Goal: Task Accomplishment & Management: Manage account settings

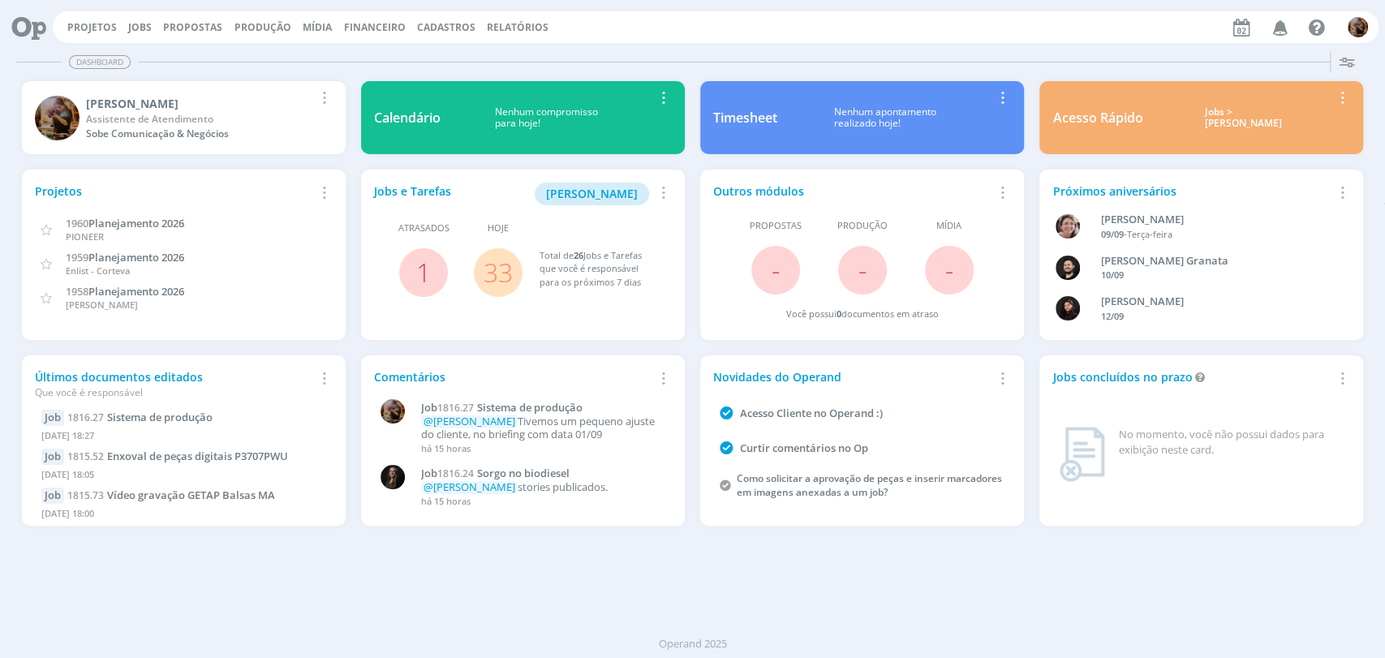
drag, startPoint x: 146, startPoint y: 25, endPoint x: 179, endPoint y: 4, distance: 39.4
click at [145, 25] on link "Jobs" at bounding box center [140, 27] width 24 height 14
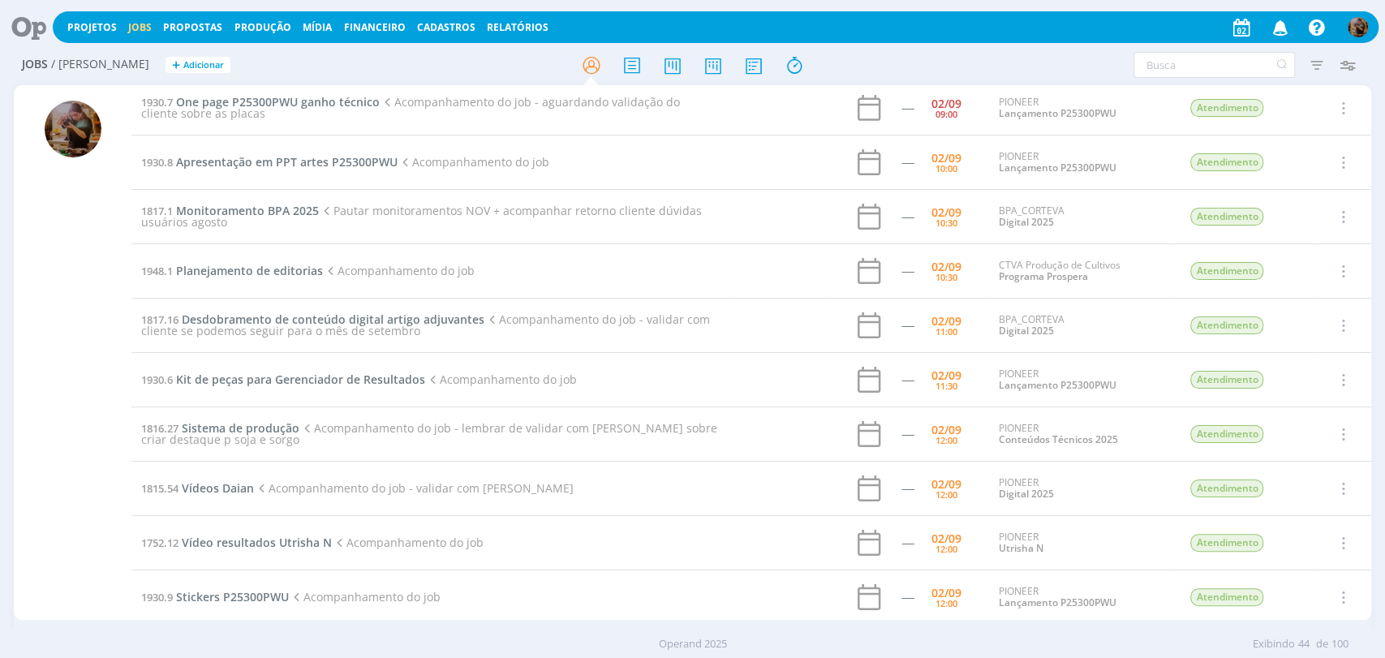
scroll to position [360, 0]
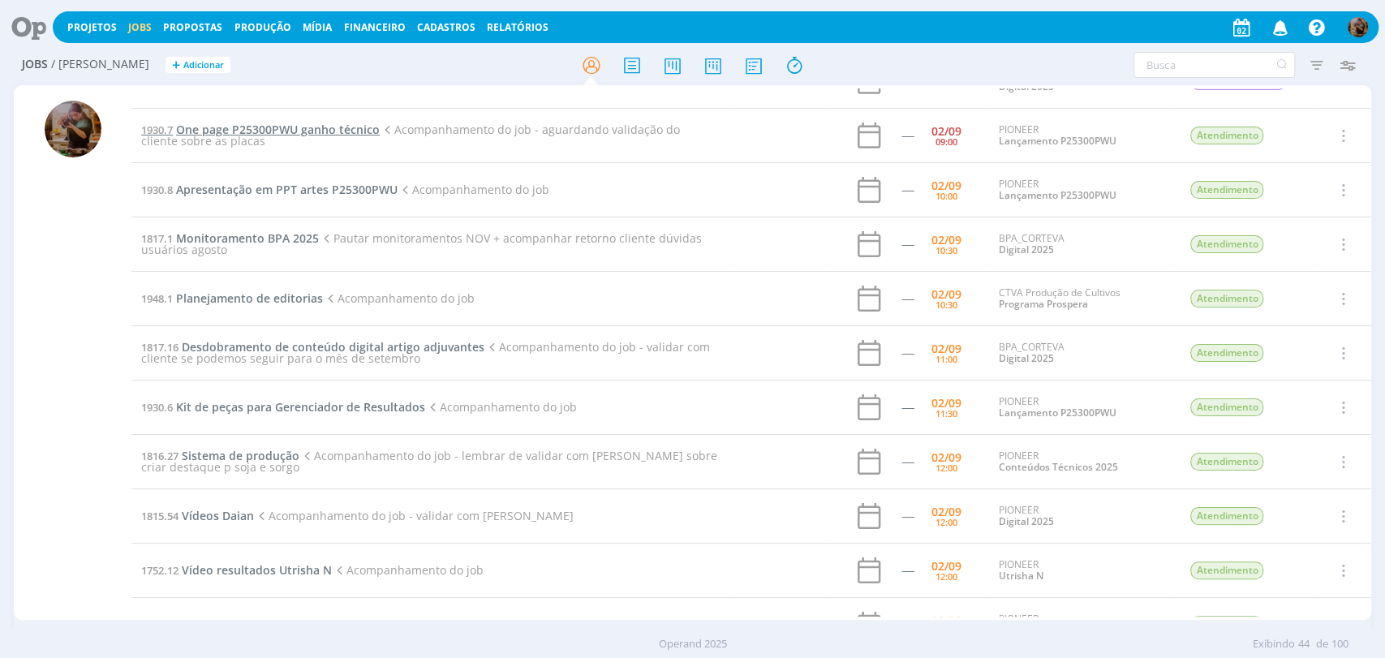
click at [276, 124] on span "One page P25300PWU ganho técnico" at bounding box center [278, 129] width 204 height 15
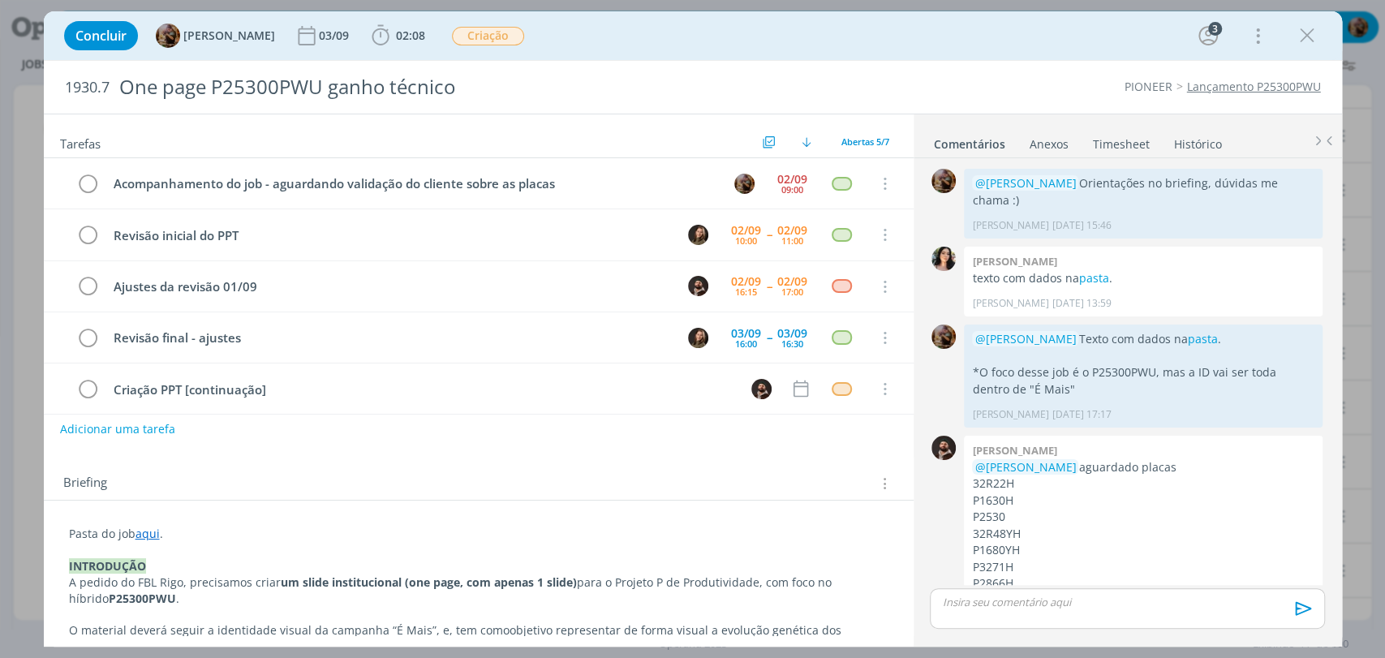
scroll to position [101, 0]
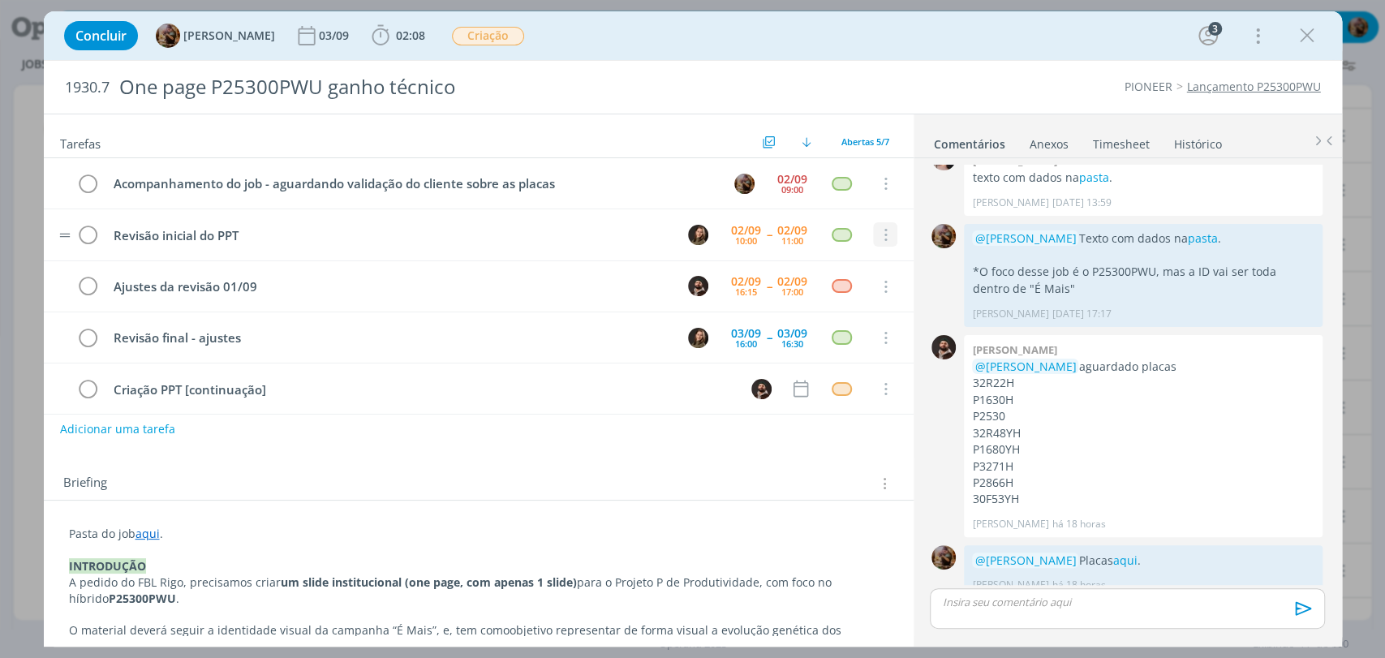
click at [882, 239] on icon "dialog" at bounding box center [884, 235] width 18 height 15
click at [738, 239] on div "10:00" at bounding box center [746, 240] width 22 height 9
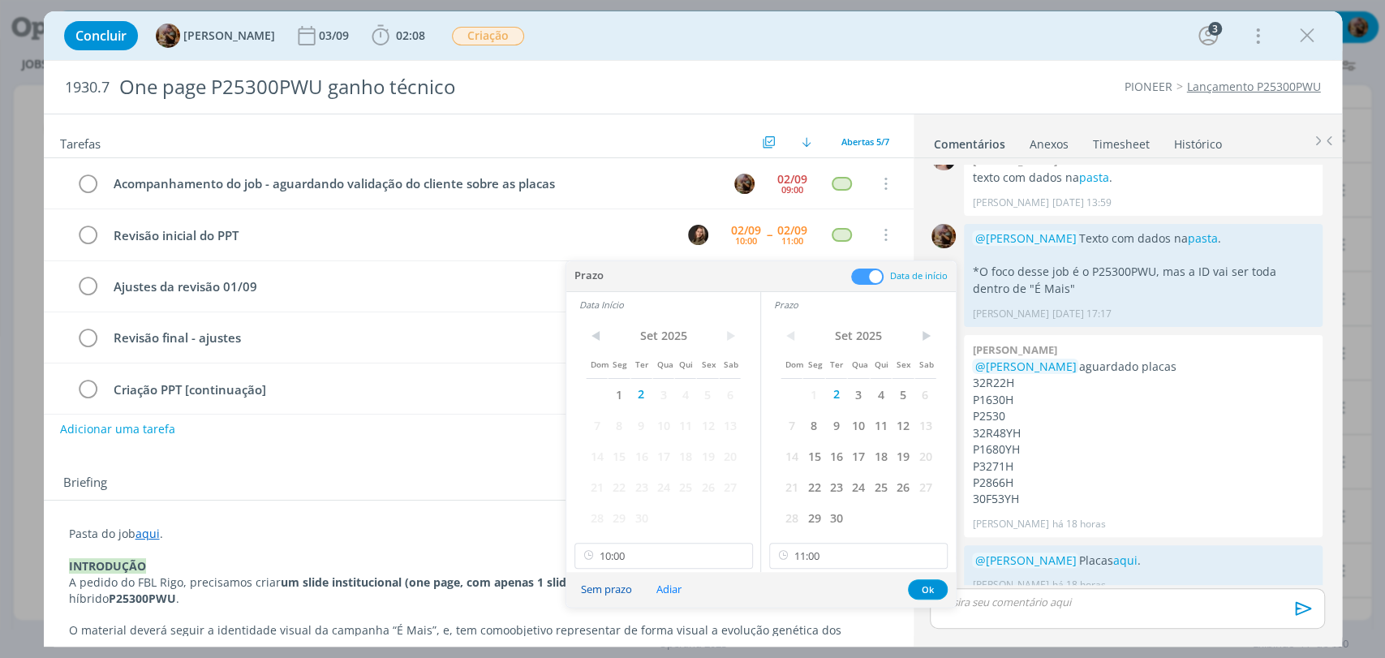
click at [617, 591] on button "Sem prazo" at bounding box center [606, 589] width 72 height 22
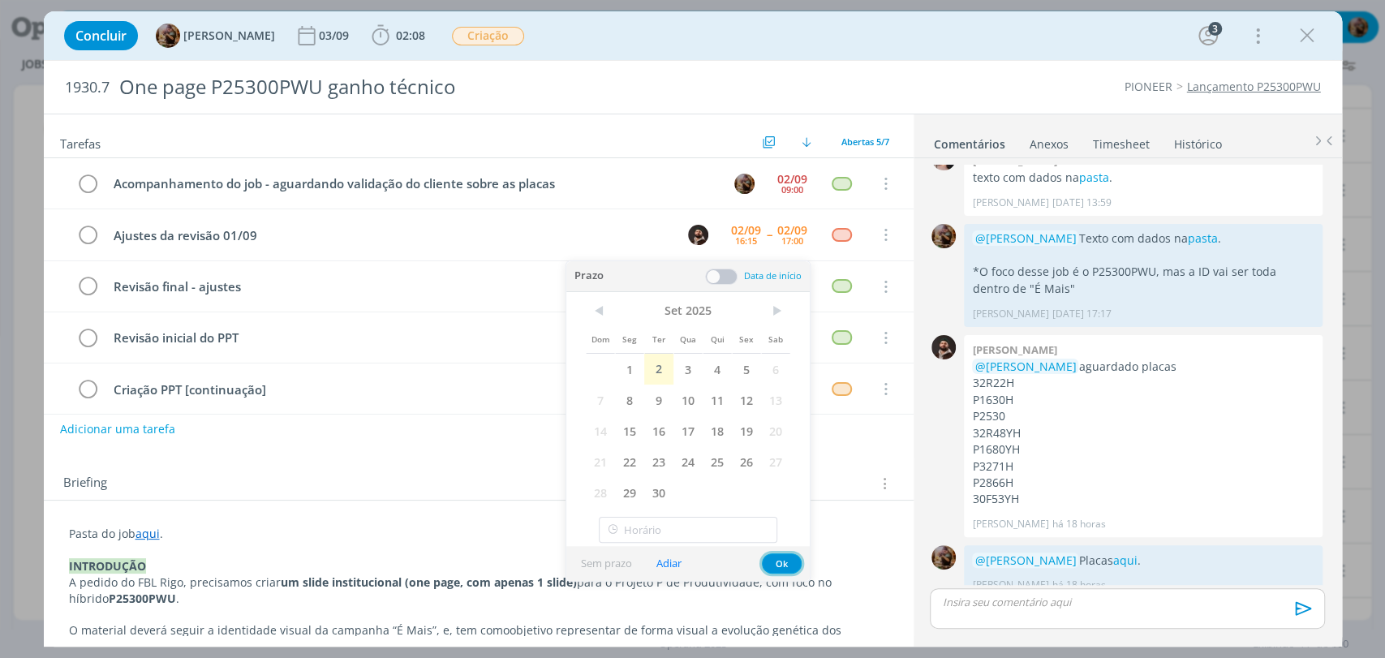
click at [768, 561] on button "Ok" at bounding box center [782, 563] width 40 height 20
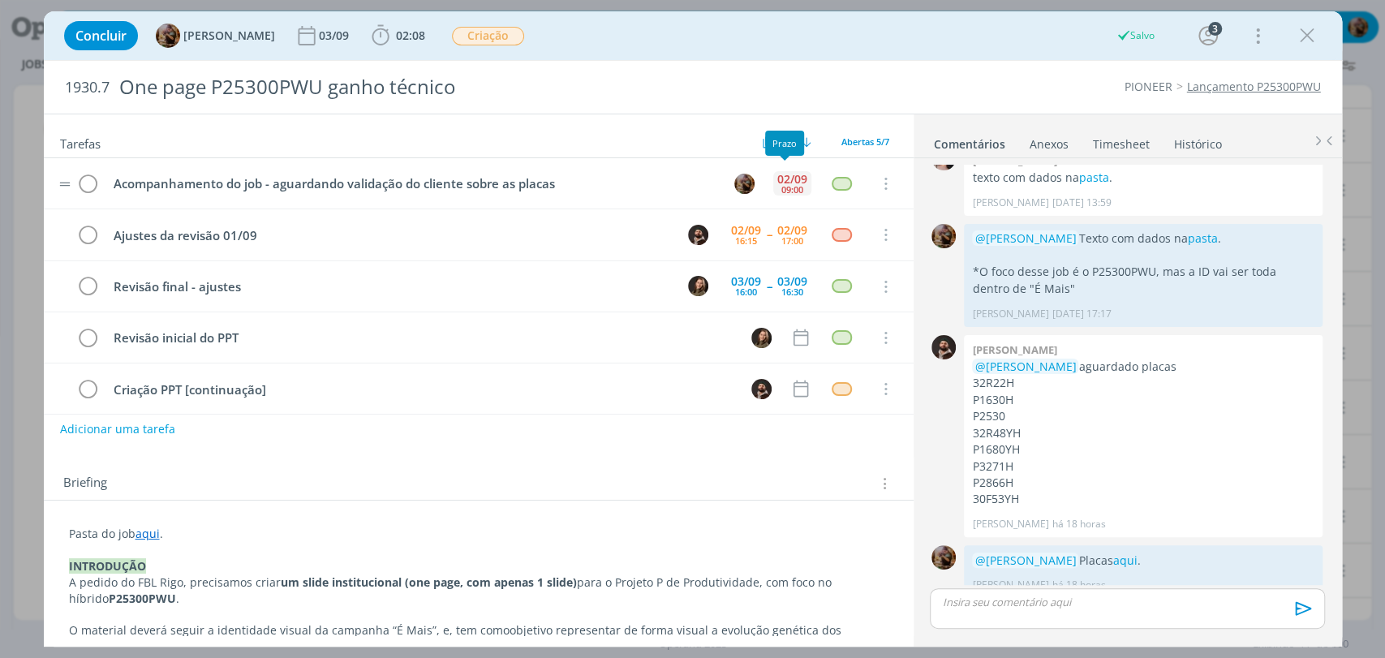
click at [783, 181] on div "02/09" at bounding box center [792, 179] width 30 height 11
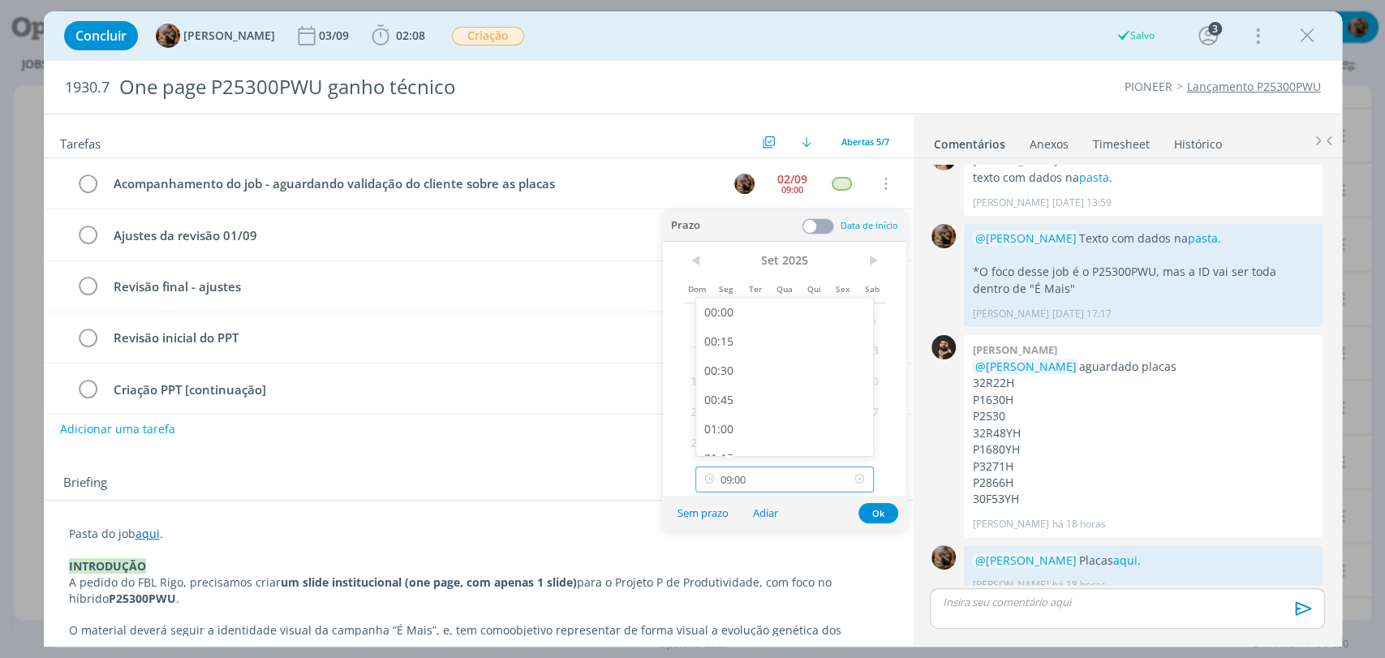
click at [789, 480] on input "09:00" at bounding box center [784, 480] width 178 height 26
click at [767, 333] on div "15:00" at bounding box center [786, 325] width 181 height 29
type input "15:00"
click at [883, 522] on button "Ok" at bounding box center [878, 513] width 40 height 20
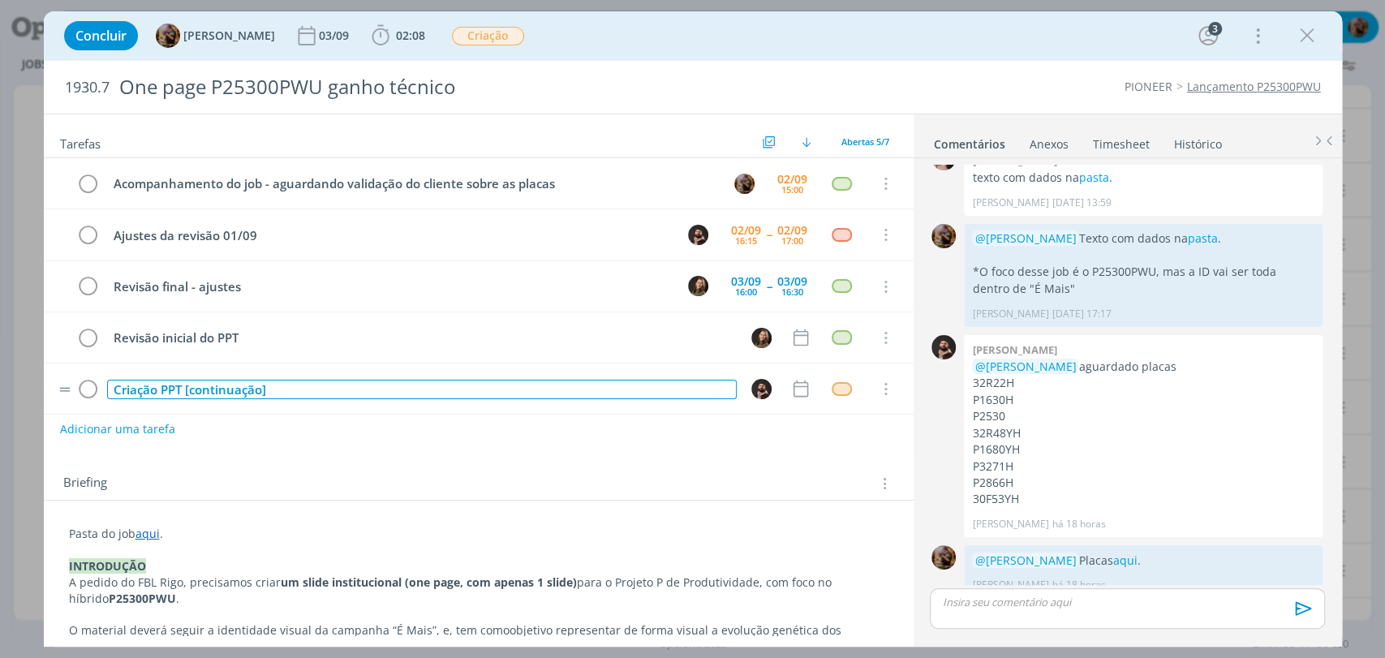
click at [324, 394] on div "Criação PPT [continuação]" at bounding box center [422, 390] width 630 height 20
copy div "Criação PPT [continuação]"
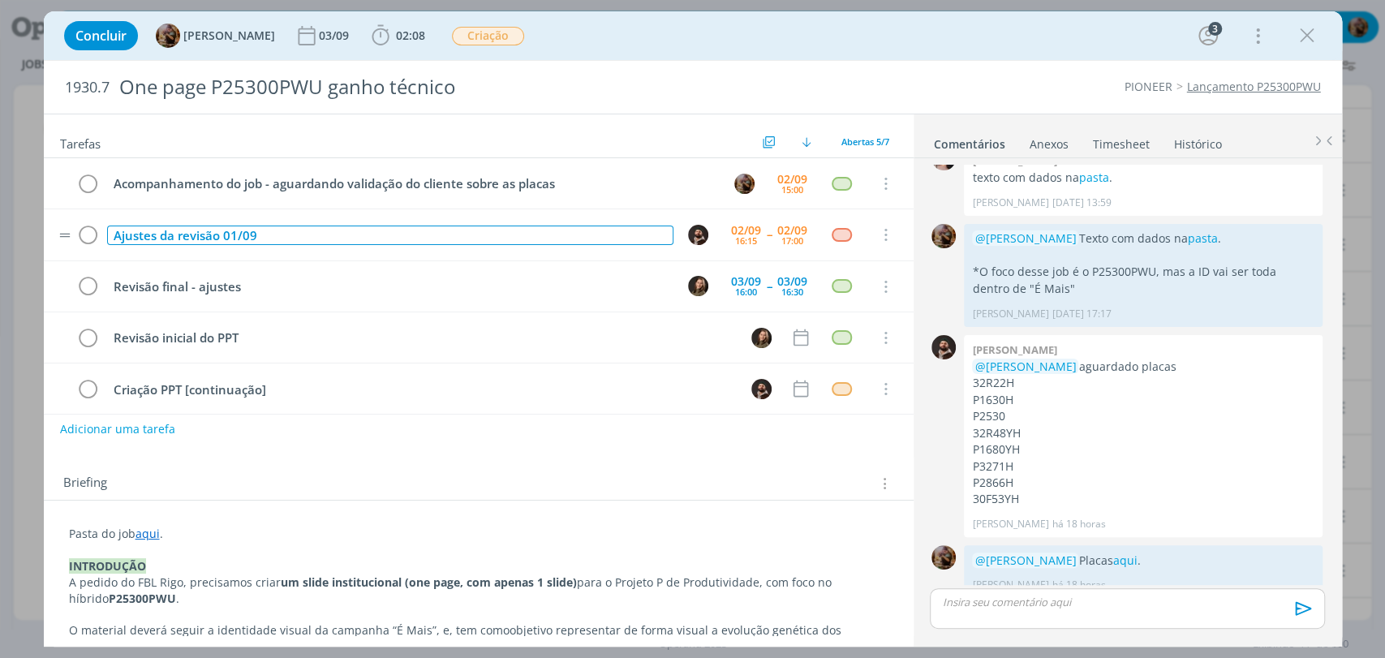
click at [337, 236] on div "Ajustes da revisão 01/09" at bounding box center [390, 236] width 566 height 20
drag, startPoint x: 258, startPoint y: 238, endPoint x: 101, endPoint y: 226, distance: 157.9
click at [101, 226] on tr "Ajustes da revisão 01/09 Criação PPT [continuação] 02/09 16:15 -- 02/09 17:00 C…" at bounding box center [479, 234] width 870 height 51
copy div "Ajustes da revisão 01/09"
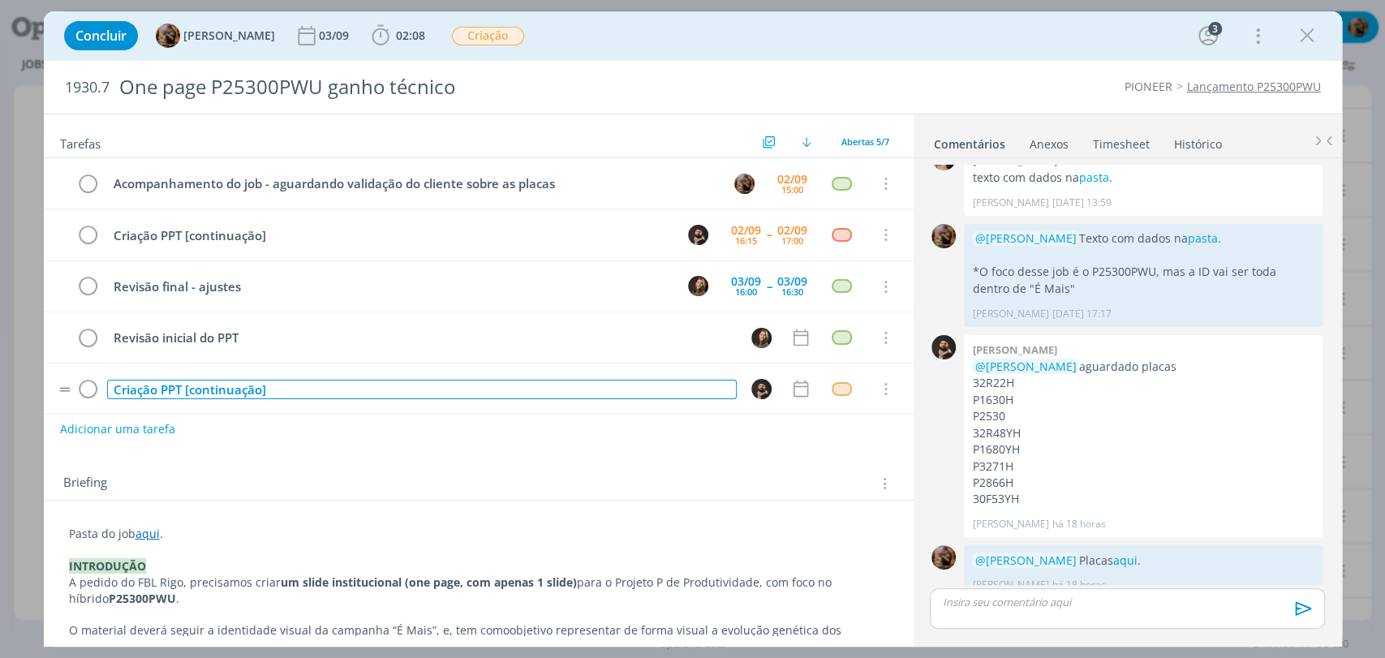
click at [287, 392] on div "Criação PPT [continuação]" at bounding box center [422, 390] width 630 height 20
drag, startPoint x: 282, startPoint y: 390, endPoint x: 227, endPoint y: 388, distance: 54.4
click at [227, 388] on div "Ajustes da revisão 01/09" at bounding box center [422, 390] width 630 height 20
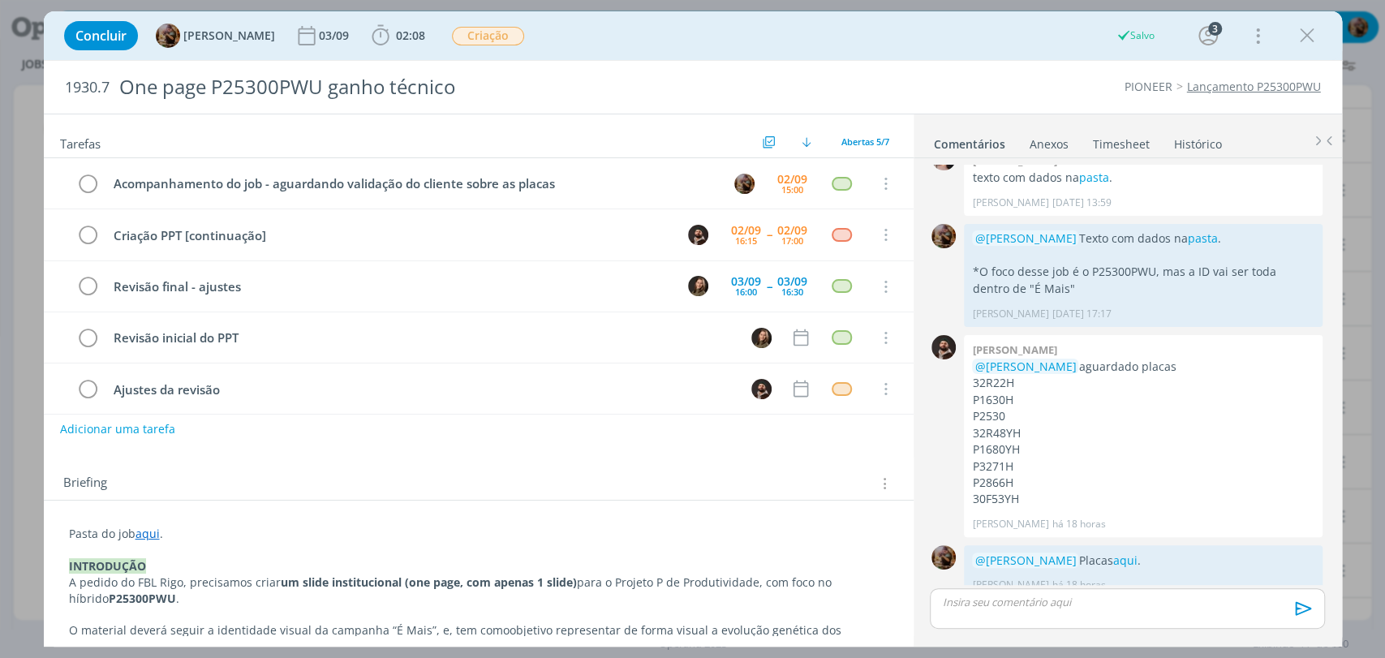
click at [597, 494] on div "Briefing Briefings Predefinidos Versões do Briefing Ver Briefing do Projeto" at bounding box center [479, 479] width 870 height 44
click at [790, 337] on icon "dialog" at bounding box center [800, 337] width 21 height 21
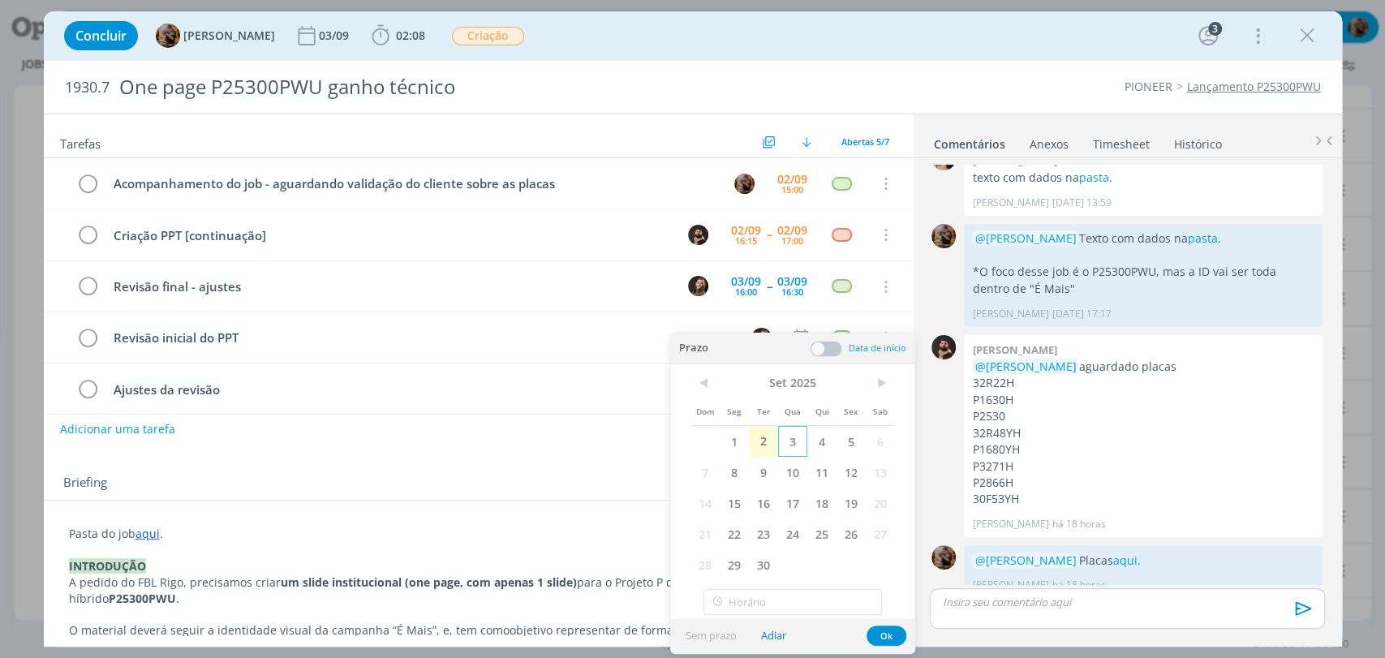
click at [785, 440] on span "3" at bounding box center [792, 441] width 29 height 31
click at [835, 341] on span at bounding box center [826, 349] width 32 height 16
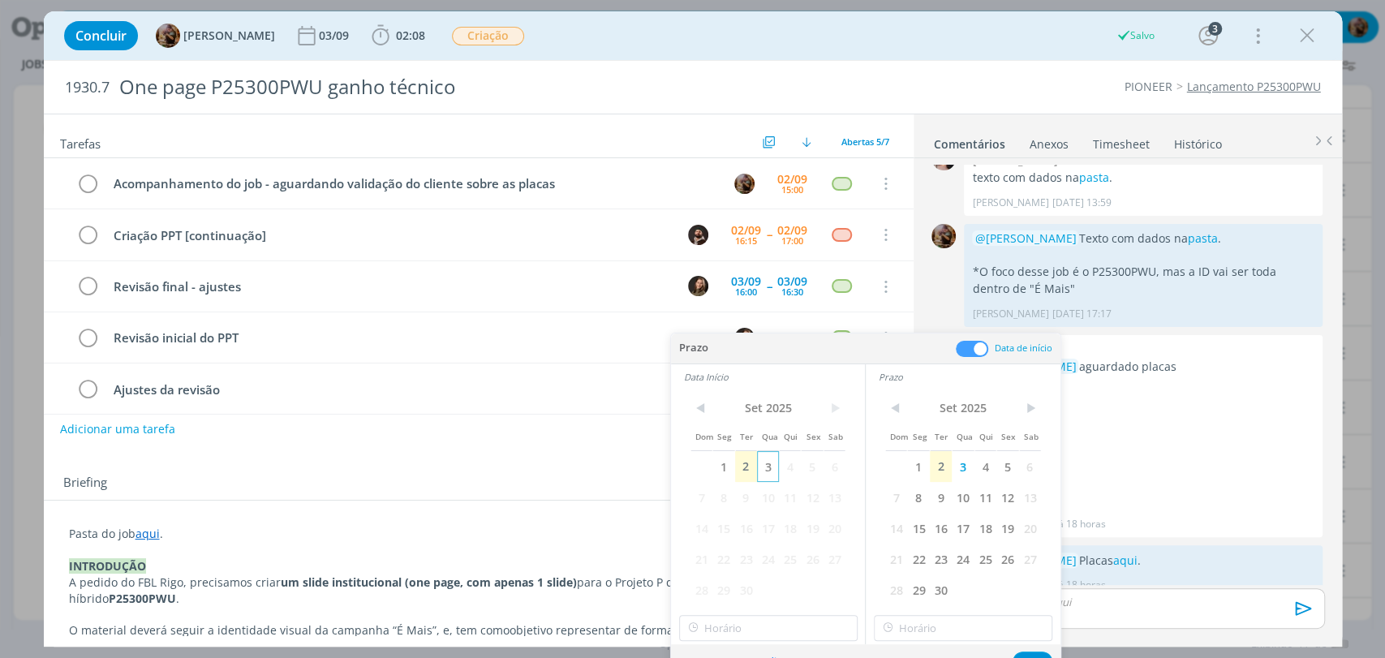
click at [759, 469] on span "3" at bounding box center [768, 466] width 22 height 31
click at [766, 629] on input "10:00" at bounding box center [768, 628] width 178 height 26
click at [726, 527] on div "15:00" at bounding box center [769, 537] width 181 height 29
type input "15:00"
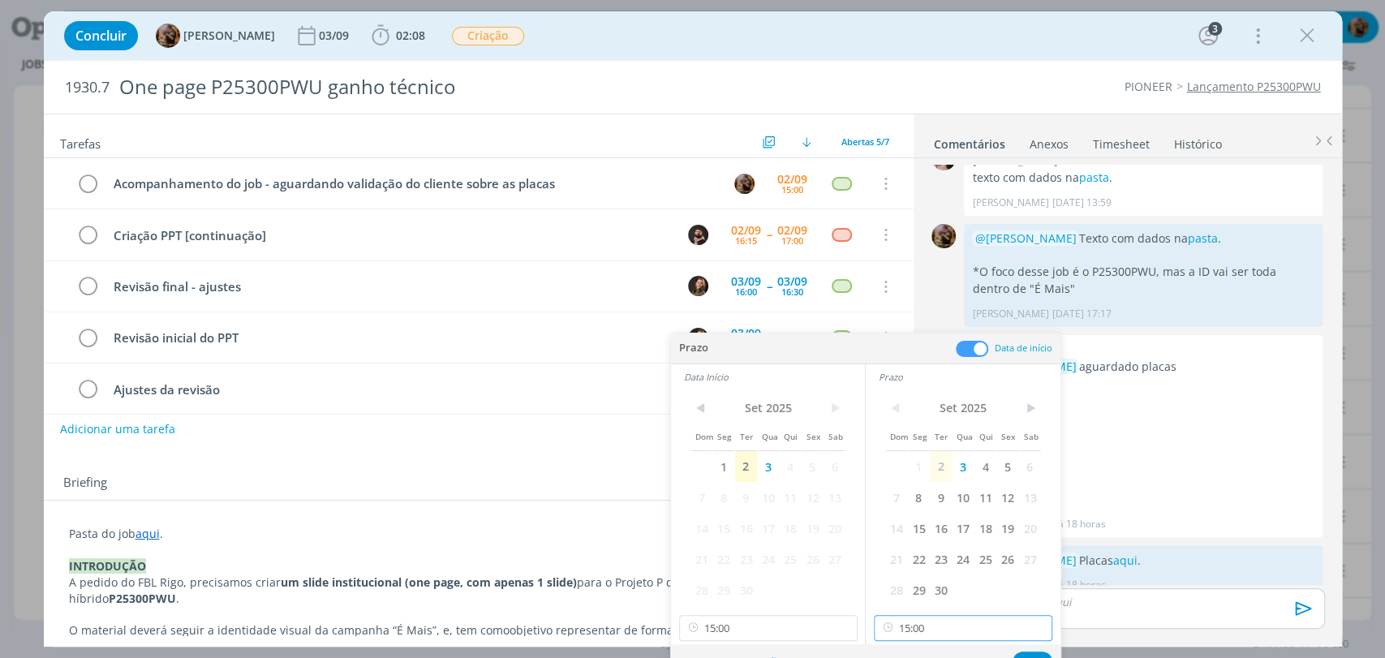
click at [915, 627] on input "15:00" at bounding box center [963, 628] width 178 height 26
click at [922, 519] on div "16:00" at bounding box center [965, 520] width 181 height 29
type input "16:00"
click at [1032, 652] on button "Ok" at bounding box center [1033, 662] width 40 height 20
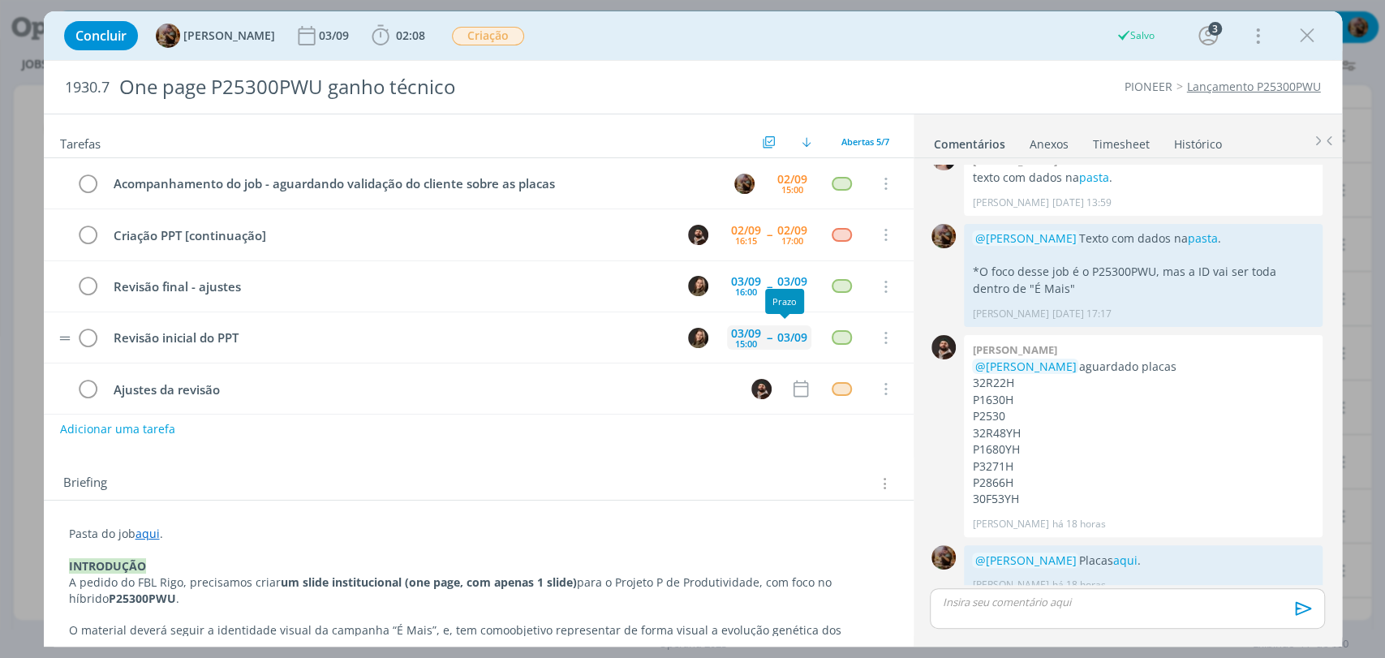
click at [782, 334] on div "03/09" at bounding box center [792, 337] width 30 height 11
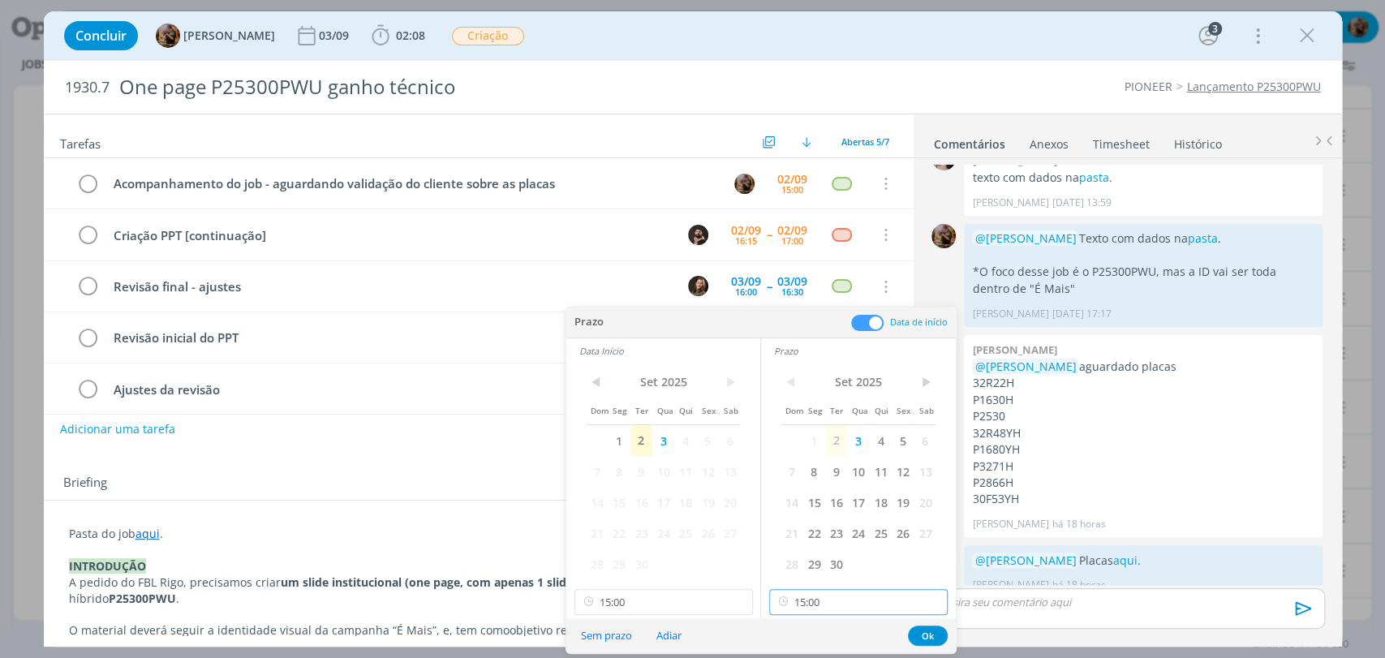
click at [895, 605] on input "15:00" at bounding box center [858, 602] width 178 height 26
click at [836, 496] on div "16:00" at bounding box center [860, 494] width 181 height 29
type input "16:00"
click at [923, 640] on button "Ok" at bounding box center [928, 636] width 40 height 20
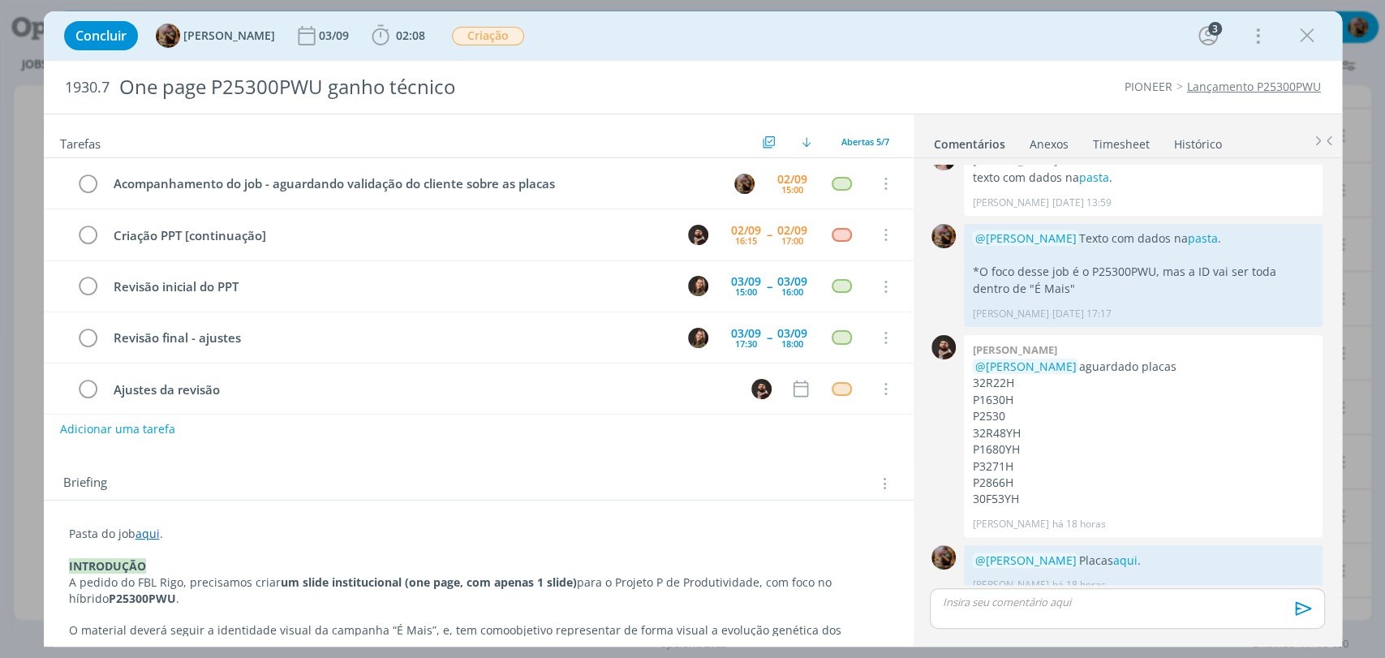
click at [1295, 39] on button "dialog" at bounding box center [1307, 36] width 24 height 24
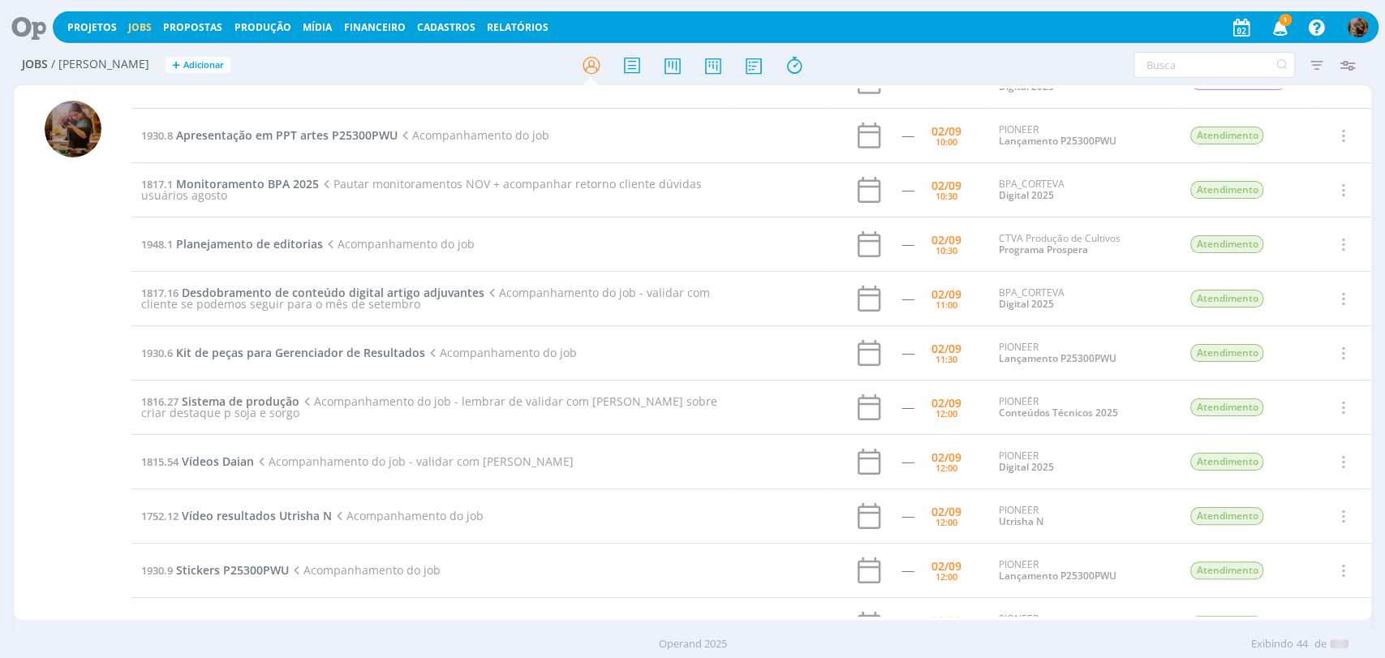
drag, startPoint x: 712, startPoint y: 64, endPoint x: 652, endPoint y: 14, distance: 77.7
click at [712, 64] on div "Projetos Jobs Propostas Produção Mídia Financeiro Cadastros Relatórios 1 Notifi…" at bounding box center [692, 329] width 1385 height 658
click at [699, 54] on icon at bounding box center [712, 65] width 29 height 32
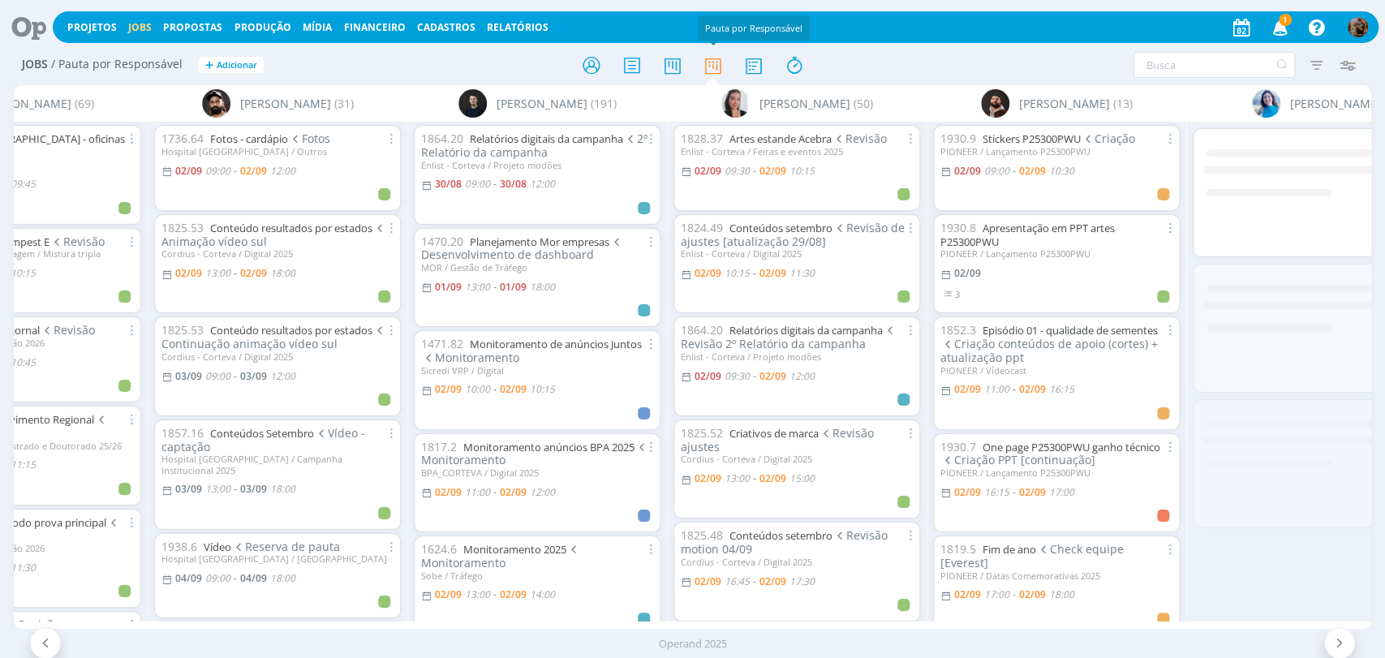
scroll to position [0, 411]
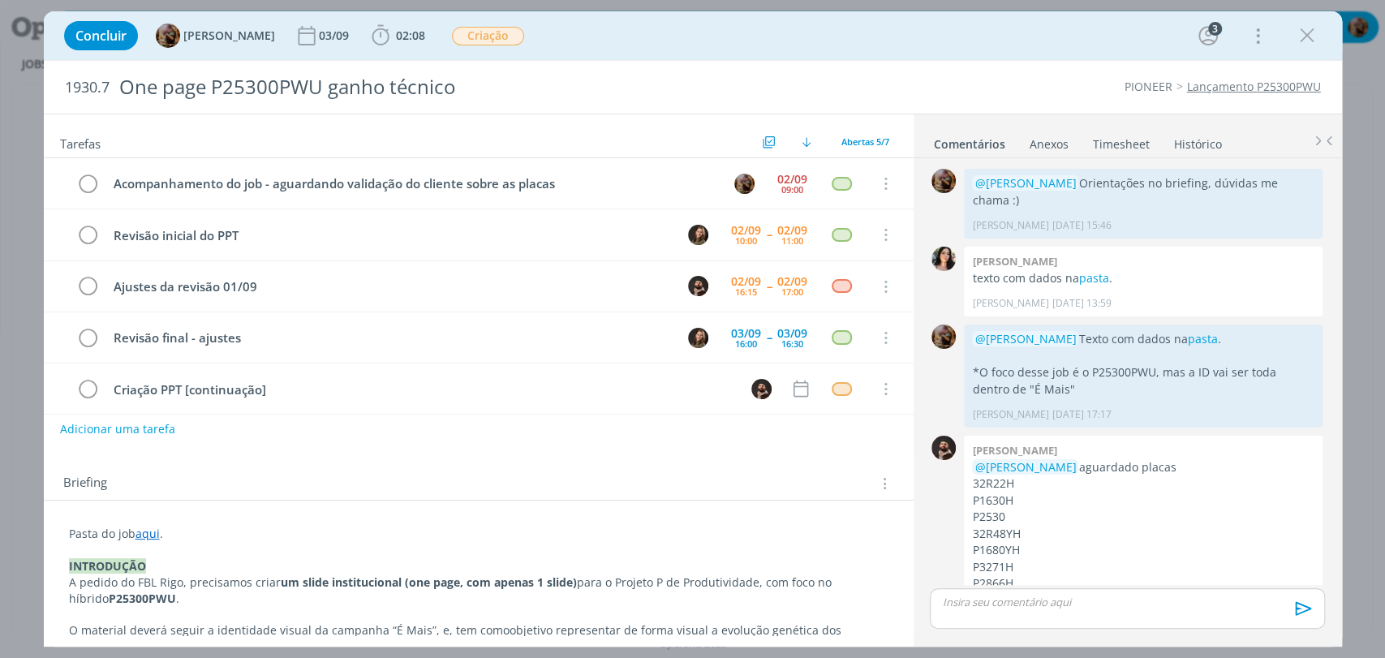
scroll to position [101, 0]
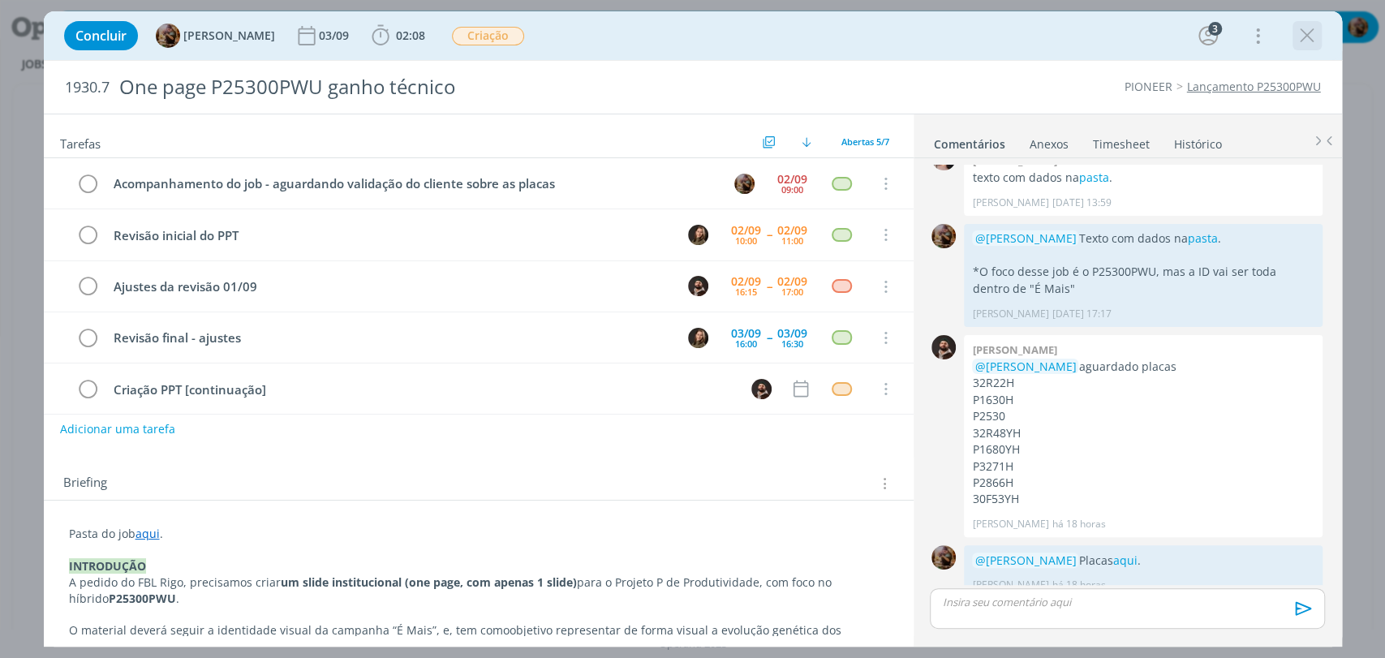
click at [1301, 34] on icon "dialog" at bounding box center [1307, 36] width 24 height 24
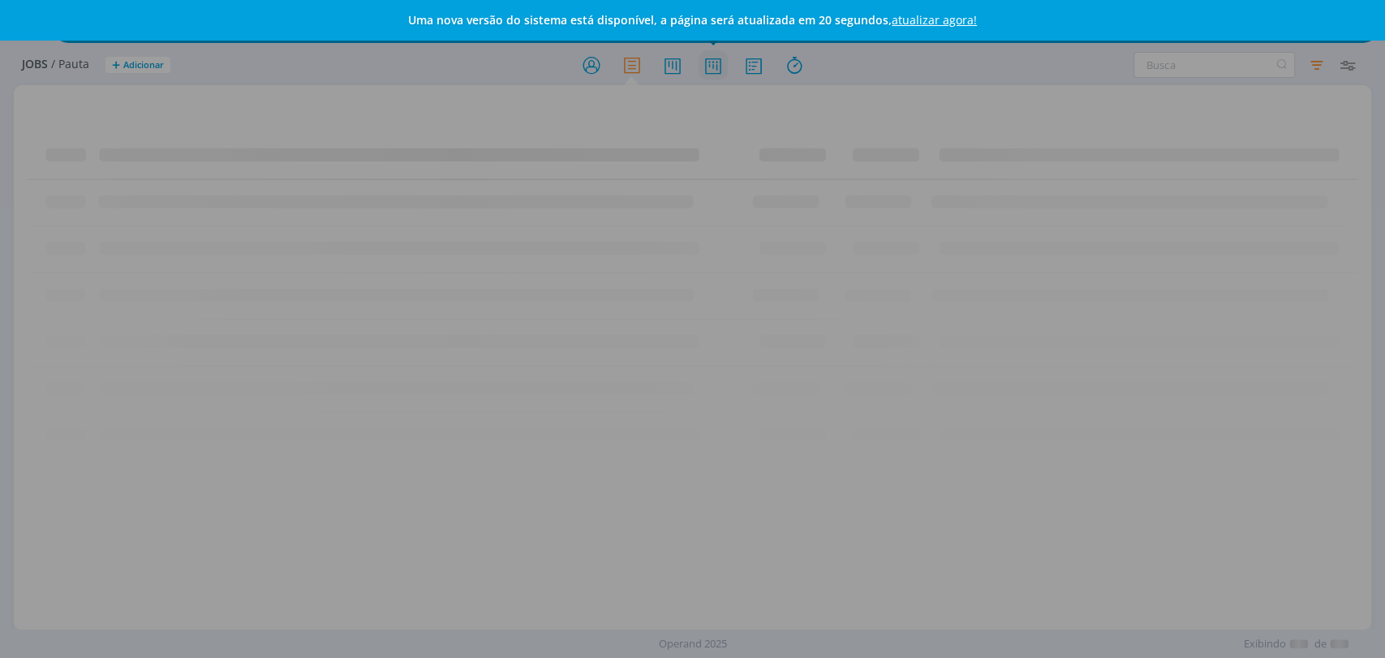
click at [725, 64] on div "Uma nova versão do sistema está disponível, a página será atualizada em 20 segu…" at bounding box center [692, 329] width 1385 height 658
click at [718, 64] on div "Uma nova versão do sistema está disponível, a página será atualizada em 20 segu…" at bounding box center [692, 329] width 1385 height 658
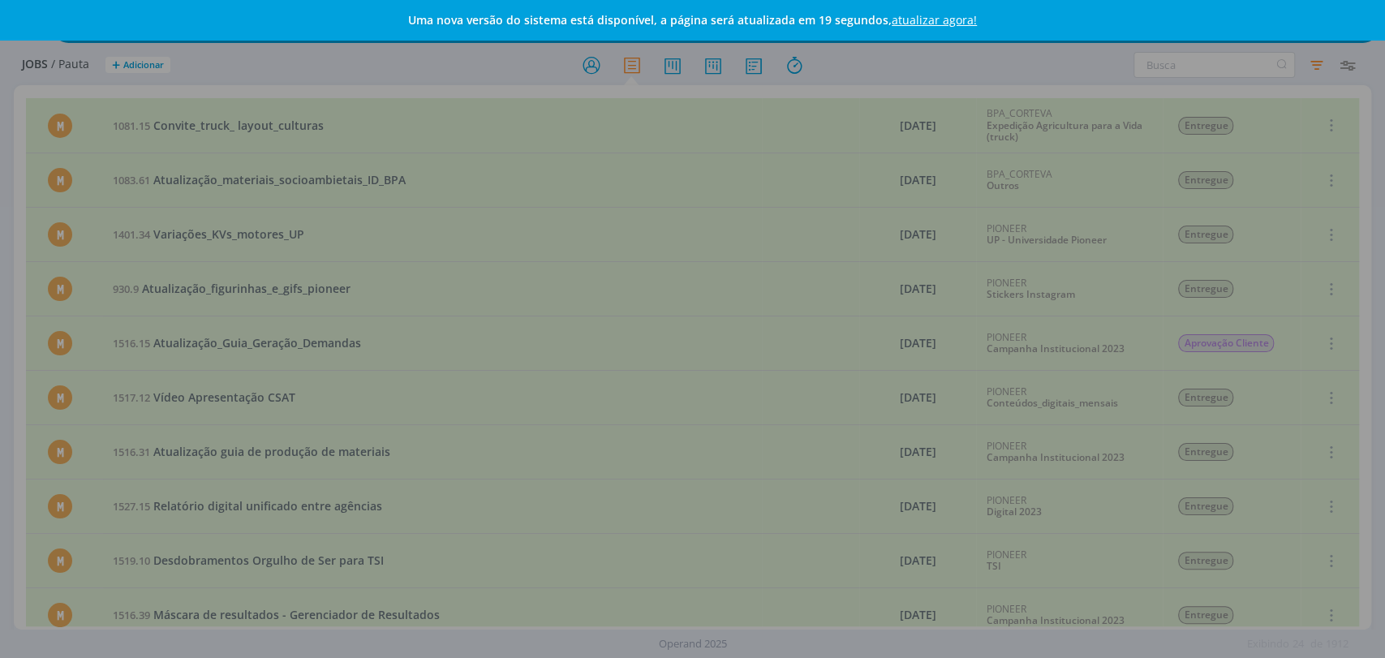
click at [893, 19] on link "atualizar agora!" at bounding box center [934, 19] width 85 height 15
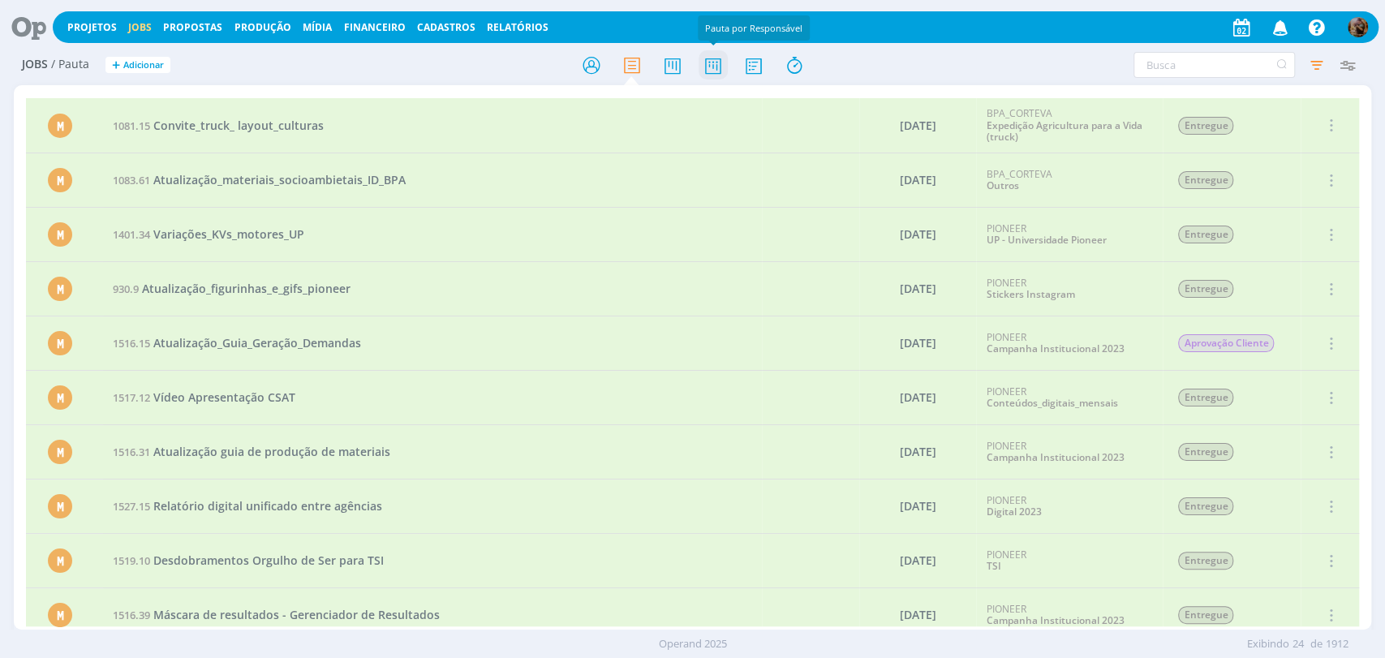
click at [721, 64] on icon at bounding box center [712, 65] width 29 height 32
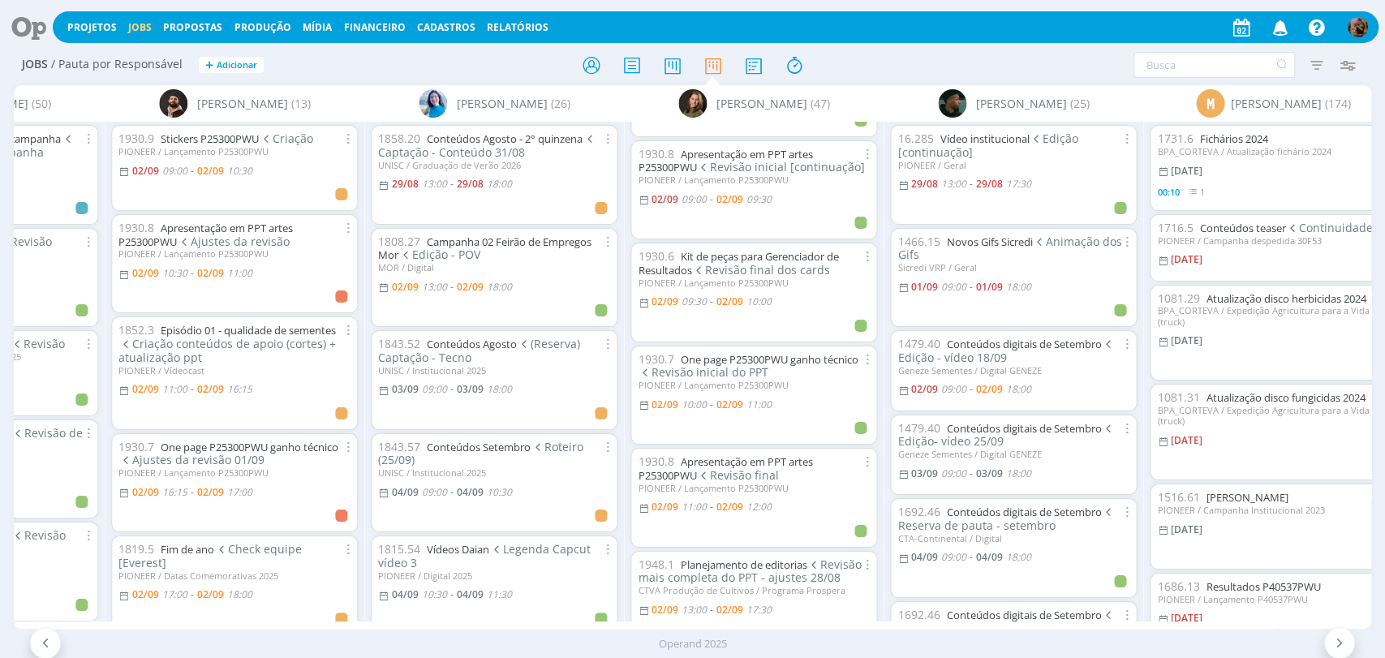
scroll to position [90, 0]
click at [830, 255] on link "Kit de peças para Gerenciador de Resultados" at bounding box center [738, 261] width 200 height 28
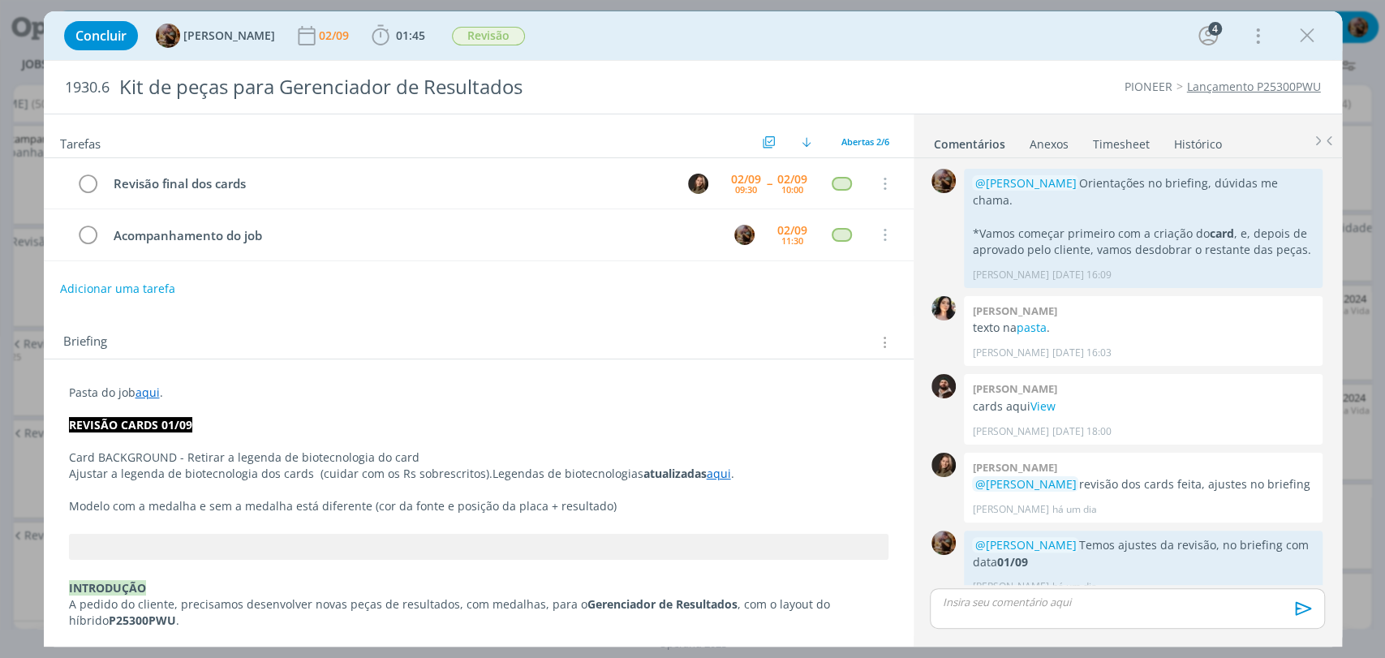
scroll to position [224, 0]
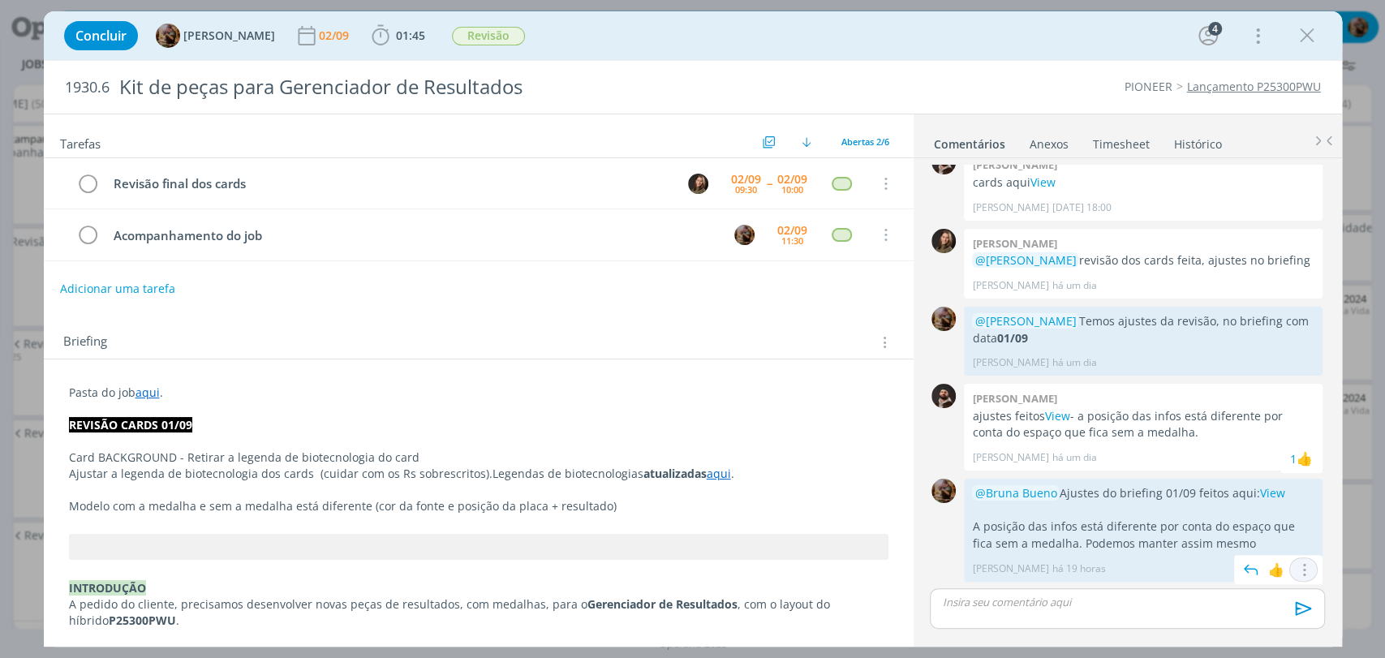
click at [1300, 562] on icon "dialog" at bounding box center [1304, 569] width 18 height 15
click at [1229, 523] on link "Editar" at bounding box center [1249, 522] width 128 height 26
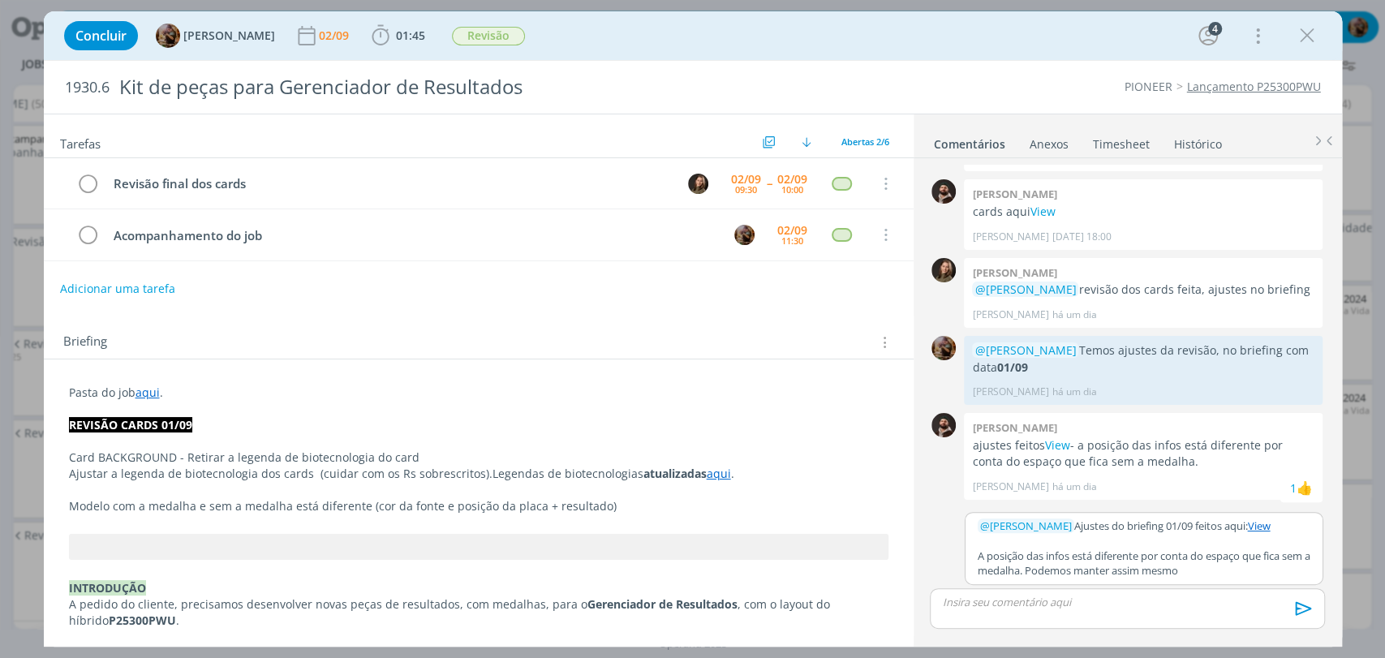
scroll to position [194, 0]
drag, startPoint x: 1058, startPoint y: 525, endPoint x: 905, endPoint y: 516, distance: 153.6
click at [905, 516] on div "Tarefas Usar Job de template Criar template a partir deste job Visualizar Templ…" at bounding box center [693, 380] width 1298 height 533
click at [1229, 570] on p "A posição das infos está diferente por conta do espaço que fica sem a medalha. …" at bounding box center [1144, 558] width 333 height 30
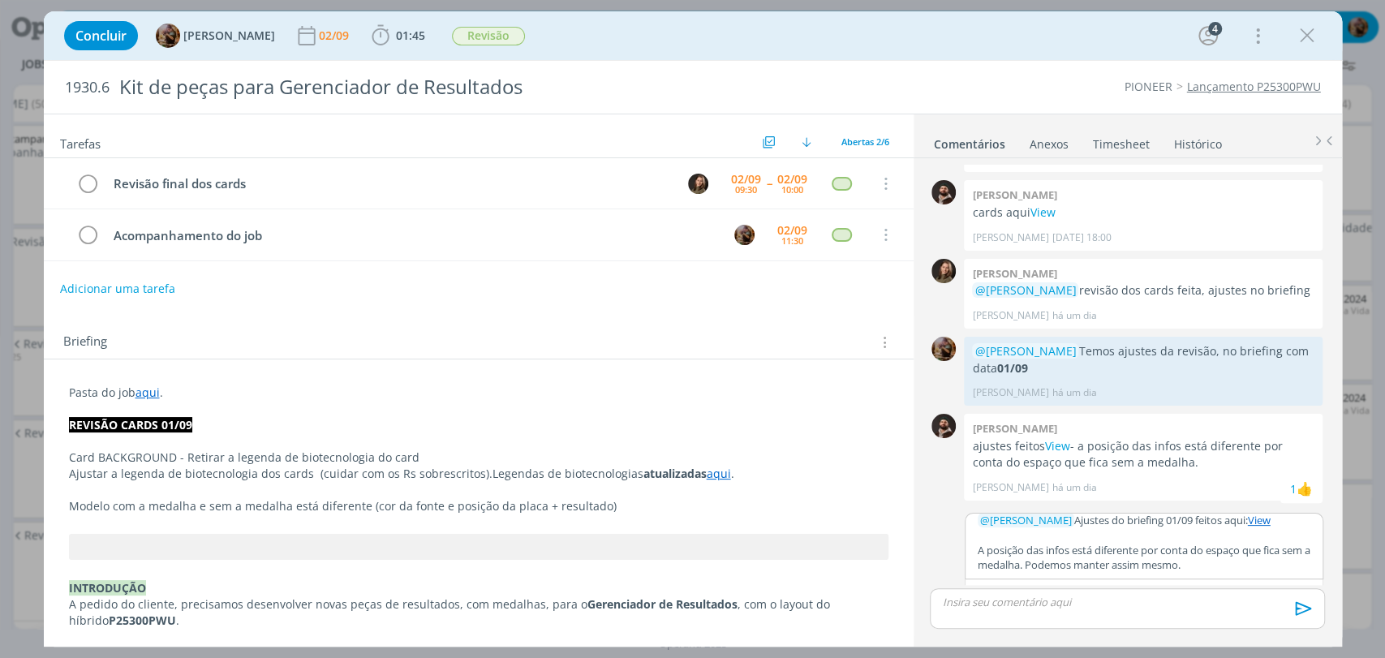
click at [1298, 603] on icon "dialog" at bounding box center [1303, 608] width 16 height 14
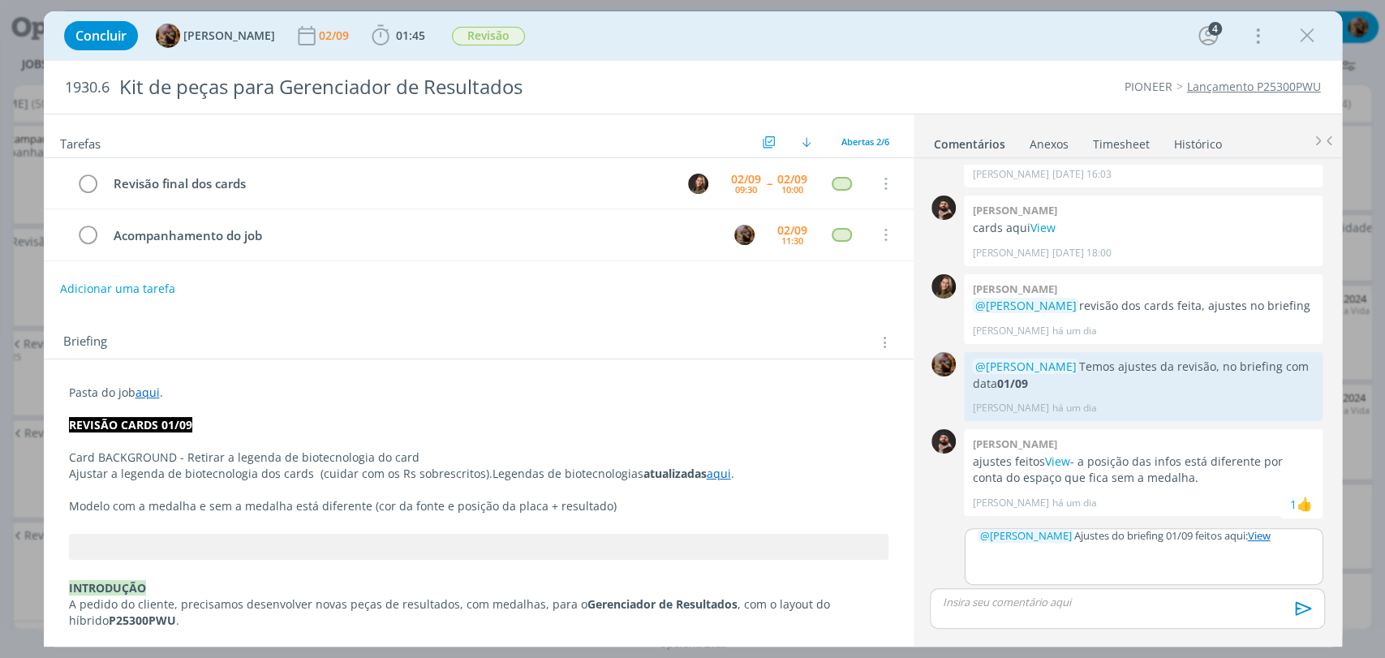
scroll to position [178, 0]
click at [1258, 552] on p "dialog" at bounding box center [1144, 551] width 333 height 15
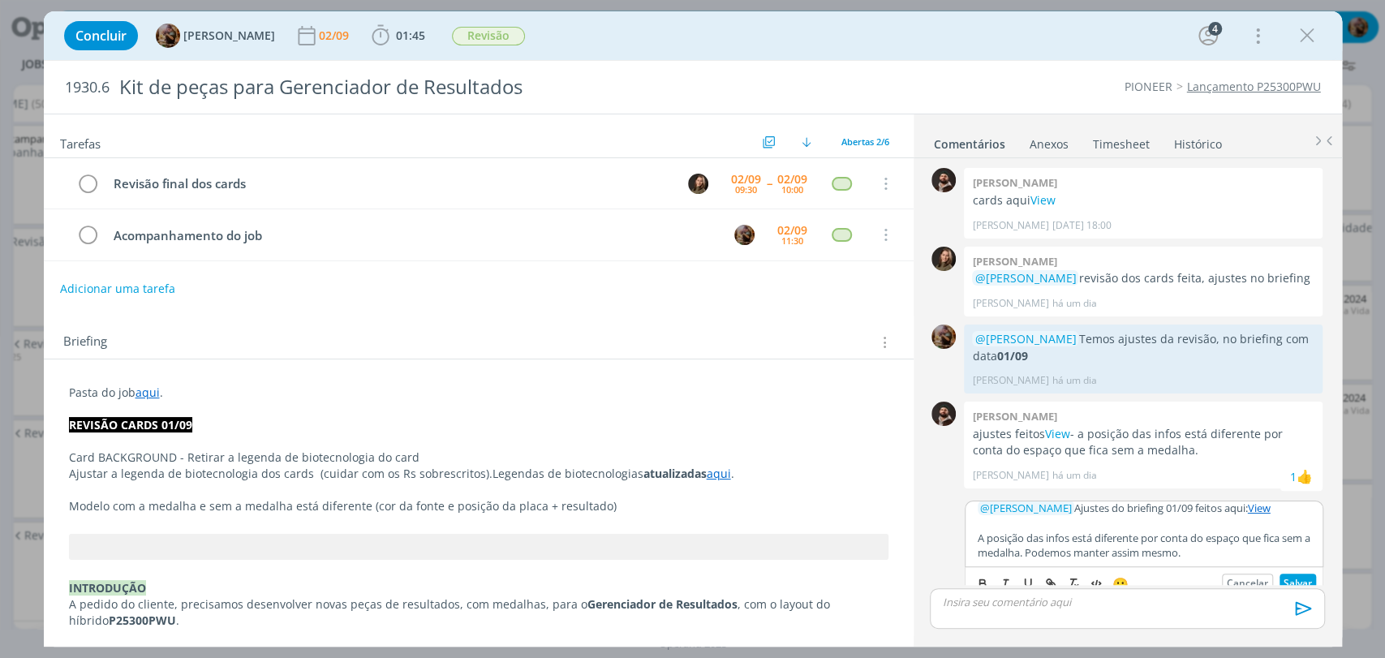
scroll to position [218, 0]
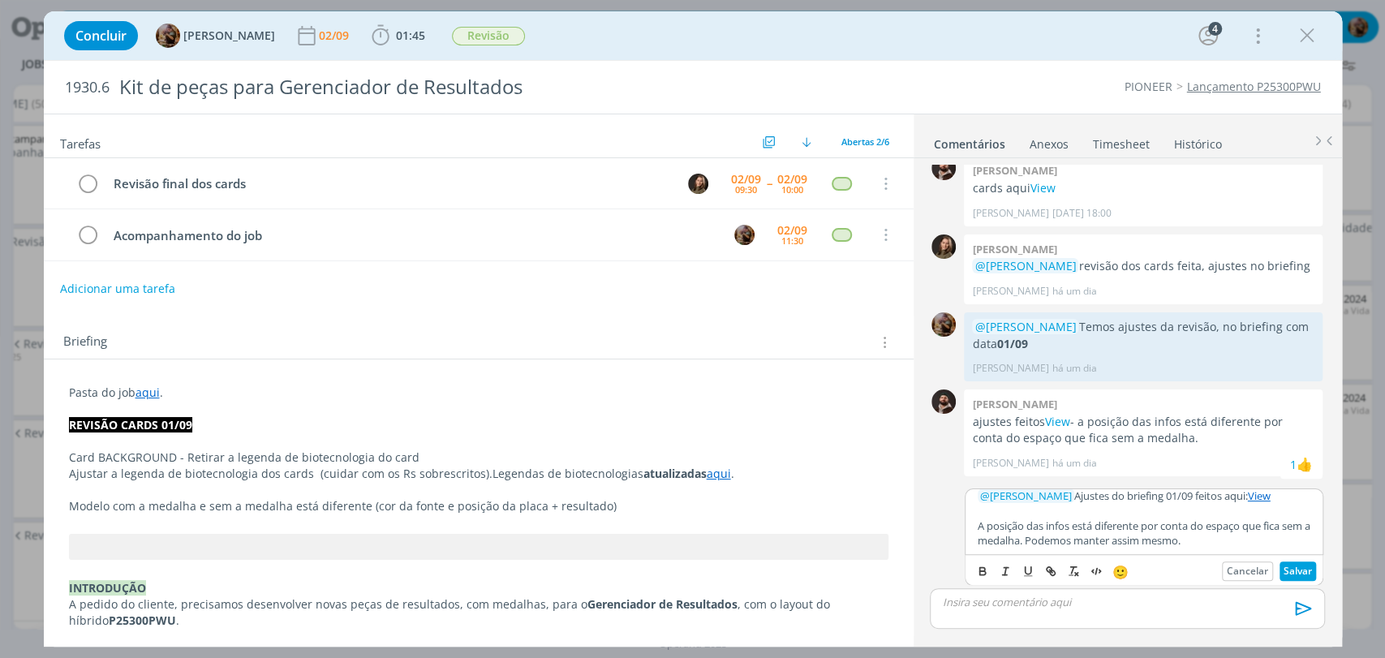
click at [1285, 569] on button "Salvar" at bounding box center [1298, 570] width 37 height 19
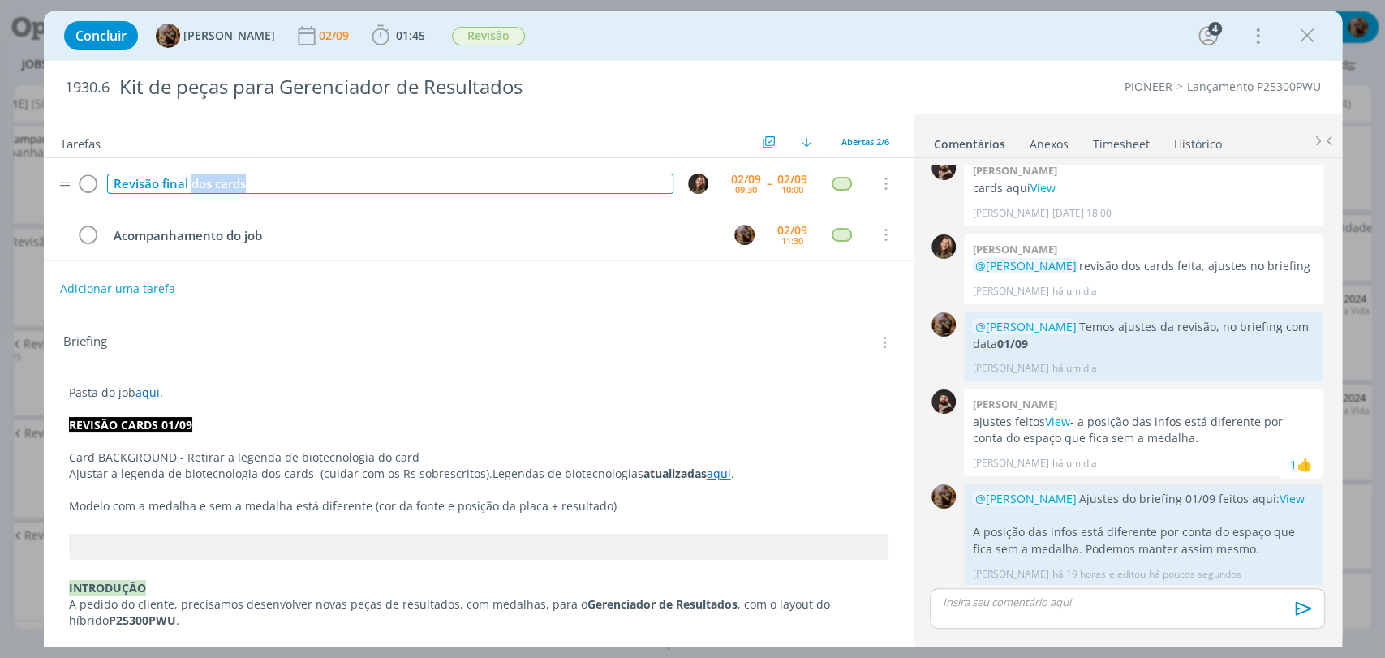
drag, startPoint x: 273, startPoint y: 183, endPoint x: 191, endPoint y: 182, distance: 81.2
click at [191, 182] on div "Revisão final dos cards" at bounding box center [390, 184] width 566 height 20
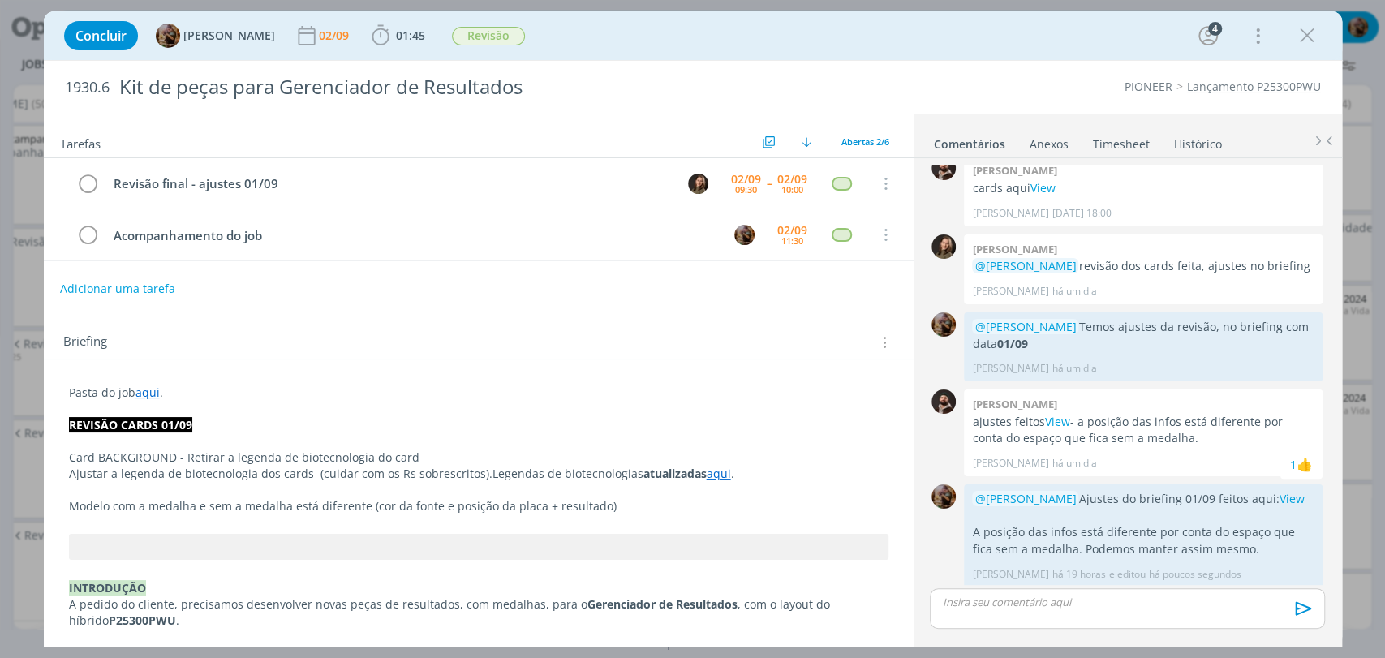
click at [838, 26] on div "Concluir Amanda Rodrigues 02/09 01:45 Iniciar Apontar Data * 02/09/2025 Horas *…" at bounding box center [693, 35] width 1274 height 39
click at [1298, 37] on icon "dialog" at bounding box center [1307, 36] width 24 height 24
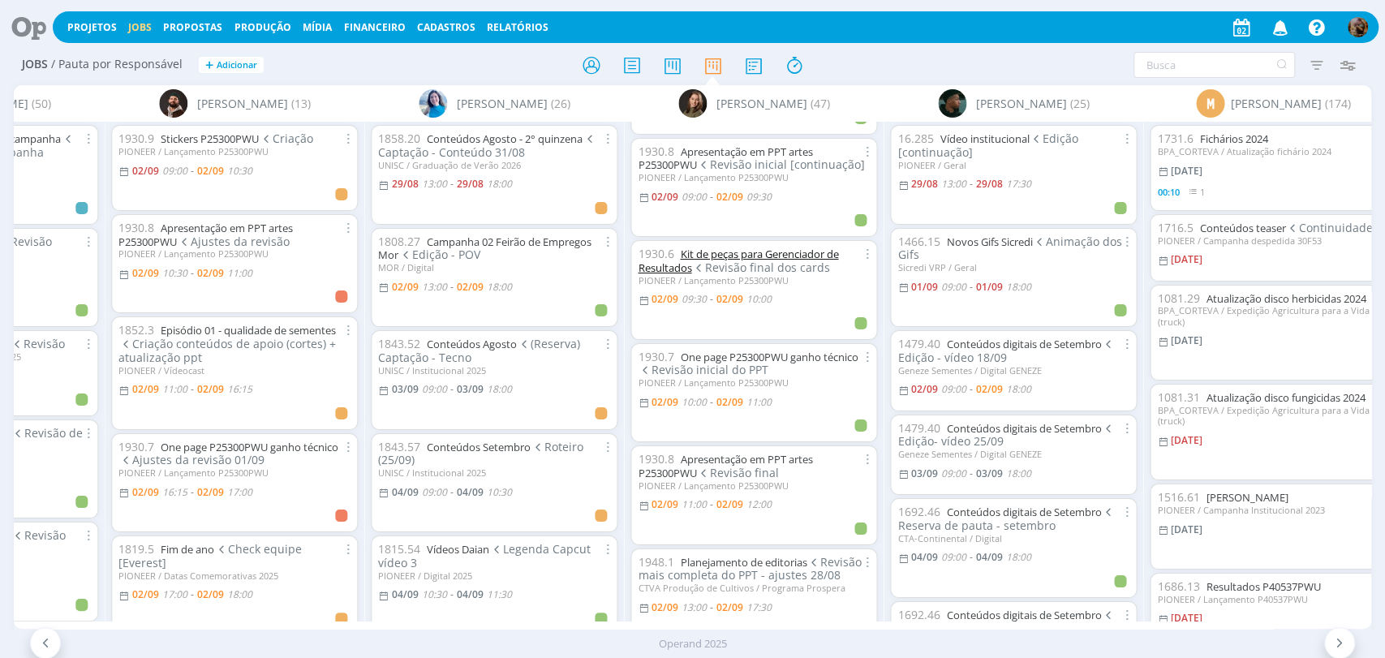
click at [804, 247] on link "Kit de peças para Gerenciador de Resultados" at bounding box center [738, 261] width 200 height 28
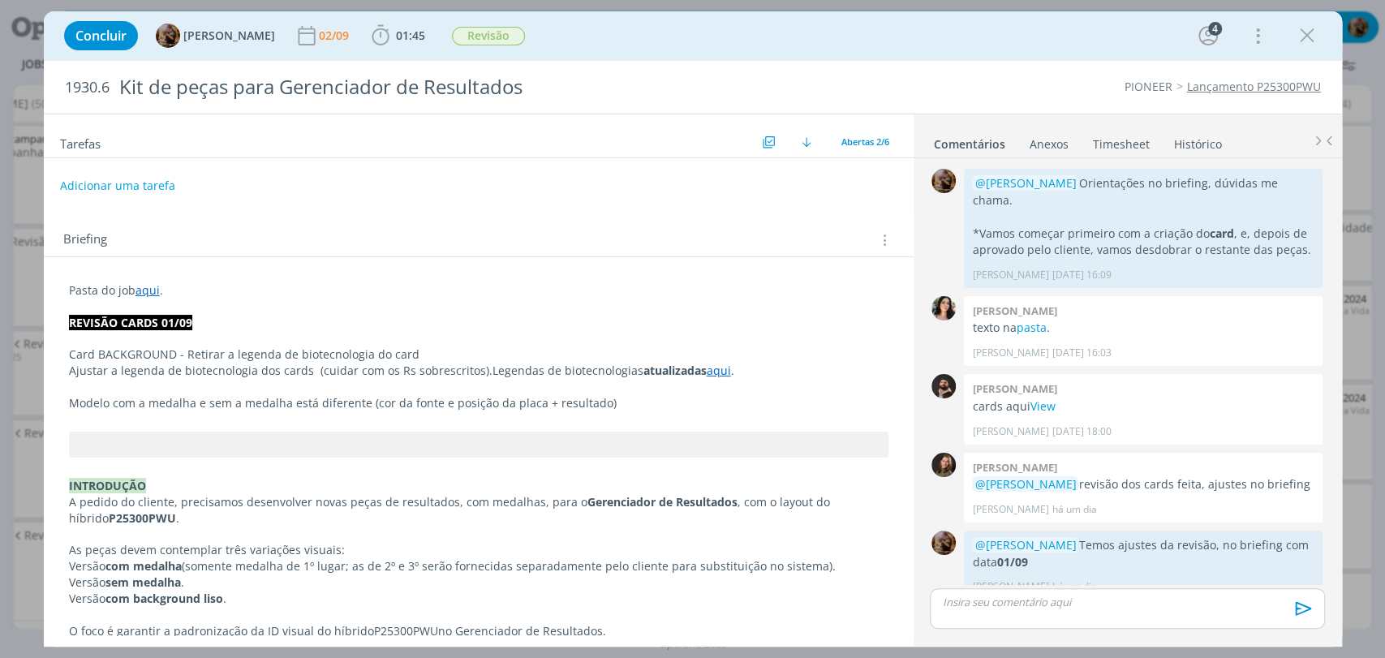
scroll to position [224, 0]
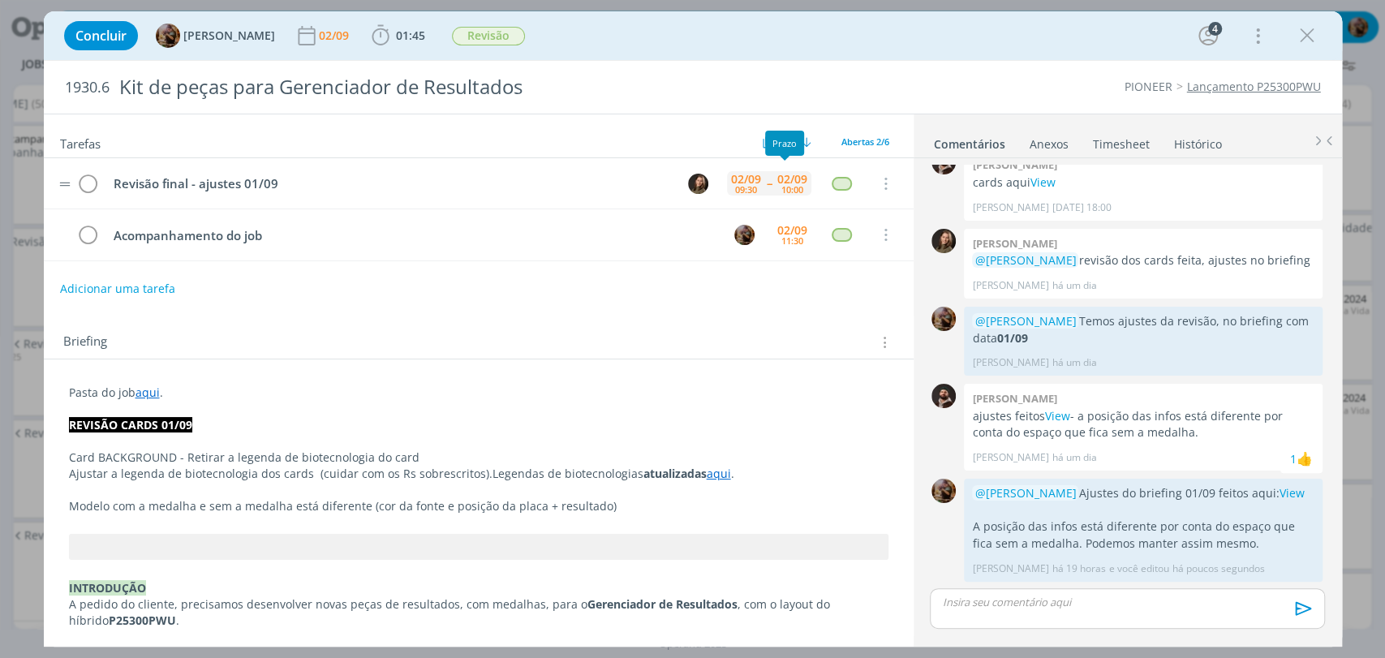
click at [785, 174] on div "02/09" at bounding box center [792, 179] width 30 height 11
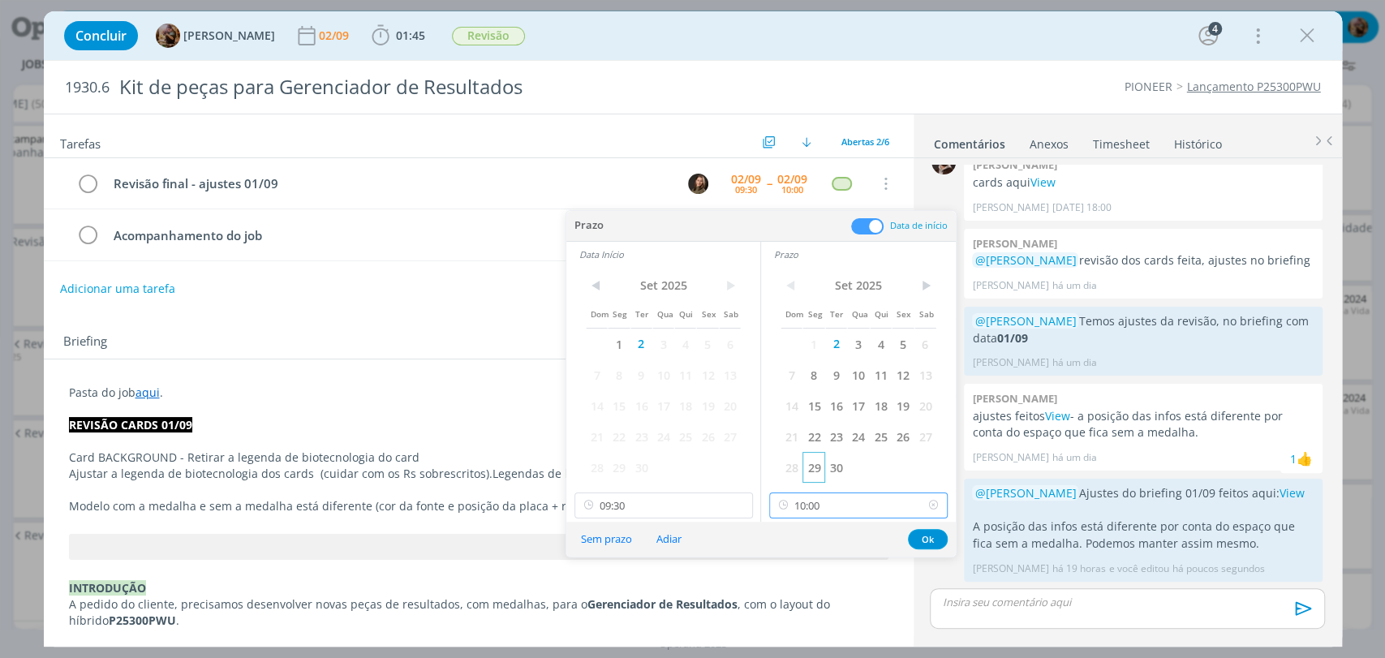
drag, startPoint x: 816, startPoint y: 501, endPoint x: 816, endPoint y: 468, distance: 32.5
click at [817, 501] on input "10:00" at bounding box center [858, 505] width 178 height 26
drag, startPoint x: 805, startPoint y: 402, endPoint x: 794, endPoint y: 409, distance: 12.8
click at [805, 401] on div "10:15" at bounding box center [860, 400] width 181 height 29
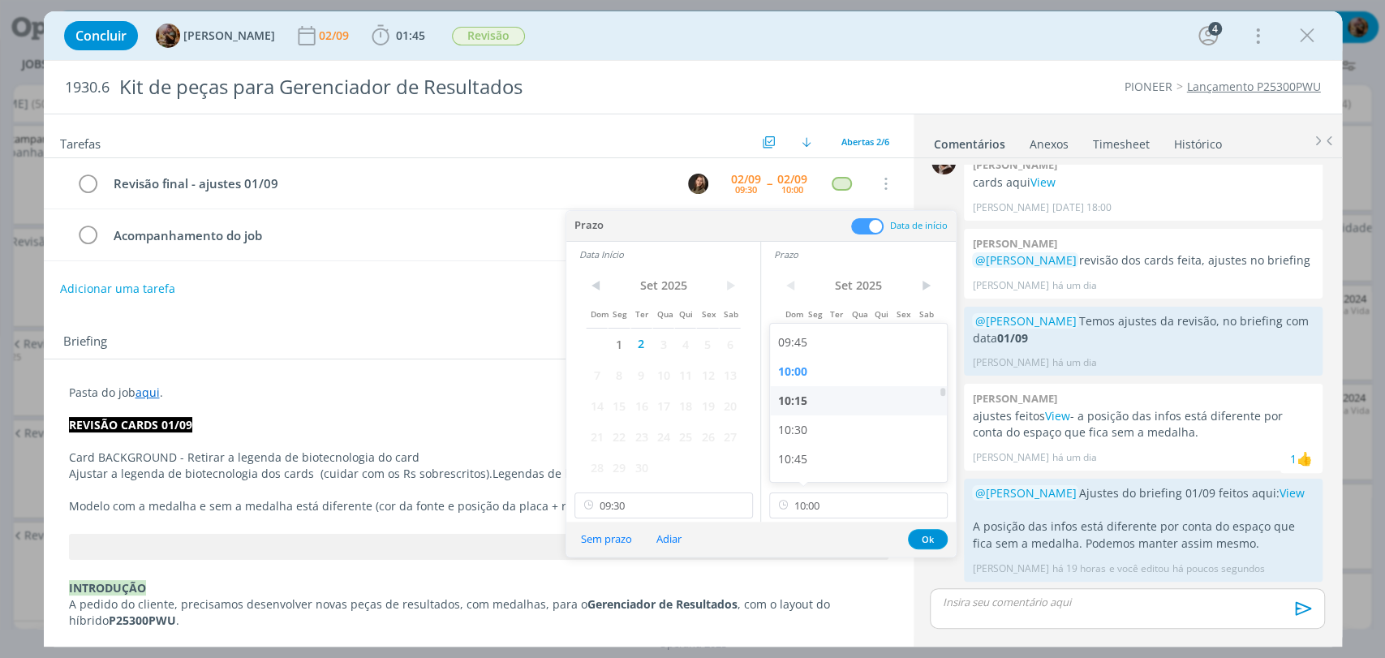
type input "10:15"
click at [683, 511] on input "09:30" at bounding box center [663, 505] width 178 height 26
click at [871, 28] on div "Concluir Amanda Rodrigues 02/09 01:45 Iniciar Apontar Data * 02/09/2025 Horas *…" at bounding box center [693, 35] width 1274 height 39
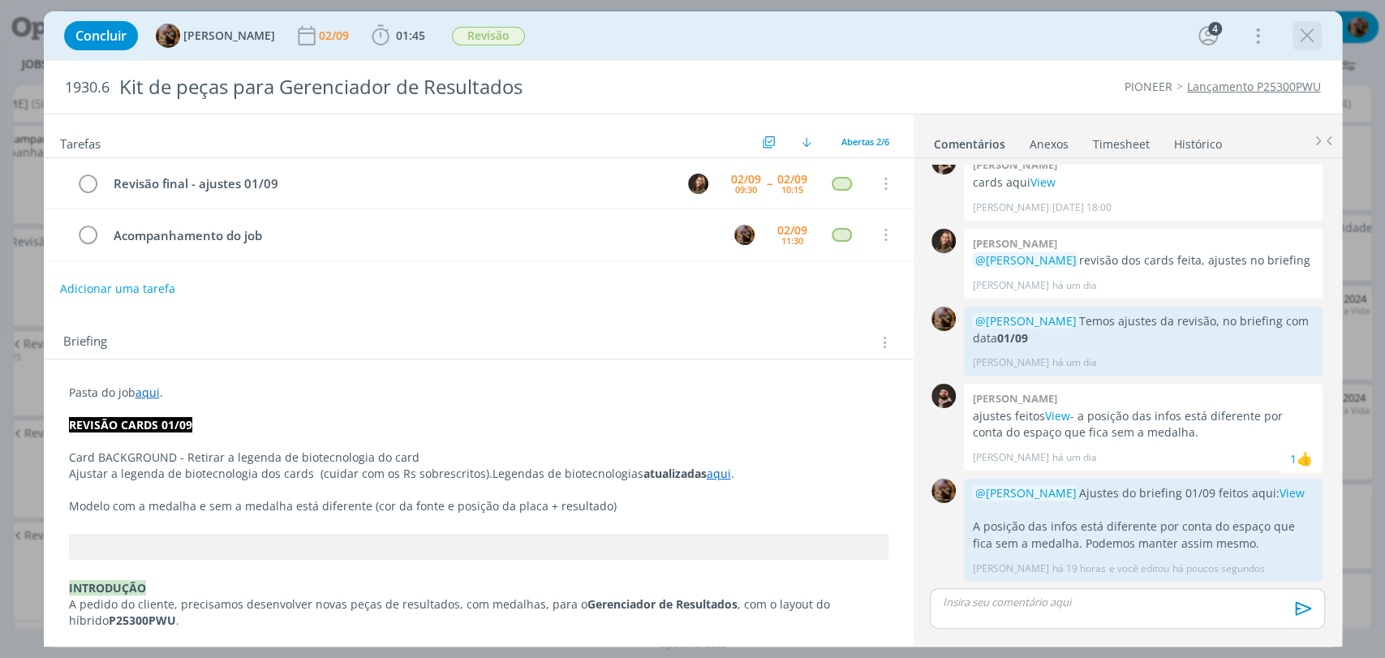
click at [1312, 40] on icon "dialog" at bounding box center [1307, 36] width 24 height 24
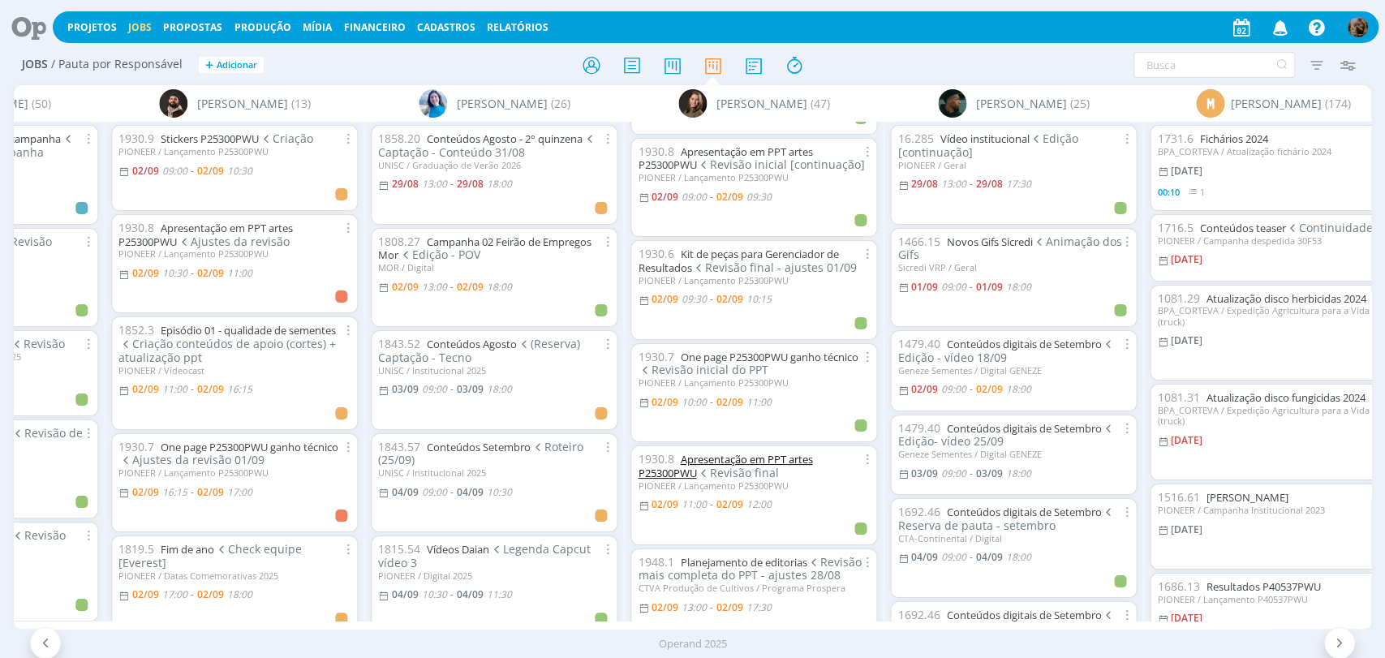
click at [783, 454] on link "Apresentação em PPT artes P25300PWU" at bounding box center [725, 466] width 174 height 28
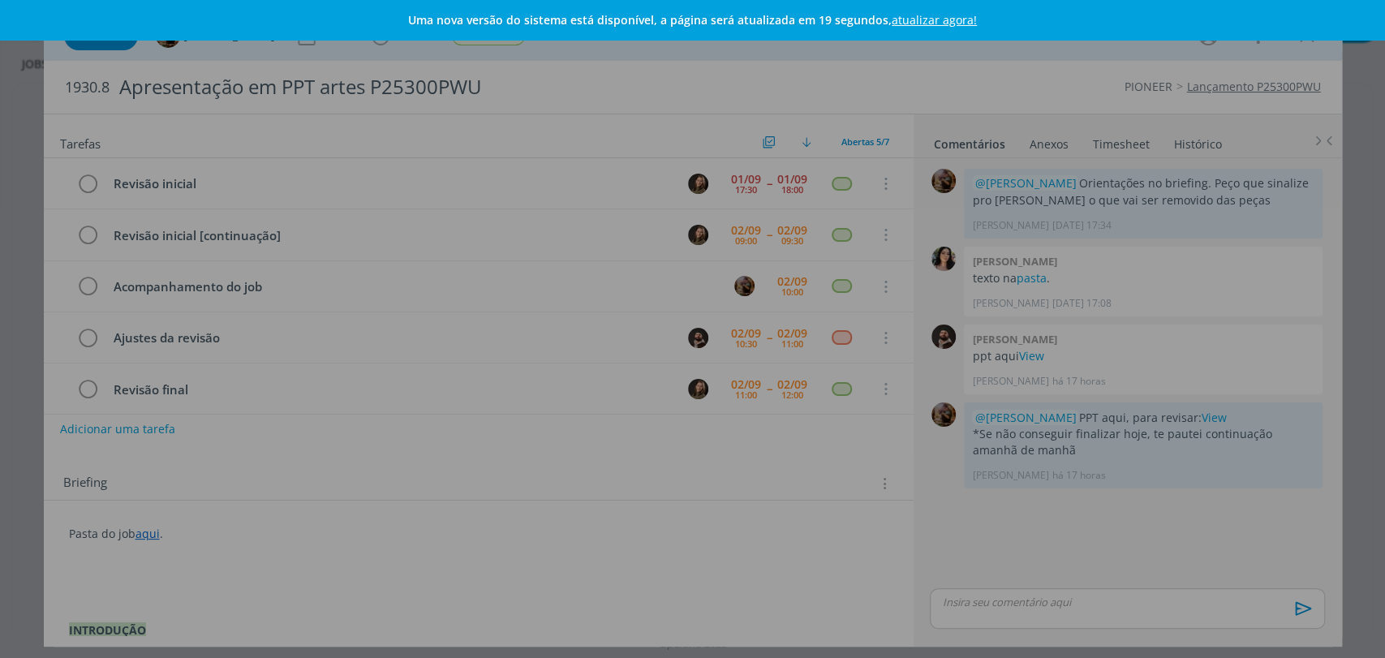
click at [928, 19] on link "atualizar agora!" at bounding box center [934, 19] width 85 height 15
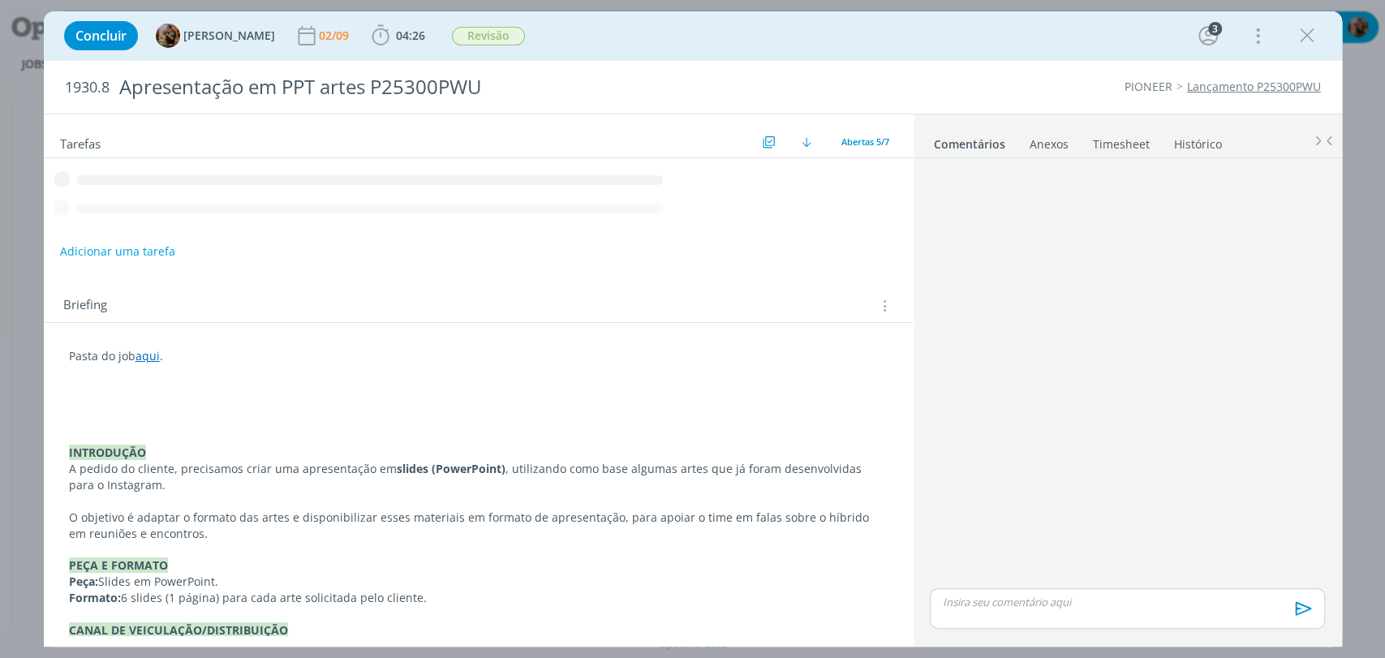
click at [1311, 40] on icon "dialog" at bounding box center [1307, 36] width 24 height 24
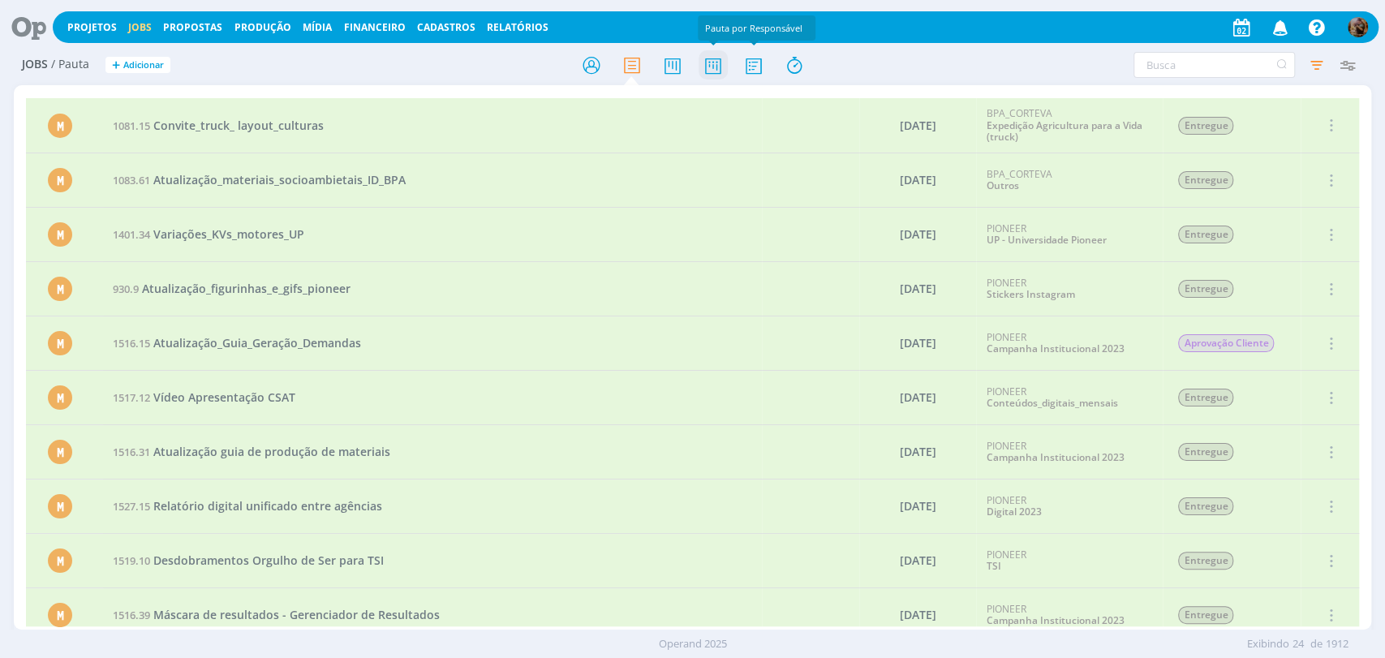
click at [717, 61] on icon at bounding box center [712, 65] width 29 height 32
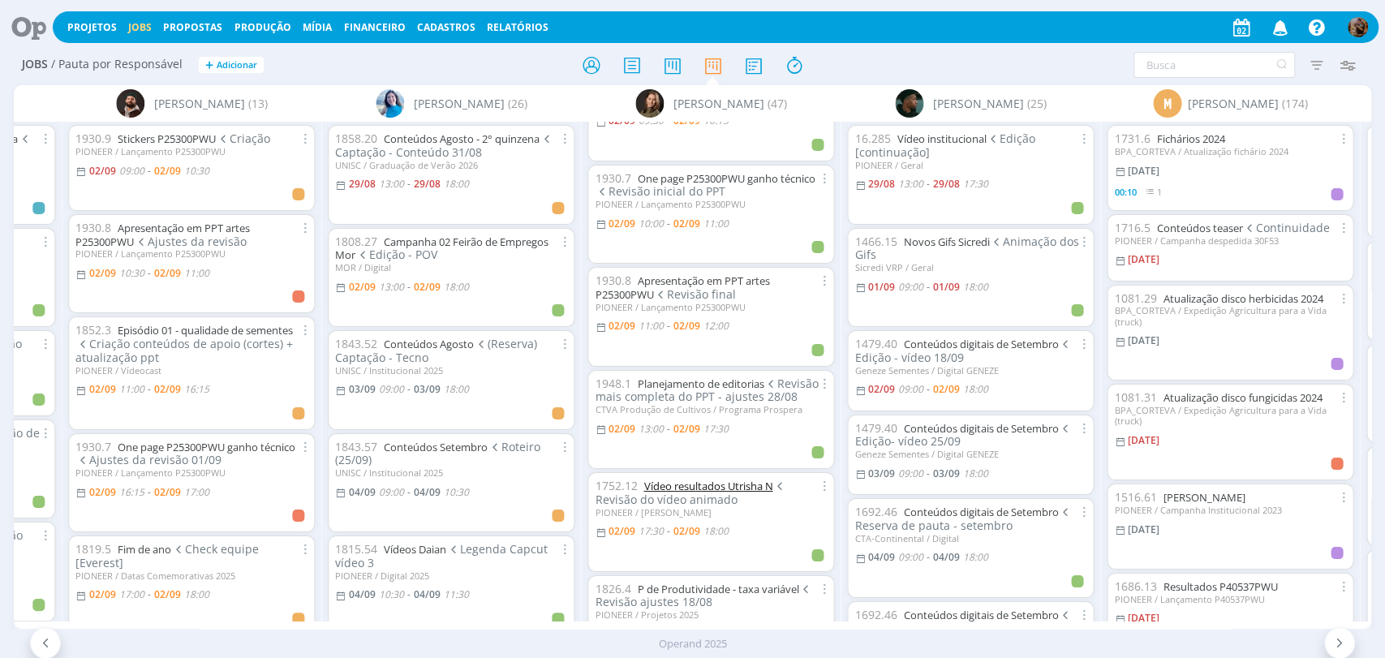
scroll to position [270, 0]
click at [742, 481] on link "Vídeo resultados Utrisha N" at bounding box center [707, 484] width 129 height 15
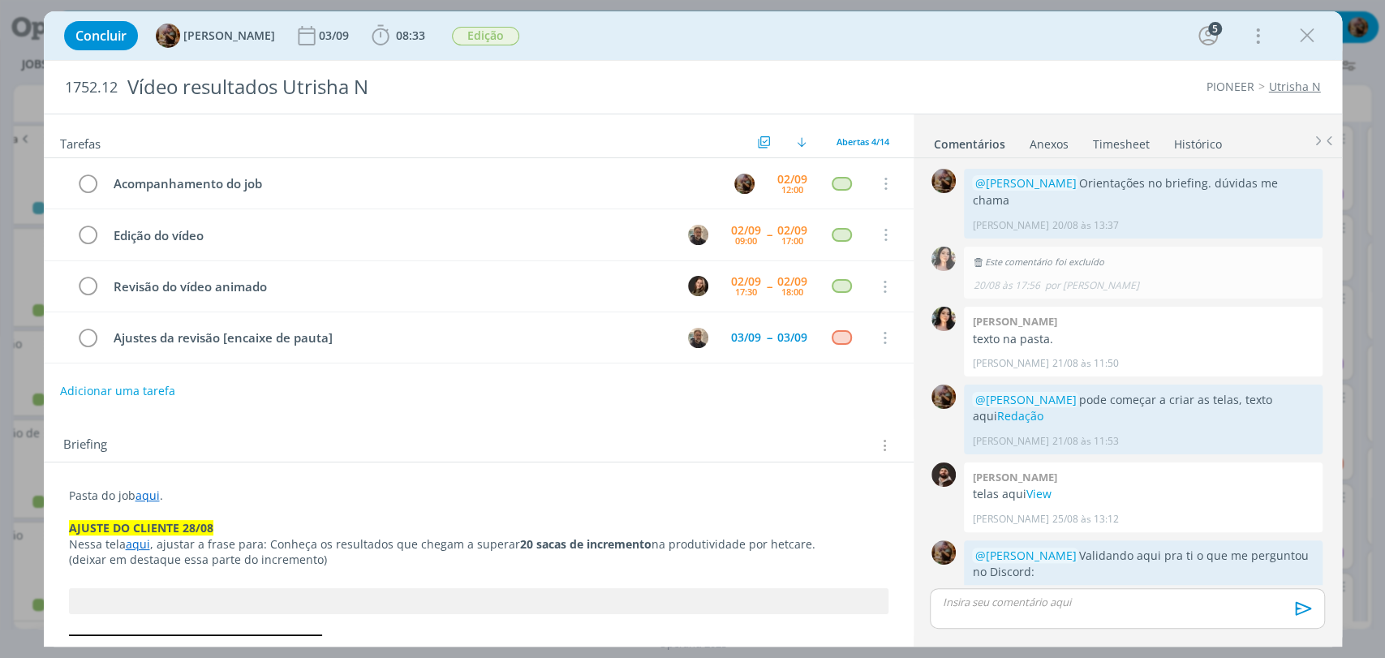
scroll to position [1183, 0]
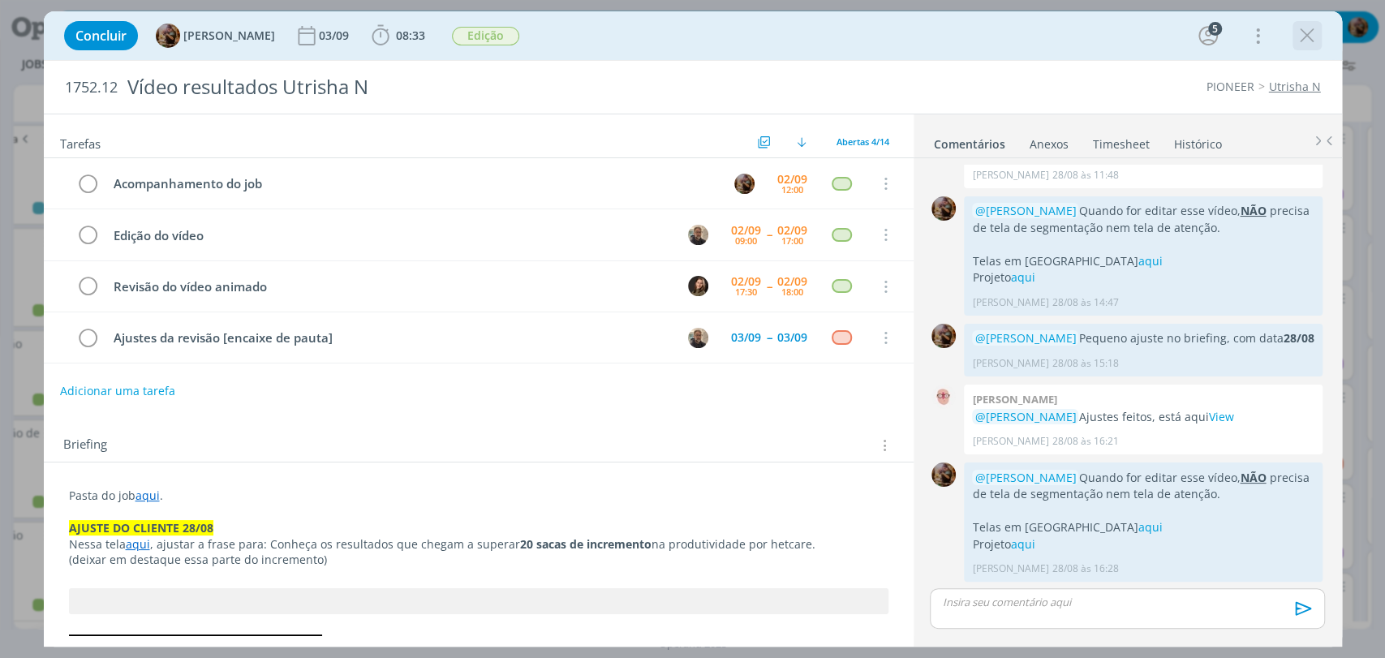
click at [1310, 36] on icon "dialog" at bounding box center [1307, 36] width 24 height 24
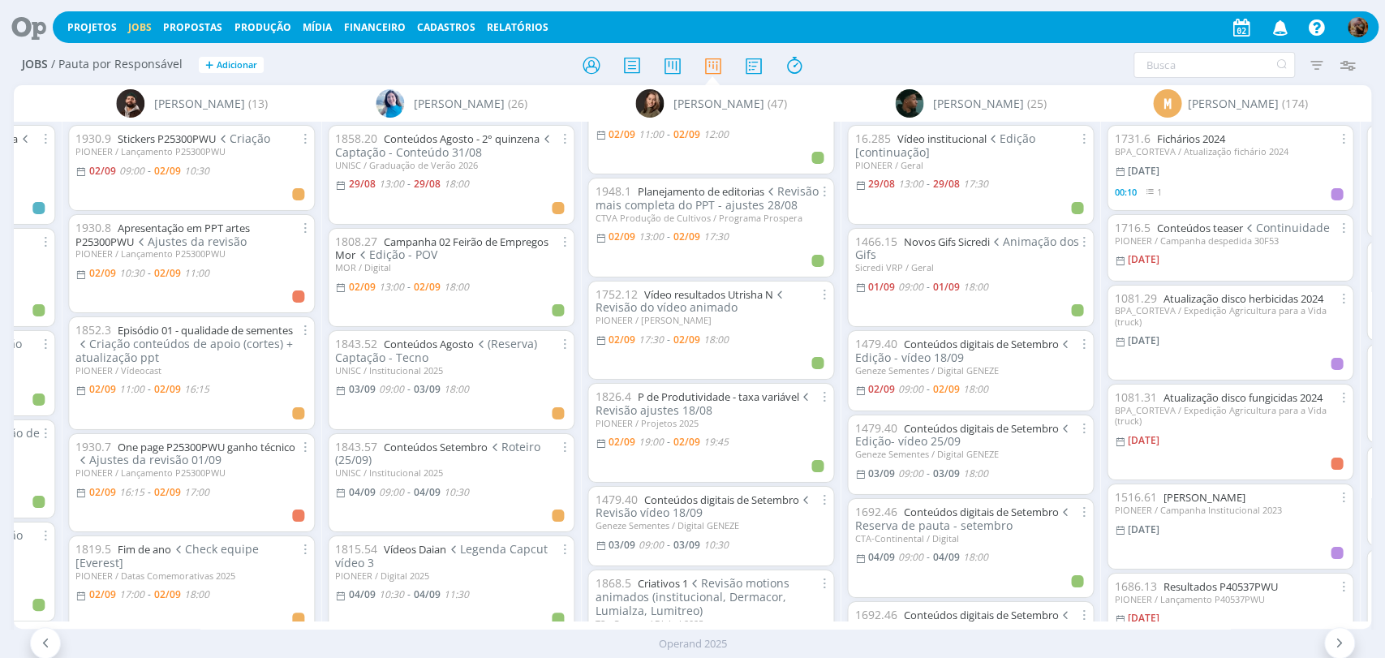
scroll to position [360, 0]
click at [753, 490] on link "Conteúdos digitais de Setembro" at bounding box center [720, 497] width 155 height 15
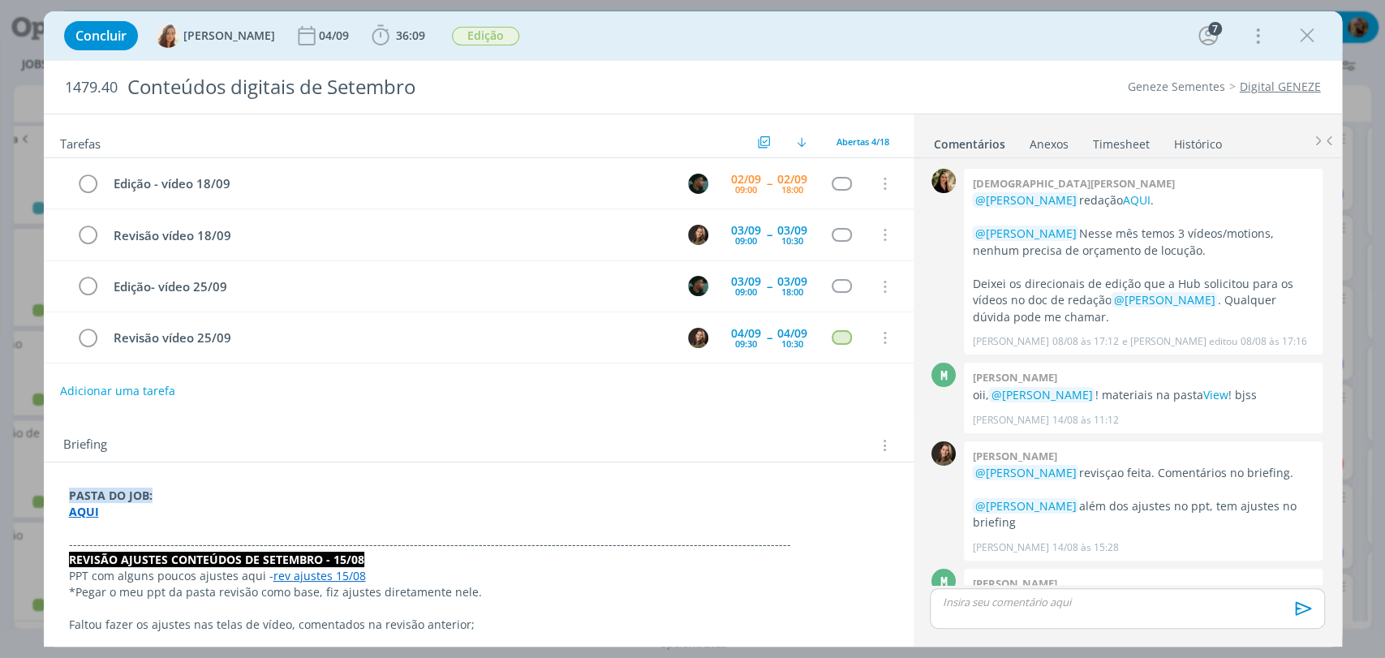
scroll to position [848, 0]
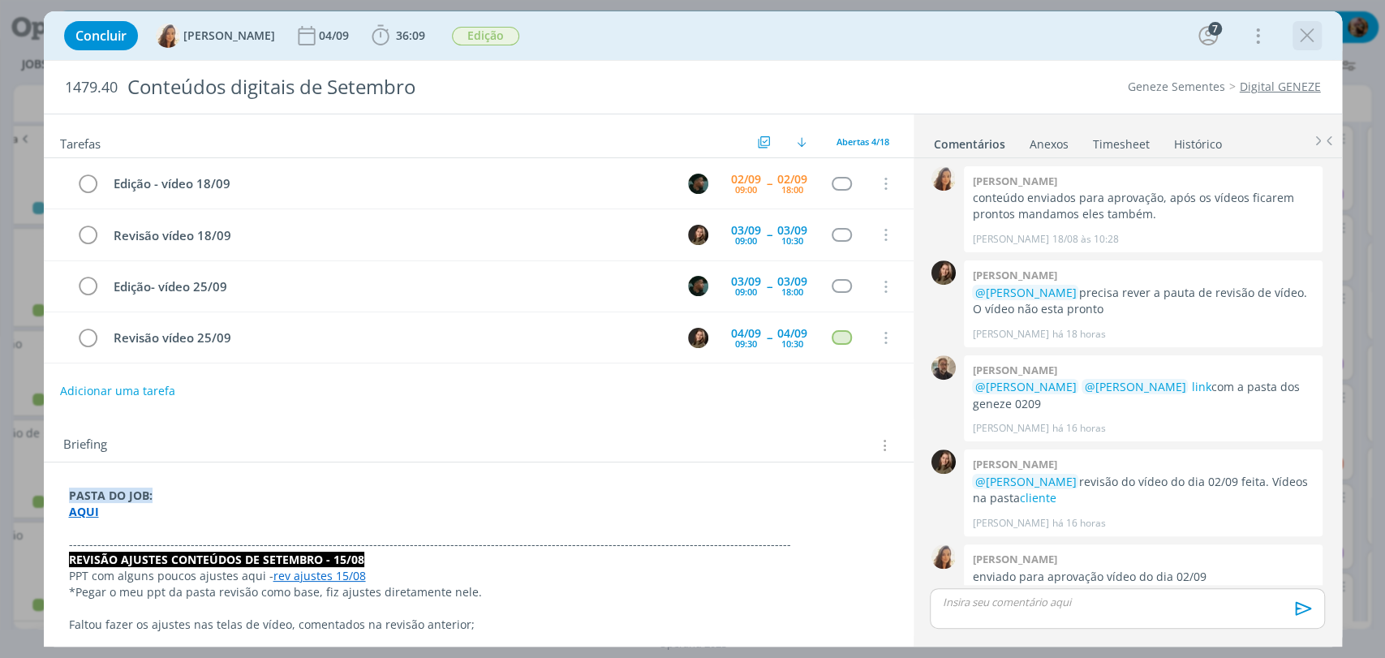
click at [1316, 27] on icon "dialog" at bounding box center [1307, 36] width 24 height 24
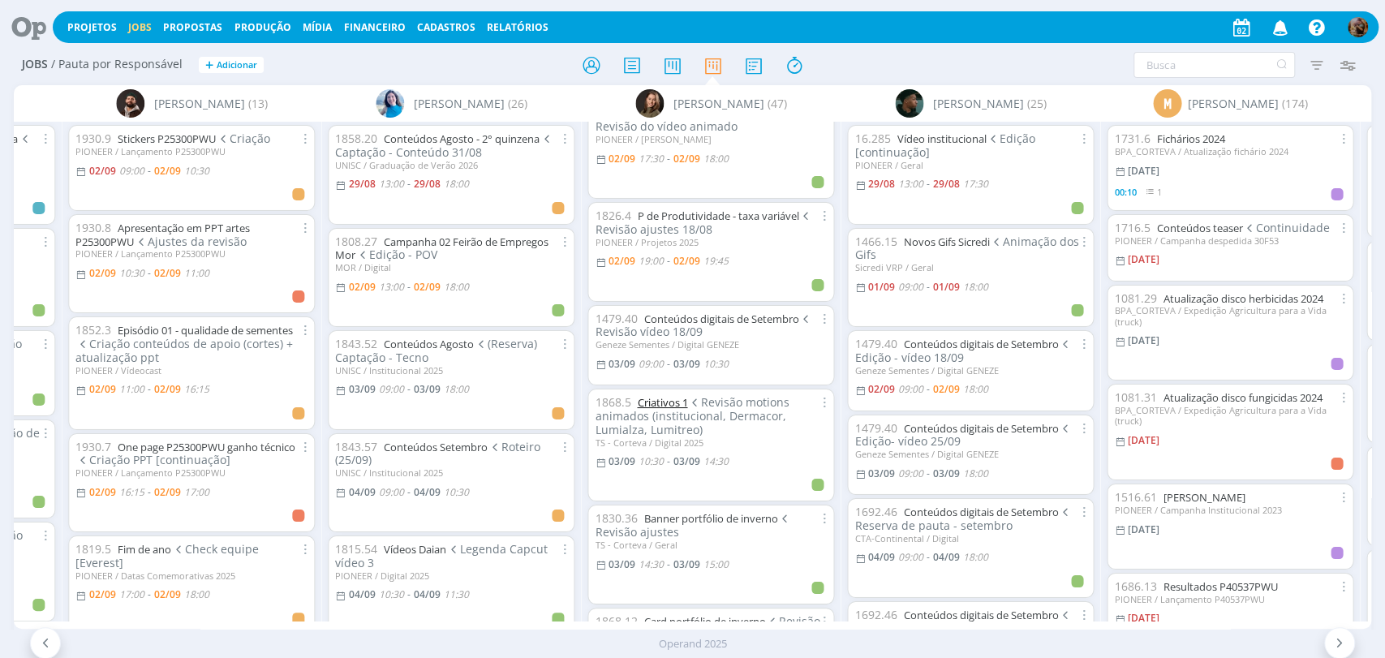
scroll to position [540, 0]
click at [686, 510] on link "Banner portfólio de inverno" at bounding box center [710, 517] width 134 height 15
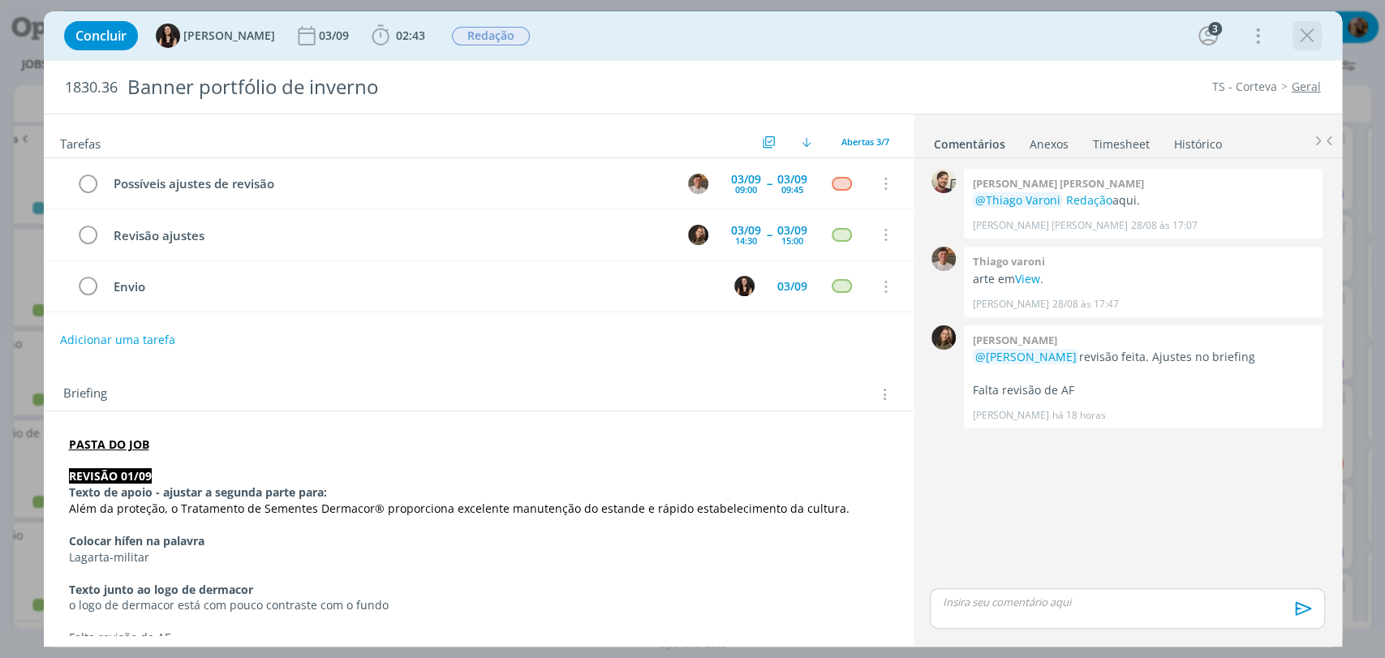
click at [1296, 44] on icon "dialog" at bounding box center [1307, 36] width 24 height 24
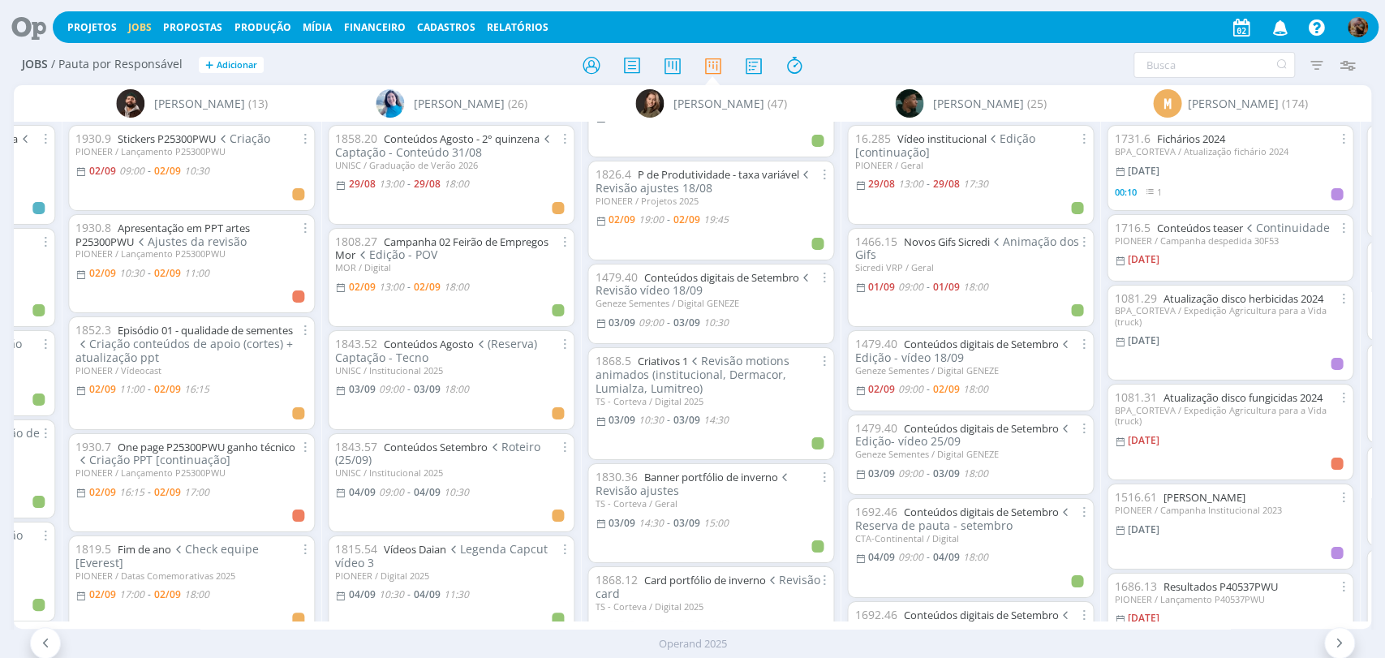
scroll to position [630, 0]
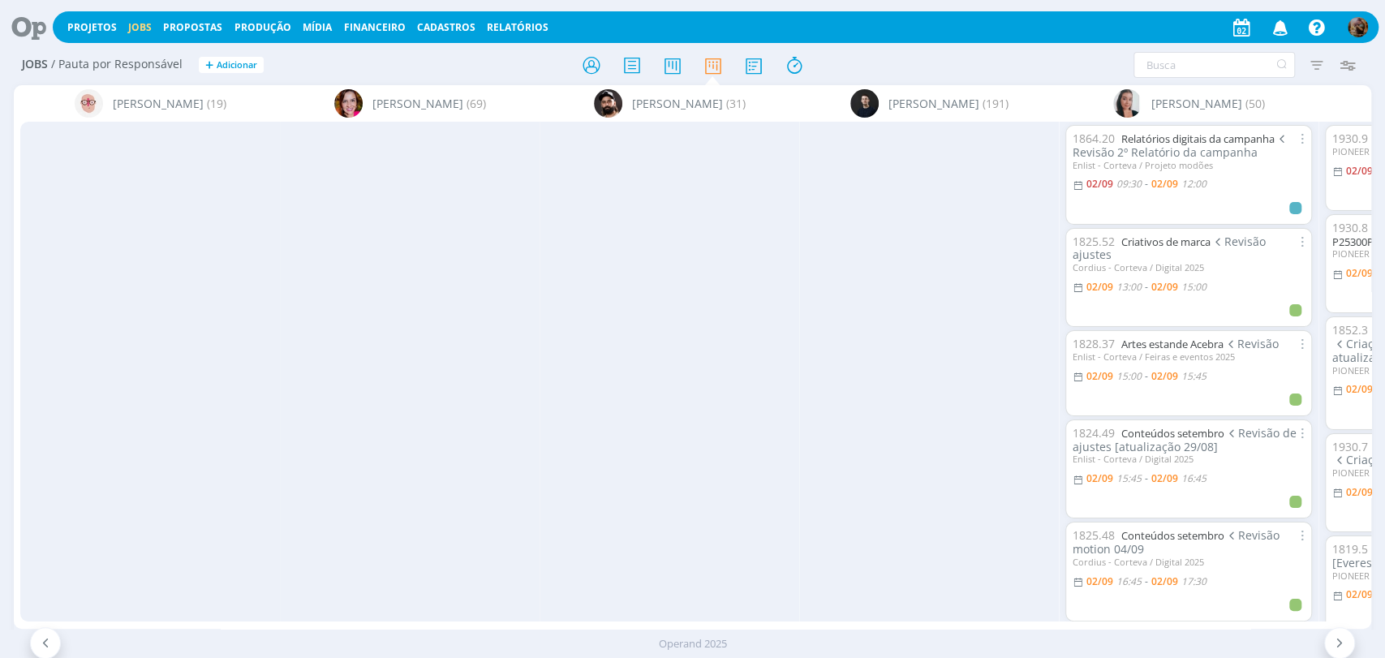
scroll to position [630, 0]
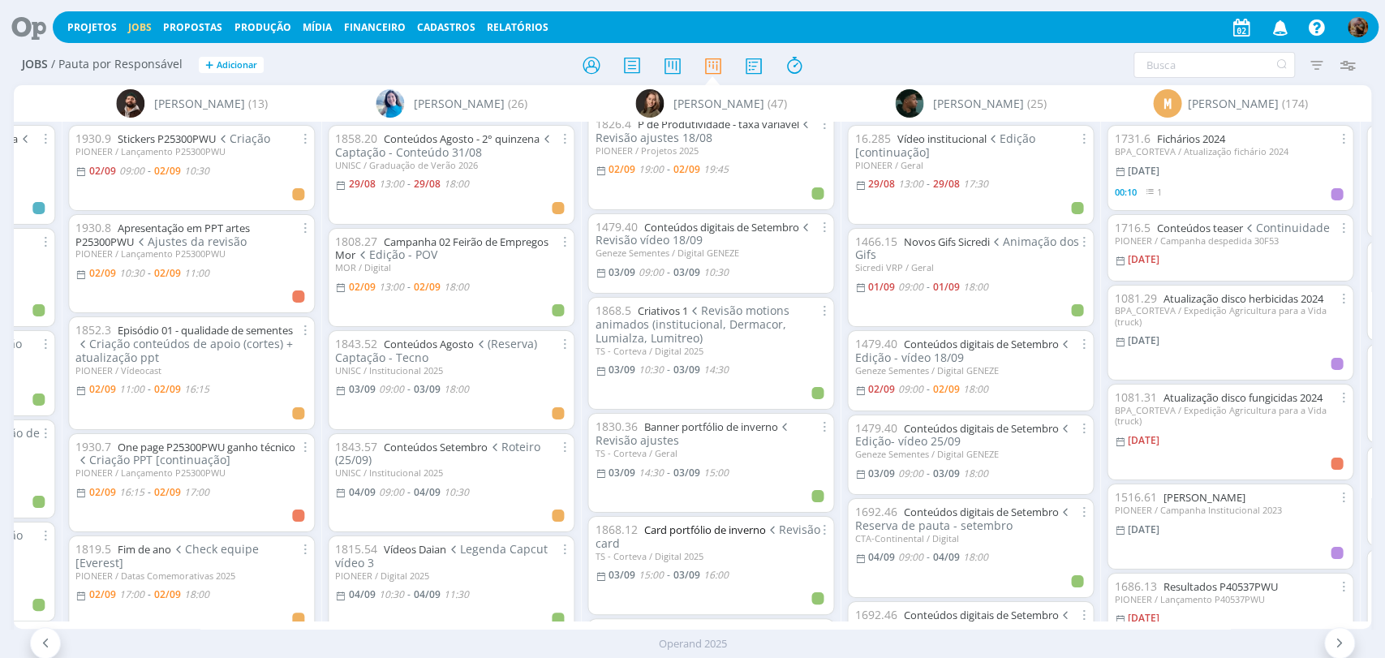
click at [726, 523] on link "Card portfólio de inverno" at bounding box center [704, 530] width 122 height 15
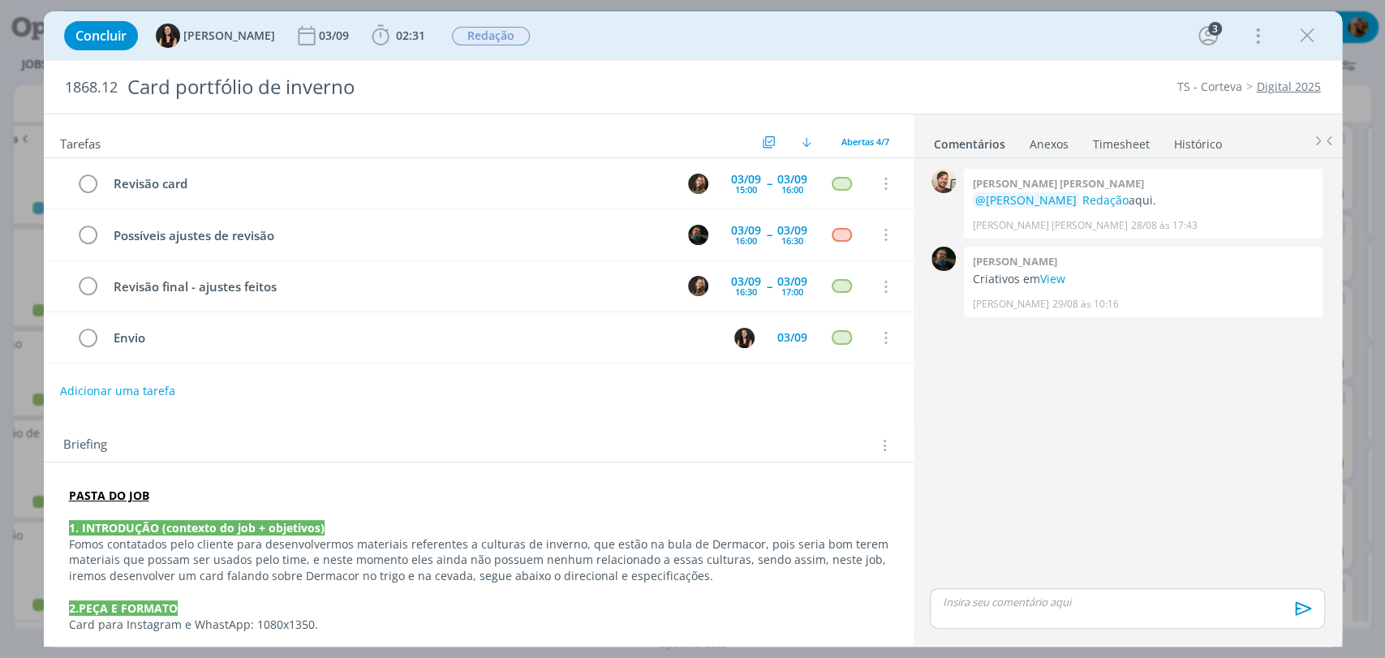
click at [1308, 45] on icon "dialog" at bounding box center [1307, 36] width 24 height 24
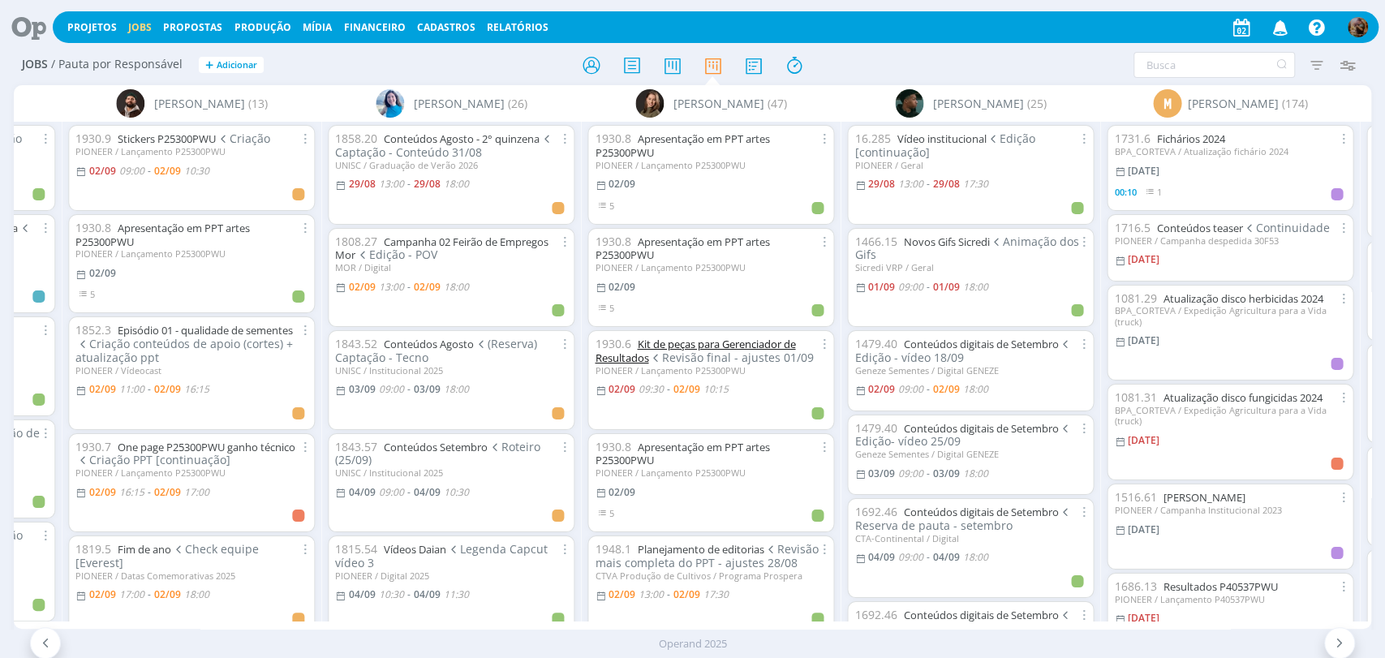
click at [774, 342] on link "Kit de peças para Gerenciador de Resultados" at bounding box center [695, 351] width 200 height 28
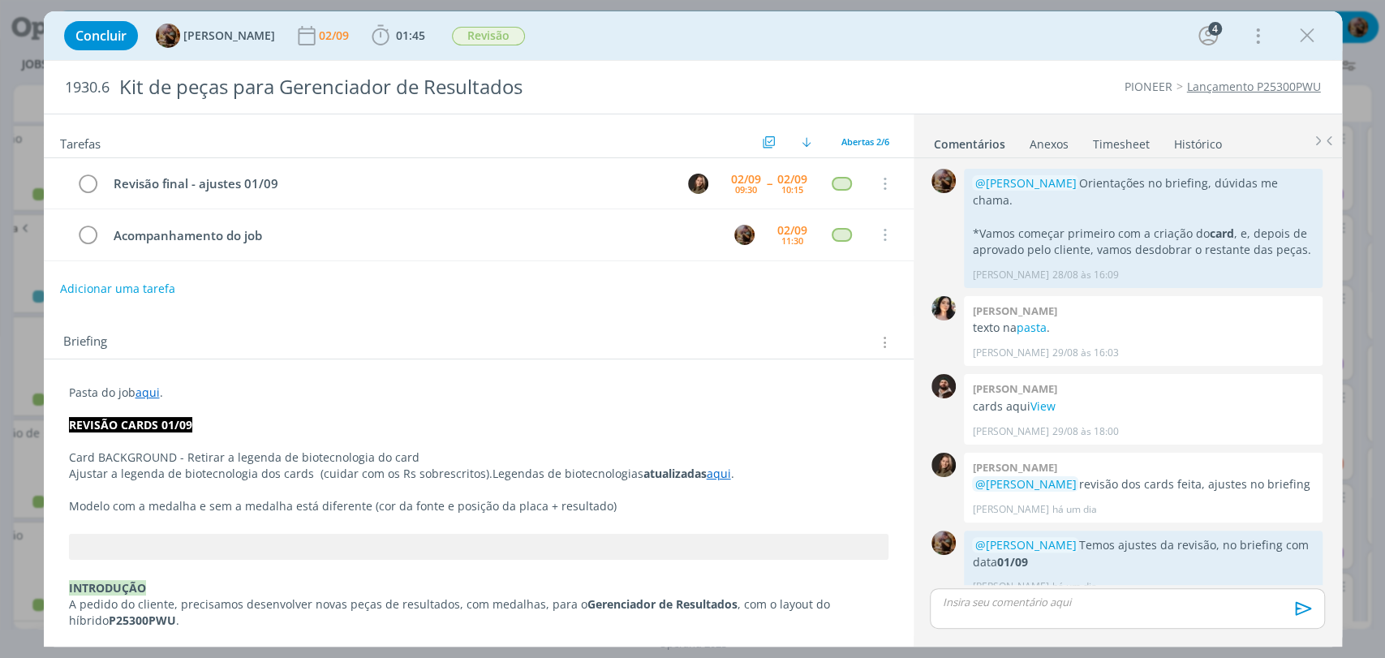
scroll to position [224, 0]
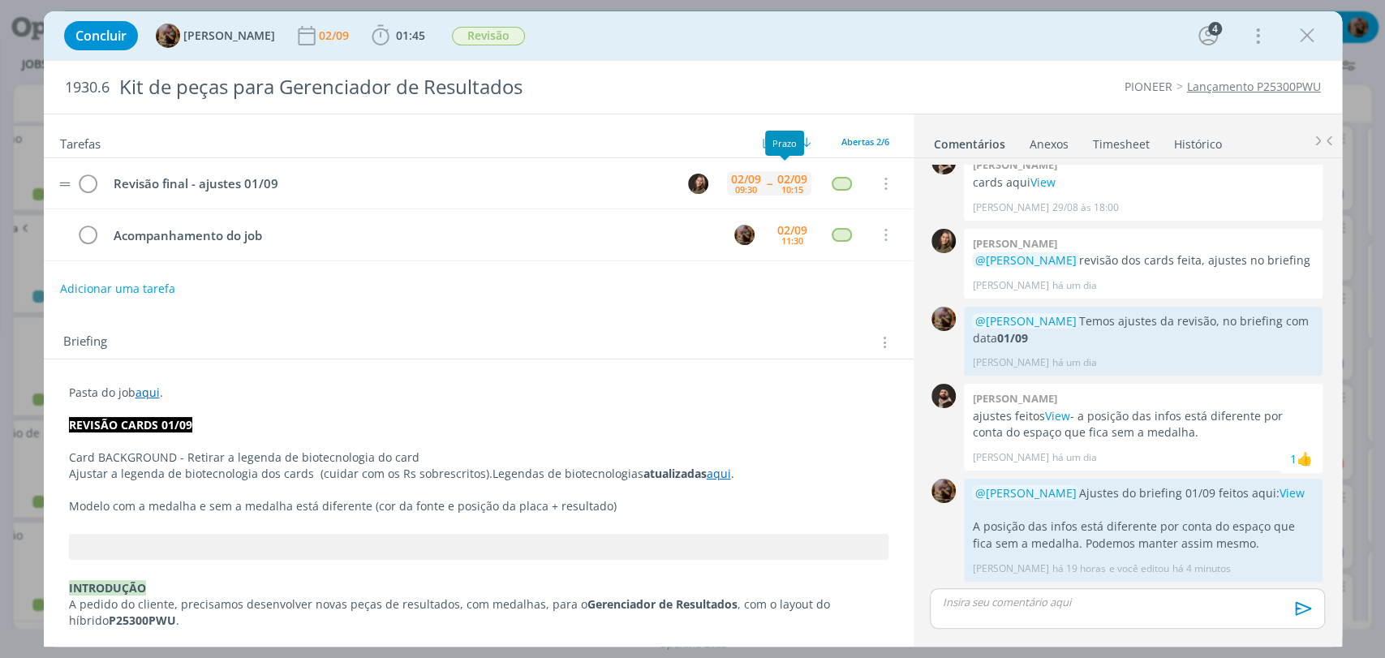
click at [787, 175] on div "02/09" at bounding box center [792, 179] width 30 height 11
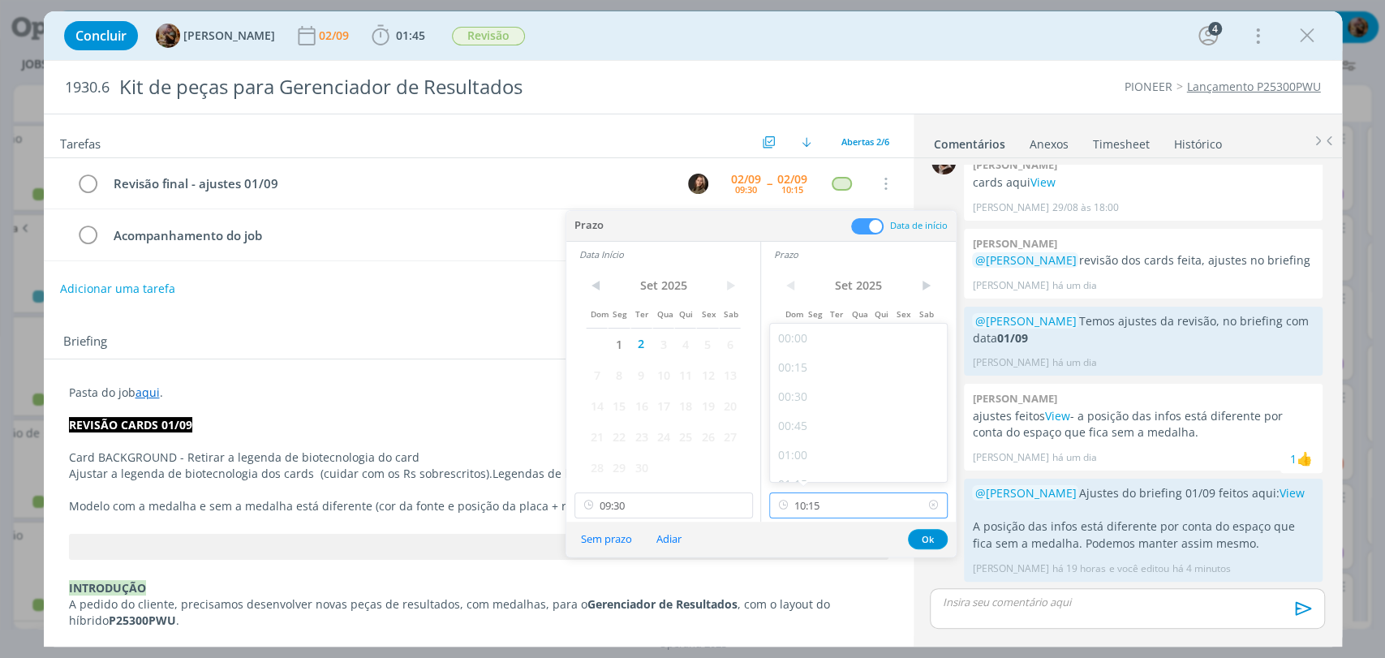
drag, startPoint x: 832, startPoint y: 498, endPoint x: 832, endPoint y: 485, distance: 13.0
click at [832, 499] on input "10:15" at bounding box center [858, 505] width 178 height 26
click at [830, 436] on div "10:00" at bounding box center [860, 432] width 181 height 29
type input "10:00"
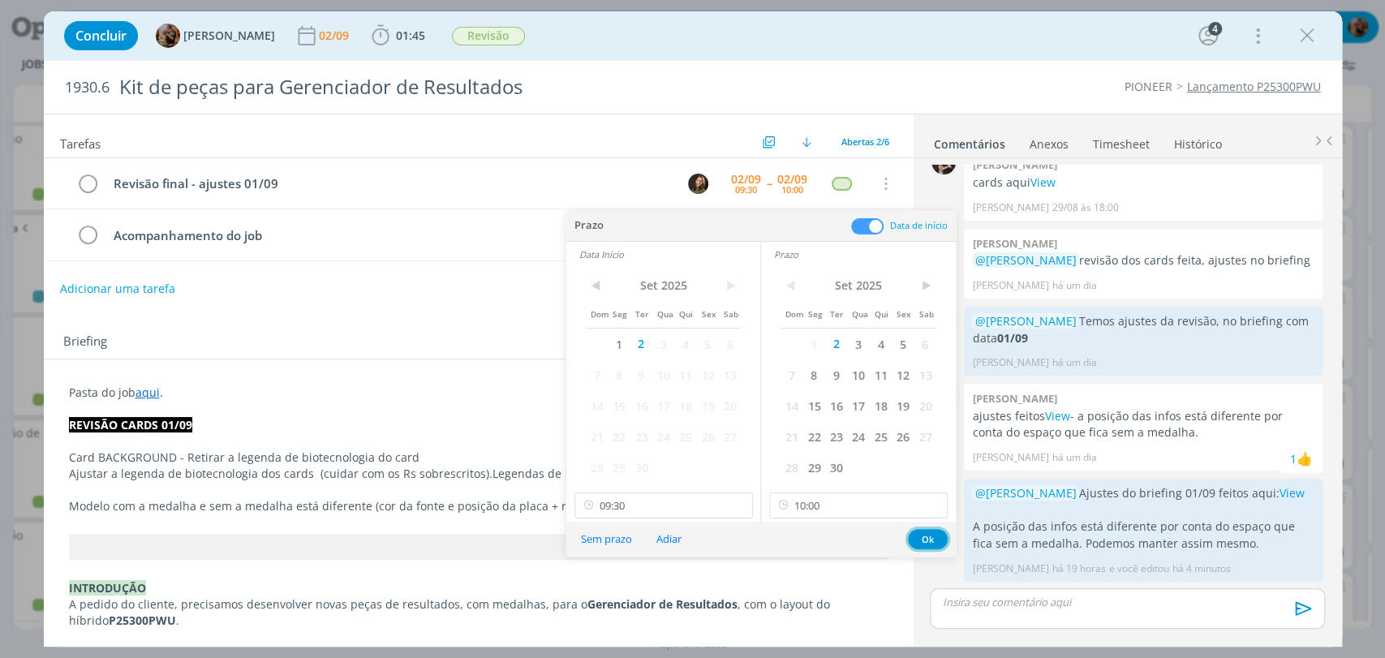
click at [918, 536] on button "Ok" at bounding box center [928, 539] width 40 height 20
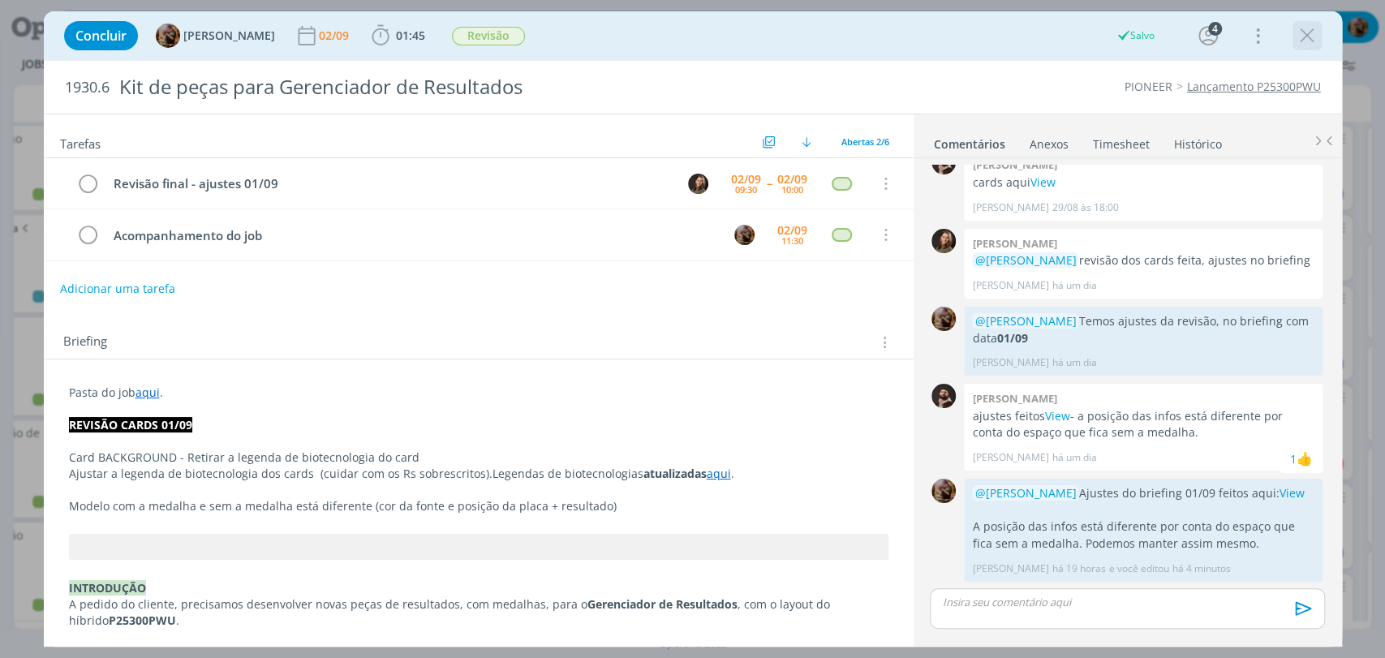
click at [1303, 34] on icon "dialog" at bounding box center [1307, 36] width 24 height 24
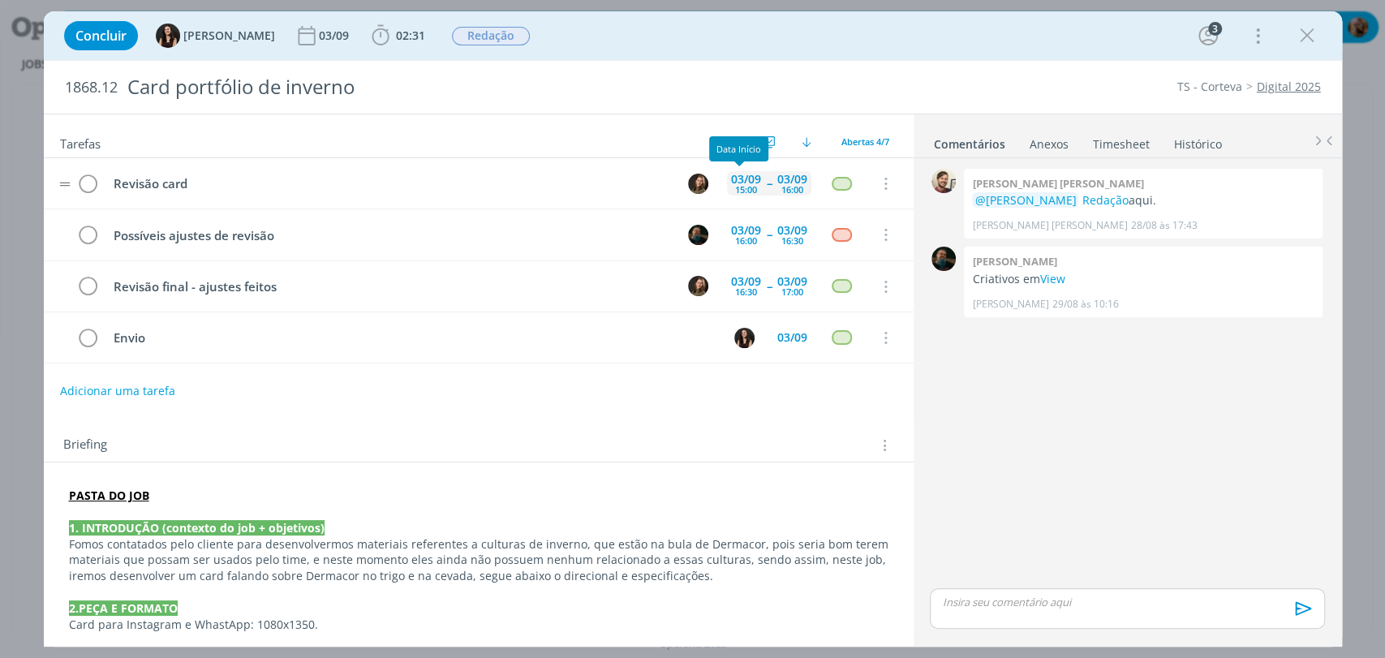
click at [732, 195] on div "[DATE] 15:00" at bounding box center [746, 183] width 38 height 24
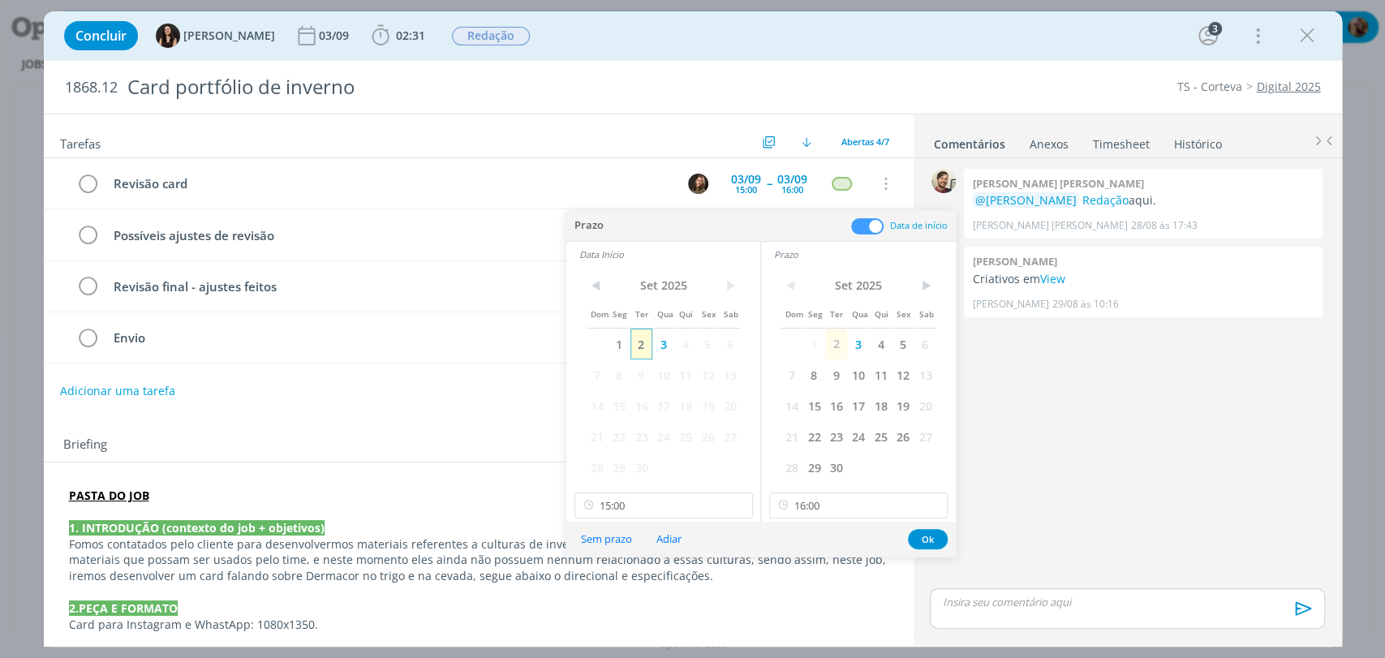
click at [637, 352] on span "2" at bounding box center [641, 344] width 22 height 31
click at [832, 353] on span "2" at bounding box center [836, 344] width 22 height 31
click at [669, 508] on input "15:00" at bounding box center [663, 505] width 178 height 26
click at [624, 338] on div "10:00" at bounding box center [664, 328] width 181 height 29
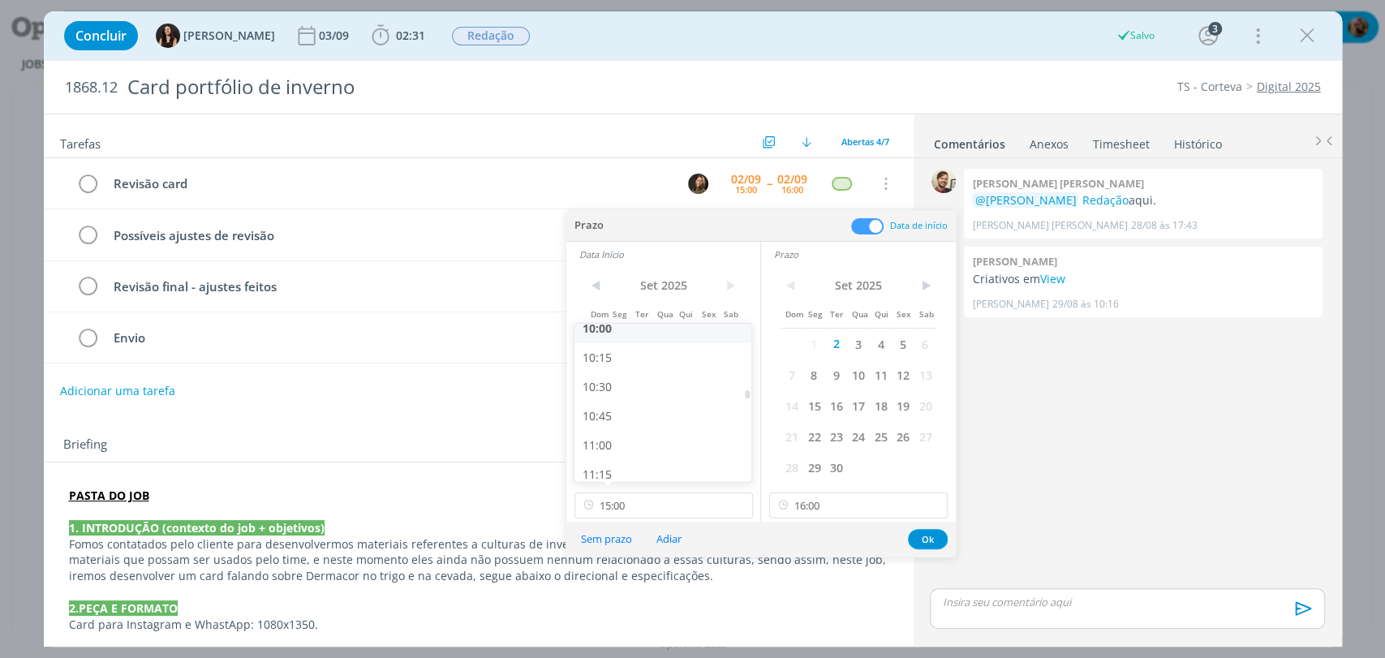
type input "10:00"
click at [826, 509] on input "16:00" at bounding box center [858, 505] width 178 height 26
click at [802, 333] on div "11:00" at bounding box center [860, 328] width 181 height 29
type input "11:00"
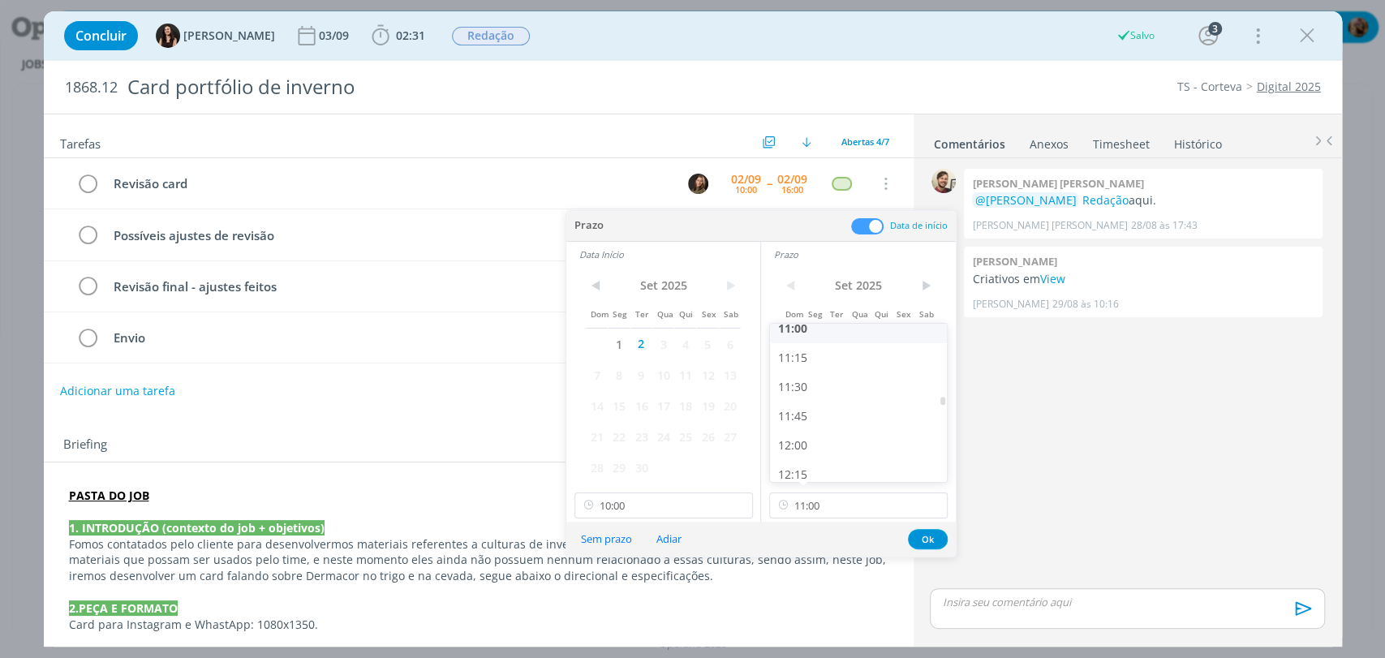
scroll to position [1285, 0]
click at [928, 540] on button "Ok" at bounding box center [928, 539] width 40 height 20
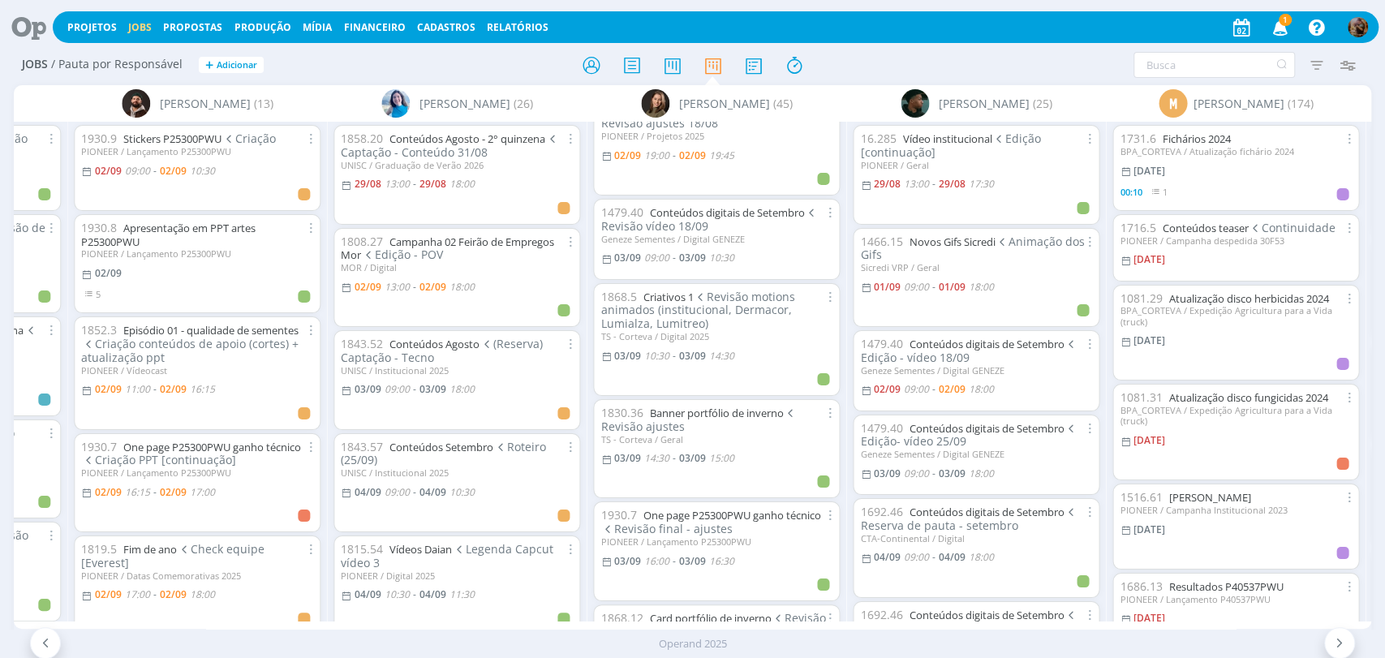
scroll to position [540, 0]
click at [761, 407] on link "Banner portfólio de inverno" at bounding box center [716, 414] width 134 height 15
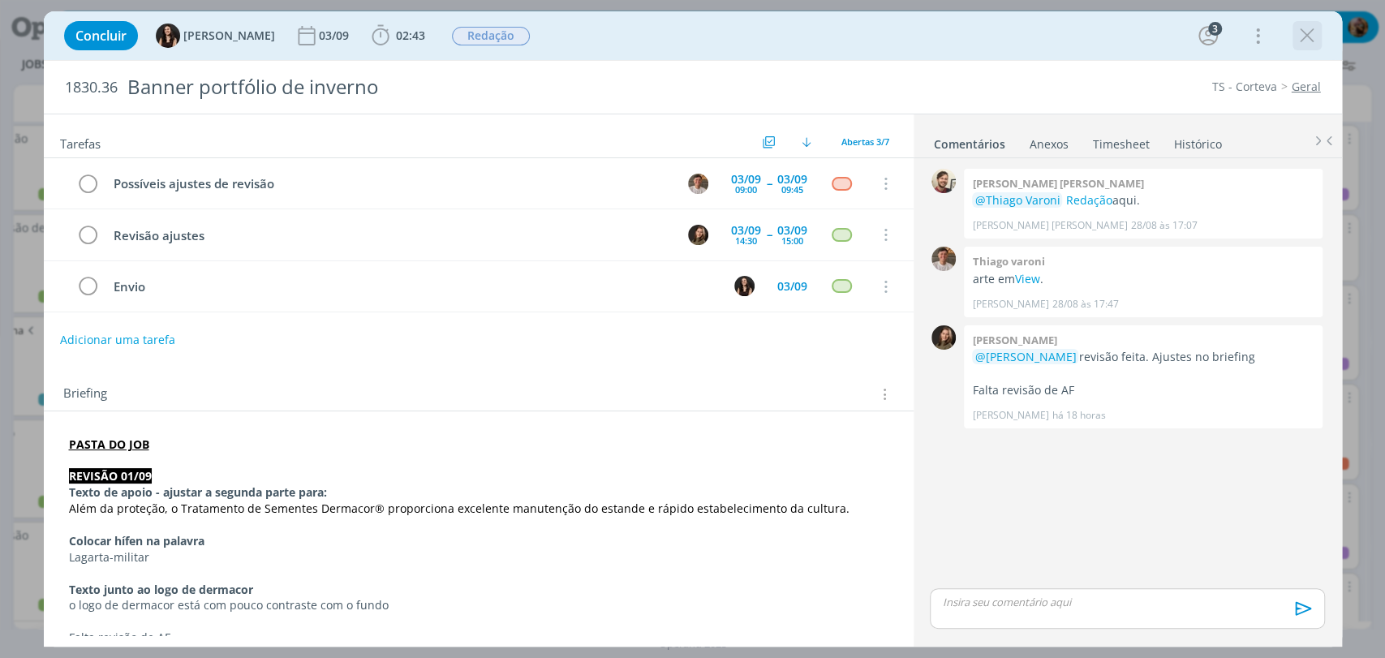
click at [1303, 47] on icon "dialog" at bounding box center [1307, 36] width 24 height 24
click at [1303, 47] on div at bounding box center [692, 329] width 1385 height 658
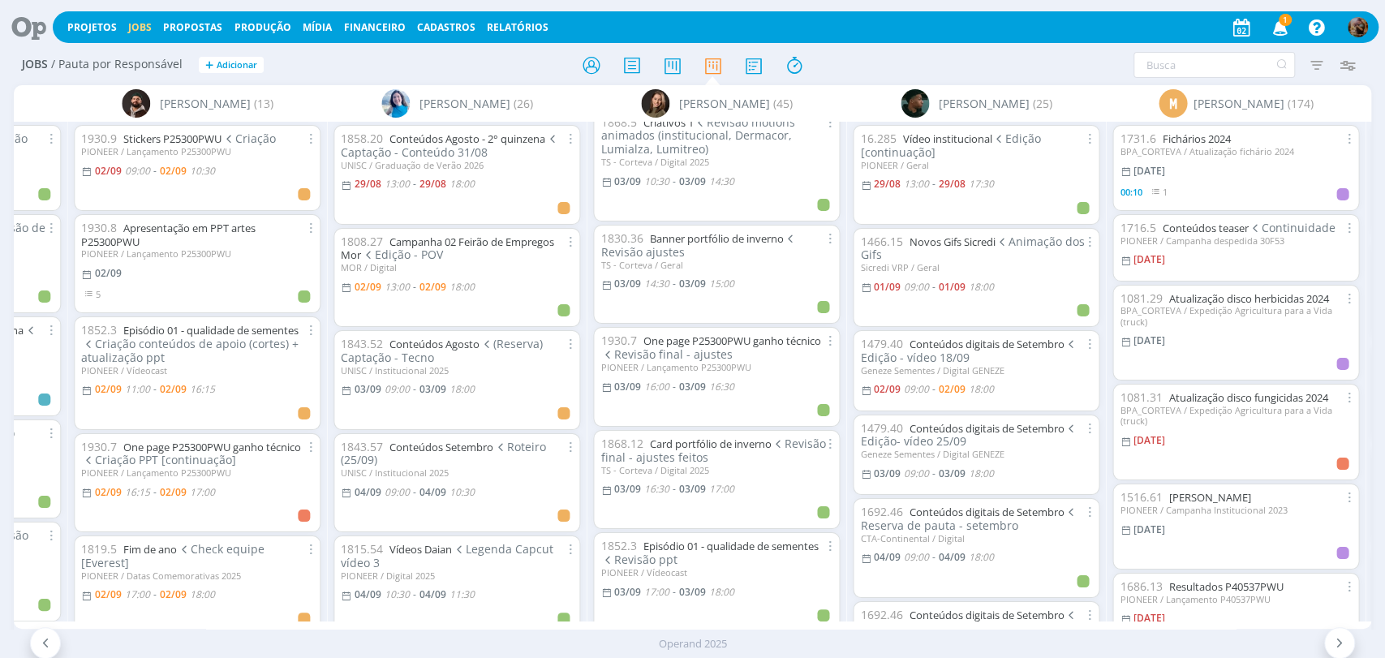
scroll to position [720, 0]
click at [762, 432] on link "Card portfólio de inverno" at bounding box center [710, 439] width 122 height 15
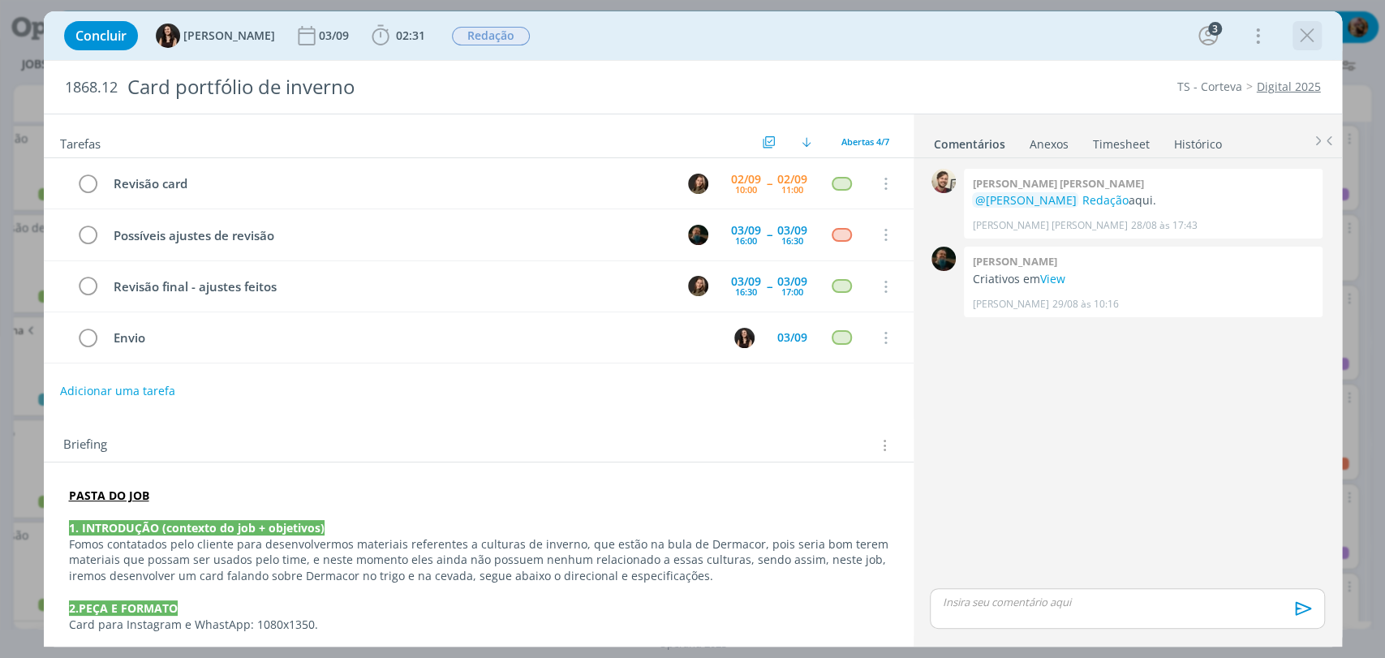
click at [1300, 33] on icon "dialog" at bounding box center [1307, 36] width 24 height 24
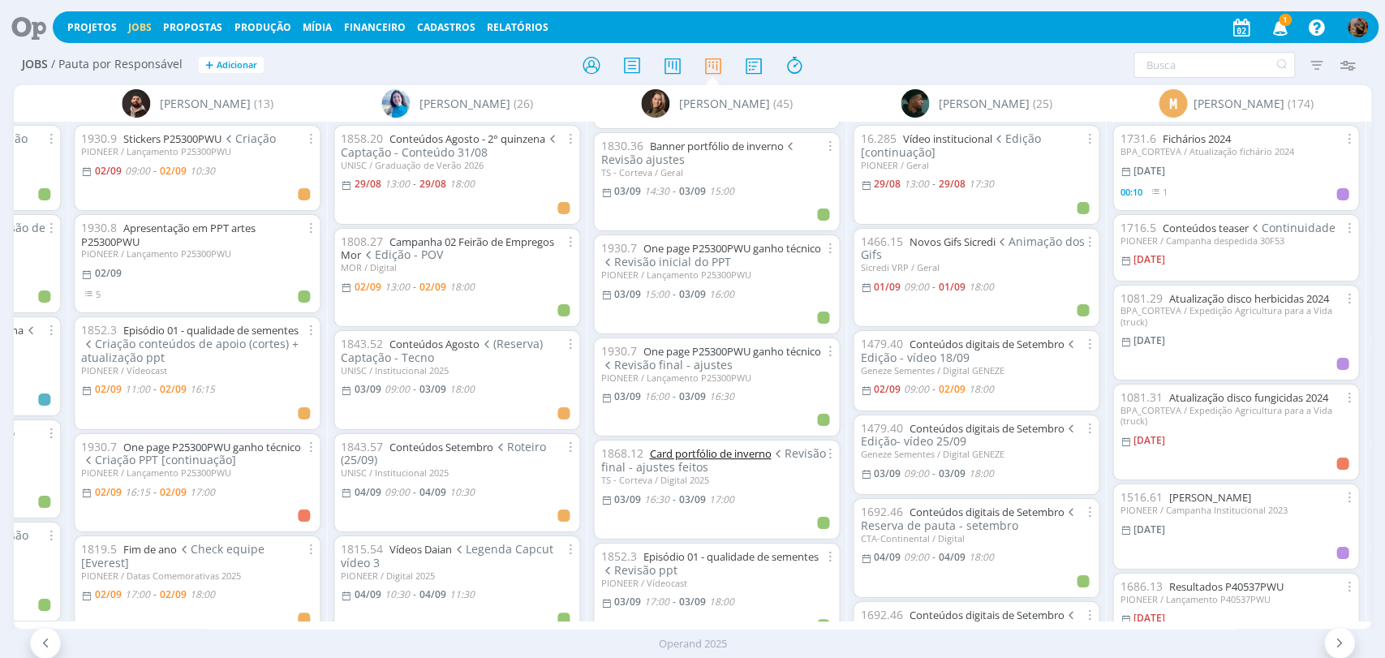
scroll to position [811, 0]
click at [774, 547] on link "Episódio 01 - qualidade de sementes" at bounding box center [730, 554] width 175 height 15
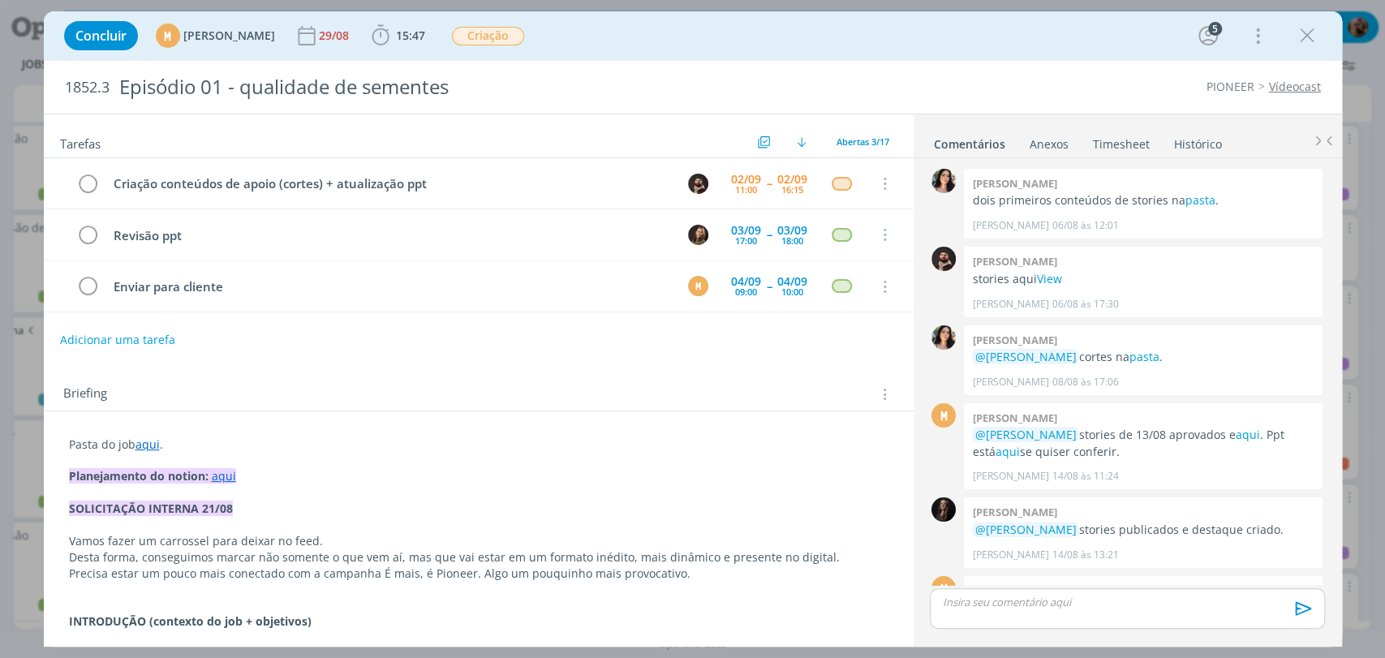
scroll to position [816, 0]
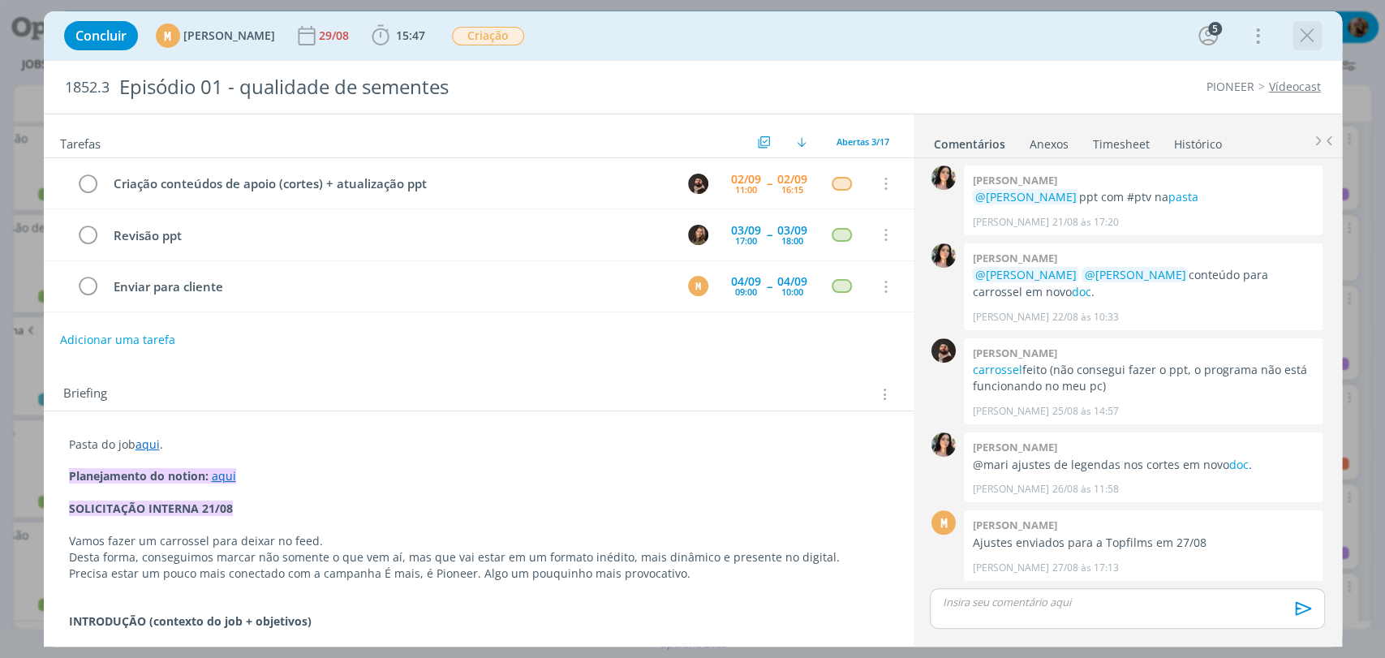
click at [1295, 37] on icon "dialog" at bounding box center [1307, 36] width 24 height 24
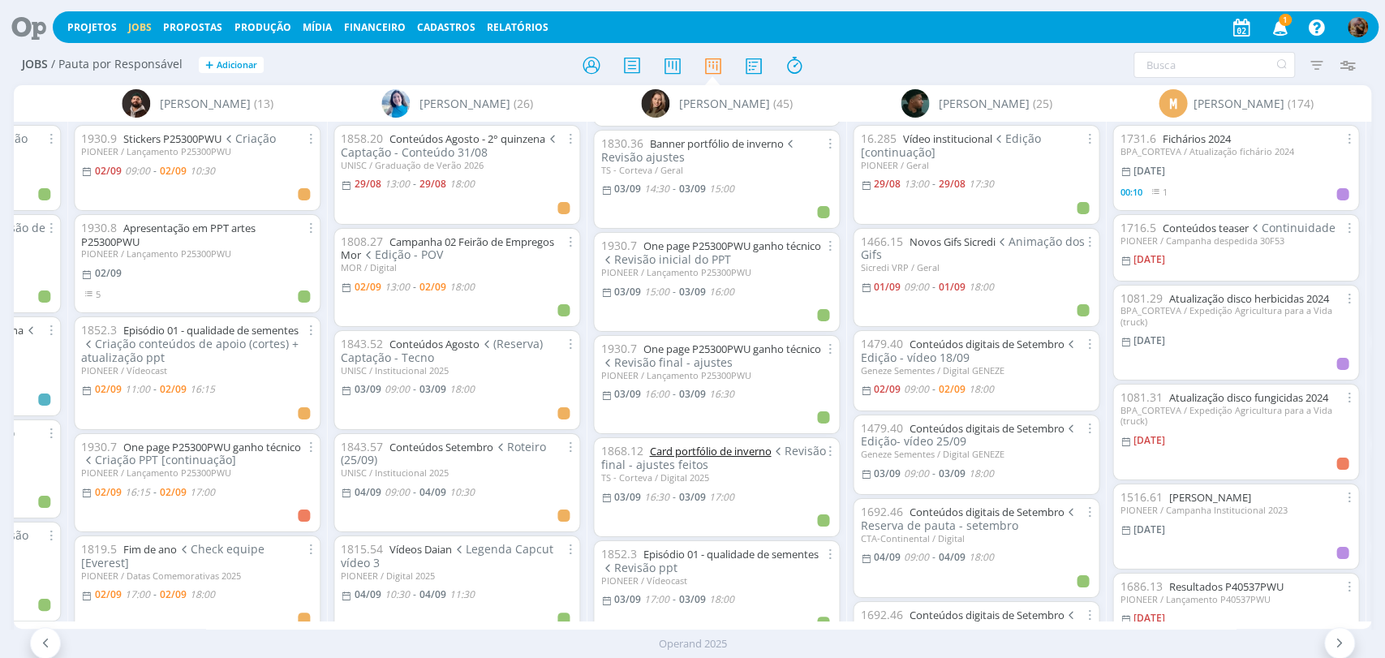
click at [728, 444] on link "Card portfólio de inverno" at bounding box center [710, 451] width 122 height 15
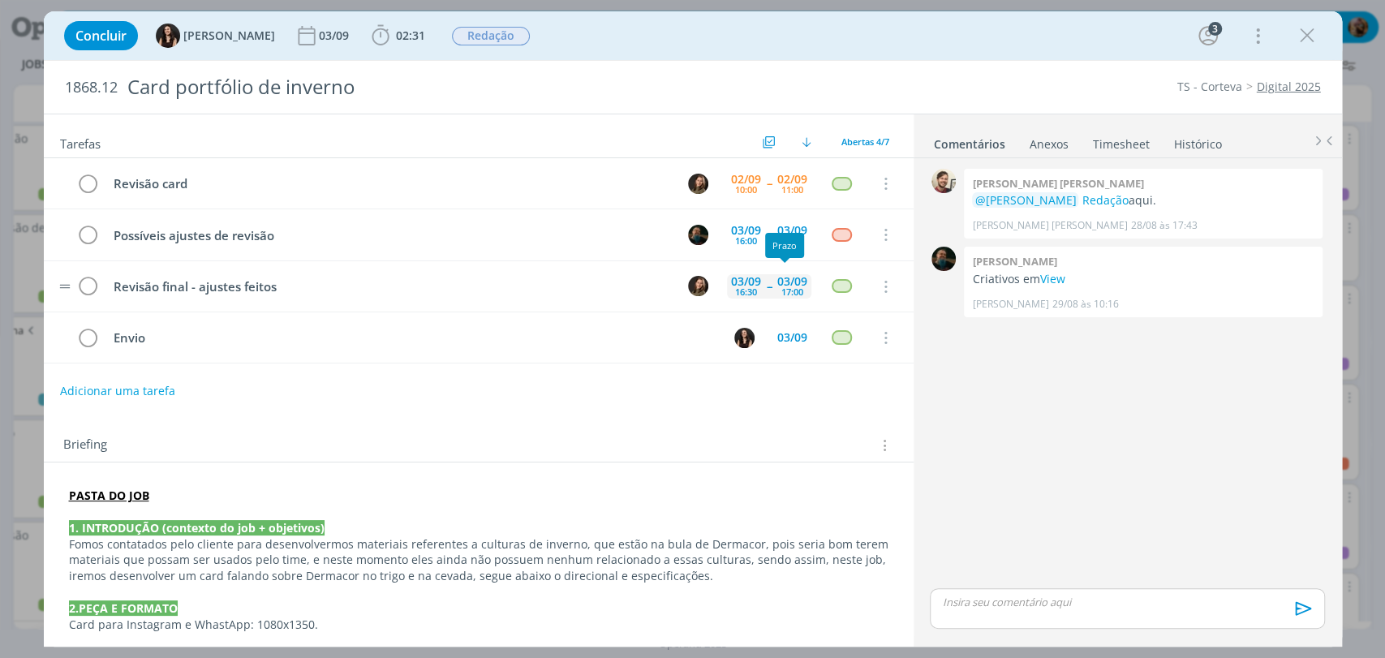
click at [790, 287] on div "17:00" at bounding box center [792, 291] width 22 height 9
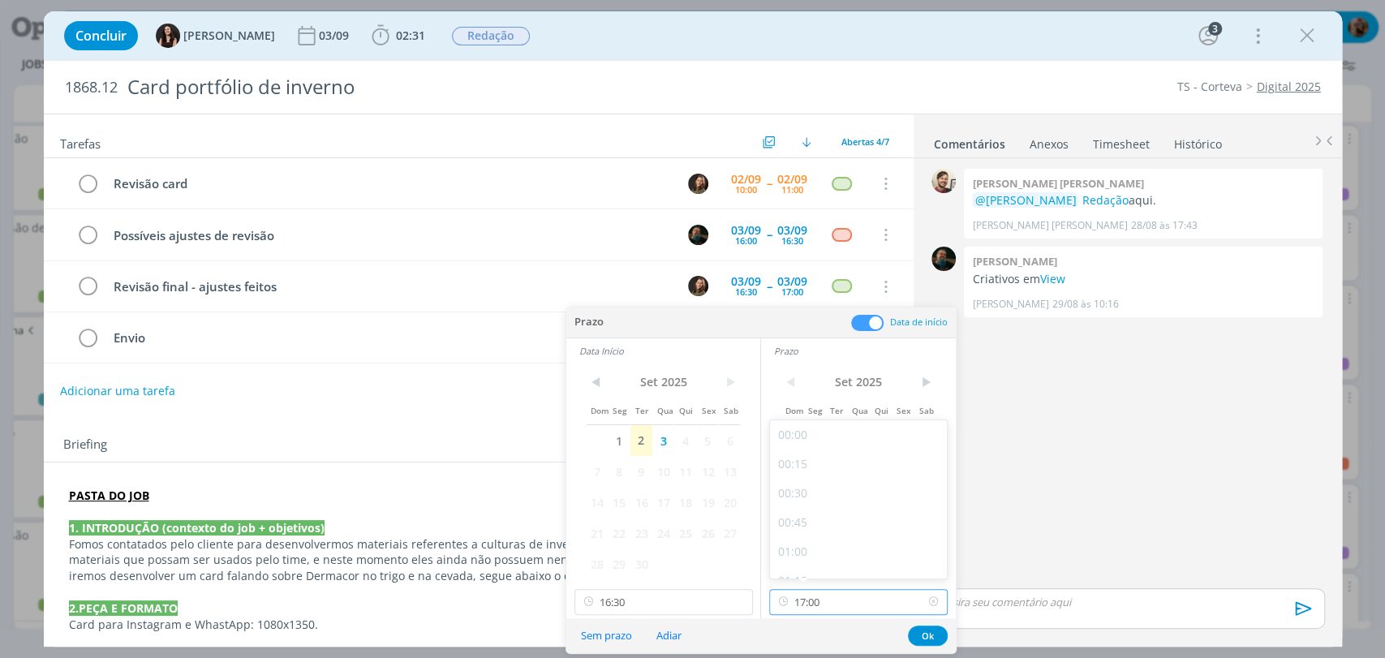
click at [816, 601] on input "17:00" at bounding box center [858, 602] width 178 height 26
click at [817, 522] on div "17:30" at bounding box center [860, 526] width 181 height 29
type input "17:30"
click at [683, 603] on input "16:30" at bounding box center [663, 602] width 178 height 26
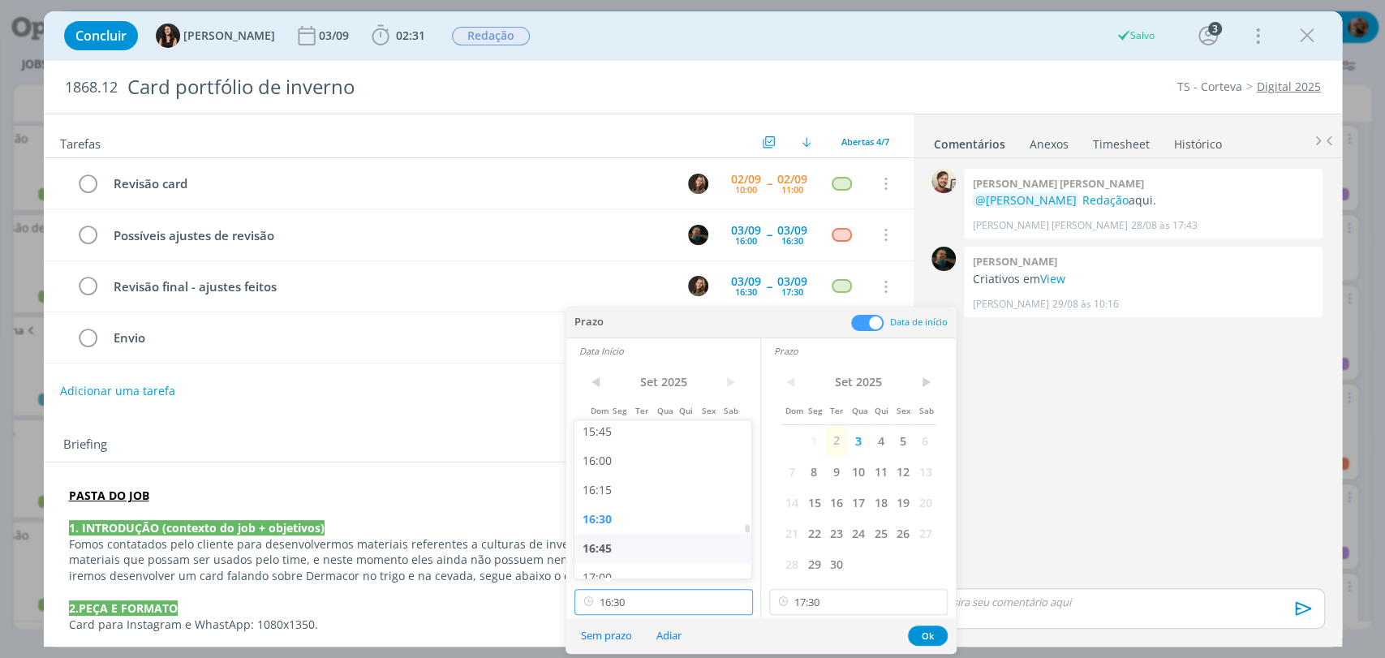
scroll to position [1895, 0]
click at [604, 524] on div "17:00" at bounding box center [664, 526] width 181 height 29
type input "17:00"
click at [928, 634] on button "Ok" at bounding box center [928, 636] width 40 height 20
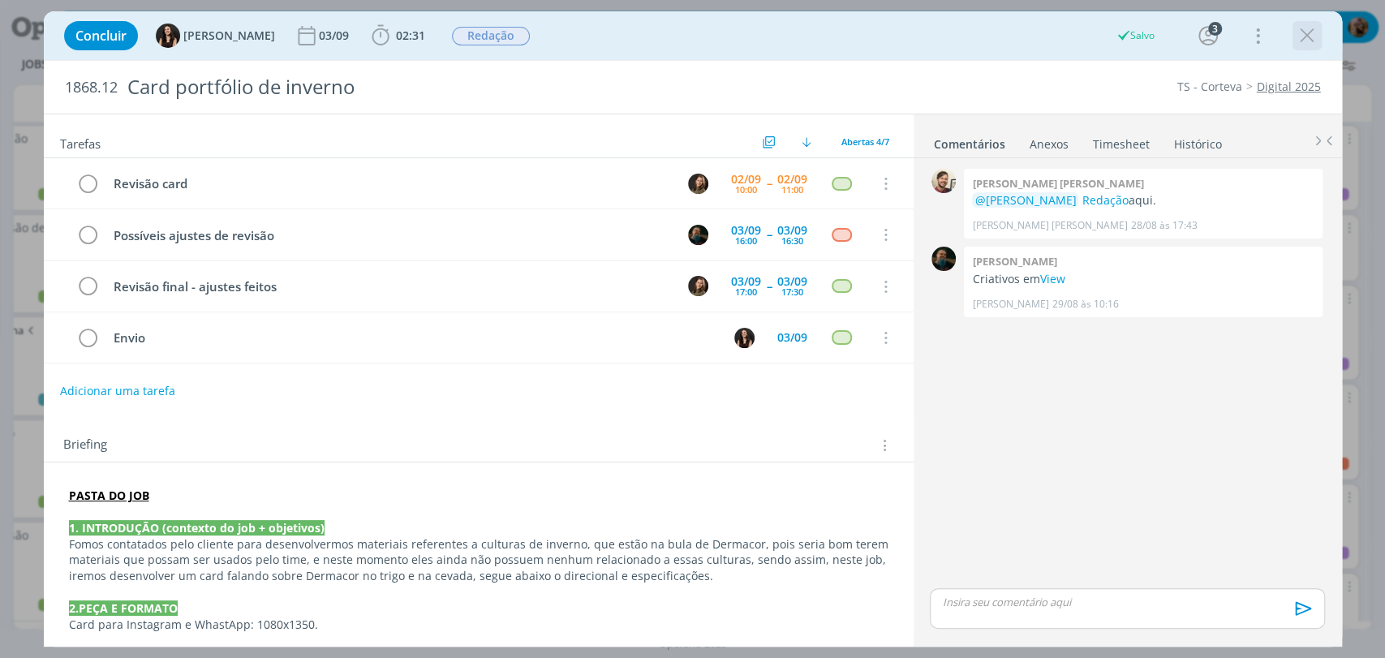
click at [1311, 41] on icon "dialog" at bounding box center [1307, 36] width 24 height 24
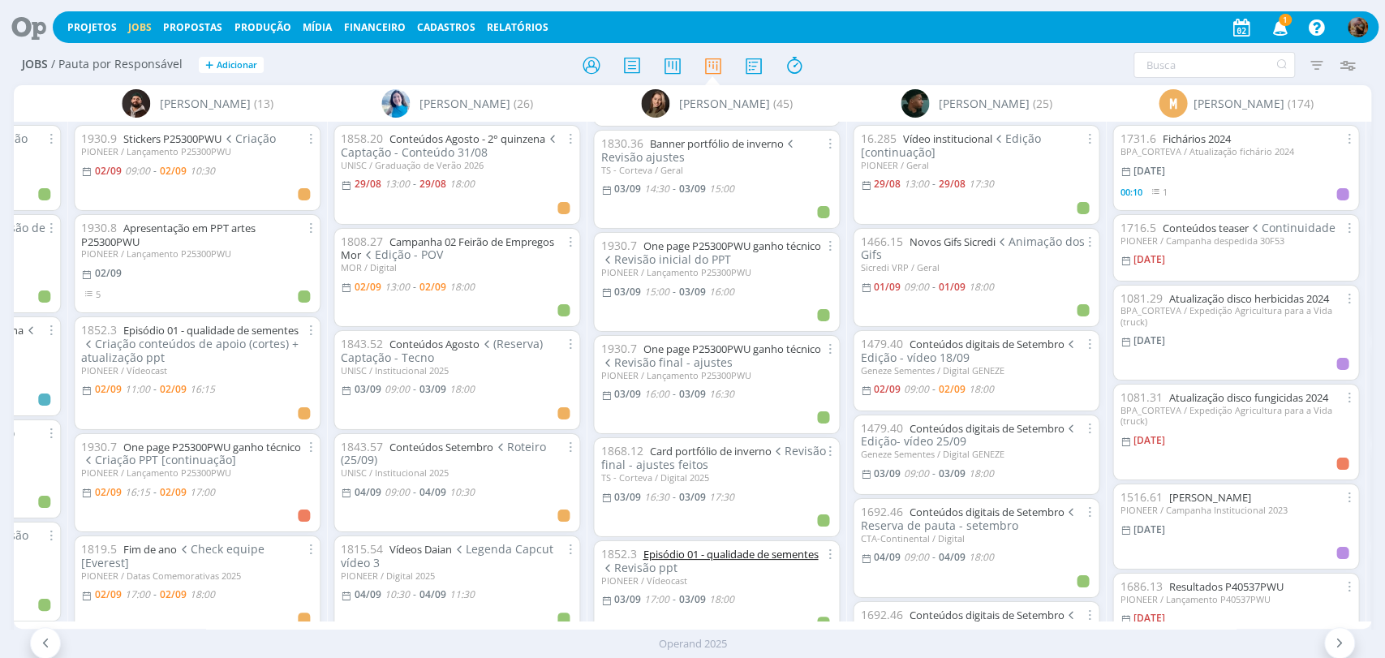
scroll to position [901, 0]
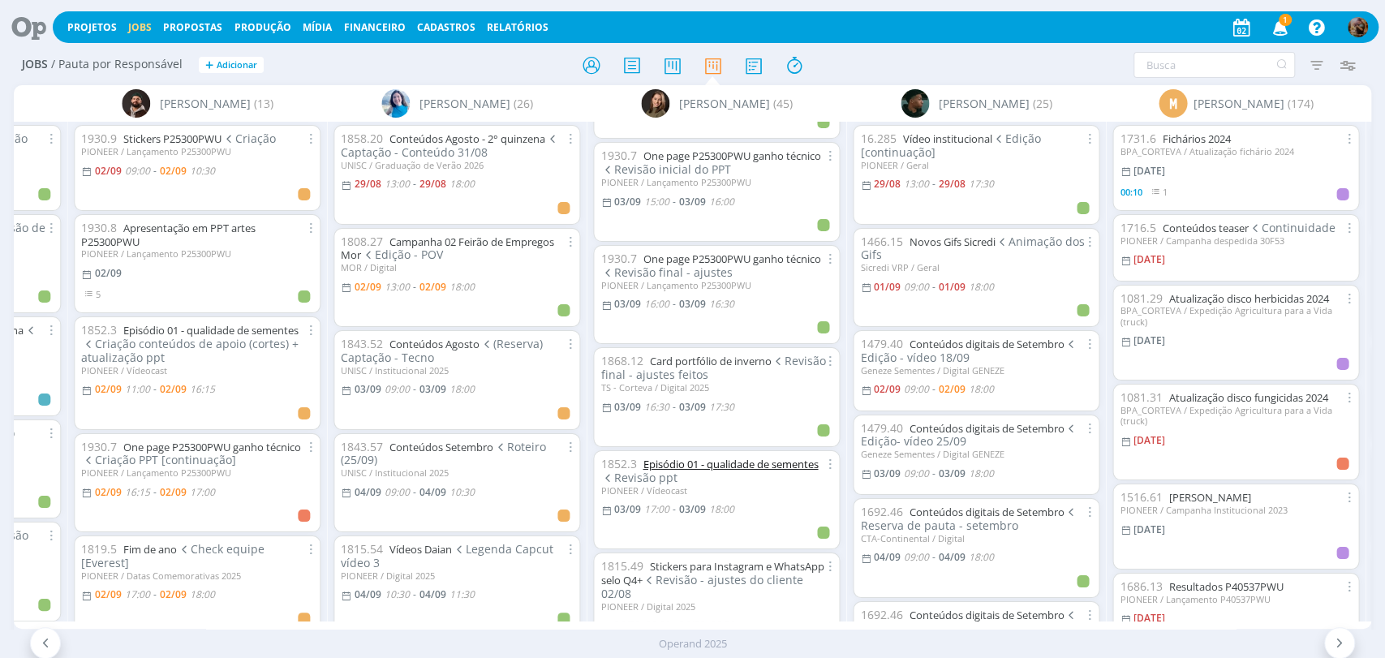
click at [776, 457] on link "Episódio 01 - qualidade de sementes" at bounding box center [730, 464] width 175 height 15
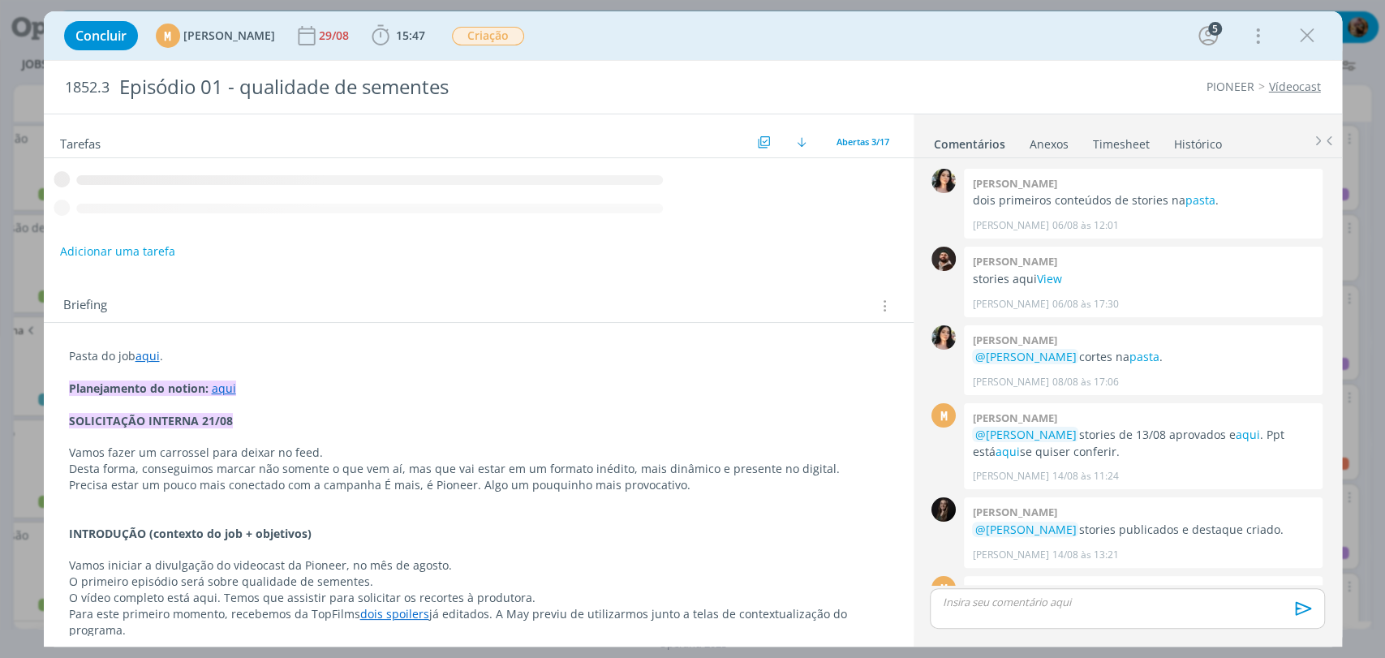
scroll to position [816, 0]
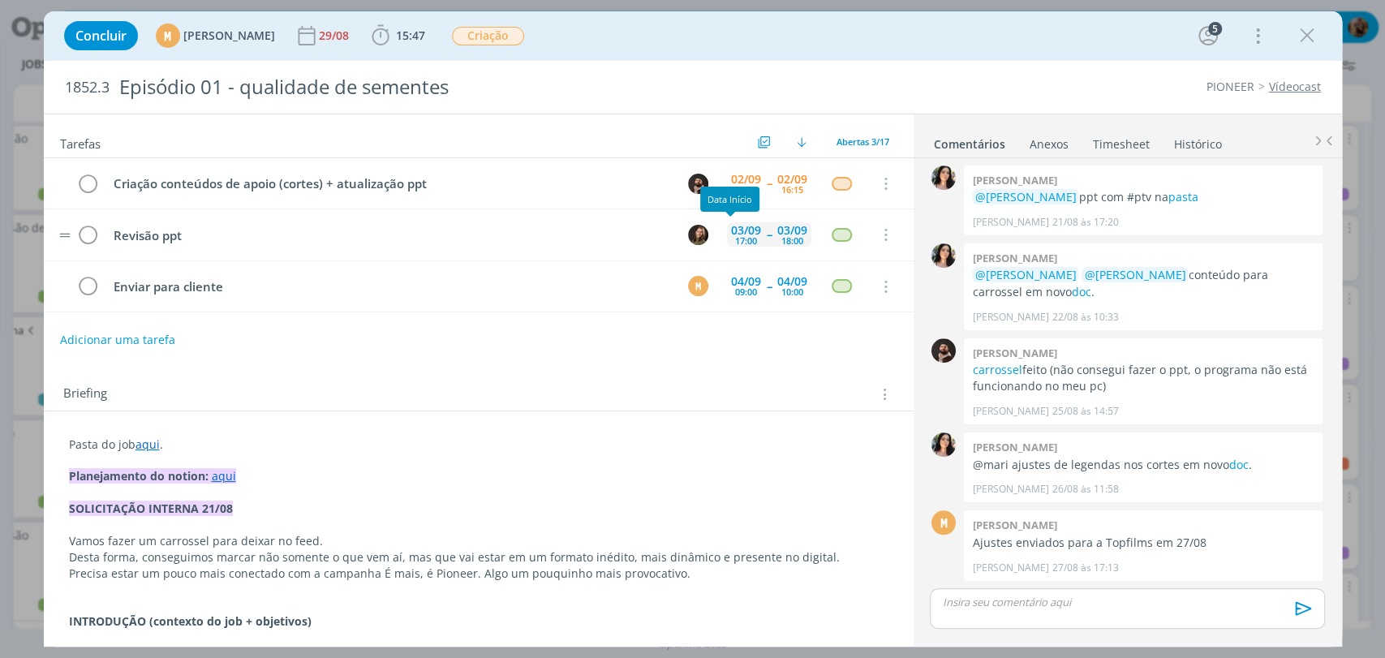
click at [745, 236] on div "17:00" at bounding box center [746, 240] width 22 height 9
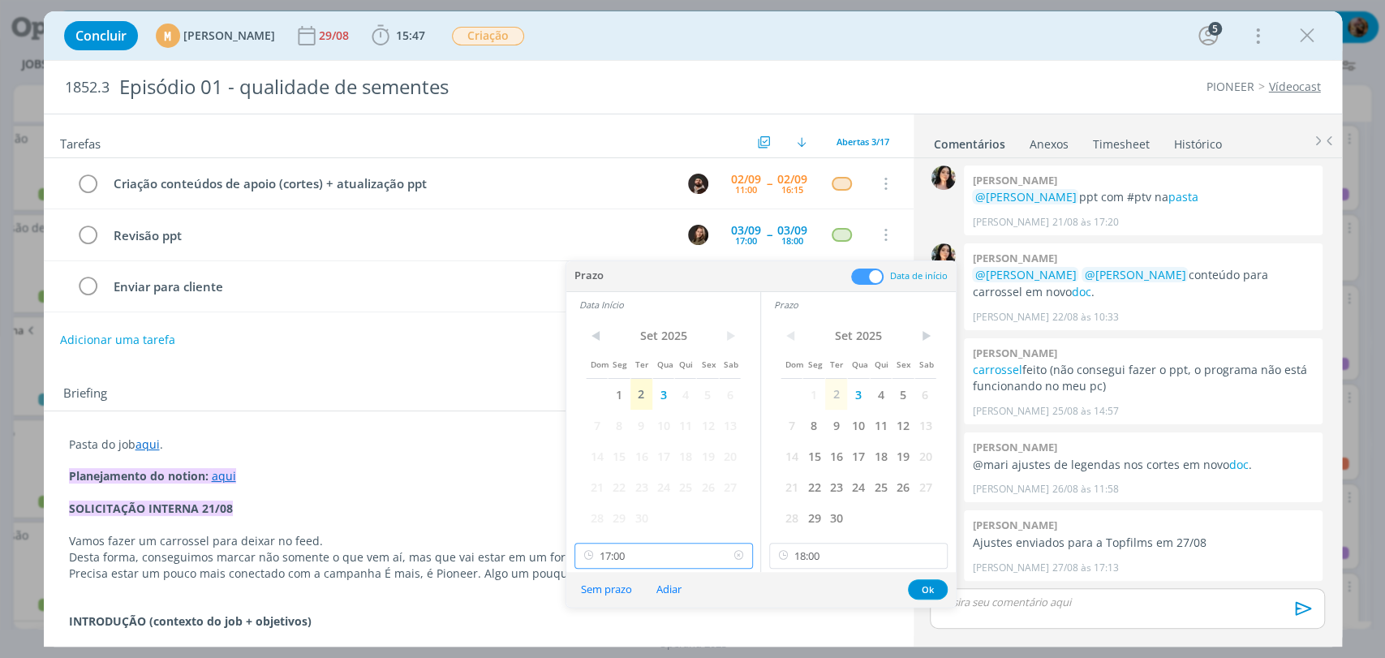
click at [677, 549] on input "17:00" at bounding box center [663, 556] width 178 height 26
click at [610, 394] on div "16:00" at bounding box center [664, 395] width 181 height 29
type input "16:00"
click at [837, 550] on input "18:00" at bounding box center [858, 556] width 178 height 26
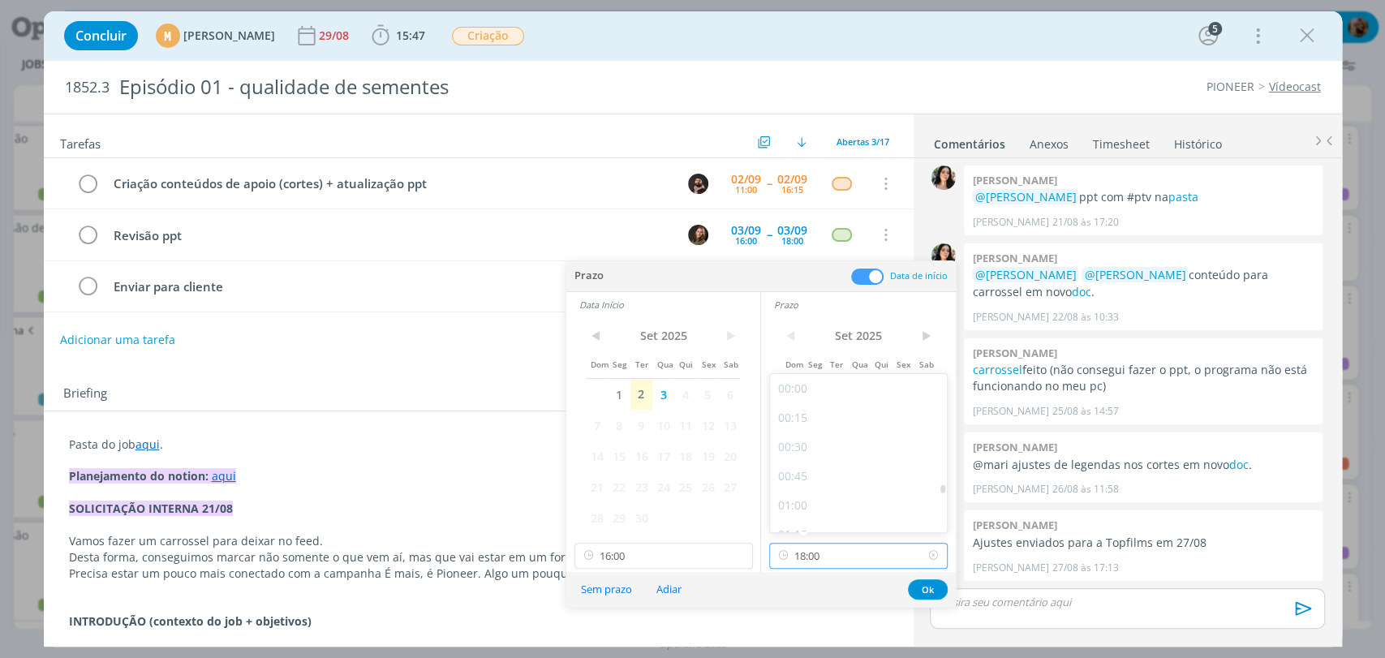
scroll to position [1980, 0]
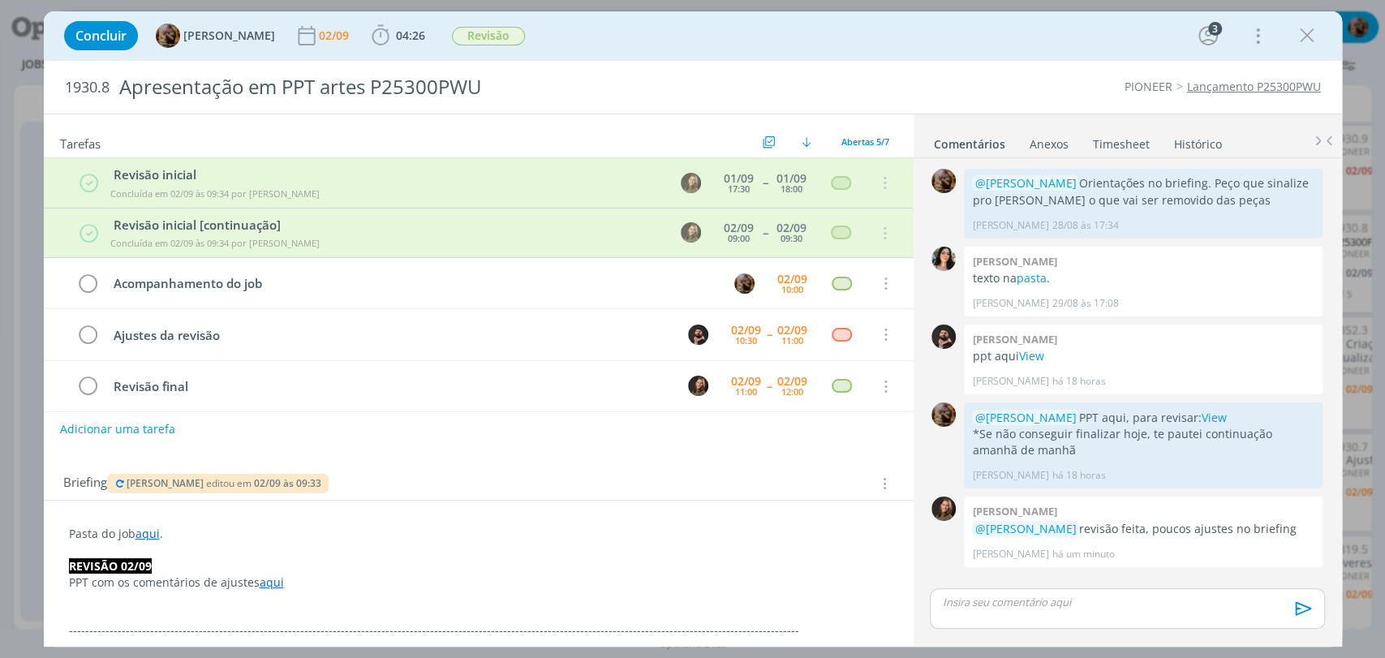
scroll to position [90, 0]
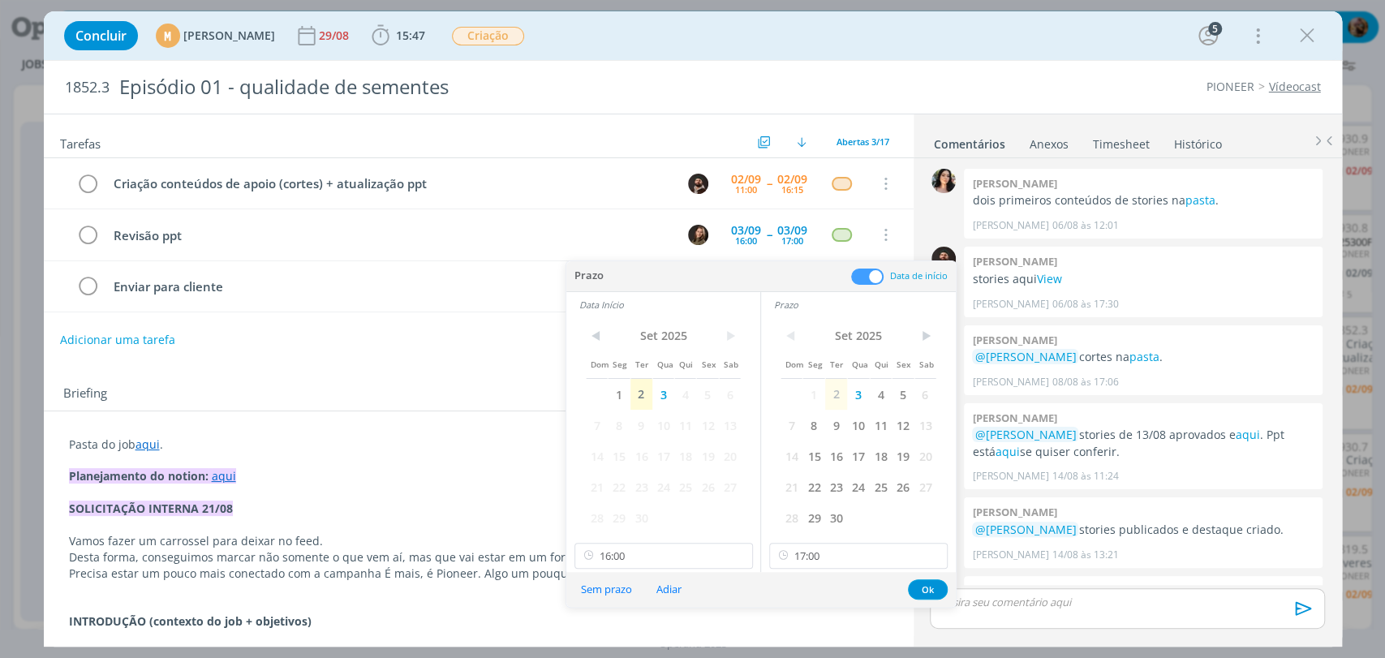
scroll to position [1980, 0]
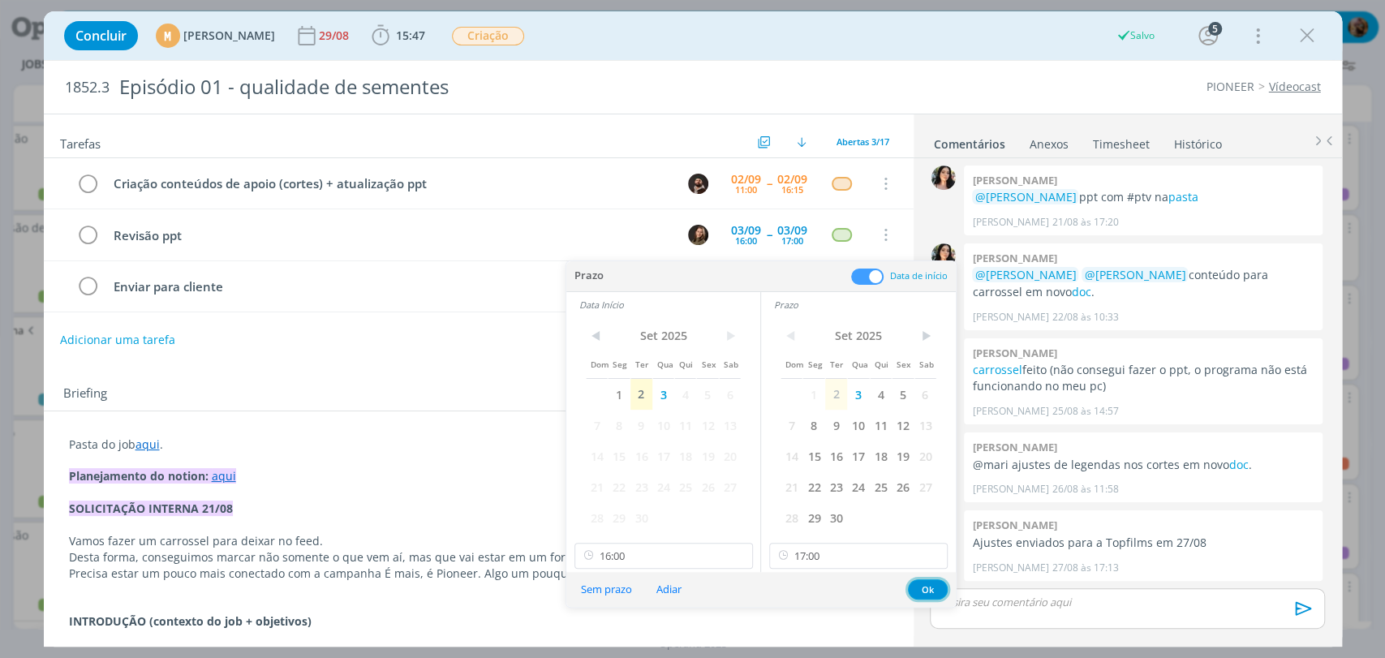
click at [931, 591] on button "Ok" at bounding box center [928, 589] width 40 height 20
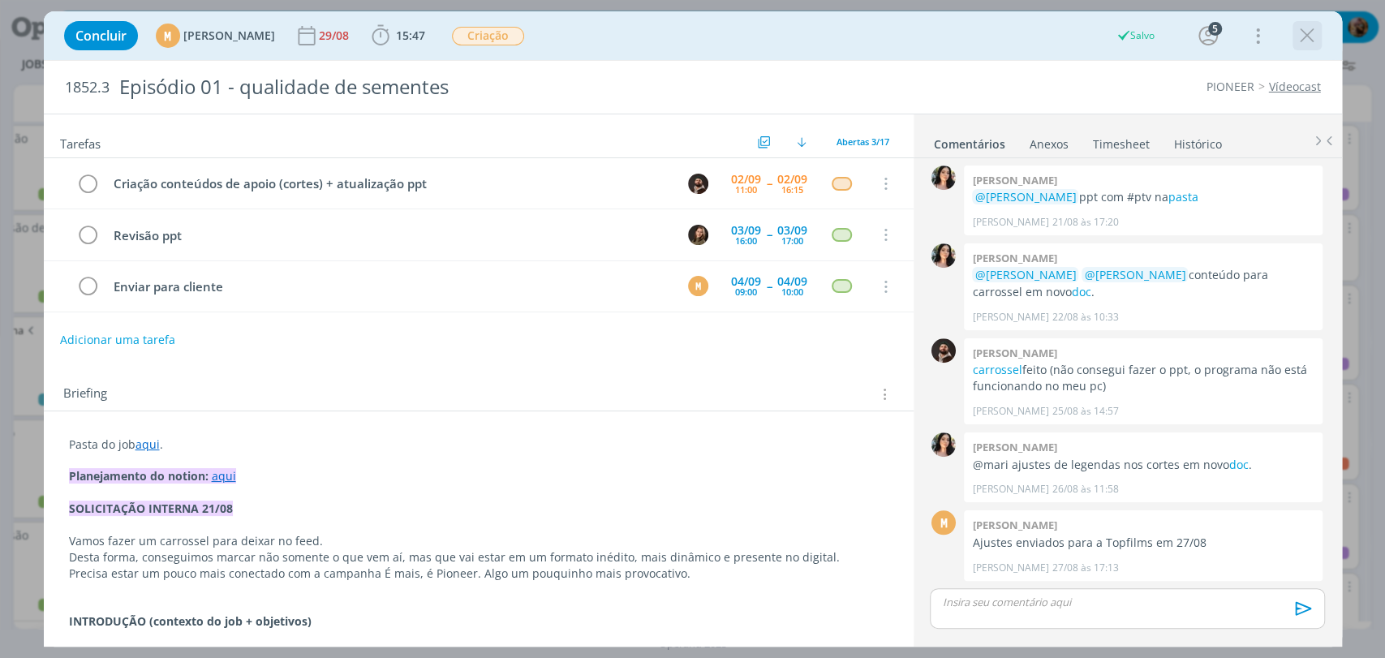
click at [1311, 37] on icon "dialog" at bounding box center [1307, 36] width 24 height 24
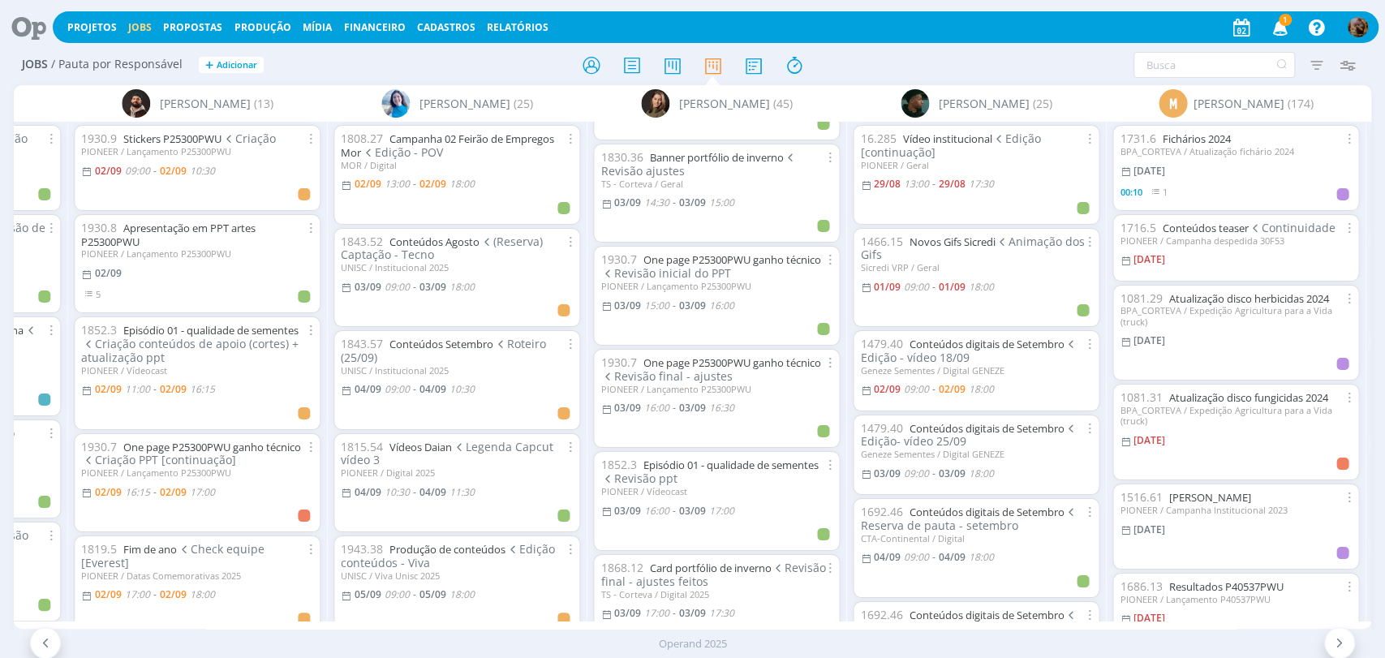
scroll to position [811, 0]
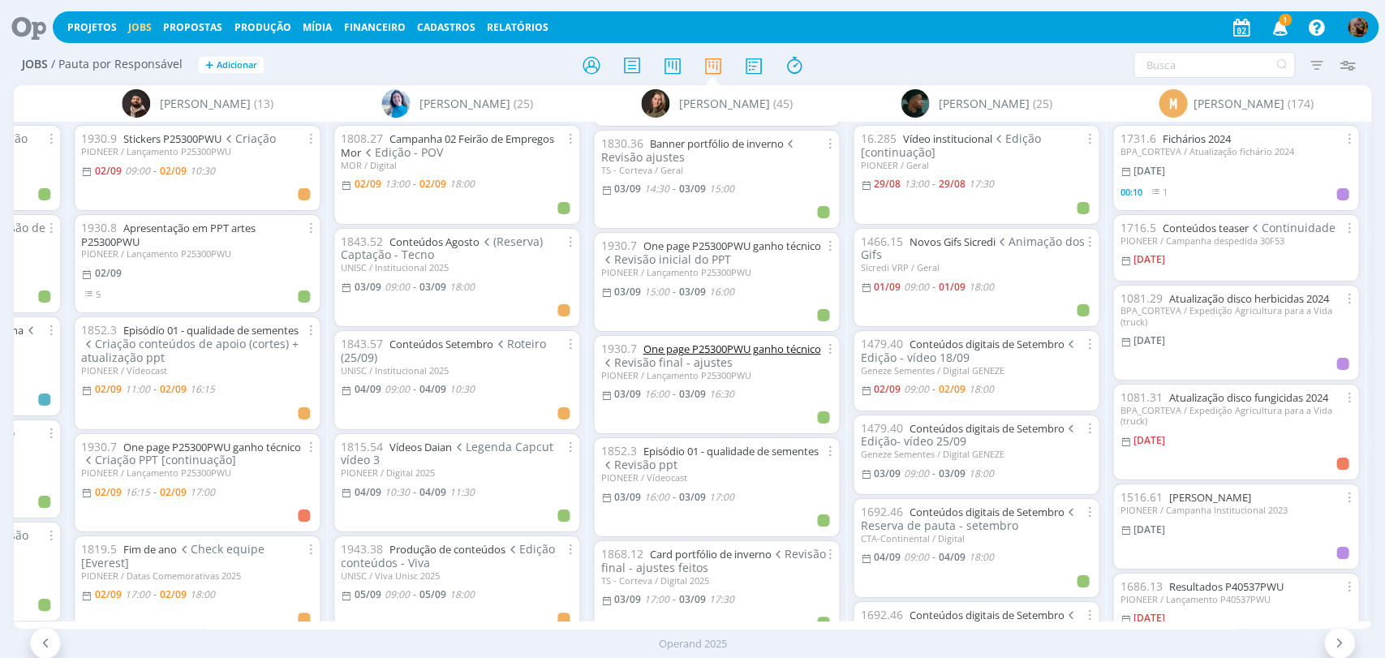
click at [767, 345] on link "One page P25300PWU ganho técnico" at bounding box center [732, 349] width 178 height 15
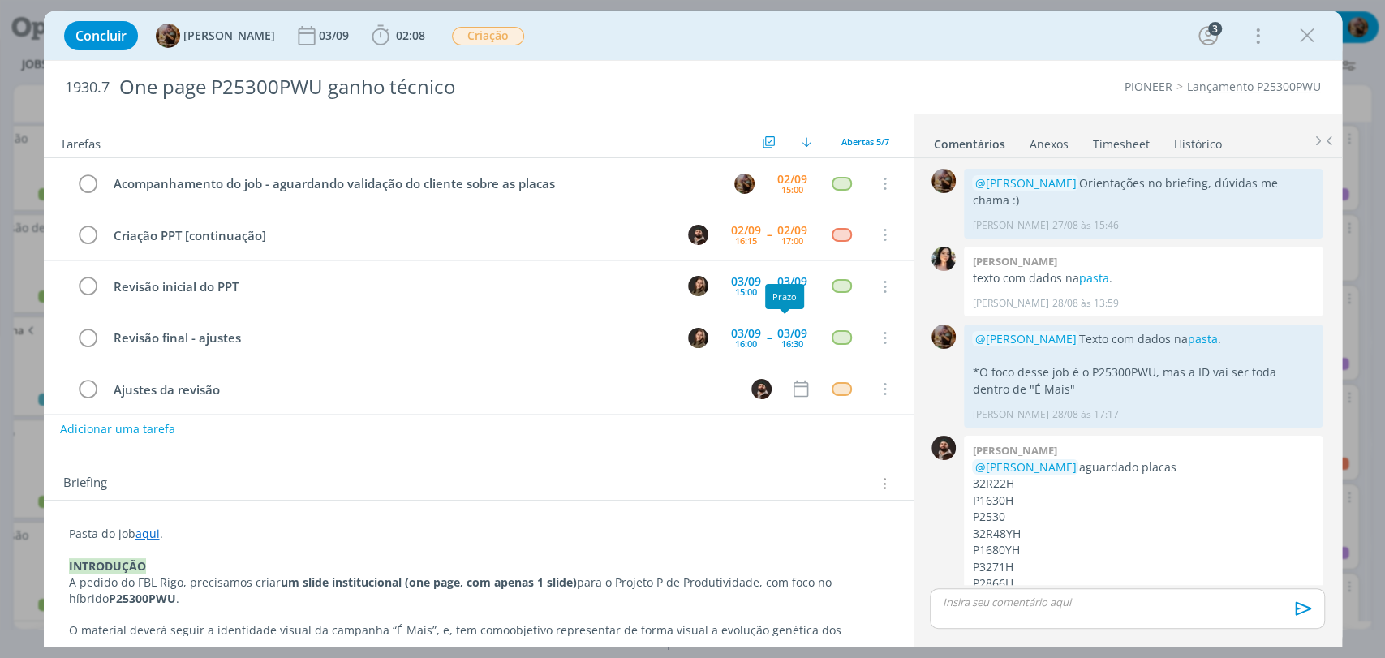
scroll to position [11, 0]
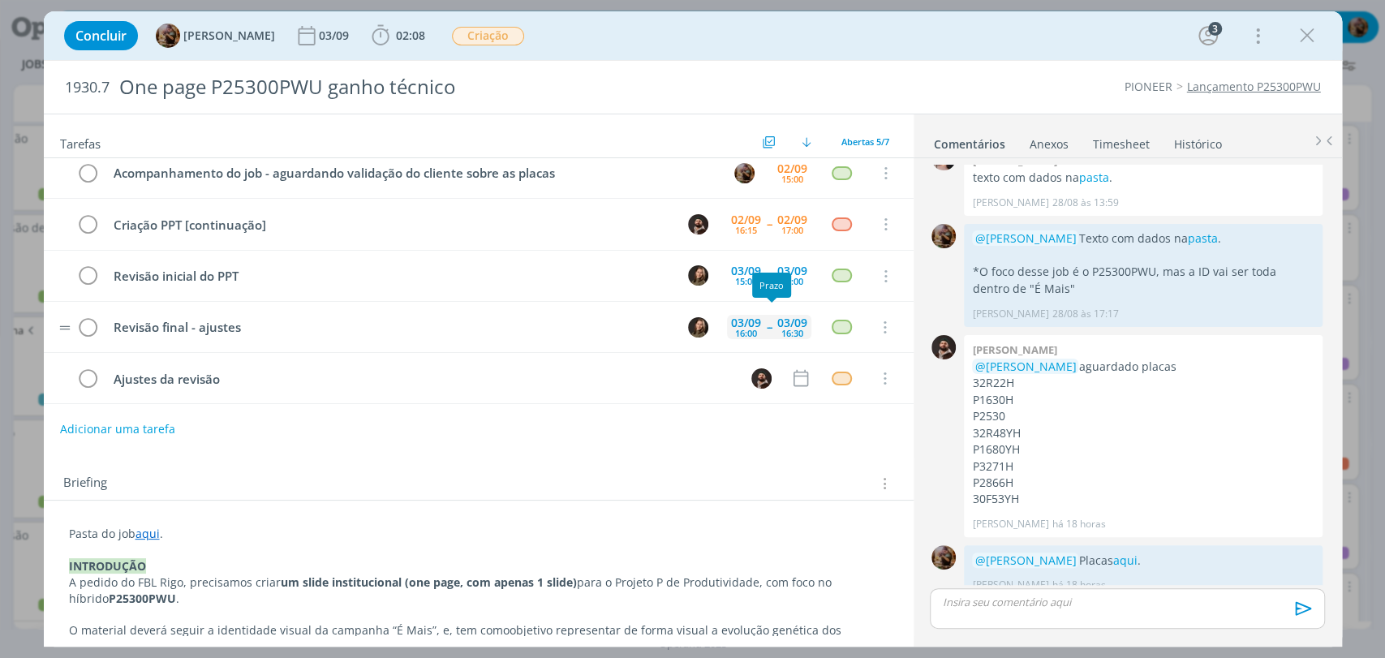
click at [773, 333] on div "03/09 16:30" at bounding box center [792, 327] width 38 height 35
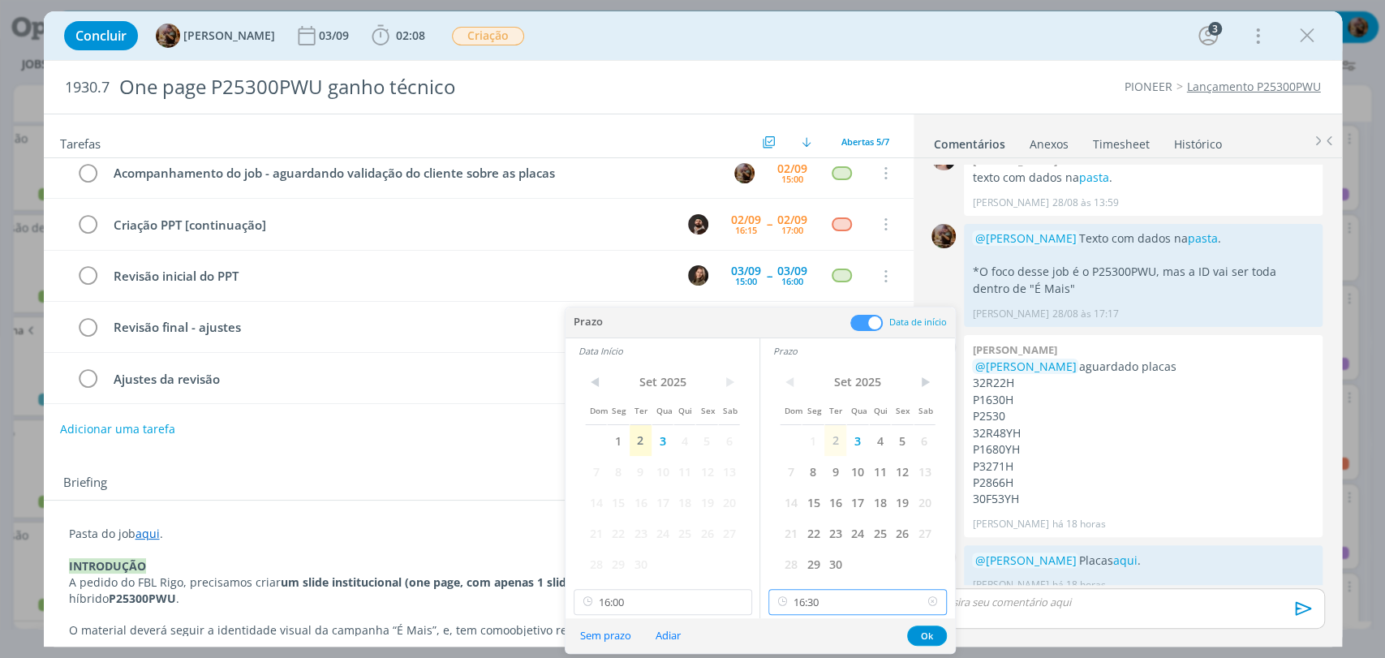
click at [812, 589] on input "16:30" at bounding box center [857, 602] width 178 height 26
click at [811, 548] on div "18:00" at bounding box center [859, 553] width 181 height 29
type input "18:00"
click at [690, 606] on input "16:00" at bounding box center [663, 602] width 178 height 26
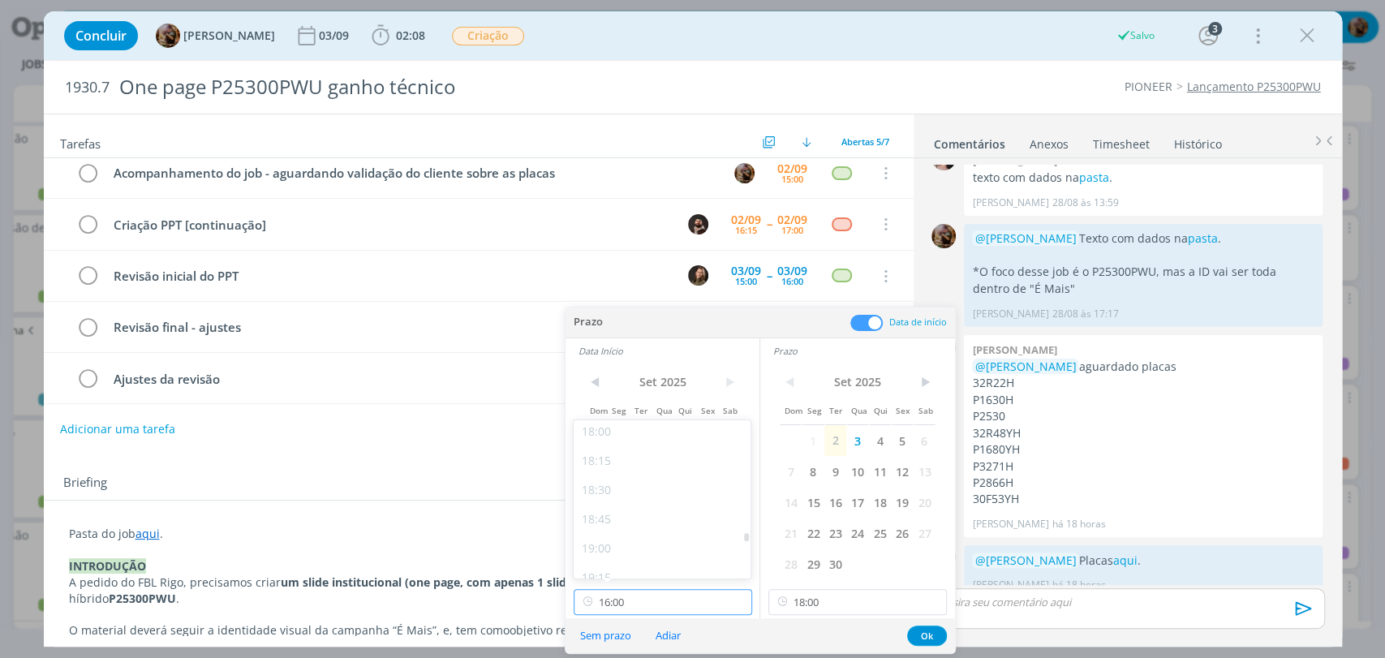
scroll to position [2016, 0]
click at [607, 465] on div "17:30" at bounding box center [664, 463] width 181 height 29
click at [921, 631] on button "Ok" at bounding box center [927, 636] width 40 height 20
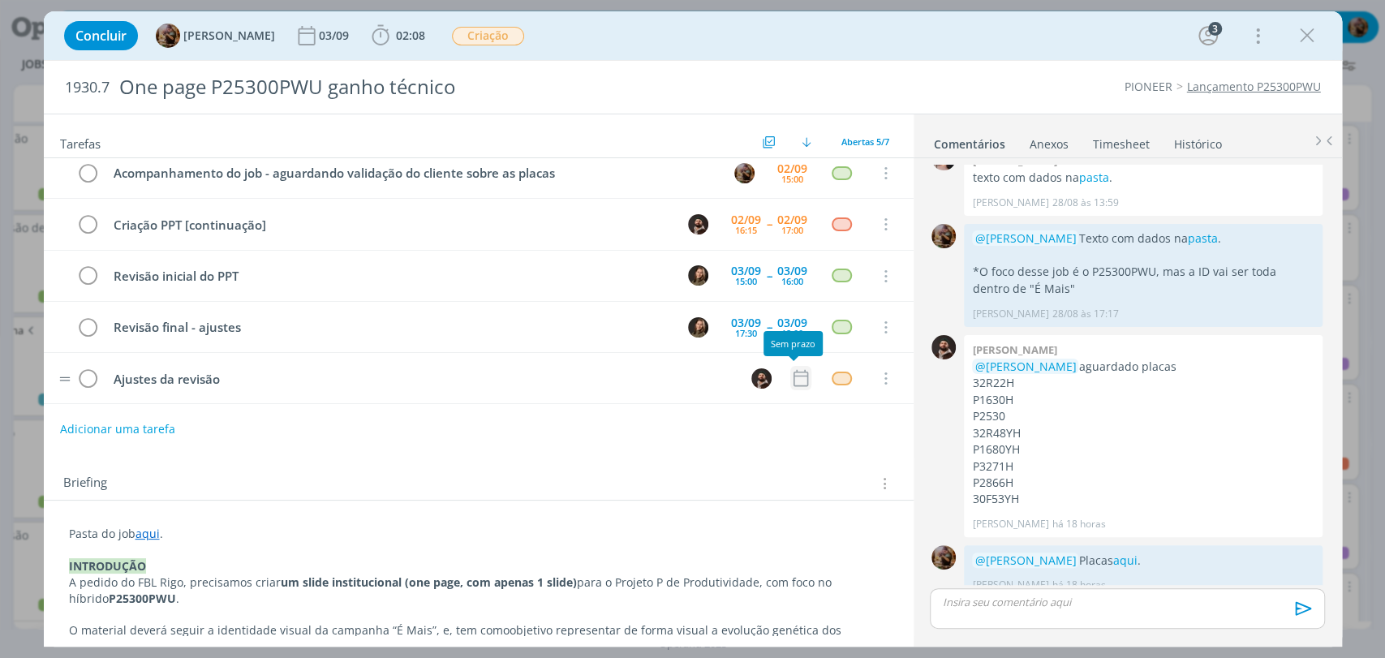
click at [790, 372] on icon "dialog" at bounding box center [800, 378] width 21 height 21
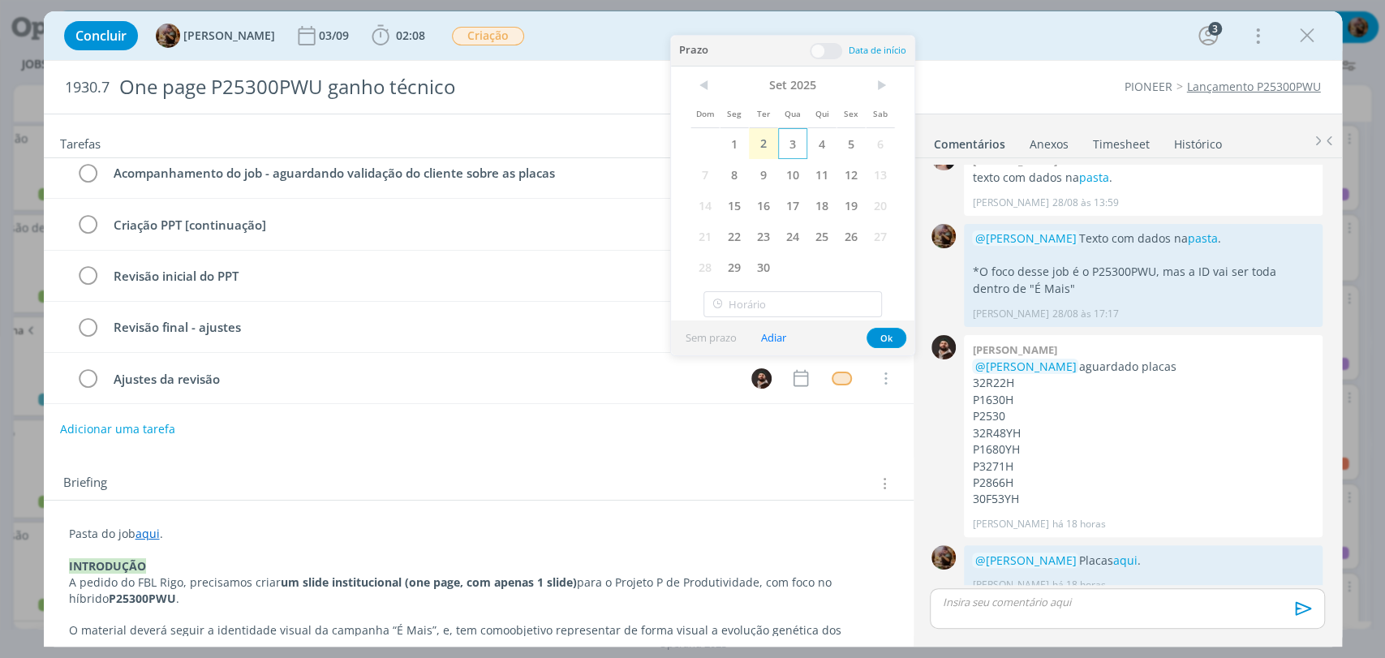
click at [786, 140] on span "3" at bounding box center [792, 143] width 29 height 31
click at [822, 43] on span at bounding box center [826, 51] width 32 height 16
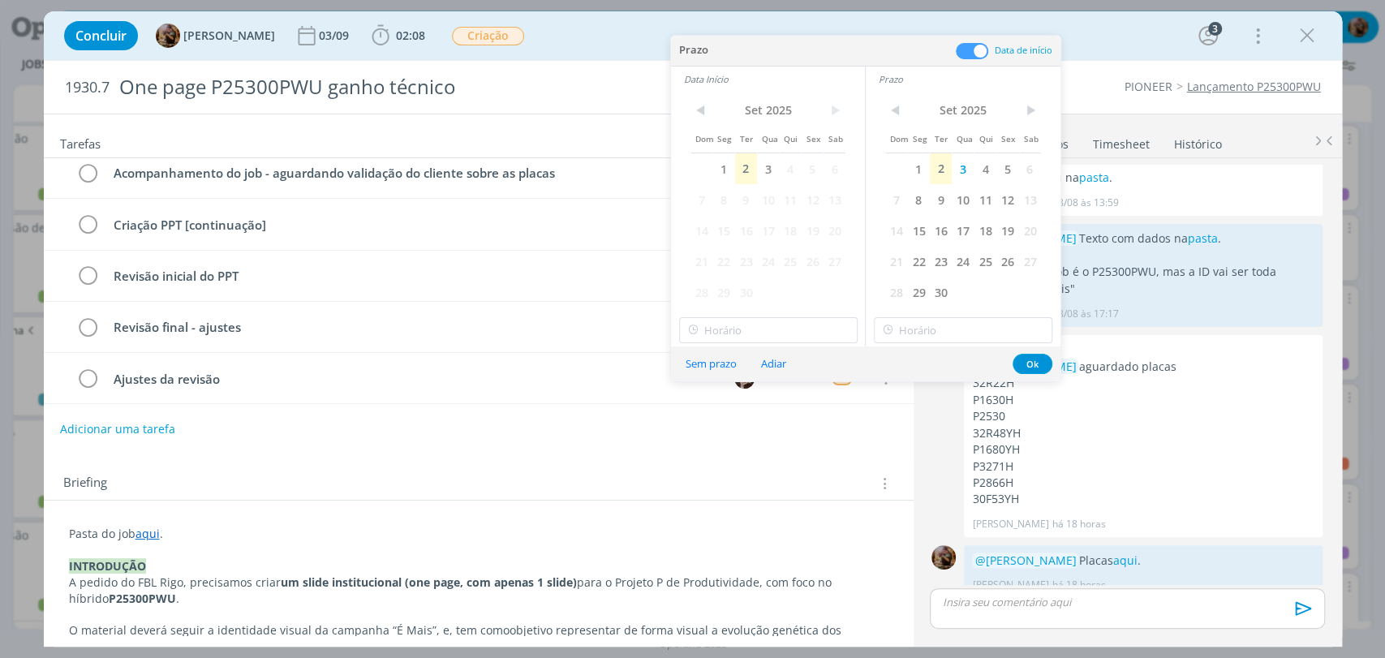
click at [755, 171] on span "2" at bounding box center [746, 168] width 22 height 31
click at [763, 317] on input "10:00" at bounding box center [768, 330] width 178 height 26
click at [741, 388] on div "16:00" at bounding box center [769, 381] width 181 height 29
type input "16:00"
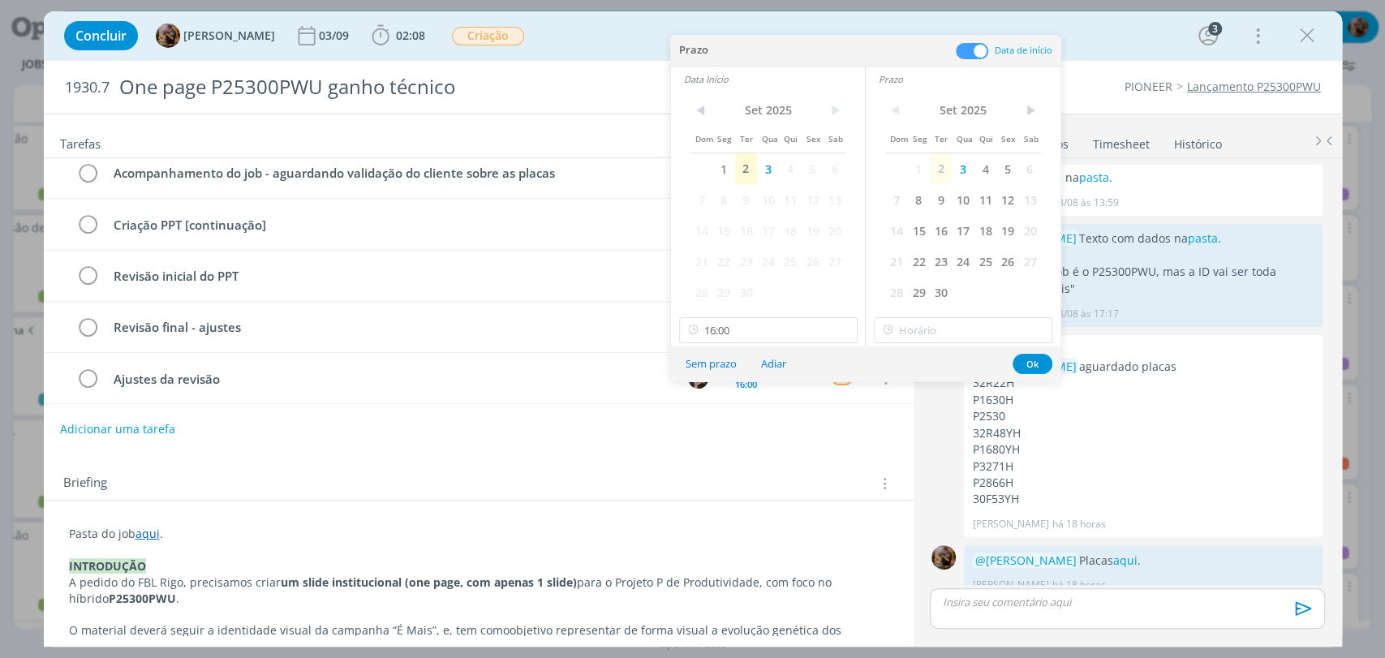
click at [893, 334] on icon at bounding box center [888, 330] width 20 height 26
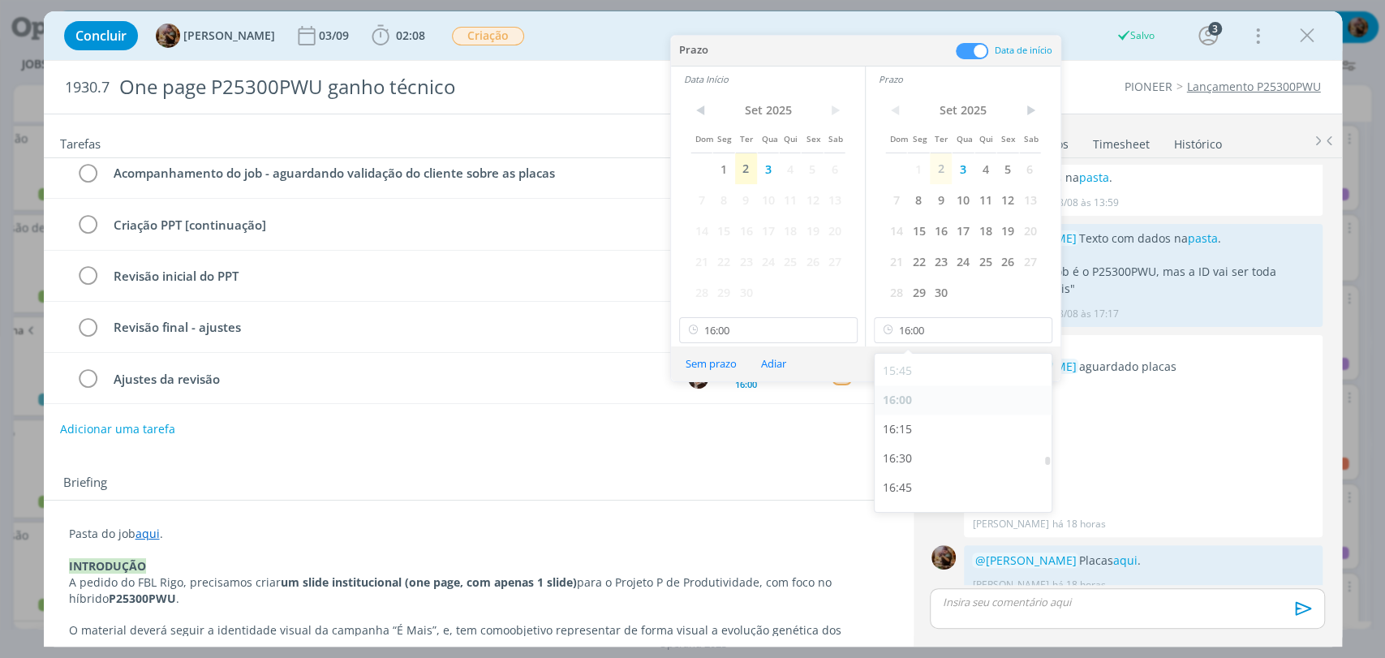
scroll to position [1836, 0]
click at [927, 424] on div "16:15" at bounding box center [965, 430] width 181 height 29
type input "16:15"
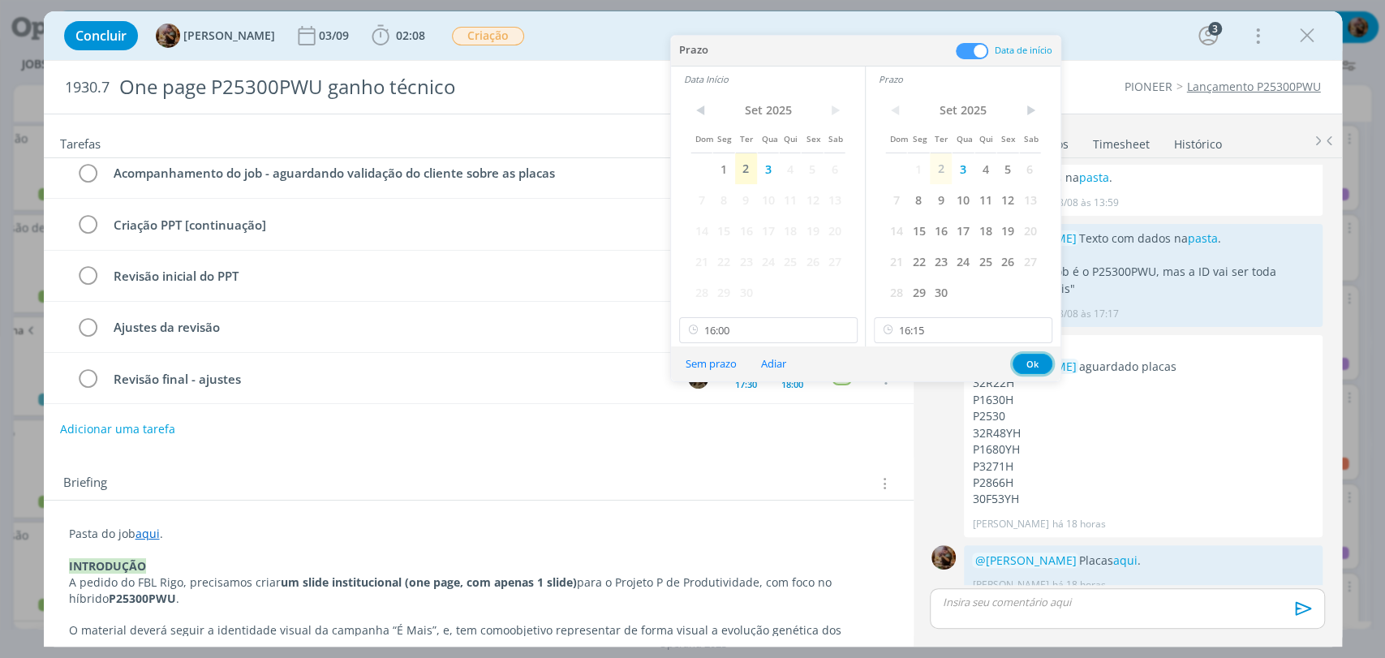
click at [1039, 365] on button "Ok" at bounding box center [1033, 364] width 40 height 20
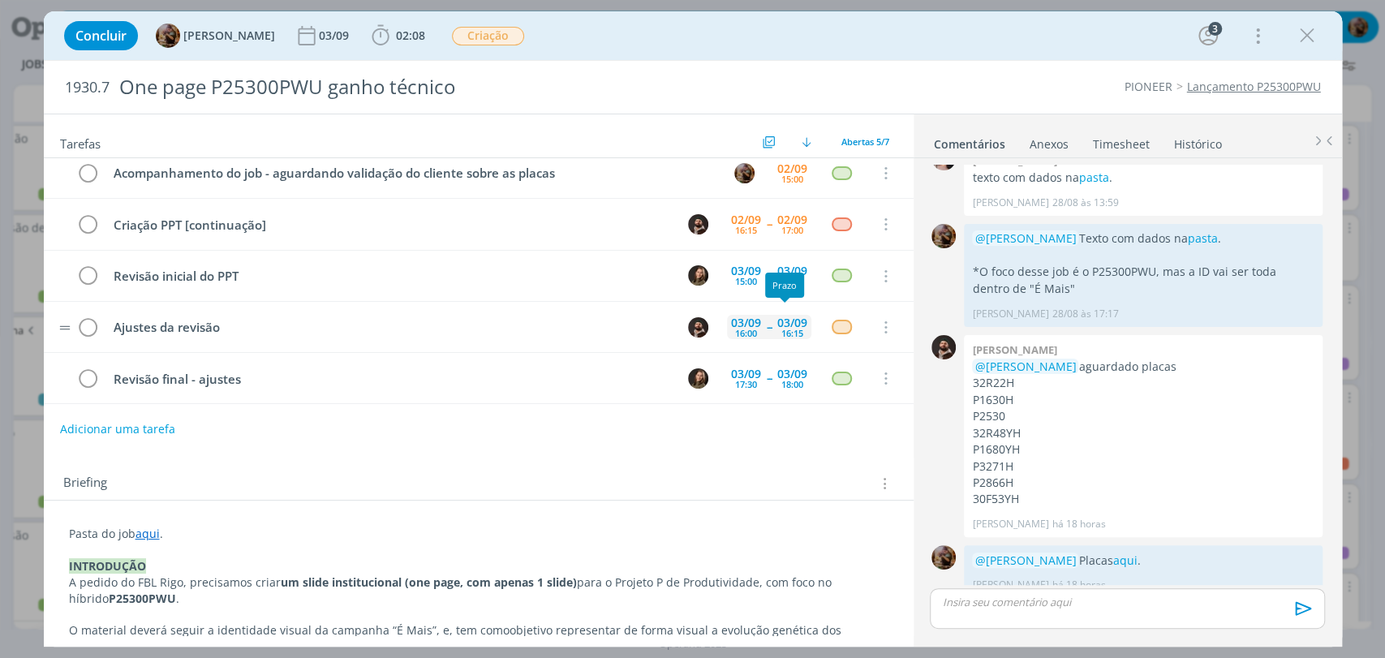
click at [785, 321] on div "03/09" at bounding box center [792, 322] width 30 height 11
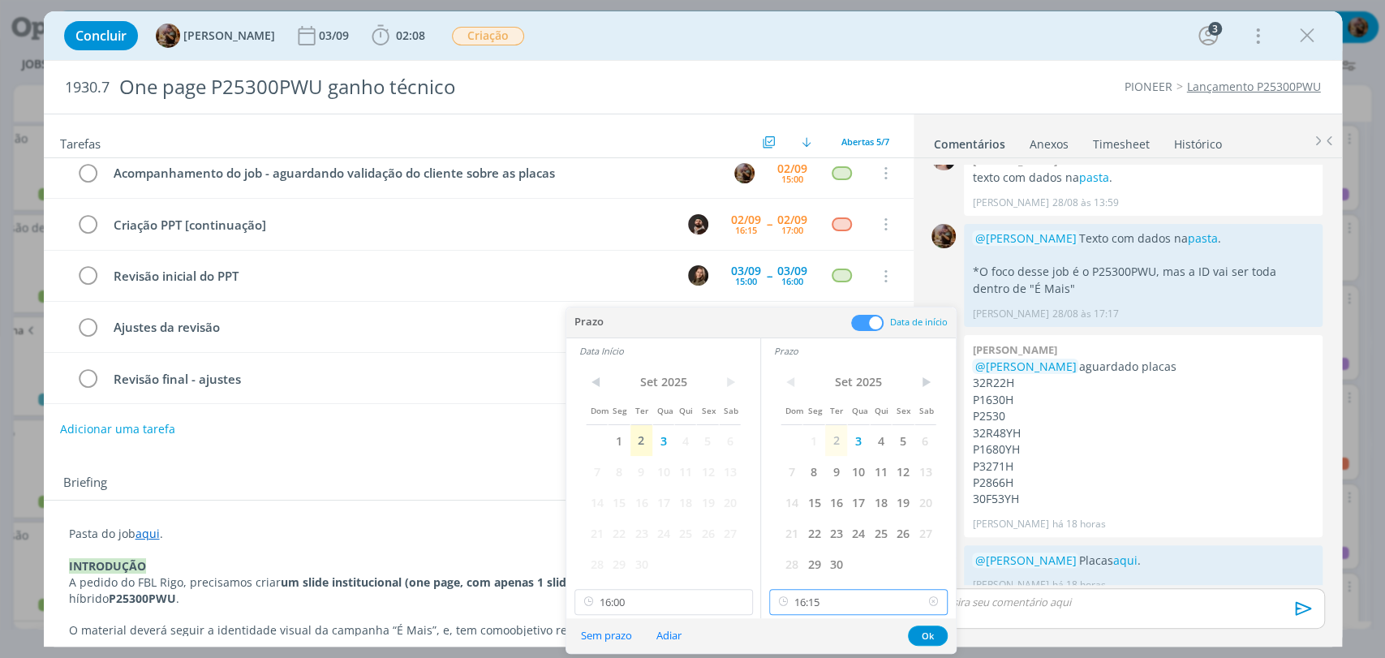
click at [883, 597] on input "16:15" at bounding box center [858, 602] width 178 height 26
click at [863, 551] on div "17:00" at bounding box center [860, 555] width 181 height 29
type input "17:00"
click at [694, 586] on div "< Set 2025 > Dom Seg Ter Qua Qui Sex Sab 1 2 3 4 5 6 7 8 9 10 11 12 13 14 15 16…" at bounding box center [663, 490] width 194 height 255
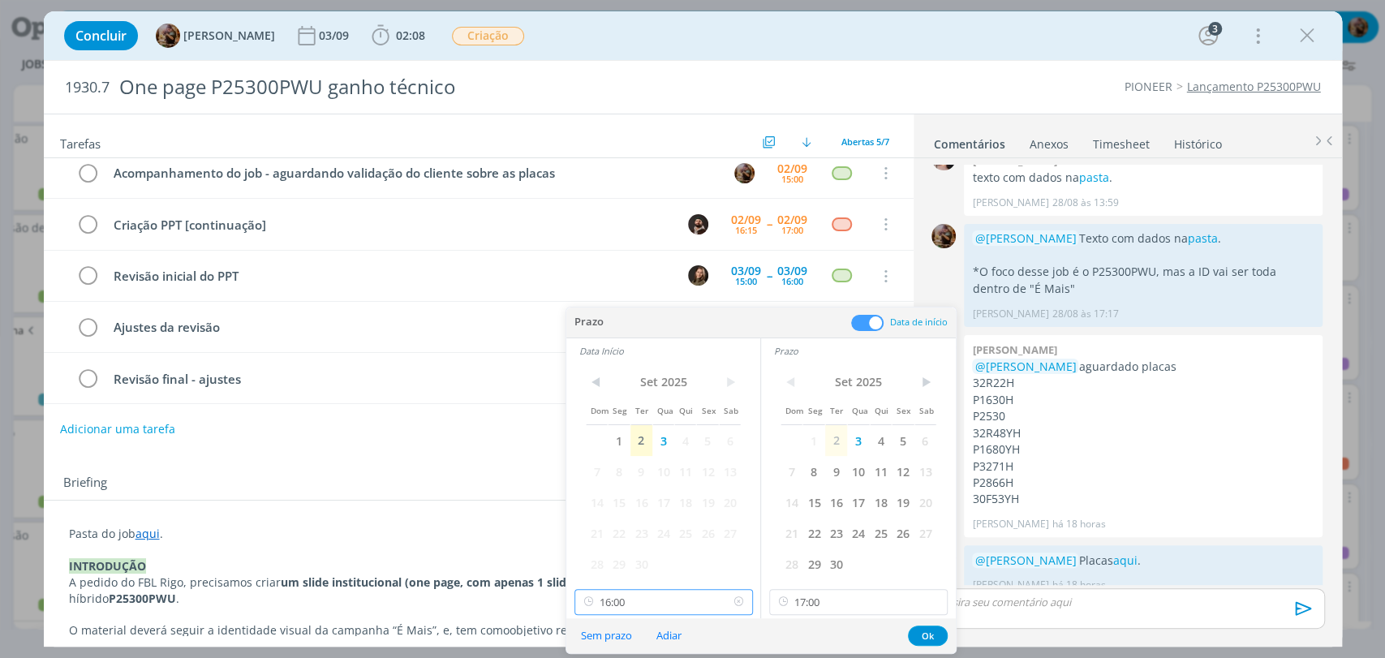
click at [688, 596] on input "16:00" at bounding box center [663, 602] width 178 height 26
click at [605, 527] on div "15:45" at bounding box center [664, 528] width 181 height 29
click at [681, 592] on input "15:45" at bounding box center [663, 602] width 178 height 26
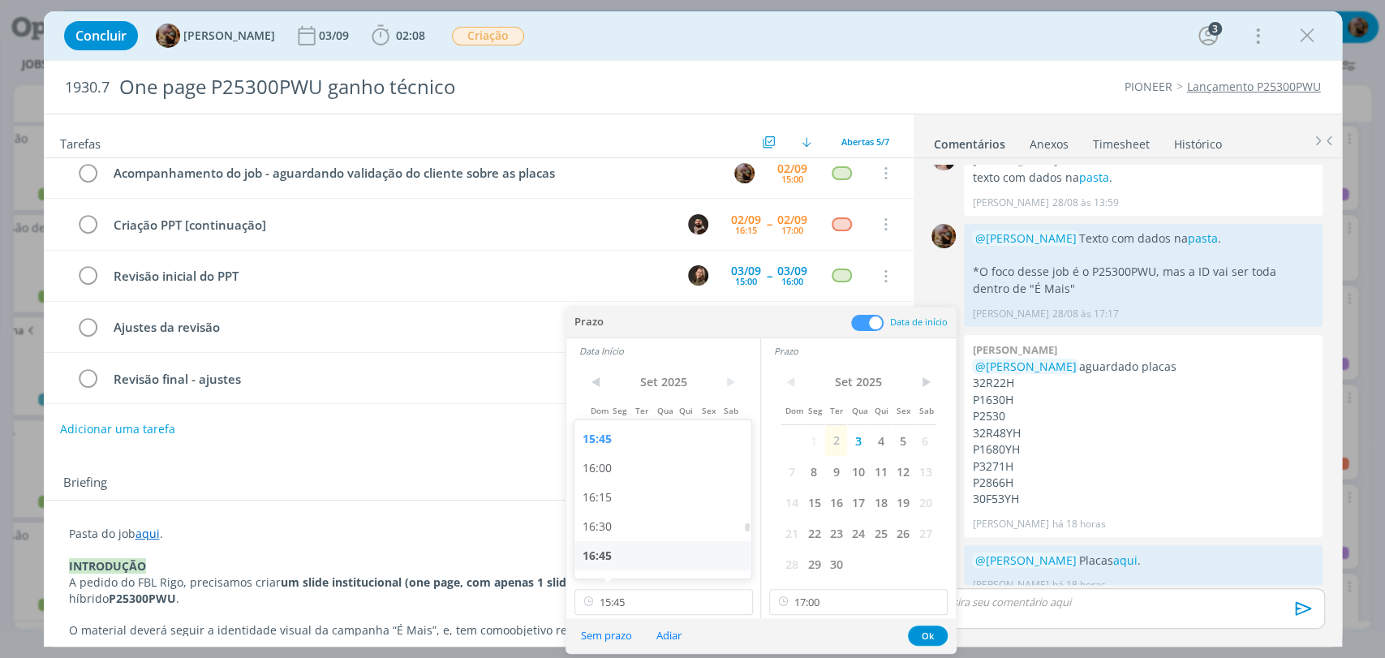
click at [630, 548] on div "16:45" at bounding box center [664, 555] width 181 height 29
type input "16:45"
click at [926, 636] on button "Ok" at bounding box center [928, 636] width 40 height 20
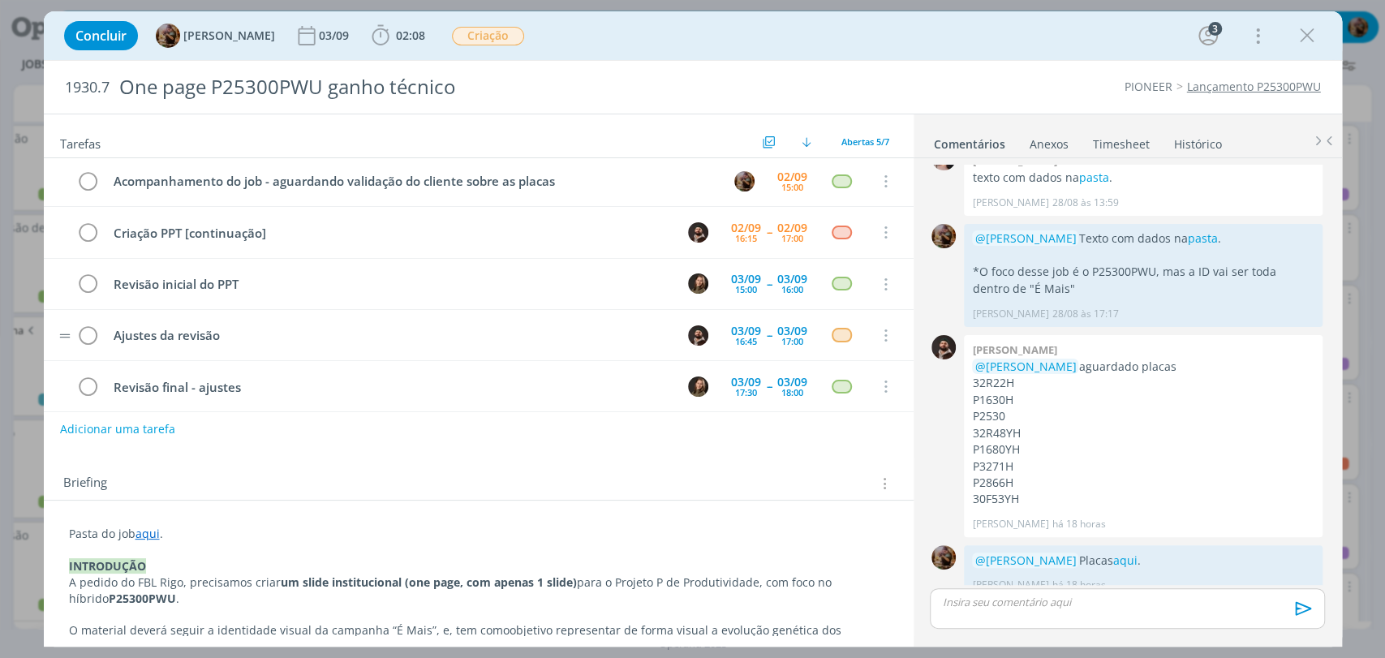
scroll to position [0, 0]
drag, startPoint x: 1307, startPoint y: 30, endPoint x: 844, endPoint y: 7, distance: 463.8
click at [1307, 30] on icon "dialog" at bounding box center [1307, 36] width 24 height 24
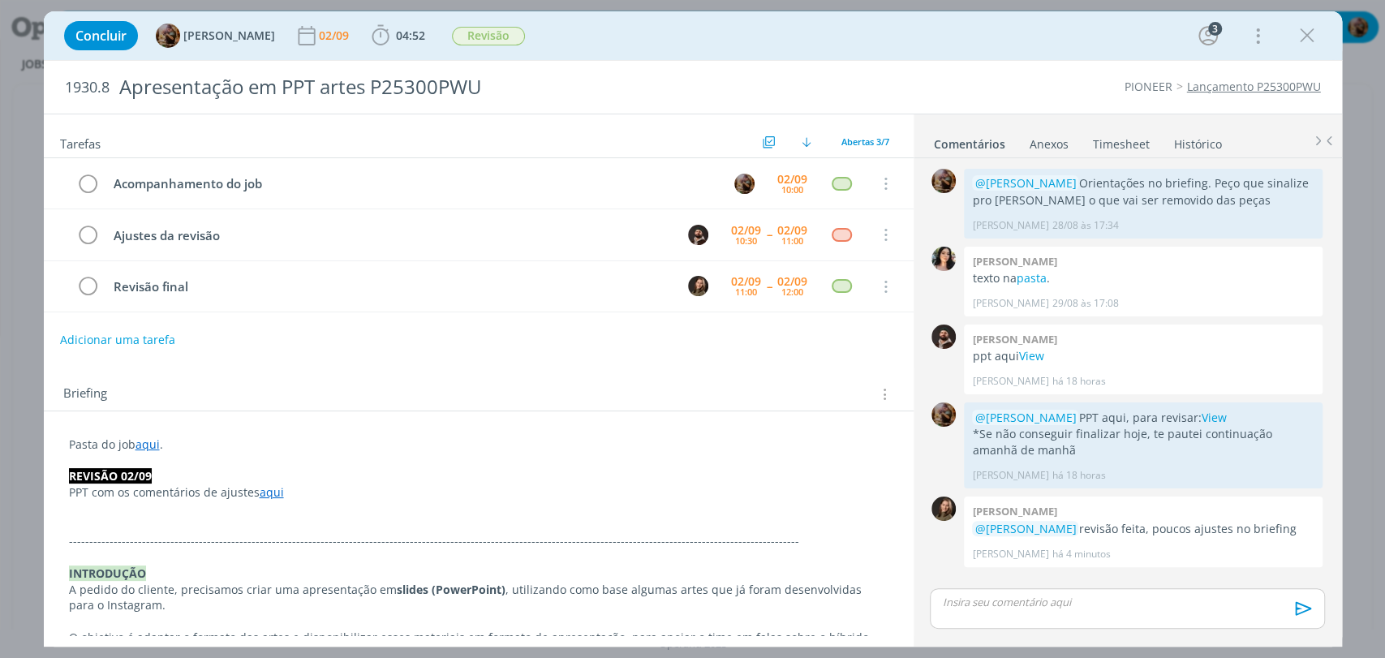
click at [369, 488] on p "PPT com os comentários de ajustes aqui" at bounding box center [478, 492] width 819 height 16
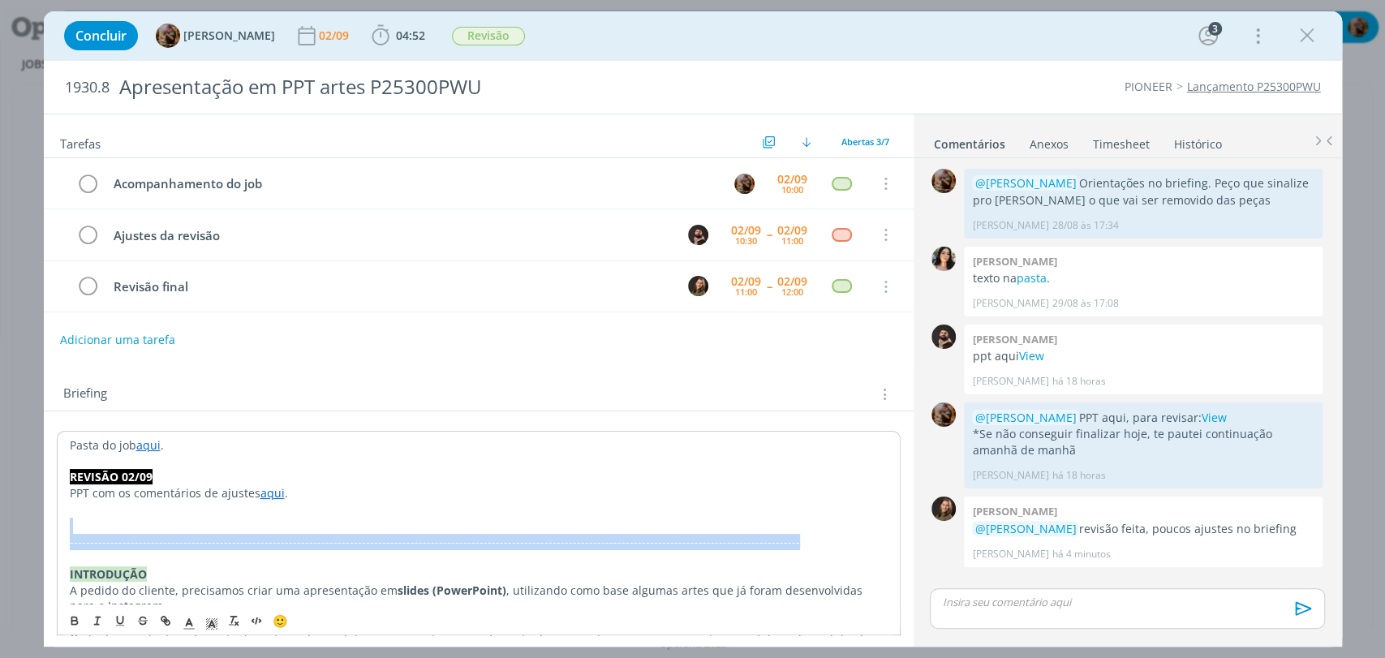
drag, startPoint x: 745, startPoint y: 544, endPoint x: 75, endPoint y: 528, distance: 669.6
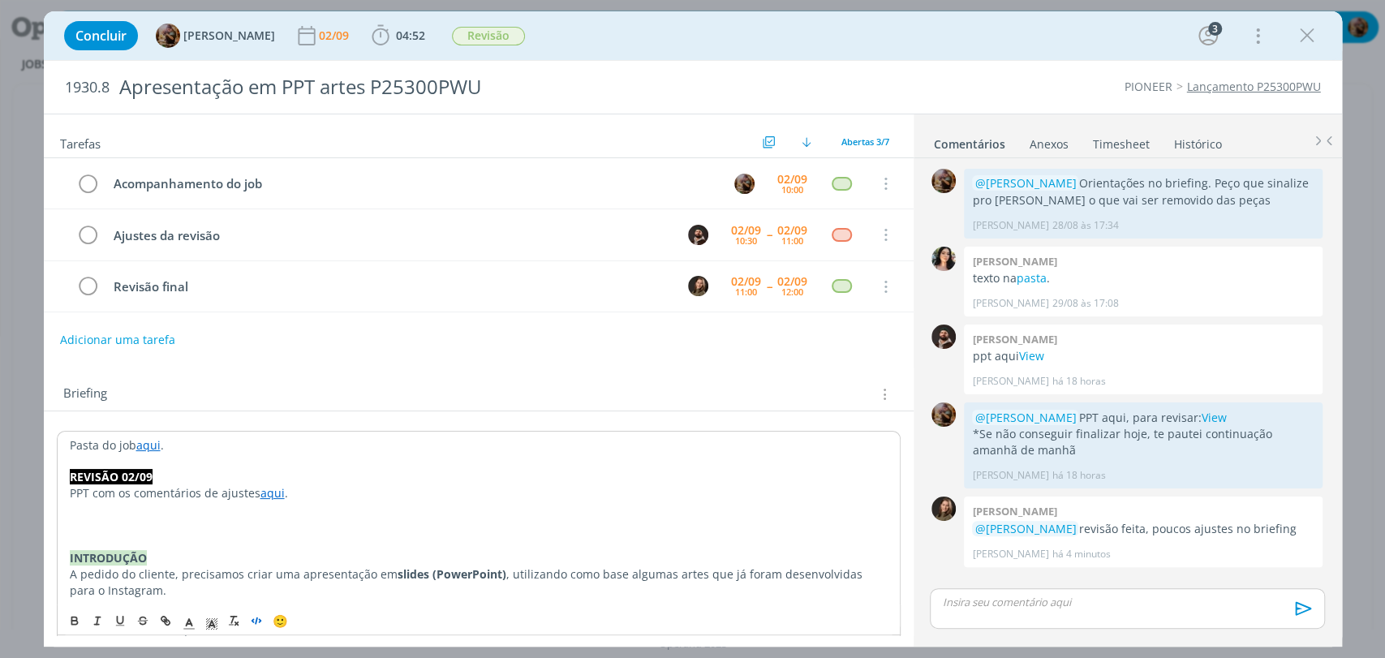
click at [250, 621] on icon "dialog" at bounding box center [256, 620] width 13 height 13
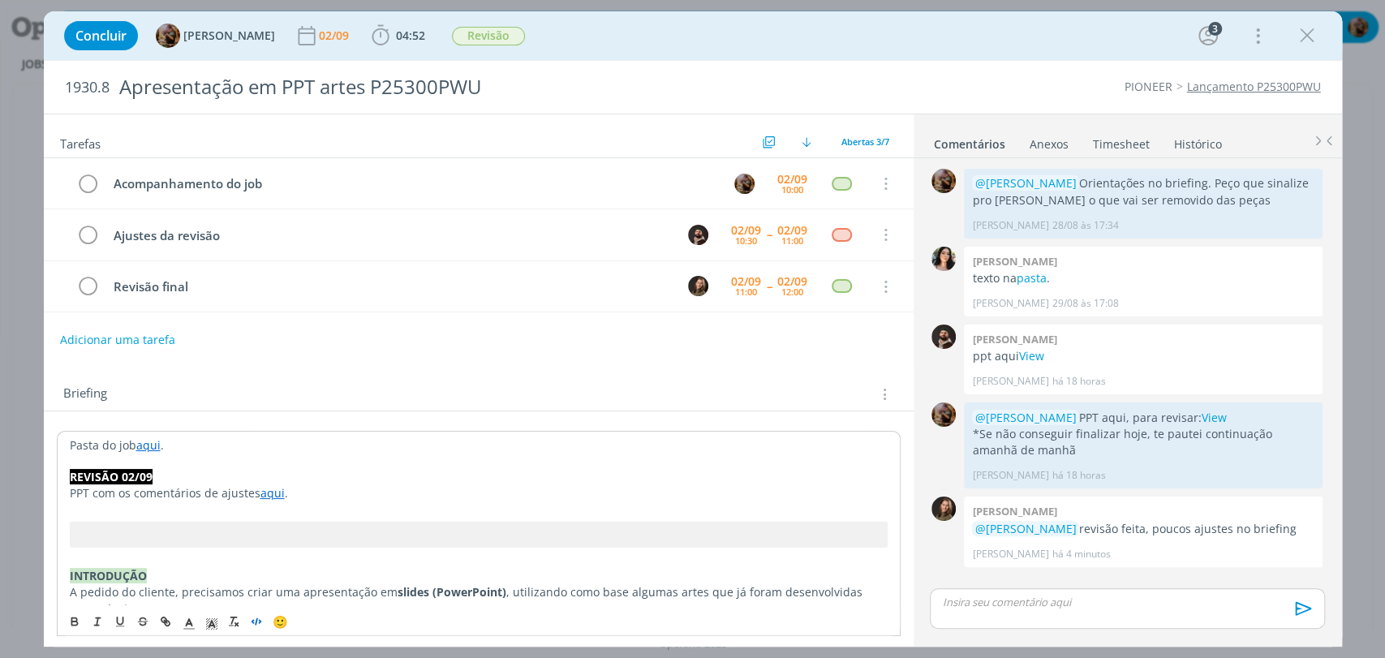
click at [381, 372] on div "Briefing Briefings Predefinidos Versões do Briefing Ver Briefing do Projeto" at bounding box center [479, 390] width 870 height 44
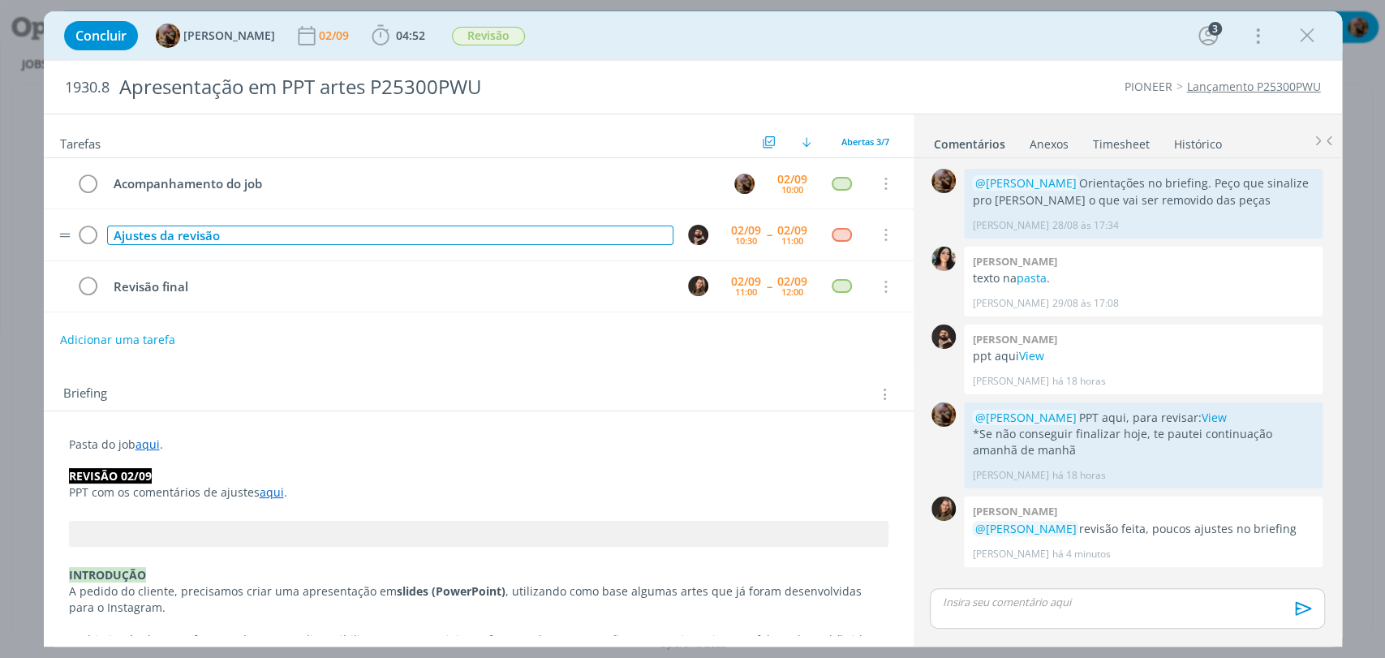
click at [365, 230] on div "Ajustes da revisão" at bounding box center [390, 236] width 566 height 20
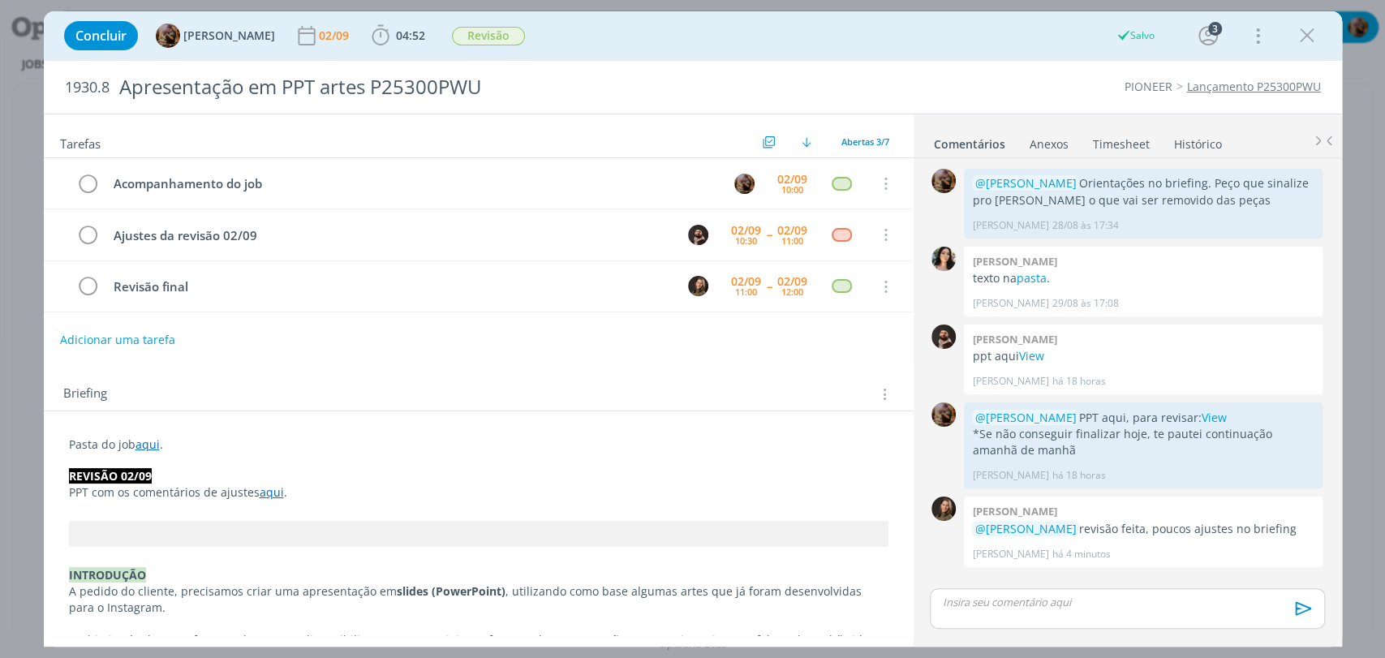
click at [464, 384] on div "Briefing Briefings Predefinidos Versões do Briefing Ver Briefing do Projeto" at bounding box center [480, 394] width 835 height 21
click at [792, 235] on div "Prazo" at bounding box center [784, 245] width 39 height 25
click at [789, 225] on div "02/09" at bounding box center [792, 230] width 30 height 11
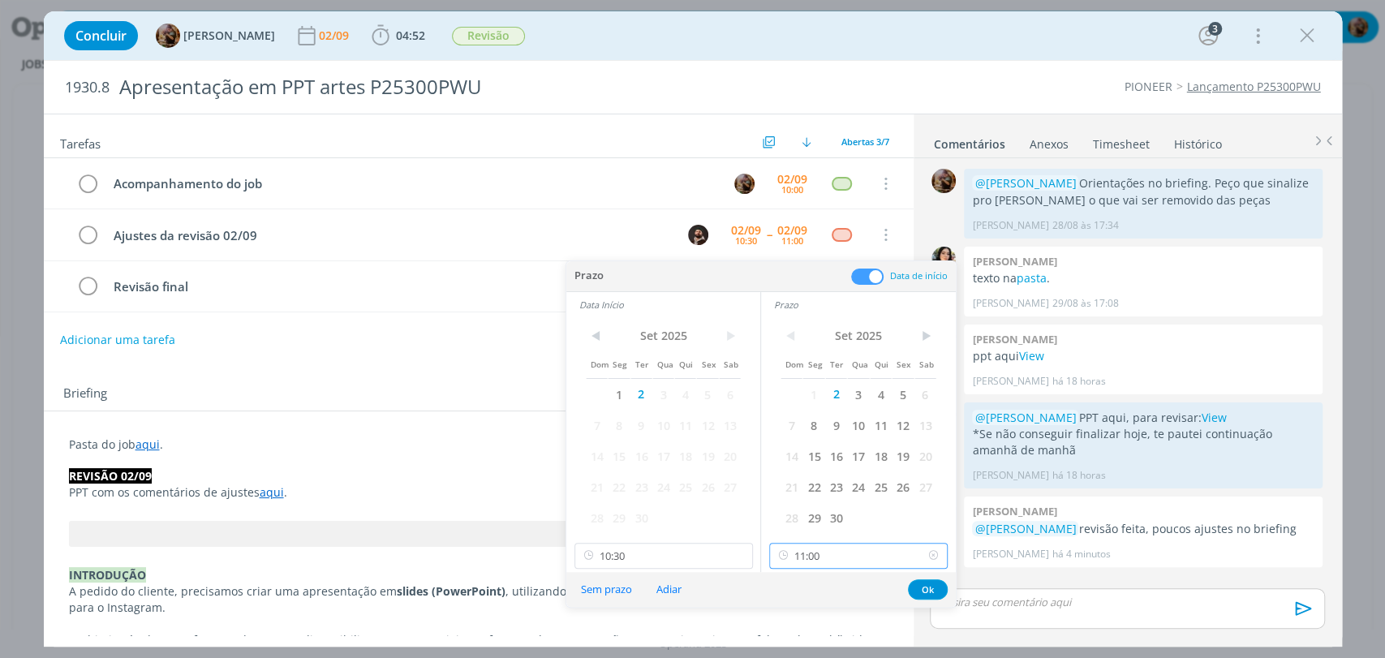
click at [844, 560] on input "11:00" at bounding box center [858, 556] width 178 height 26
click at [823, 484] on div "10:45" at bounding box center [860, 482] width 181 height 29
type input "10:45"
click at [931, 589] on button "Ok" at bounding box center [928, 589] width 40 height 20
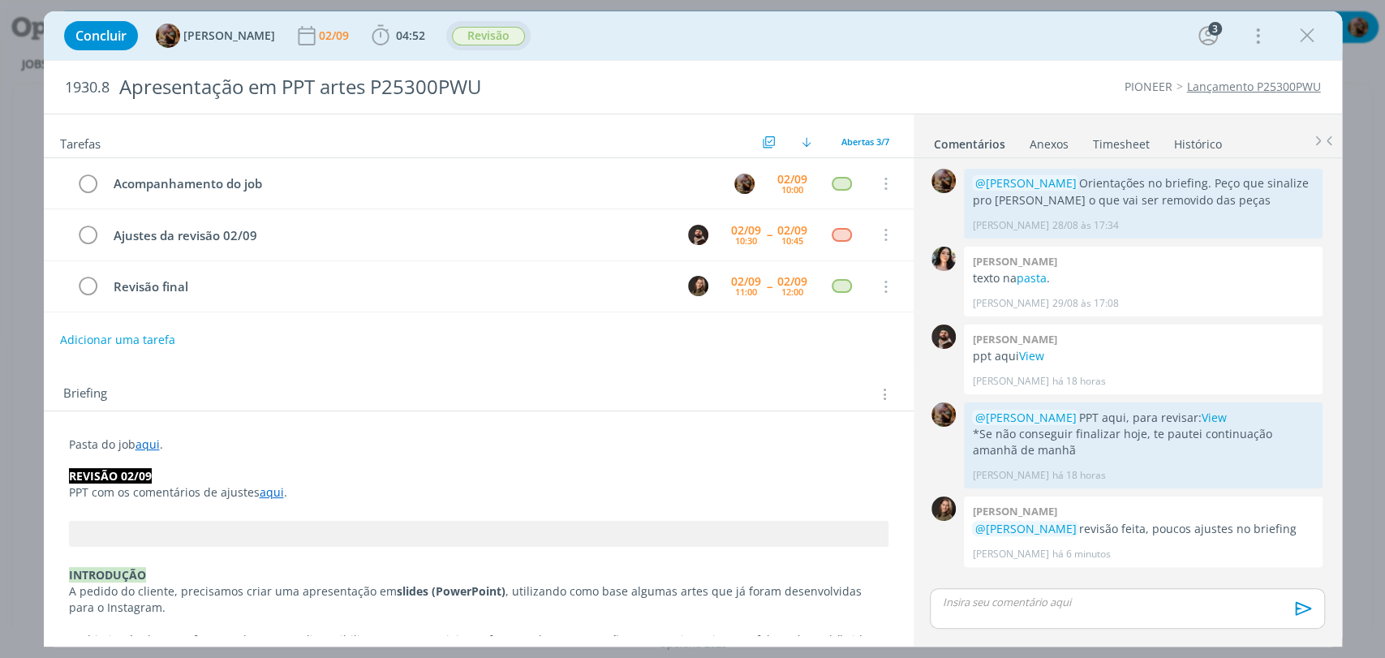
click at [518, 34] on span "Revisão" at bounding box center [488, 36] width 73 height 19
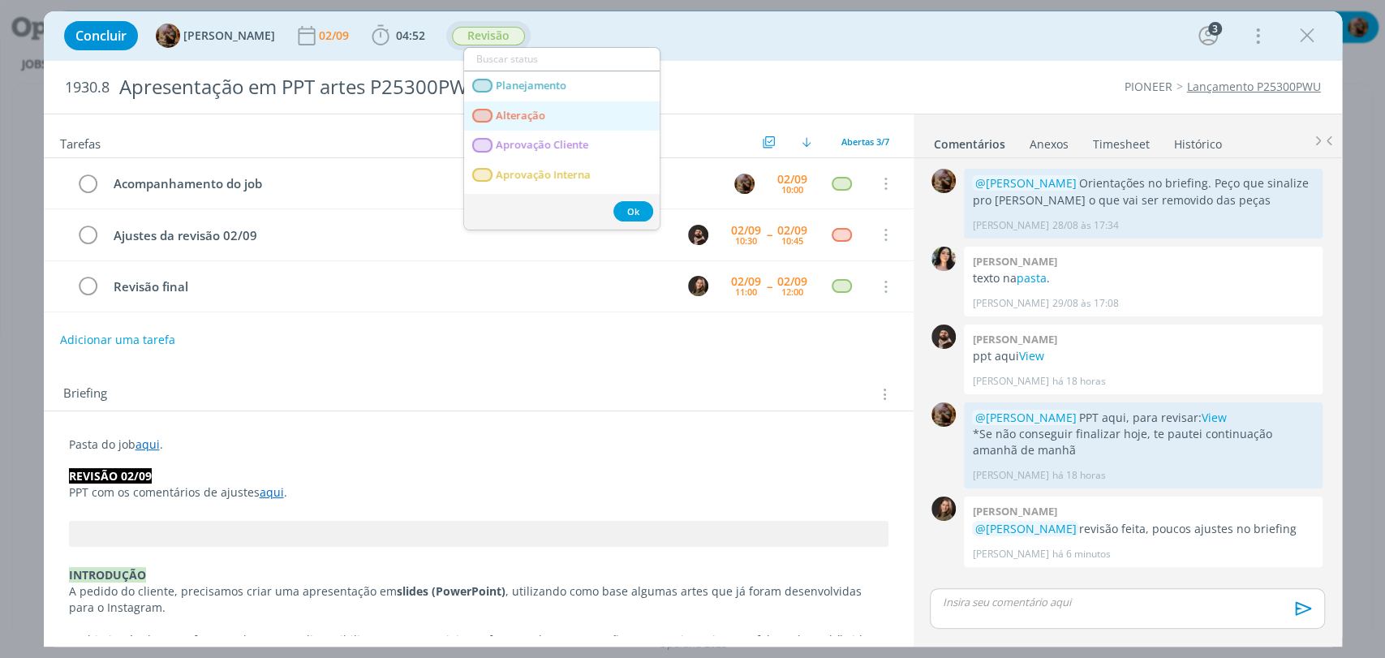
click at [505, 118] on span "Alteração" at bounding box center [520, 116] width 49 height 13
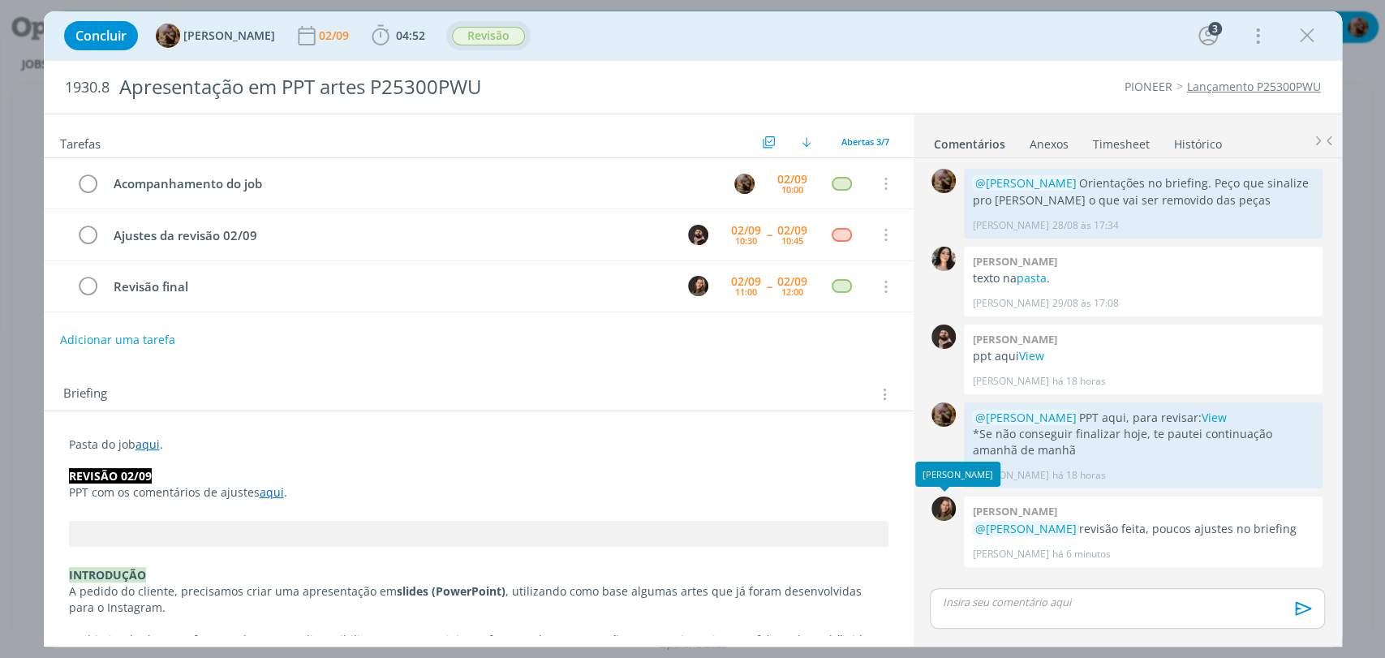
click at [1017, 605] on p "dialog" at bounding box center [1127, 602] width 368 height 15
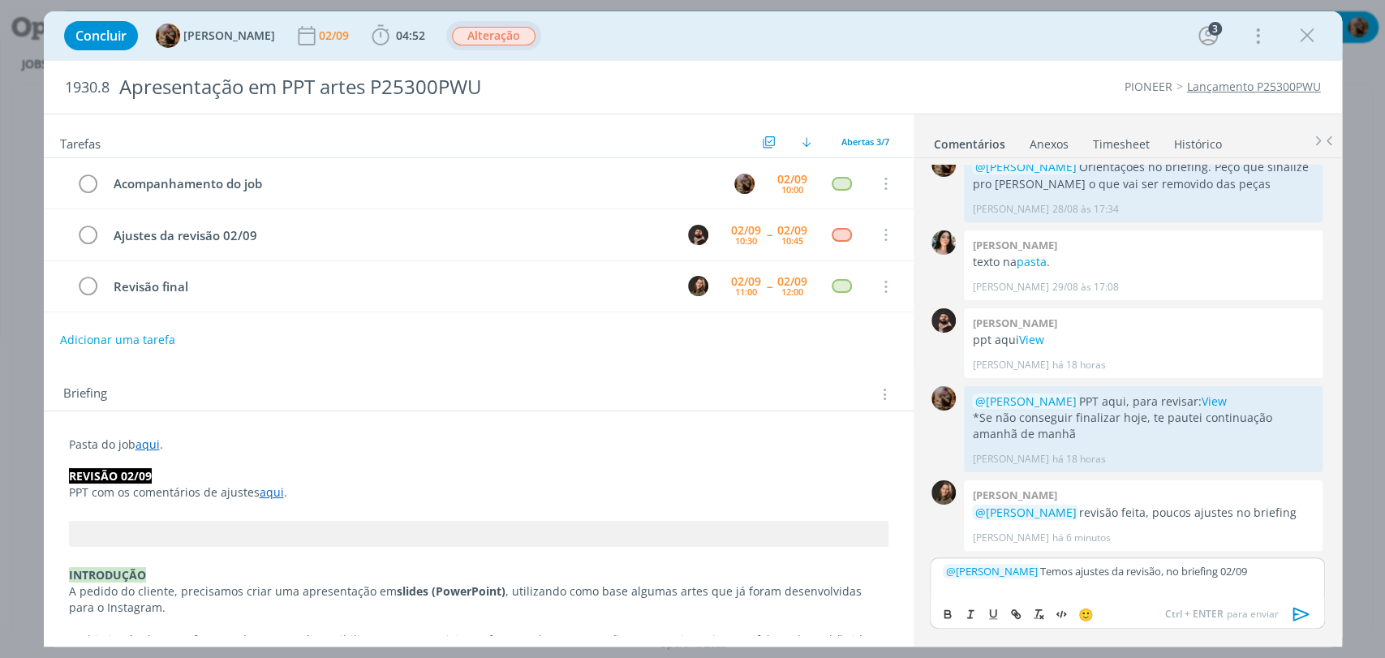
click at [1294, 612] on icon "dialog" at bounding box center [1301, 614] width 24 height 24
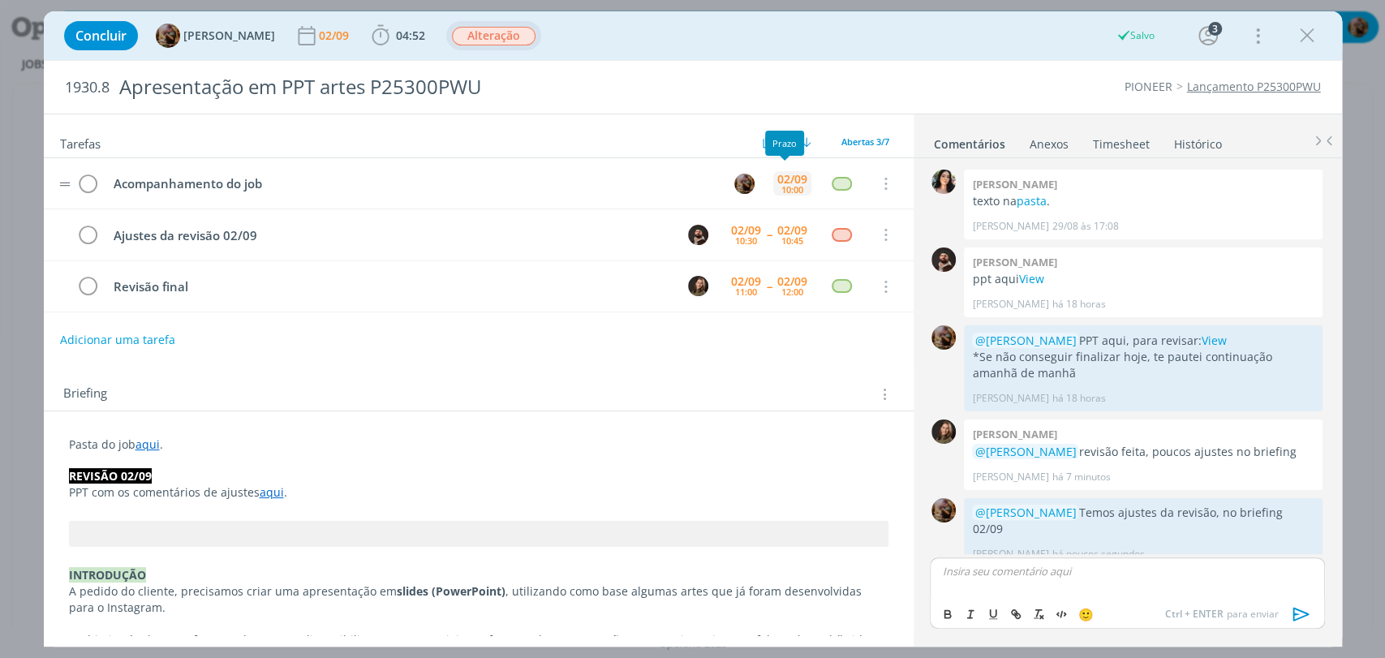
click at [789, 174] on div "02/09" at bounding box center [792, 179] width 30 height 11
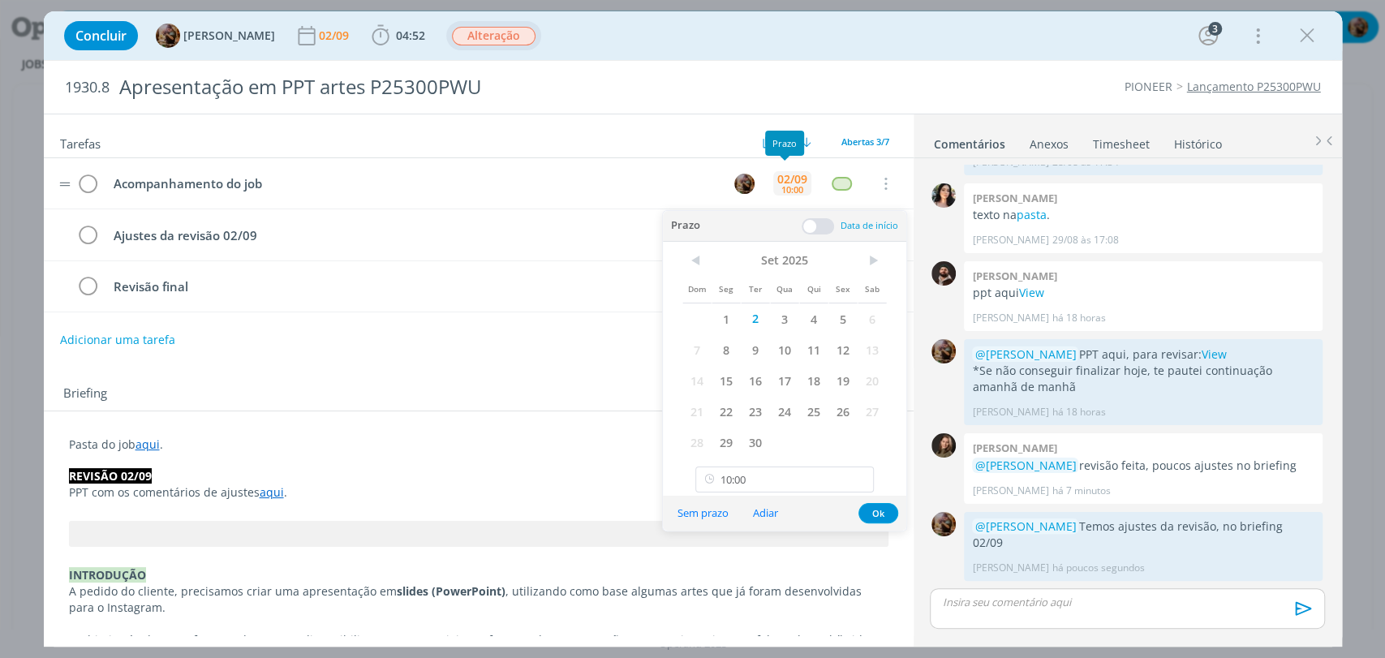
scroll to position [45, 0]
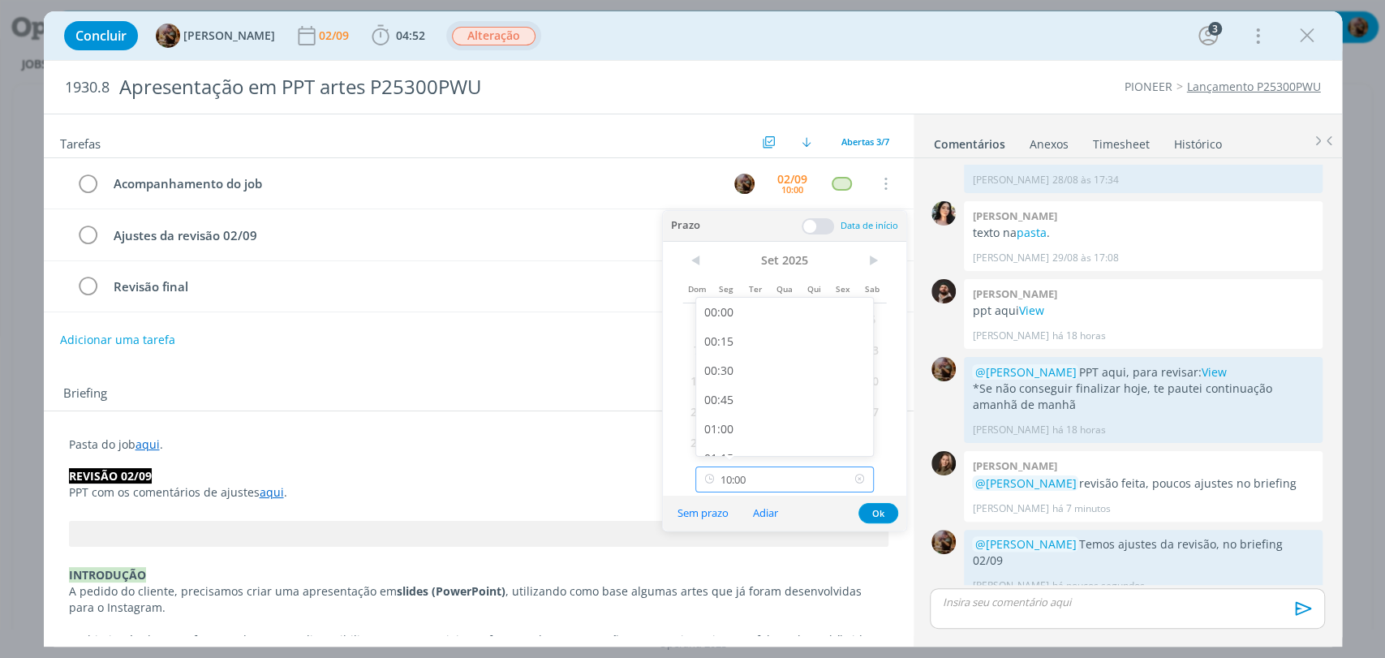
click at [810, 483] on input "10:00" at bounding box center [784, 480] width 178 height 26
click at [766, 379] on div "11:00" at bounding box center [786, 372] width 181 height 29
type input "11:00"
click at [883, 514] on button "Ok" at bounding box center [878, 513] width 40 height 20
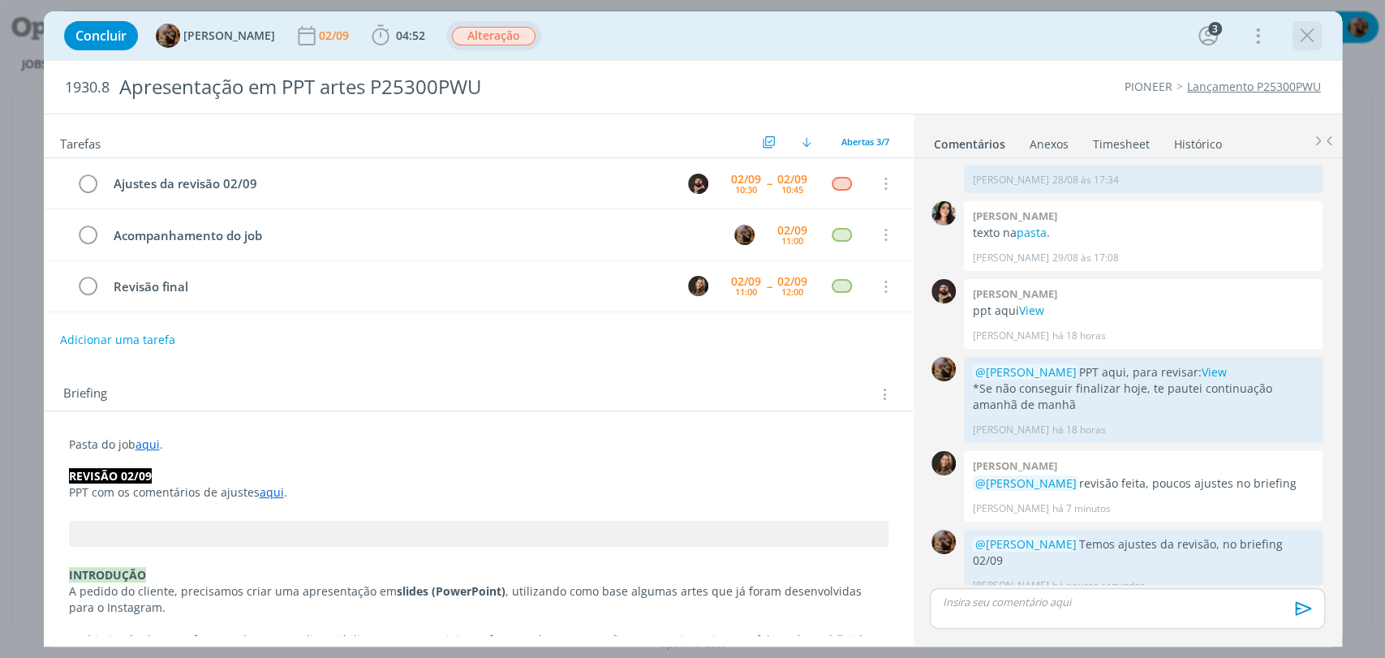
click at [1305, 33] on icon "dialog" at bounding box center [1307, 36] width 24 height 24
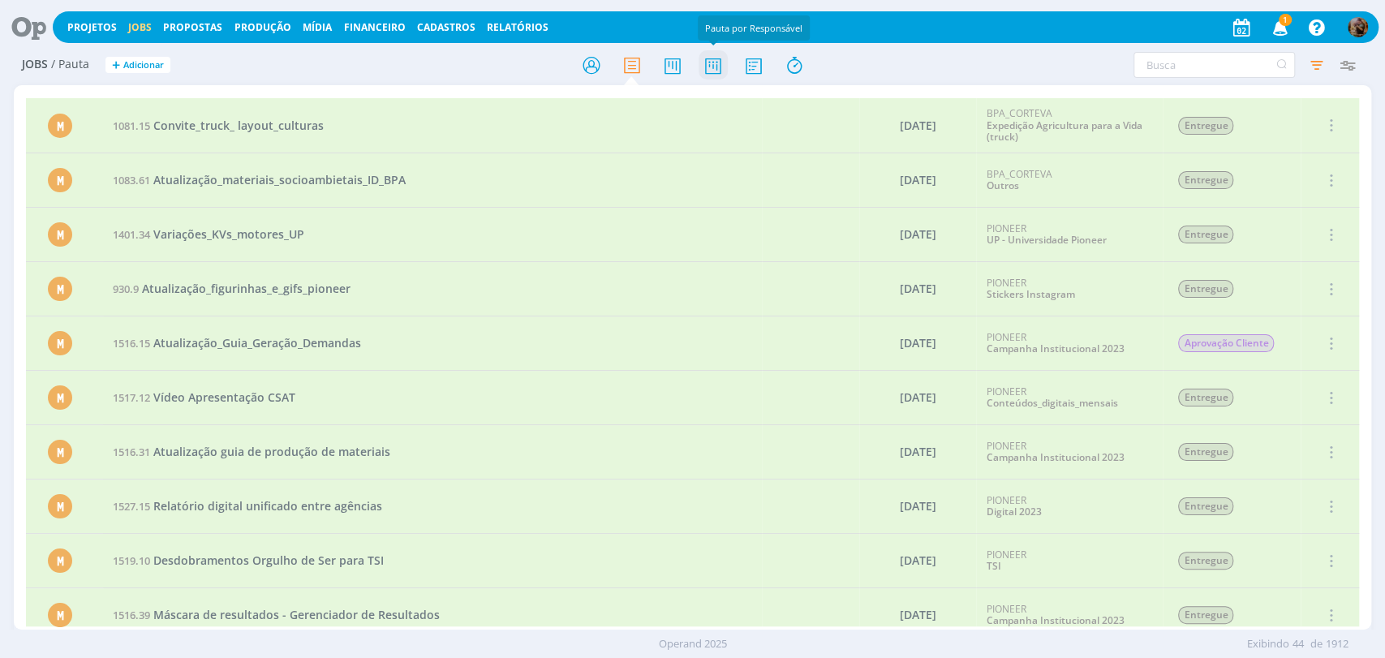
click at [700, 64] on icon at bounding box center [712, 65] width 29 height 32
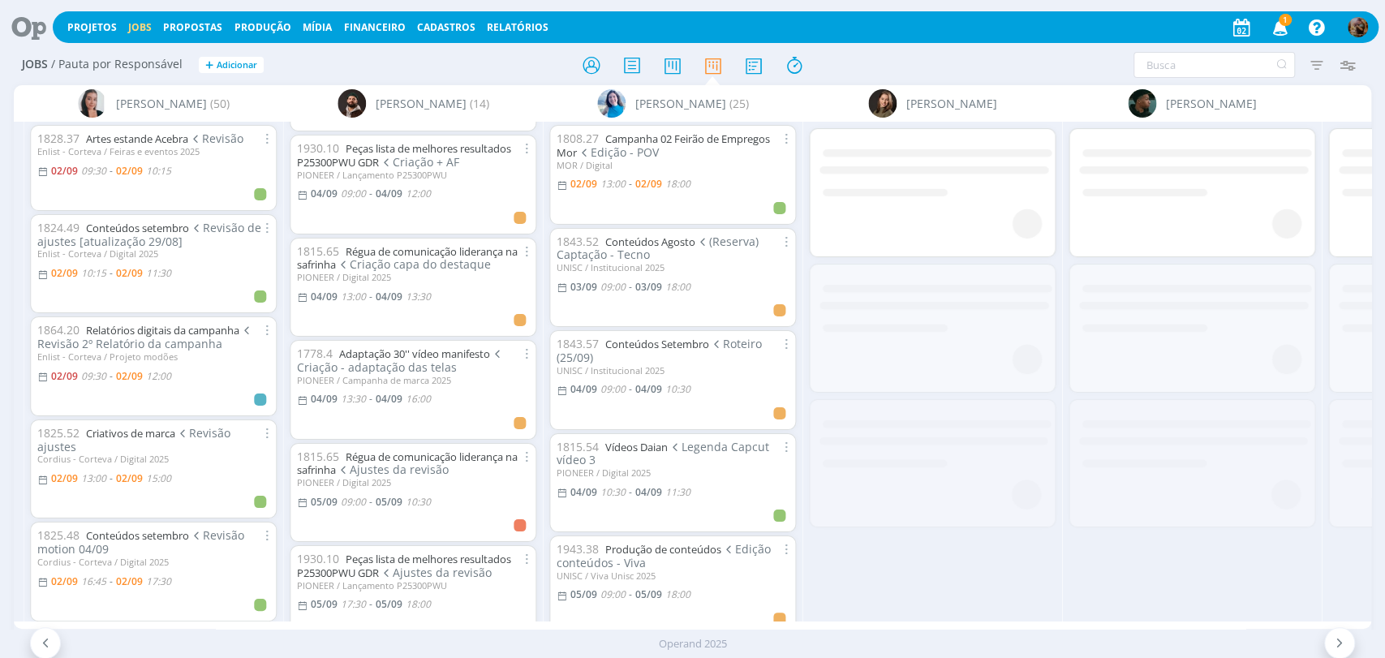
scroll to position [0, 1548]
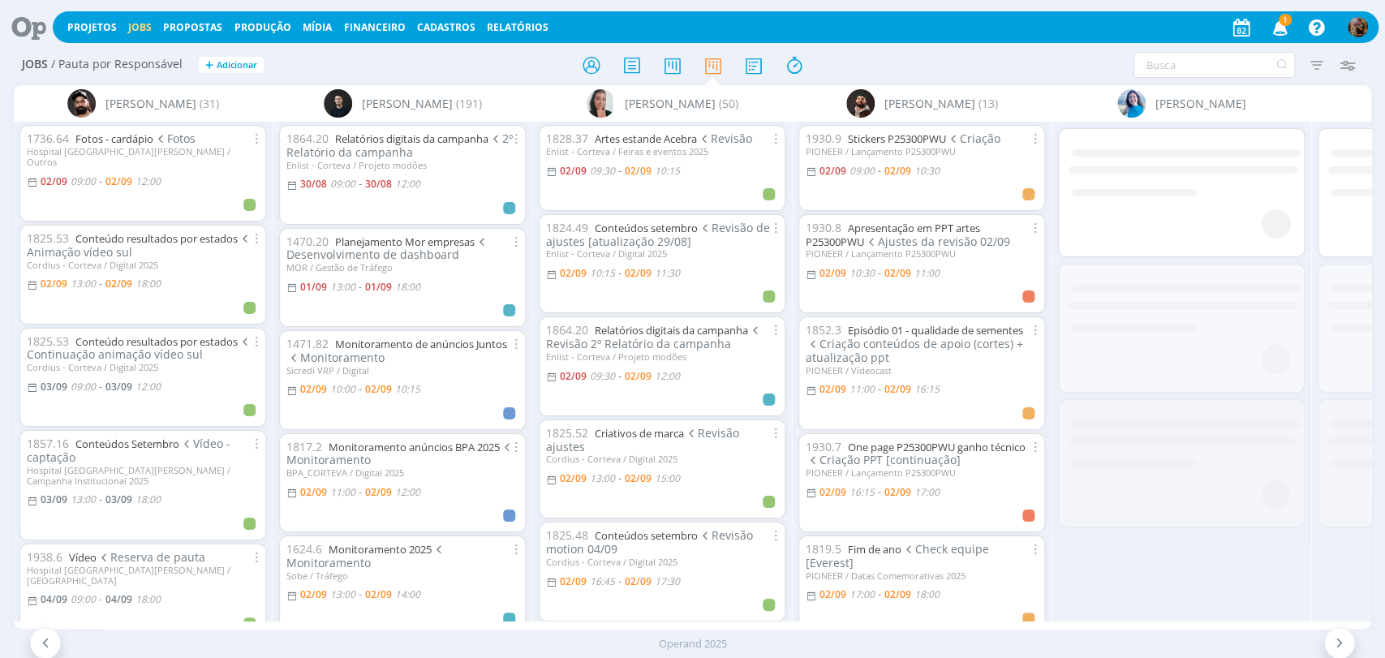
scroll to position [0, 528]
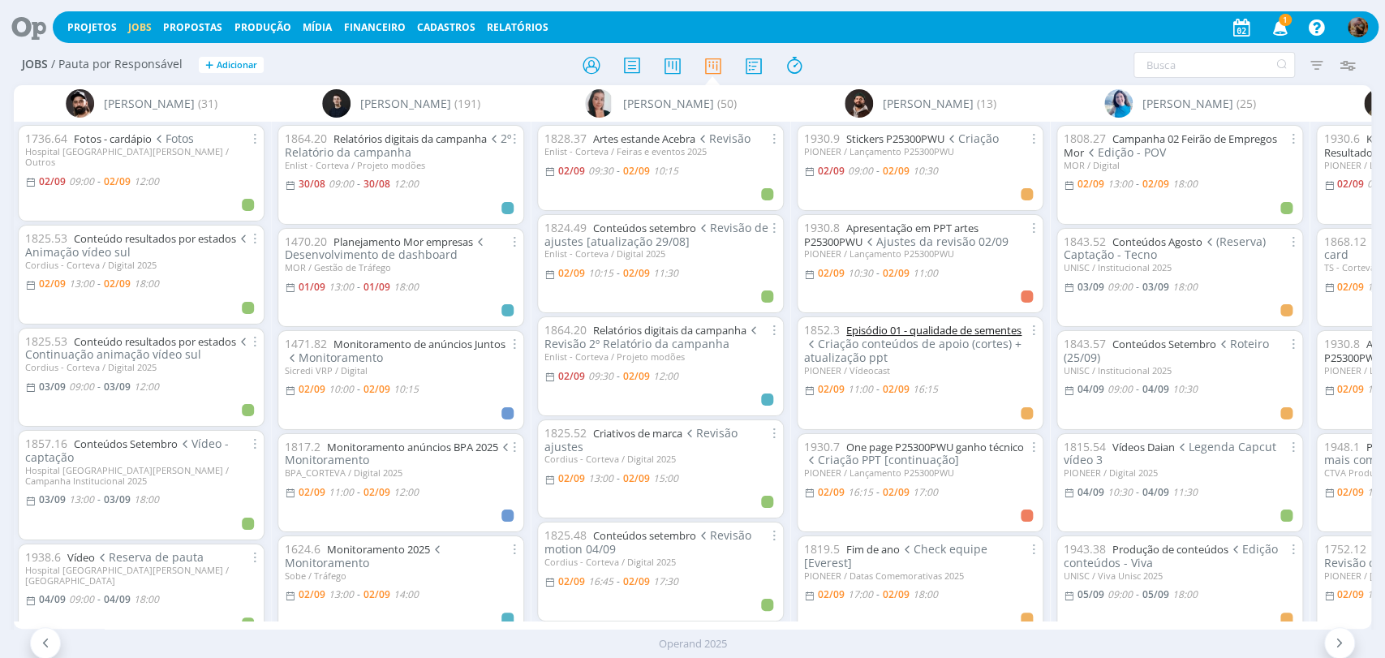
click at [961, 330] on link "Episódio 01 - qualidade de sementes" at bounding box center [933, 330] width 175 height 15
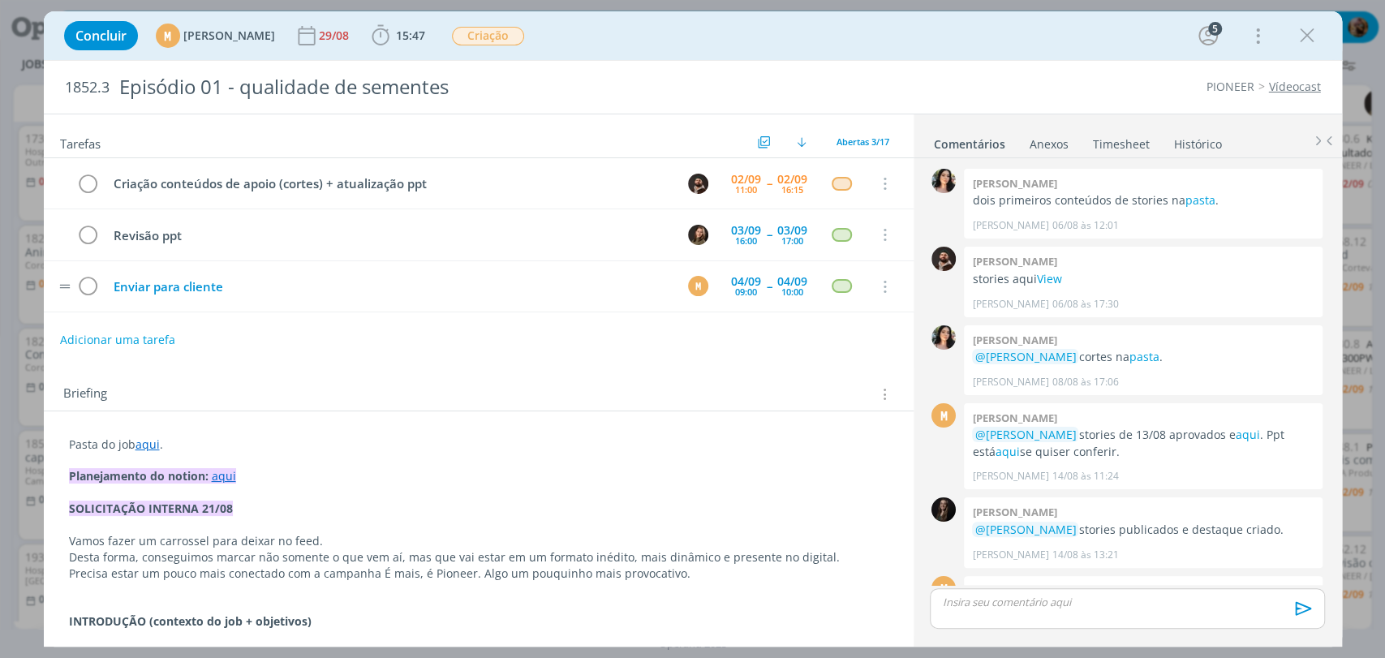
scroll to position [816, 0]
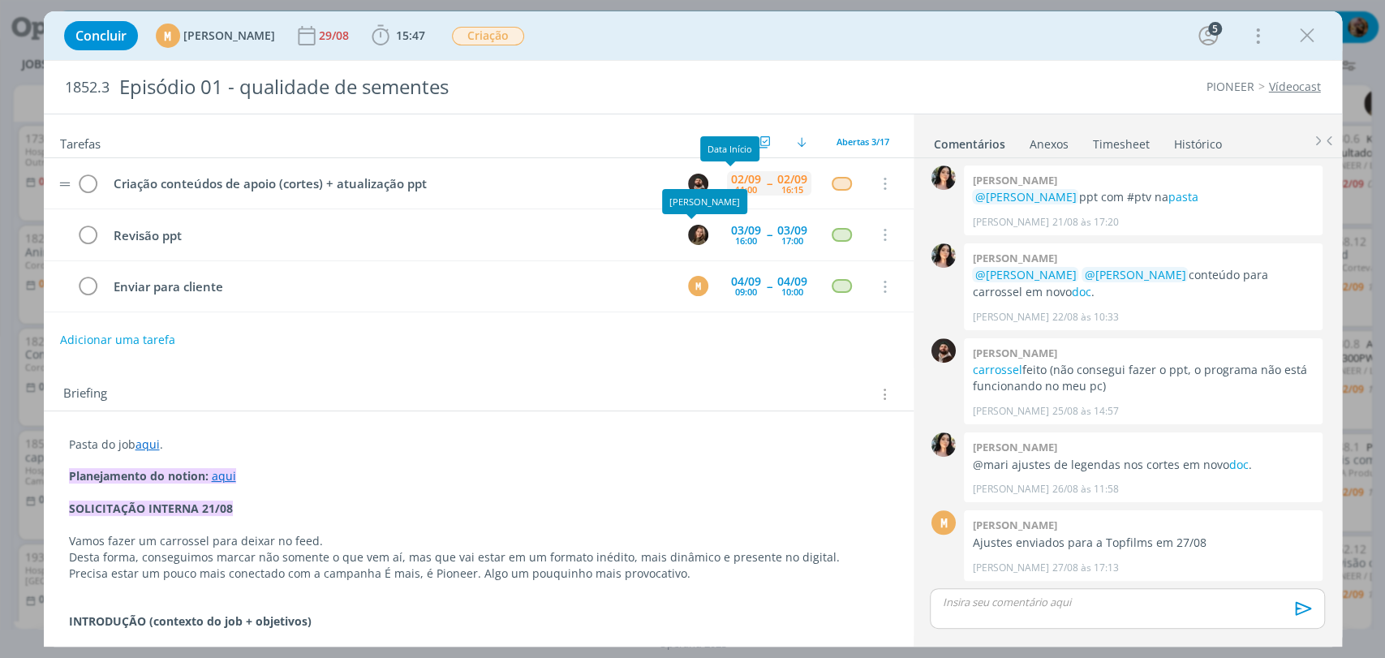
click at [735, 185] on div "11:00" at bounding box center [746, 189] width 22 height 9
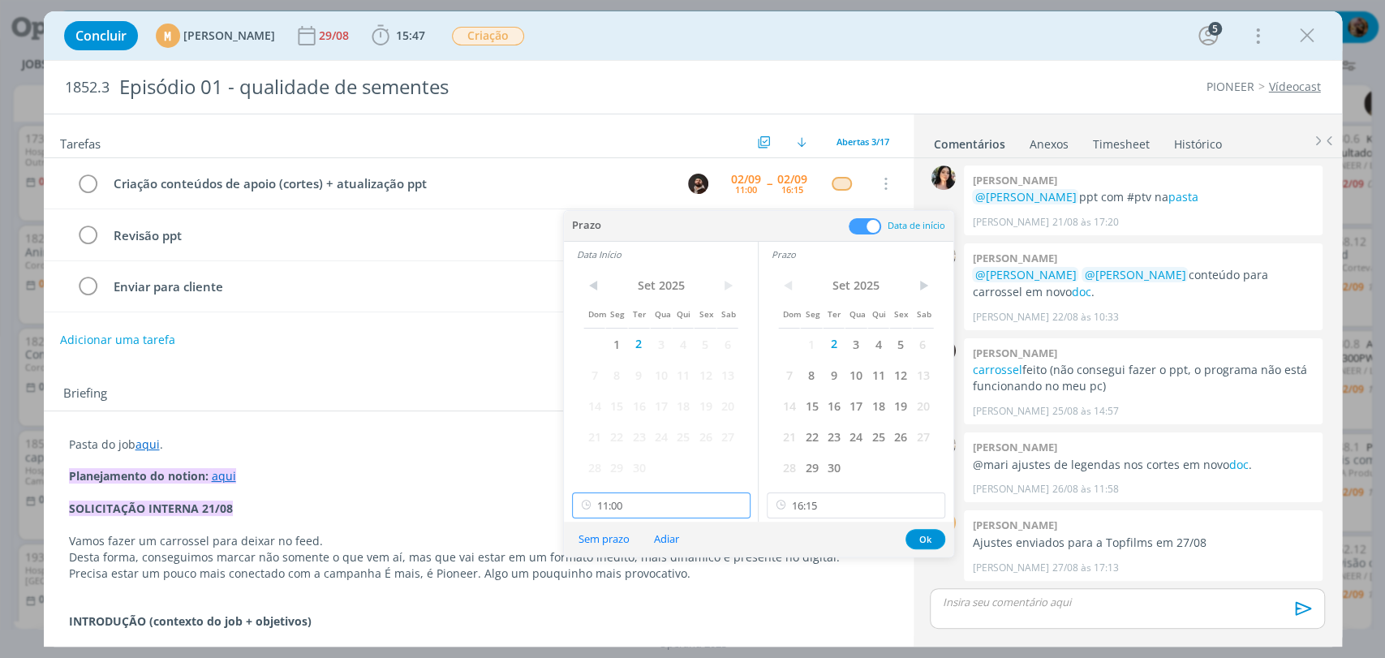
click at [658, 500] on input "11:00" at bounding box center [661, 505] width 178 height 26
click at [615, 430] on div "10:45" at bounding box center [662, 432] width 181 height 29
type input "10:45"
click at [935, 540] on button "Ok" at bounding box center [925, 539] width 40 height 20
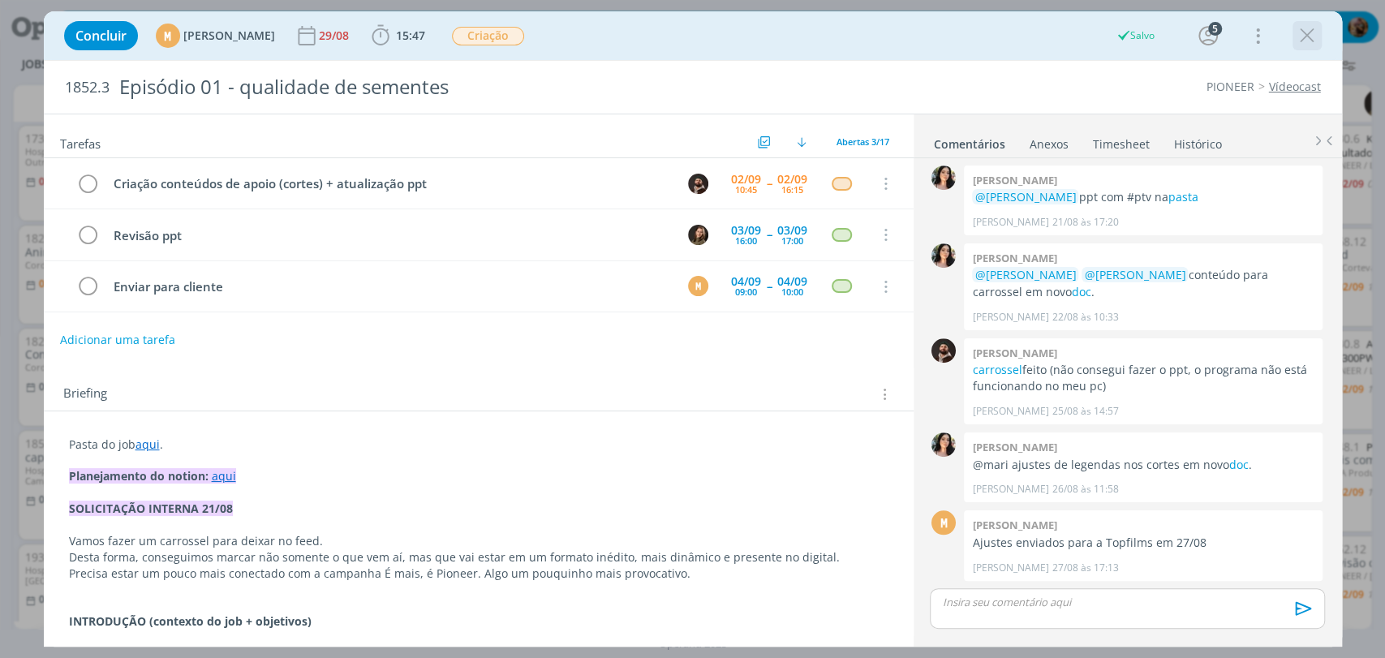
click at [1295, 41] on button "dialog" at bounding box center [1307, 36] width 24 height 24
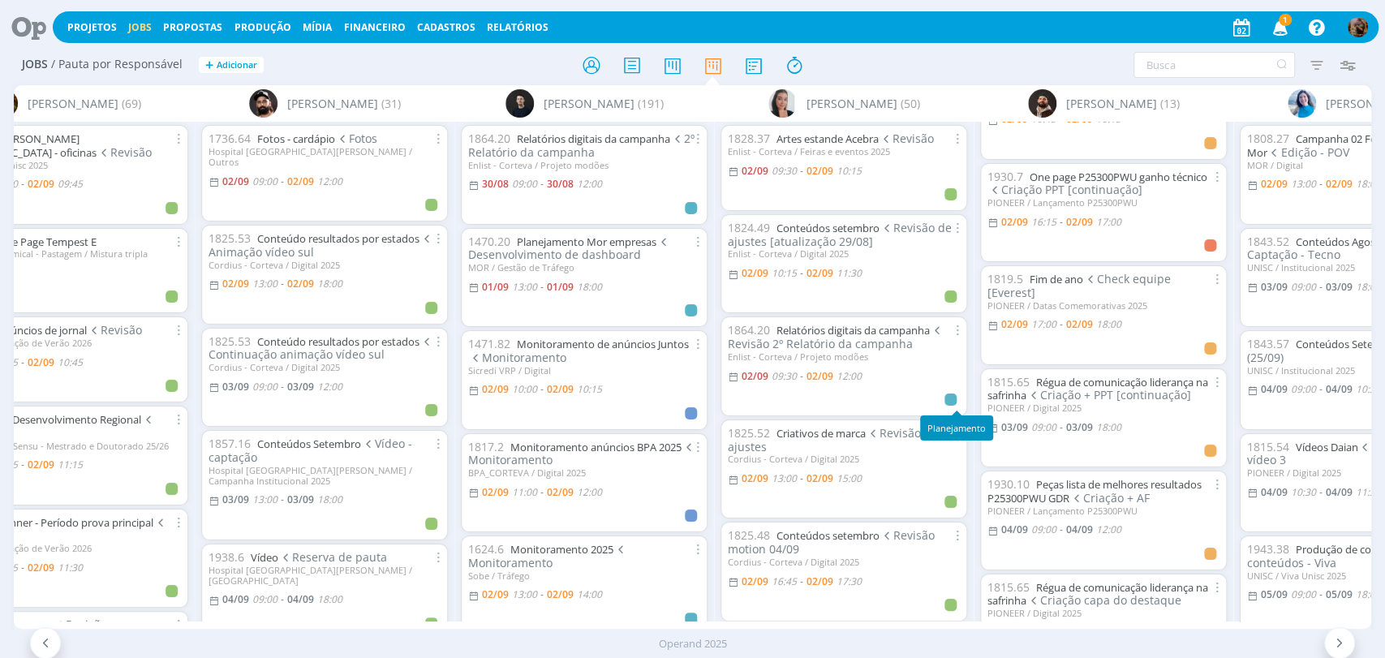
scroll to position [0, 348]
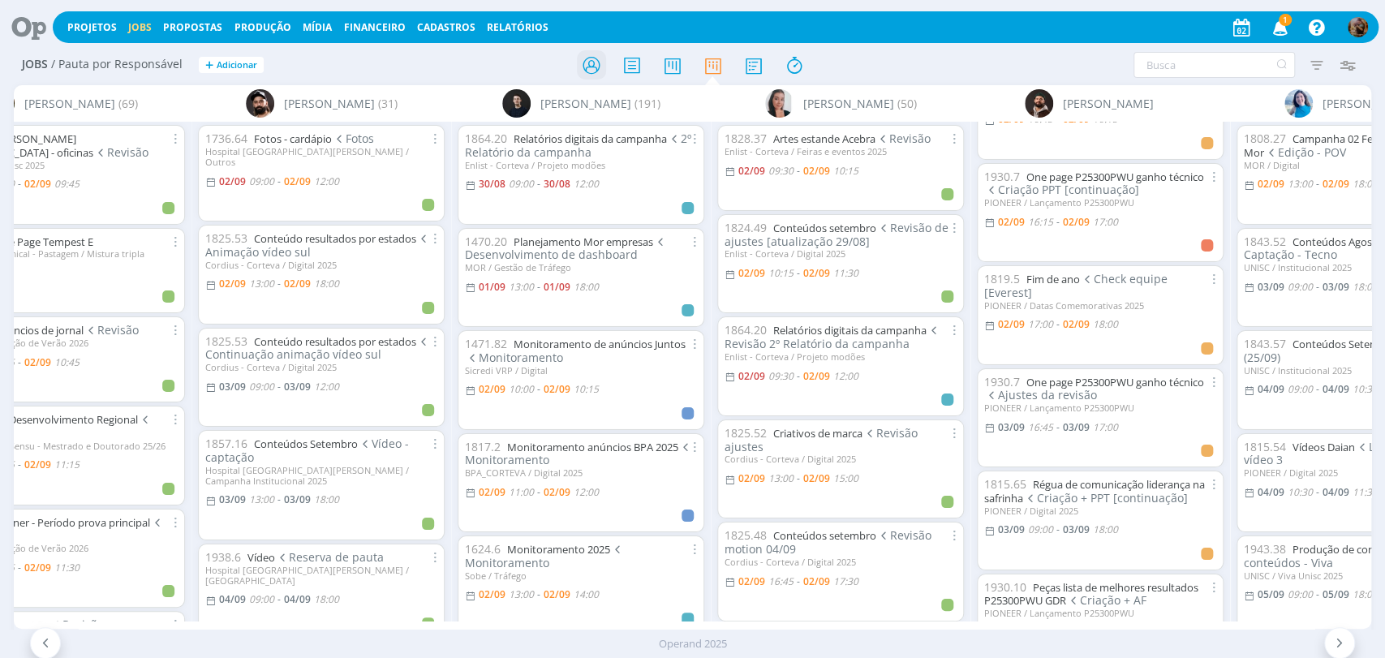
click at [591, 76] on icon at bounding box center [590, 65] width 29 height 32
click at [594, 71] on icon at bounding box center [590, 65] width 29 height 32
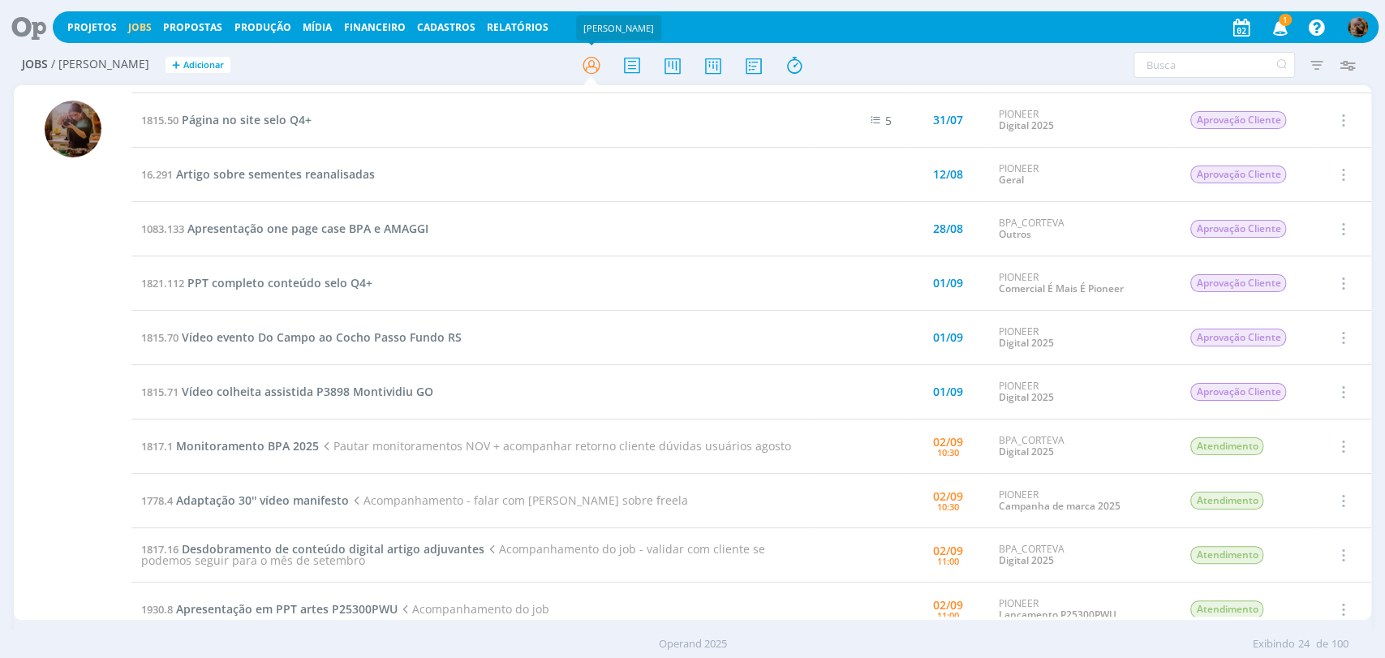
scroll to position [90, 0]
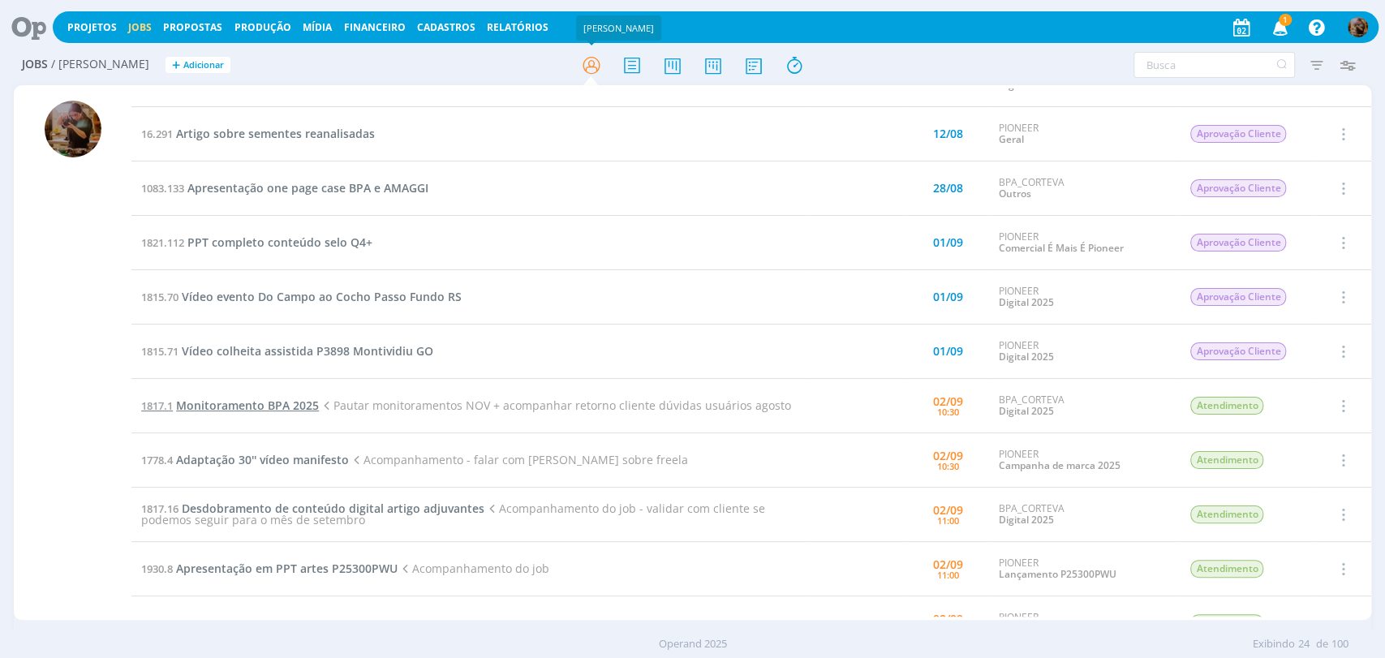
click at [310, 402] on span "Monitoramento BPA 2025" at bounding box center [247, 405] width 143 height 15
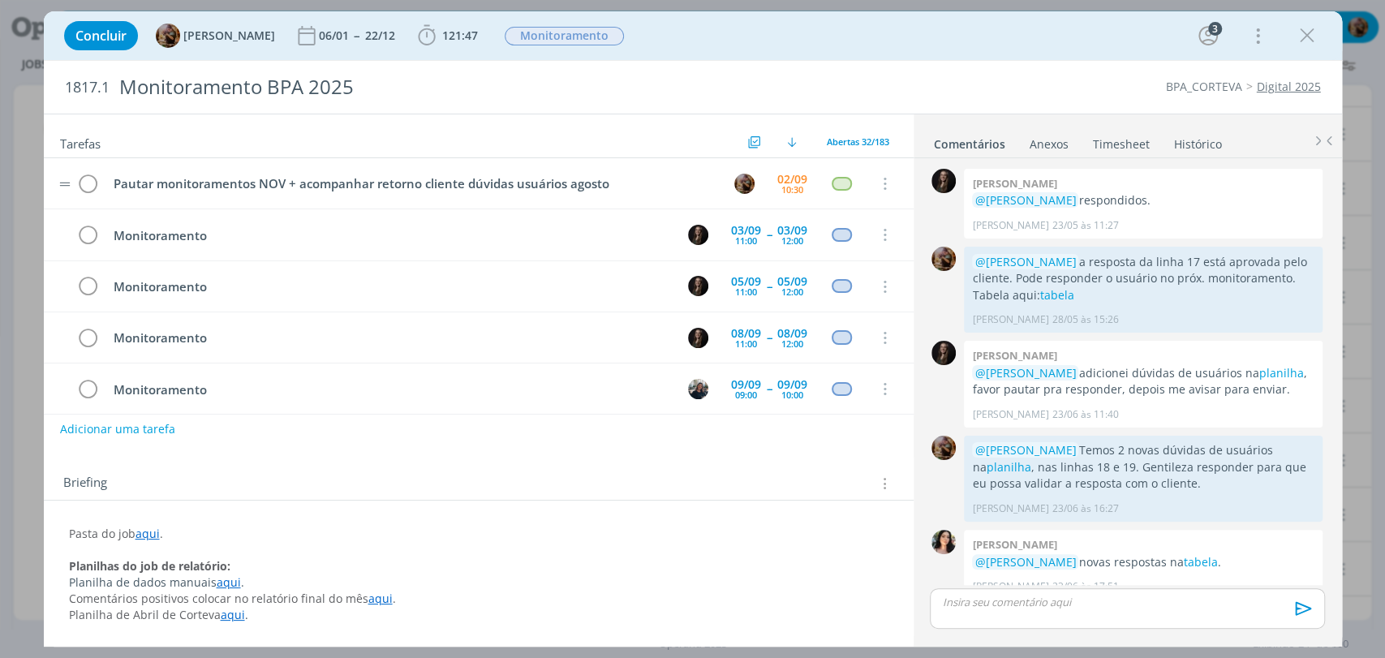
scroll to position [1616, 0]
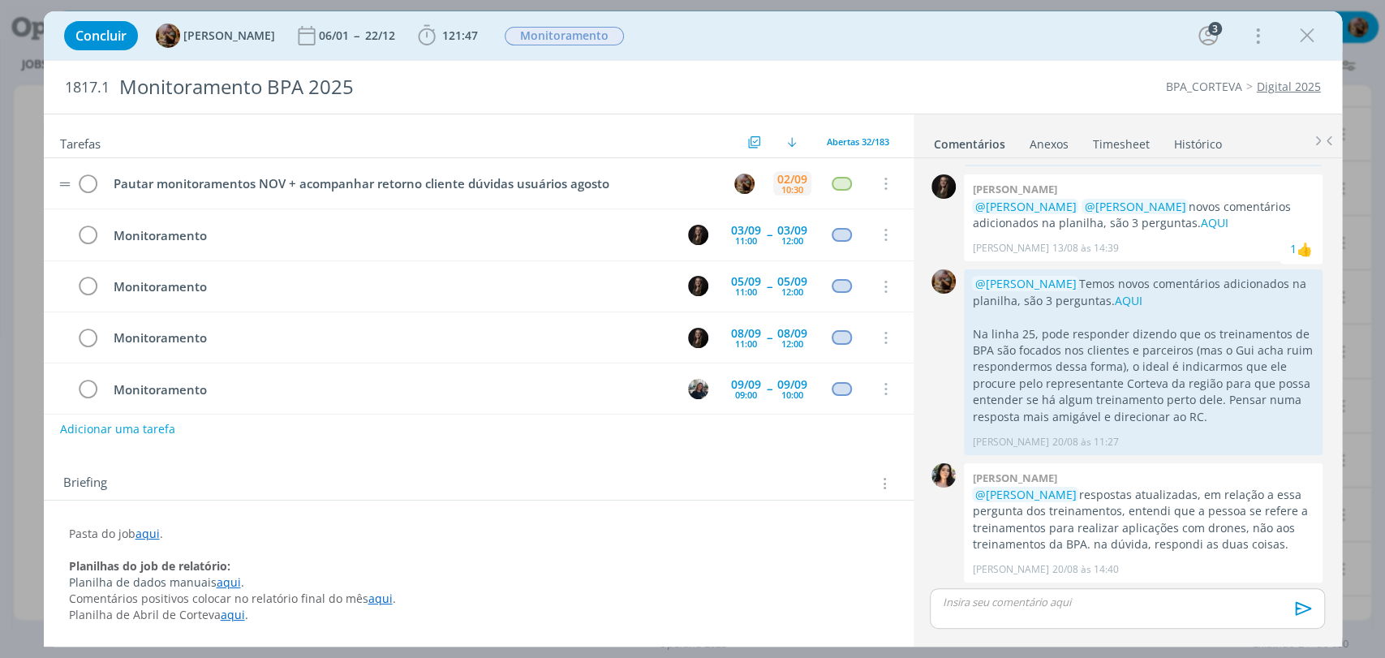
click at [784, 187] on div "10:30" at bounding box center [792, 189] width 22 height 9
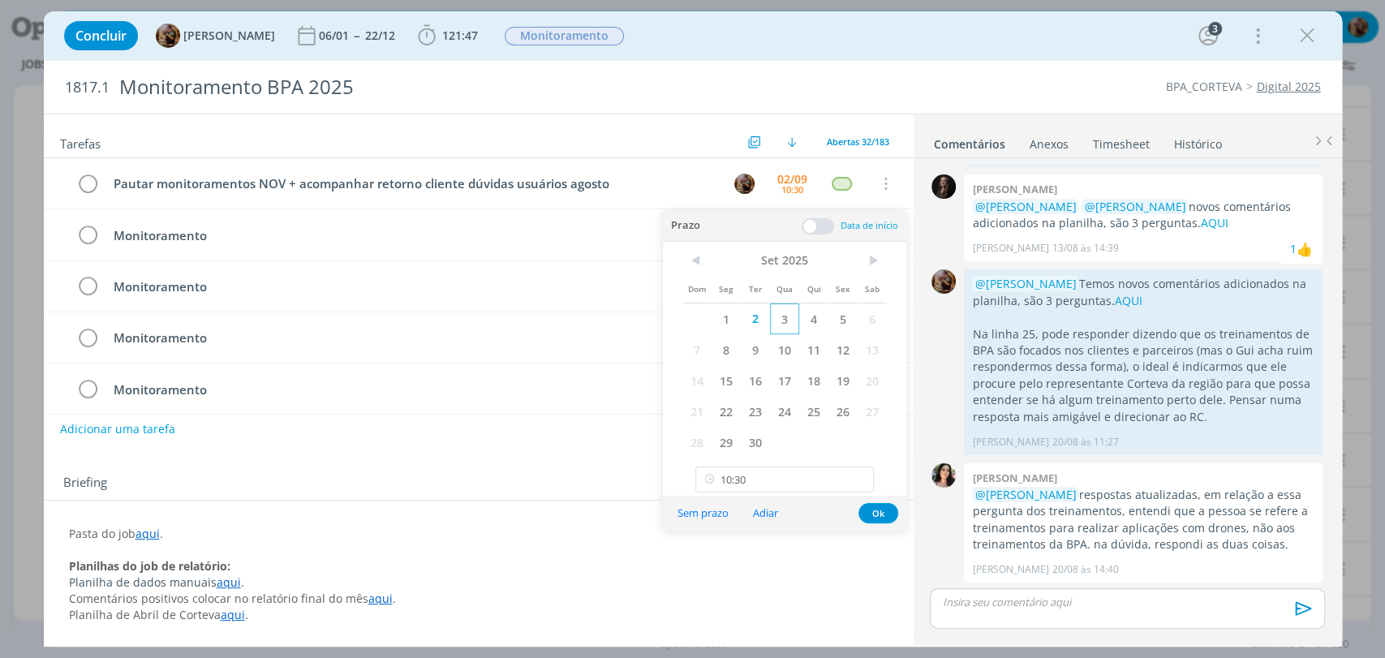
click at [774, 321] on span "3" at bounding box center [784, 318] width 29 height 31
click at [884, 515] on button "Ok" at bounding box center [878, 513] width 40 height 20
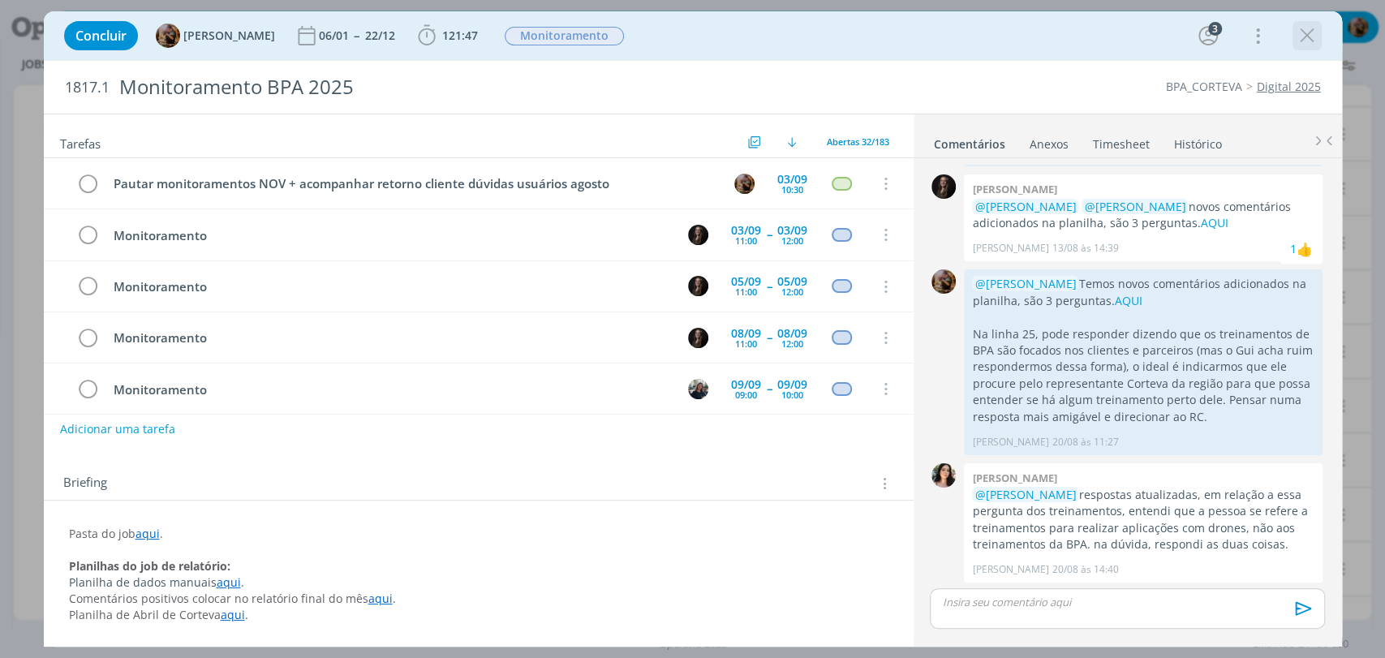
click at [1305, 38] on icon "dialog" at bounding box center [1307, 36] width 24 height 24
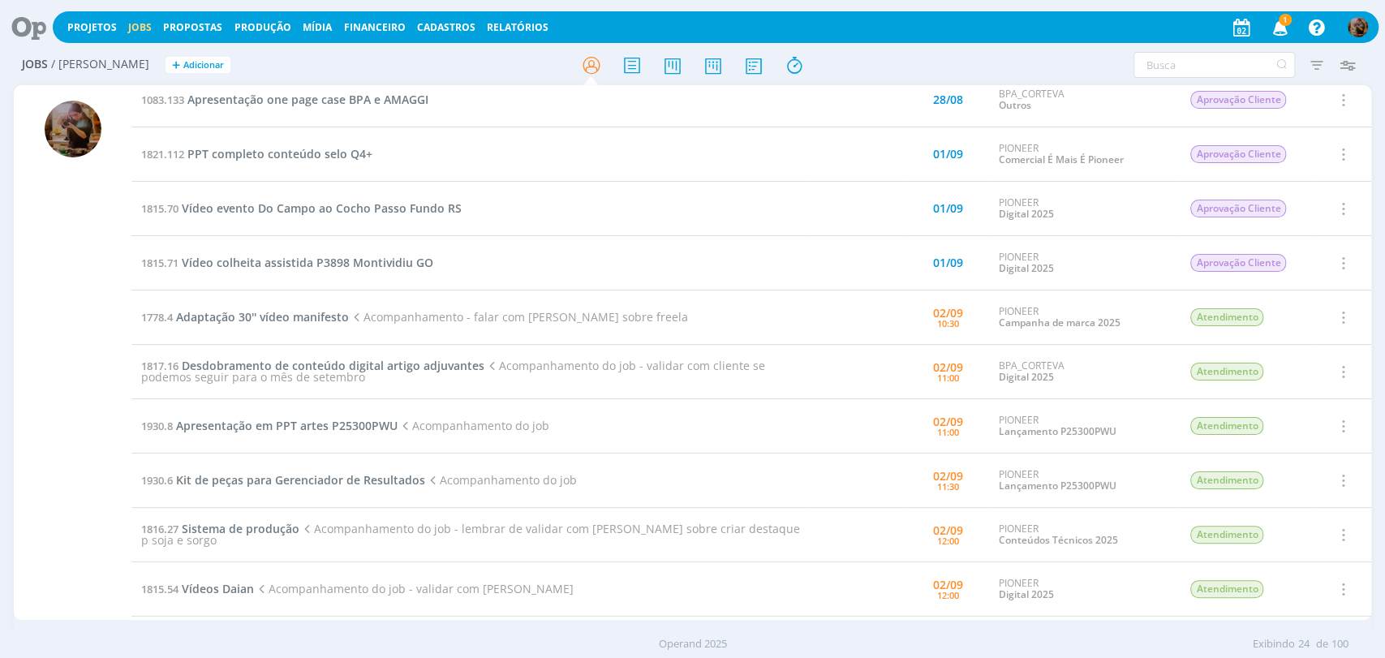
scroll to position [180, 0]
click at [454, 356] on span "Desdobramento de conteúdo digital artigo adjuvantes" at bounding box center [333, 363] width 303 height 15
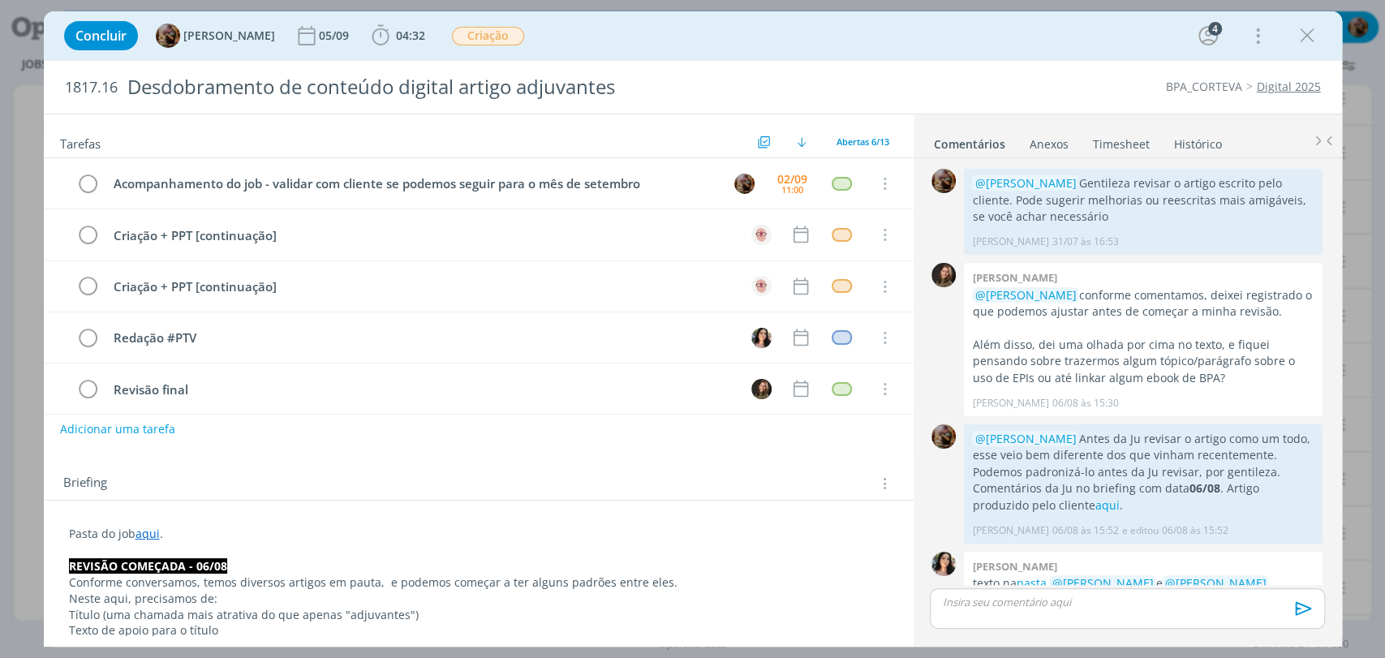
scroll to position [739, 0]
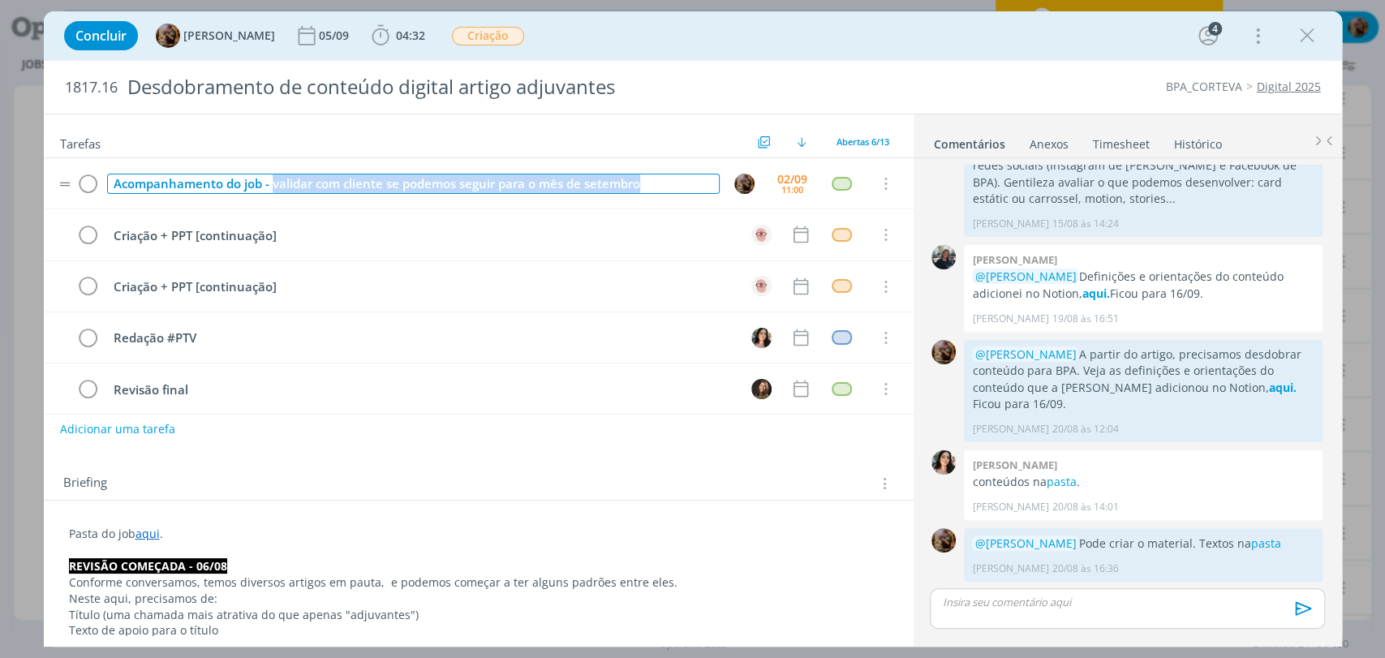
drag, startPoint x: 650, startPoint y: 185, endPoint x: 273, endPoint y: 187, distance: 377.3
click at [273, 187] on div "Acompanhamento do job - validar com cliente se podemos seguir para o mês de set…" at bounding box center [413, 184] width 613 height 20
click at [486, 192] on div "Acompanhamento do job - validar com cliente se podemos seguir para o mês de set…" at bounding box center [413, 184] width 613 height 20
drag, startPoint x: 492, startPoint y: 183, endPoint x: 273, endPoint y: 186, distance: 219.9
click at [273, 186] on div "Acompanhamento do job - validar com cliente se podemos seguir para o mês de set…" at bounding box center [413, 184] width 613 height 20
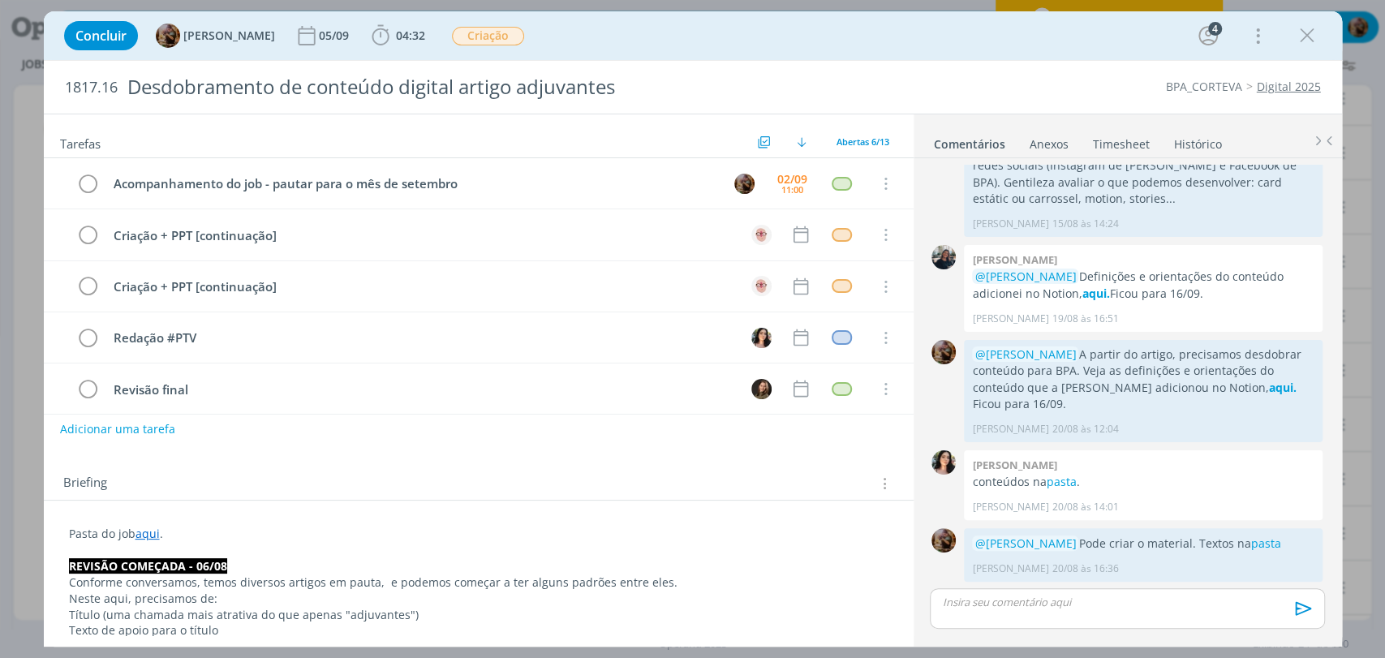
click at [631, 43] on div "Concluir Amanda Rodrigues 05/09 04:32 Iniciar Apontar Data * 02/09/2025 Horas *…" at bounding box center [693, 35] width 1274 height 39
click at [1292, 41] on div "dialog" at bounding box center [1306, 35] width 29 height 29
click at [1307, 33] on icon "dialog" at bounding box center [1307, 36] width 24 height 24
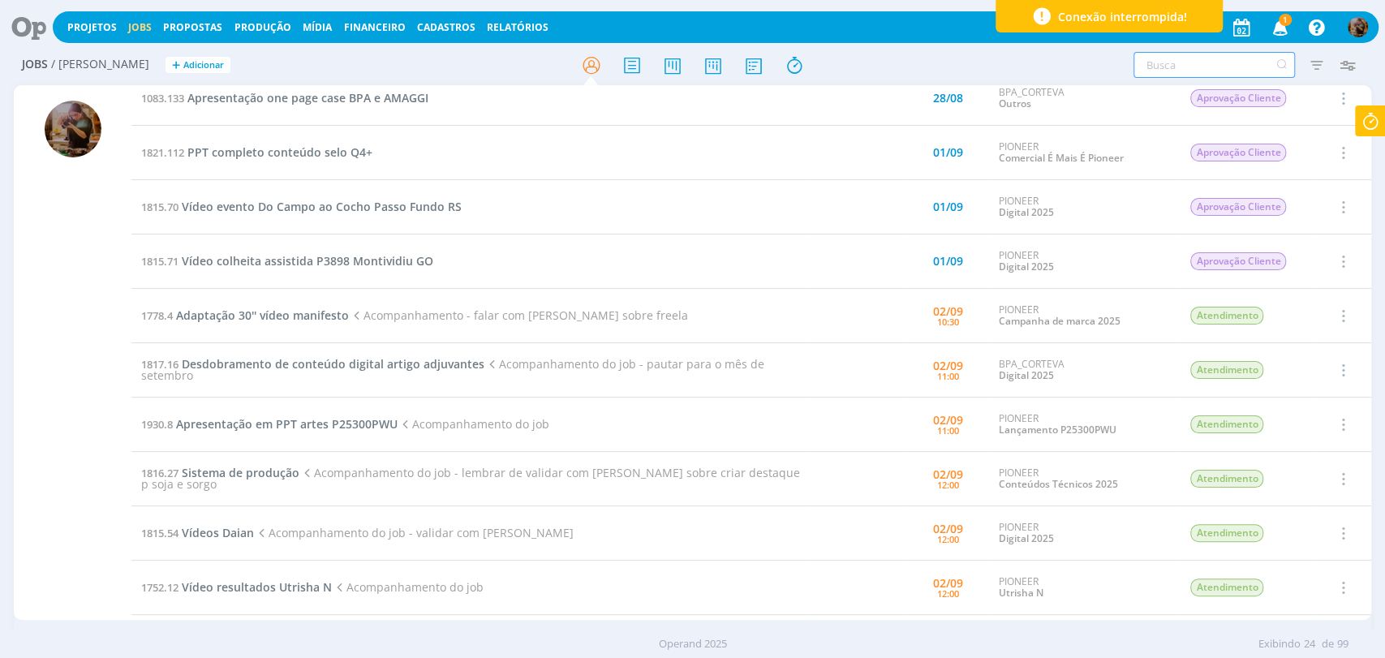
click at [1227, 60] on input "text" at bounding box center [1213, 65] width 161 height 26
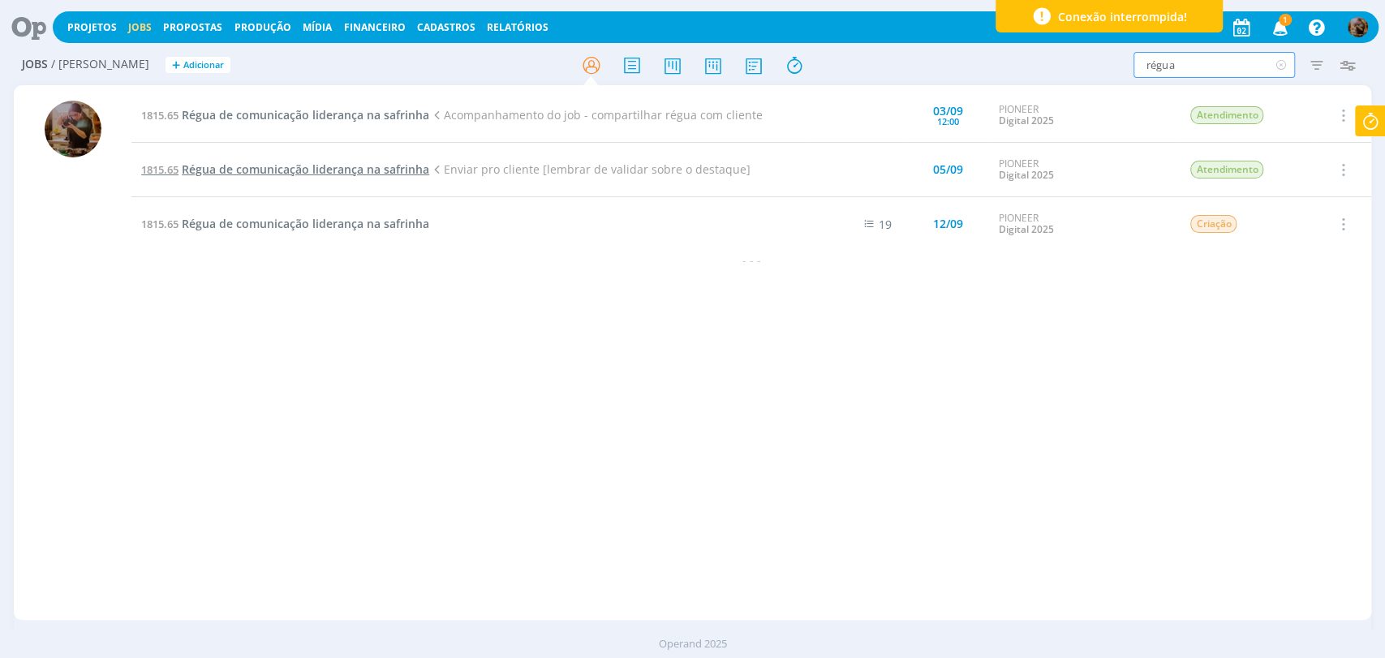
type input "régua"
click at [343, 170] on span "Régua de comunicação liderança na safrinha" at bounding box center [305, 168] width 247 height 15
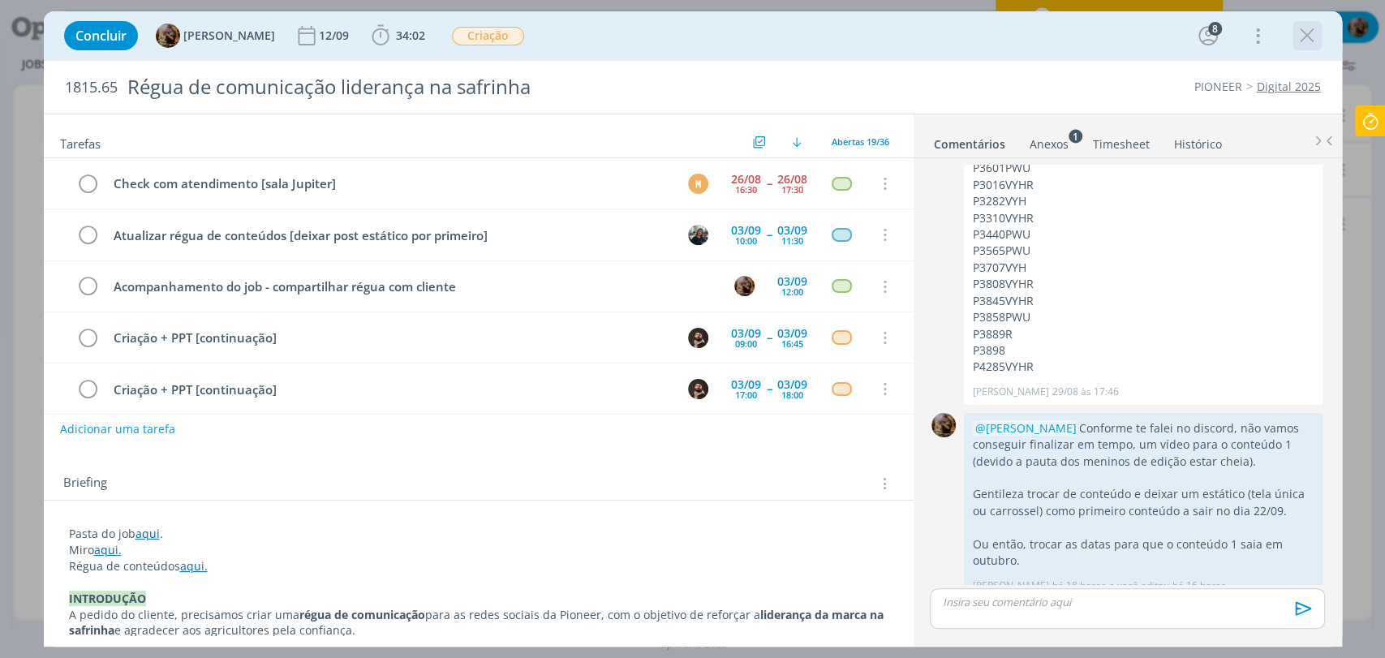
click at [1305, 34] on icon "dialog" at bounding box center [1307, 36] width 24 height 24
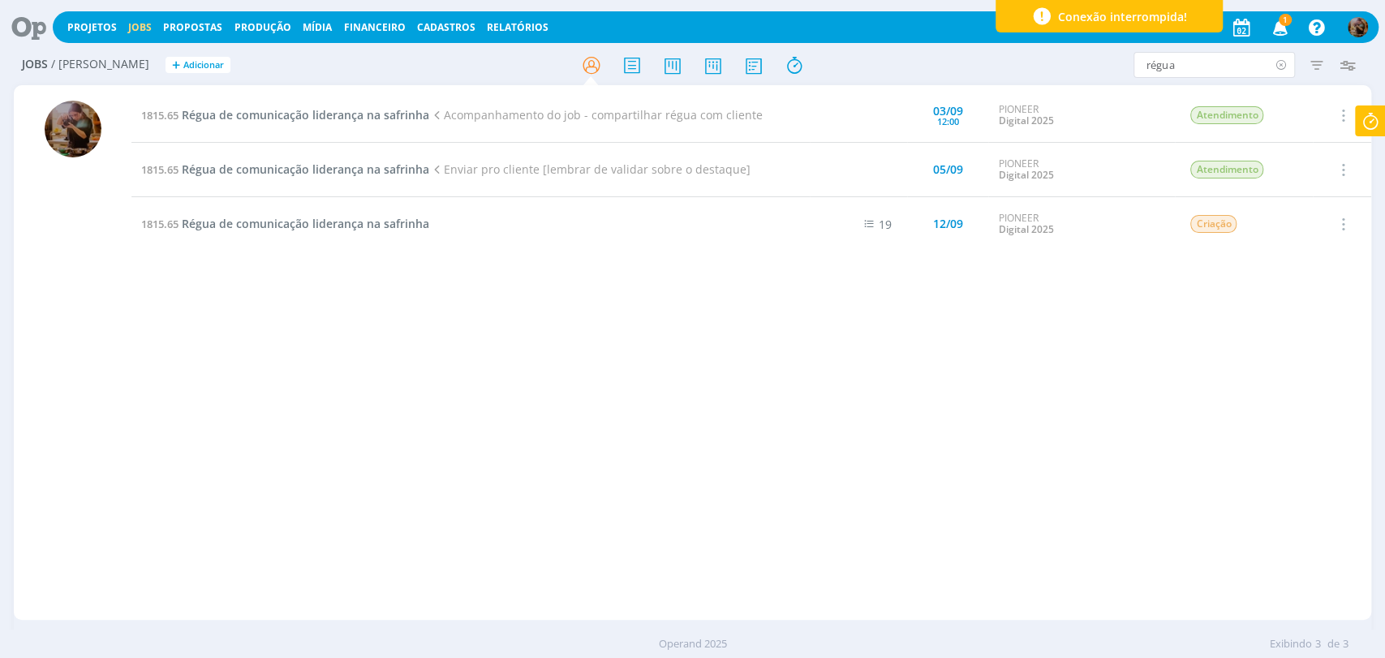
click at [1282, 59] on icon at bounding box center [1281, 65] width 20 height 26
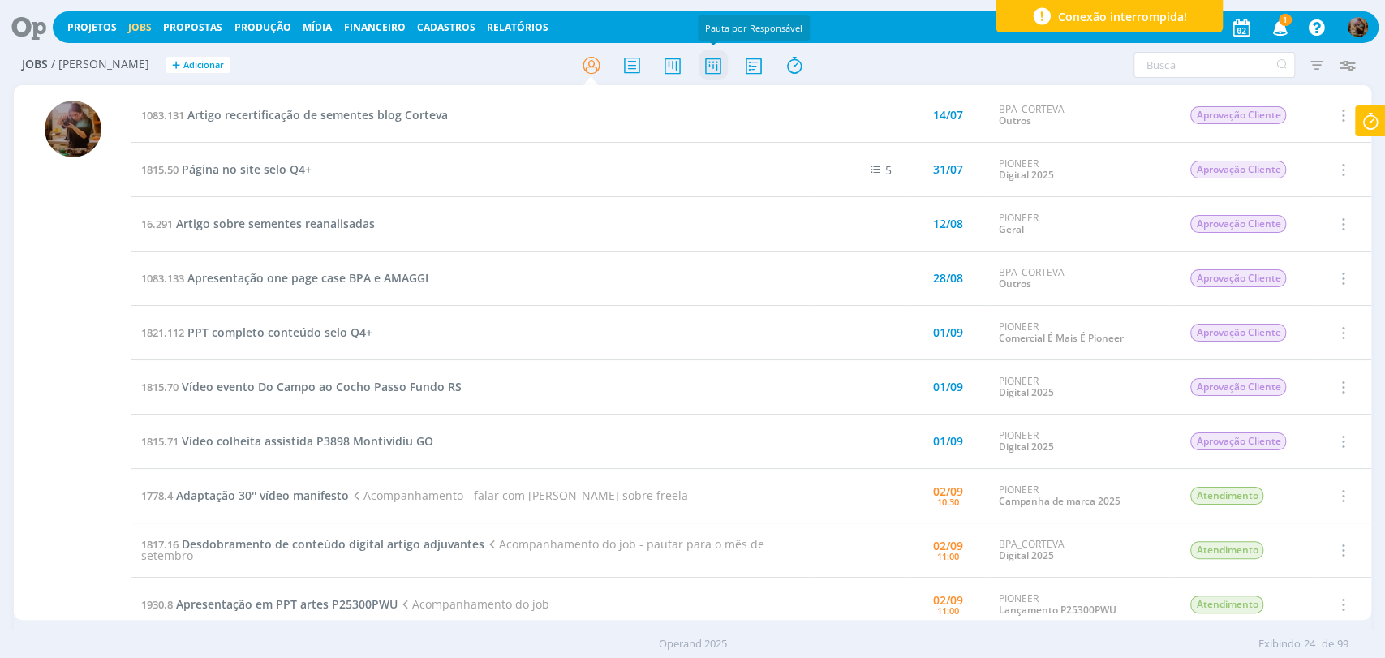
click at [716, 67] on icon at bounding box center [712, 65] width 29 height 32
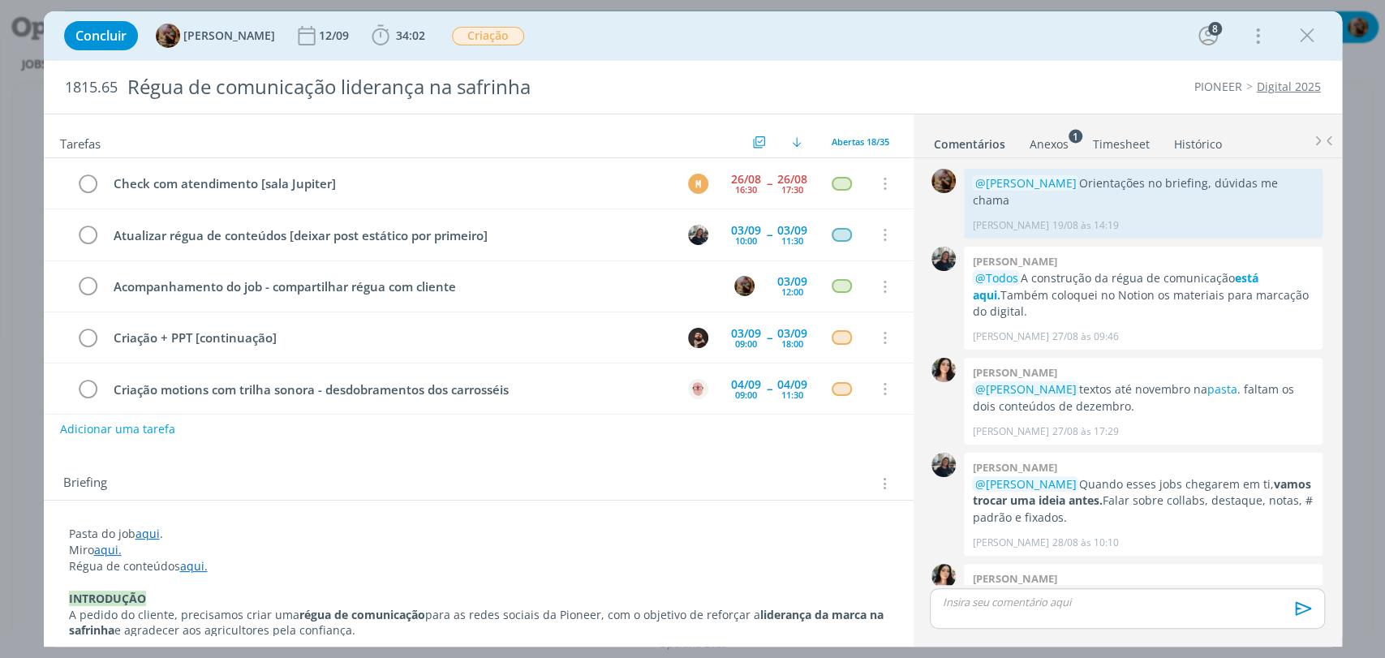
scroll to position [749, 0]
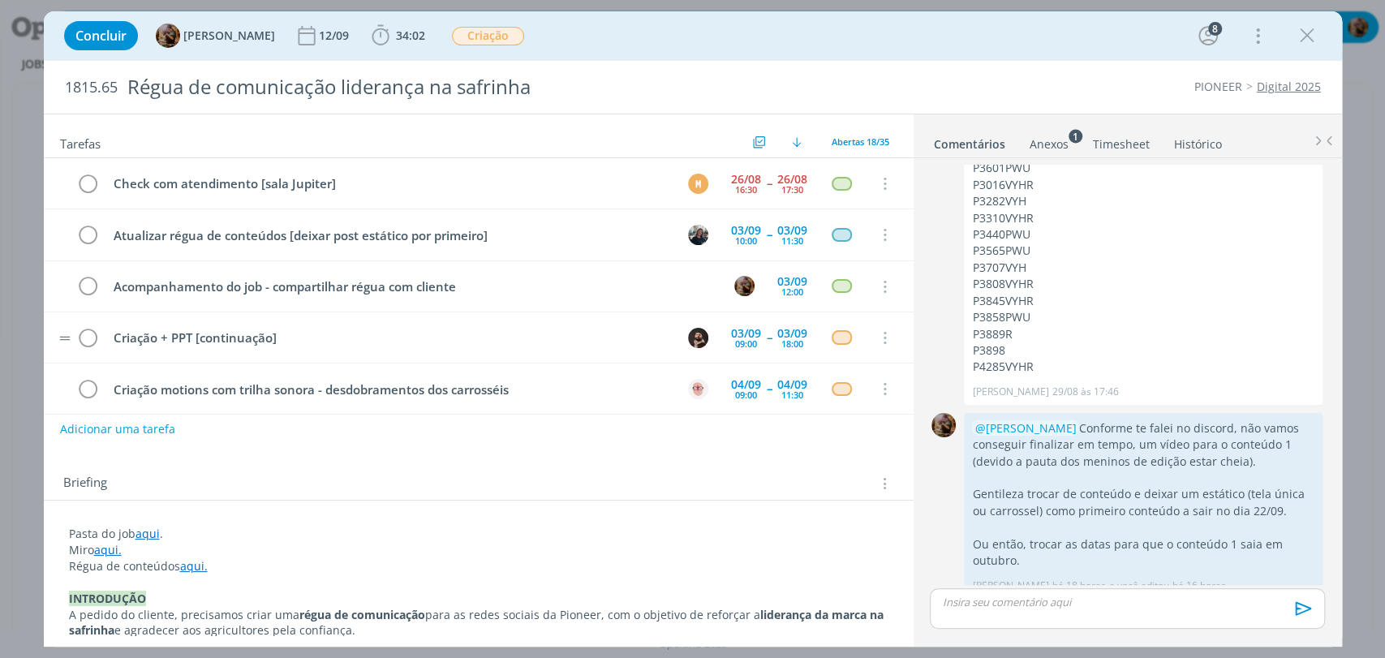
click at [475, 320] on tr "Criação + PPT [continuação] [DATE] 09:00 -- [DATE] 18:00 Cancelar" at bounding box center [479, 337] width 870 height 51
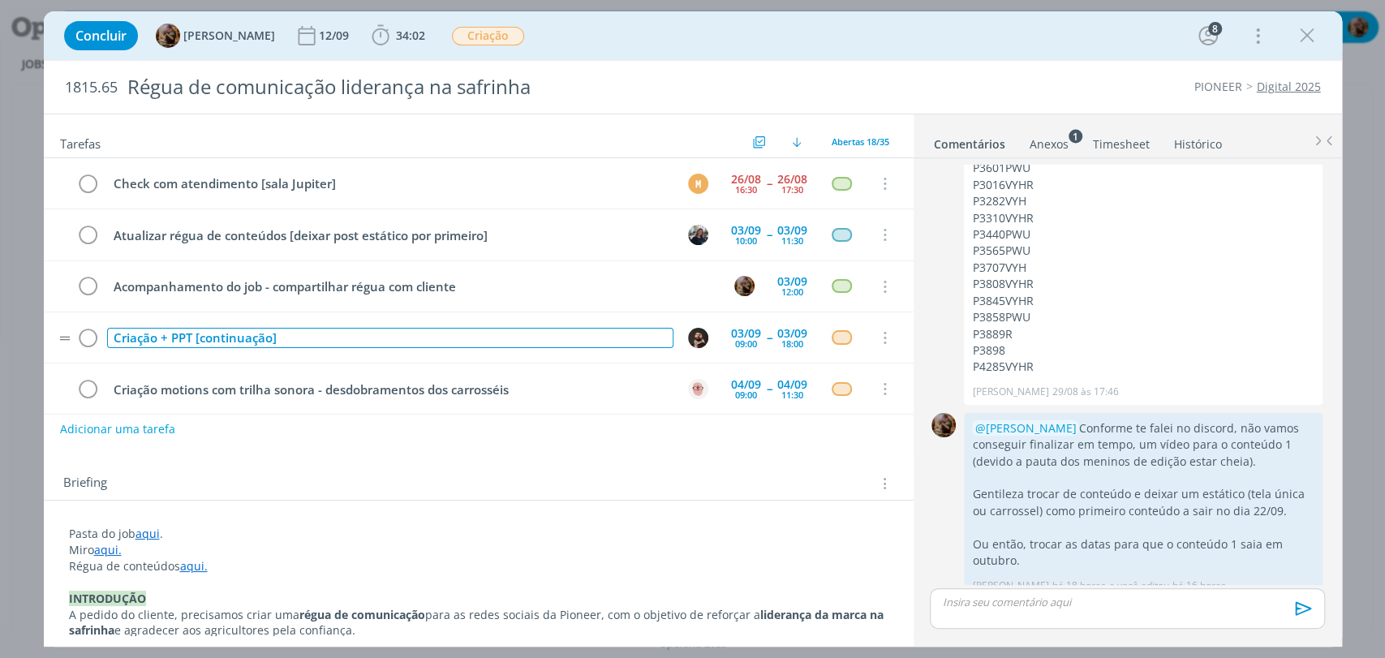
click at [464, 333] on div "Criação + PPT [continuação]" at bounding box center [390, 338] width 566 height 20
copy div "Criação + PPT [continuação]"
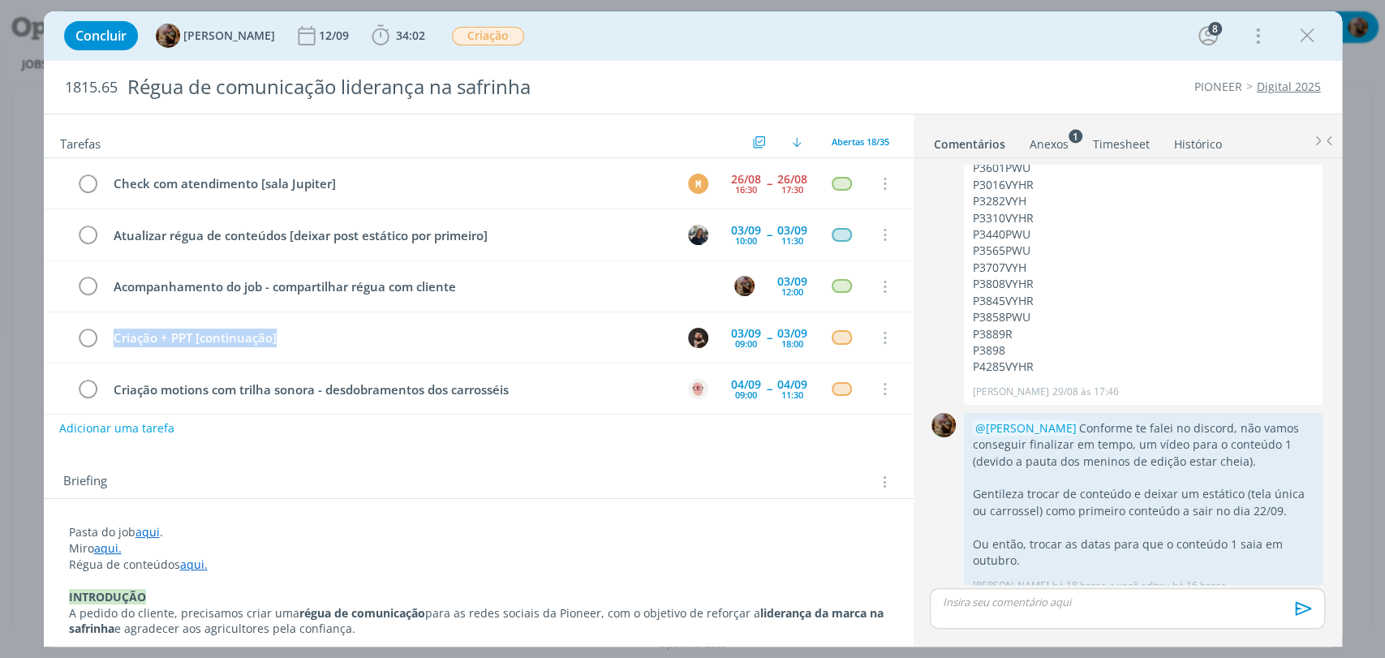
click at [127, 432] on button "Adicionar uma tarefa" at bounding box center [116, 429] width 115 height 28
paste input "Criação + PPT [continuação]"
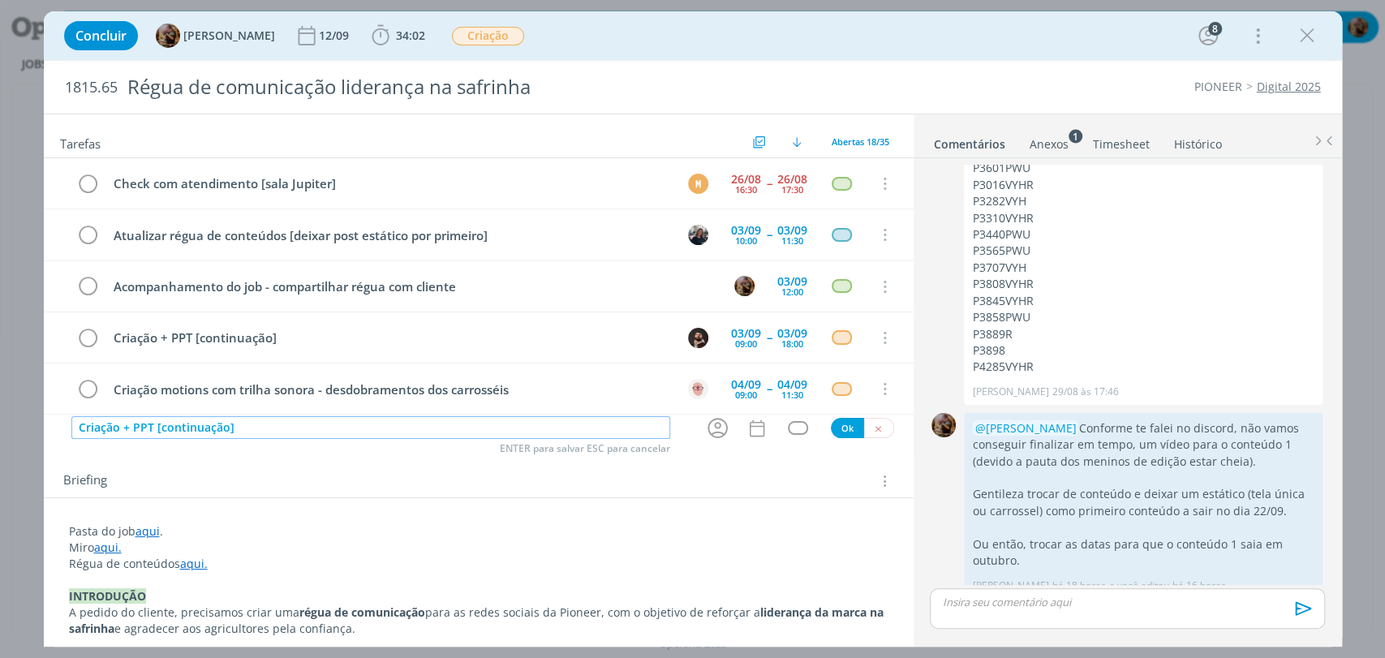
click at [709, 432] on icon "dialog" at bounding box center [718, 429] width 20 height 20
type input "Criação + PPT [continuação]"
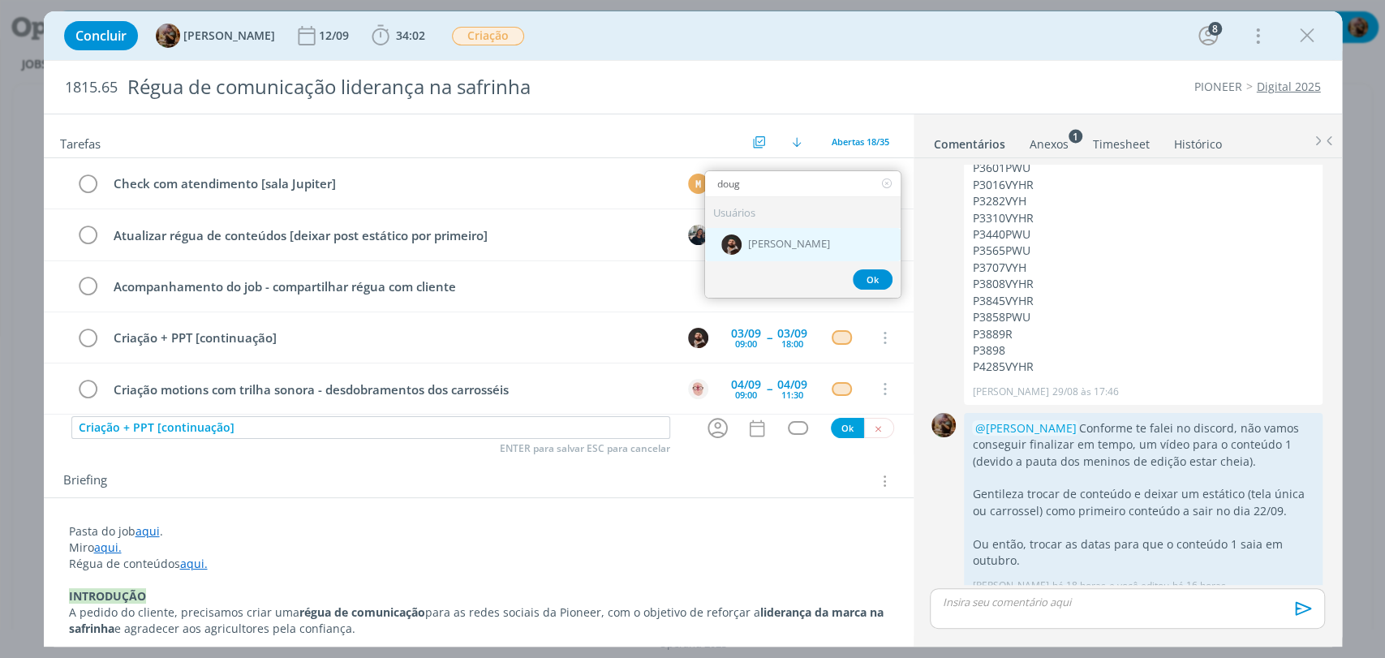
type input "doug"
click at [793, 248] on span "[PERSON_NAME]" at bounding box center [789, 245] width 82 height 13
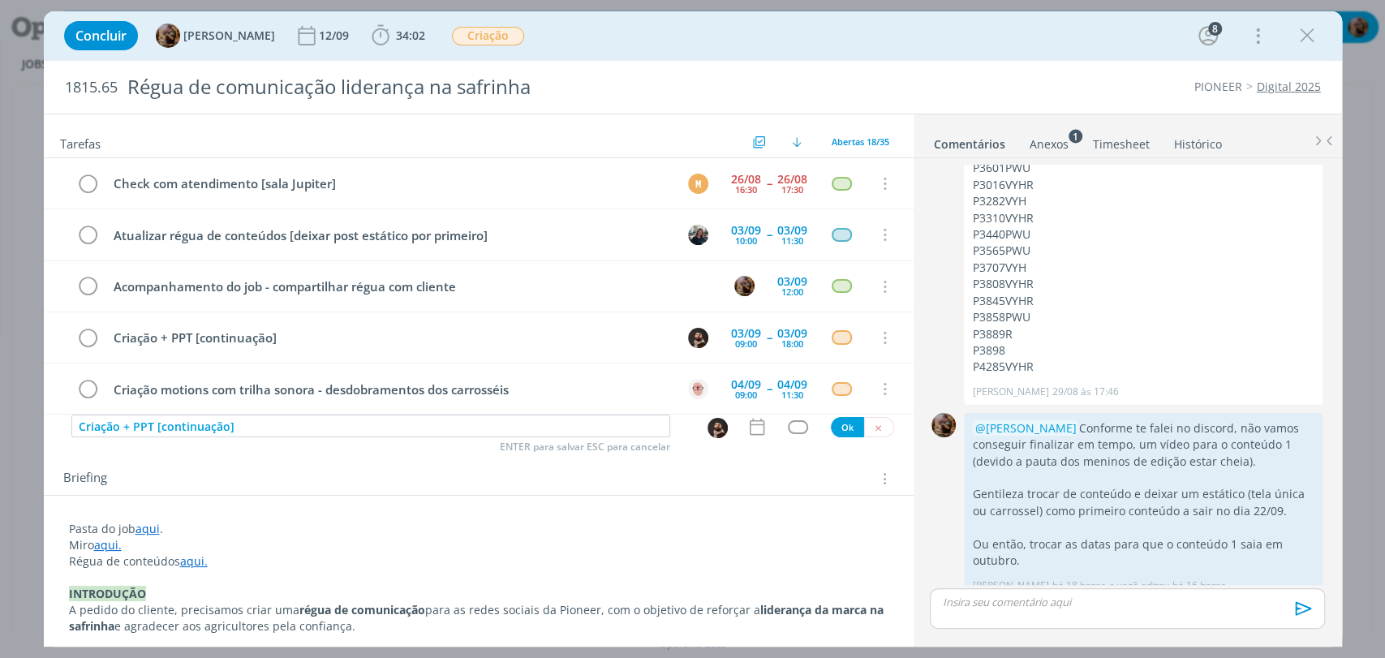
click at [760, 420] on div "dialog" at bounding box center [760, 426] width 28 height 21
click at [758, 422] on icon "dialog" at bounding box center [756, 426] width 21 height 21
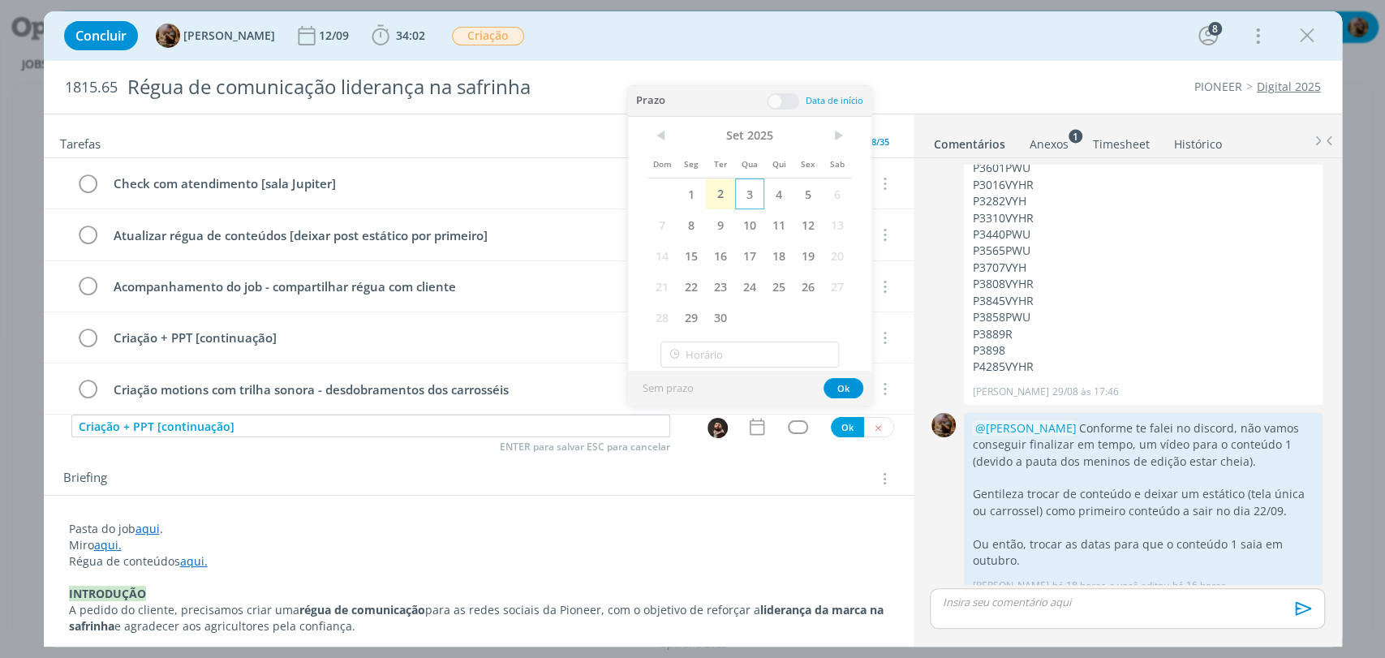
click at [741, 200] on span "3" at bounding box center [749, 193] width 29 height 31
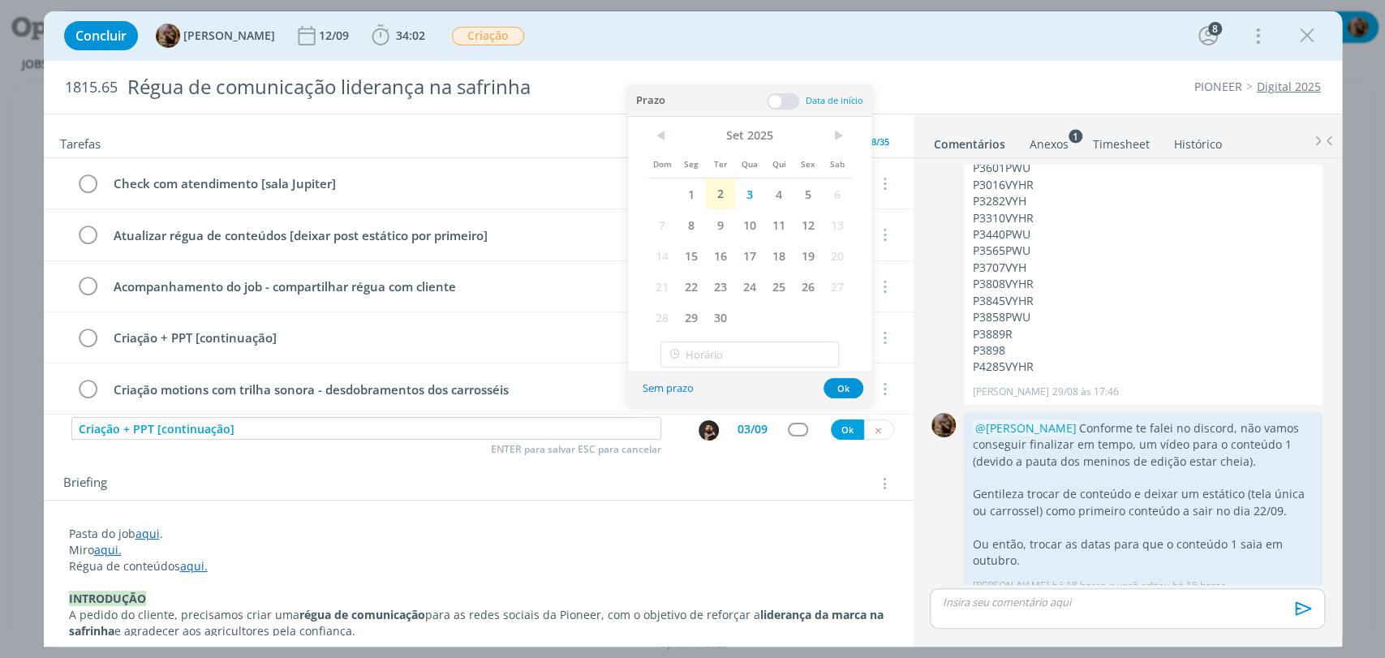
click at [777, 105] on span at bounding box center [783, 101] width 32 height 16
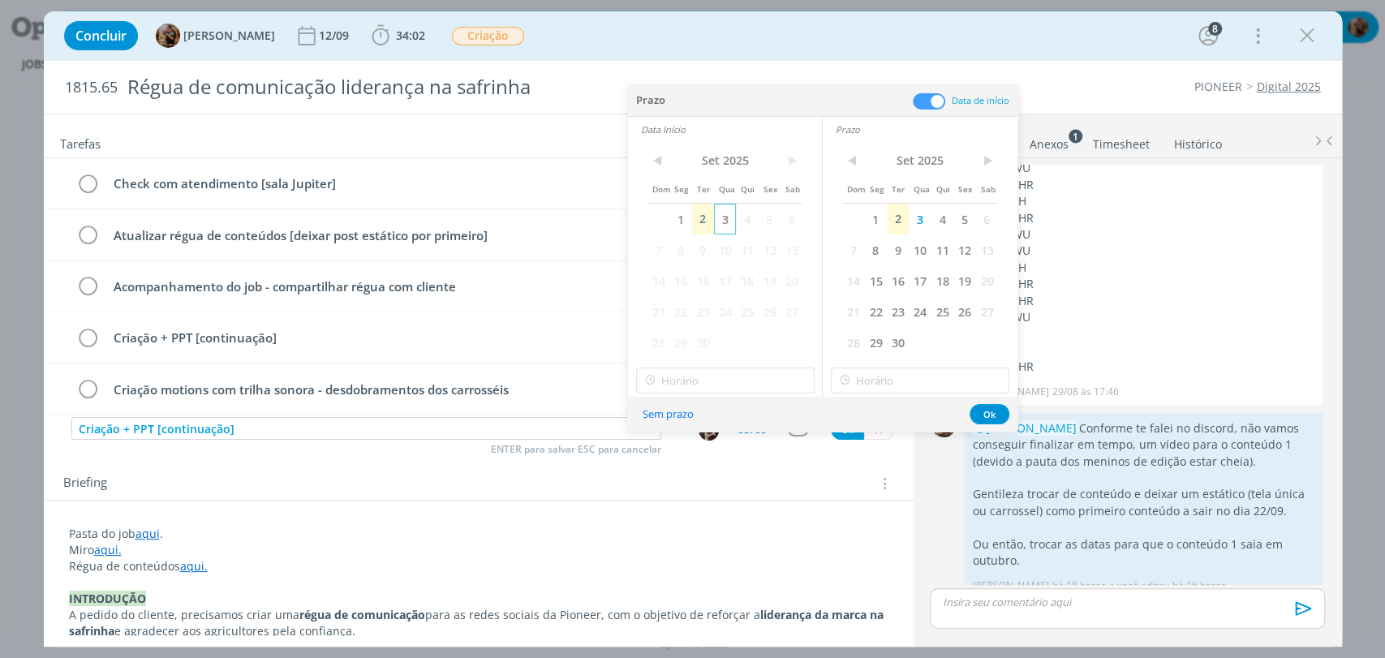
click at [725, 220] on span "3" at bounding box center [725, 219] width 22 height 31
click at [755, 391] on input "10:00" at bounding box center [725, 381] width 178 height 26
click at [758, 458] on div "17:00" at bounding box center [726, 458] width 181 height 29
type input "17:00"
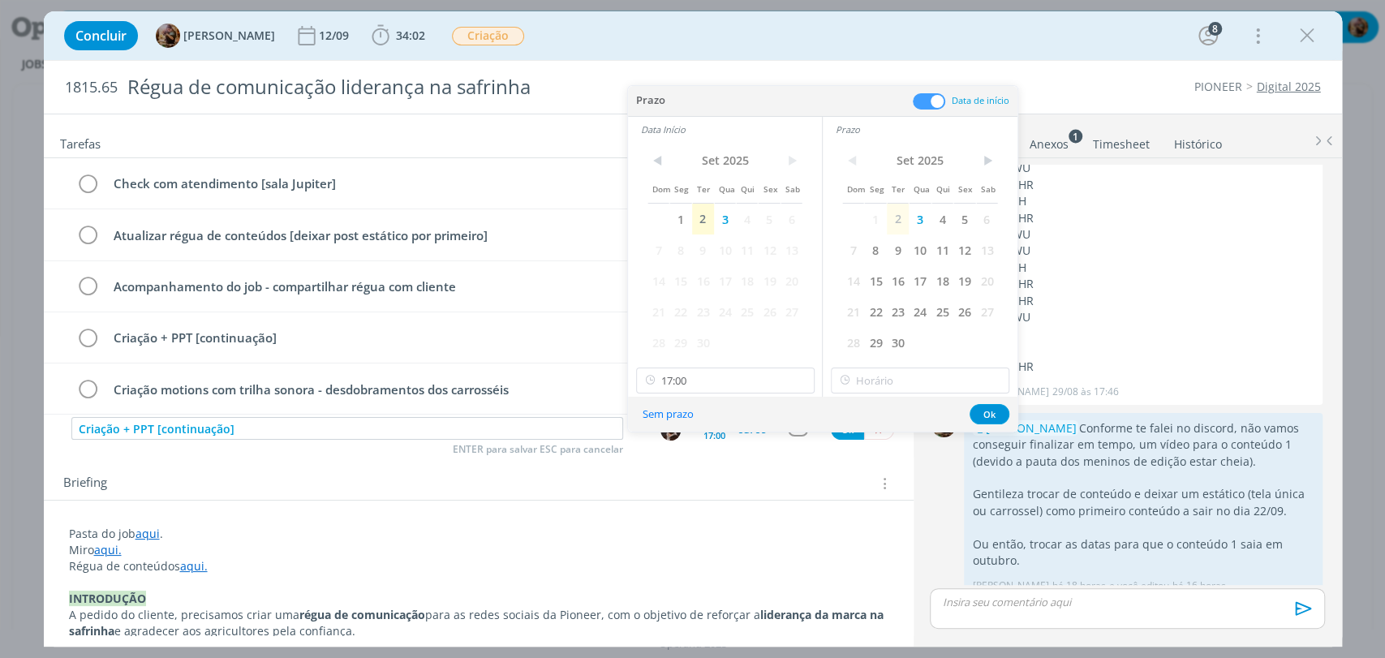
click at [888, 397] on div "Sem prazo Ok" at bounding box center [822, 414] width 389 height 35
click at [892, 388] on input "17:00" at bounding box center [920, 381] width 178 height 26
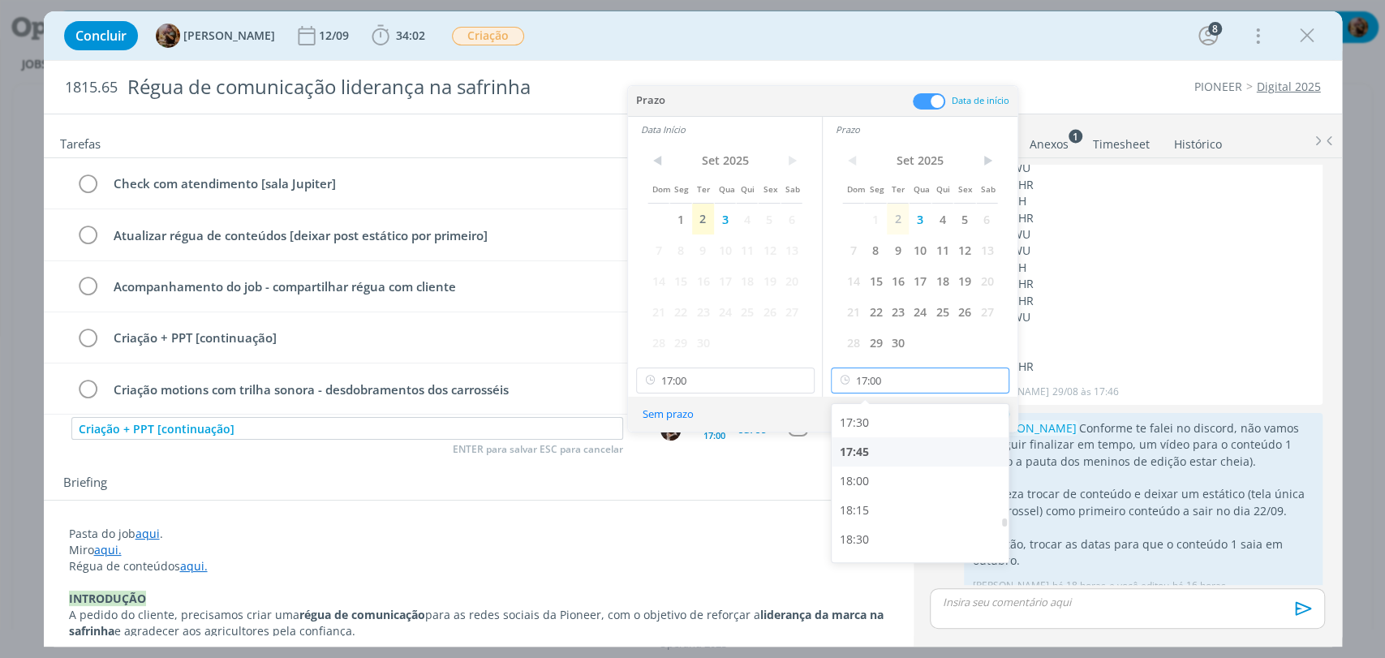
scroll to position [2043, 0]
click at [890, 471] on div "18:00" at bounding box center [922, 478] width 181 height 29
type input "18:00"
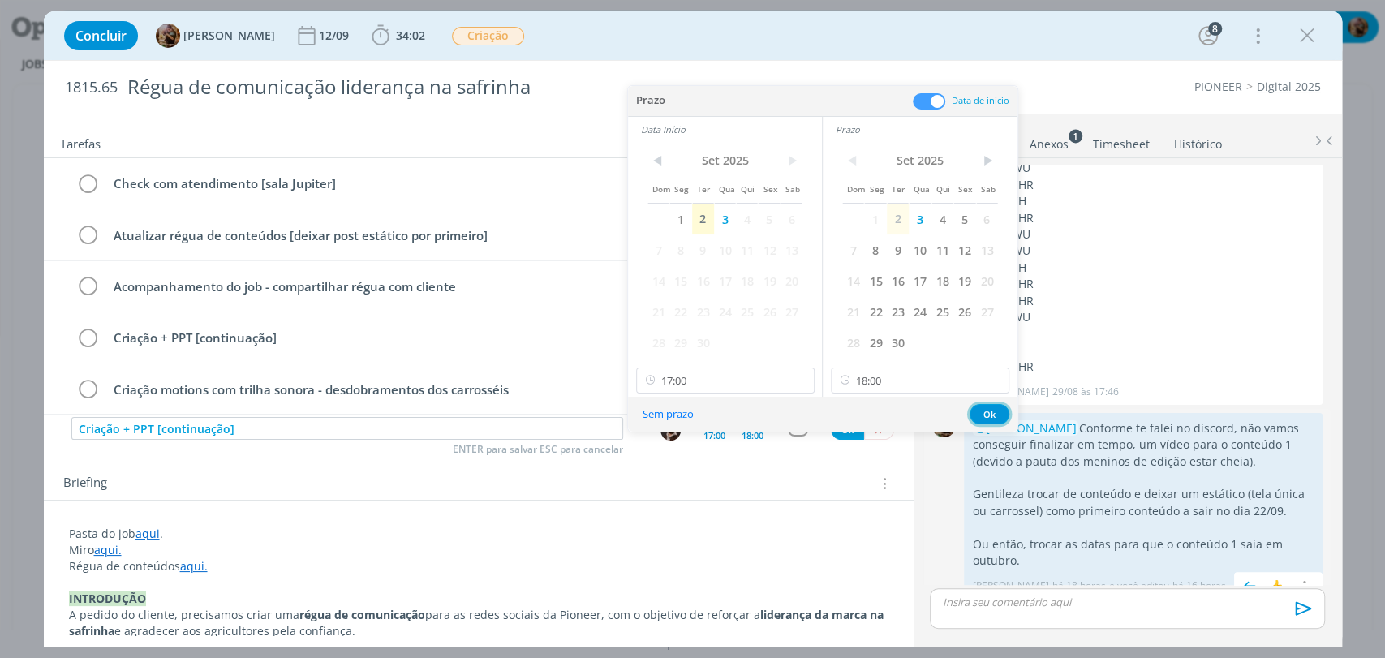
click at [989, 414] on button "Ok" at bounding box center [990, 414] width 40 height 20
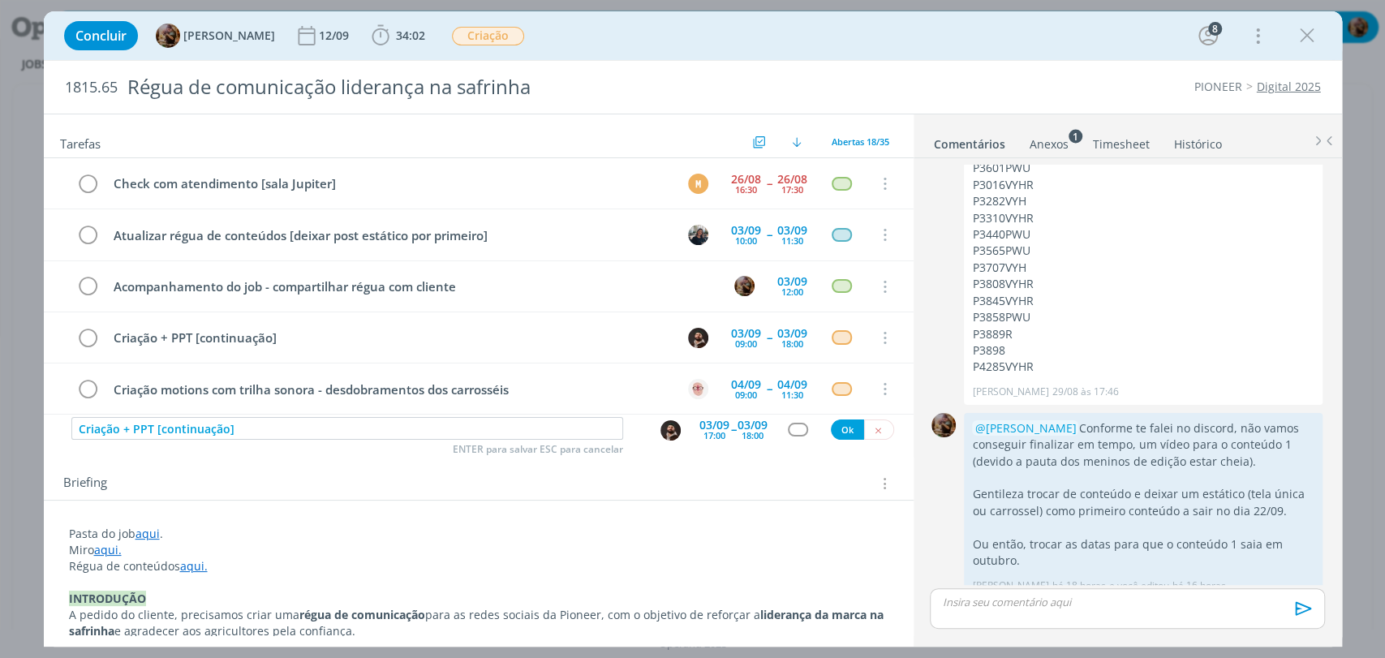
click at [798, 424] on div "dialog" at bounding box center [798, 430] width 20 height 14
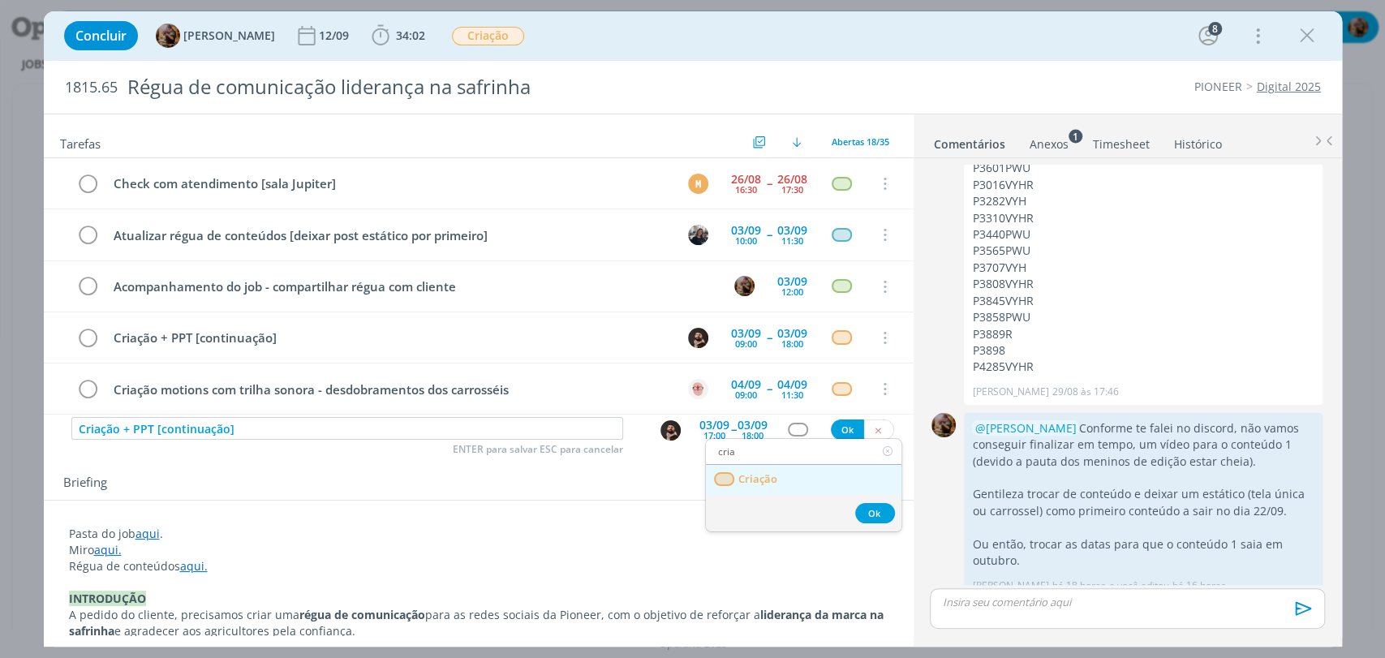
type input "cria"
click at [802, 482] on link "Criação" at bounding box center [804, 480] width 196 height 30
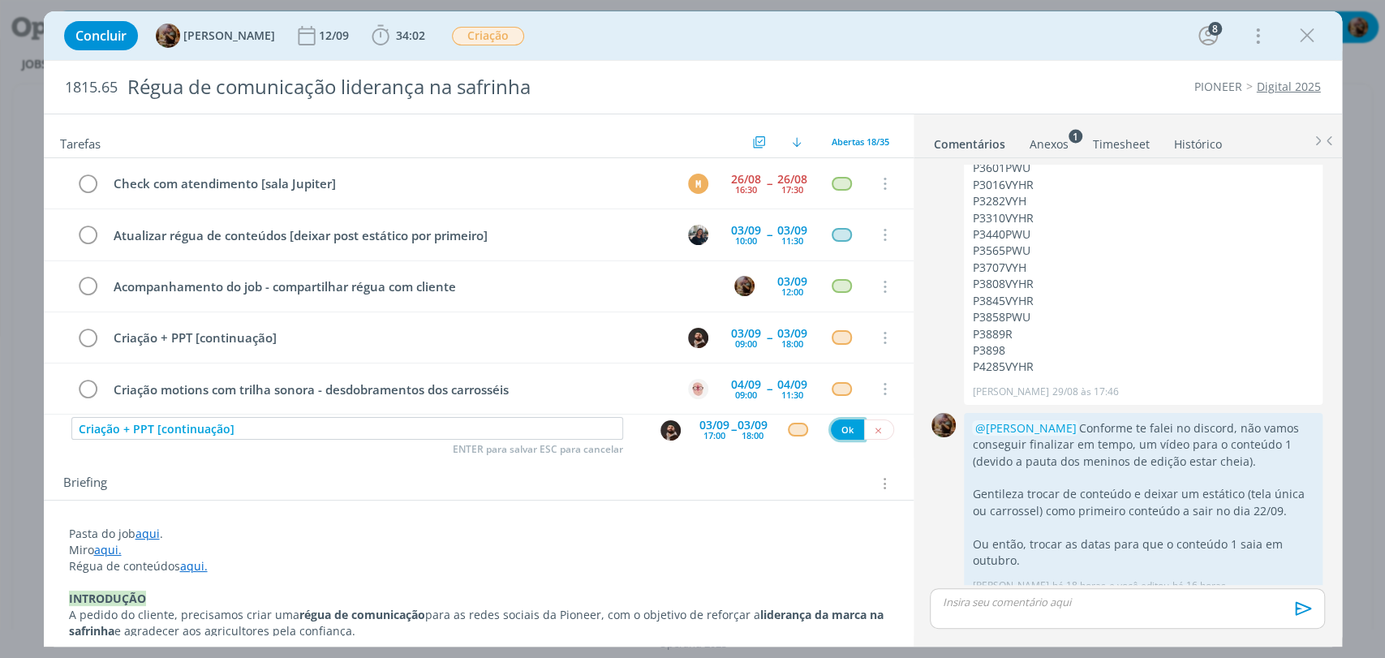
click at [836, 431] on button "Ok" at bounding box center [847, 429] width 33 height 20
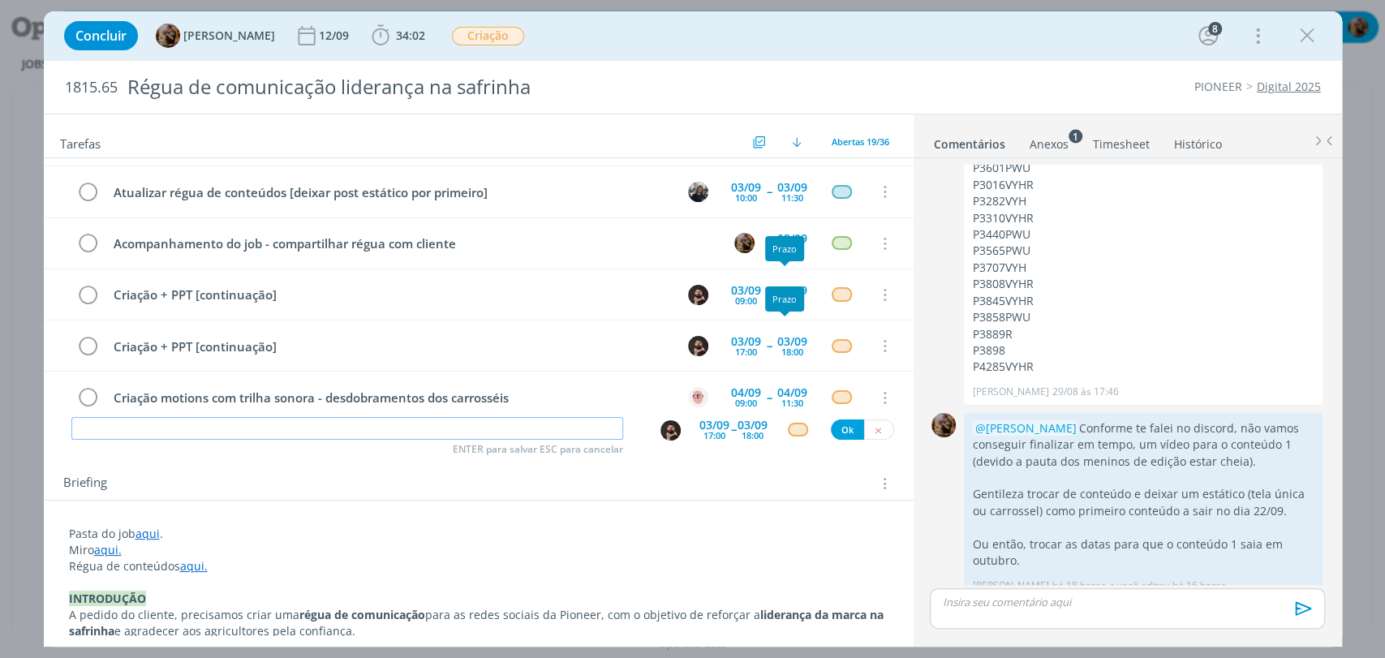
scroll to position [41, 0]
click at [792, 287] on div "03/09" at bounding box center [792, 292] width 30 height 11
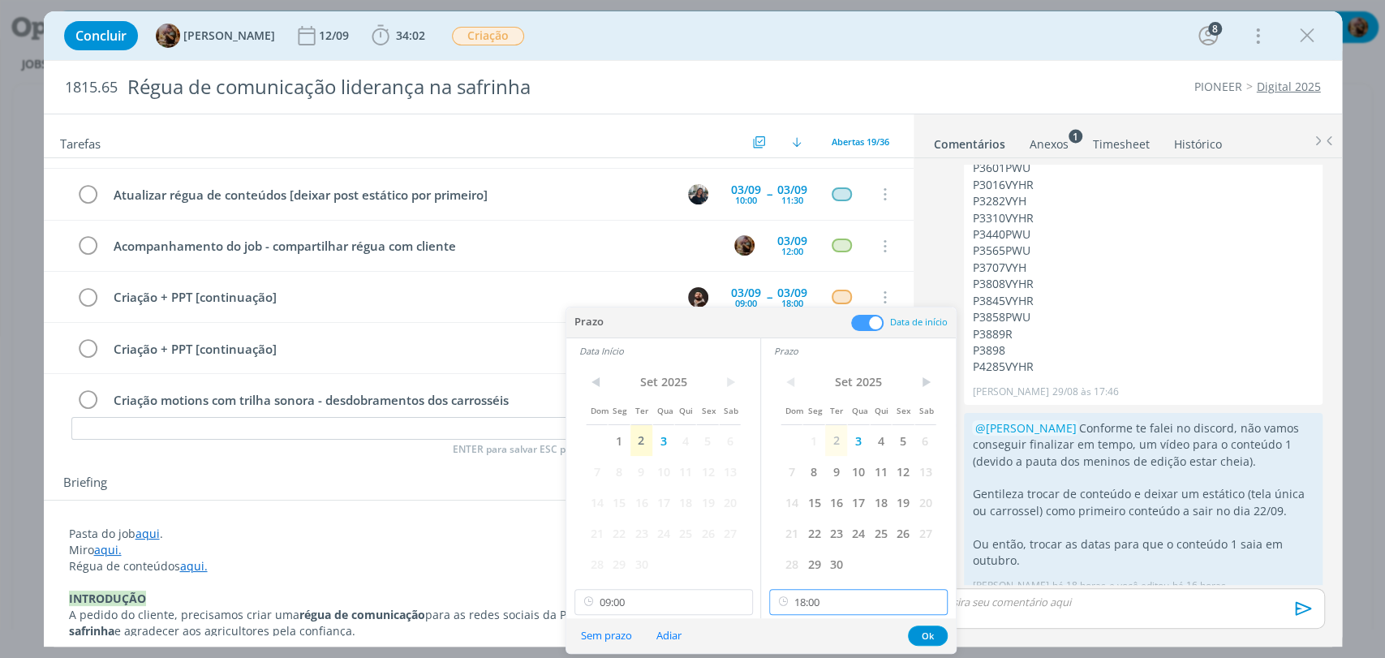
click at [859, 594] on input "18:00" at bounding box center [858, 602] width 178 height 26
click at [811, 497] on div "16:45" at bounding box center [860, 502] width 181 height 29
type input "16:45"
click at [925, 630] on button "Ok" at bounding box center [928, 636] width 40 height 20
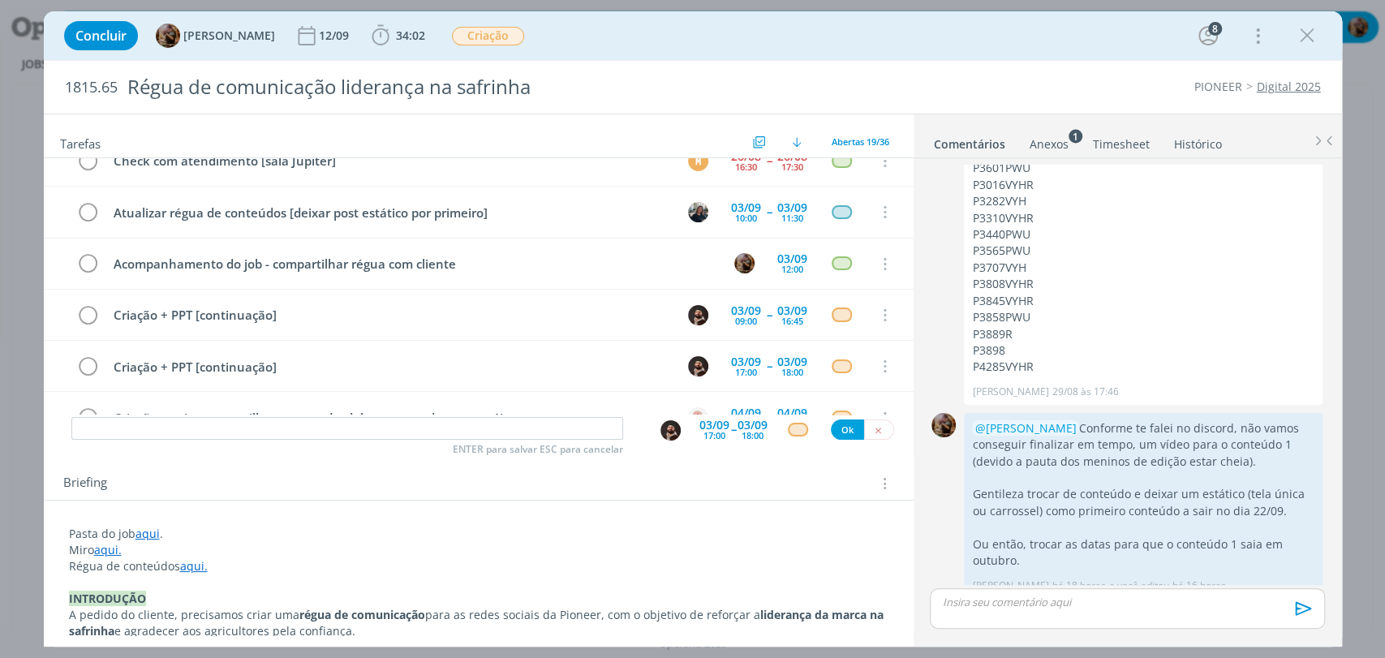
scroll to position [0, 0]
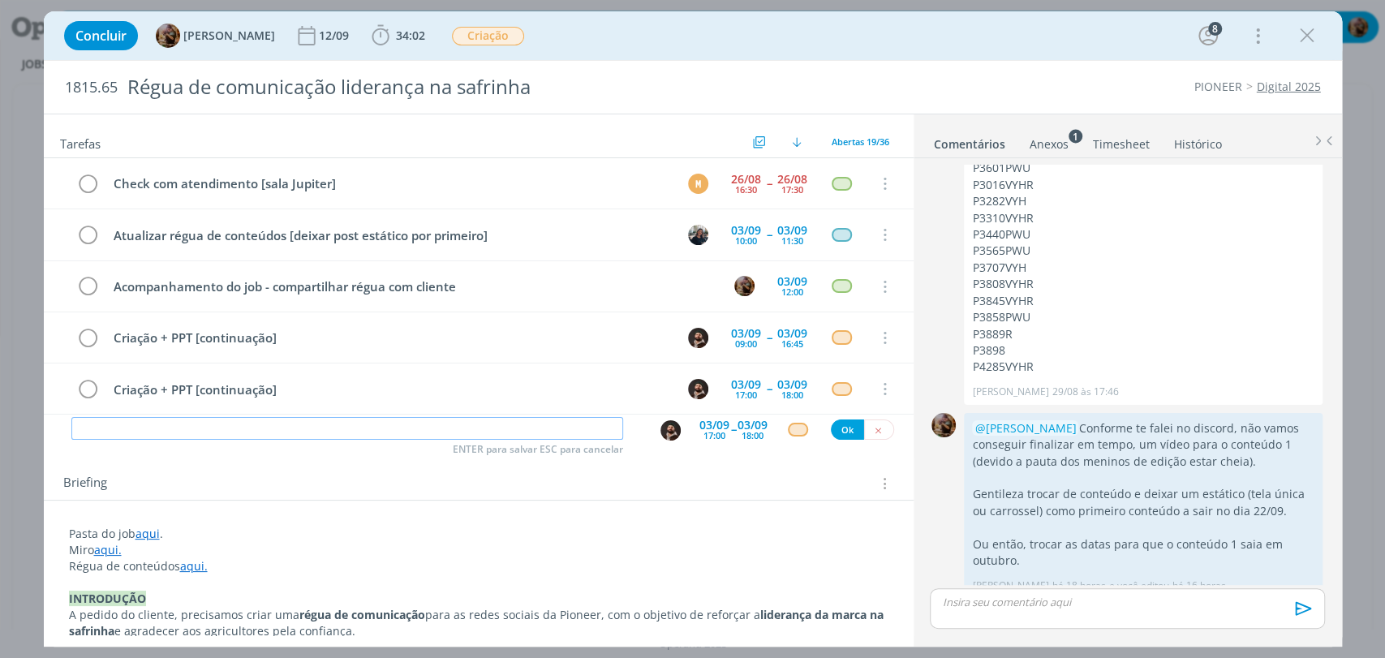
click at [538, 427] on input "dialog" at bounding box center [347, 428] width 552 height 23
click at [1305, 36] on icon "dialog" at bounding box center [1307, 36] width 24 height 24
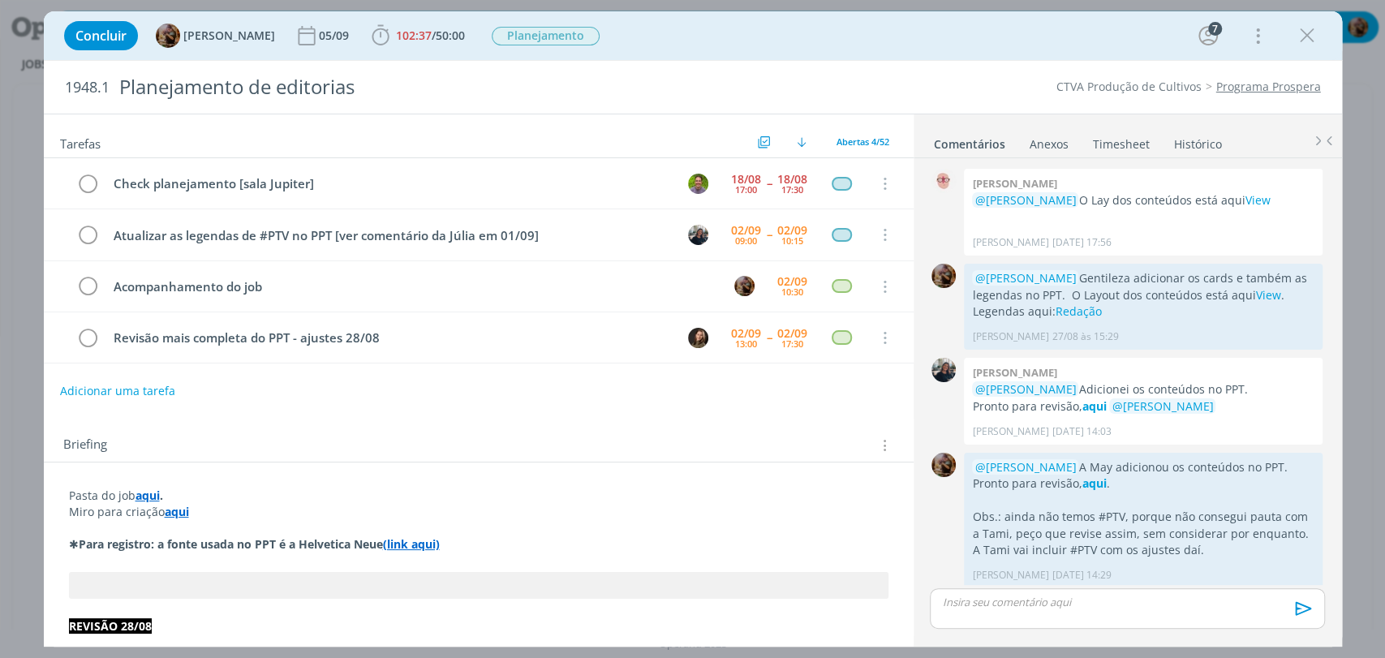
scroll to position [2098, 0]
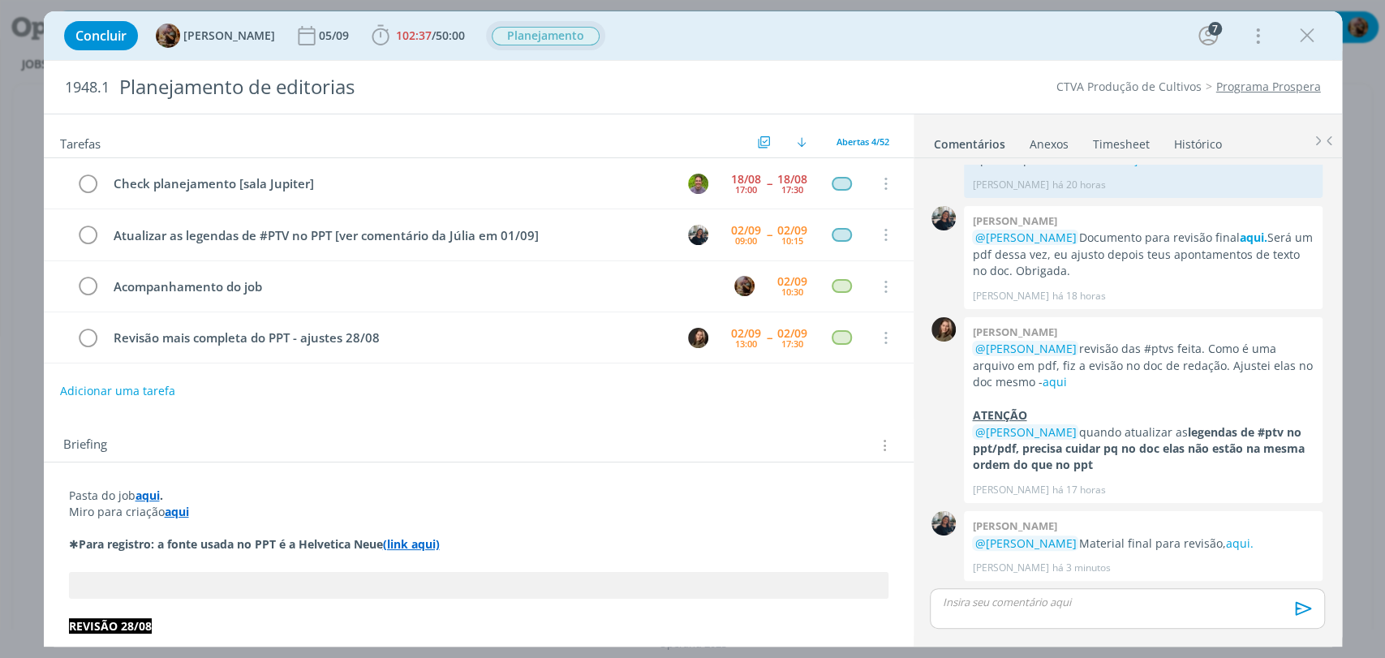
click at [519, 32] on span "Planejamento" at bounding box center [546, 36] width 108 height 19
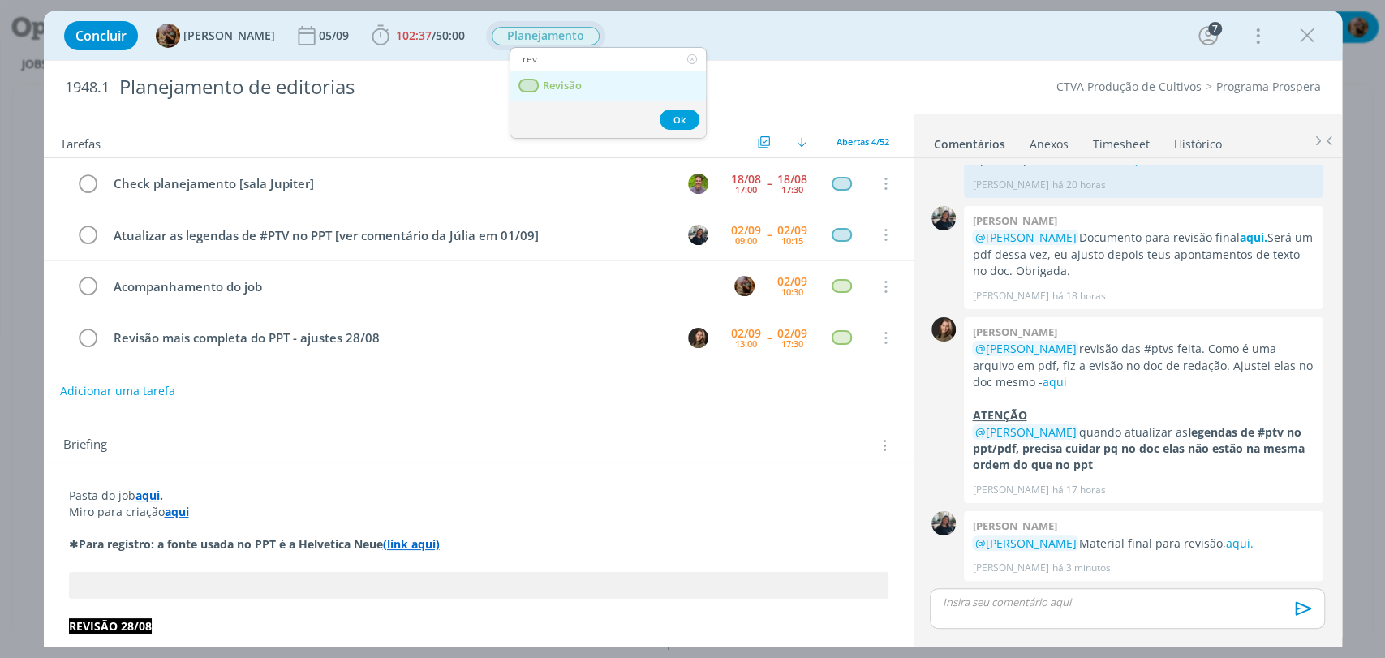
type input "rev"
click at [548, 88] on span "Revisão" at bounding box center [561, 86] width 39 height 13
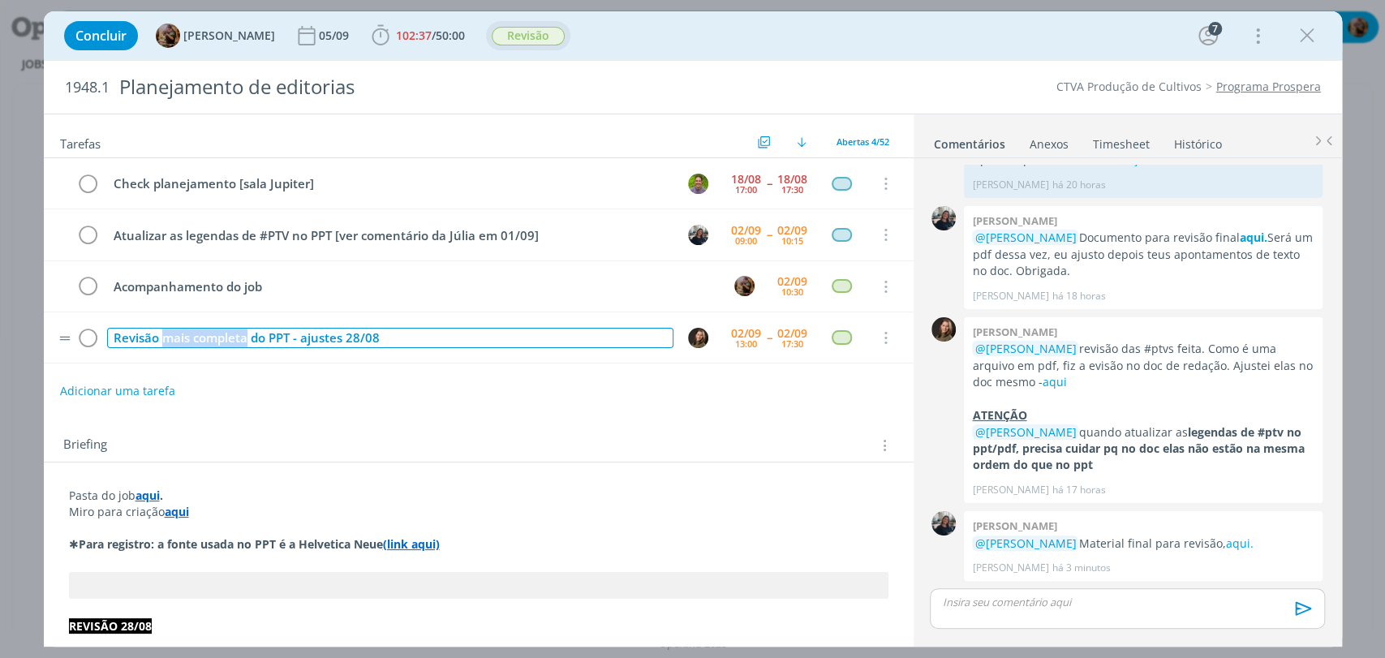
drag, startPoint x: 244, startPoint y: 337, endPoint x: 165, endPoint y: 333, distance: 79.6
click at [165, 333] on div "Revisão mais completa do PPT - ajustes 28/08" at bounding box center [390, 338] width 566 height 20
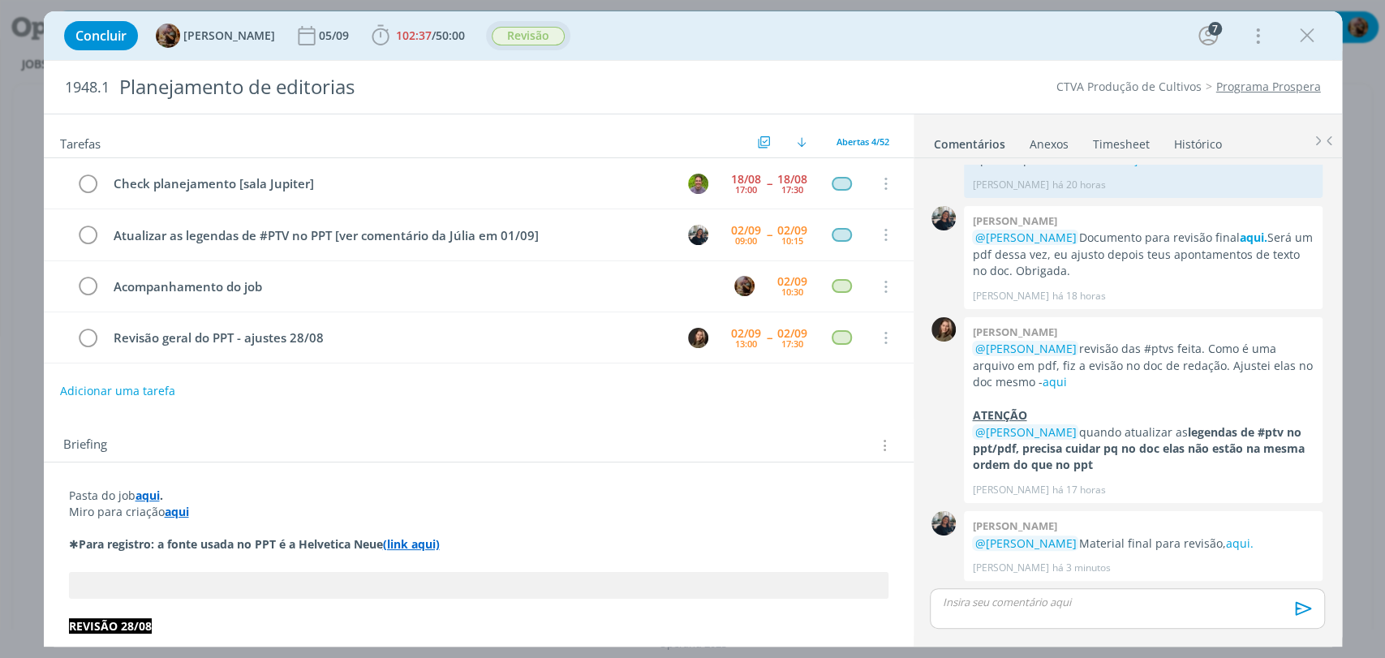
click at [312, 411] on div "Tarefas Usar Job de template Criar template a partir deste job Visualizar Templ…" at bounding box center [479, 374] width 870 height 521
click at [785, 281] on div "02/09" at bounding box center [792, 281] width 30 height 11
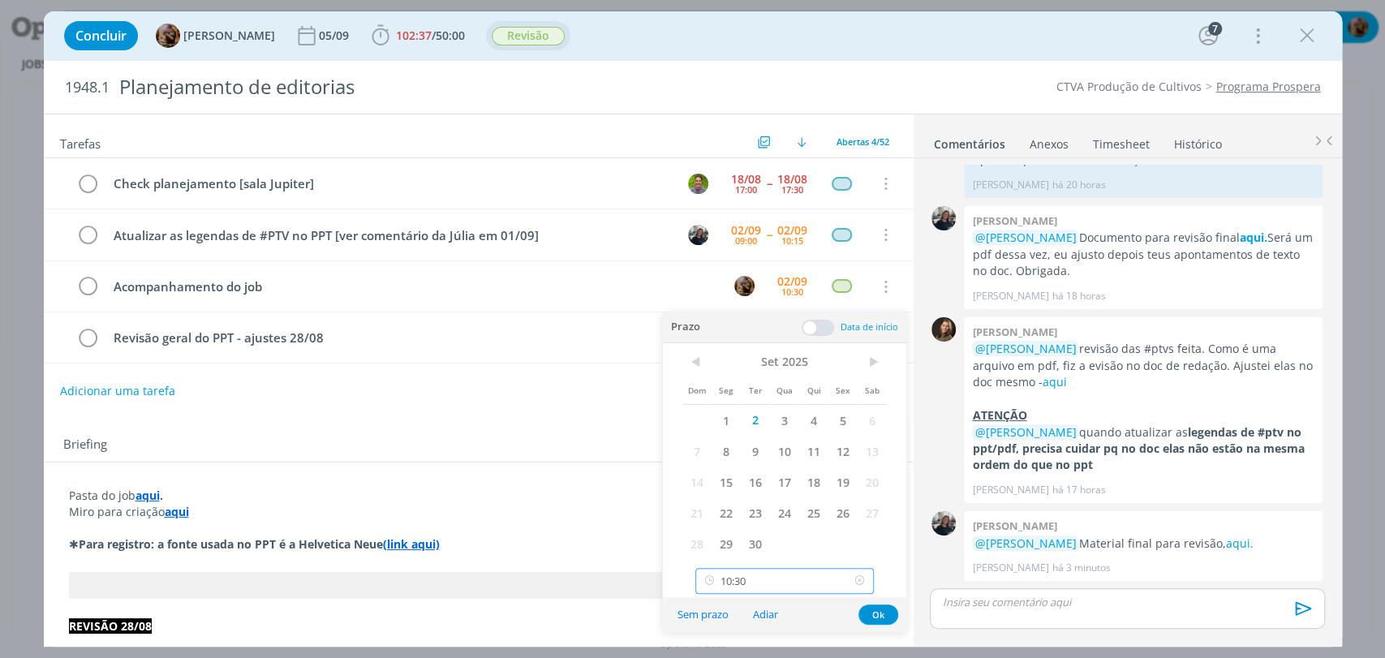
click at [812, 573] on input "10:30" at bounding box center [784, 581] width 178 height 26
click at [764, 478] on div "17:45" at bounding box center [786, 482] width 181 height 29
type input "17:45"
click at [870, 617] on button "Ok" at bounding box center [878, 614] width 40 height 20
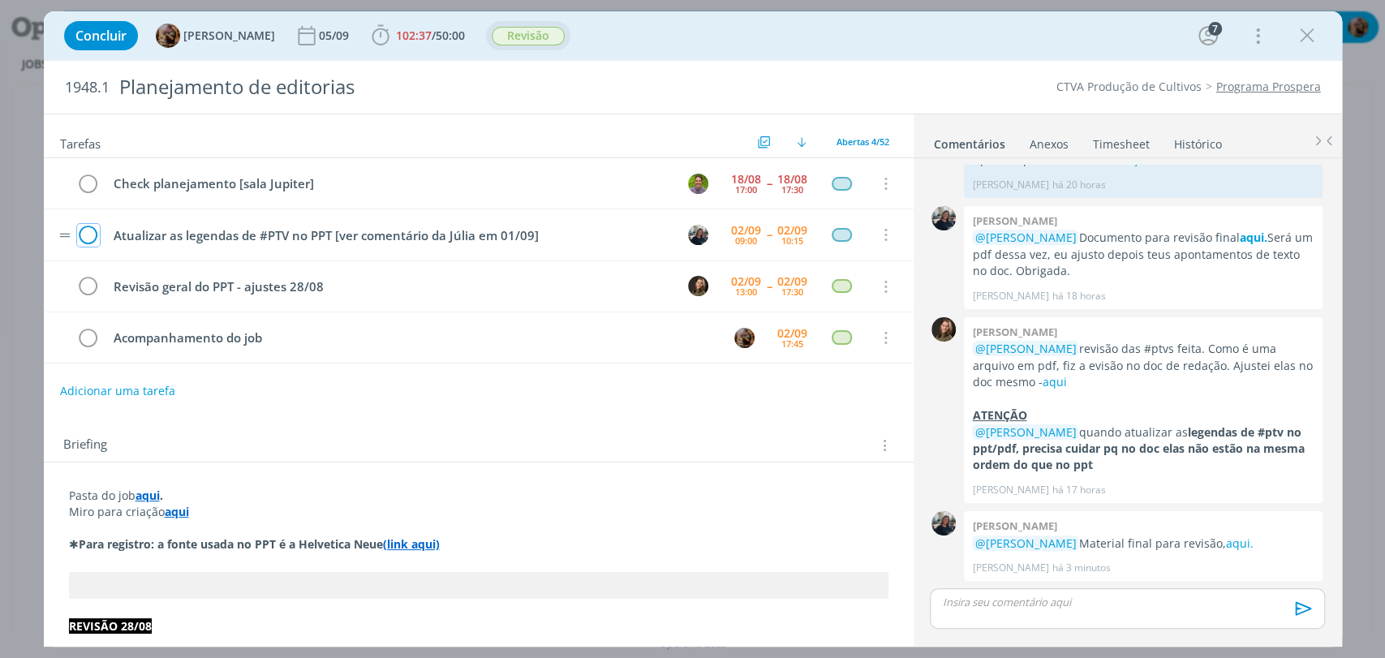
click at [92, 230] on icon "dialog" at bounding box center [88, 235] width 23 height 24
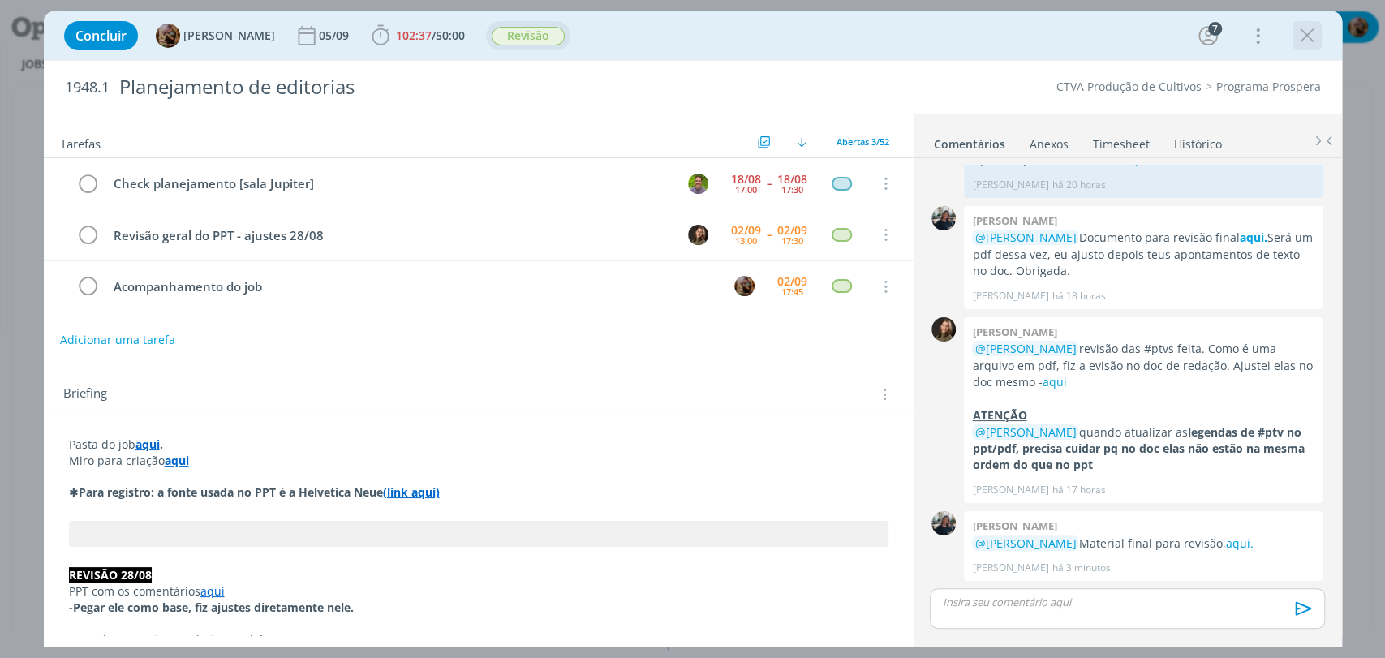
click at [1306, 27] on icon "dialog" at bounding box center [1307, 36] width 24 height 24
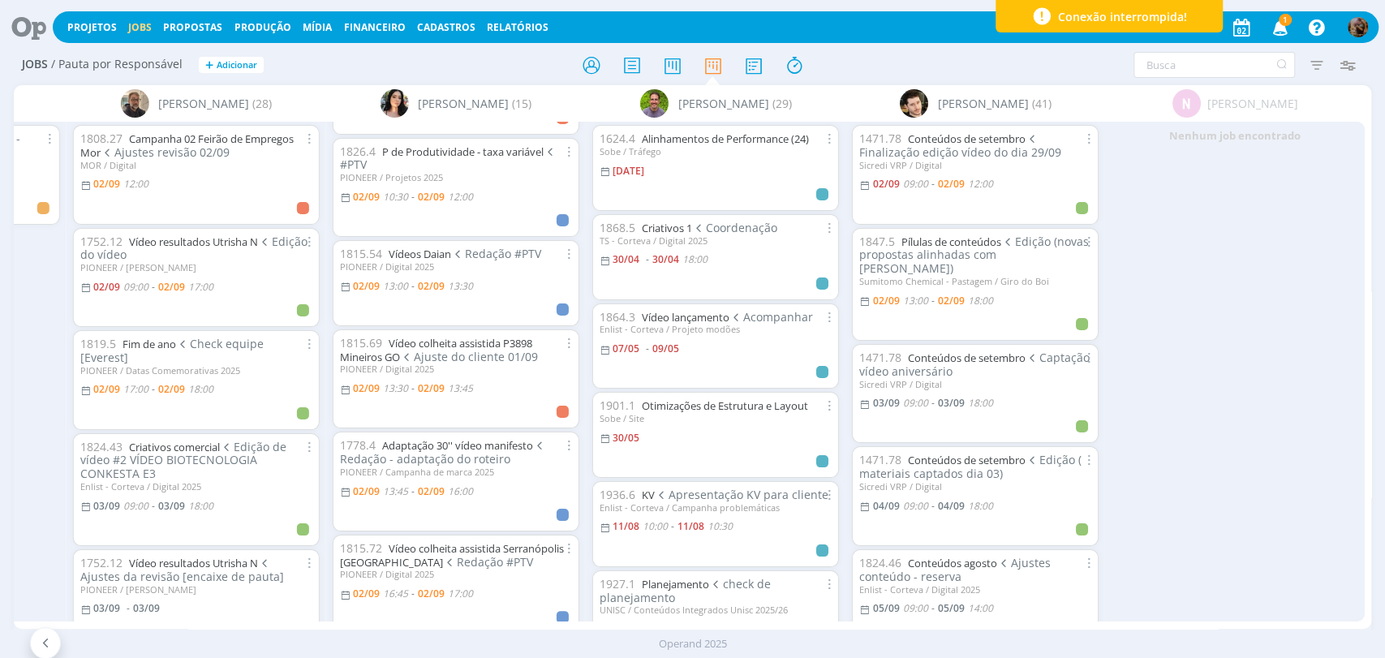
click at [1014, 617] on div "Alessandro Mença (19) Bruna Bueno (70) Bruno Gassen (31) Carlos Nunes (191) Car…" at bounding box center [692, 357] width 1357 height 544
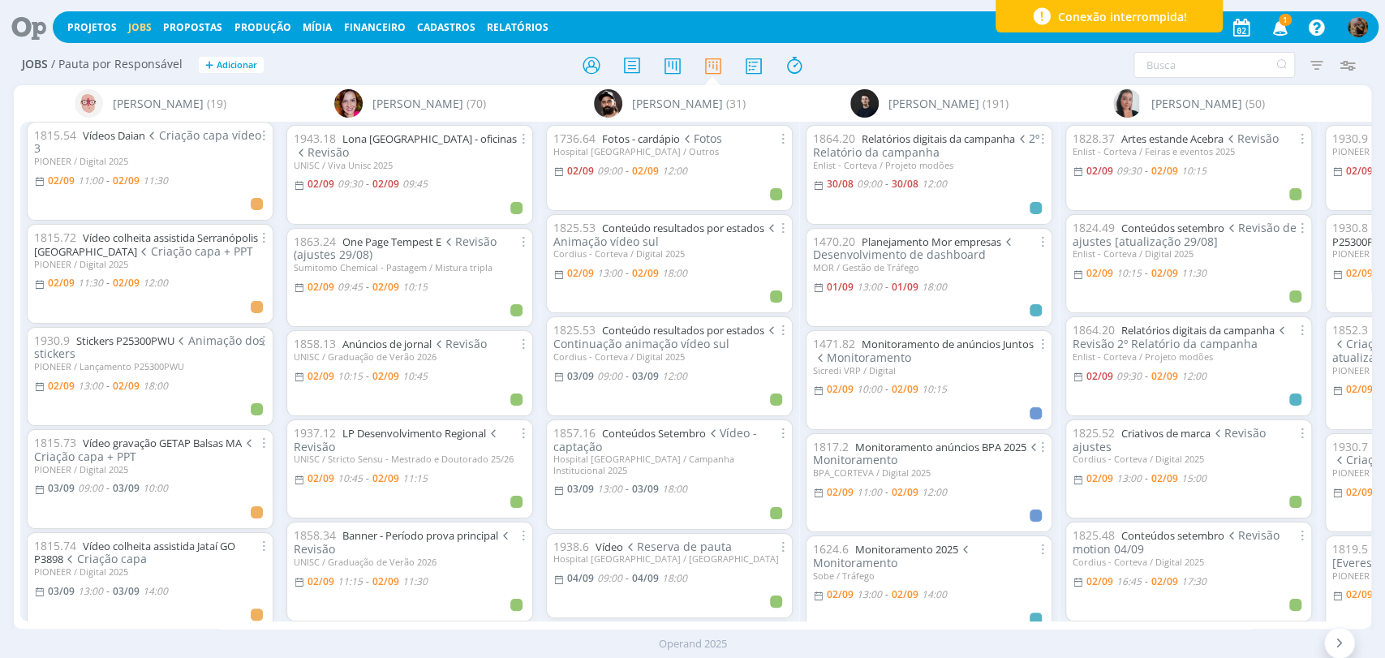
scroll to position [360, 0]
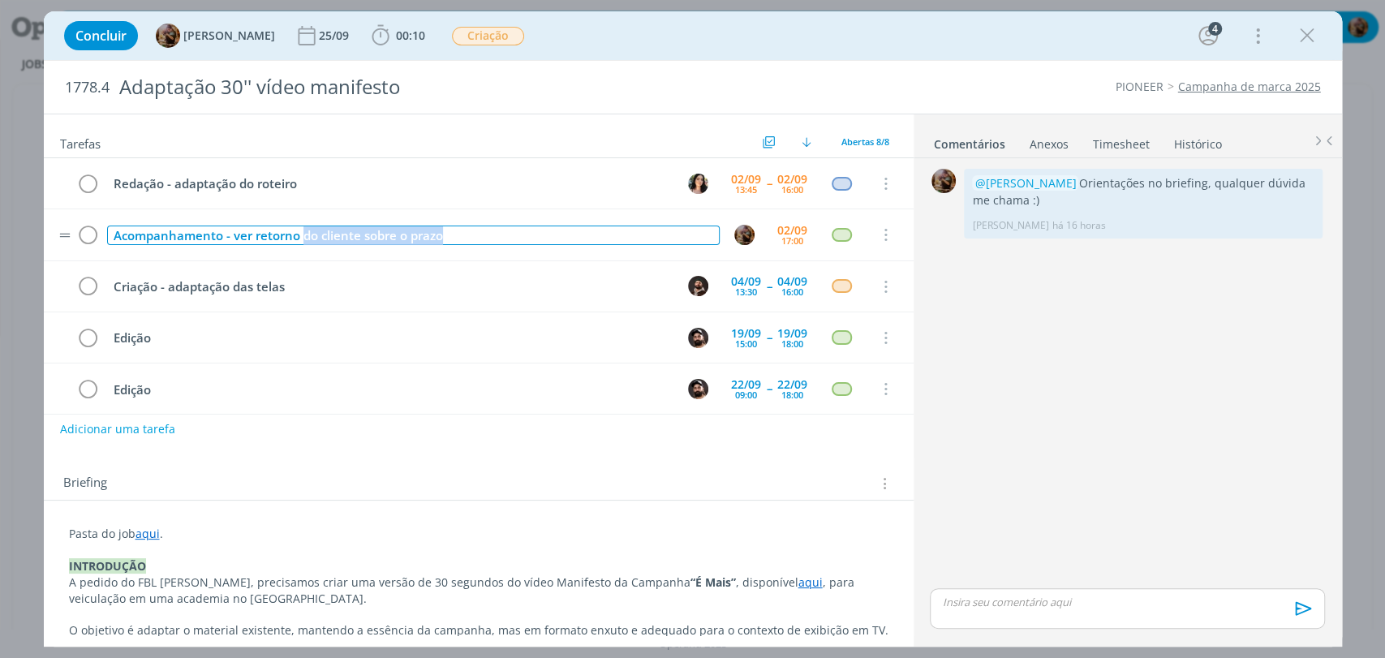
drag, startPoint x: 467, startPoint y: 240, endPoint x: 303, endPoint y: 250, distance: 163.4
click at [303, 250] on tr "Acompanhamento - ver retorno do cliente sobre o prazo [DATE] 17:00 Cancelar" at bounding box center [479, 234] width 870 height 51
click at [628, 233] on div "Acompanhamento - ver retorno do cliente sobre o prazo" at bounding box center [413, 236] width 613 height 20
drag, startPoint x: 452, startPoint y: 235, endPoint x: 234, endPoint y: 230, distance: 217.5
click at [234, 230] on div "Acompanhamento - ver retorno do cliente sobre o prazo" at bounding box center [413, 236] width 613 height 20
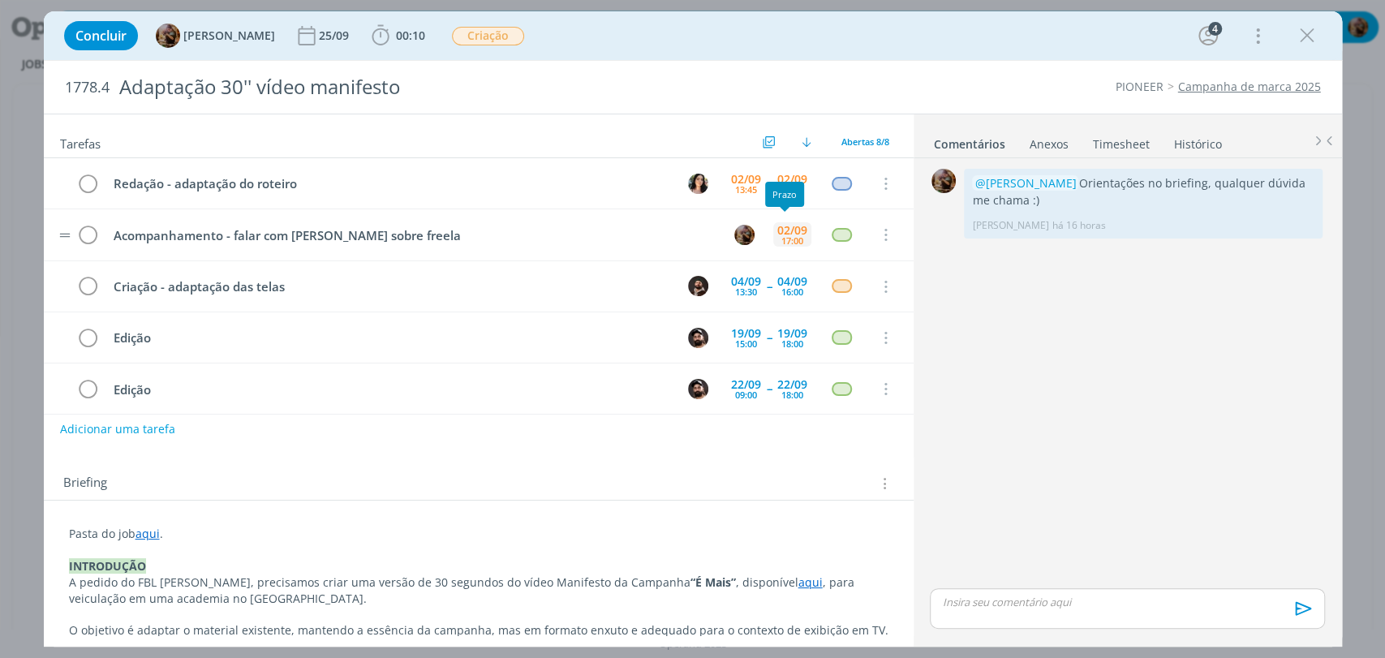
click at [773, 246] on div "02/09 17:00" at bounding box center [792, 234] width 38 height 35
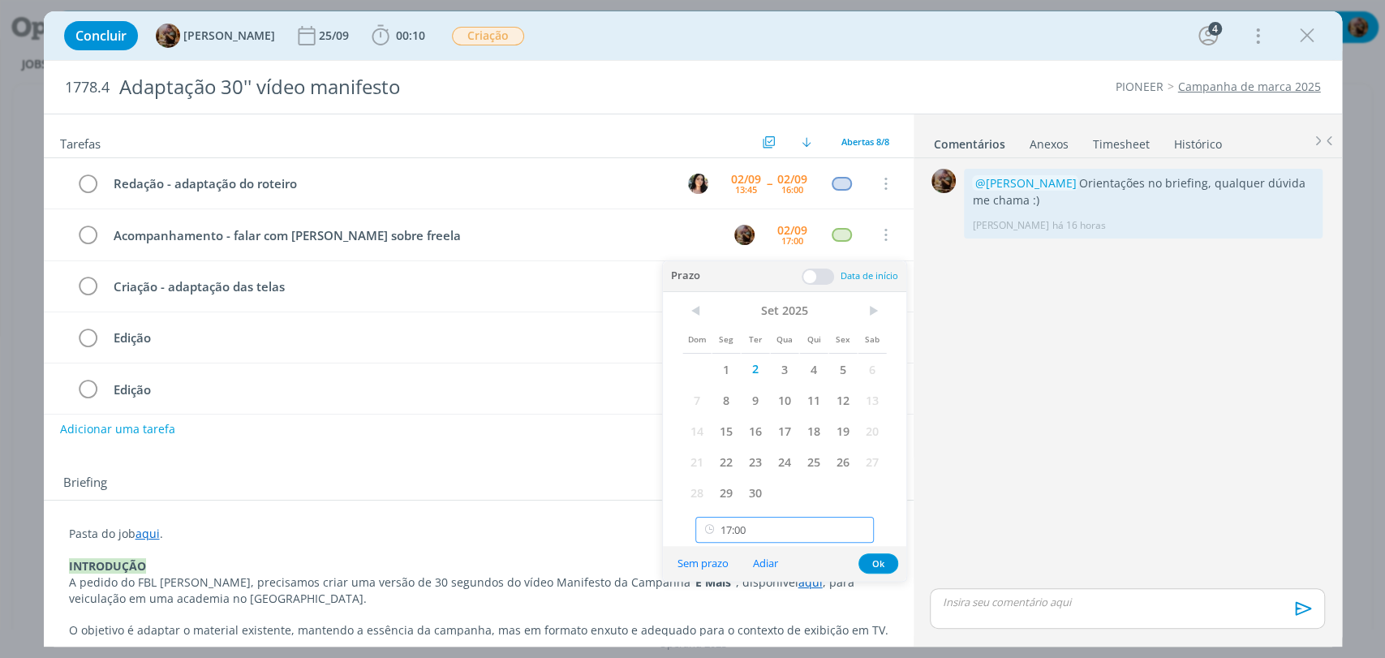
click at [810, 540] on input "17:00" at bounding box center [784, 530] width 178 height 26
click at [738, 369] on div "10:30" at bounding box center [786, 357] width 181 height 29
type input "10:30"
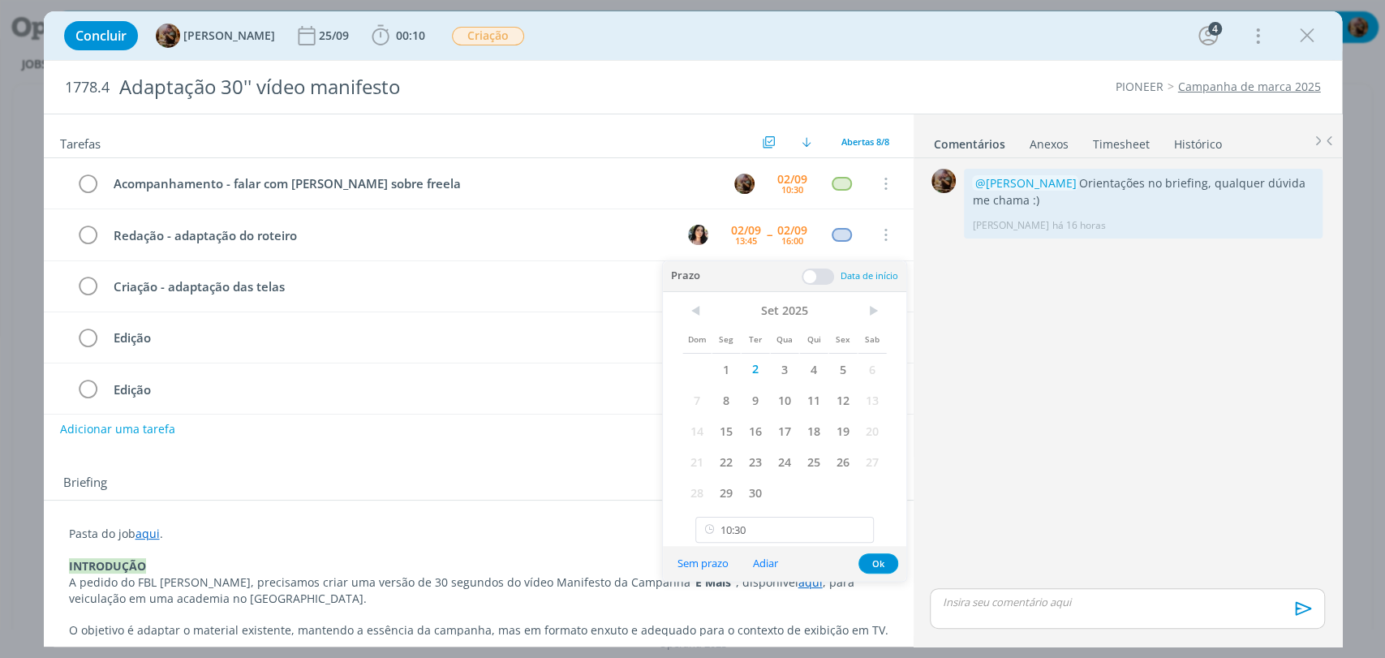
scroll to position [1227, 0]
click at [880, 560] on button "Ok" at bounding box center [878, 563] width 40 height 20
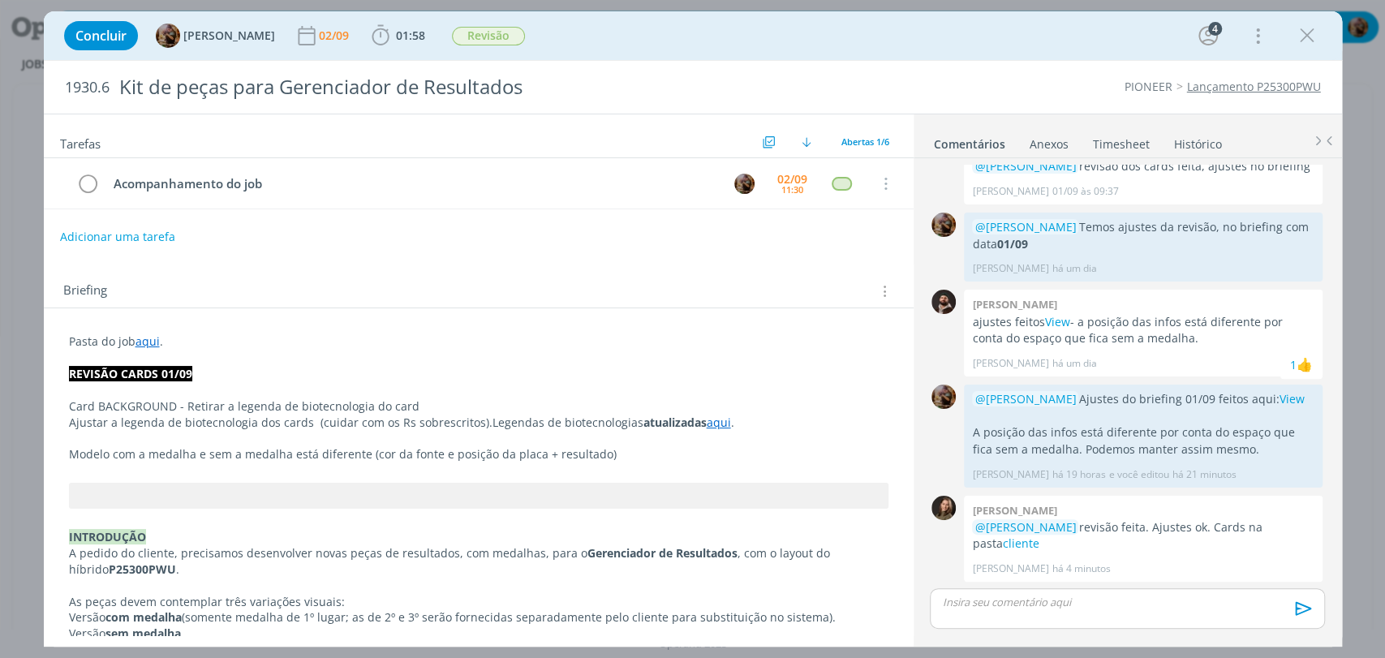
scroll to position [318, 0]
click at [1002, 549] on link "cliente" at bounding box center [1020, 542] width 37 height 15
click at [97, 187] on icon "dialog" at bounding box center [88, 184] width 23 height 24
click at [497, 32] on span "Revisão" at bounding box center [488, 36] width 73 height 19
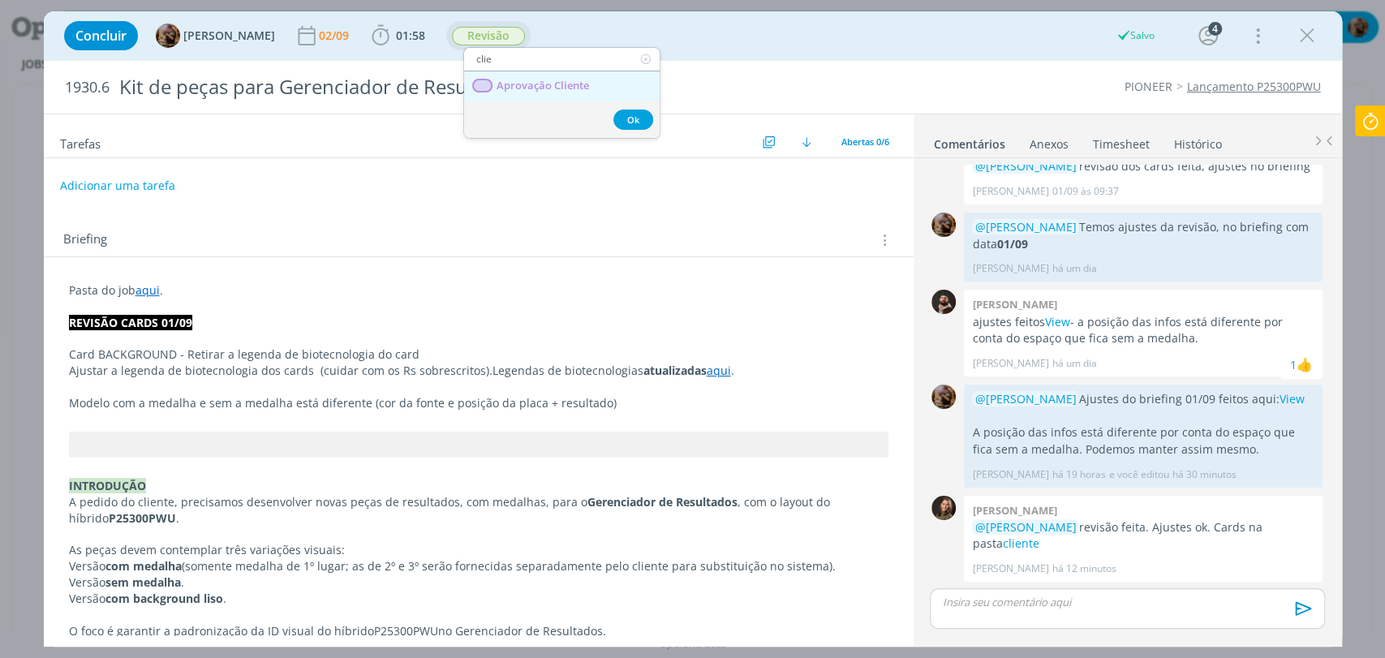
type input "clie"
click at [527, 75] on Cliente "Aprovação Cliente" at bounding box center [562, 86] width 196 height 30
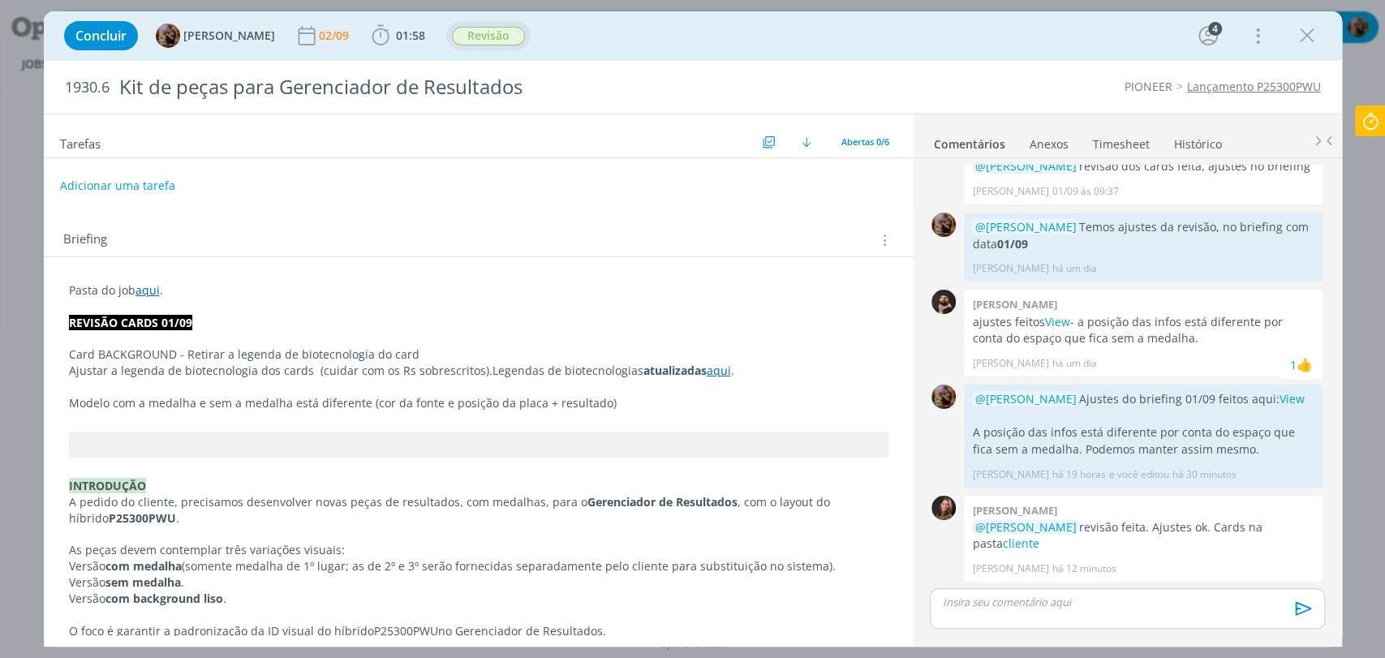
click at [1039, 610] on div "dialog" at bounding box center [1127, 608] width 394 height 41
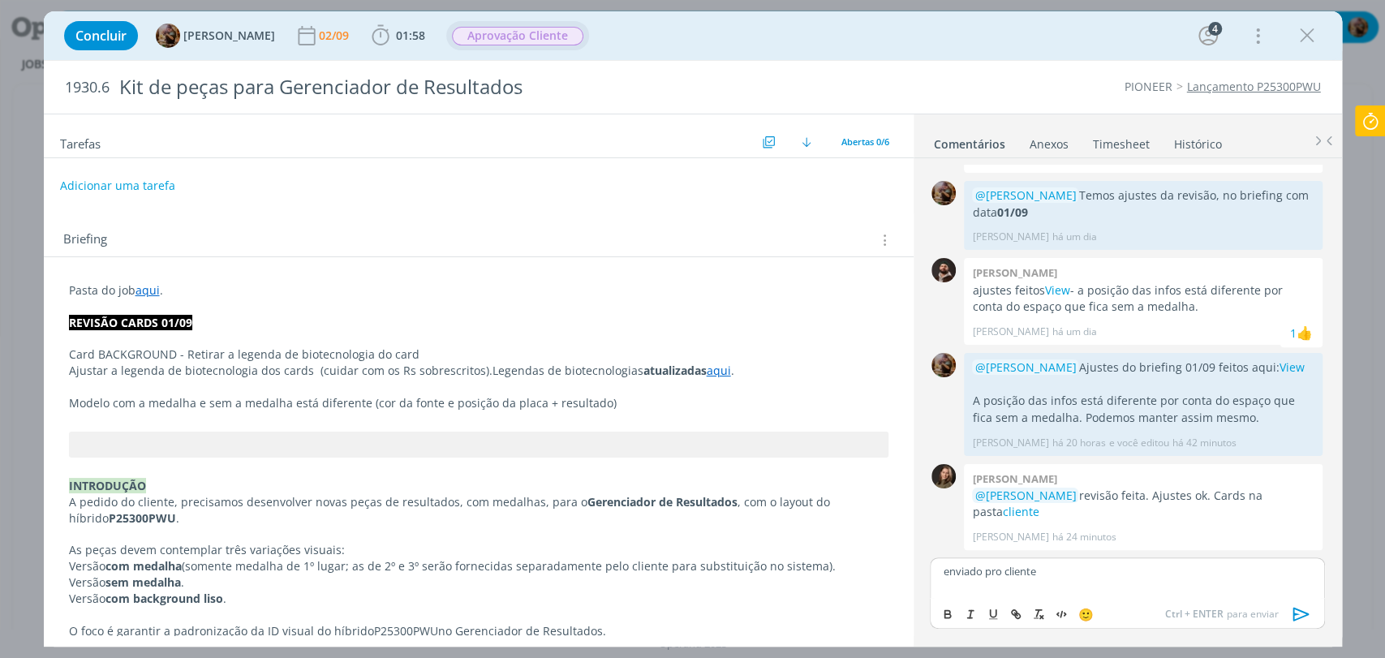
click at [1305, 613] on icon "dialog" at bounding box center [1301, 614] width 24 height 24
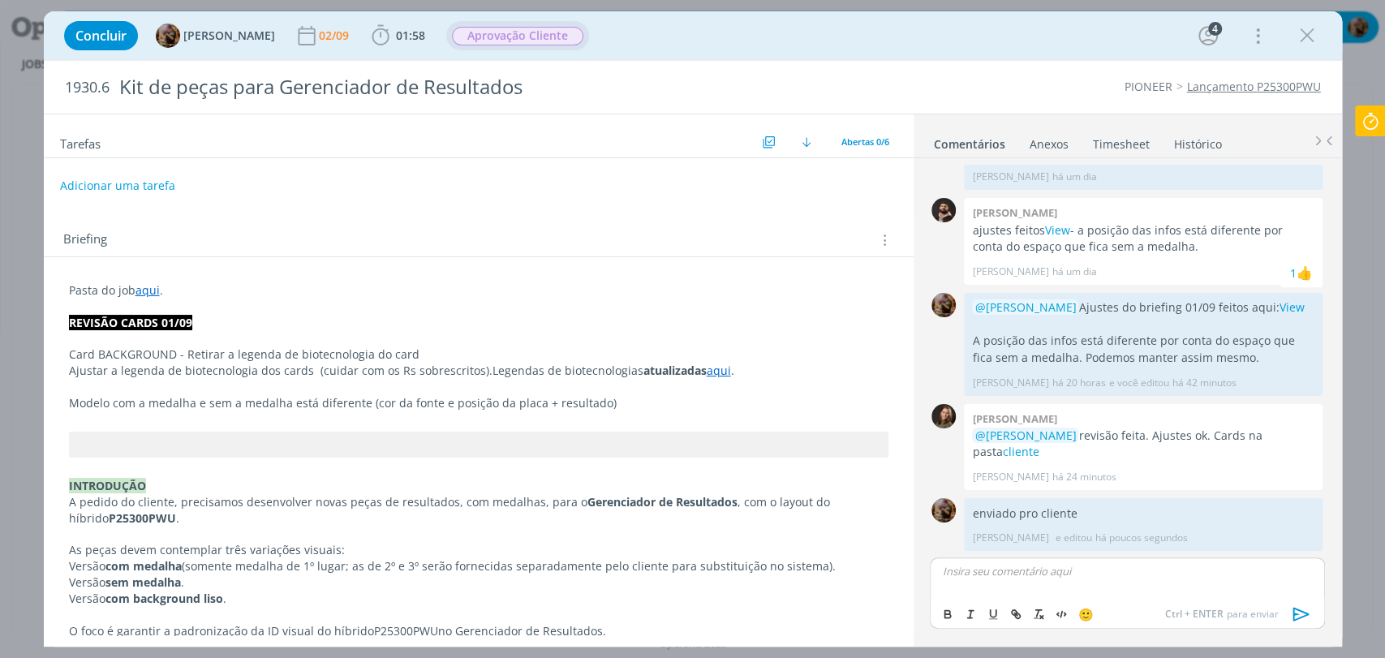
click at [1108, 139] on link "Timesheet" at bounding box center [1121, 141] width 58 height 24
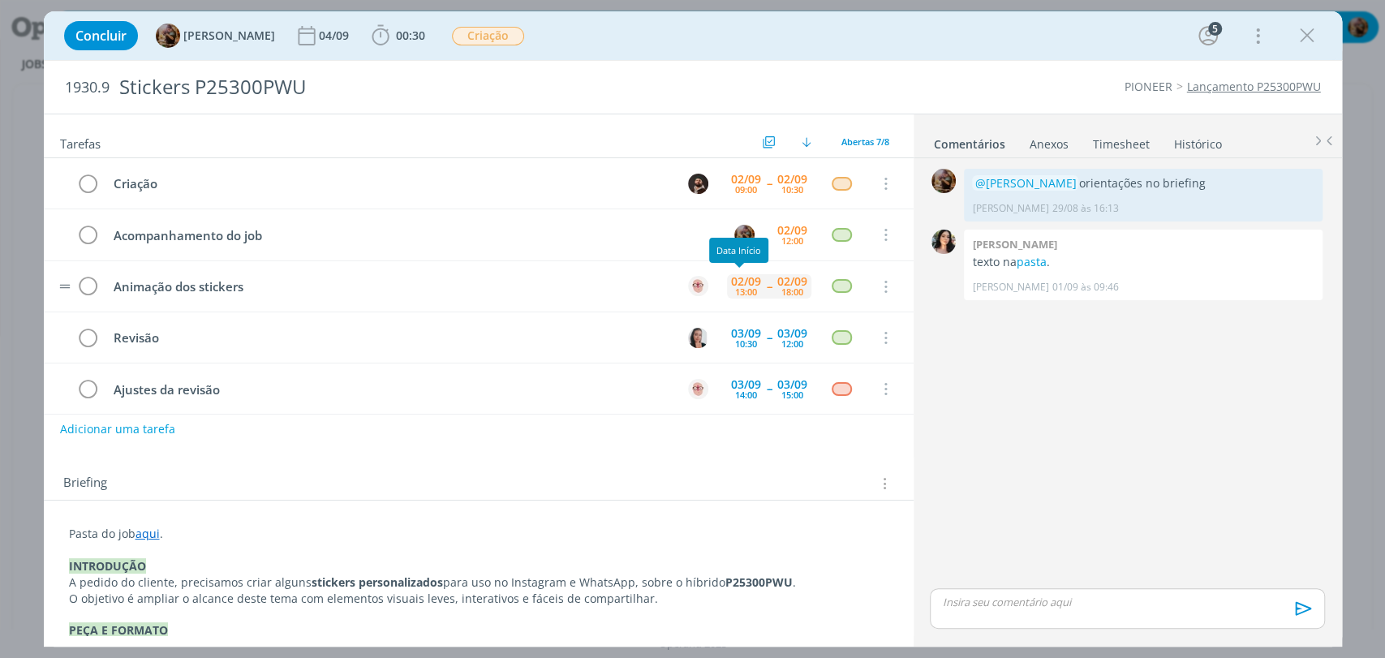
click at [746, 281] on div "02/09" at bounding box center [746, 281] width 30 height 11
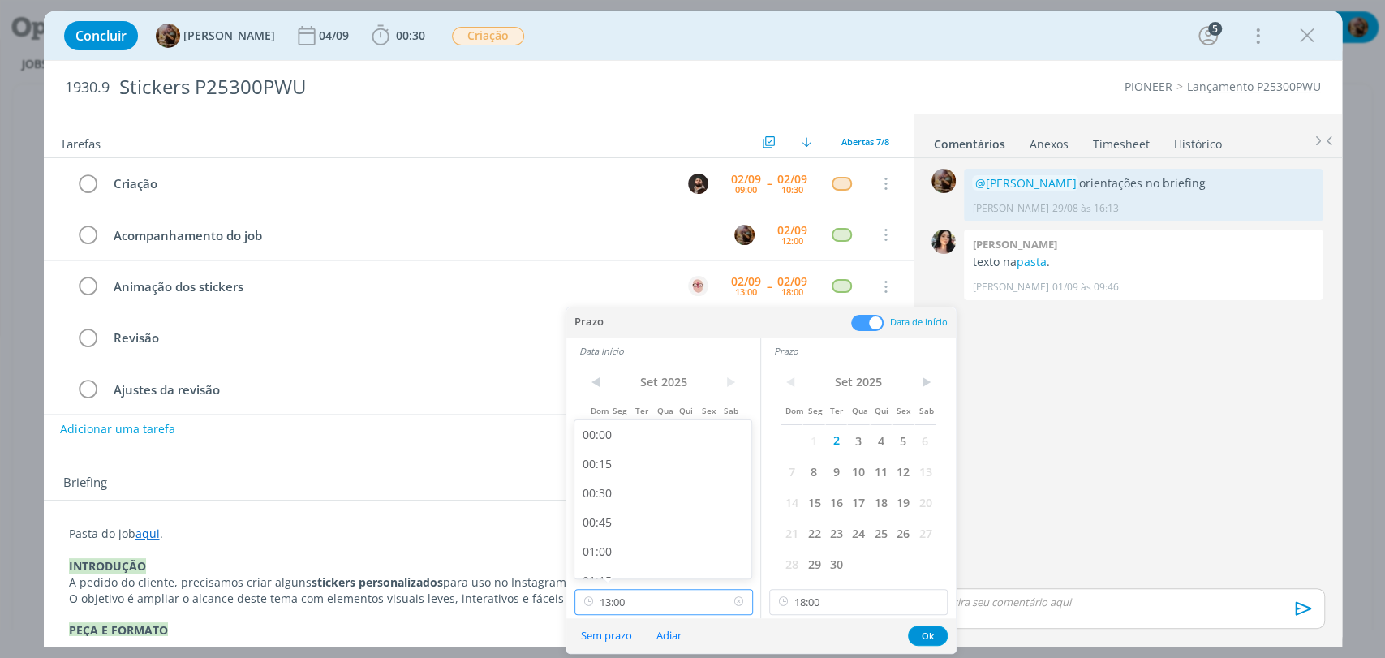
click at [695, 601] on input "13:00" at bounding box center [663, 602] width 178 height 26
click at [660, 500] on div "14:00" at bounding box center [664, 494] width 181 height 29
type input "14:00"
click at [927, 635] on button "Ok" at bounding box center [928, 636] width 40 height 20
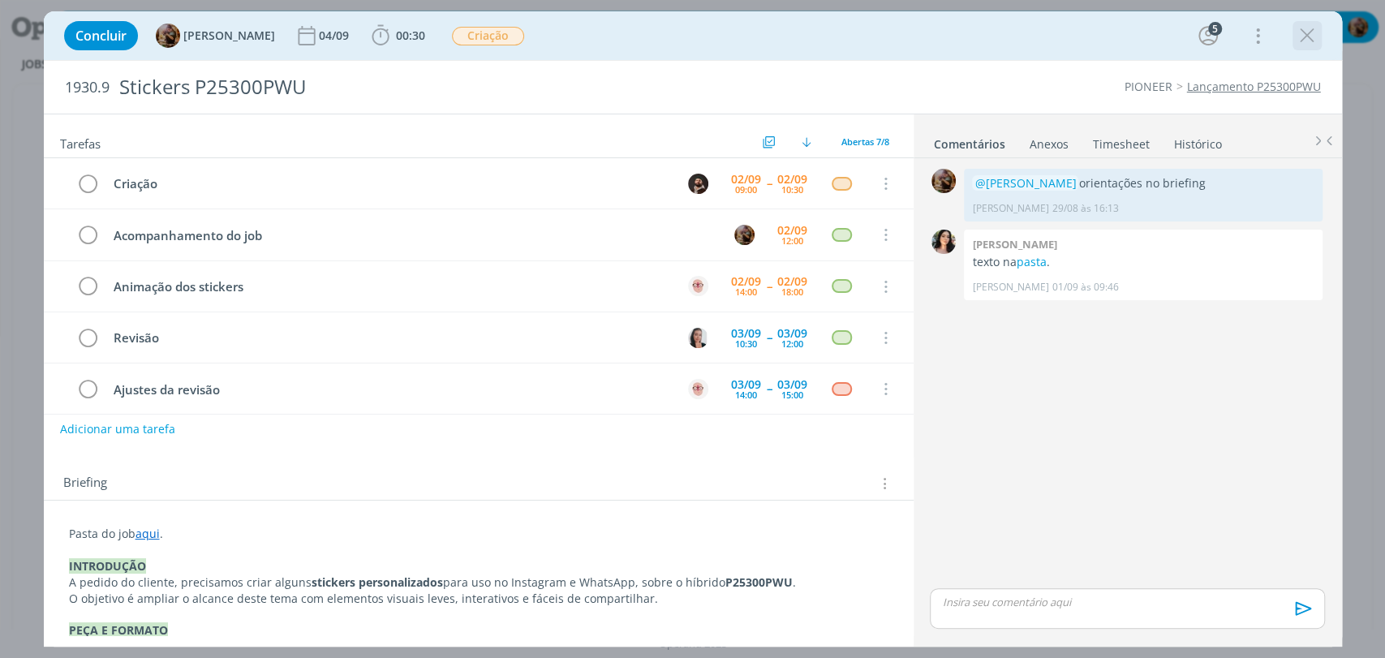
click at [1308, 41] on icon "dialog" at bounding box center [1307, 36] width 24 height 24
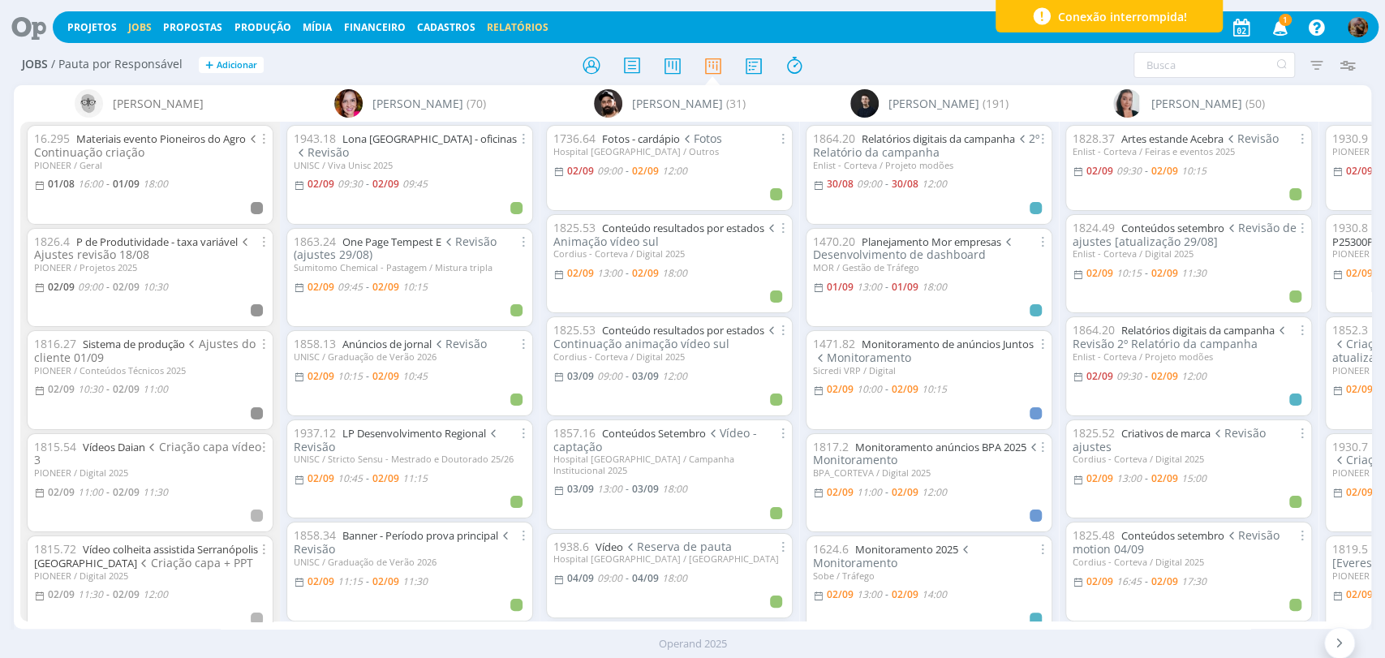
click at [487, 24] on link "Relatórios" at bounding box center [518, 27] width 62 height 14
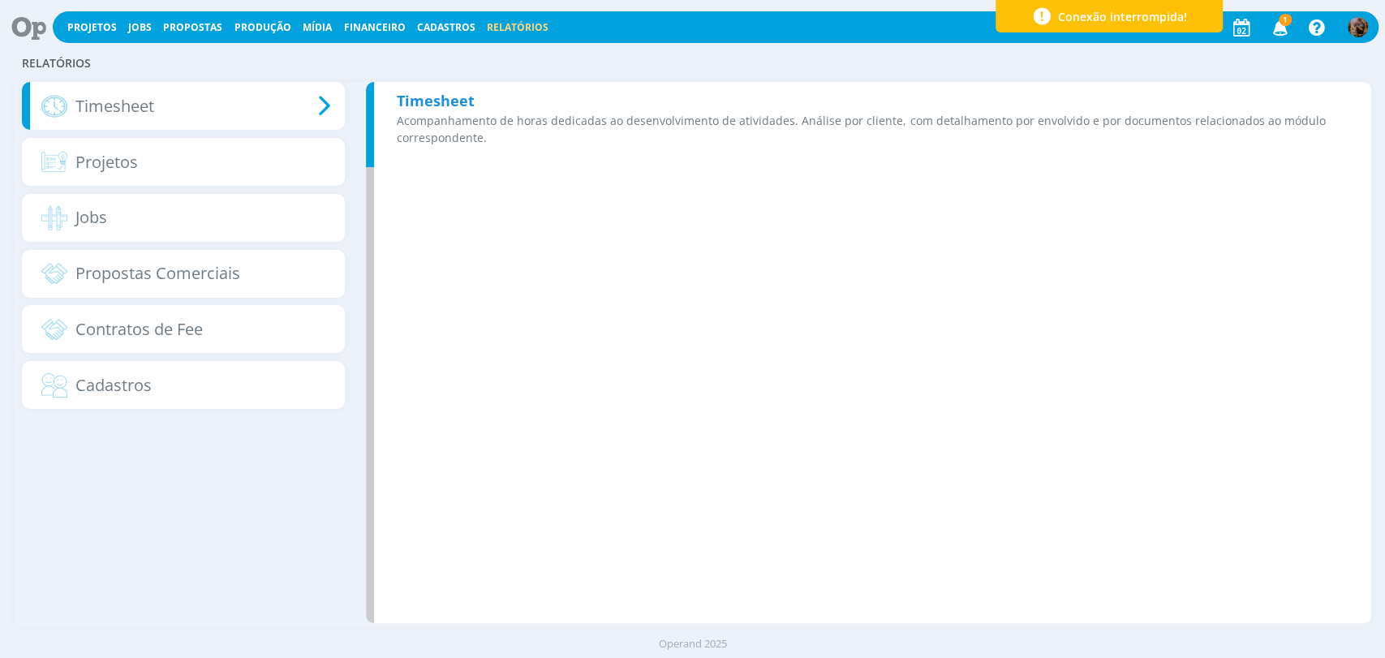
click at [419, 101] on b "Timesheet" at bounding box center [436, 100] width 78 height 19
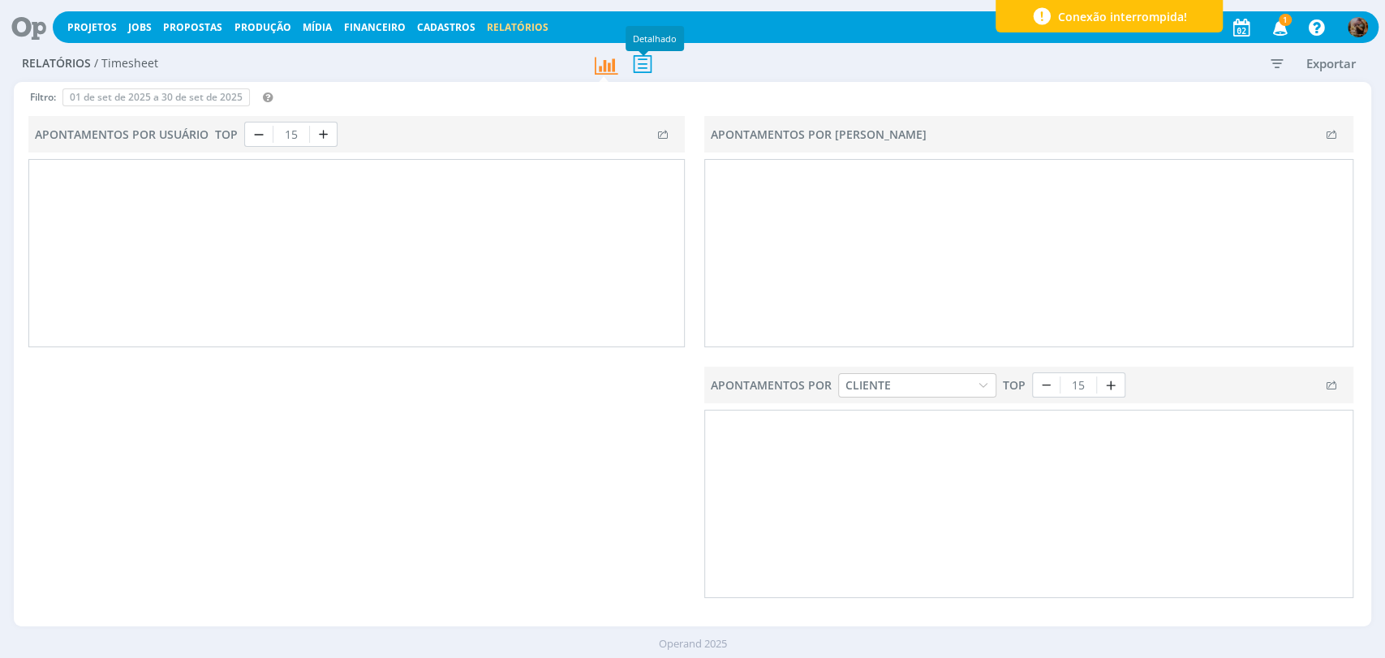
click at [644, 66] on icon at bounding box center [643, 63] width 34 height 33
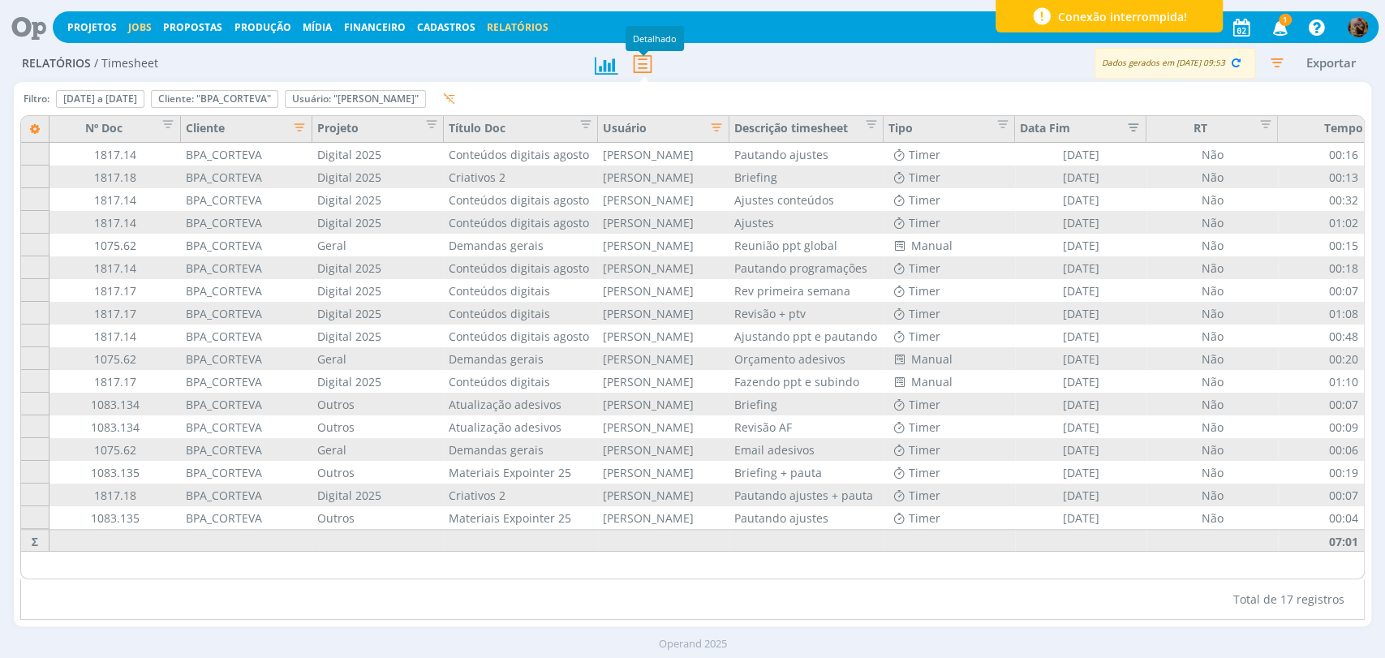
click at [128, 26] on link "Jobs" at bounding box center [140, 27] width 24 height 14
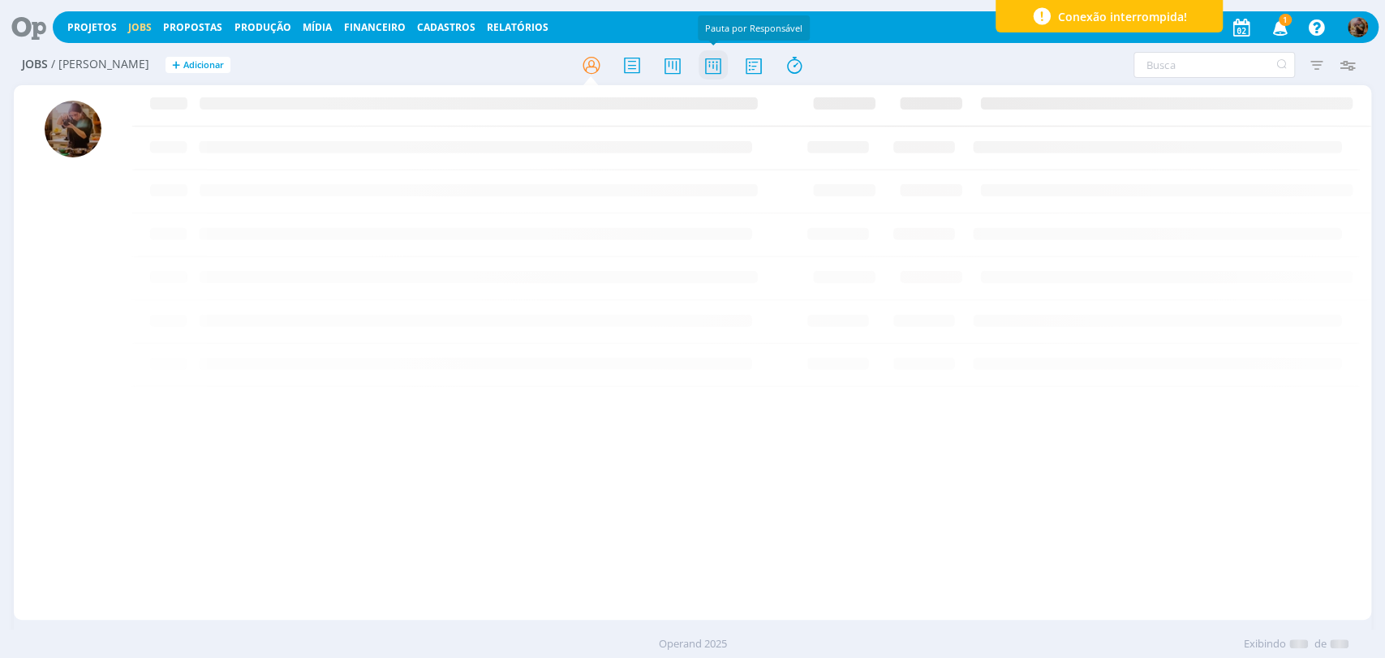
click at [725, 77] on icon at bounding box center [712, 65] width 29 height 32
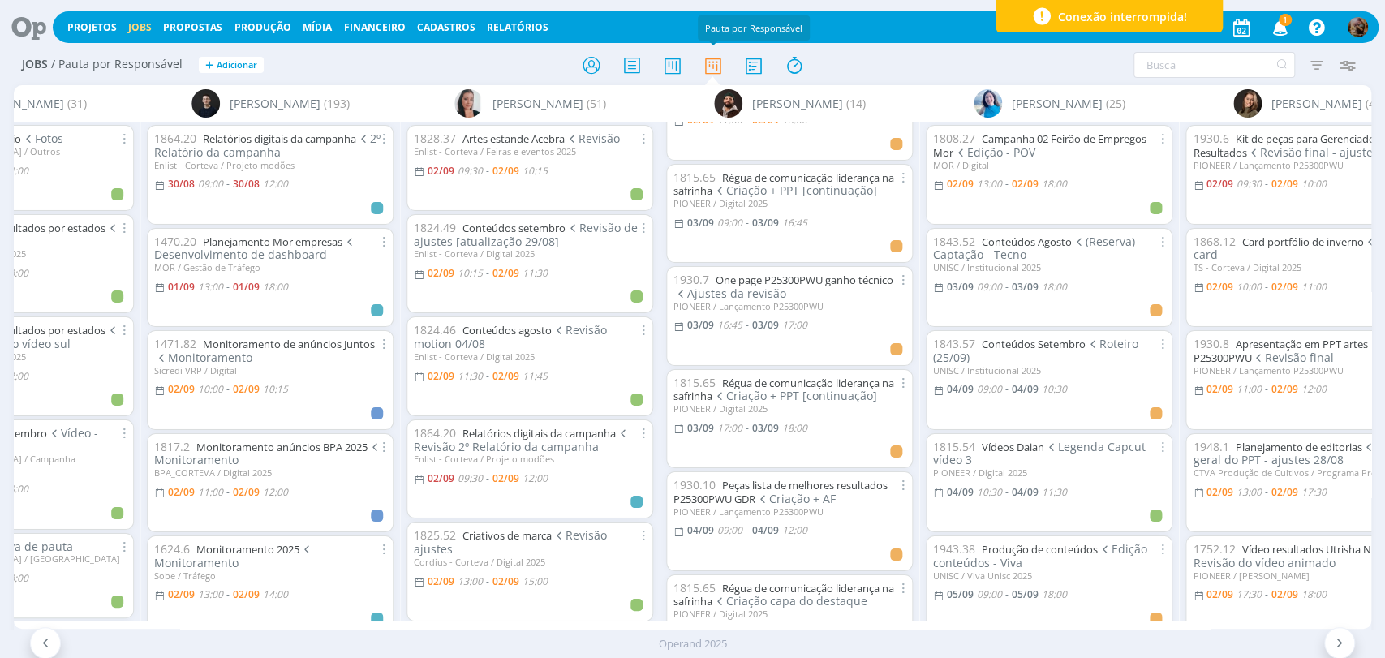
scroll to position [662, 0]
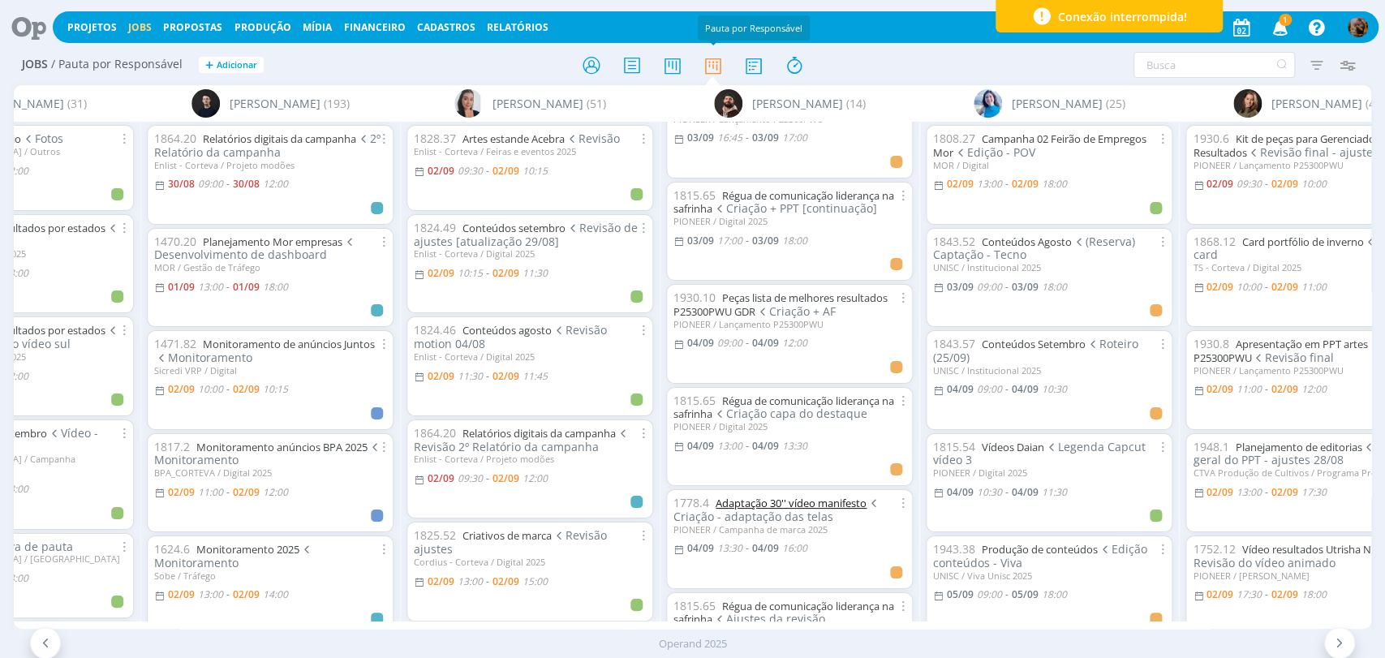
click at [802, 496] on link "Adaptação 30'' vídeo manifesto" at bounding box center [791, 503] width 151 height 15
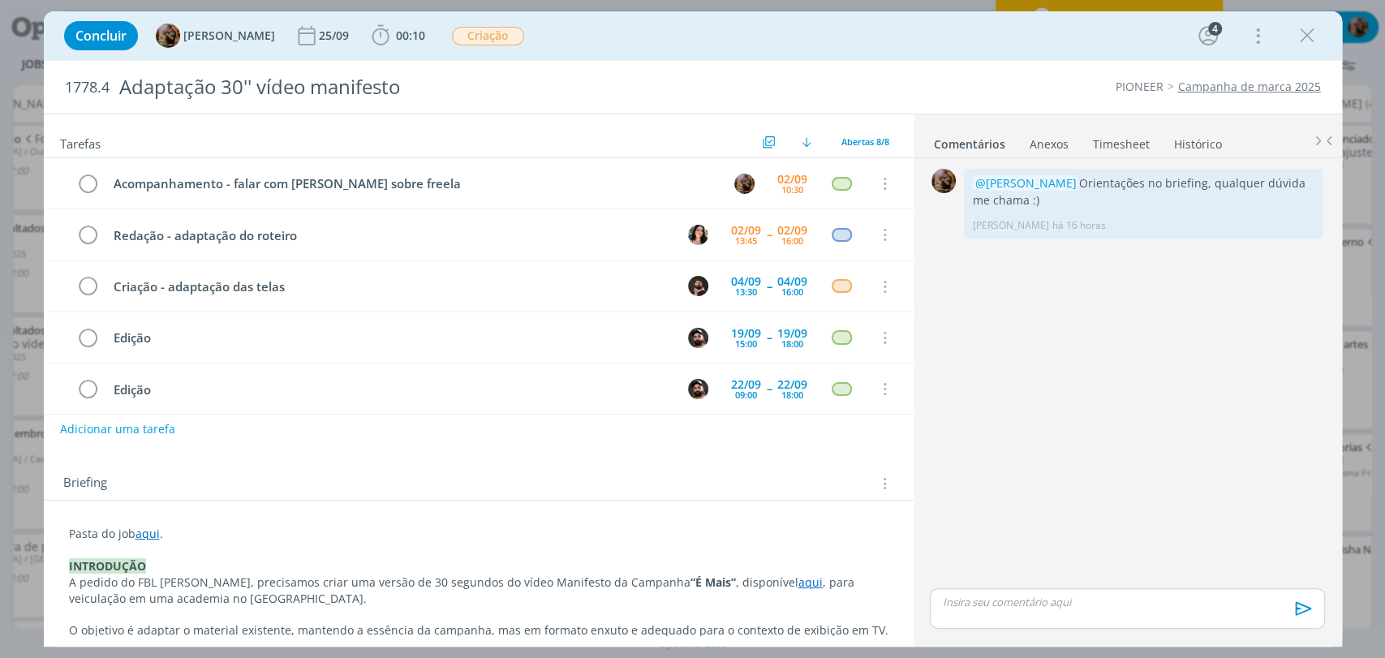
scroll to position [51, 0]
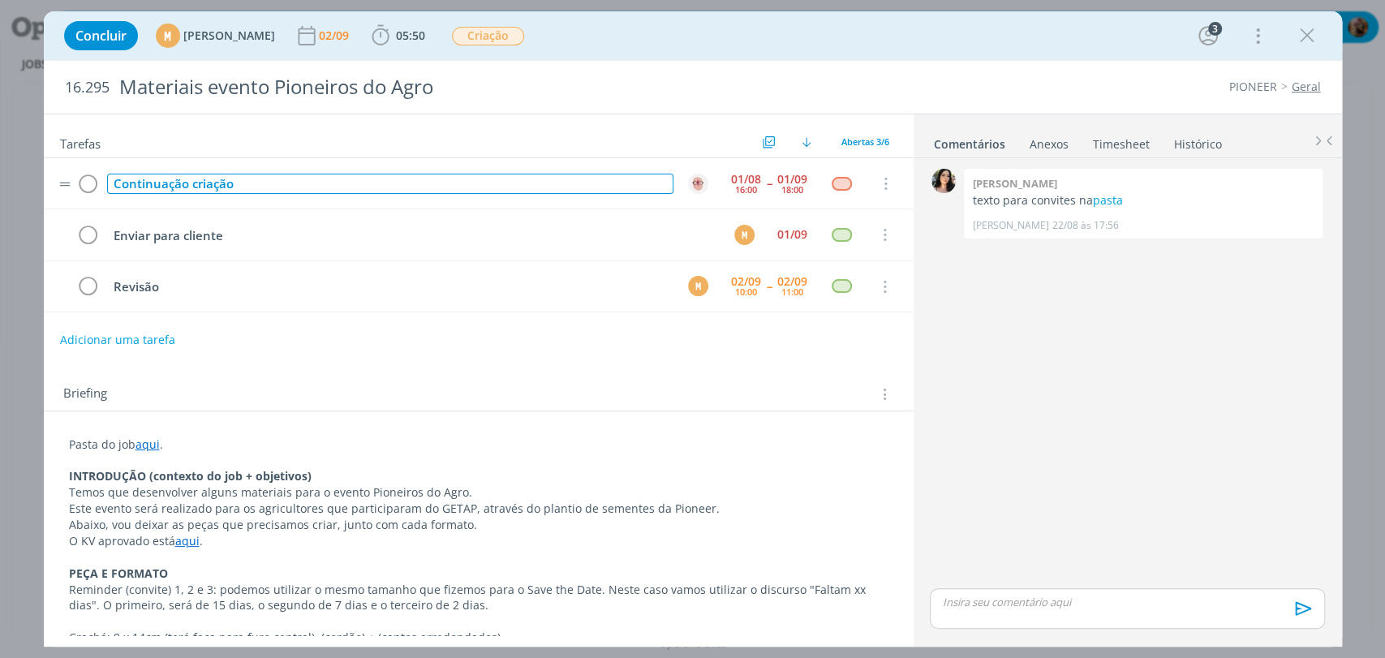
click at [344, 187] on div "Continuação criação" at bounding box center [390, 184] width 566 height 20
copy div "Continuação criação"
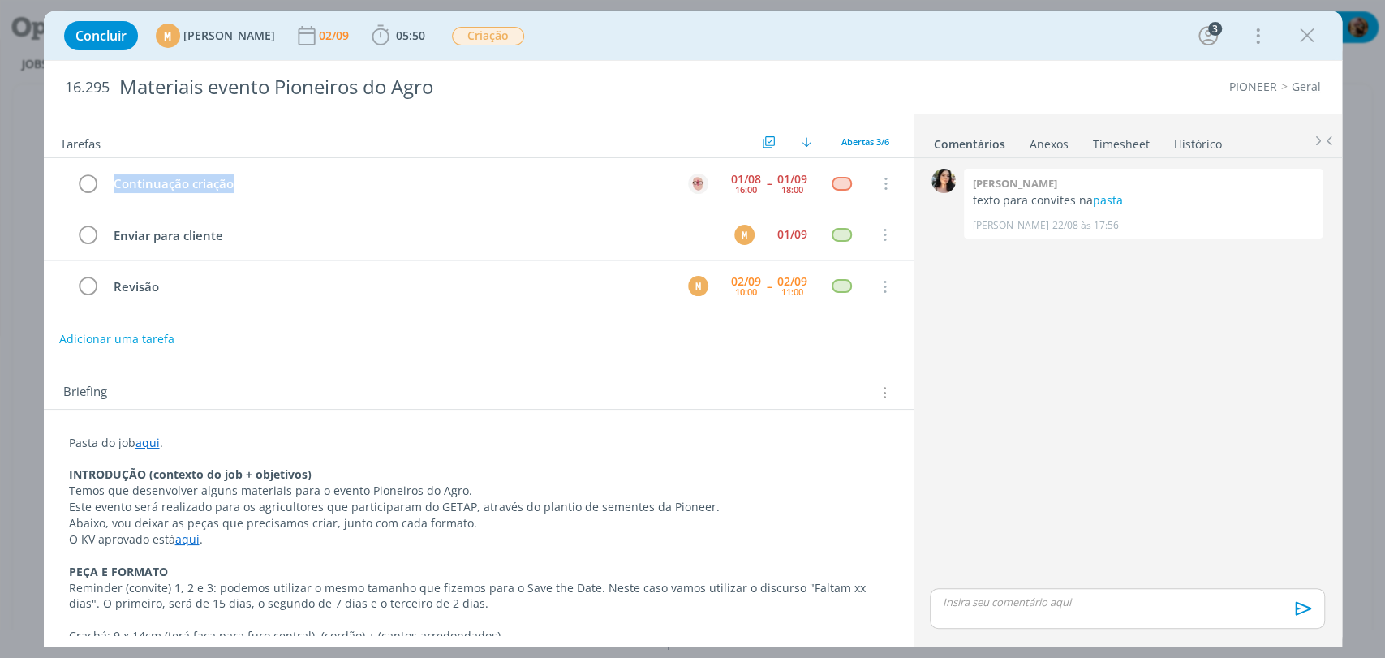
click at [149, 342] on button "Adicionar uma tarefa" at bounding box center [116, 339] width 115 height 28
paste input "Continuação criação"
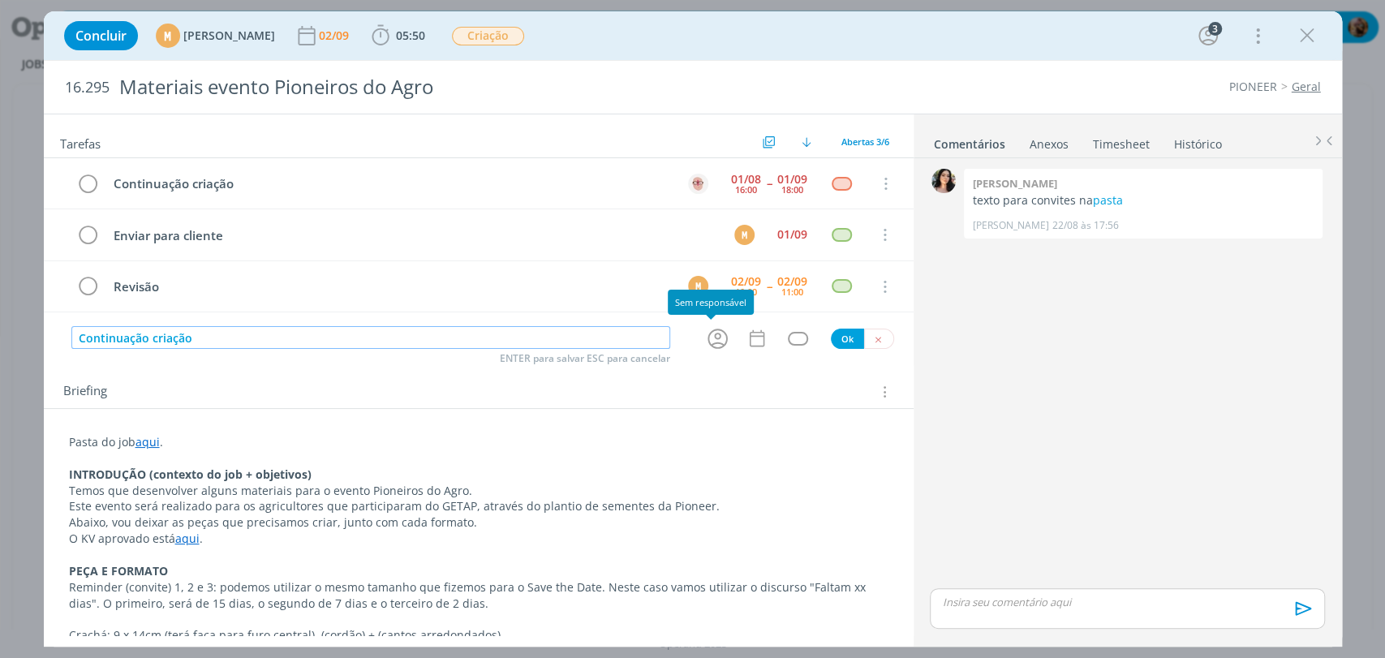
click at [708, 333] on icon "dialog" at bounding box center [718, 339] width 20 height 20
type input "Continuação criação"
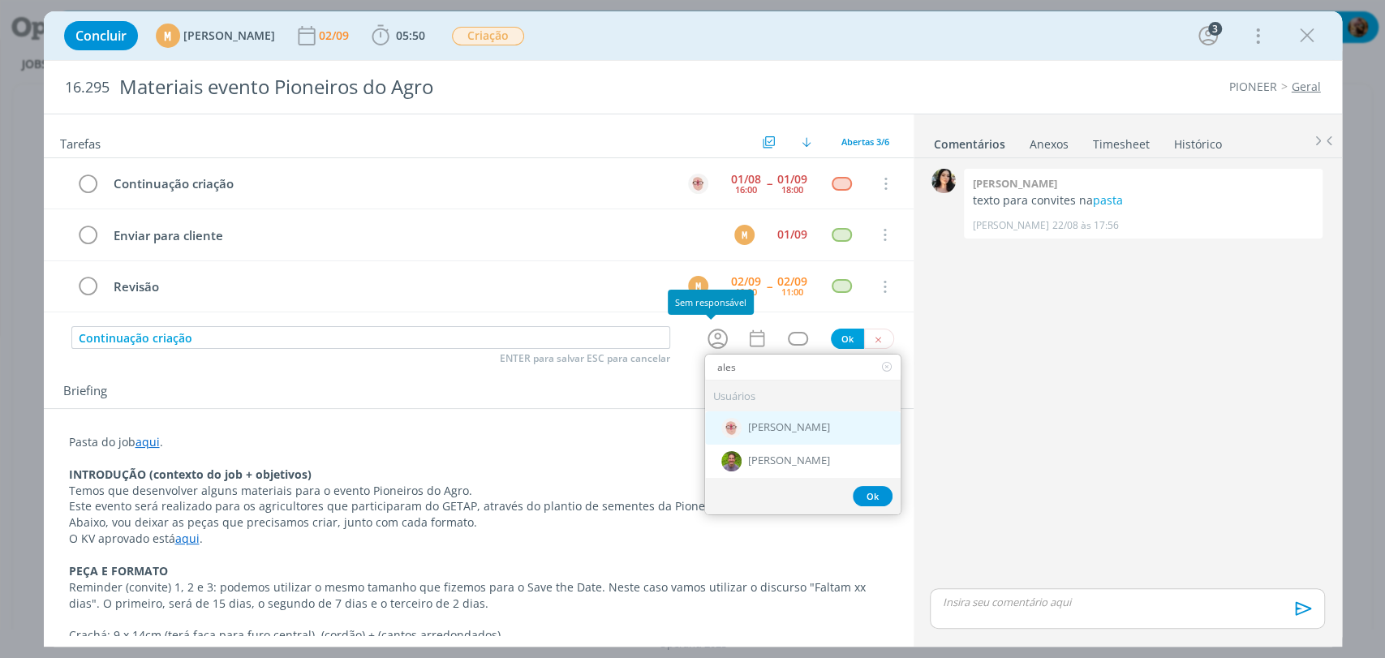
type input "ales"
click at [756, 414] on div "[PERSON_NAME]" at bounding box center [803, 427] width 196 height 33
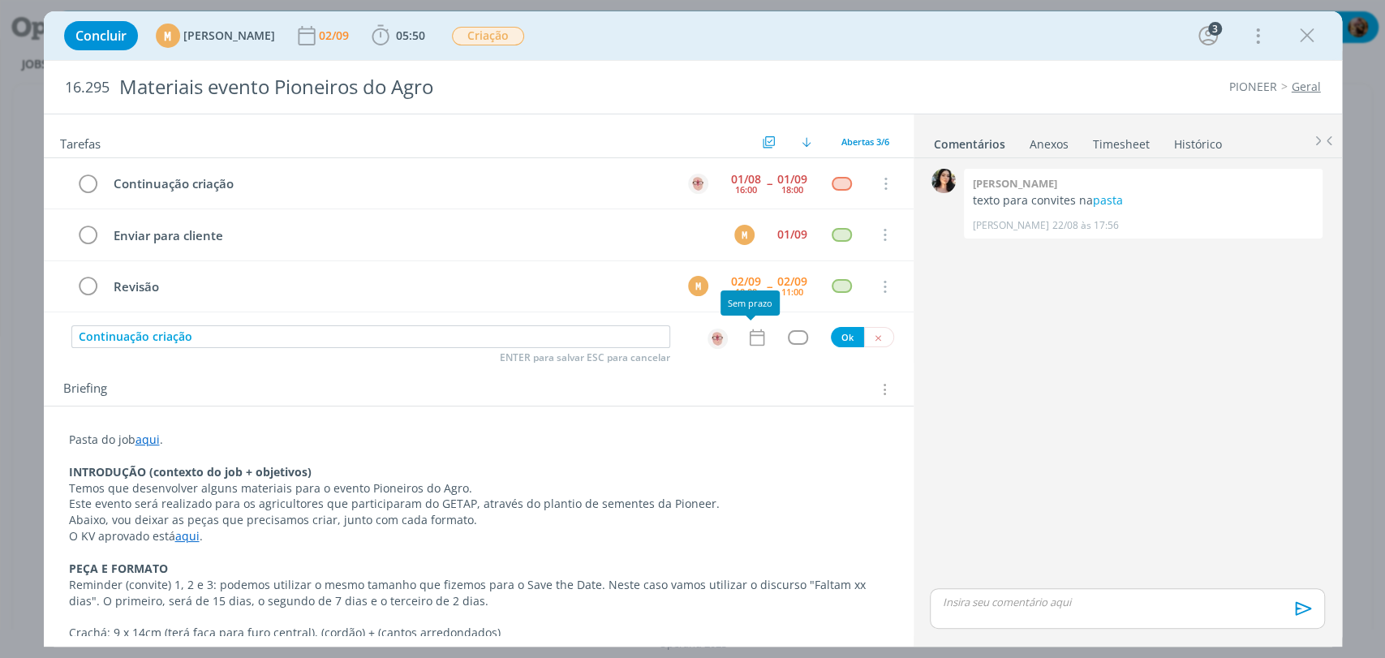
click at [746, 345] on icon "dialog" at bounding box center [756, 337] width 21 height 21
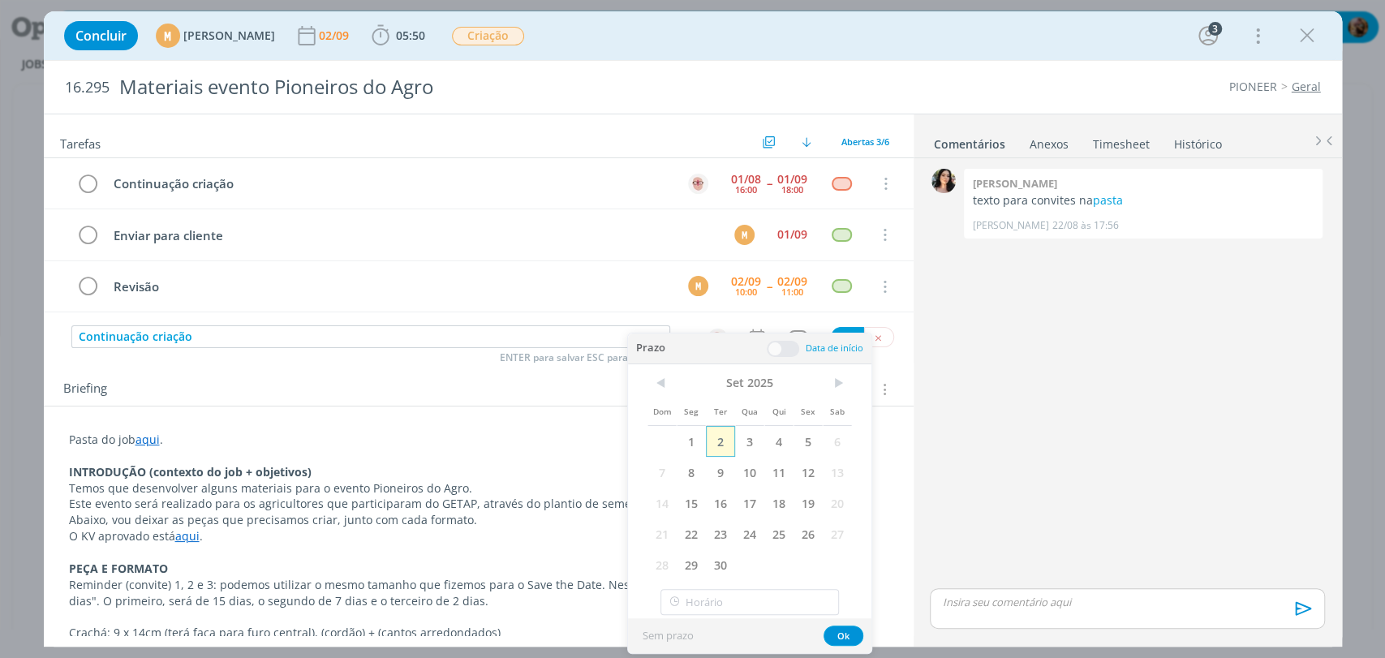
click at [722, 442] on span "2" at bounding box center [720, 441] width 29 height 31
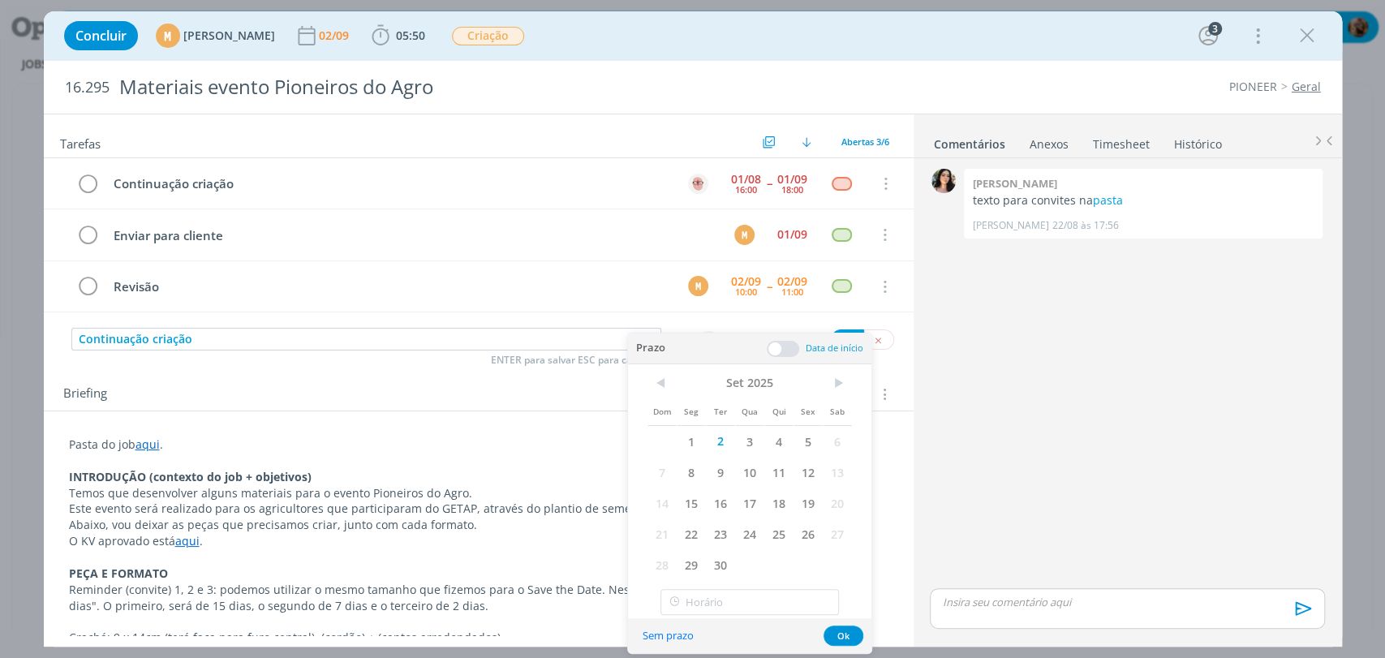
click at [774, 346] on span at bounding box center [783, 349] width 32 height 16
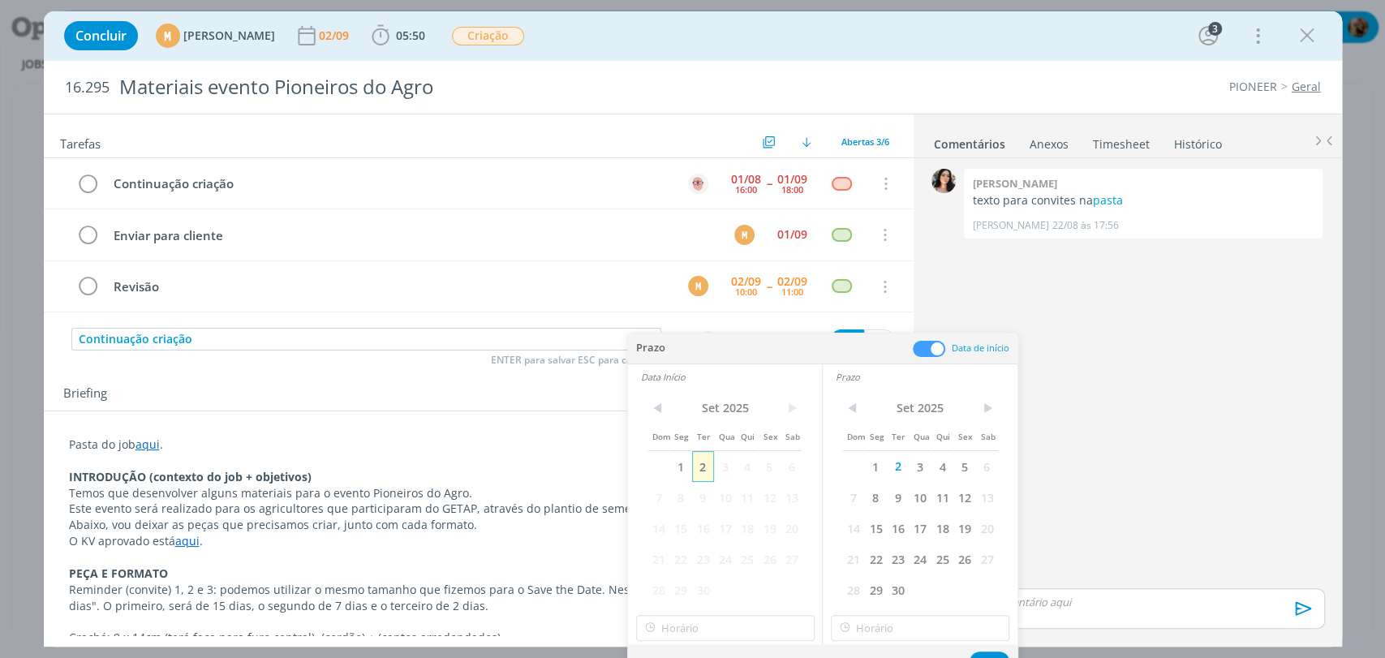
click at [695, 470] on span "2" at bounding box center [703, 466] width 22 height 31
click at [707, 614] on div "< Set 2025 > Dom Seg Ter Qua Qui Sex Sab 1 2 3 4 5 6 7 8 9 10 11 12 13 14 15 16…" at bounding box center [725, 516] width 194 height 255
click at [708, 617] on input "10:00" at bounding box center [725, 628] width 178 height 26
click at [688, 482] on div "13:00" at bounding box center [726, 484] width 181 height 29
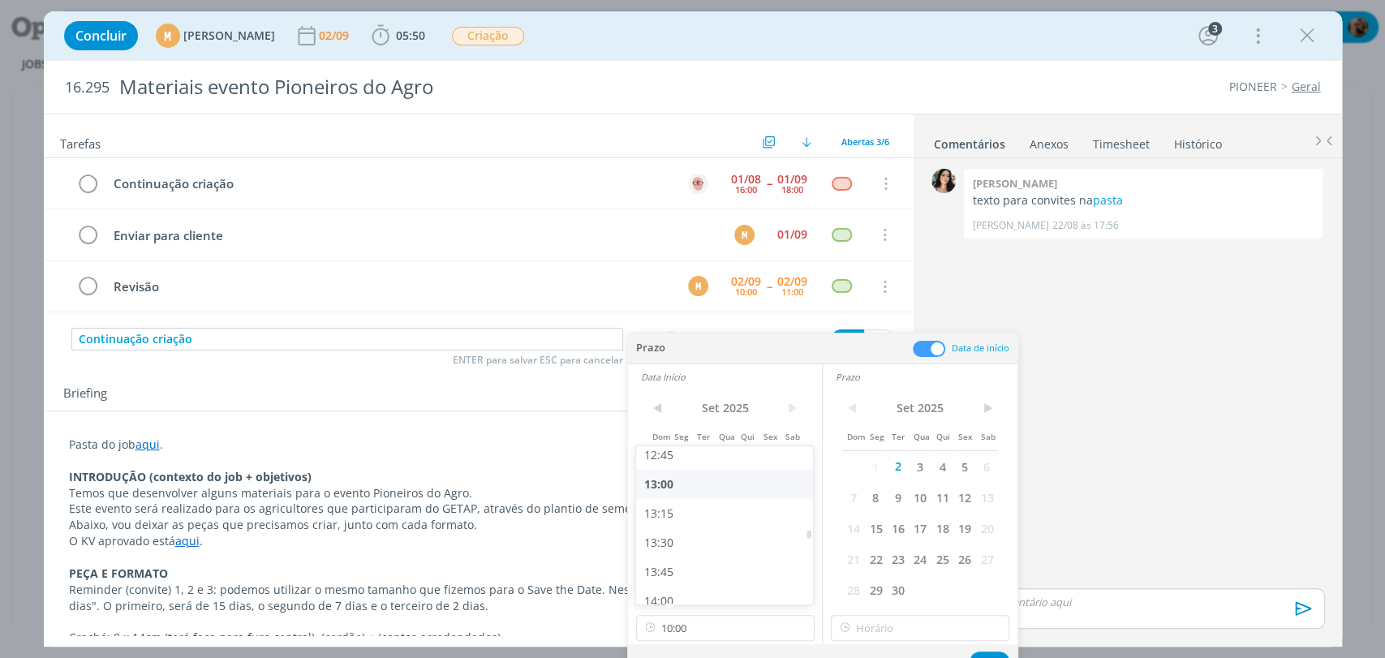
type input "13:00"
click at [880, 636] on input "13:00" at bounding box center [920, 628] width 178 height 26
click at [888, 518] on div "14:00" at bounding box center [922, 520] width 181 height 29
type input "14:00"
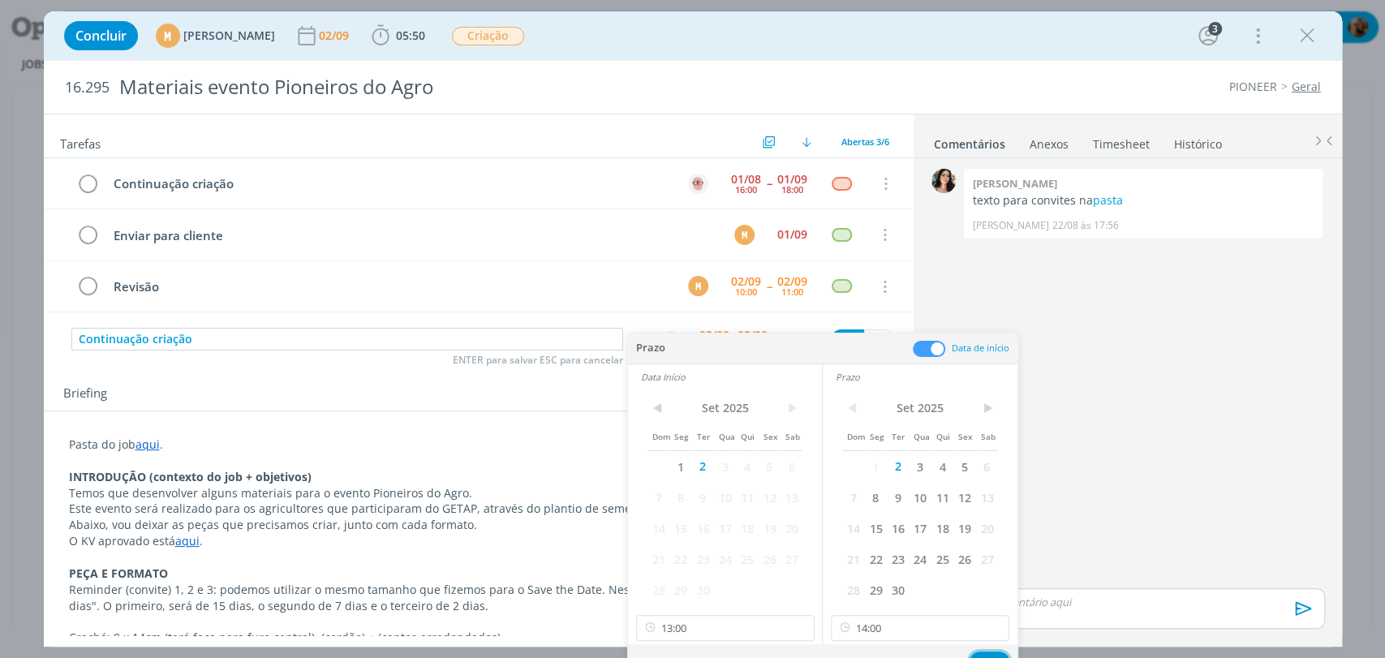
click at [993, 652] on button "Ok" at bounding box center [990, 662] width 40 height 20
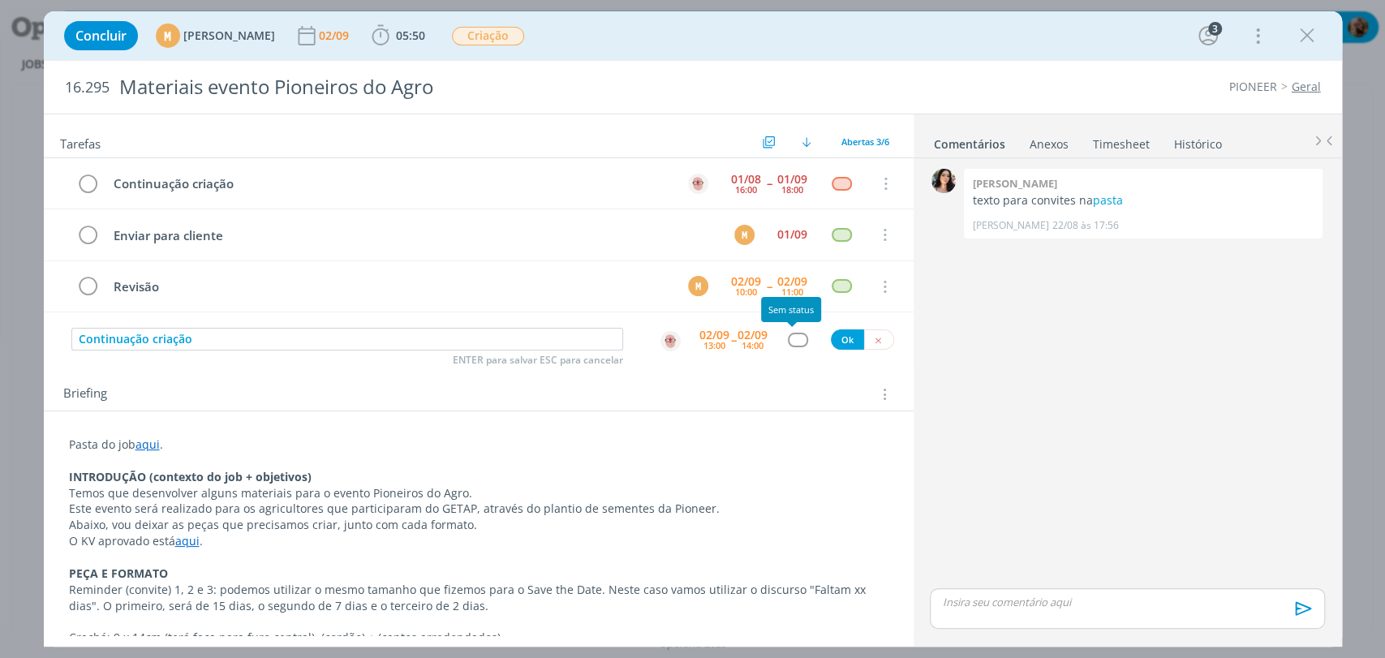
click at [797, 341] on div "dialog" at bounding box center [798, 340] width 20 height 14
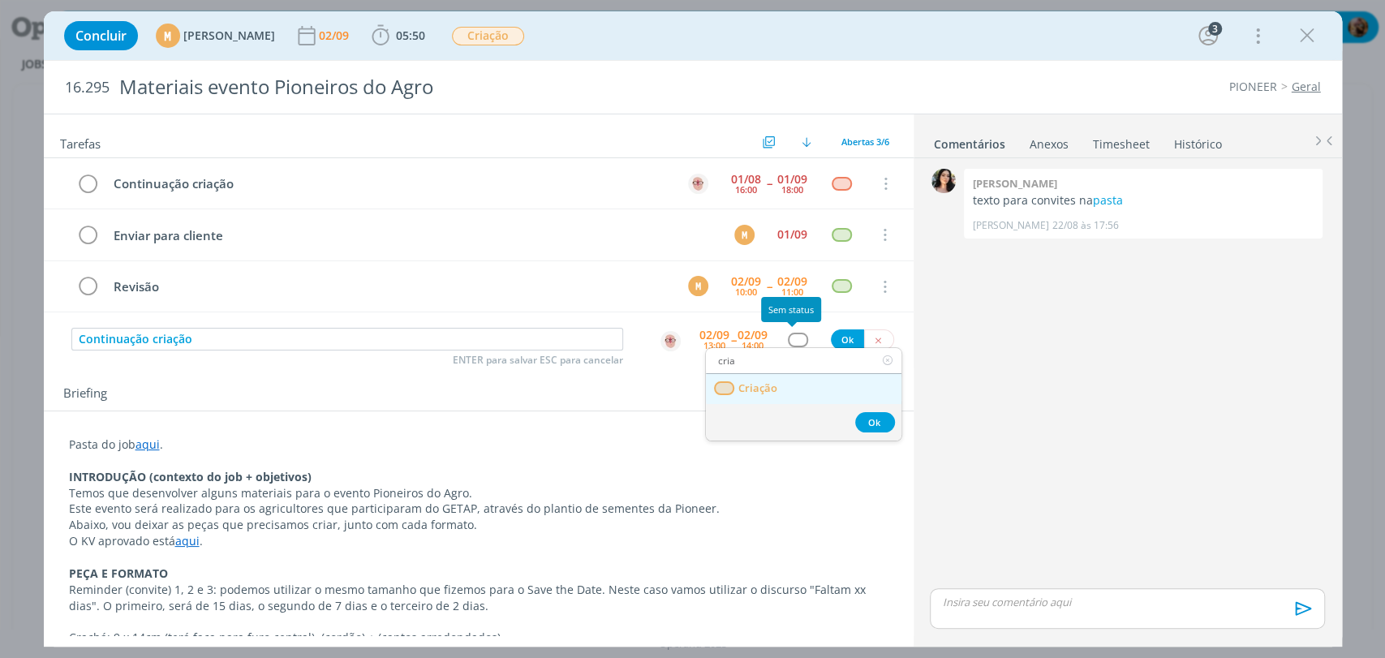
type input "cria"
click at [759, 394] on link "Criação" at bounding box center [804, 389] width 196 height 30
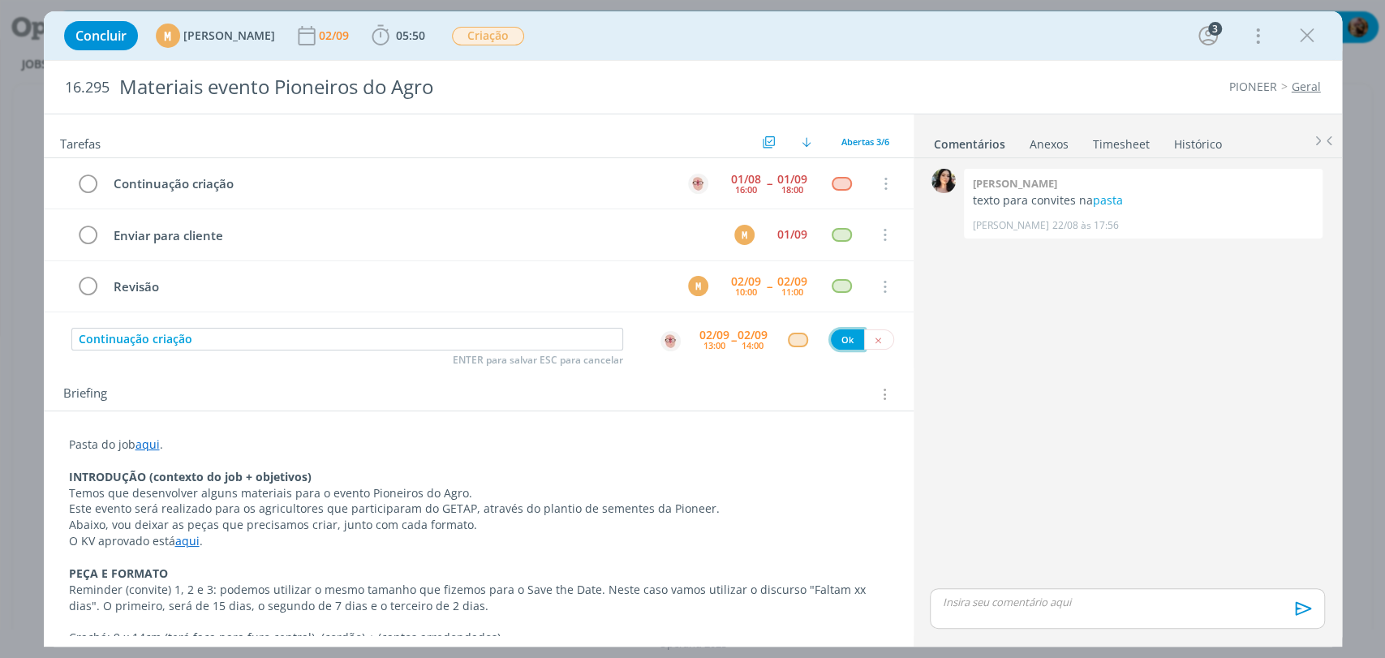
click at [842, 338] on button "Ok" at bounding box center [847, 339] width 33 height 20
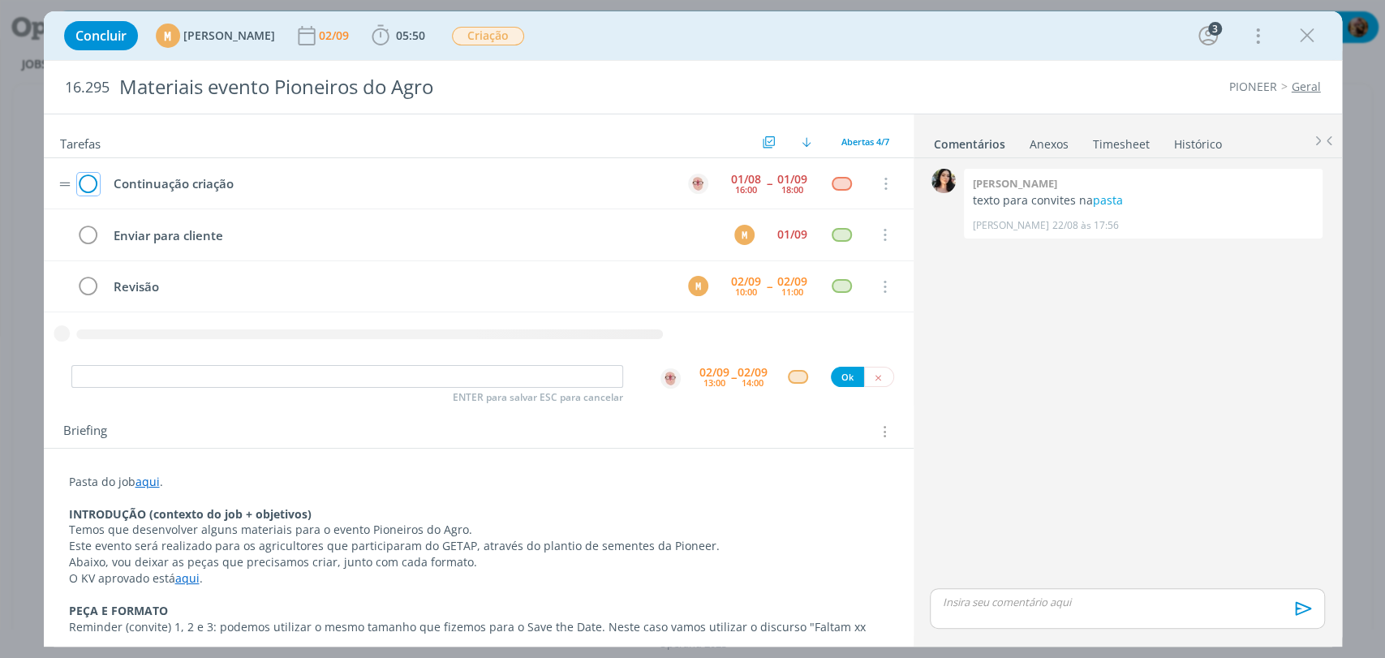
click at [90, 176] on icon "dialog" at bounding box center [88, 184] width 23 height 24
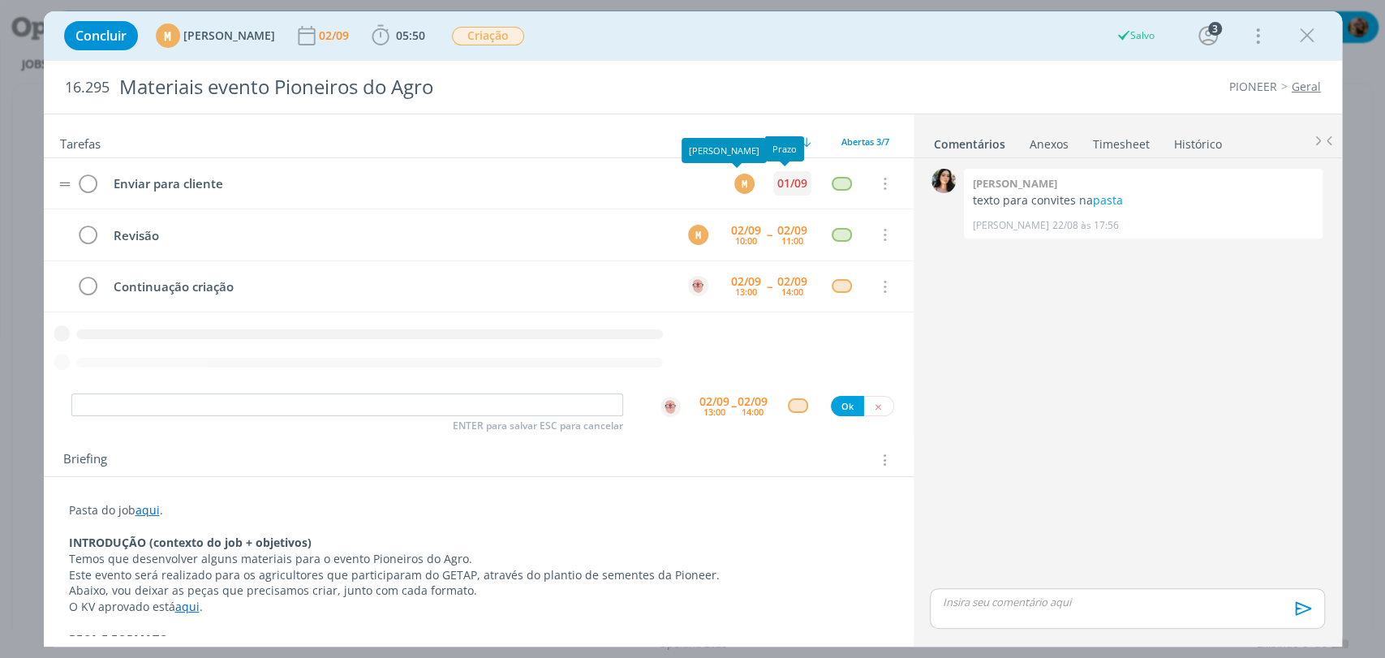
click at [786, 178] on div "01/09" at bounding box center [792, 183] width 30 height 11
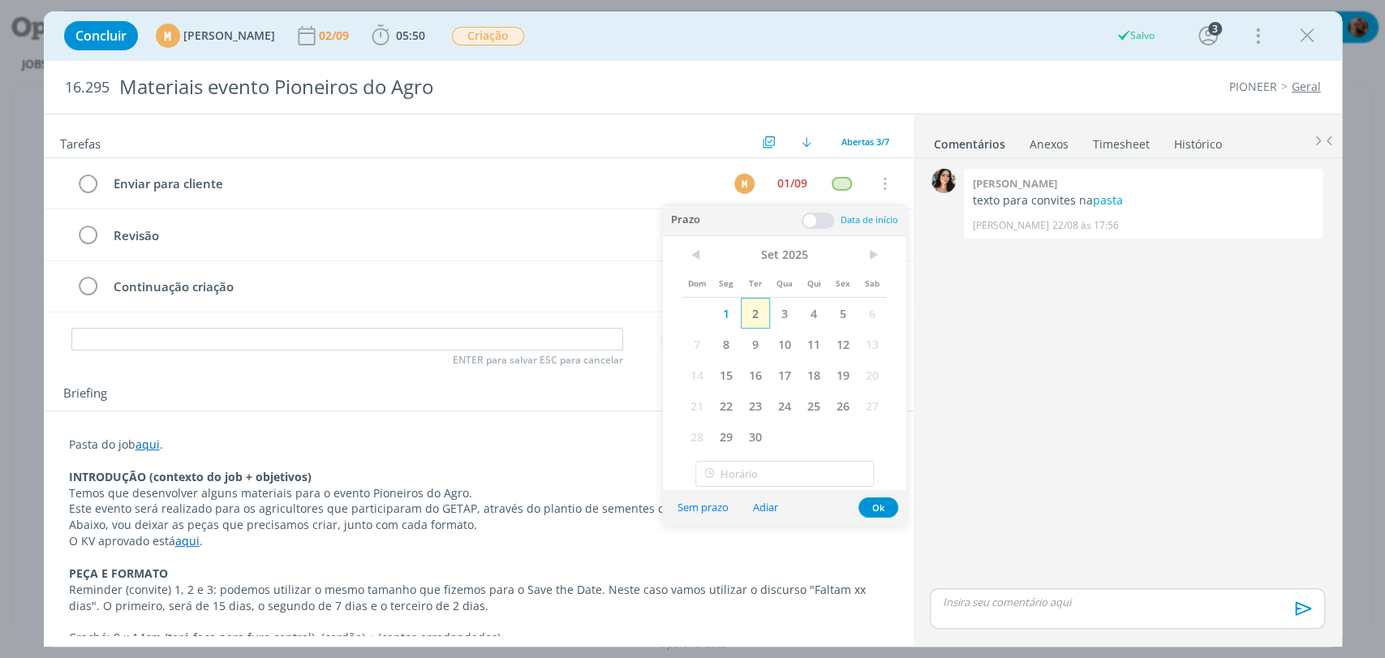
click at [758, 313] on span "2" at bounding box center [755, 313] width 29 height 31
click at [876, 512] on button "Ok" at bounding box center [878, 507] width 40 height 20
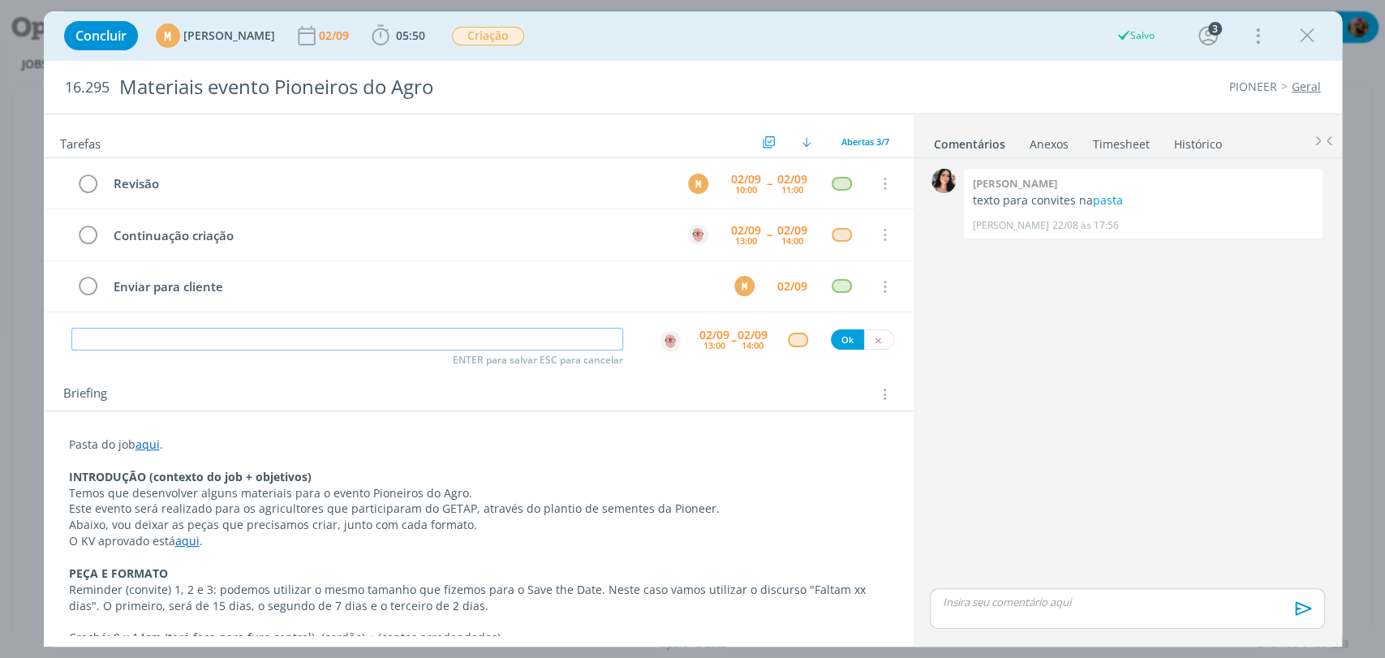
click at [564, 333] on input "dialog" at bounding box center [347, 339] width 552 height 23
click at [1105, 203] on link "pasta" at bounding box center [1107, 199] width 30 height 15
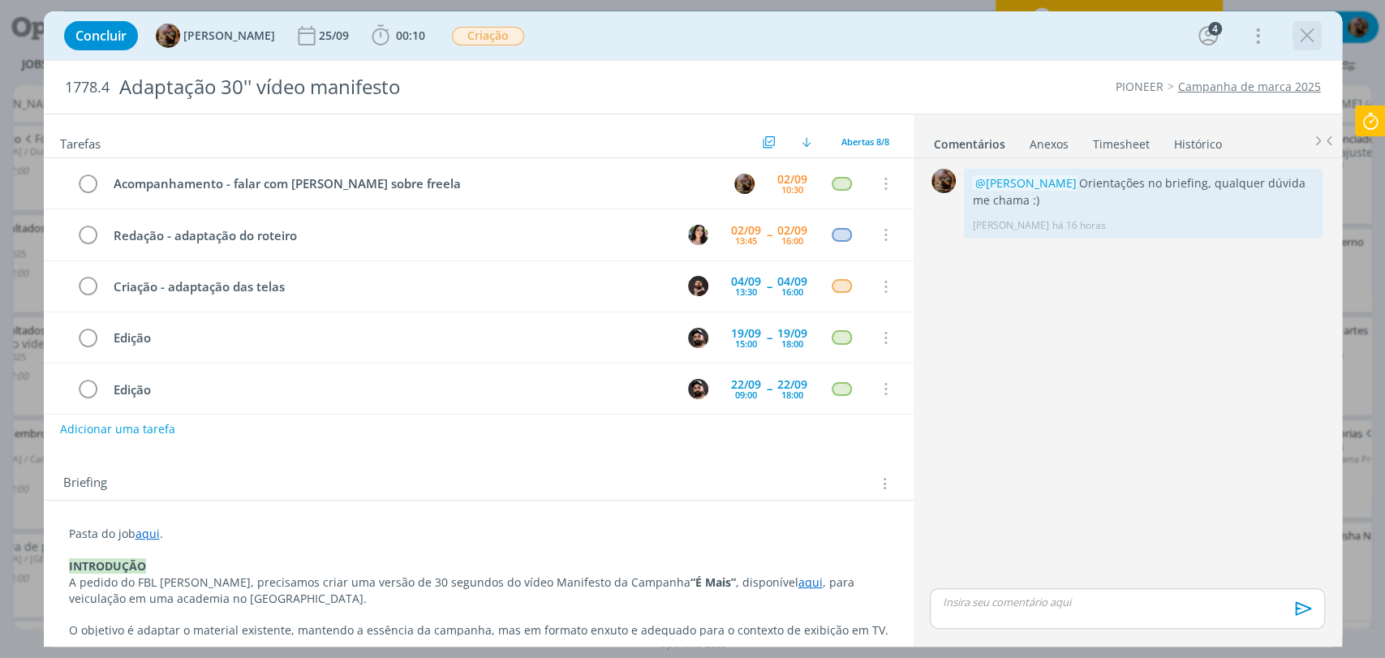
click at [1298, 45] on icon "dialog" at bounding box center [1307, 36] width 24 height 24
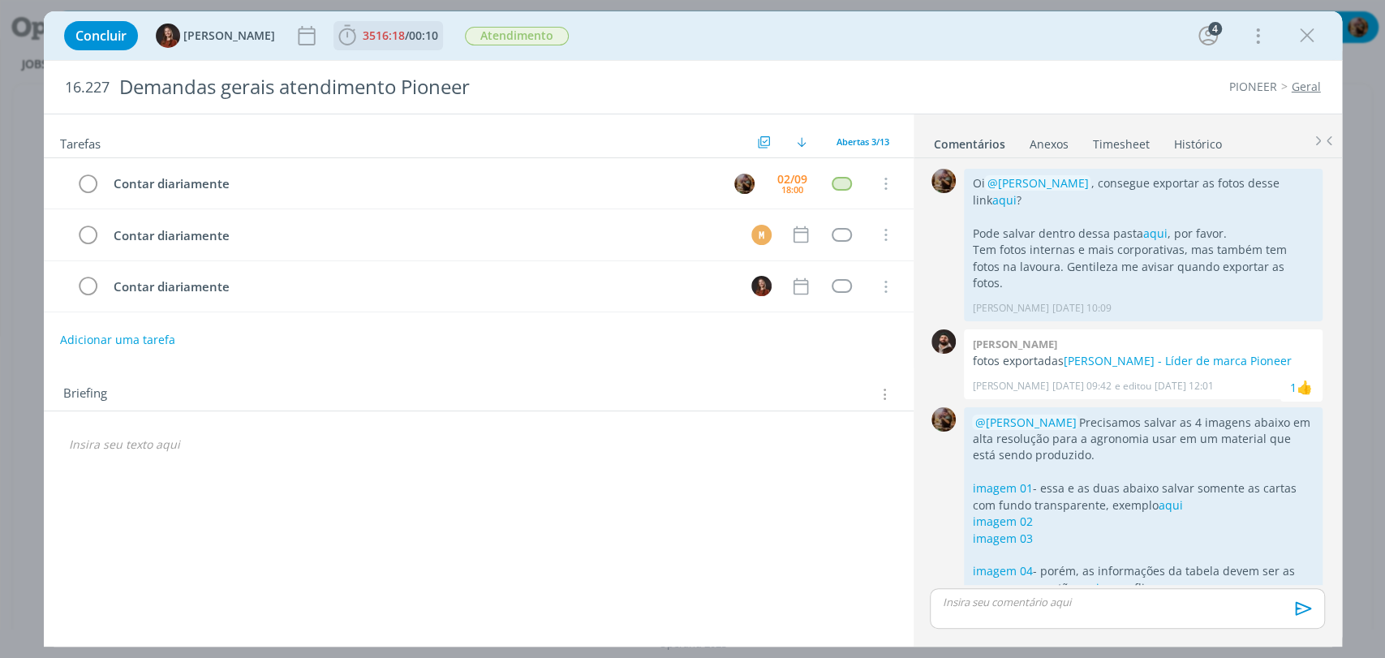
scroll to position [172, 0]
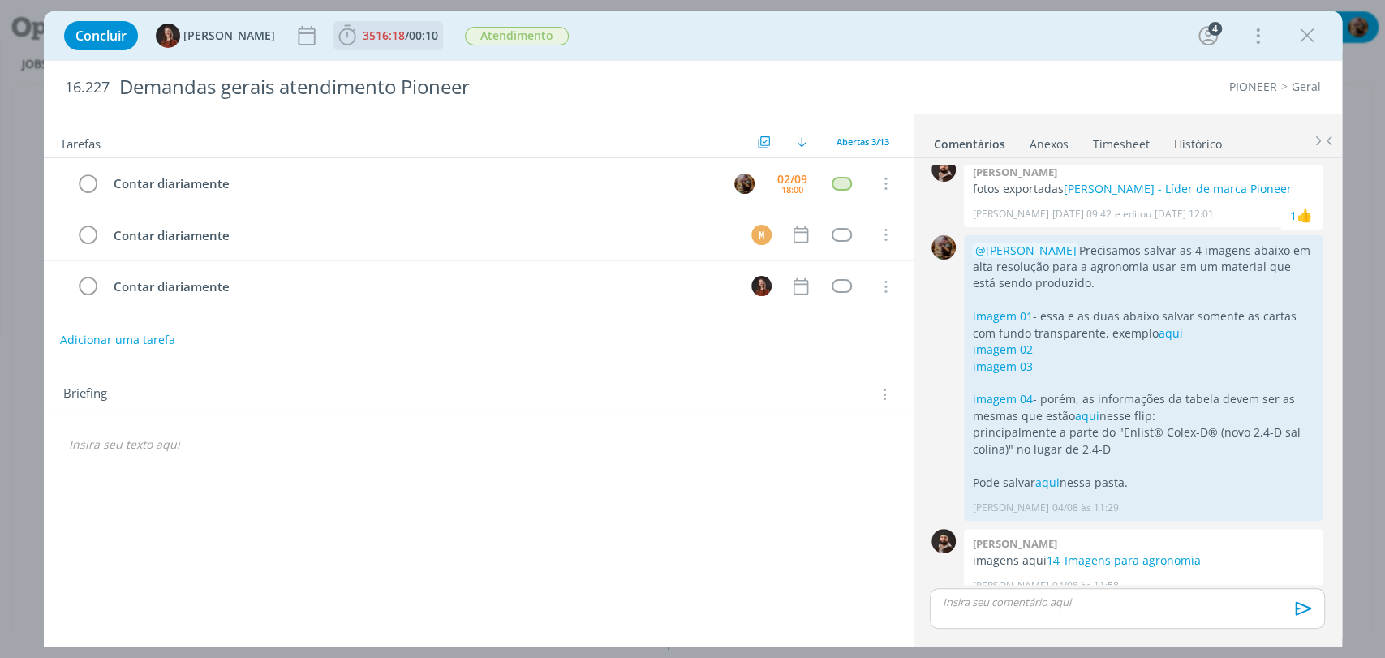
click at [409, 35] on span "00:10" at bounding box center [423, 35] width 29 height 15
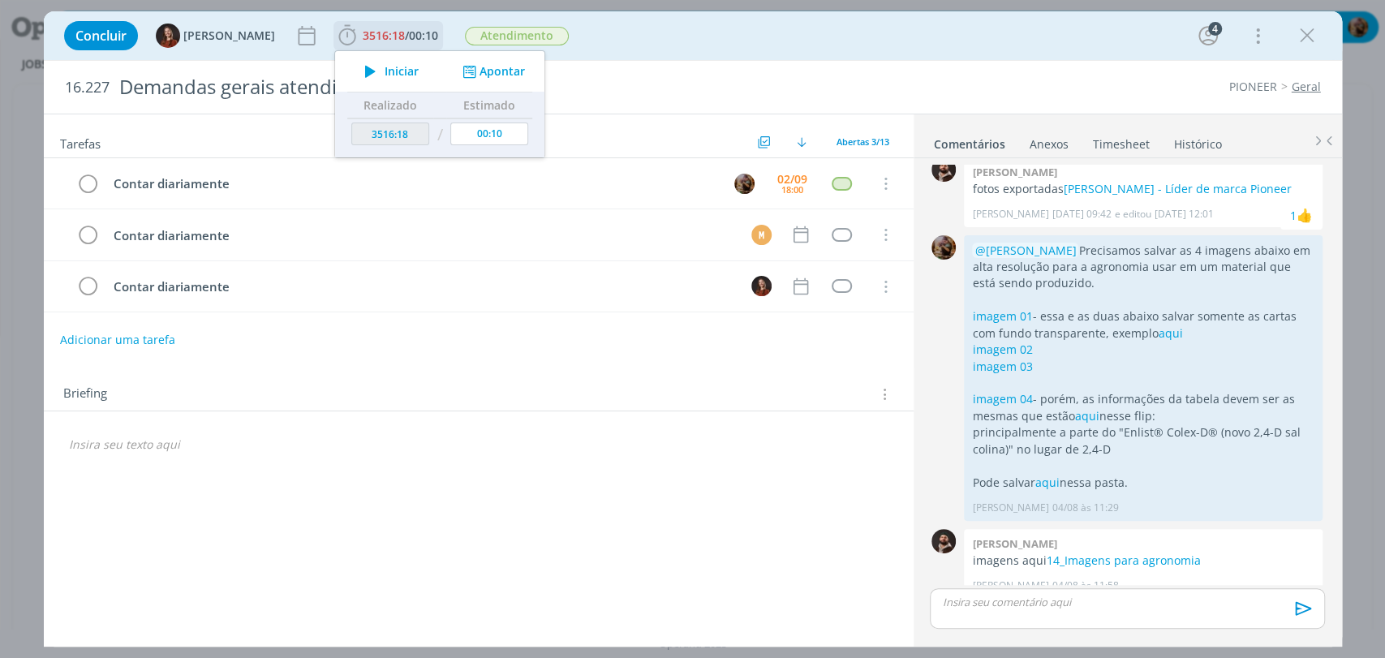
click at [474, 71] on button "Apontar" at bounding box center [491, 71] width 67 height 17
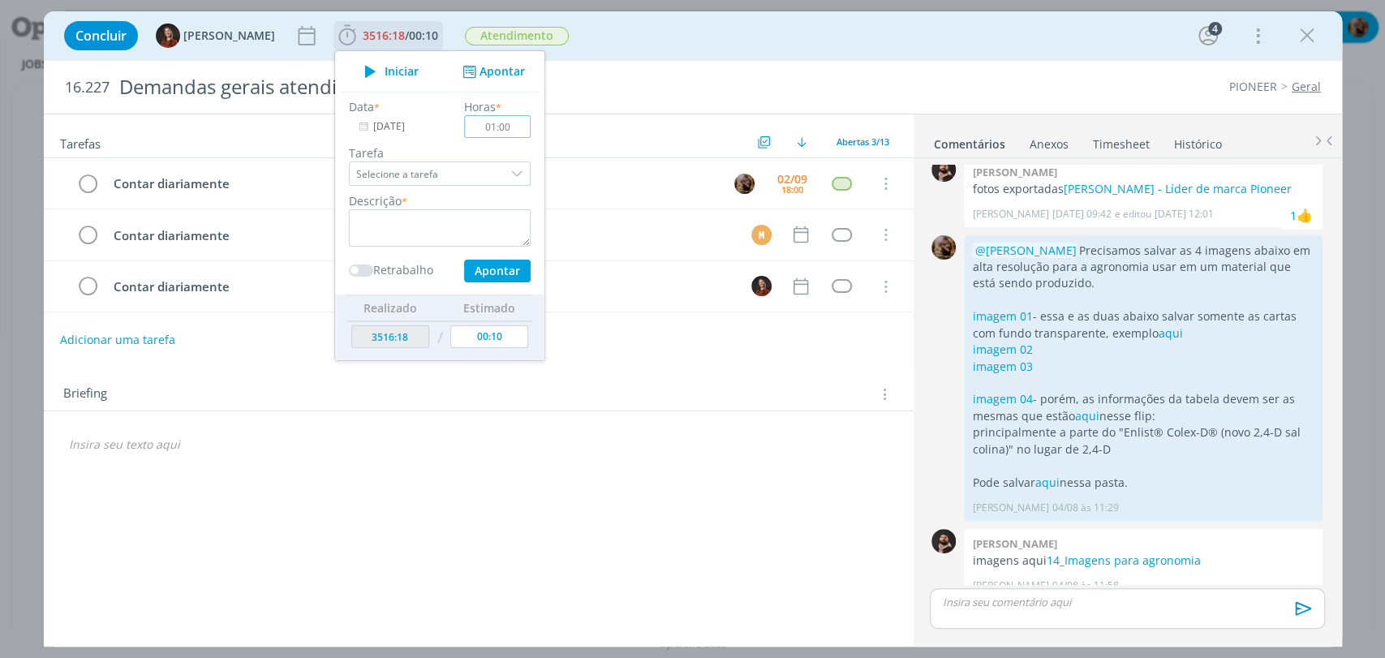
type input "01:00"
click at [480, 229] on textarea "dialog" at bounding box center [440, 227] width 182 height 37
type textarea "atendimento"
click at [501, 279] on button "Apontar" at bounding box center [496, 271] width 67 height 23
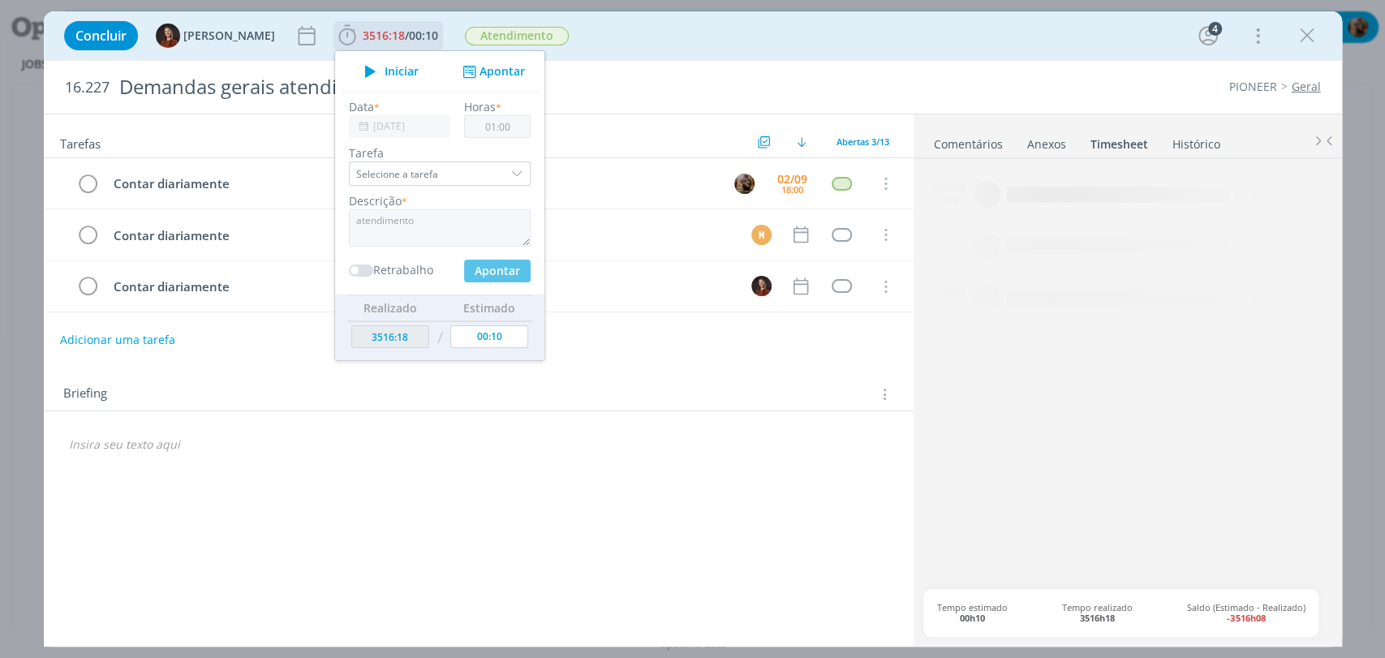
click at [385, 75] on span "Iniciar" at bounding box center [402, 71] width 34 height 11
type input "3517:18"
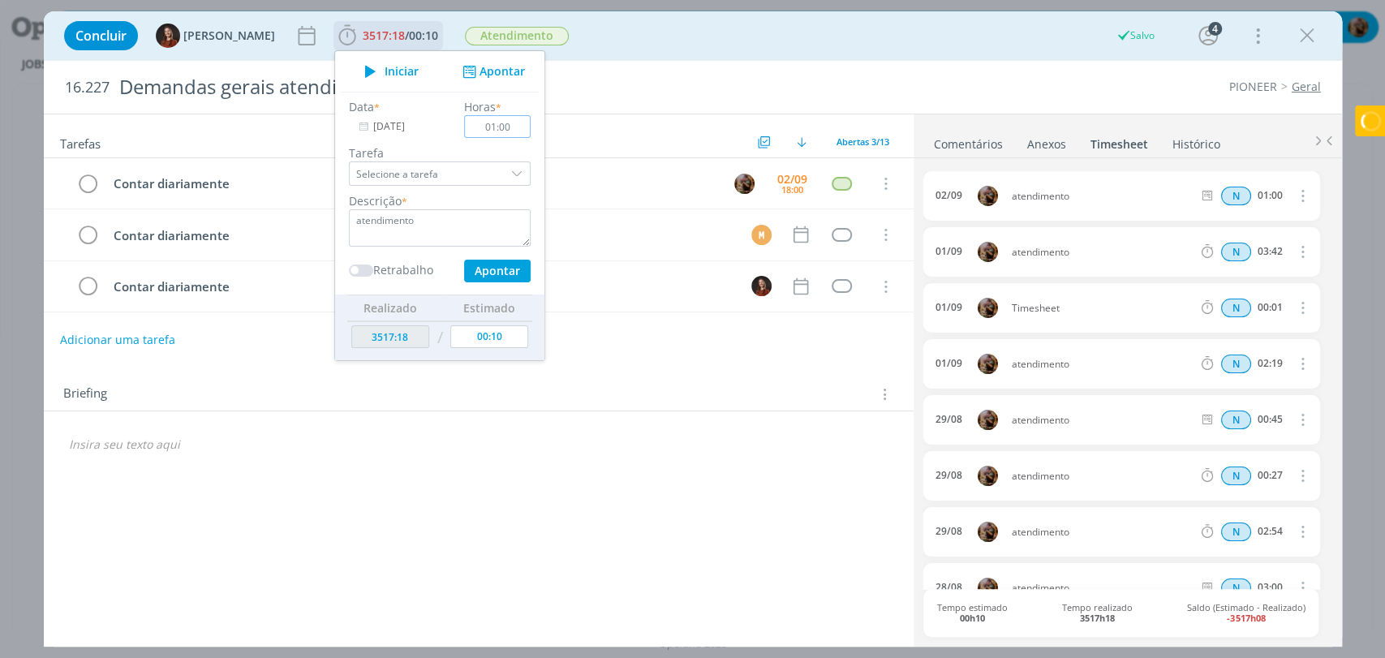
type input "00:00"
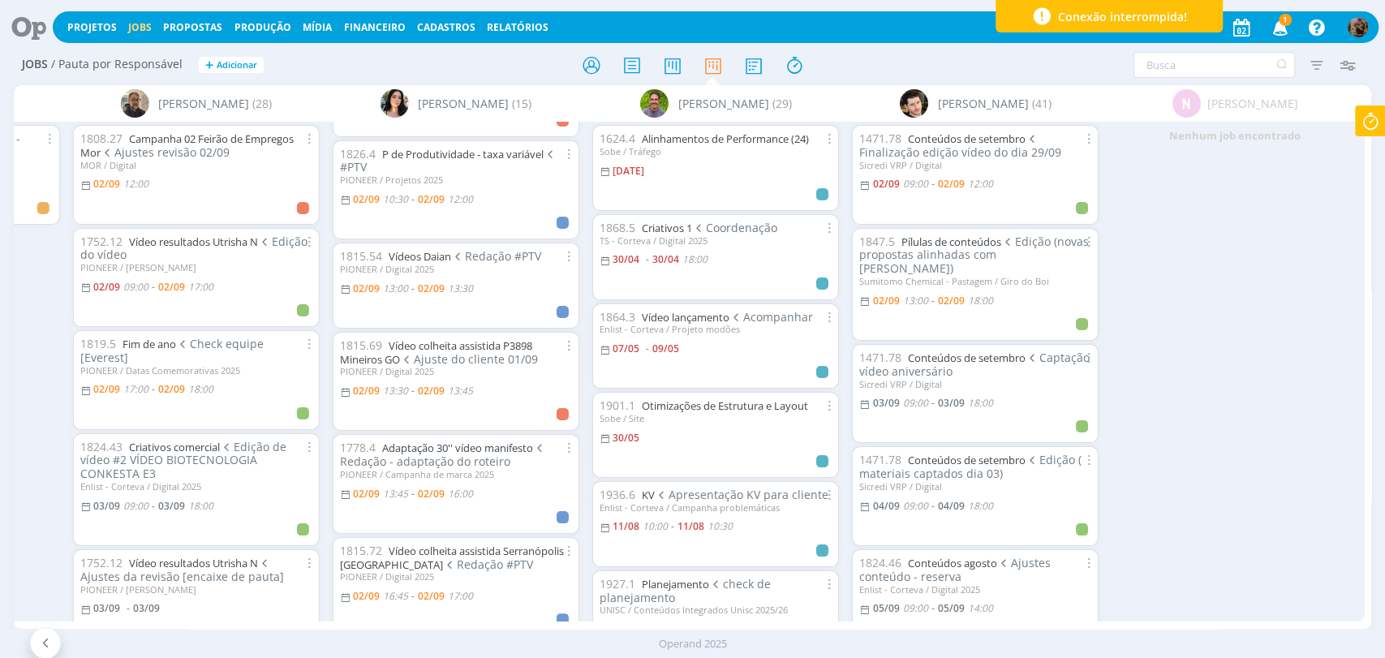
scroll to position [90, 0]
click at [484, 438] on link "Adaptação 30'' vídeo manifesto" at bounding box center [457, 445] width 151 height 15
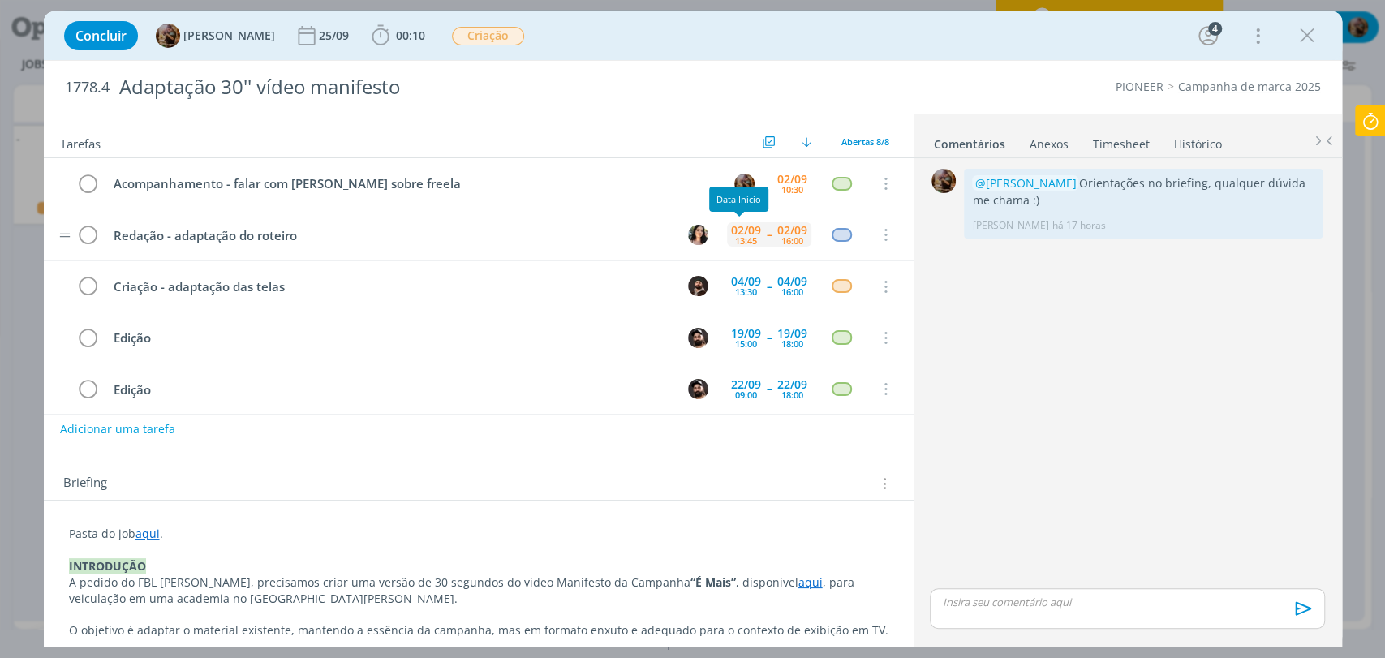
click at [737, 236] on div "13:45" at bounding box center [746, 240] width 22 height 9
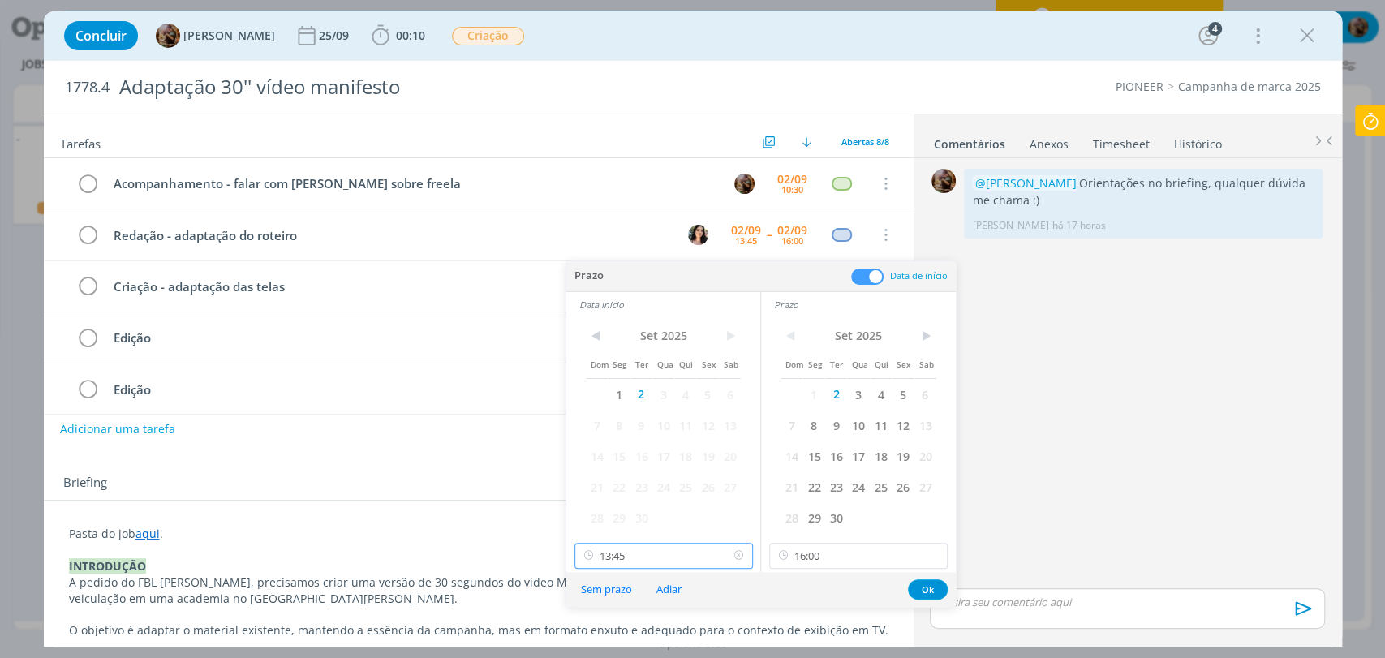
click at [681, 548] on input "13:45" at bounding box center [663, 556] width 178 height 26
click at [659, 454] on div "14:00" at bounding box center [664, 451] width 181 height 29
type input "14:00"
click at [919, 585] on button "Ok" at bounding box center [928, 589] width 40 height 20
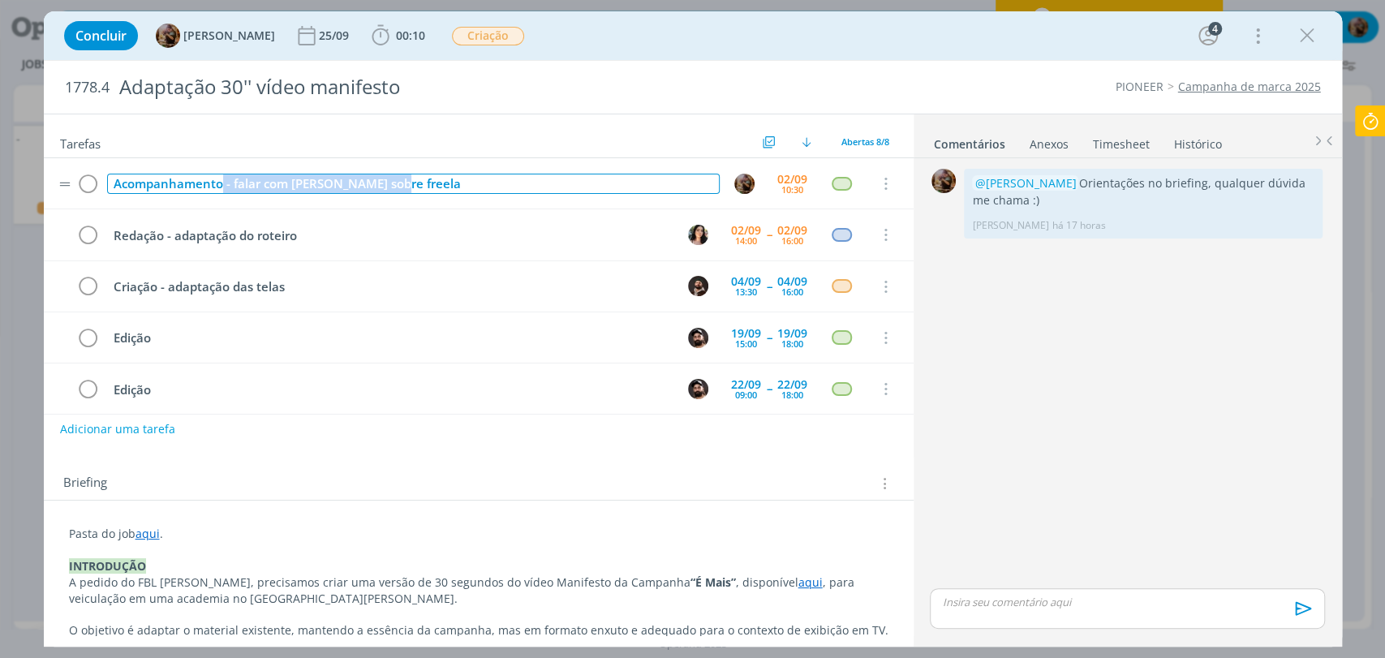
drag, startPoint x: 415, startPoint y: 178, endPoint x: 223, endPoint y: 189, distance: 192.6
click at [223, 189] on div "Acompanhamento - falar com Mari sobre freela" at bounding box center [413, 184] width 613 height 20
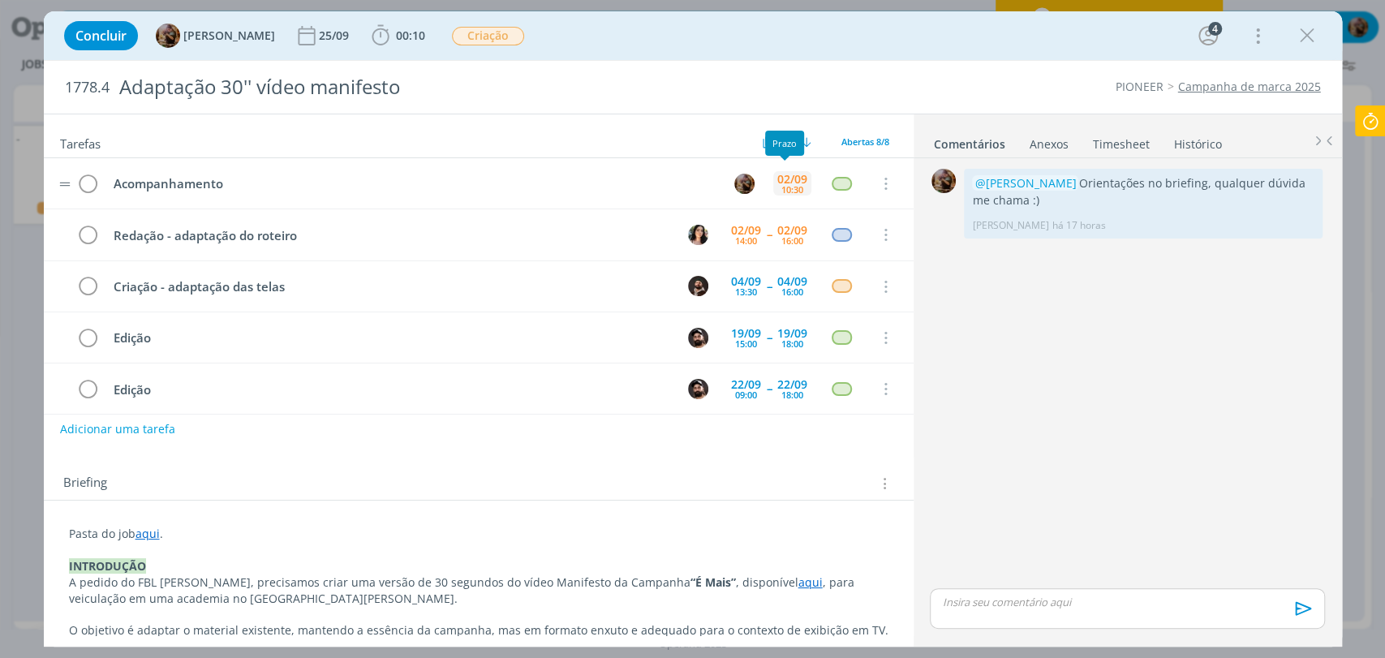
click at [782, 174] on div "02/09" at bounding box center [792, 179] width 30 height 11
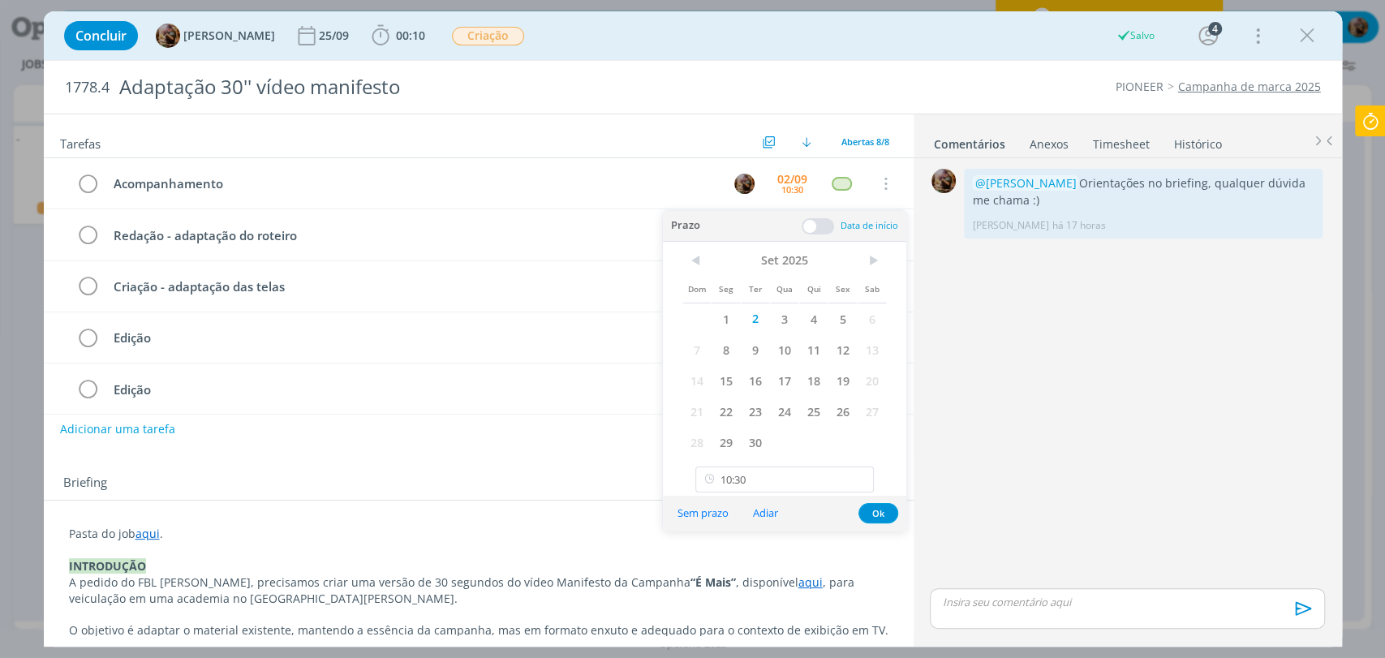
click at [802, 495] on div "< Set 2025 > Dom Seg Ter Qua Qui Sex Sab 1 2 3 4 5 6 7 8 9 10 11 12 13 14 15 16…" at bounding box center [784, 369] width 243 height 255
click at [801, 492] on input "10:30" at bounding box center [784, 480] width 178 height 26
click at [741, 320] on div "16:30" at bounding box center [786, 325] width 181 height 29
type input "16:30"
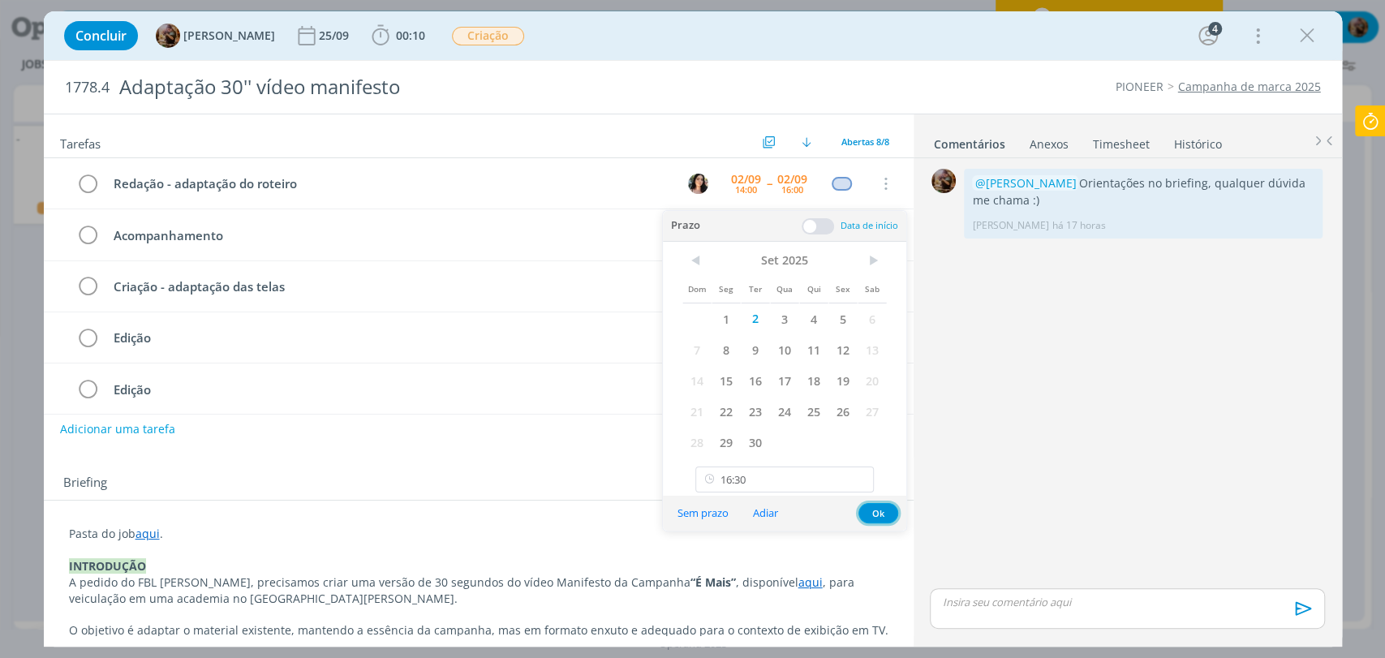
click at [880, 510] on button "Ok" at bounding box center [878, 513] width 40 height 20
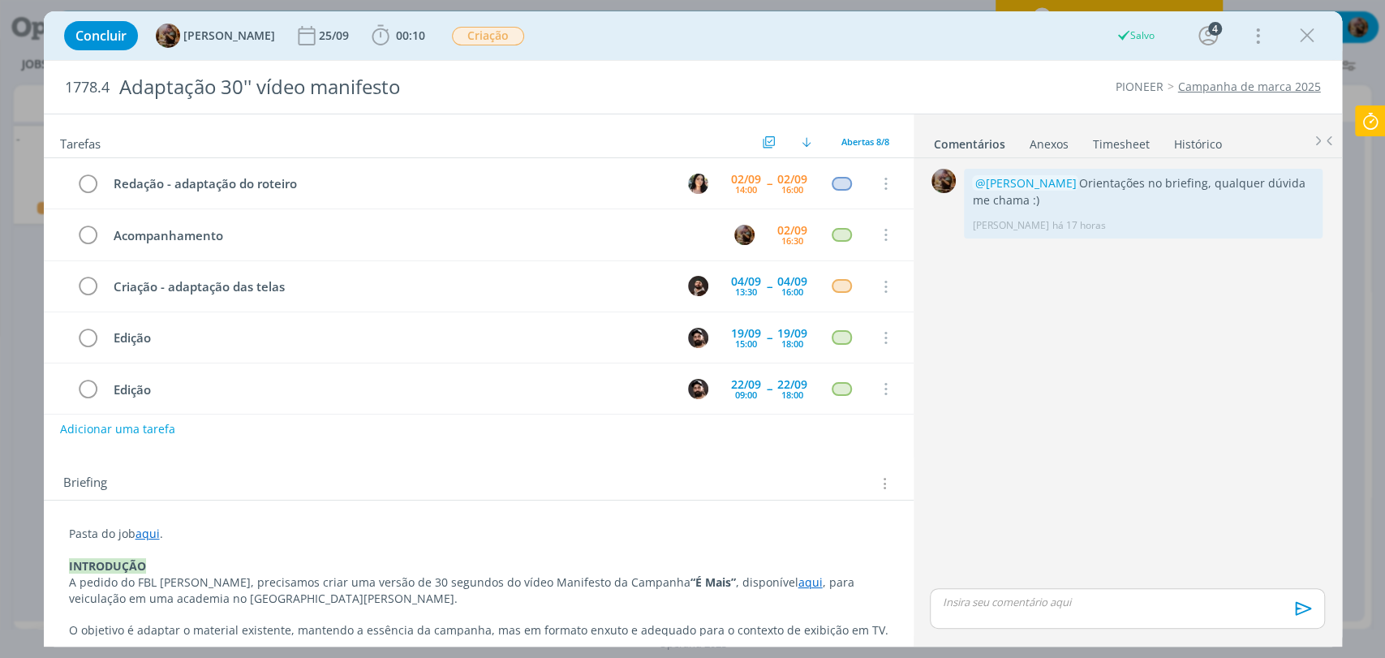
drag, startPoint x: 1297, startPoint y: 37, endPoint x: 987, endPoint y: 426, distance: 496.6
click at [1297, 37] on icon "dialog" at bounding box center [1307, 36] width 24 height 24
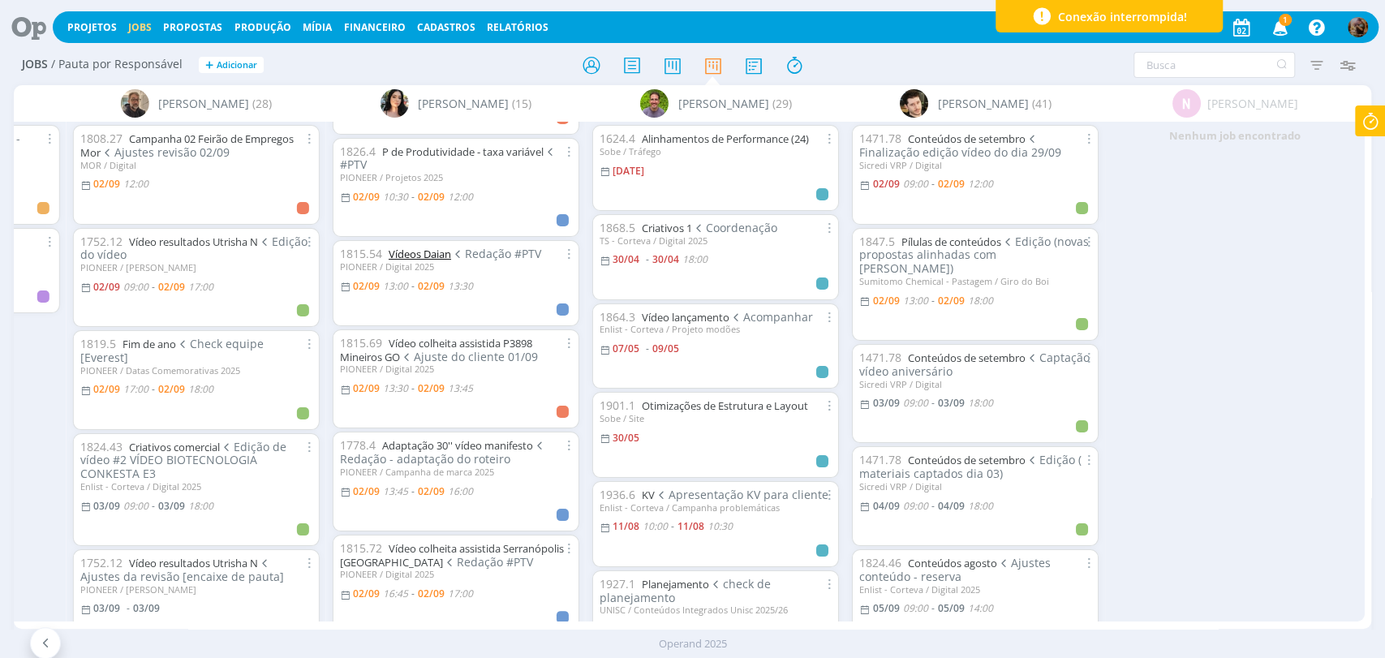
drag, startPoint x: 443, startPoint y: 248, endPoint x: 480, endPoint y: 272, distance: 43.4
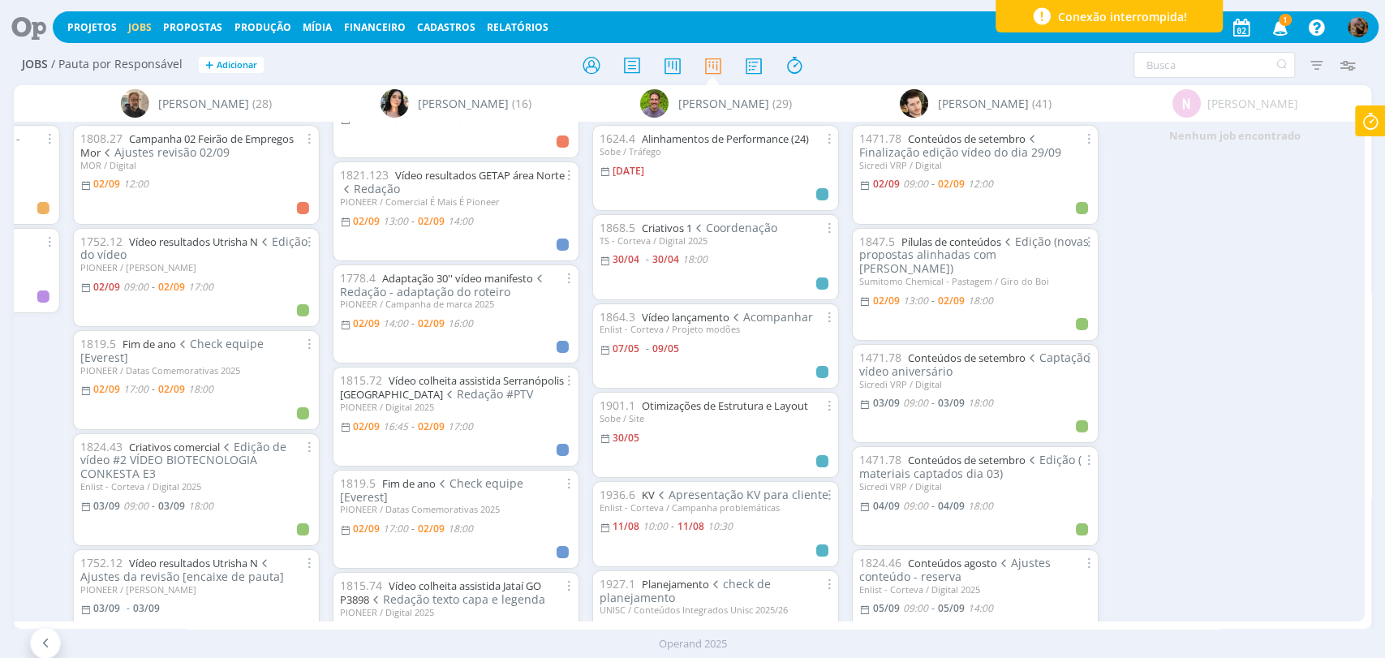
scroll to position [270, 0]
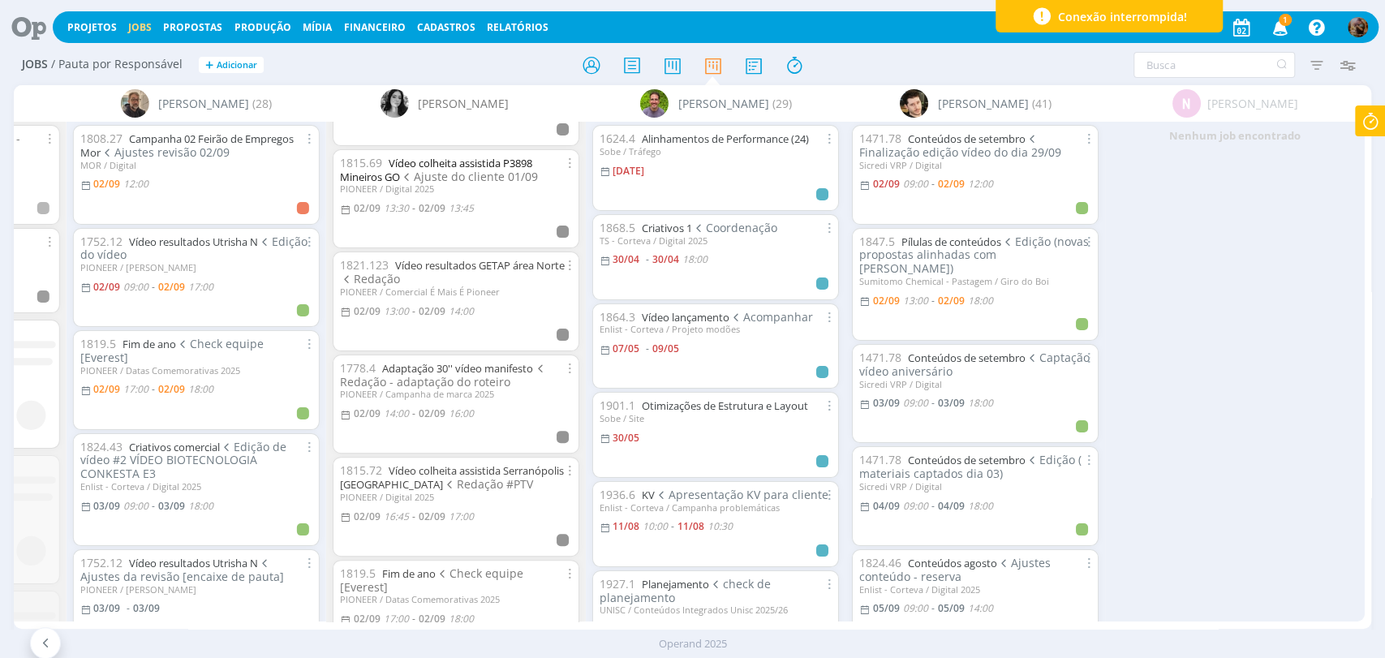
drag, startPoint x: 483, startPoint y: 161, endPoint x: 536, endPoint y: 184, distance: 58.5
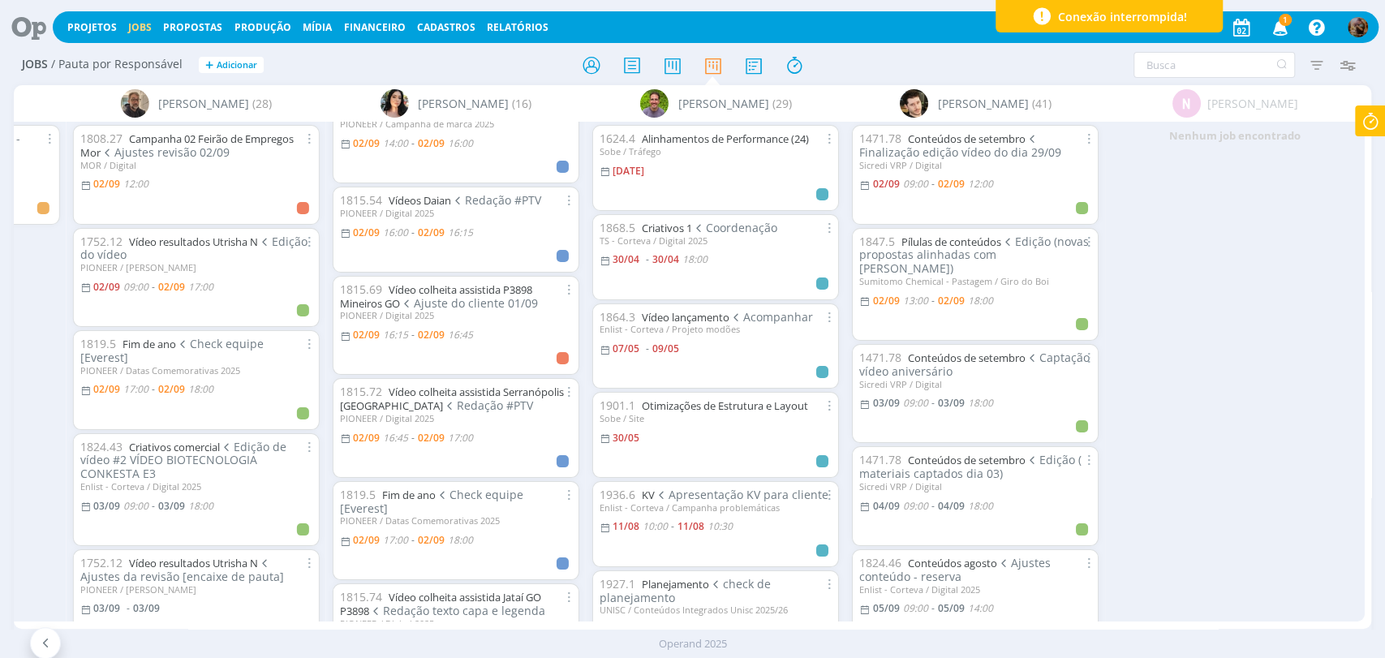
scroll to position [439, 0]
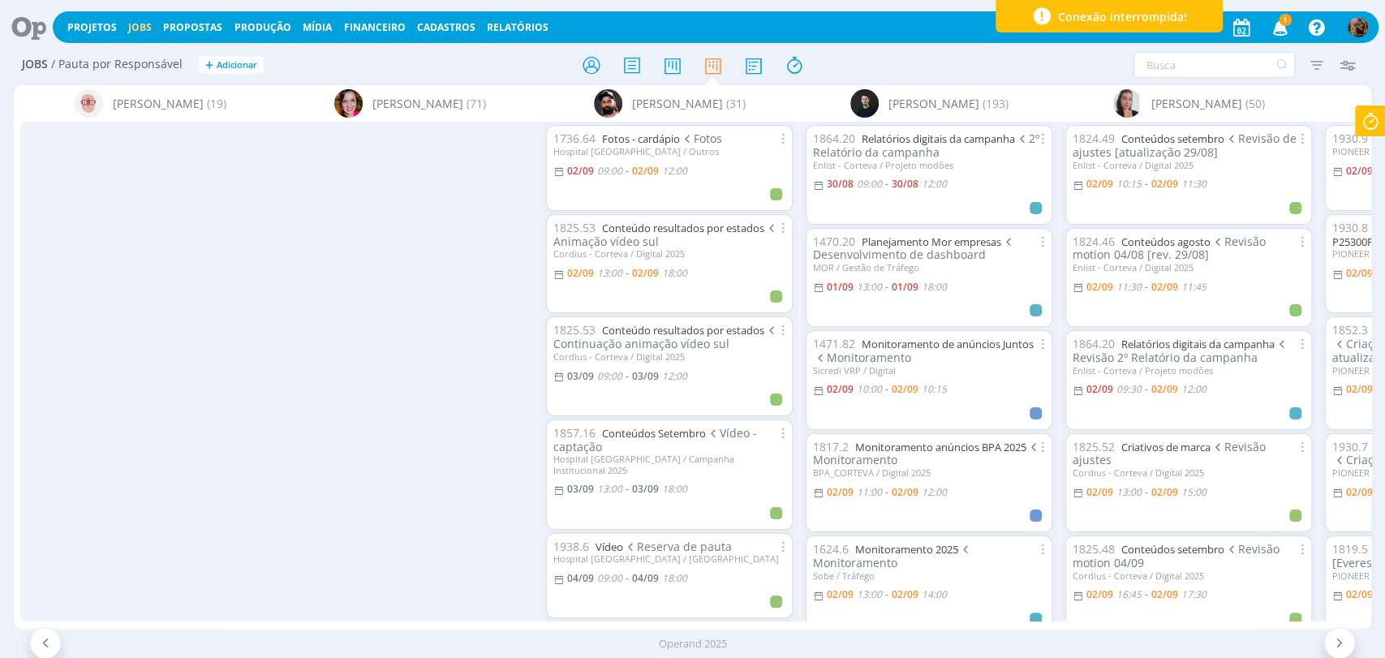
scroll to position [0, 689]
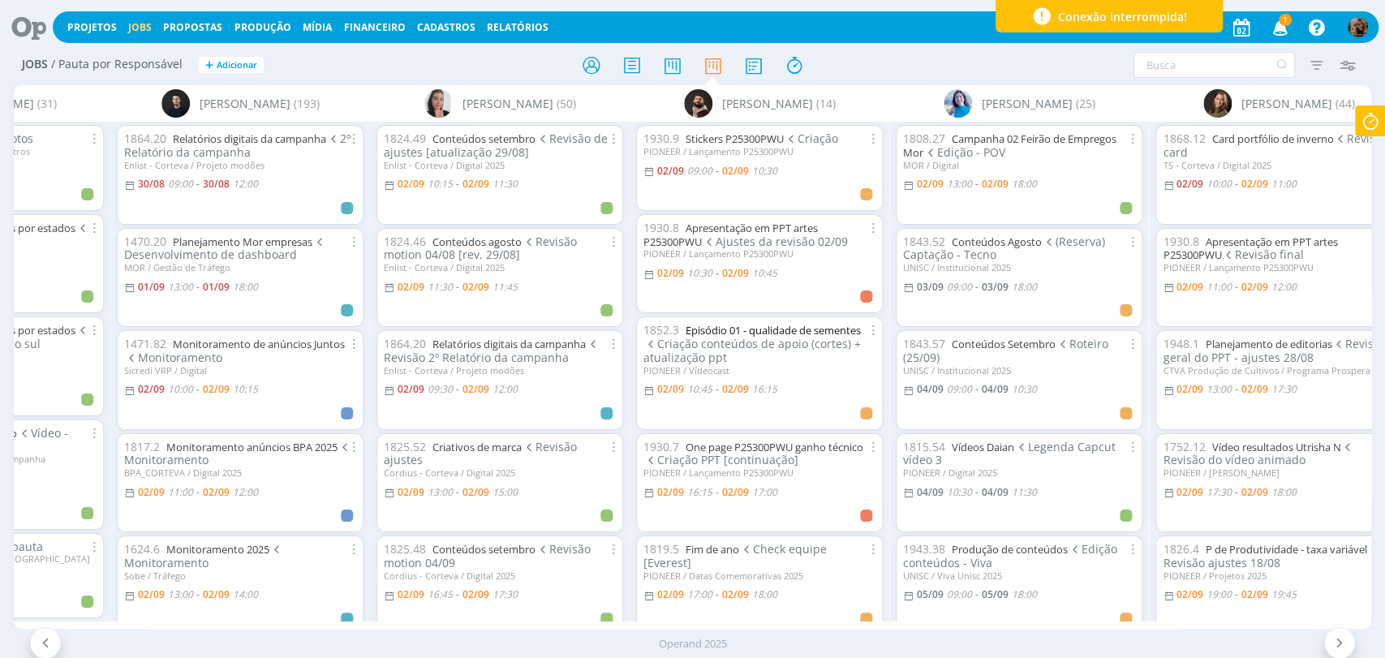
click at [775, 329] on link "Episódio 01 - qualidade de sementes" at bounding box center [773, 330] width 175 height 15
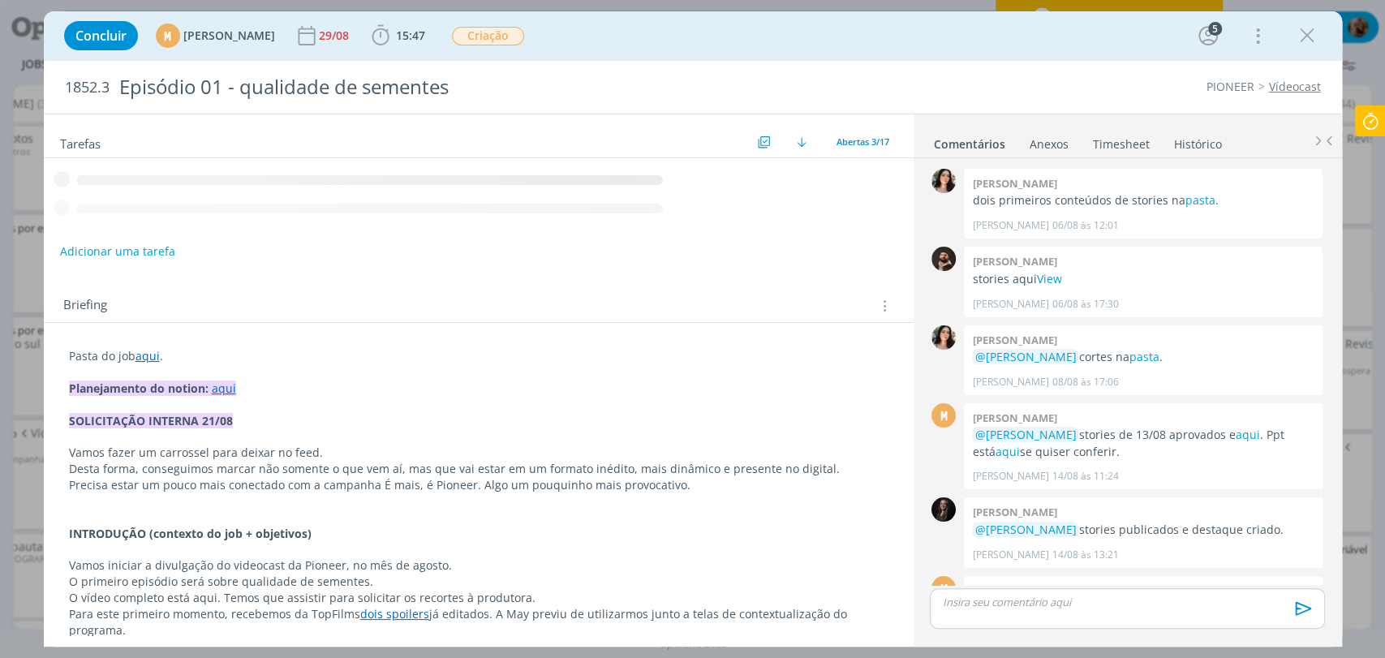
scroll to position [816, 0]
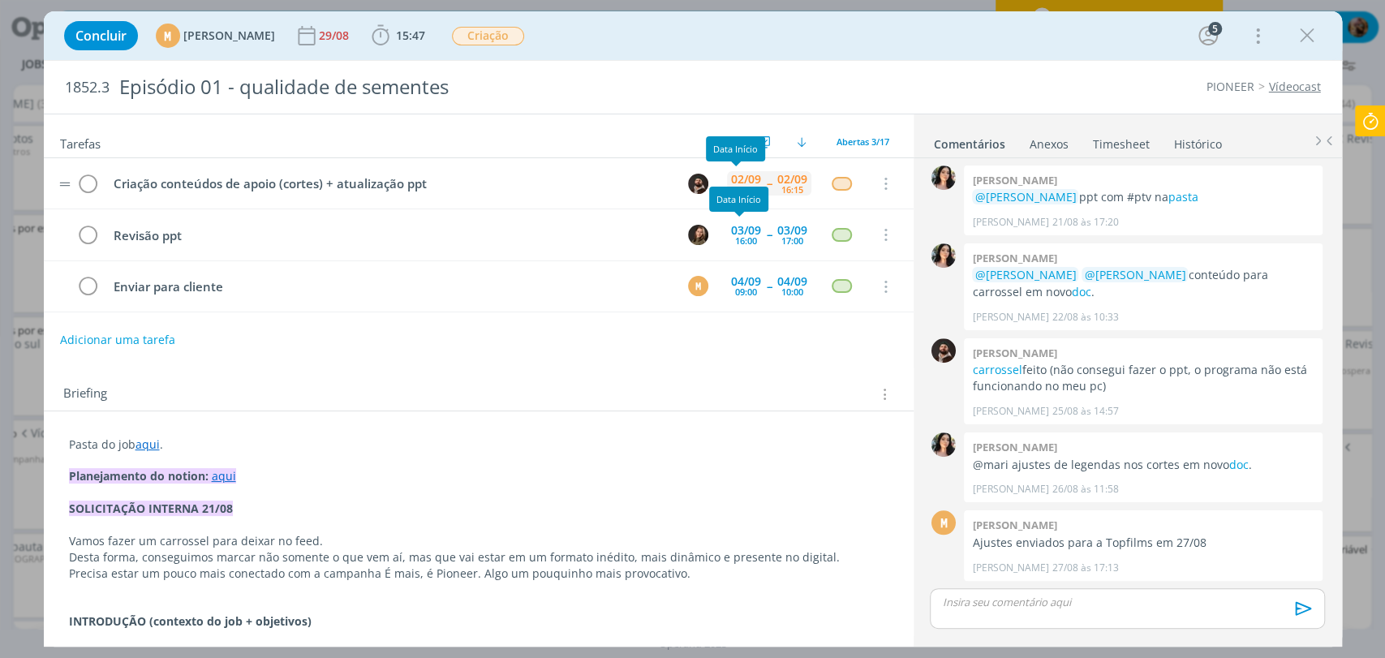
click at [733, 174] on div "02/09" at bounding box center [746, 179] width 30 height 11
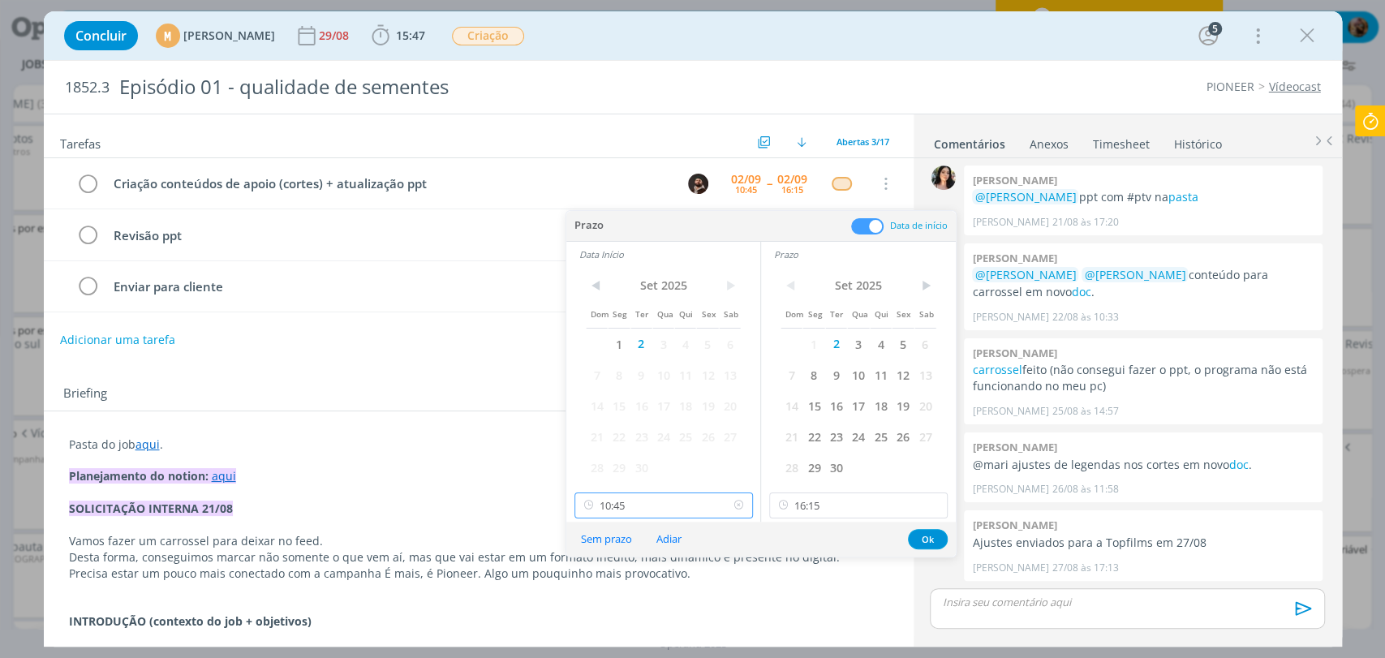
click at [647, 497] on input "10:45" at bounding box center [663, 505] width 178 height 26
click at [611, 424] on div "10:30" at bounding box center [664, 432] width 181 height 29
type input "10:30"
click at [857, 510] on input "16:15" at bounding box center [858, 505] width 178 height 26
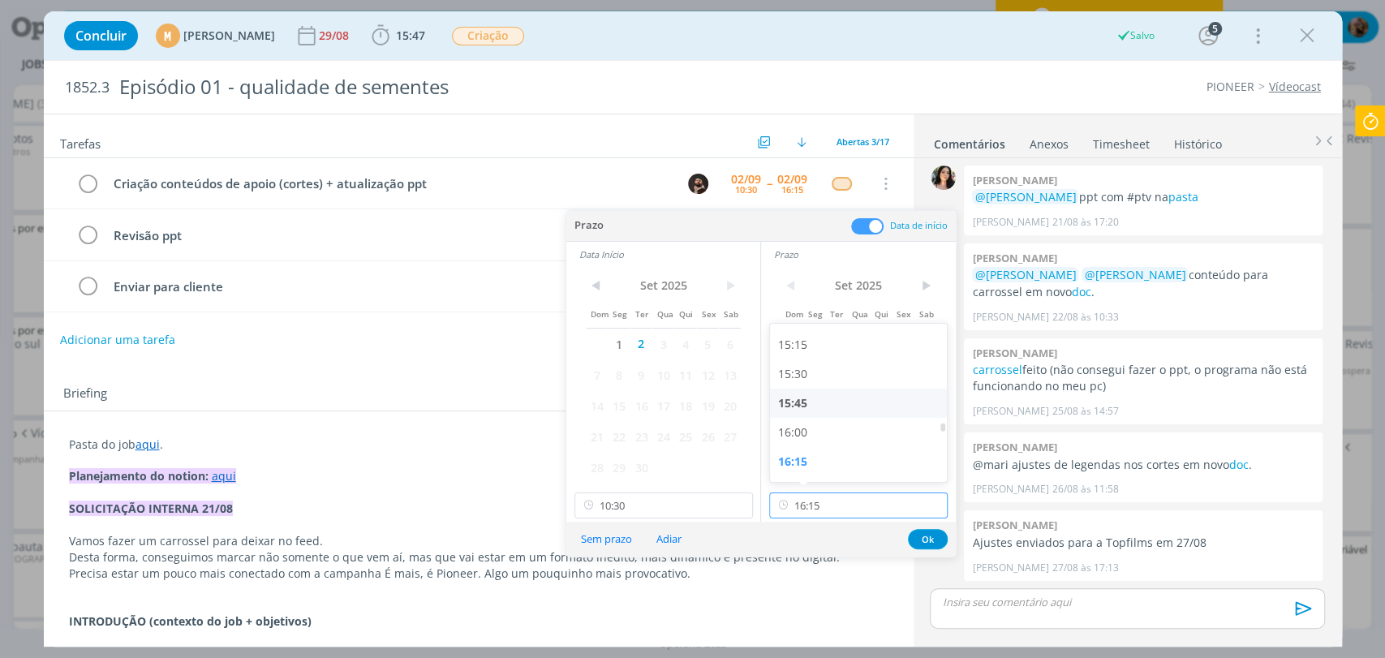
scroll to position [1685, 0]
click at [804, 409] on div "15:00" at bounding box center [860, 405] width 181 height 29
type input "15:00"
click at [927, 537] on button "Ok" at bounding box center [928, 539] width 40 height 20
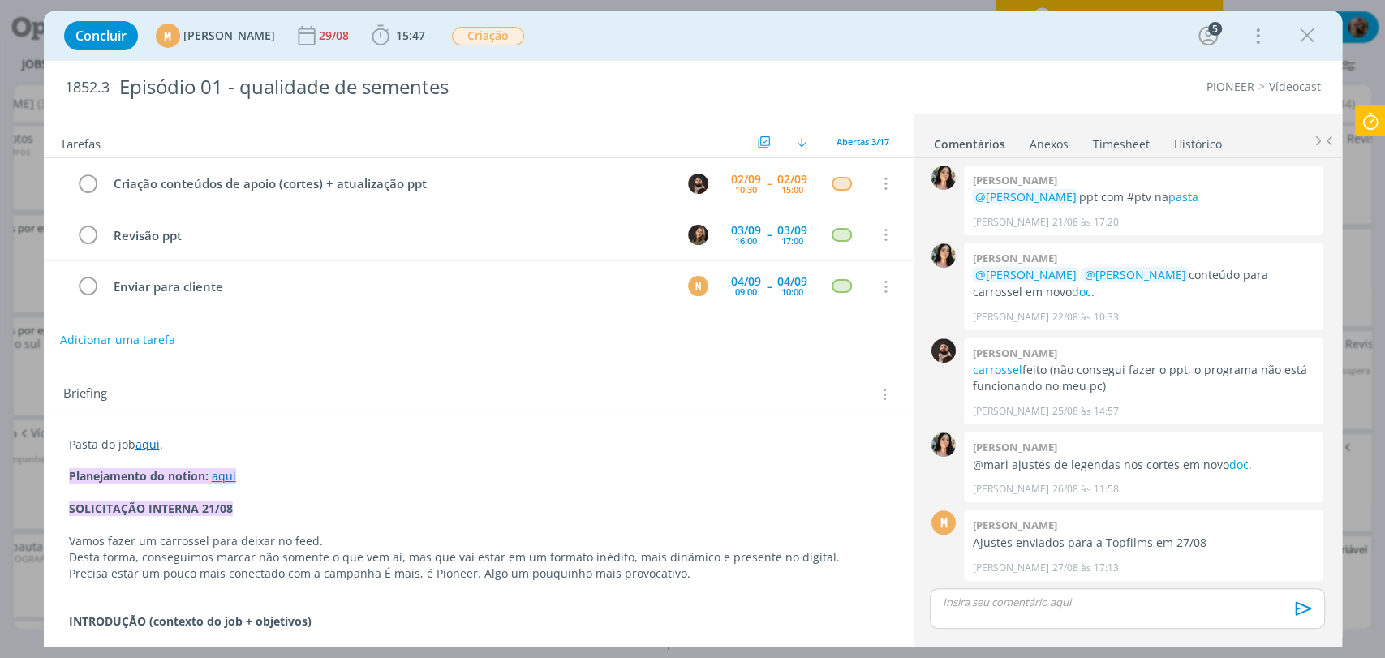
click at [1304, 36] on icon "dialog" at bounding box center [1307, 36] width 24 height 24
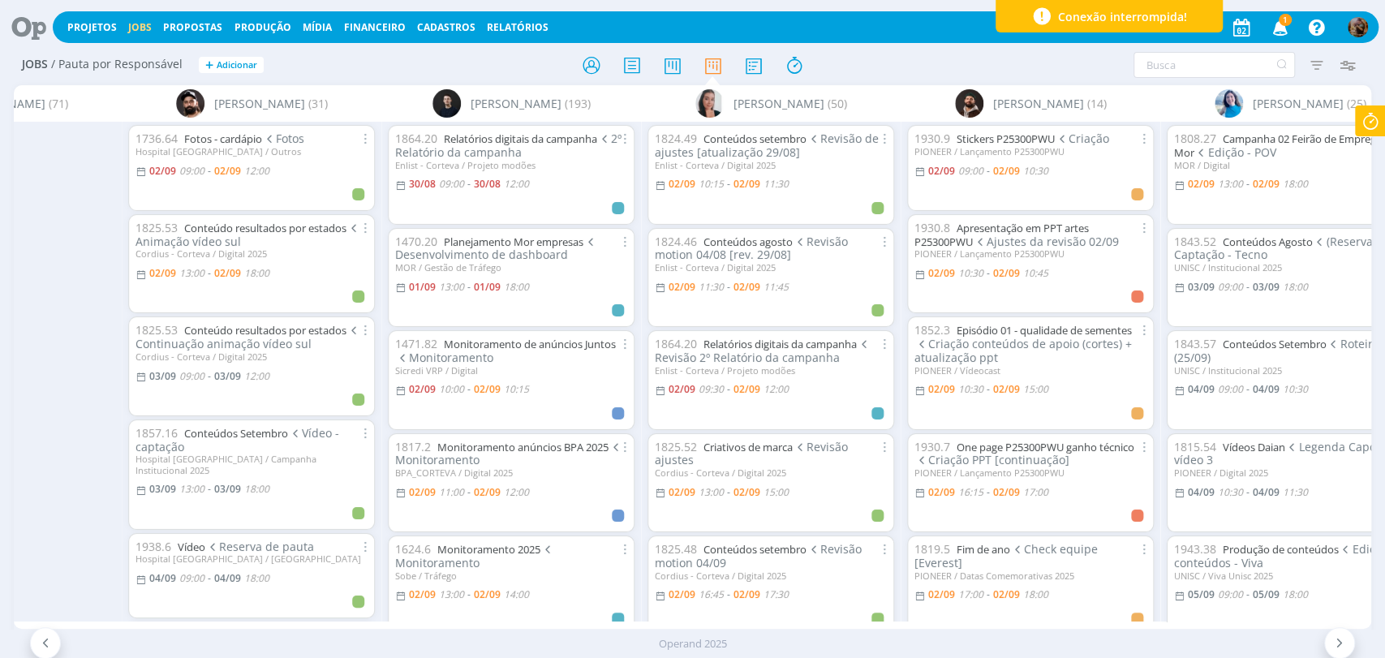
scroll to position [0, 605]
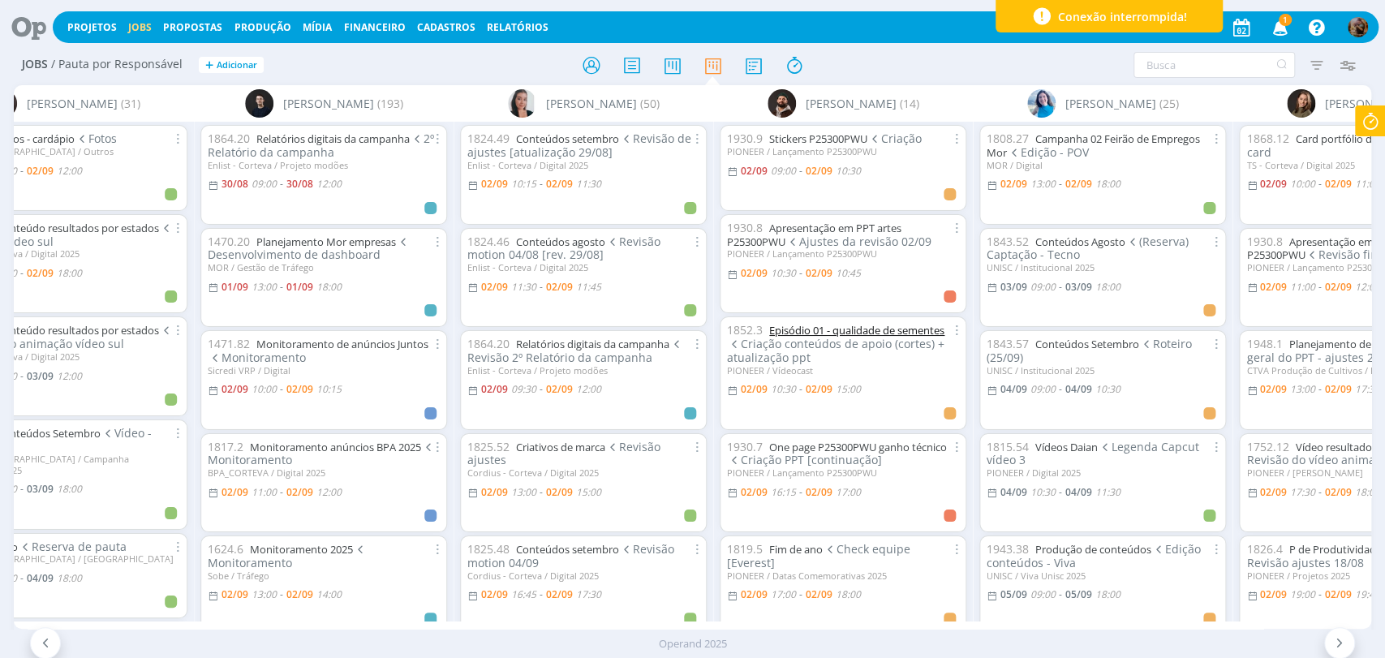
click at [860, 325] on link "Episódio 01 - qualidade de sementes" at bounding box center [856, 330] width 175 height 15
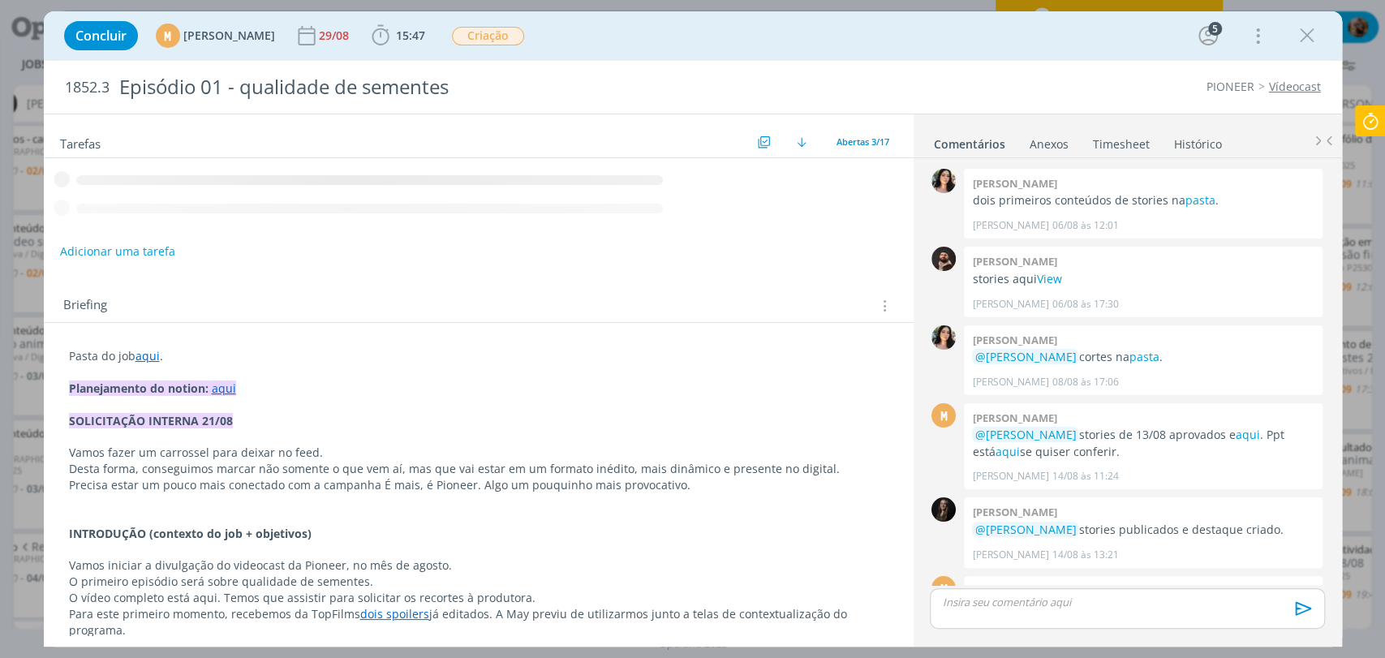
scroll to position [816, 0]
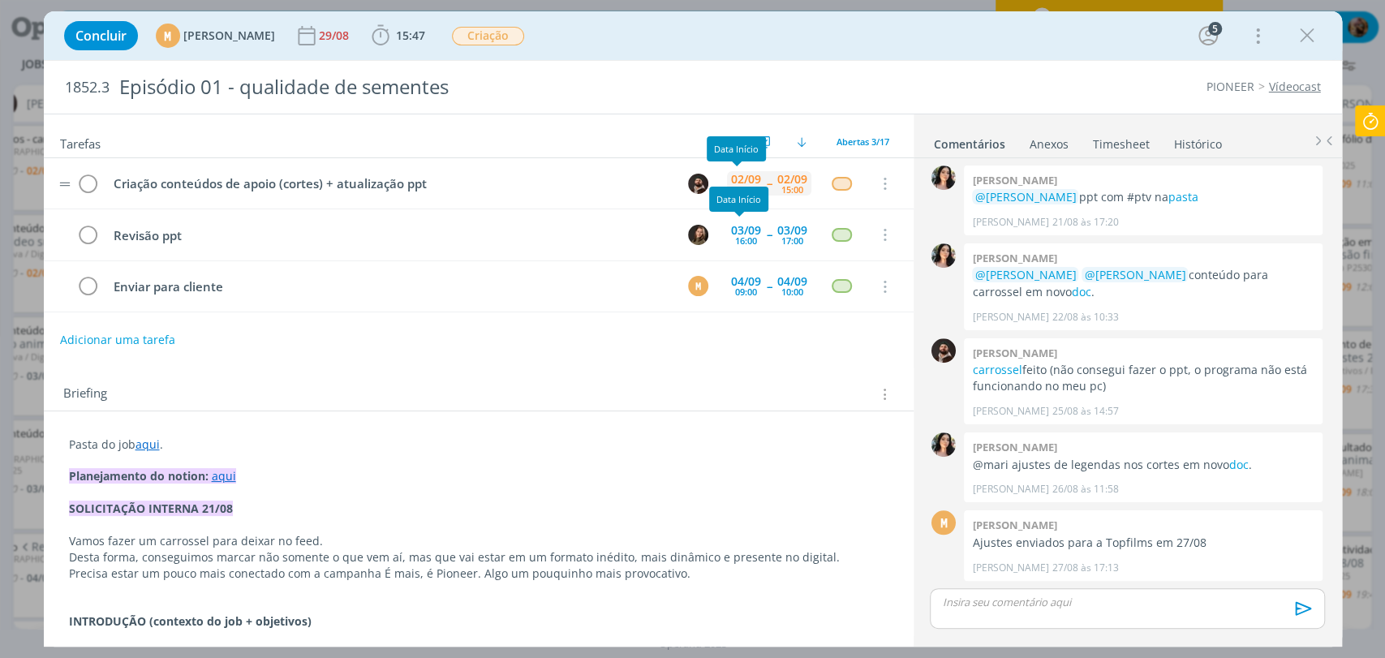
click at [734, 180] on div "02/09" at bounding box center [746, 179] width 30 height 11
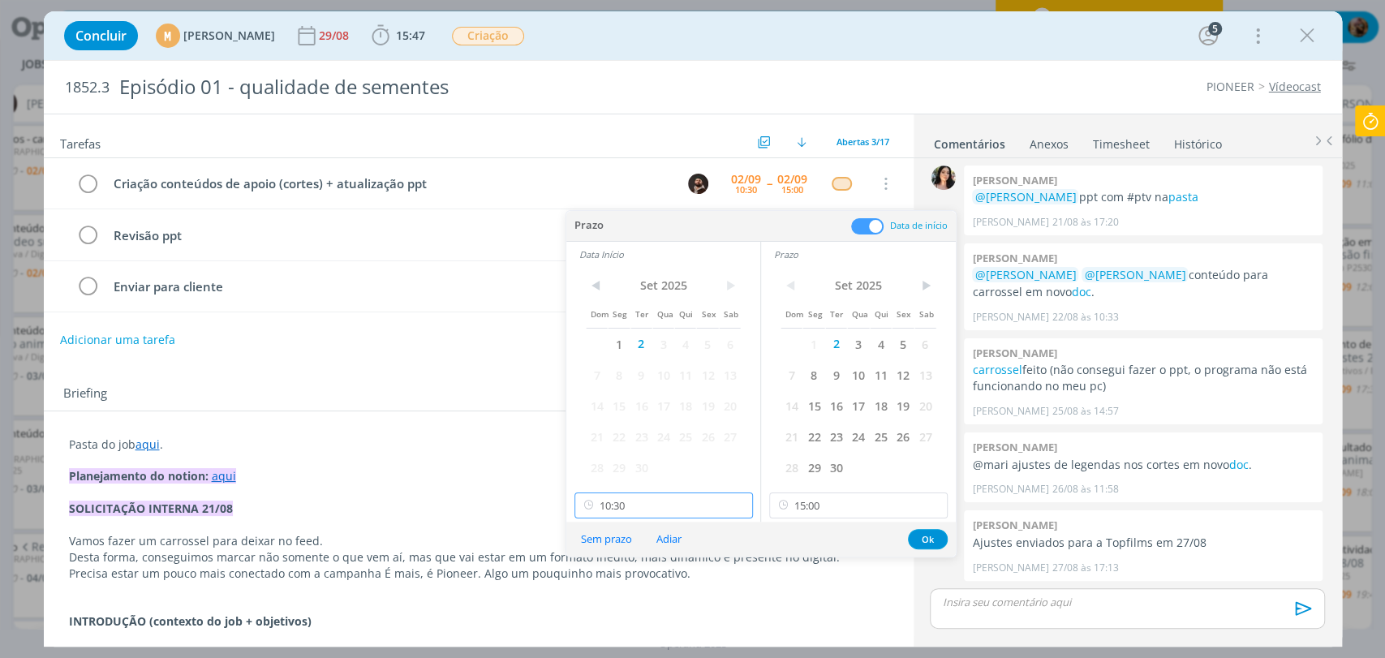
click at [673, 514] on input "10:30" at bounding box center [663, 505] width 178 height 26
click at [593, 402] on div "10:45" at bounding box center [664, 400] width 181 height 29
type input "10:45"
click at [918, 532] on button "Ok" at bounding box center [928, 539] width 40 height 20
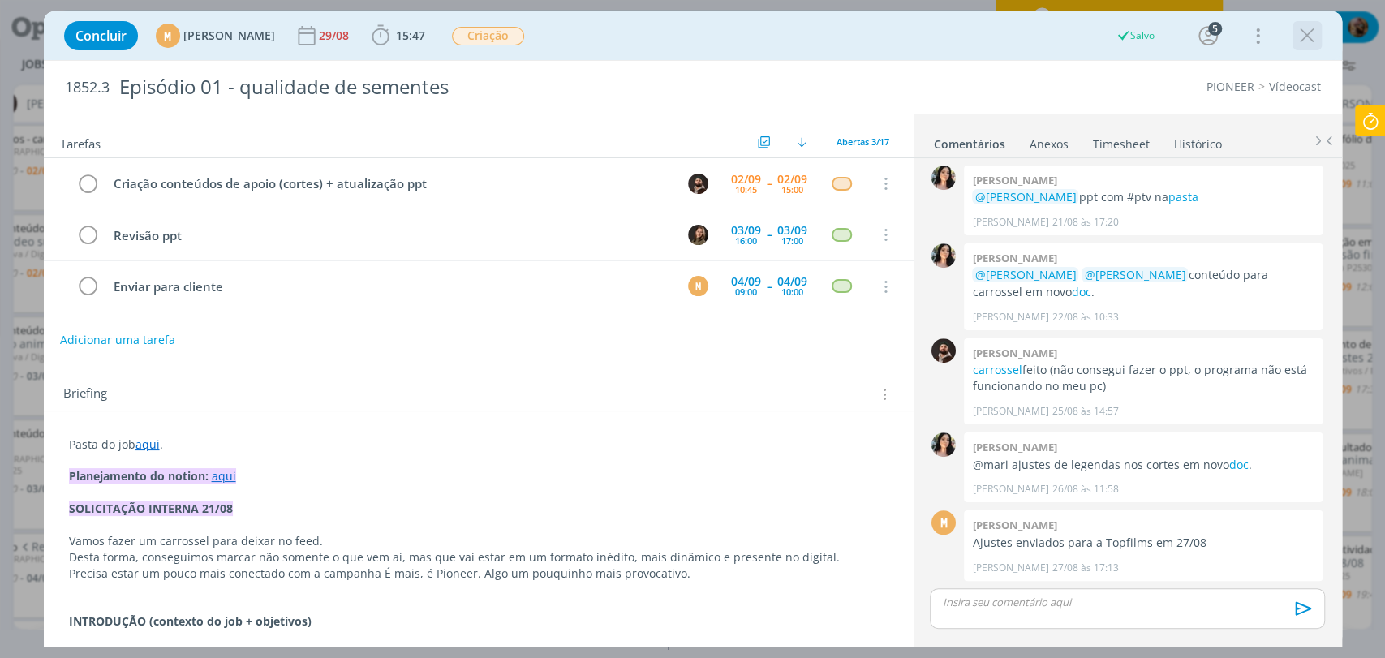
click at [1305, 41] on icon "dialog" at bounding box center [1307, 36] width 24 height 24
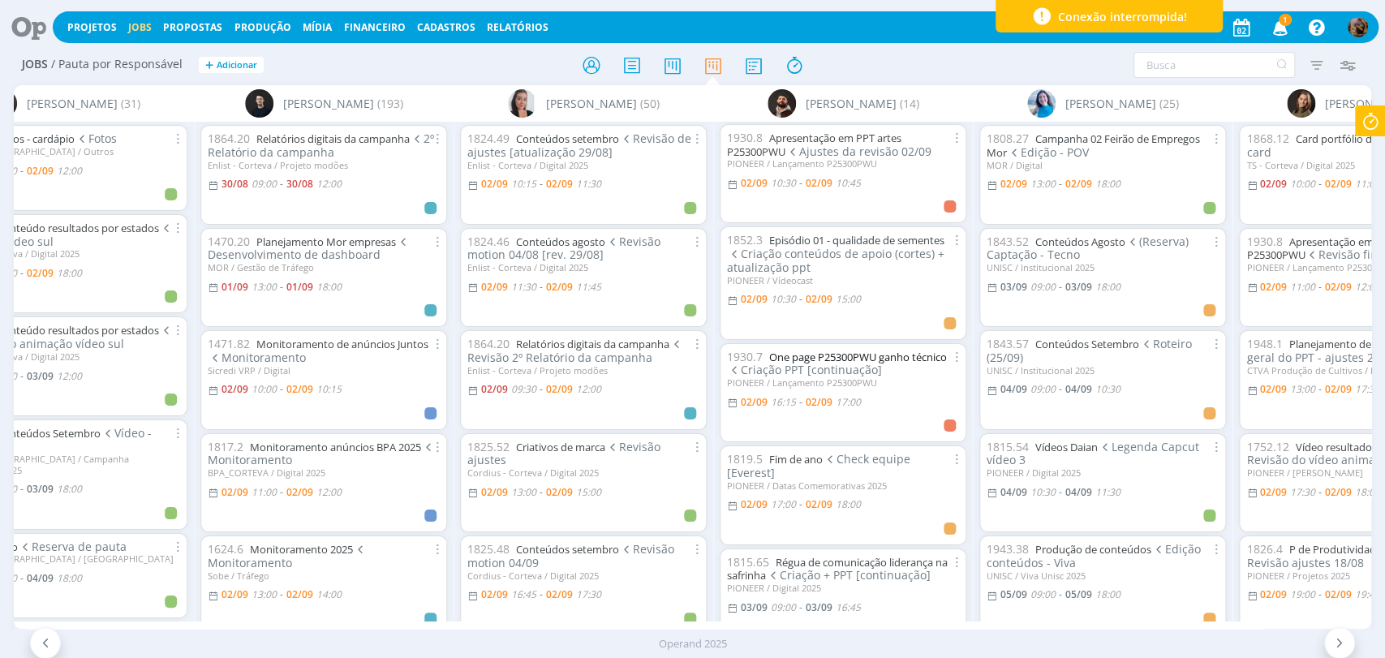
scroll to position [180, 0]
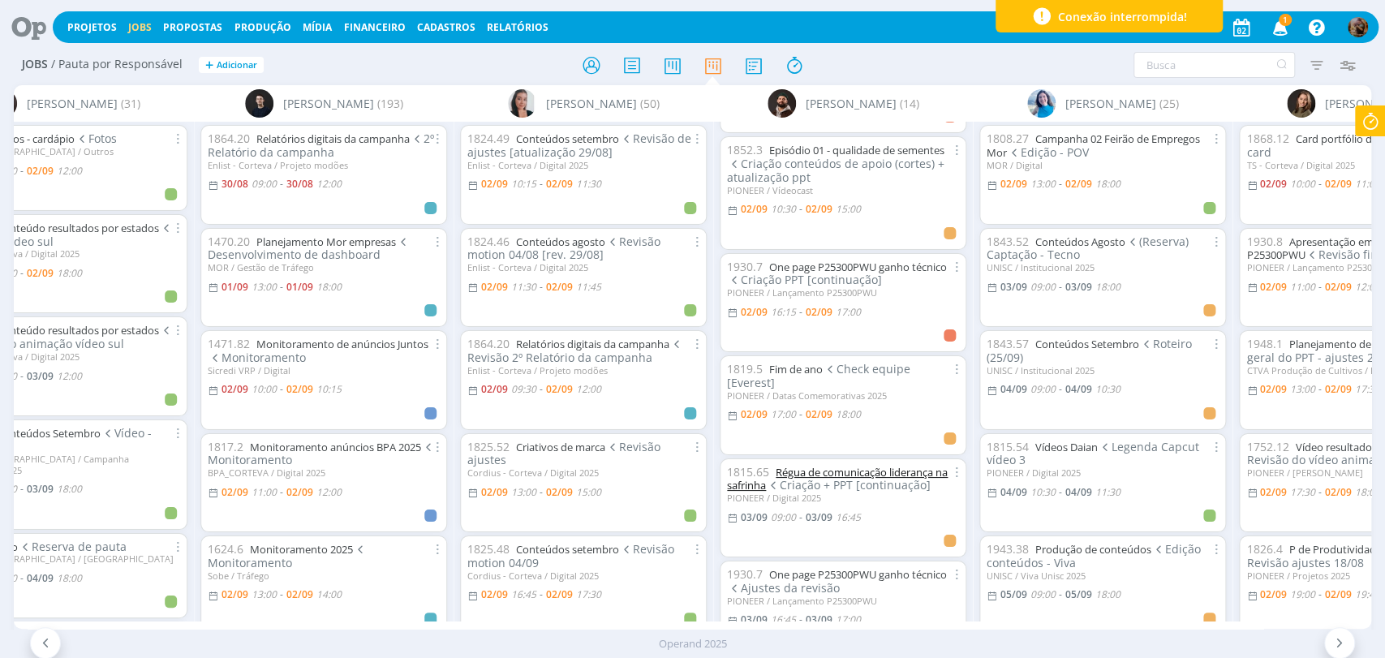
click at [855, 465] on link "Régua de comunicação liderança na safrinha" at bounding box center [837, 479] width 221 height 28
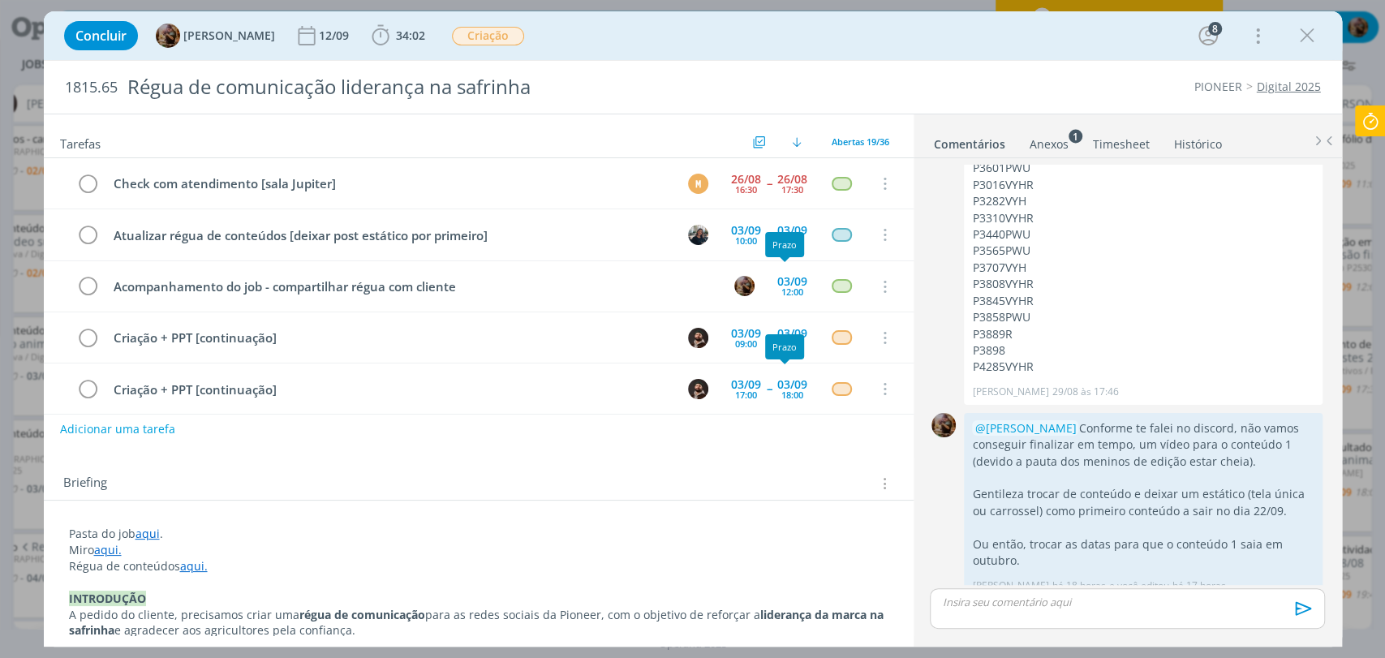
scroll to position [102, 0]
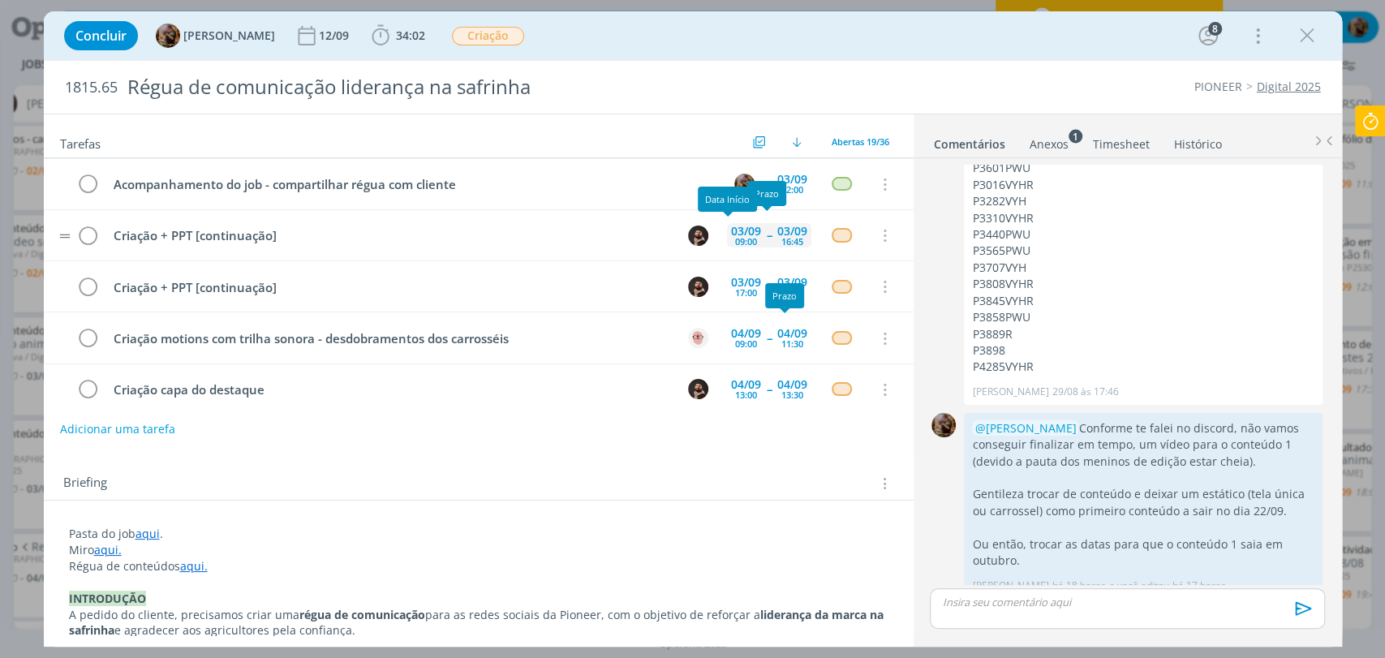
click at [735, 231] on div "03/09" at bounding box center [746, 231] width 30 height 11
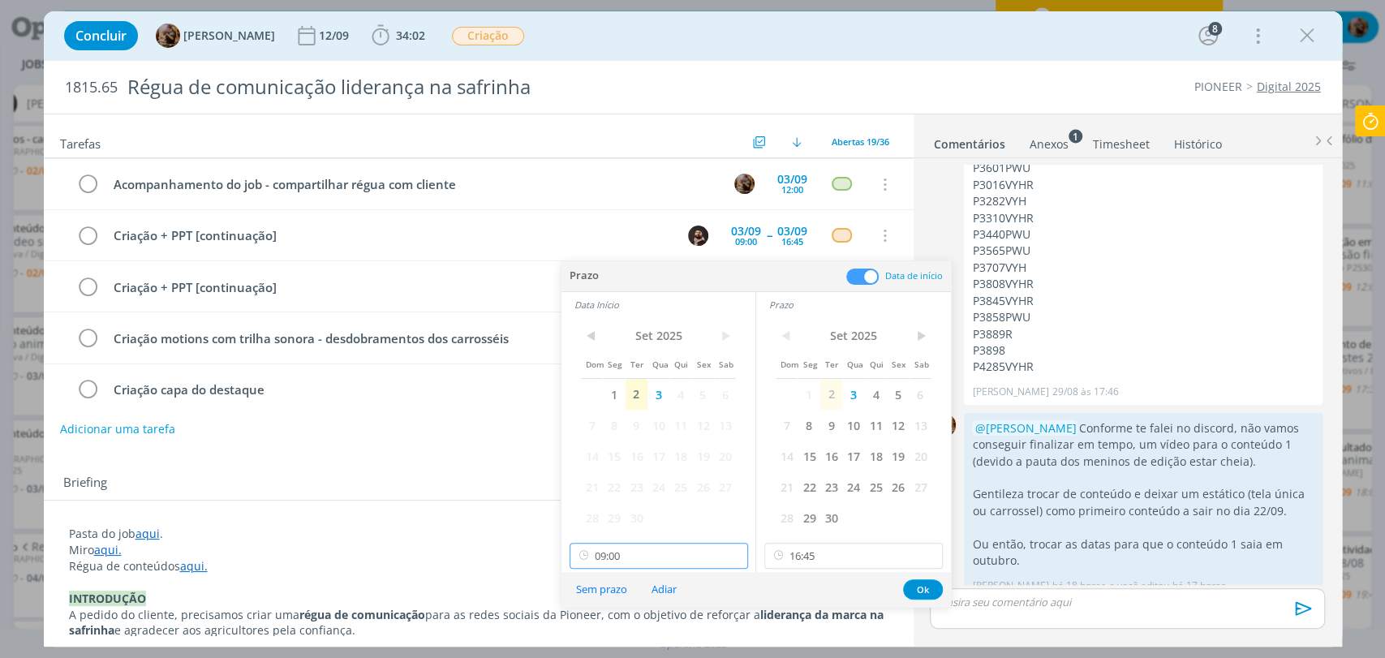
click at [657, 547] on input "09:00" at bounding box center [659, 556] width 178 height 26
click at [636, 472] on div "09:30" at bounding box center [660, 480] width 181 height 29
type input "09:30"
click at [915, 590] on button "Ok" at bounding box center [923, 589] width 40 height 20
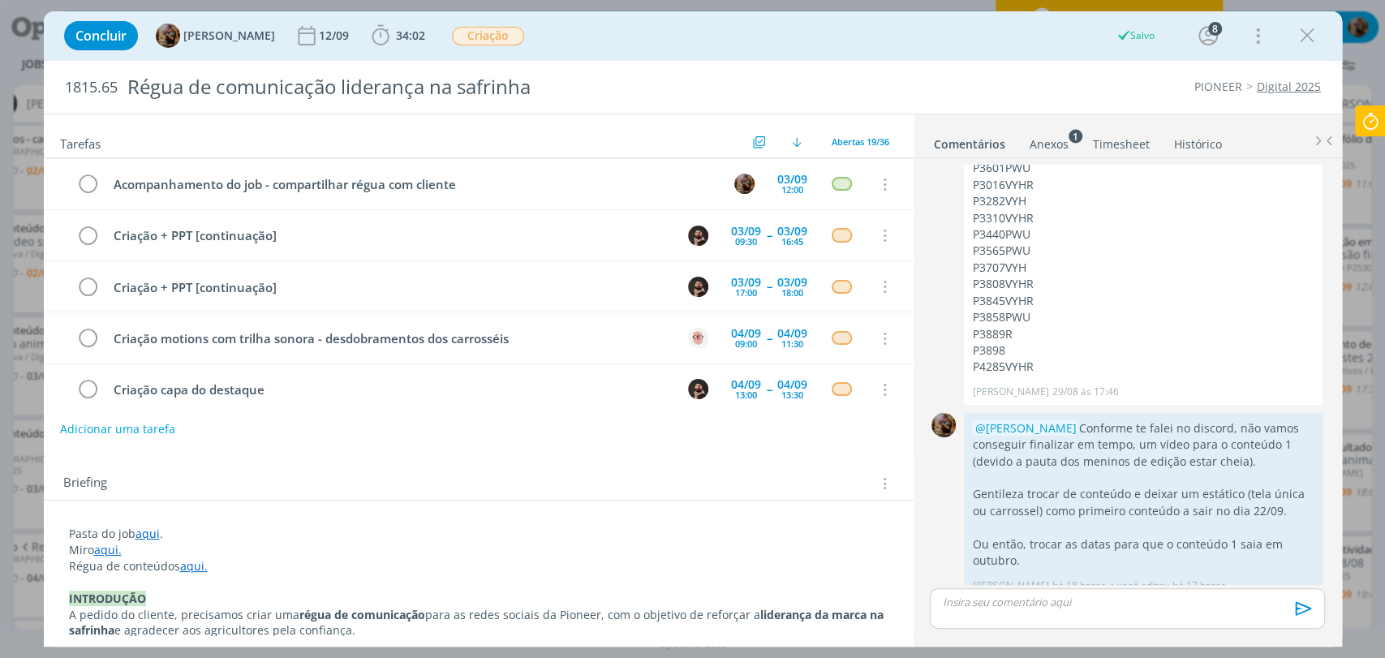
click at [1301, 45] on icon "dialog" at bounding box center [1307, 36] width 24 height 24
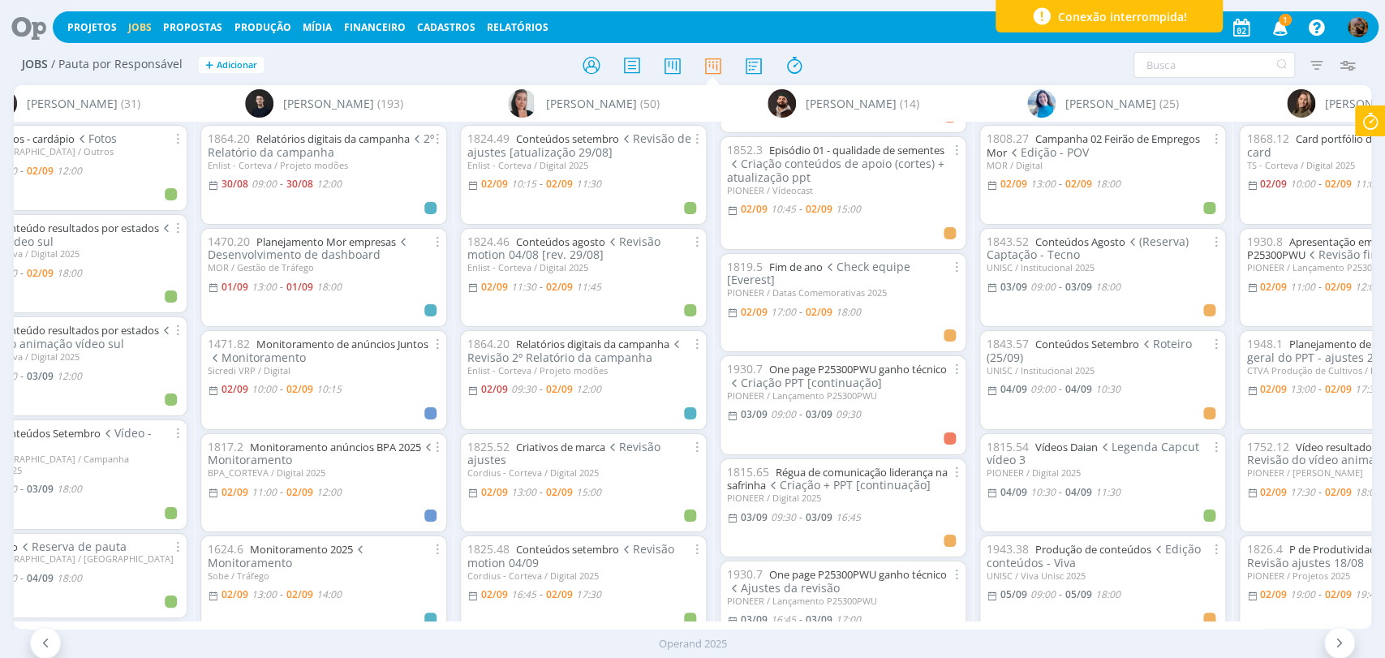
scroll to position [0, 724]
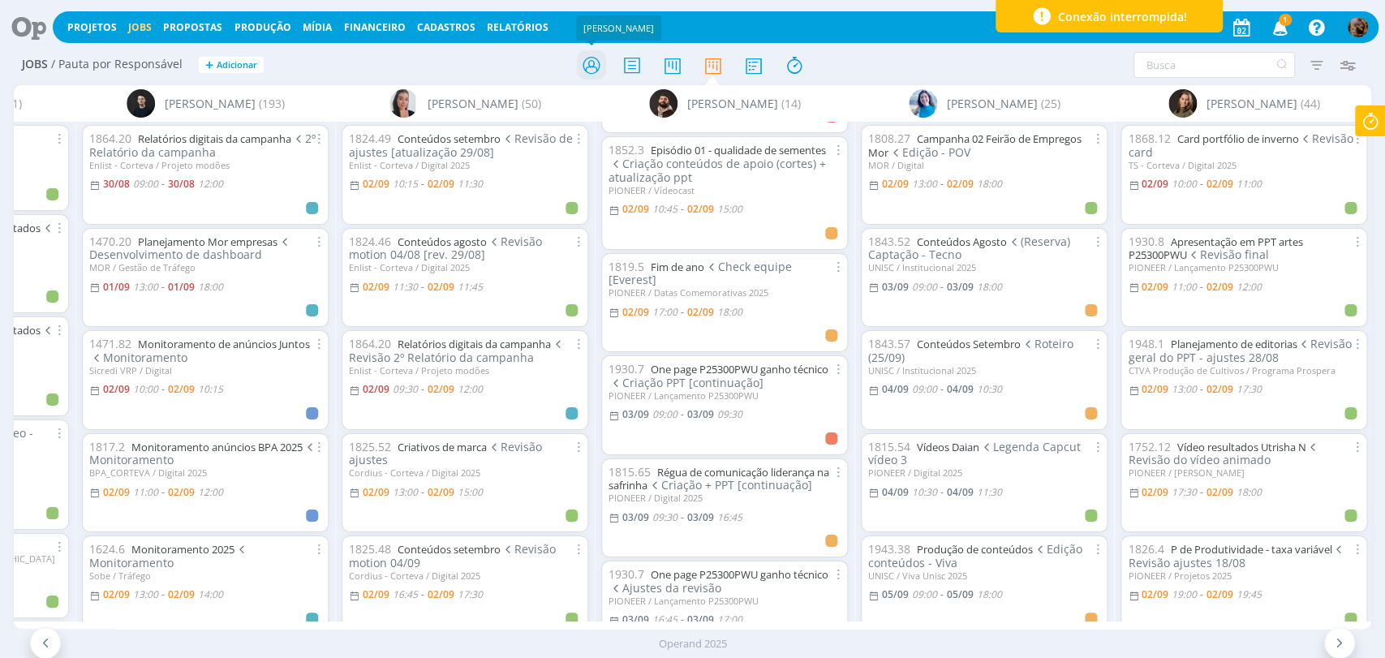
click at [598, 71] on icon at bounding box center [590, 65] width 29 height 32
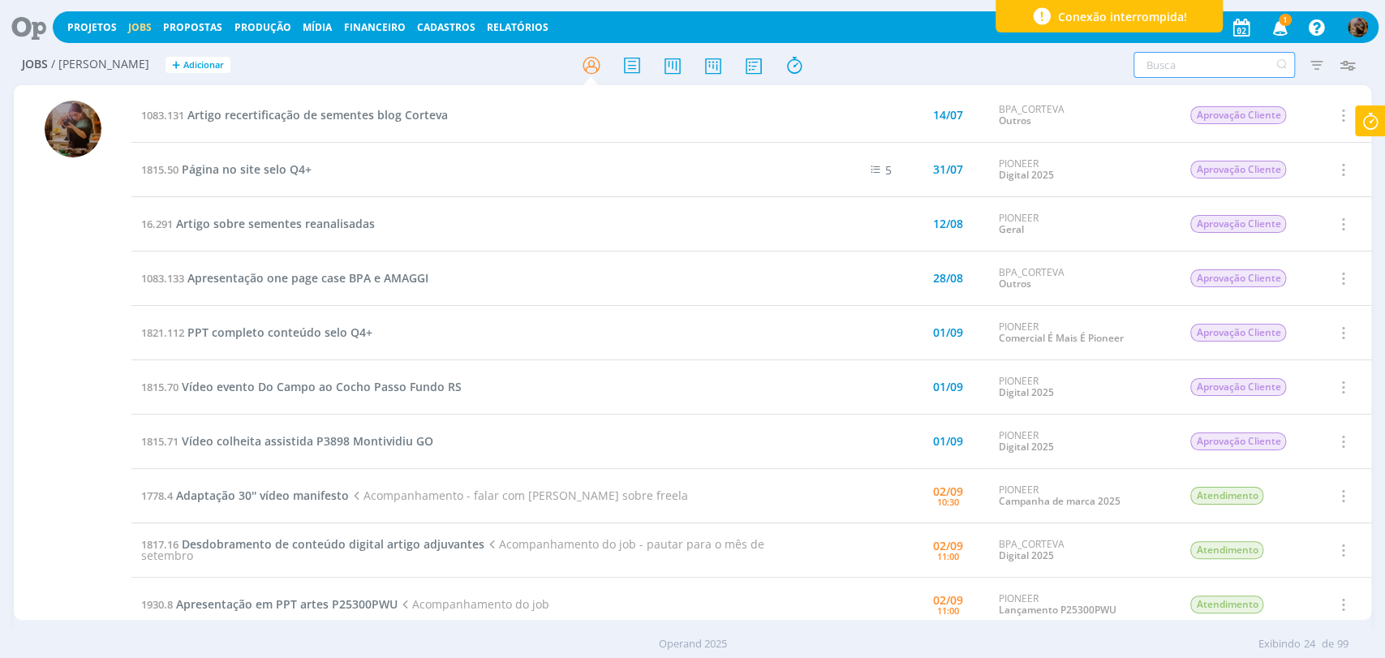
click at [1249, 60] on input "text" at bounding box center [1213, 65] width 161 height 26
type input "p"
type input "p3"
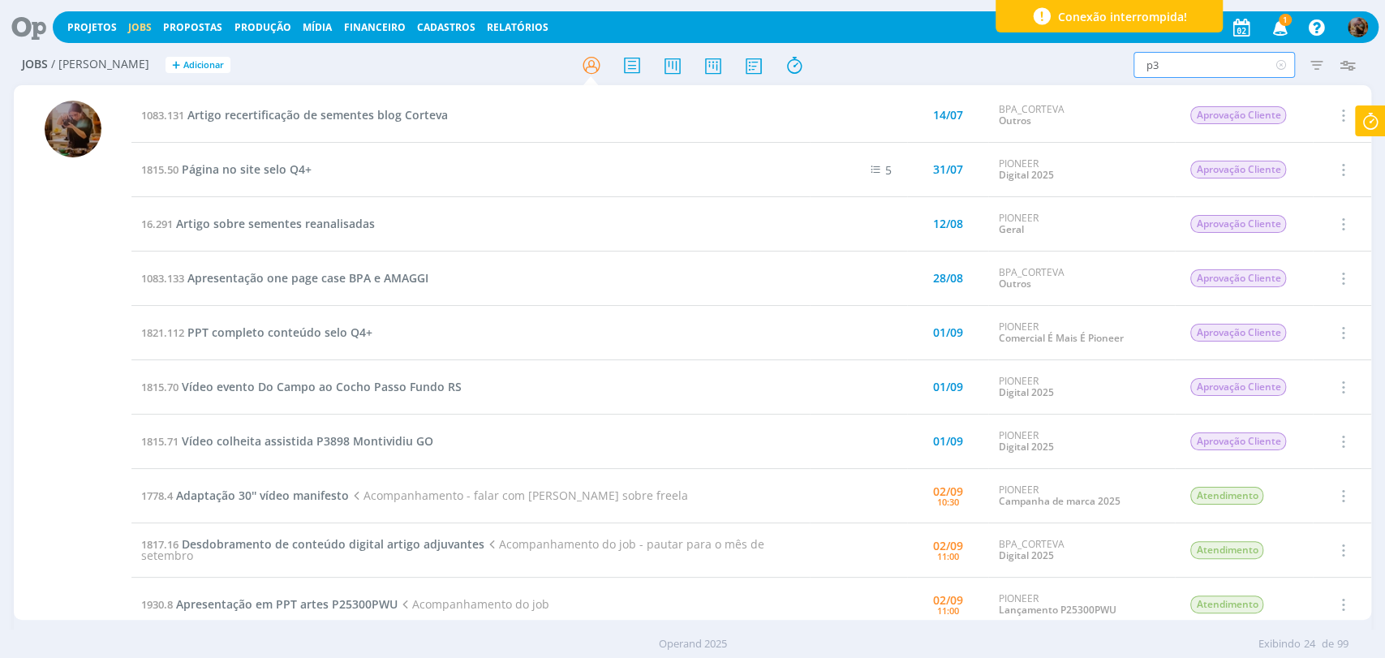
type input "p37"
type input "p370"
type input "p3707"
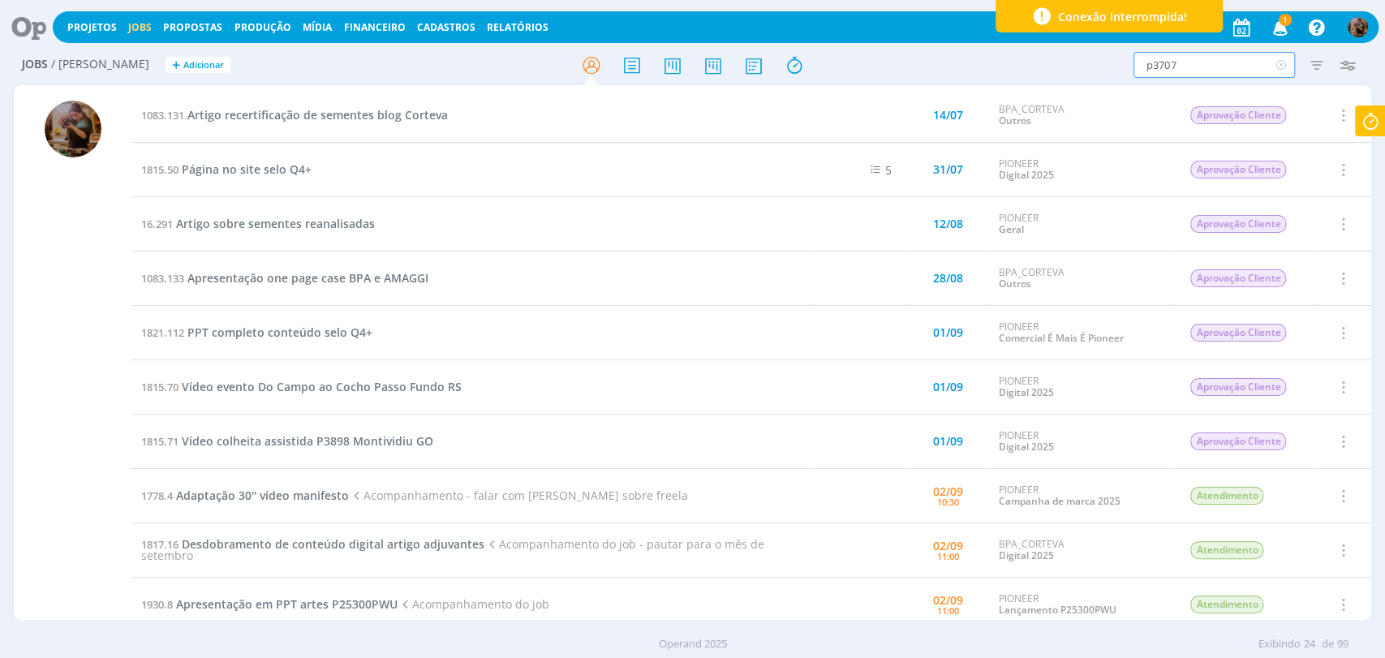
type input "p3707"
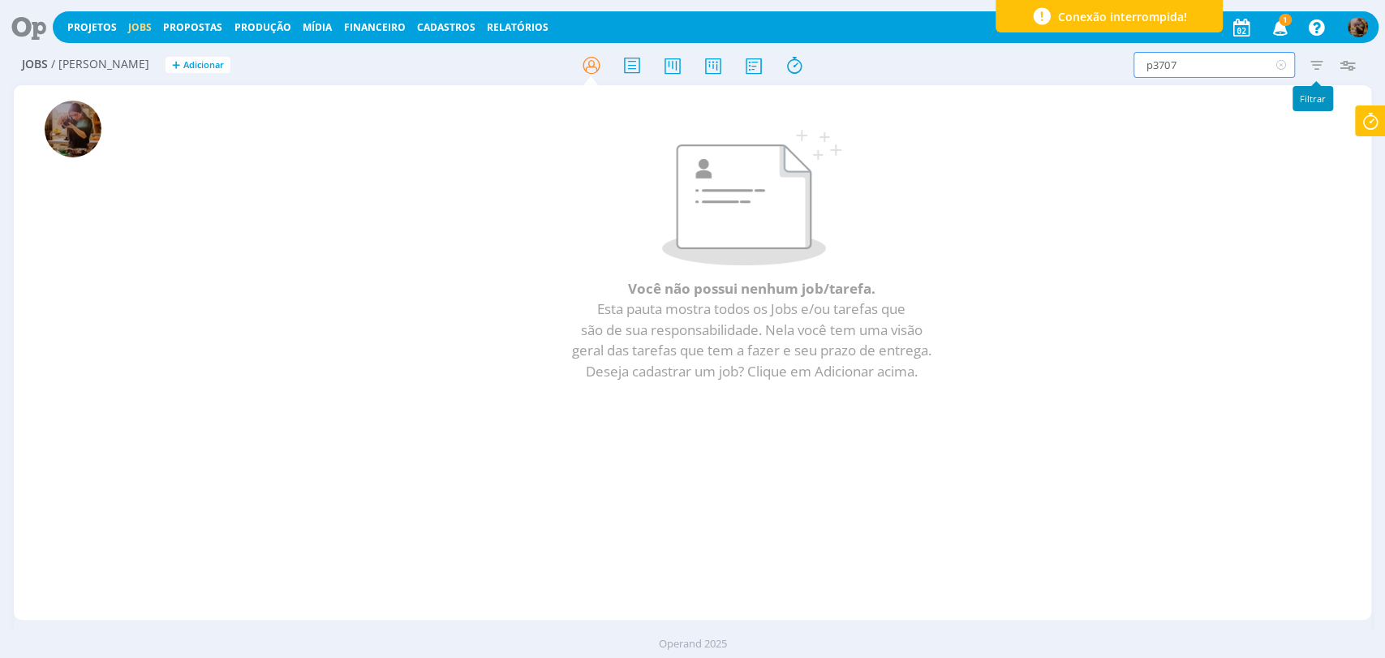
type input "p3707"
click at [1305, 72] on icon "button" at bounding box center [1315, 64] width 29 height 29
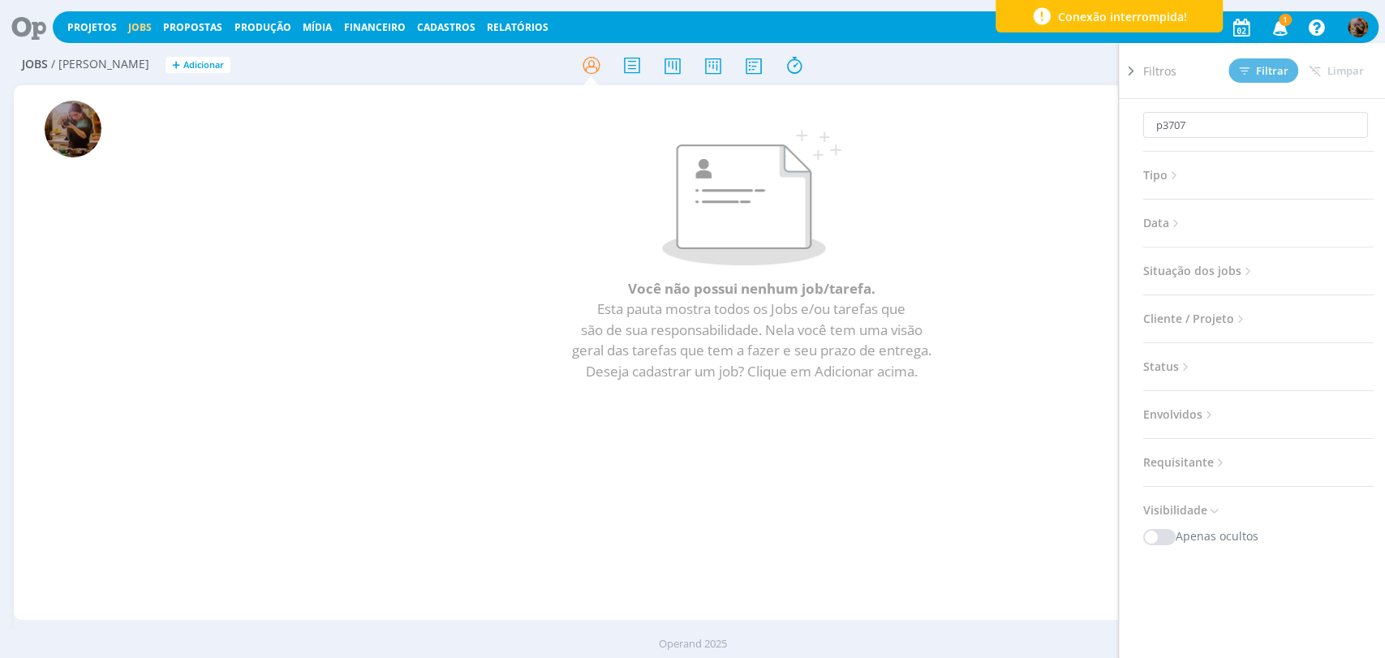
drag, startPoint x: 1234, startPoint y: 261, endPoint x: 1240, endPoint y: 274, distance: 14.2
click at [1233, 261] on span "Situação dos jobs" at bounding box center [1199, 270] width 112 height 21
click at [1249, 307] on span at bounding box center [1248, 315] width 32 height 16
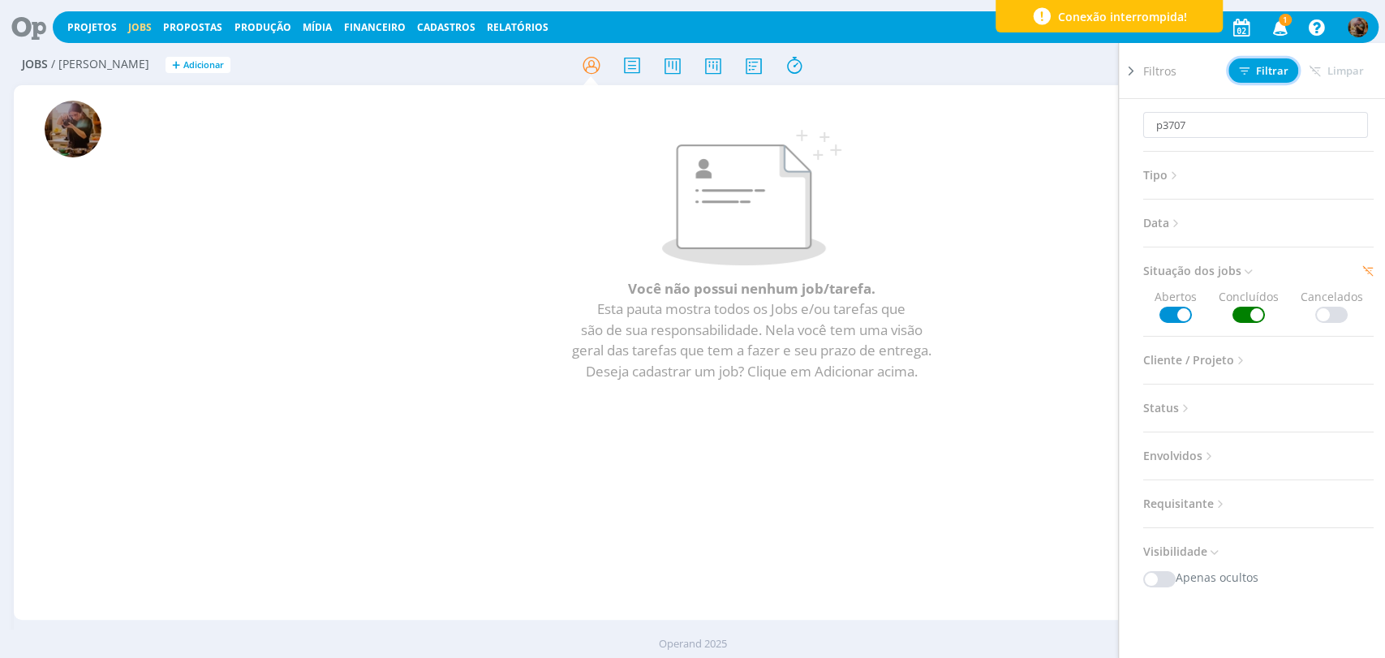
click at [1262, 78] on button "Filtrar" at bounding box center [1263, 70] width 70 height 24
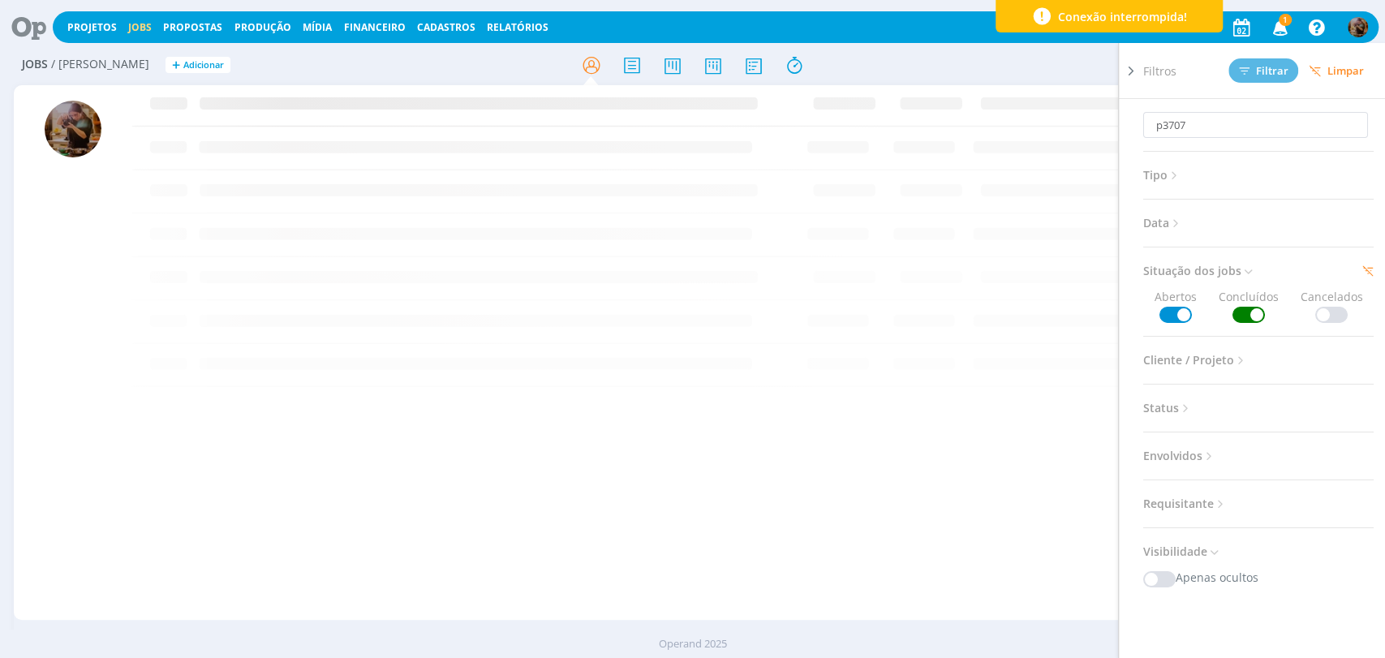
click at [1026, 71] on div "p3707 Filtros Filtrar Limpar p3707 Tipo Jobs e Tarefas Data Personalizado a Sit…" at bounding box center [1145, 65] width 437 height 26
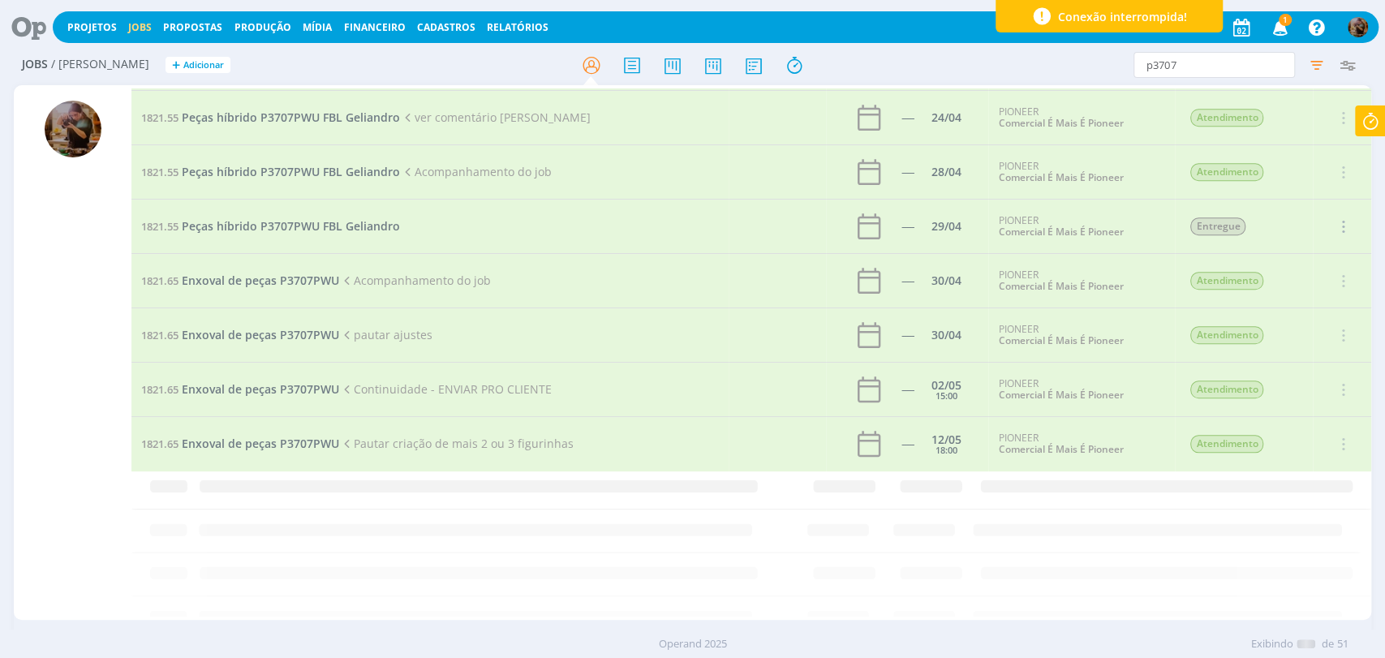
scroll to position [1075, 0]
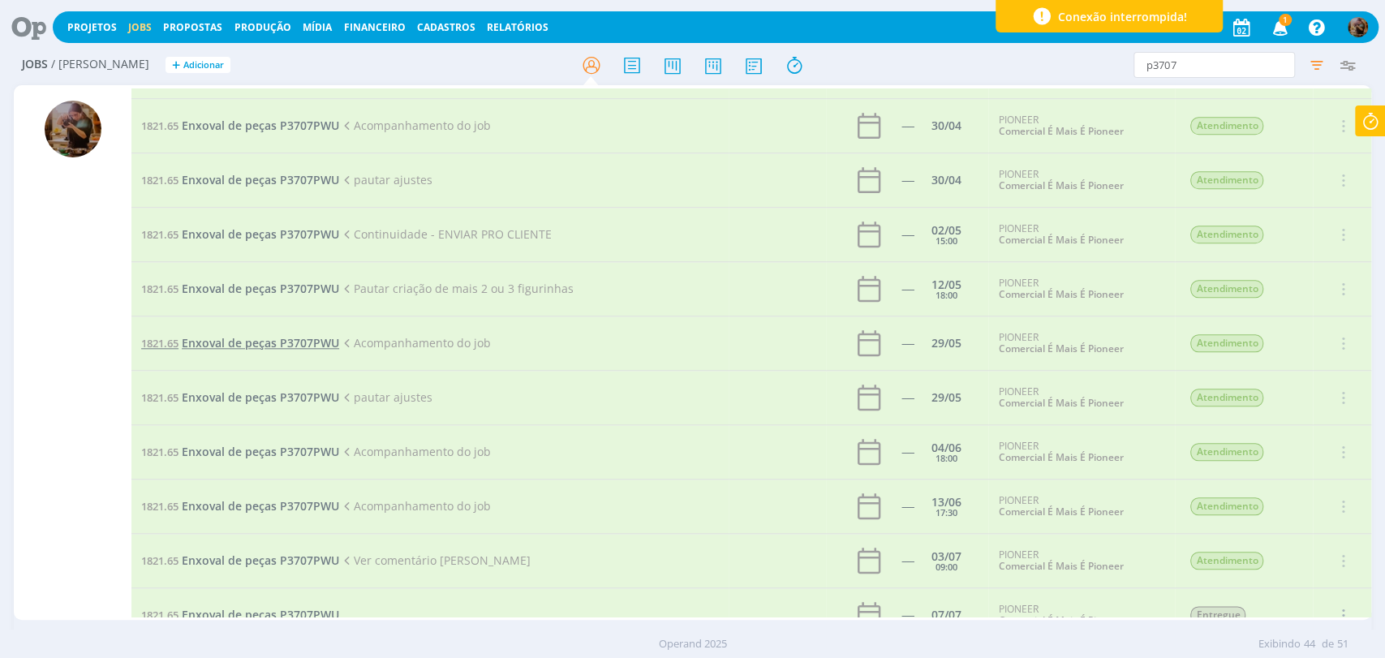
click at [203, 345] on span "Enxoval de peças P3707PWU" at bounding box center [260, 342] width 157 height 15
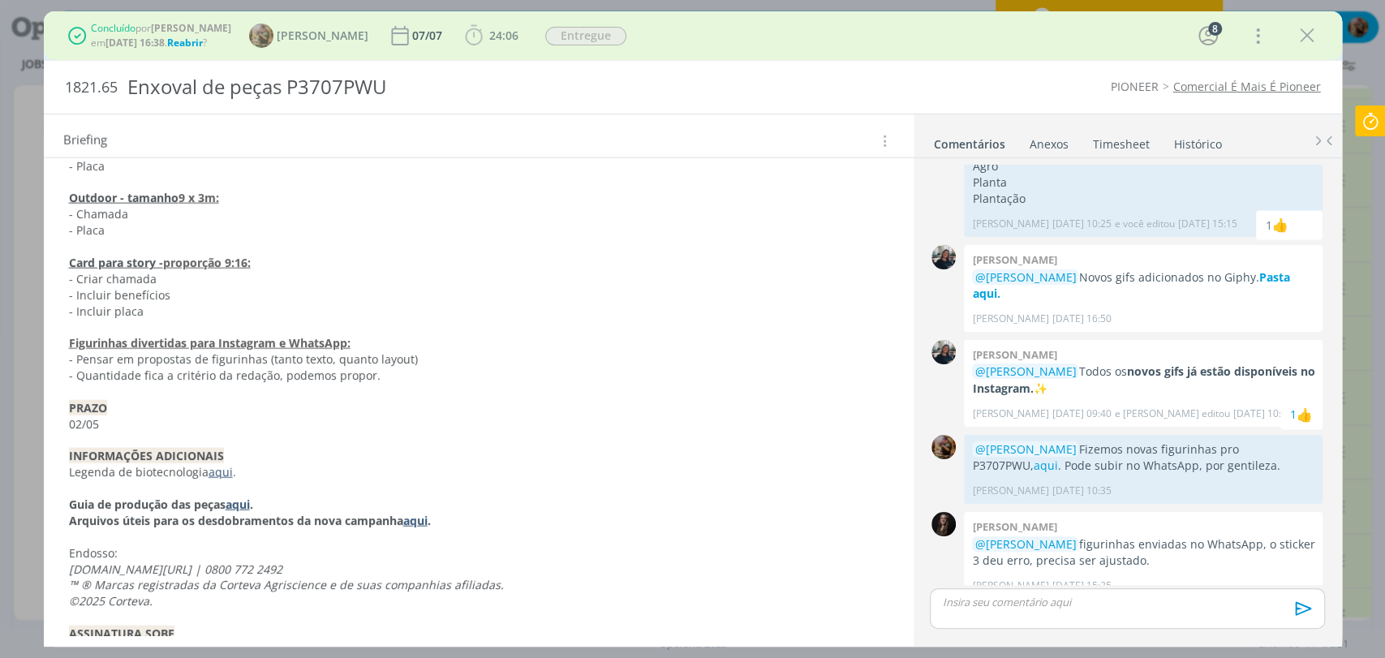
scroll to position [2832, 0]
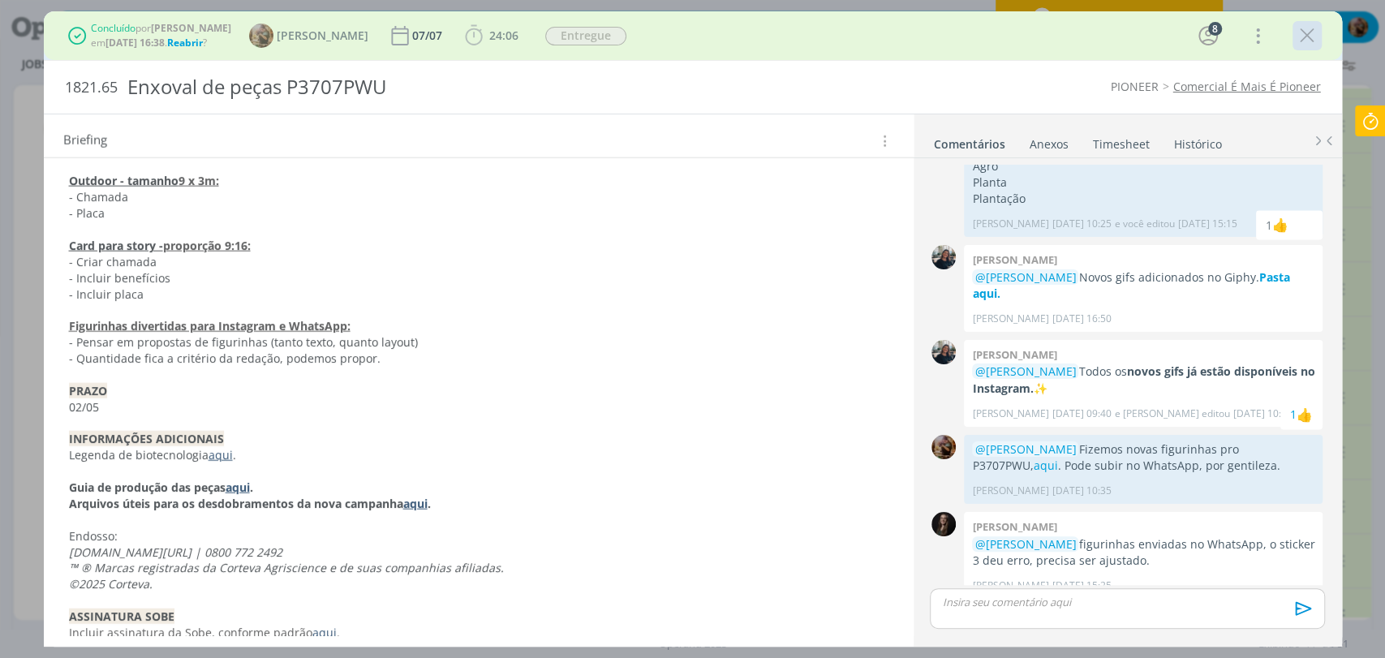
click at [1301, 34] on icon "dialog" at bounding box center [1307, 36] width 24 height 24
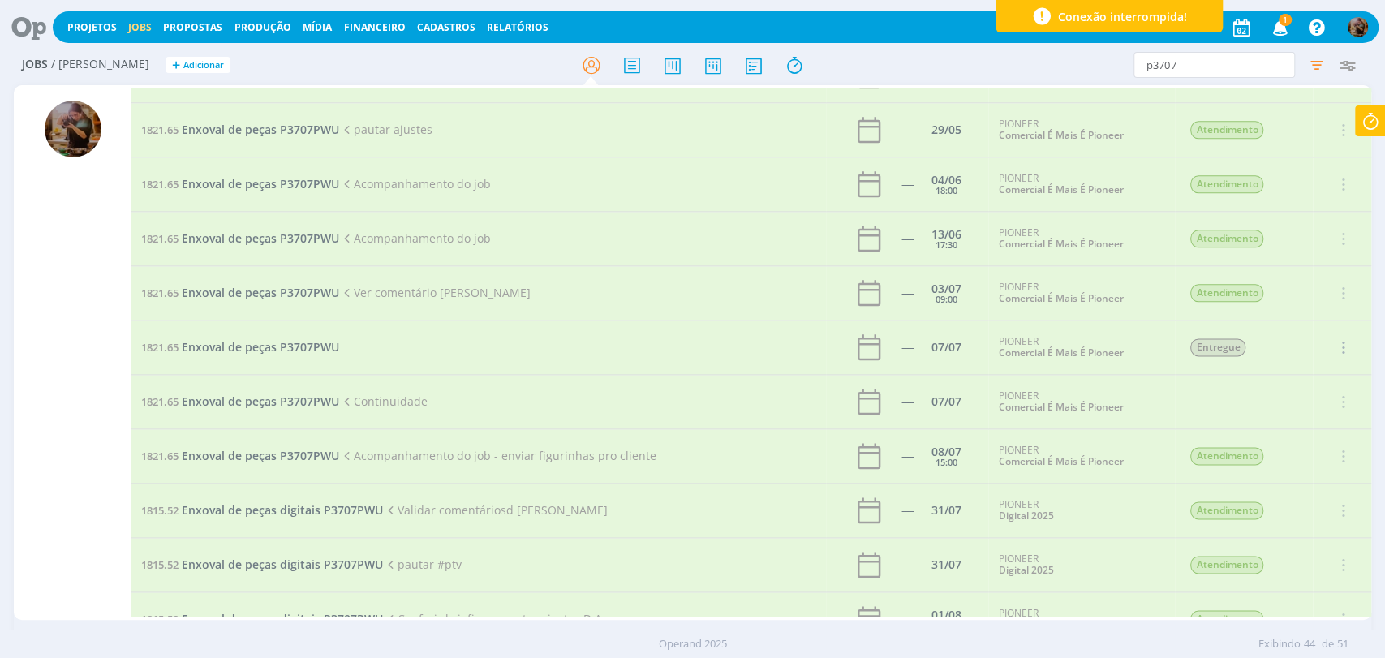
scroll to position [1858, 0]
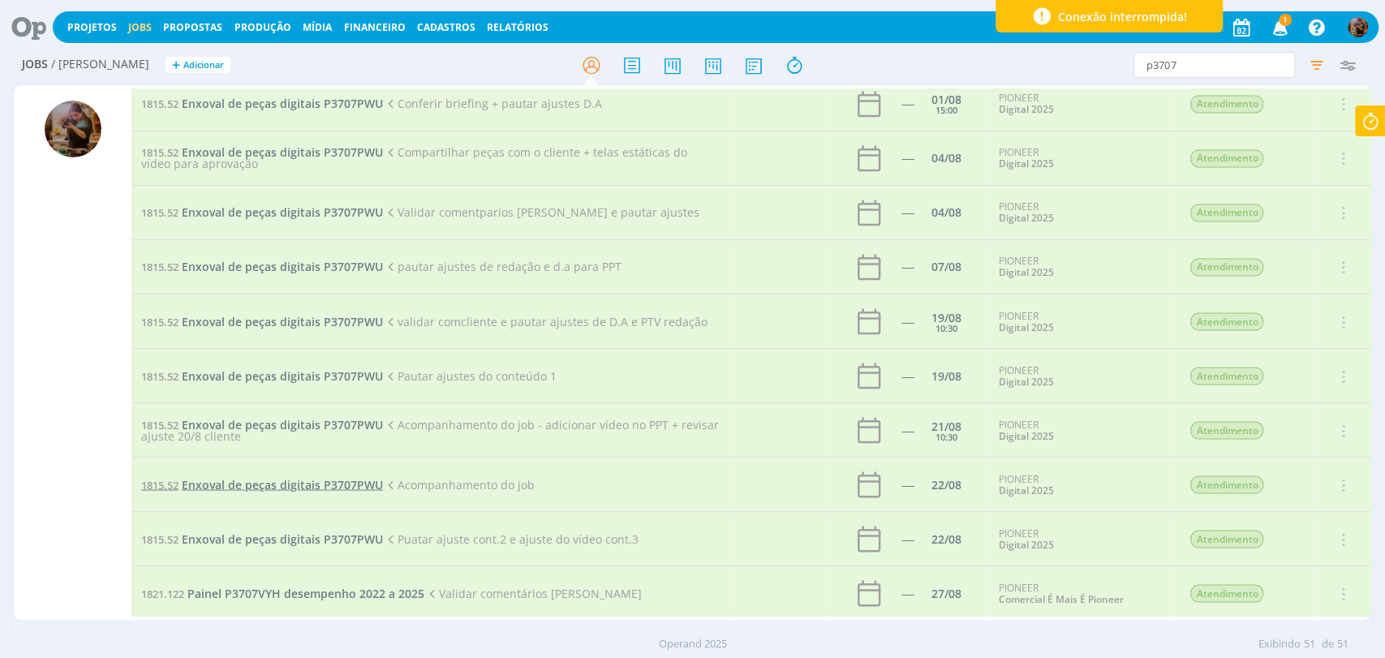
click at [336, 476] on span "Enxoval de peças digitais P3707PWU" at bounding box center [282, 483] width 201 height 15
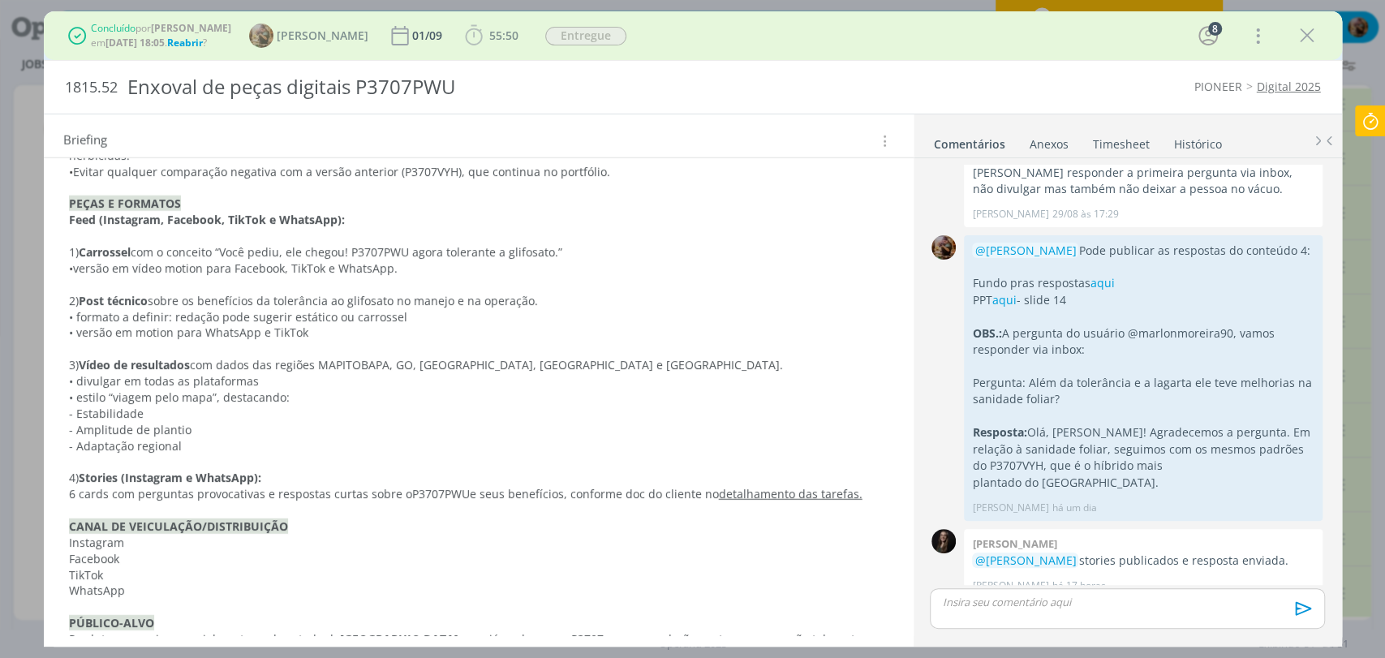
scroll to position [3474, 0]
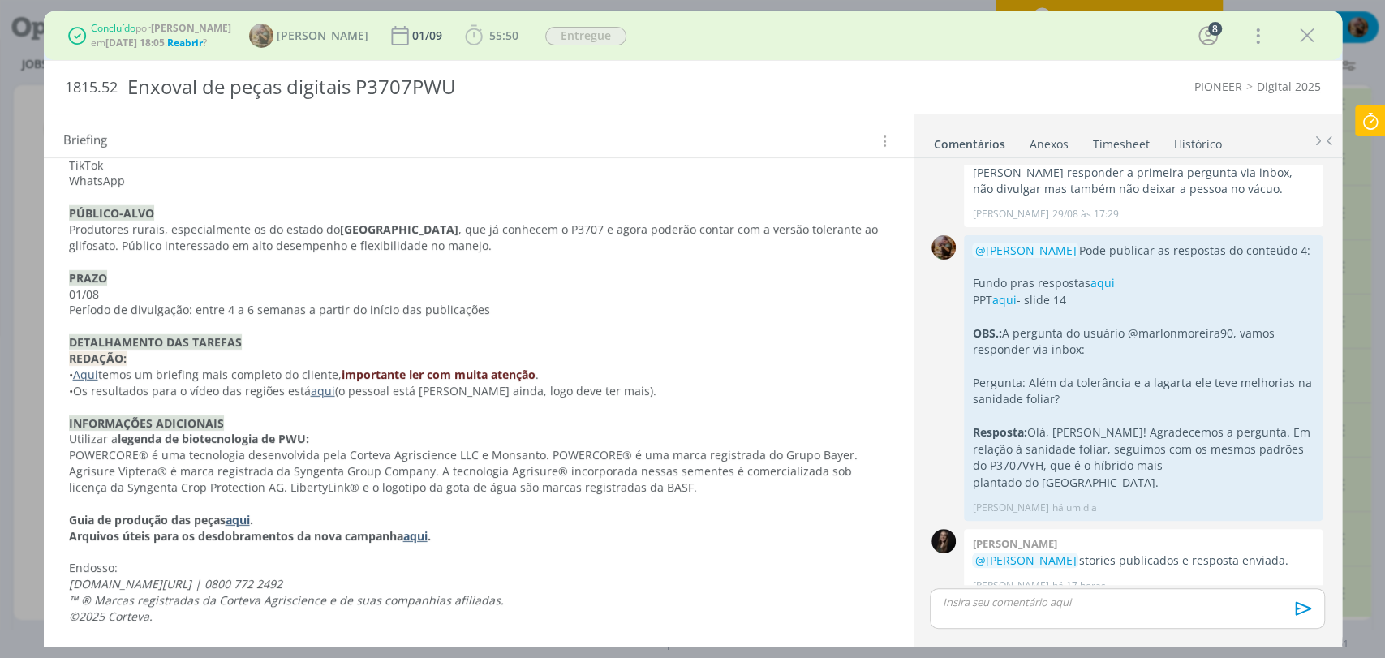
click at [1306, 40] on icon "dialog" at bounding box center [1307, 36] width 24 height 24
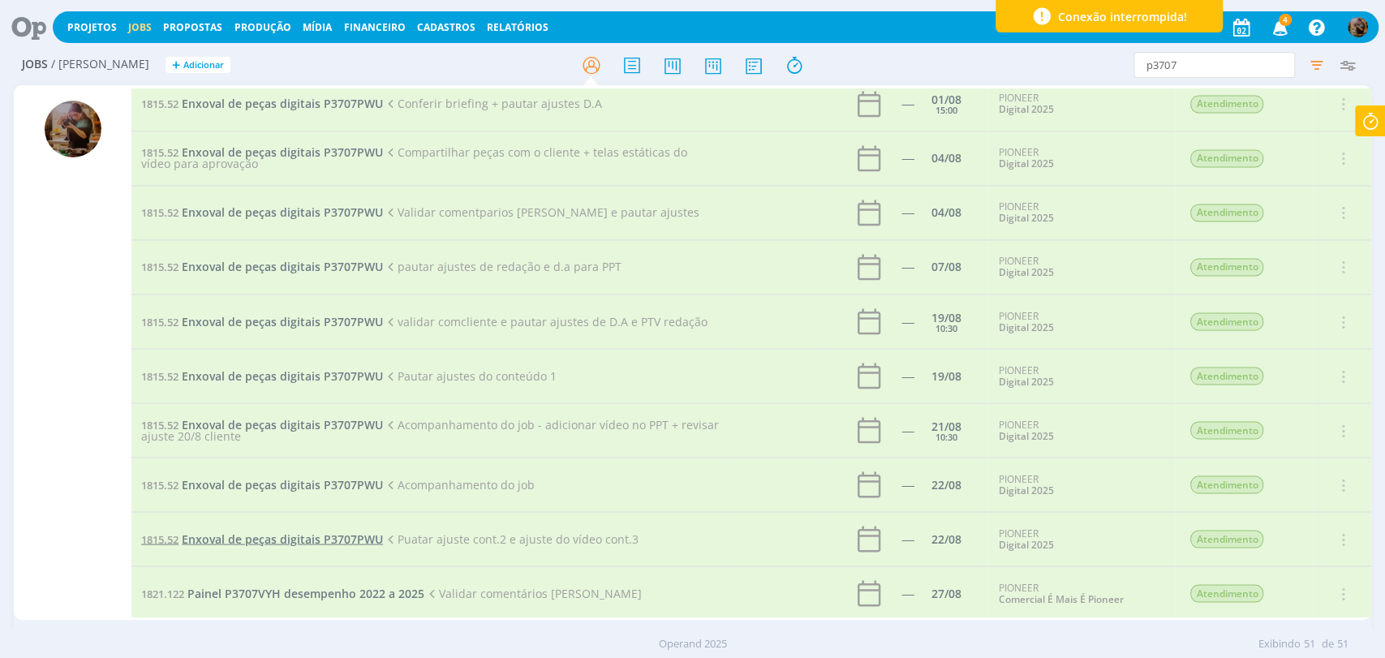
click at [318, 531] on span "Enxoval de peças digitais P3707PWU" at bounding box center [282, 538] width 201 height 15
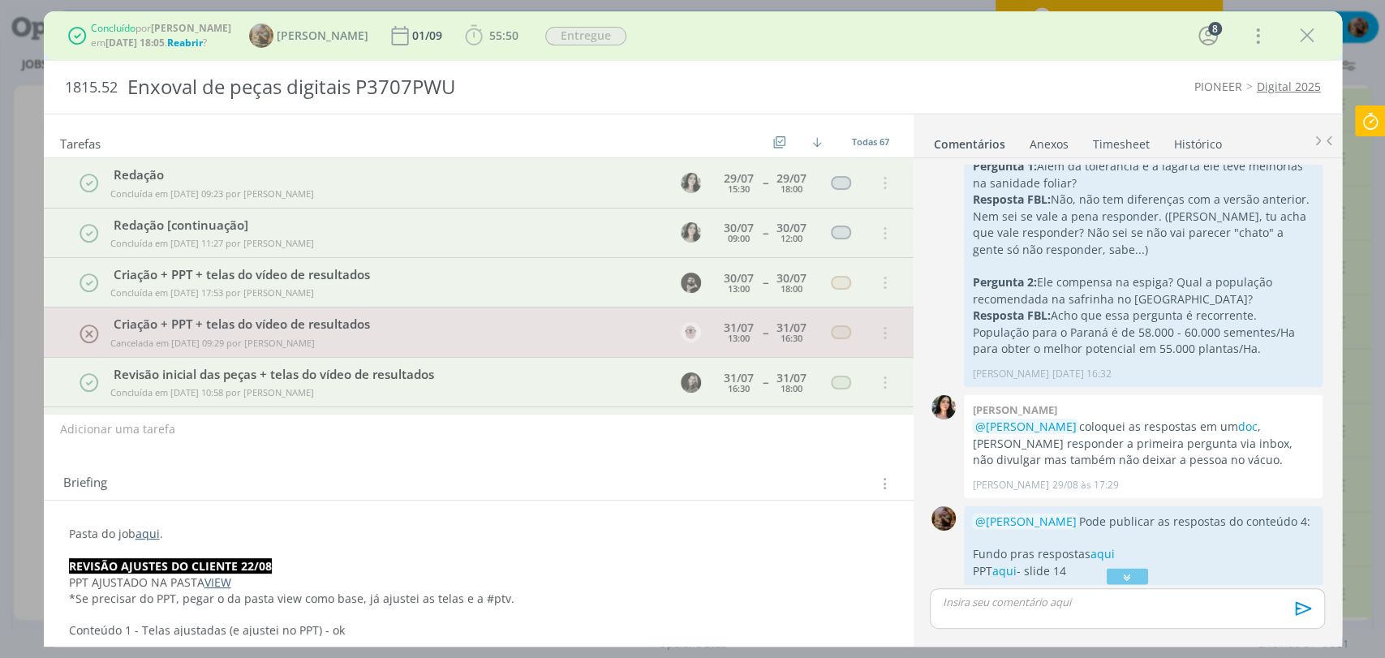
scroll to position [2583, 0]
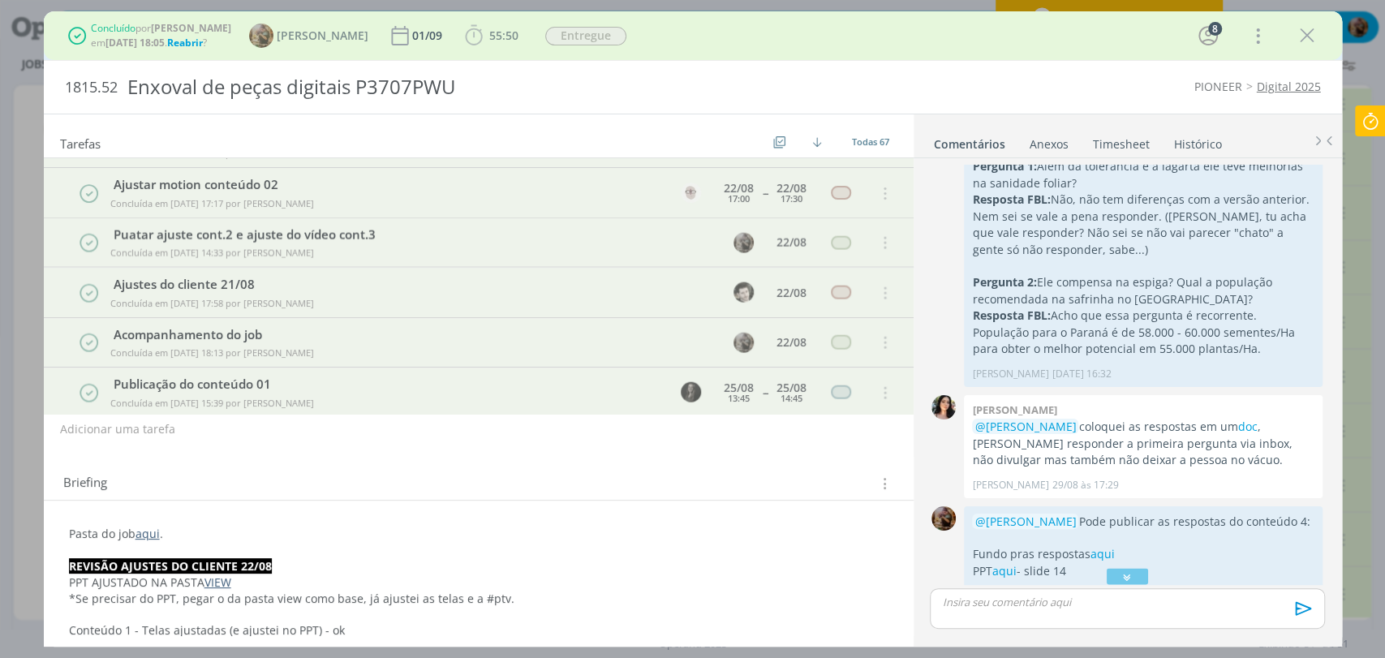
click at [151, 534] on link "aqui" at bounding box center [147, 533] width 24 height 15
click at [1298, 37] on icon "dialog" at bounding box center [1307, 36] width 24 height 24
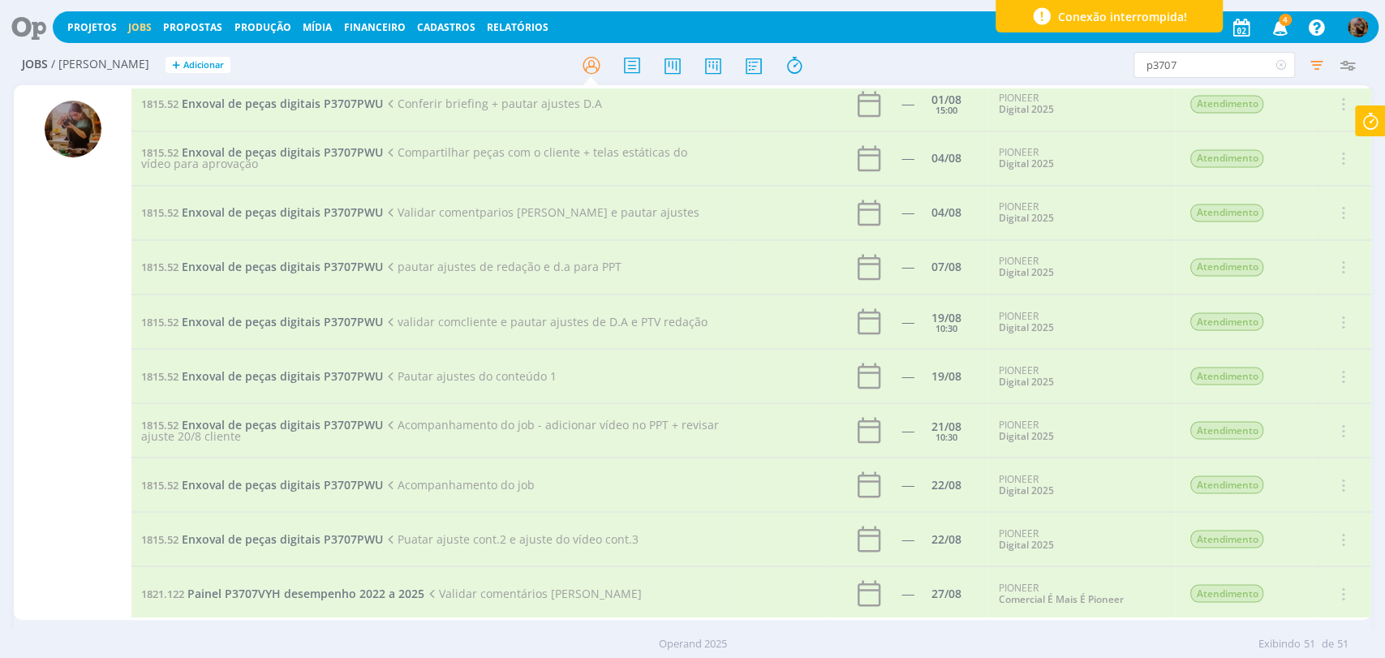
click at [1284, 67] on icon at bounding box center [1281, 65] width 20 height 26
click at [1319, 69] on icon "button" at bounding box center [1315, 64] width 29 height 29
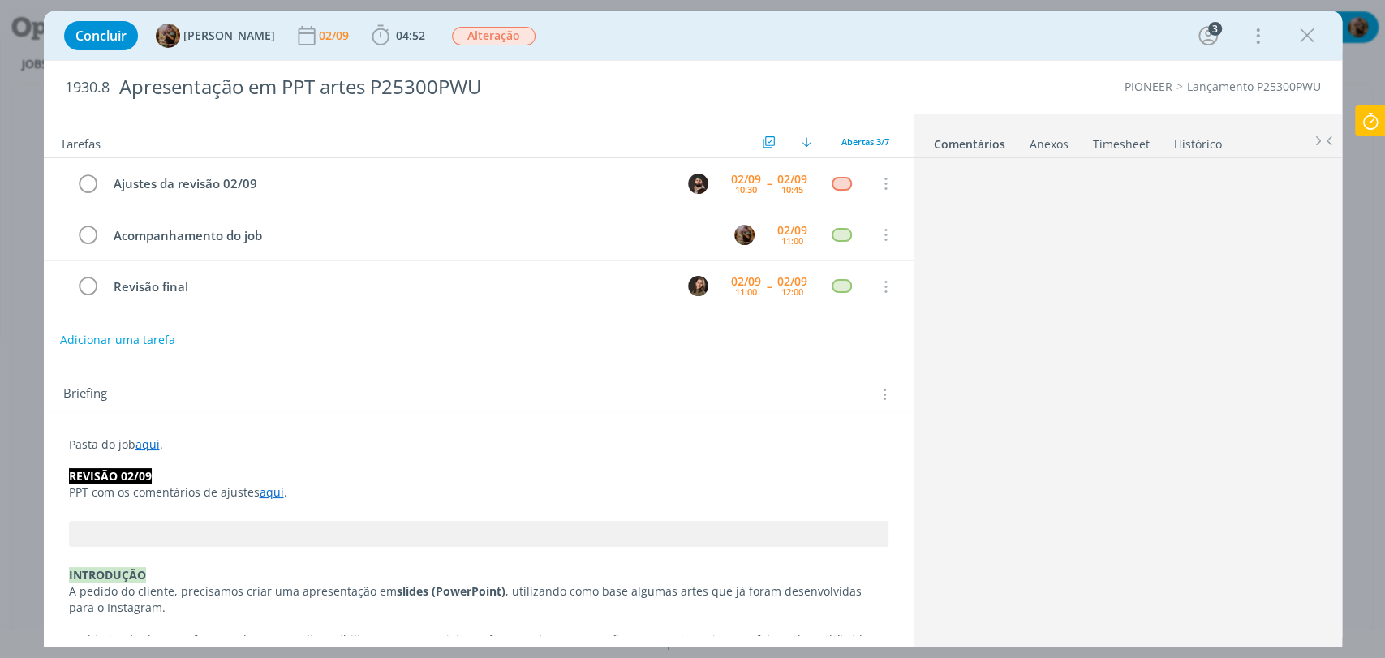
scroll to position [45, 0]
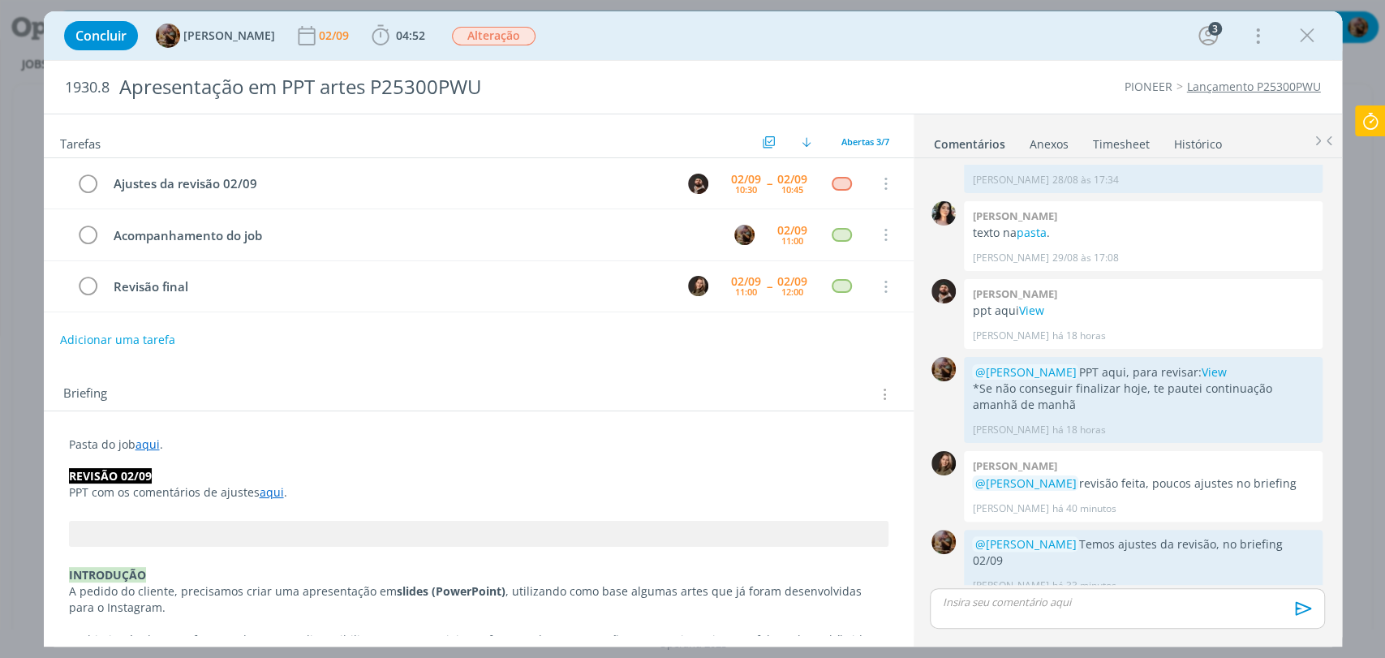
drag, startPoint x: 1294, startPoint y: 39, endPoint x: 1120, endPoint y: 8, distance: 176.3
click at [1295, 39] on icon "dialog" at bounding box center [1307, 36] width 24 height 24
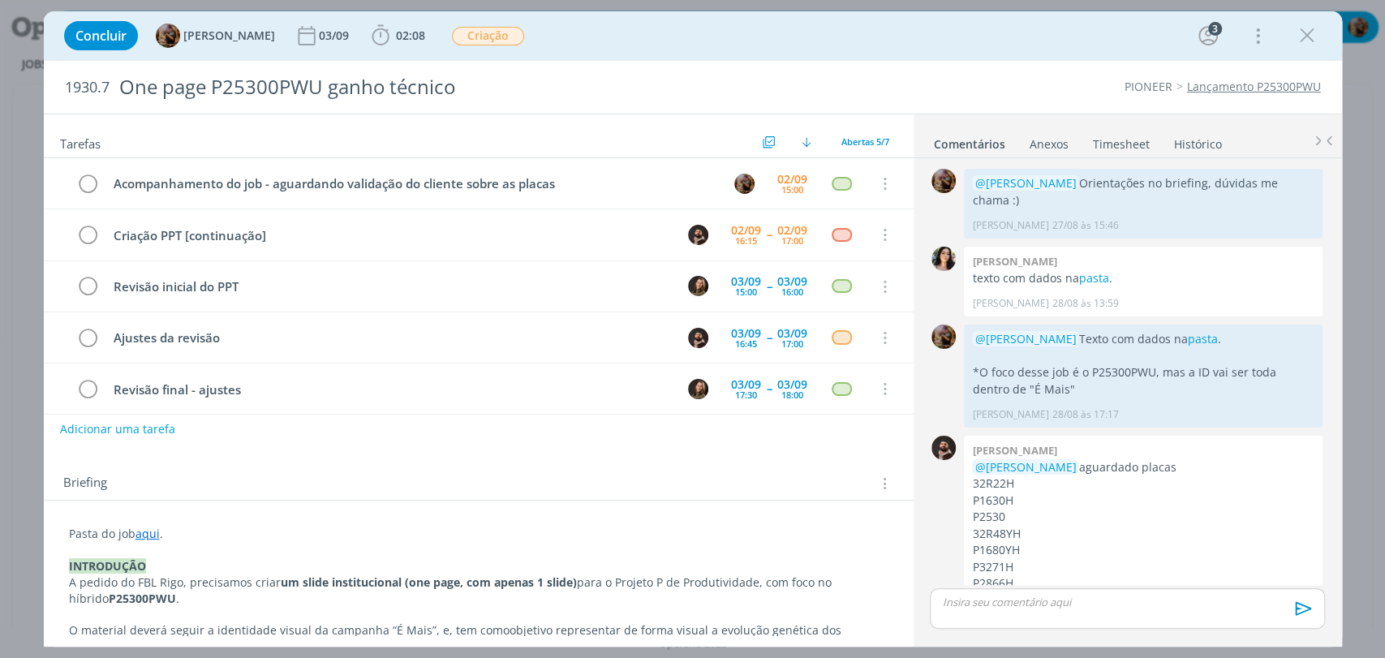
scroll to position [101, 0]
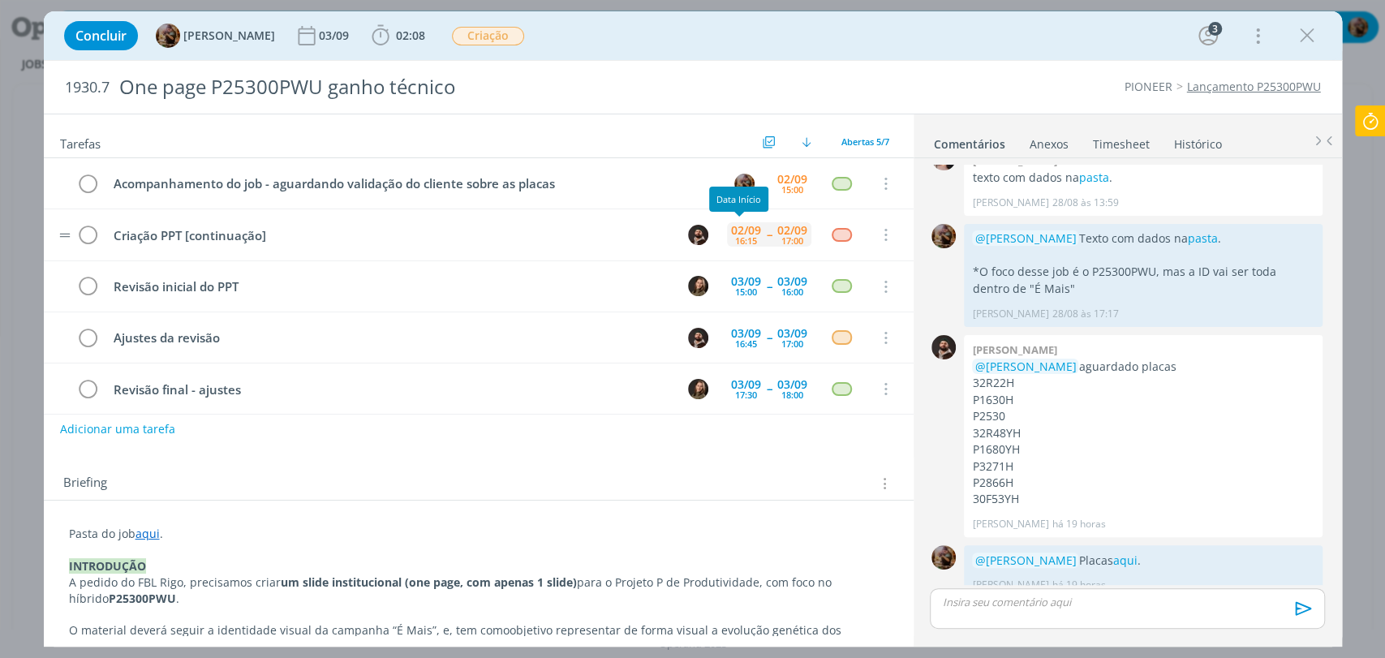
click at [738, 236] on div "16:15" at bounding box center [746, 240] width 22 height 9
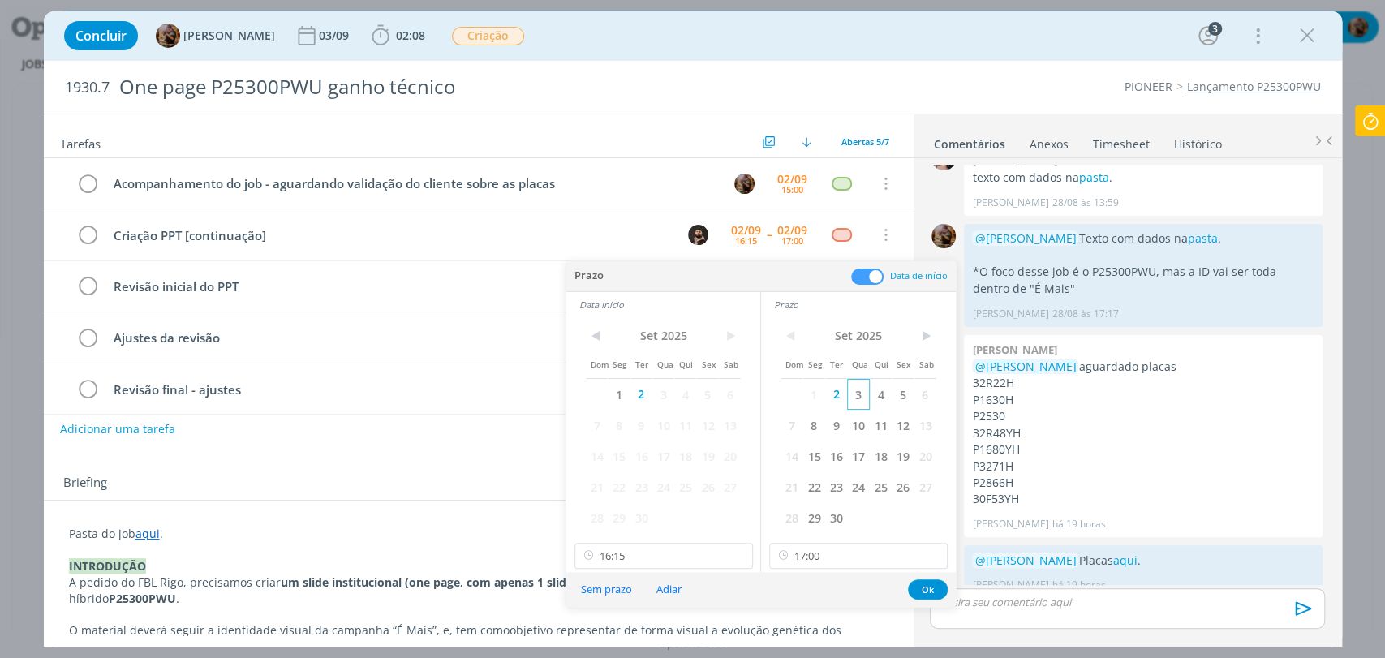
click at [858, 393] on span "3" at bounding box center [858, 394] width 22 height 31
click at [667, 396] on span "3" at bounding box center [663, 394] width 22 height 31
drag, startPoint x: 636, startPoint y: 563, endPoint x: 645, endPoint y: 514, distance: 49.5
click at [637, 564] on input "16:15" at bounding box center [663, 556] width 178 height 26
click at [613, 386] on div "09:00" at bounding box center [664, 386] width 181 height 29
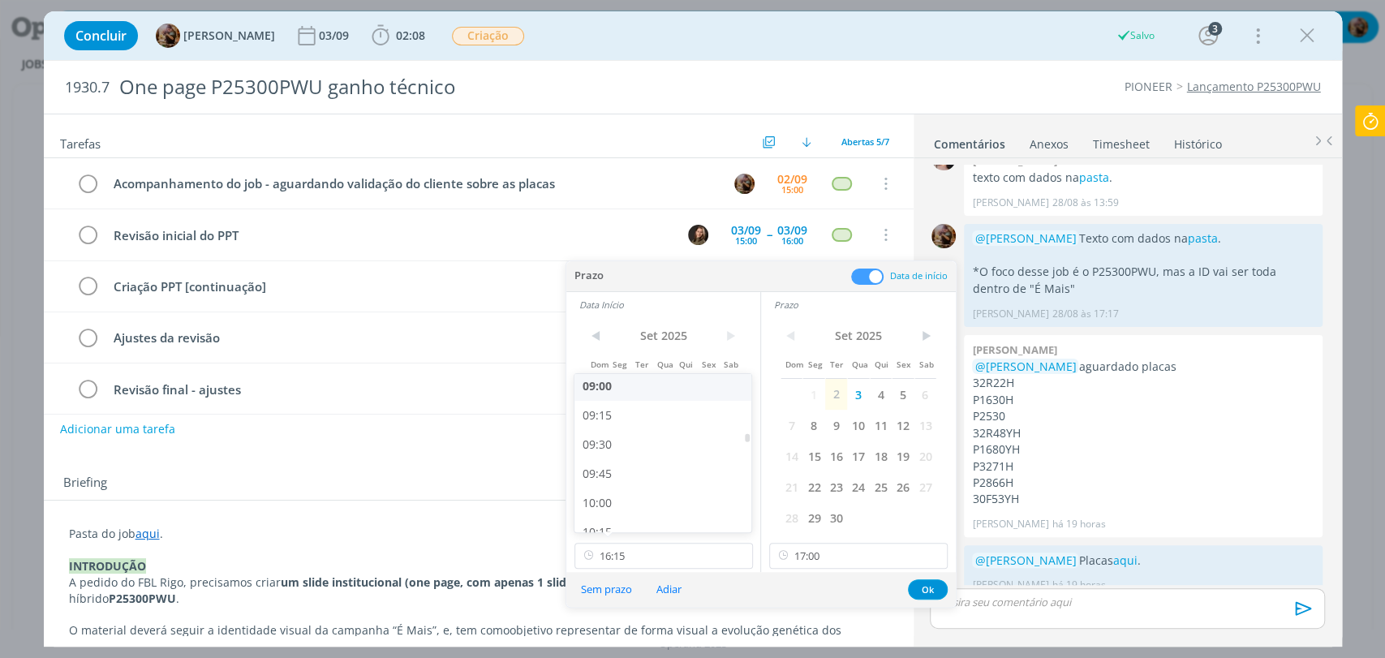
type input "09:00"
click at [805, 553] on input "17:00" at bounding box center [858, 556] width 178 height 26
click at [792, 447] on div "09:30" at bounding box center [860, 446] width 181 height 29
type input "09:30"
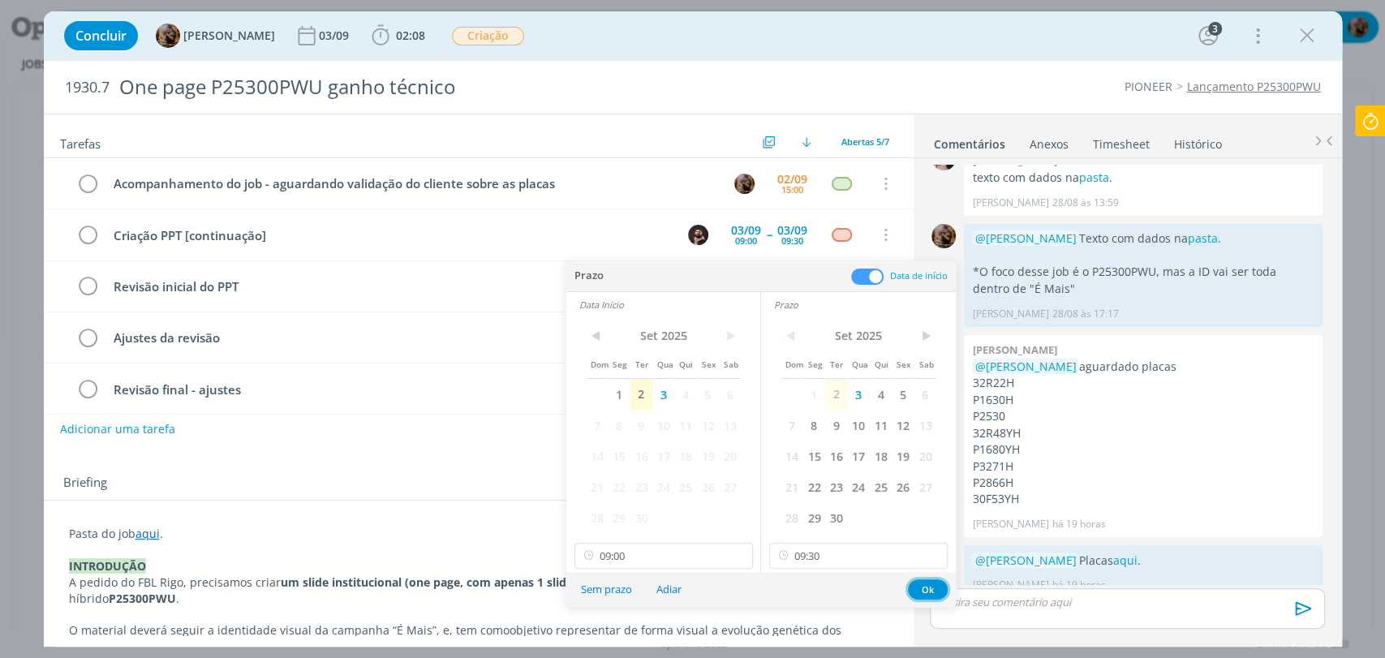
click at [922, 587] on button "Ok" at bounding box center [928, 589] width 40 height 20
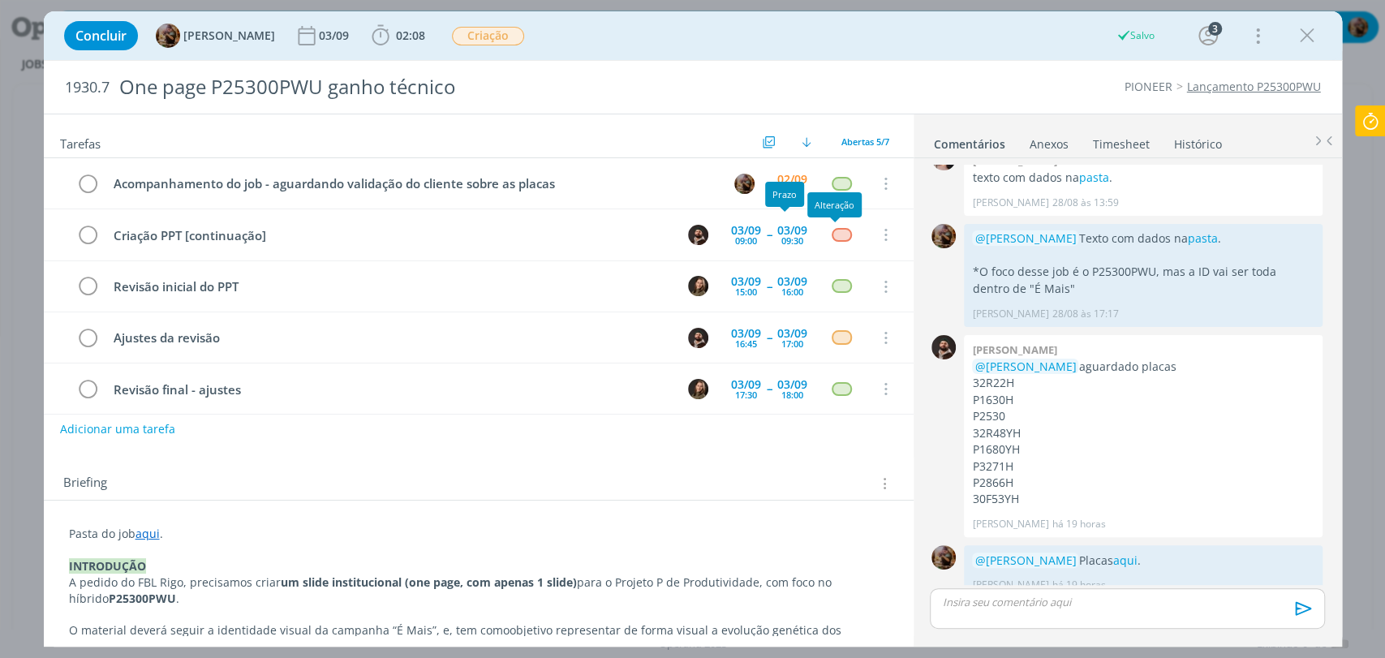
click at [784, 187] on div "Prazo" at bounding box center [784, 194] width 39 height 25
click at [789, 174] on div "02/09" at bounding box center [792, 179] width 30 height 11
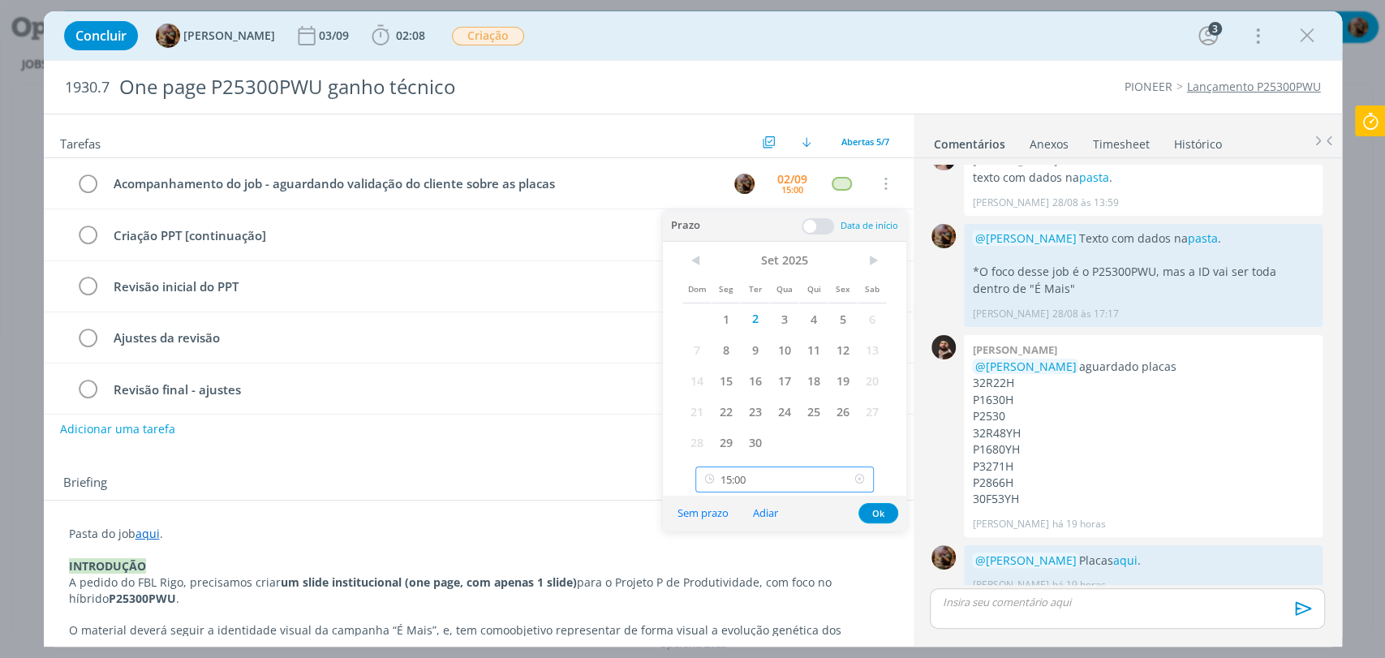
click at [811, 483] on input "15:00" at bounding box center [784, 480] width 178 height 26
click at [728, 311] on div "17:00" at bounding box center [786, 309] width 181 height 29
type input "17:00"
click at [869, 513] on button "Ok" at bounding box center [878, 513] width 40 height 20
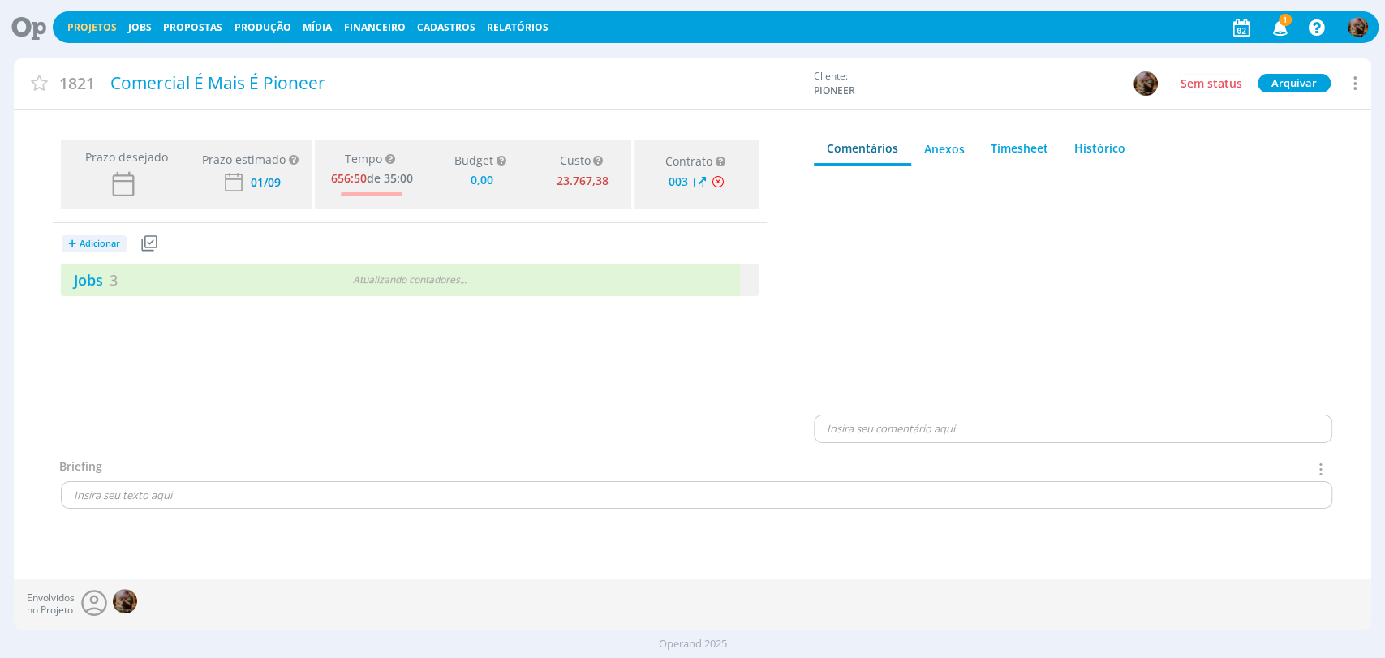
type input "0,00"
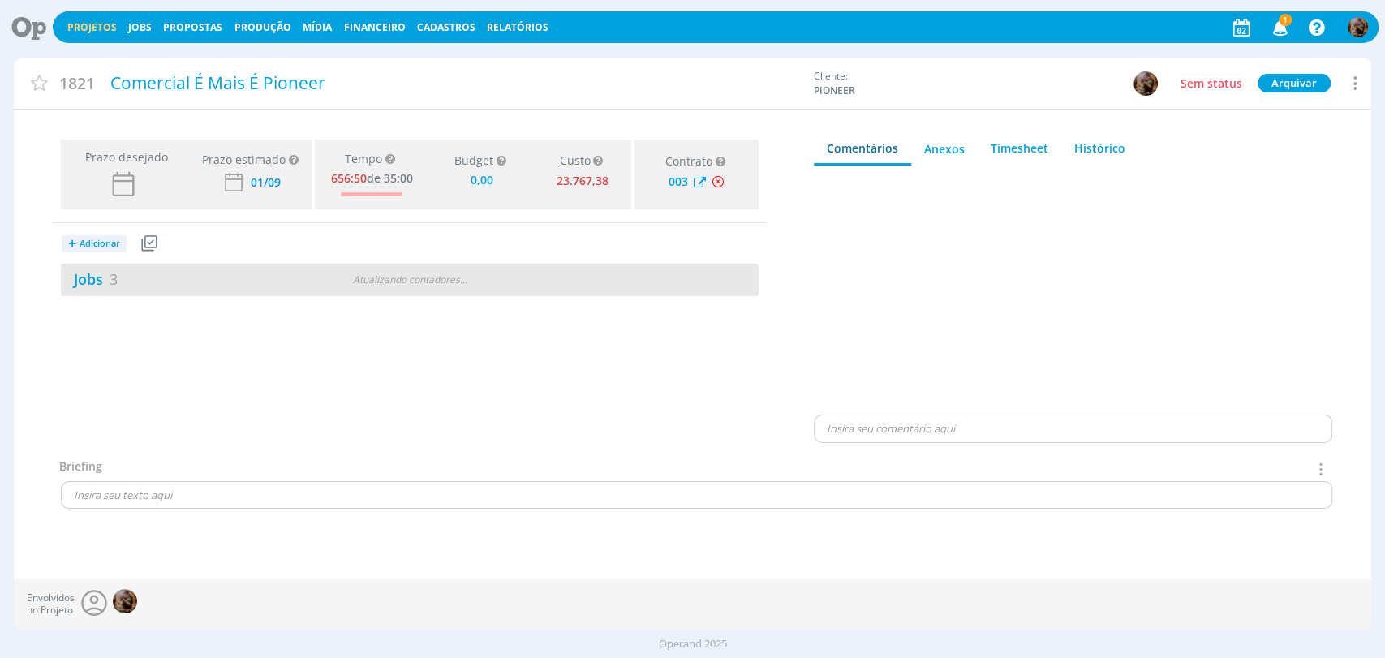
click at [247, 265] on div "Jobs 3 Atualizando contadores . . ." at bounding box center [410, 280] width 698 height 32
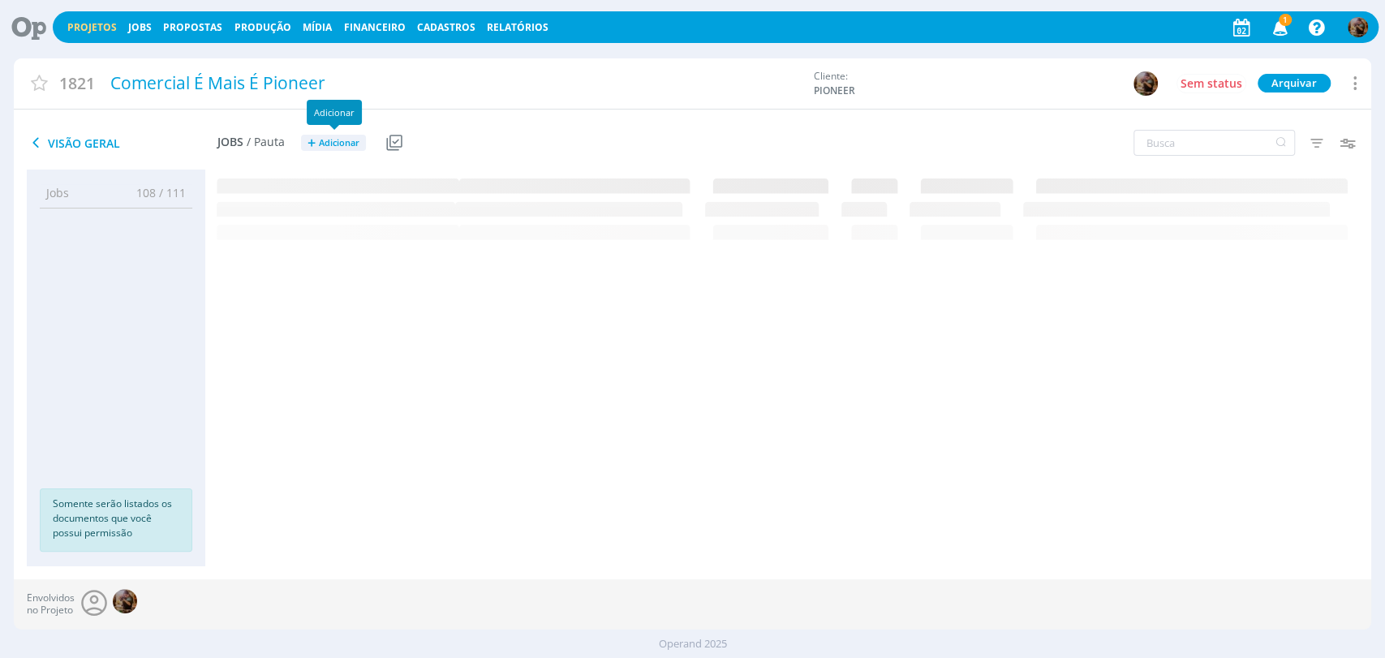
click at [336, 144] on span "Adicionar" at bounding box center [339, 143] width 41 height 11
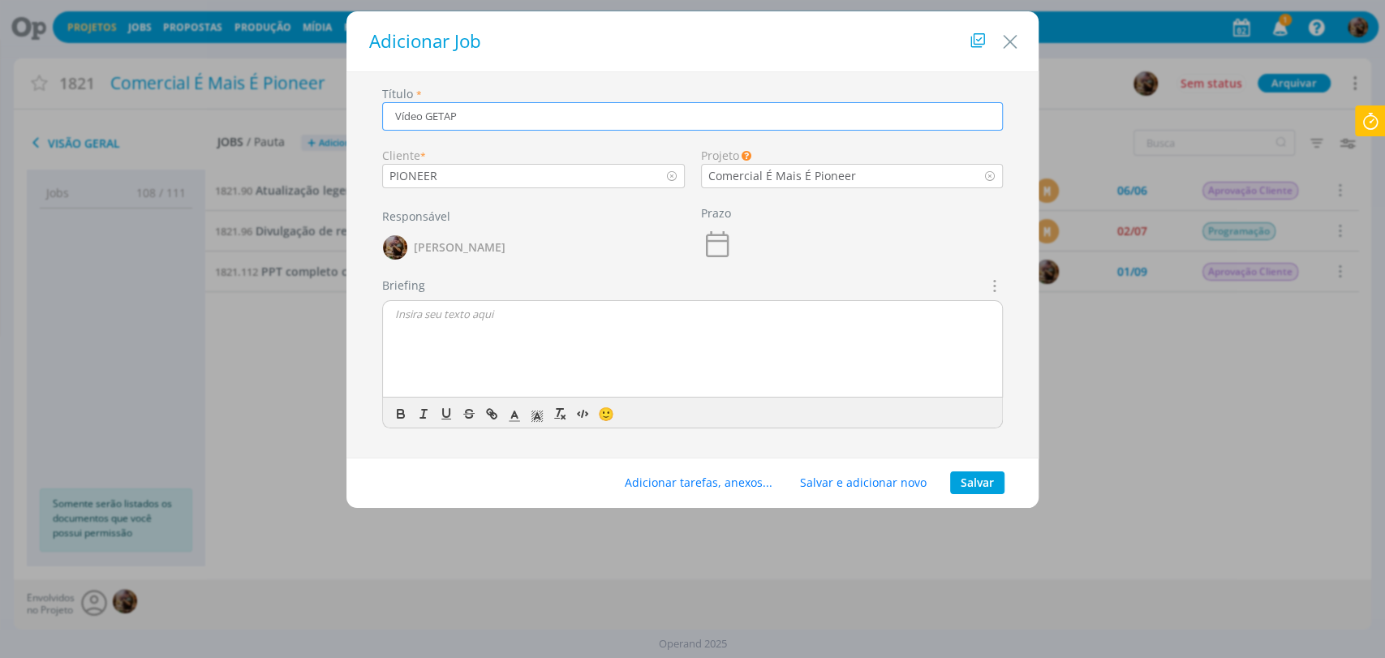
click at [427, 118] on input "Vídeo GETAP" at bounding box center [692, 116] width 621 height 28
click at [558, 112] on input "Vídeo resultados GETAP" at bounding box center [692, 116] width 621 height 28
type input "Vídeo resultados GETAP área Norte"
click at [970, 482] on button "Salvar" at bounding box center [977, 482] width 54 height 23
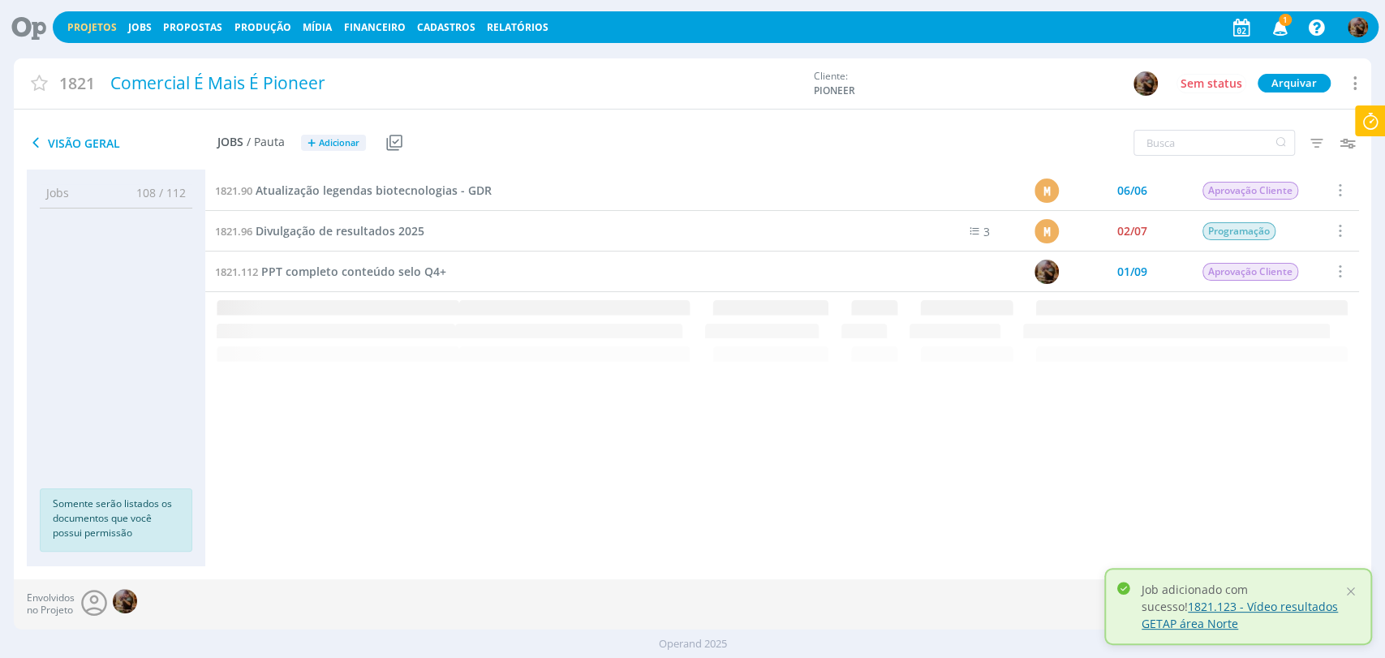
click at [1146, 606] on link "1821.123 - Vídeo resultados GETAP área Norte" at bounding box center [1240, 615] width 196 height 32
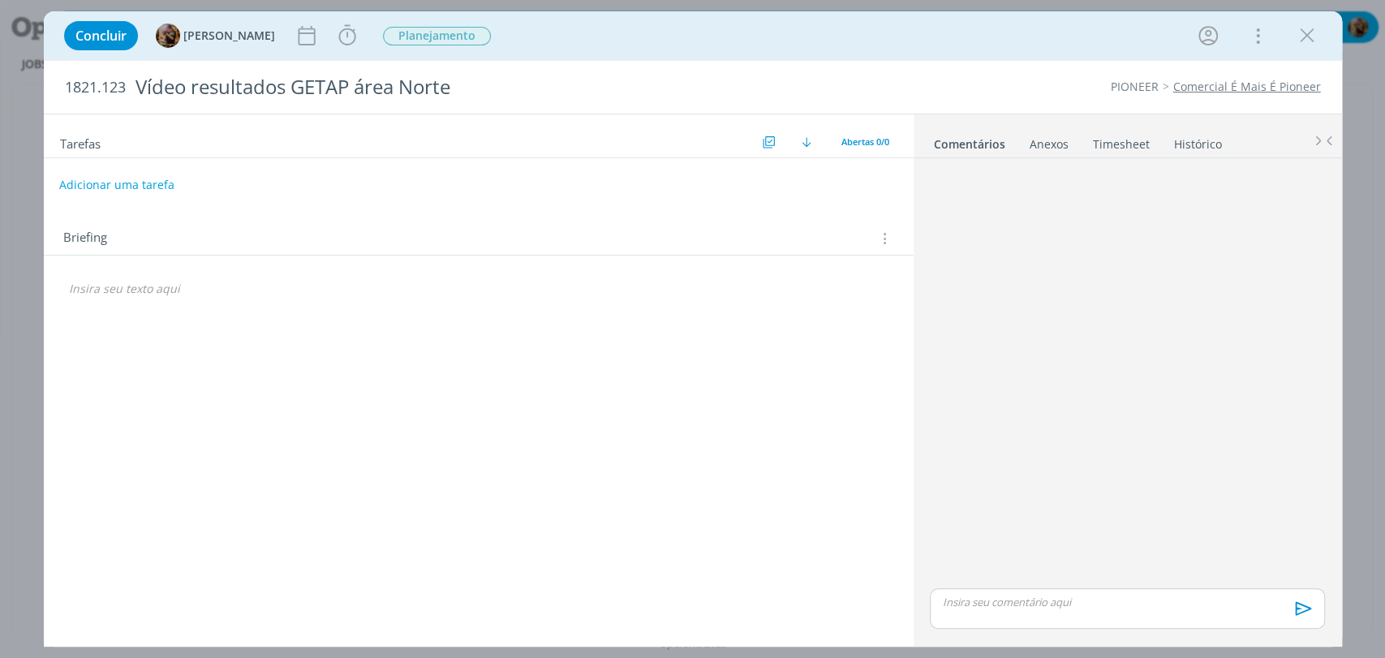
click at [149, 179] on button "Adicionar uma tarefa" at bounding box center [116, 185] width 115 height 28
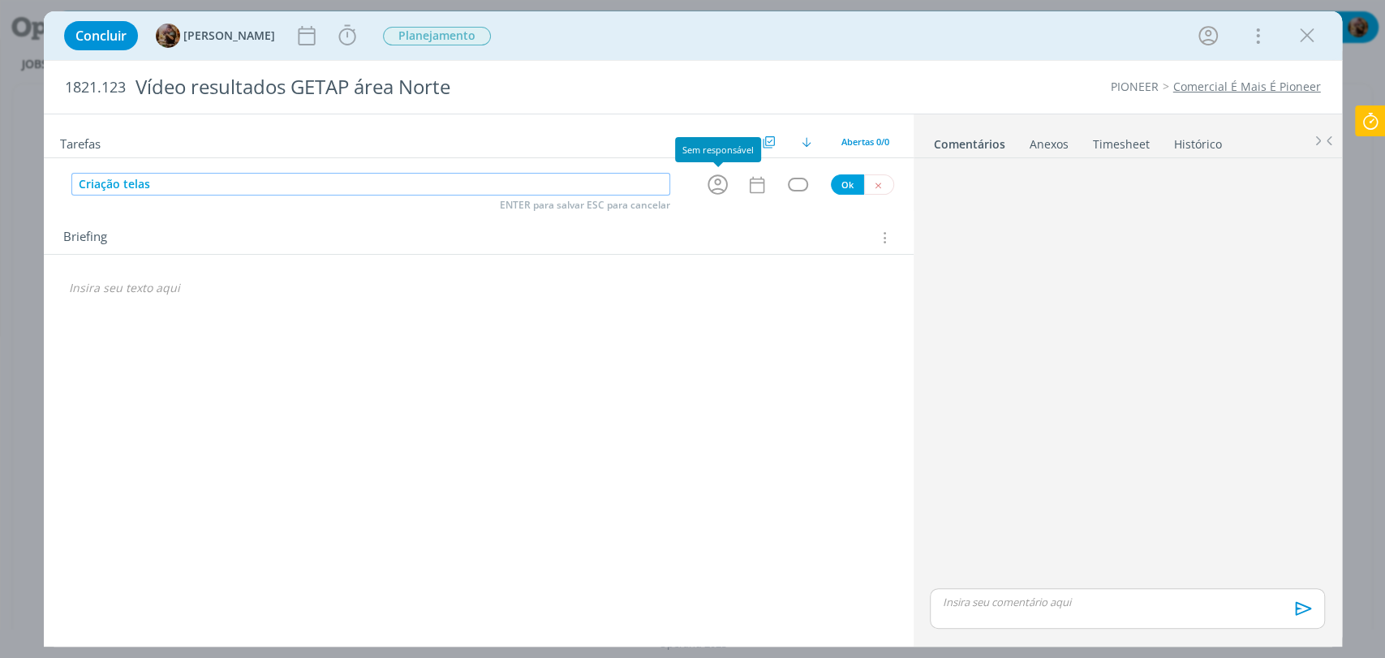
click at [714, 185] on icon "dialog" at bounding box center [717, 184] width 25 height 25
type input "Criação telas"
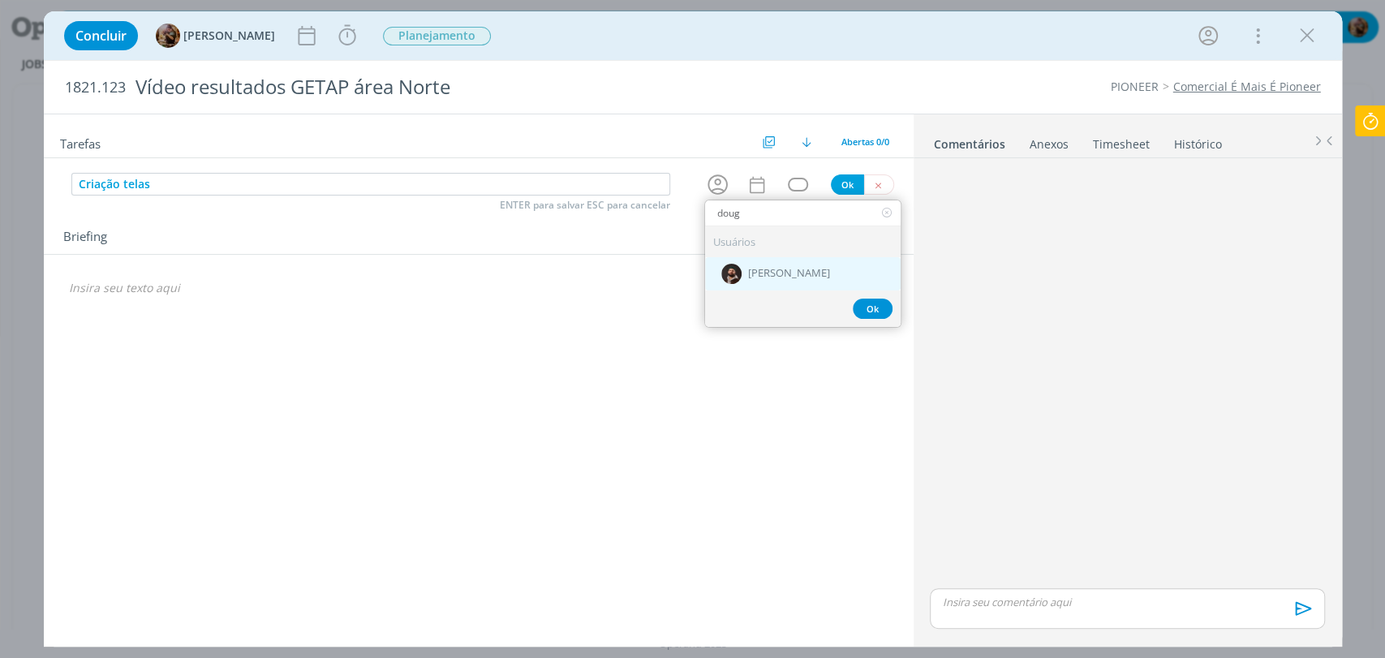
type input "doug"
click at [760, 268] on span "[PERSON_NAME]" at bounding box center [789, 274] width 82 height 13
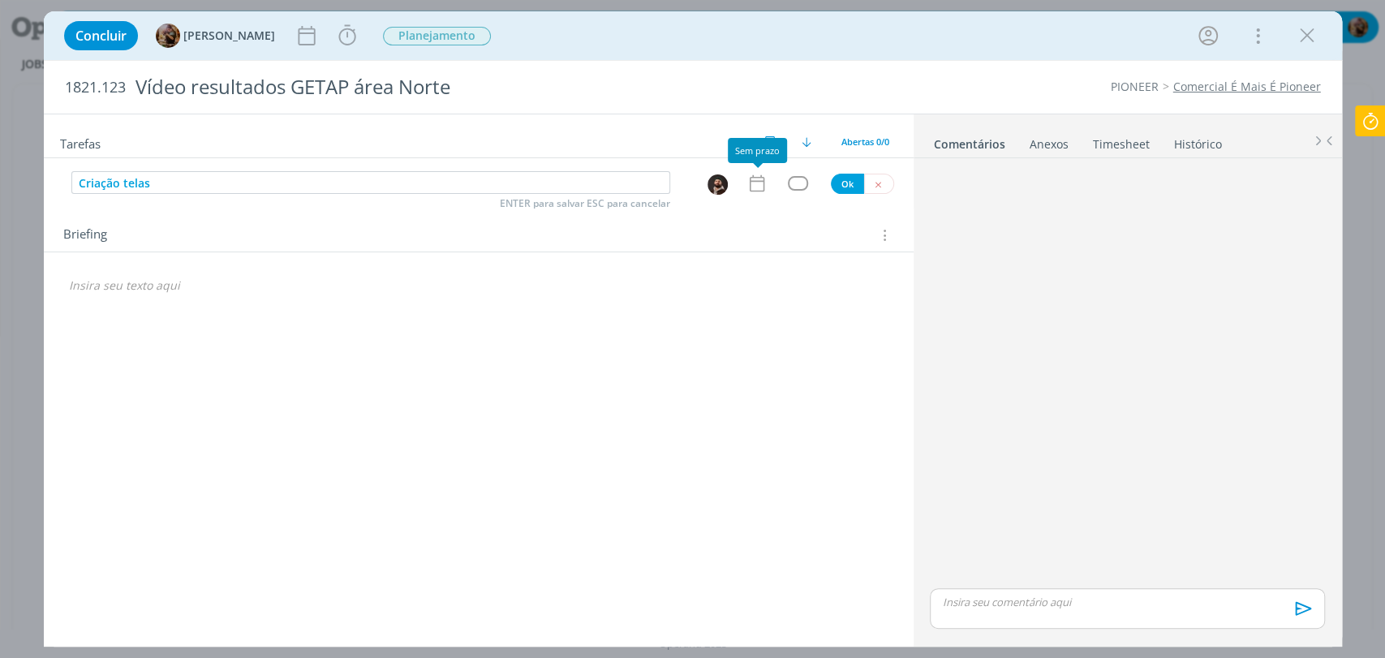
click at [746, 175] on icon "dialog" at bounding box center [756, 183] width 21 height 21
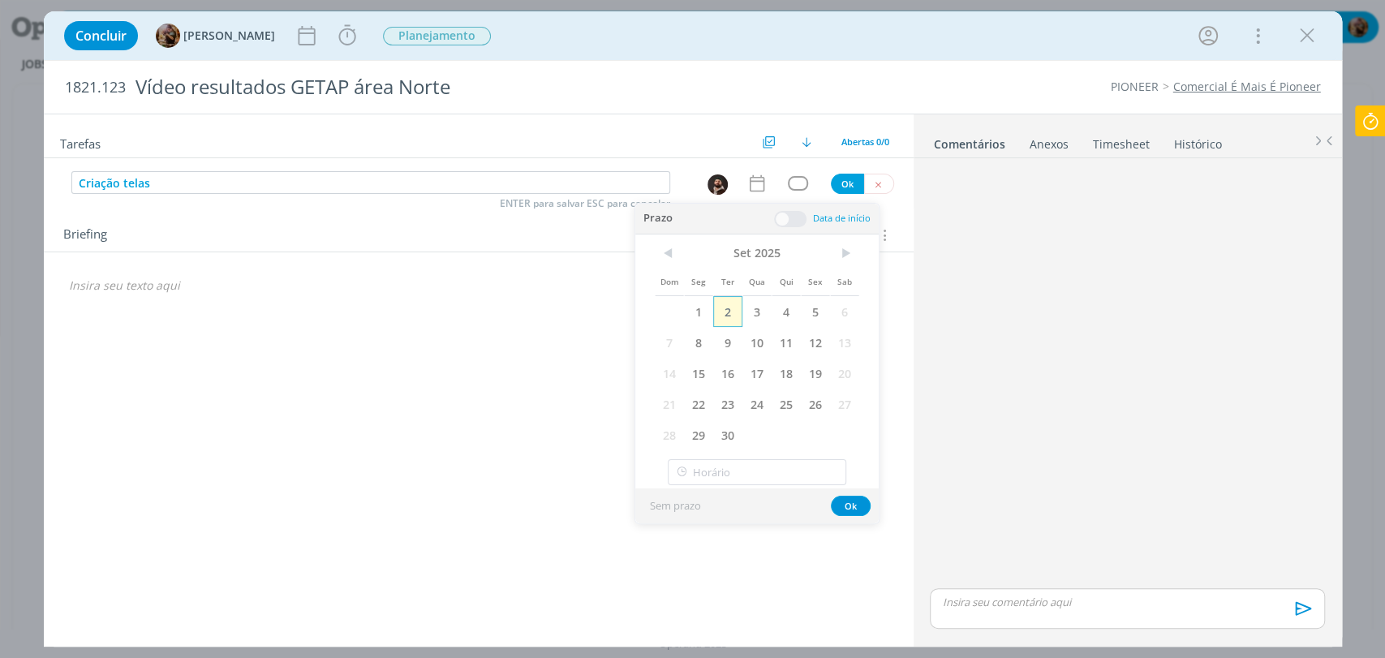
click at [734, 313] on span "2" at bounding box center [727, 311] width 29 height 31
click at [792, 211] on span at bounding box center [790, 219] width 32 height 16
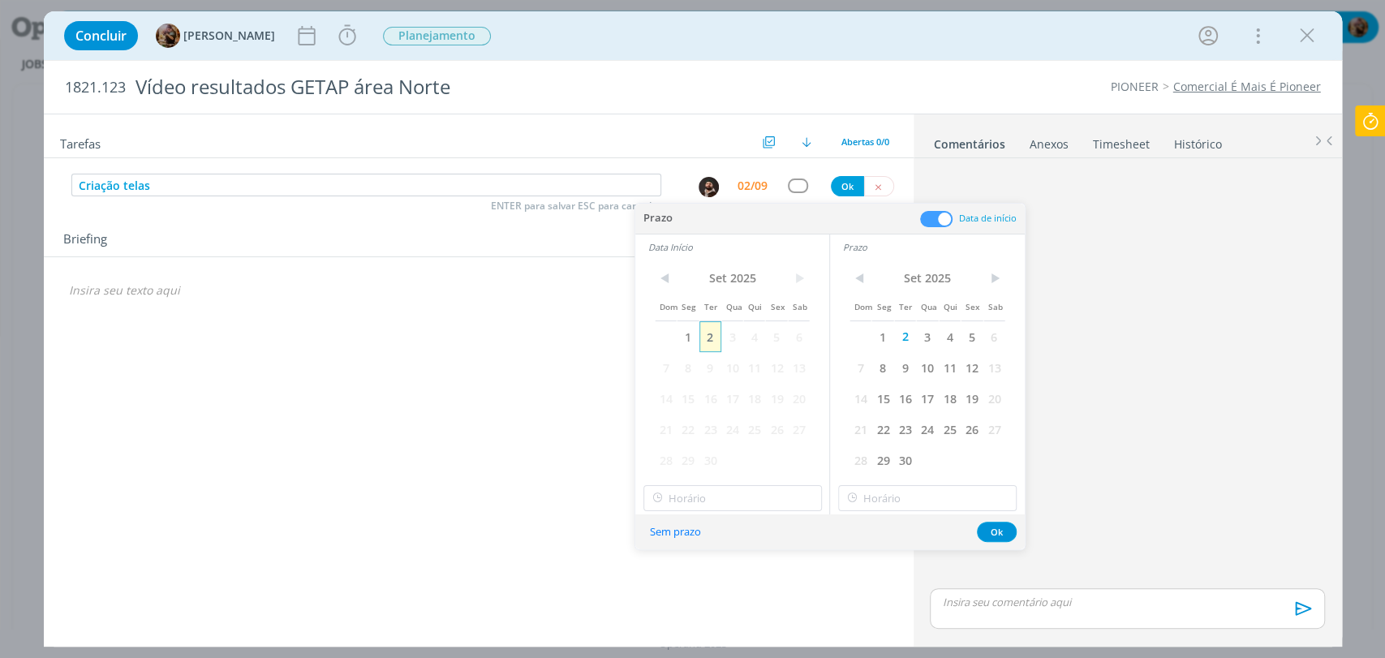
click at [710, 332] on span "2" at bounding box center [710, 336] width 22 height 31
click at [732, 495] on input "11:00" at bounding box center [732, 498] width 178 height 26
click at [695, 383] on div "15:00" at bounding box center [733, 381] width 181 height 29
type input "15:00"
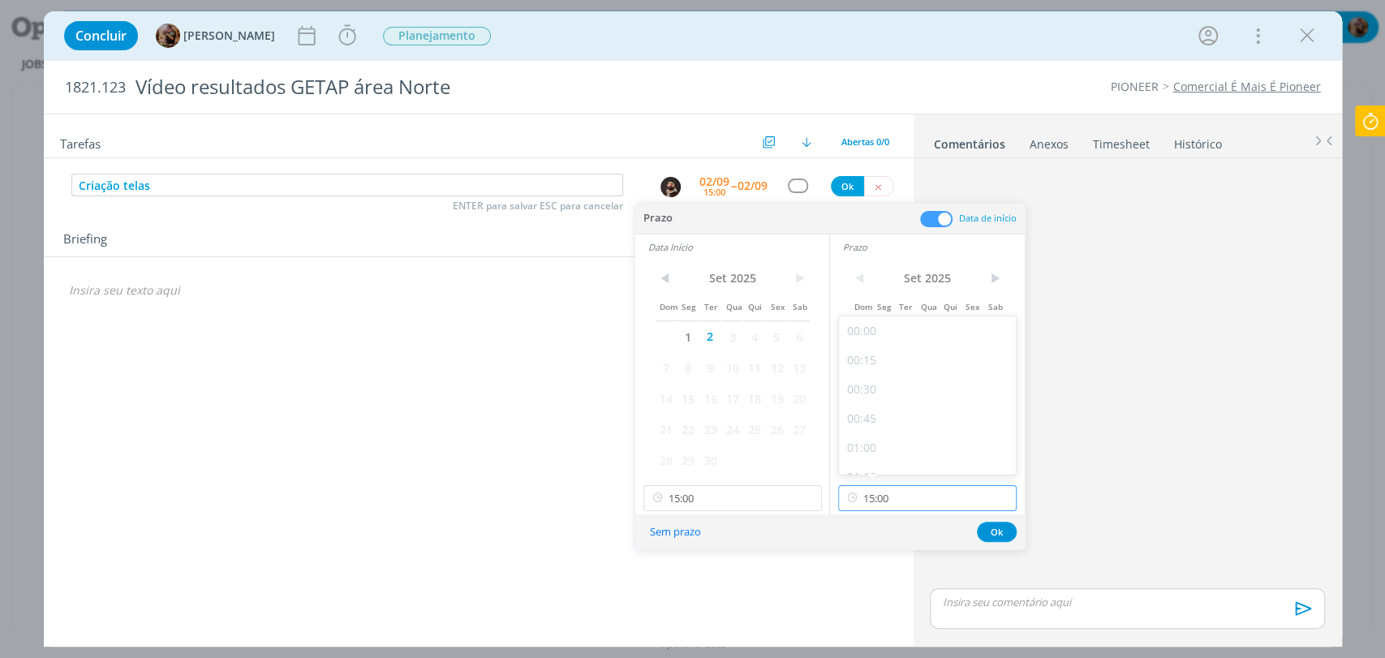
click at [914, 507] on input "15:00" at bounding box center [927, 498] width 178 height 26
click at [866, 333] on div "17:00" at bounding box center [929, 327] width 181 height 29
type input "17:00"
click at [1000, 535] on button "Ok" at bounding box center [997, 532] width 40 height 20
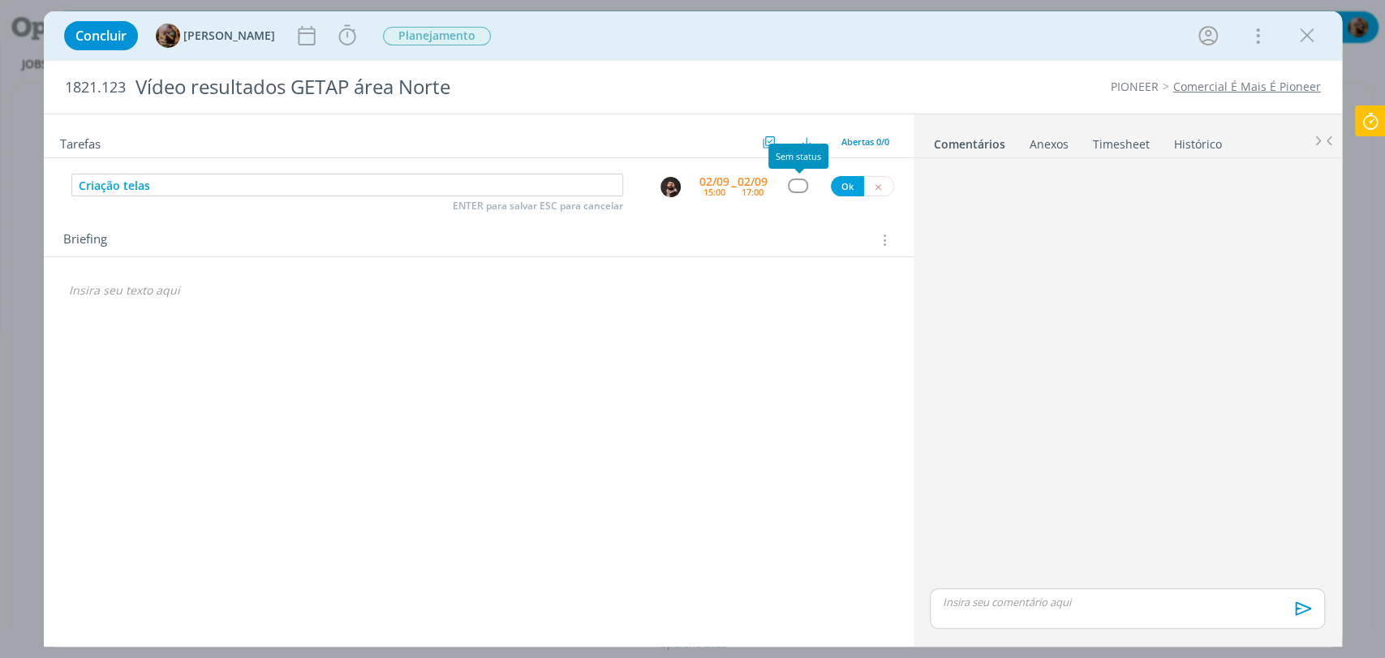
click at [795, 191] on div "dialog" at bounding box center [798, 185] width 20 height 14
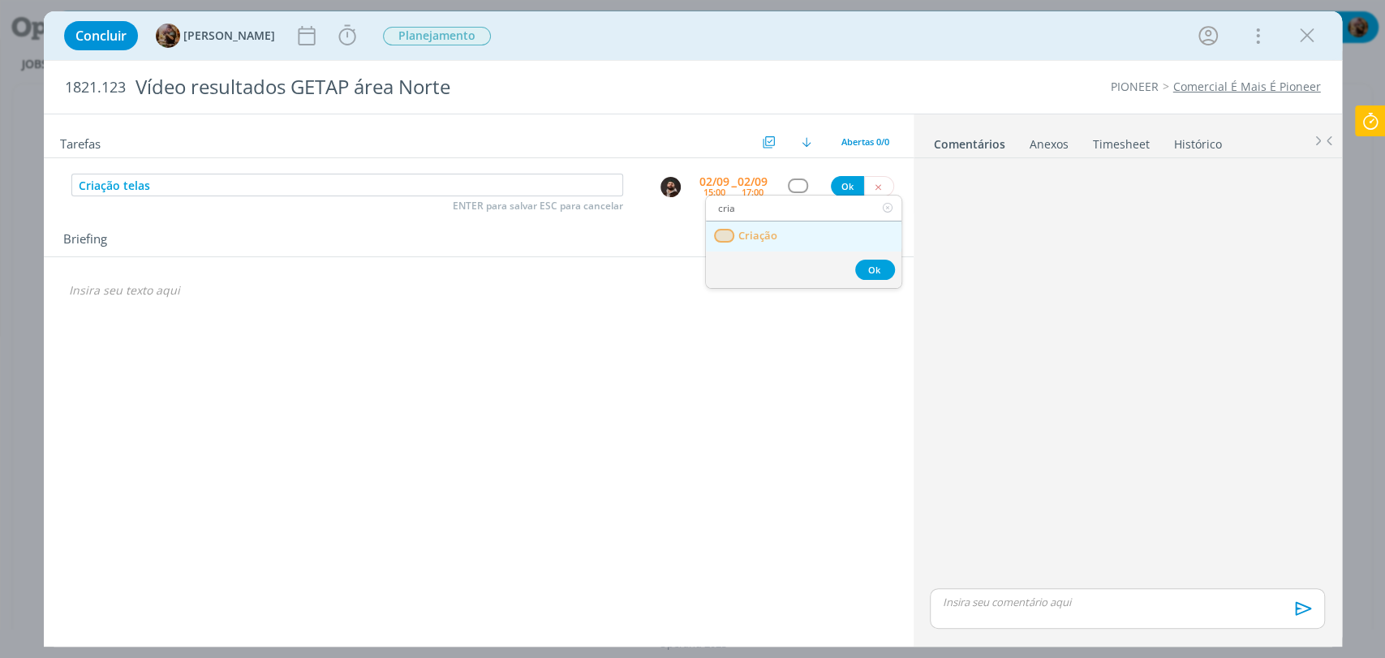
type input "cria"
click at [785, 241] on link "Criação" at bounding box center [804, 236] width 196 height 30
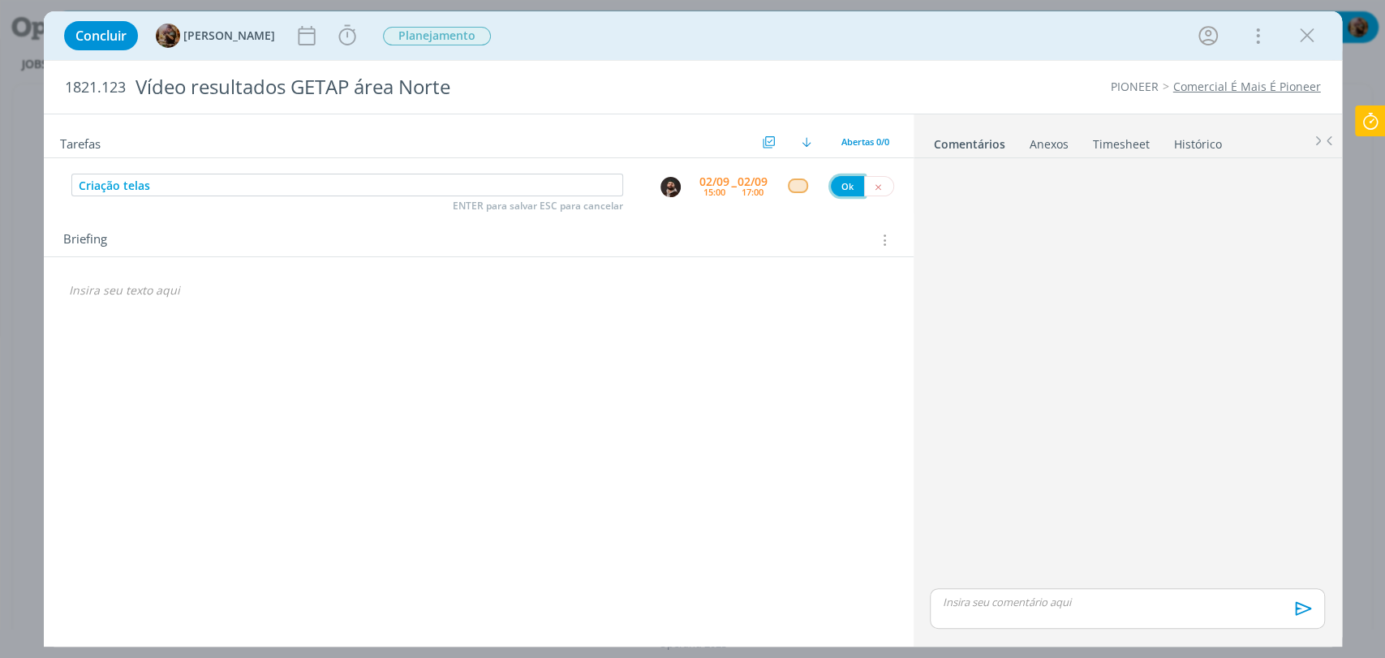
click at [837, 188] on button "Ok" at bounding box center [847, 186] width 33 height 20
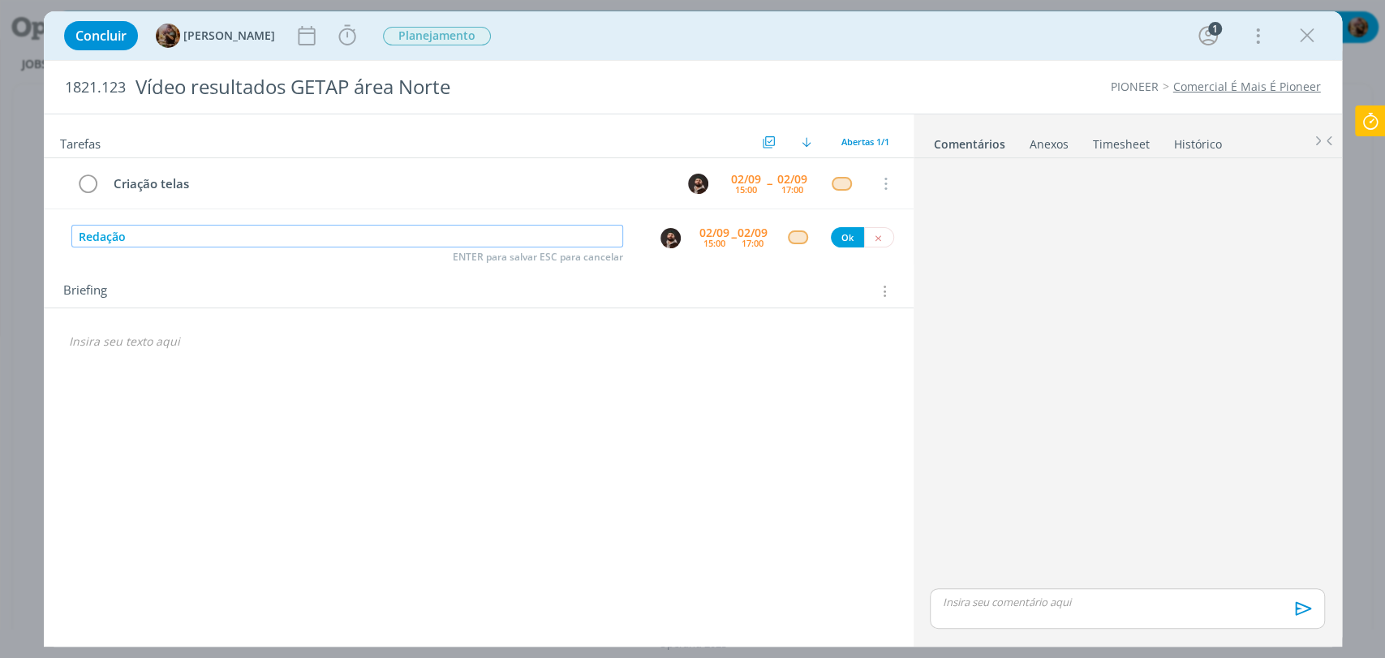
click at [665, 240] on img "dialog" at bounding box center [670, 238] width 20 height 20
type input "Redação"
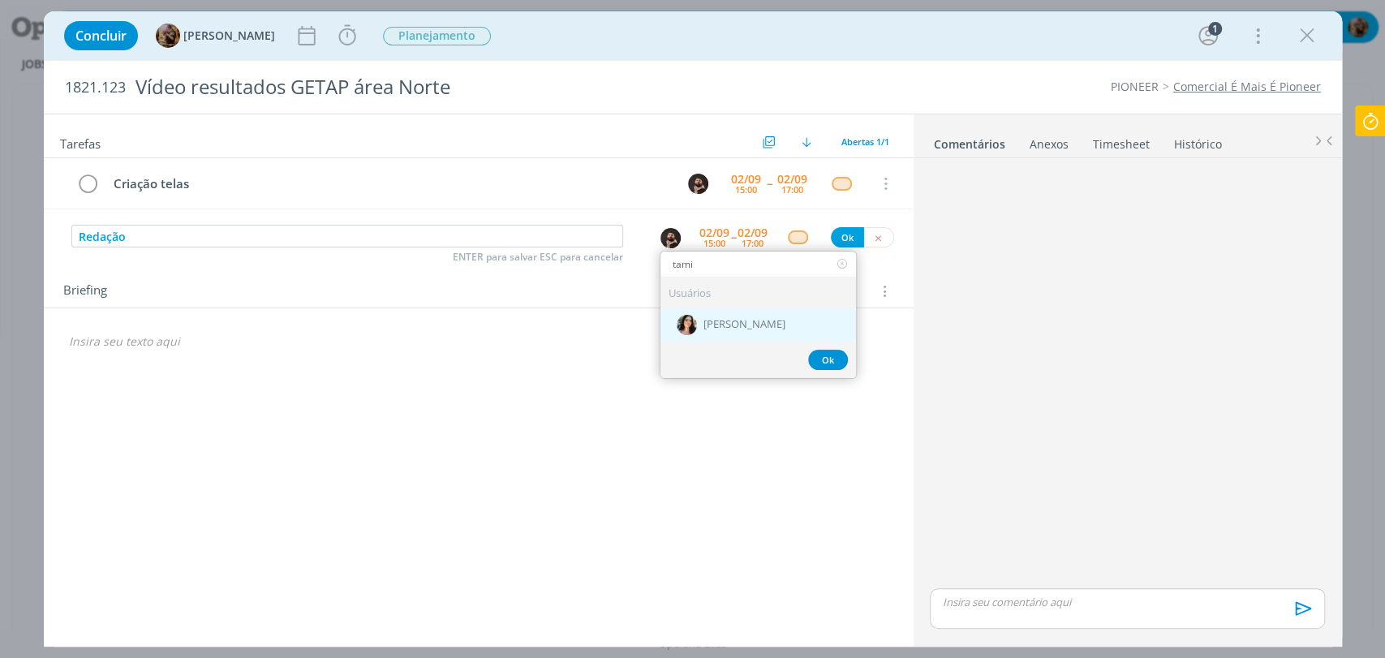
type input "tami"
click at [752, 312] on div "[PERSON_NAME]" at bounding box center [758, 324] width 196 height 33
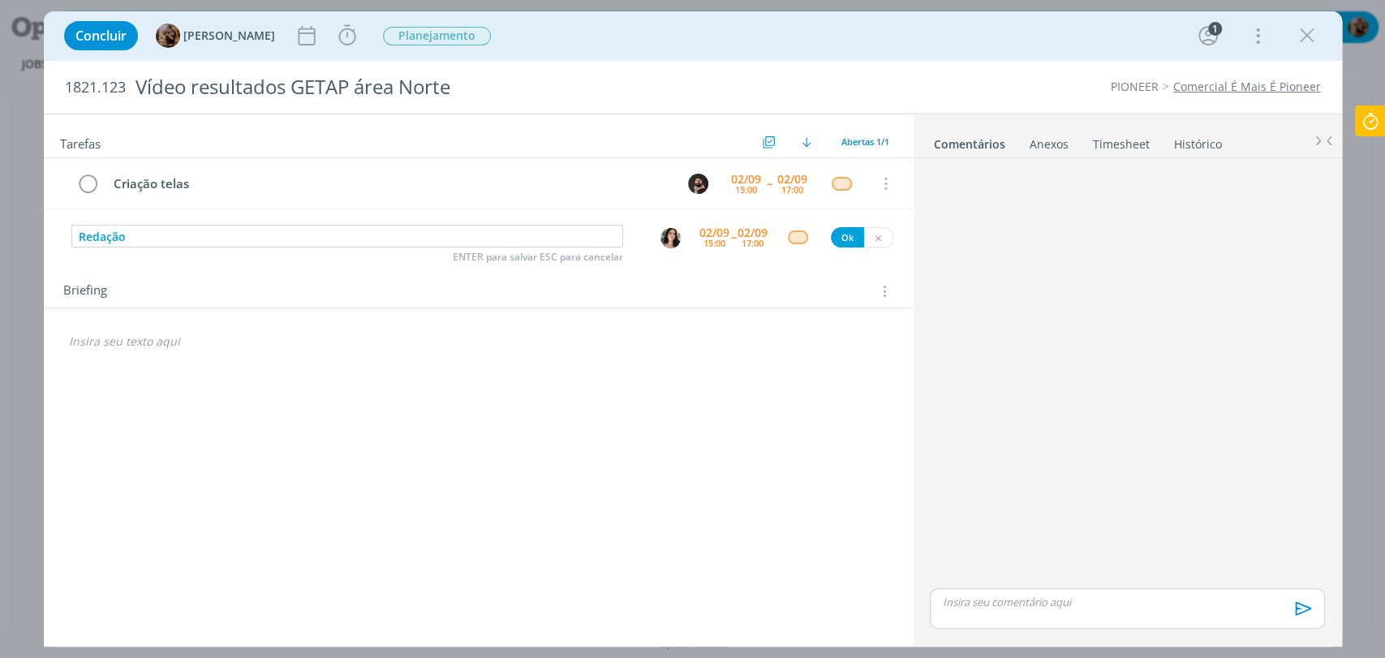
click at [716, 233] on div "02/09" at bounding box center [714, 232] width 30 height 11
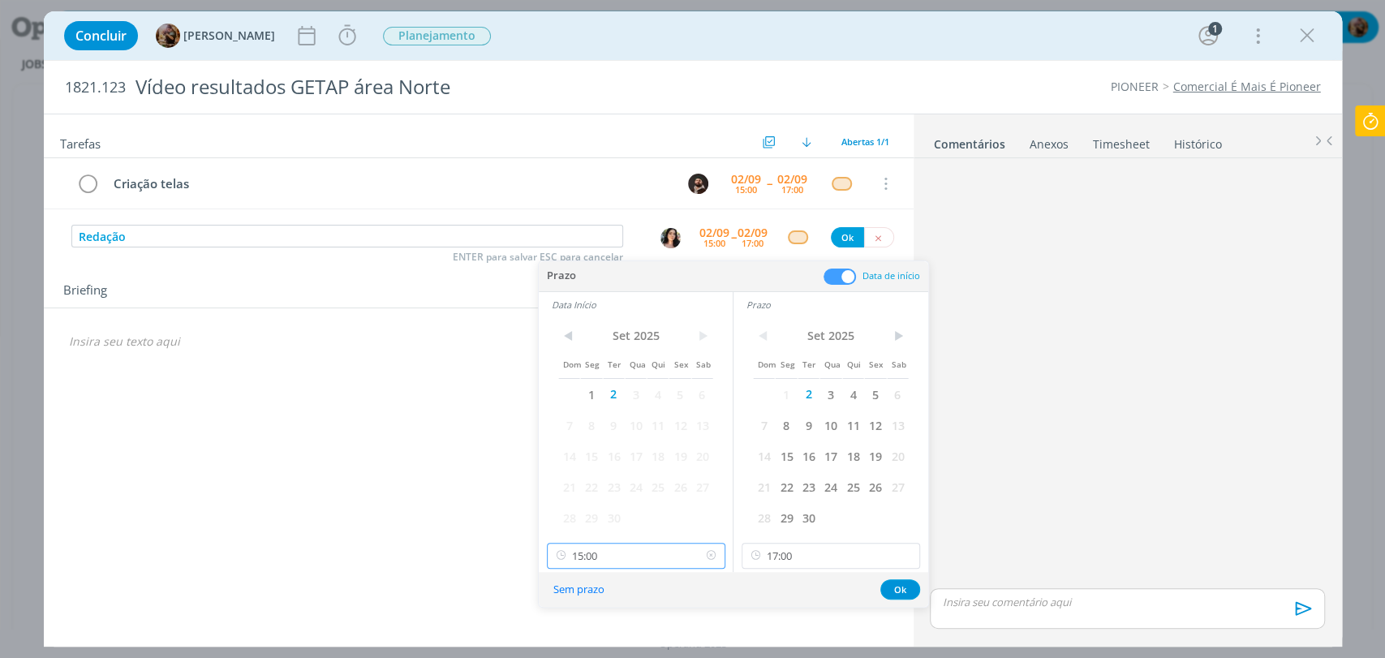
click at [634, 559] on input "15:00" at bounding box center [636, 556] width 178 height 26
click at [596, 454] on div "13:00" at bounding box center [637, 459] width 181 height 29
type input "13:00"
click at [811, 560] on input "17:00" at bounding box center [831, 556] width 178 height 26
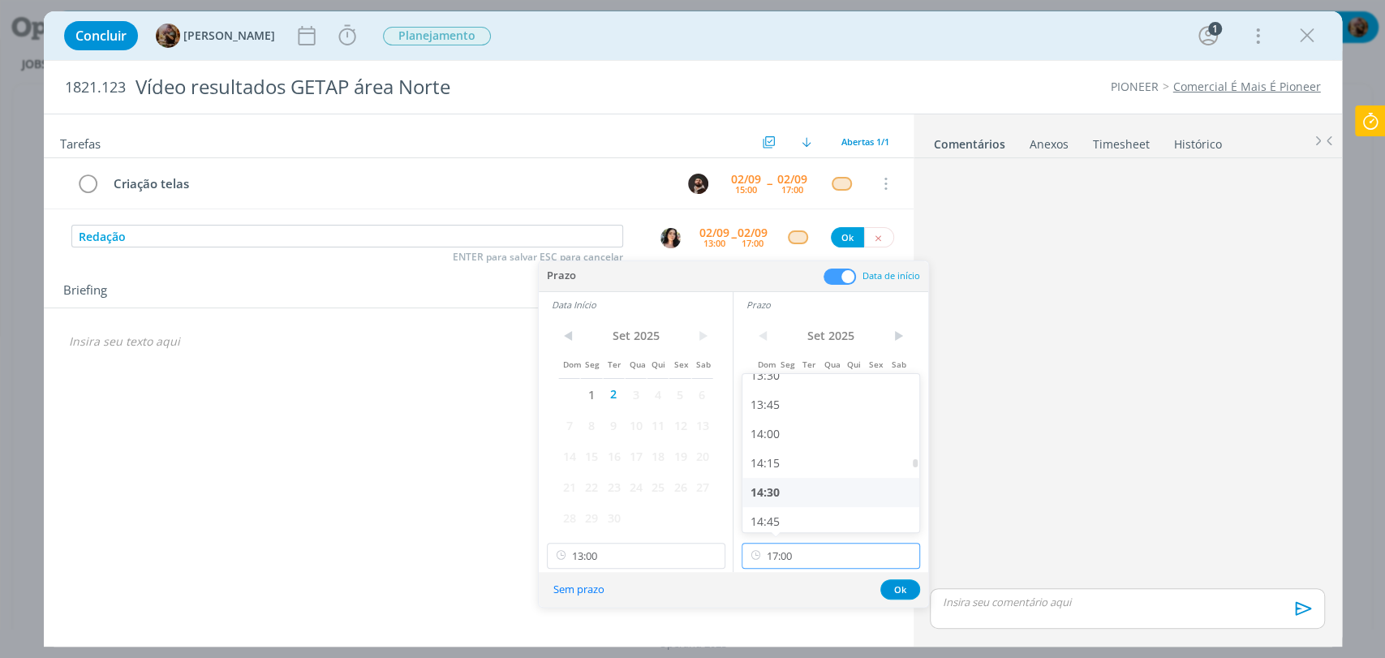
scroll to position [1592, 0]
click at [773, 434] on div "14:00" at bounding box center [832, 432] width 181 height 29
type input "14:00"
click at [902, 582] on button "Ok" at bounding box center [900, 589] width 40 height 20
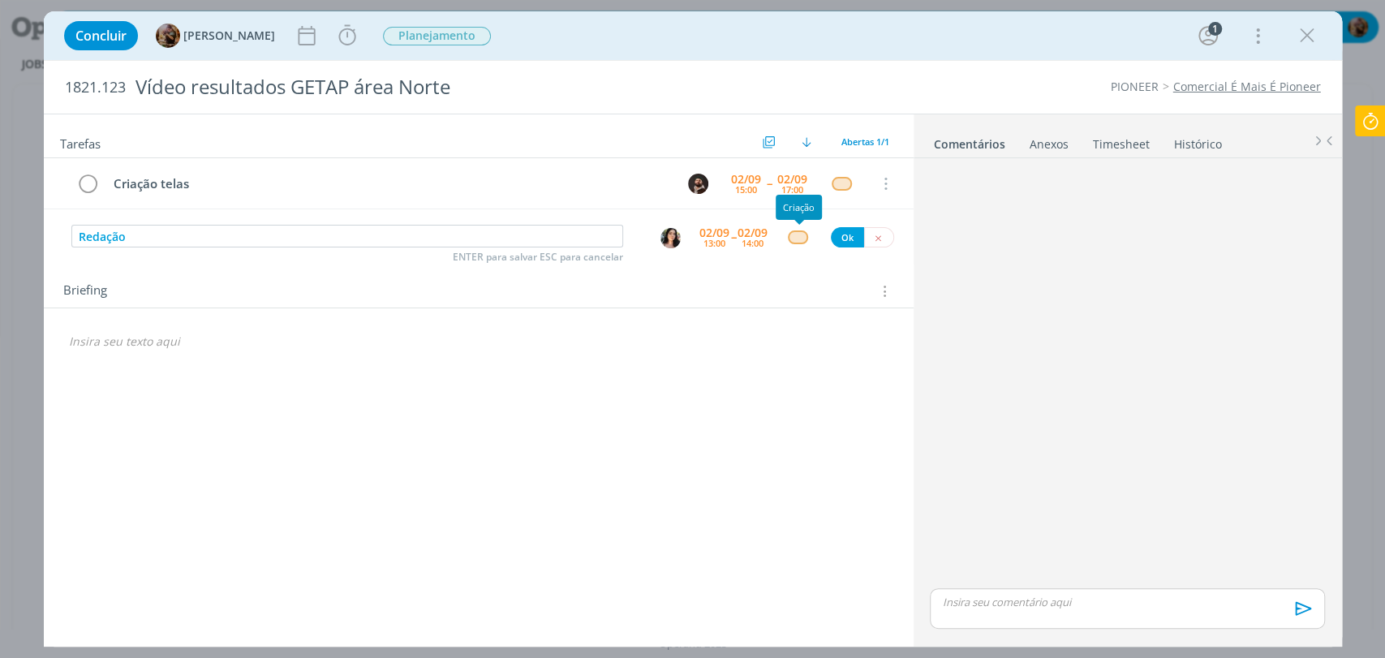
click at [793, 239] on div "dialog" at bounding box center [798, 237] width 20 height 14
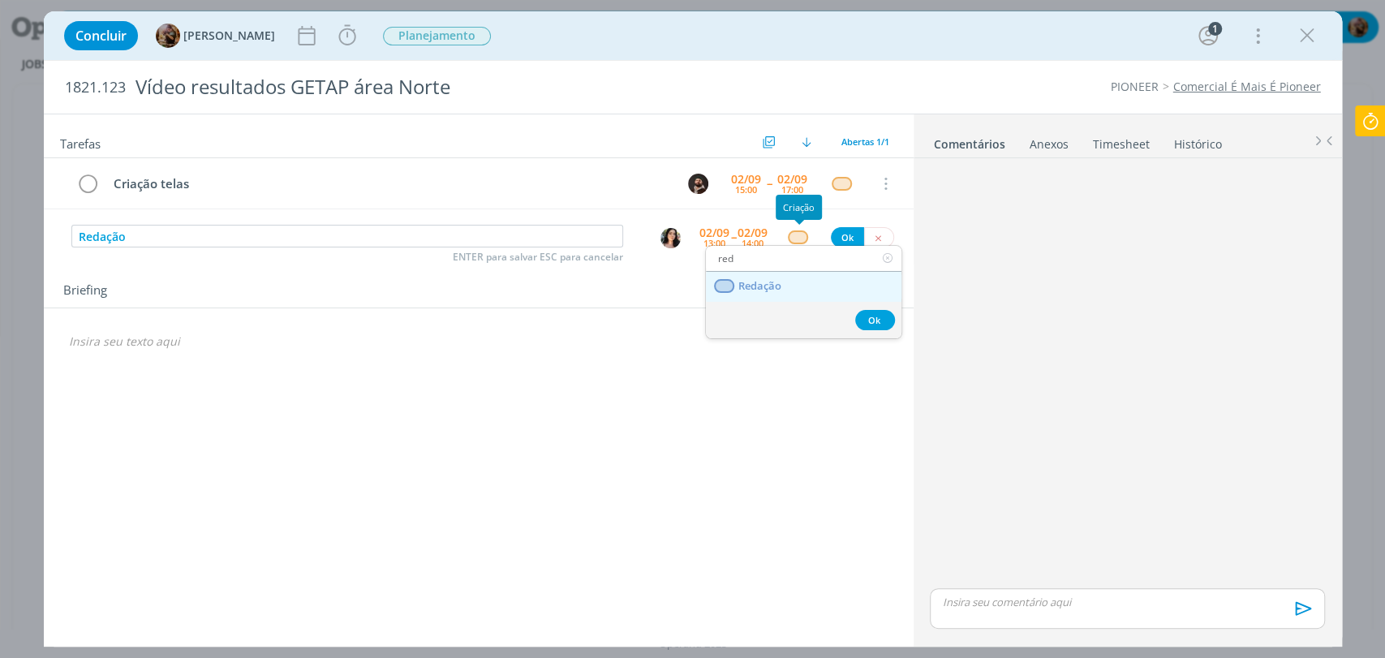
type input "red"
click at [779, 282] on span "Redação" at bounding box center [759, 286] width 43 height 13
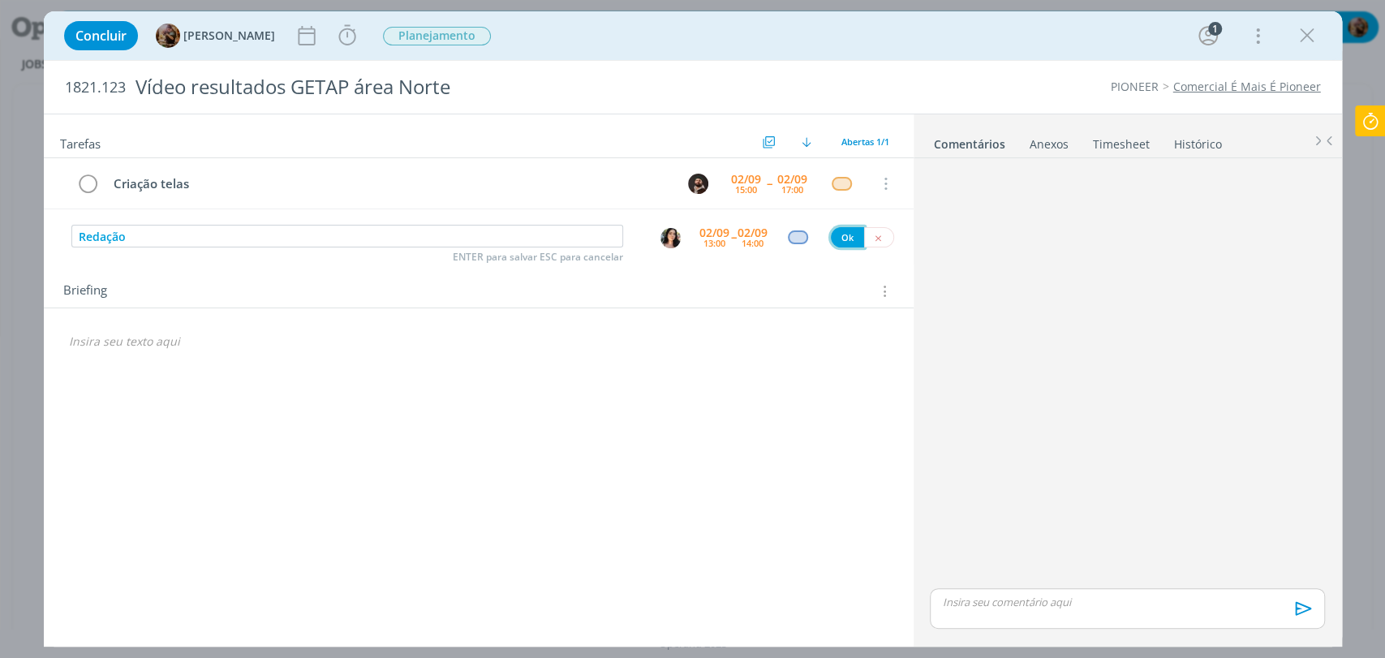
click at [842, 236] on button "Ok" at bounding box center [847, 237] width 33 height 20
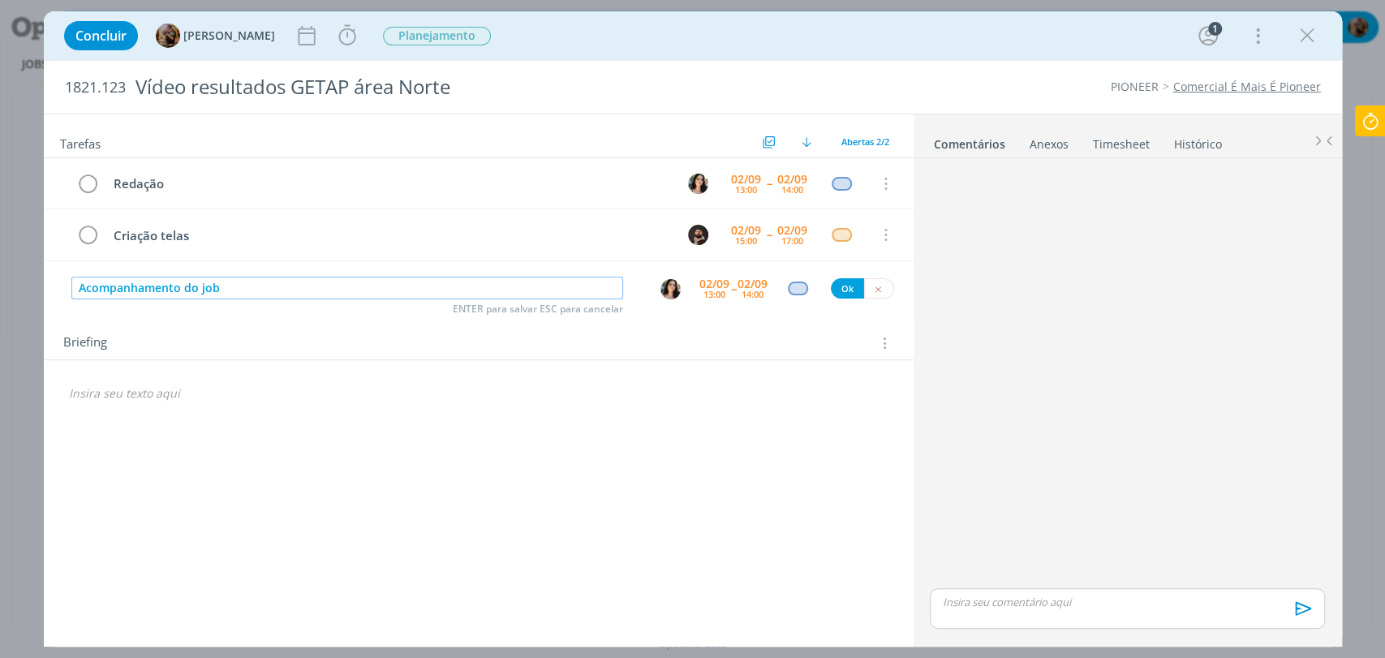
click at [666, 287] on img "dialog" at bounding box center [670, 289] width 20 height 20
type input "Acompanhamento do job"
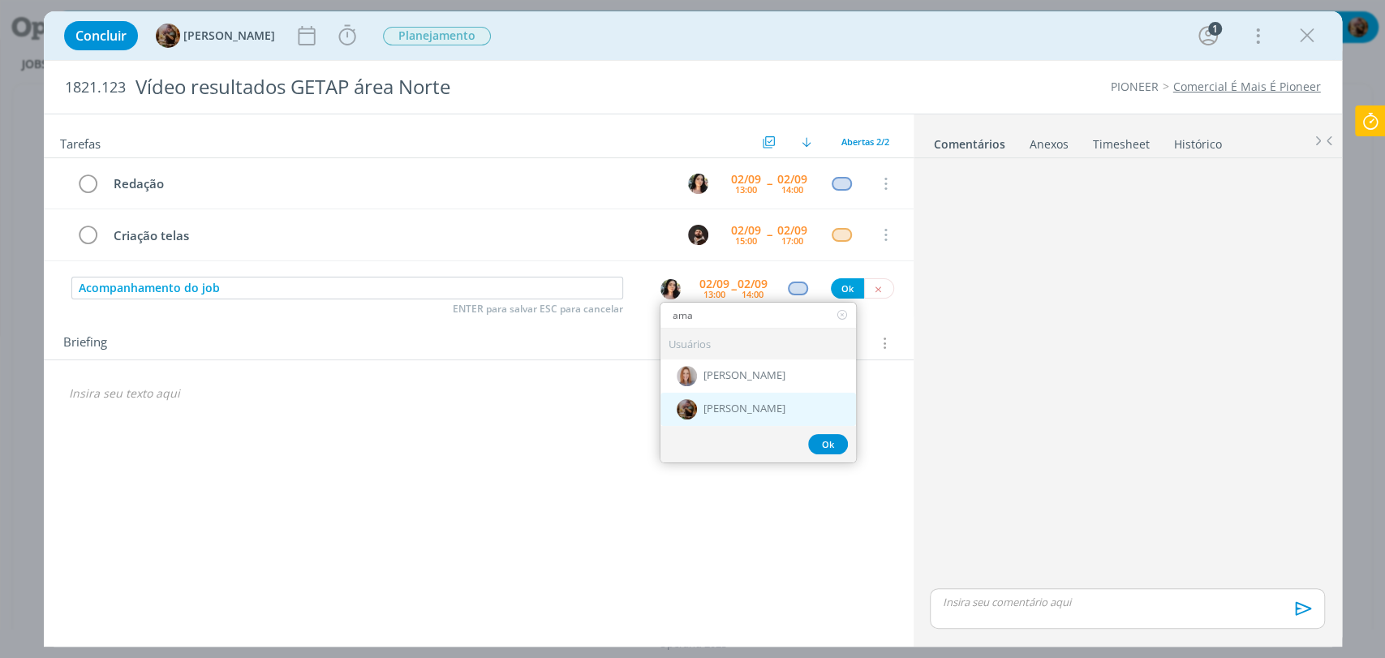
type input "ama"
click at [756, 417] on div "[PERSON_NAME]" at bounding box center [758, 409] width 196 height 33
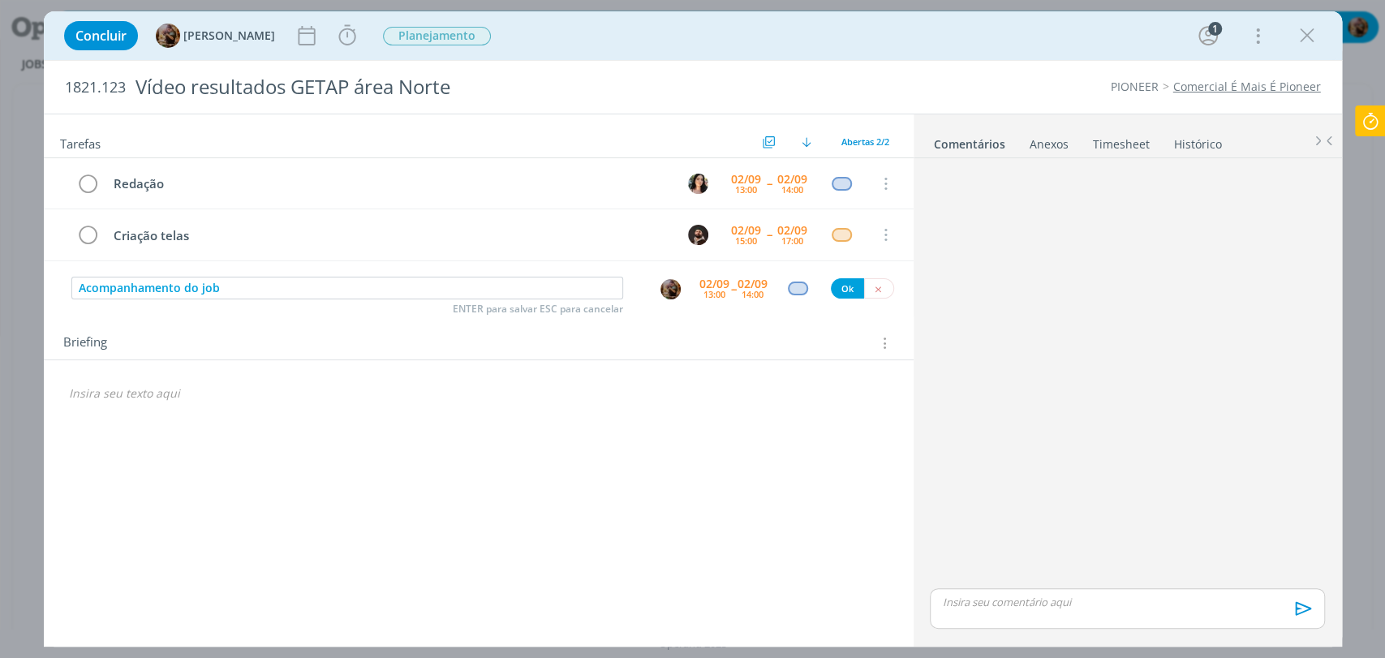
click at [717, 296] on div "13:00" at bounding box center [714, 294] width 22 height 9
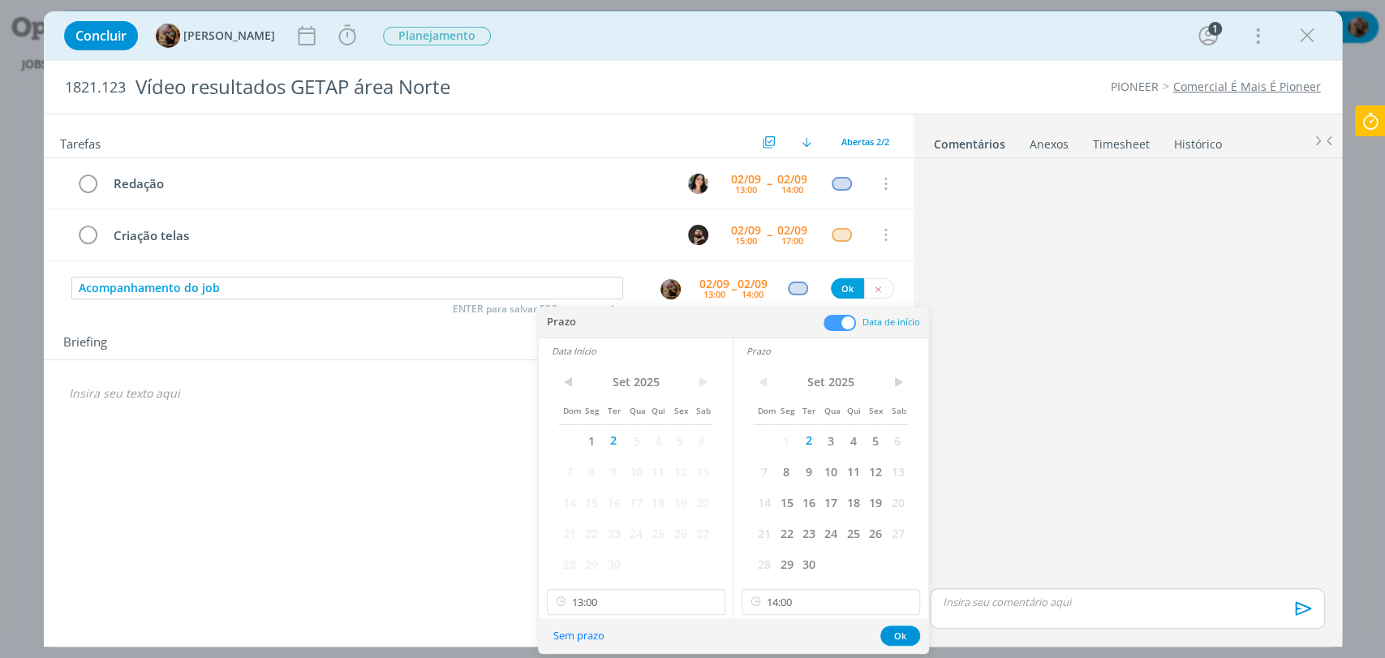
click at [837, 322] on span at bounding box center [840, 323] width 32 height 16
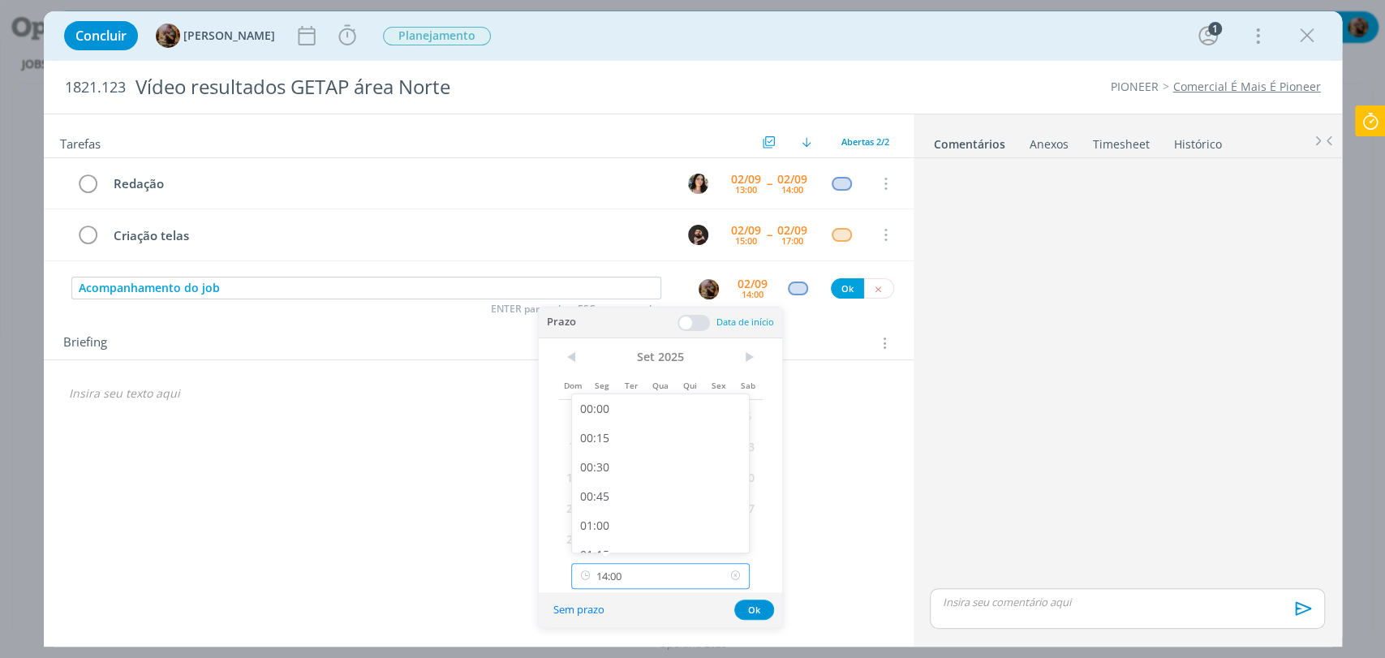
click at [685, 567] on input "14:00" at bounding box center [660, 576] width 178 height 26
click at [653, 488] on div "14:30" at bounding box center [662, 500] width 181 height 29
type input "14:30"
click at [753, 606] on button "Ok" at bounding box center [754, 610] width 40 height 20
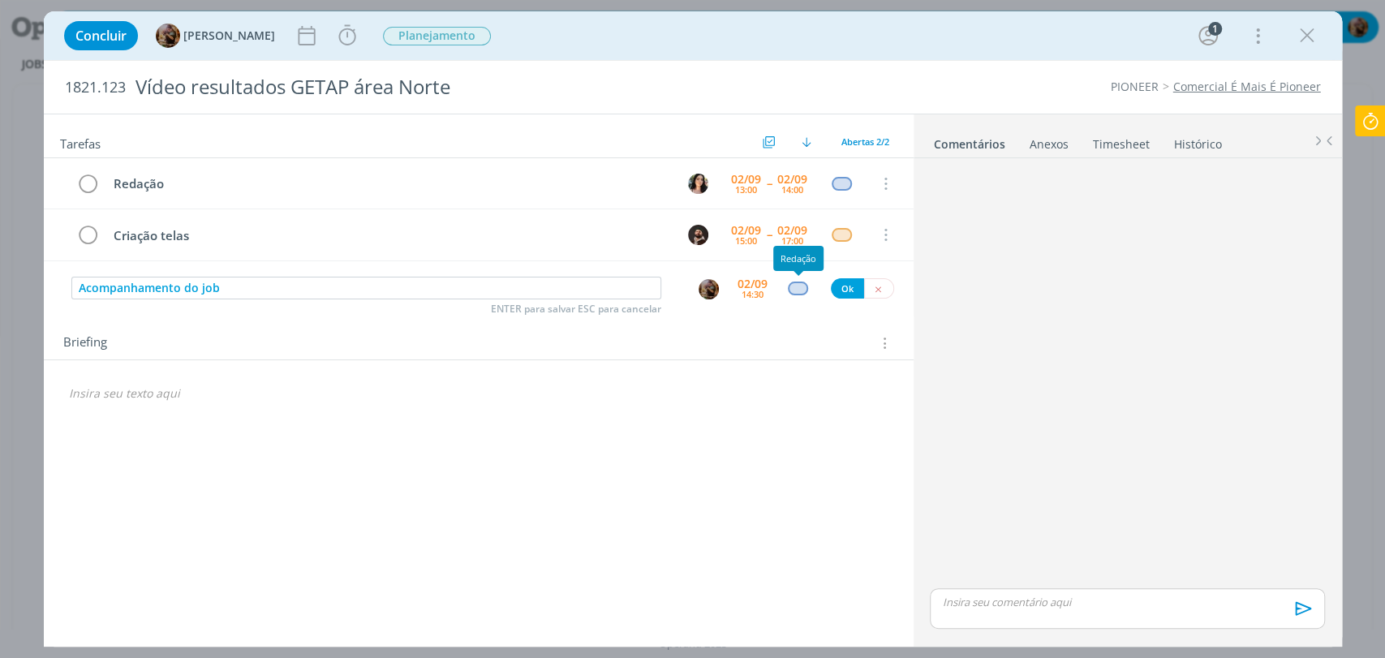
click at [804, 293] on div "dialog" at bounding box center [798, 289] width 20 height 14
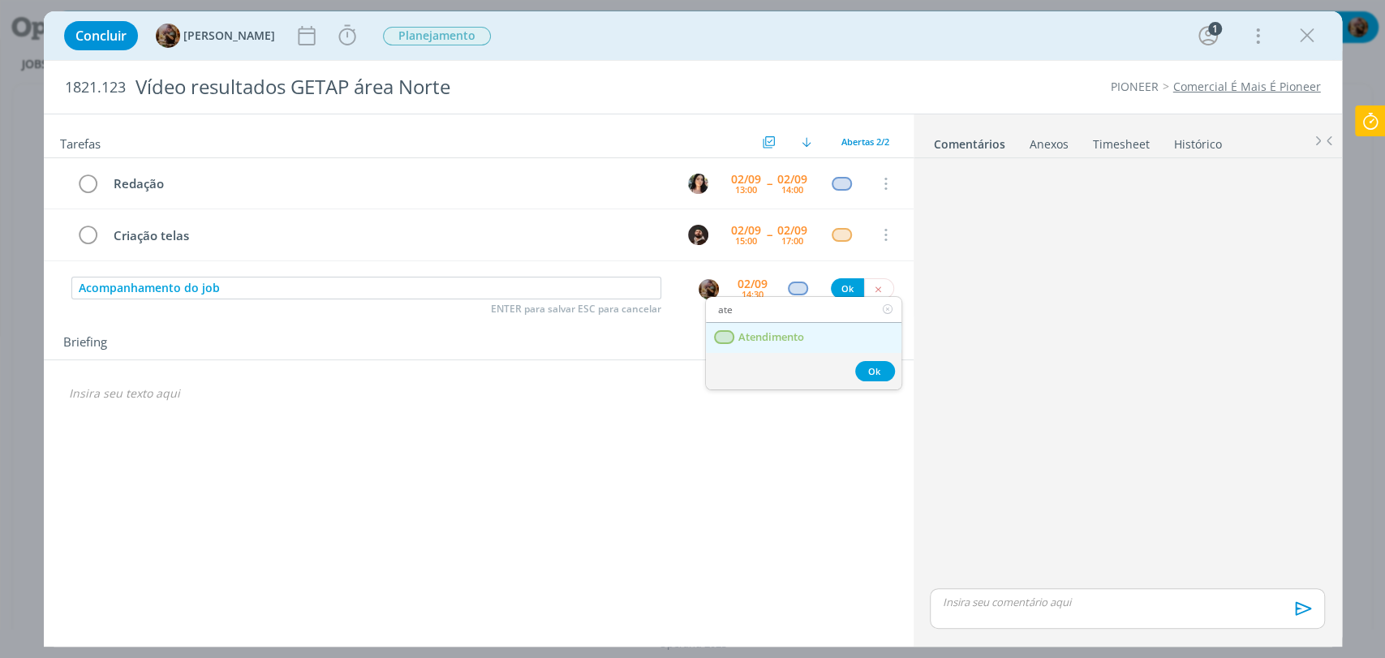
type input "ate"
click at [811, 346] on link "Atendimento" at bounding box center [804, 338] width 196 height 30
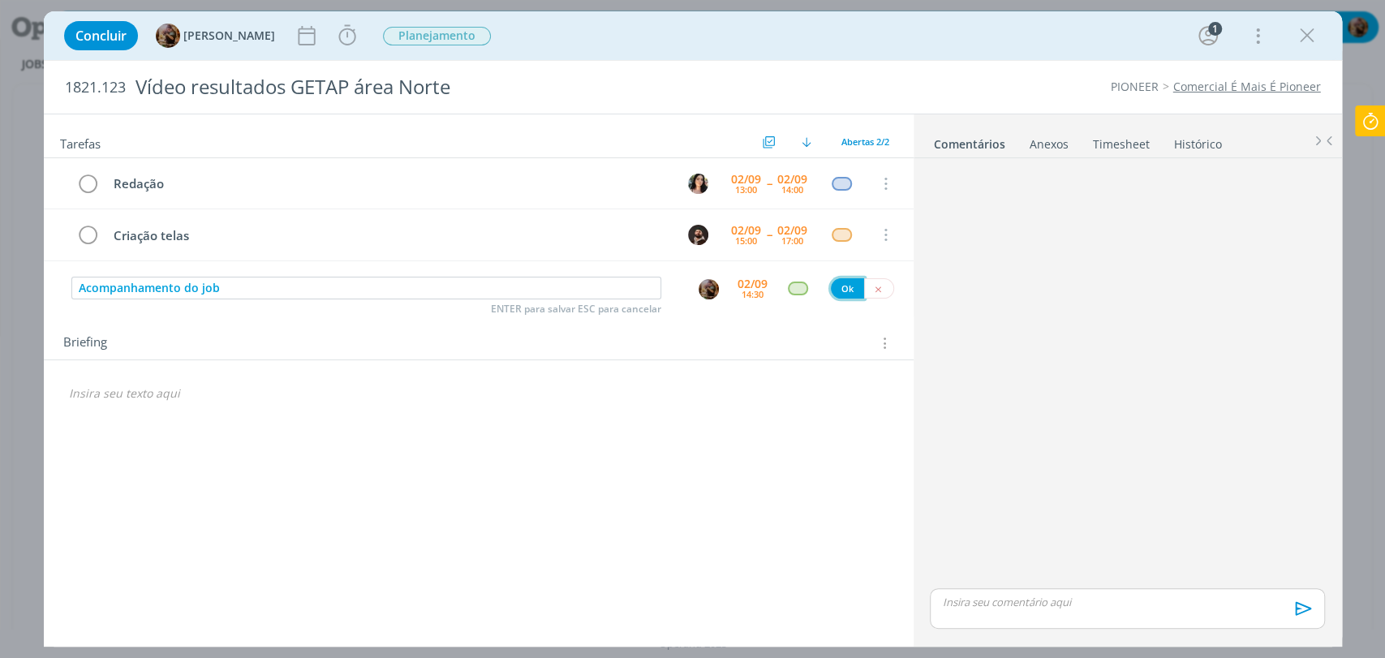
click at [844, 292] on button "Ok" at bounding box center [847, 288] width 33 height 20
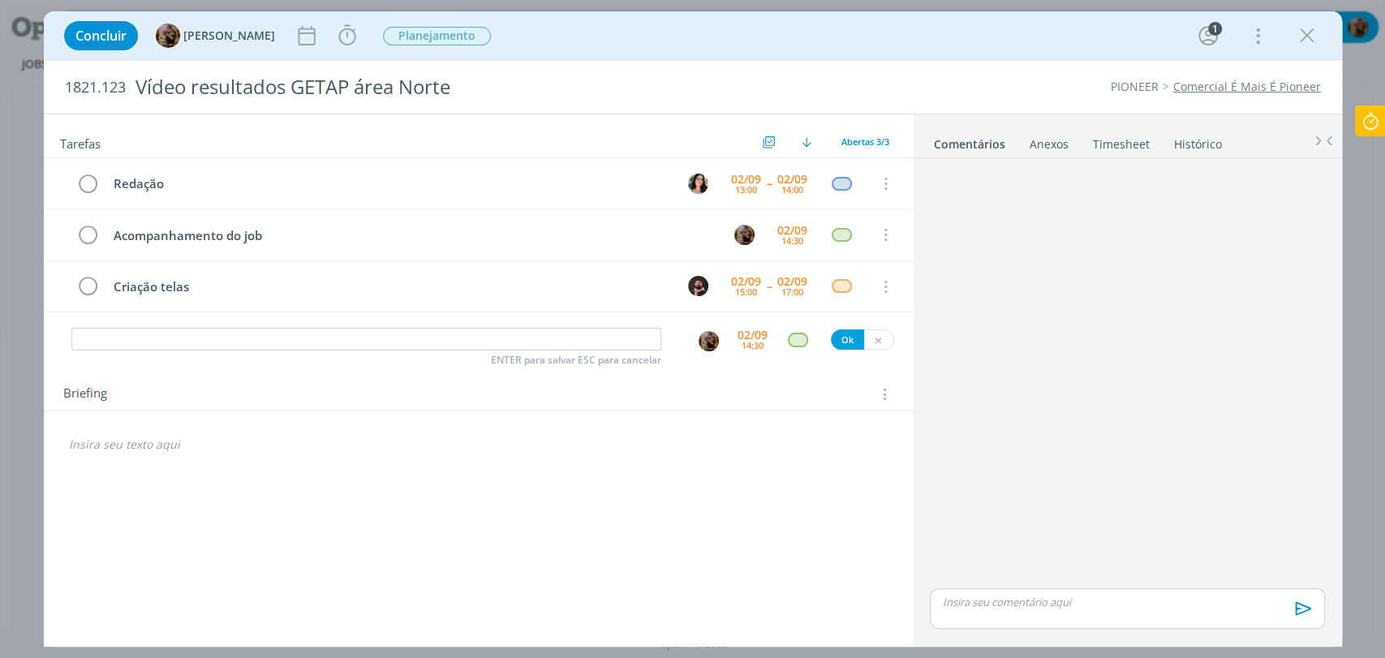
click at [402, 479] on div "Tarefas Usar Job de template Criar template a partir deste job Visualizar Templ…" at bounding box center [479, 374] width 870 height 521
click at [388, 465] on div "Tarefas Usar Job de template Criar template a partir deste job Visualizar Templ…" at bounding box center [479, 374] width 870 height 521
click at [311, 458] on div "🙂" at bounding box center [479, 448] width 844 height 34
click at [145, 449] on p "dialog" at bounding box center [478, 445] width 819 height 16
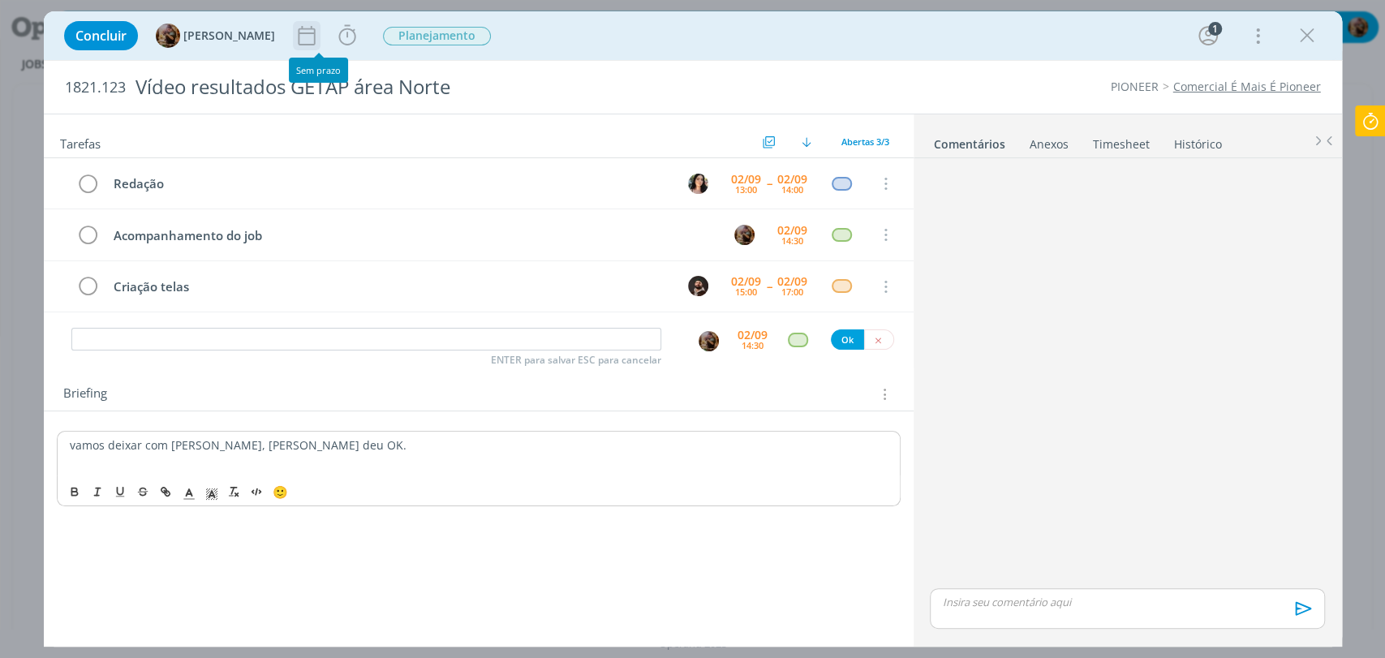
click at [319, 36] on icon "dialog" at bounding box center [307, 36] width 24 height 24
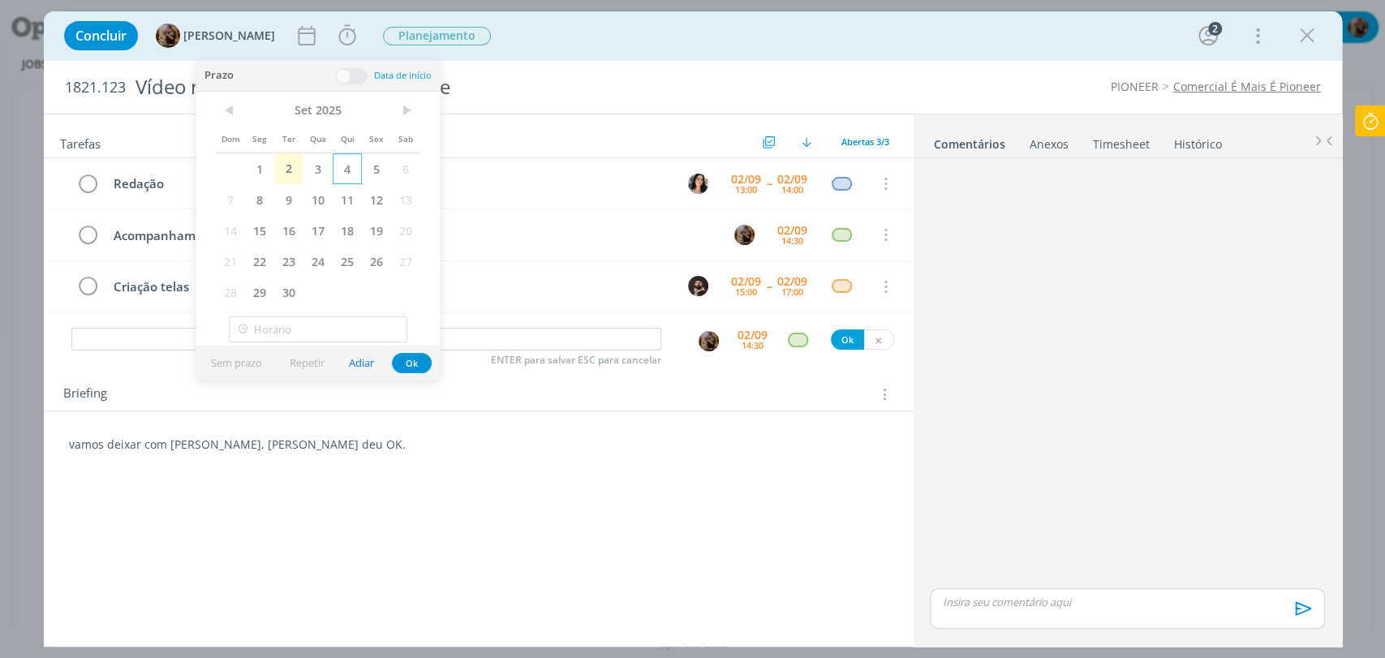
click at [344, 174] on span "4" at bounding box center [347, 168] width 29 height 31
click at [409, 365] on button "Ok" at bounding box center [412, 363] width 40 height 20
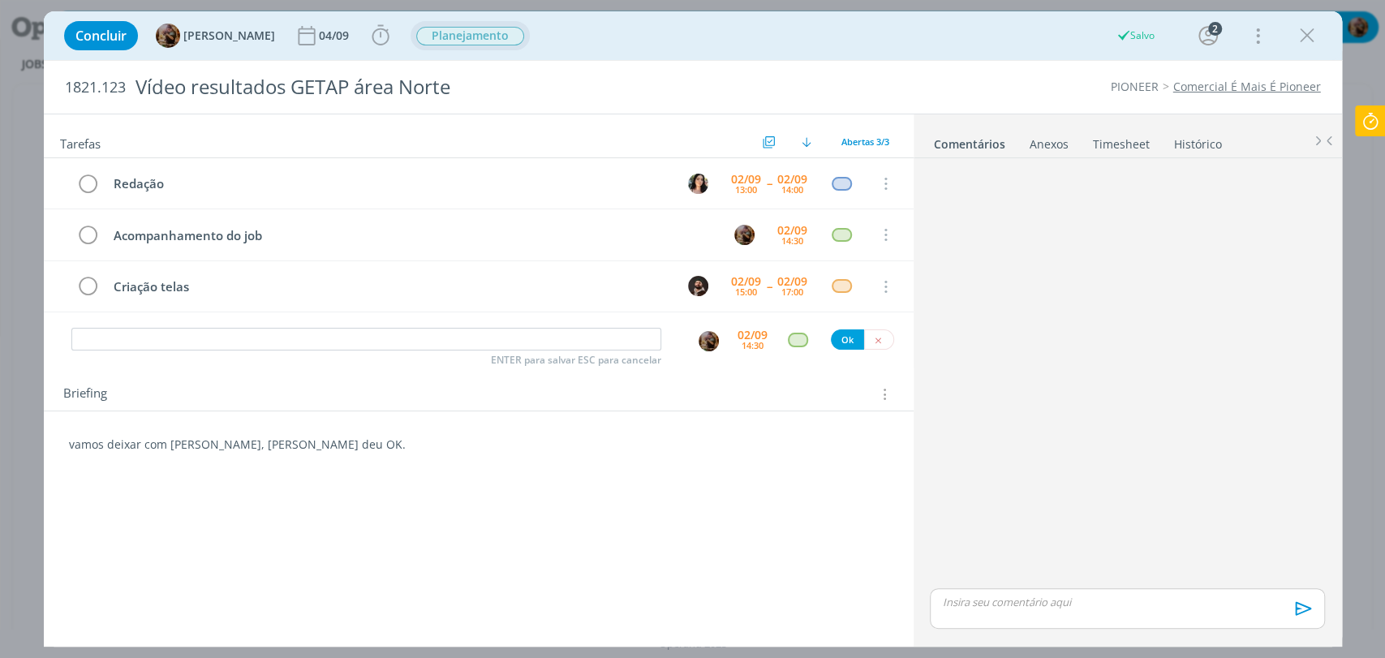
click at [429, 43] on div "Planejamento" at bounding box center [470, 36] width 108 height 19
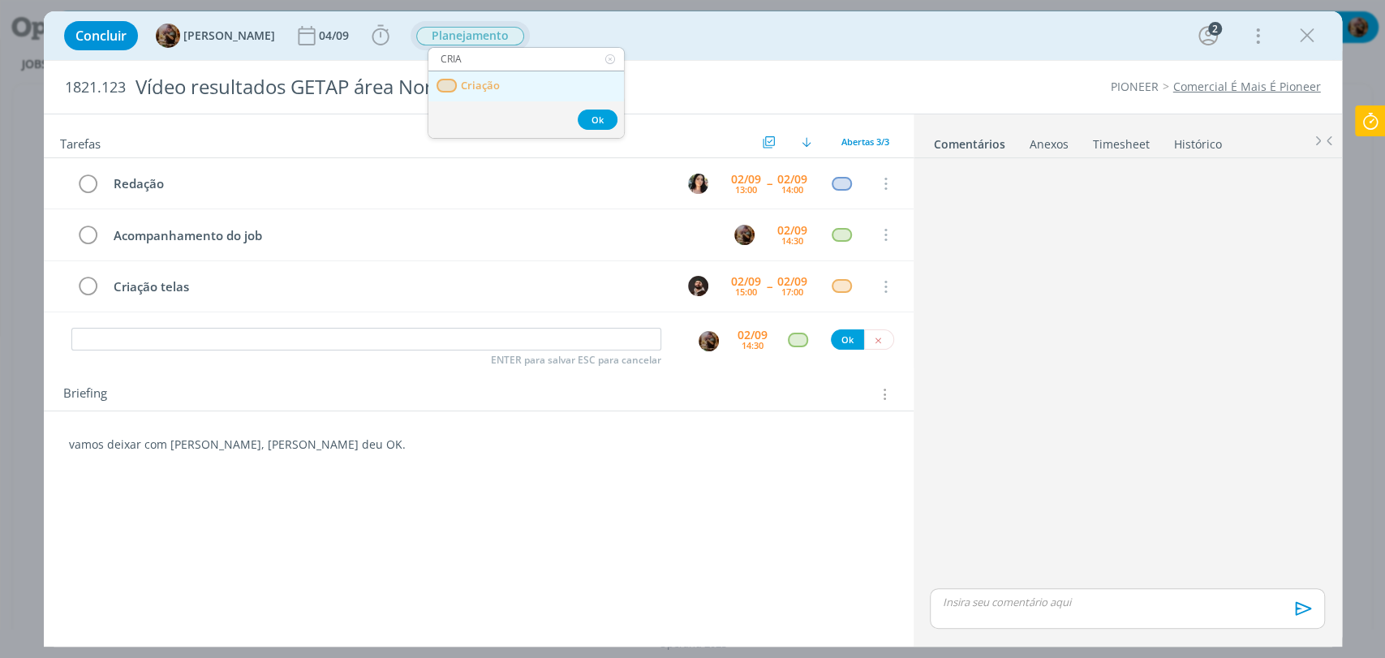
type input "CRIA"
click at [493, 89] on span "Criação" at bounding box center [479, 86] width 39 height 13
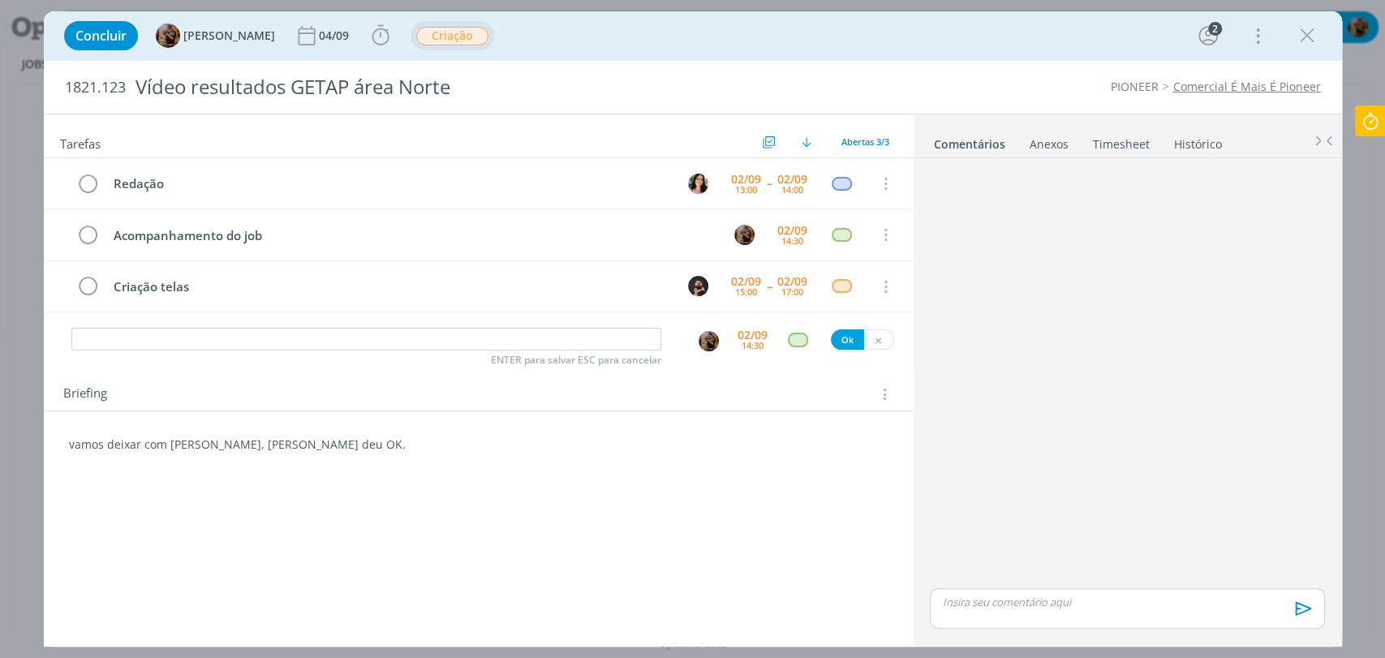
click at [507, 449] on p "vamos deixar com freela, Sheila deu OK." at bounding box center [478, 445] width 819 height 16
click at [880, 385] on icon "dialog" at bounding box center [882, 394] width 15 height 18
click at [776, 417] on div "Briefings Predefinidos" at bounding box center [785, 424] width 209 height 28
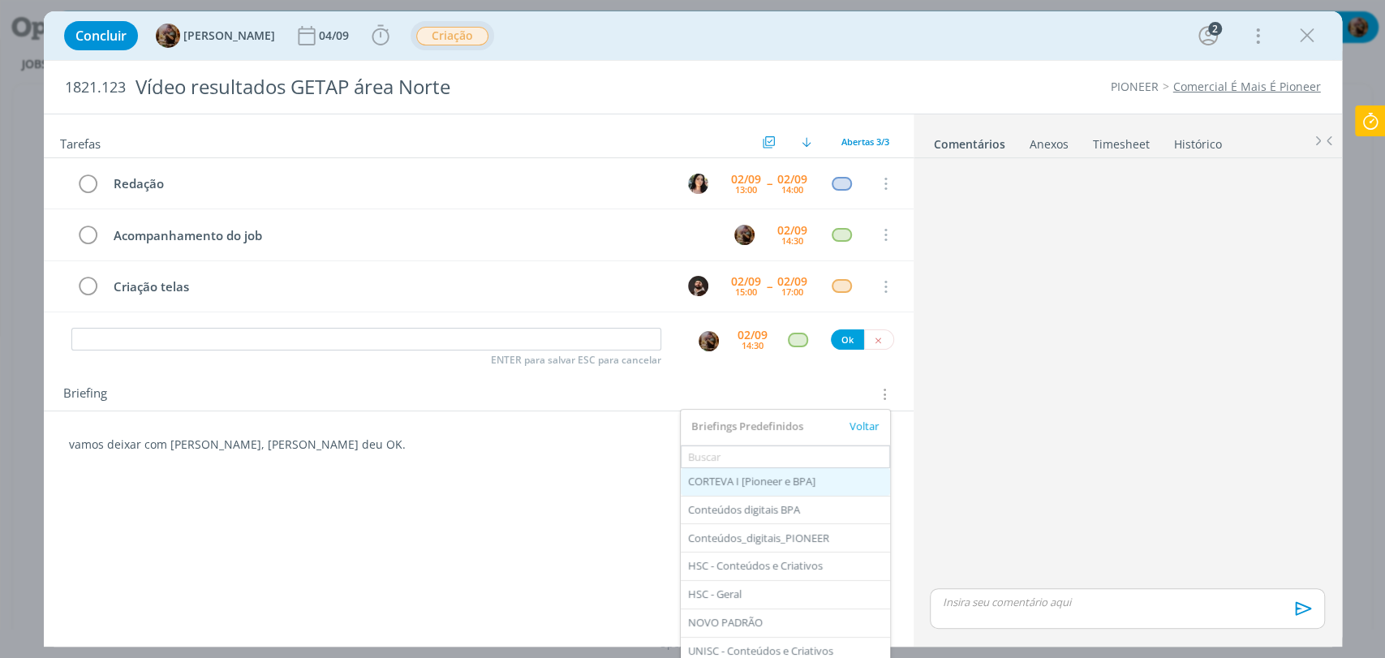
click at [758, 480] on div "CORTEVA I [Pioneer e BPA]" at bounding box center [785, 482] width 209 height 28
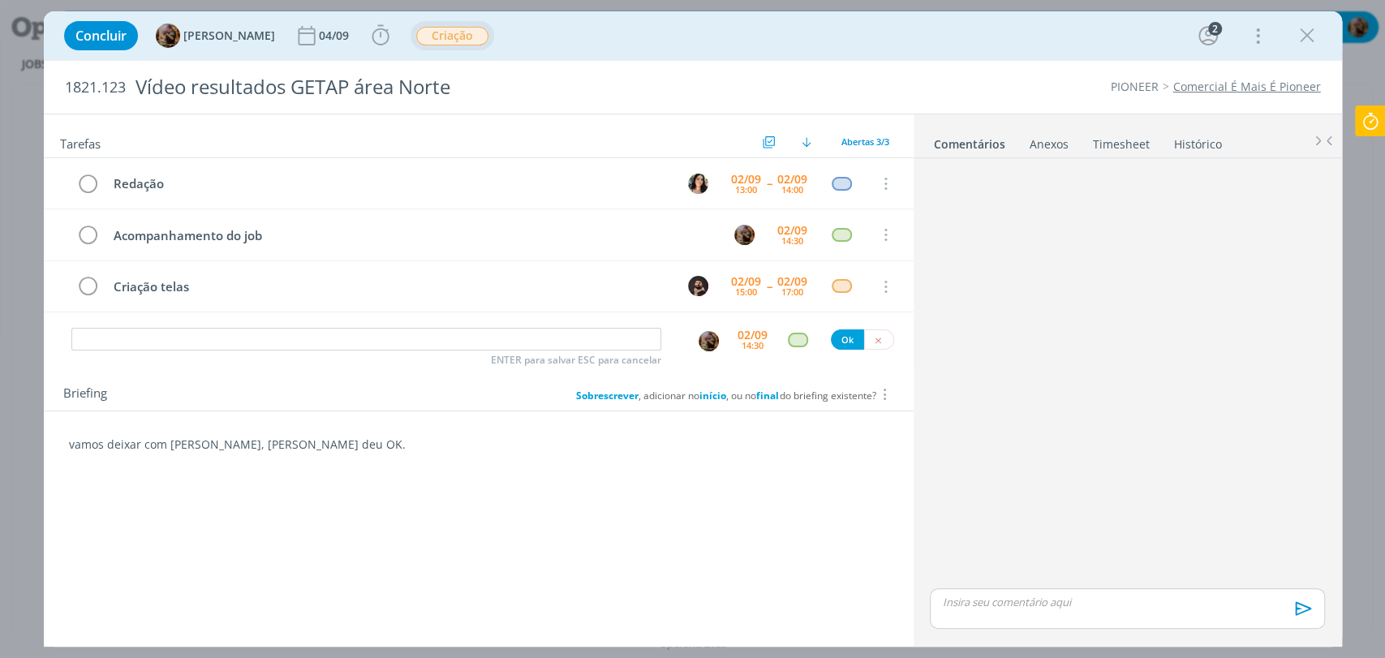
click at [758, 398] on b "final" at bounding box center [767, 396] width 23 height 14
click at [879, 398] on icon "dialog" at bounding box center [882, 394] width 15 height 18
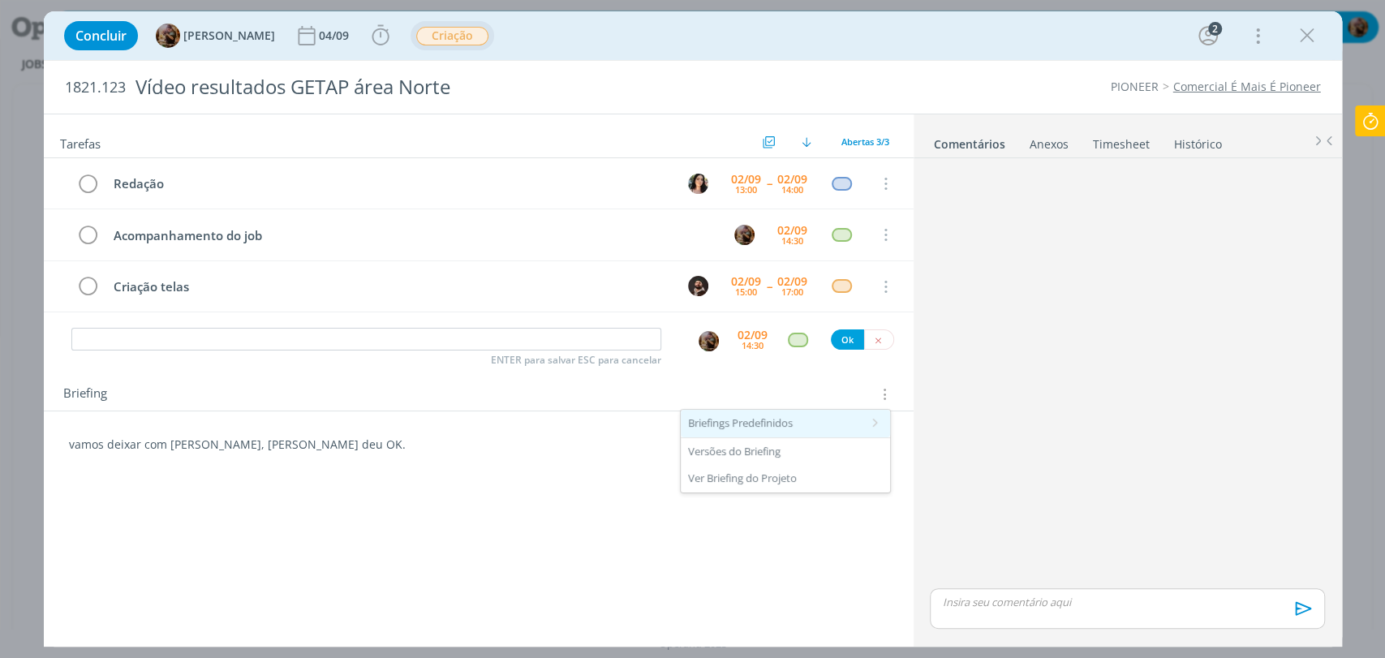
click at [796, 421] on div "Briefings Predefinidos" at bounding box center [785, 424] width 209 height 28
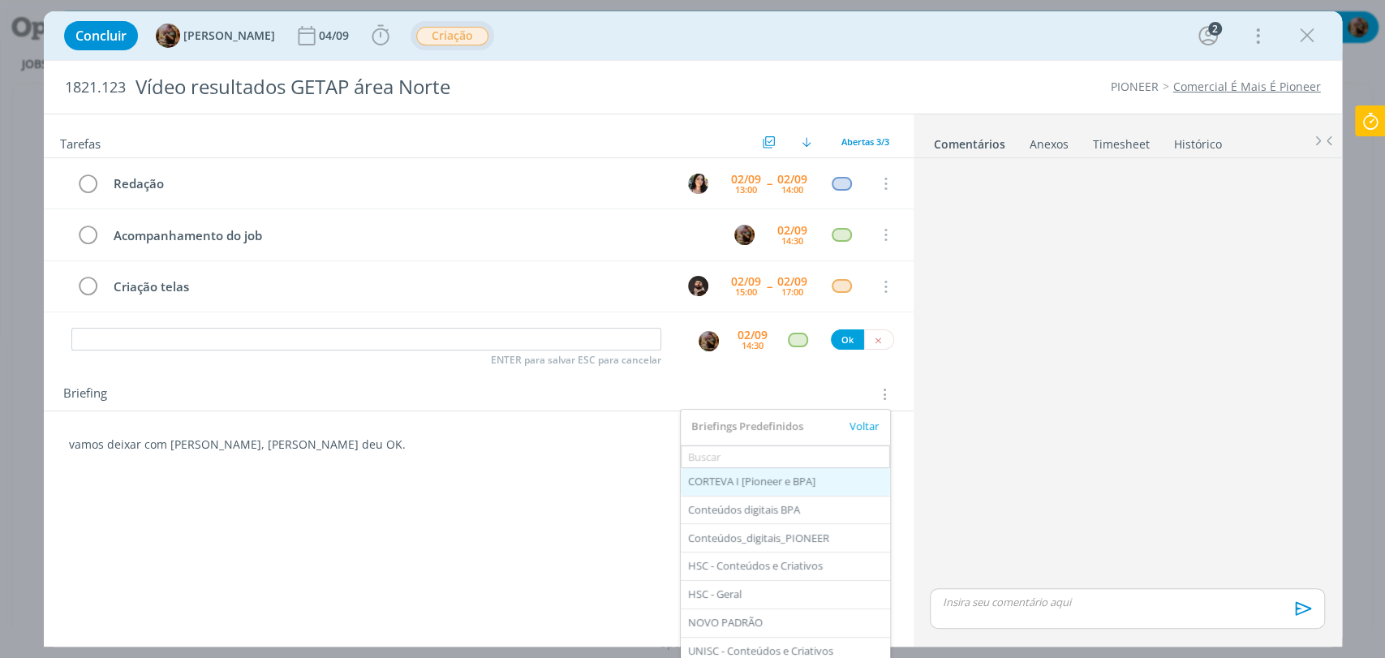
click at [721, 476] on div "CORTEVA I [Pioneer e BPA]" at bounding box center [785, 482] width 209 height 28
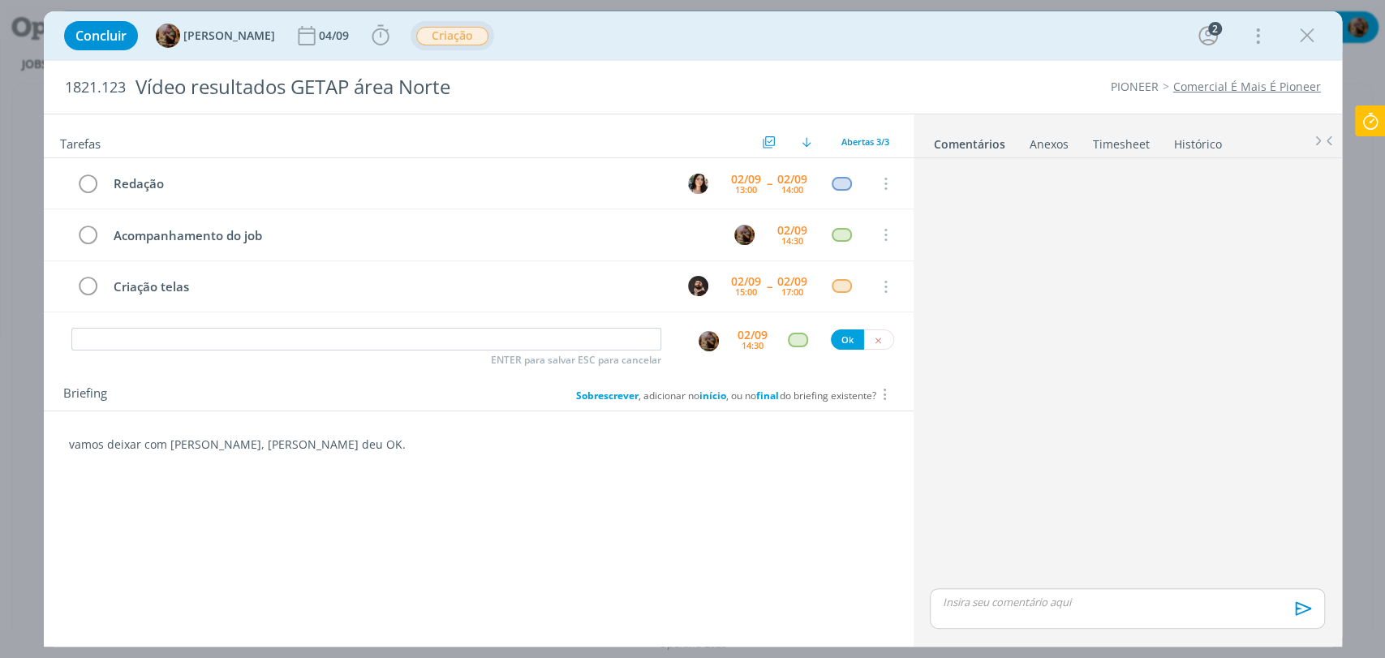
click at [756, 395] on b "final" at bounding box center [767, 396] width 23 height 14
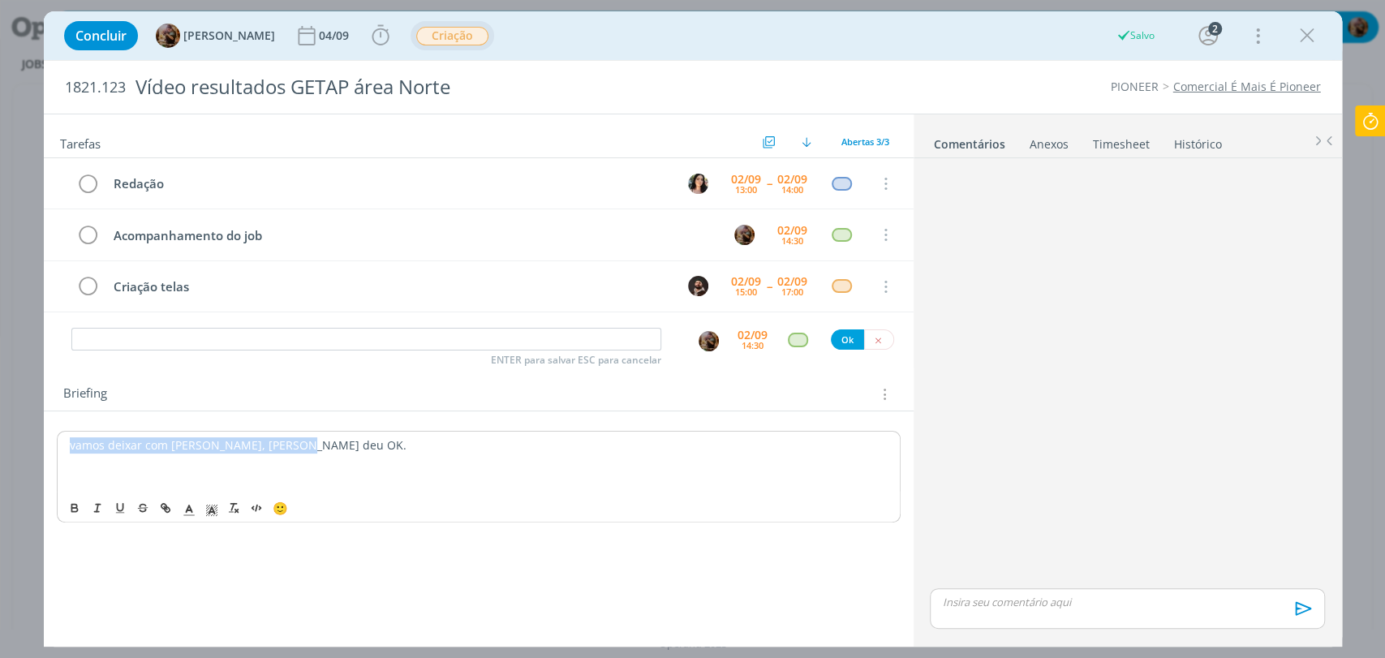
drag, startPoint x: 300, startPoint y: 445, endPoint x: 39, endPoint y: 433, distance: 261.5
click at [39, 433] on div "Concluir Amanda Rodrigues 04/09 Iniciar Apontar Data * 02/09/2025 Horas * 00:00…" at bounding box center [692, 329] width 1385 height 658
copy p "vamos deixar com freela, Sheila deu OK."
click at [1066, 616] on div "dialog" at bounding box center [1127, 608] width 394 height 41
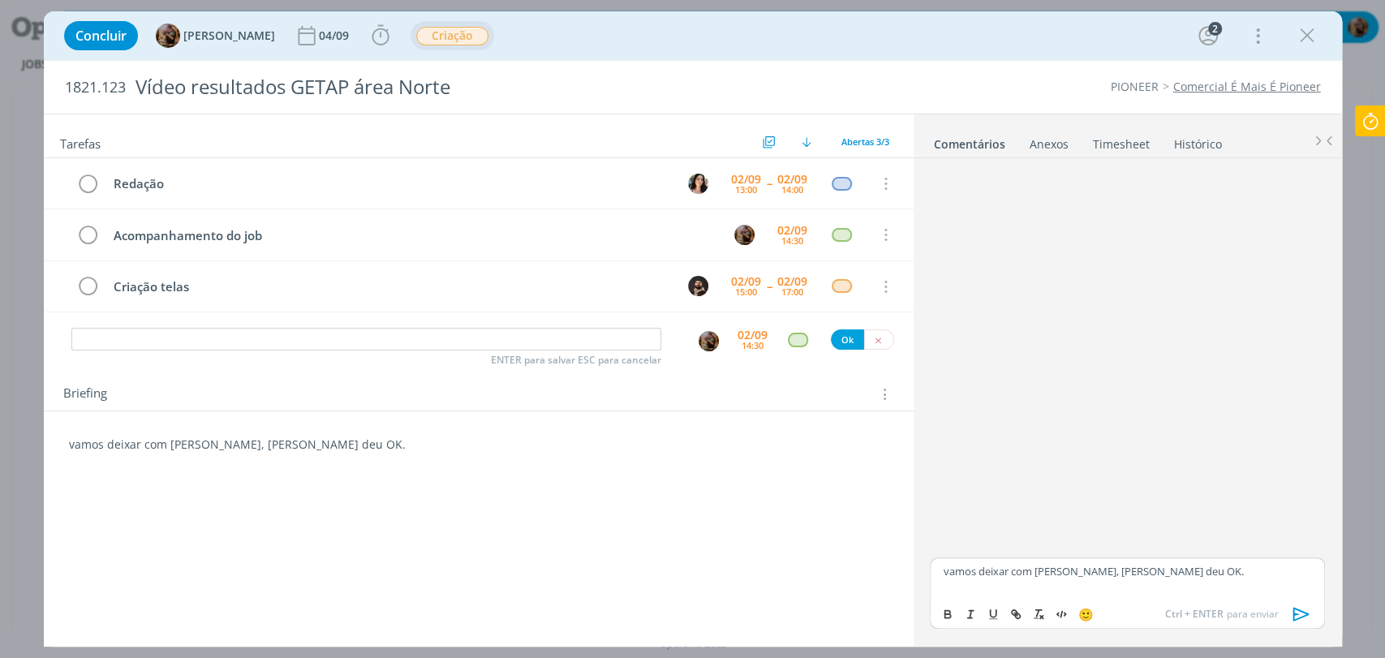
click at [479, 448] on p "vamos deixar com freela, Sheila deu OK." at bounding box center [478, 445] width 819 height 16
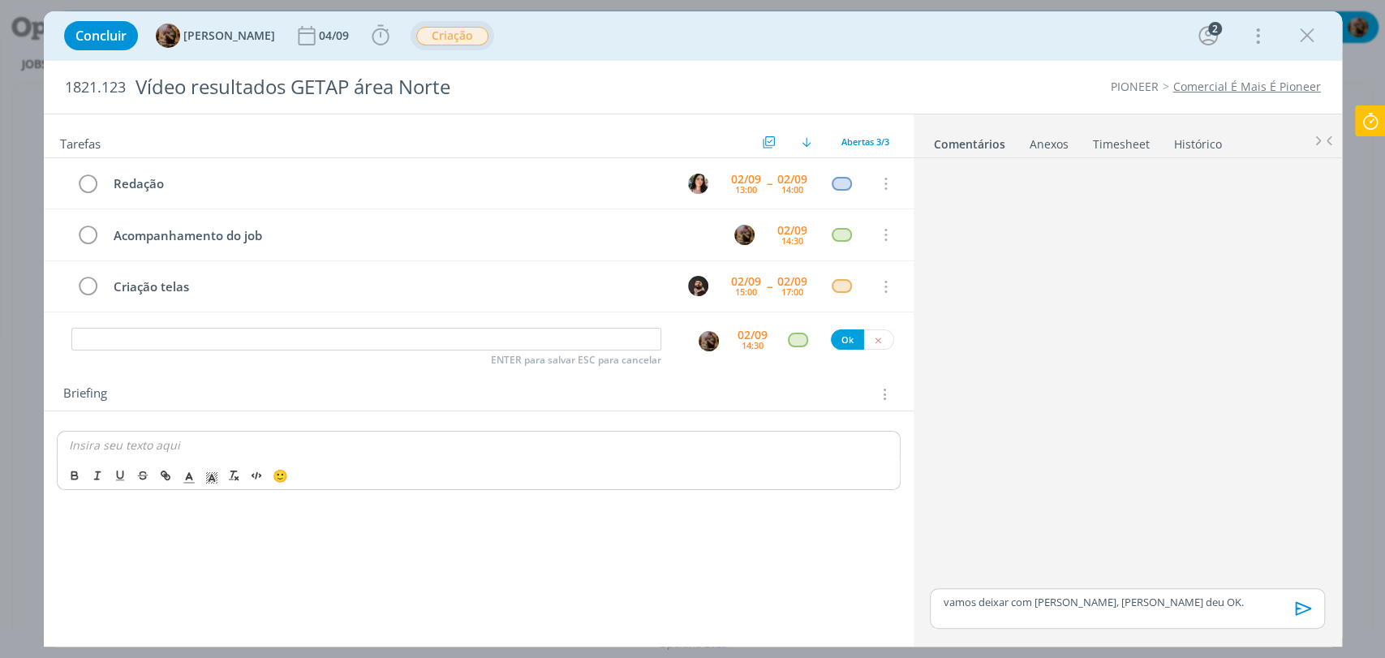
click at [892, 393] on div "dialog" at bounding box center [886, 394] width 22 height 19
click at [884, 394] on icon "dialog" at bounding box center [882, 394] width 15 height 18
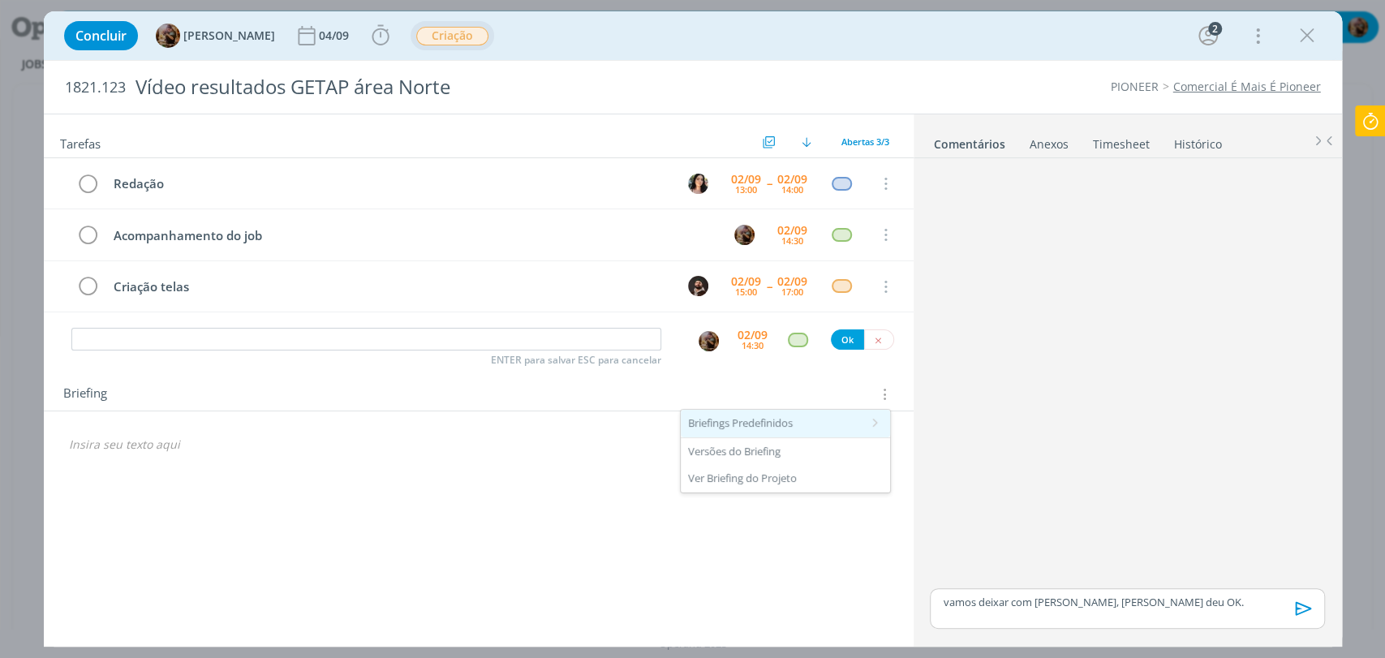
click at [821, 418] on div "Briefings Predefinidos" at bounding box center [785, 424] width 209 height 28
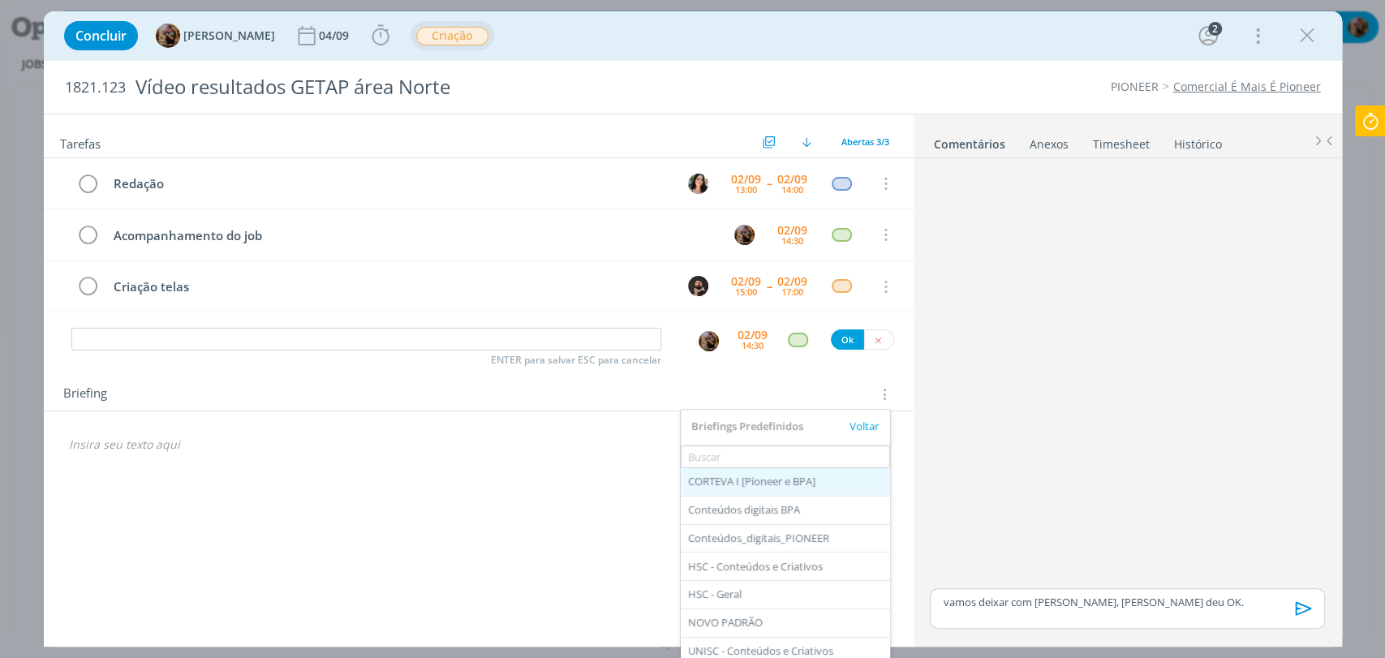
click at [793, 482] on div "CORTEVA I [Pioneer e BPA]" at bounding box center [785, 482] width 209 height 28
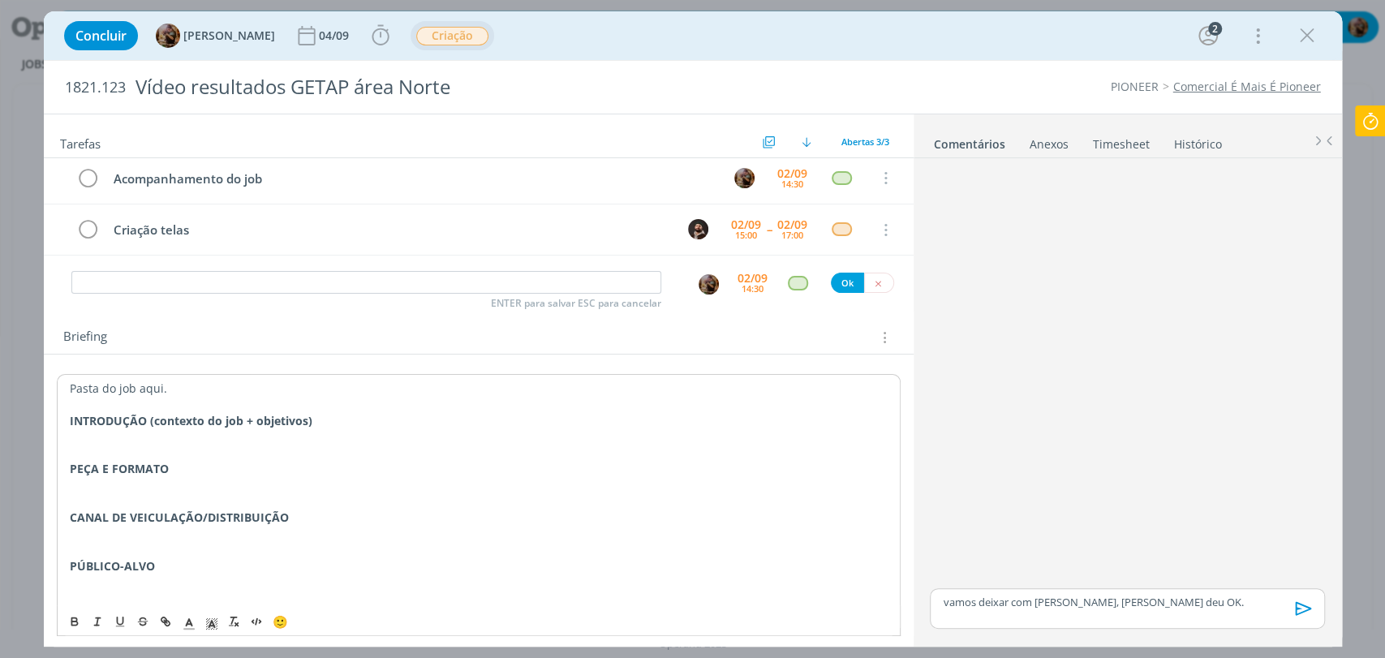
scroll to position [230, 0]
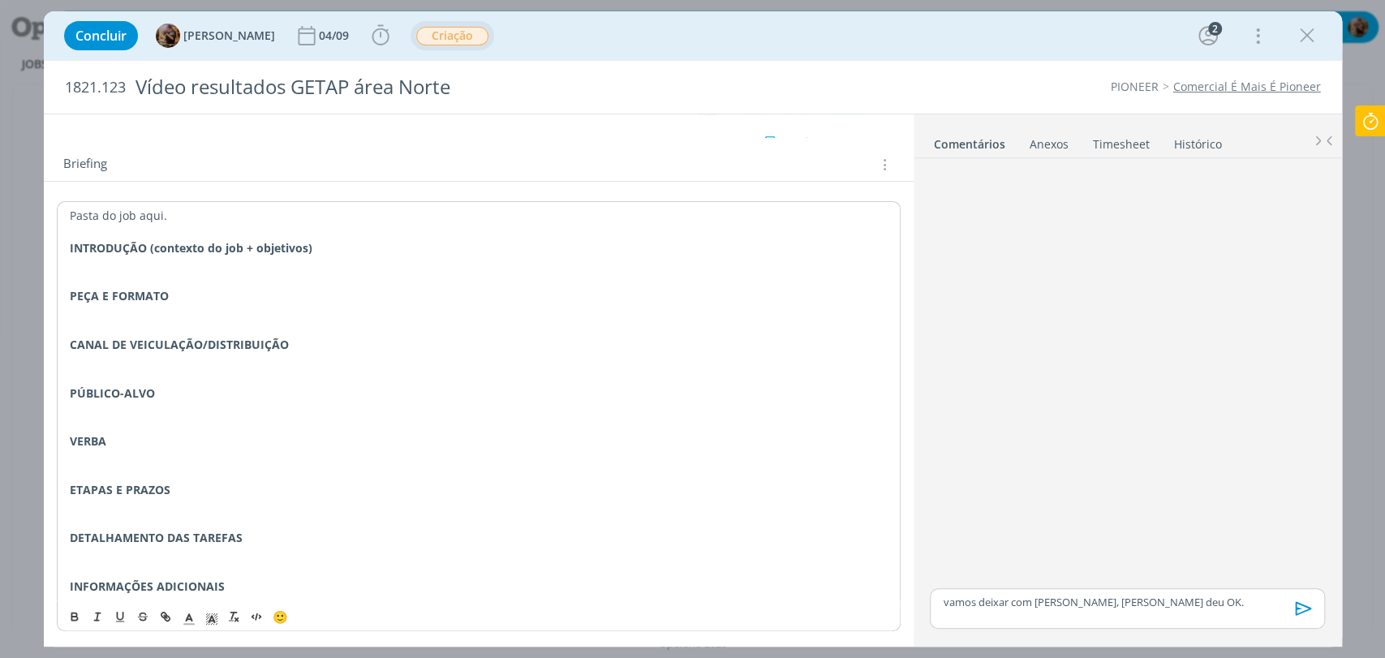
click at [267, 586] on p "INFORMAÇÕES ADICIONAIS" at bounding box center [479, 586] width 818 height 16
drag, startPoint x: 1163, startPoint y: 603, endPoint x: 935, endPoint y: 599, distance: 228.8
click at [935, 599] on div "vamos deixar com freela, Sheila deu OK." at bounding box center [1127, 608] width 394 height 41
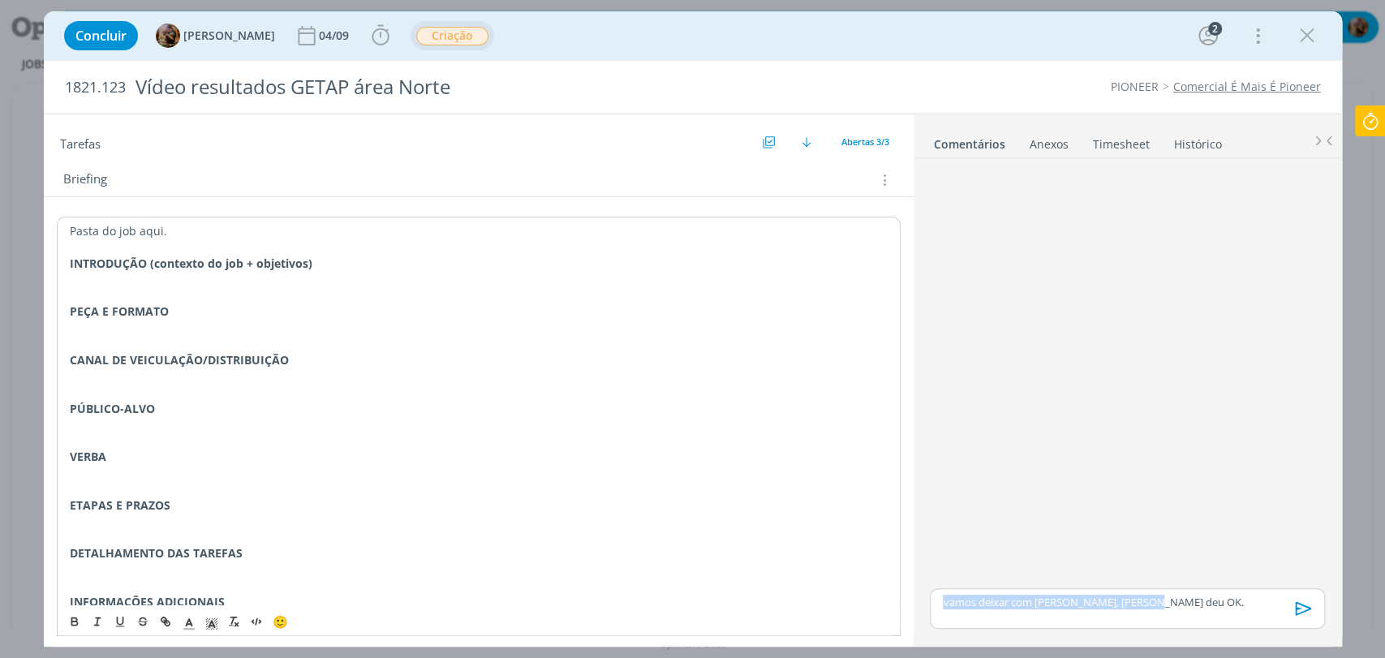
copy p "vamos deixar com freela, Sheila deu OK."
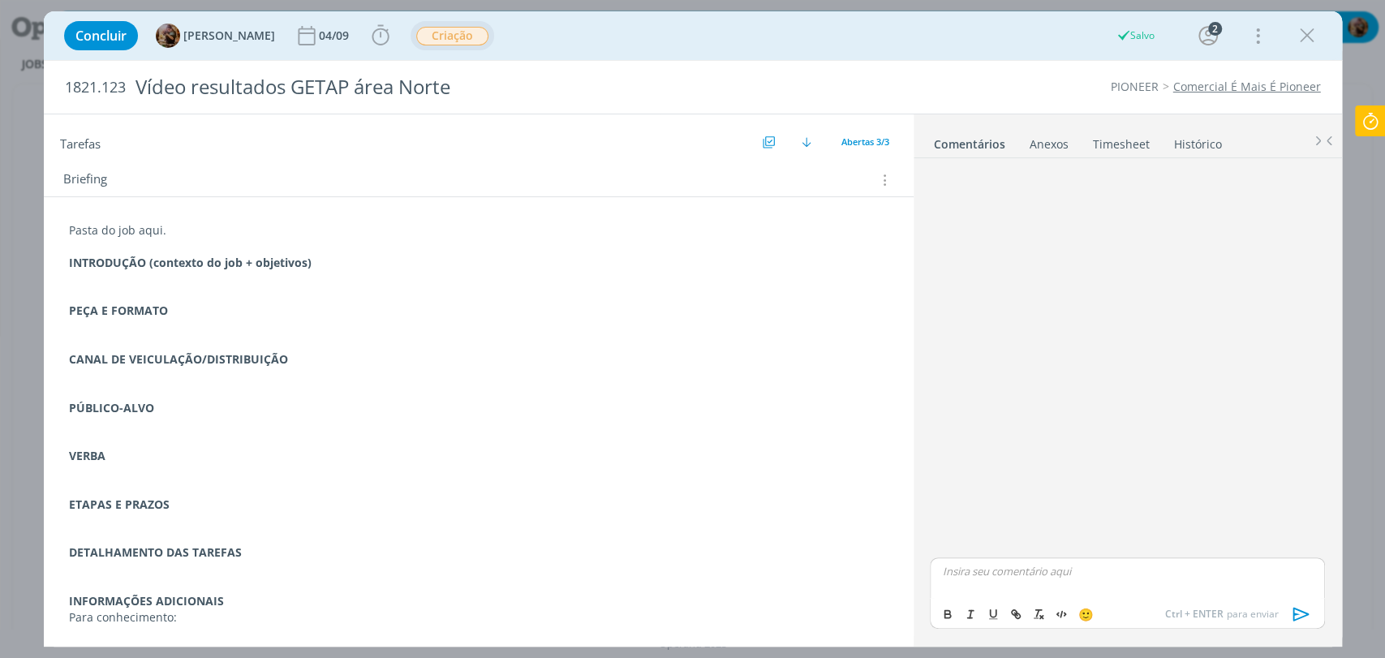
click at [208, 618] on p "Para conhecimento:" at bounding box center [478, 617] width 819 height 16
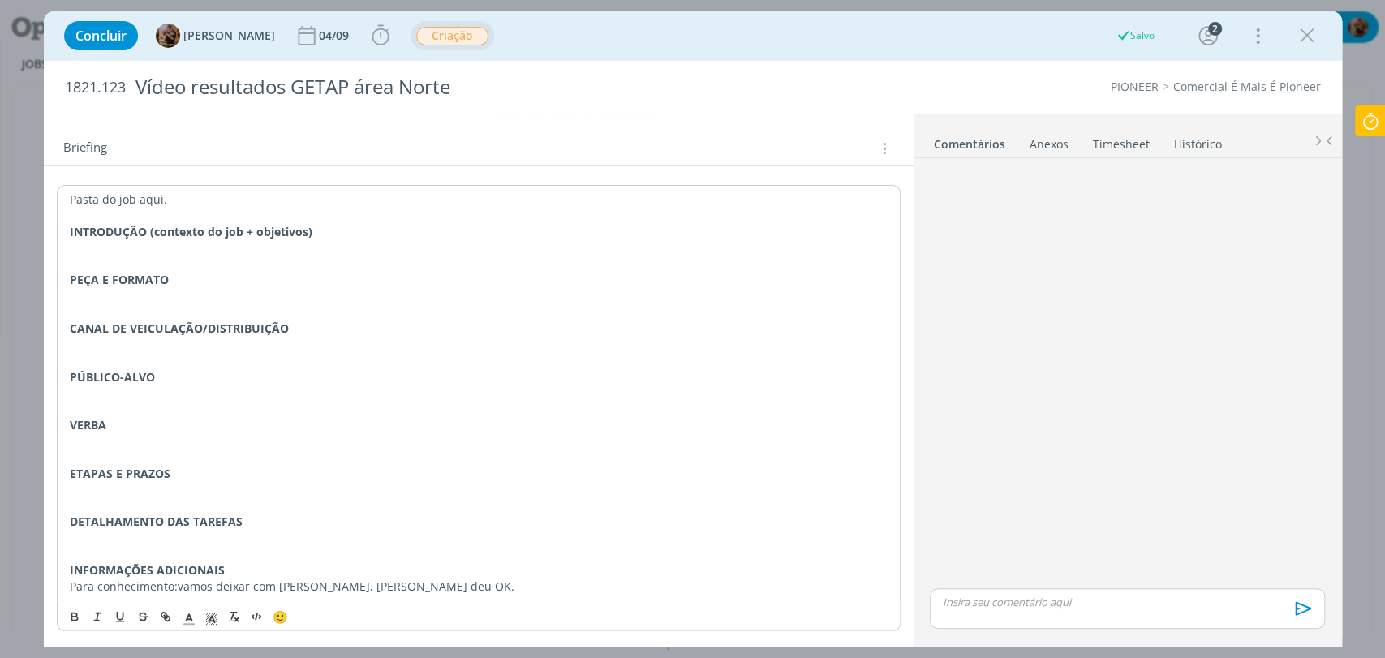
click at [251, 588] on span "vamos deixar com freela, Sheila deu OK." at bounding box center [346, 585] width 337 height 15
click at [372, 579] on span "vamos deixar a edição do vídeo com freela, Sheila deu OK." at bounding box center [395, 585] width 435 height 15
click at [134, 242] on p "dialog" at bounding box center [478, 248] width 819 height 16
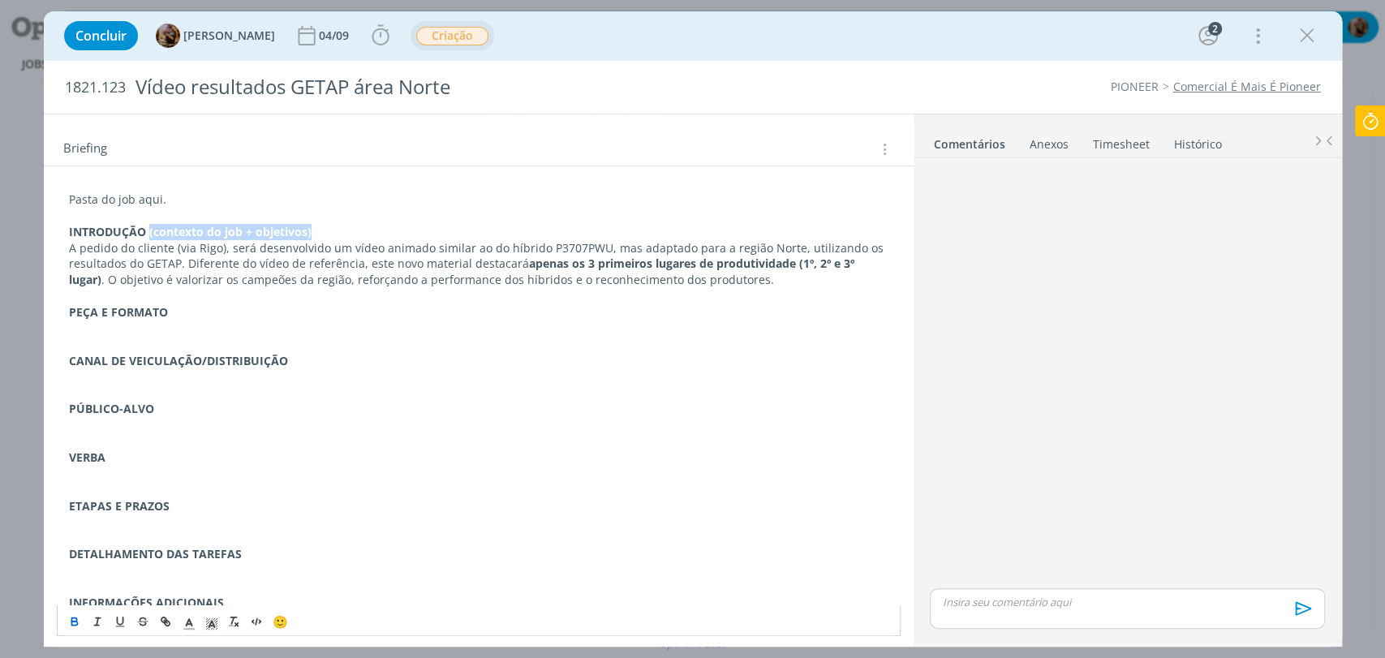
drag, startPoint x: 325, startPoint y: 226, endPoint x: 147, endPoint y: 233, distance: 177.8
click at [147, 233] on p "INTRODUÇÃO (contexto do job + objetivos)" at bounding box center [478, 232] width 819 height 16
drag, startPoint x: 189, startPoint y: 251, endPoint x: 136, endPoint y: 242, distance: 53.5
click at [136, 242] on p "A pedido do cliente (via Rigo), será desenvolvido um vídeo animado similar ao d…" at bounding box center [478, 264] width 819 height 49
click at [185, 248] on p "A pedido do FBL Rigo), será desenvolvido um vídeo animado similar ao do híbrido…" at bounding box center [478, 264] width 819 height 49
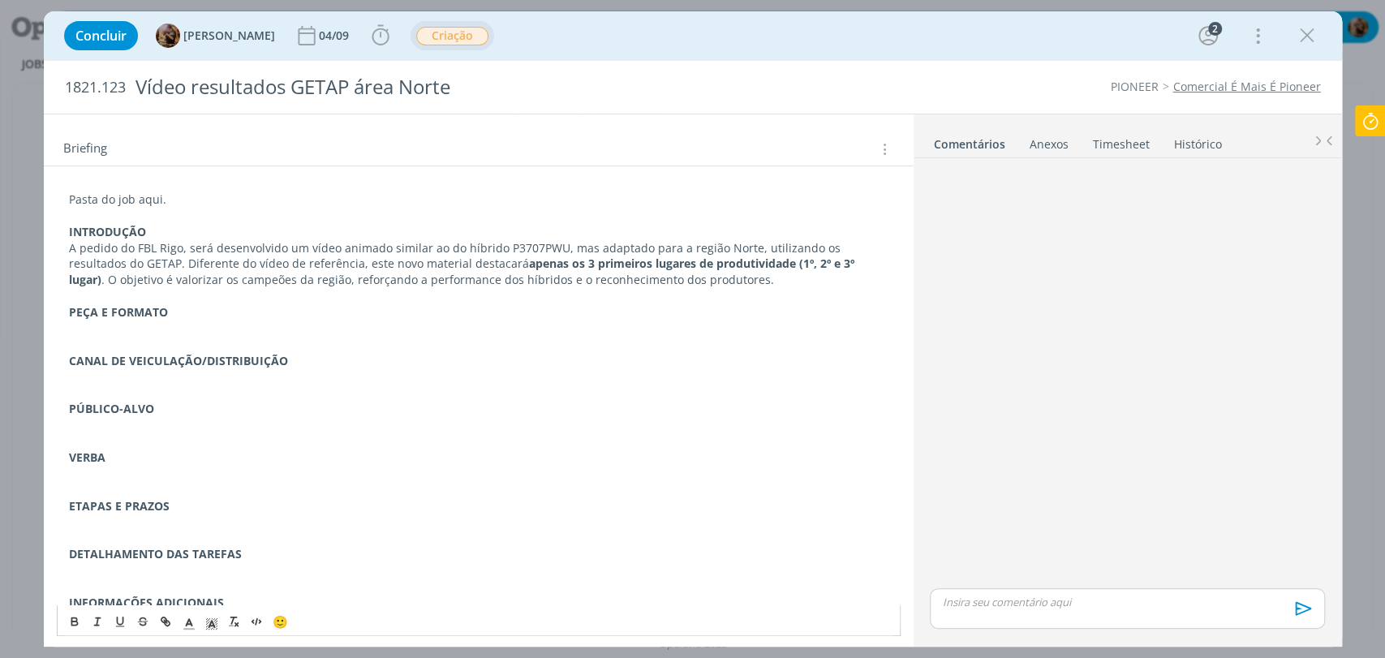
click at [157, 240] on p "A pedido do FBL Rigo, será desenvolvido um vídeo animado similar ao do híbrido …" at bounding box center [478, 264] width 819 height 49
drag, startPoint x: 336, startPoint y: 247, endPoint x: 242, endPoint y: 252, distance: 94.2
click at [242, 252] on p "A pedido do FBL Geliandro Rigo, será desenvolvido um vídeo animado similar ao d…" at bounding box center [478, 264] width 819 height 49
click at [367, 248] on p "A pedido do FBL Geliandro Rigo, precisamos criar um vídeo animado similar ao do…" at bounding box center [478, 264] width 819 height 49
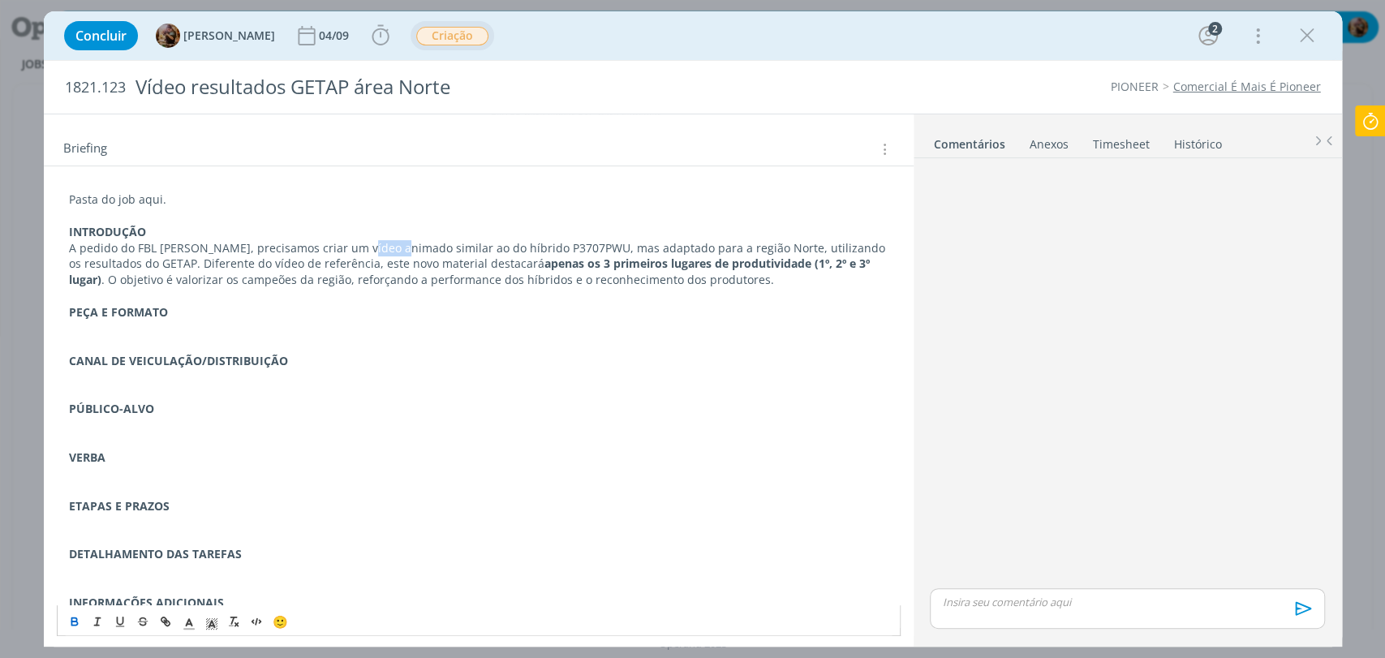
click at [75, 623] on icon "dialog" at bounding box center [74, 620] width 13 height 13
click at [363, 343] on p "dialog" at bounding box center [478, 345] width 819 height 16
click at [387, 249] on p "A pedido do FBL Geliandro Rigo, precisamos criar um vídeo animado similar ao do…" at bounding box center [478, 264] width 819 height 49
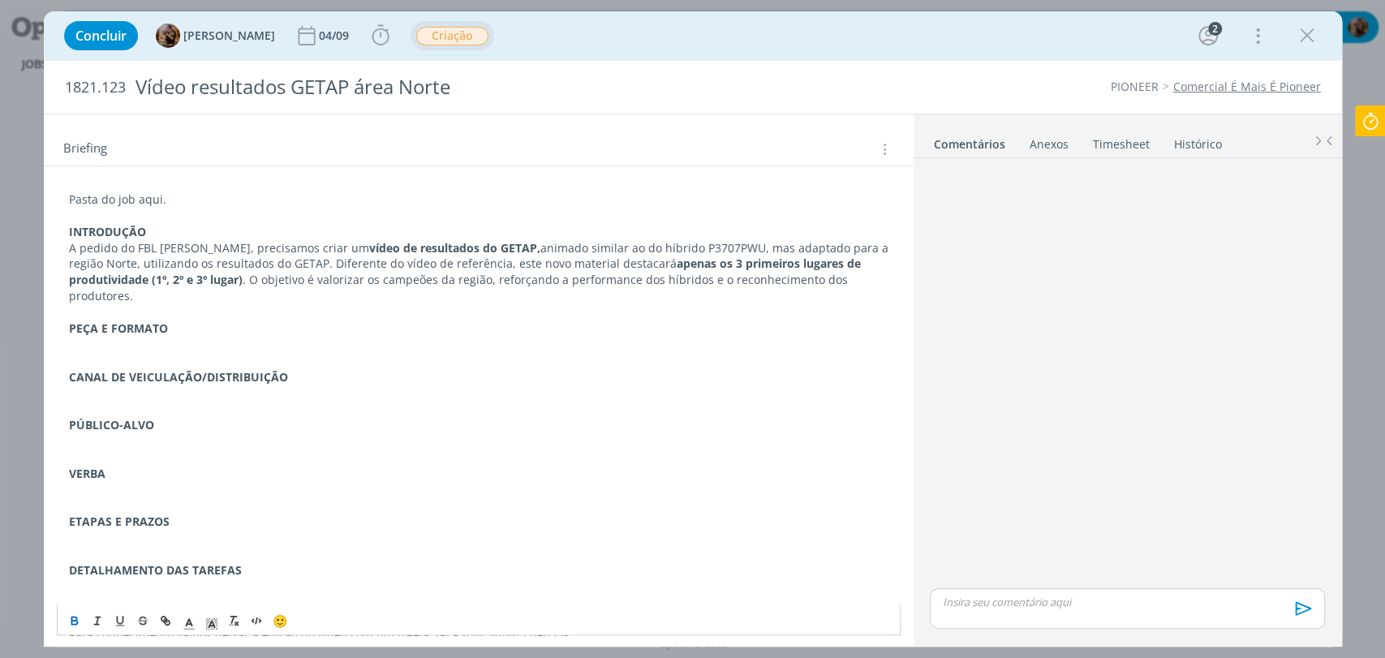
click at [535, 252] on p "A pedido do FBL Geliandro Rigo, precisamos criar um vídeo de resultados do GETA…" at bounding box center [478, 272] width 819 height 65
click at [520, 248] on strong "vídeo de resultados do GETAP," at bounding box center [454, 247] width 171 height 15
click at [72, 621] on icon "dialog" at bounding box center [74, 622] width 6 height 3
click at [476, 320] on p "PEÇA E FORMATO" at bounding box center [478, 328] width 819 height 16
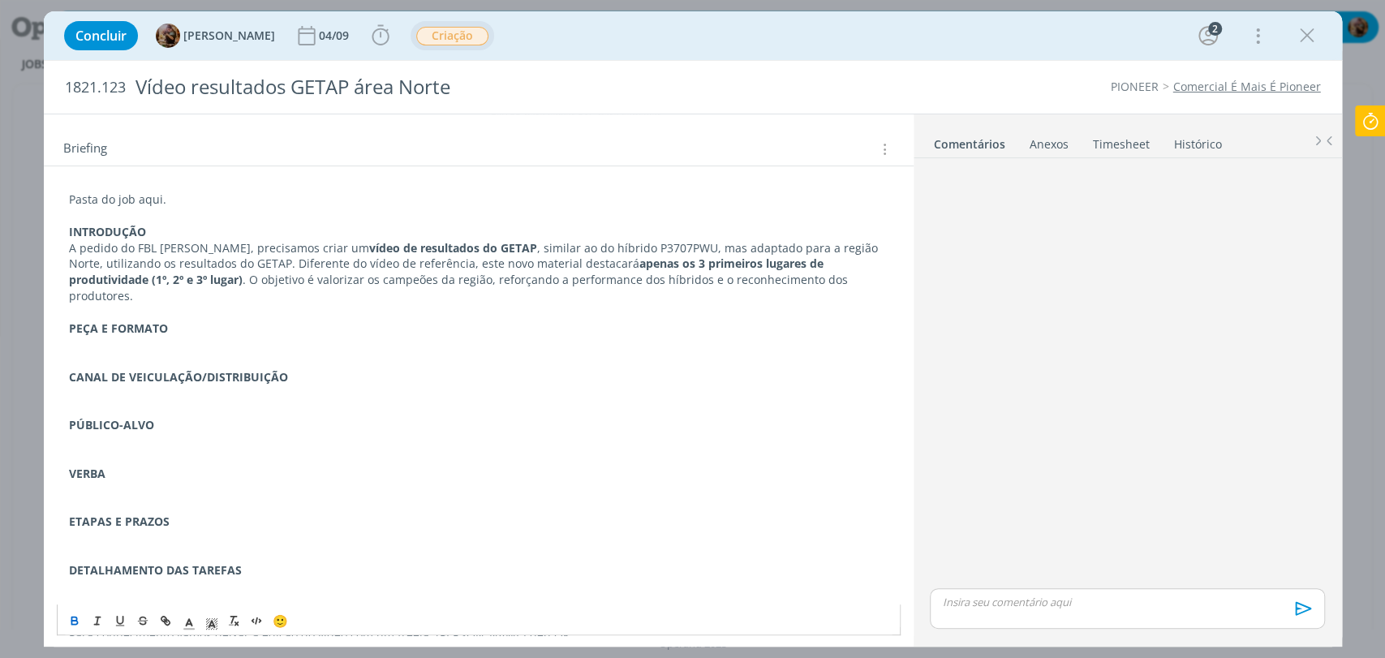
click at [695, 242] on p "A pedido do FBL Geliandro Rigo, precisamos criar um vídeo de resultados do GETA…" at bounding box center [478, 272] width 819 height 65
click at [581, 247] on p "A pedido do FBL Geliandro Rigo, precisamos criar um vídeo de resultados do GETA…" at bounding box center [478, 272] width 819 height 65
click at [727, 251] on p "A pedido do FBL Geliandro Rigo, precisamos criar um vídeo de resultados do GETA…" at bounding box center [478, 272] width 819 height 65
click at [260, 261] on p "A pedido do FBL Geliandro Rigo, precisamos criar um vídeo de resultados do GETA…" at bounding box center [478, 272] width 819 height 65
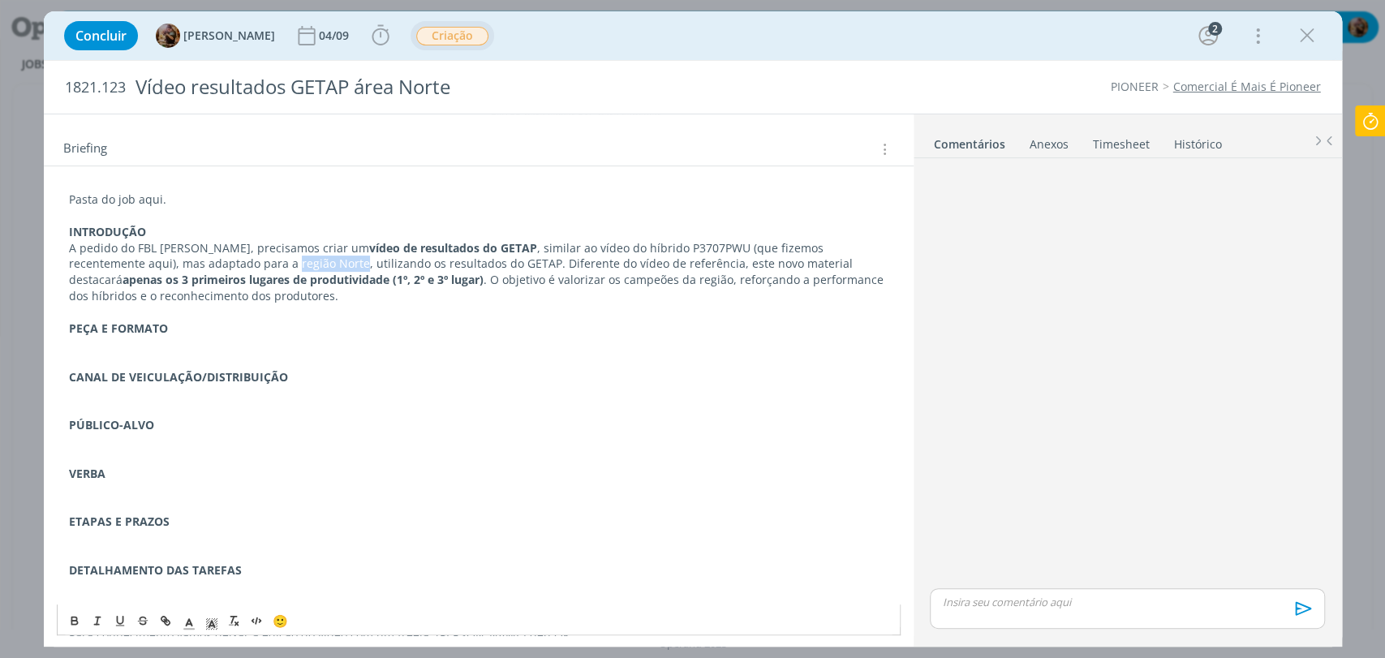
drag, startPoint x: 217, startPoint y: 264, endPoint x: 280, endPoint y: 265, distance: 63.3
click at [280, 265] on p "A pedido do FBL Geliandro Rigo, precisamos criar um vídeo de resultados do GETA…" at bounding box center [478, 272] width 819 height 65
click at [77, 614] on icon "dialog" at bounding box center [74, 620] width 13 height 13
click at [350, 341] on p "dialog" at bounding box center [478, 345] width 819 height 16
drag, startPoint x: 473, startPoint y: 265, endPoint x: 287, endPoint y: 261, distance: 185.8
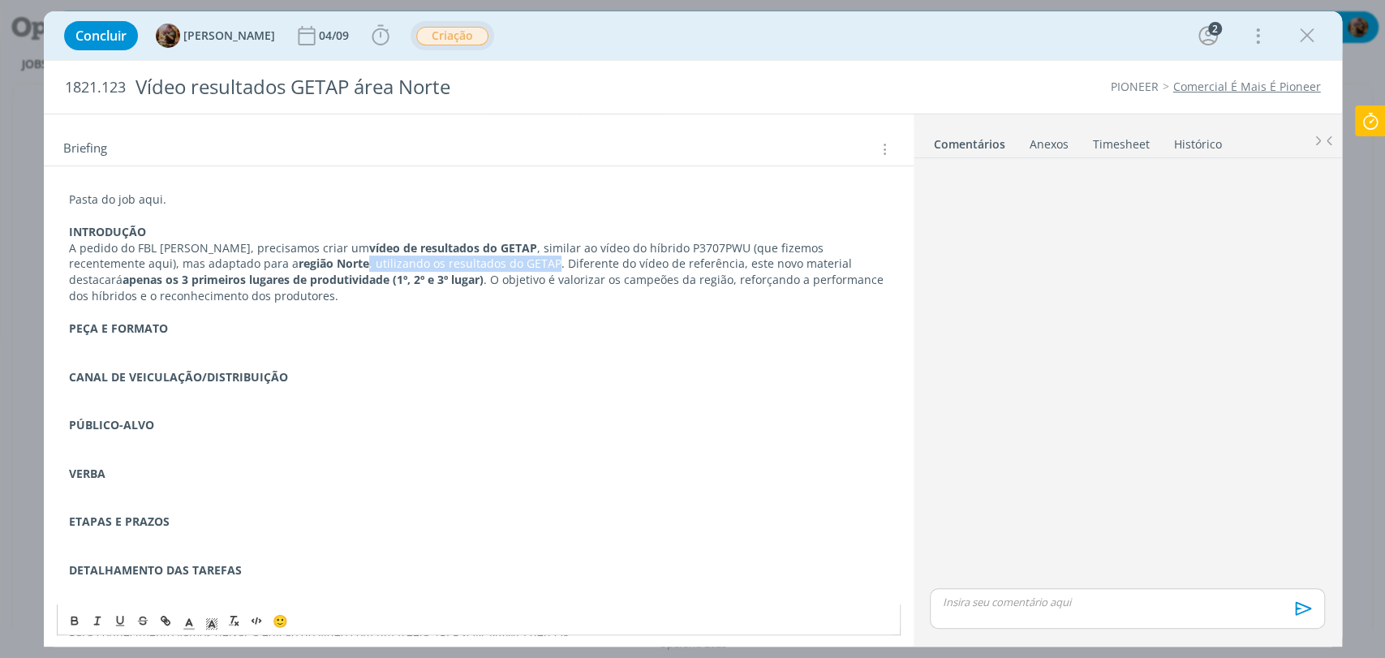
click at [287, 261] on p "A pedido do FBL Geliandro Rigo, precisamos criar um vídeo de resultados do GETA…" at bounding box center [478, 272] width 819 height 65
click at [488, 282] on p "A pedido do FBL Geliandro Rigo, precisamos criar um vídeo de resultados do GETA…" at bounding box center [478, 272] width 819 height 65
click at [480, 261] on p "A pedido do FBL Geliandro Rigo, precisamos criar um vídeo de resultados do GETA…" at bounding box center [478, 272] width 819 height 65
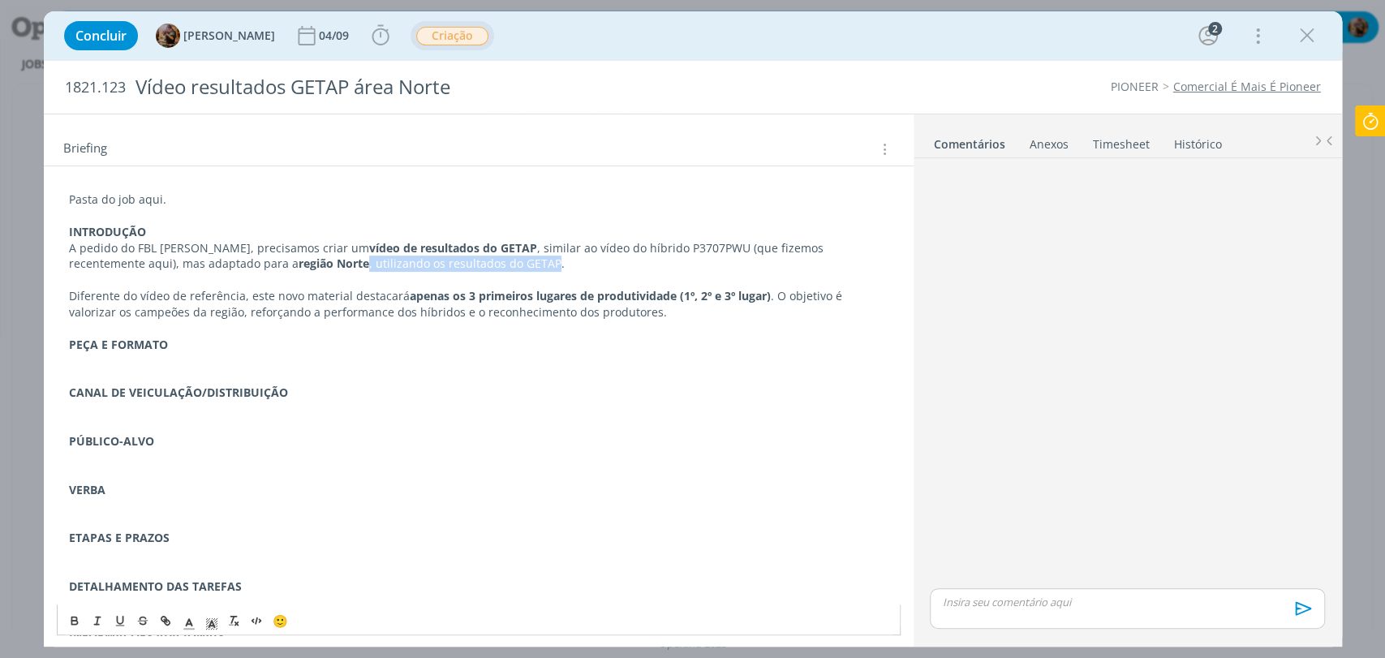
drag, startPoint x: 473, startPoint y: 261, endPoint x: 286, endPoint y: 267, distance: 186.7
click at [286, 267] on p "A pedido do FBL Geliandro Rigo, precisamos criar um vídeo de resultados do GETA…" at bounding box center [478, 256] width 819 height 32
click at [770, 295] on p "Diferente do vídeo de referência, este novo material destacará apenas os 3 prim…" at bounding box center [478, 304] width 819 height 32
click at [738, 311] on p "O objetivo é valorizar os campeões da região, reforçando a performance dos híbr…" at bounding box center [478, 312] width 819 height 16
drag, startPoint x: 155, startPoint y: 229, endPoint x: 62, endPoint y: 235, distance: 93.5
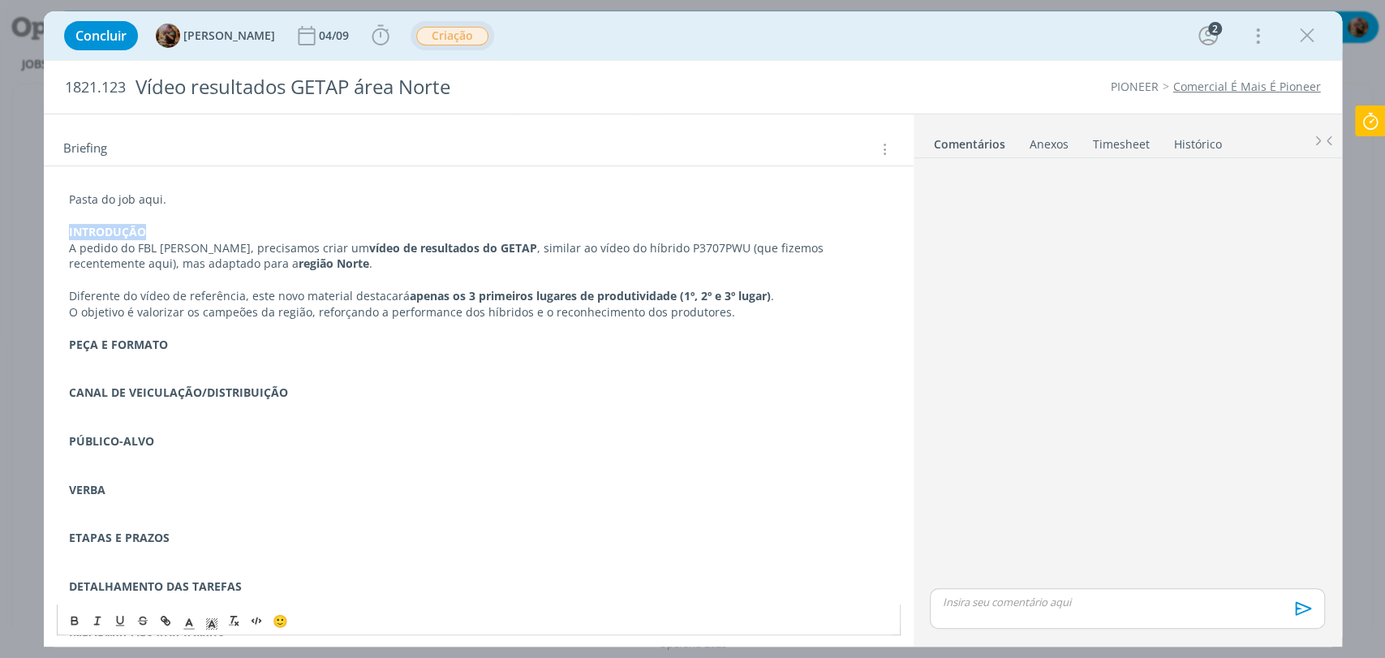
click at [62, 235] on div "Pasta do job aqui. INTRODUÇÃO A pedido do FBL Geliandro Rigo, precisamos criar …" at bounding box center [479, 425] width 844 height 479
click at [214, 623] on polygon "dialog" at bounding box center [214, 623] width 1 height 1
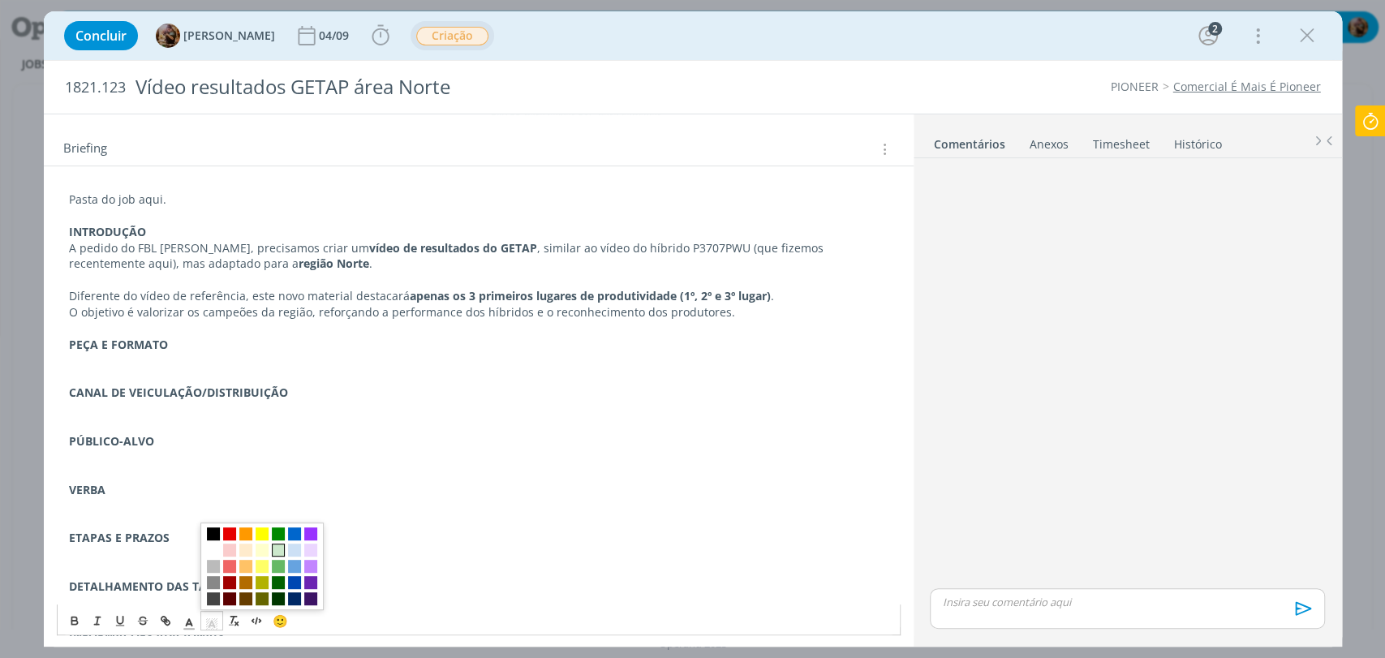
click at [274, 553] on span "dialog" at bounding box center [278, 550] width 13 height 13
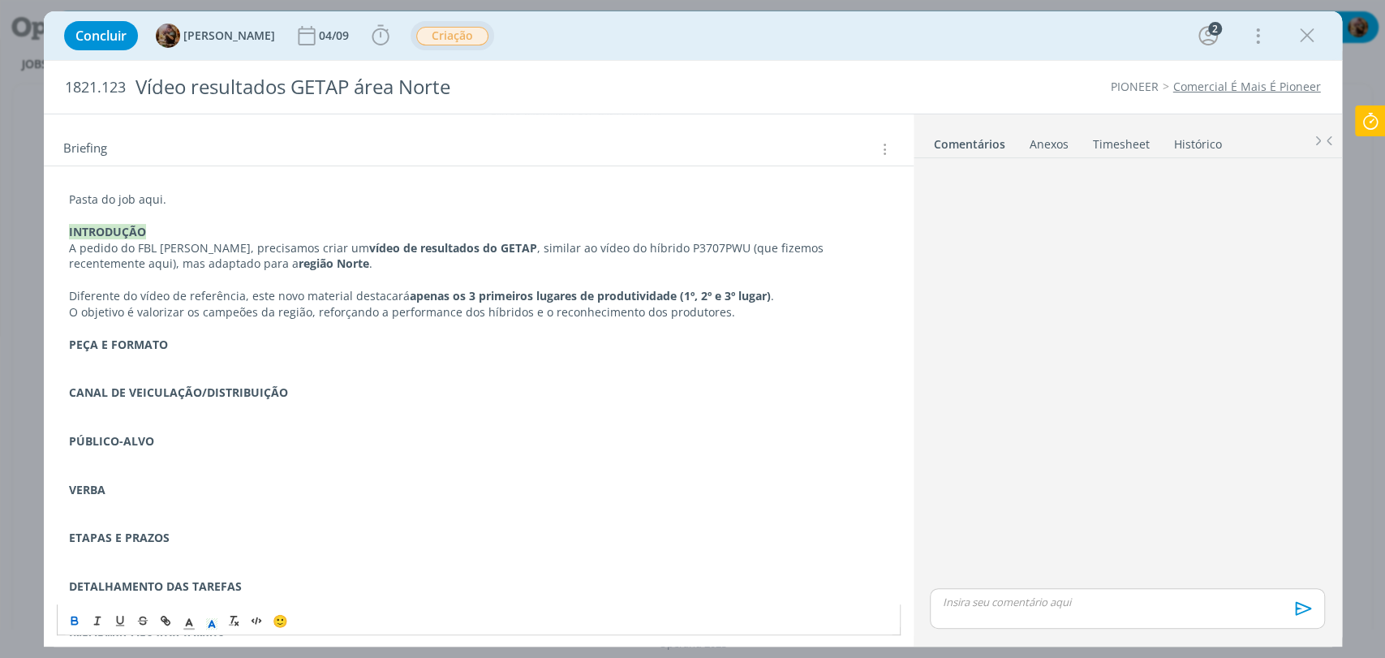
click at [239, 390] on strong "CANAL DE VEICULAÇÃO/DISTRIBUIÇÃO" at bounding box center [178, 392] width 219 height 15
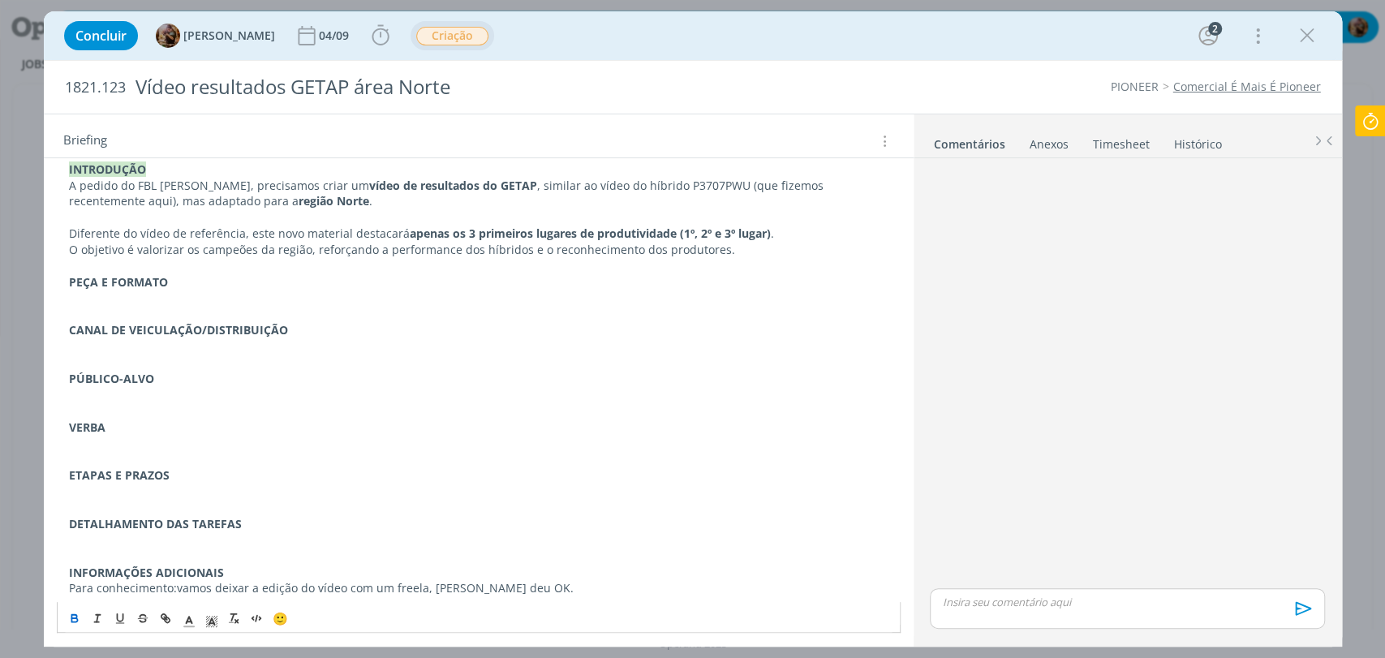
scroll to position [310, 0]
click at [187, 470] on p "ETAPAS E PRAZOS" at bounding box center [478, 473] width 819 height 16
drag, startPoint x: 124, startPoint y: 470, endPoint x: 61, endPoint y: 428, distance: 75.6
click at [59, 430] on div "Pasta do job aqui. INTRODUÇÃO A pedido do FBL Geliandro Rigo, precisamos criar …" at bounding box center [479, 360] width 844 height 479
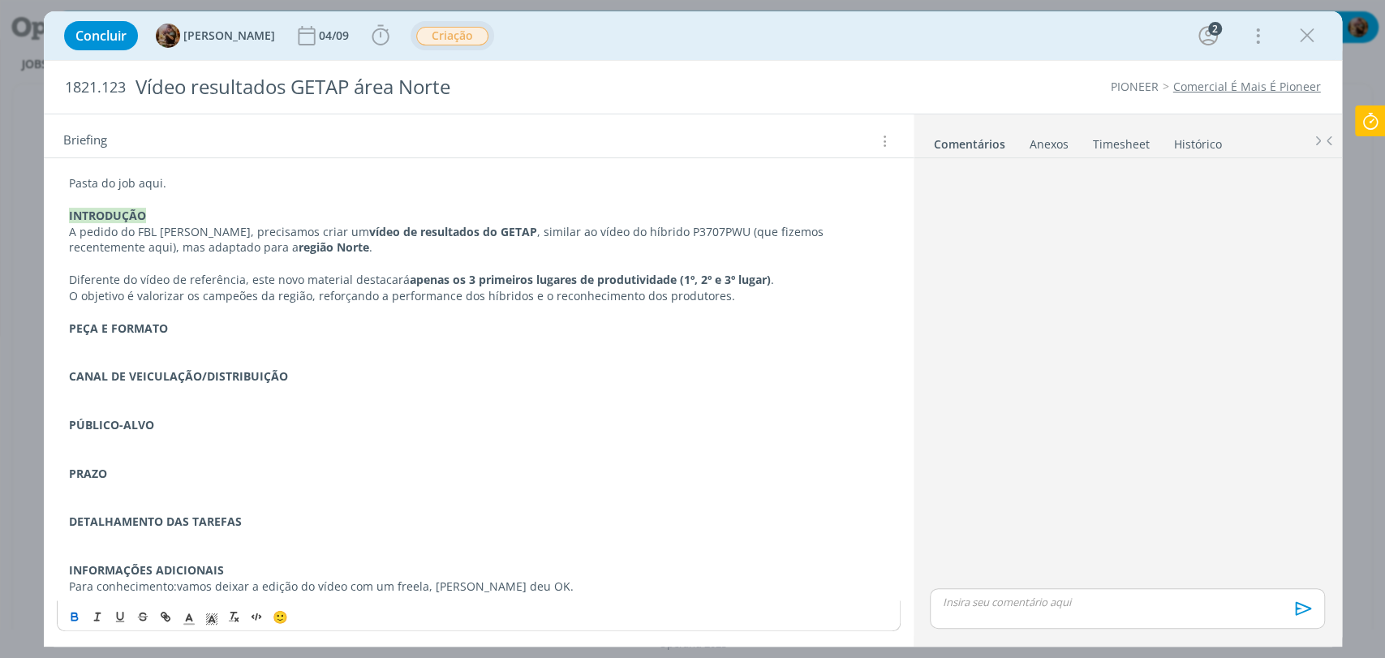
click at [174, 428] on p "PÚBLICO-ALVO" at bounding box center [478, 425] width 819 height 16
click at [175, 425] on p "PÚBLICO-ALVO" at bounding box center [478, 425] width 819 height 16
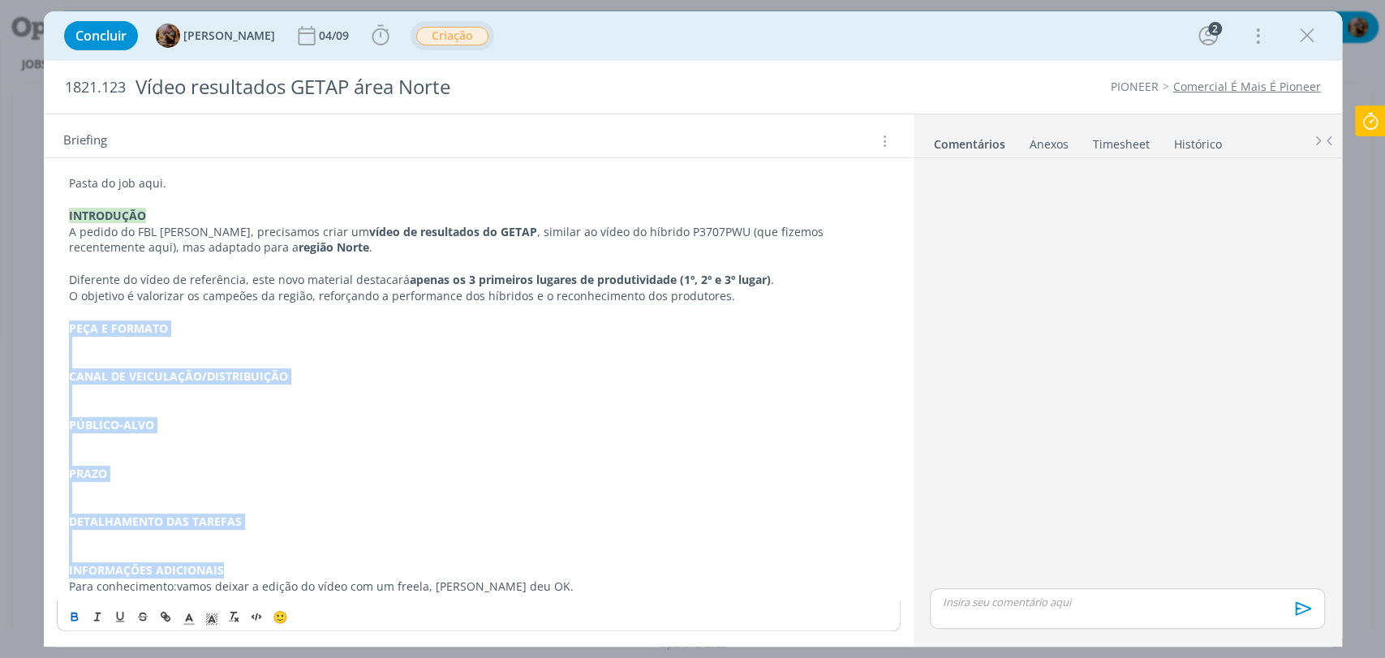
drag, startPoint x: 247, startPoint y: 566, endPoint x: 63, endPoint y: 327, distance: 300.9
click at [63, 327] on div "Pasta do job aqui. INTRODUÇÃO A pedido do FBL Geliandro Rigo, precisamos criar …" at bounding box center [479, 385] width 844 height 431
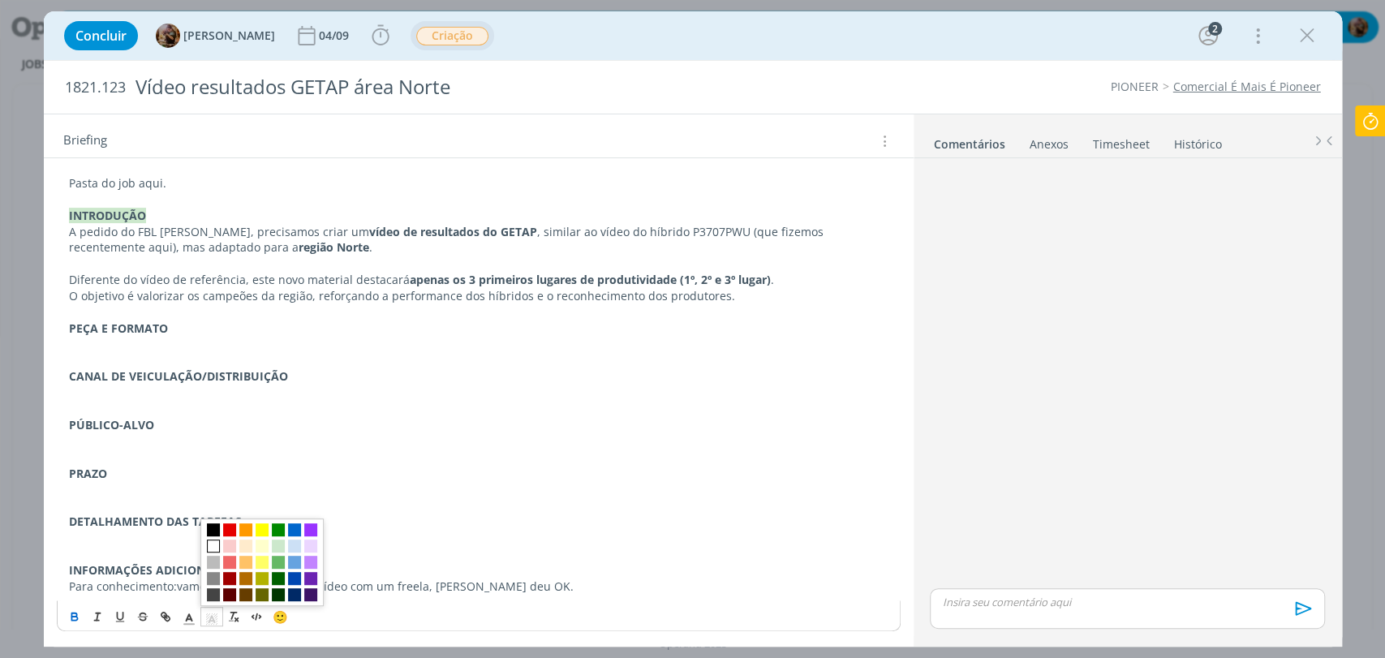
click at [214, 618] on polyline "dialog" at bounding box center [212, 619] width 6 height 6
click at [282, 547] on span "dialog" at bounding box center [278, 546] width 13 height 13
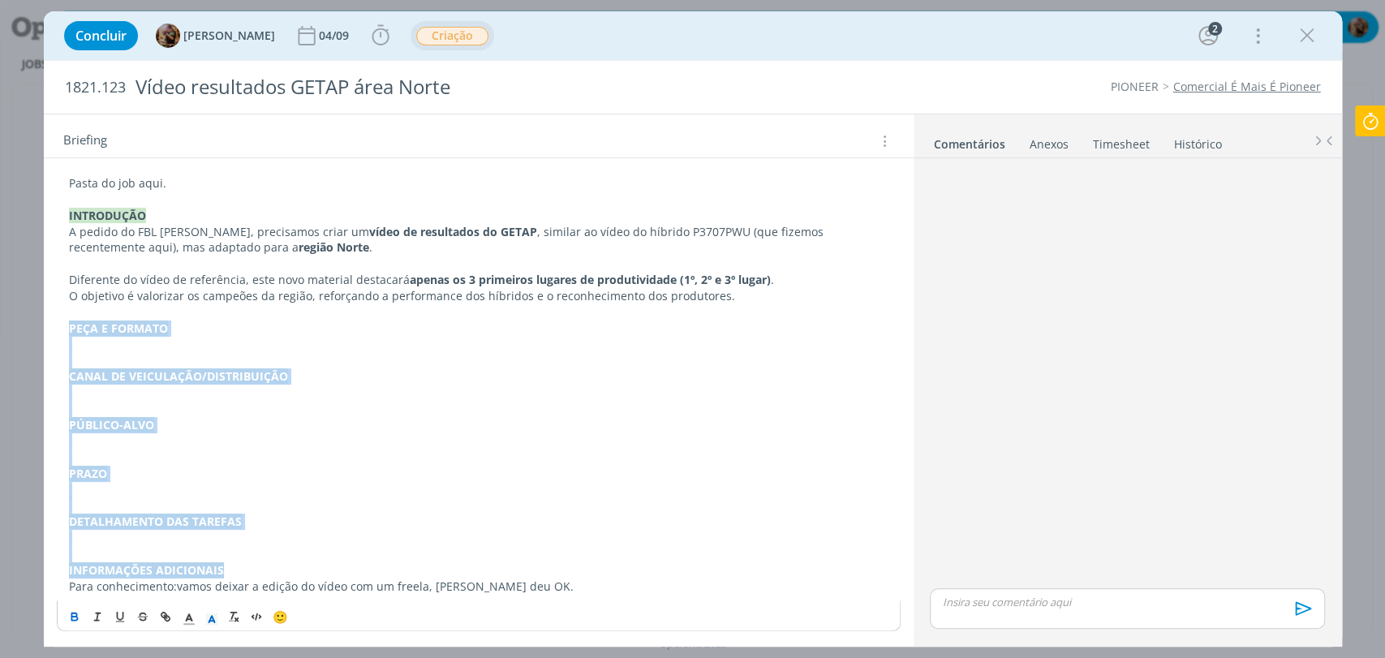
click at [286, 435] on p "dialog" at bounding box center [478, 441] width 819 height 16
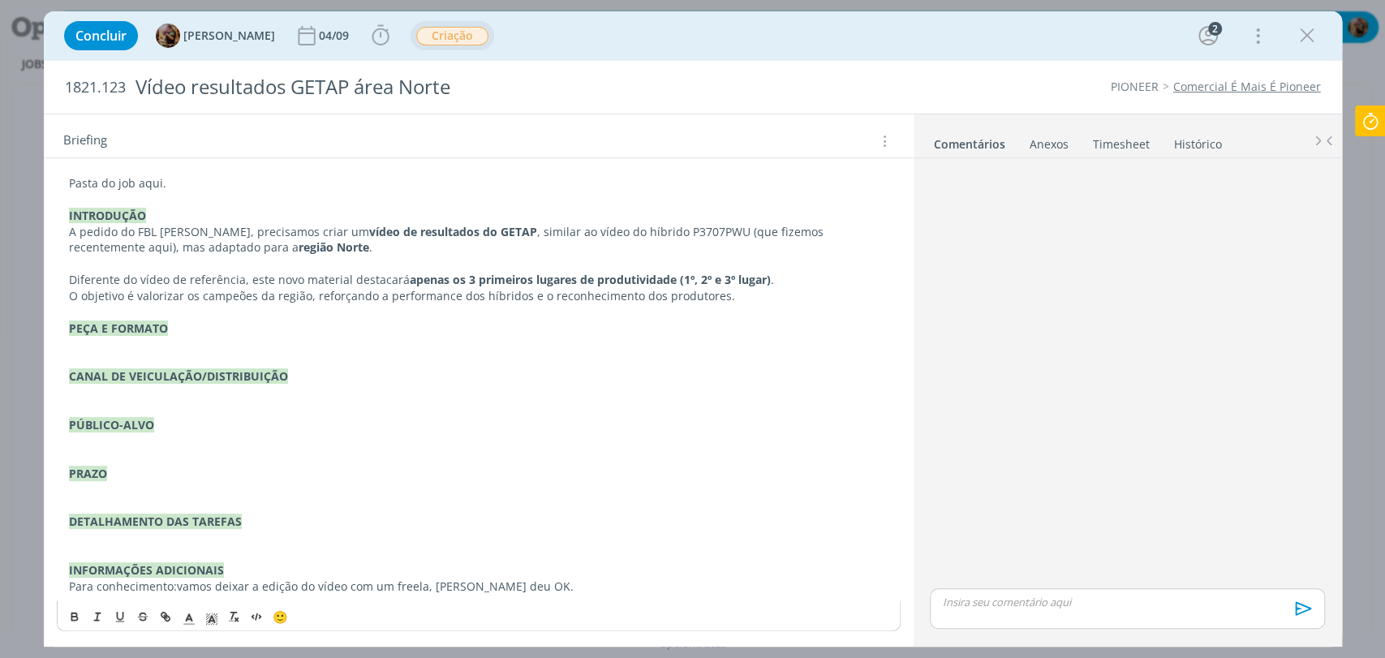
click at [232, 546] on p "dialog" at bounding box center [478, 554] width 819 height 16
click at [221, 532] on p "dialog" at bounding box center [478, 538] width 819 height 16
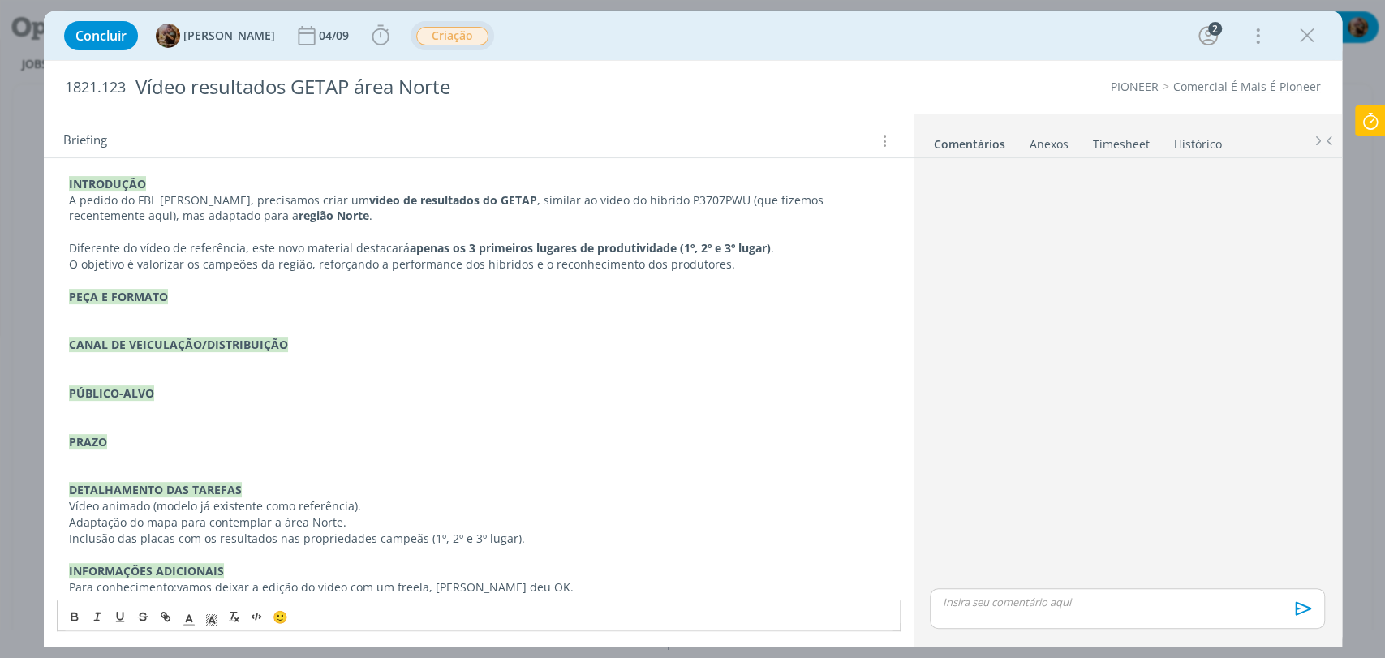
scroll to position [294, 0]
drag, startPoint x: 367, startPoint y: 505, endPoint x: 58, endPoint y: 508, distance: 308.3
click at [58, 508] on div "Pasta do job aqui. INTRODUÇÃO A pedido do FBL Geliandro Rigo, precisamos criar …" at bounding box center [479, 368] width 844 height 463
copy p "Vídeo animado (modelo já existente como referência)."
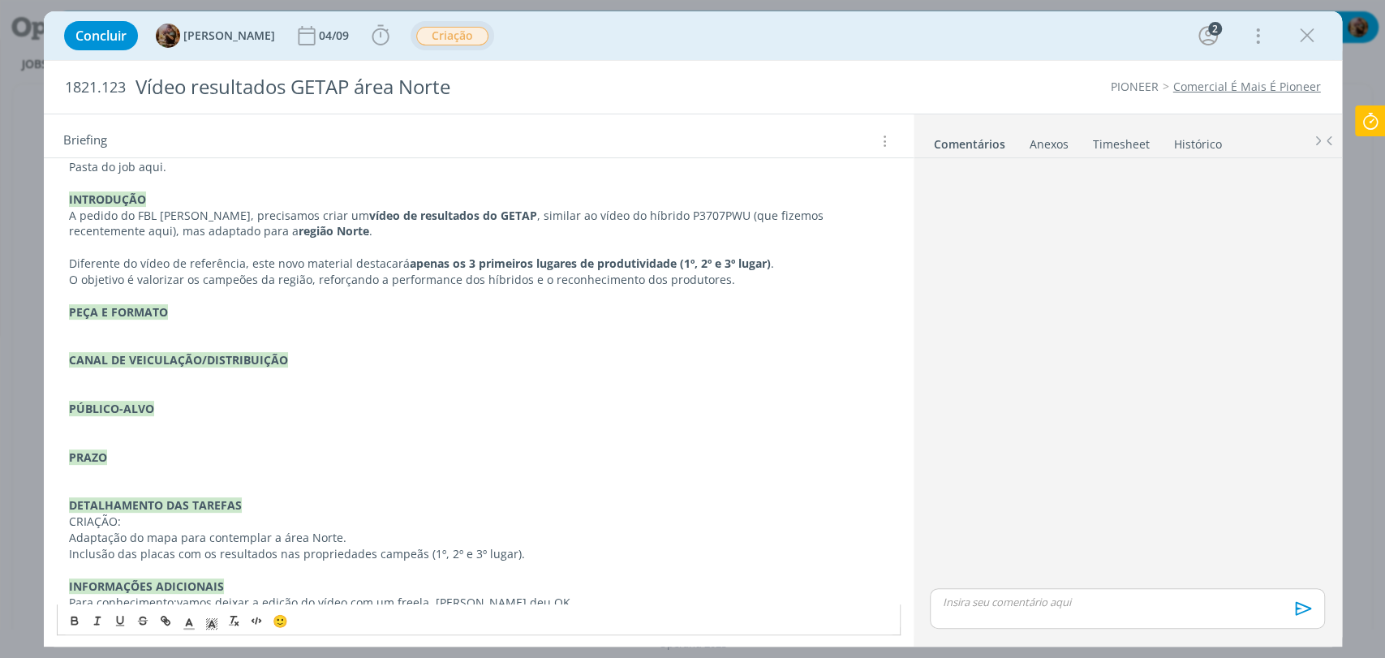
click at [240, 316] on p "PEÇA E FORMATO" at bounding box center [478, 312] width 819 height 16
click at [208, 330] on p "dialog" at bounding box center [478, 328] width 819 height 16
click at [149, 329] on span "Vídeo animado (modelo já existente como referência)." at bounding box center [215, 327] width 292 height 15
click at [450, 329] on span "Vídeo animado no formato vertical (modelo já existente como referência)." at bounding box center [268, 327] width 398 height 15
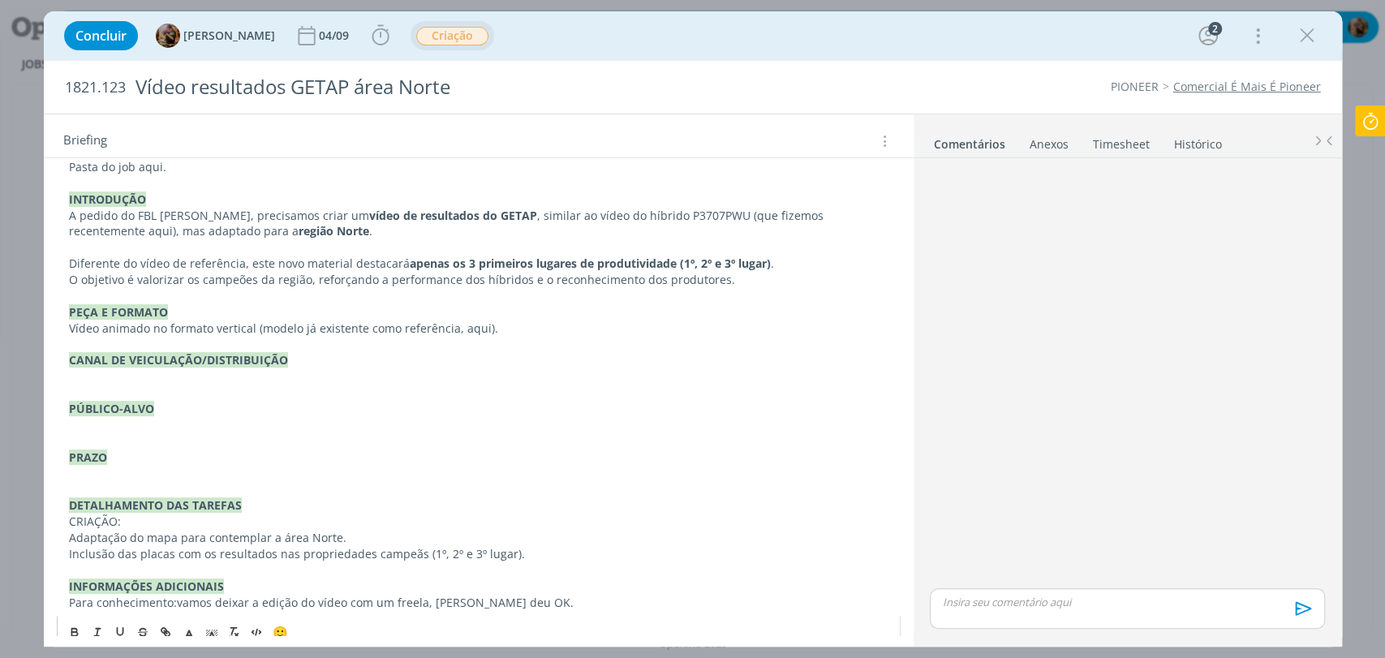
click at [99, 374] on p "dialog" at bounding box center [478, 376] width 819 height 16
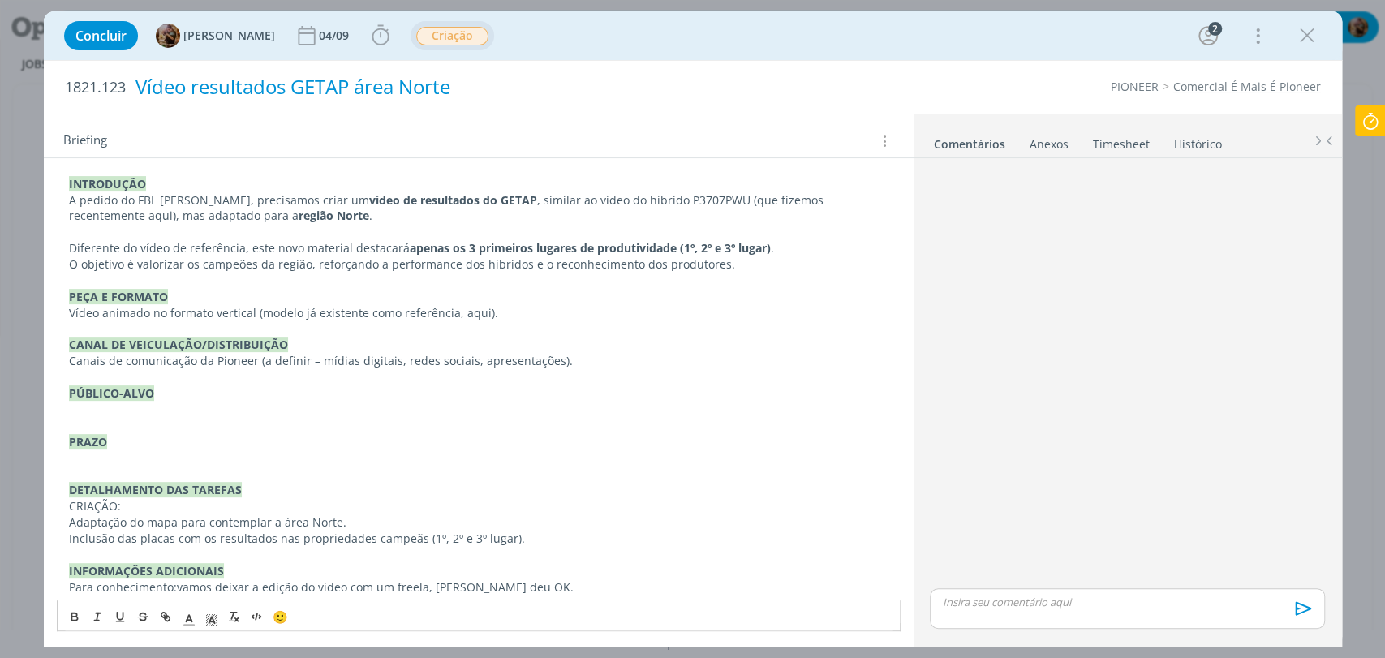
scroll to position [294, 0]
click at [111, 412] on p "dialog" at bounding box center [478, 409] width 819 height 16
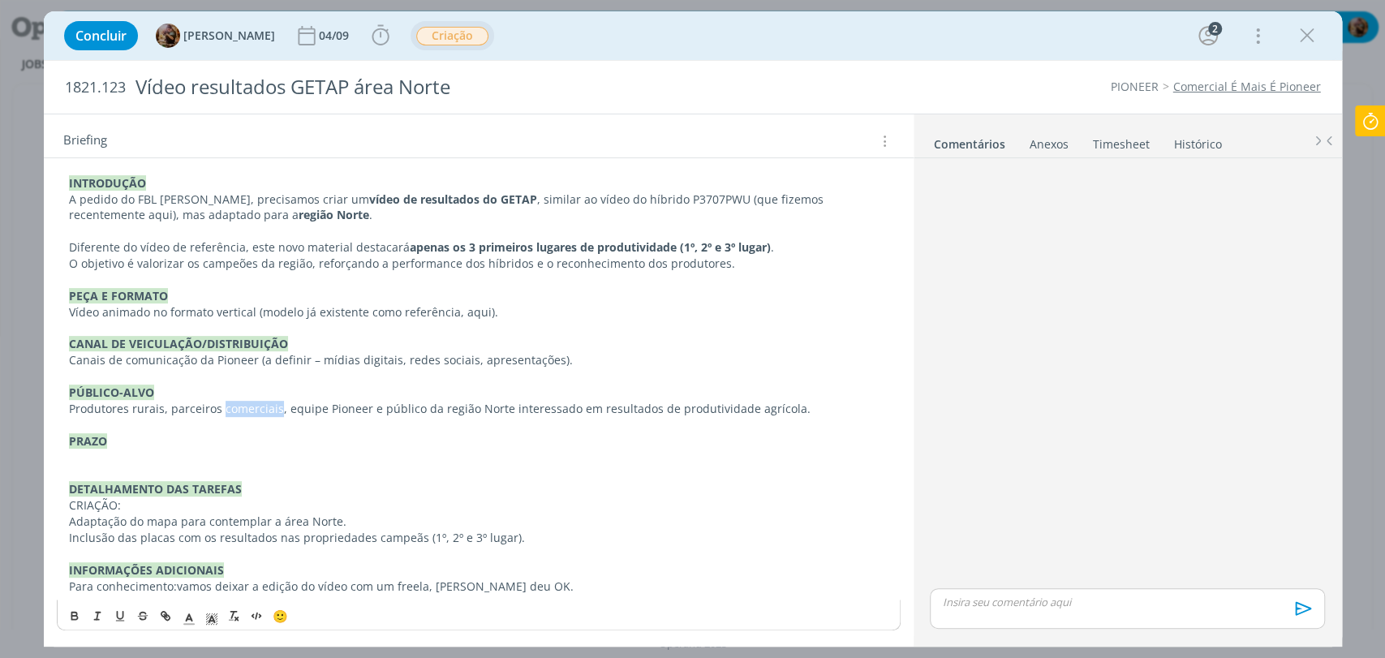
drag, startPoint x: 274, startPoint y: 408, endPoint x: 221, endPoint y: 409, distance: 53.6
click at [221, 409] on p "Produtores rurais, parceiros comerciais, equipe Pioneer e público da região Nor…" at bounding box center [478, 409] width 819 height 16
click at [149, 401] on p "Produtores rurais, parceiros, equipe Pioneer e público da região Norte interess…" at bounding box center [478, 409] width 819 height 16
drag, startPoint x: 685, startPoint y: 404, endPoint x: 553, endPoint y: 401, distance: 132.3
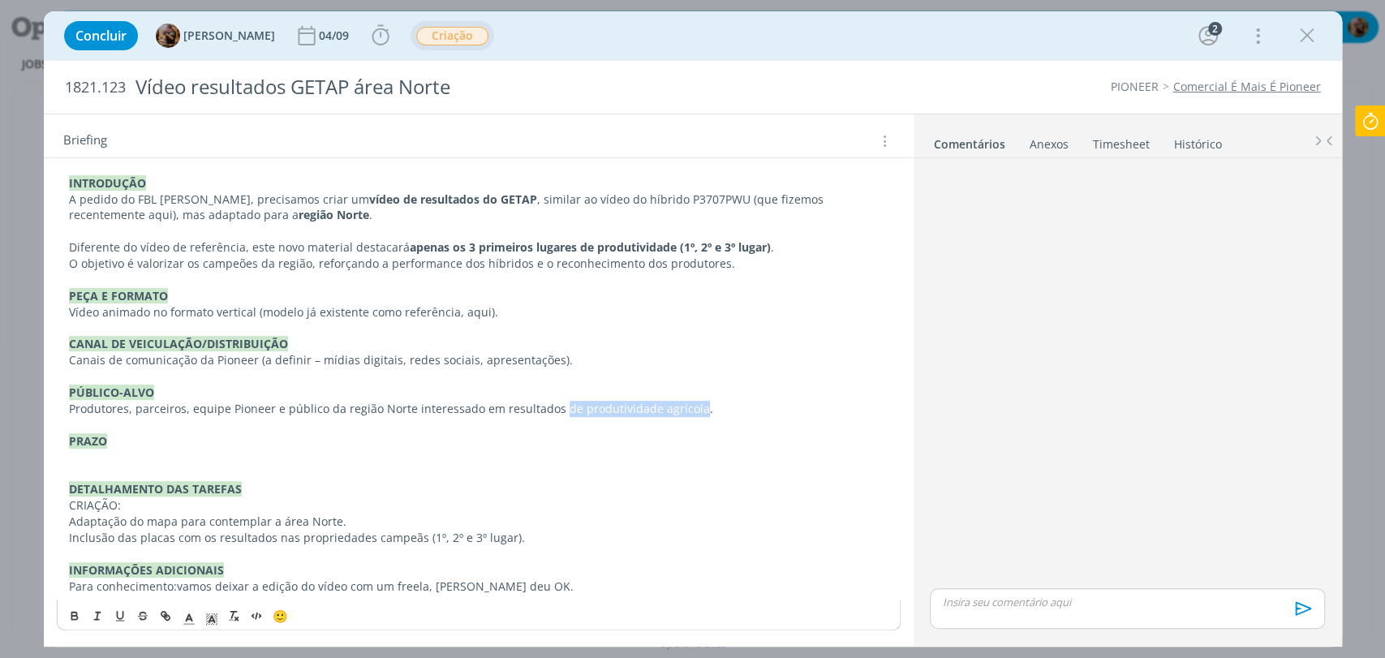
click at [553, 401] on p "Produtores, parceiros, equipe Pioneer e público da região Norte interessado em …" at bounding box center [478, 409] width 819 height 16
click at [548, 408] on p "Produtores, parceiros, equipe Pioneer e público da região Norte interessado em …" at bounding box center [478, 409] width 819 height 16
click at [200, 449] on p "dialog" at bounding box center [478, 457] width 819 height 16
click at [120, 455] on p "04/09" at bounding box center [478, 457] width 819 height 16
click at [58, 454] on div "Pasta do job aqui. INTRODUÇÃO A pedido do FBL Geliandro Rigo, precisamos criar …" at bounding box center [479, 368] width 844 height 463
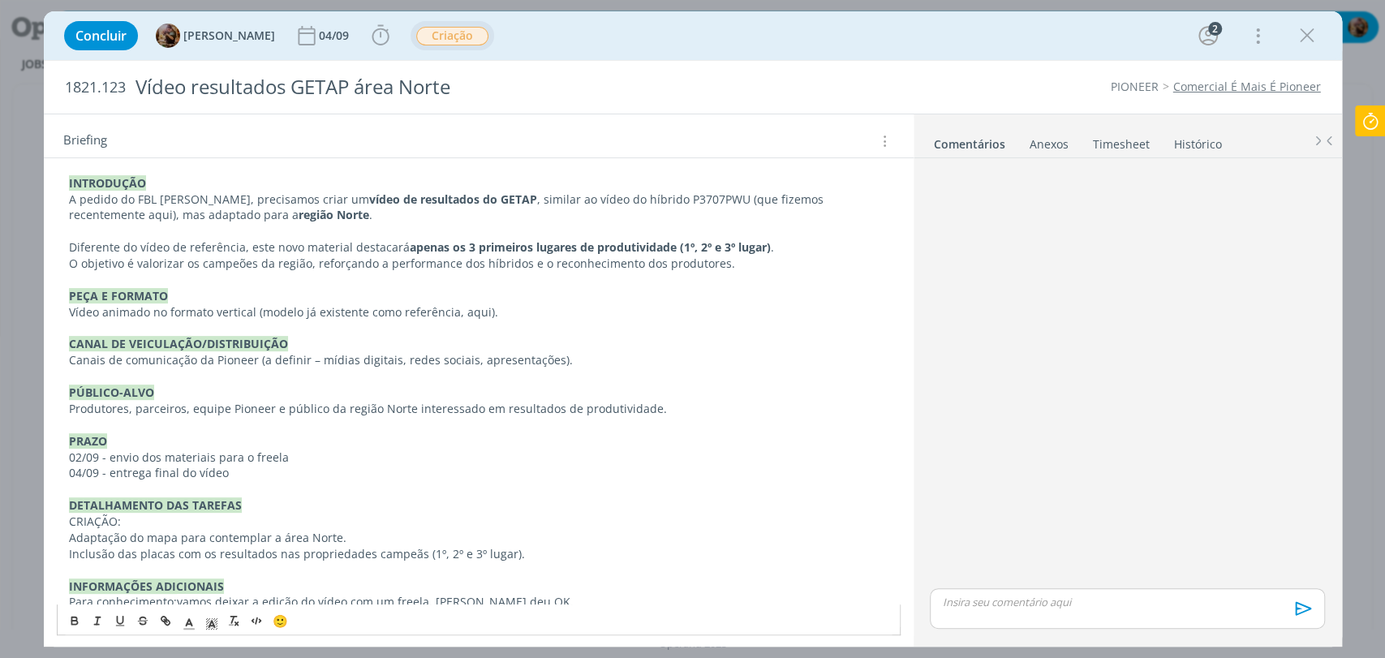
scroll to position [310, 0]
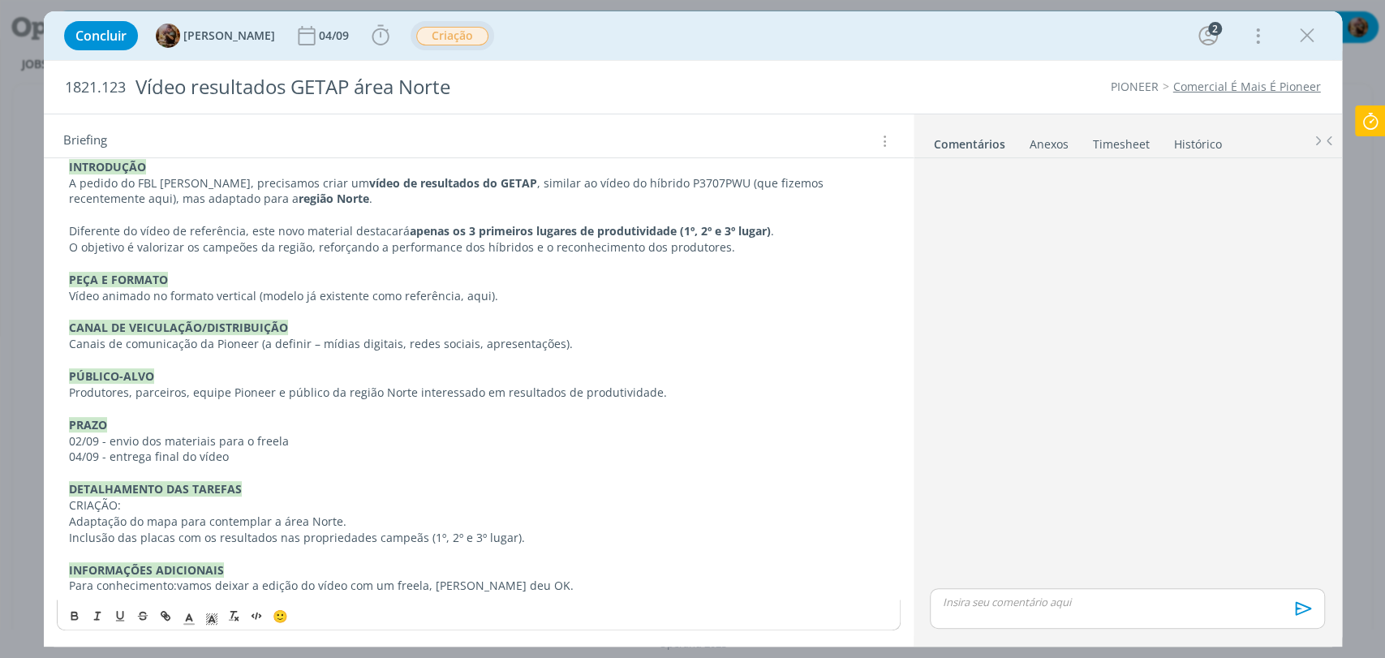
click at [183, 417] on p "PRAZO" at bounding box center [478, 425] width 819 height 16
click at [69, 501] on p "CRIAÇÃO:" at bounding box center [478, 505] width 819 height 16
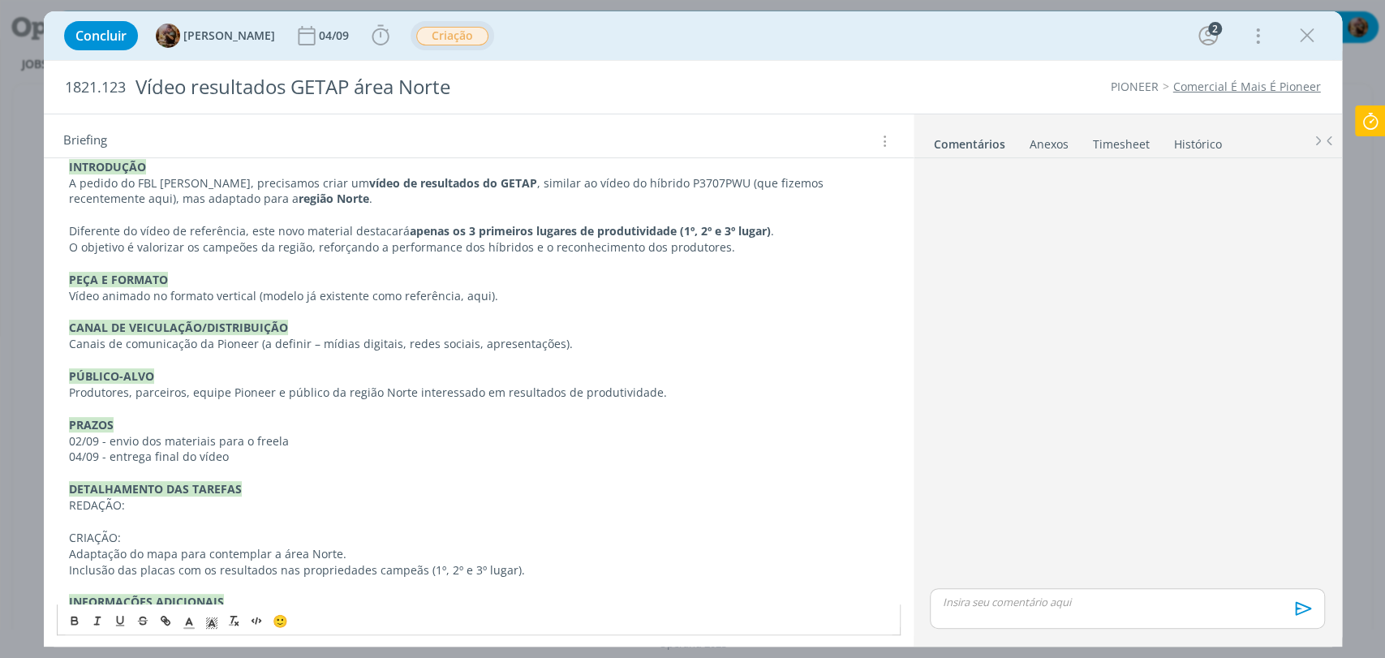
click at [110, 438] on p "02/09 - envio dos materiais para o freela" at bounding box center [478, 441] width 819 height 16
click at [113, 455] on p "04/09 - entrega final do vídeo" at bounding box center [478, 457] width 819 height 16
click at [247, 459] on p "04/09 - Entrega final do vídeo" at bounding box center [478, 457] width 819 height 16
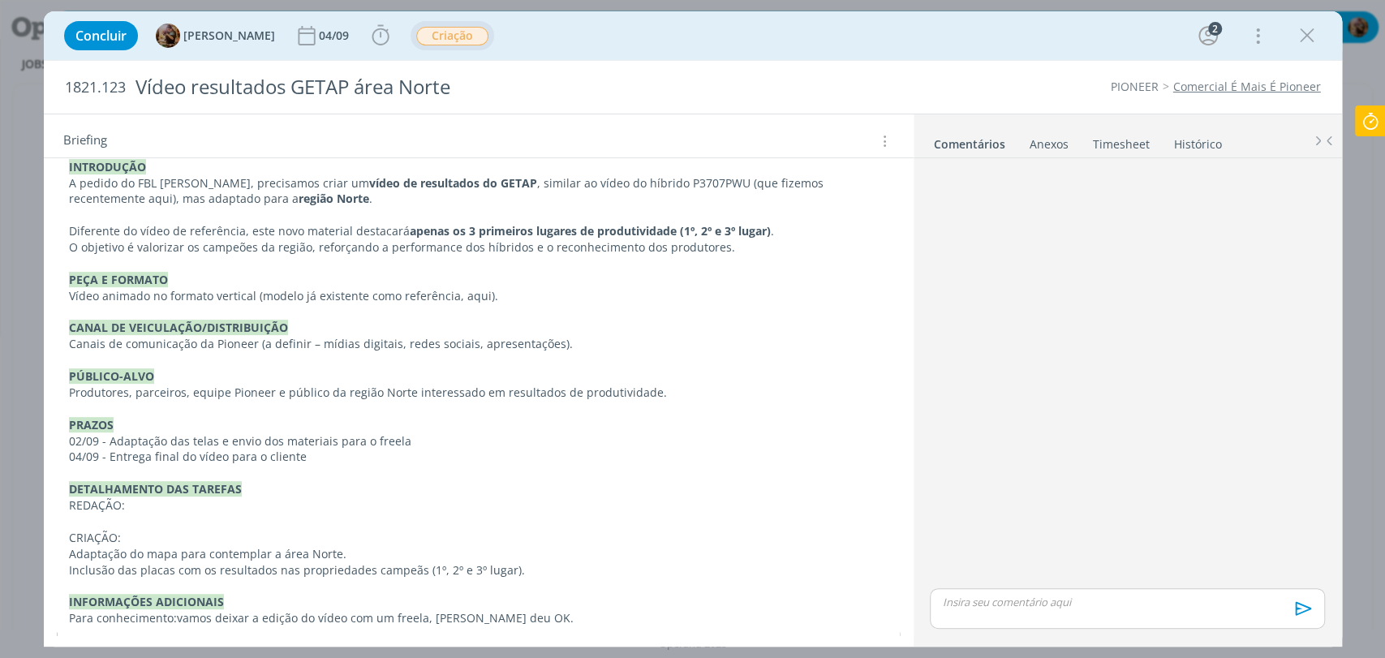
click at [182, 536] on p "CRIAÇÃO:" at bounding box center [478, 538] width 819 height 16
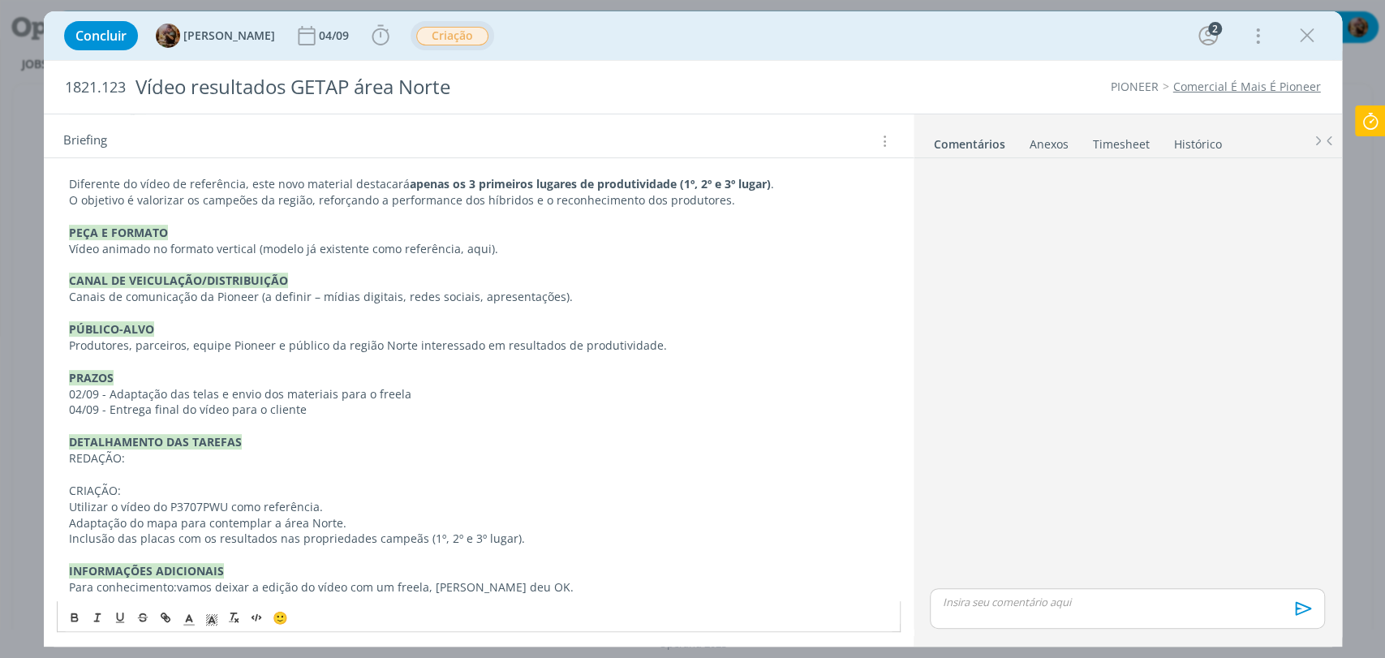
scroll to position [358, 0]
click at [175, 534] on p "Inclusão das placas com os resultados nas propriedades campeãs (1º, 2º e 3º lug…" at bounding box center [478, 538] width 819 height 16
click at [624, 537] on p "Inclusão das placas dos novos híbridos, com os resultados nas propriedades camp…" at bounding box center [478, 538] width 819 height 16
click at [183, 459] on p "REDAÇÃO:" at bounding box center [478, 457] width 819 height 16
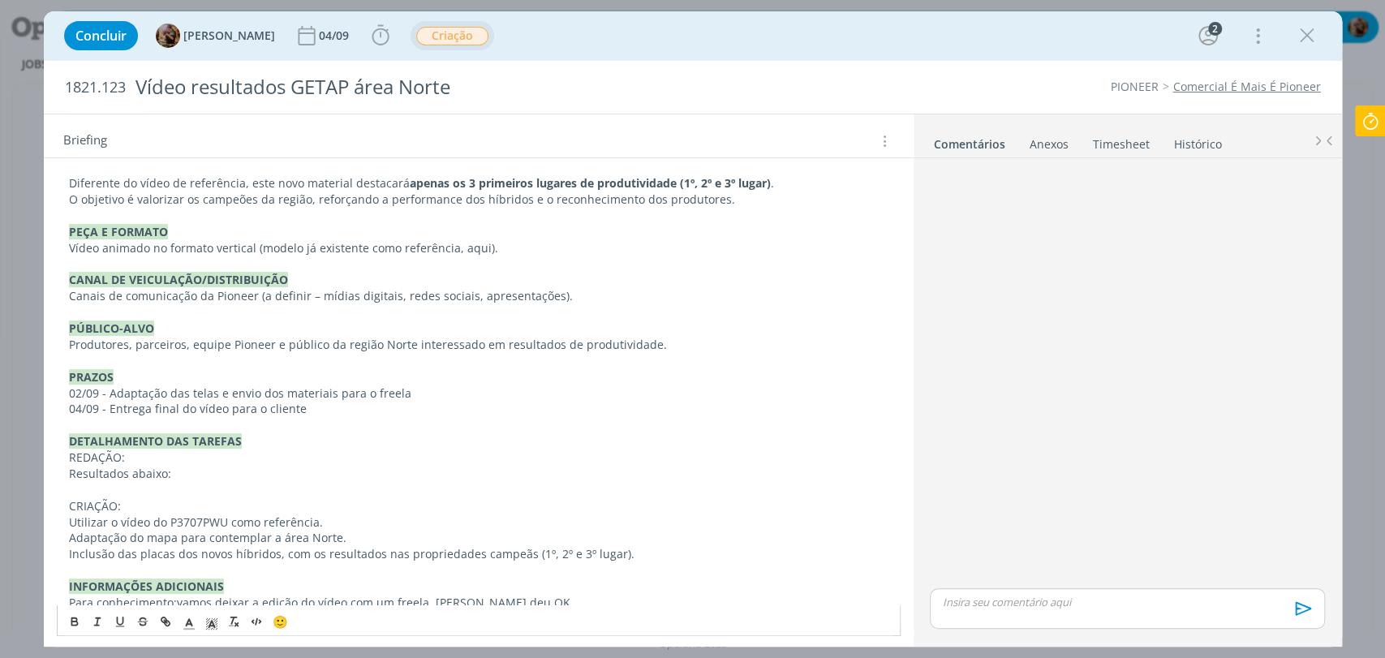
click at [131, 472] on p "Resultados abaixo:" at bounding box center [478, 474] width 819 height 16
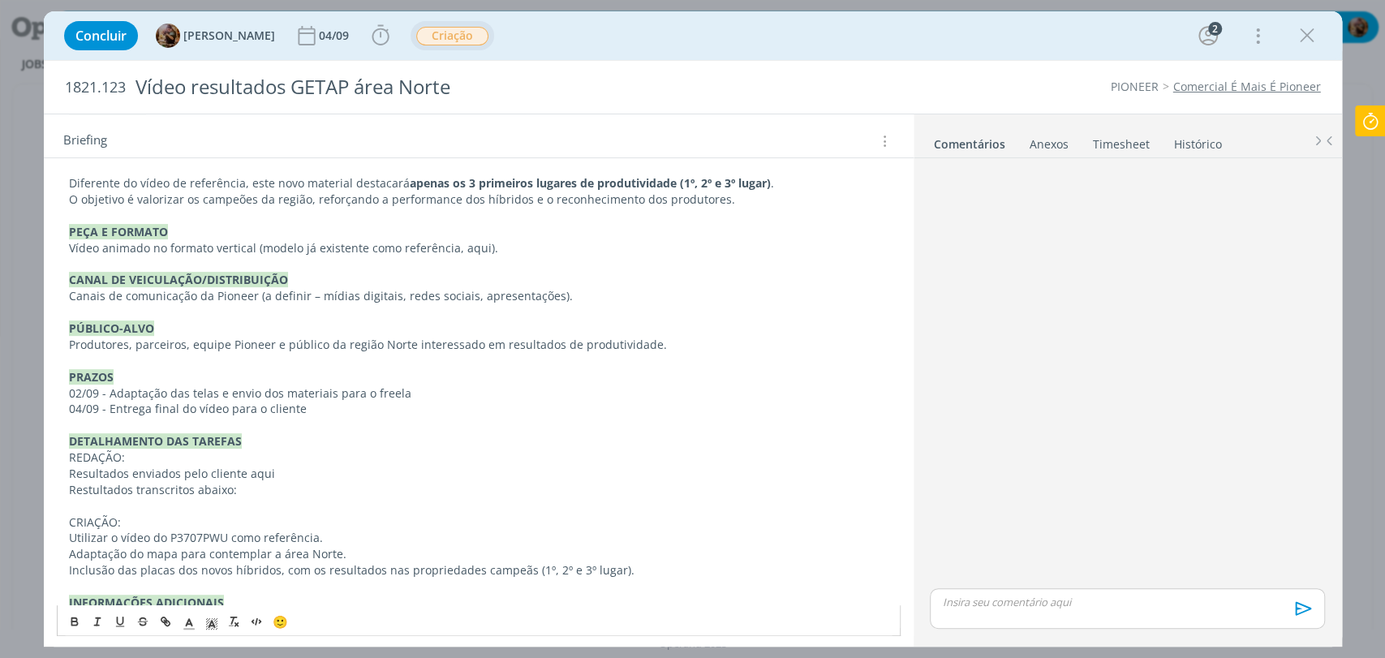
click at [103, 491] on p "Restultados transcritos abaixo:" at bounding box center [478, 490] width 819 height 16
click at [328, 489] on p "Resultados transcritos abaixo:" at bounding box center [478, 490] width 819 height 16
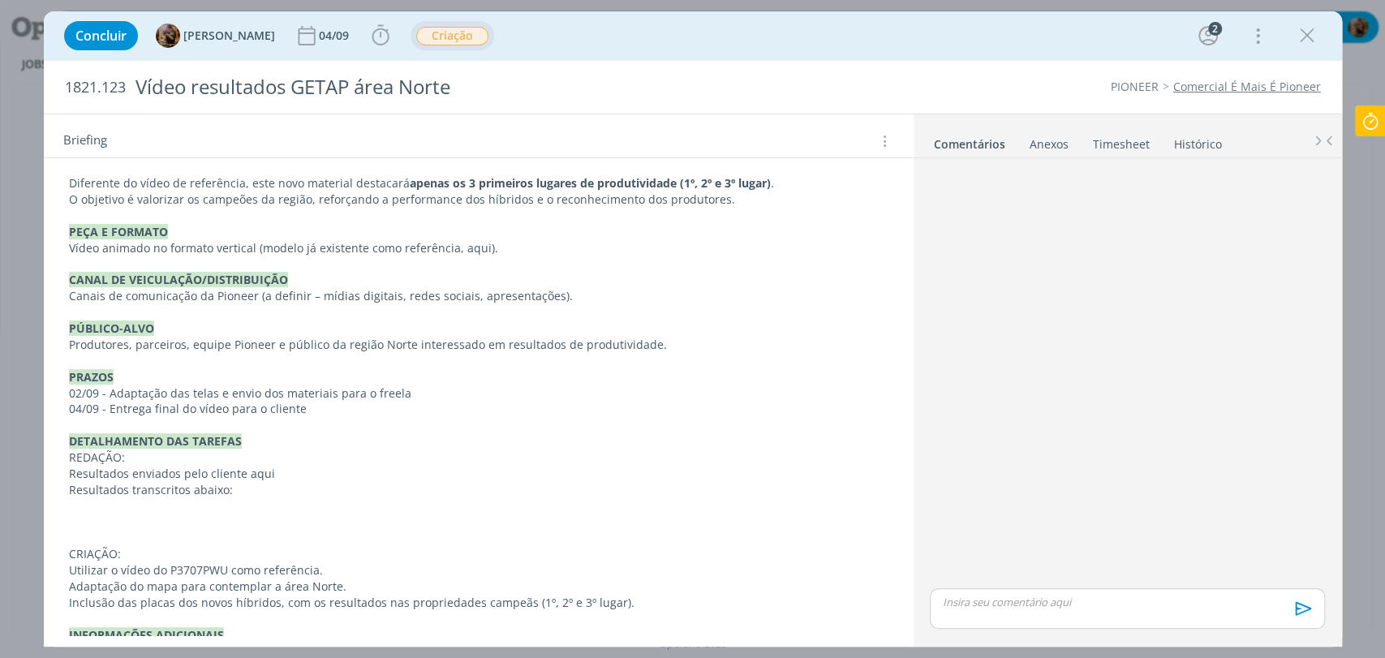
click at [162, 508] on p "dialog" at bounding box center [478, 506] width 819 height 16
click at [156, 518] on p "dialog" at bounding box center [478, 522] width 819 height 16
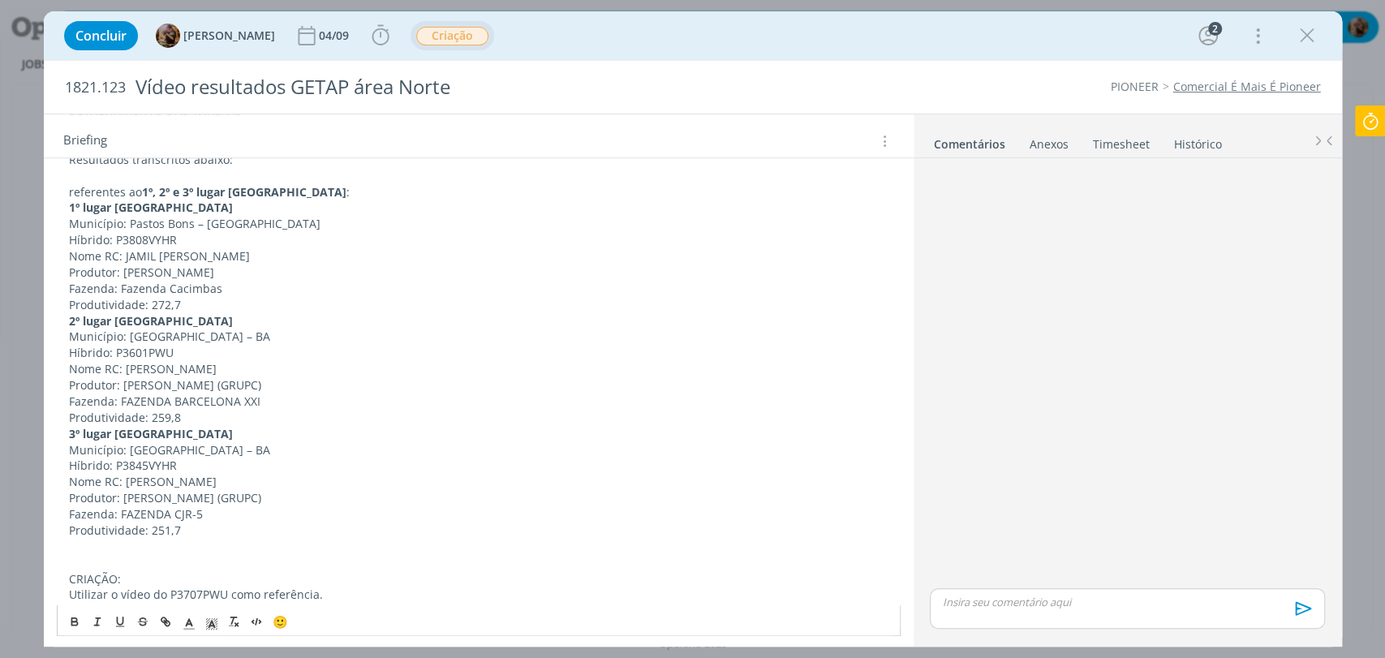
scroll to position [695, 0]
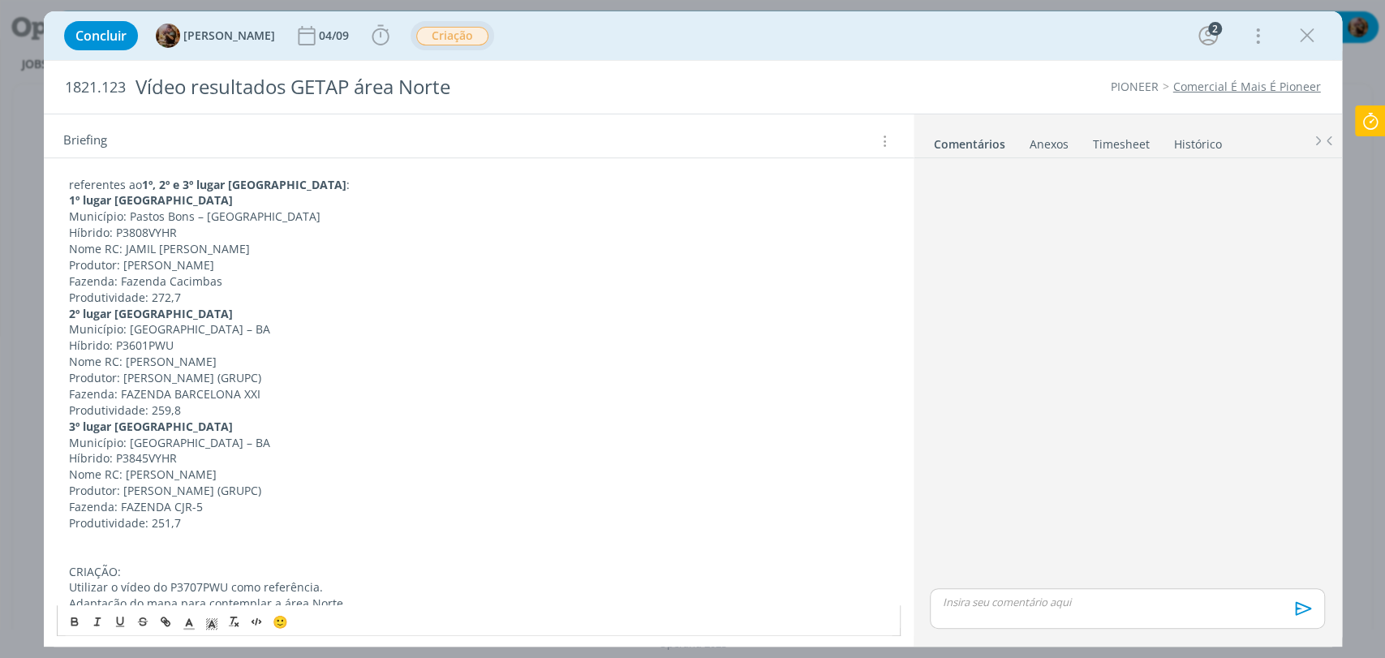
click at [198, 414] on p "Produtividade: 259,8" at bounding box center [478, 410] width 819 height 16
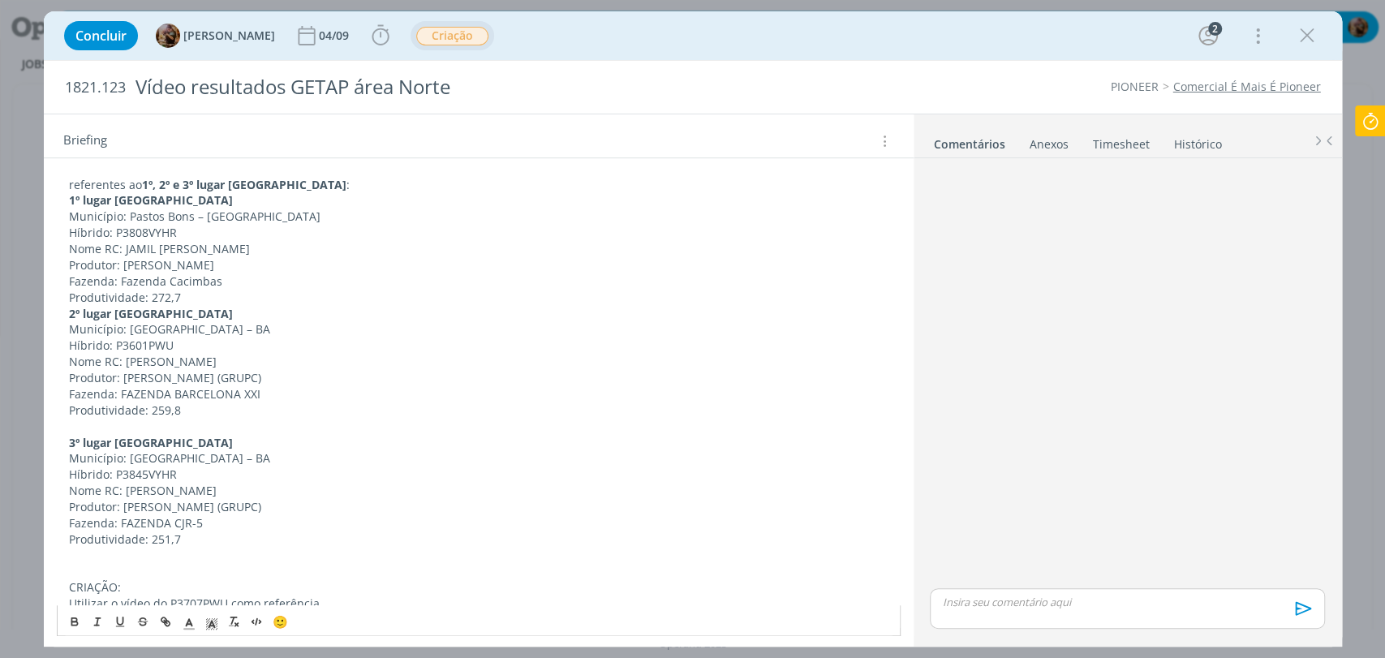
click at [226, 295] on p "Produtividade: 272,7" at bounding box center [478, 298] width 819 height 16
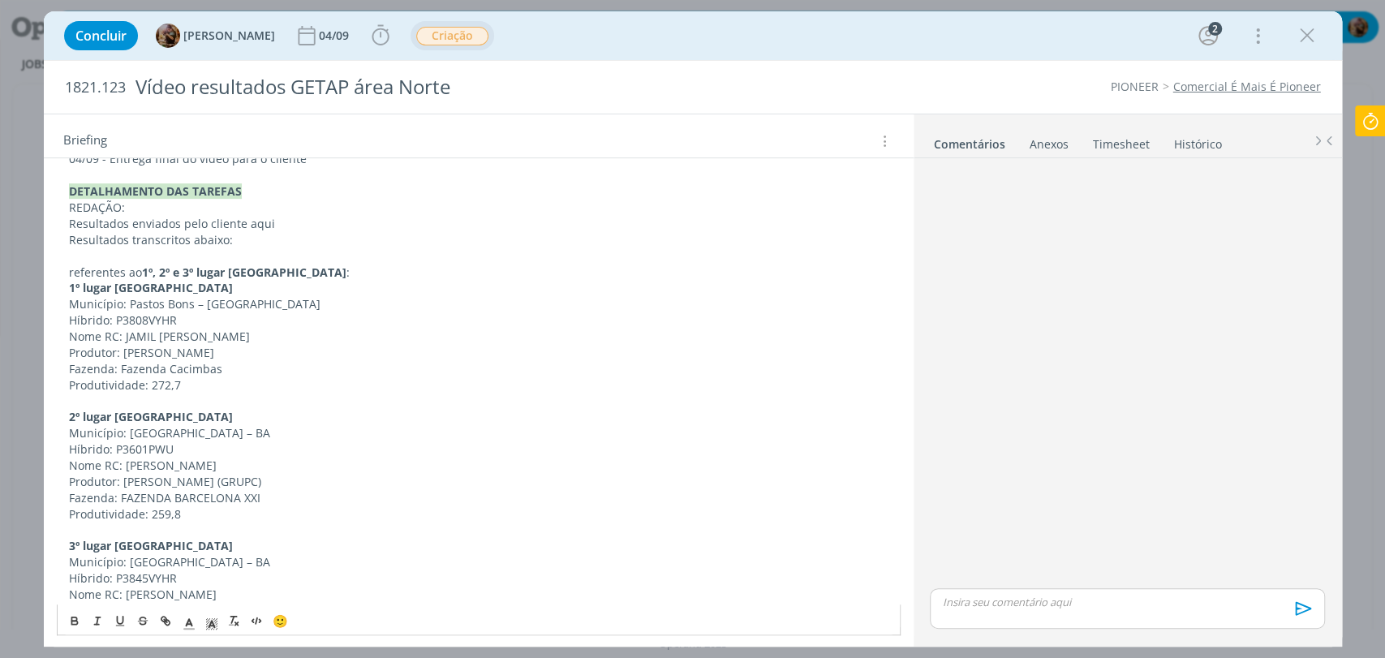
scroll to position [605, 0]
click at [346, 274] on p "referentes ao 1º, 2º e 3º lugar Sequeiro Norte :" at bounding box center [478, 275] width 819 height 16
drag, startPoint x: 346, startPoint y: 274, endPoint x: 61, endPoint y: 269, distance: 284.8
click at [61, 269] on div "Pasta do job aqui. INTRODUÇÃO A pedido do FBL Geliandro Rigo, precisamos criar …" at bounding box center [479, 315] width 844 height 979
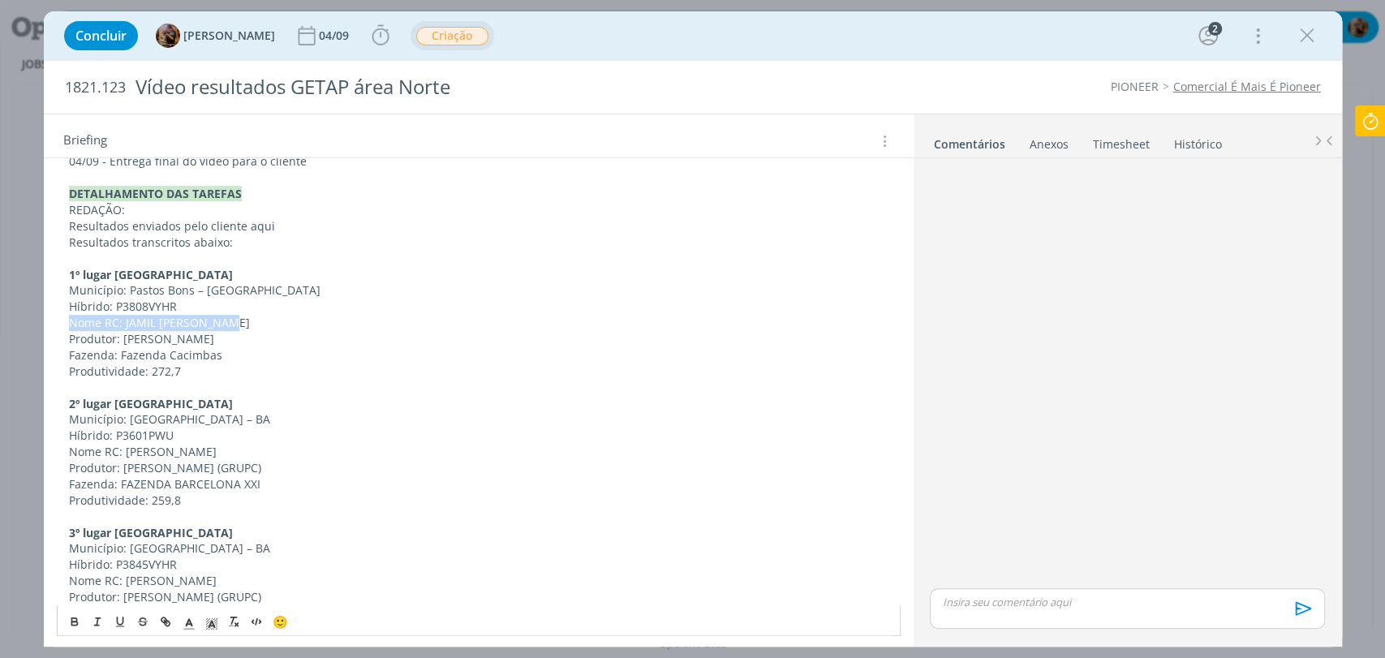
drag, startPoint x: 247, startPoint y: 326, endPoint x: 53, endPoint y: 322, distance: 194.8
click at [53, 322] on div "Pasta do job aqui. INTRODUÇÃO A pedido do FBL Geliandro Rigo, precisamos criar …" at bounding box center [479, 316] width 870 height 1020
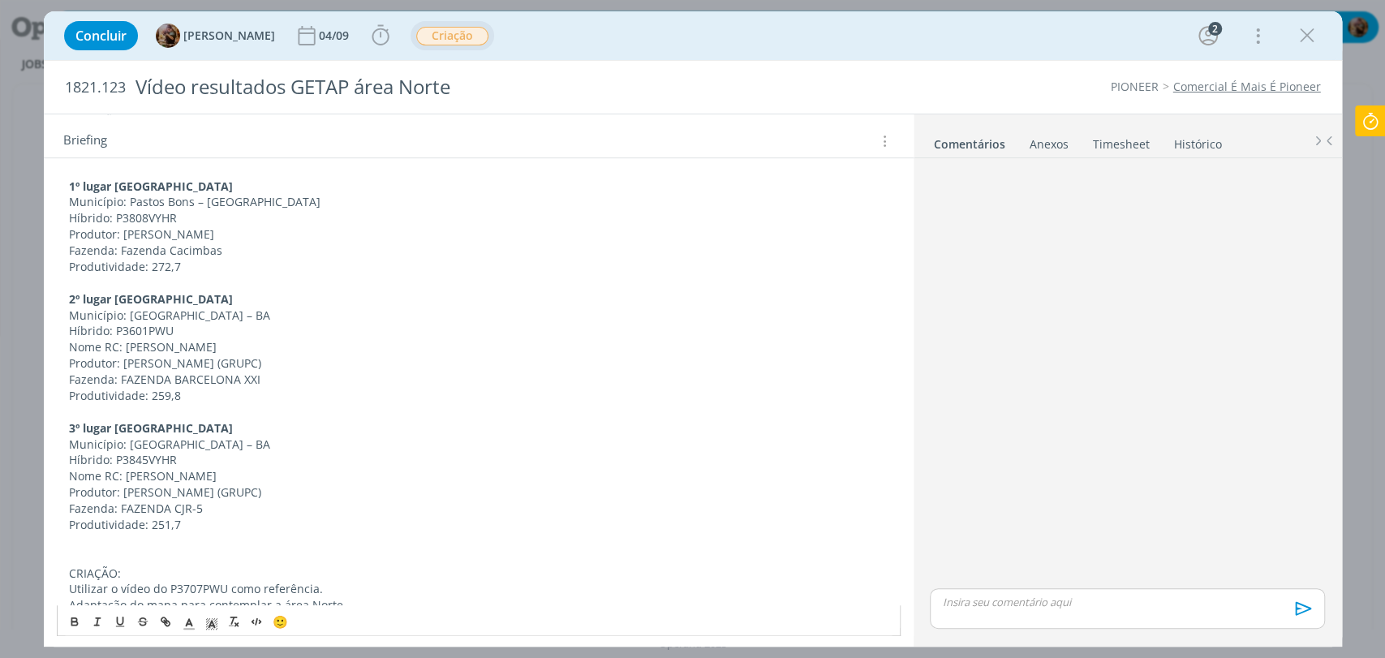
scroll to position [695, 0]
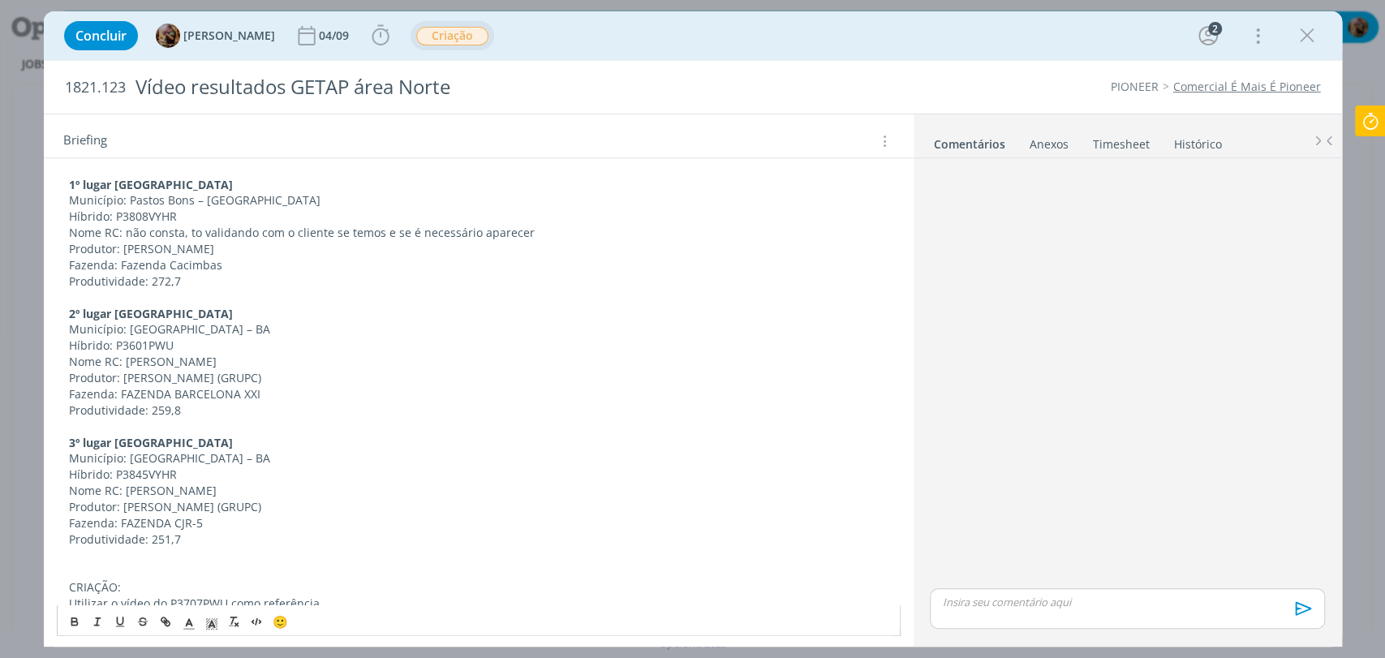
drag, startPoint x: 533, startPoint y: 221, endPoint x: 363, endPoint y: 213, distance: 170.6
click at [363, 213] on p "Híbrido: P3808VYHR" at bounding box center [478, 217] width 819 height 16
click at [512, 241] on p "Produtor: JAMIL JOÃO SAMARA" at bounding box center [478, 249] width 819 height 16
click at [518, 226] on p "Nome RC: não consta, to validando com o cliente se temos e se é necessário apar…" at bounding box center [478, 233] width 819 height 16
drag, startPoint x: 535, startPoint y: 241, endPoint x: 548, endPoint y: 234, distance: 14.5
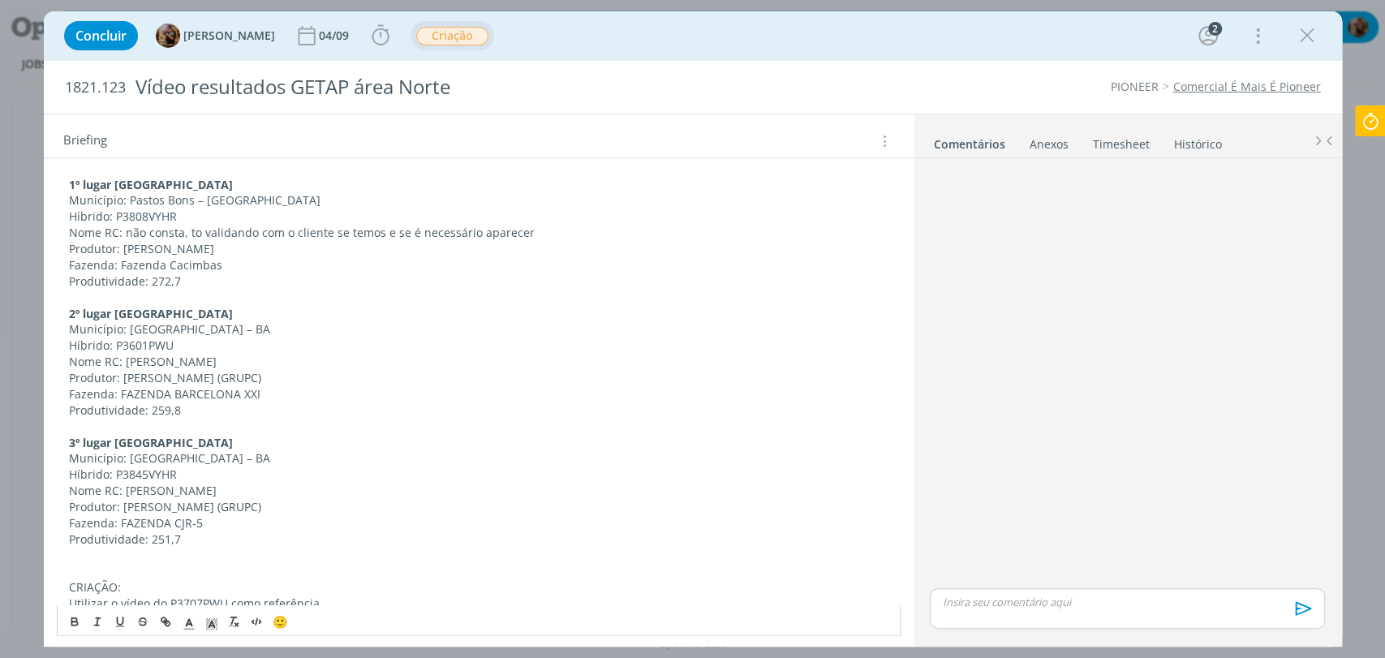
click at [536, 241] on p "Produtor: JAMIL JOÃO SAMARA" at bounding box center [478, 249] width 819 height 16
drag, startPoint x: 546, startPoint y: 229, endPoint x: 58, endPoint y: 224, distance: 487.6
click at [58, 224] on div "Pasta do job aqui. INTRODUÇÃO A pedido do FBL Geliandro Rigo, precisamos criar …" at bounding box center [479, 216] width 844 height 963
drag, startPoint x: 209, startPoint y: 617, endPoint x: 213, endPoint y: 610, distance: 8.4
click at [210, 618] on icon "dialog" at bounding box center [211, 624] width 15 height 15
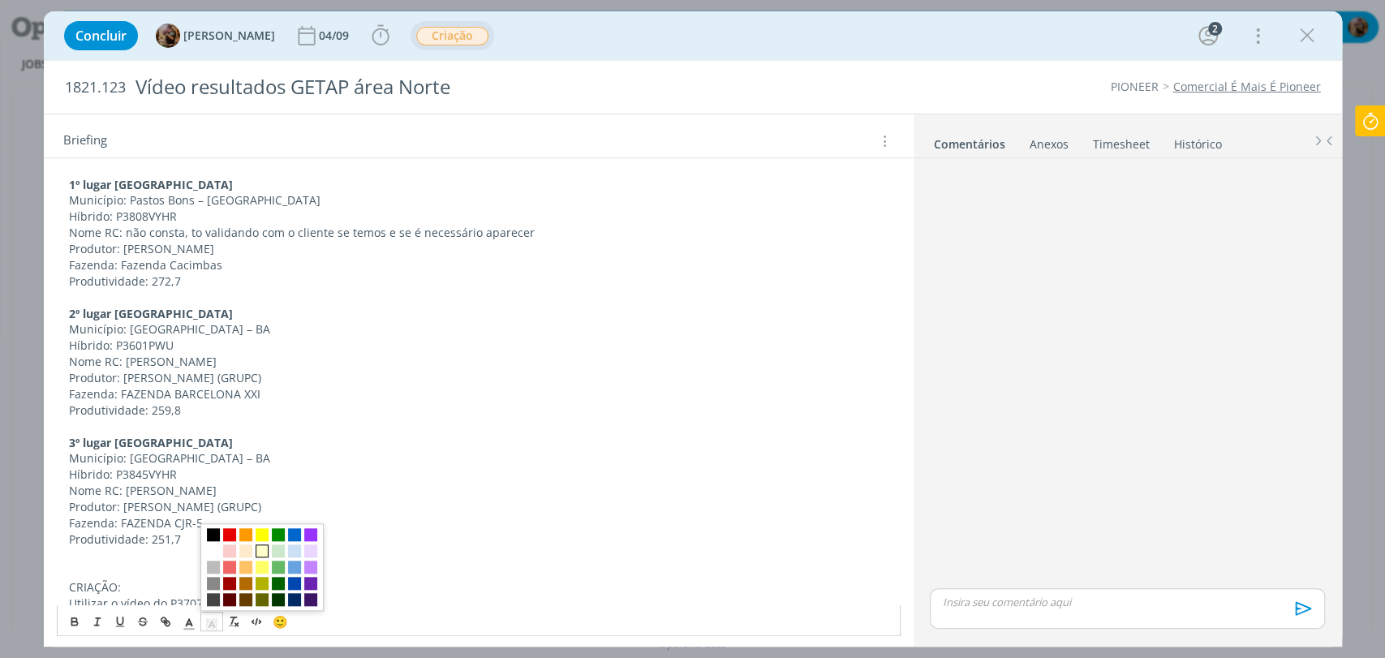
click at [256, 553] on span "dialog" at bounding box center [262, 550] width 13 height 13
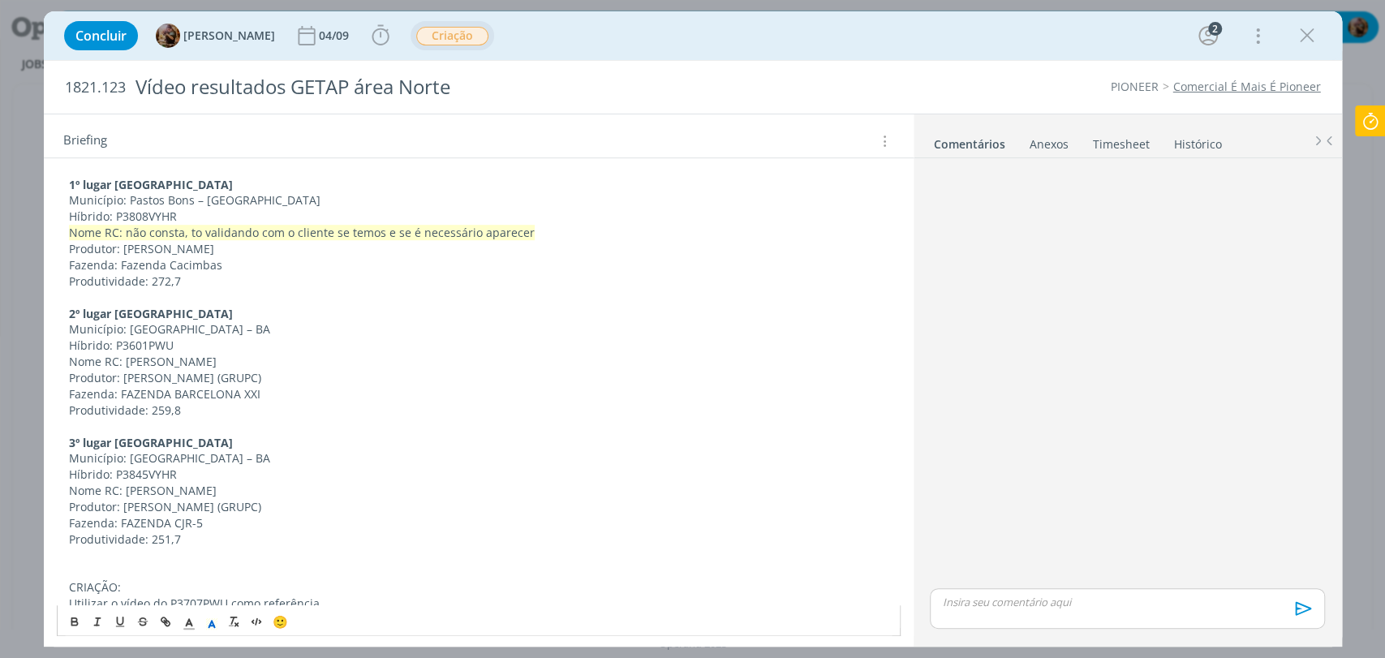
click at [311, 421] on p "dialog" at bounding box center [478, 427] width 819 height 16
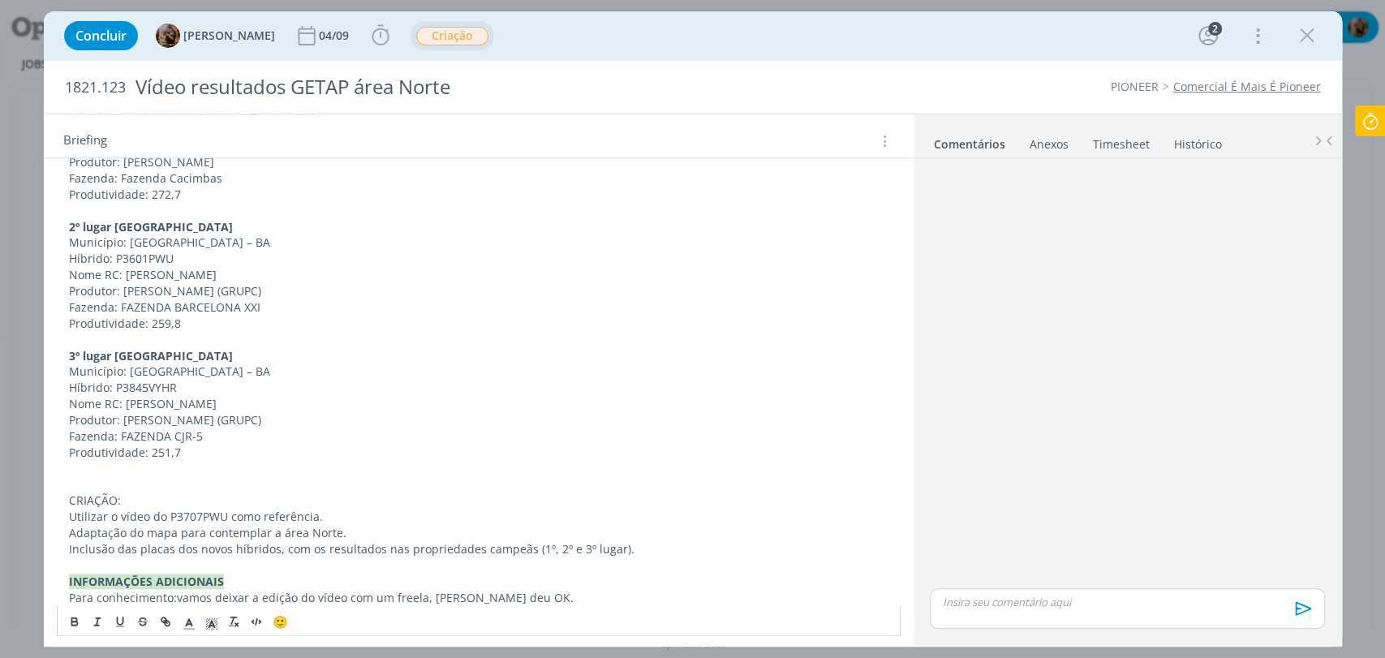
scroll to position [794, 0]
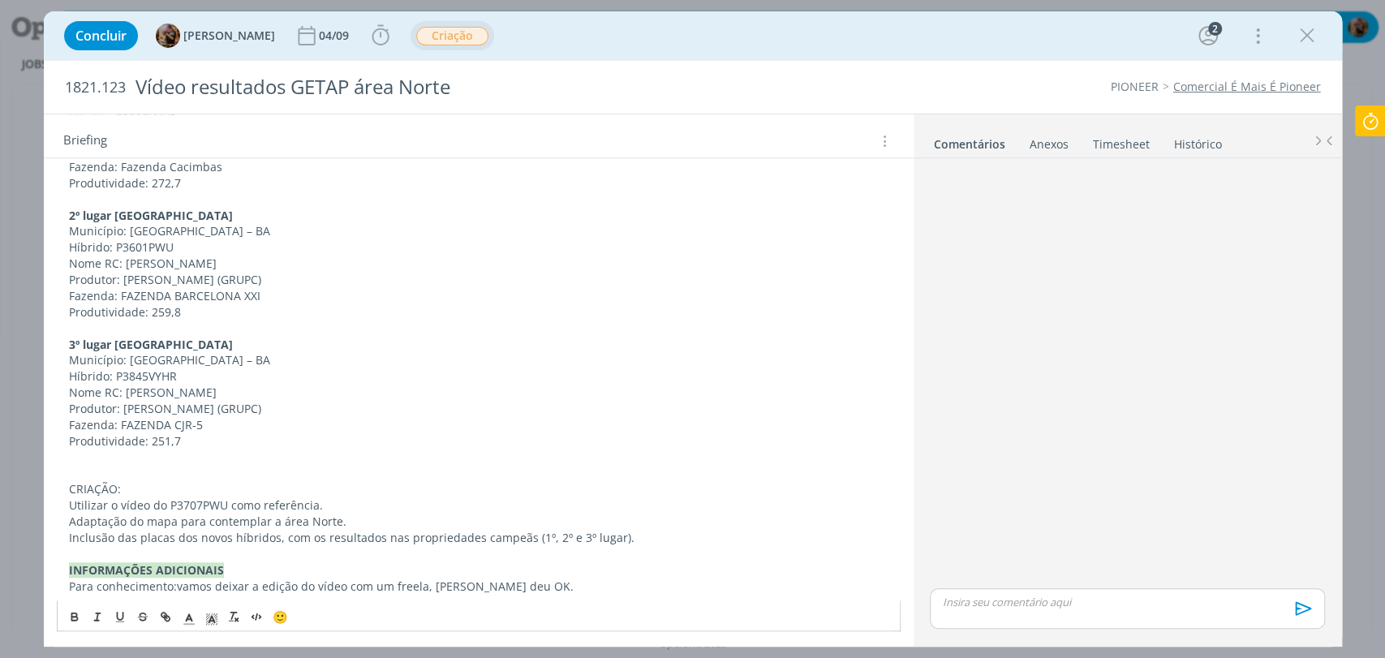
click at [281, 456] on p "dialog" at bounding box center [478, 457] width 819 height 16
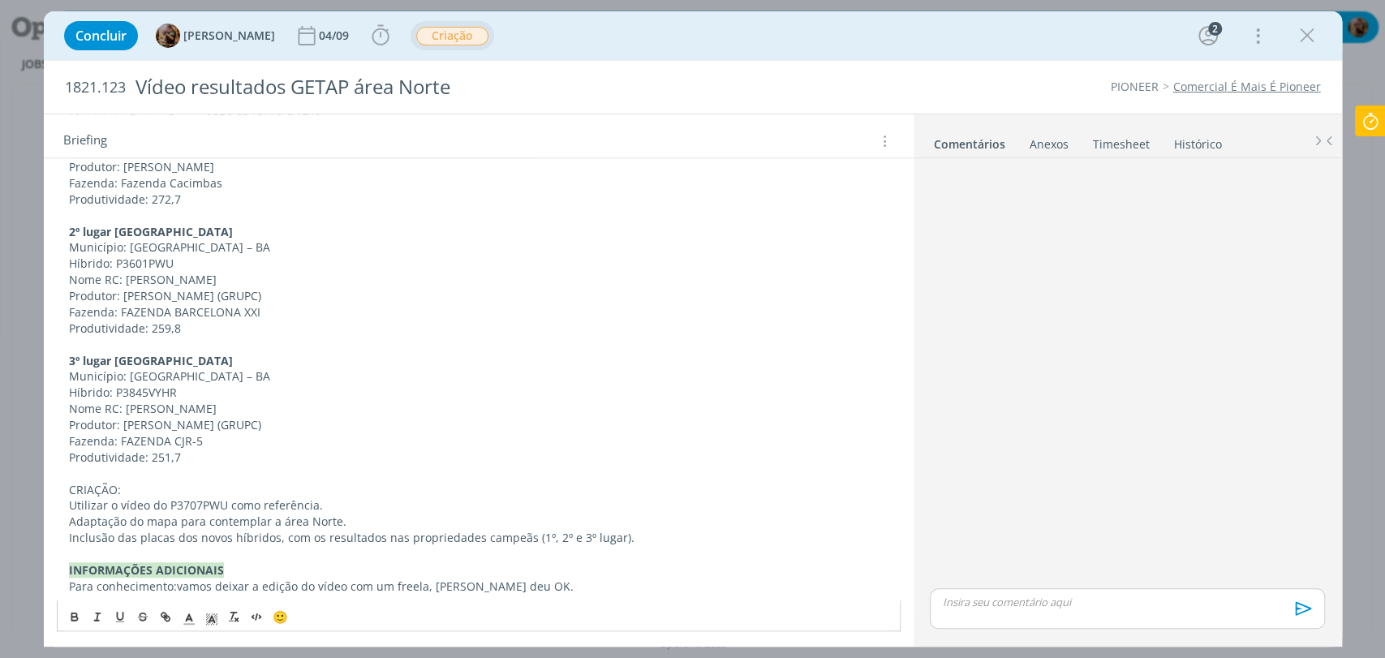
drag, startPoint x: 316, startPoint y: 298, endPoint x: 256, endPoint y: 294, distance: 60.2
click at [256, 294] on p "Produtor: JOÃO ANTONIO GORGEN (GRUPC)" at bounding box center [478, 296] width 819 height 16
drag, startPoint x: 326, startPoint y: 427, endPoint x: 253, endPoint y: 420, distance: 73.3
click at [253, 420] on p "Produtor: JOÃO ANTONIO GORGEN (GRUPC)" at bounding box center [478, 425] width 819 height 16
drag, startPoint x: 127, startPoint y: 490, endPoint x: 58, endPoint y: 495, distance: 69.9
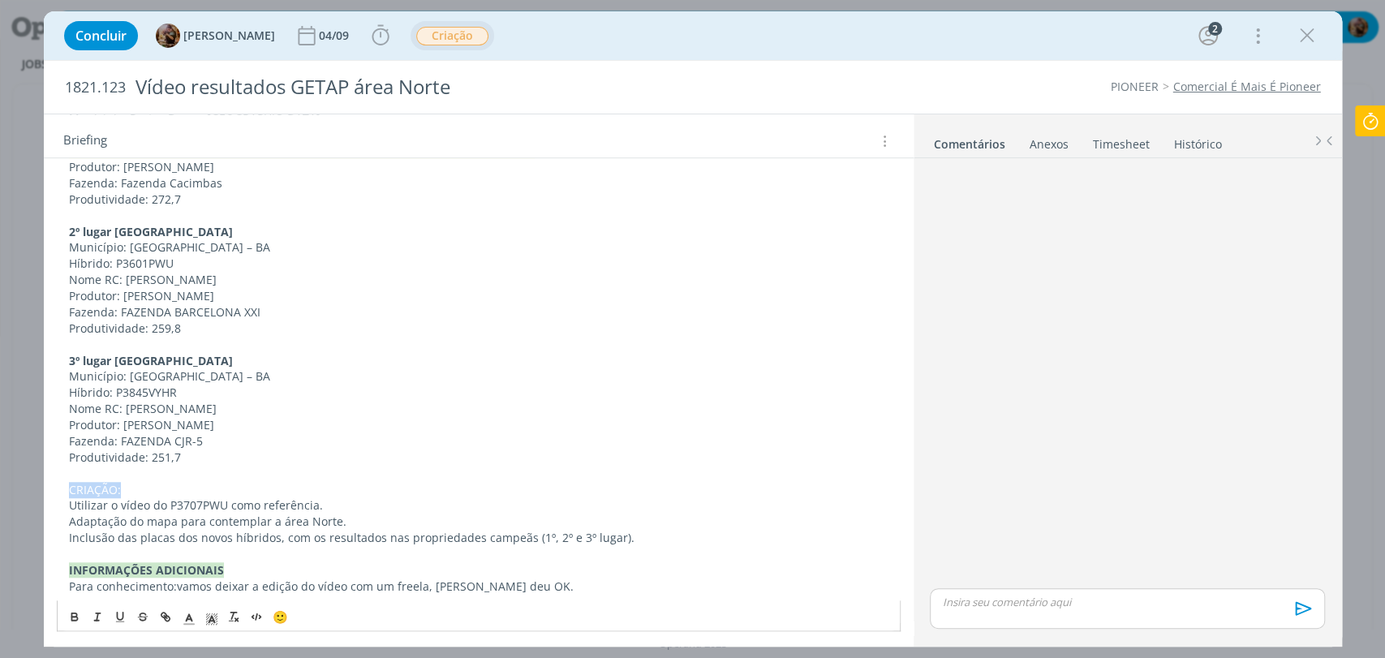
click at [58, 495] on div "Pasta do job aqui. INTRODUÇÃO A pedido do FBL Geliandro Rigo, precisamos criar …" at bounding box center [479, 127] width 844 height 947
click at [76, 610] on icon "dialog" at bounding box center [74, 616] width 13 height 13
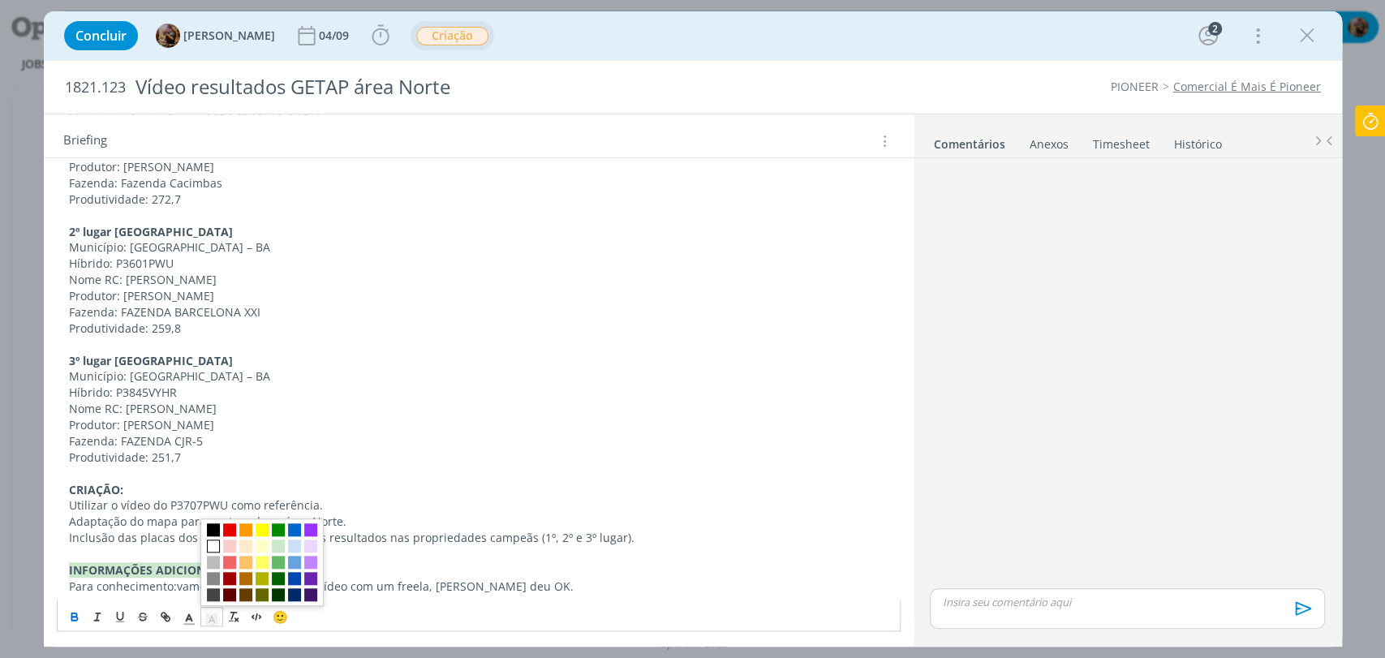
click at [213, 614] on icon "dialog" at bounding box center [211, 619] width 15 height 15
click at [227, 540] on span "dialog" at bounding box center [229, 546] width 13 height 13
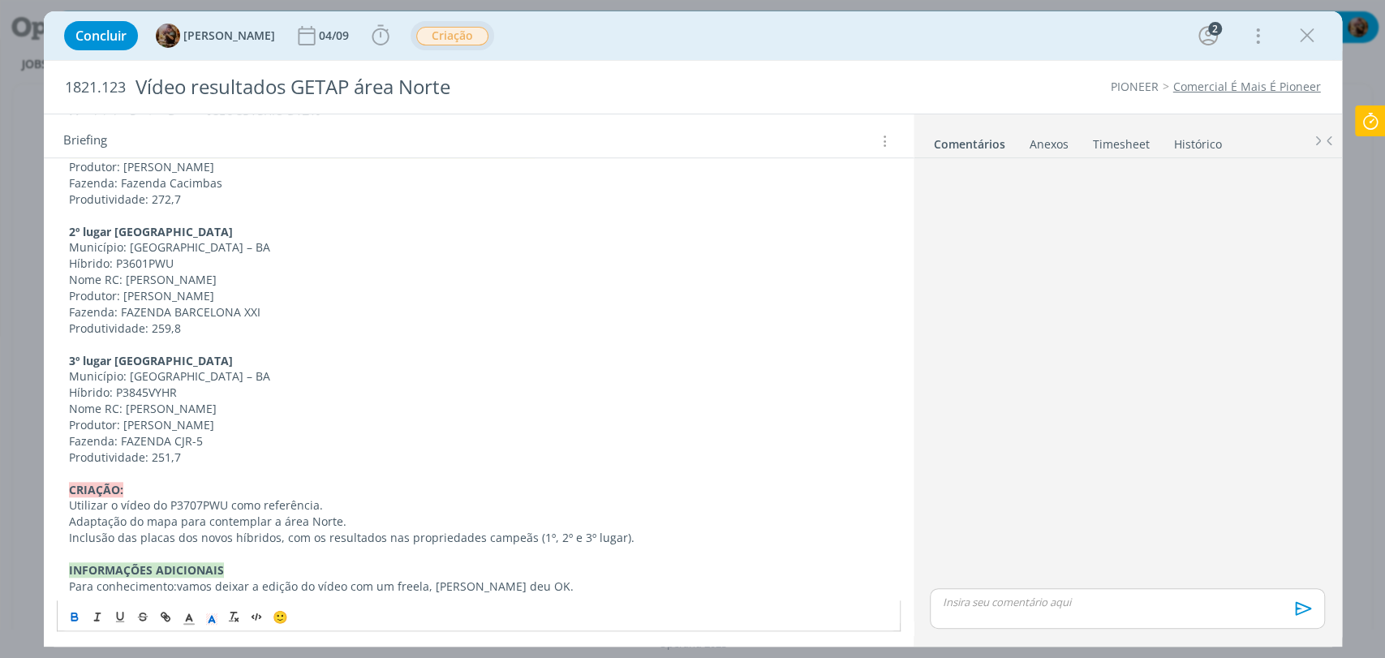
click at [247, 417] on p "Produtor: JOÃO ANTONIO GORGEN" at bounding box center [478, 425] width 819 height 16
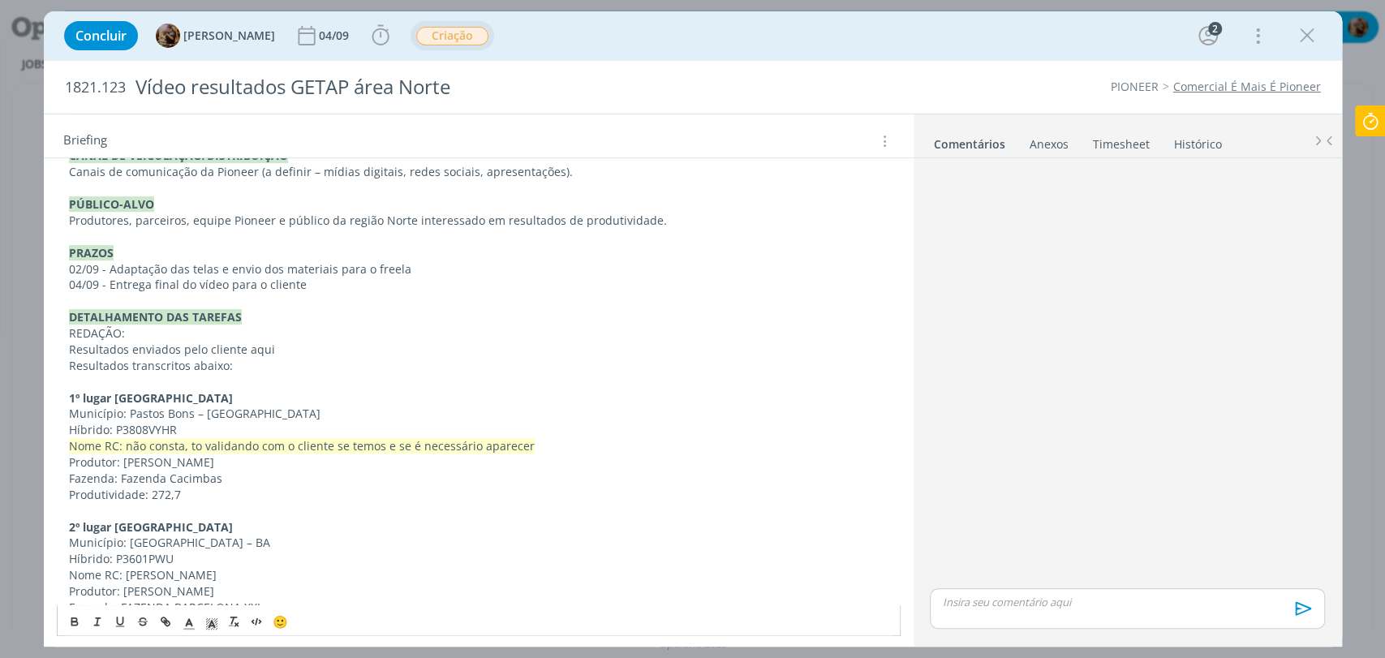
scroll to position [416, 0]
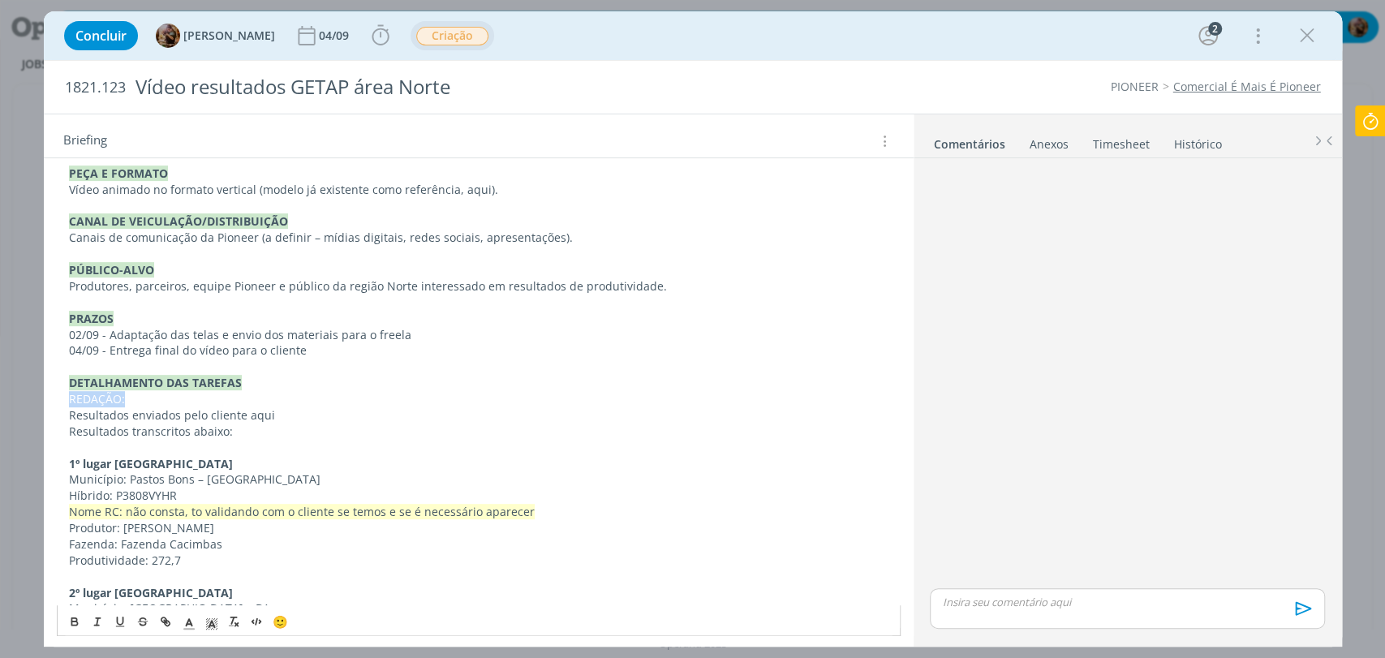
drag, startPoint x: 119, startPoint y: 398, endPoint x: 63, endPoint y: 400, distance: 56.0
click at [63, 400] on div "Pasta do job aqui. INTRODUÇÃO A pedido do FBL Geliandro Rigo, precisamos criar …" at bounding box center [479, 488] width 844 height 947
click at [72, 614] on icon "dialog" at bounding box center [74, 620] width 13 height 13
click at [208, 620] on rect "dialog" at bounding box center [208, 620] width 1 height 1
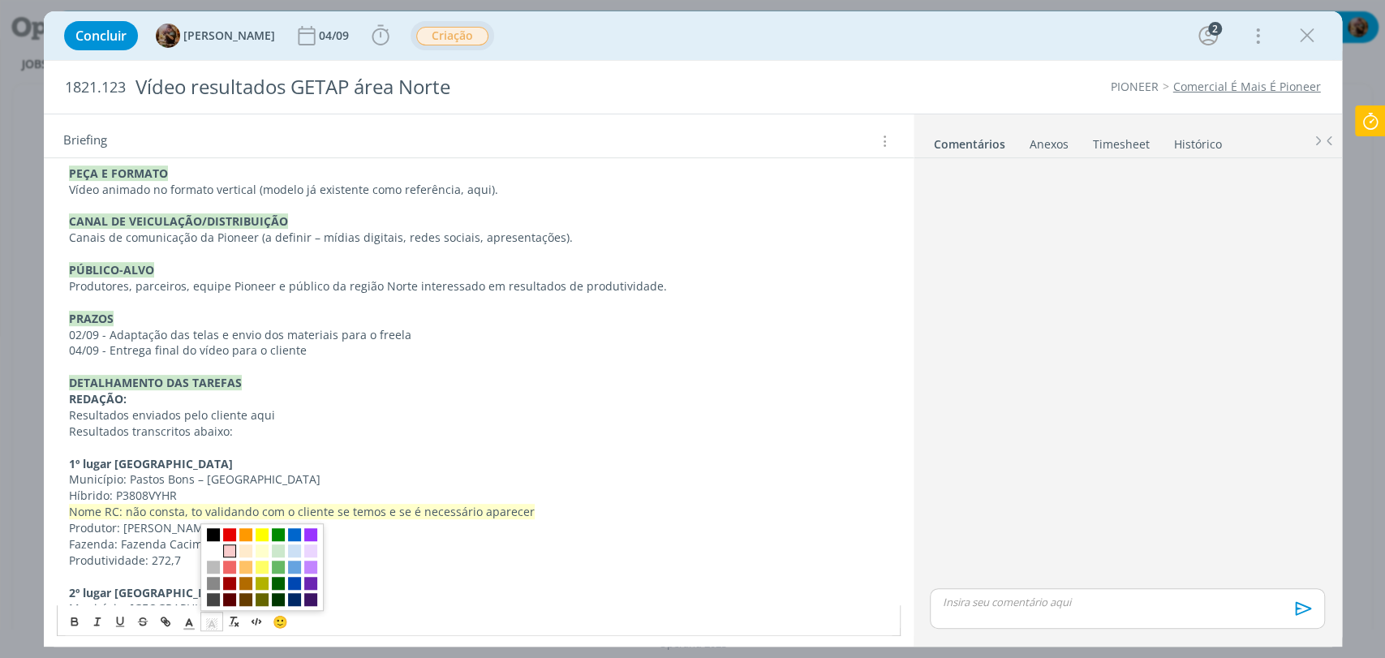
click at [230, 547] on span "dialog" at bounding box center [229, 550] width 13 height 13
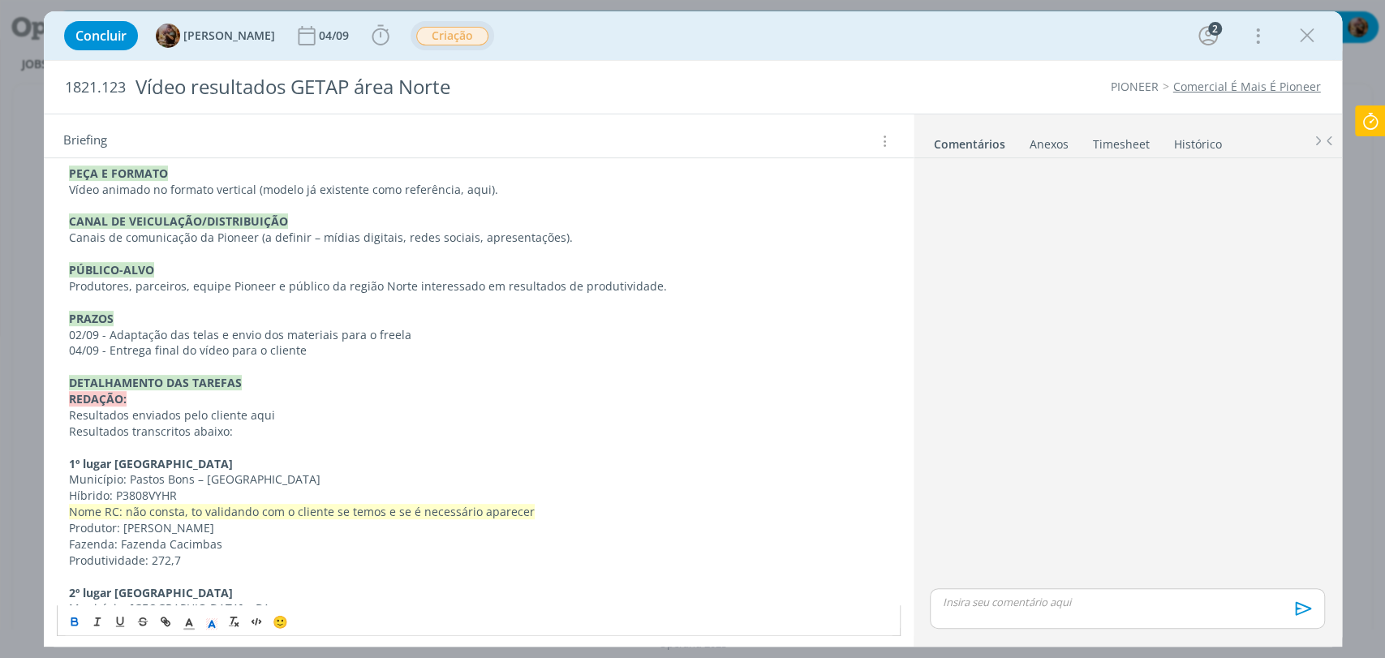
click at [315, 441] on p "dialog" at bounding box center [478, 448] width 819 height 16
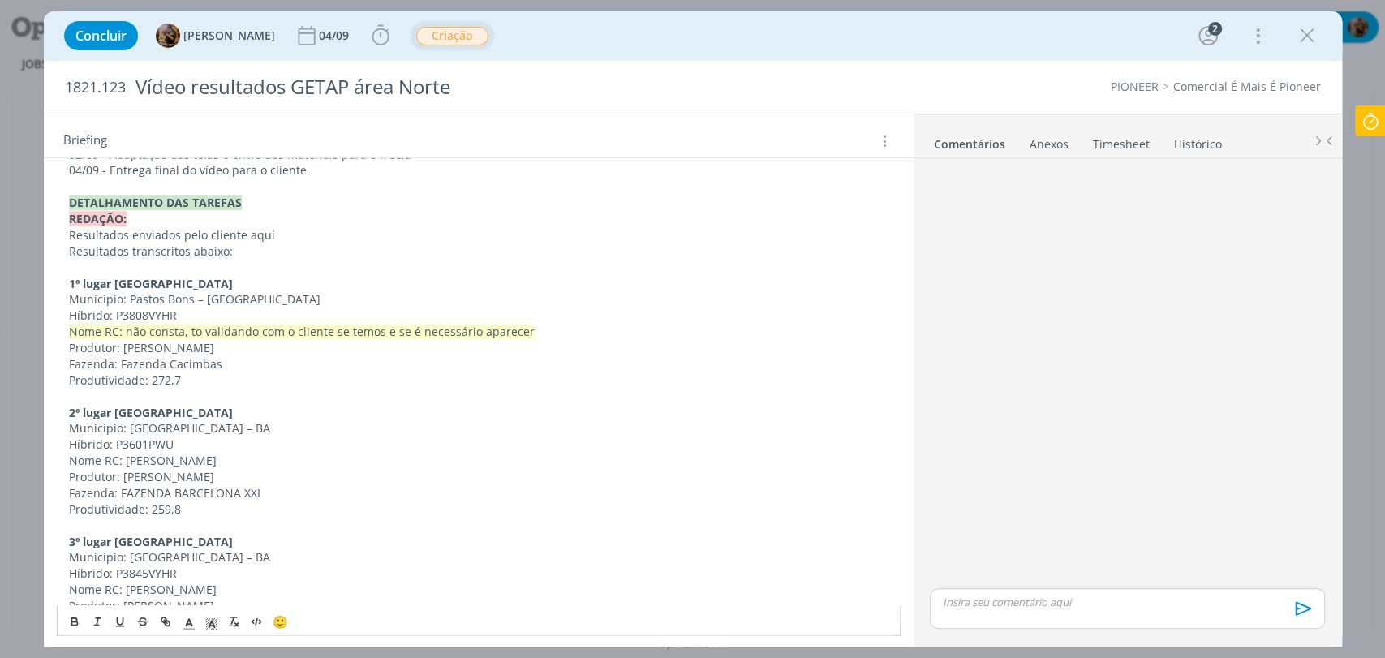
scroll to position [777, 0]
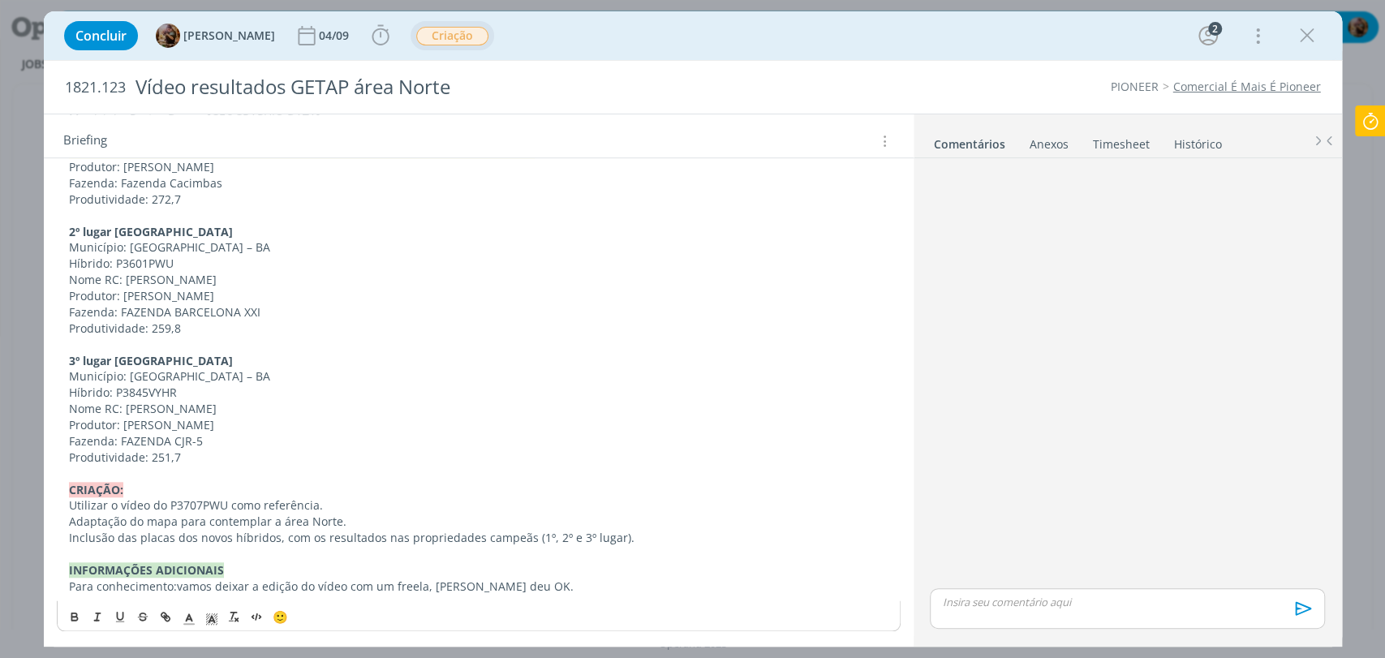
click at [531, 592] on div "Pasta do job aqui. INTRODUÇÃO A pedido do FBL Geliandro Rigo, precisamos criar …" at bounding box center [479, 127] width 844 height 947
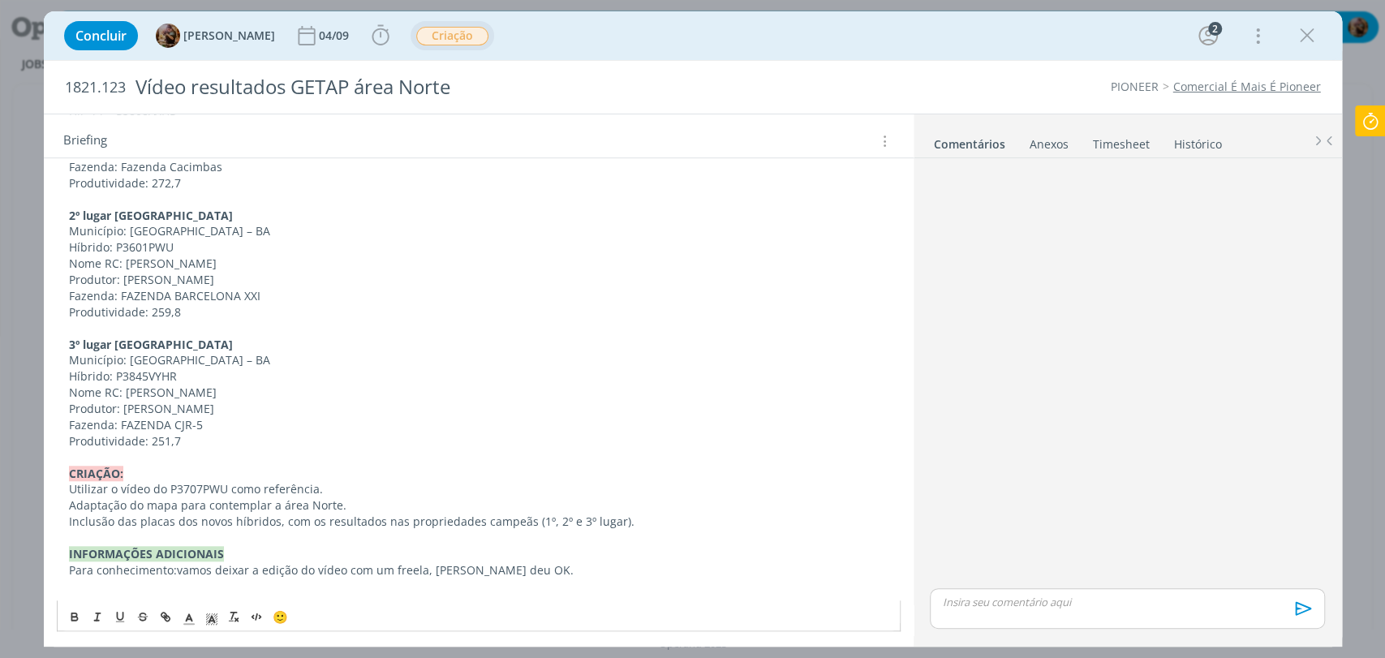
click at [498, 580] on p "dialog" at bounding box center [478, 586] width 819 height 16
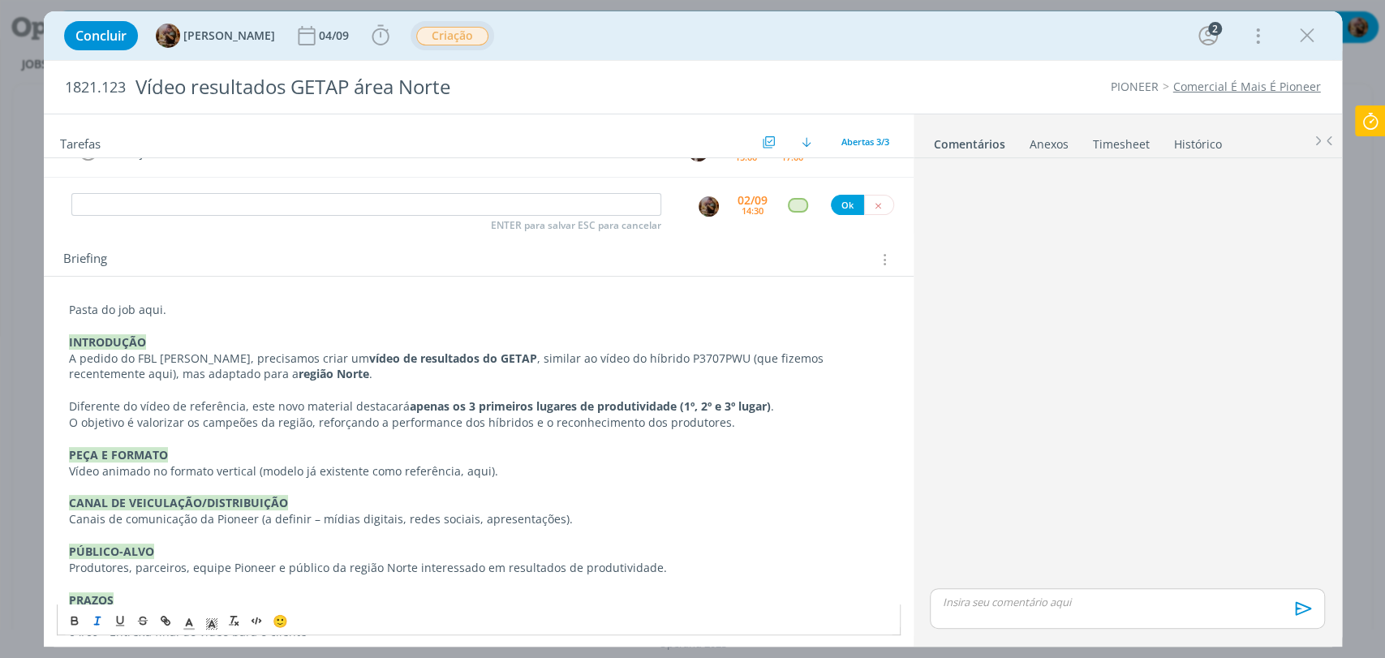
scroll to position [180, 0]
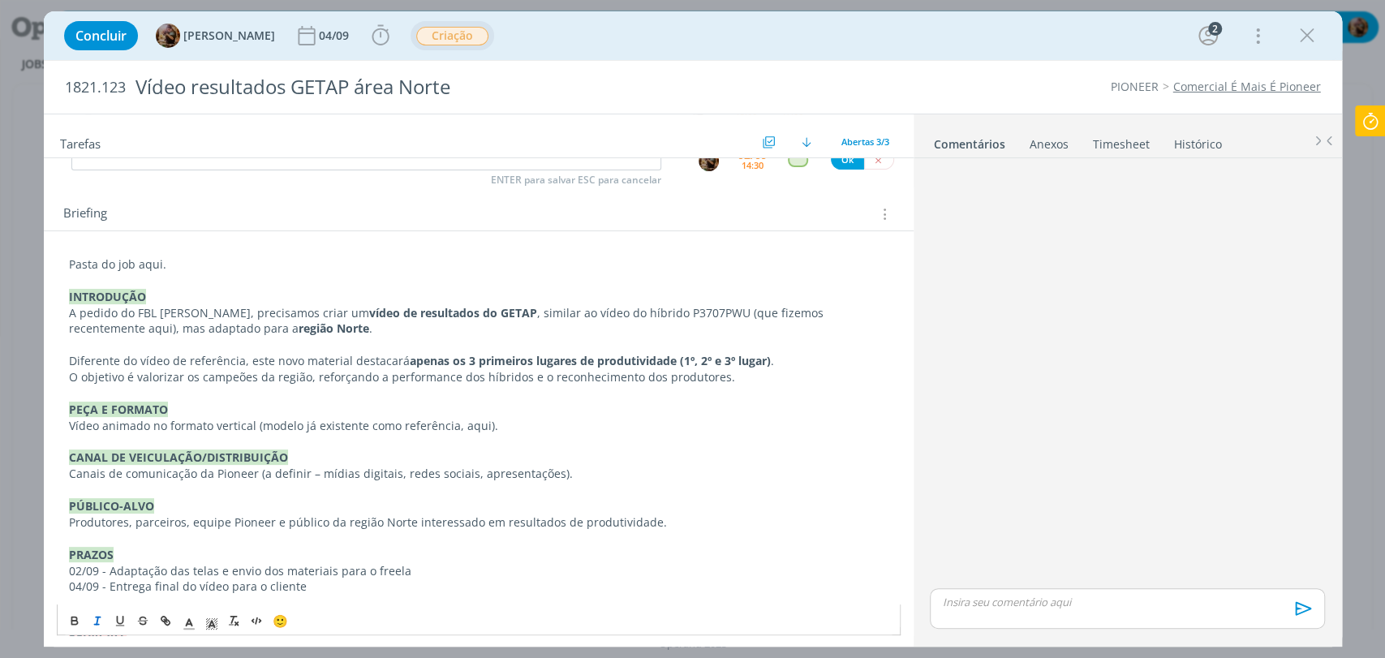
click at [530, 445] on p "dialog" at bounding box center [478, 442] width 819 height 16
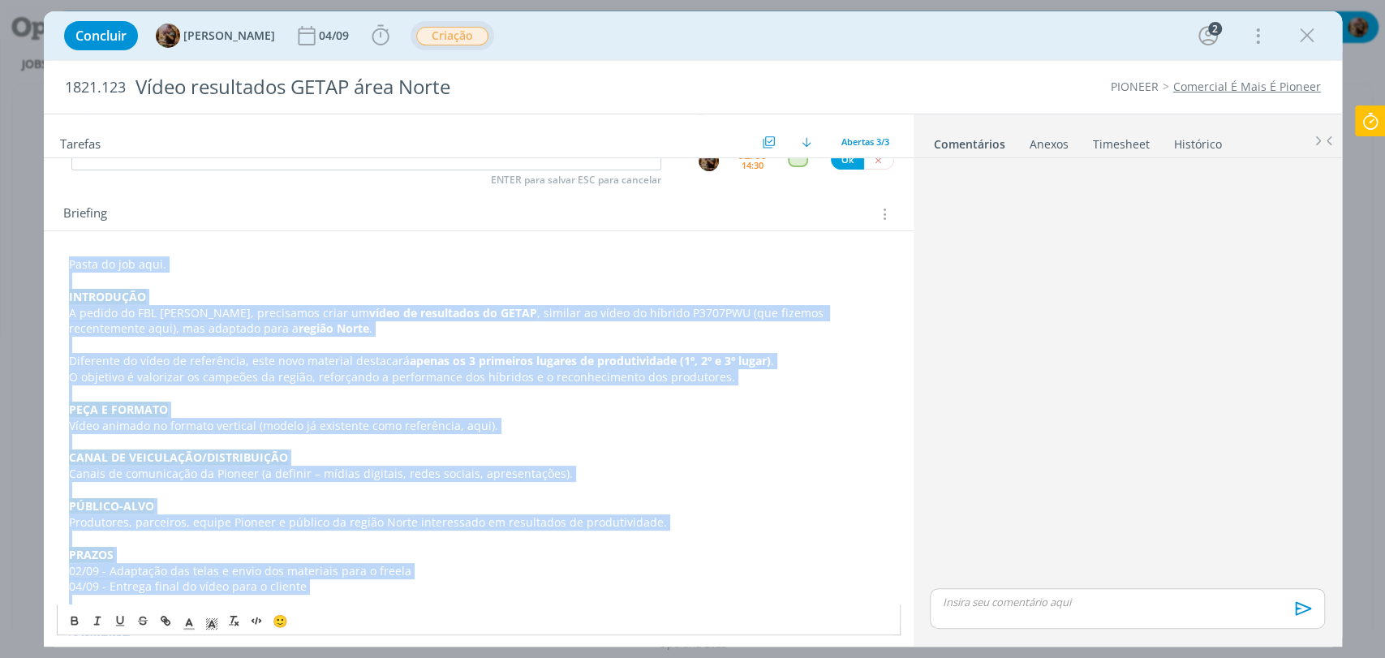
copy div "Pasta do job aqui. INTRODUÇÃO A pedido do FBL Geliandro Rigo, precisamos criar …"
click at [385, 524] on p "Produtores, parceiros, equipe Pioneer e público da região Norte interessado em …" at bounding box center [478, 522] width 819 height 16
click at [398, 383] on p "O objetivo é valorizar os campeões da região, reforçando a performance dos híbr…" at bounding box center [478, 377] width 819 height 16
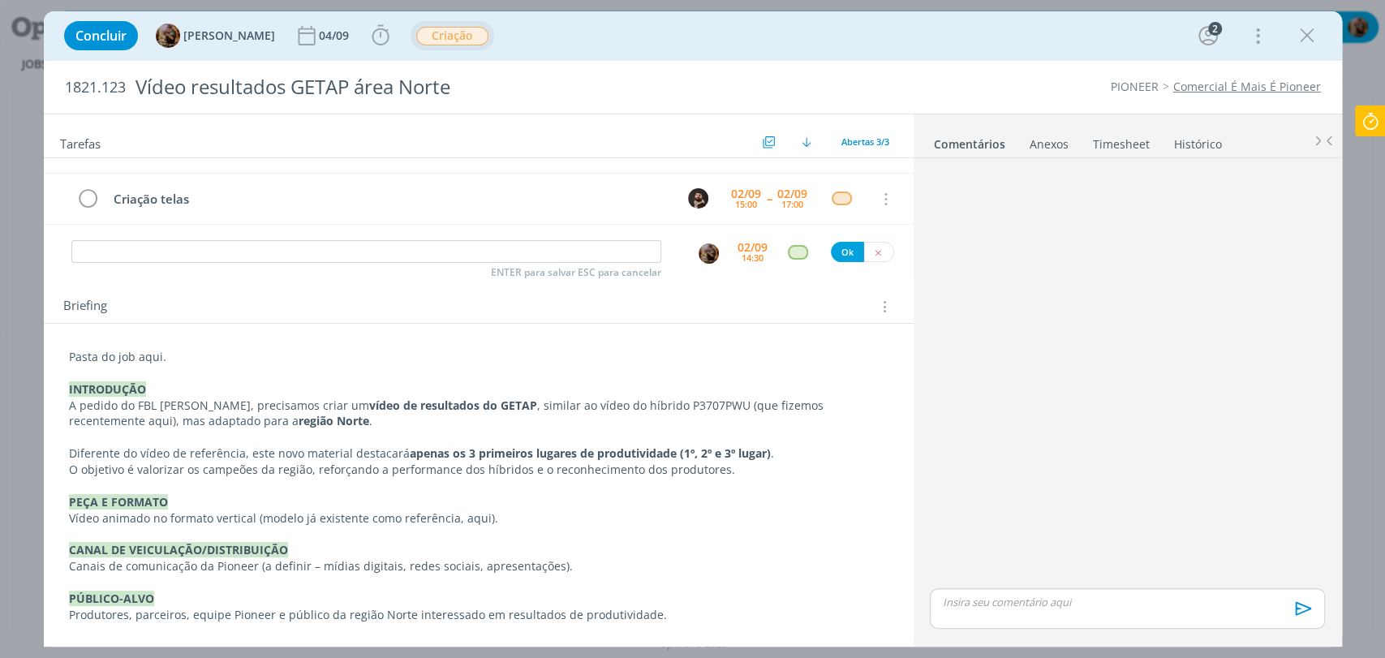
scroll to position [90, 0]
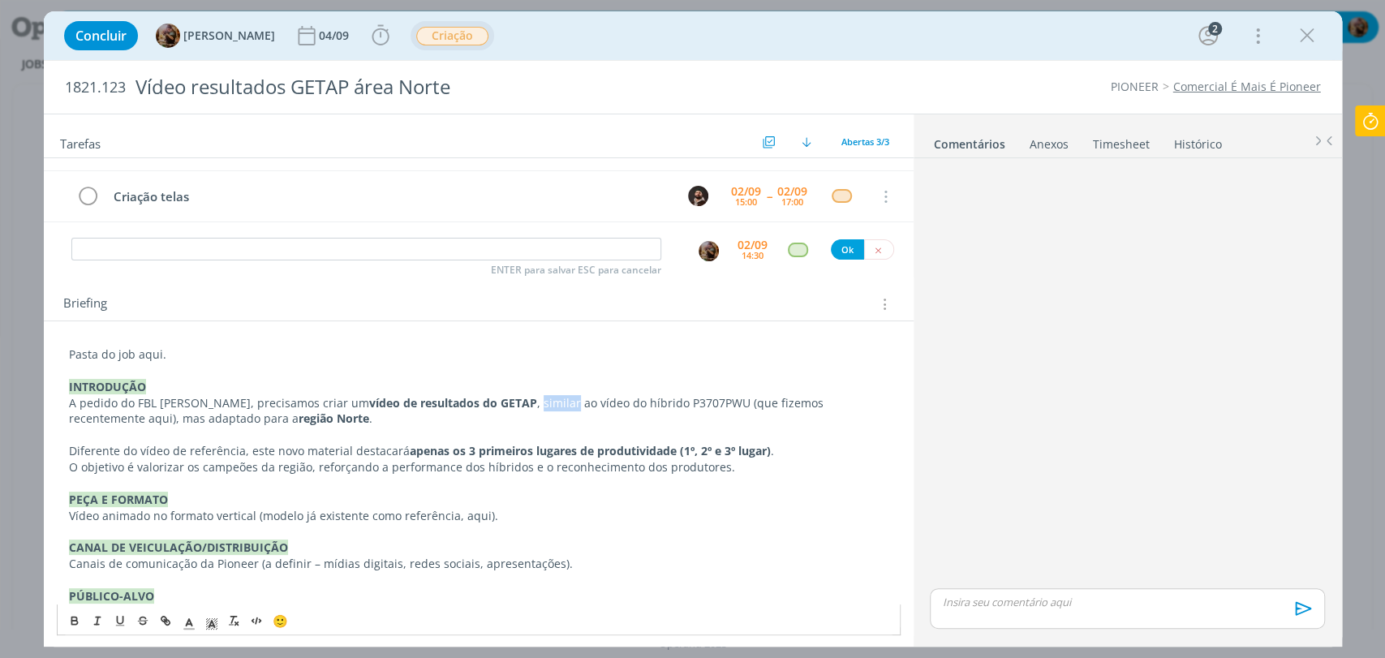
drag, startPoint x: 560, startPoint y: 402, endPoint x: 526, endPoint y: 400, distance: 34.2
click at [526, 400] on p "A pedido do FBL Geliandro Rigo, precisamos criar um vídeo de resultados do GETA…" at bounding box center [478, 411] width 819 height 32
drag, startPoint x: 830, startPoint y: 405, endPoint x: 168, endPoint y: 424, distance: 662.3
click at [168, 424] on p "A pedido do FBL Geliandro Rigo, precisamos criar um vídeo de resultados do GETA…" at bounding box center [478, 411] width 819 height 32
copy p "que fizemos recentemente"
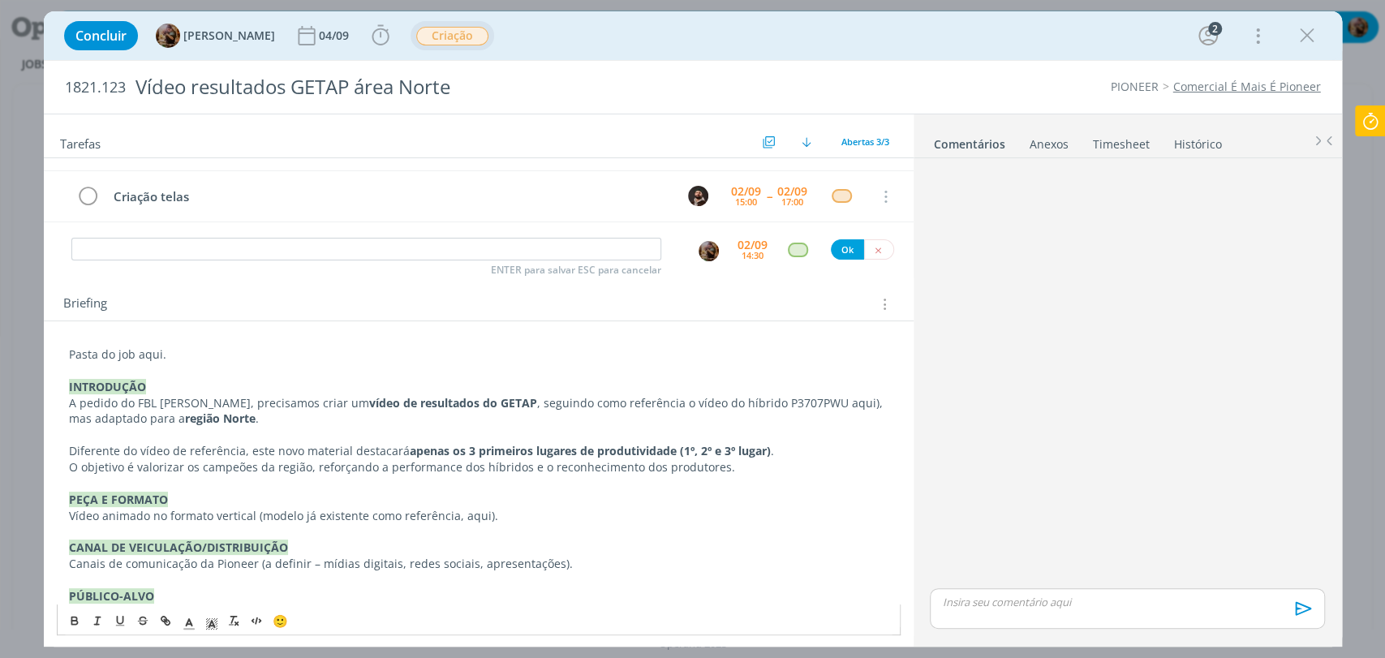
click at [715, 404] on p "A pedido do FBL Geliandro Rigo, precisamos criar um vídeo de resultados do GETA…" at bounding box center [478, 411] width 819 height 32
click at [176, 419] on p "A pedido do FBL Geliandro Rigo, precisamos criar um vídeo de resultados do GETA…" at bounding box center [478, 411] width 819 height 32
click at [182, 424] on p "A pedido do FBL Geliandro Rigo, precisamos criar um vídeo de resultados do GETA…" at bounding box center [478, 411] width 819 height 32
click at [205, 423] on p "A pedido do FBL Geliandro Rigo, precisamos criar um vídeo de resultados do GETA…" at bounding box center [478, 411] width 819 height 32
drag, startPoint x: 458, startPoint y: 420, endPoint x: 266, endPoint y: 415, distance: 192.4
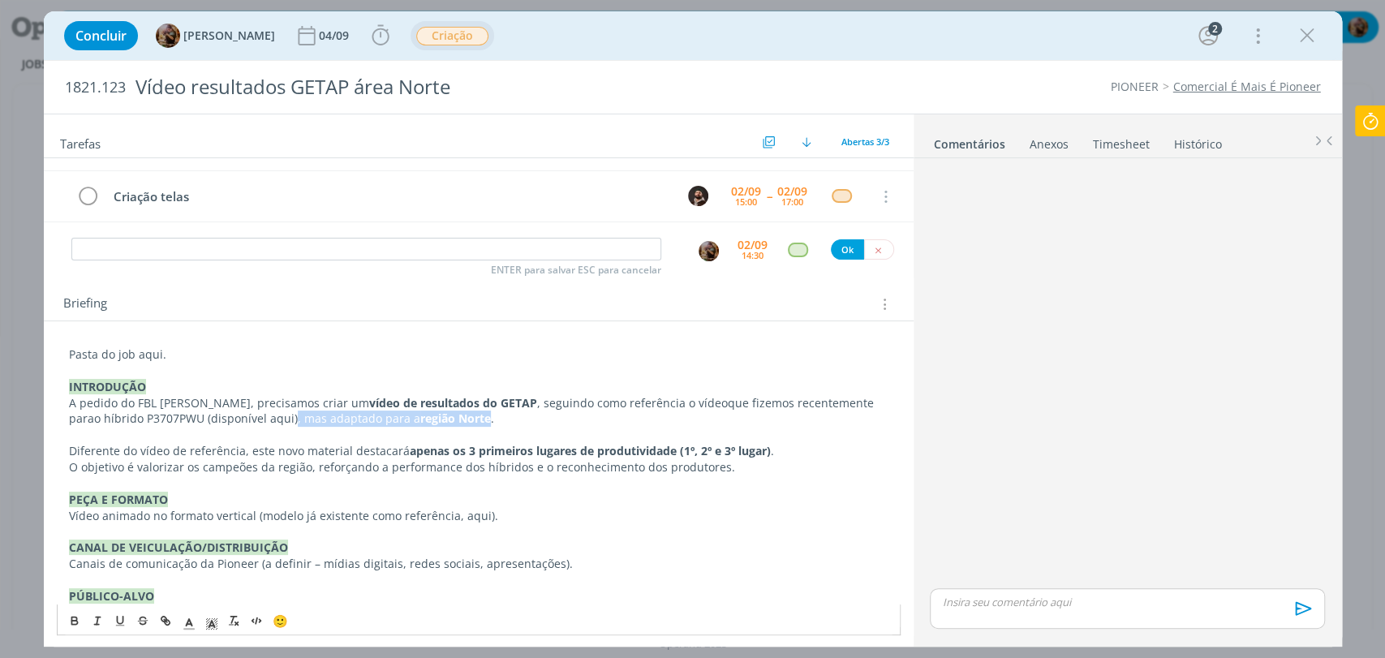
click at [266, 415] on p "A pedido do FBL Geliandro Rigo, precisamos criar um vídeo de resultados do GETA…" at bounding box center [478, 411] width 819 height 32
drag, startPoint x: 785, startPoint y: 446, endPoint x: 50, endPoint y: 451, distance: 734.3
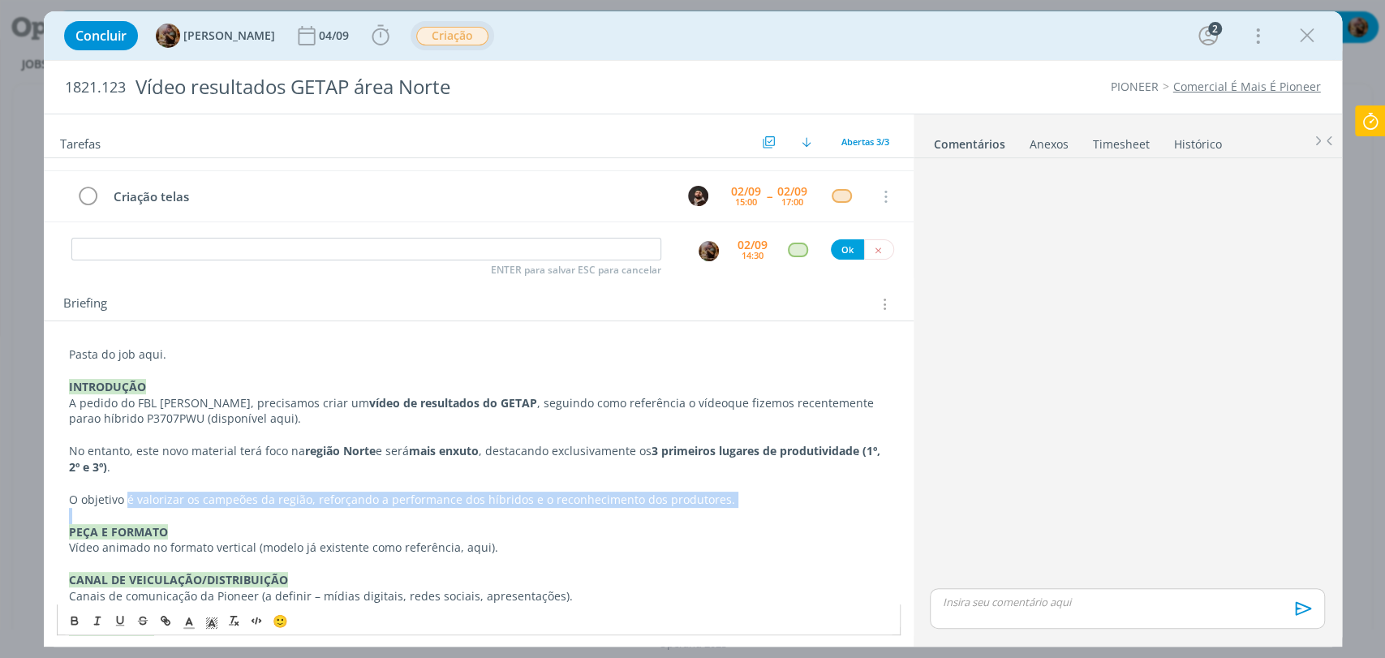
drag, startPoint x: 127, startPoint y: 495, endPoint x: 730, endPoint y: 509, distance: 603.8
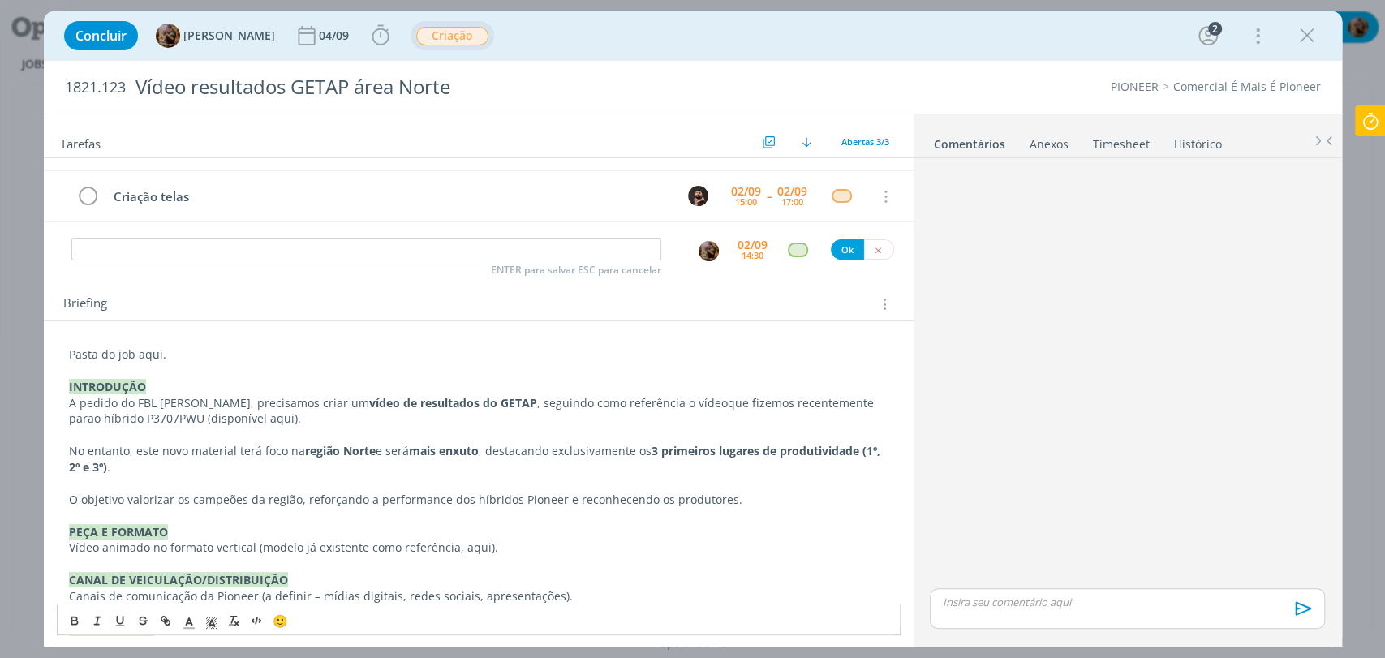
click at [124, 497] on p "O objetivo valorizar os campeões da região, reforçando a performance dos híbrid…" at bounding box center [478, 500] width 819 height 16
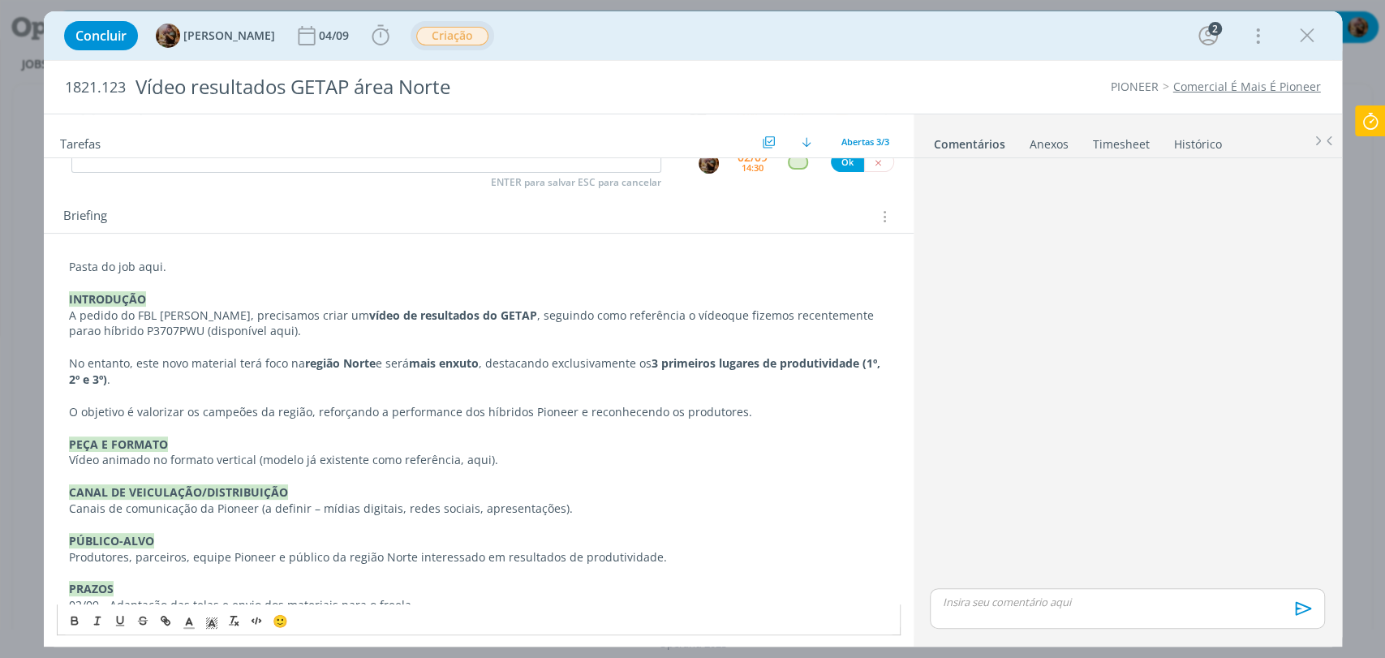
scroll to position [180, 0]
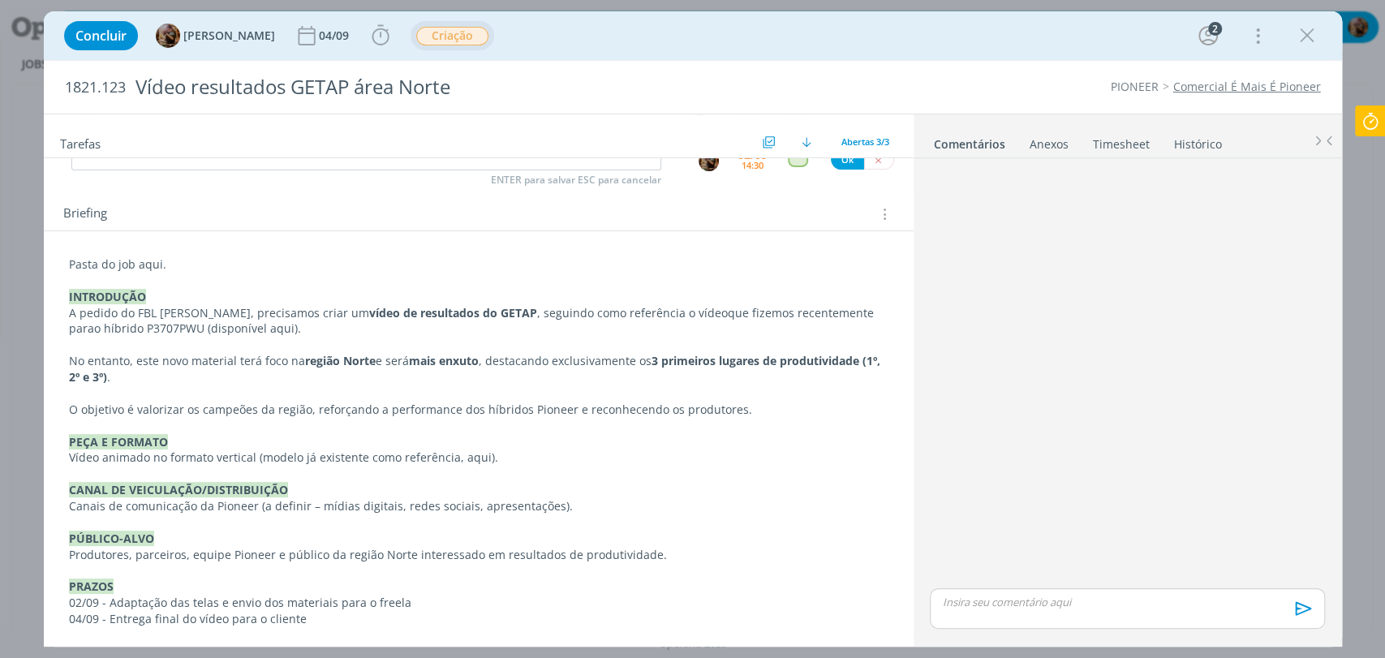
click at [253, 326] on p "A pedido do FBL Geliandro Rigo, precisamos criar um vídeo de resultados do GETA…" at bounding box center [478, 321] width 819 height 32
click at [164, 614] on icon "dialog" at bounding box center [165, 620] width 13 height 13
paste input "https://sobeae.sharepoint.com/:v:/s/SOBEAE/EfCmgguoif5HrhBpJx4V_l0BBwomflpaCoIX…"
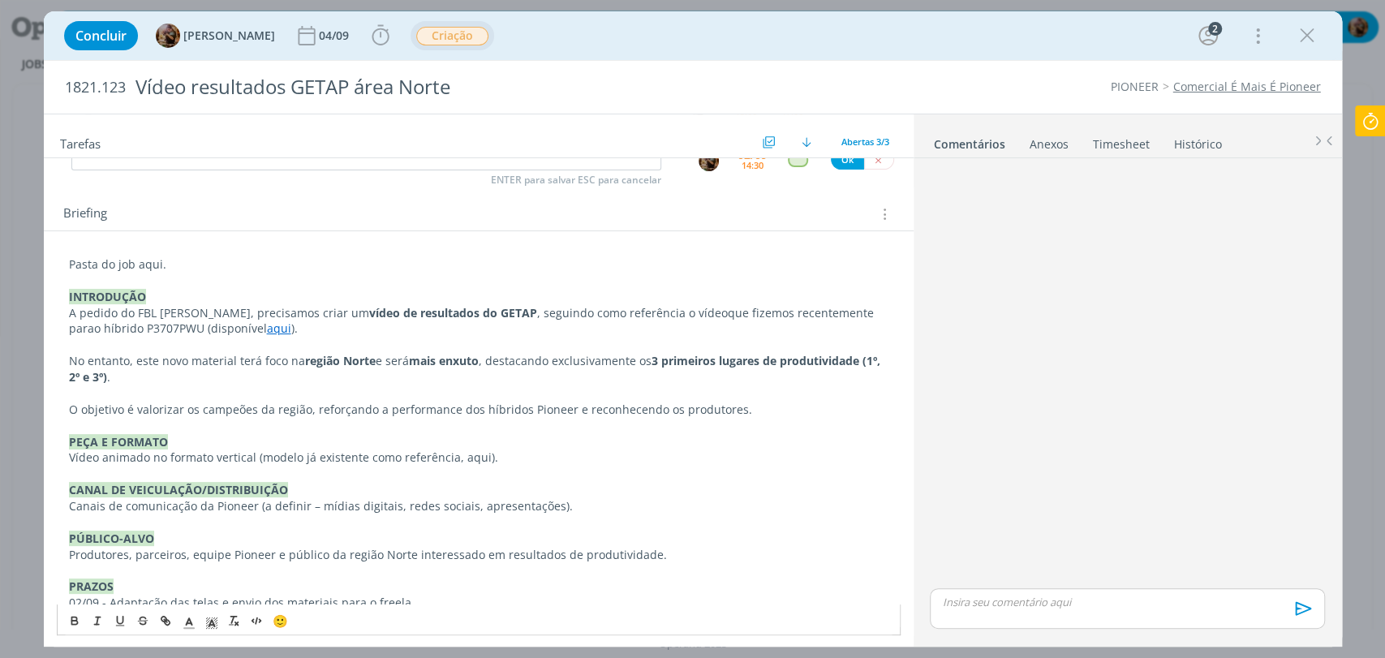
click at [312, 346] on p "dialog" at bounding box center [478, 345] width 819 height 16
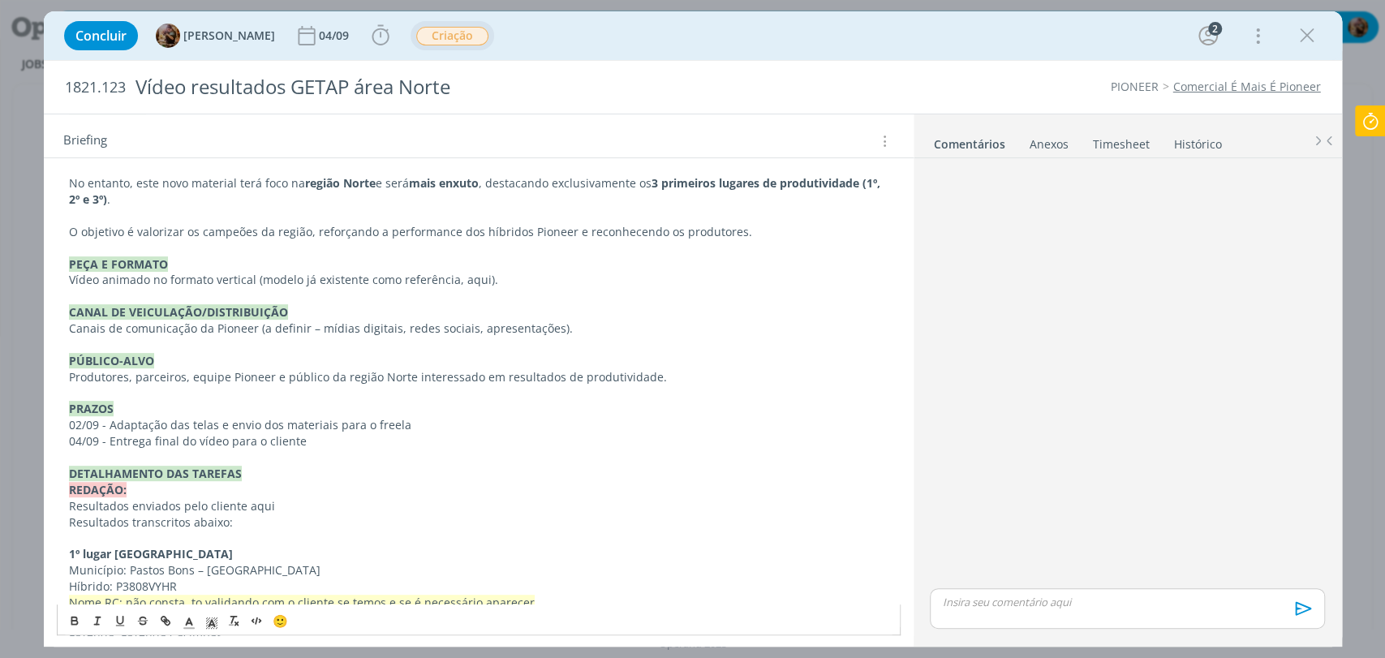
scroll to position [360, 0]
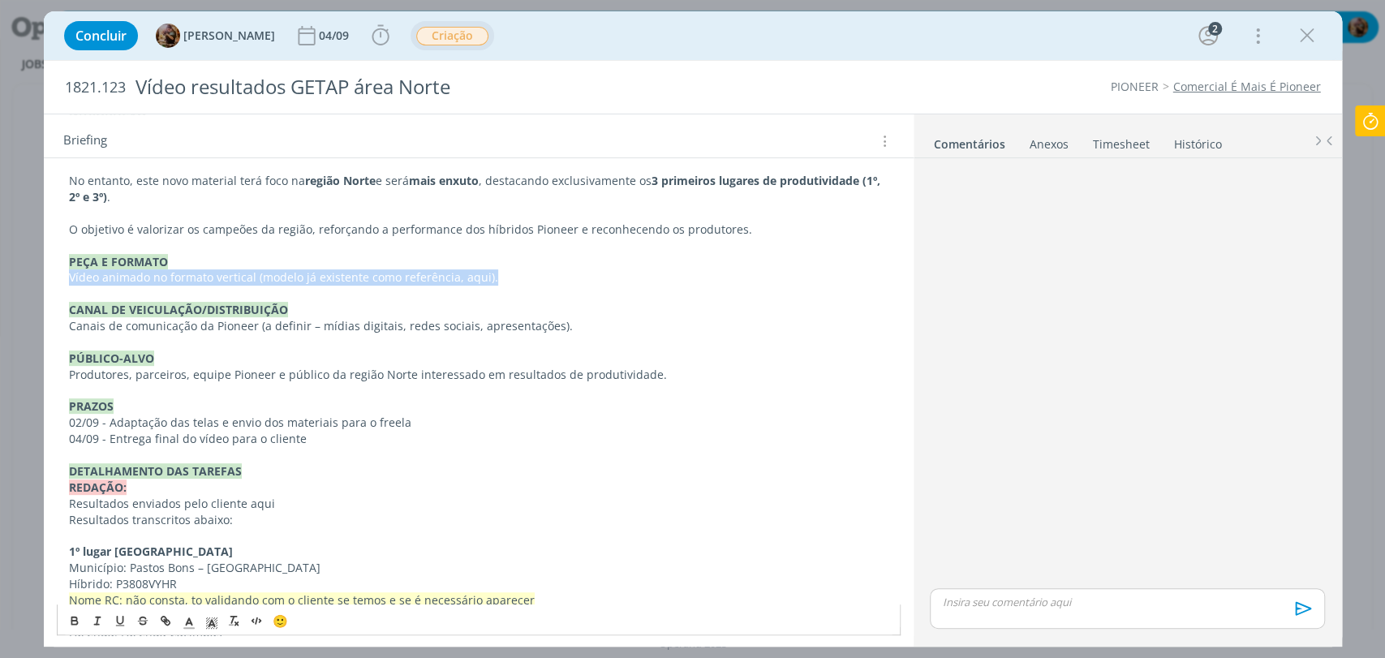
drag, startPoint x: 502, startPoint y: 273, endPoint x: 54, endPoint y: 275, distance: 448.7
click at [54, 275] on div "Pasta do job aqui. INTRODUÇÃO A pedido do FBL Geliandro Rigo, precisamos criar …" at bounding box center [479, 649] width 870 height 1197
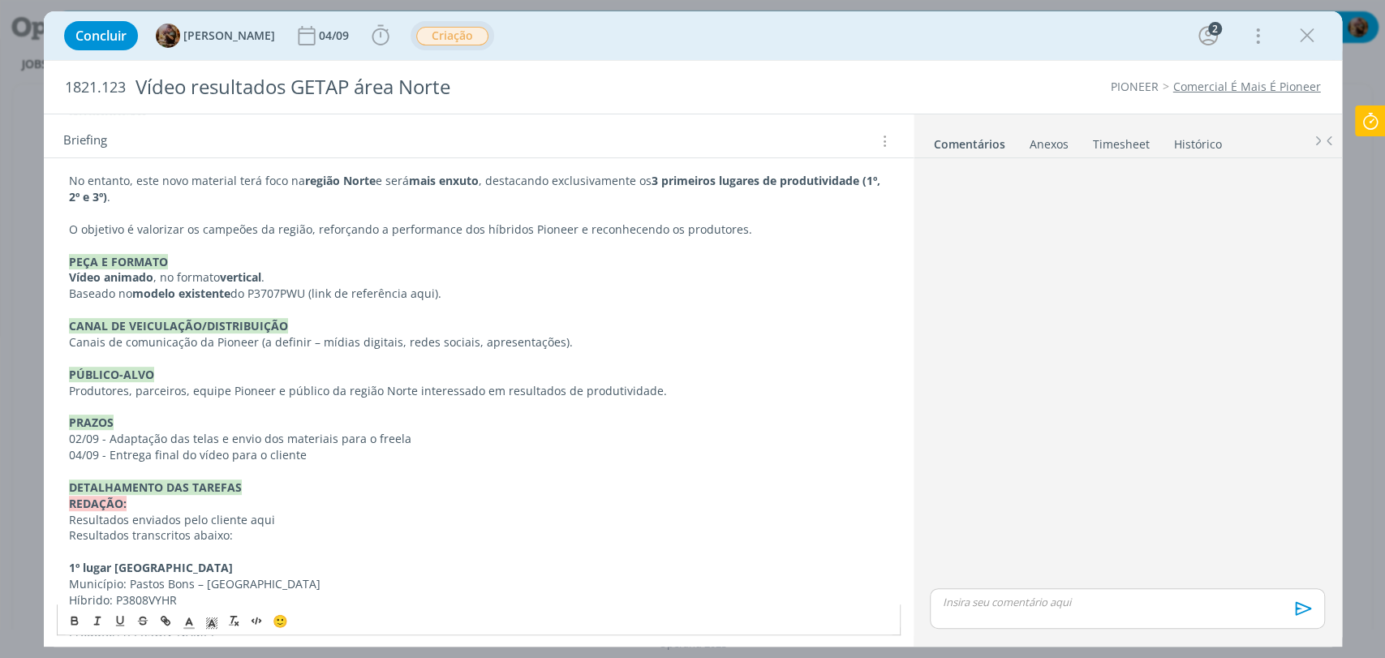
drag, startPoint x: 456, startPoint y: 288, endPoint x: 56, endPoint y: 281, distance: 400.1
click at [57, 278] on div "Pasta do job aqui. INTRODUÇÃO A pedido do FBL Geliandro Rigo, precisamos criar …" at bounding box center [479, 649] width 844 height 1156
click at [75, 629] on button "dialog" at bounding box center [75, 620] width 23 height 19
click at [244, 351] on p "dialog" at bounding box center [478, 359] width 819 height 16
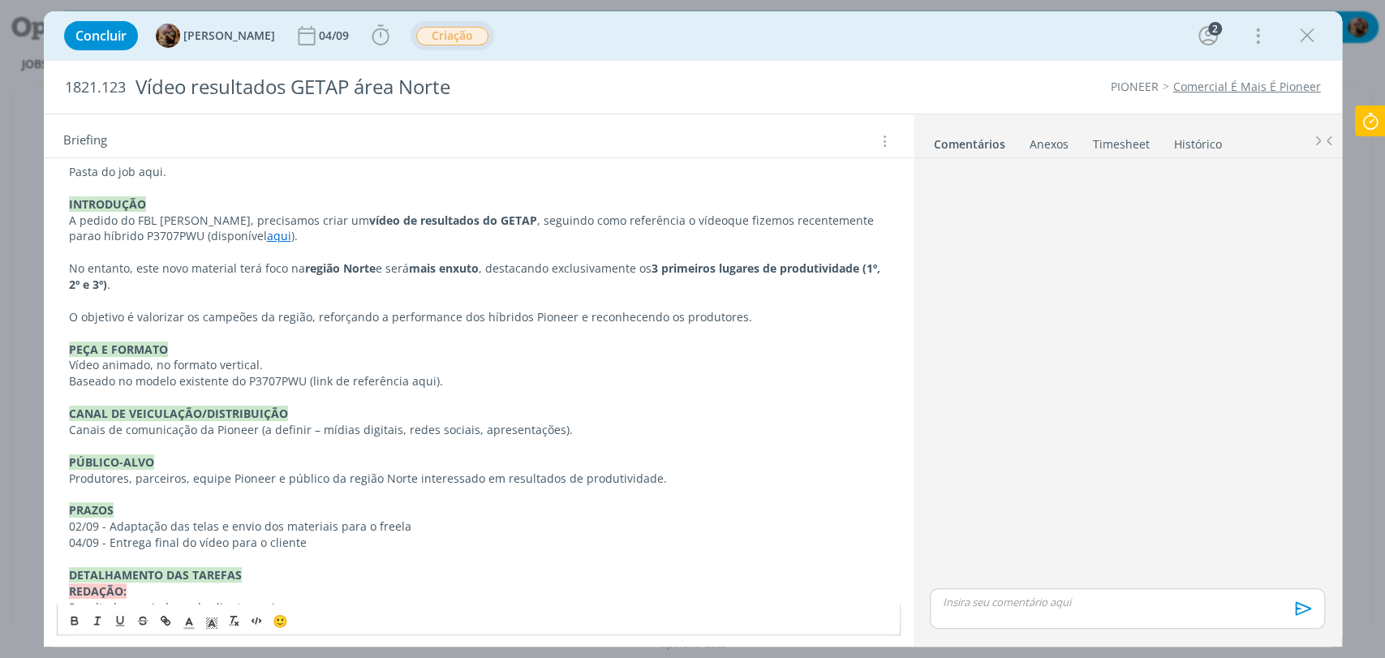
scroll to position [270, 0]
click at [267, 236] on link "aqui" at bounding box center [279, 237] width 24 height 15
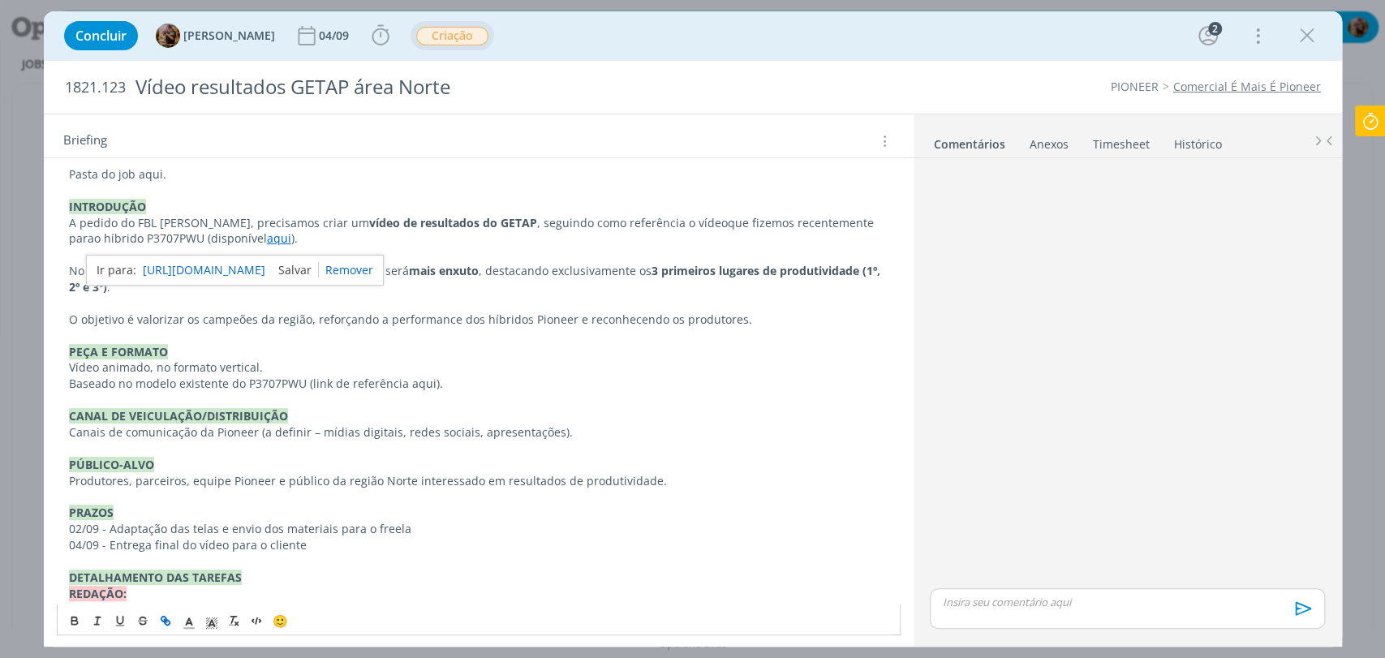
click at [319, 265] on link "dialog" at bounding box center [292, 269] width 54 height 15
click at [401, 385] on p "Baseado no modelo existente do P3707PWU (link de referência aqui)." at bounding box center [478, 384] width 819 height 16
click at [412, 386] on p "Baseado no modelo existente do P3707PWU (link de referência aqui)." at bounding box center [478, 384] width 819 height 16
click at [165, 621] on icon "dialog" at bounding box center [167, 623] width 5 height 5
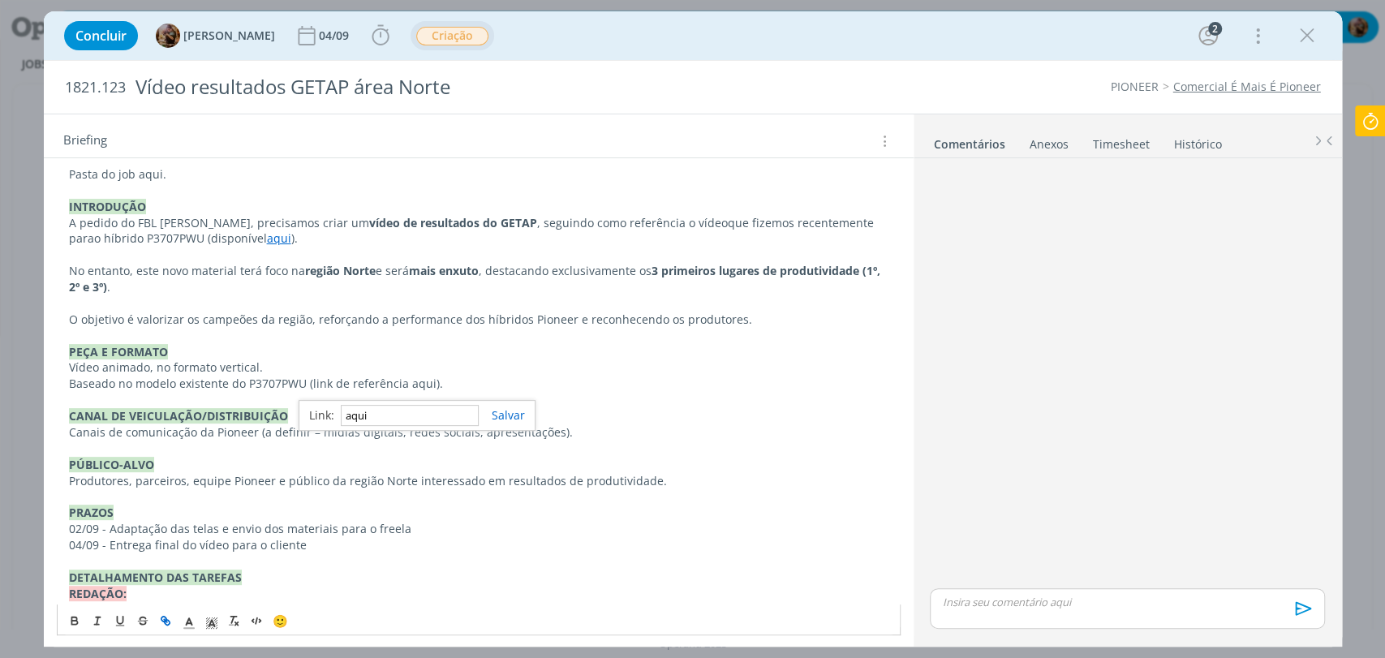
paste input "https://sobeae.sharepoint.com/:v:/s/SOBEAE/EfCmgguoif5HrhBpJx4V_l0BBwomflpaCoIX…"
click at [186, 316] on p "O objetivo é valorizar os campeões da região, reforçando a performance dos híbr…" at bounding box center [478, 320] width 819 height 16
drag, startPoint x: 266, startPoint y: 239, endPoint x: 183, endPoint y: 240, distance: 83.6
click at [183, 240] on p "A pedido do FBL Geliandro Rigo, precisamos criar um vídeo de resultados do GETA…" at bounding box center [478, 231] width 819 height 32
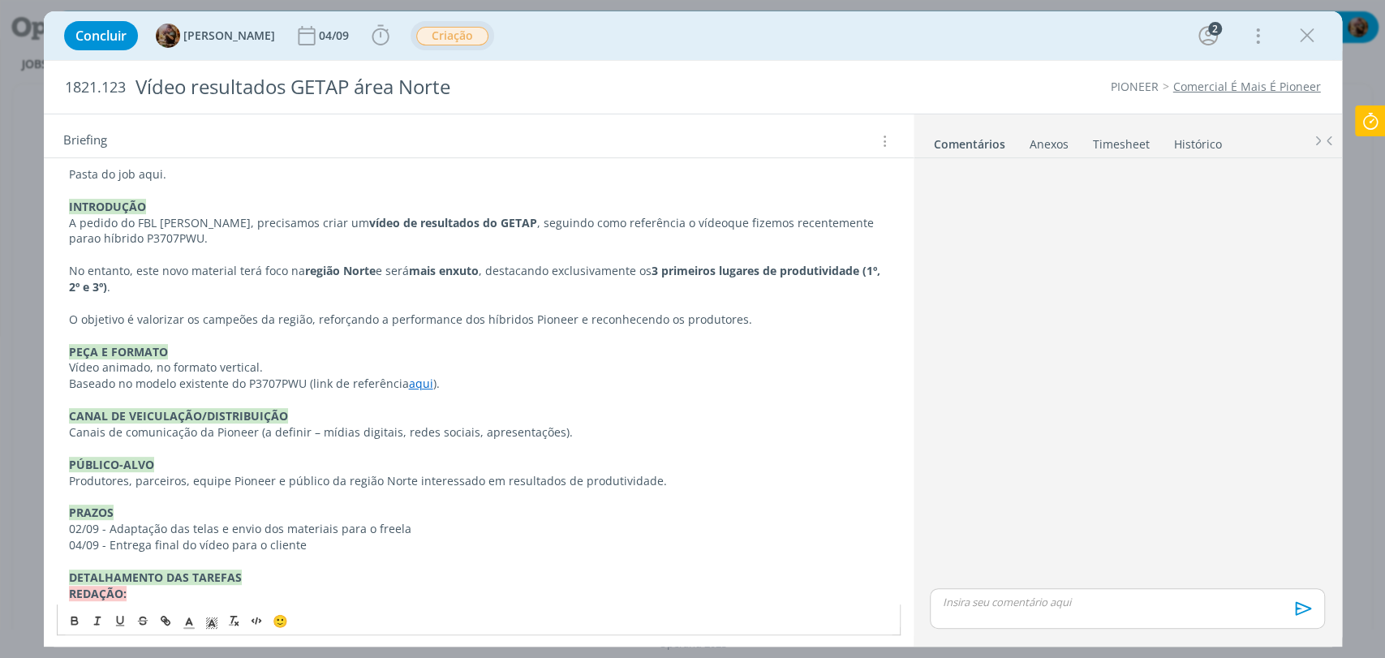
click at [232, 295] on p "dialog" at bounding box center [478, 303] width 819 height 16
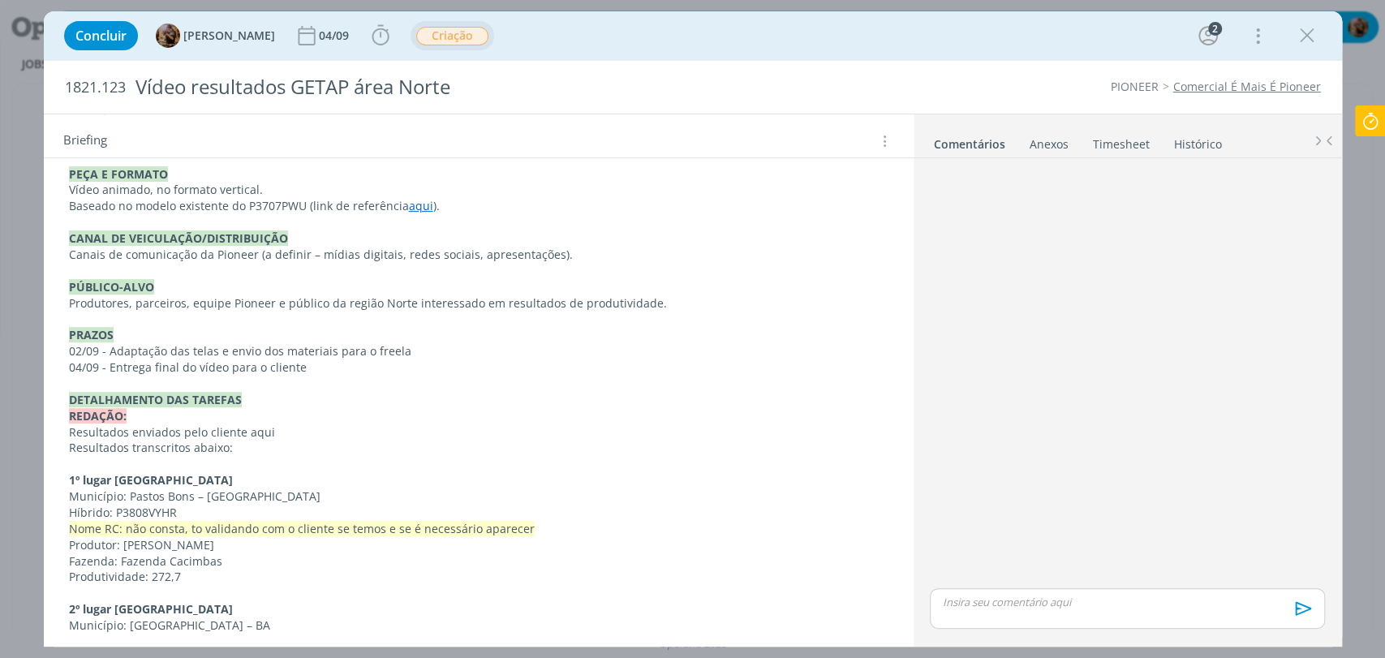
scroll to position [450, 0]
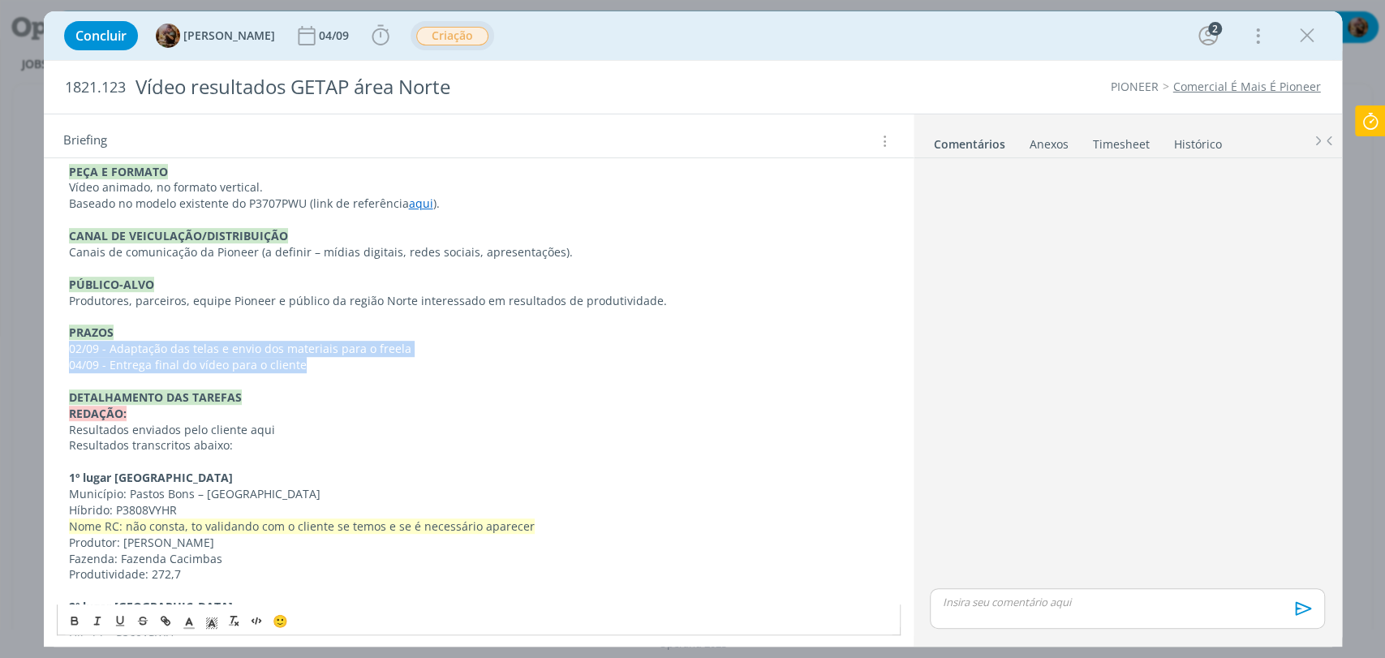
drag, startPoint x: 308, startPoint y: 357, endPoint x: 65, endPoint y: 353, distance: 242.6
click at [65, 353] on div "Pasta do job aqui. INTRODUÇÃO A pedido do FBL Geliandro Rigo, precisamos criar …" at bounding box center [479, 559] width 844 height 1156
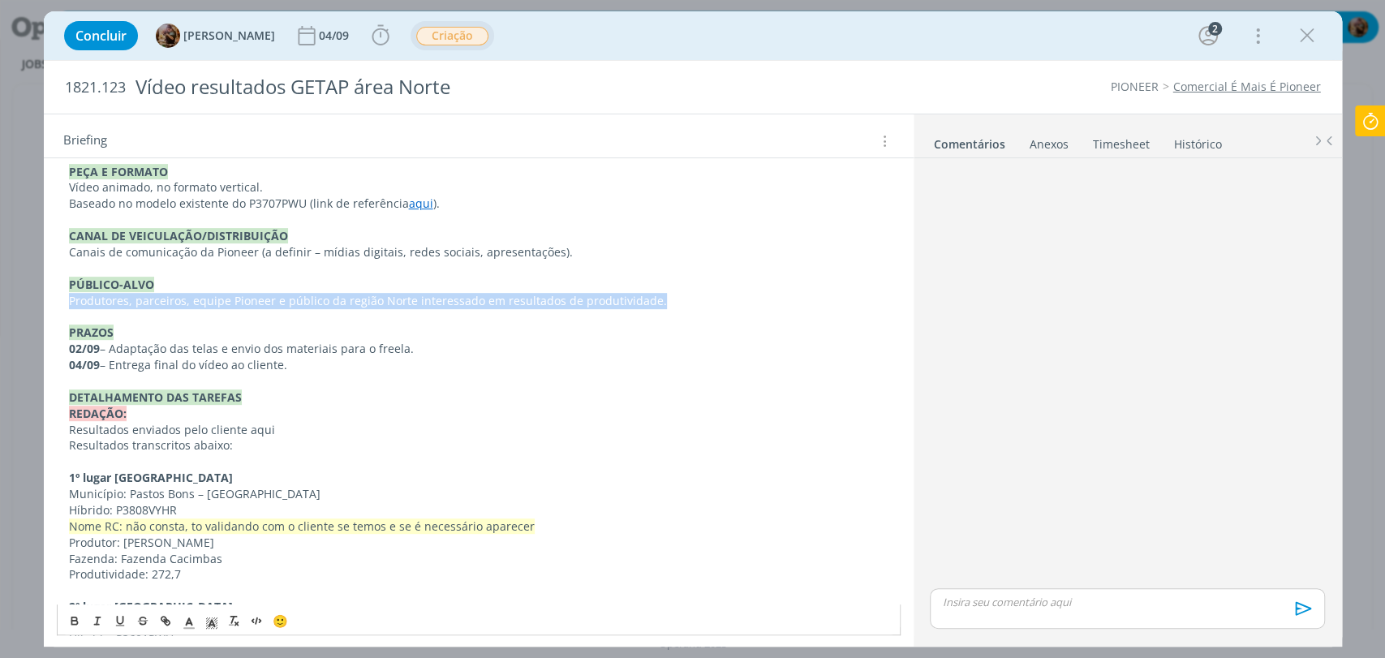
drag, startPoint x: 669, startPoint y: 304, endPoint x: 63, endPoint y: 292, distance: 605.4
click at [63, 292] on div "Pasta do job aqui. INTRODUÇÃO A pedido do FBL Geliandro Rigo, precisamos criar …" at bounding box center [479, 559] width 844 height 1156
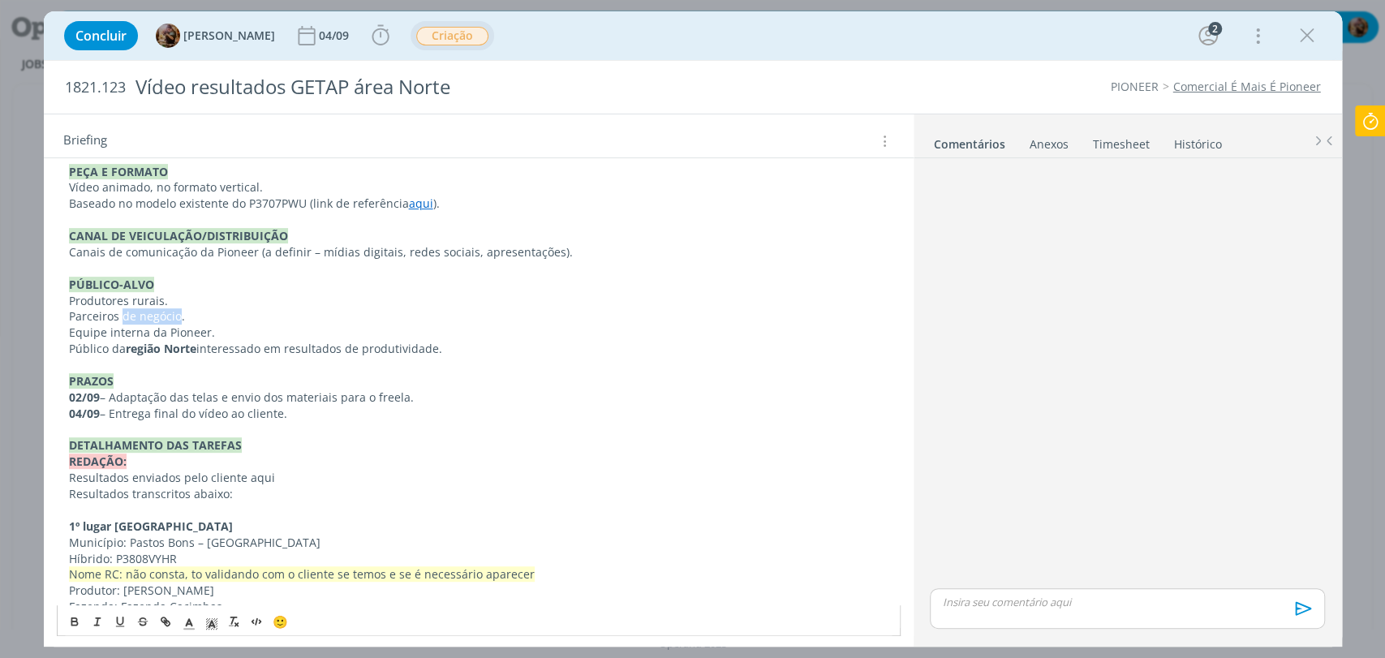
drag, startPoint x: 178, startPoint y: 316, endPoint x: 123, endPoint y: 318, distance: 55.2
click at [123, 318] on p "Parceiros de negócio." at bounding box center [478, 316] width 819 height 16
click at [136, 333] on p "Equipe interna da Pioneer." at bounding box center [478, 333] width 819 height 16
click at [206, 373] on p "PRAZOS" at bounding box center [478, 381] width 819 height 16
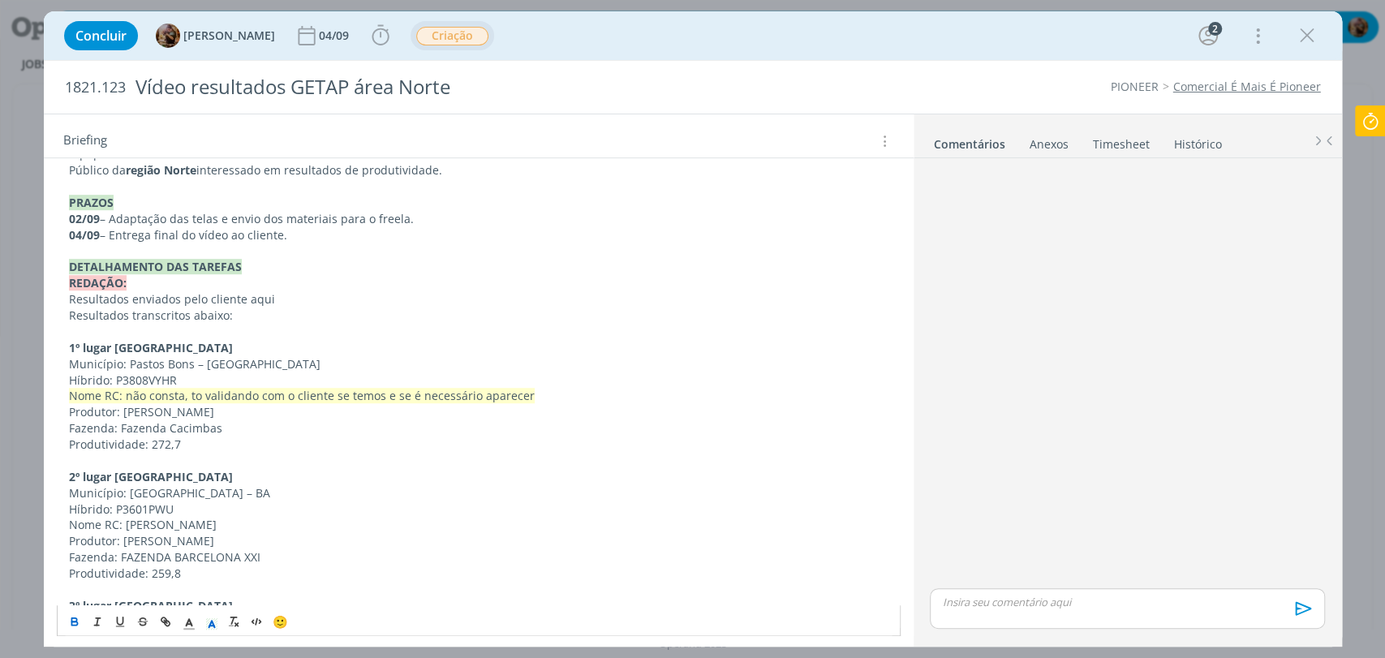
scroll to position [630, 0]
drag, startPoint x: 129, startPoint y: 316, endPoint x: 55, endPoint y: 308, distance: 74.3
click at [57, 308] on div "Pasta do job aqui. INTRODUÇÃO A pedido do FBL Geliandro Rigo, precisamos criar …" at bounding box center [479, 402] width 844 height 1205
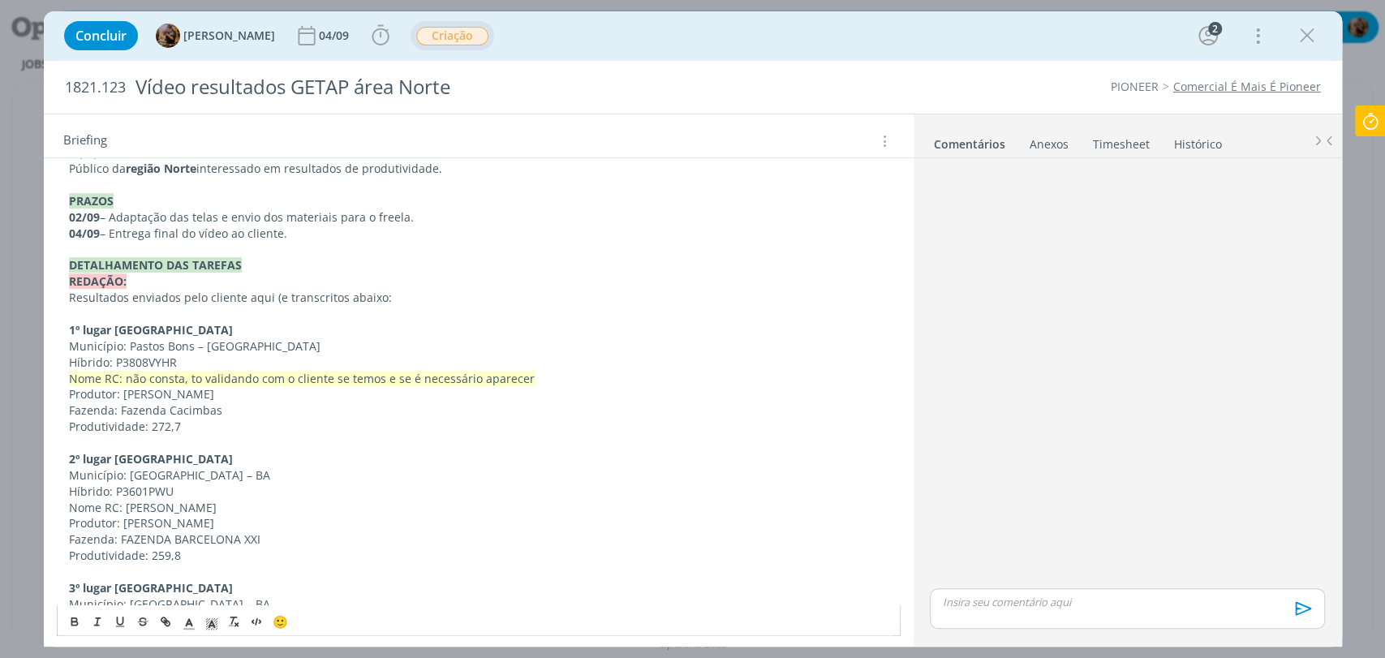
click at [435, 302] on p "Resultados enviados pelo cliente aqui (e transcritos abaixo:" at bounding box center [478, 298] width 819 height 16
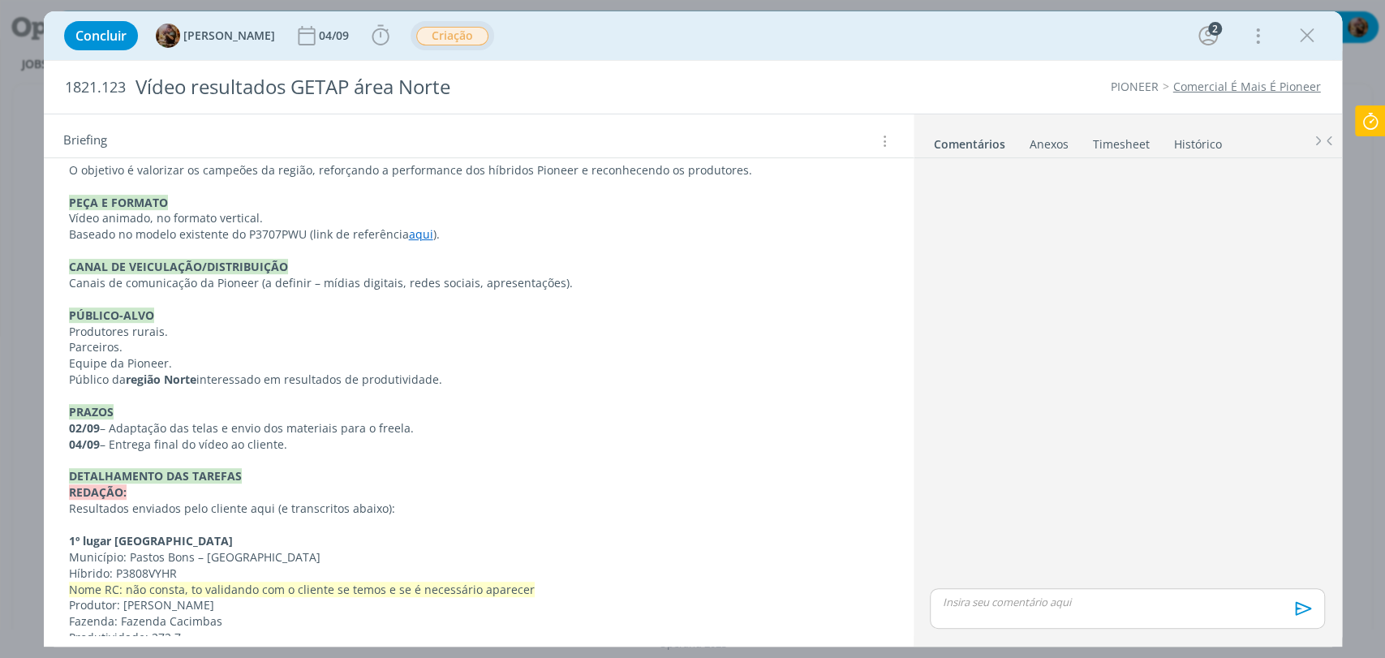
scroll to position [90, 0]
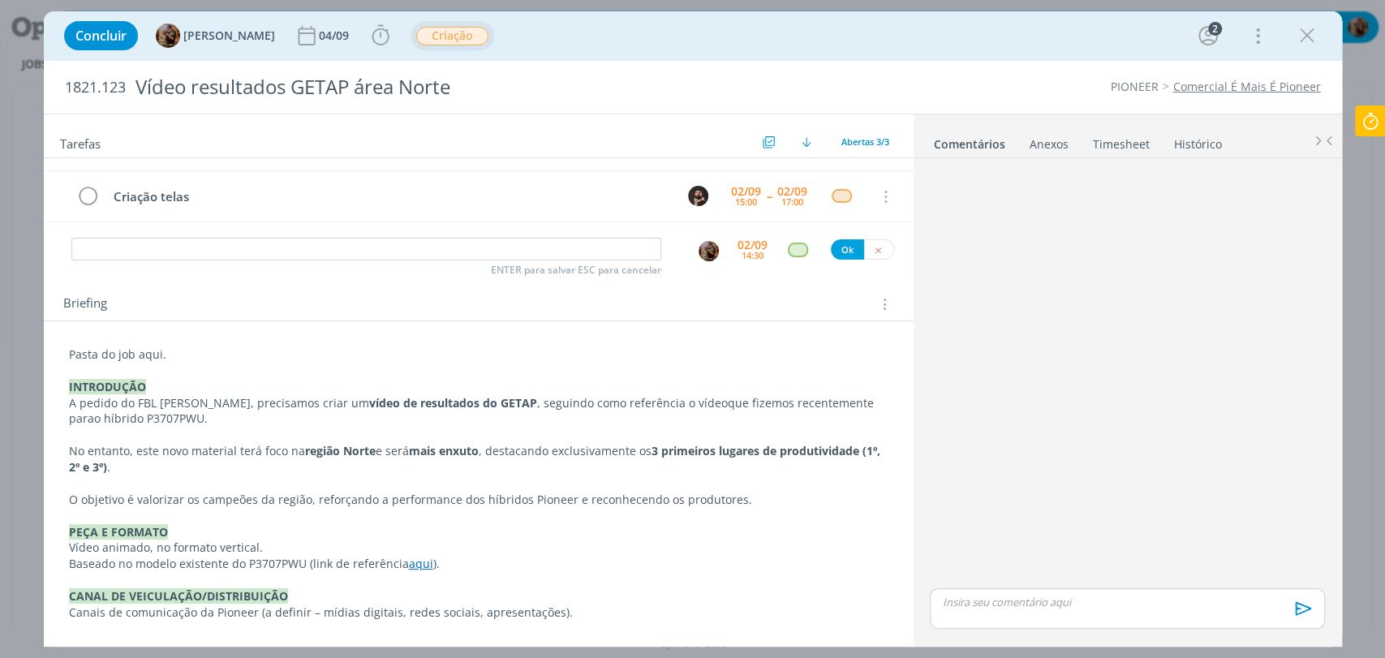
click at [97, 88] on span "1821.123" at bounding box center [95, 88] width 61 height 18
copy span "1821.123"
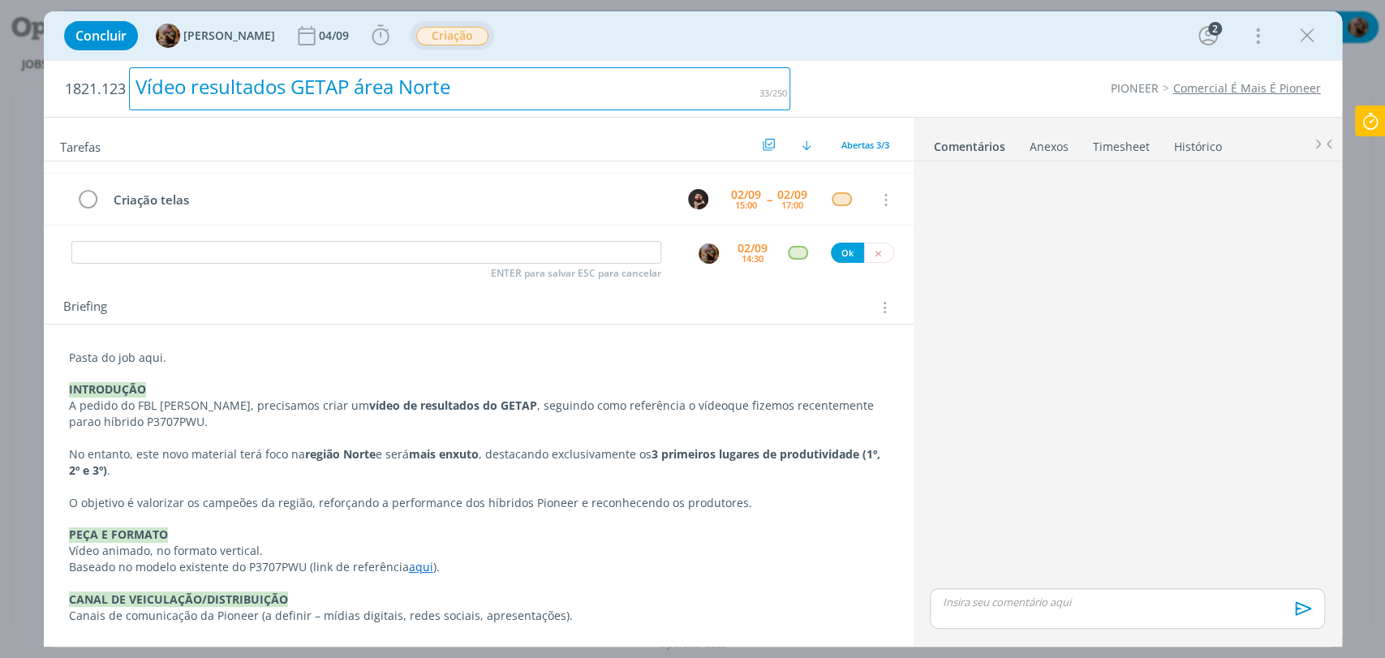
click at [226, 77] on div "Vídeo resultados GETAP área Norte" at bounding box center [460, 88] width 662 height 43
copy div "Vídeo resultados GETAP área Norte"
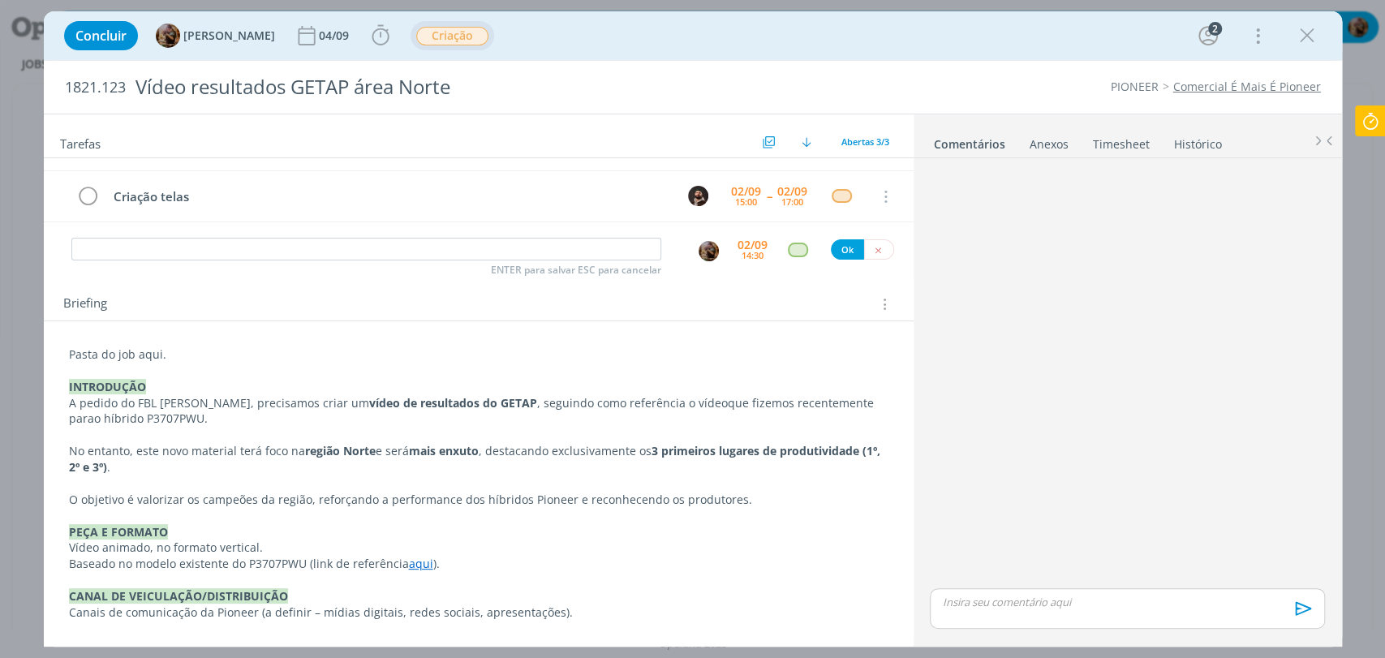
click at [149, 357] on p "Pasta do job aqui." at bounding box center [478, 354] width 819 height 16
click at [149, 357] on p "Pasta do job aqui." at bounding box center [479, 355] width 818 height 16
click at [166, 618] on icon "dialog" at bounding box center [165, 620] width 13 height 13
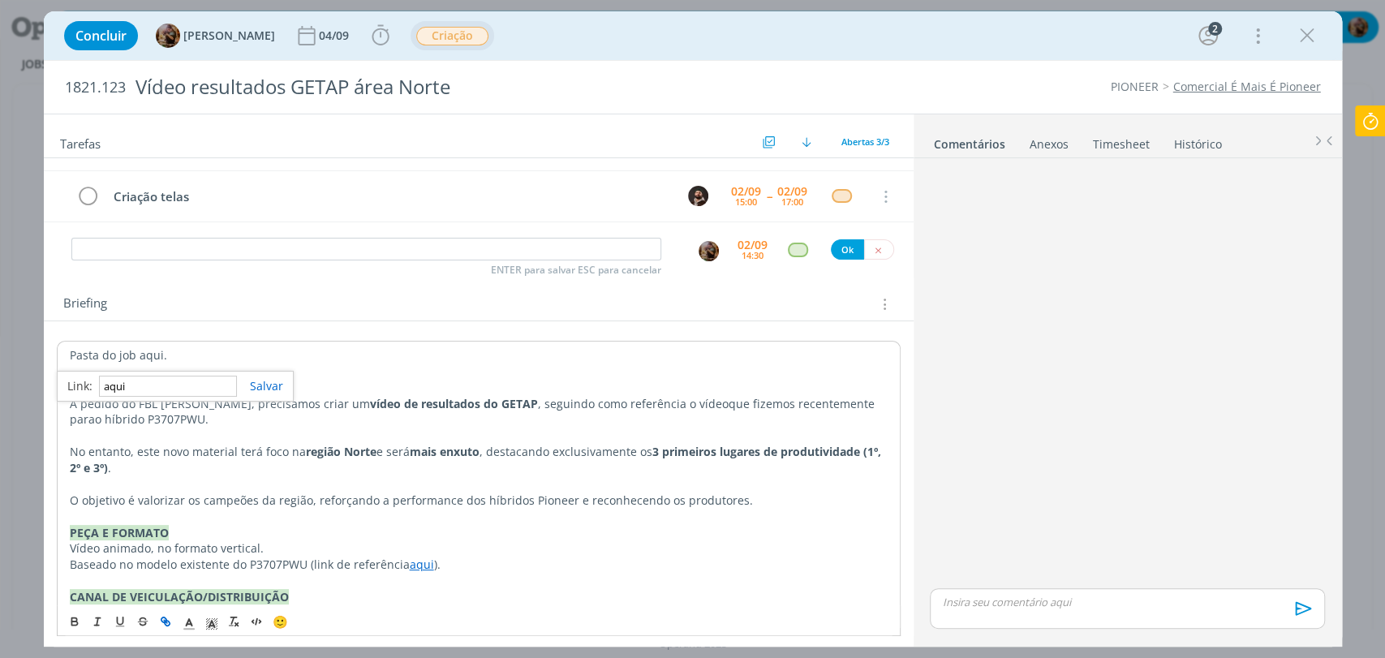
paste input "https://sobeae.sharepoint.com/:f:/s/SOBEAE/ErmcX6RGiXVBp-oXLxUQYwwBcdBnq7-3BpWz…"
type input "https://sobeae.sharepoint.com/:f:/s/SOBEAE/ErmcX6RGiXVBp-oXLxUQYwwBcdBnq7-3BpWz…"
click at [346, 430] on p "dialog" at bounding box center [479, 436] width 818 height 16
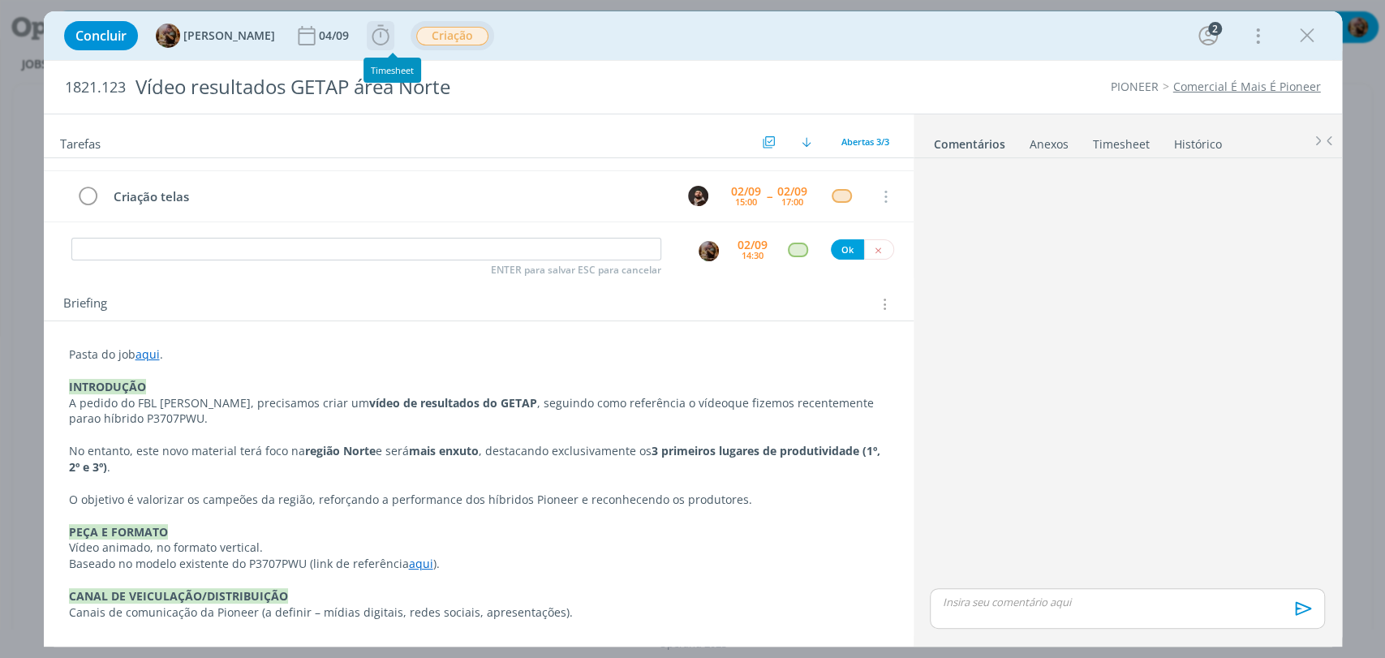
click at [393, 39] on icon "dialog" at bounding box center [380, 36] width 24 height 24
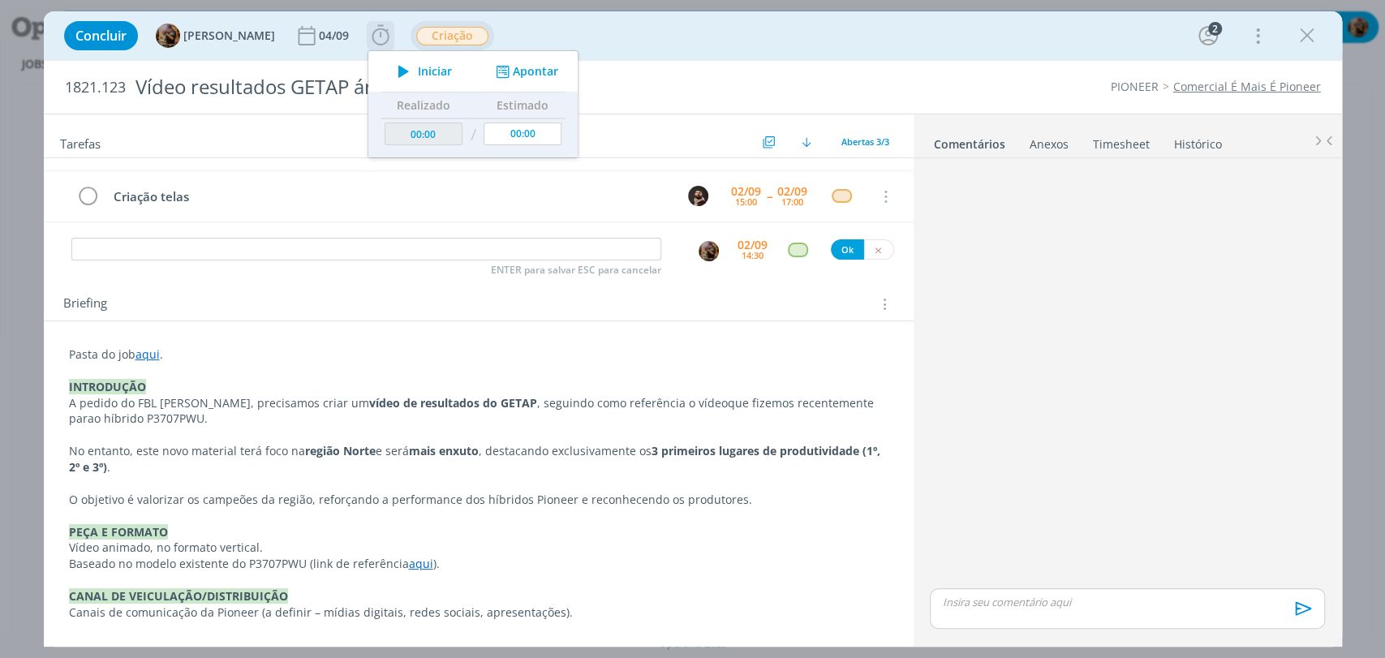
click at [444, 71] on span "Iniciar" at bounding box center [435, 71] width 34 height 11
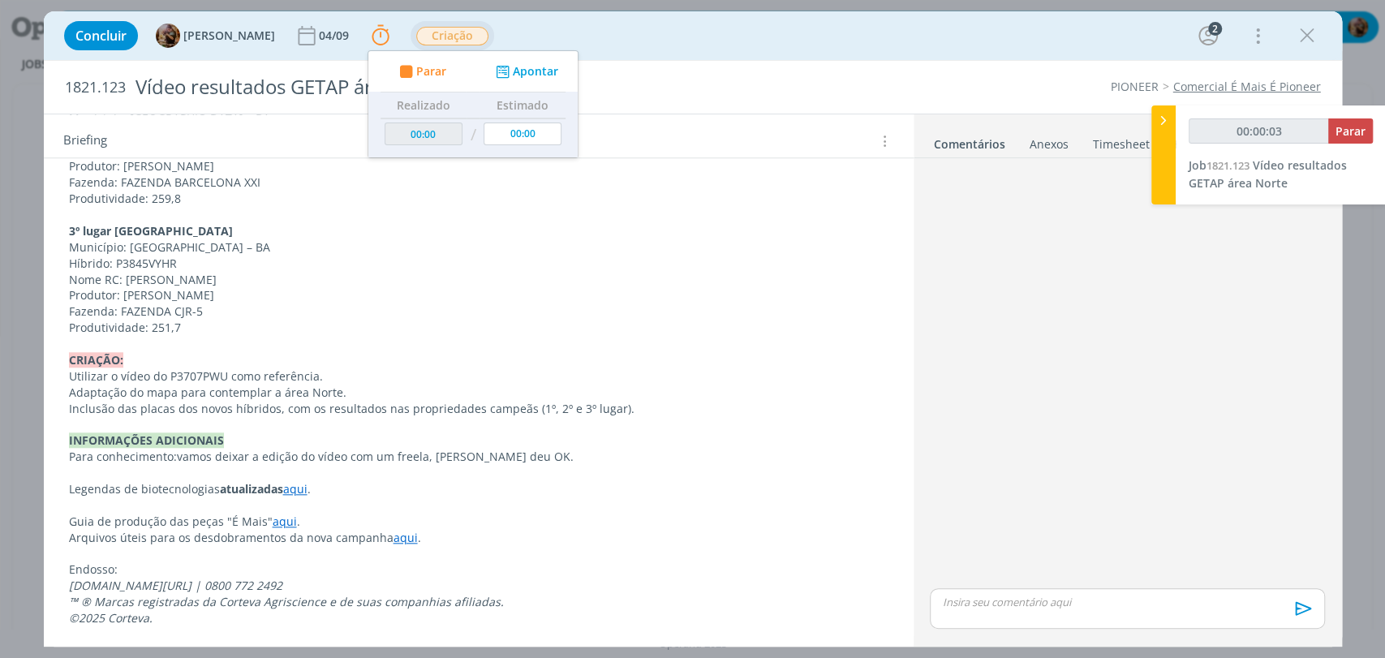
scroll to position [988, 0]
click at [526, 74] on button "Apontar" at bounding box center [524, 71] width 67 height 17
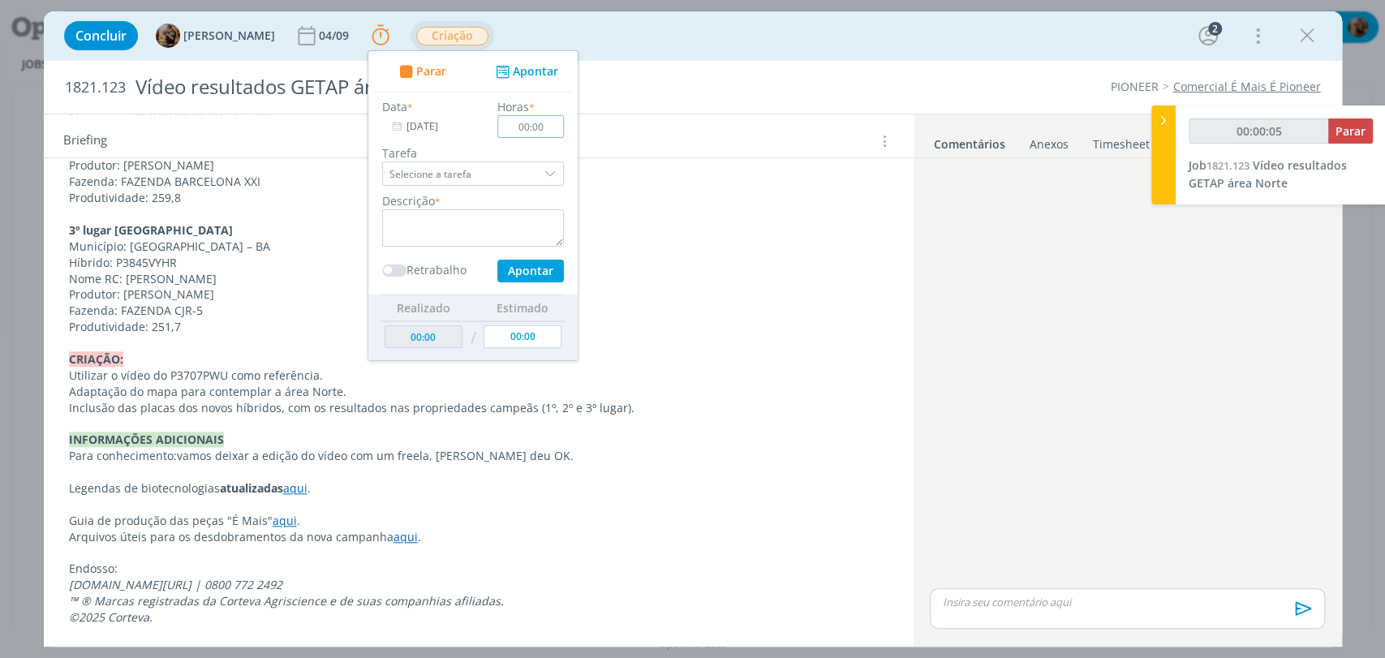
type input "00:00:06"
type input "00:10"
type input "00:00:07"
type input "00:10"
click at [513, 209] on textarea "dialog" at bounding box center [473, 227] width 182 height 37
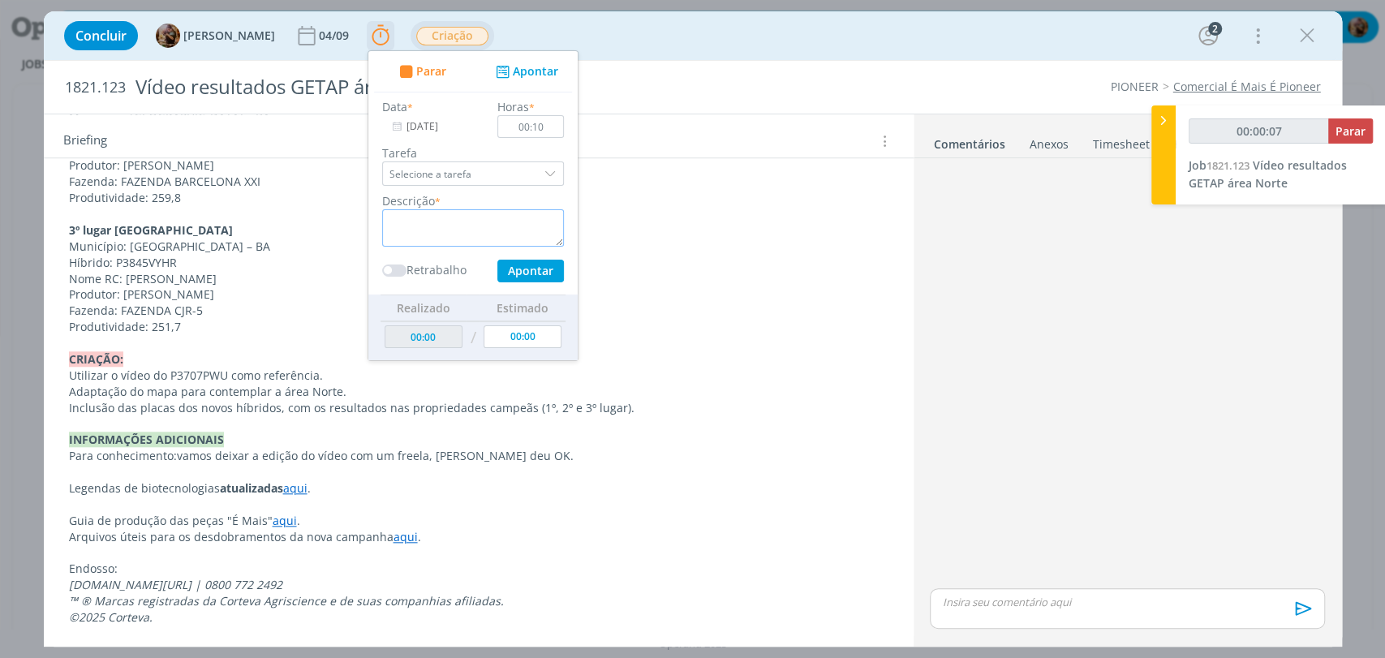
type input "00:00:08"
type textarea "briefing"
type input "00:00:11"
click at [688, 190] on p "Produtividade: 259,8" at bounding box center [478, 198] width 819 height 16
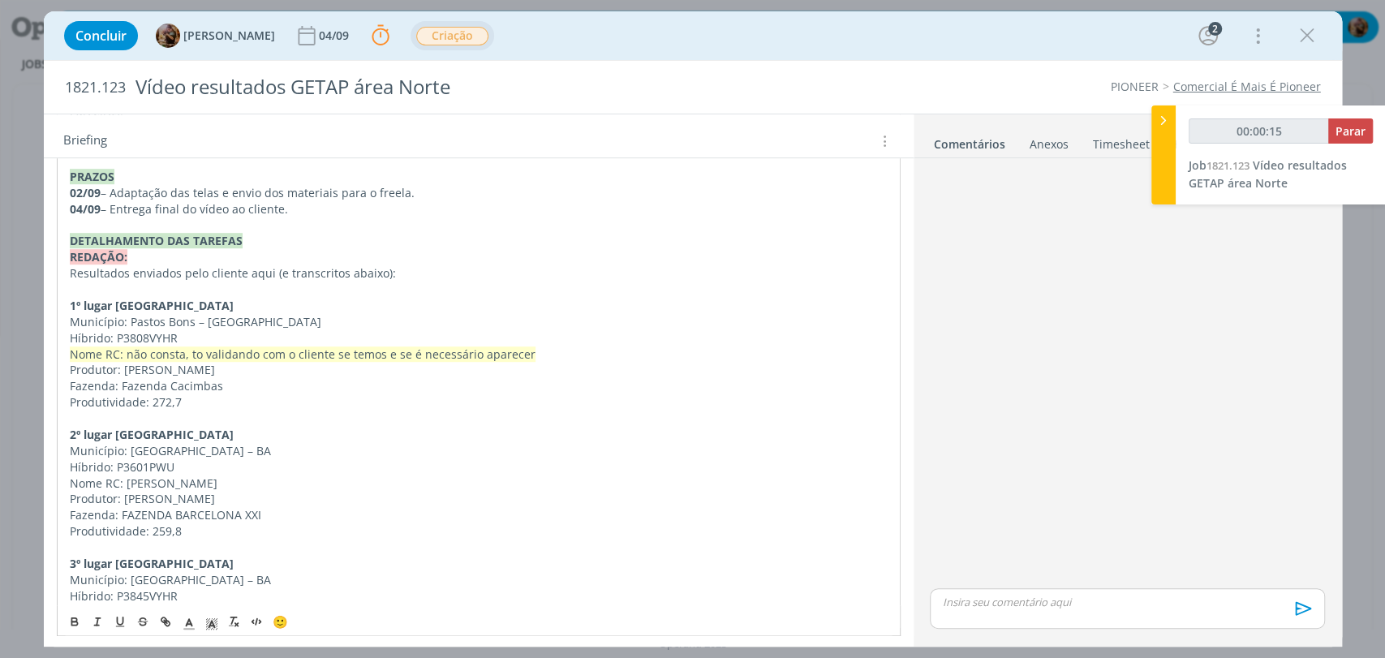
scroll to position [660, 0]
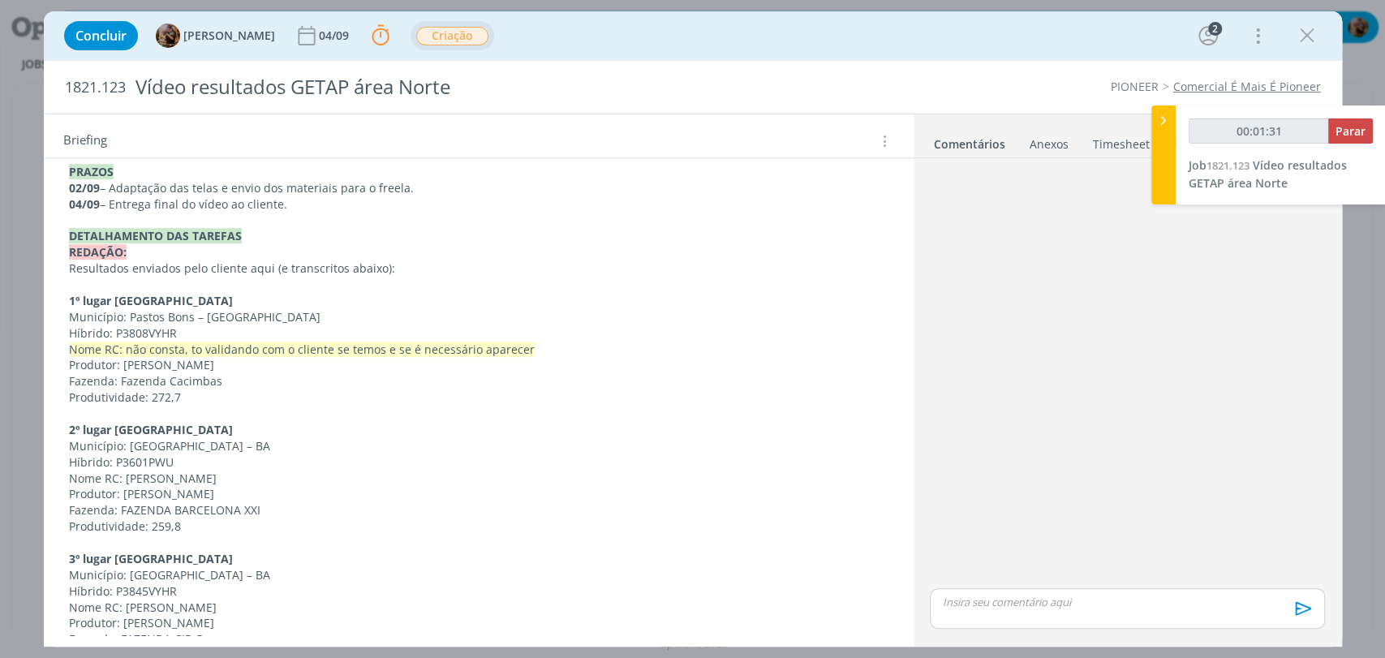
click at [249, 267] on p "Resultados enviados pelo cliente aqui (e transcritos abaixo):" at bounding box center [478, 268] width 819 height 16
type input "00:01:32"
click at [161, 614] on icon "dialog" at bounding box center [165, 620] width 13 height 13
type input "aqui"
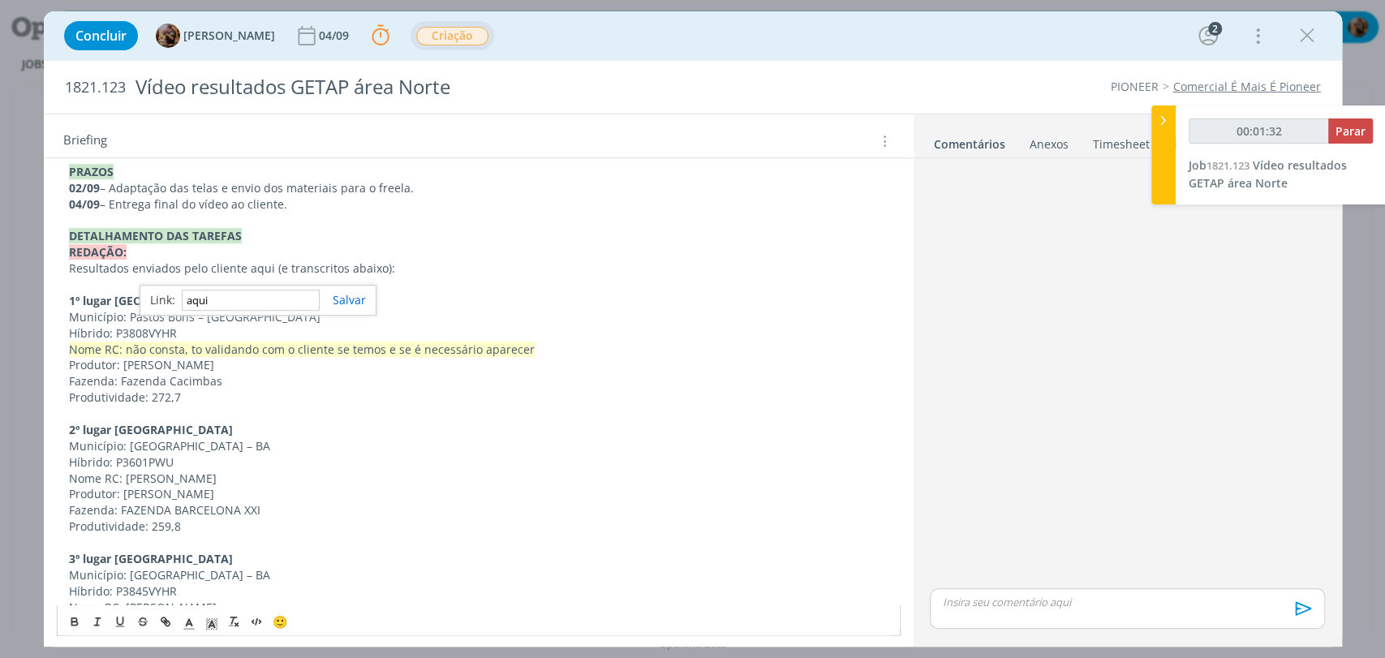
type input "00:01:33"
paste input "https://sobeae.sharepoint.com/:i:/s/SOBEAE/EeHzjRuaEl9Gmo9KNBY5qOIBdHNgS3I1xCef…"
type input "https://sobeae.sharepoint.com/:i:/s/SOBEAE/EeHzjRuaEl9Gmo9KNBY5qOIBdHNgS3I1xCef…"
click at [267, 326] on p "Híbrido: P3808VYHR" at bounding box center [478, 333] width 819 height 16
click at [268, 273] on link "aqui" at bounding box center [259, 267] width 24 height 15
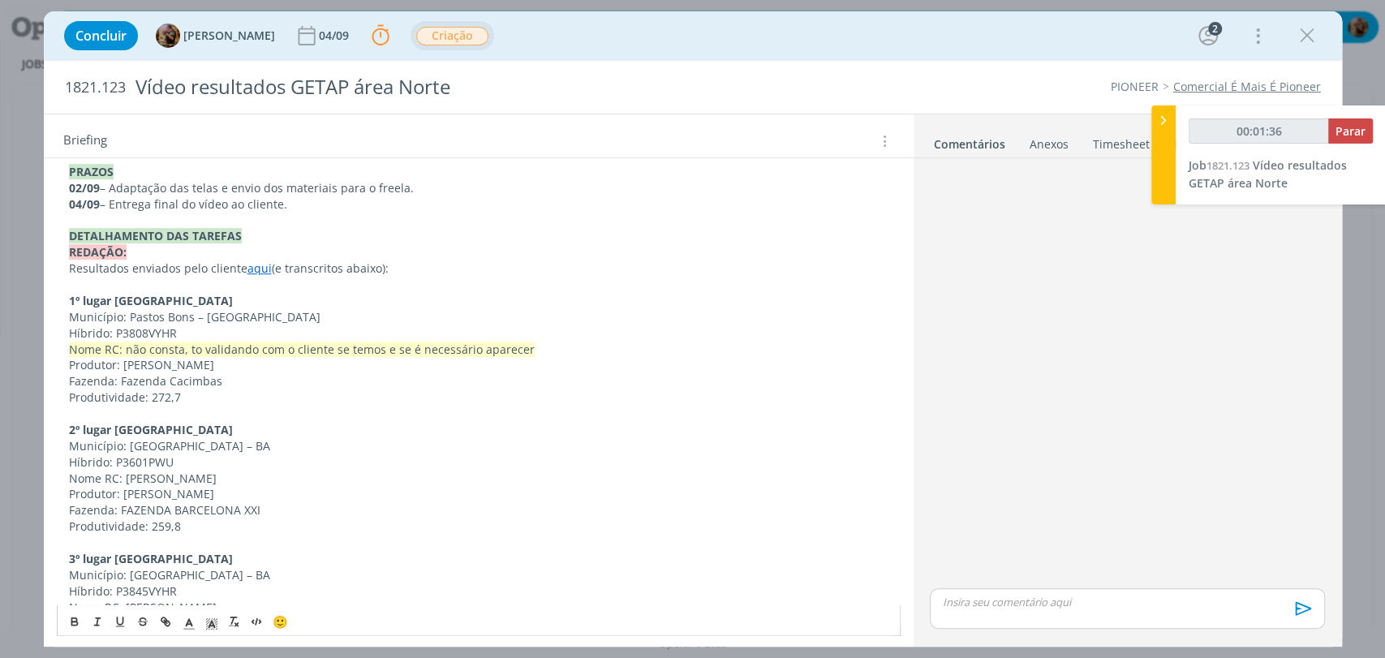
click at [297, 299] on p "1º lugar Sequeiro Norte" at bounding box center [478, 301] width 819 height 16
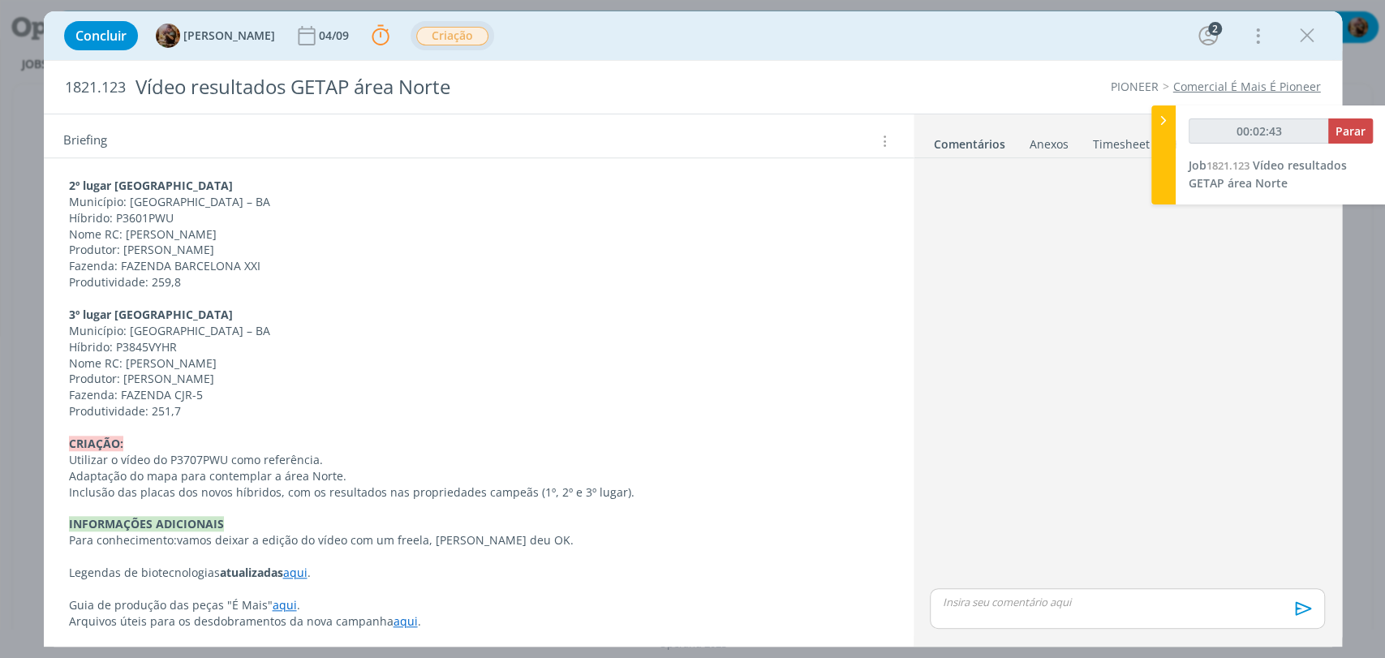
scroll to position [930, 0]
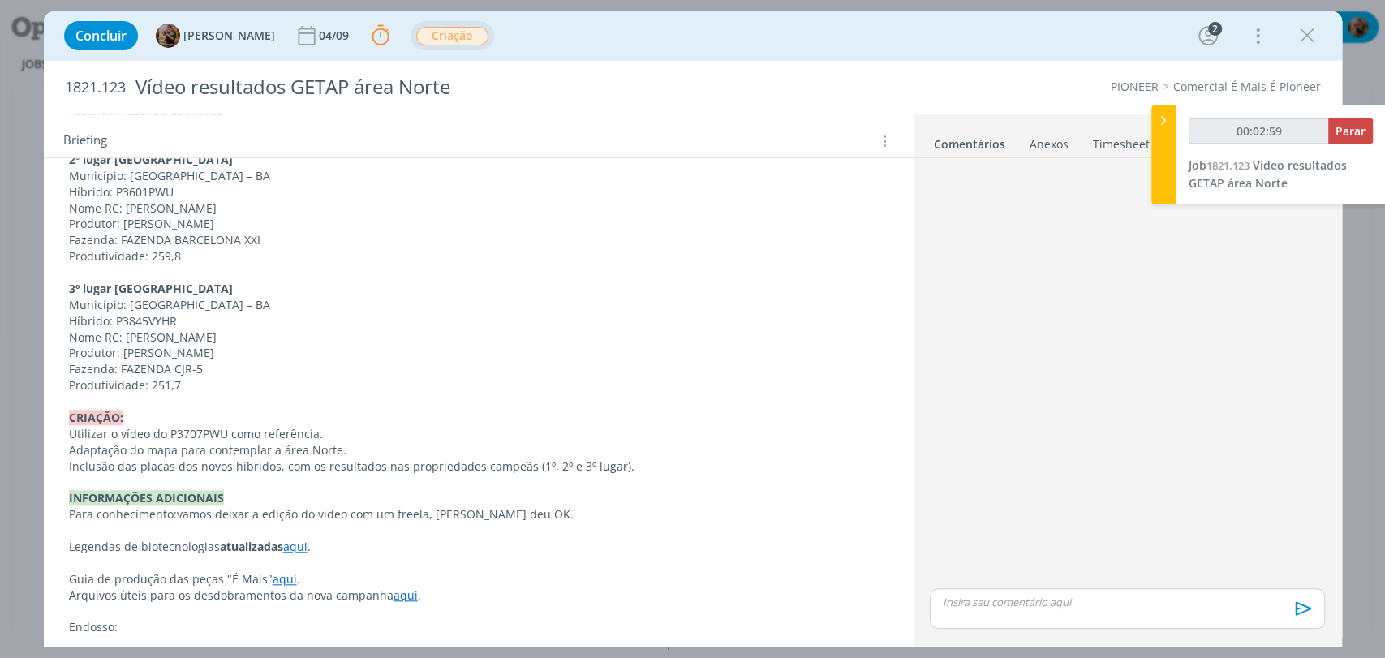
click at [171, 385] on p "Produtividade: 251,7" at bounding box center [478, 385] width 819 height 16
click at [171, 257] on p "Produtividade: 259,8" at bounding box center [478, 256] width 819 height 16
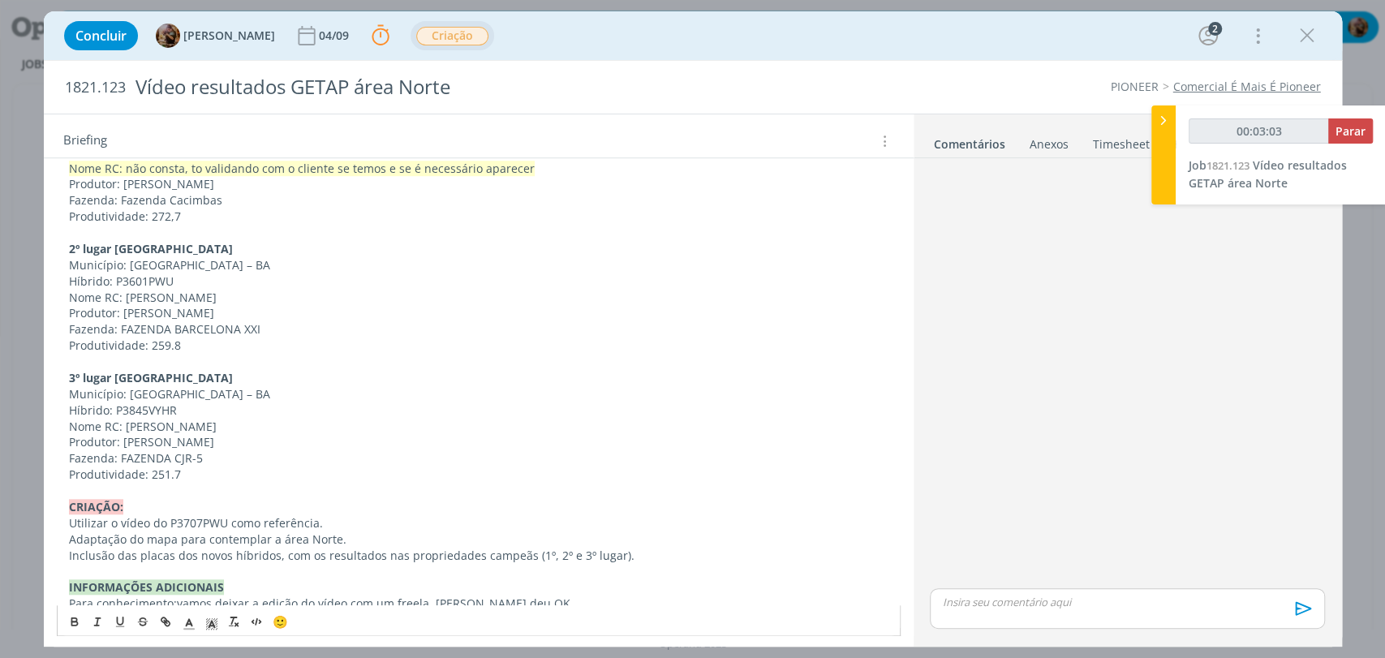
scroll to position [840, 0]
click at [170, 218] on p "Produtividade: 272,7" at bounding box center [478, 217] width 819 height 16
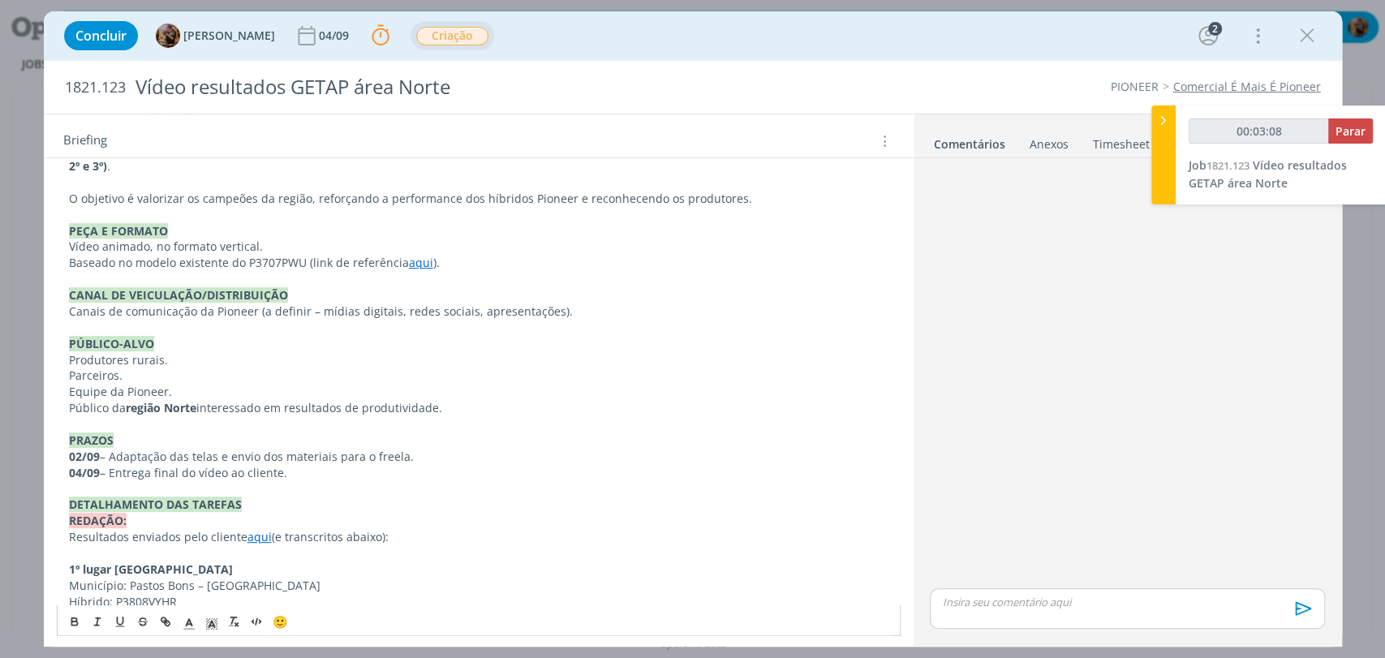
scroll to position [389, 0]
click at [409, 264] on link "aqui" at bounding box center [421, 263] width 24 height 15
click at [428, 294] on link "https://sobeae.sharepoint.com/:v:/s/SOBEAE/EfCmgguoif5HrhBpJx4V_l0BBwomflpaCoIX…" at bounding box center [367, 296] width 123 height 21
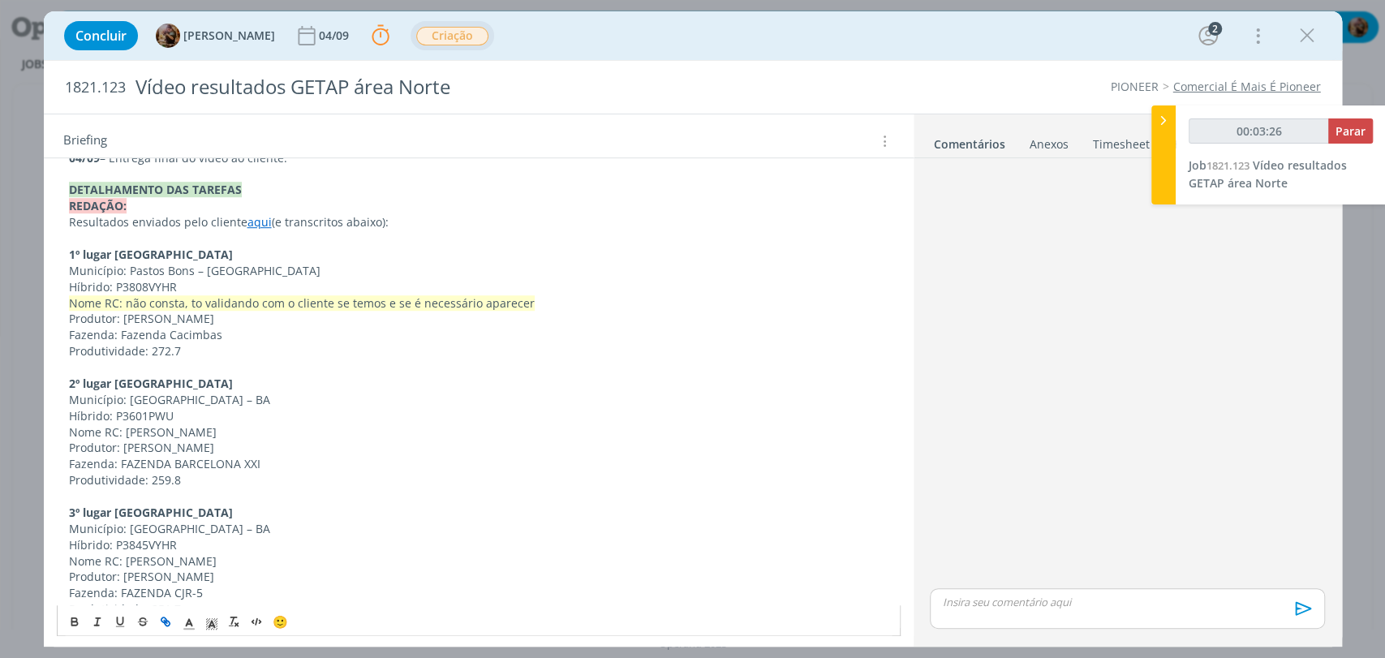
scroll to position [750, 0]
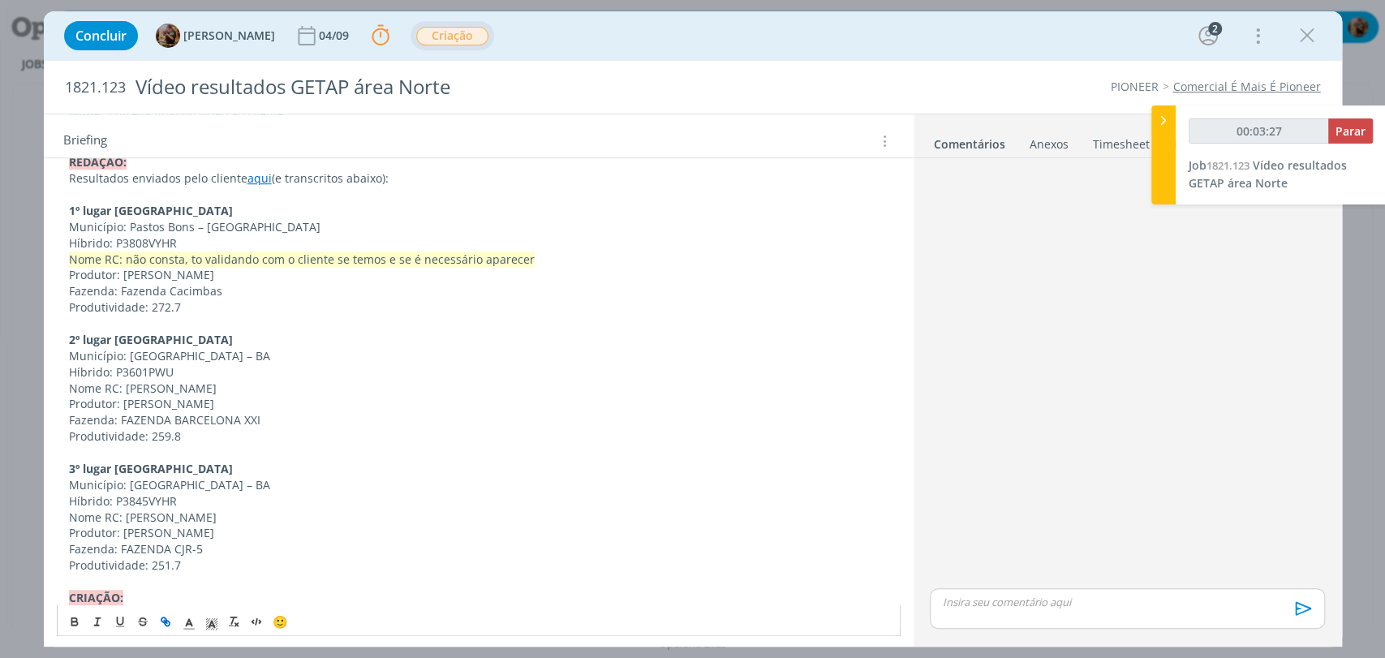
click at [171, 309] on p "Produtividade: 272.7" at bounding box center [478, 307] width 819 height 16
click at [168, 433] on p "Produtividade: 259.8" at bounding box center [478, 436] width 819 height 16
click at [171, 560] on p "Produtividade: 251.7" at bounding box center [478, 565] width 819 height 16
click at [283, 449] on p "dialog" at bounding box center [478, 453] width 819 height 16
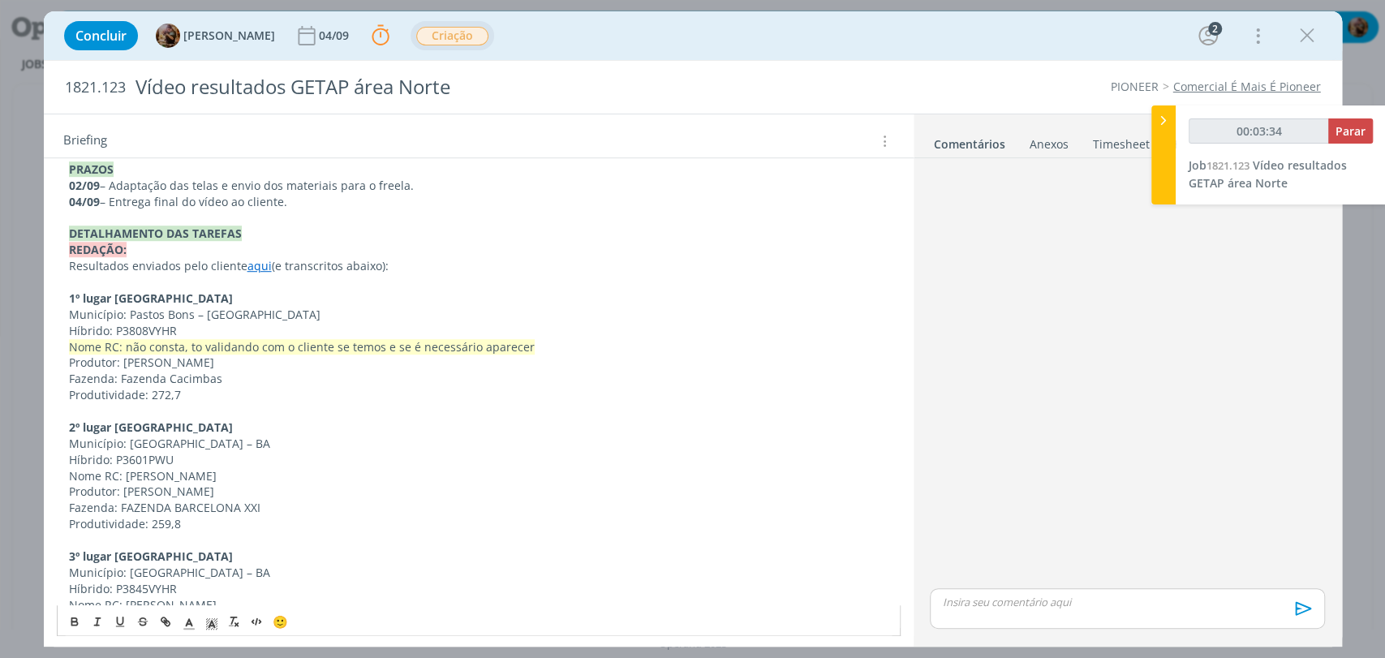
scroll to position [660, 0]
click at [342, 383] on p "Fazenda: Fazenda Cacimbas" at bounding box center [478, 381] width 819 height 16
drag, startPoint x: 573, startPoint y: 355, endPoint x: 215, endPoint y: 339, distance: 358.1
click at [215, 339] on div "Pasta do job aqui . INTRODUÇÃO A pedido do FBL Geliandro Rigo, precisamos criar…" at bounding box center [479, 365] width 844 height 1189
click at [209, 357] on p "Produtor: [PERSON_NAME]" at bounding box center [478, 365] width 819 height 16
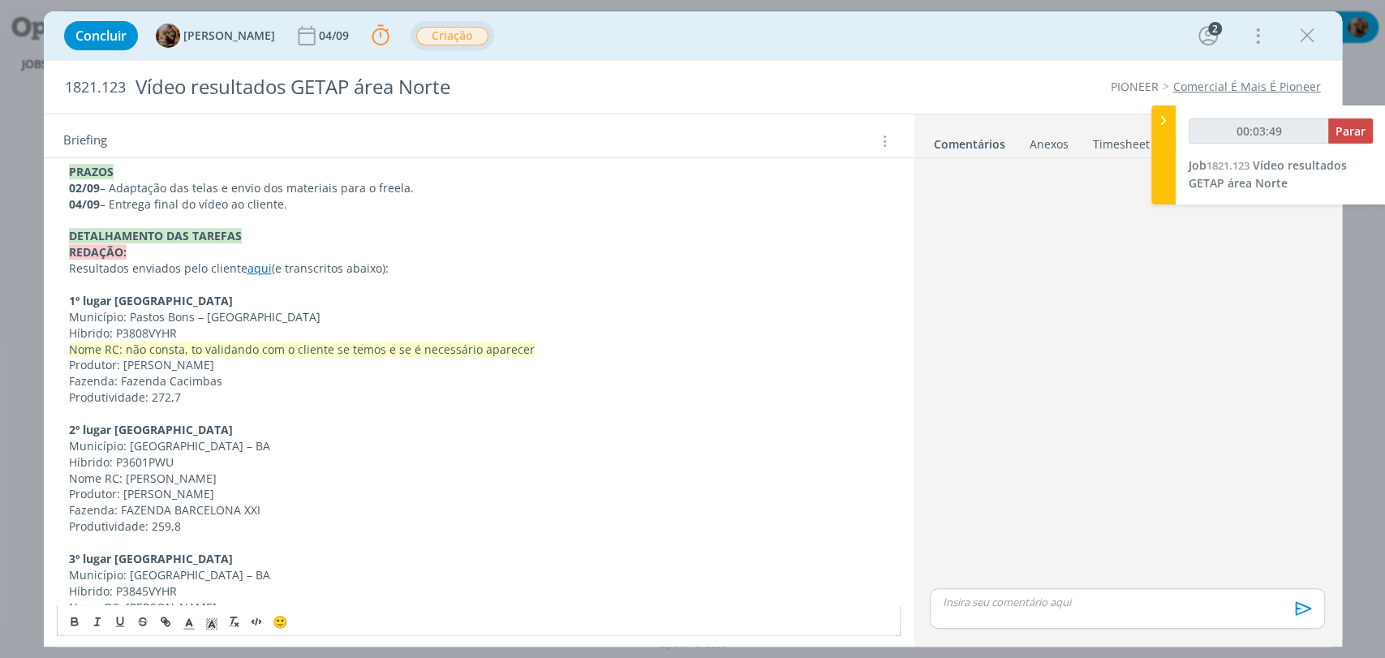
click at [444, 352] on span "Nome RC: não consta, to validando com o cliente se temos e se é necessário apar…" at bounding box center [302, 349] width 466 height 15
click at [533, 345] on p "Nome RC: não consta, to validando com o cliente se temos e se é necessário apar…" at bounding box center [478, 350] width 819 height 16
drag, startPoint x: 524, startPoint y: 342, endPoint x: 126, endPoint y: 346, distance: 398.4
click at [126, 346] on p "Nome RC: não consta, to validando com o cliente se temos e se é necessário apar…" at bounding box center [478, 350] width 819 height 16
drag, startPoint x: 534, startPoint y: 346, endPoint x: 359, endPoint y: 346, distance: 174.4
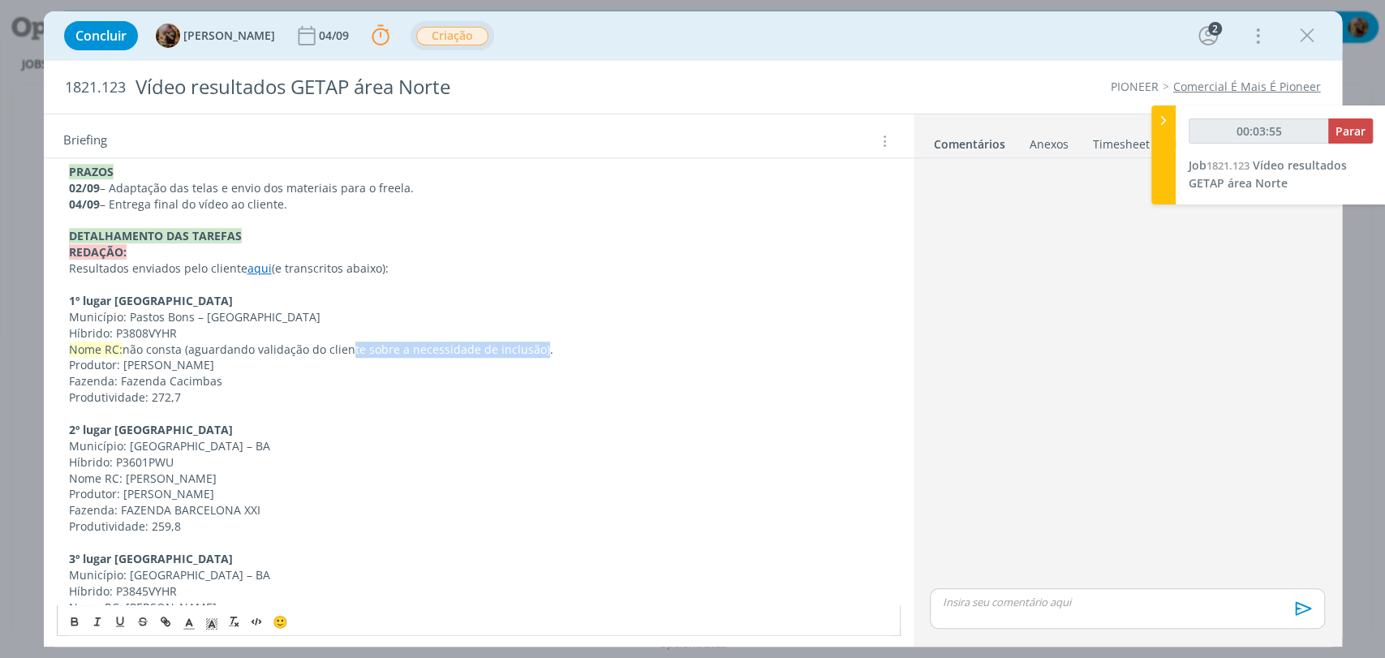
click at [348, 345] on p "Nome RC: não consta (aguardando validação do cliente sobre a necessidade de inc…" at bounding box center [478, 350] width 819 height 16
click at [527, 348] on p "Nome RC: não consta (aguardando validação do cliente sobre a necessidade de inc…" at bounding box center [478, 350] width 819 height 16
click at [557, 346] on p "Nome RC: não consta (aguardando validação do cliente sobre a necessidade de inc…" at bounding box center [478, 350] width 819 height 16
drag, startPoint x: 561, startPoint y: 349, endPoint x: 125, endPoint y: 348, distance: 436.5
click at [125, 348] on p "Nome RC: não consta (aguardando validação do cliente sobre a necessidade de inc…" at bounding box center [478, 350] width 819 height 16
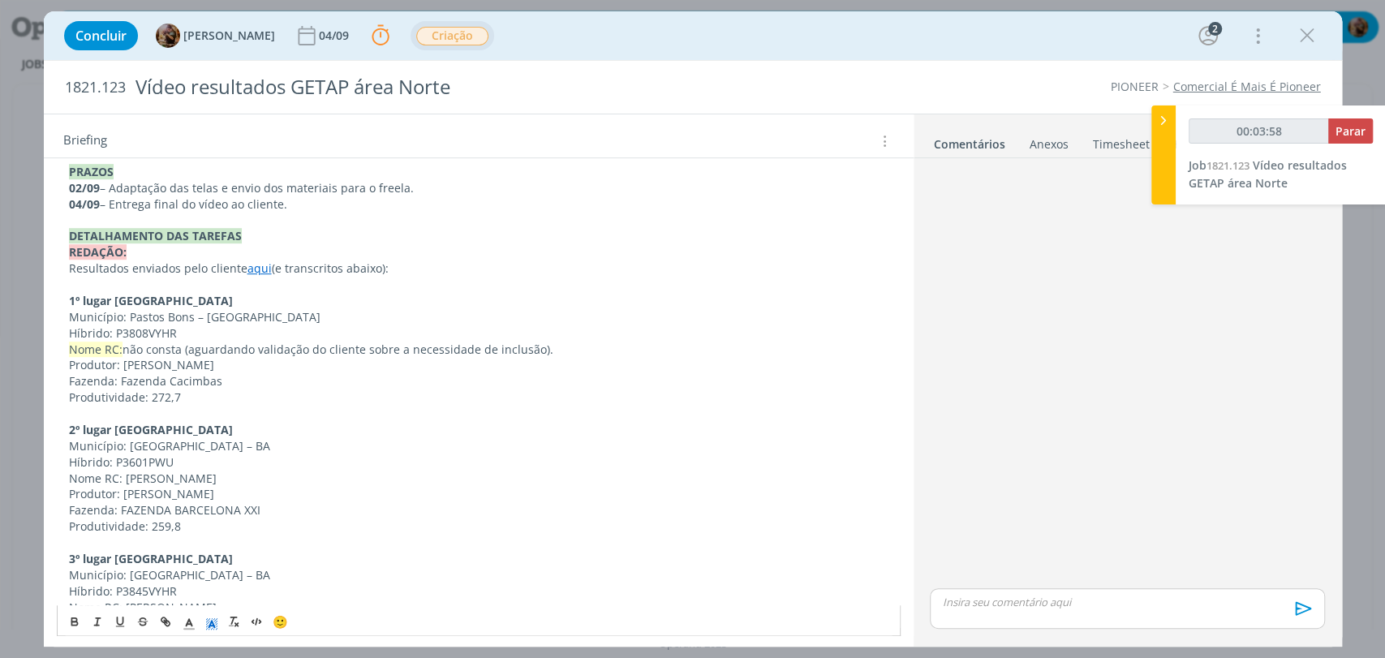
click at [211, 617] on icon "dialog" at bounding box center [211, 624] width 15 height 15
click at [258, 551] on span "dialog" at bounding box center [262, 550] width 13 height 13
click at [396, 428] on p "2º lugar [GEOGRAPHIC_DATA]" at bounding box center [478, 430] width 819 height 16
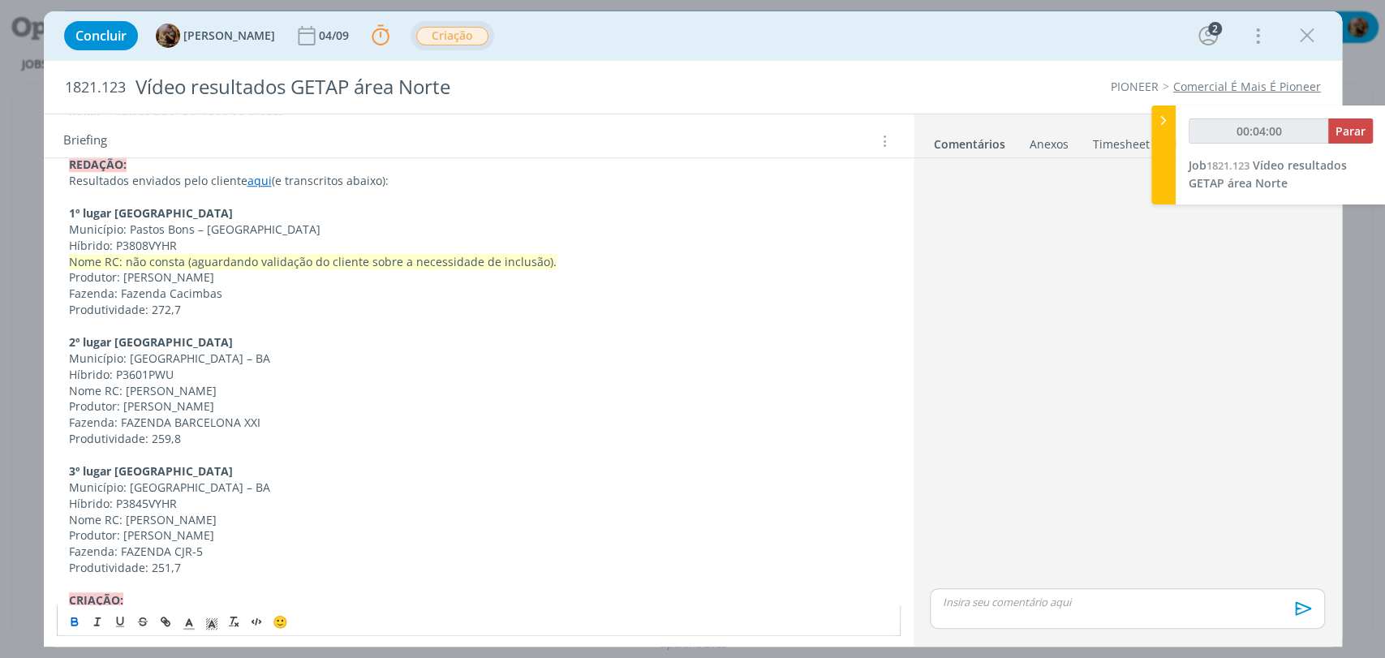
scroll to position [750, 0]
click at [188, 253] on span "Nome RC: não consta (aguardando validação do cliente sobre a necessidade de inc…" at bounding box center [313, 259] width 488 height 15
click at [286, 287] on p "Fazenda: Fazenda Cacimbas" at bounding box center [478, 291] width 819 height 16
click at [199, 260] on span "Nome RC: não consta (tô aguardando validação do cliente sobre a necessidade de …" at bounding box center [319, 259] width 501 height 15
click at [265, 316] on p "dialog" at bounding box center [478, 324] width 819 height 16
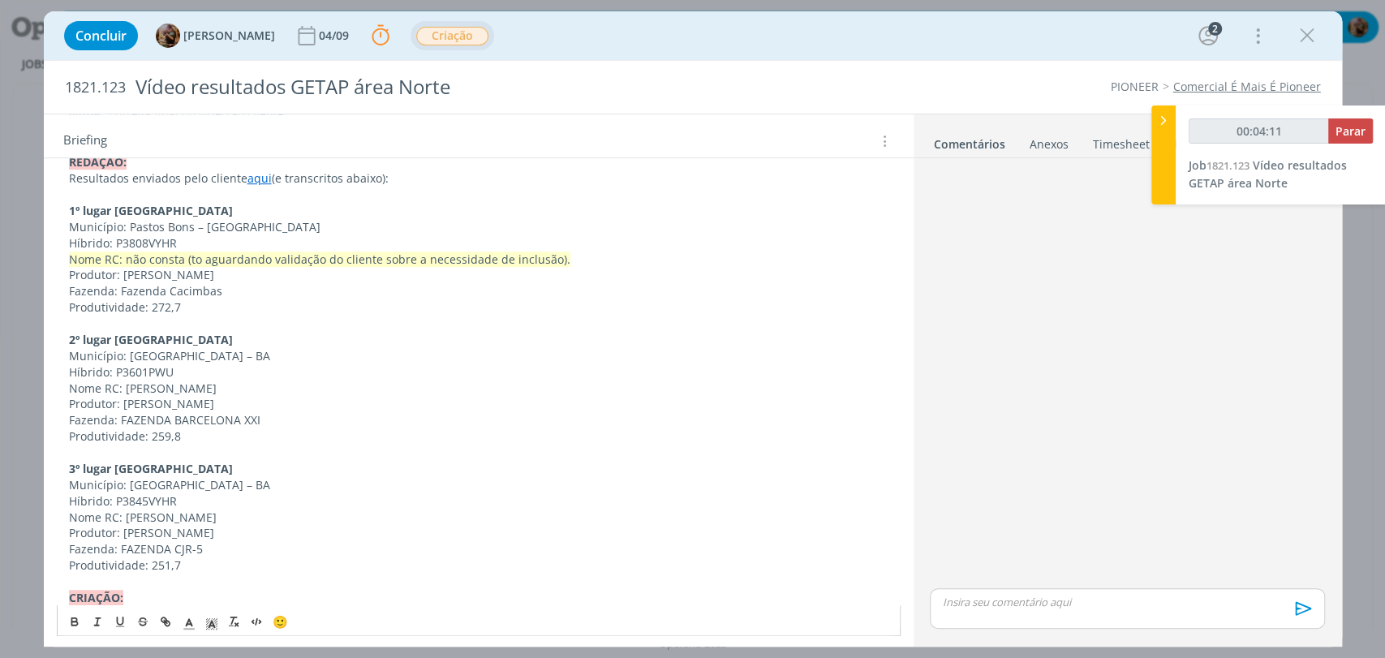
click at [546, 261] on span "Nome RC: não consta (to aguardando validação do cliente sobre a necessidade de …" at bounding box center [319, 259] width 501 height 15
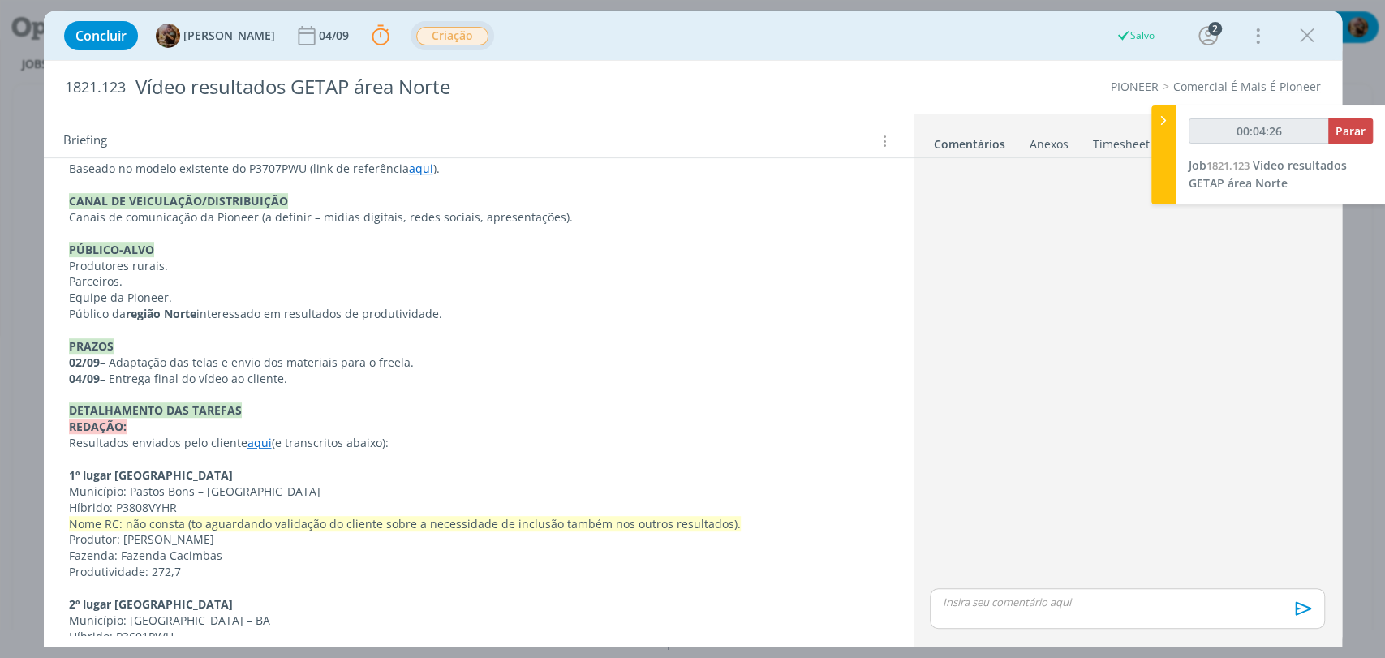
scroll to position [480, 0]
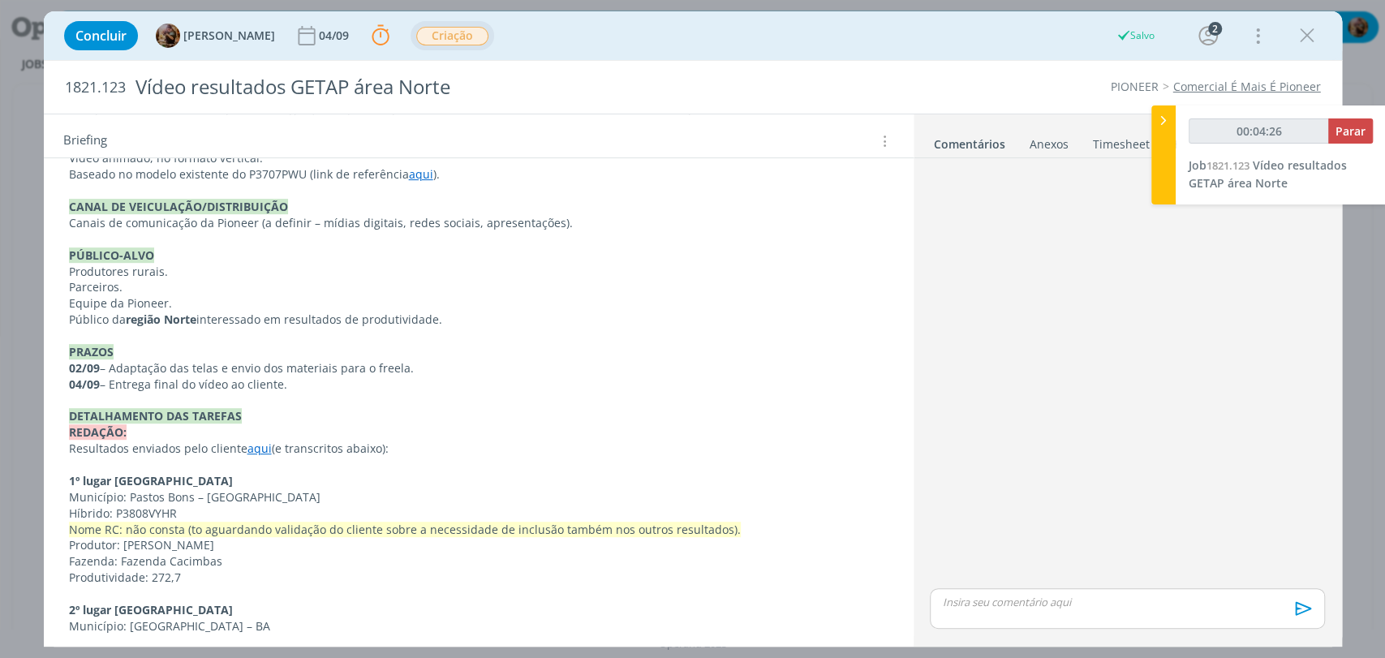
click at [410, 180] on link "aqui" at bounding box center [421, 173] width 24 height 15
click at [424, 209] on link "https://sobeae.sharepoint.com/:v:/s/SOBEAE/EfCmgguoif5HrhBpJx4V_l0BBwomflpaCoIX…" at bounding box center [367, 206] width 123 height 21
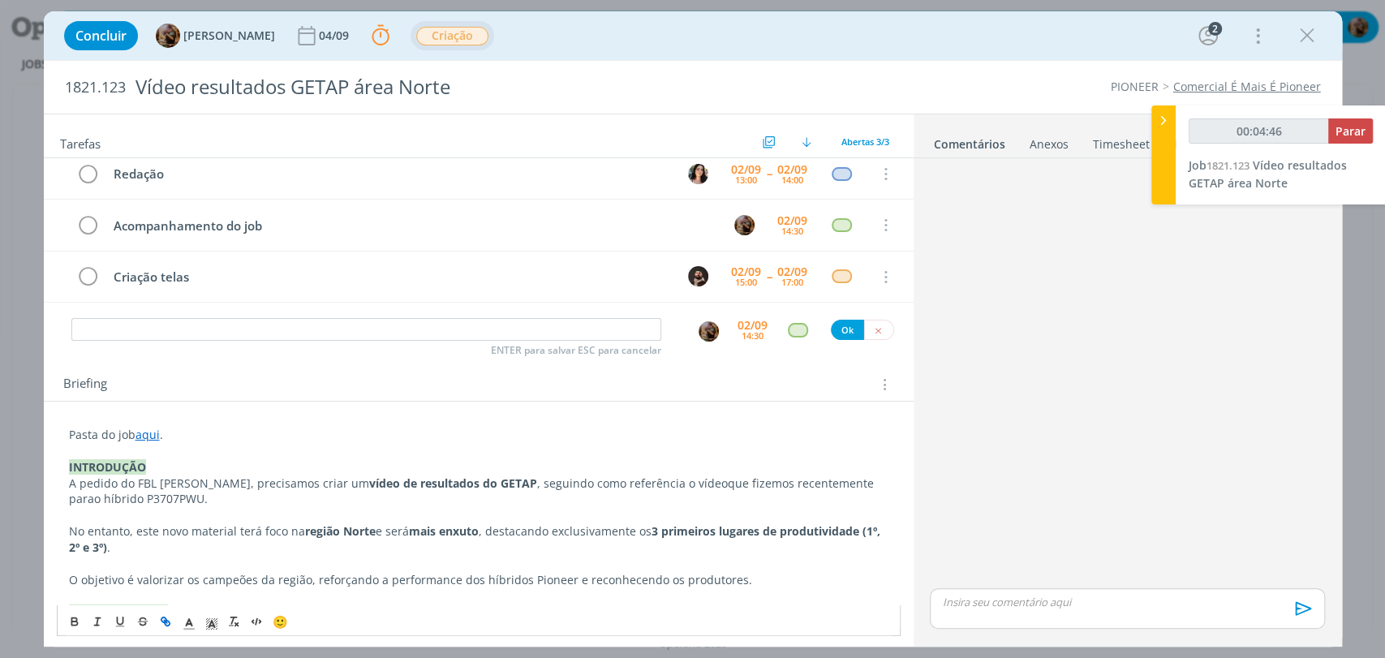
scroll to position [0, 0]
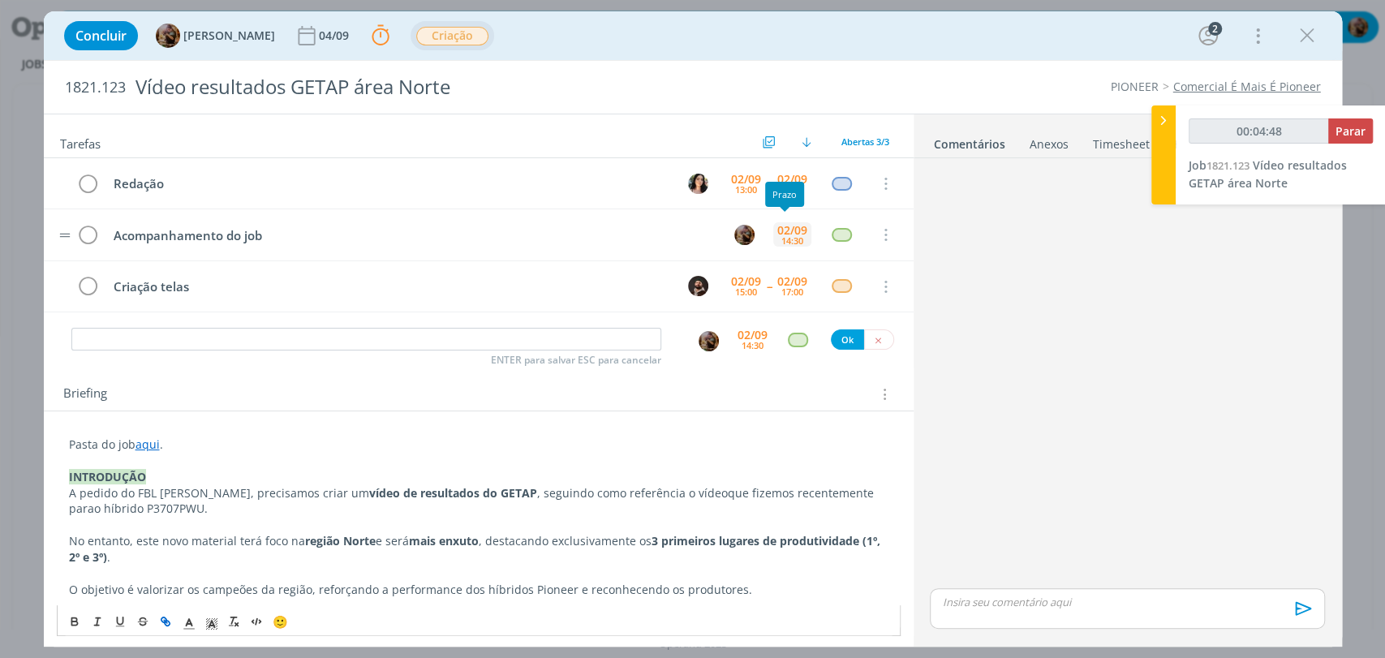
click at [781, 236] on div "14:30" at bounding box center [792, 240] width 22 height 9
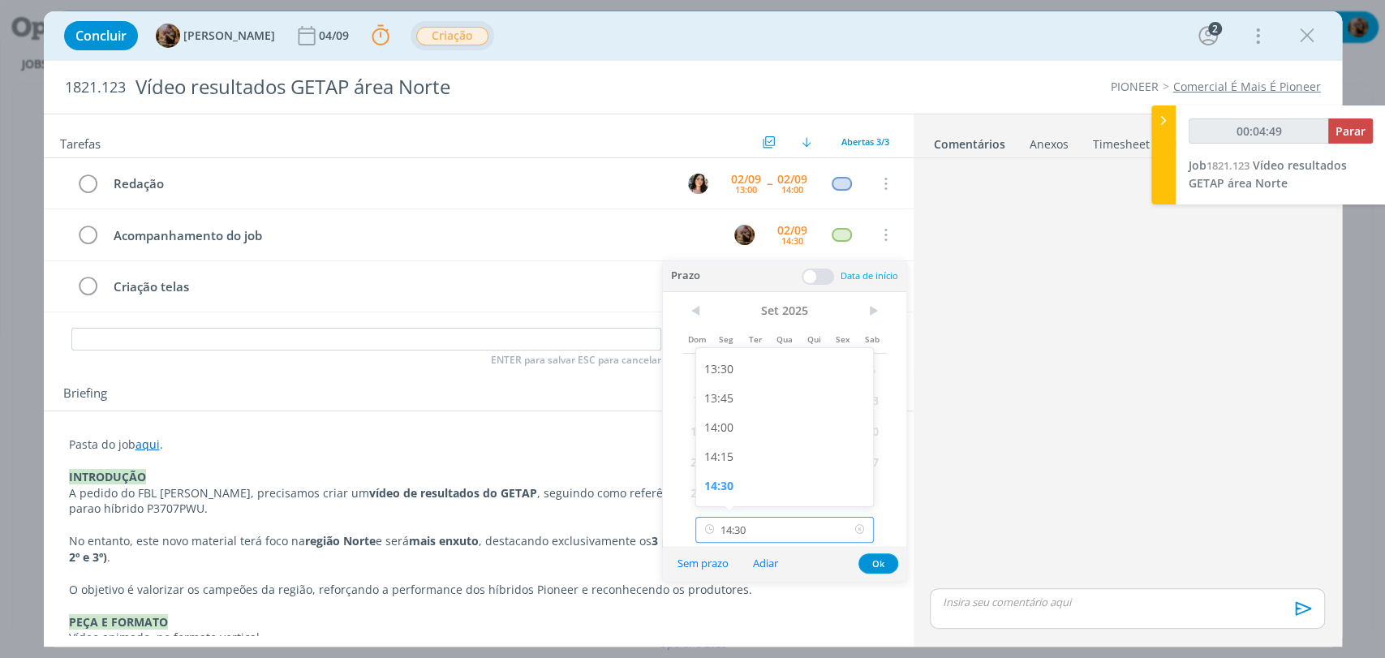
drag, startPoint x: 800, startPoint y: 516, endPoint x: 792, endPoint y: 470, distance: 47.0
click at [799, 517] on input "14:30" at bounding box center [784, 530] width 178 height 26
type input "00:04:53"
click at [740, 402] on div "12:15" at bounding box center [786, 403] width 181 height 29
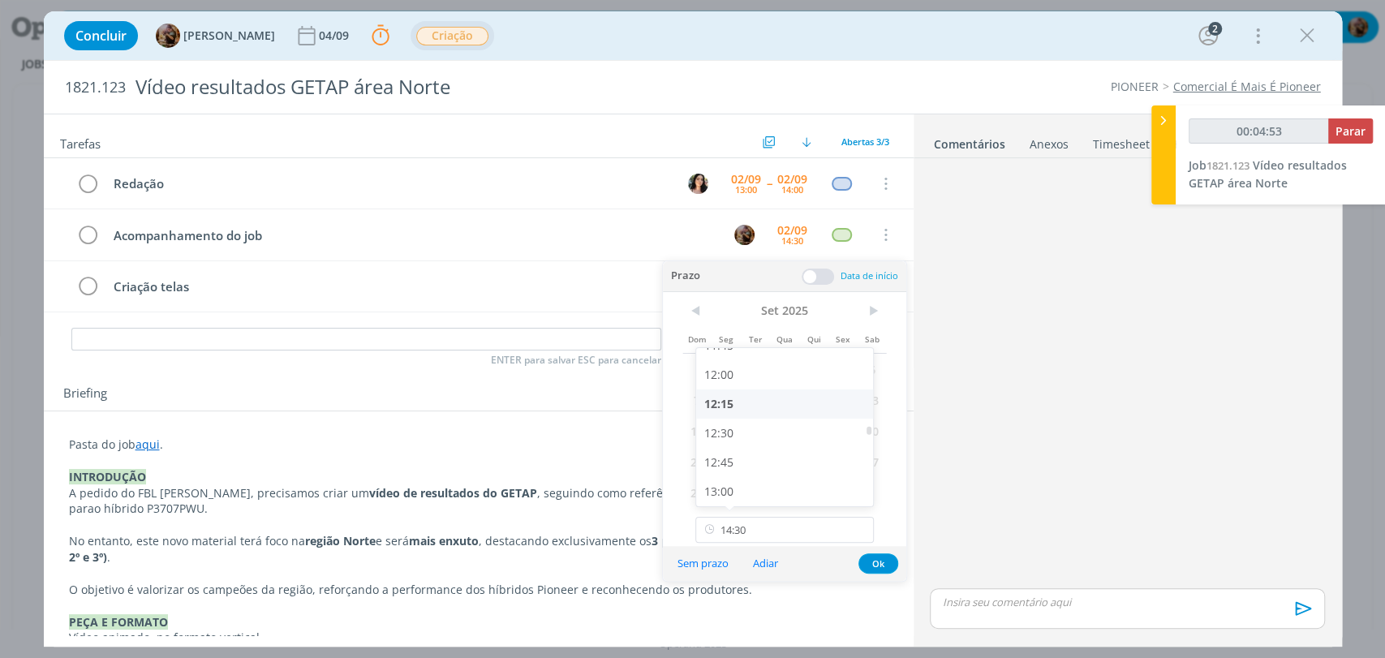
type input "12:15"
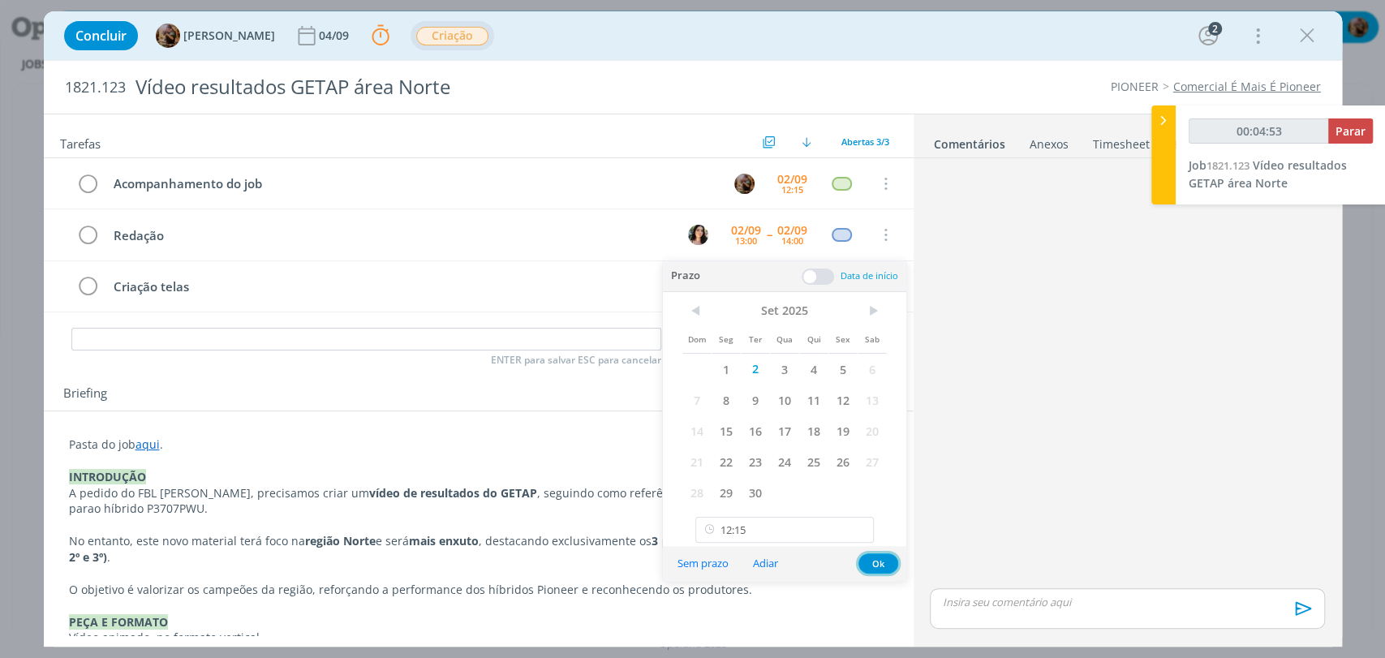
click at [877, 559] on button "Ok" at bounding box center [878, 563] width 40 height 20
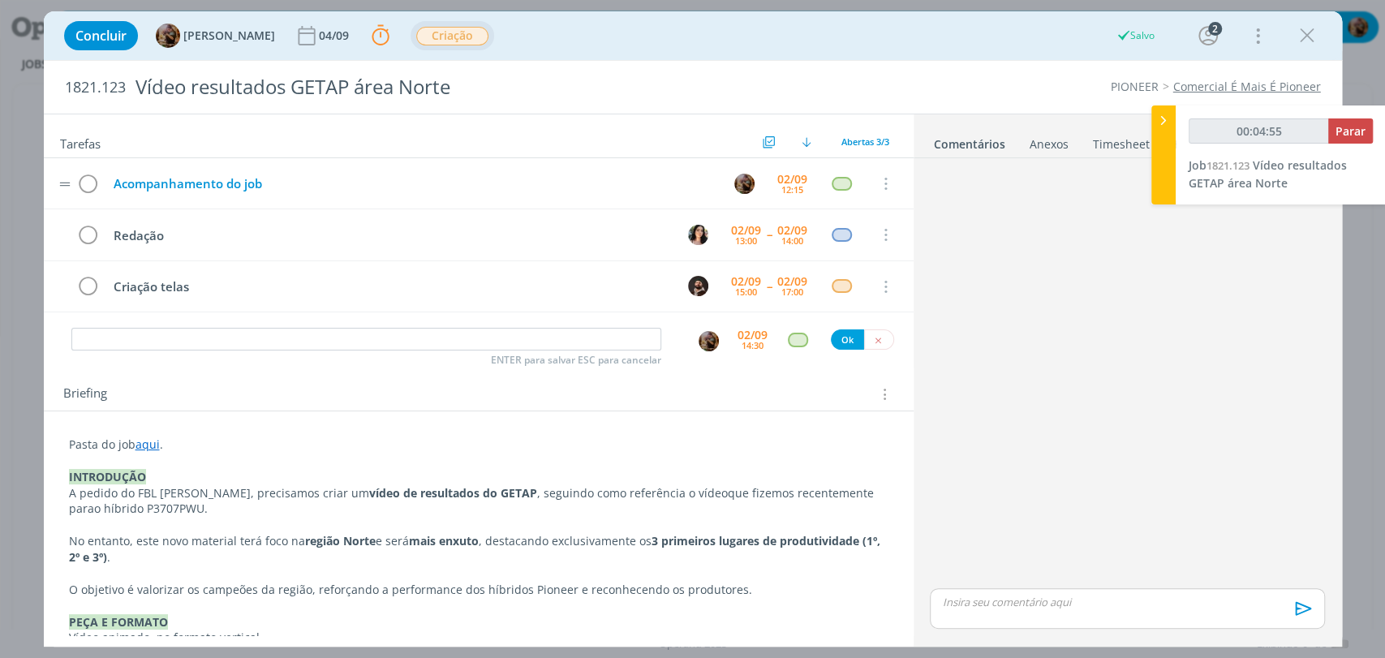
click at [328, 193] on td "Acompanhamento do job" at bounding box center [410, 184] width 613 height 28
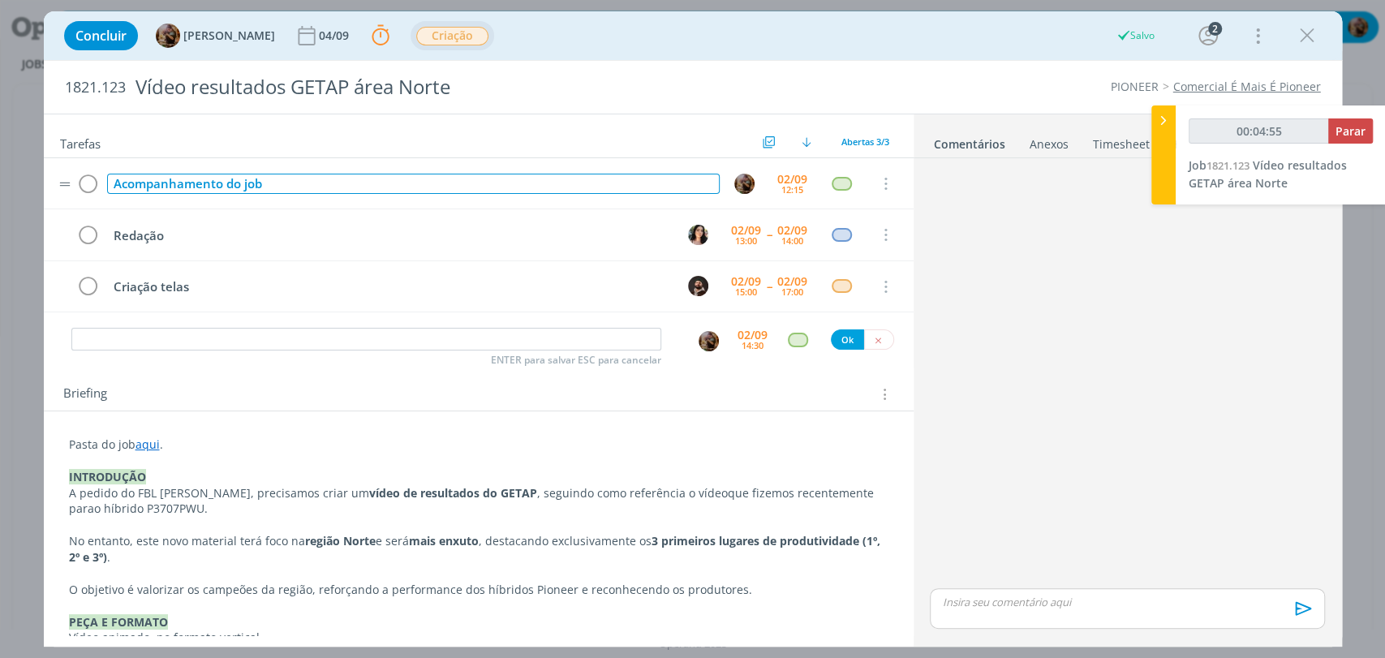
click at [325, 189] on div "Acompanhamento do job" at bounding box center [413, 184] width 613 height 20
type input "00:04:56"
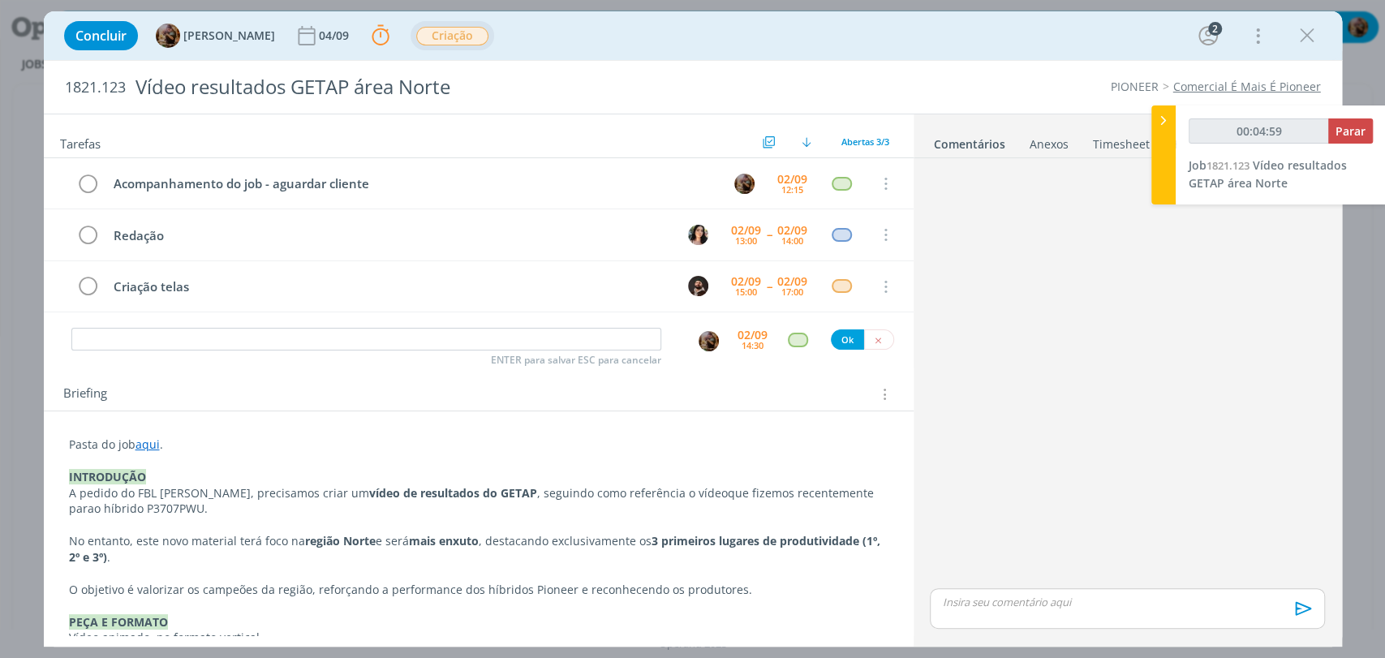
click at [746, 27] on div "Concluir Amanda Rodrigues 04/09 Parar Apontar Data * 02/09/2025 Horas * 00:10 T…" at bounding box center [693, 35] width 1274 height 39
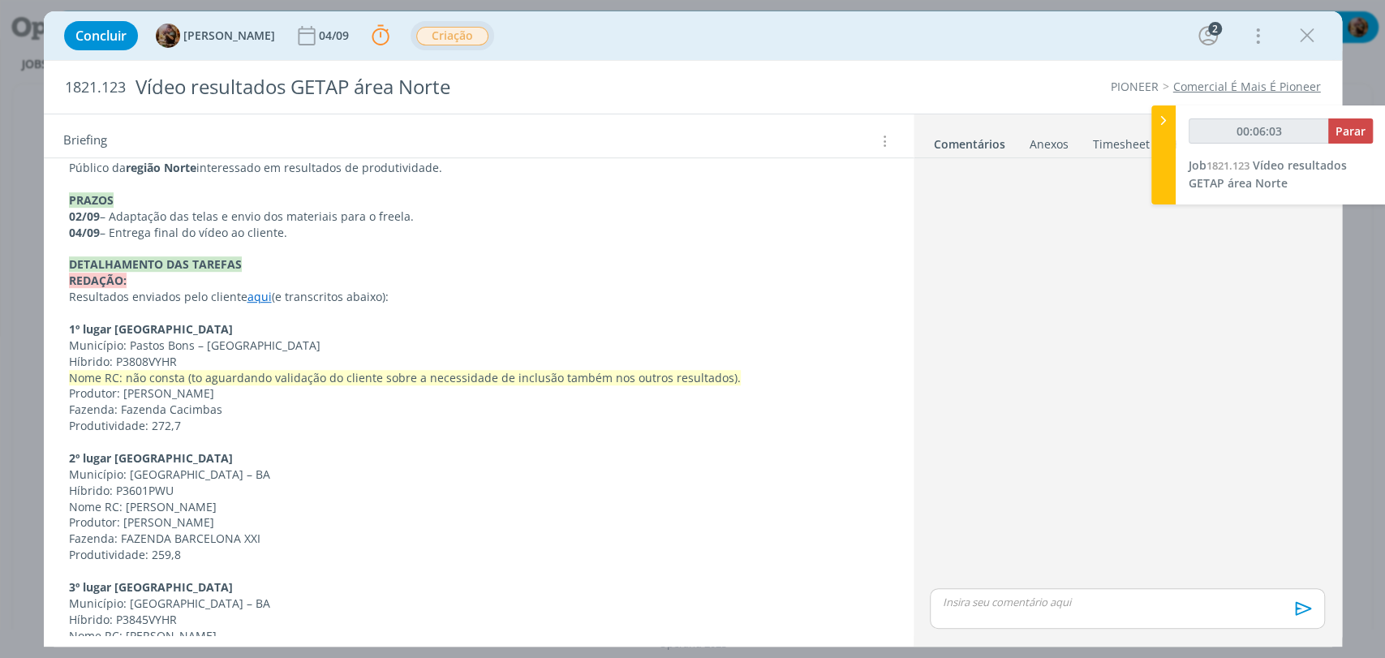
scroll to position [630, 0]
click at [173, 282] on p "REDAÇÃO:" at bounding box center [478, 281] width 819 height 16
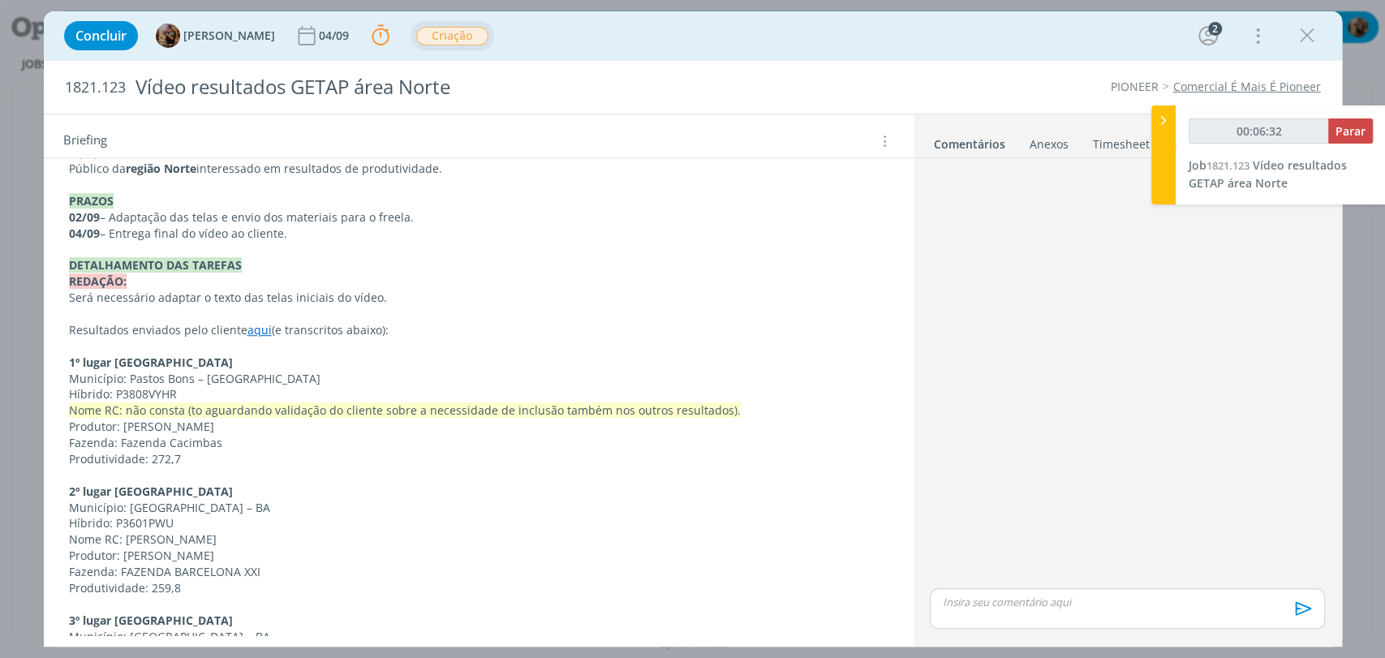
click at [60, 299] on div "Pasta do job aqui . INTRODUÇÃO A pedido do FBL Geliandro Rigo, precisamos criar…" at bounding box center [479, 410] width 844 height 1221
click at [65, 327] on div "Pasta do job aqui . INTRODUÇÃO A pedido do FBL Geliandro Rigo, precisamos criar…" at bounding box center [479, 410] width 844 height 1221
click at [105, 315] on p "dialog" at bounding box center [478, 314] width 819 height 16
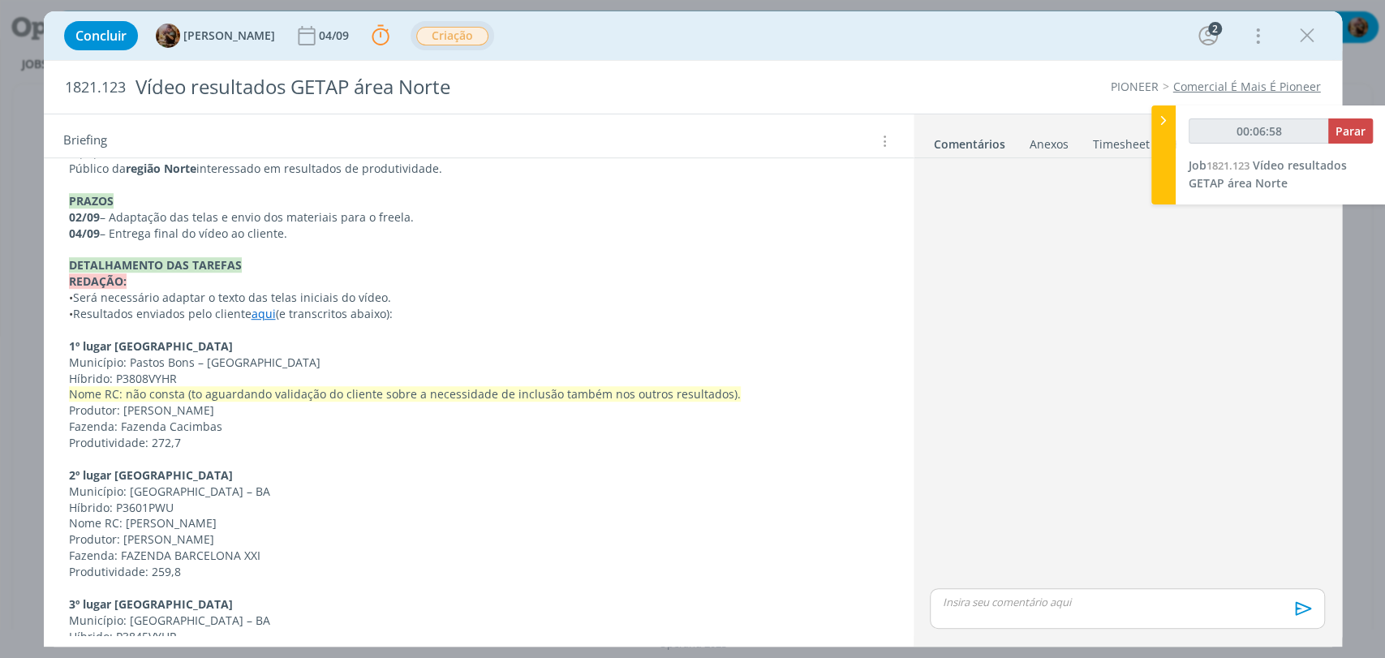
click at [334, 300] on p "• Será necessário adaptar o texto das telas iniciais do vídeo." at bounding box center [478, 298] width 819 height 16
click at [412, 313] on p "• Resultados enviados pelo cliente aqui (e transcritos abaixo):" at bounding box center [478, 314] width 819 height 16
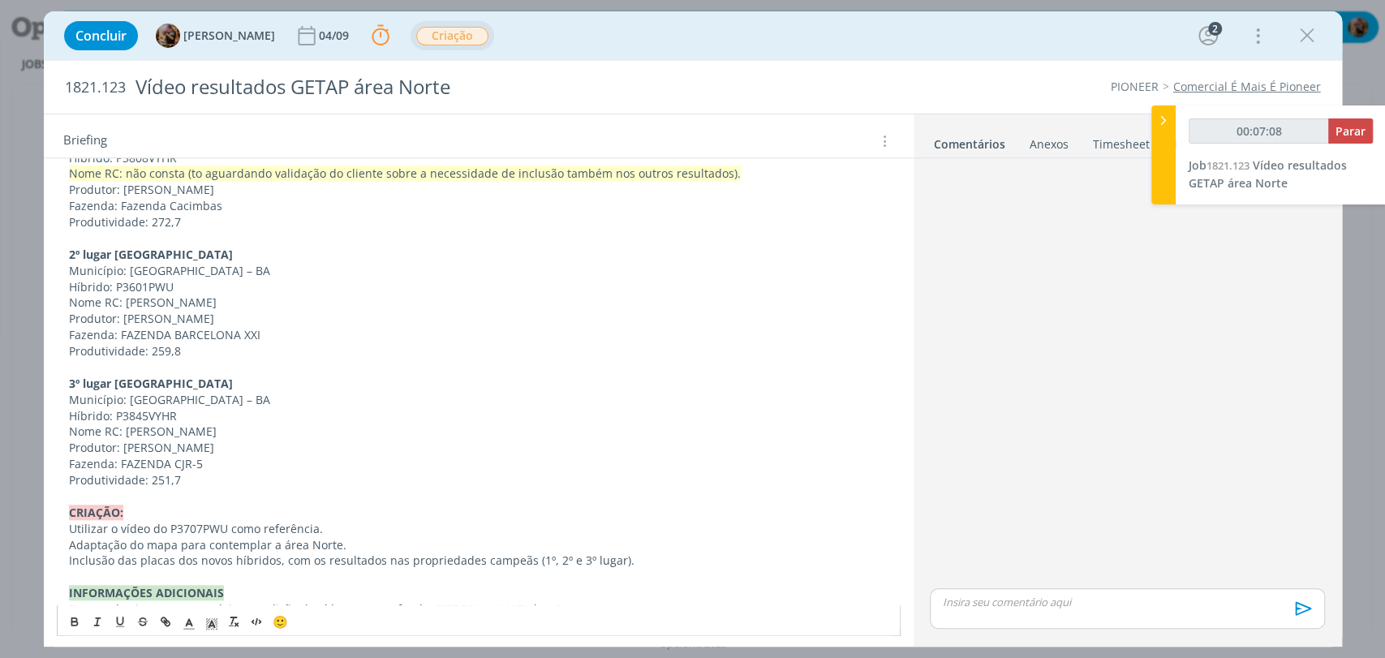
scroll to position [901, 0]
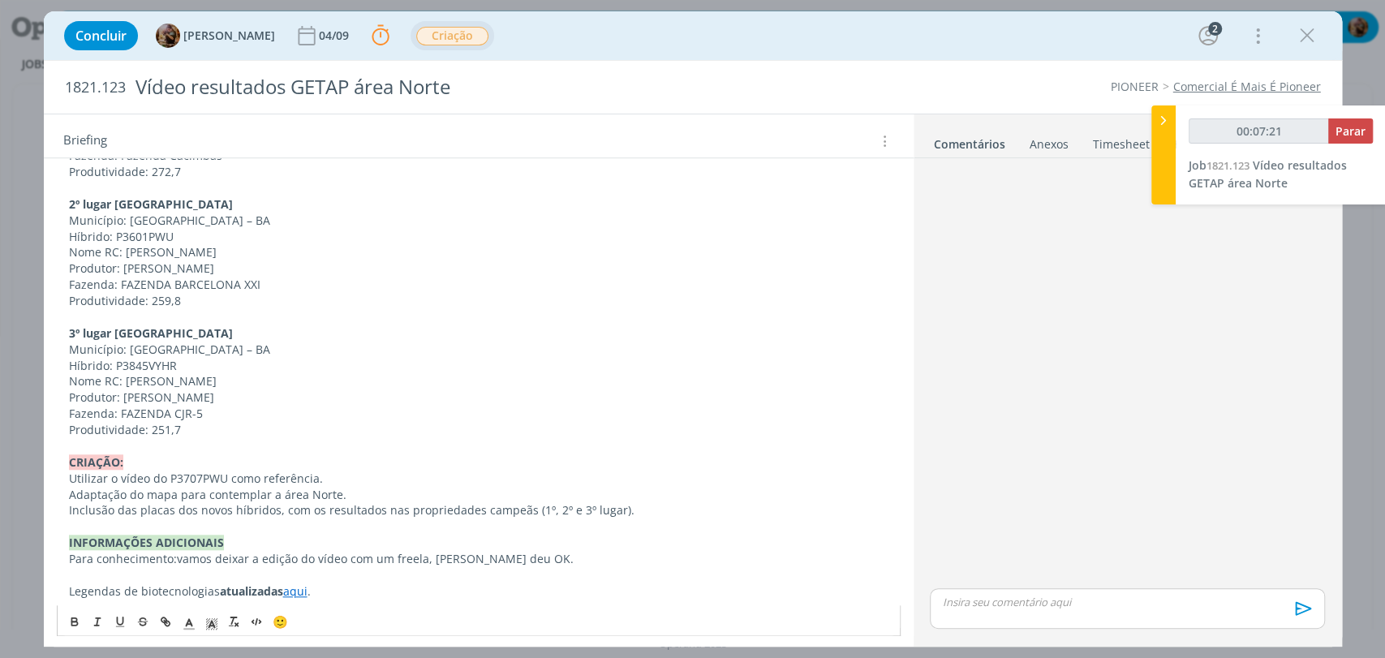
drag, startPoint x: 625, startPoint y: 514, endPoint x: 58, endPoint y: 477, distance: 568.4
click at [58, 477] on div "Pasta do job aqui . INTRODUÇÃO A pedido do FBL Geliandro Rigo, precisamos criar…" at bounding box center [479, 131] width 844 height 1205
click at [286, 511] on p "Incluir as placas dos novos híbridos com os resultados dos 3 campeões." at bounding box center [478, 510] width 819 height 16
drag, startPoint x: 256, startPoint y: 508, endPoint x: 110, endPoint y: 492, distance: 146.9
click at [110, 492] on div "Pasta do job aqui . INTRODUÇÃO A pedido do FBL Geliandro Rigo, precisamos criar…" at bounding box center [479, 131] width 844 height 1205
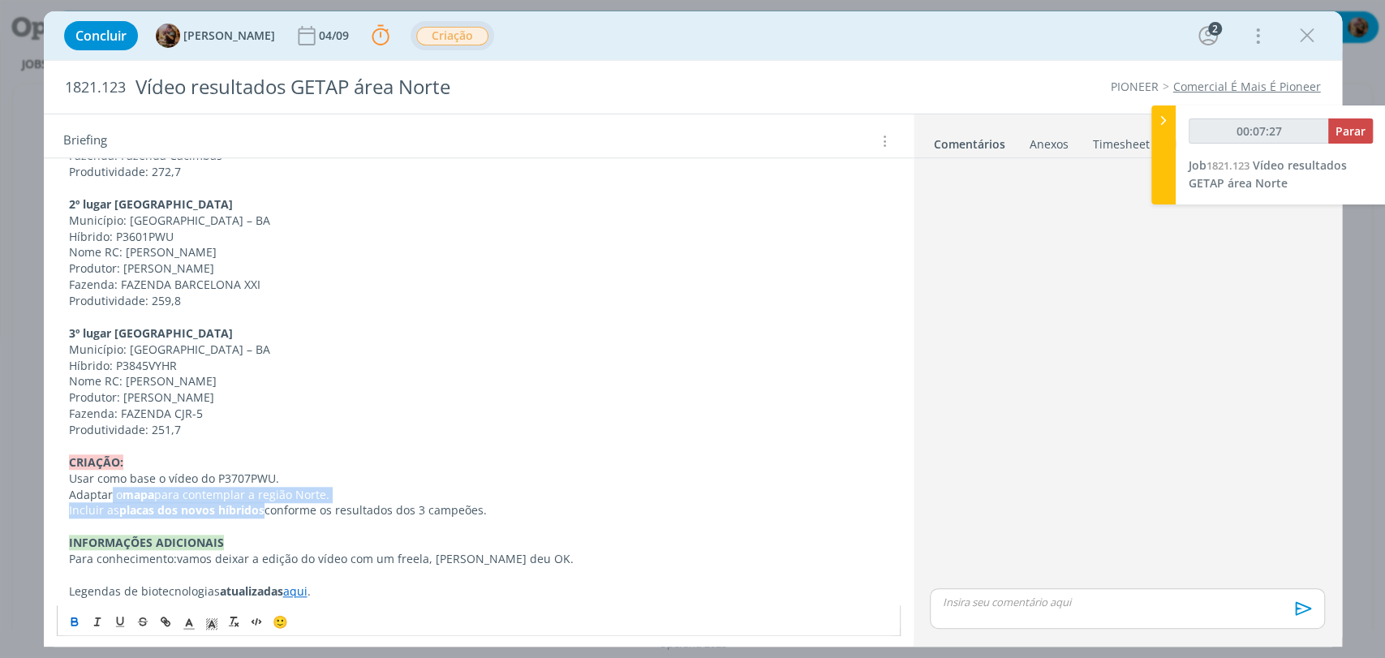
click at [75, 624] on icon "dialog" at bounding box center [74, 622] width 6 height 3
click at [200, 502] on p "Incluir as placas dos novos híbridos conforme os resultados dos 3 campeões." at bounding box center [478, 510] width 819 height 16
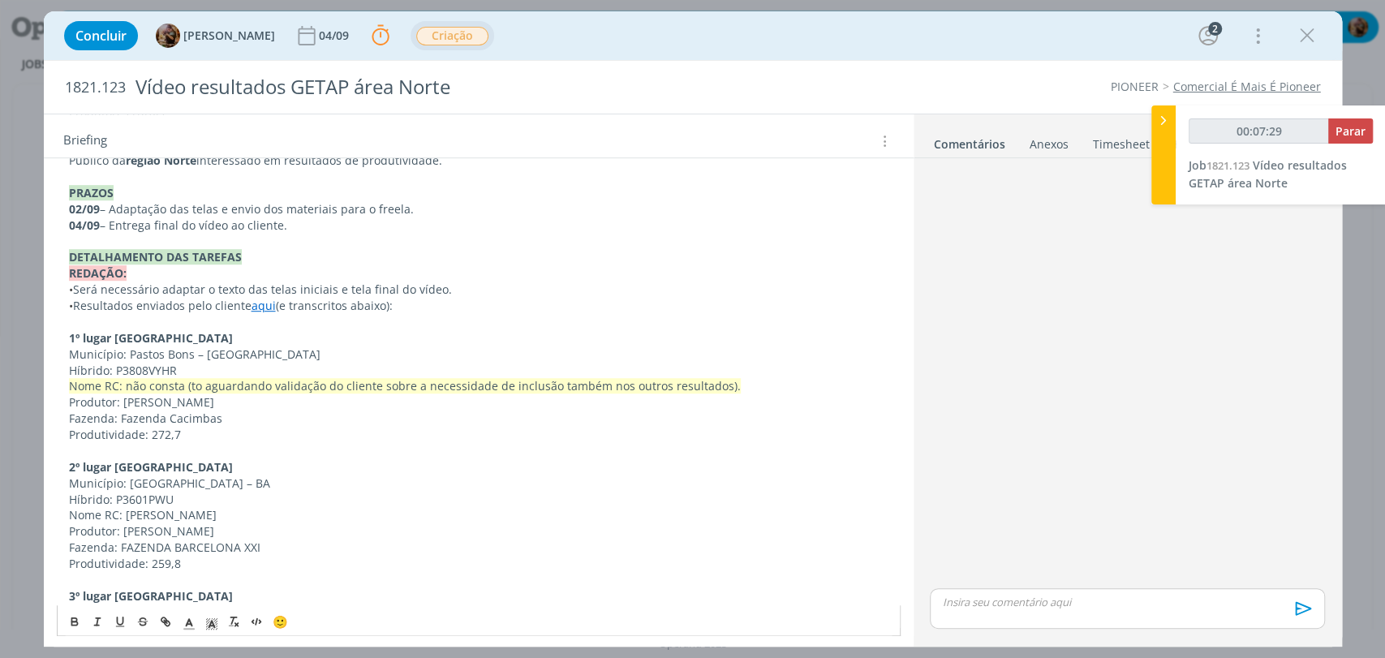
scroll to position [630, 0]
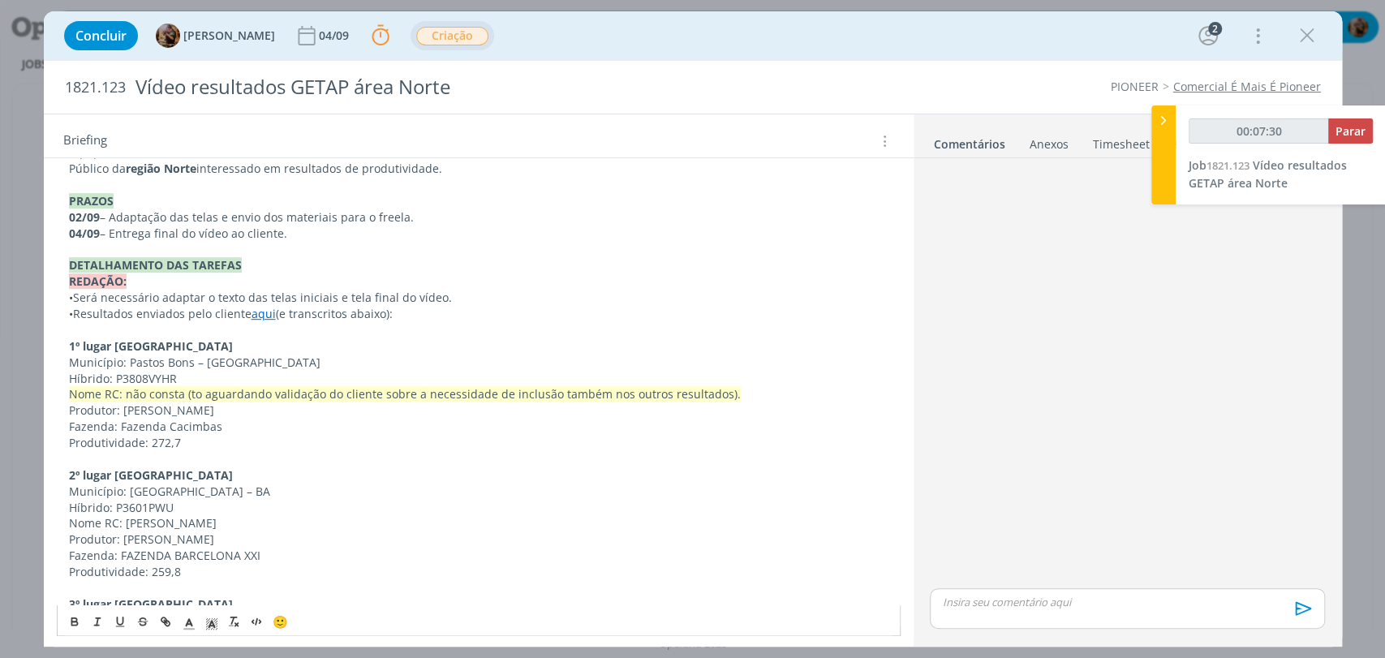
drag, startPoint x: 77, startPoint y: 301, endPoint x: 62, endPoint y: 300, distance: 15.4
click at [62, 300] on div "Pasta do job aqui . INTRODUÇÃO A pedido do FBL Geliandro Rigo, precisamos criar…" at bounding box center [479, 402] width 844 height 1205
copy span "•"
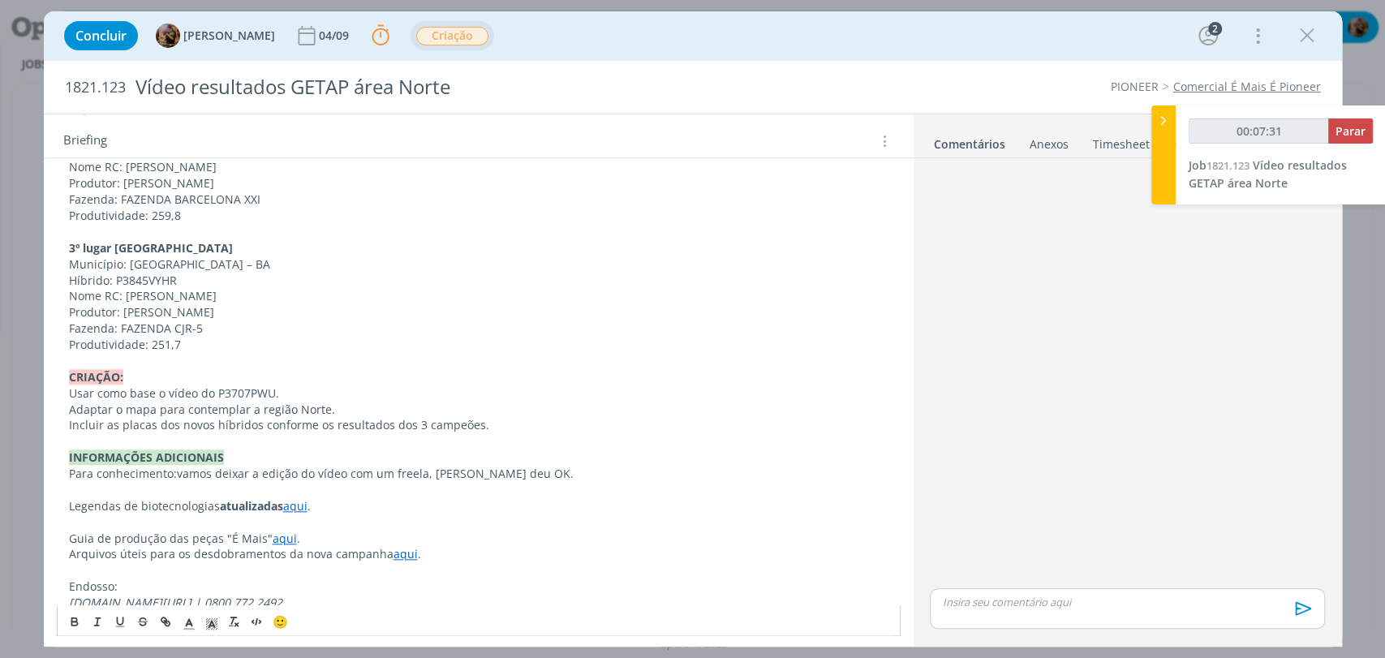
scroll to position [991, 0]
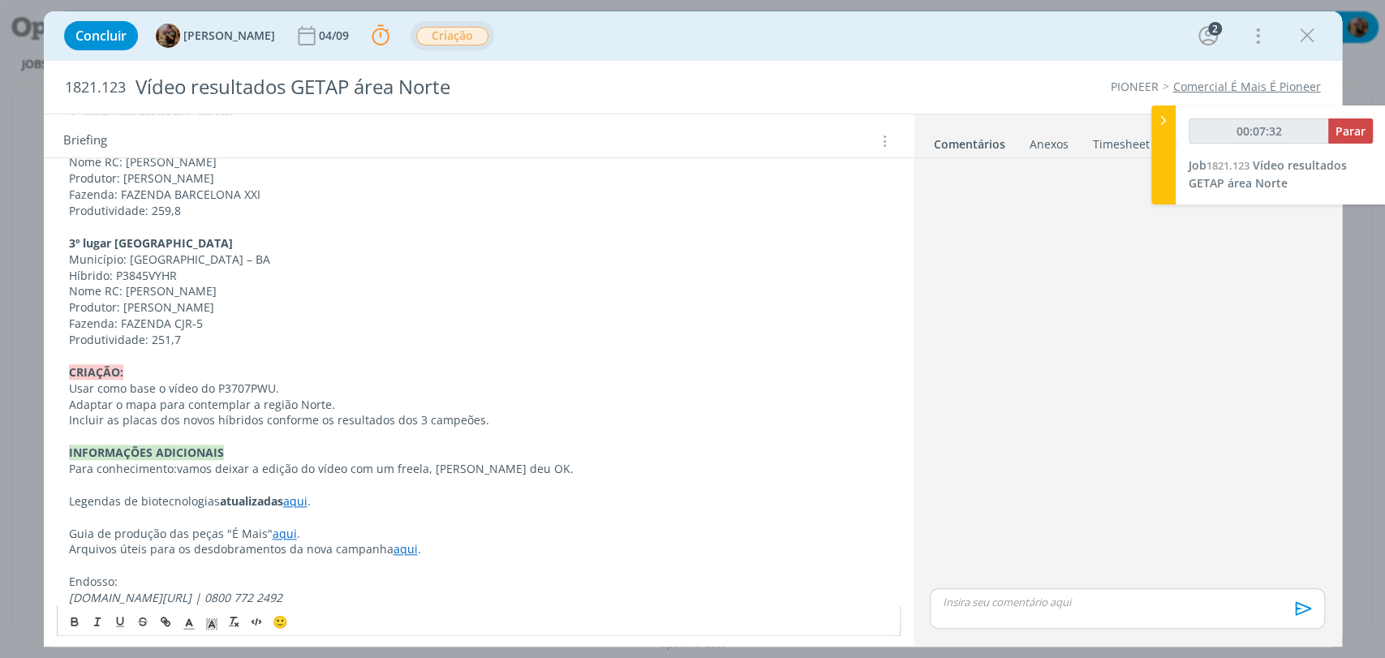
click at [59, 386] on div "Pasta do job aqui . INTRODUÇÃO A pedido do FBL Geliandro Rigo, precisamos criar…" at bounding box center [479, 41] width 844 height 1205
click at [65, 402] on div "Pasta do job aqui . INTRODUÇÃO A pedido do FBL Geliandro Rigo, precisamos criar…" at bounding box center [479, 41] width 844 height 1205
click at [63, 419] on div "Pasta do job aqui . INTRODUÇÃO A pedido do FBL Geliandro Rigo, precisamos criar…" at bounding box center [479, 41] width 844 height 1205
click at [312, 387] on p "• Usar como base o vídeo do P3707PWU." at bounding box center [478, 389] width 819 height 16
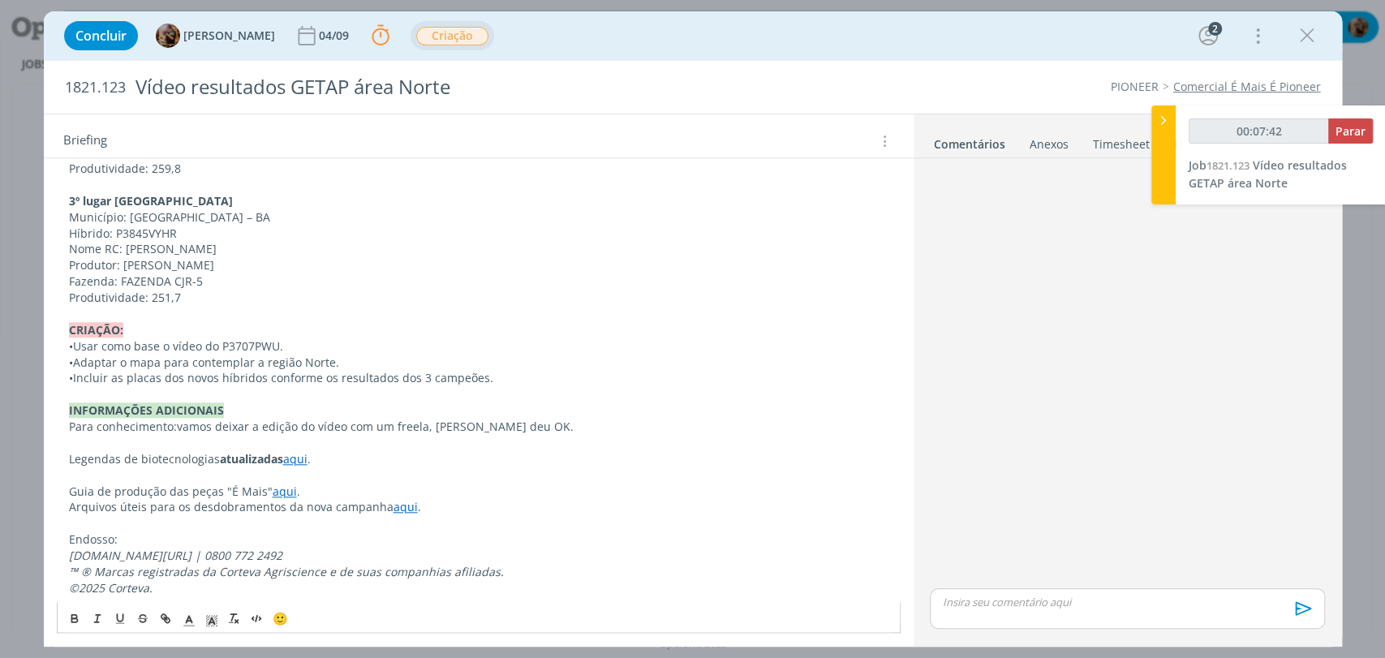
scroll to position [1035, 0]
click at [268, 378] on p "• Incluir as placas dos novos híbridos conforme os resultados dos 3 campeões." at bounding box center [478, 376] width 819 height 16
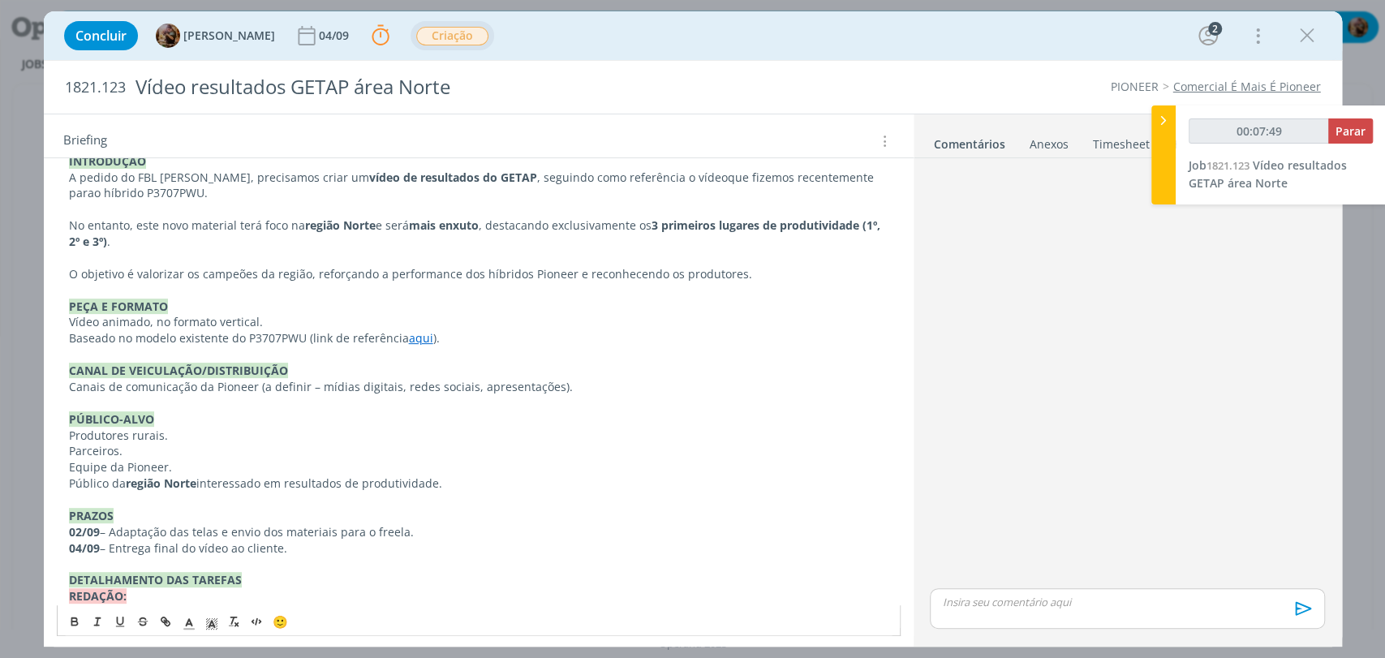
scroll to position [314, 0]
drag, startPoint x: 137, startPoint y: 244, endPoint x: 55, endPoint y: 234, distance: 82.5
copy p "(1º, 2º e 3º) ."
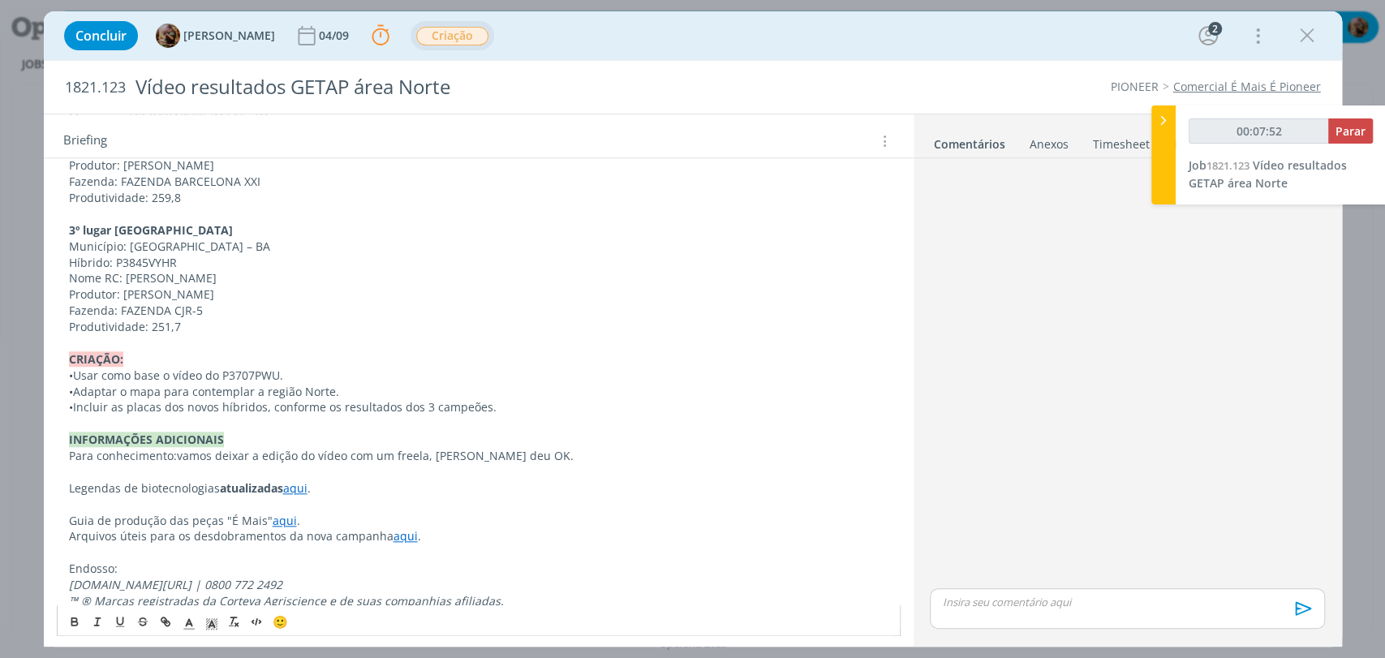
scroll to position [1035, 0]
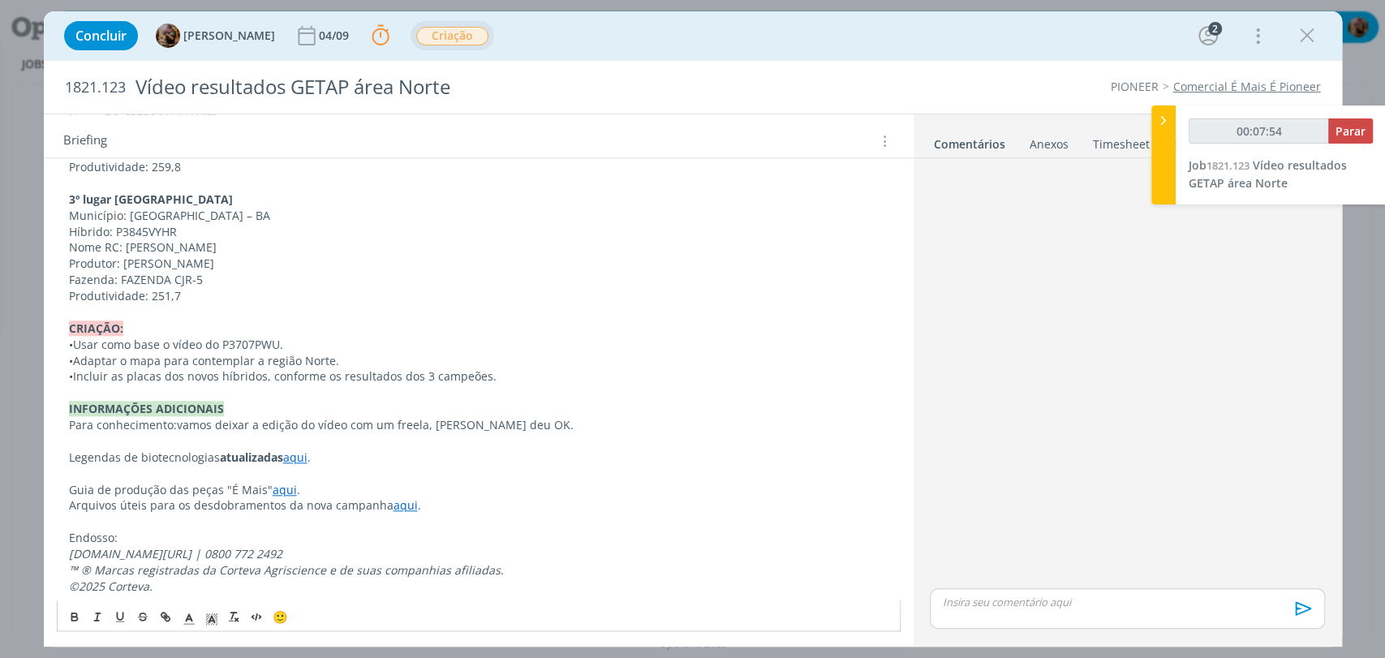
click at [482, 376] on p "• Incluir as placas dos novos híbridos, conforme os resultados dos 3 campeões." at bounding box center [478, 376] width 819 height 16
drag, startPoint x: 604, startPoint y: 376, endPoint x: 487, endPoint y: 381, distance: 117.7
click at [487, 381] on p "• Incluir as placas dos novos híbridos, conforme os resultados dos 3 campeões (…" at bounding box center [478, 376] width 819 height 16
click at [71, 612] on icon "dialog" at bounding box center [74, 616] width 13 height 13
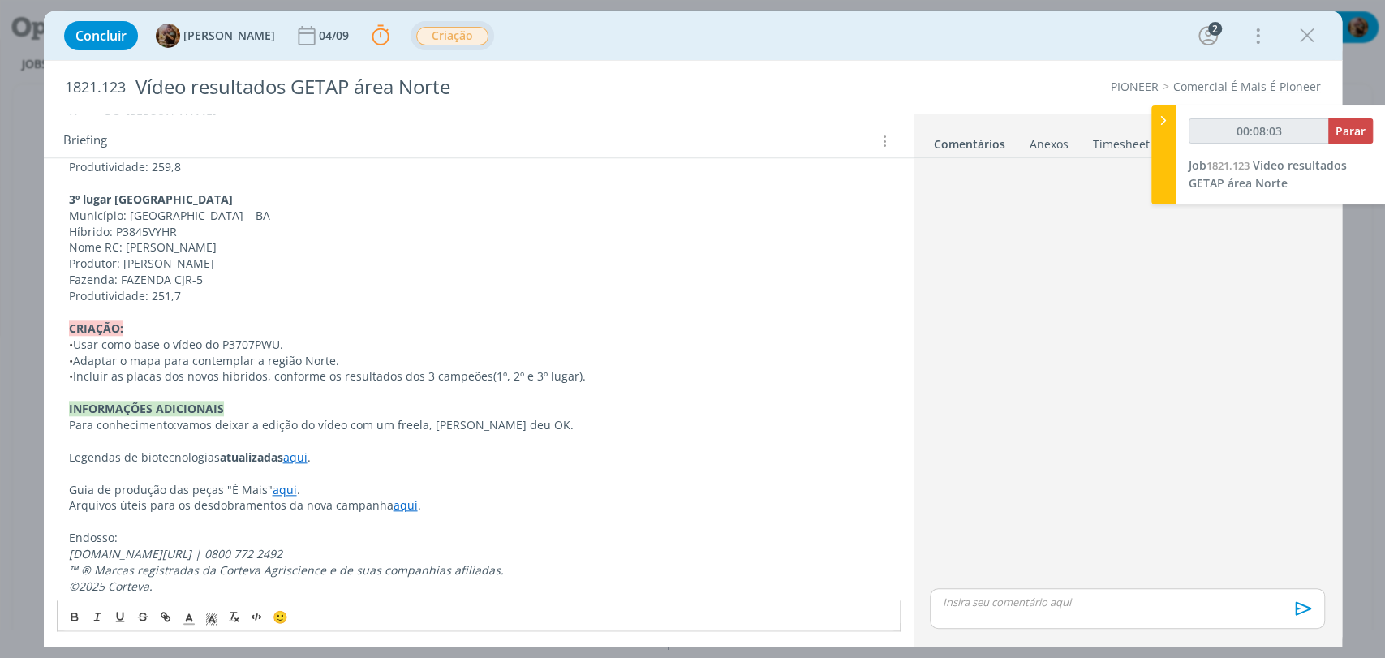
click at [511, 461] on p "Legendas de biotecnologias atualizadas aqui ." at bounding box center [478, 457] width 819 height 16
drag, startPoint x: 515, startPoint y: 419, endPoint x: 178, endPoint y: 420, distance: 336.7
click at [178, 420] on p "Para conhecimento: vamos deixar a edição do vídeo com um freela, Sheila deu OK." at bounding box center [478, 425] width 819 height 16
drag, startPoint x: 122, startPoint y: 535, endPoint x: 58, endPoint y: 534, distance: 64.1
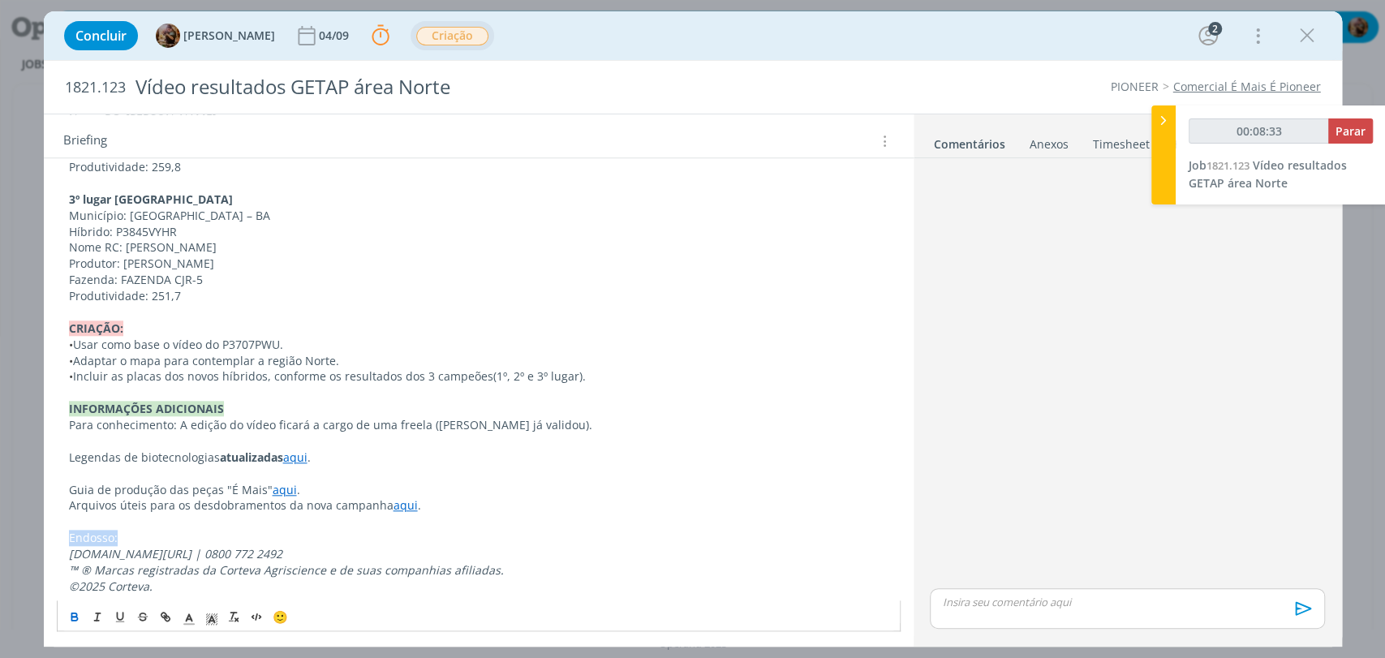
click at [69, 614] on icon "dialog" at bounding box center [74, 616] width 13 height 13
click at [145, 507] on p "Arquivos úteis para os desdobramentos da nova campanha aqui ." at bounding box center [478, 505] width 819 height 16
click at [563, 509] on p "Arquivos úteis para os desdobramentos da nova campanha aqui ." at bounding box center [478, 505] width 819 height 16
click at [318, 362] on p "• Adaptar o mapa para contemplar a região Norte." at bounding box center [478, 361] width 819 height 16
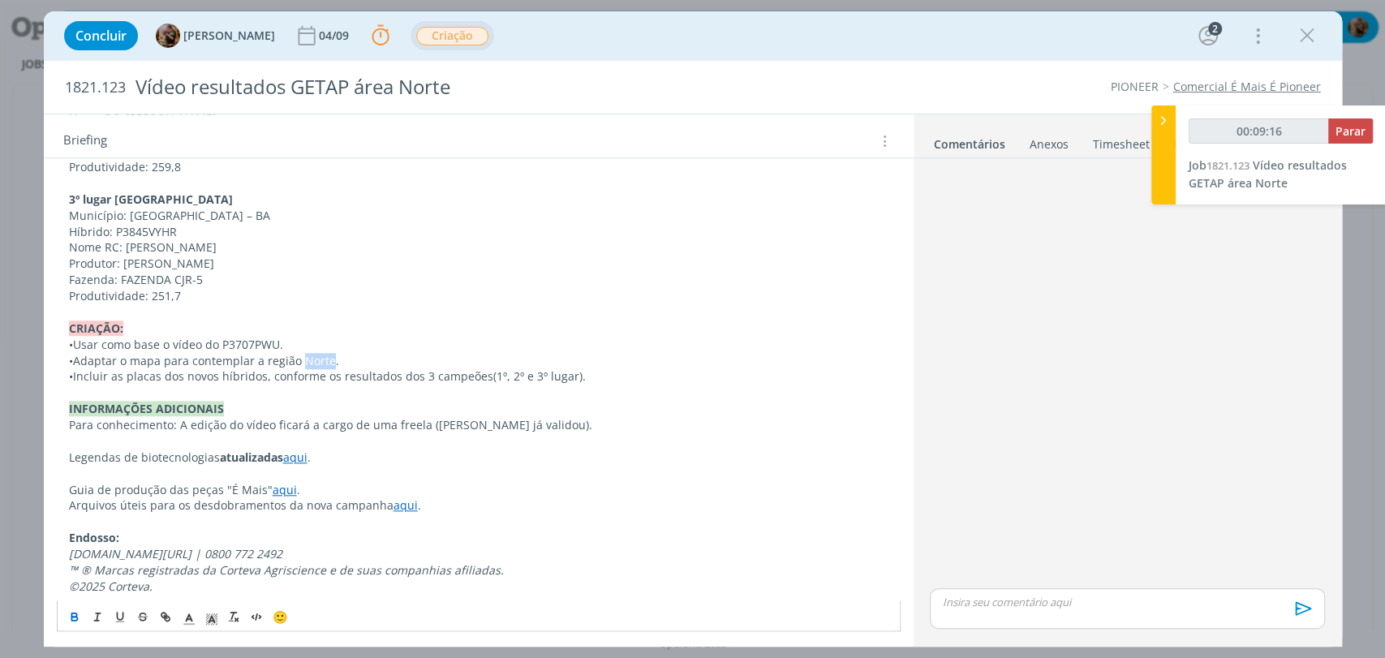
click at [71, 618] on icon "dialog" at bounding box center [74, 618] width 6 height 3
click at [348, 446] on p "dialog" at bounding box center [478, 441] width 819 height 16
click at [584, 378] on p "• Incluir as placas dos novos híbridos, conforme os resultados dos 3 campeões (…" at bounding box center [478, 376] width 819 height 16
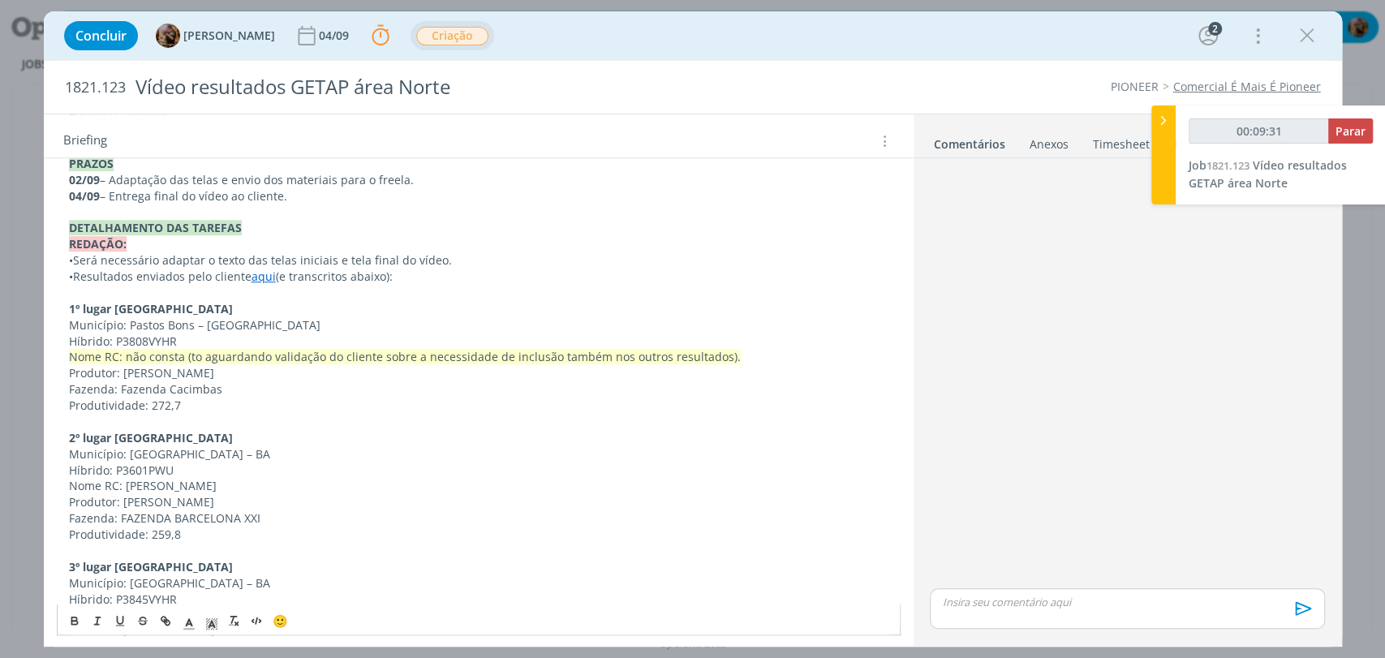
scroll to position [675, 0]
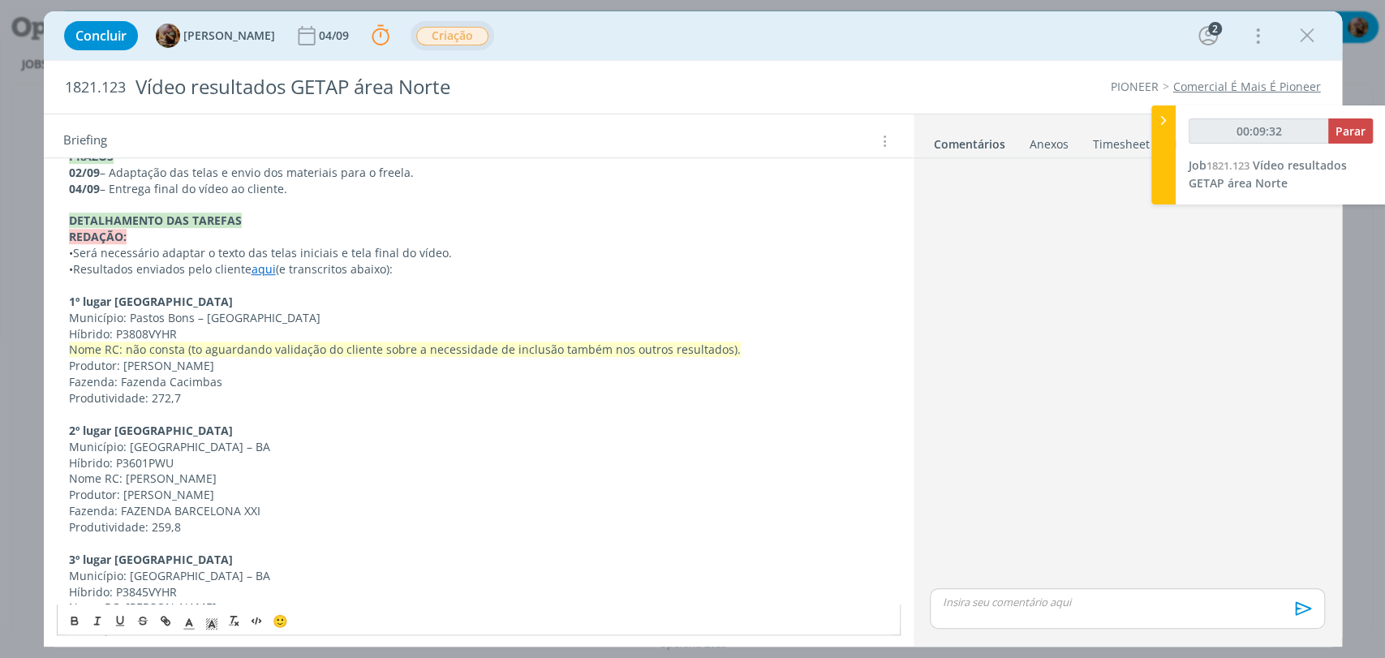
click at [158, 333] on p "Híbrido: P3808VYHR" at bounding box center [478, 334] width 819 height 16
copy p "P3808VYHR"
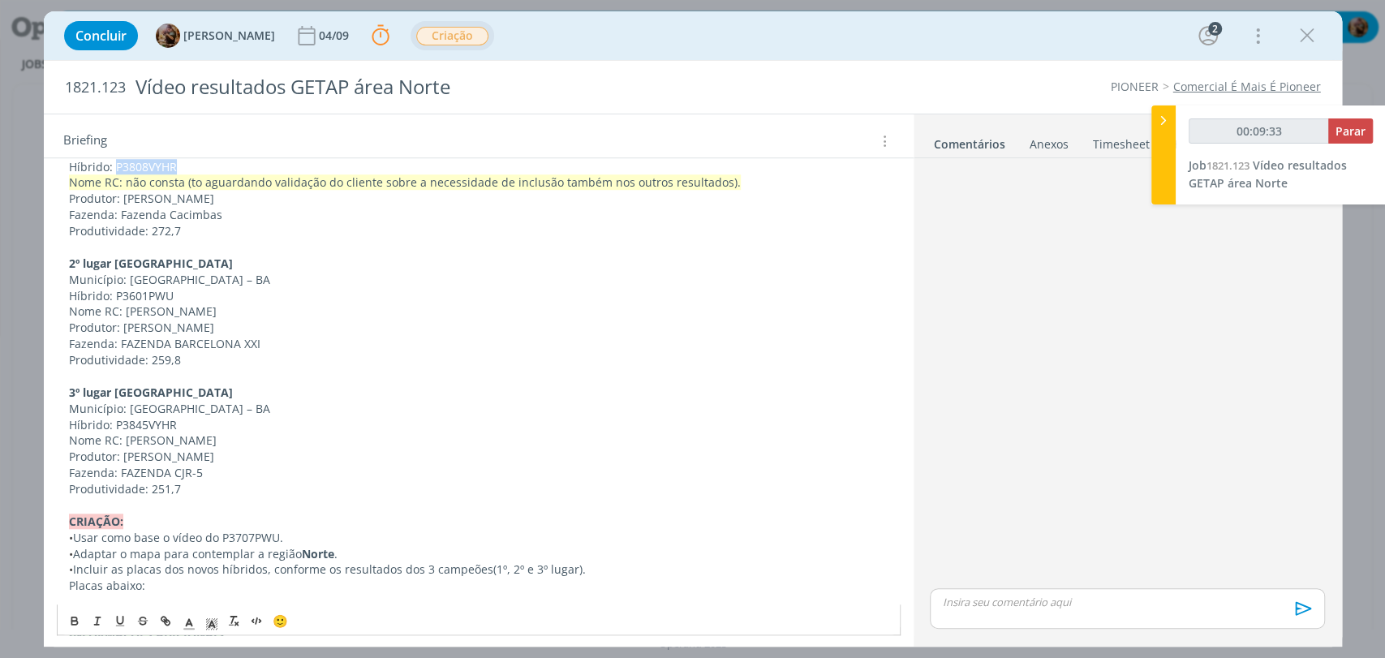
scroll to position [1068, 0]
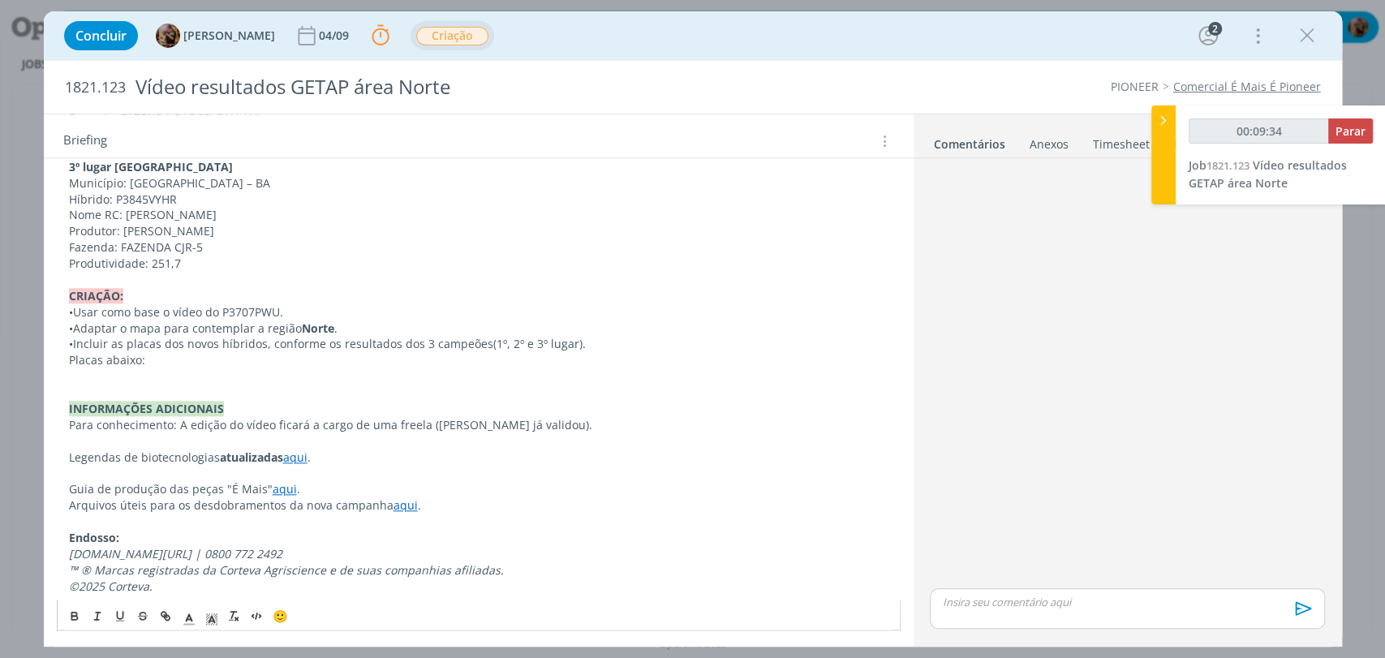
click at [107, 369] on p "dialog" at bounding box center [478, 376] width 819 height 16
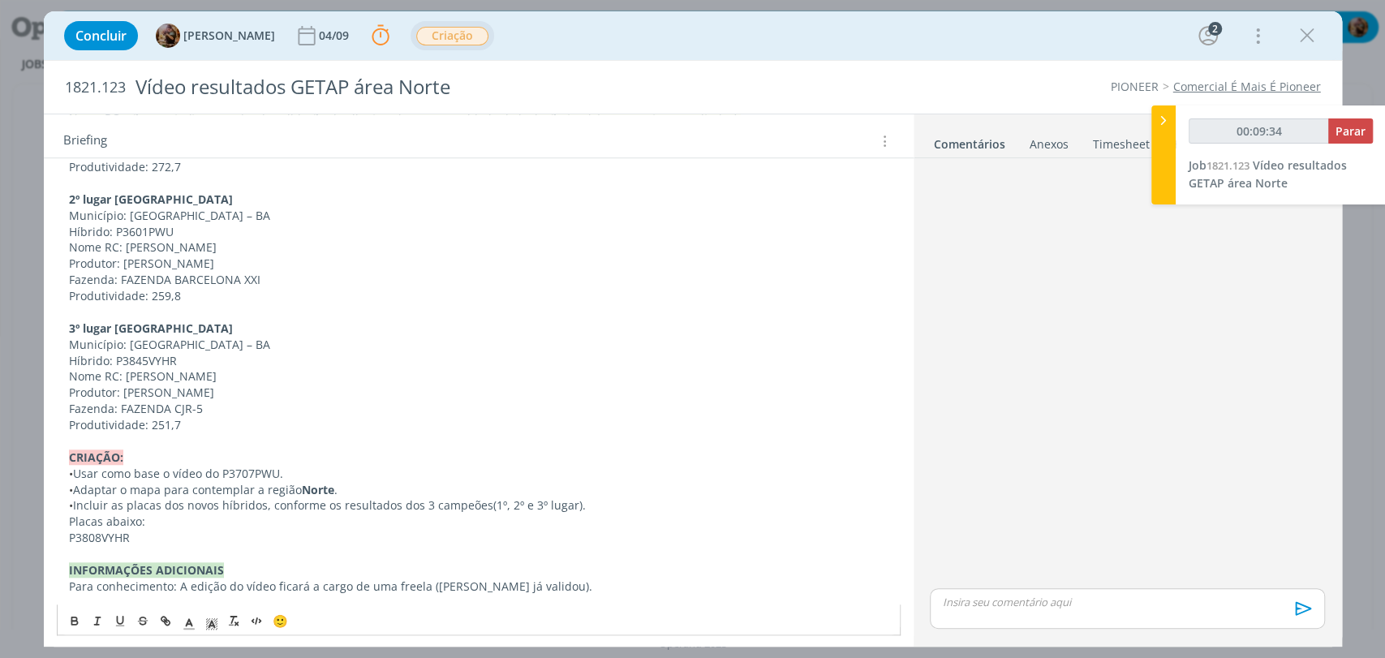
scroll to position [888, 0]
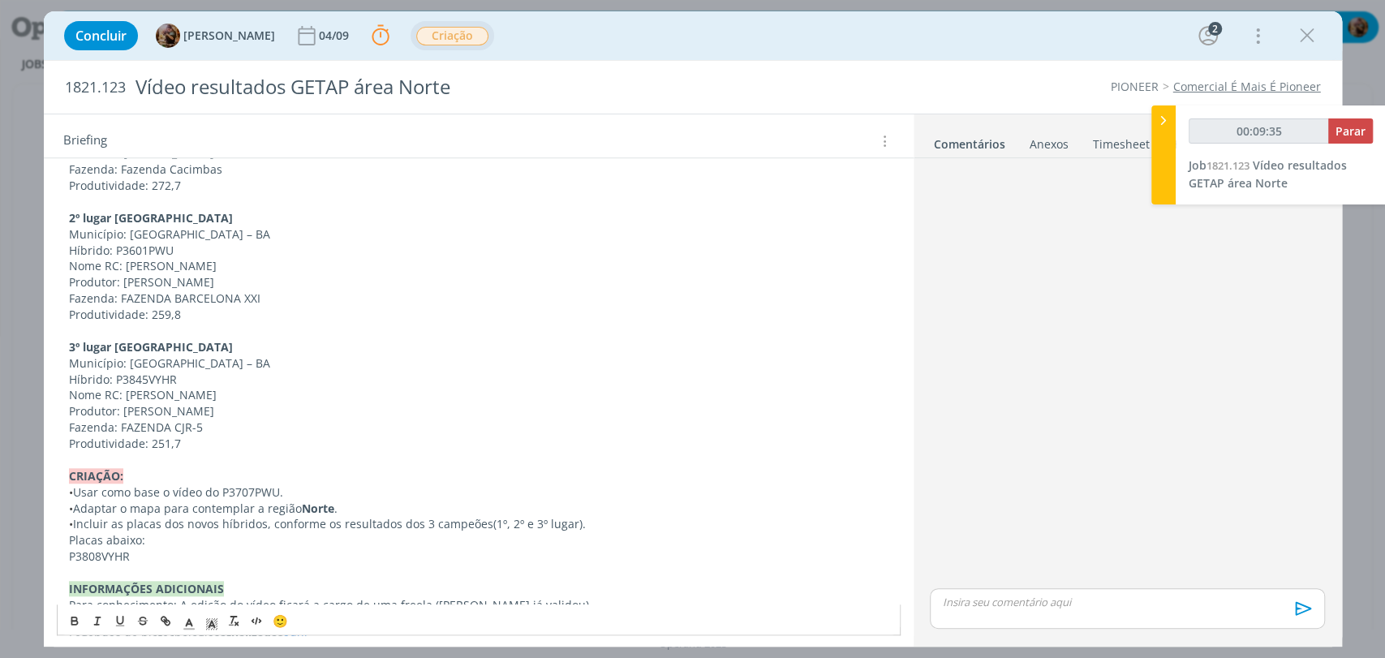
click at [153, 255] on p "Híbrido: P3601PWU" at bounding box center [478, 251] width 819 height 16
click at [144, 246] on p "Híbrido: P3601PWU" at bounding box center [478, 251] width 819 height 16
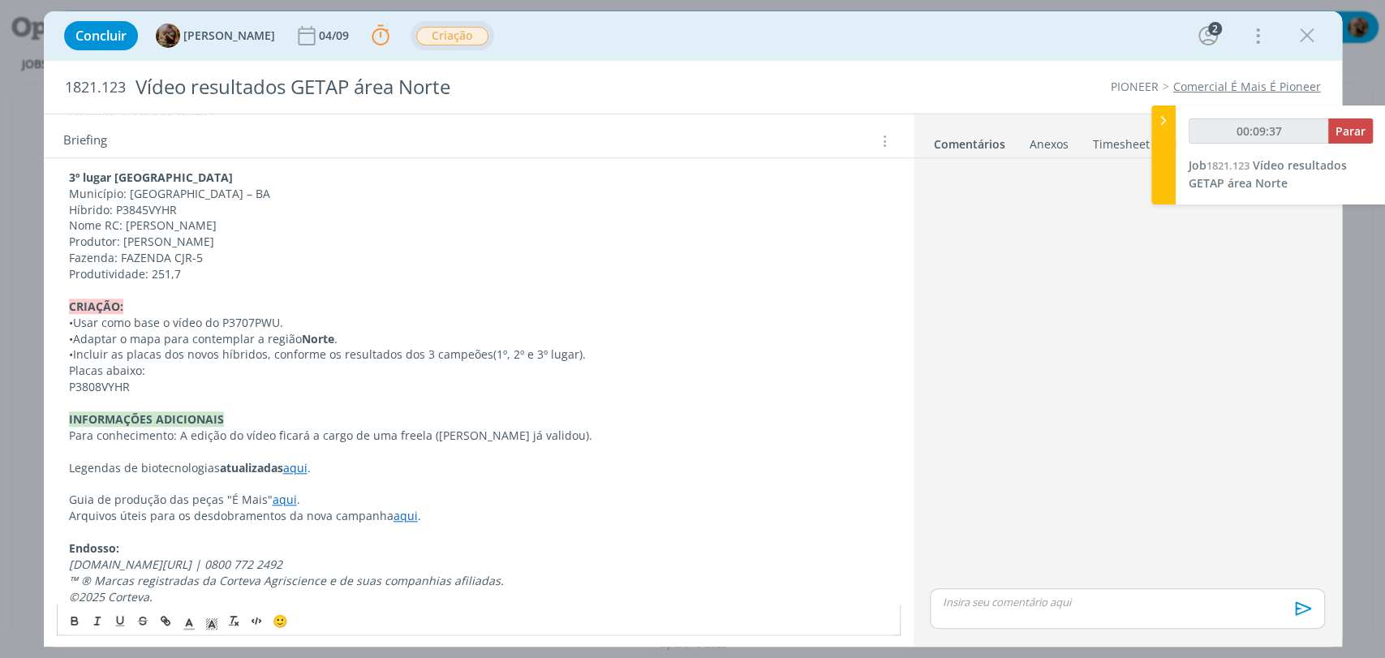
scroll to position [1068, 0]
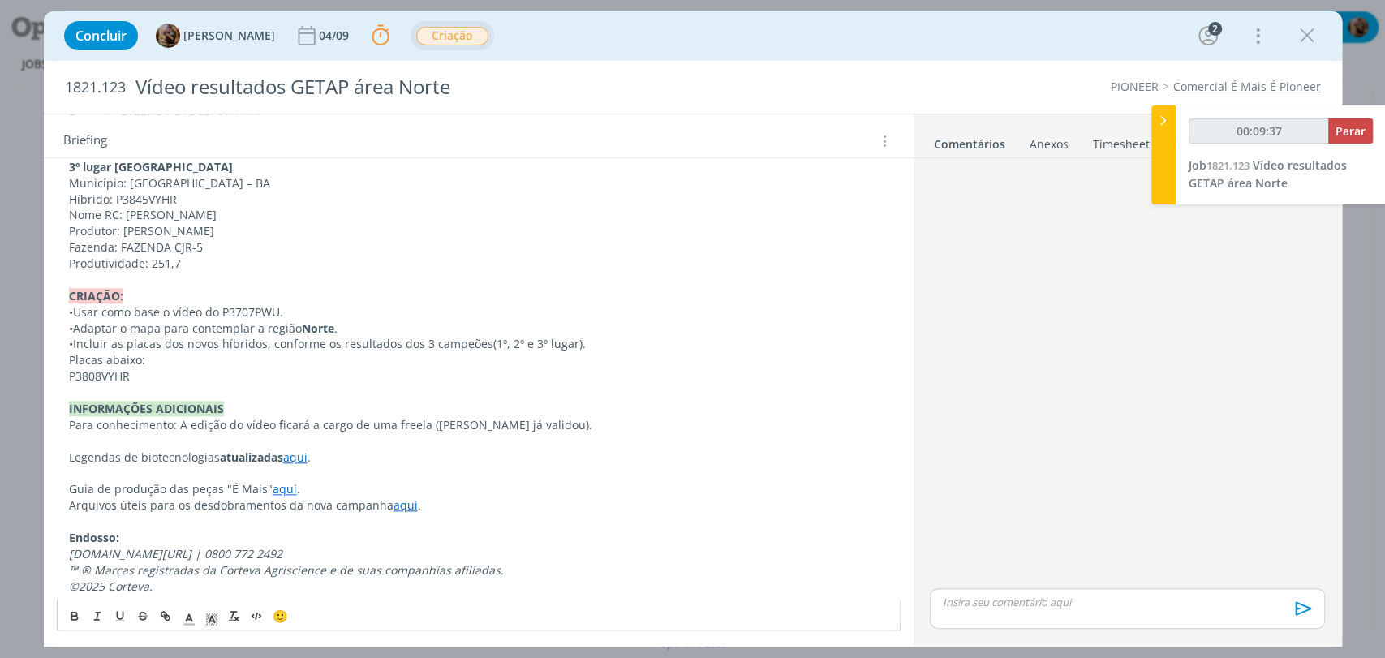
click at [144, 370] on p "P3808VYHR" at bounding box center [478, 376] width 819 height 16
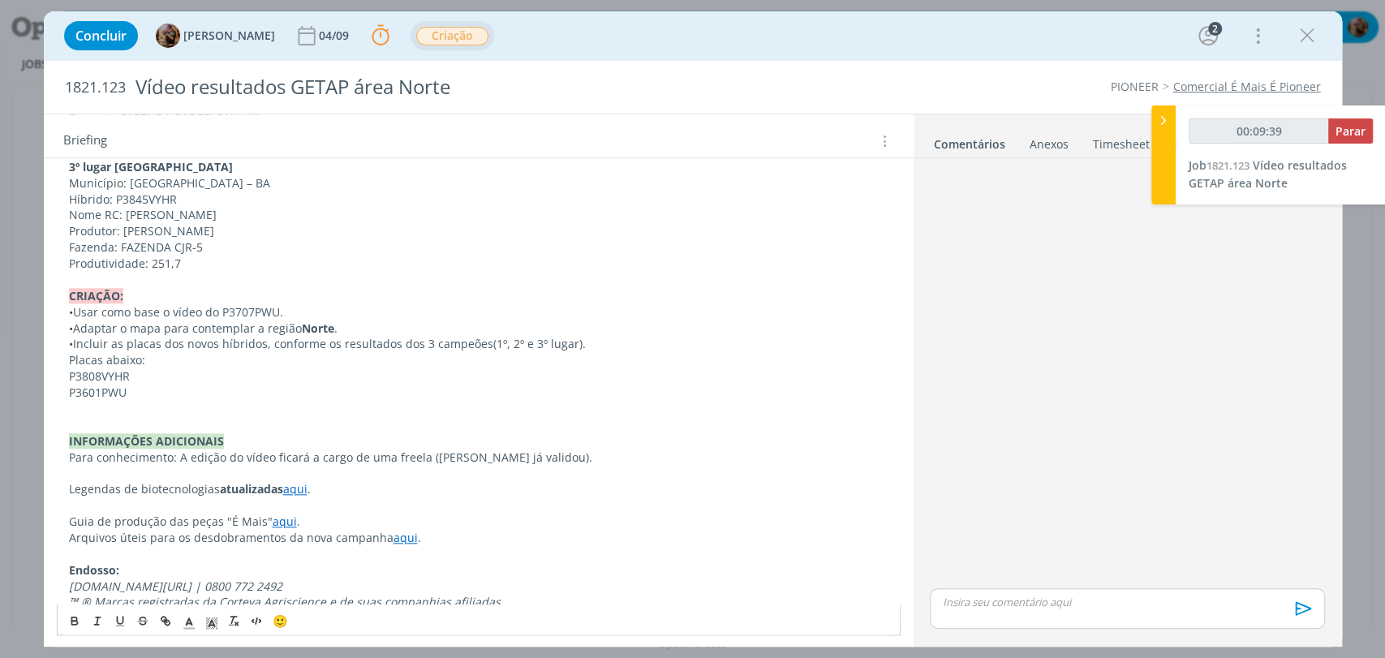
click at [155, 196] on p "Híbrido: P3845VYHR" at bounding box center [478, 199] width 819 height 16
click at [114, 406] on p "dialog" at bounding box center [478, 409] width 819 height 16
click at [91, 378] on span "P3808VYHR" at bounding box center [99, 375] width 61 height 15
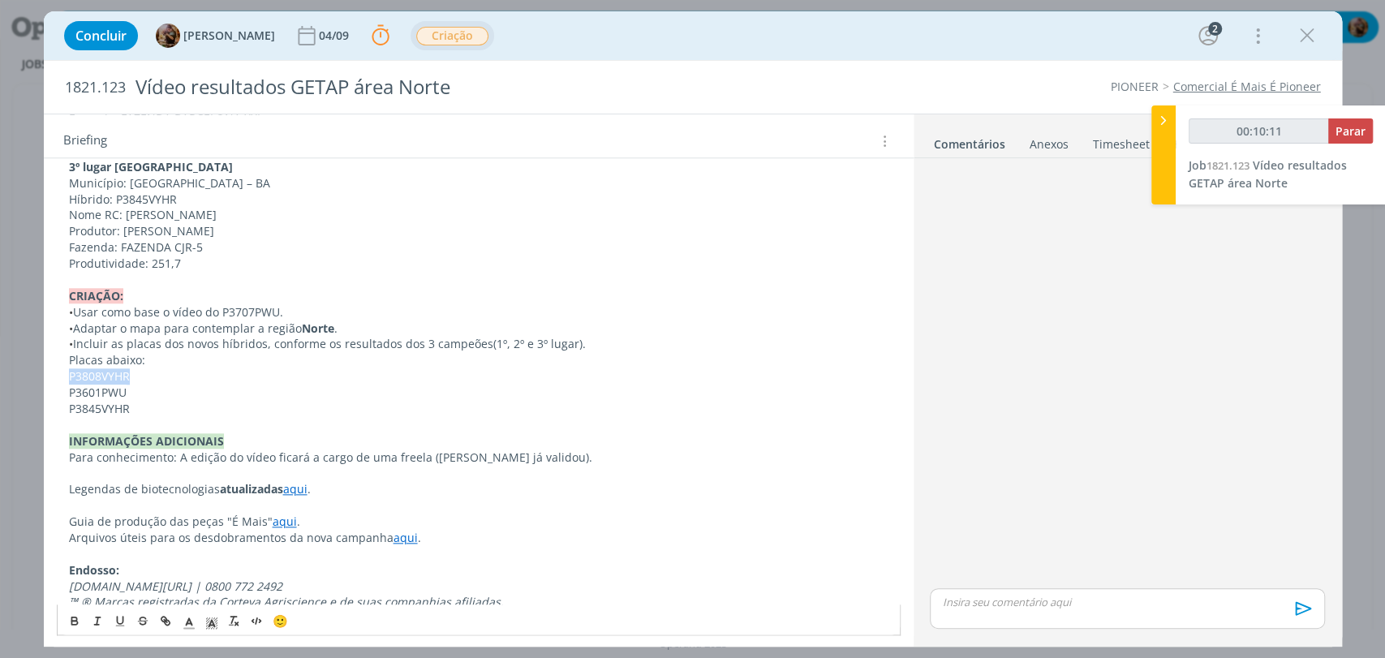
type input "00:10:12"
click at [166, 621] on icon "dialog" at bounding box center [167, 623] width 5 height 5
type input "P3808VYHR"
type input "00:10:13"
paste input "https://sobeae.sharepoint.com/:b:/s/SOBEAE/ETxNFZ_GNqVGqWZRrQ2UOVIBUyKB9Sbc4K_o…"
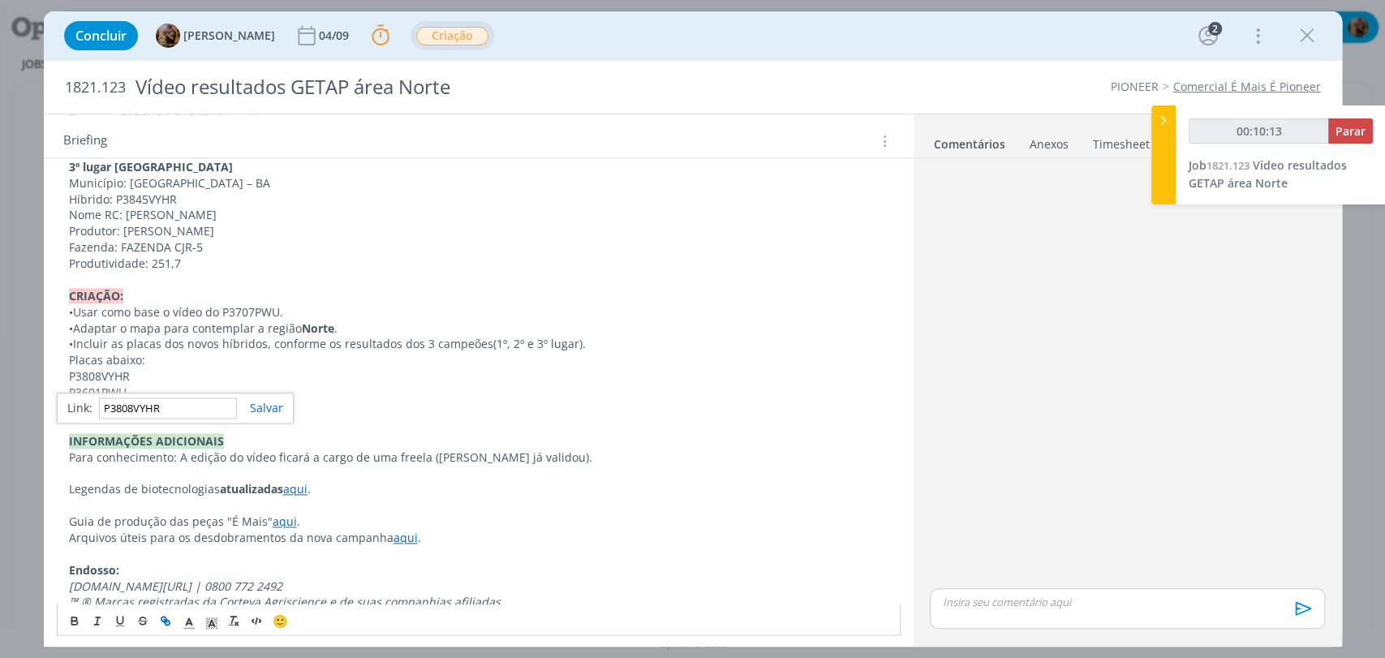
type input "https://sobeae.sharepoint.com/:b:/s/SOBEAE/ETxNFZ_GNqVGqWZRrQ2UOVIBUyKB9Sbc4K_o…"
click at [187, 378] on p "P3808VYHR" at bounding box center [478, 376] width 819 height 16
click at [110, 393] on span "P3601PWU" at bounding box center [98, 392] width 58 height 15
type input "00:10:27"
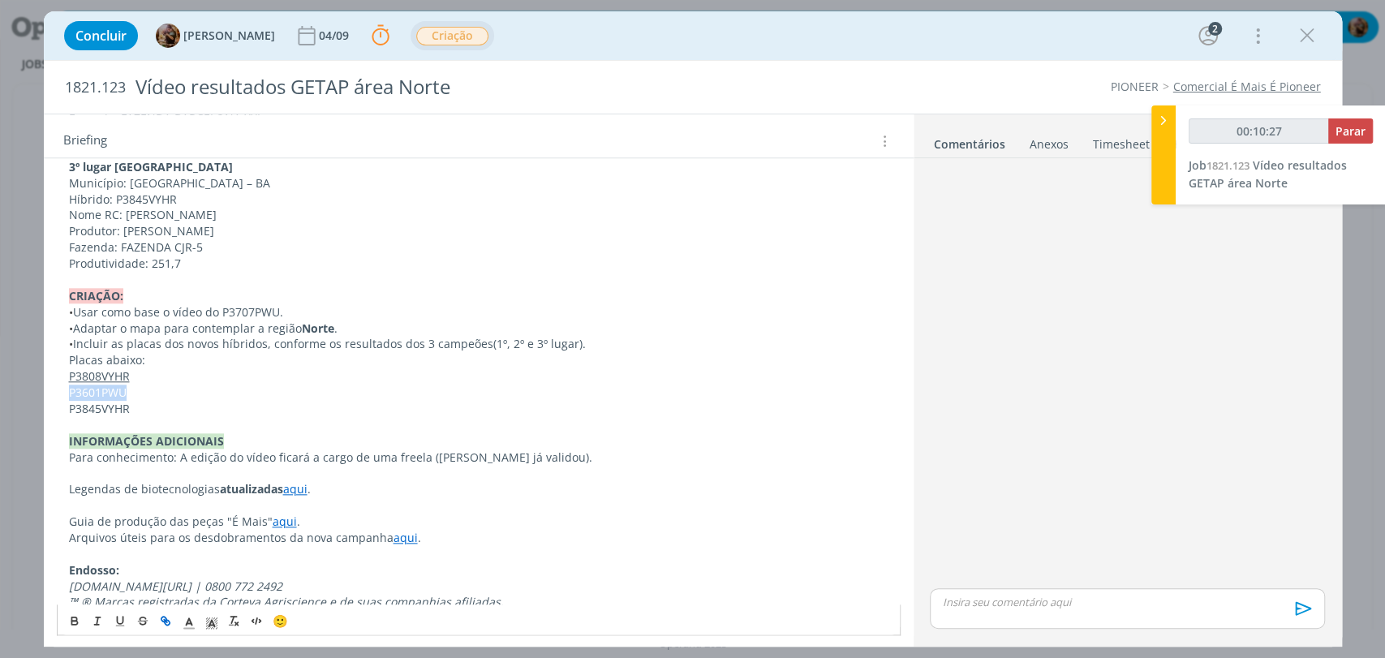
click at [162, 618] on icon "dialog" at bounding box center [165, 620] width 13 height 13
paste input "https://sobeae.sharepoint.com/:b:/s/SOBEAE/EfIv9BiUV6BKo2Aq_-ZWRrkBeCO0roRVEmmn…"
type input "https://sobeae.sharepoint.com/:b:/s/SOBEAE/EfIv9BiUV6BKo2Aq_-ZWRrkBeCO0roRVEmmn…"
click at [305, 371] on p "P3808VYHR" at bounding box center [478, 376] width 819 height 16
click at [101, 410] on span "P3845VYHR" at bounding box center [99, 408] width 61 height 15
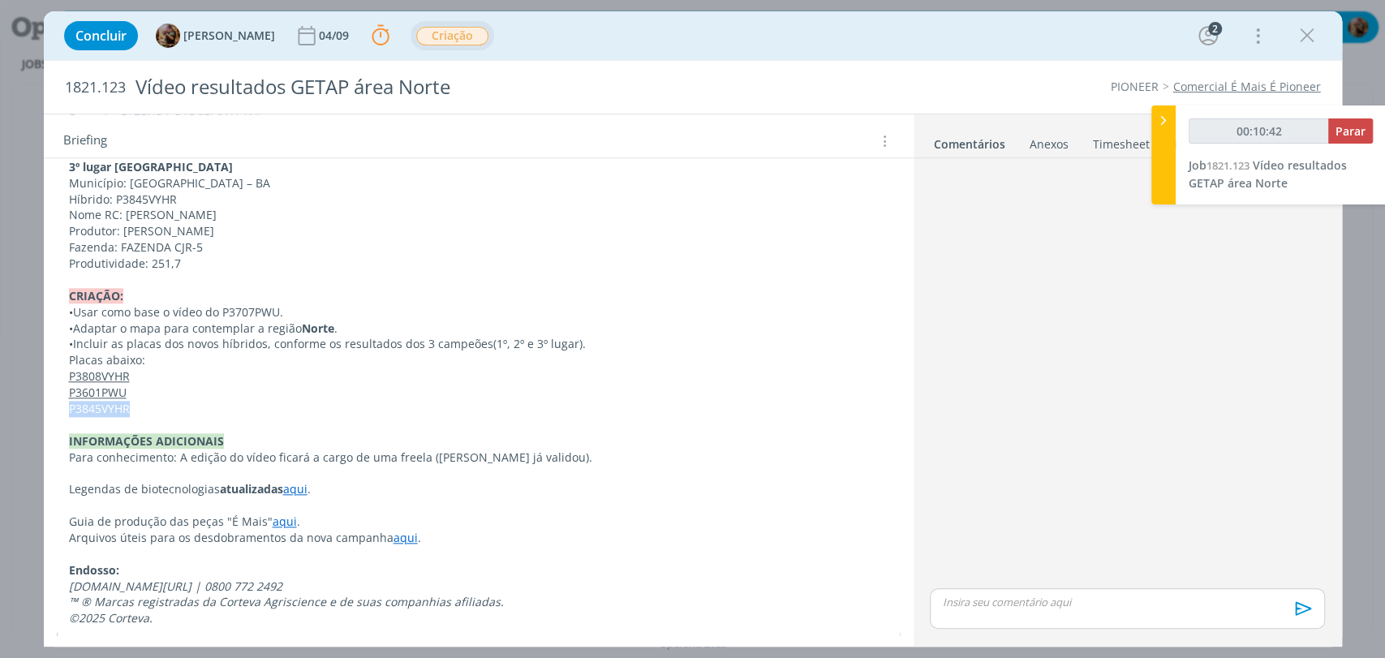
click at [101, 410] on span "P3845VYHR" at bounding box center [99, 408] width 61 height 15
type input "00:10:43"
click at [166, 616] on icon "dialog" at bounding box center [165, 620] width 13 height 13
paste input "https://sobeae.sharepoint.com/:b:/s/SOBEAE/EVfcKQzvbT1FhbgkpX2-bA0B0J2BbsNXN--x…"
type input "https://sobeae.sharepoint.com/:b:/s/SOBEAE/EVfcKQzvbT1FhbgkpX2-bA0B0J2BbsNXN--x…"
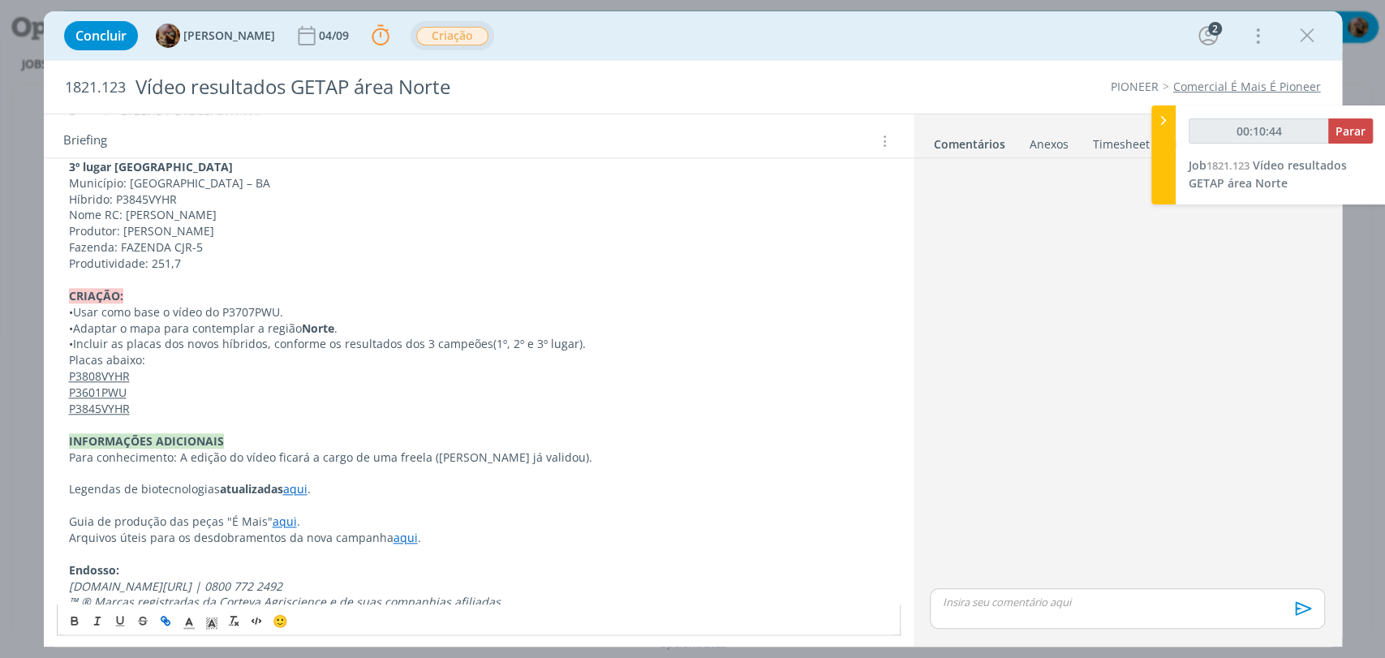
click at [204, 299] on p "CRIAÇÃO:" at bounding box center [478, 296] width 819 height 16
drag, startPoint x: 161, startPoint y: 413, endPoint x: 67, endPoint y: 382, distance: 98.3
click at [156, 403] on p "P3845VYHR" at bounding box center [478, 409] width 819 height 16
drag, startPoint x: 140, startPoint y: 406, endPoint x: 68, endPoint y: 376, distance: 77.1
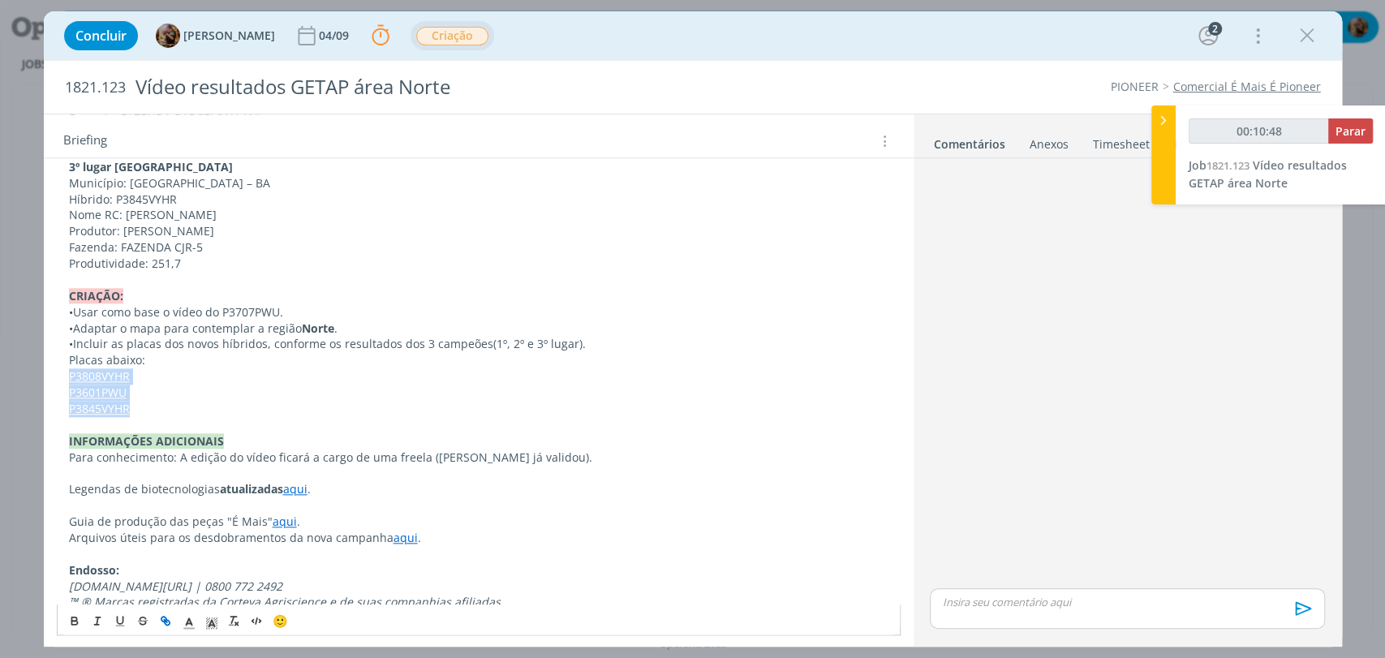
click at [209, 626] on icon "dialog" at bounding box center [211, 624] width 15 height 15
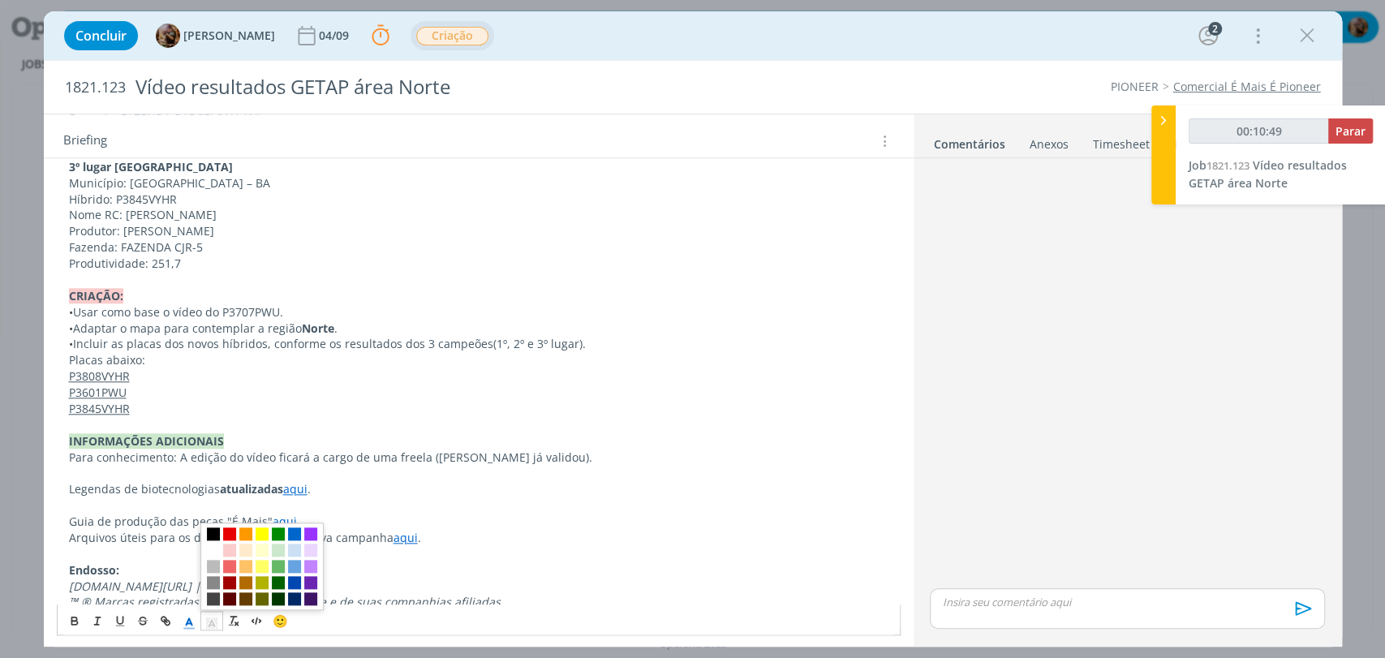
click at [189, 619] on polyline "dialog" at bounding box center [189, 622] width 6 height 6
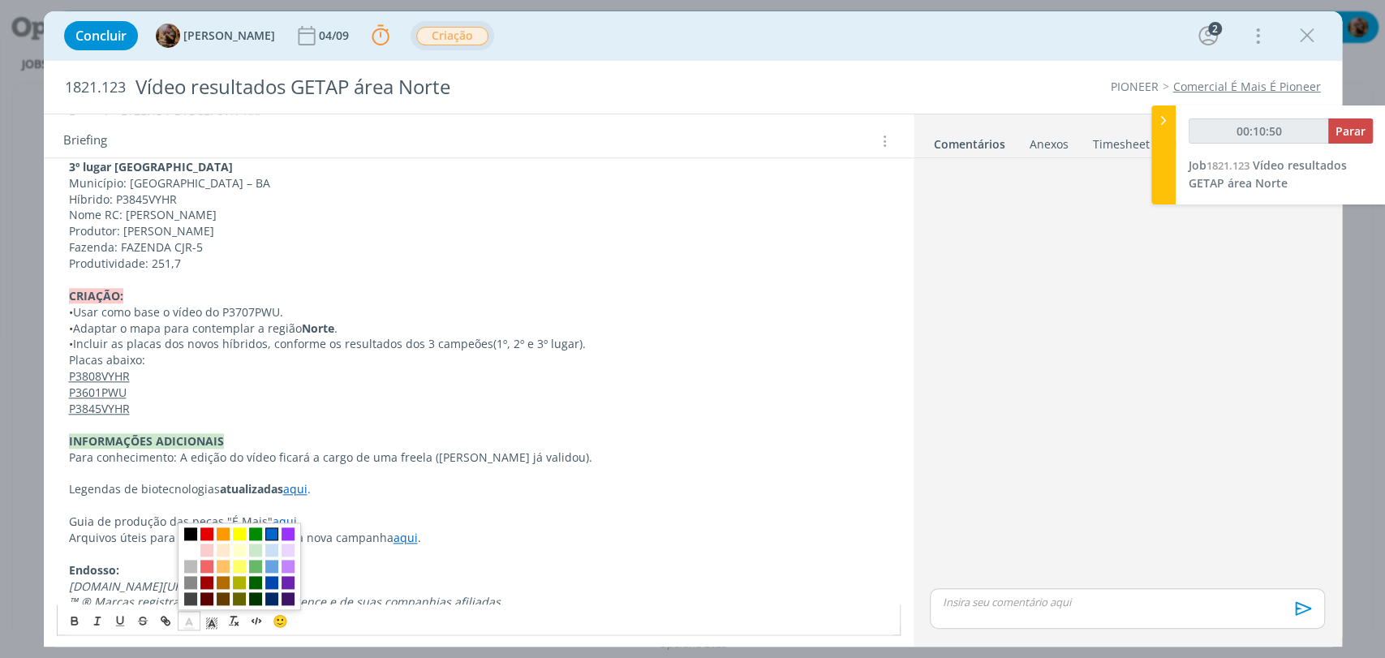
click at [265, 529] on span "dialog" at bounding box center [271, 533] width 13 height 13
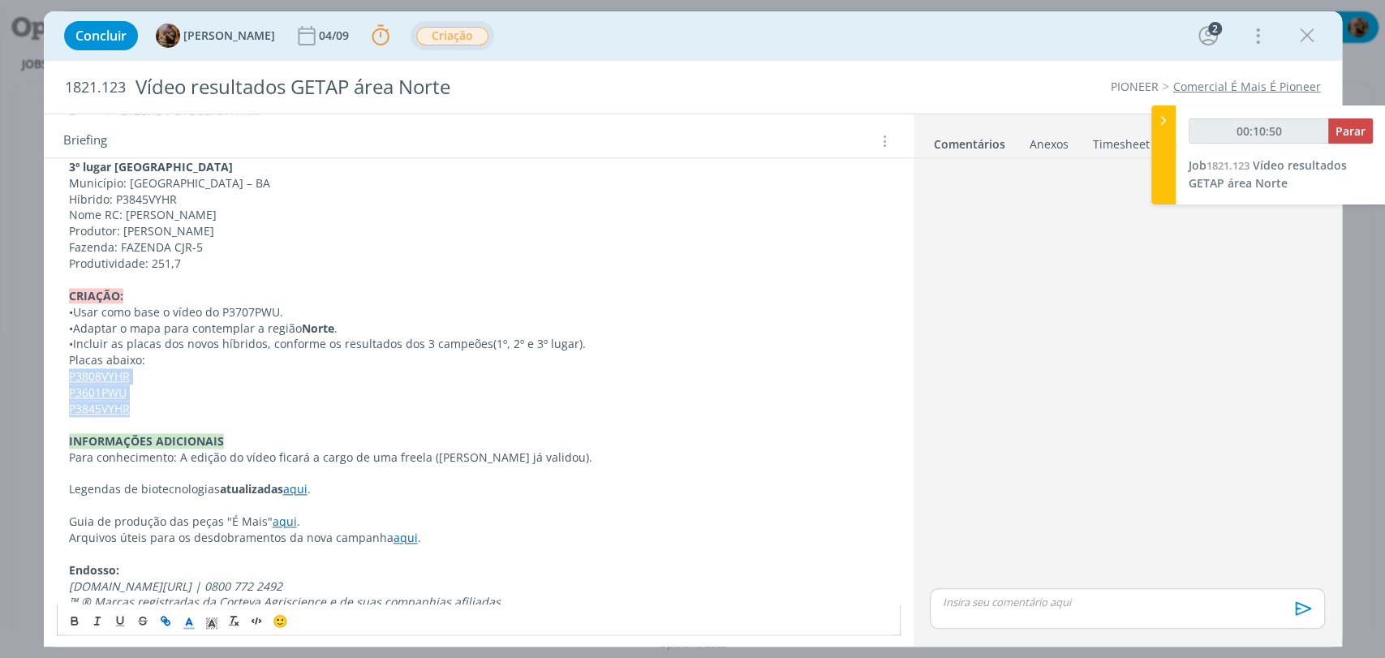
click at [299, 410] on p "P3845VYHR" at bounding box center [478, 409] width 819 height 16
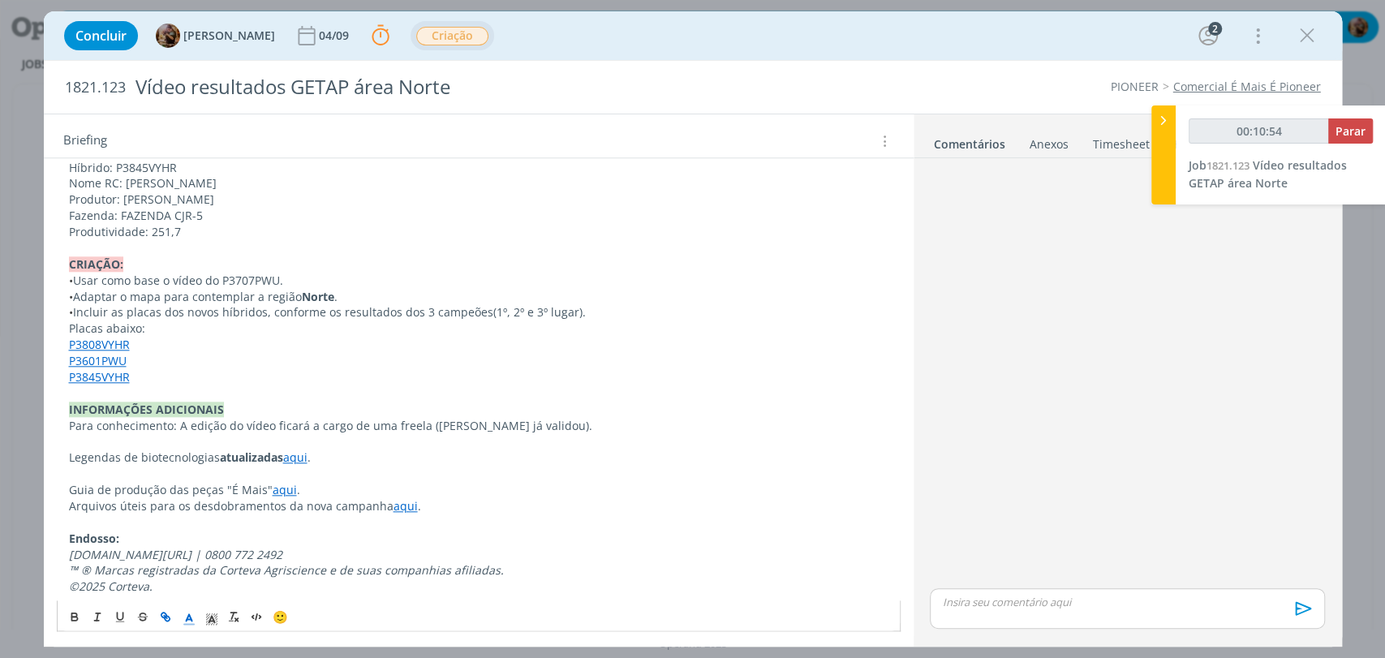
click at [104, 333] on p "Placas abaixo:" at bounding box center [478, 328] width 819 height 16
click at [549, 307] on span "(1º, 2º e 3º lugar)" at bounding box center [537, 311] width 89 height 15
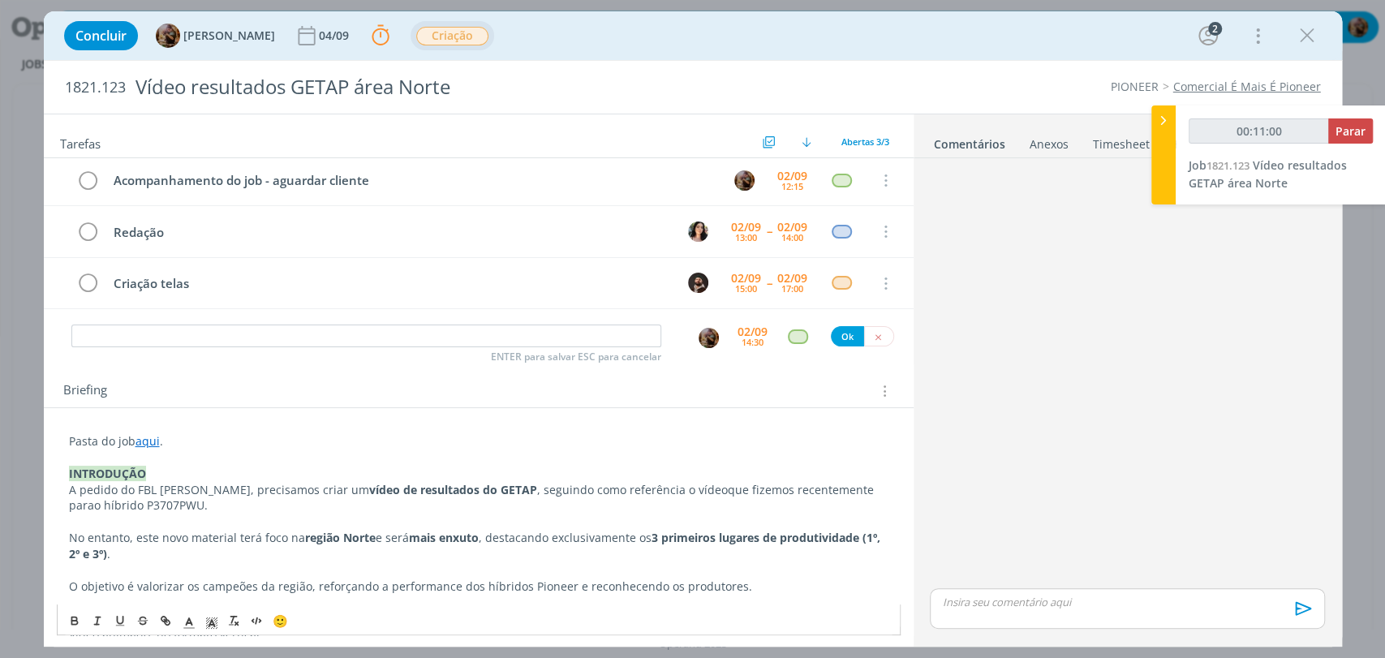
scroll to position [0, 0]
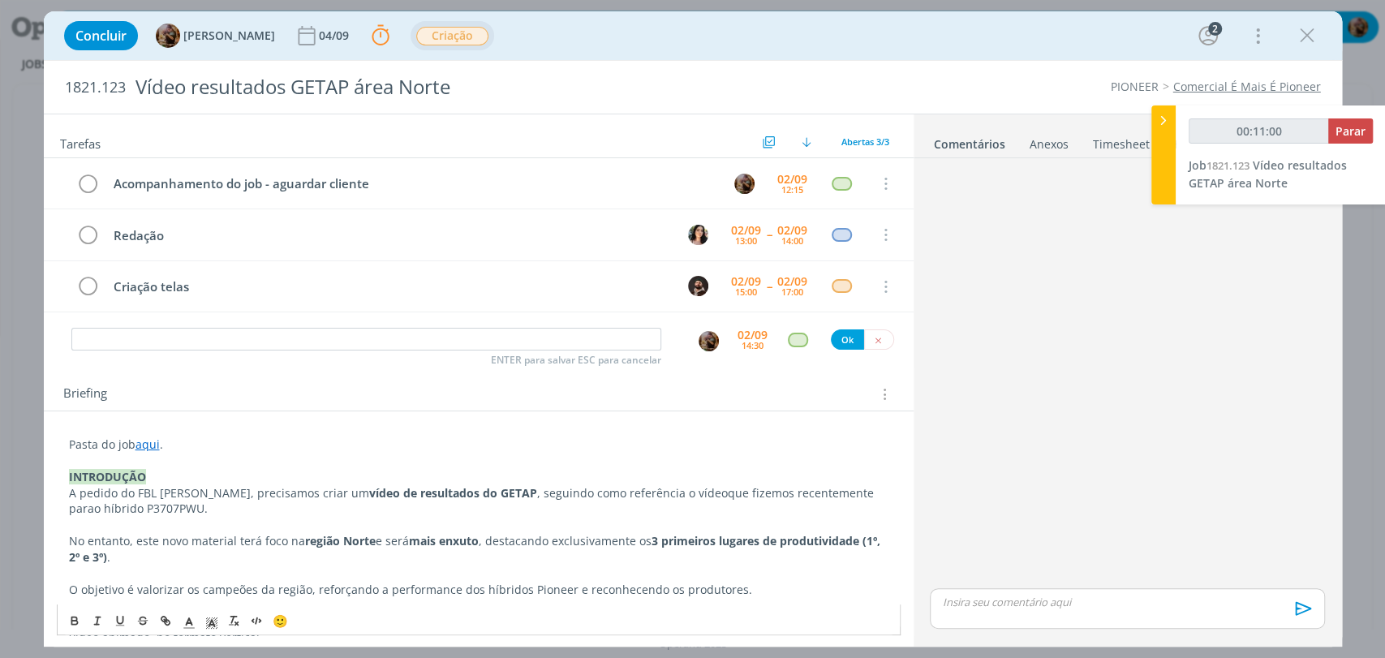
type input "00:11:01"
click at [1073, 605] on p "dialog" at bounding box center [1127, 602] width 368 height 15
click at [1305, 613] on icon "dialog" at bounding box center [1301, 614] width 24 height 24
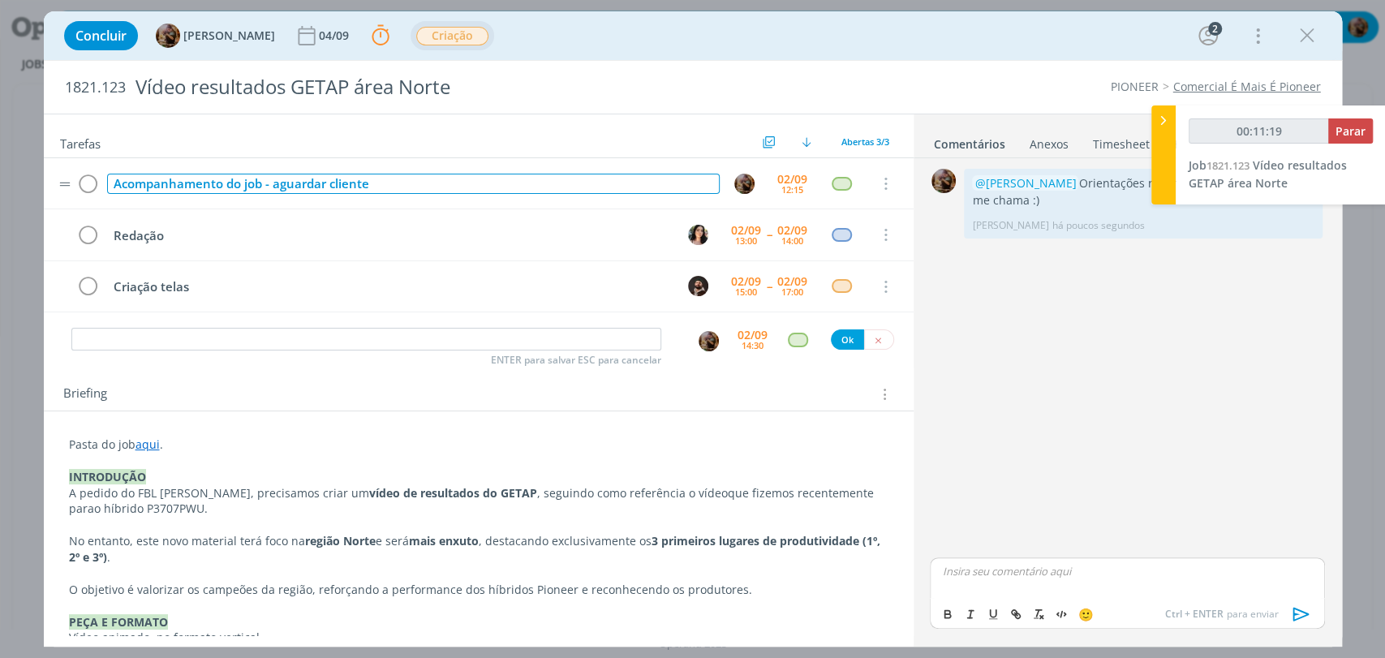
click at [426, 187] on div "Acompanhamento do job - aguardar cliente" at bounding box center [413, 184] width 613 height 20
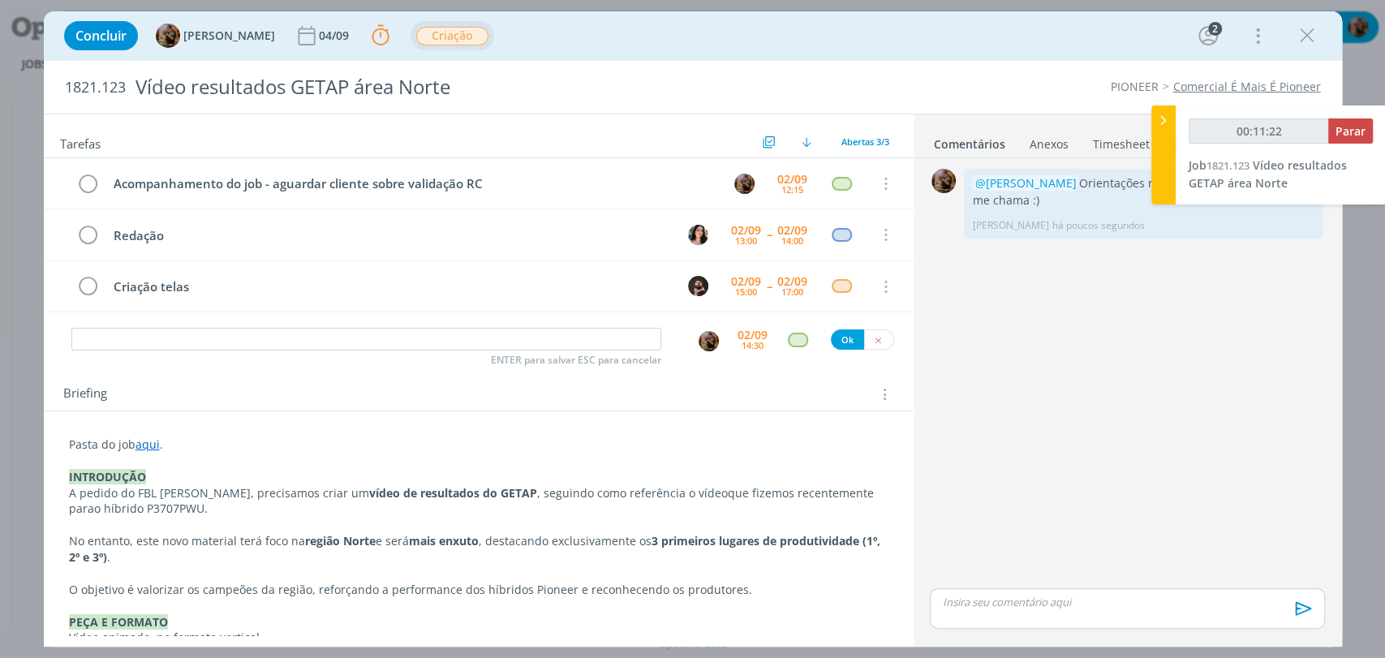
click at [738, 30] on div "Concluir Amanda Rodrigues 04/09 Parar Apontar Data * 02/09/2025 Horas * 00:10 T…" at bounding box center [693, 35] width 1274 height 39
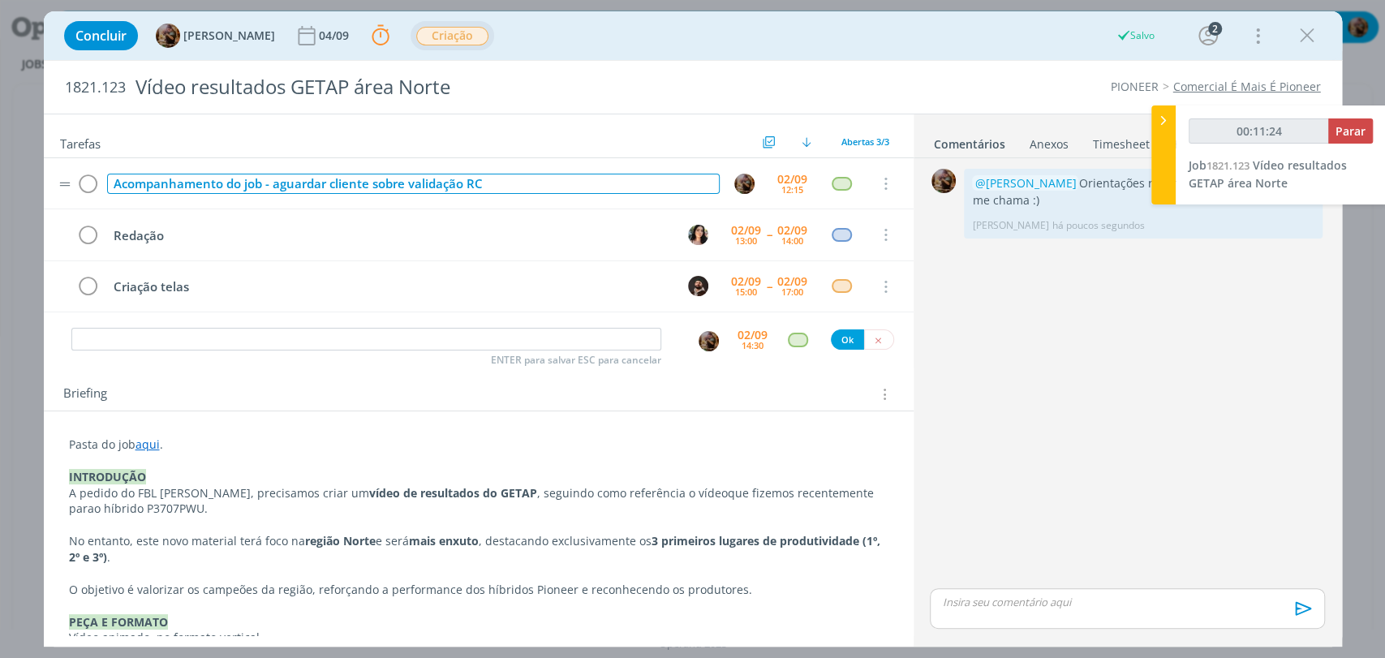
click at [551, 188] on div "Acompanhamento do job - aguardar cliente sobre validação RC" at bounding box center [413, 184] width 613 height 20
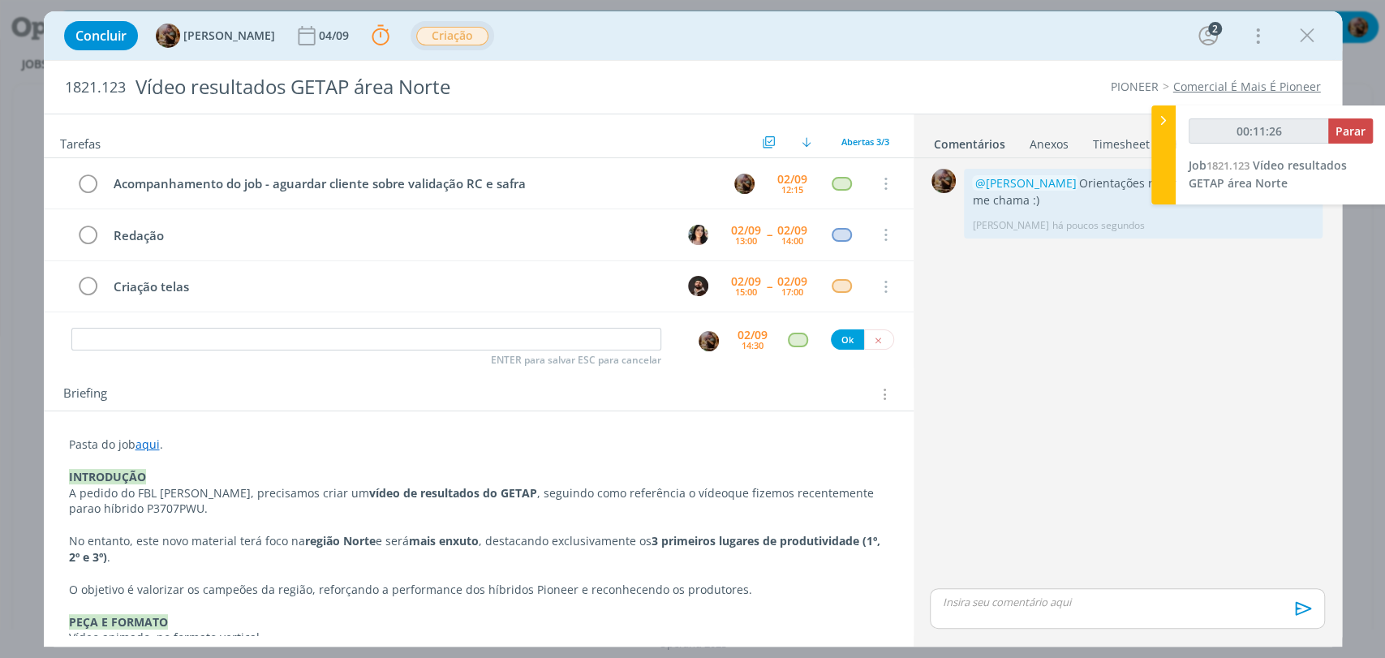
click at [791, 27] on div "Concluir Amanda Rodrigues 04/09 Parar Apontar Data * 02/09/2025 Horas * 00:10 T…" at bounding box center [693, 35] width 1274 height 39
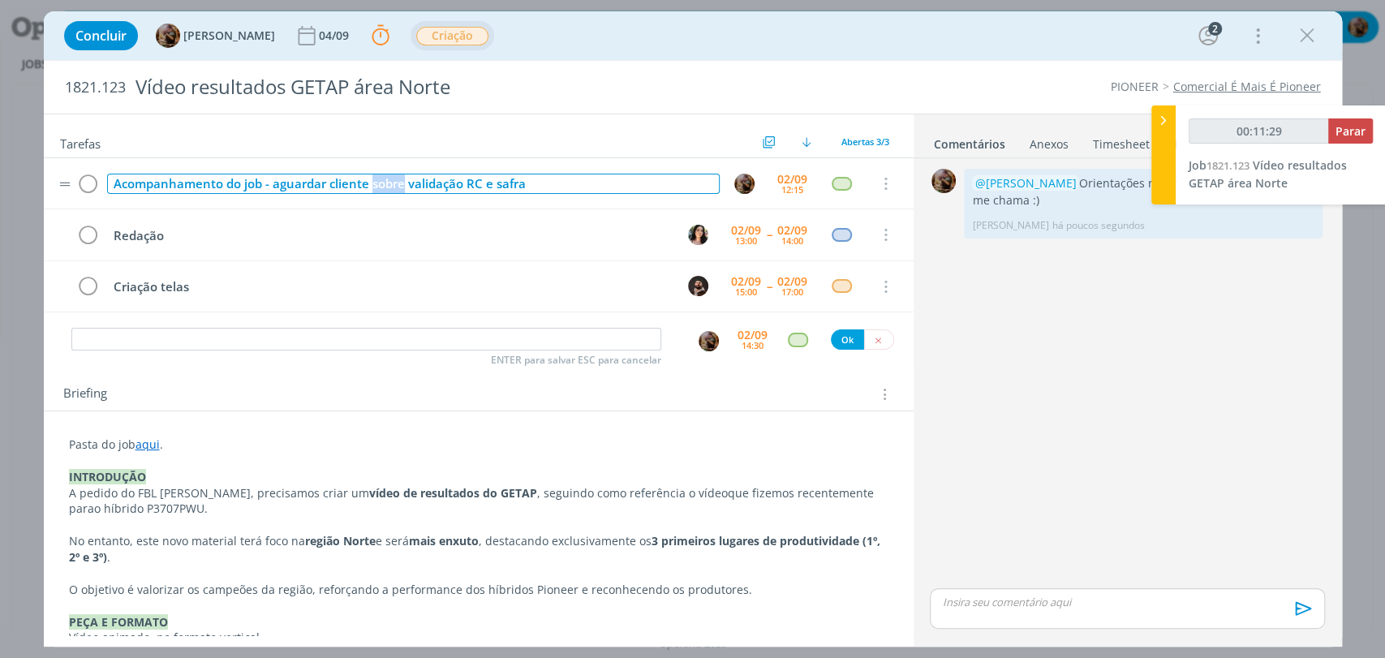
drag, startPoint x: 402, startPoint y: 189, endPoint x: 374, endPoint y: 184, distance: 28.8
click at [374, 184] on div "Acompanhamento do job - aguardar cliente sobre validação RC e safra" at bounding box center [413, 184] width 613 height 20
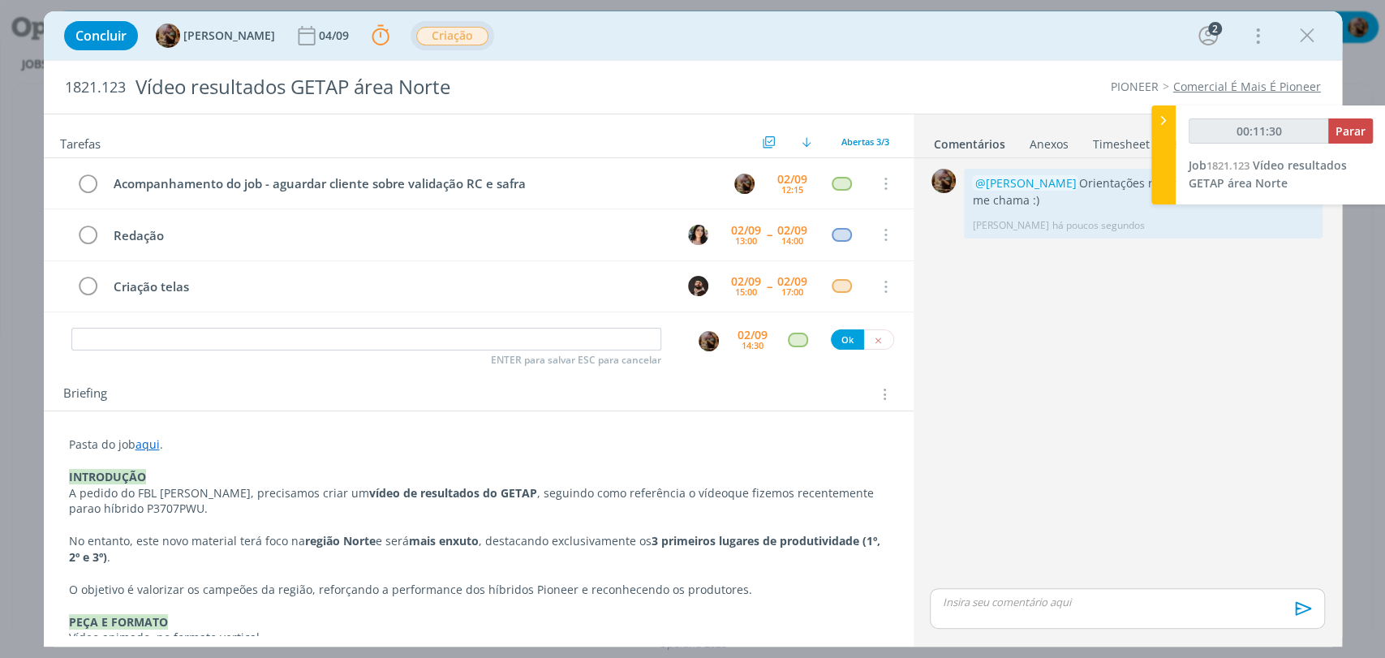
drag, startPoint x: 671, startPoint y: 48, endPoint x: 670, endPoint y: 58, distance: 10.6
click at [671, 47] on div "Concluir Amanda Rodrigues 04/09 Parar Apontar Data * 02/09/2025 Horas * 00:10 T…" at bounding box center [693, 35] width 1274 height 39
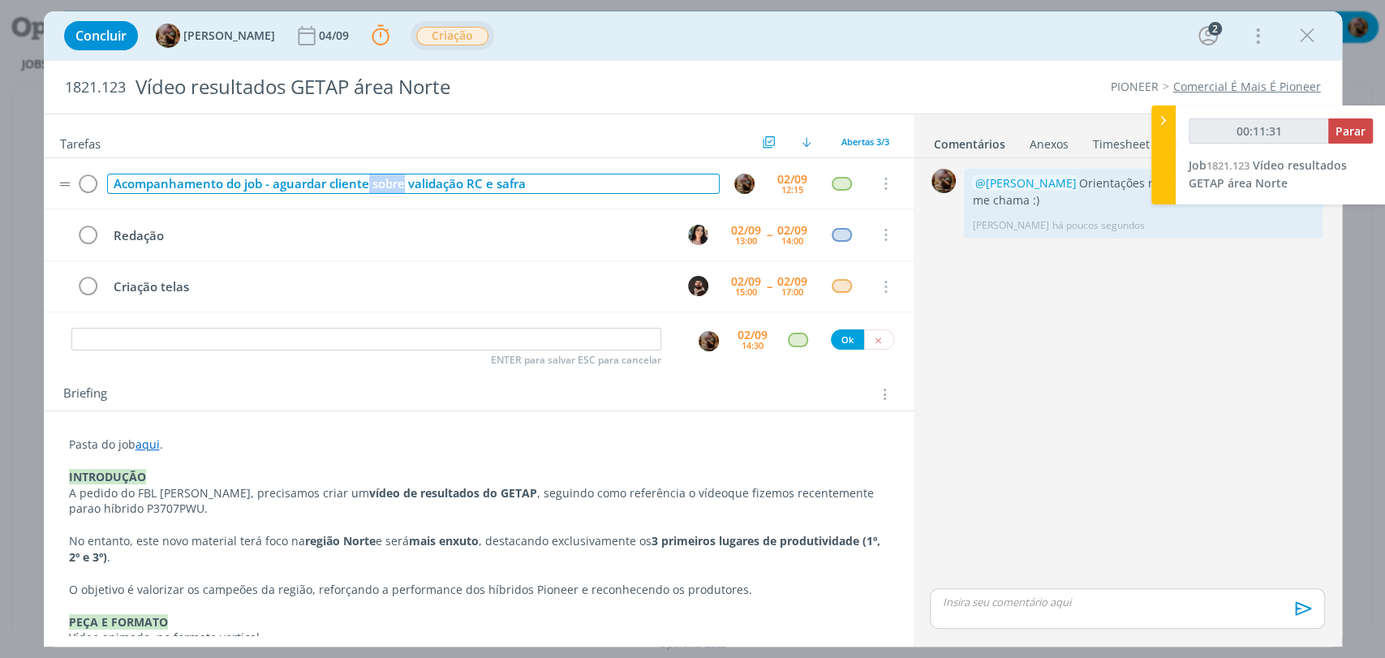
drag, startPoint x: 398, startPoint y: 183, endPoint x: 368, endPoint y: 181, distance: 30.1
click at [368, 180] on div "Acompanhamento do job - aguardar cliente sobre validação RC e safra" at bounding box center [413, 184] width 613 height 20
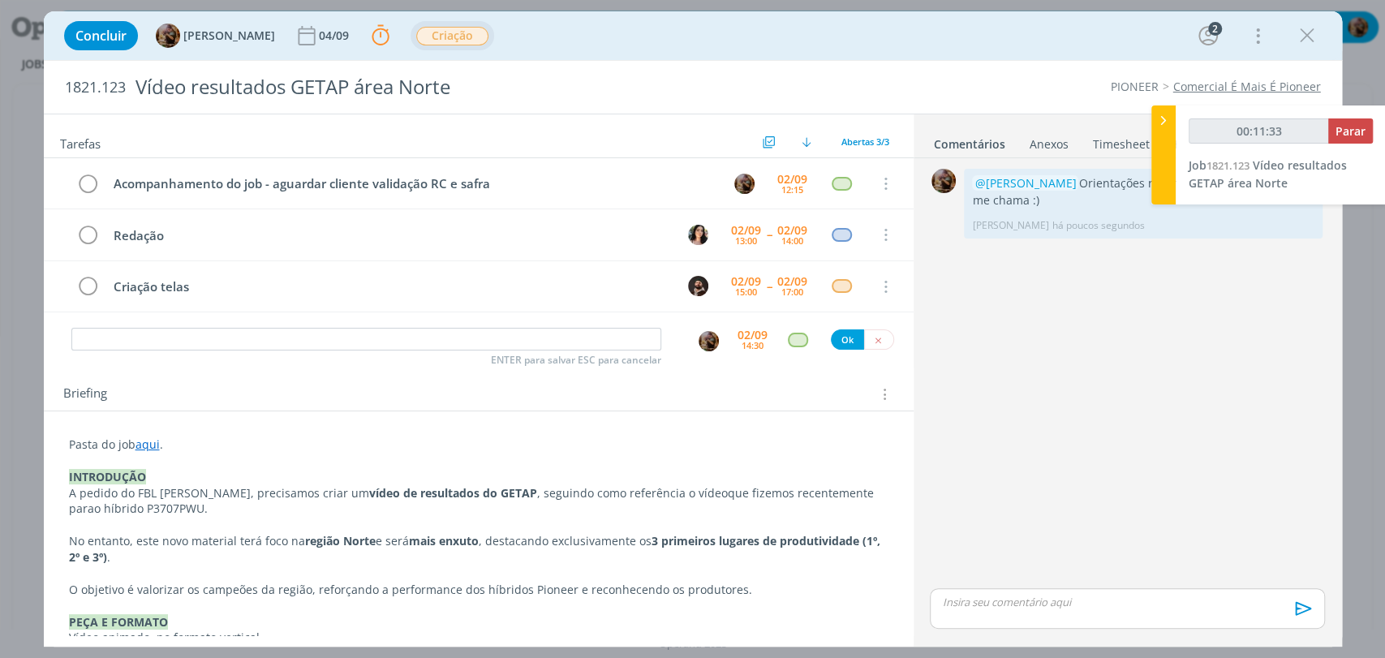
click at [732, 39] on div "Concluir Amanda Rodrigues 04/09 Parar Apontar Data * 02/09/2025 Horas * 00:10 T…" at bounding box center [693, 35] width 1274 height 39
click at [484, 330] on input "dialog" at bounding box center [366, 339] width 590 height 23
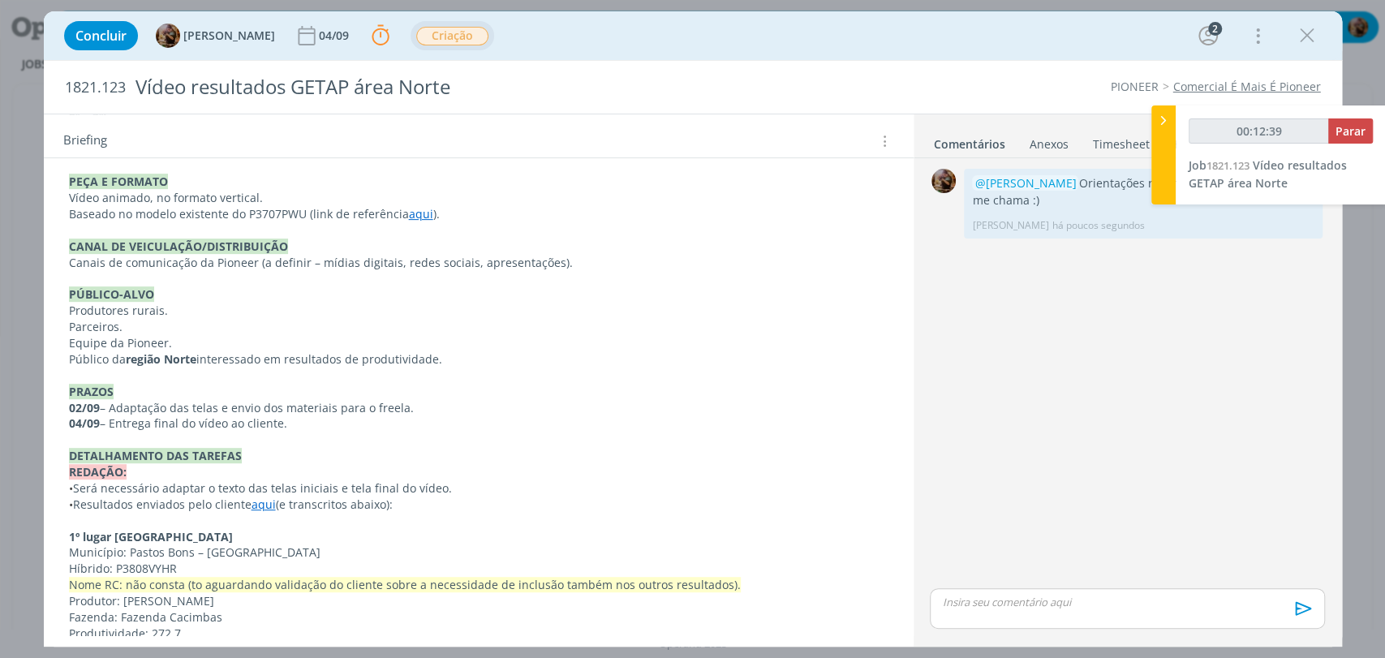
scroll to position [450, 0]
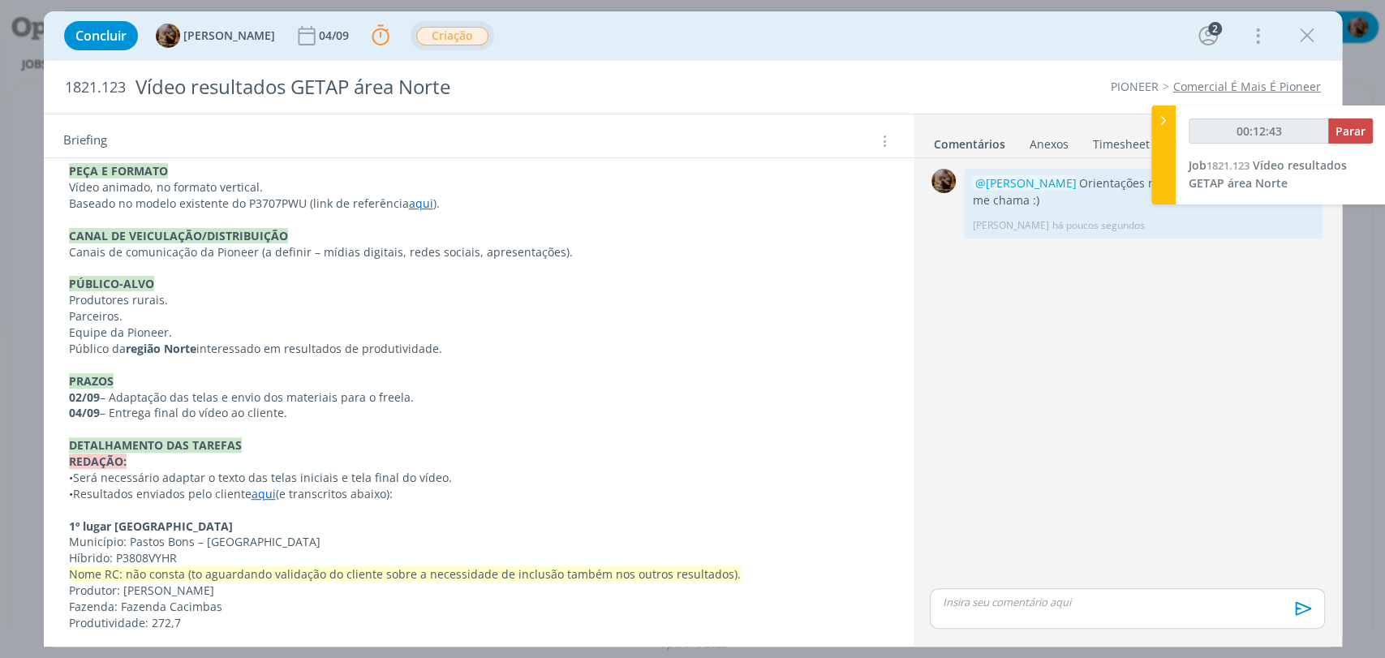
click at [210, 475] on p "• Será necessário adaptar o texto das telas iniciais e tela final do vídeo." at bounding box center [478, 478] width 819 height 16
click at [483, 428] on p "dialog" at bounding box center [479, 430] width 818 height 16
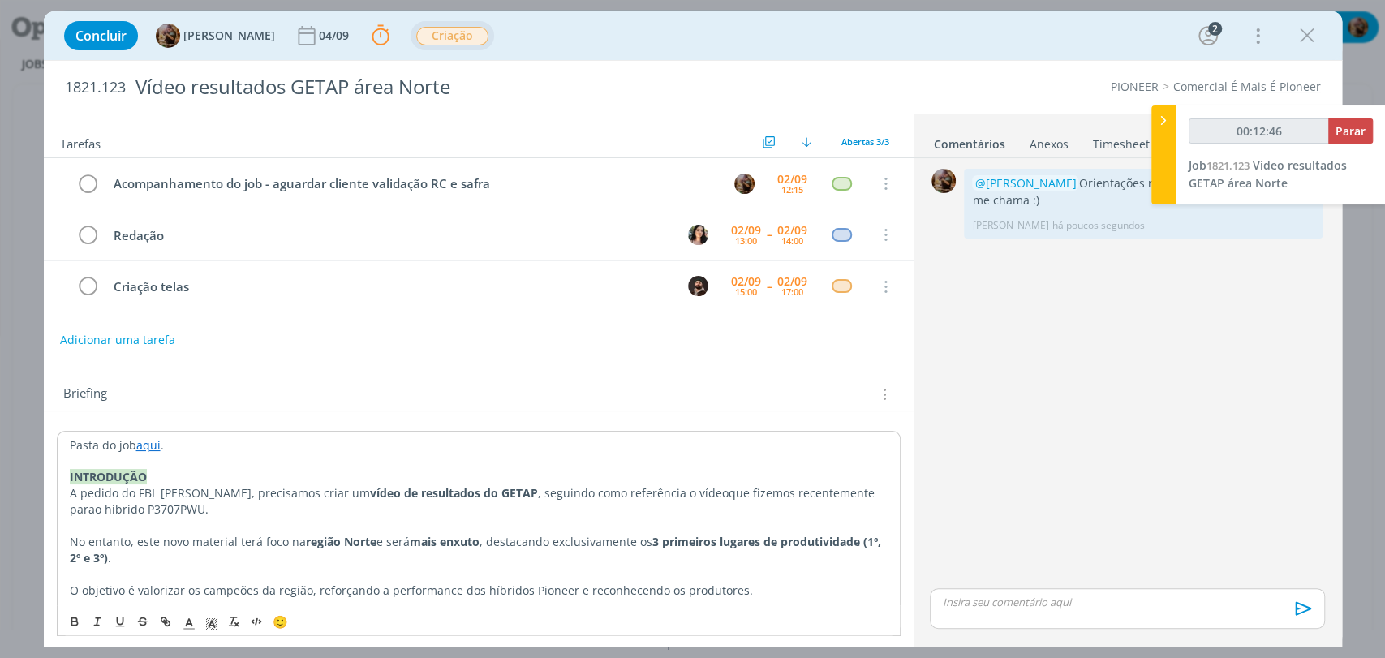
scroll to position [0, 0]
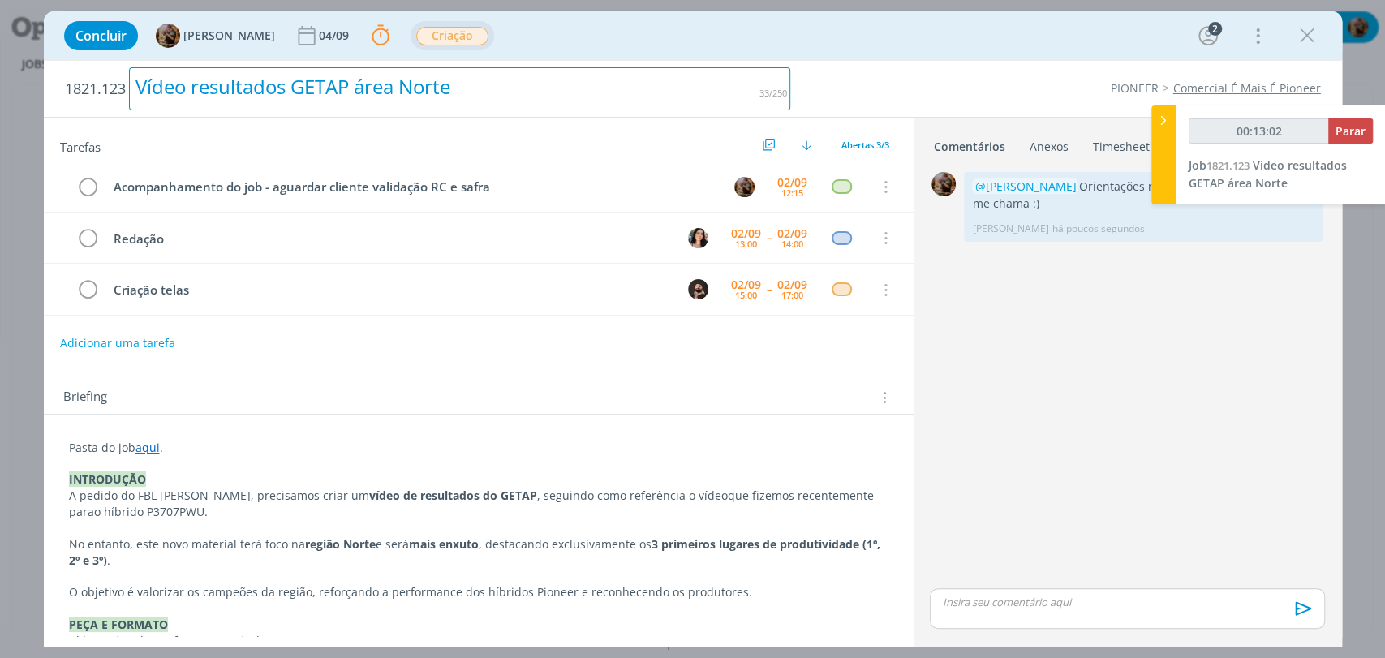
click at [353, 99] on div "Vídeo resultados GETAP área Norte" at bounding box center [460, 88] width 662 height 43
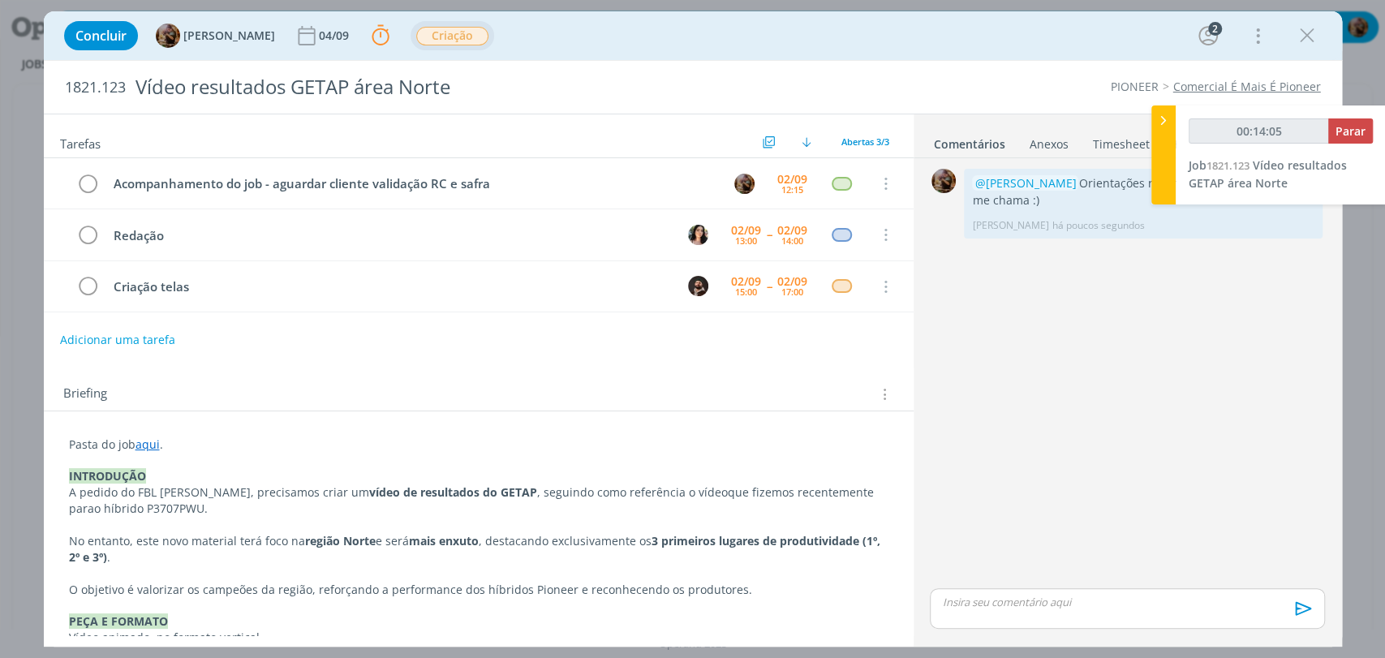
click at [579, 357] on div "Tarefas Usar Job de template Criar template a partir deste job Visualizar Templ…" at bounding box center [479, 374] width 870 height 521
type input "00:15:55"
click at [1350, 128] on span "Parar" at bounding box center [1350, 130] width 30 height 15
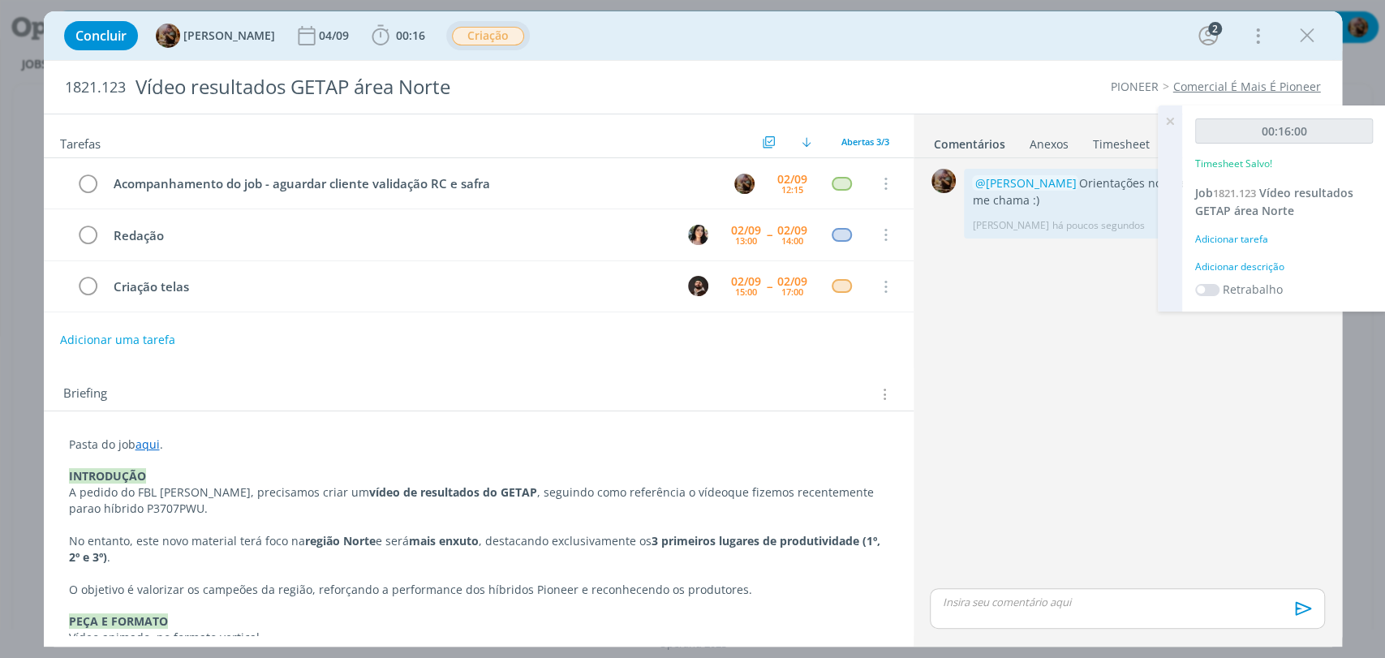
click at [1266, 269] on div "Adicionar descrição" at bounding box center [1284, 267] width 178 height 15
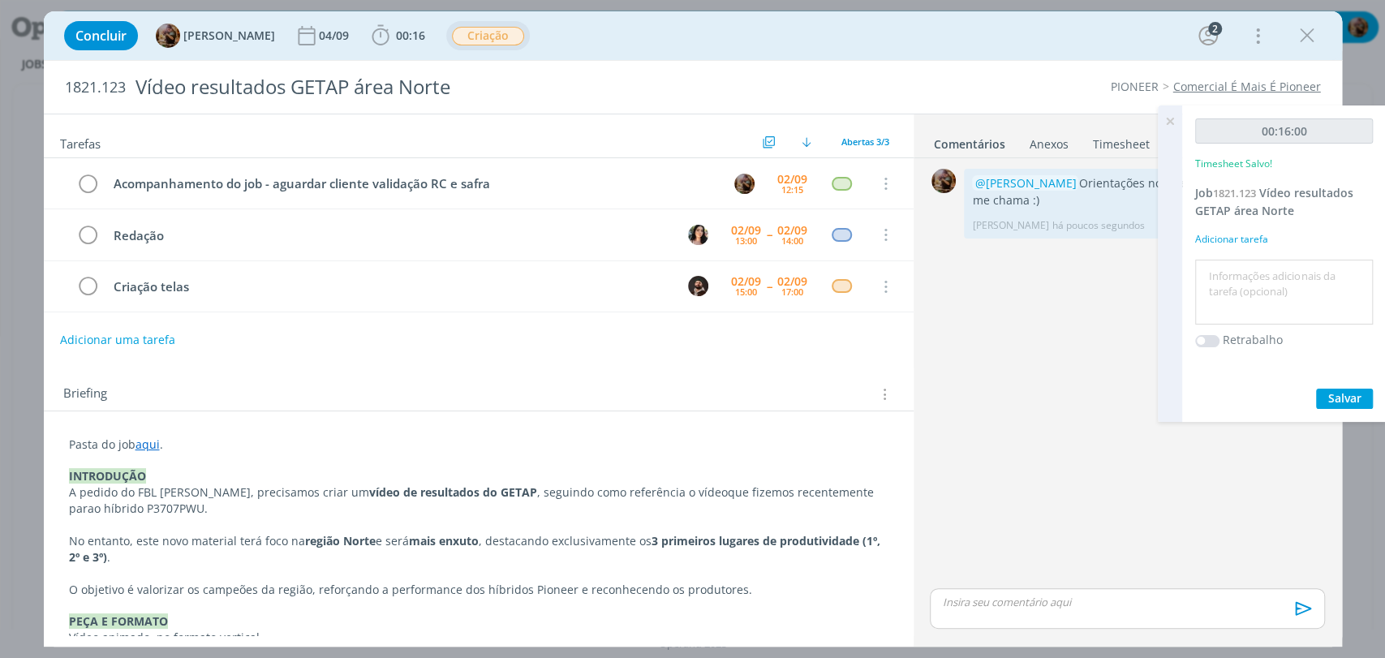
click at [1269, 280] on textarea at bounding box center [1284, 293] width 170 height 58
type textarea "briefing"
click at [1345, 391] on span "Salvar" at bounding box center [1344, 397] width 33 height 15
click at [1017, 345] on div "0 @Tamiris Soares Orientações no briefing. Qualquer dúvida, me chama :) Amanda …" at bounding box center [1126, 375] width 407 height 420
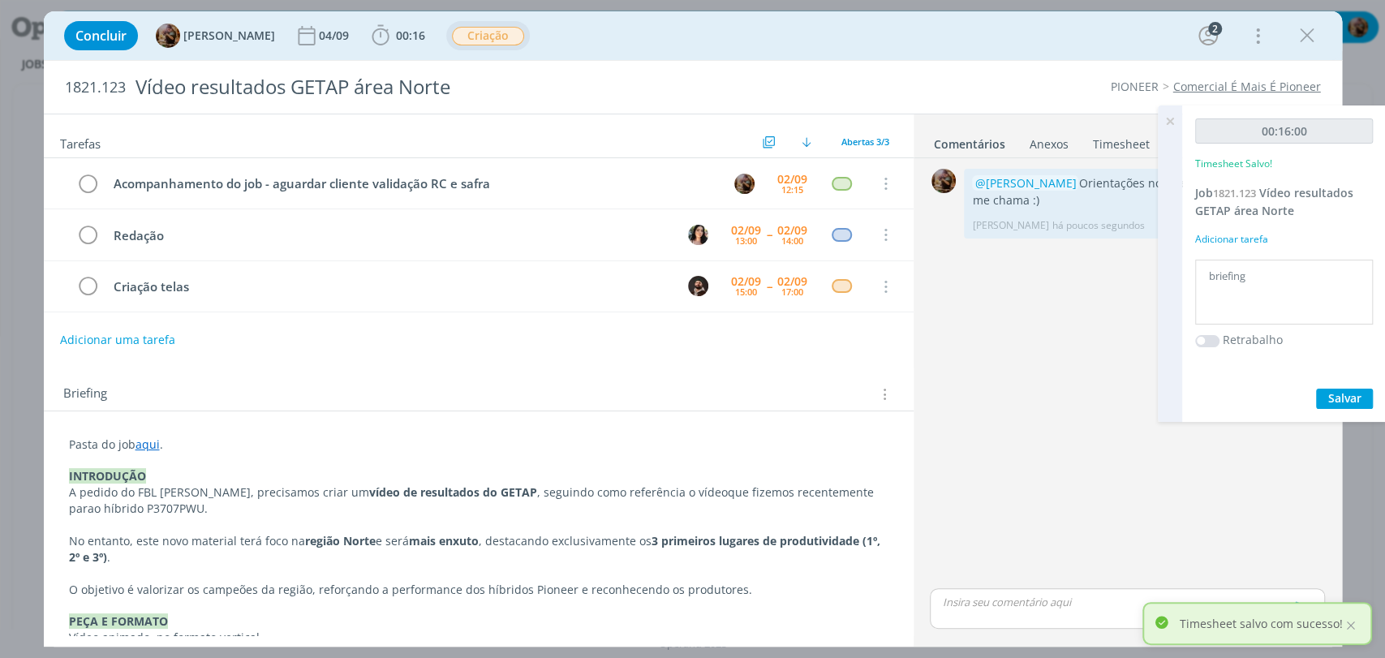
click at [1169, 121] on icon at bounding box center [1169, 121] width 29 height 32
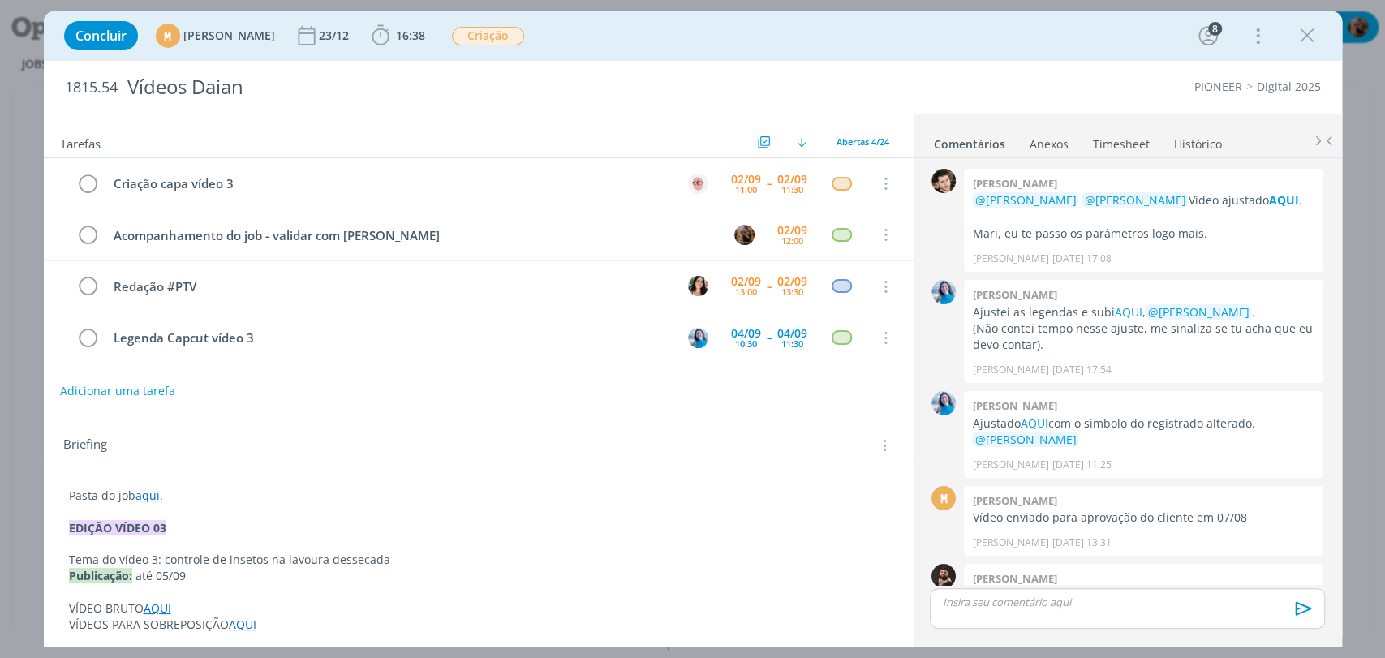
scroll to position [1421, 0]
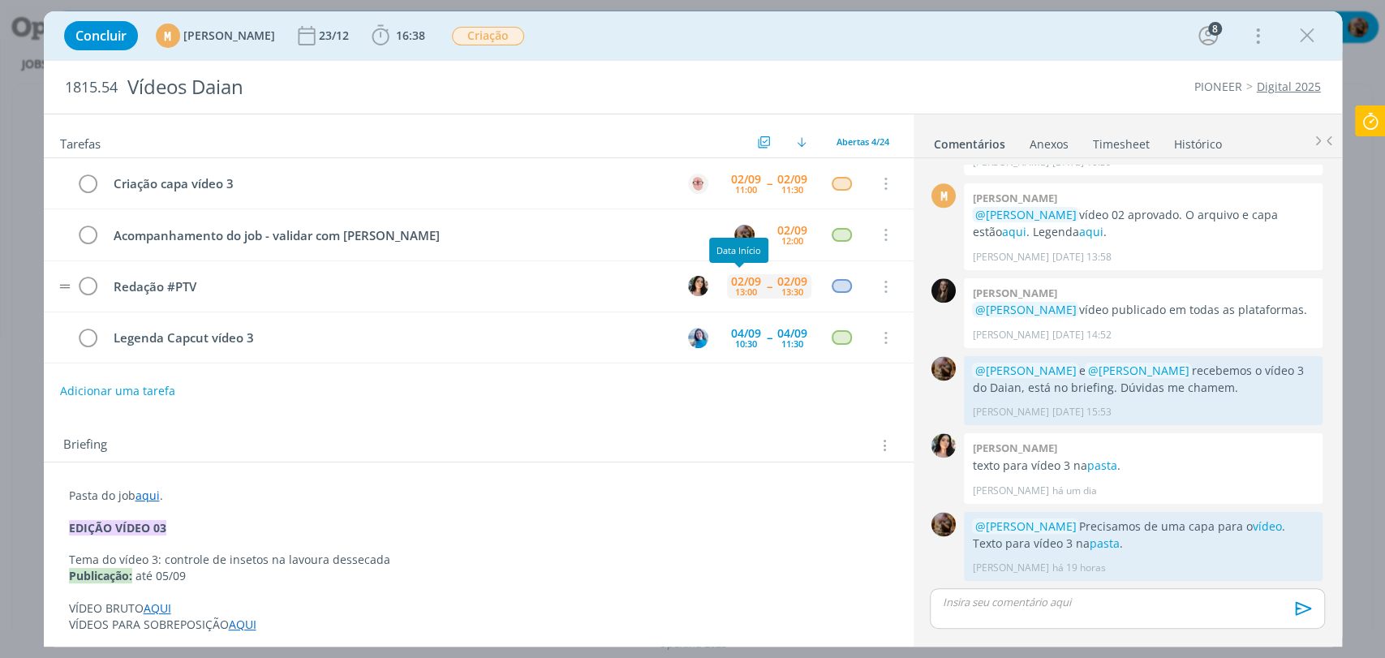
click at [737, 291] on div "13:00" at bounding box center [746, 291] width 22 height 9
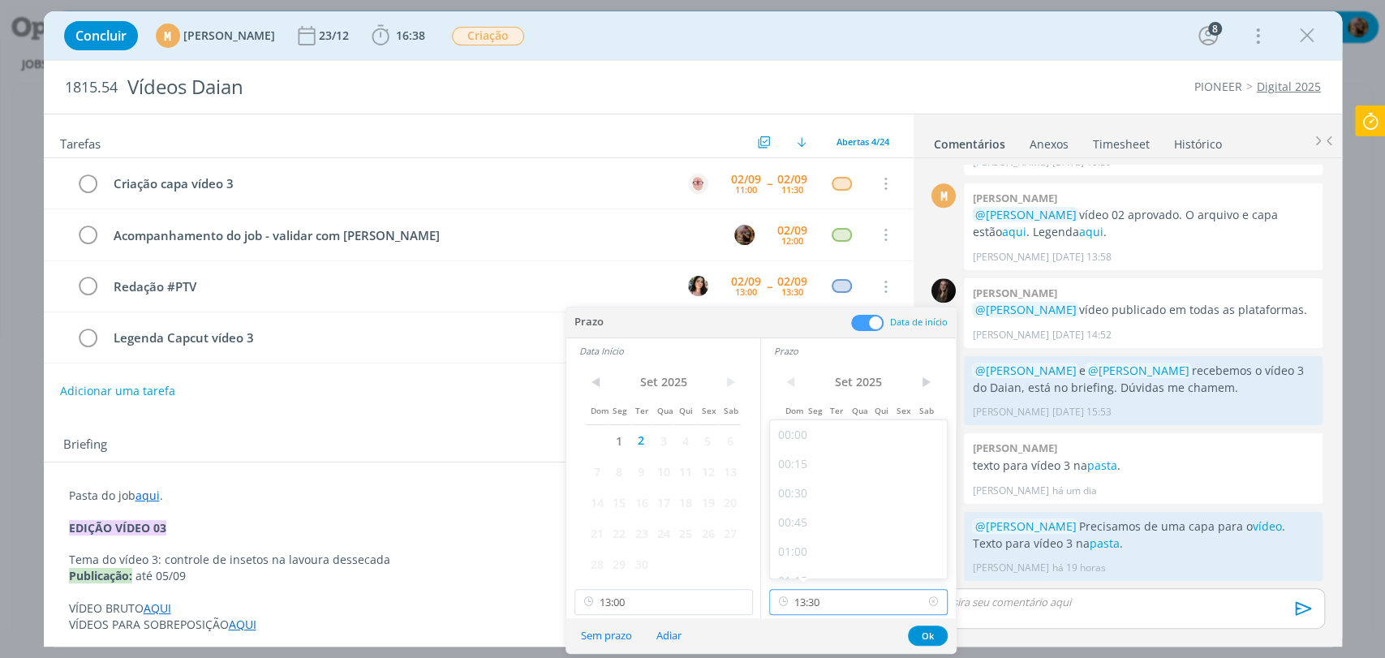
click at [827, 600] on input "13:30" at bounding box center [858, 602] width 178 height 26
click at [808, 434] on div "16:15" at bounding box center [860, 429] width 181 height 29
type input "16:15"
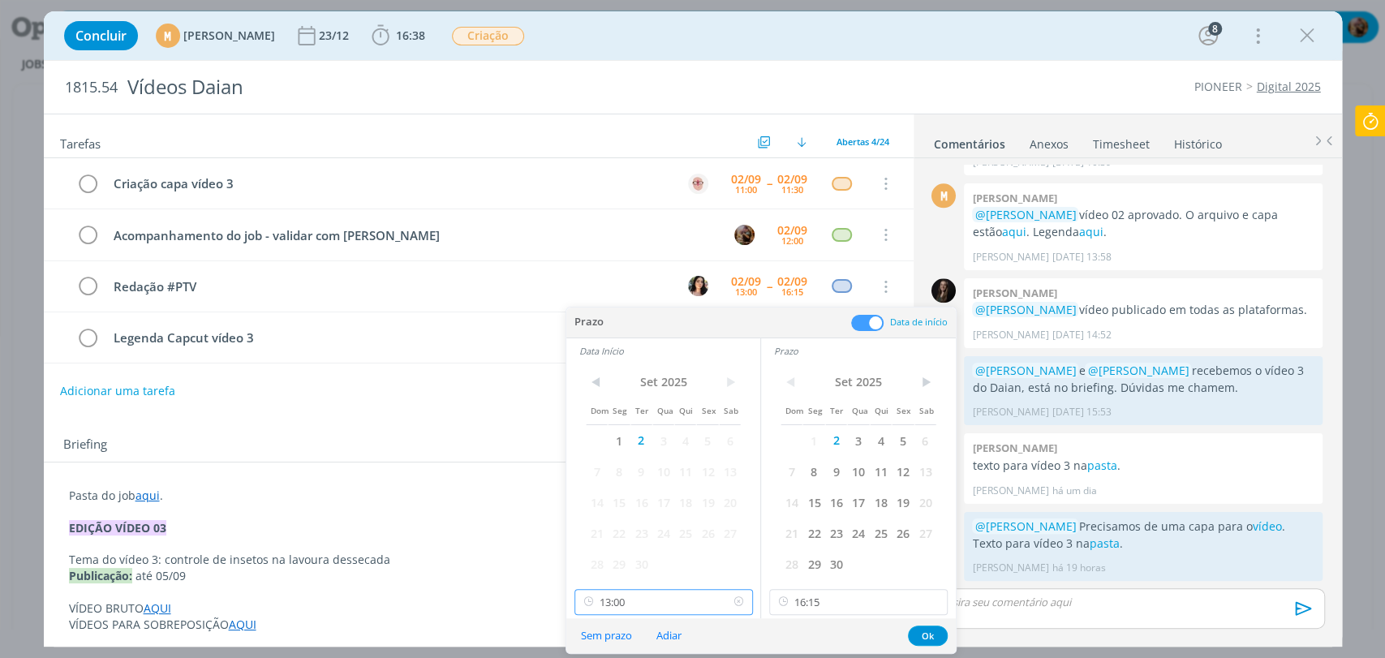
click at [662, 599] on input "13:00" at bounding box center [663, 602] width 178 height 26
click at [600, 550] on div "16:00" at bounding box center [664, 548] width 181 height 29
type input "16:00"
click at [928, 638] on button "Ok" at bounding box center [928, 636] width 40 height 20
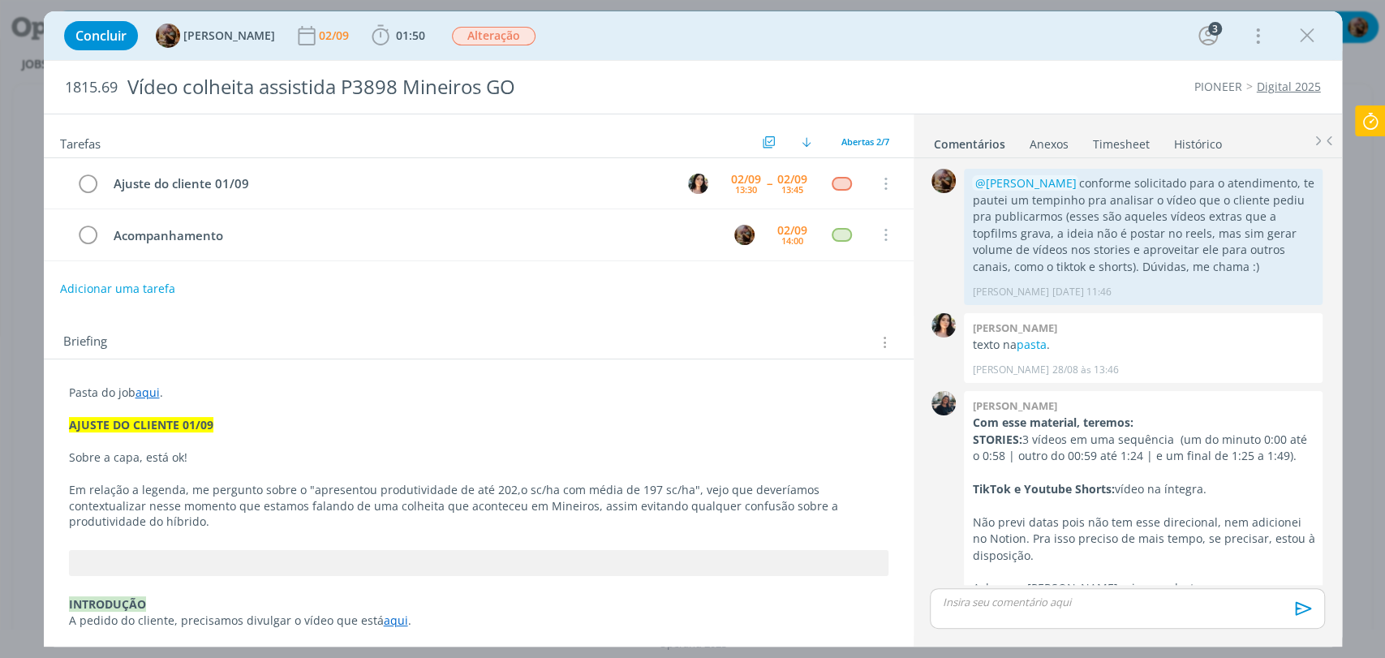
scroll to position [578, 0]
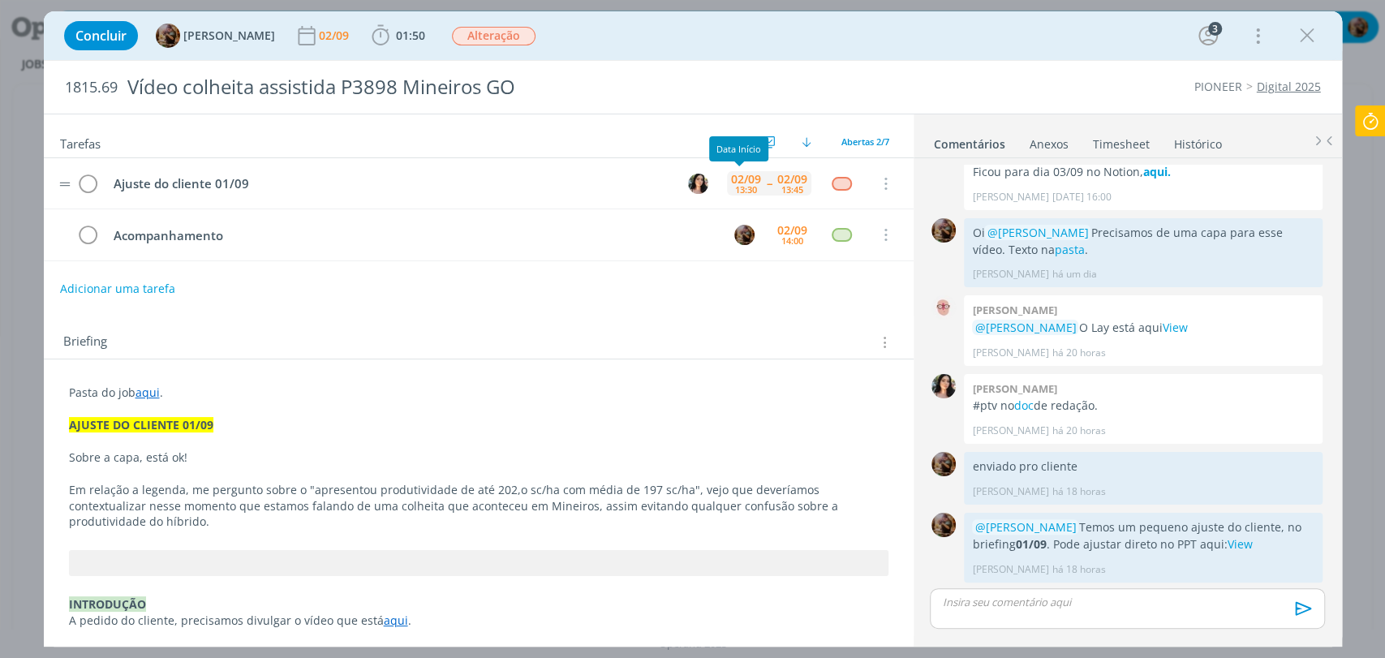
click at [753, 179] on div "02/09" at bounding box center [746, 179] width 30 height 11
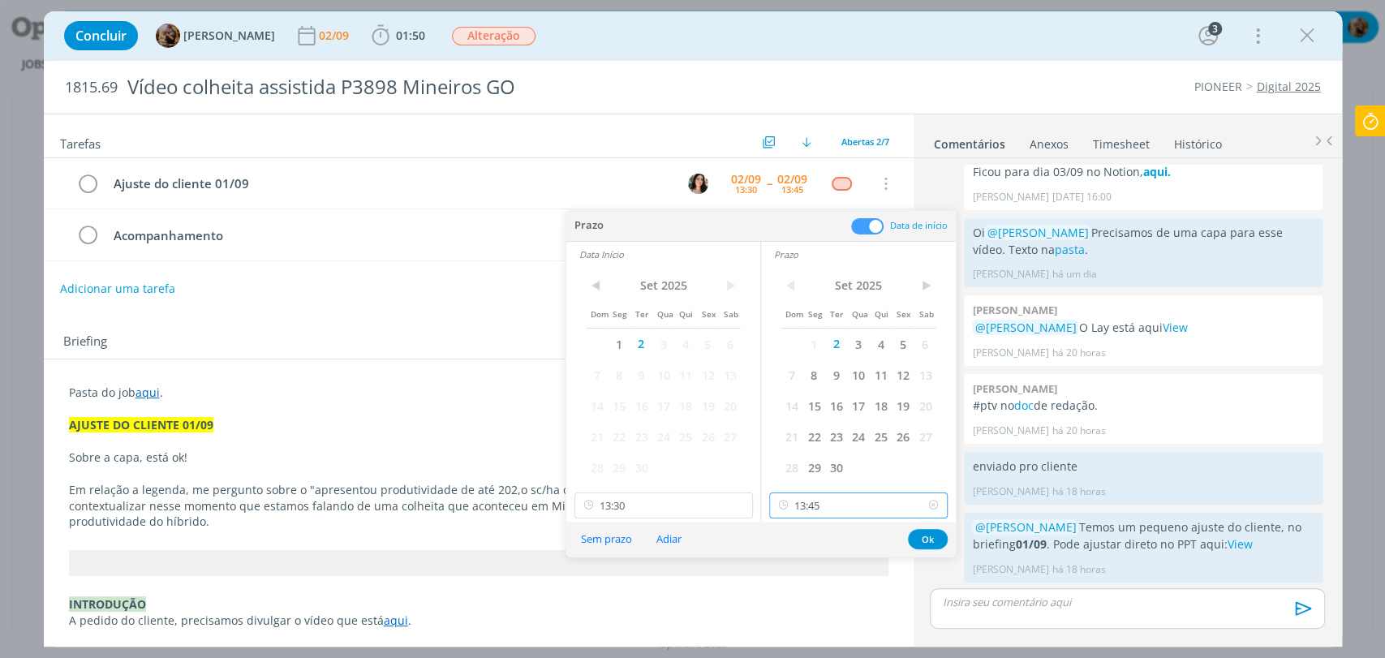
click at [838, 501] on input "13:45" at bounding box center [858, 505] width 178 height 26
click at [802, 360] on div "16:45" at bounding box center [860, 360] width 181 height 29
type input "16:45"
click at [688, 509] on input "13:30" at bounding box center [663, 505] width 178 height 26
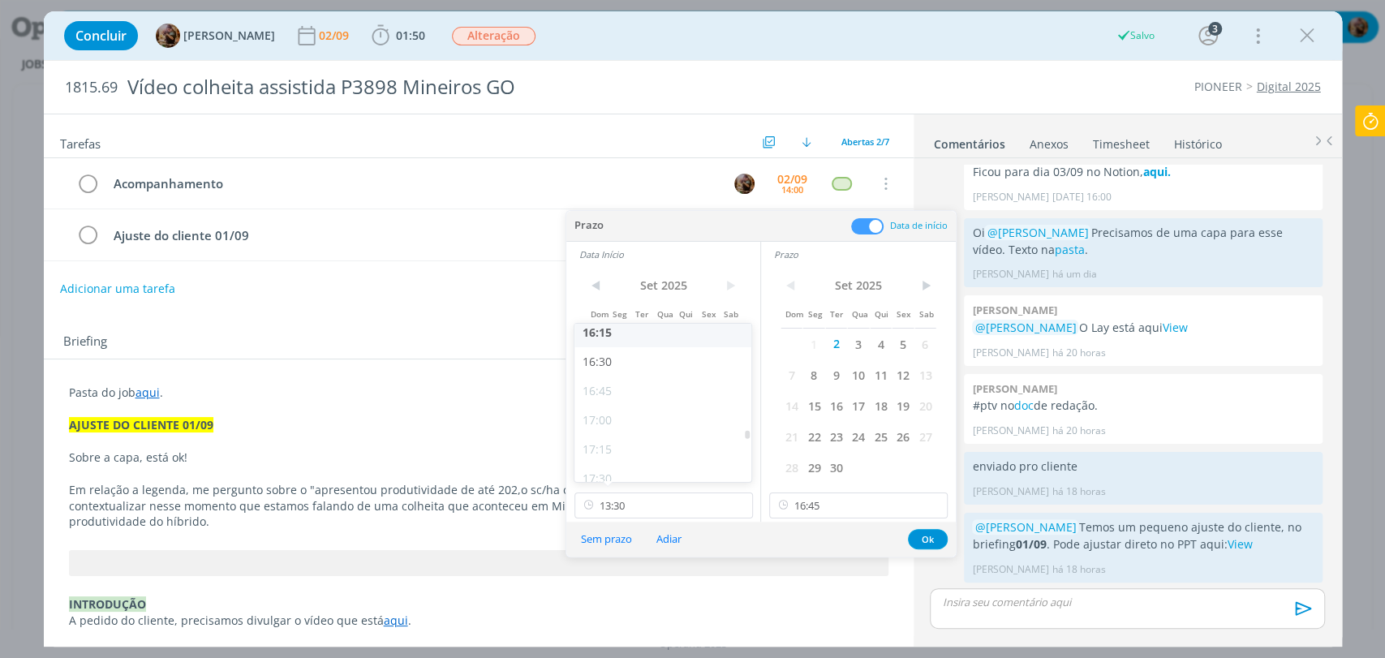
click at [613, 331] on div "16:15" at bounding box center [664, 332] width 181 height 29
type input "16:15"
click at [928, 536] on button "Ok" at bounding box center [928, 539] width 40 height 20
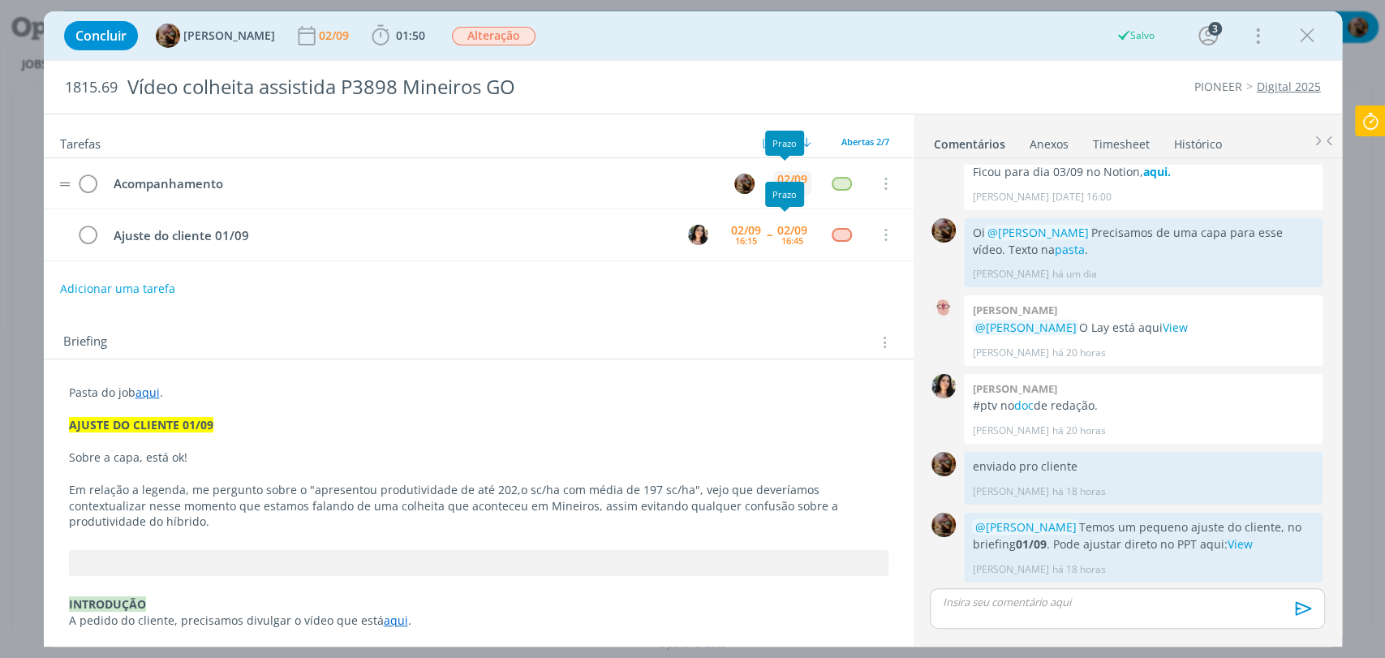
click at [785, 180] on div "02/09" at bounding box center [792, 179] width 30 height 11
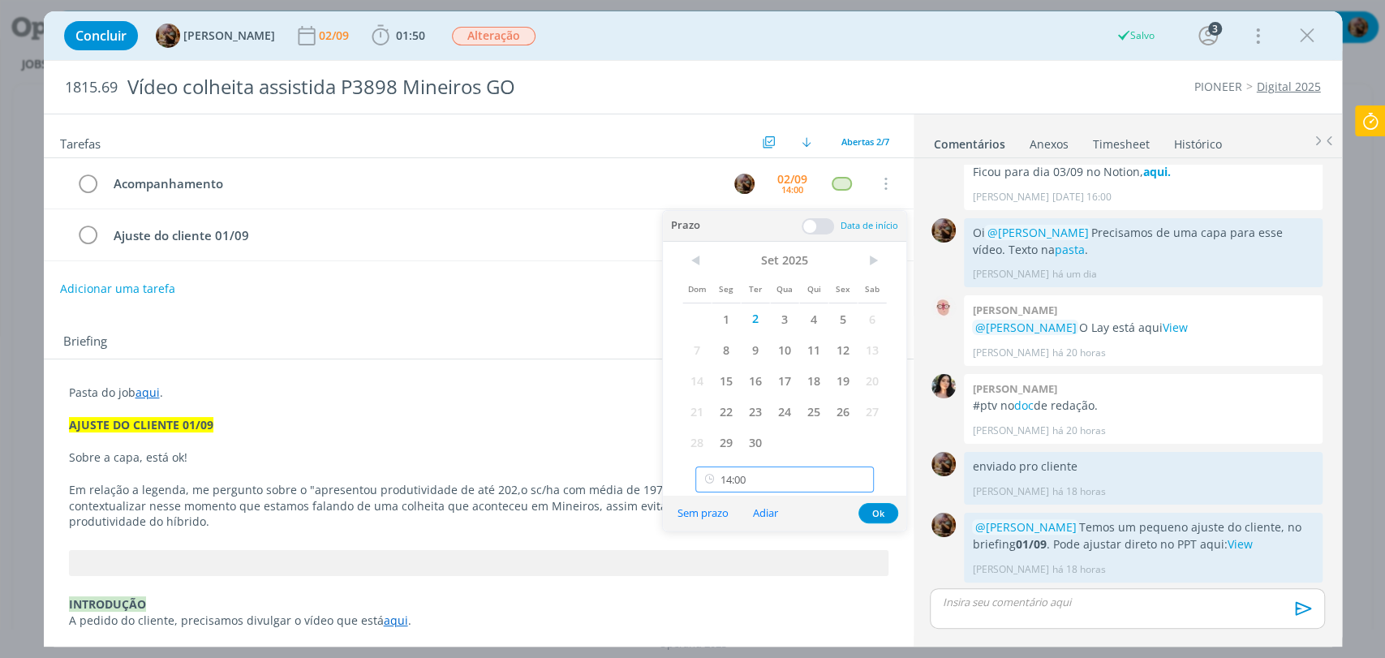
click at [811, 470] on input "14:00" at bounding box center [784, 480] width 178 height 26
click at [738, 391] on div "17:30" at bounding box center [786, 394] width 181 height 29
type input "17:30"
click at [869, 508] on button "Ok" at bounding box center [878, 513] width 40 height 20
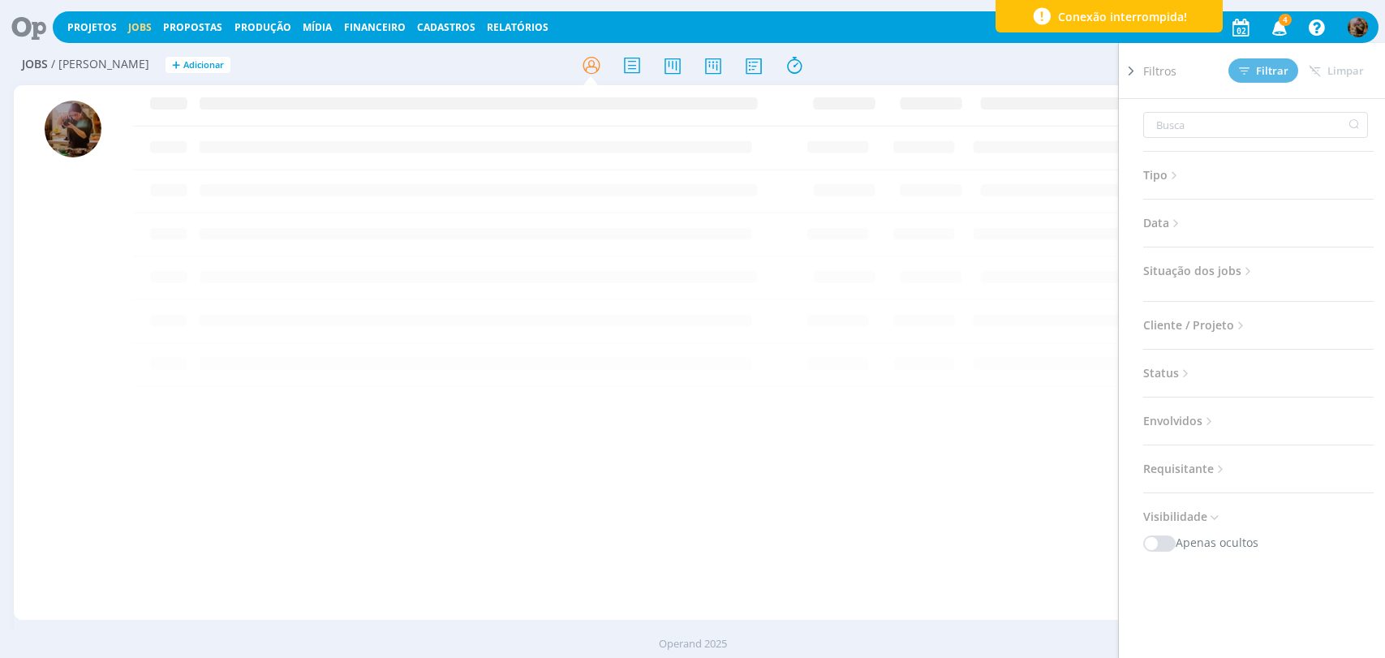
click at [1043, 41] on div "Projetos Jobs Propostas Produção [GEOGRAPHIC_DATA] Financeiro Cadastros Relatór…" at bounding box center [716, 27] width 1326 height 32
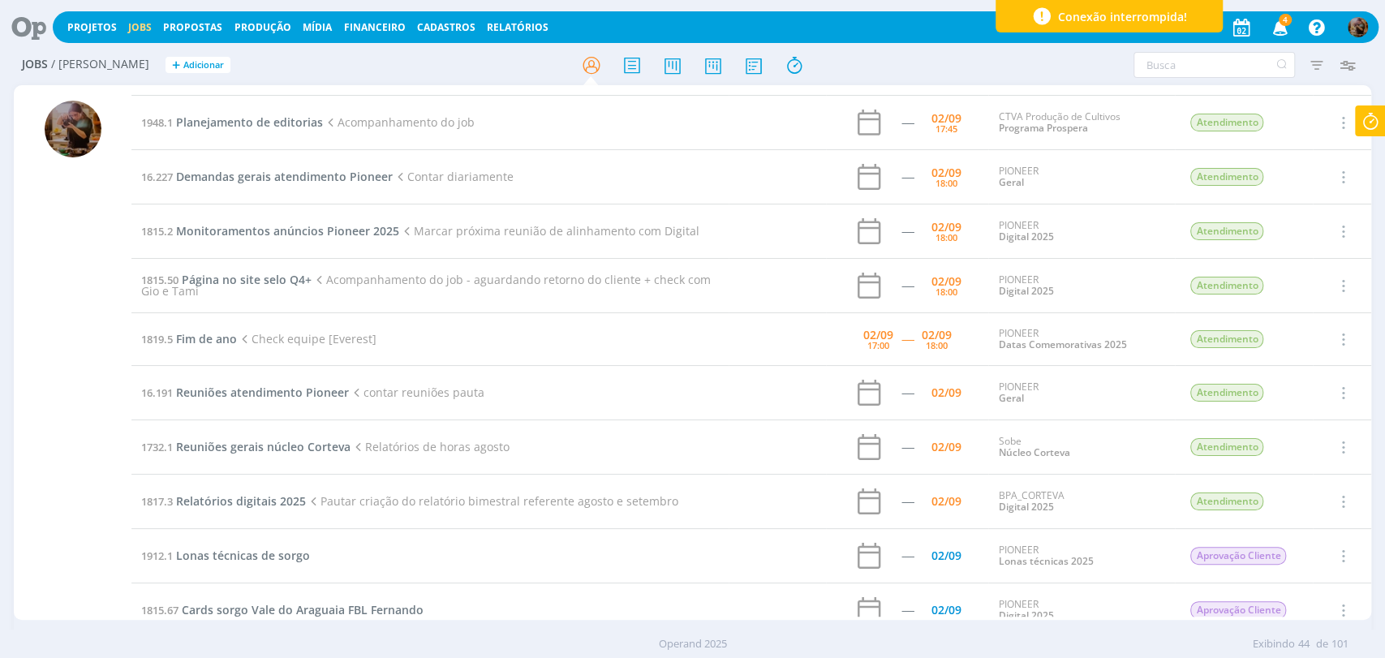
scroll to position [1442, 0]
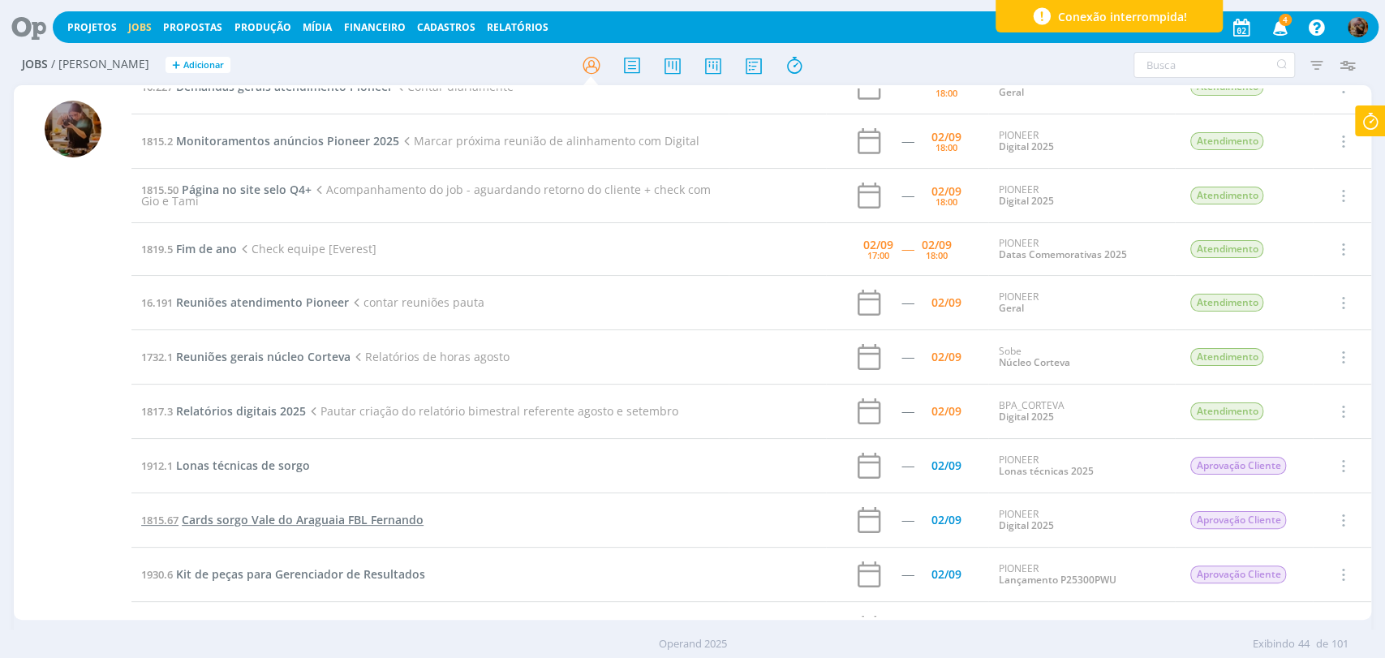
click at [308, 521] on span "Cards sorgo Vale do Araguaia FBL Fernando" at bounding box center [303, 519] width 242 height 15
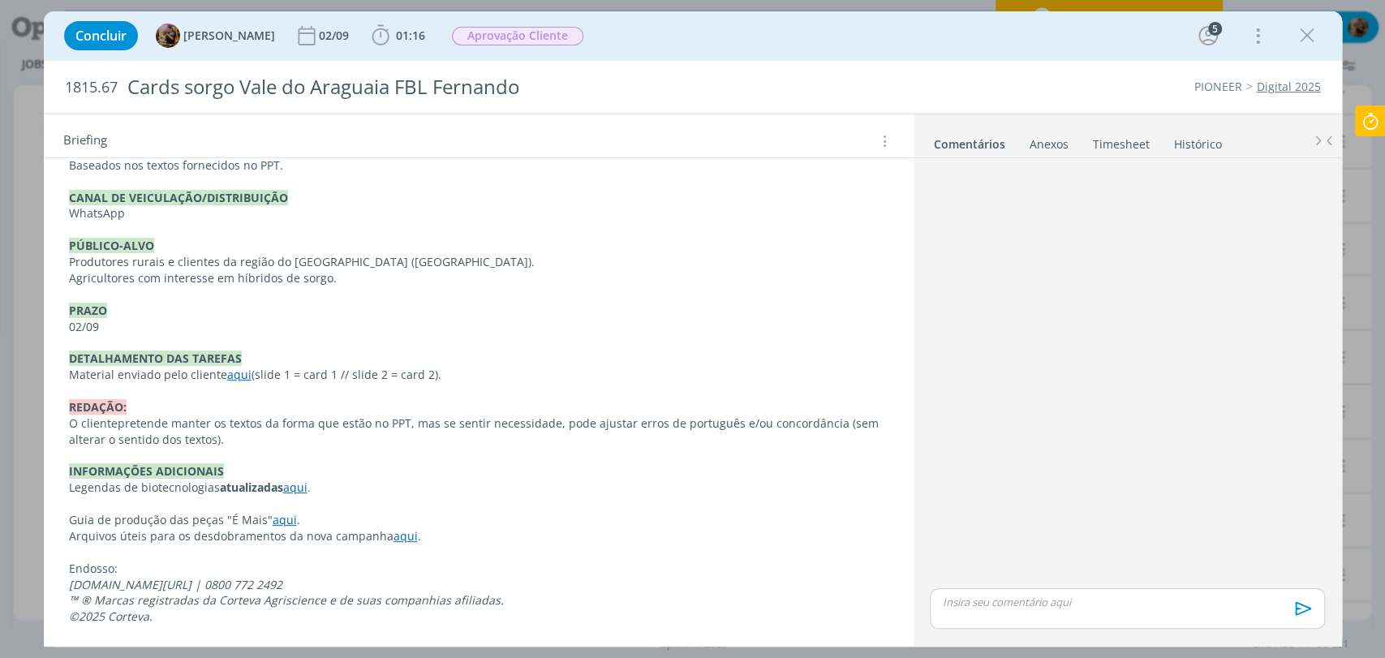
scroll to position [30, 0]
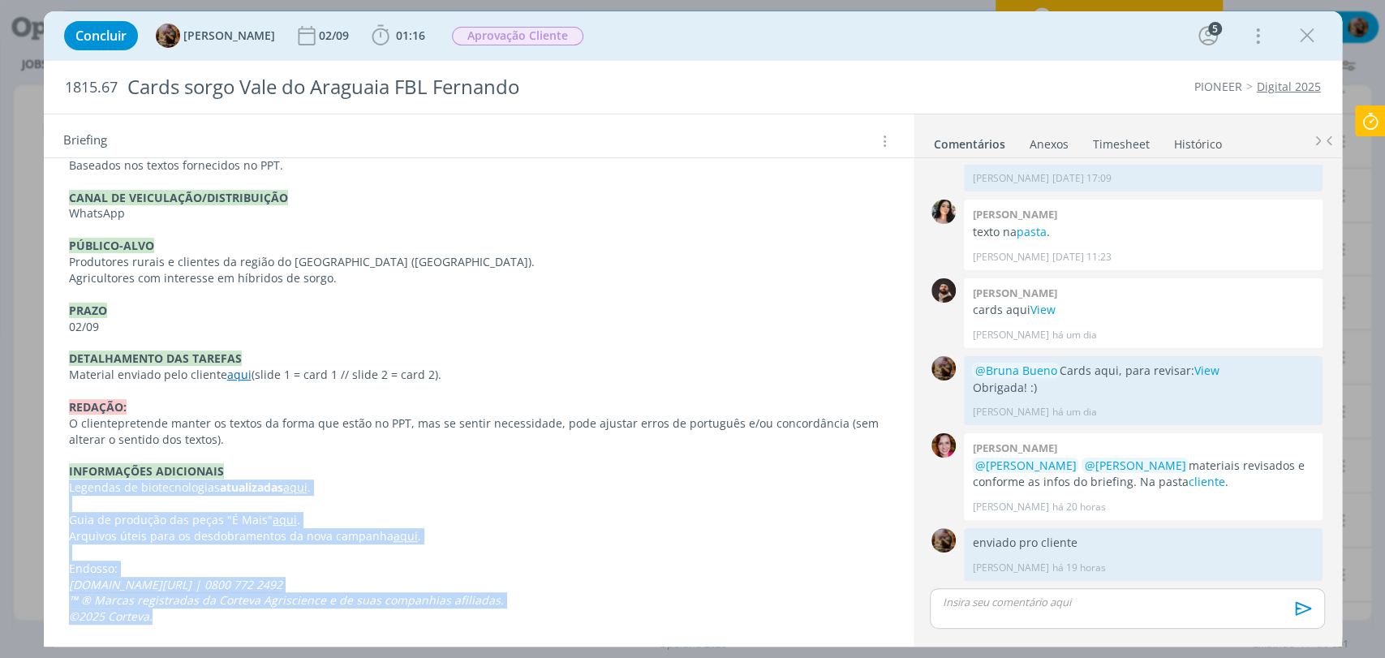
drag, startPoint x: 165, startPoint y: 613, endPoint x: 66, endPoint y: 492, distance: 156.2
click at [66, 492] on div "Pasta do job aqui . INTRODUÇÃO A pedido do FBL Fernando, precisamos criar dois …" at bounding box center [479, 327] width 844 height 608
copy div "Legendas de biotecnologias atualizadas aqui . Guia de produção das peças "É Mai…"
click at [1310, 45] on icon "dialog" at bounding box center [1307, 36] width 24 height 24
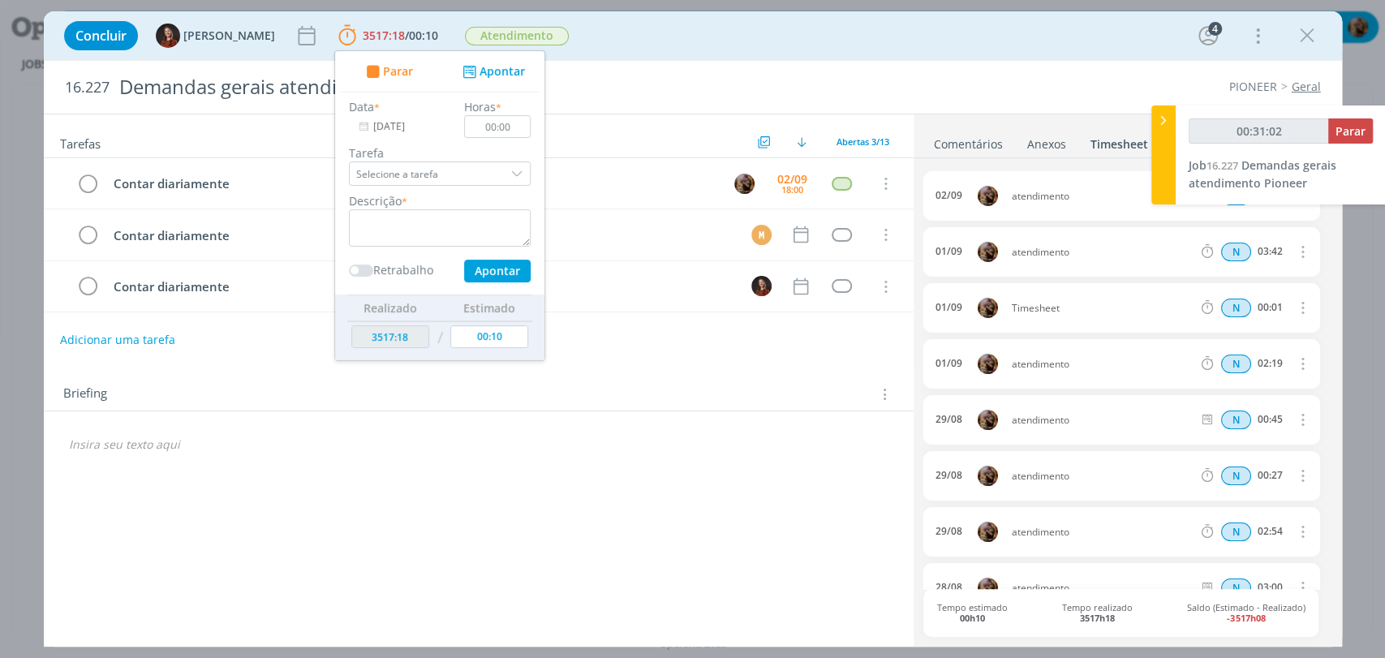
type input "00:31:03"
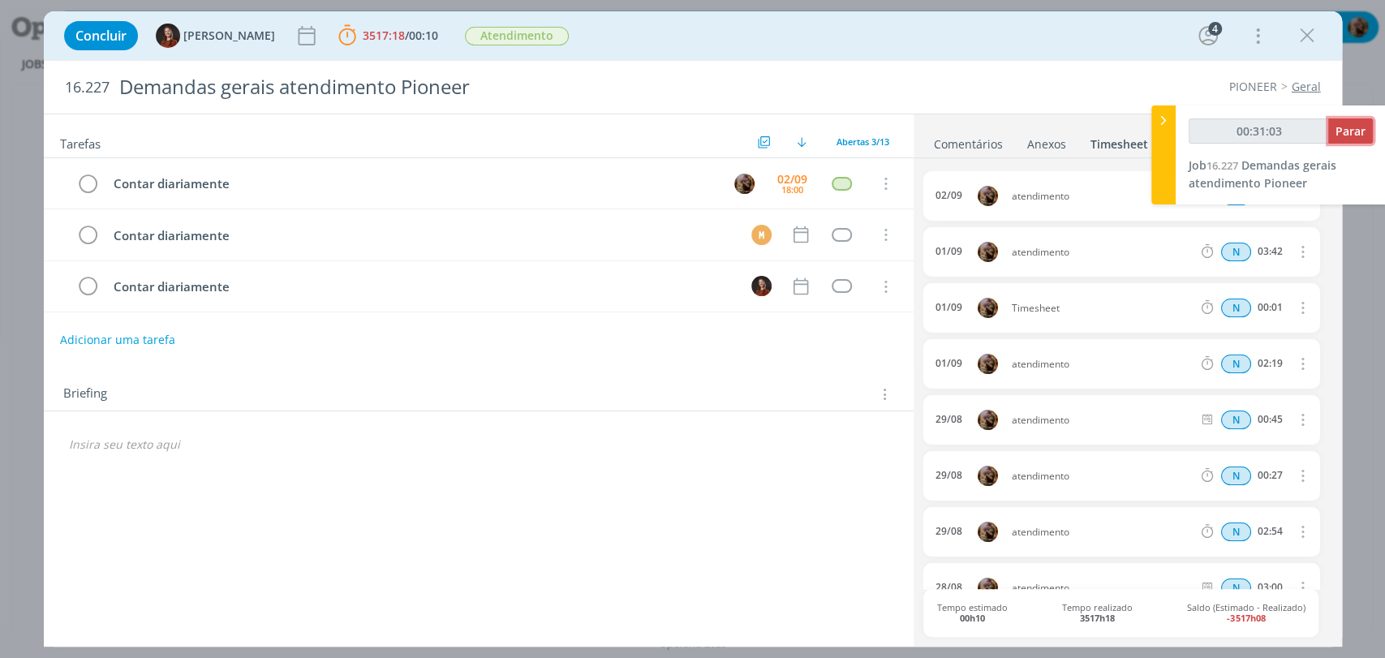
click at [1350, 140] on button "Parar" at bounding box center [1350, 130] width 45 height 25
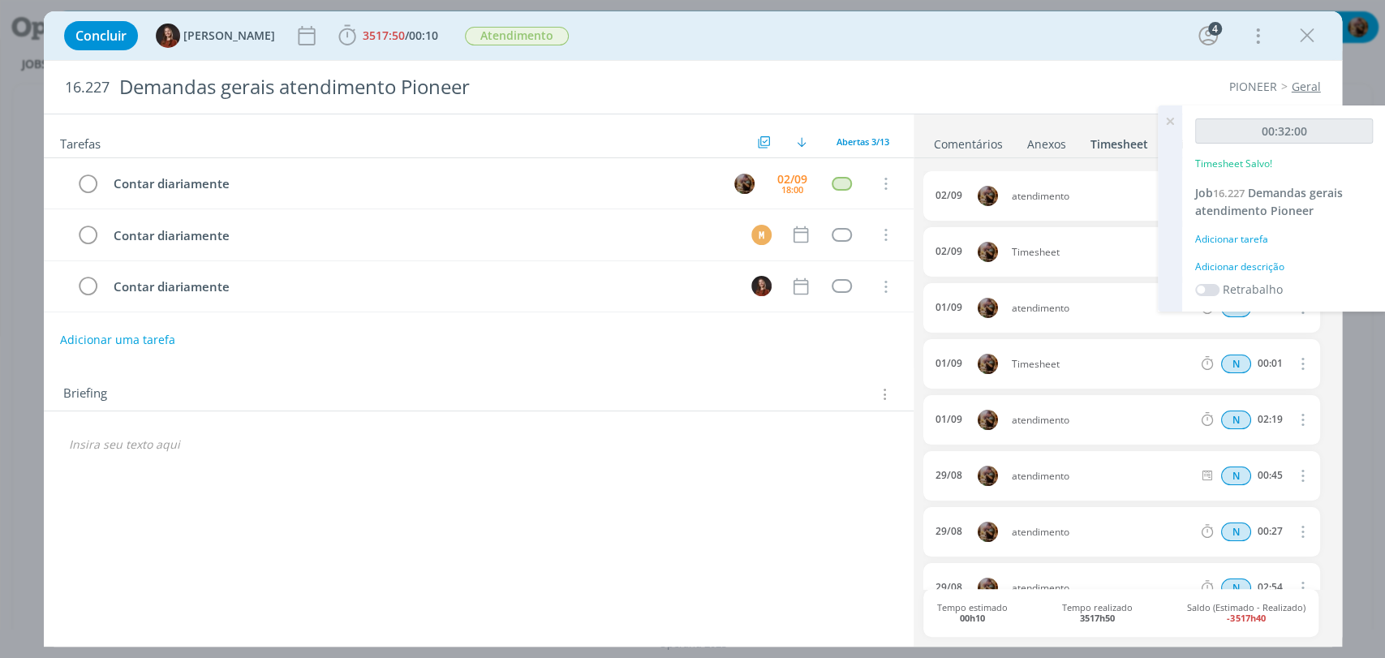
click at [1264, 264] on div "Adicionar descrição" at bounding box center [1284, 267] width 178 height 15
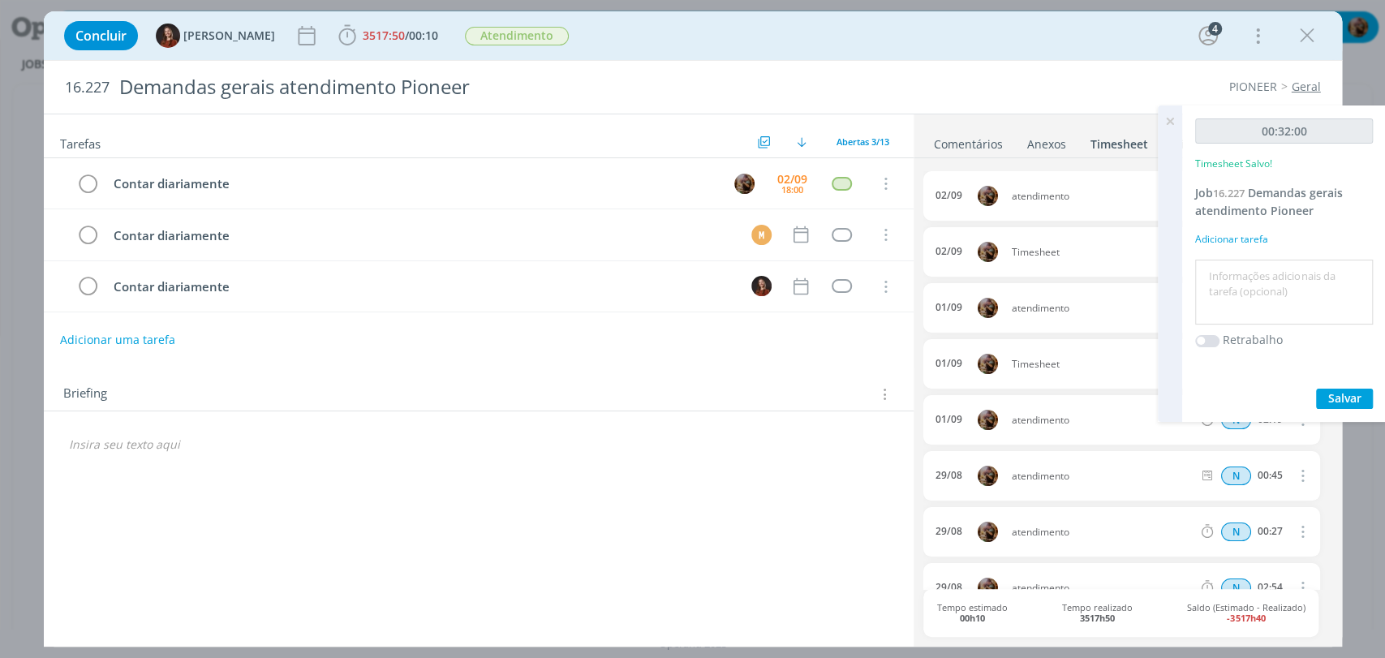
click at [1266, 269] on textarea at bounding box center [1284, 293] width 170 height 58
type textarea "atendimento"
click at [1332, 398] on span "Salvar" at bounding box center [1344, 397] width 33 height 15
click at [1172, 123] on icon at bounding box center [1169, 121] width 29 height 32
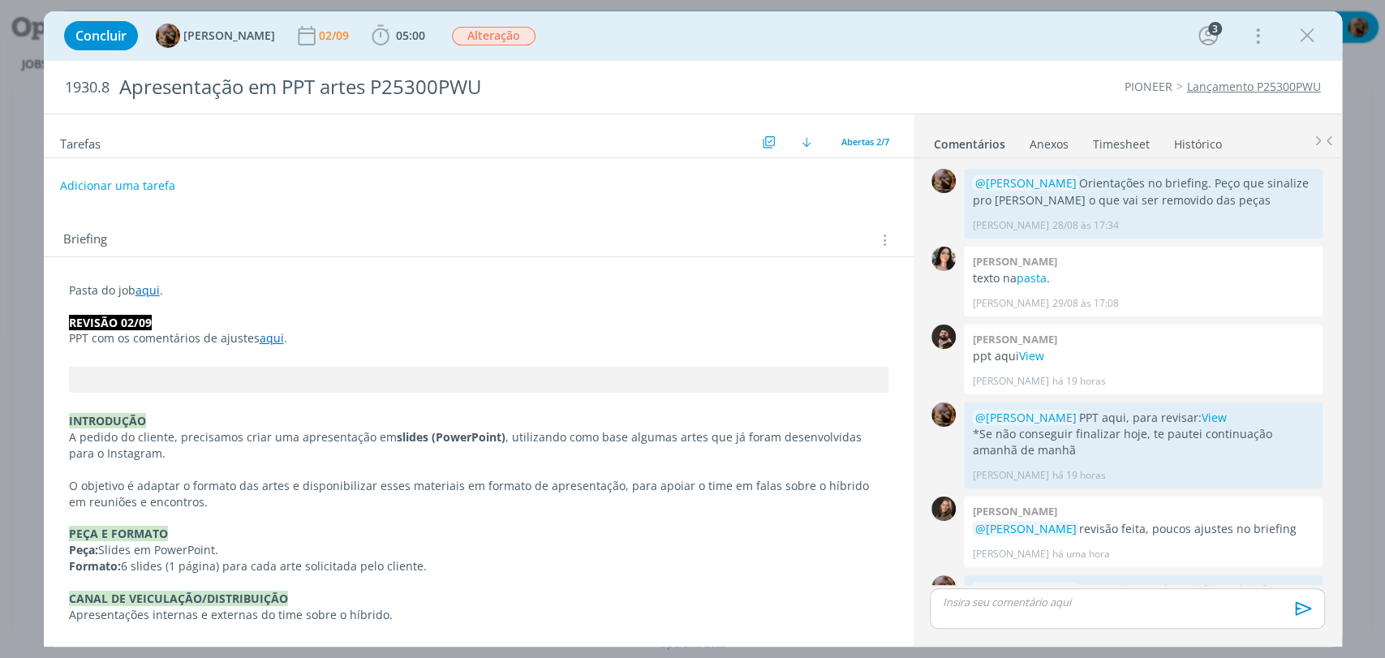
scroll to position [124, 0]
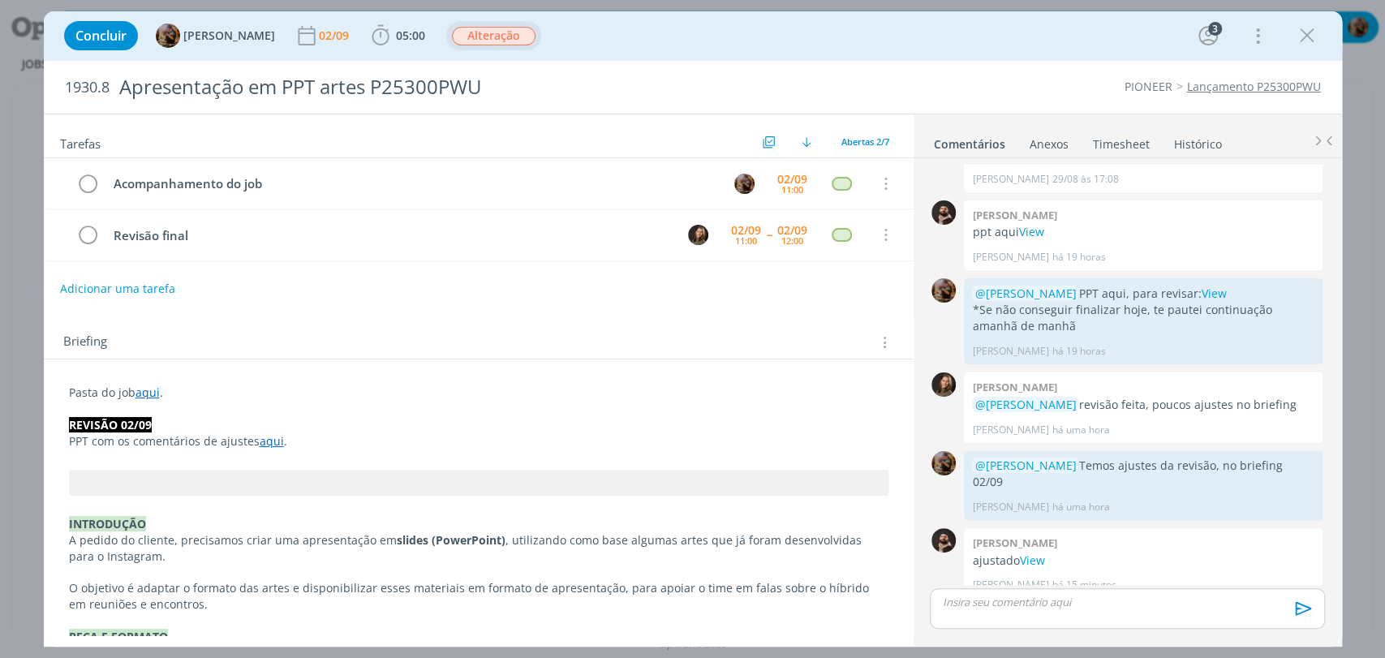
click at [487, 32] on span "Alteração" at bounding box center [494, 36] width 84 height 19
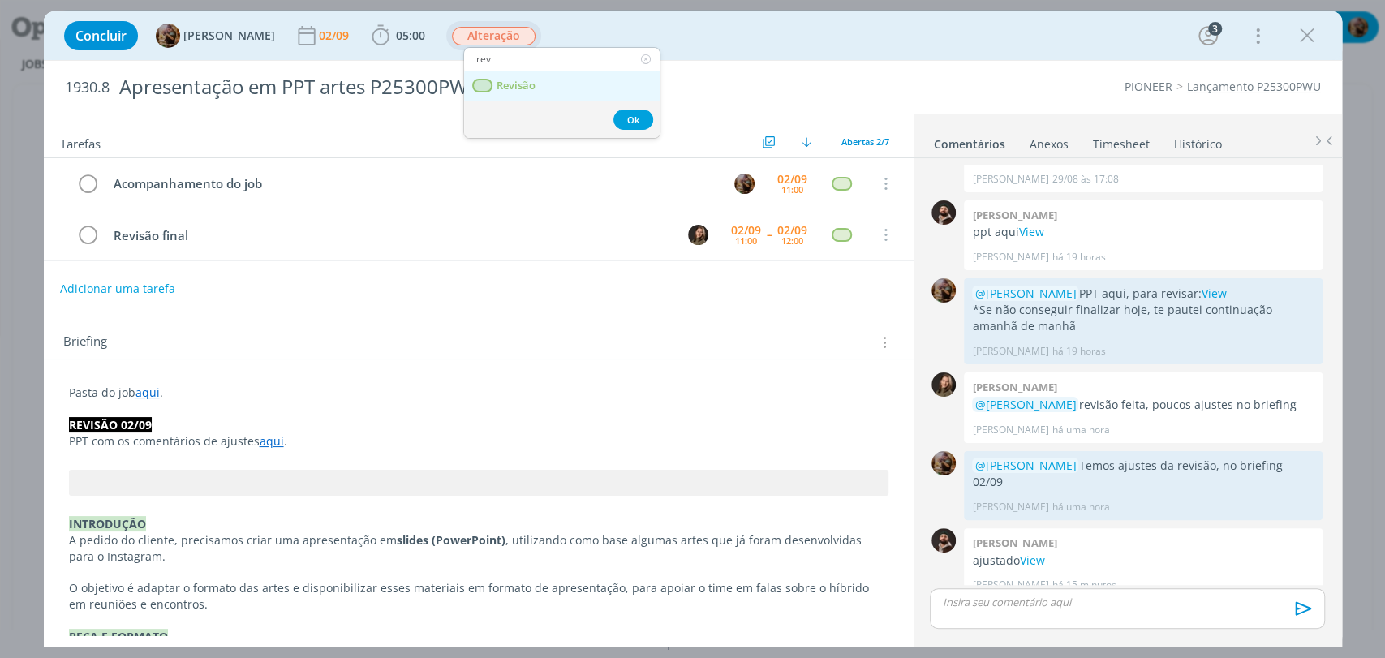
type input "rev"
click at [513, 89] on span "Revisão" at bounding box center [515, 86] width 39 height 13
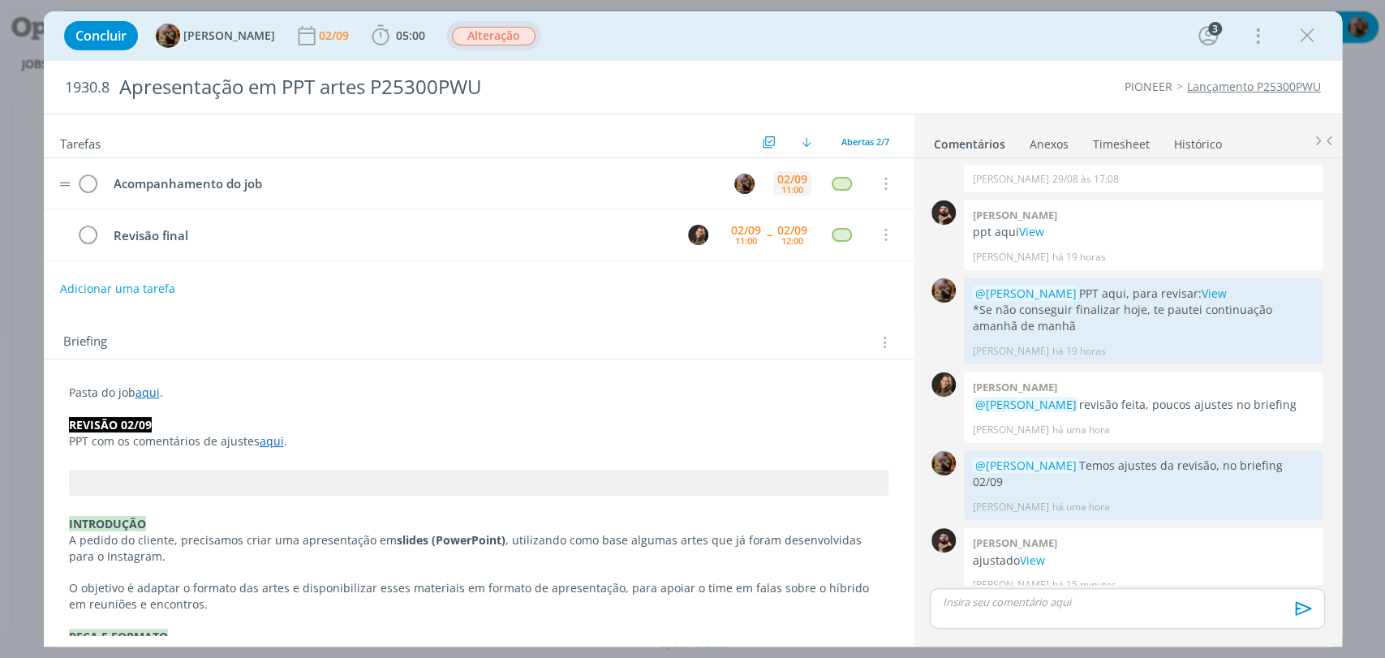
click at [781, 185] on div "11:00" at bounding box center [792, 189] width 22 height 9
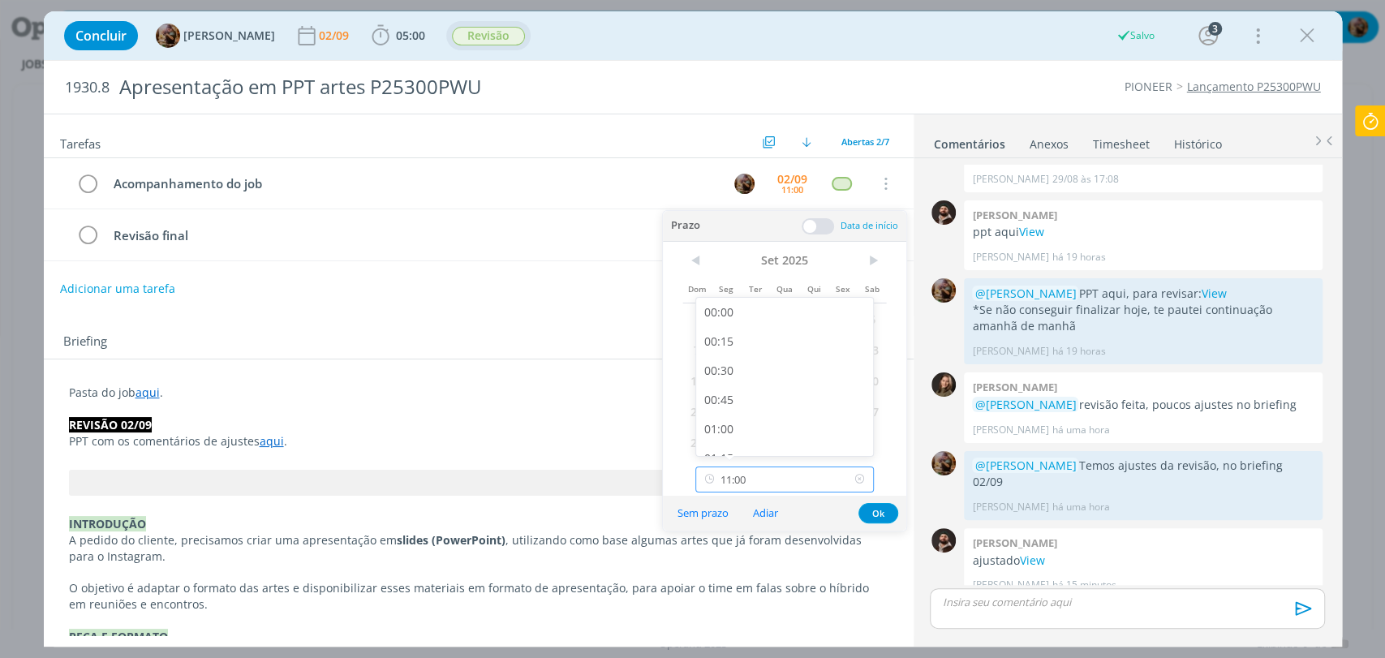
click at [795, 467] on input "11:00" at bounding box center [784, 480] width 178 height 26
click at [780, 368] on div "13:30" at bounding box center [786, 367] width 181 height 29
type input "13:30"
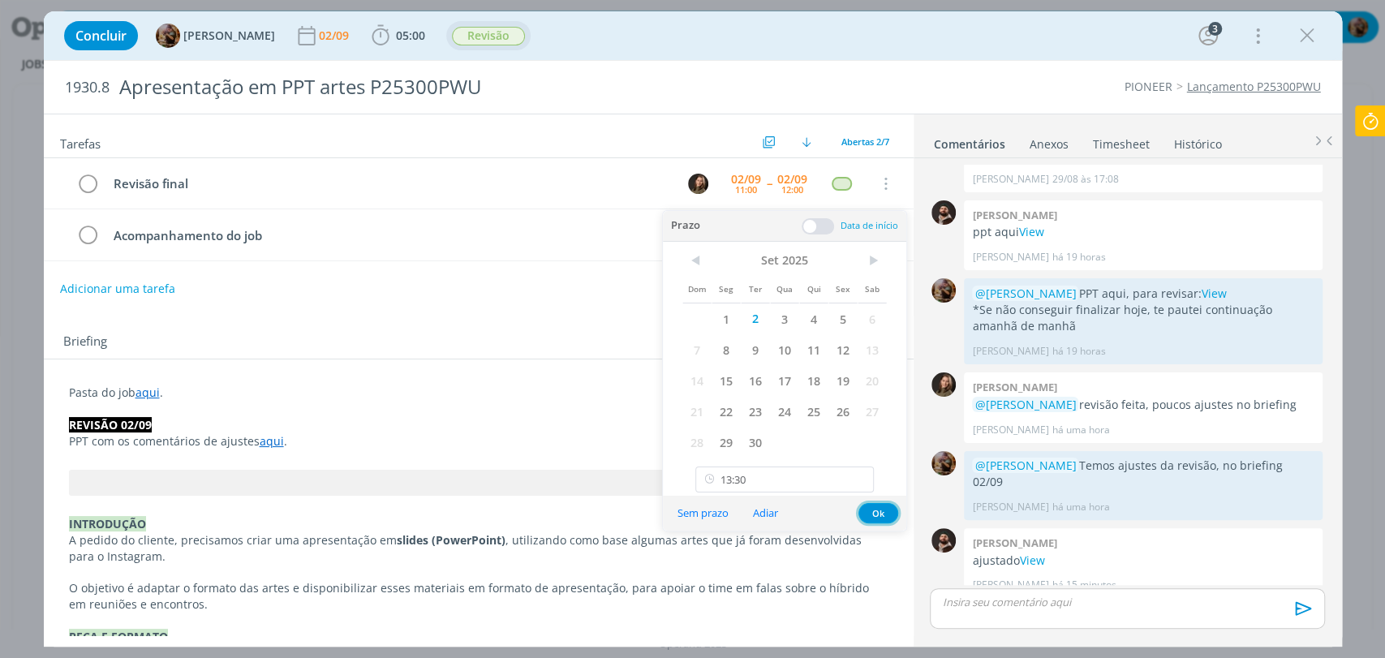
click at [875, 503] on button "Ok" at bounding box center [878, 513] width 40 height 20
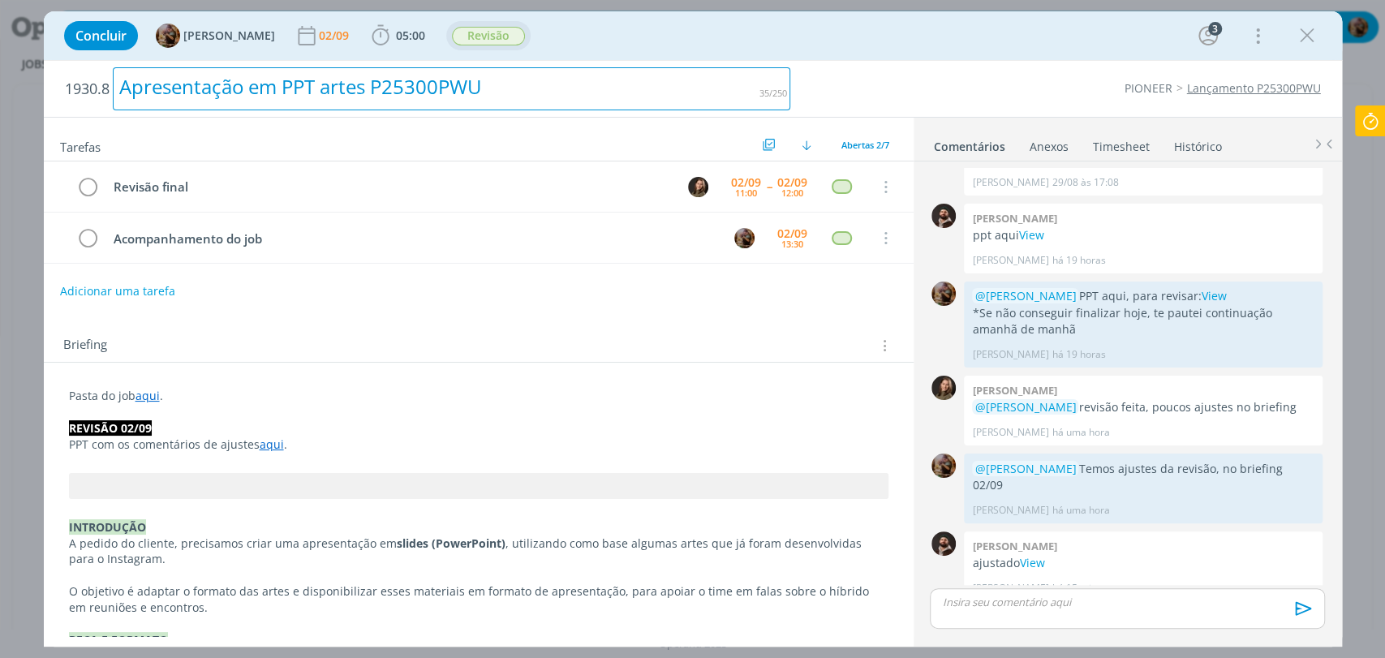
click at [338, 91] on div "Apresentação em PPT artes P25300PWU" at bounding box center [452, 88] width 678 height 43
copy div "Apresentação em PPT artes P25300PWU"
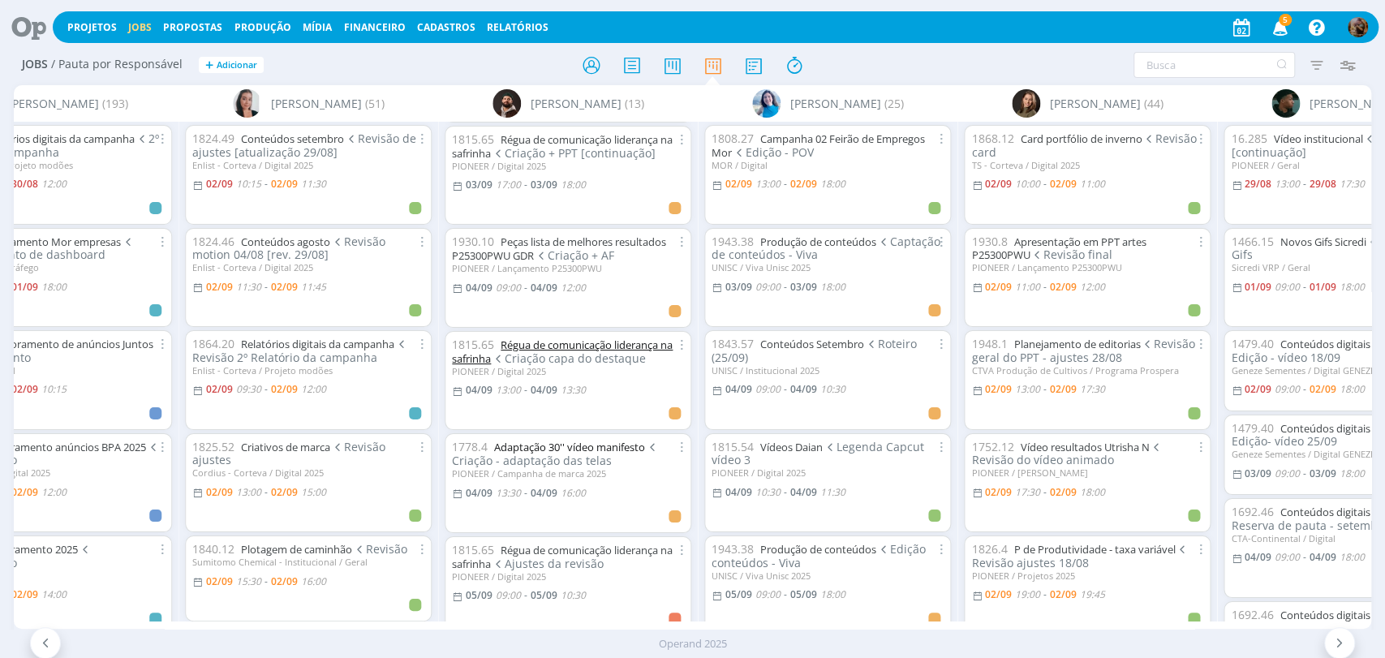
scroll to position [630, 0]
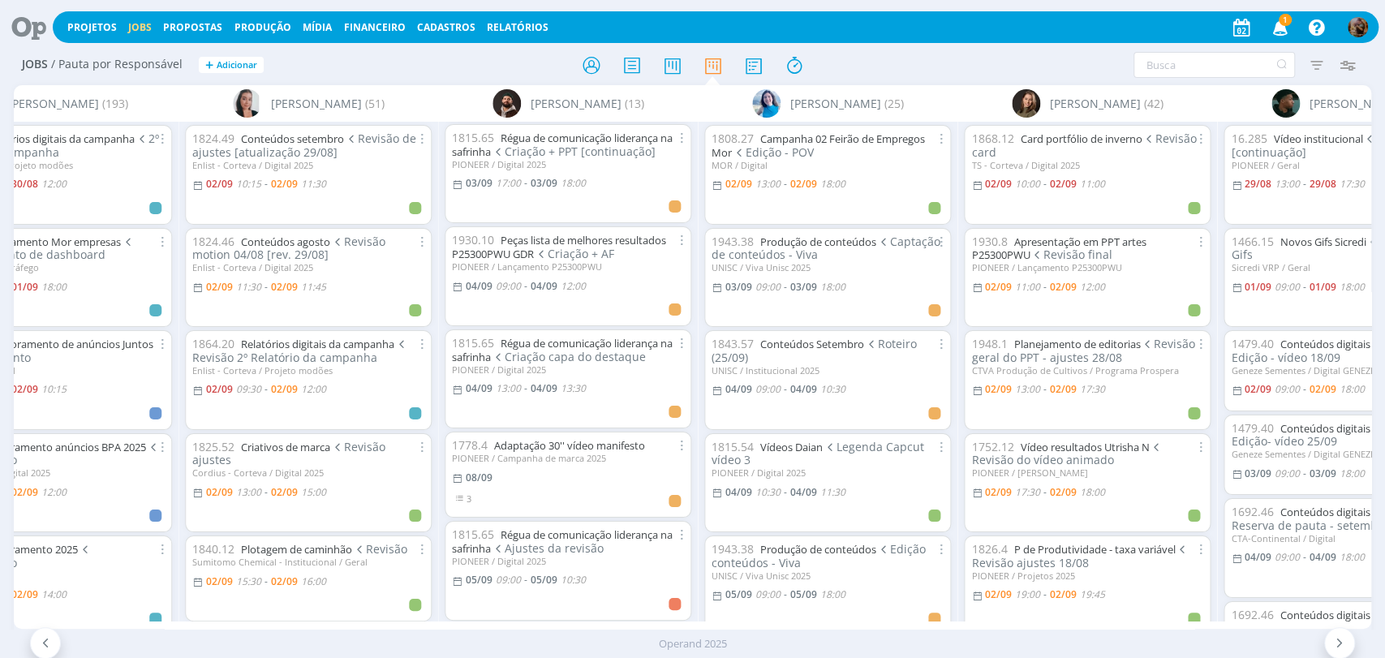
click at [621, 453] on div "PIONEER / Campanha de marca 2025" at bounding box center [568, 458] width 232 height 11
click at [620, 443] on link "Adaptação 30'' vídeo manifesto" at bounding box center [569, 445] width 151 height 15
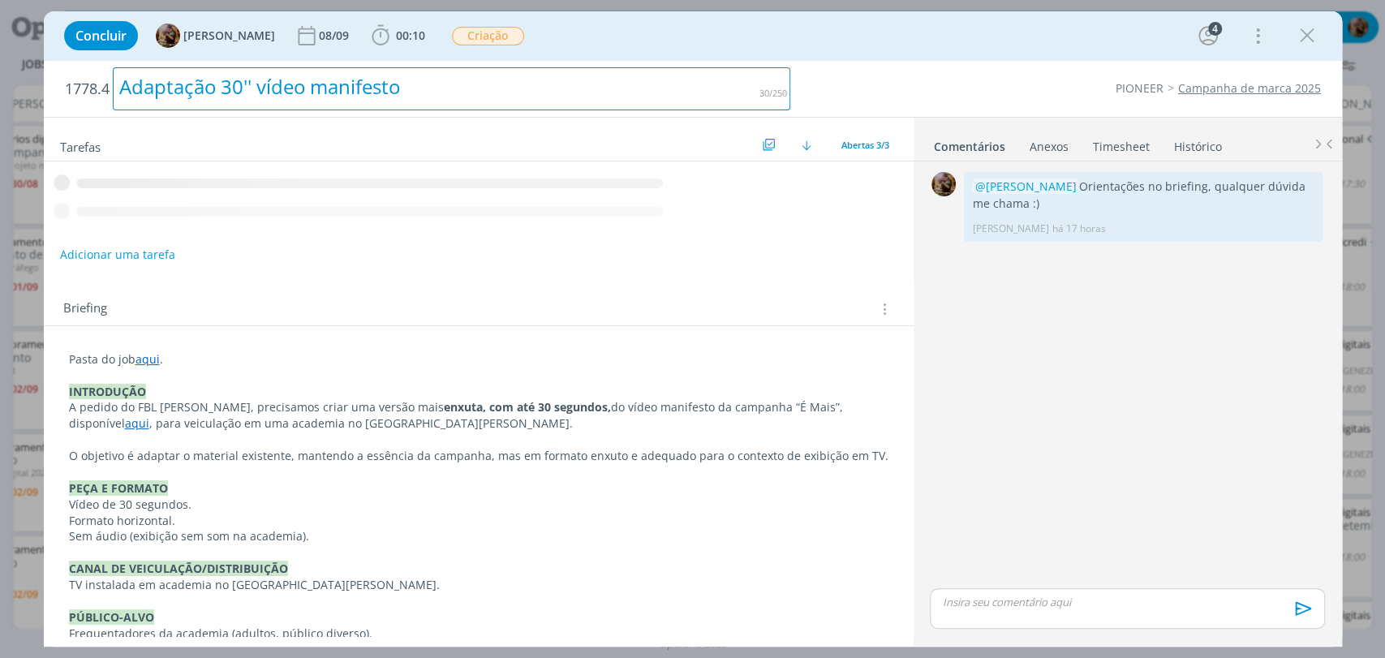
click at [361, 91] on div "Adaptação 30'' vídeo manifesto" at bounding box center [452, 88] width 678 height 43
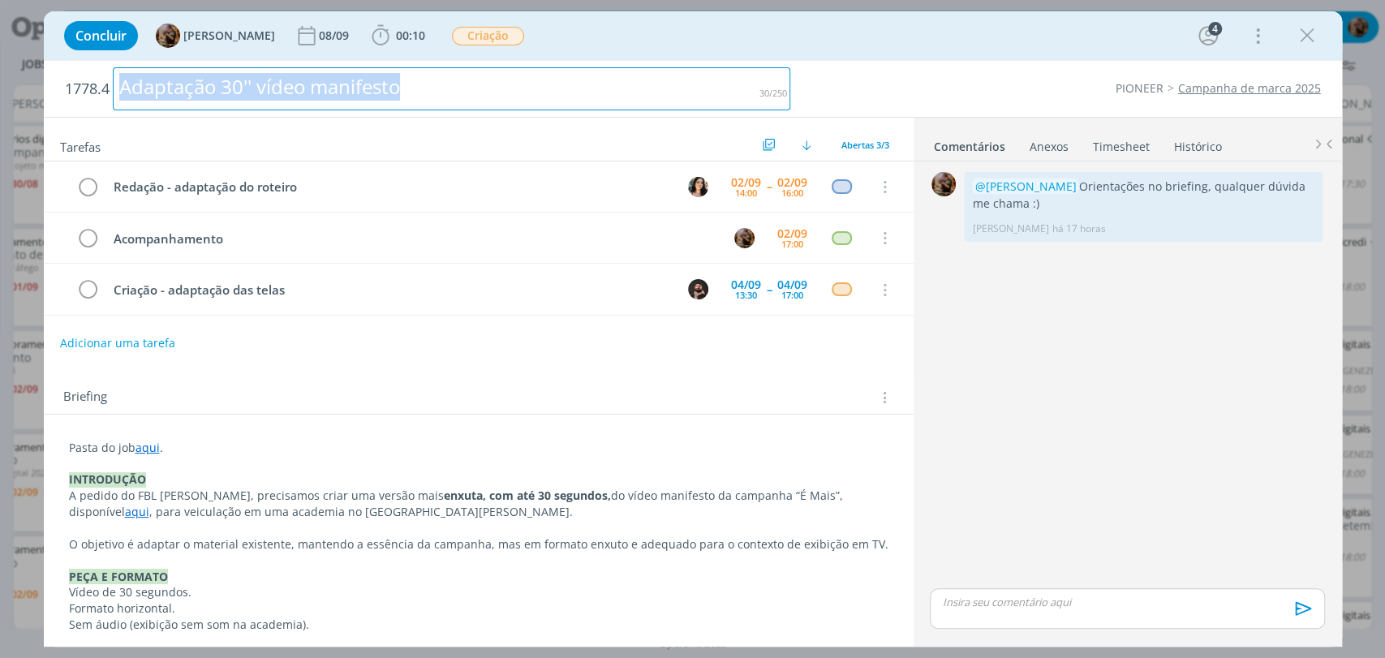
copy div "Adaptação 30'' vídeo manifesto"
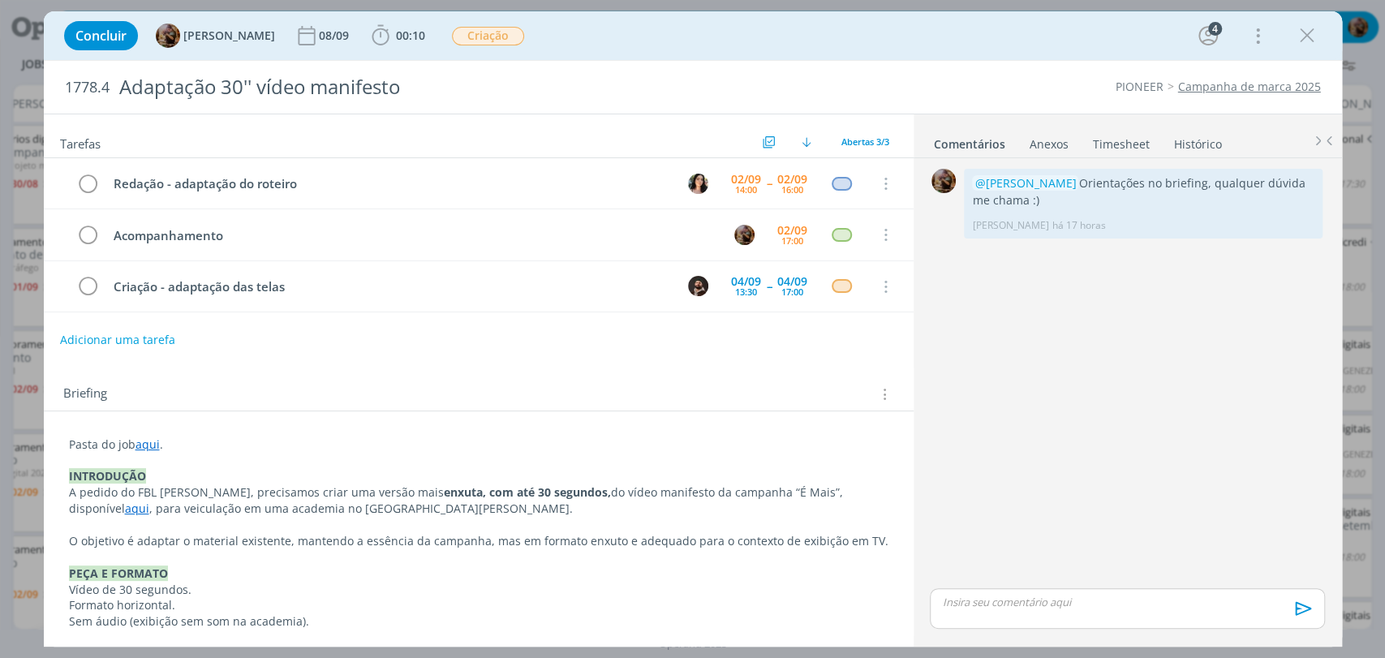
click at [1307, 39] on icon "dialog" at bounding box center [1307, 36] width 24 height 24
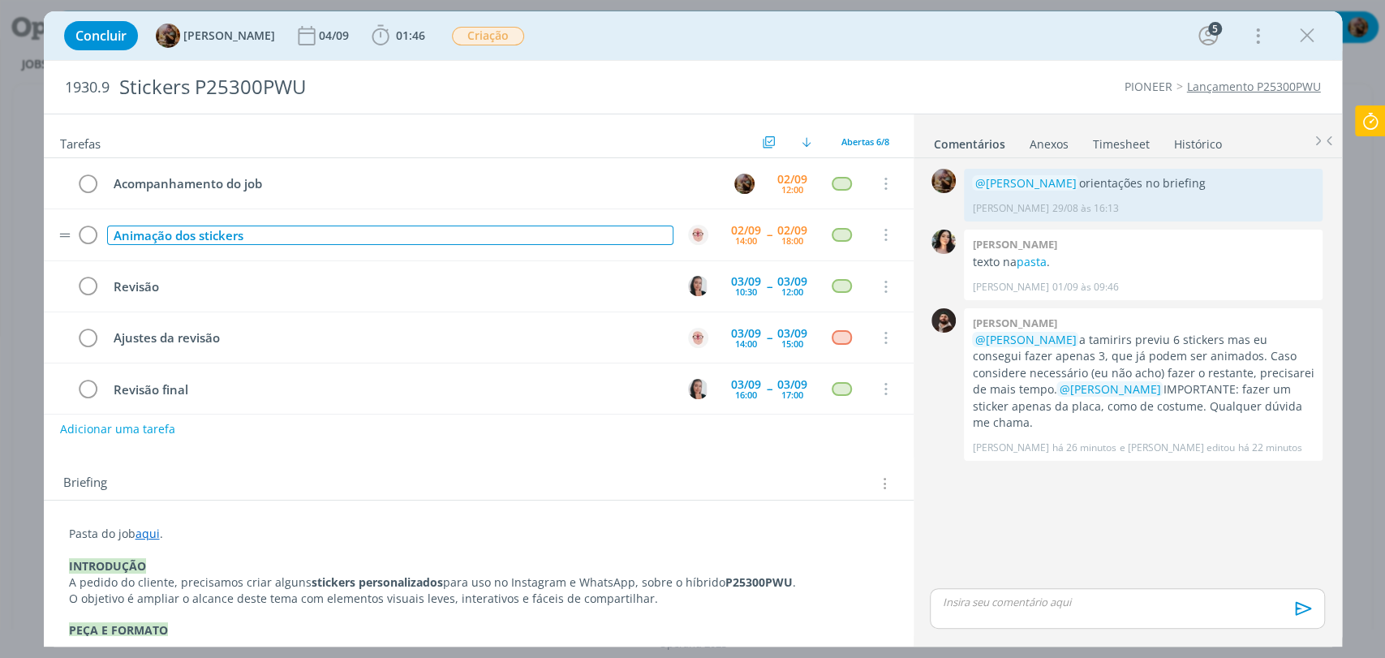
click at [344, 237] on div "Animação dos stickers" at bounding box center [390, 236] width 566 height 20
click at [517, 38] on span "Criação" at bounding box center [488, 36] width 72 height 19
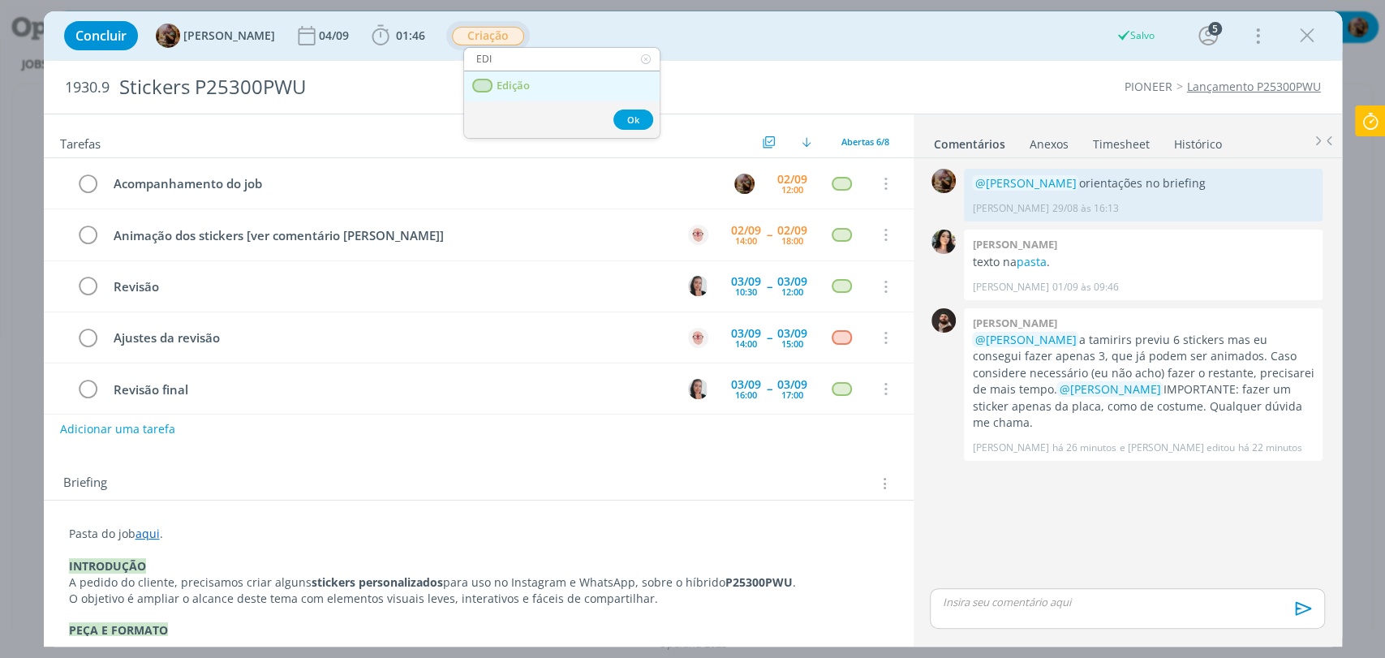
type input "EDI"
click at [512, 89] on span "Edição" at bounding box center [512, 86] width 33 height 13
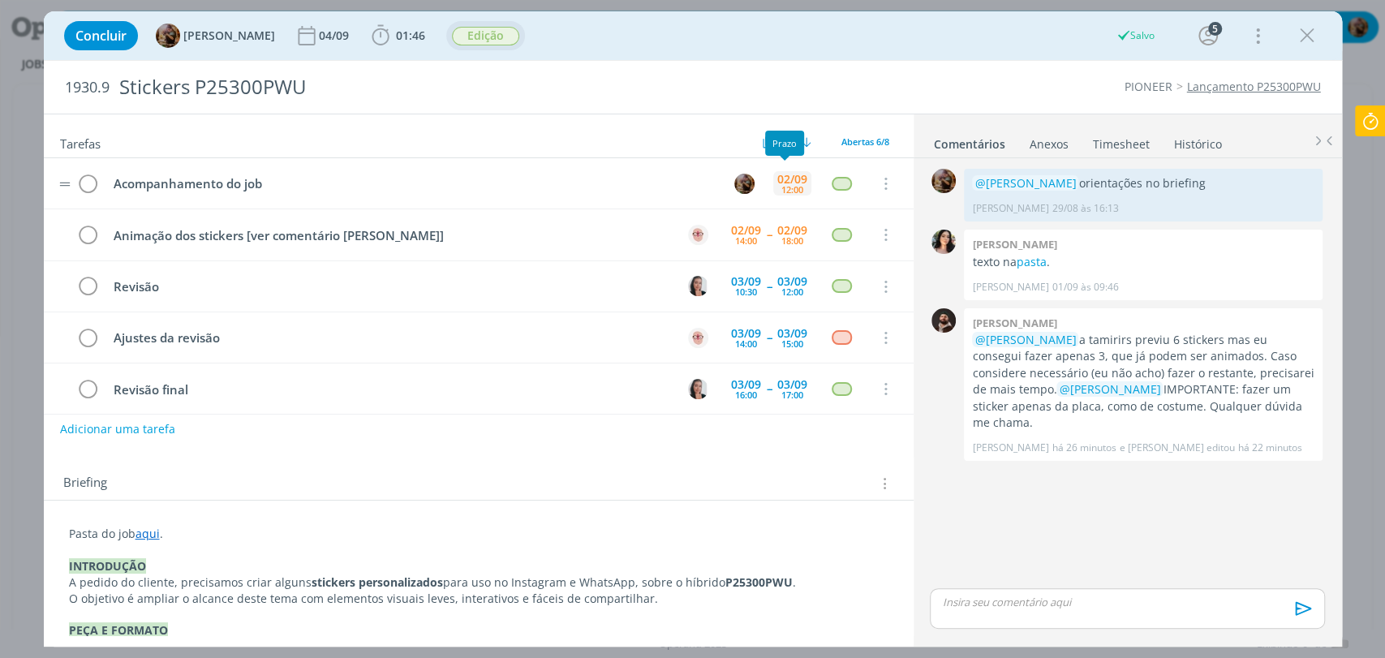
click at [781, 187] on div "12:00" at bounding box center [792, 189] width 22 height 9
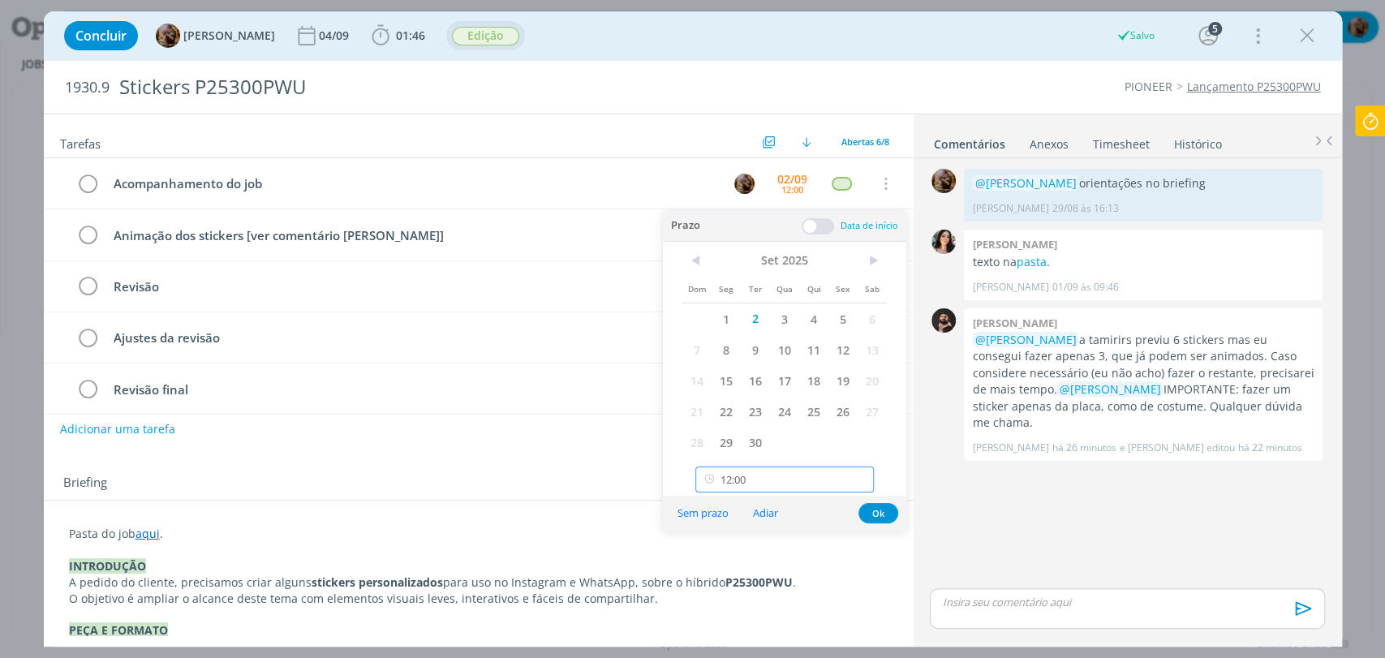
click at [795, 487] on input "12:00" at bounding box center [784, 480] width 178 height 26
click at [778, 406] on div "18:00" at bounding box center [786, 416] width 181 height 29
type input "18:00"
click at [884, 514] on button "Ok" at bounding box center [878, 513] width 40 height 20
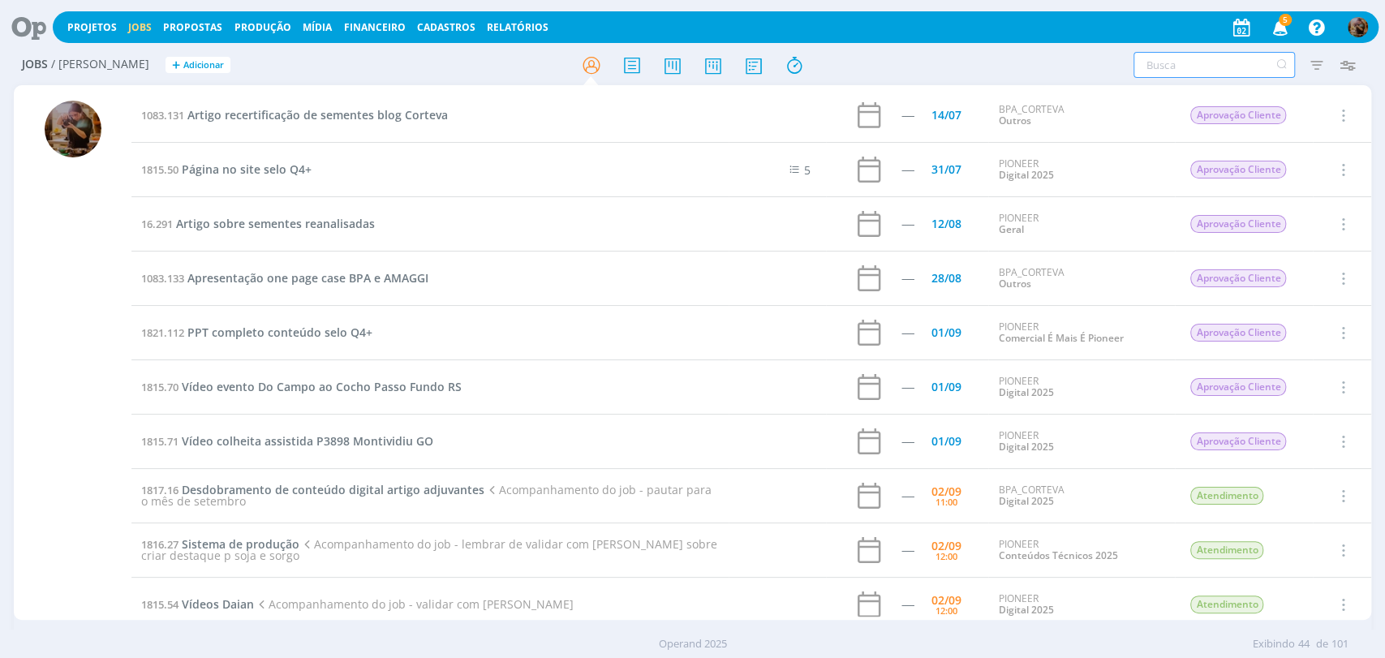
click at [1198, 61] on input "text" at bounding box center [1213, 65] width 161 height 26
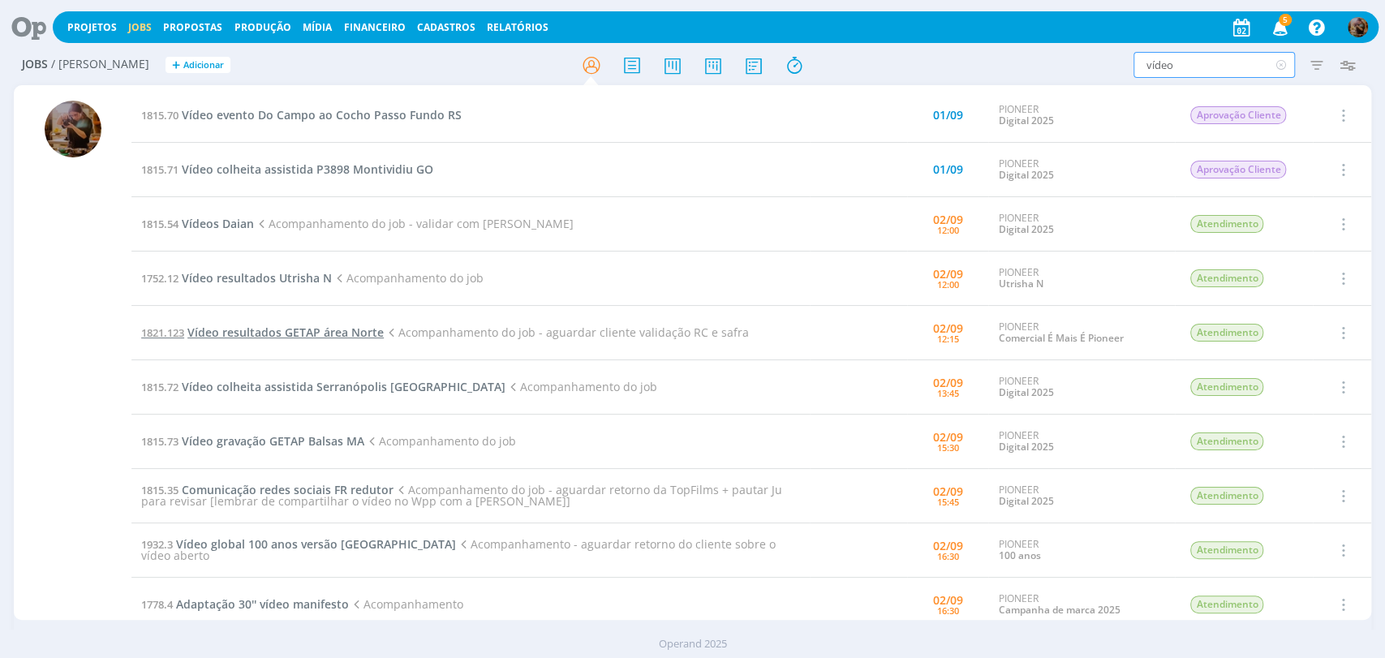
type input "vídeo"
click at [303, 331] on span "Vídeo resultados GETAP área Norte" at bounding box center [285, 332] width 196 height 15
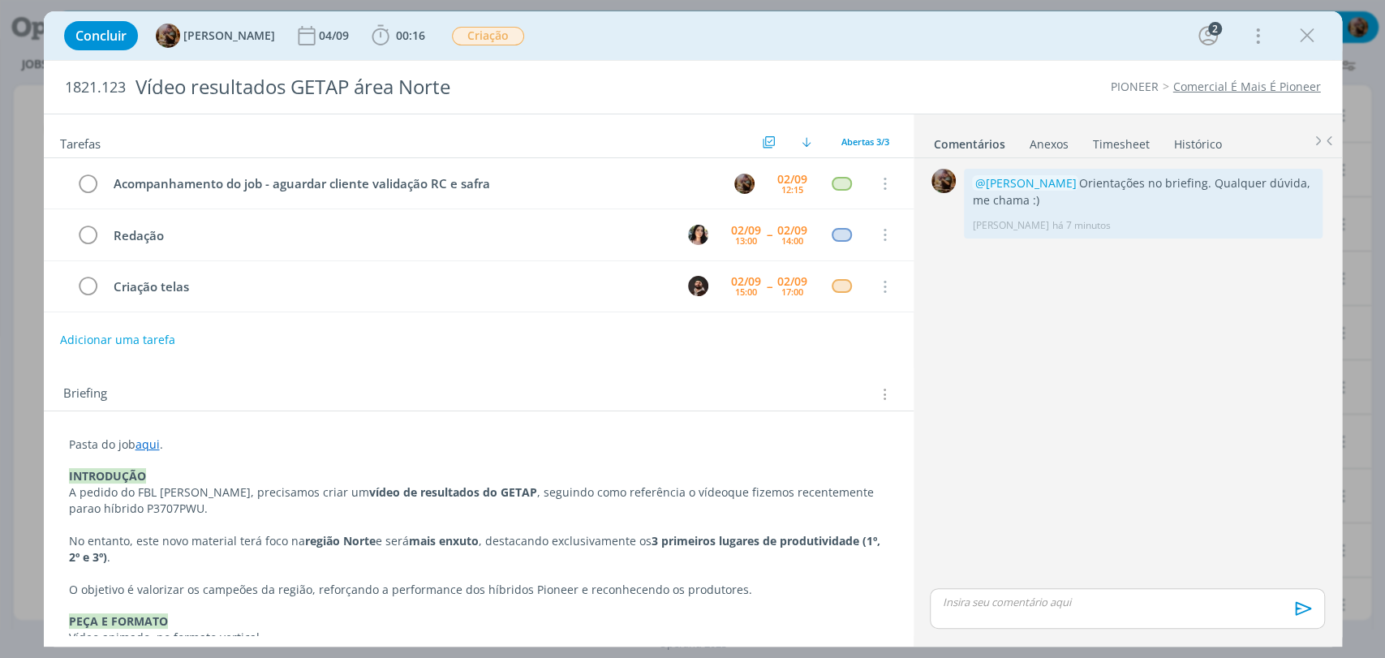
scroll to position [540, 0]
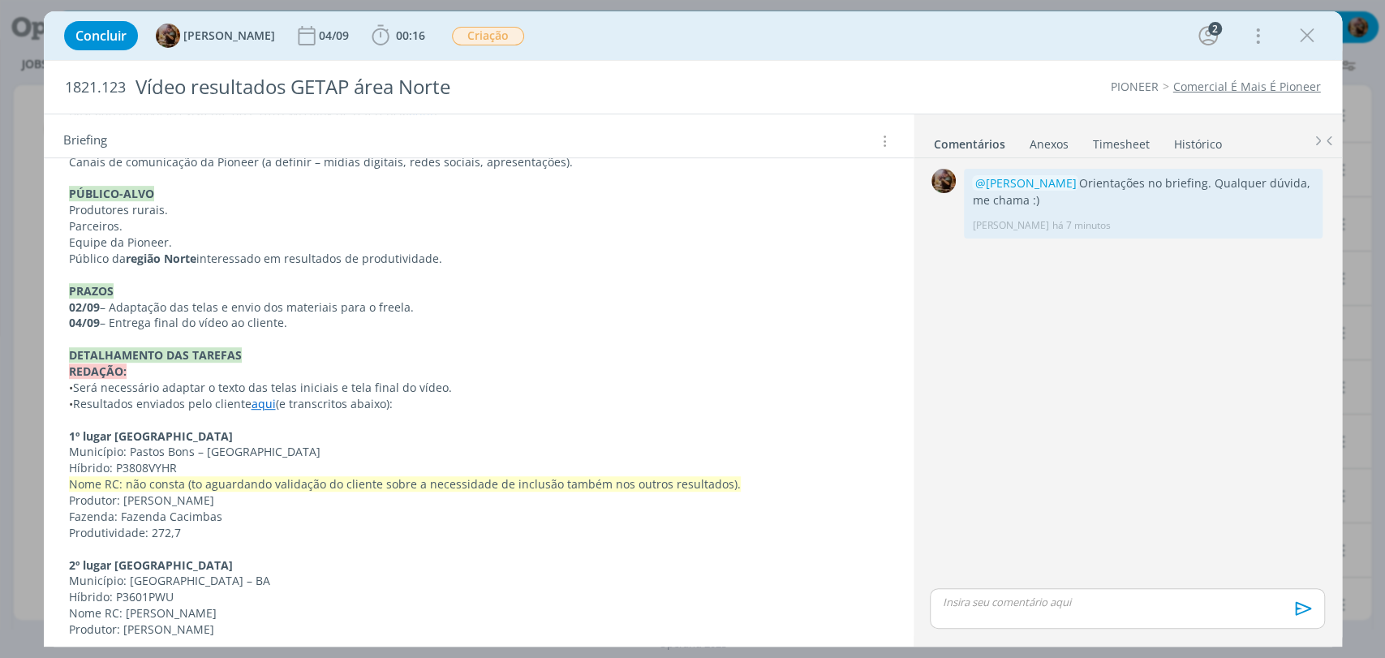
drag, startPoint x: 298, startPoint y: 320, endPoint x: 65, endPoint y: 309, distance: 233.1
click at [65, 309] on div "Pasta do job aqui . INTRODUÇÃO A pedido do FBL [PERSON_NAME], precisamos criar …" at bounding box center [479, 524] width 844 height 1269
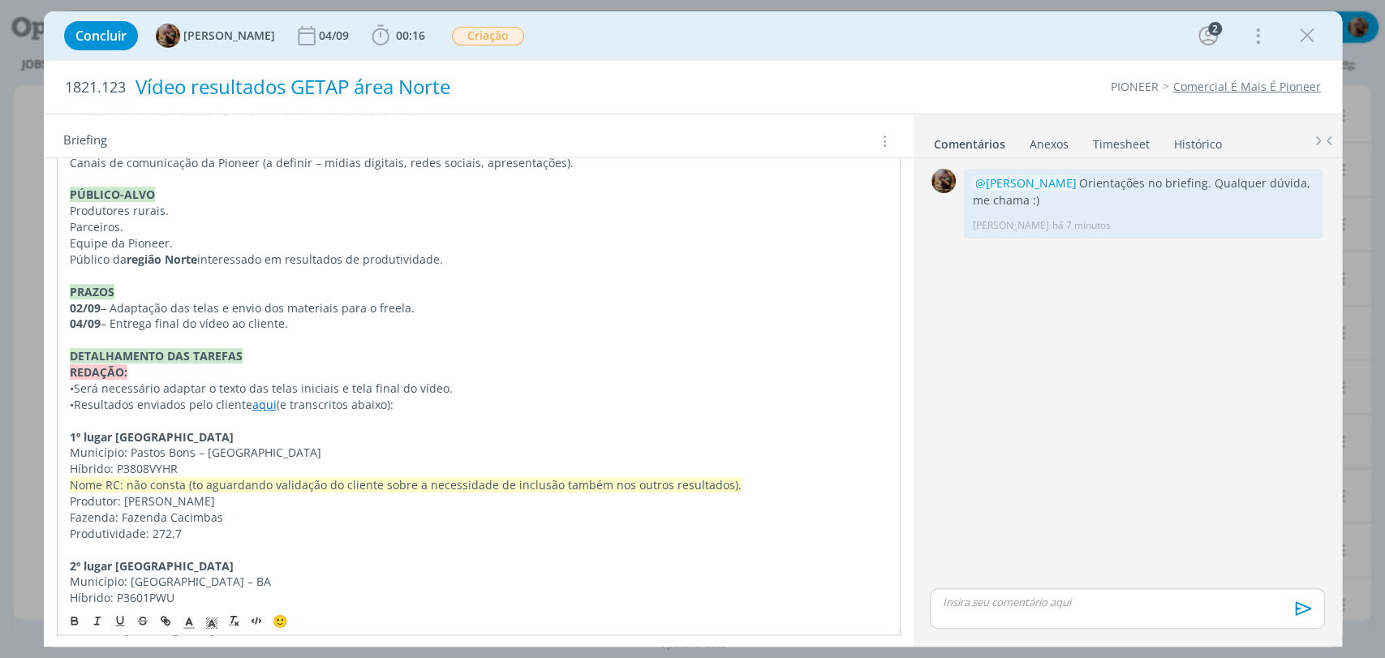
copy div "02/09 – Adaptação das telas e envio dos materiais para o freela. 04/09 – Entreg…"
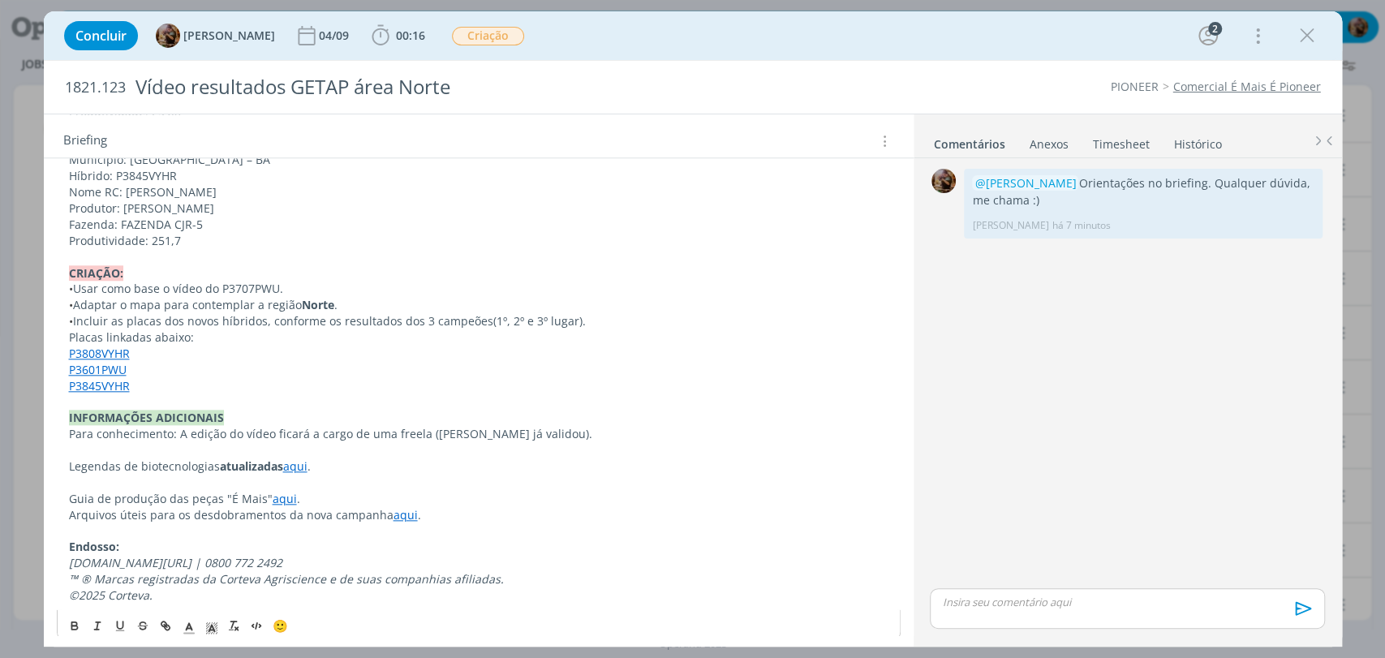
scroll to position [1099, 0]
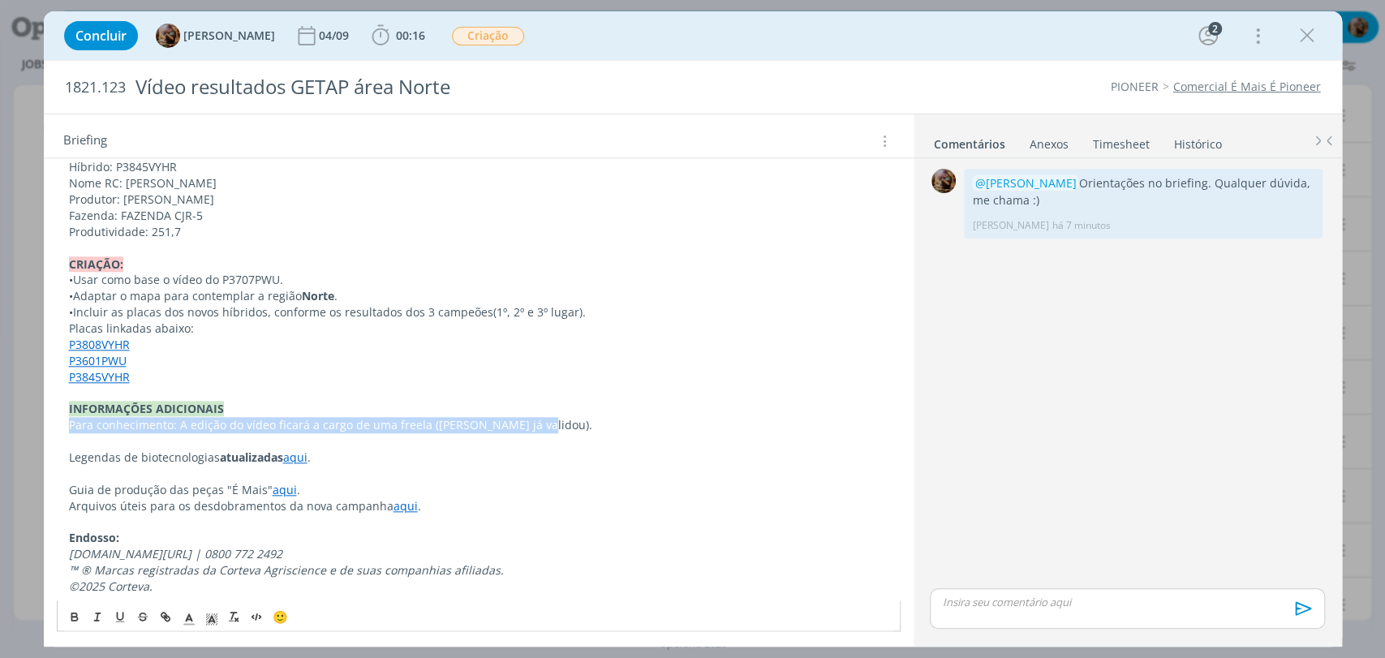
drag, startPoint x: 529, startPoint y: 424, endPoint x: 39, endPoint y: 427, distance: 490.1
click at [39, 427] on div "Concluir [PERSON_NAME] [DATE] 00:16 Iniciar Apontar Data * [DATE] Horas * 00:00…" at bounding box center [692, 329] width 1385 height 658
copy p "Para conhecimento: A edição do vídeo ficará a cargo de uma freela ([PERSON_NAME…"
click at [1305, 32] on icon "dialog" at bounding box center [1307, 36] width 24 height 24
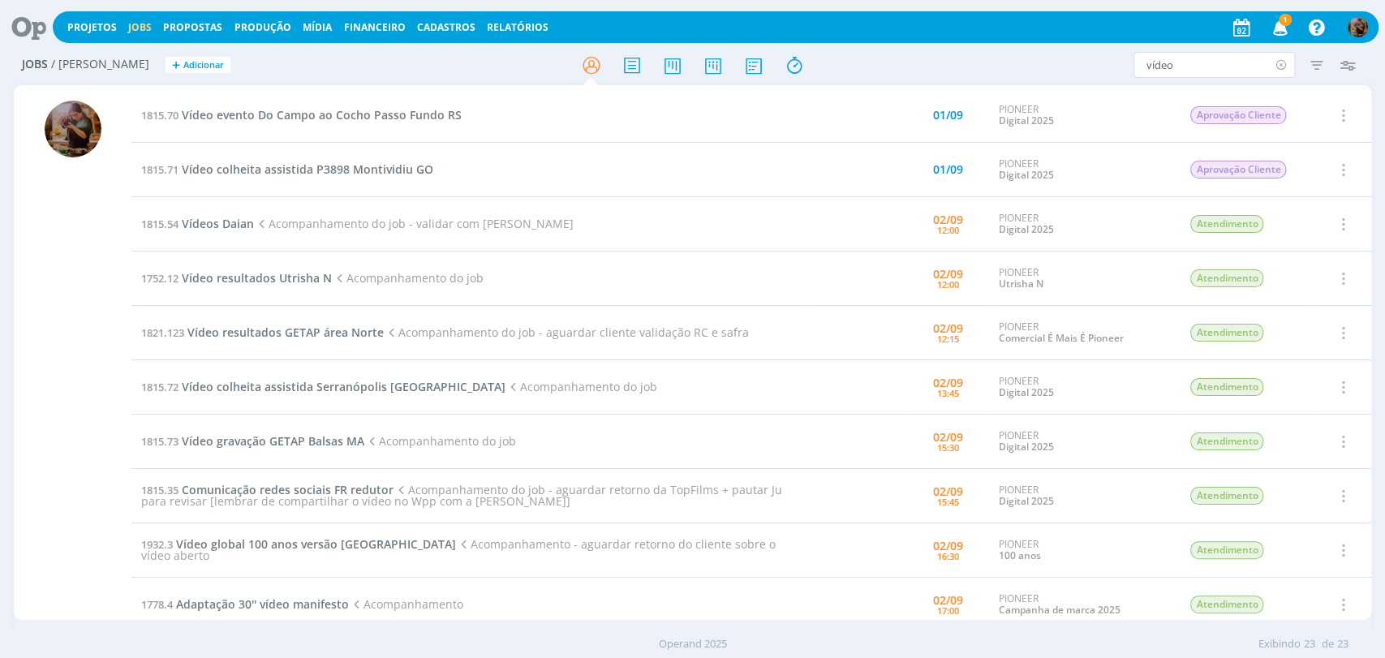
click at [1280, 67] on icon at bounding box center [1281, 65] width 20 height 26
click at [1281, 25] on icon "button" at bounding box center [1280, 27] width 28 height 28
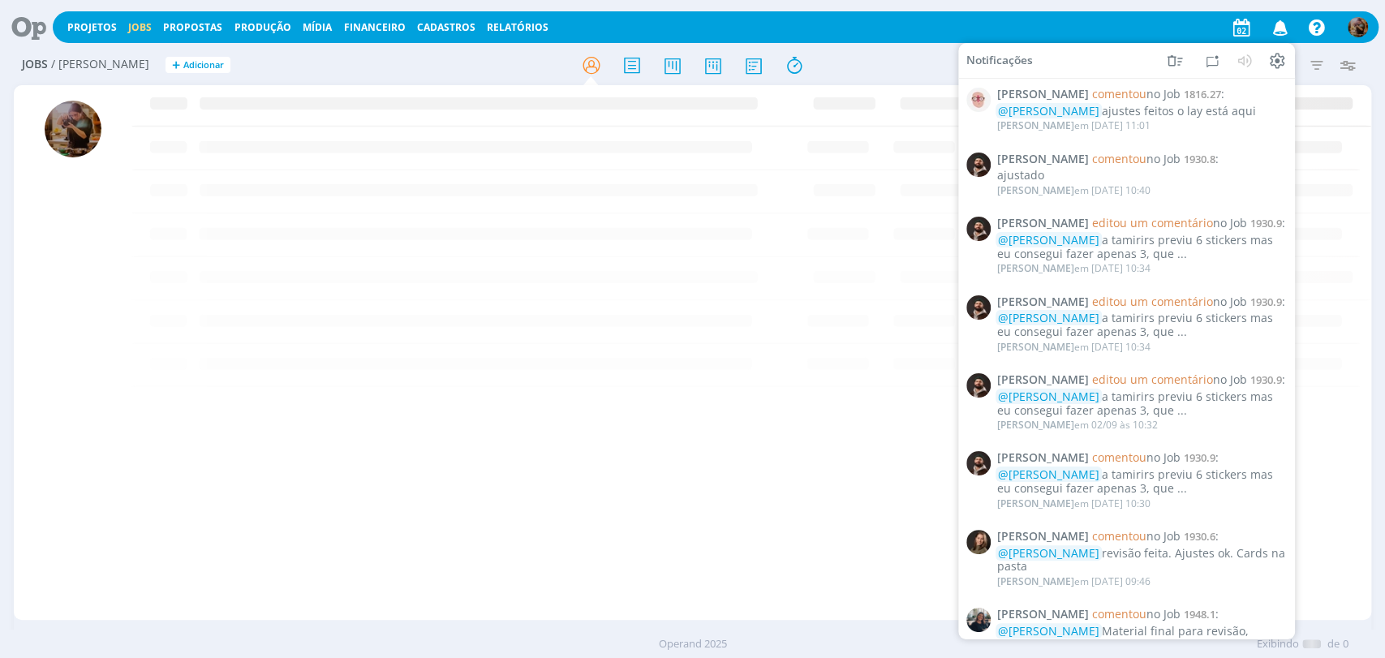
click at [1054, 35] on div "Projetos Jobs Propostas Produção [GEOGRAPHIC_DATA] Financeiro Cadastros Relatór…" at bounding box center [716, 27] width 1326 height 32
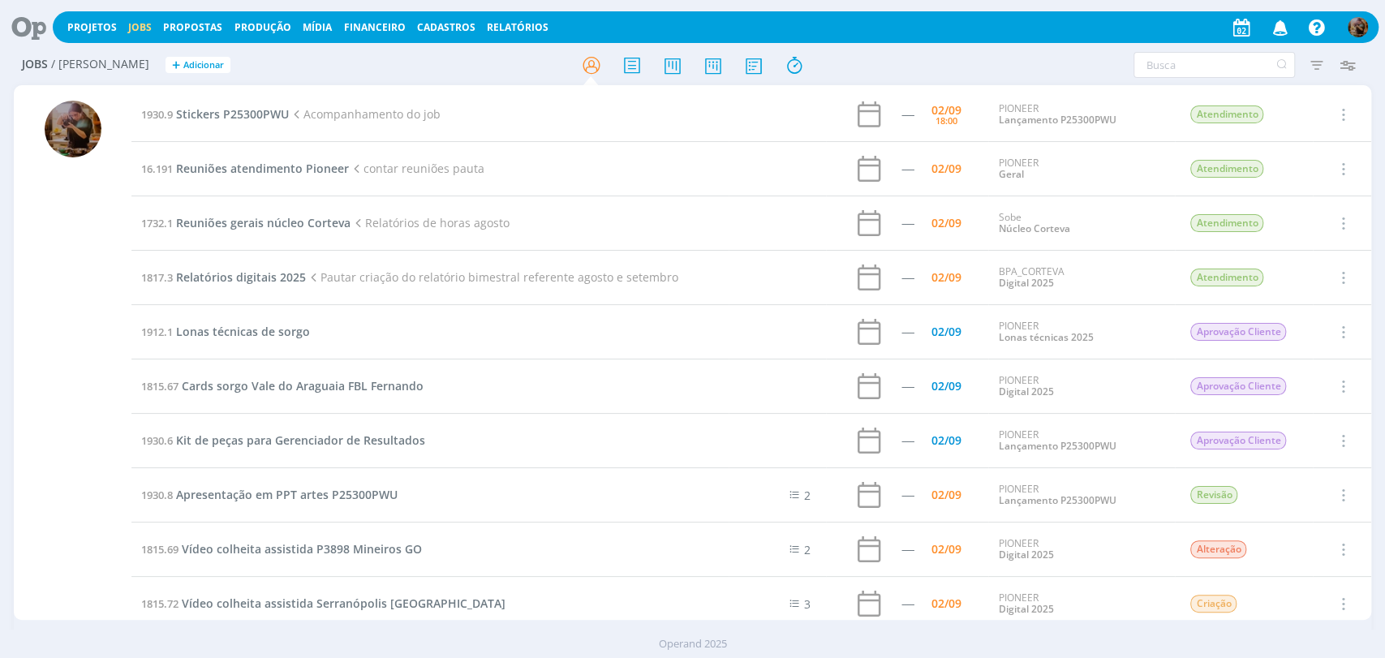
scroll to position [1580, 0]
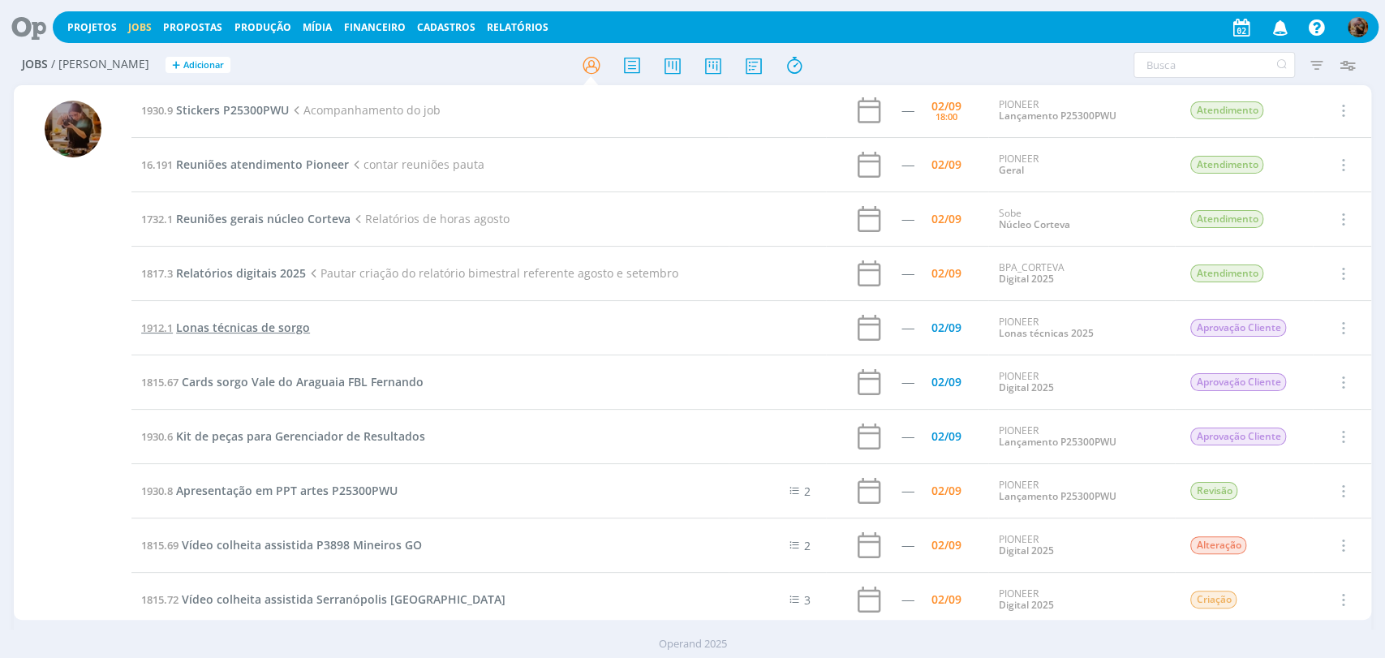
click at [282, 326] on span "Lonas técnicas de sorgo" at bounding box center [243, 327] width 134 height 15
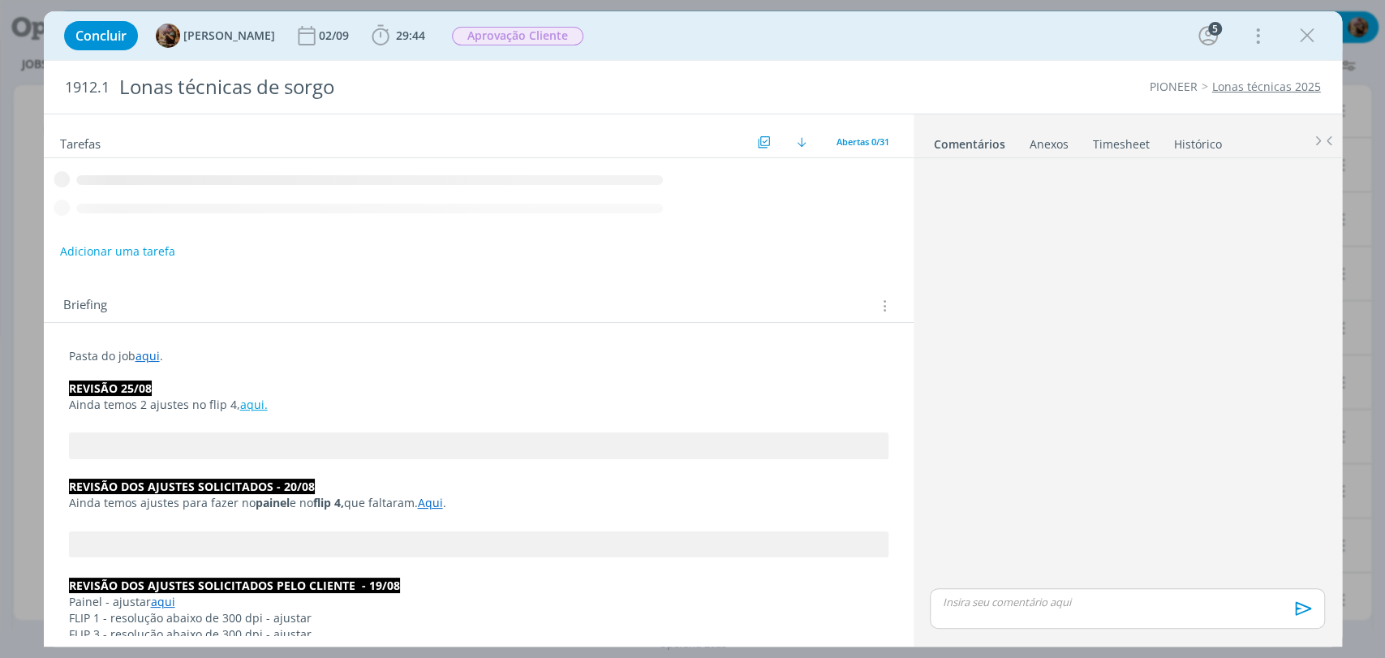
click at [195, 413] on p "dialog" at bounding box center [478, 421] width 819 height 16
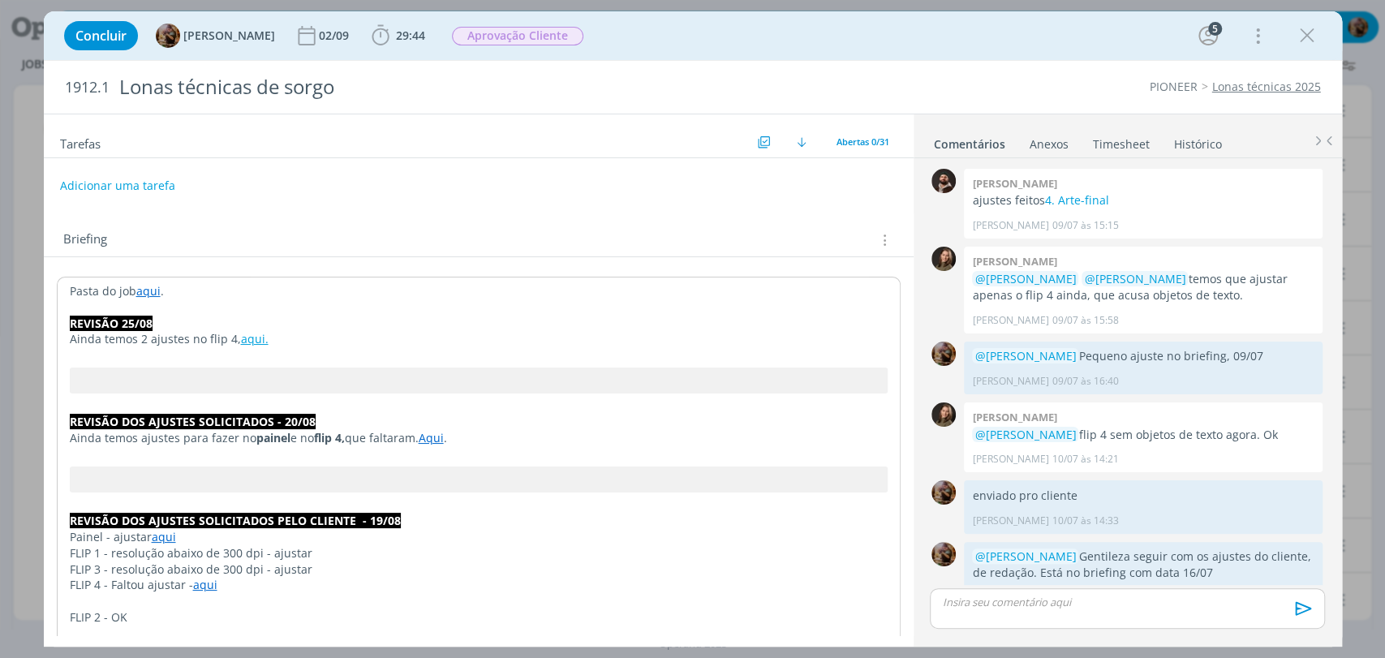
scroll to position [1154, 0]
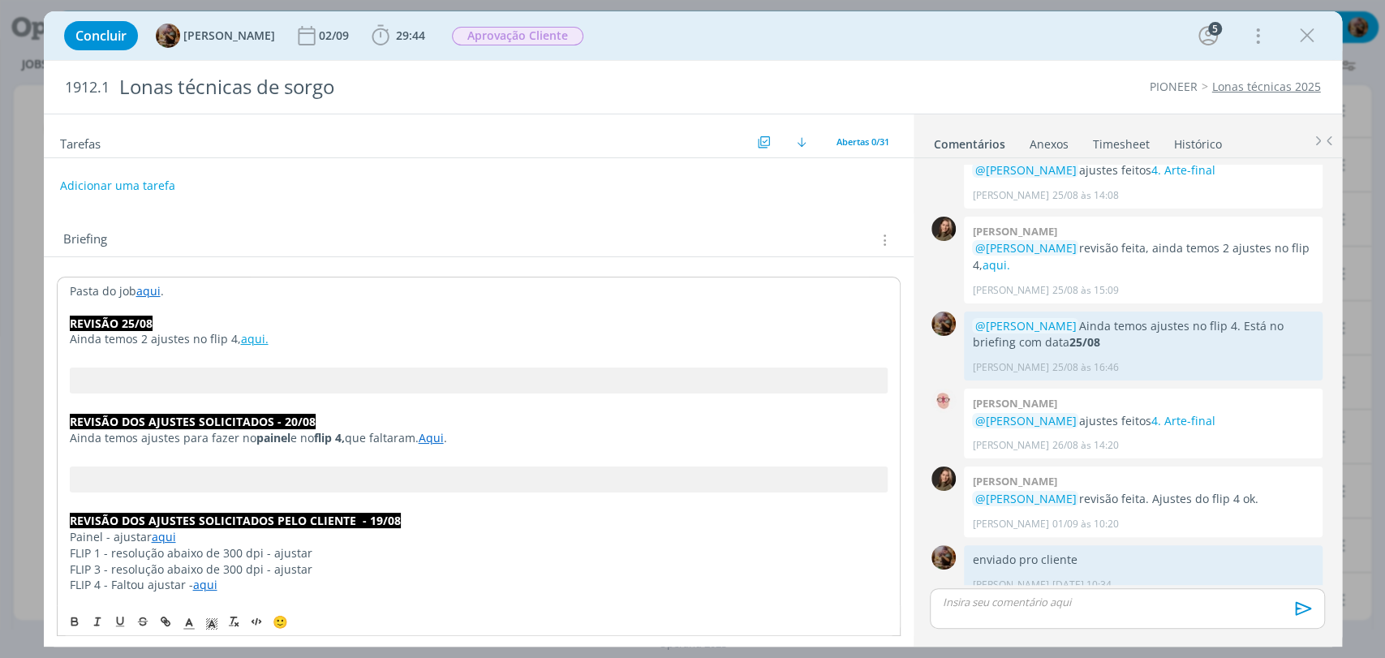
click at [188, 289] on p "Pasta do job aqui ." at bounding box center [479, 291] width 818 height 16
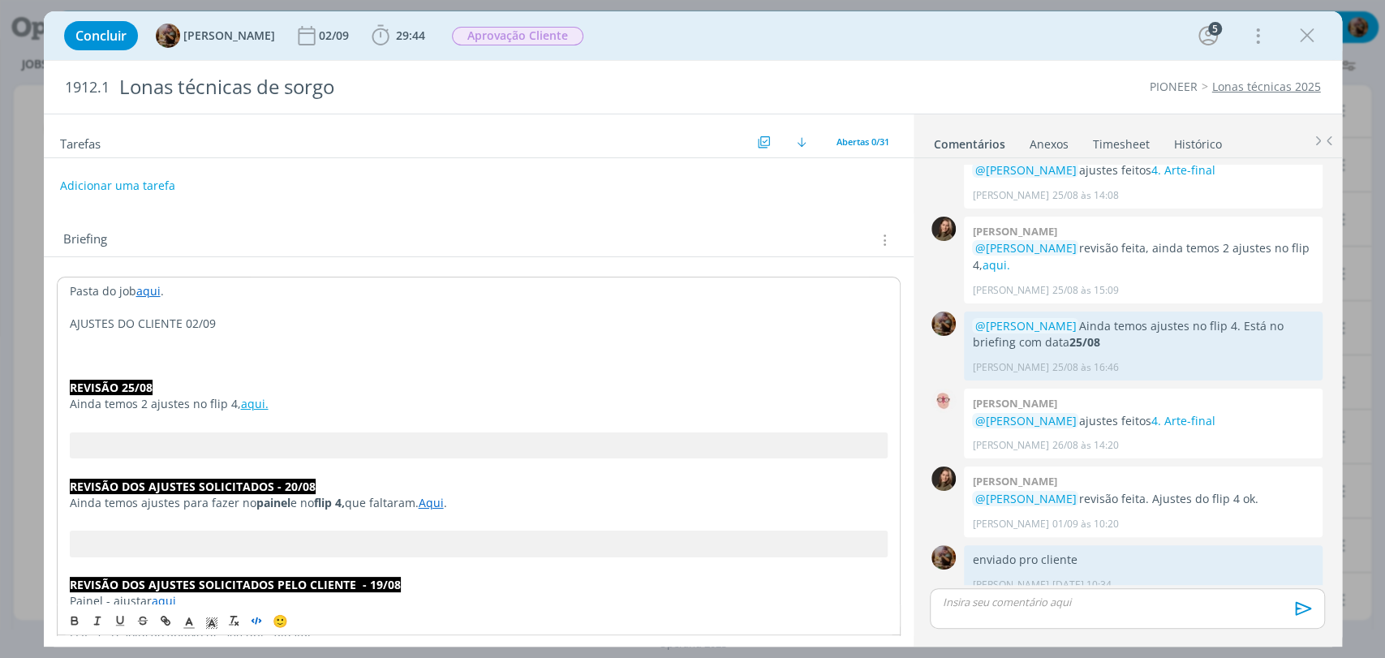
click at [253, 621] on icon "dialog" at bounding box center [256, 620] width 13 height 13
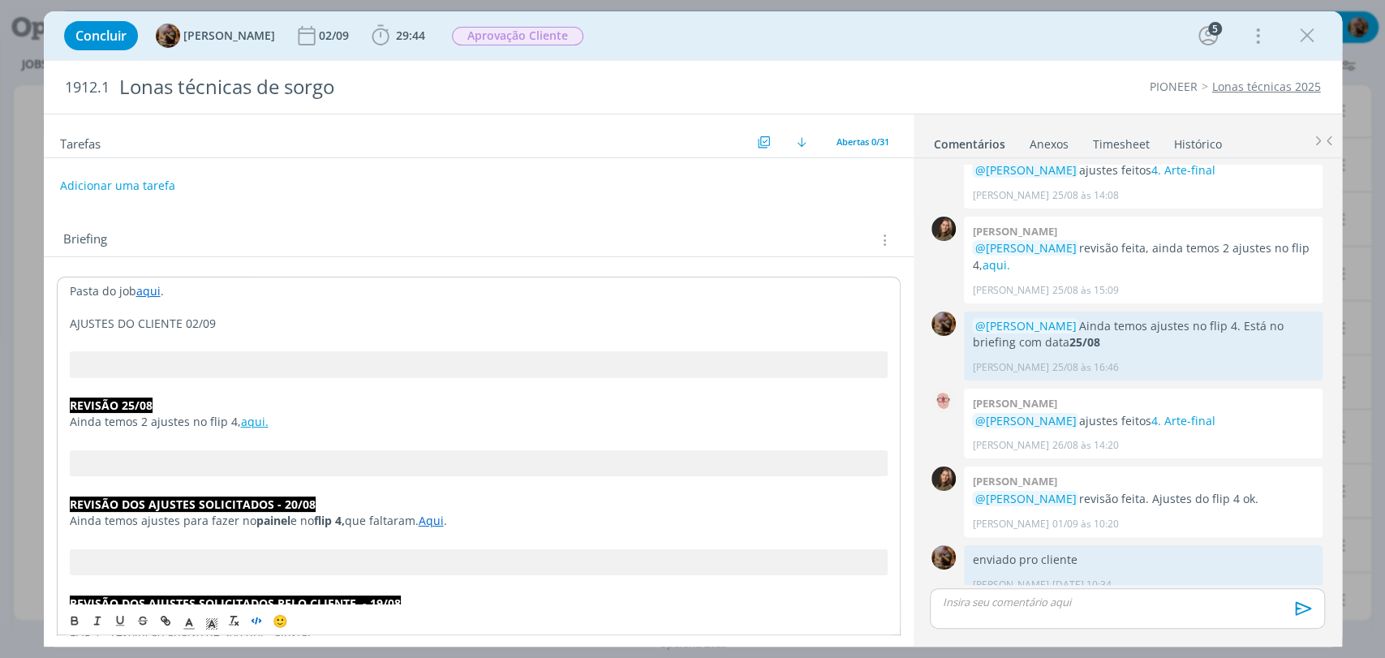
click at [244, 321] on p "AJUSTES DO CLIENTE 02/09" at bounding box center [479, 324] width 818 height 16
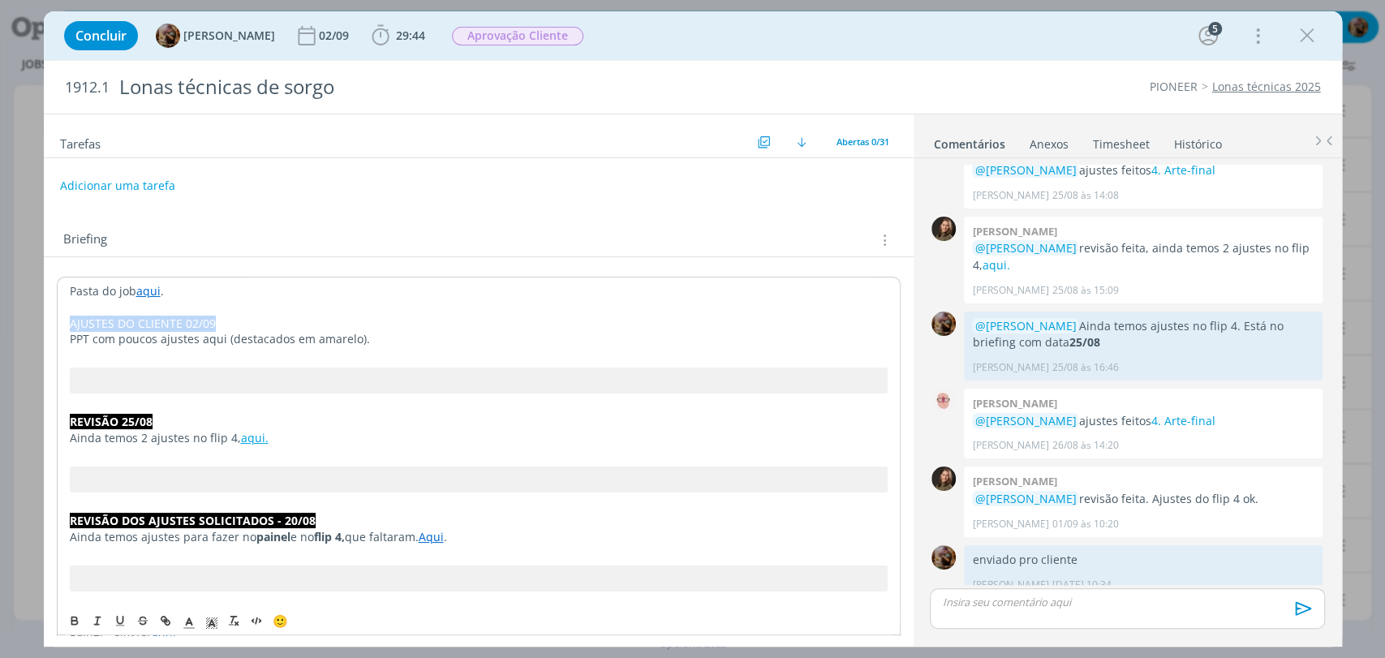
drag, startPoint x: 244, startPoint y: 320, endPoint x: 62, endPoint y: 322, distance: 181.8
click at [129, 308] on p "dialog" at bounding box center [478, 307] width 819 height 16
drag, startPoint x: 248, startPoint y: 313, endPoint x: 97, endPoint y: 417, distance: 183.2
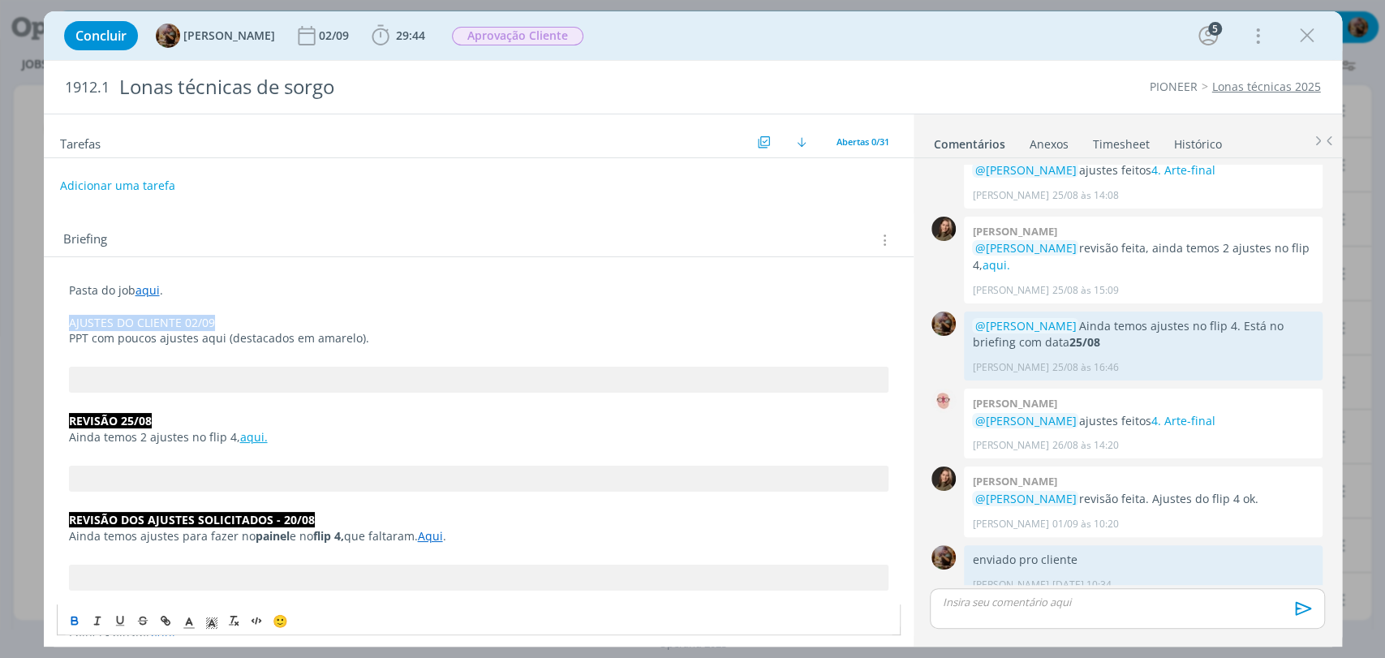
click at [75, 630] on button "dialog" at bounding box center [75, 620] width 23 height 19
click at [202, 621] on span "dialog" at bounding box center [211, 620] width 23 height 19
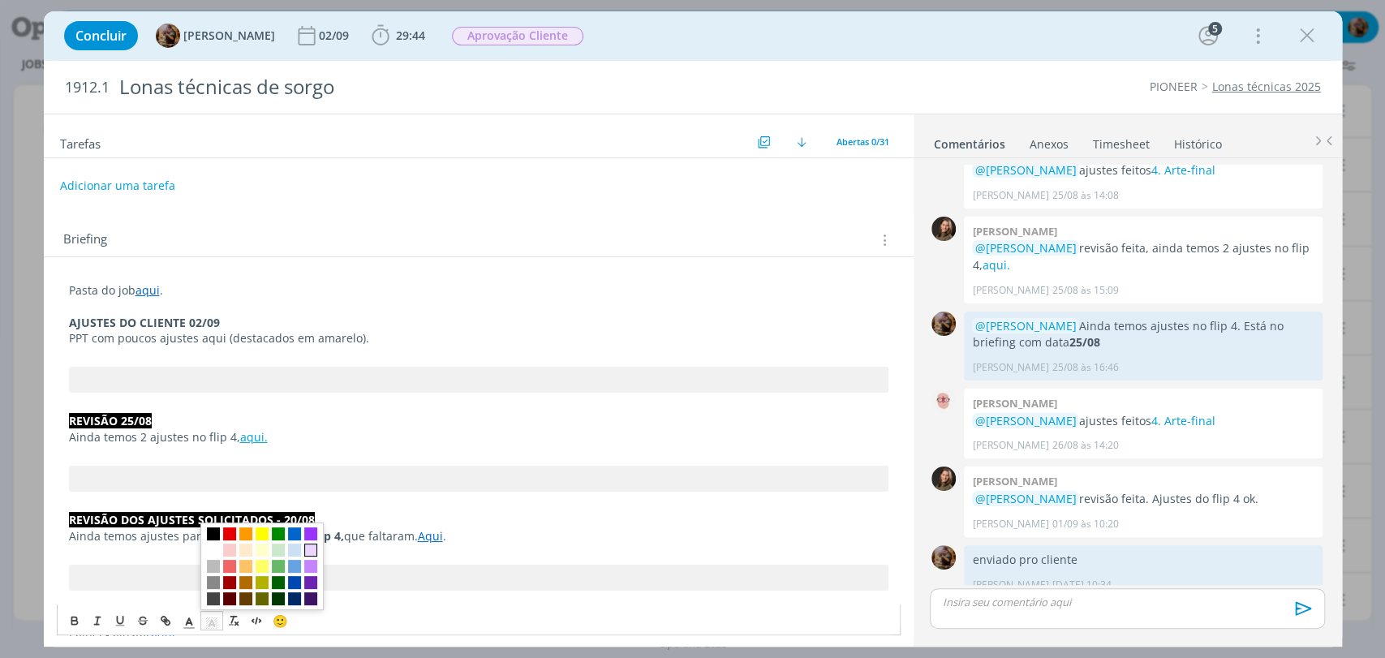
click at [306, 544] on span "dialog" at bounding box center [310, 550] width 13 height 13
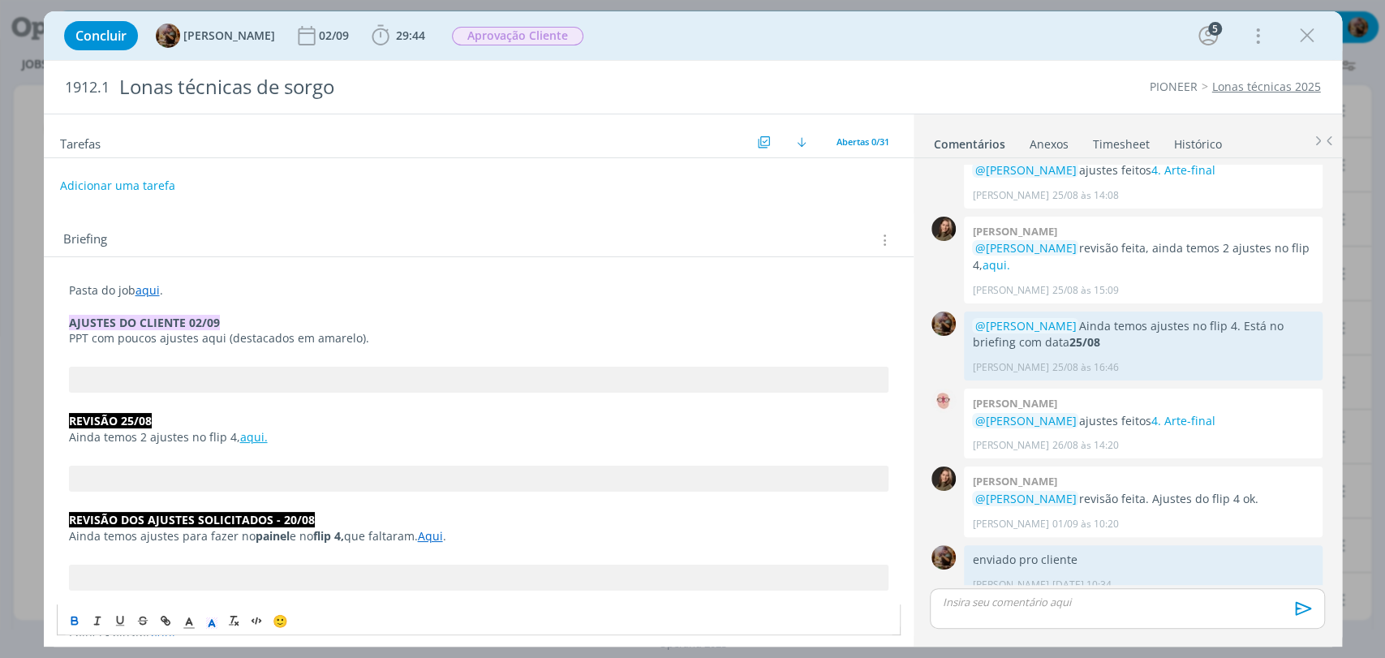
click at [318, 358] on p "dialog" at bounding box center [478, 354] width 819 height 16
click at [157, 190] on button "Adicionar uma tarefa" at bounding box center [116, 185] width 115 height 28
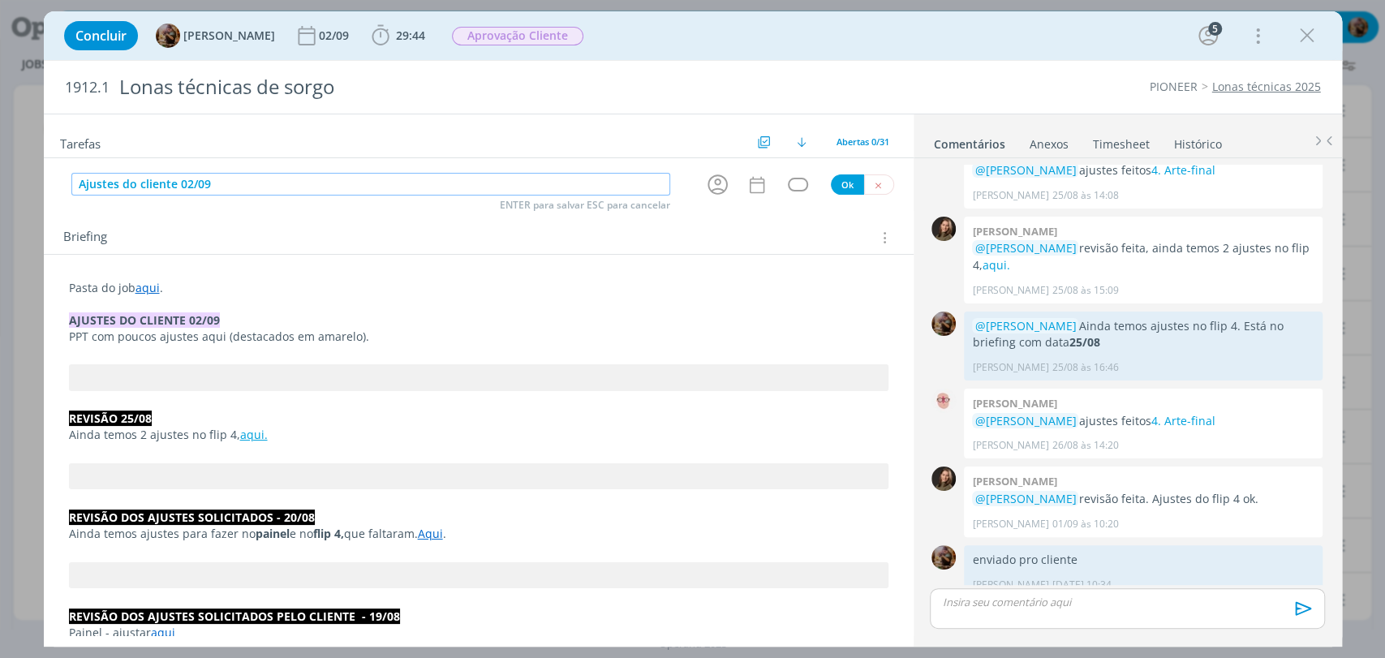
type input "Ajustes do cliente 02/09"
click at [712, 177] on icon "dialog" at bounding box center [717, 184] width 25 height 25
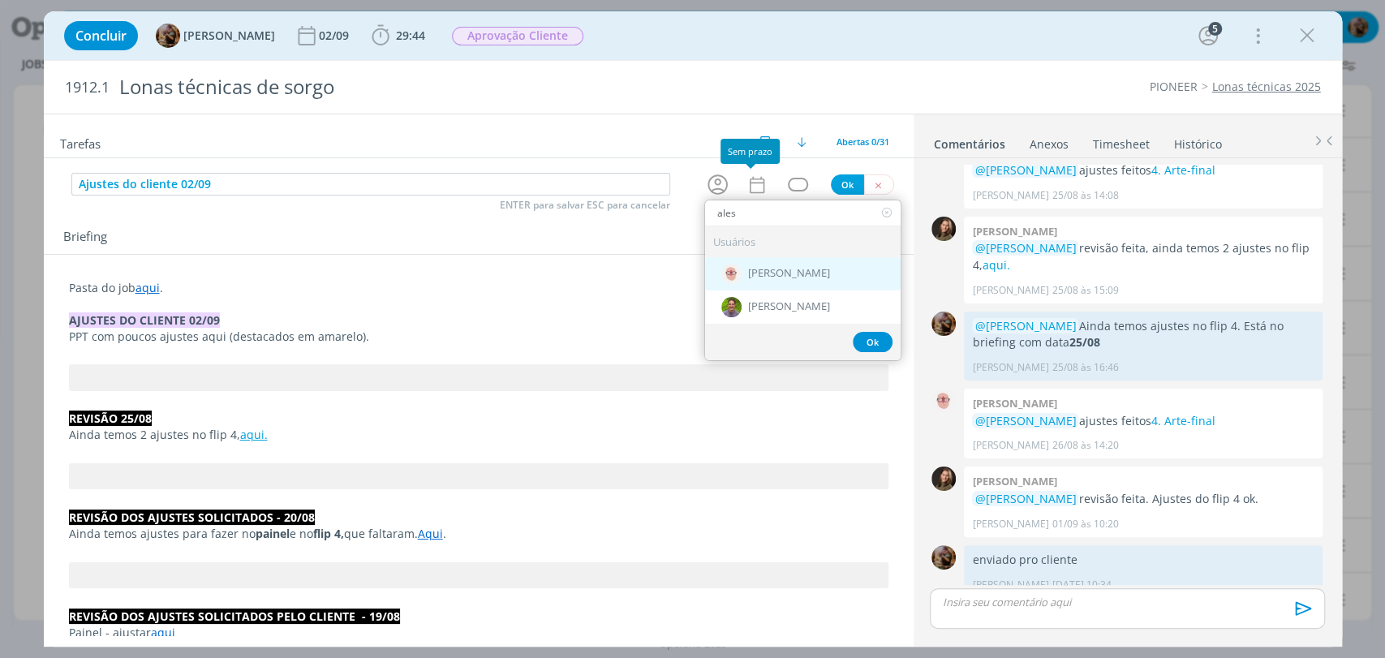
type input "ales"
click at [791, 268] on span "[PERSON_NAME]" at bounding box center [789, 274] width 82 height 13
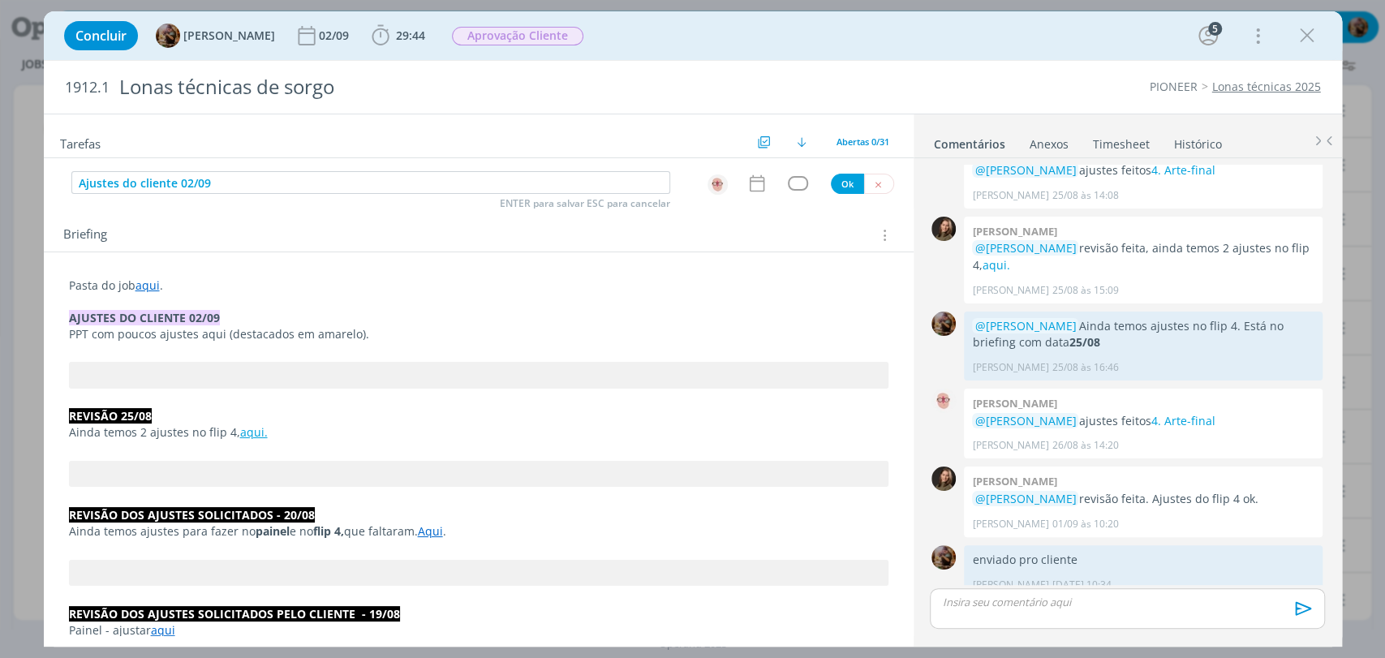
click at [753, 188] on icon "dialog" at bounding box center [756, 183] width 21 height 21
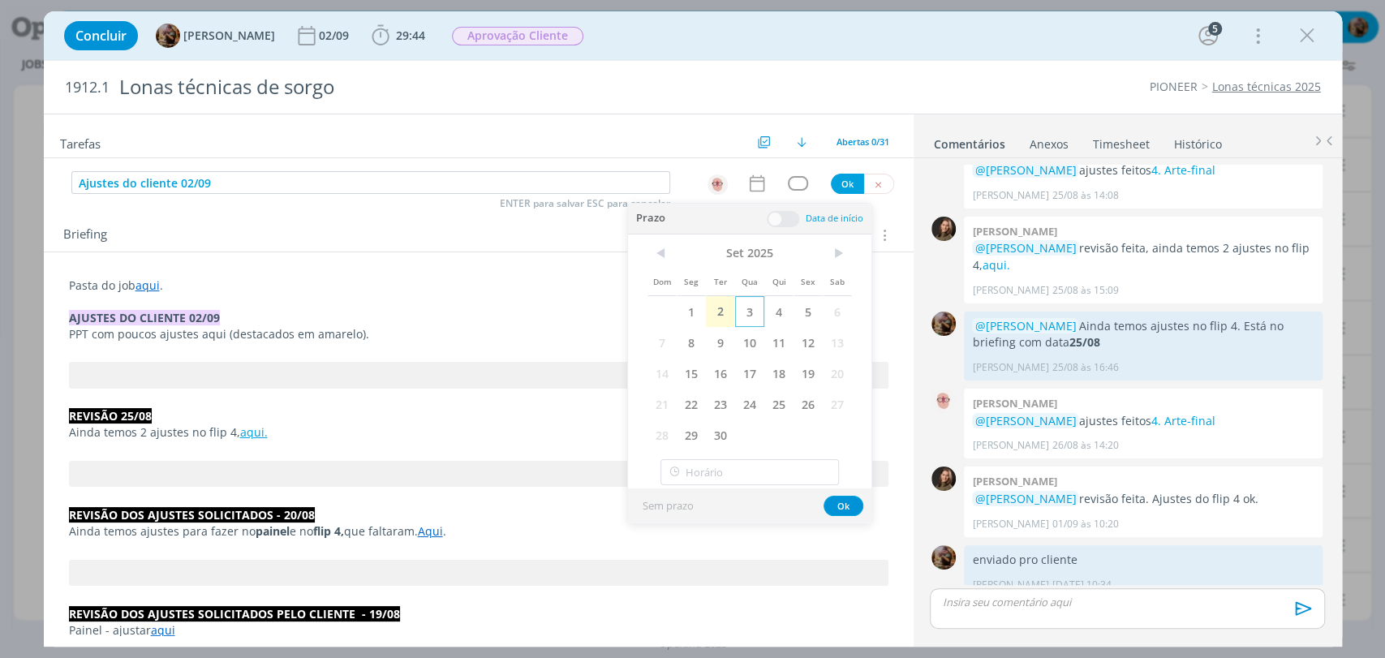
click at [748, 315] on span "3" at bounding box center [749, 311] width 29 height 31
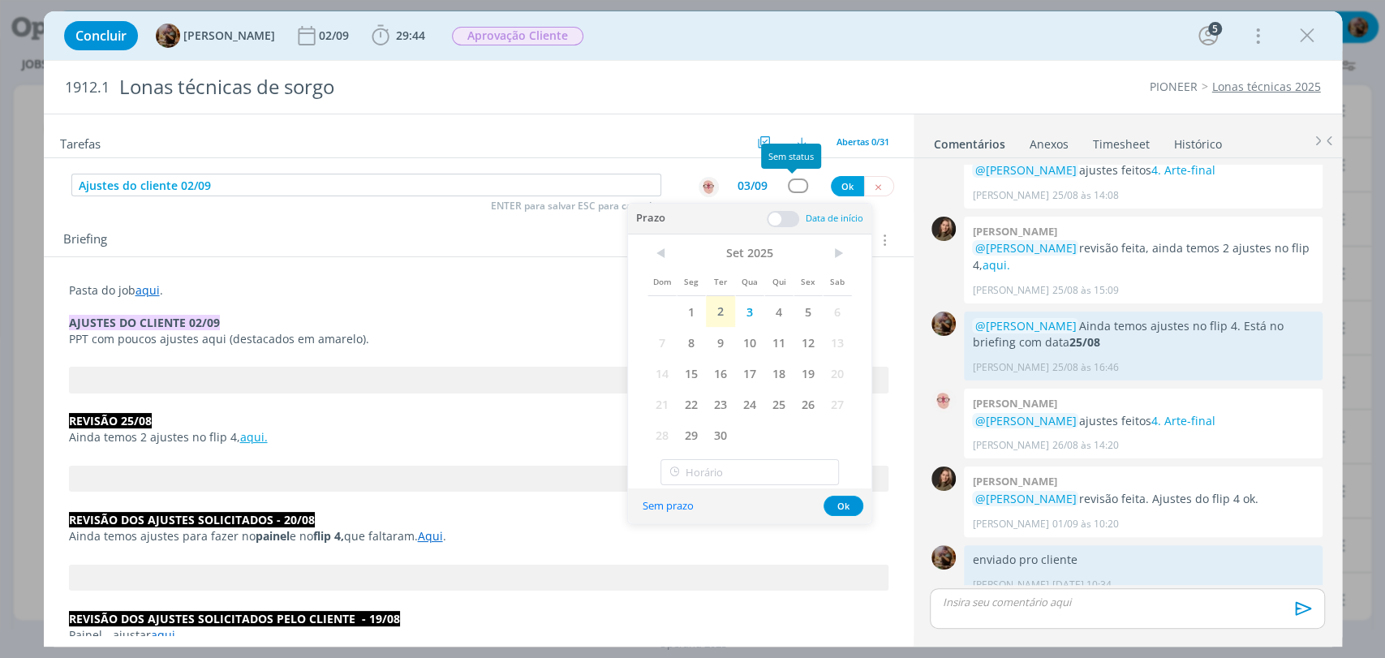
click at [788, 187] on div "dialog" at bounding box center [798, 185] width 20 height 14
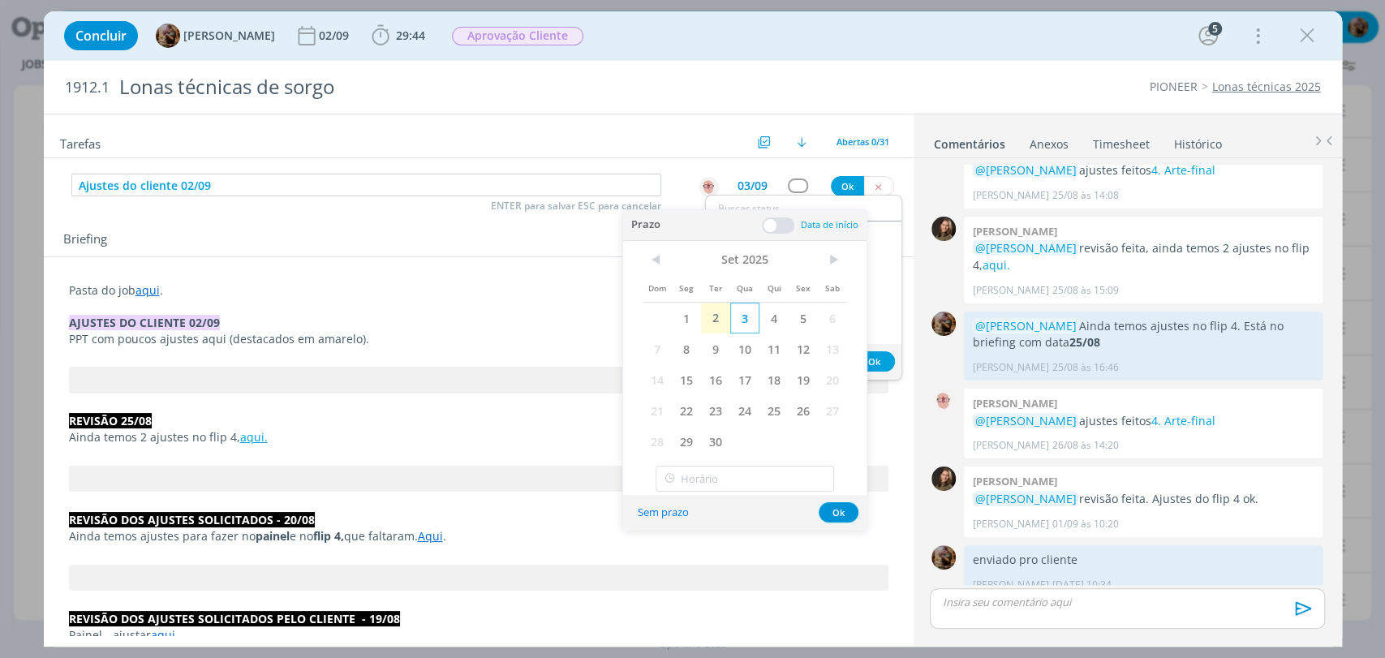
click at [746, 324] on span "3" at bounding box center [744, 318] width 29 height 31
click at [751, 469] on input "12:00" at bounding box center [745, 479] width 178 height 26
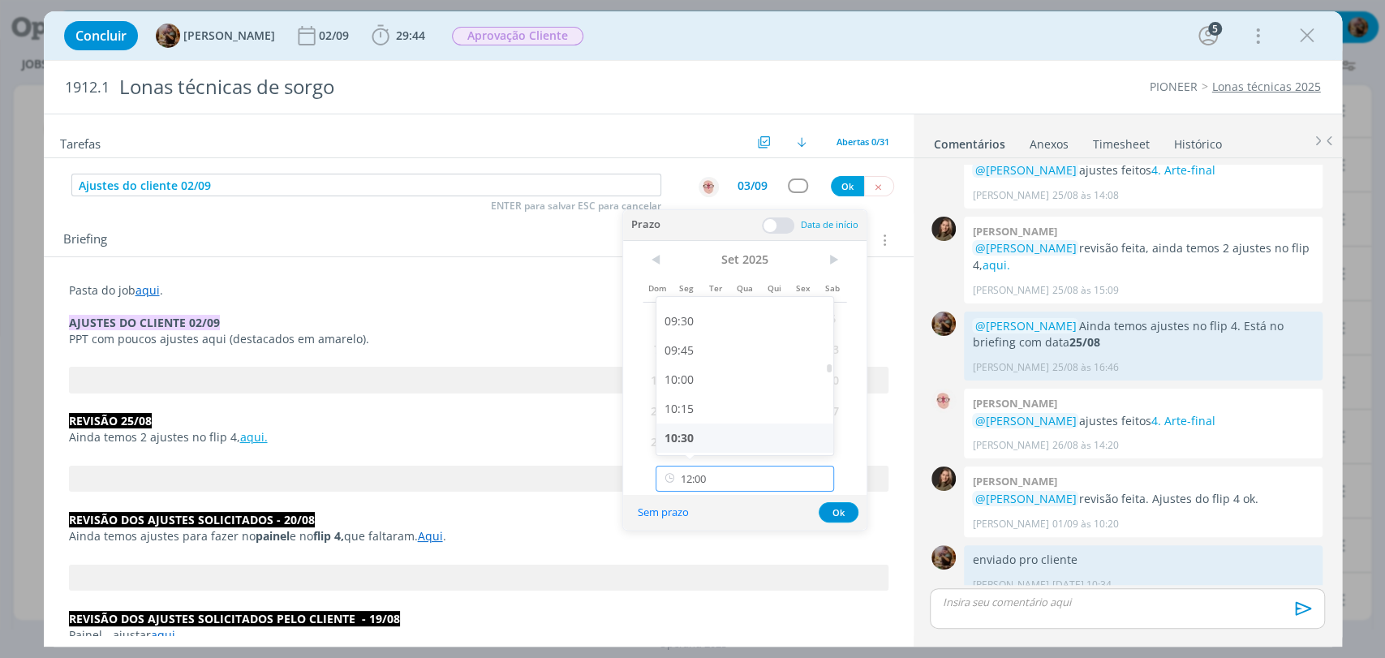
scroll to position [1098, 0]
click at [706, 375] on div "10:00" at bounding box center [746, 382] width 181 height 29
click at [785, 229] on span at bounding box center [778, 225] width 32 height 16
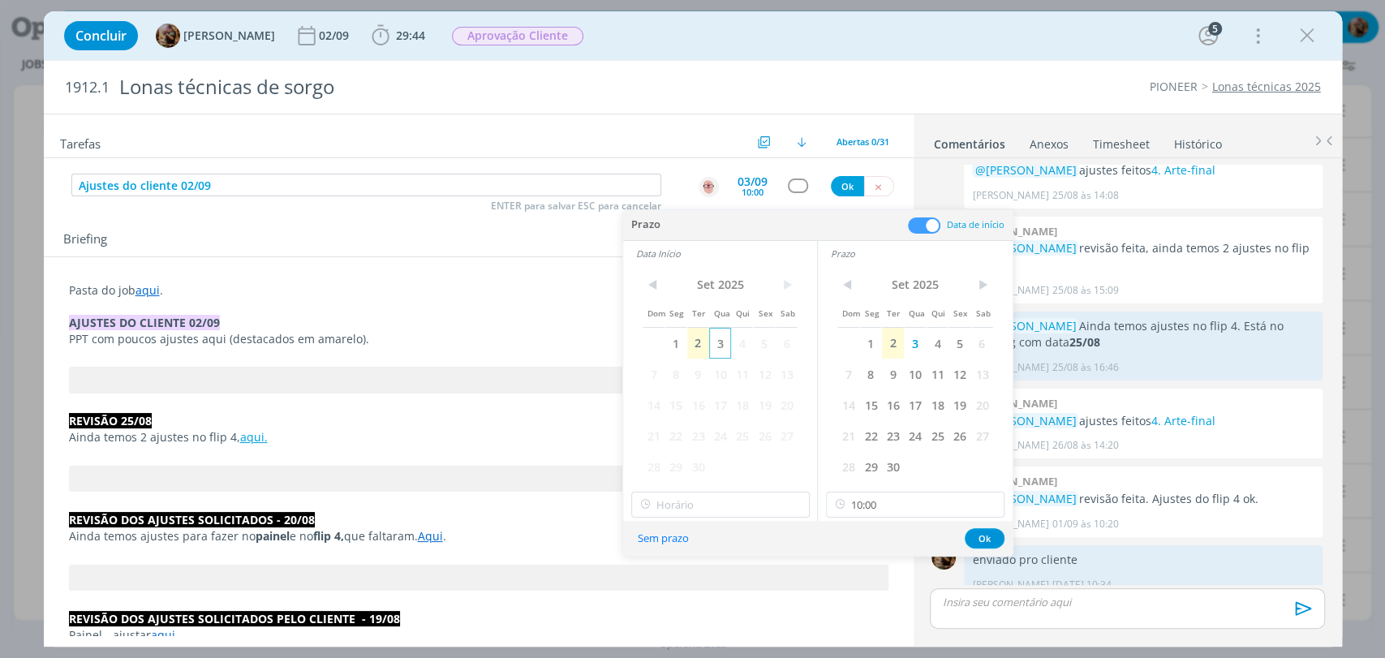
click at [722, 343] on span "3" at bounding box center [720, 343] width 22 height 31
click at [875, 514] on input "10:00" at bounding box center [915, 505] width 178 height 26
click at [868, 425] on div "10:30" at bounding box center [917, 429] width 181 height 29
type input "10:30"
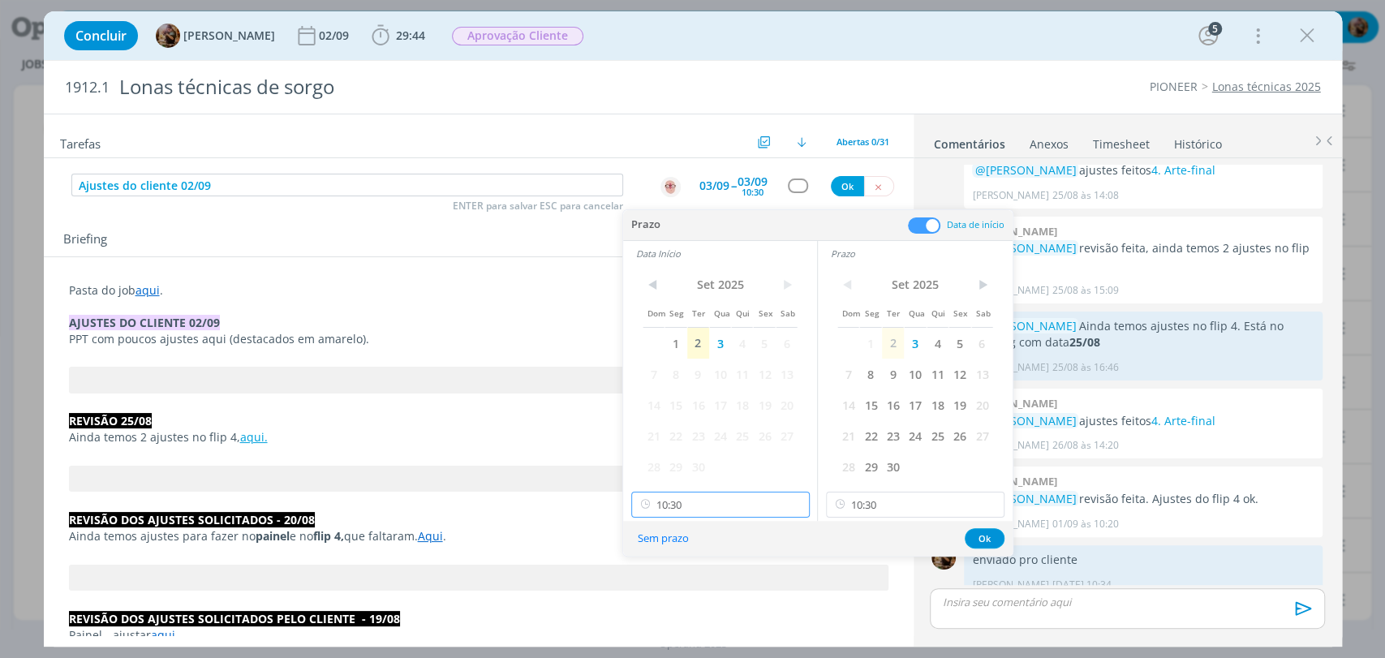
click at [785, 500] on input "10:30" at bounding box center [720, 505] width 178 height 26
click at [670, 400] on div "10:00" at bounding box center [721, 402] width 181 height 29
type input "10:00"
click at [940, 505] on input "10:30" at bounding box center [915, 505] width 178 height 26
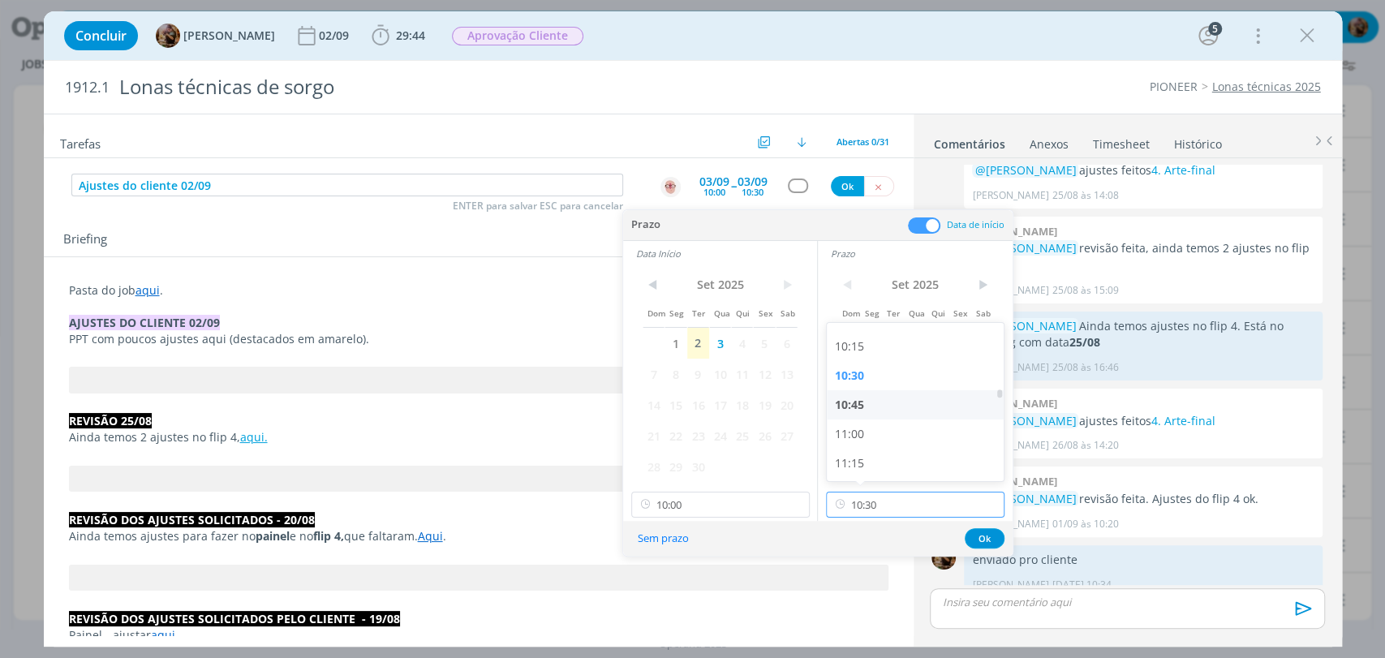
scroll to position [1194, 0]
click at [860, 403] on div "10:45" at bounding box center [917, 399] width 181 height 29
type input "10:45"
click at [987, 535] on button "Ok" at bounding box center [985, 538] width 40 height 20
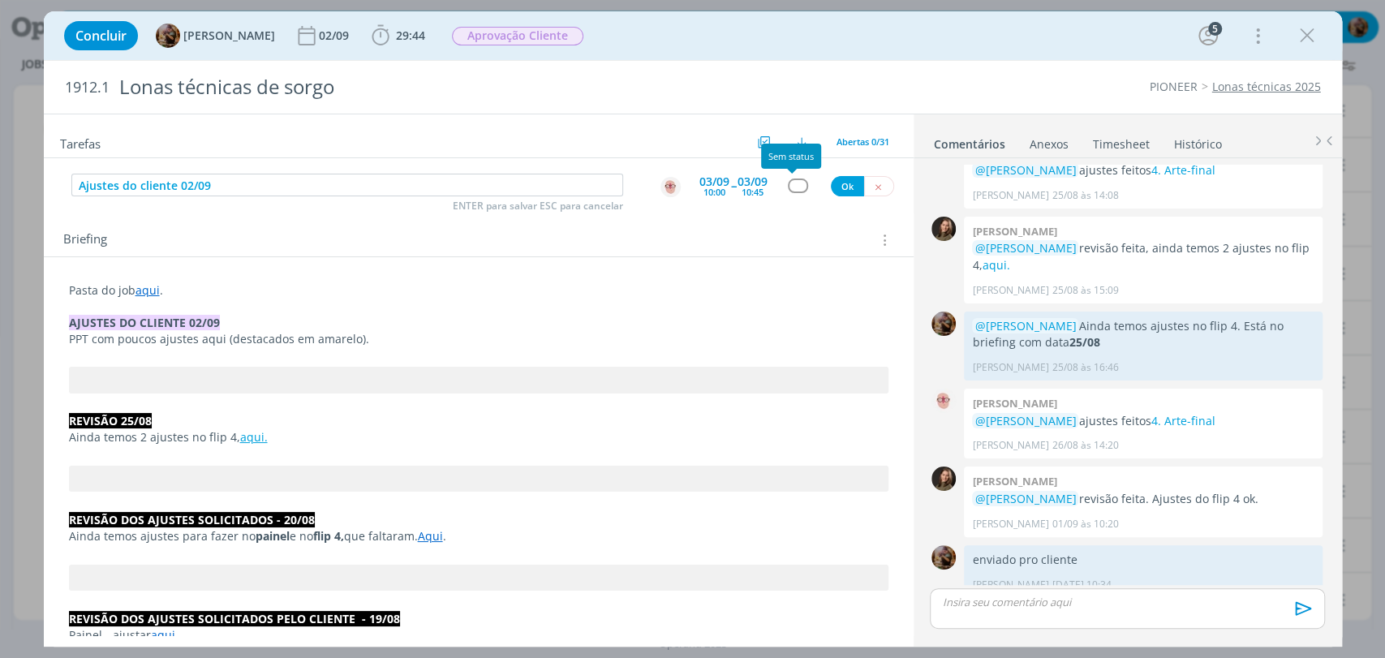
click at [793, 187] on div "dialog" at bounding box center [798, 185] width 20 height 14
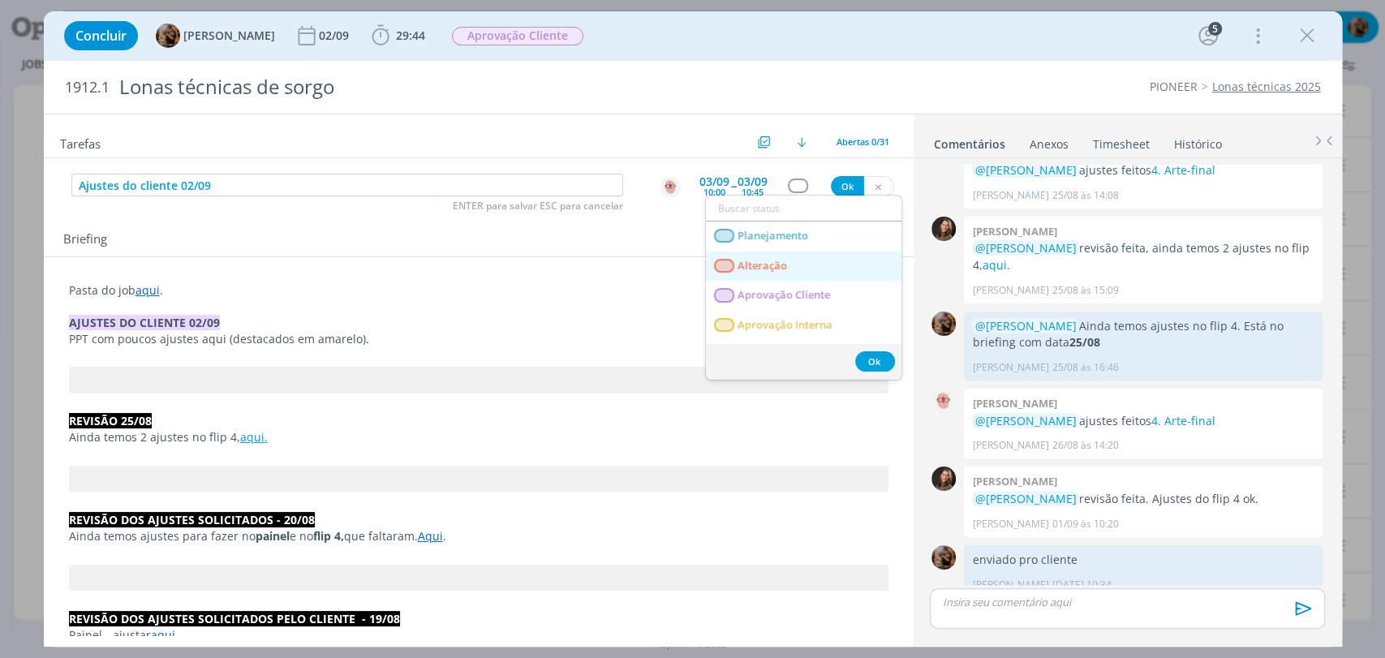
click at [776, 260] on span "Alteração" at bounding box center [762, 266] width 49 height 13
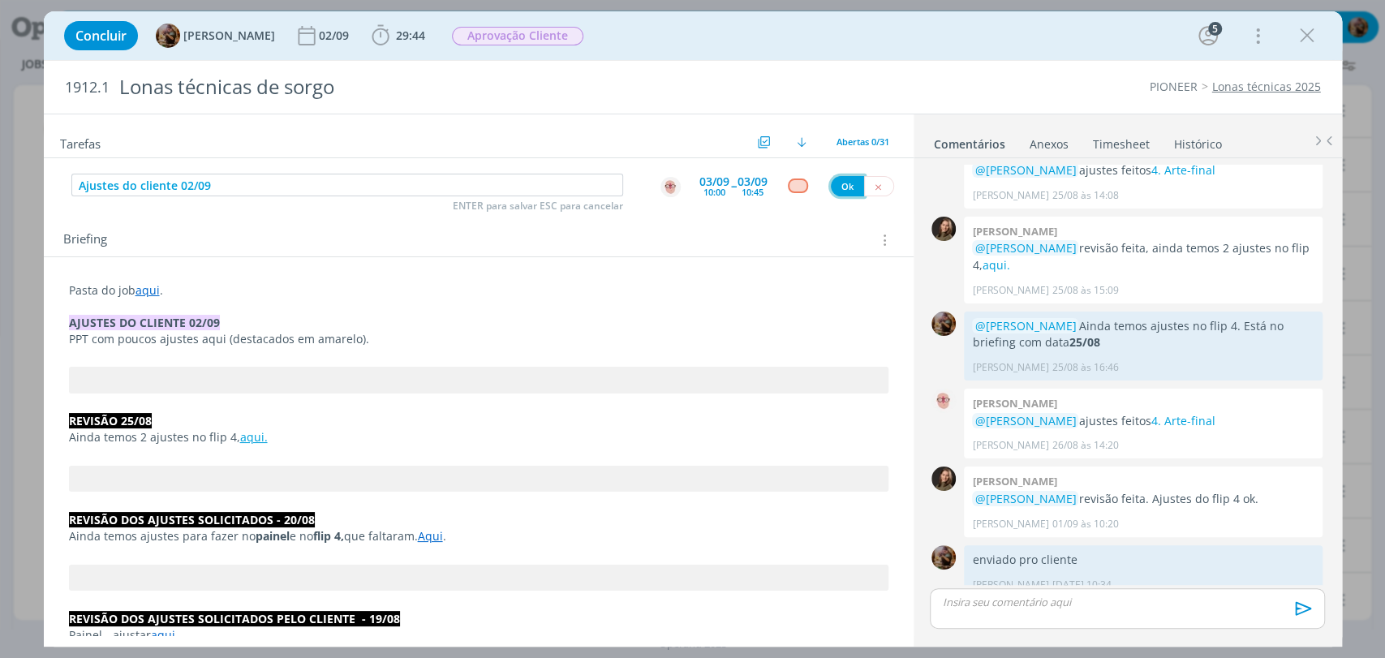
click at [844, 181] on button "Ok" at bounding box center [847, 186] width 33 height 20
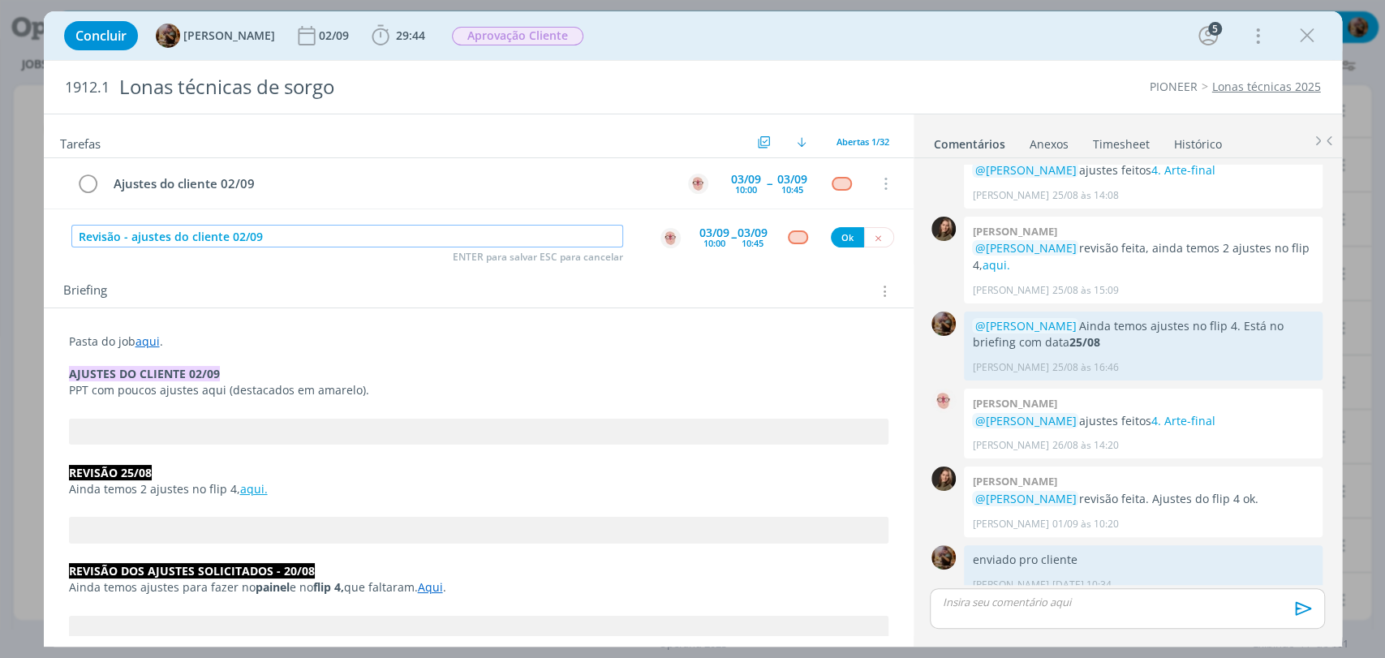
click at [660, 247] on button "dialog" at bounding box center [671, 238] width 22 height 22
type input "Revisão - ajustes do cliente 02/09"
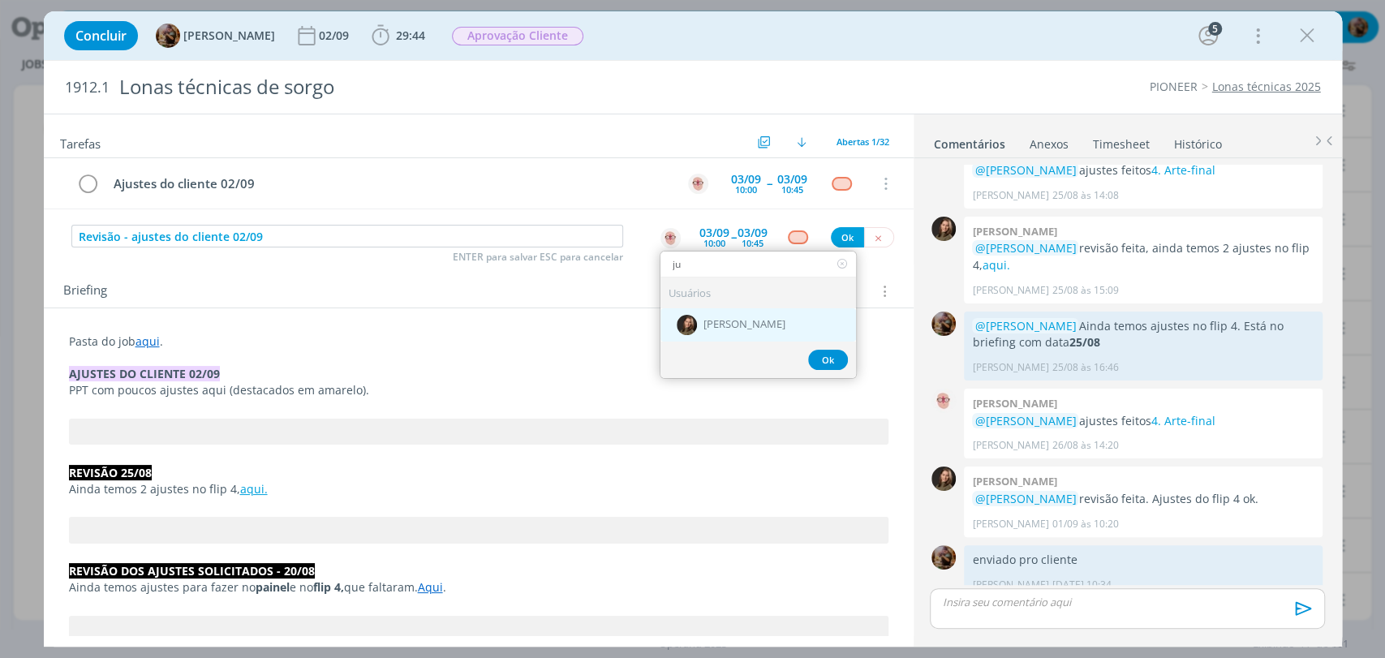
type input "ju"
click at [712, 313] on div "[PERSON_NAME]" at bounding box center [758, 324] width 196 height 33
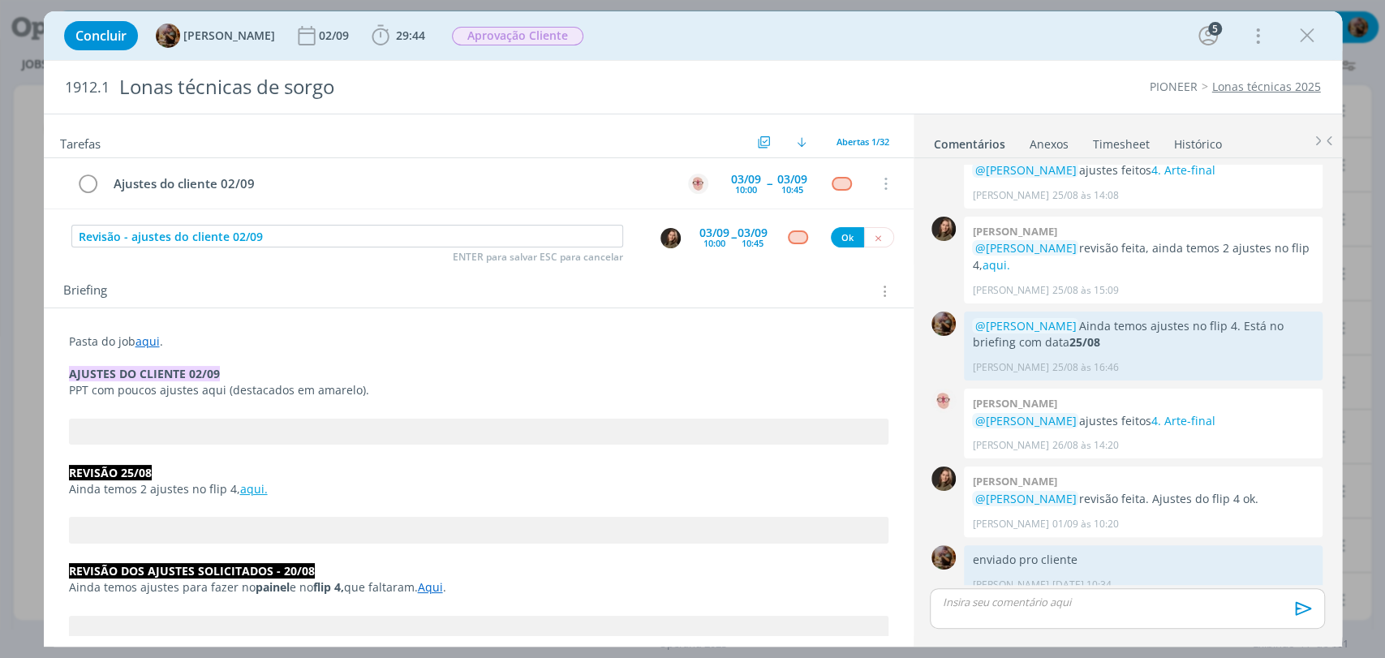
click at [731, 241] on span "--" at bounding box center [733, 236] width 5 height 15
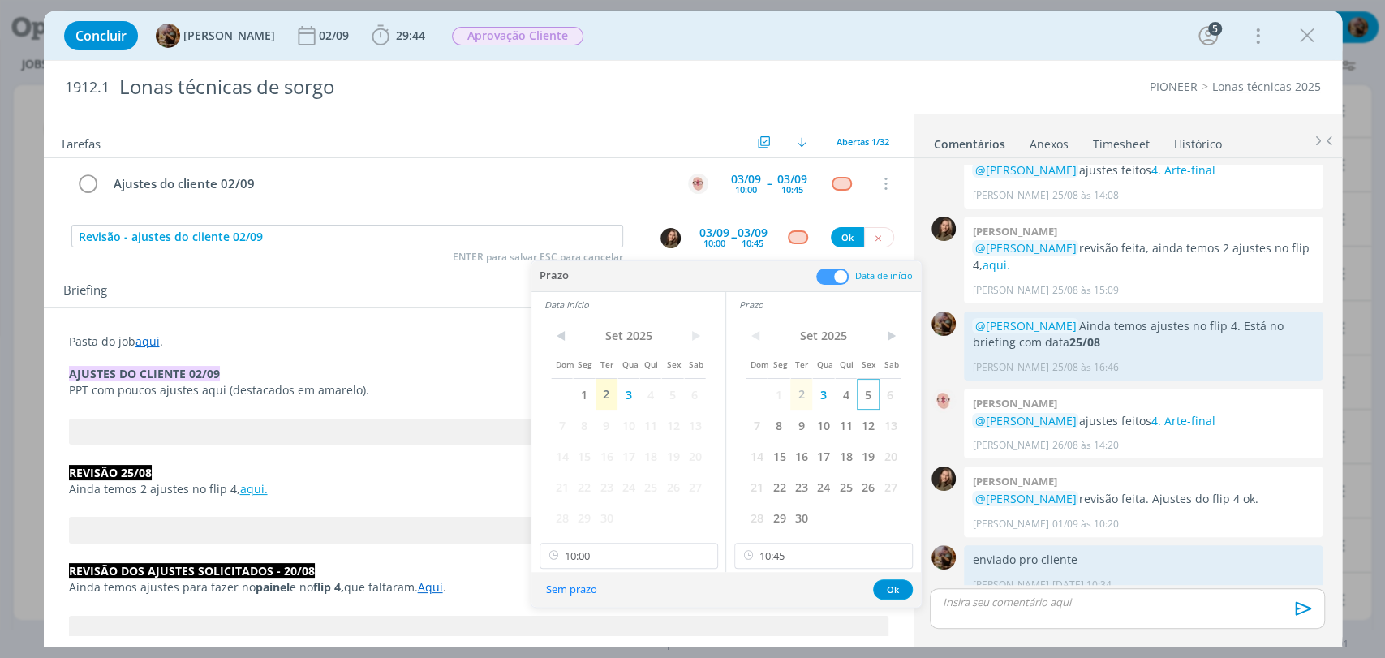
click at [864, 398] on span "5" at bounding box center [868, 394] width 22 height 31
click at [674, 396] on span "5" at bounding box center [672, 394] width 22 height 31
click at [687, 549] on input "10:00" at bounding box center [629, 556] width 178 height 26
click at [778, 563] on input "10:45" at bounding box center [823, 556] width 178 height 26
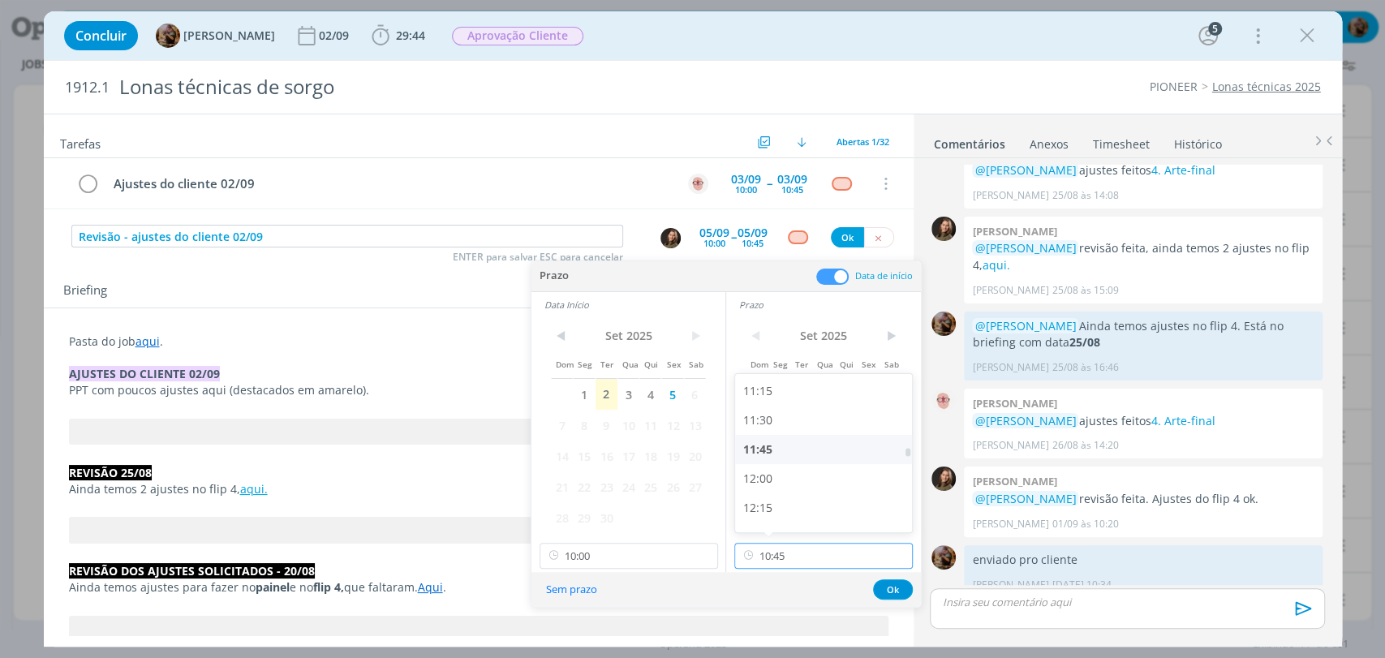
scroll to position [1313, 0]
click at [771, 471] on div "12:00" at bounding box center [825, 477] width 181 height 29
type input "12:00"
click at [644, 553] on input "10:00" at bounding box center [629, 556] width 178 height 26
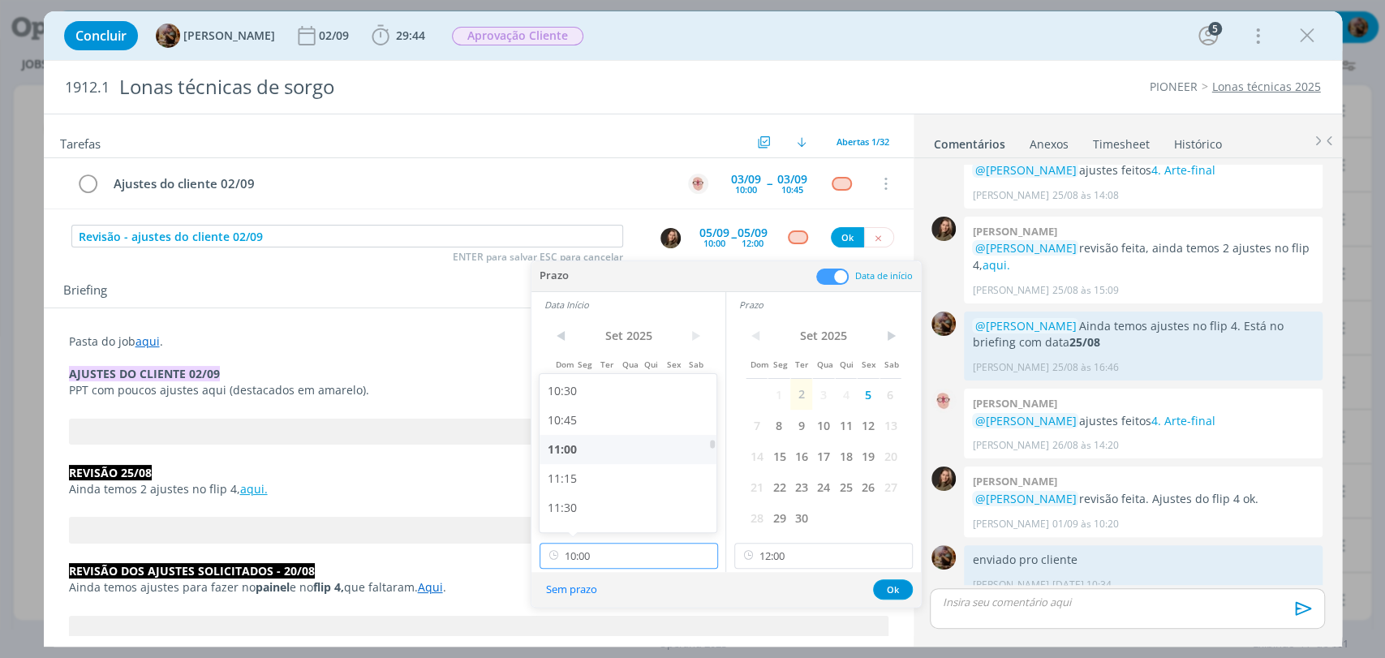
scroll to position [1225, 0]
click at [579, 508] on div "11:30" at bounding box center [630, 506] width 181 height 29
type input "11:30"
click at [885, 592] on button "Ok" at bounding box center [893, 589] width 40 height 20
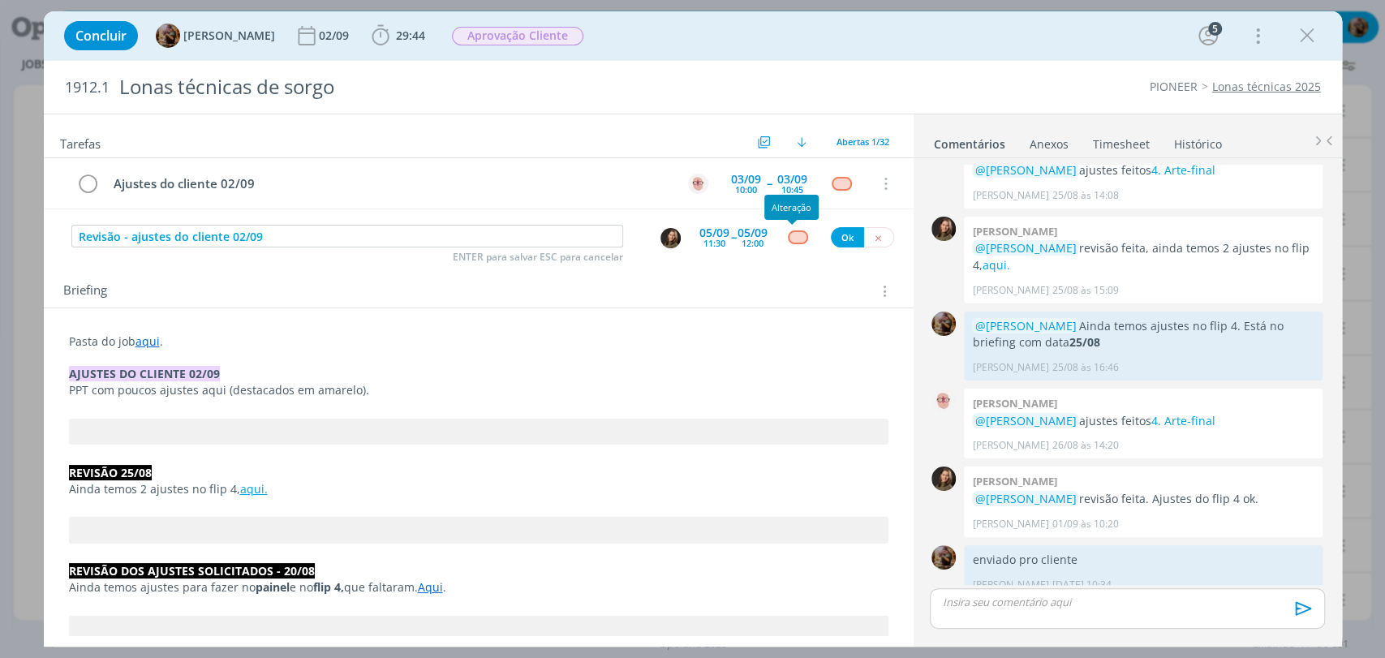
click at [788, 231] on div "dialog" at bounding box center [798, 237] width 20 height 14
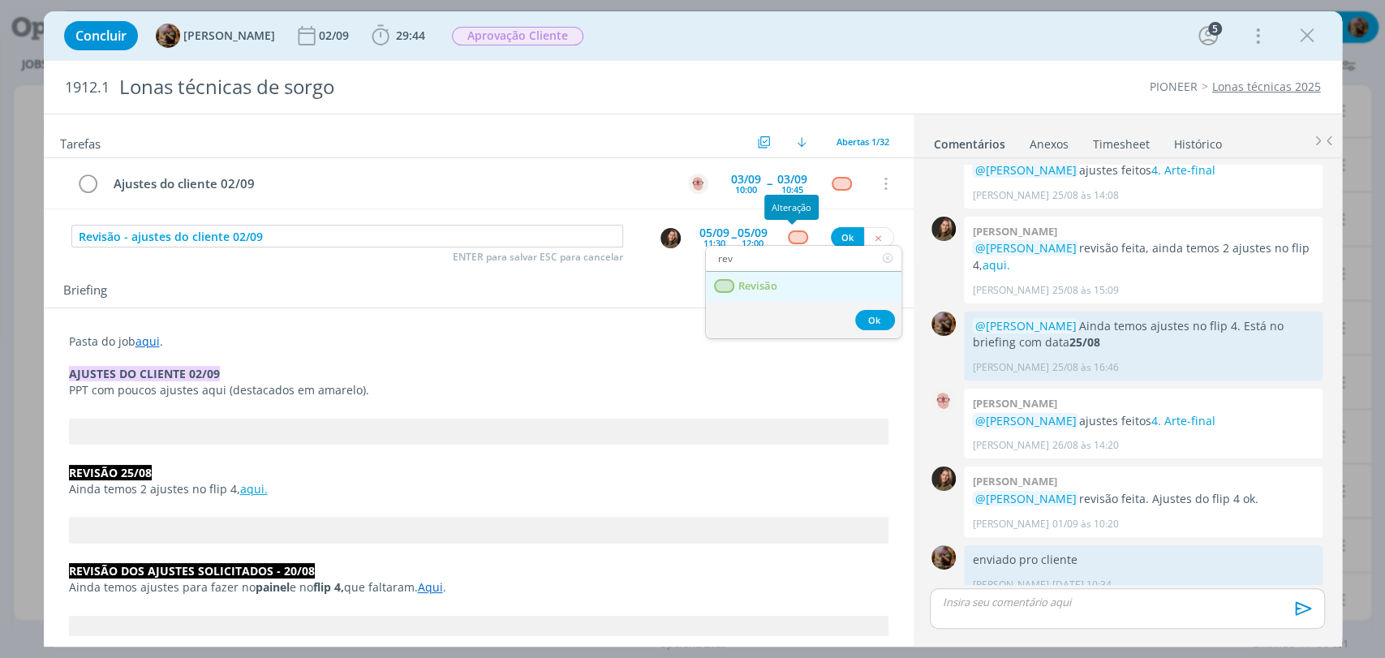
type input "rev"
click at [776, 287] on span "Revisão" at bounding box center [757, 286] width 39 height 13
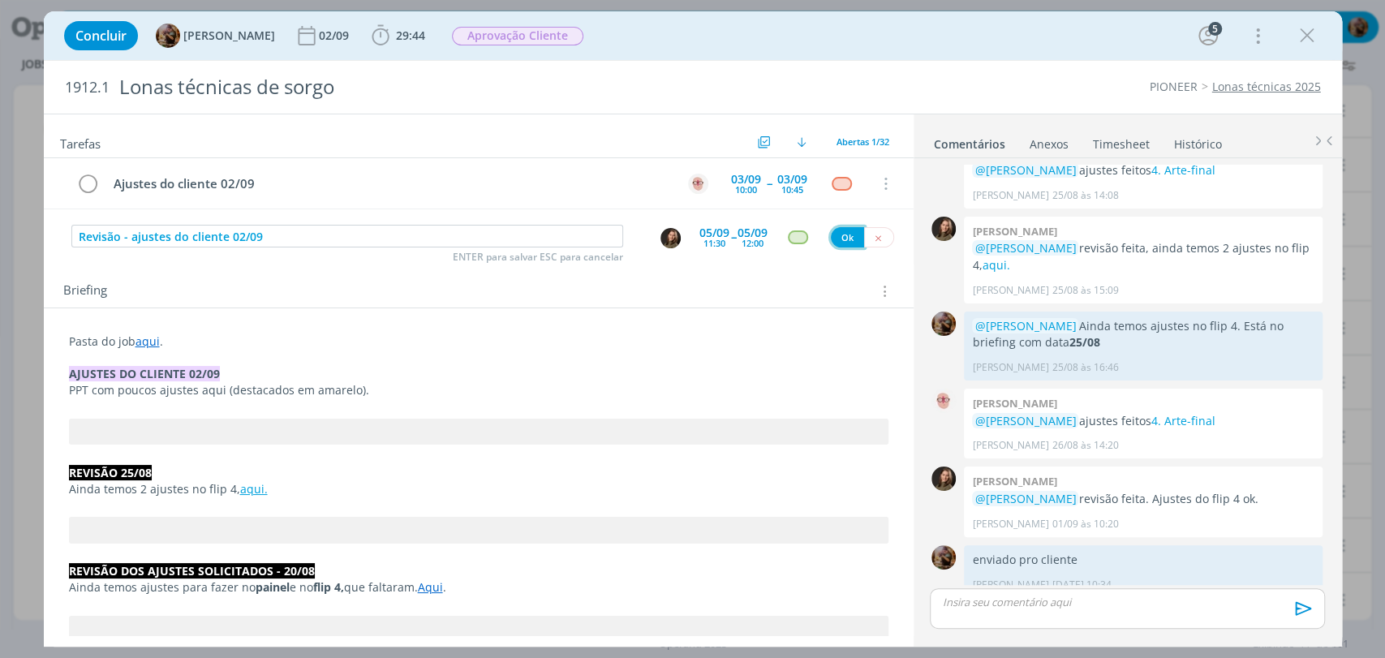
click at [837, 242] on button "Ok" at bounding box center [847, 237] width 33 height 20
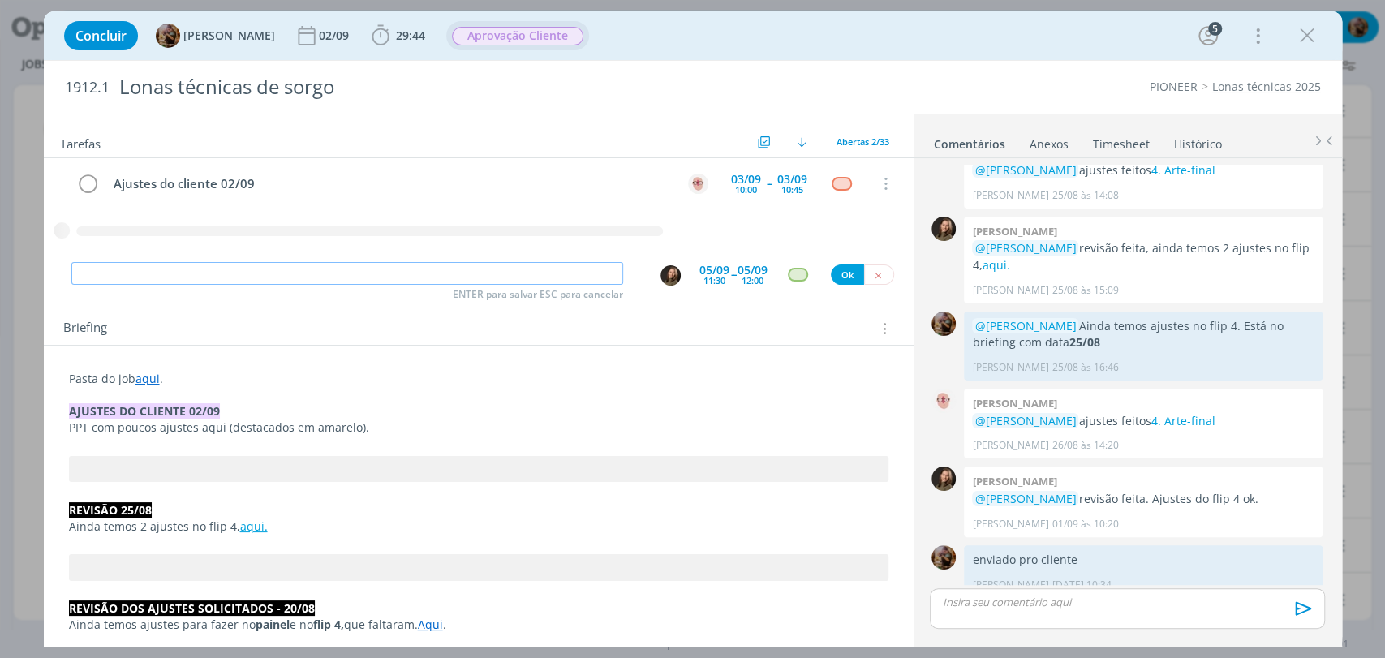
click at [549, 36] on span "Aprovação Cliente" at bounding box center [517, 36] width 131 height 19
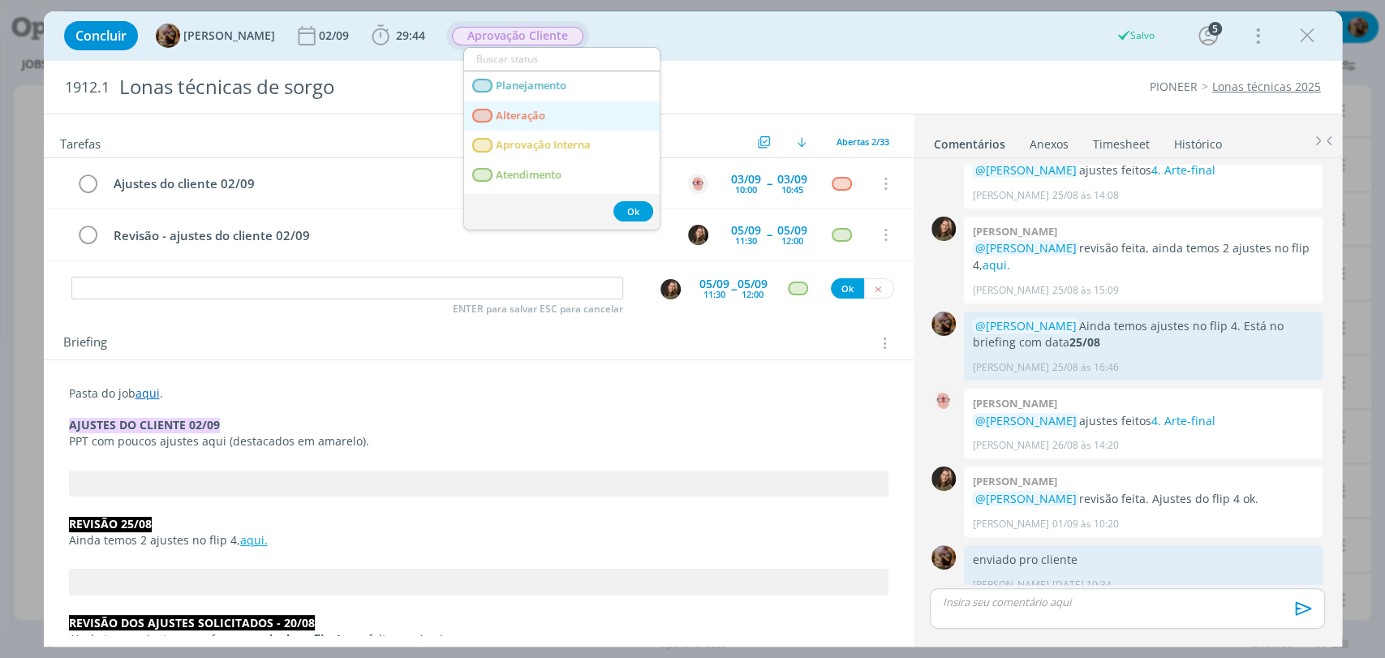
click at [526, 114] on span "Alteração" at bounding box center [520, 116] width 49 height 13
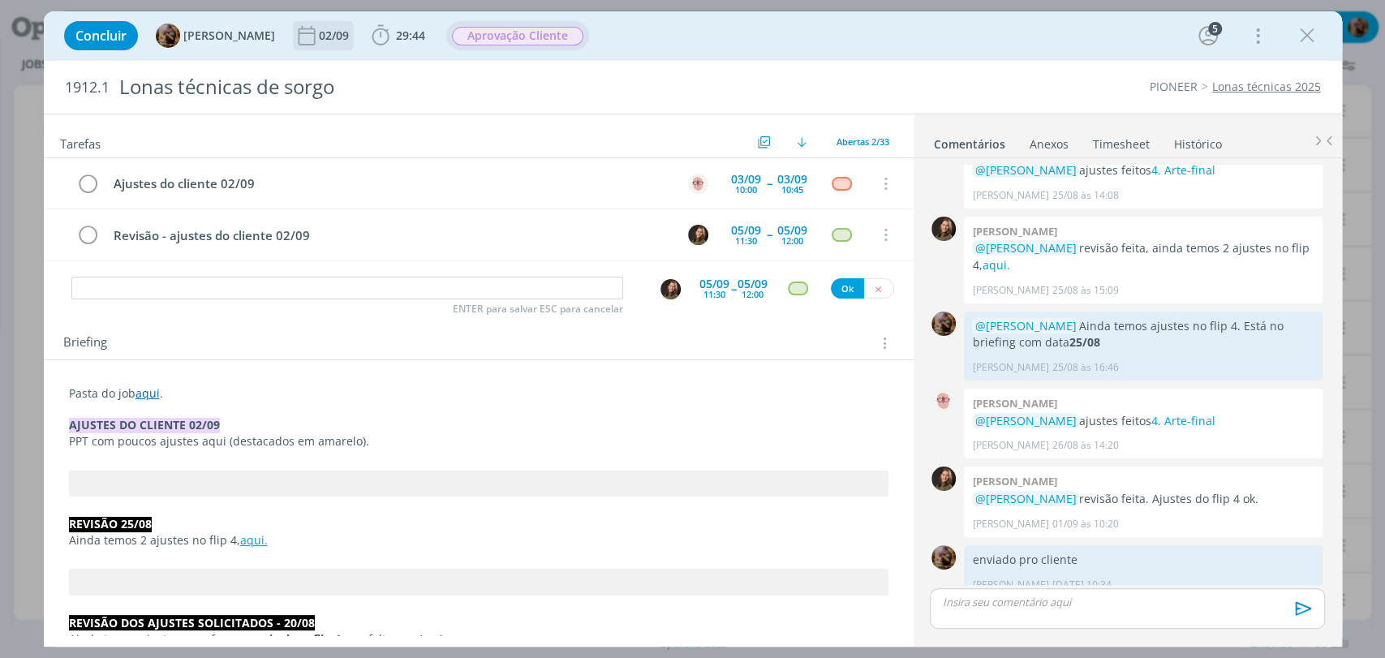
click at [352, 46] on div "02/09" at bounding box center [335, 35] width 33 height 29
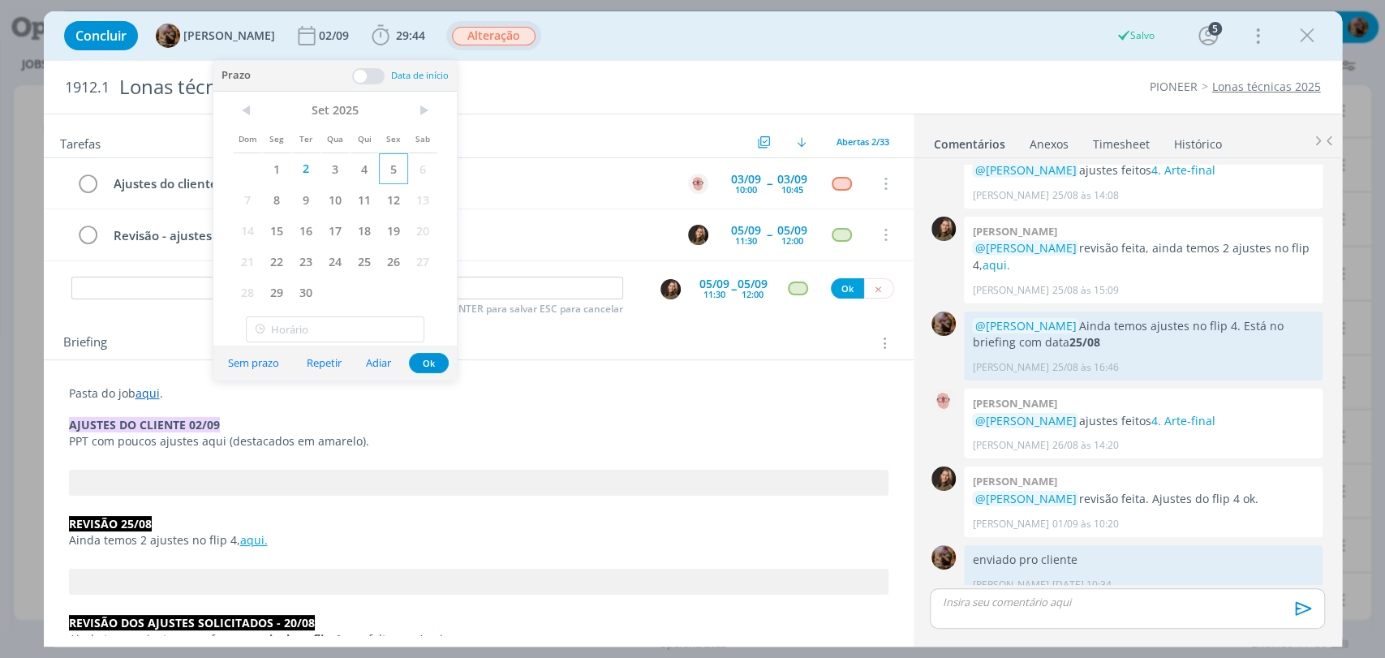
click at [402, 169] on span "5" at bounding box center [393, 168] width 29 height 31
click at [430, 365] on button "Ok" at bounding box center [429, 363] width 40 height 20
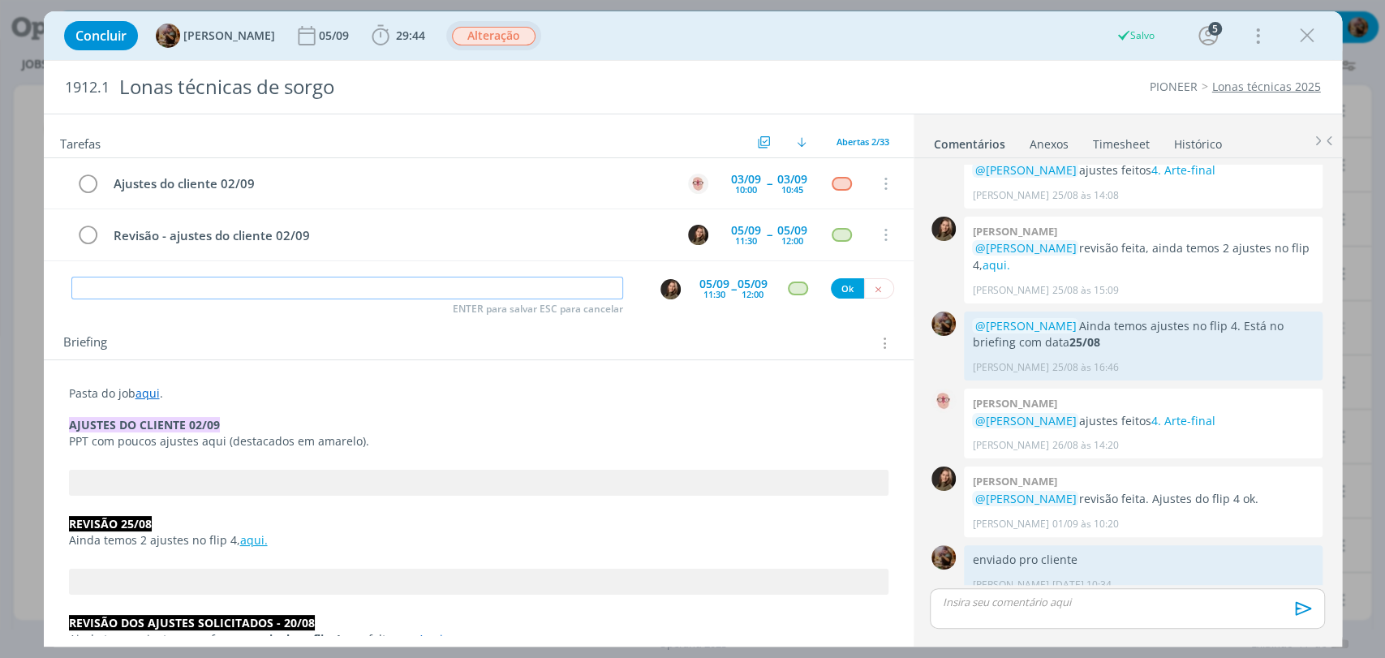
click at [467, 287] on input "dialog" at bounding box center [347, 288] width 552 height 23
click at [660, 282] on picture "dialog" at bounding box center [670, 288] width 20 height 15
type input "Acompanhamento"
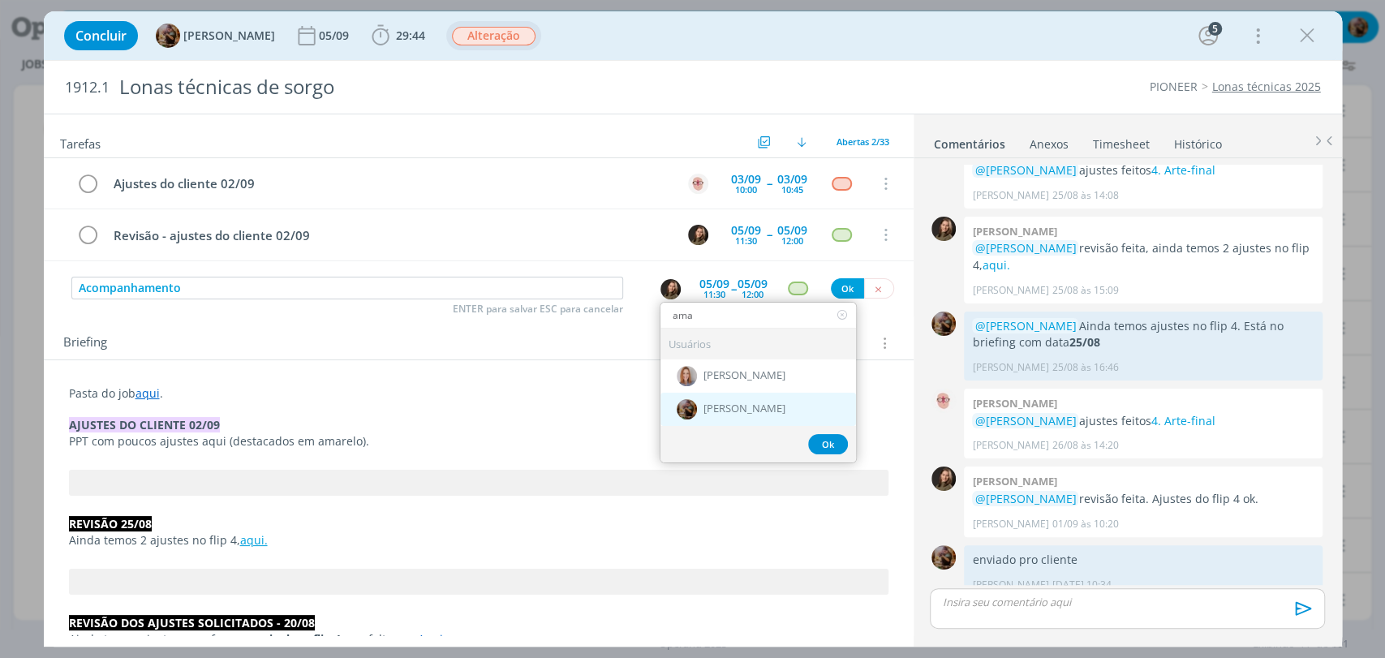
type input "ama"
click at [720, 415] on div "[PERSON_NAME]" at bounding box center [758, 409] width 196 height 33
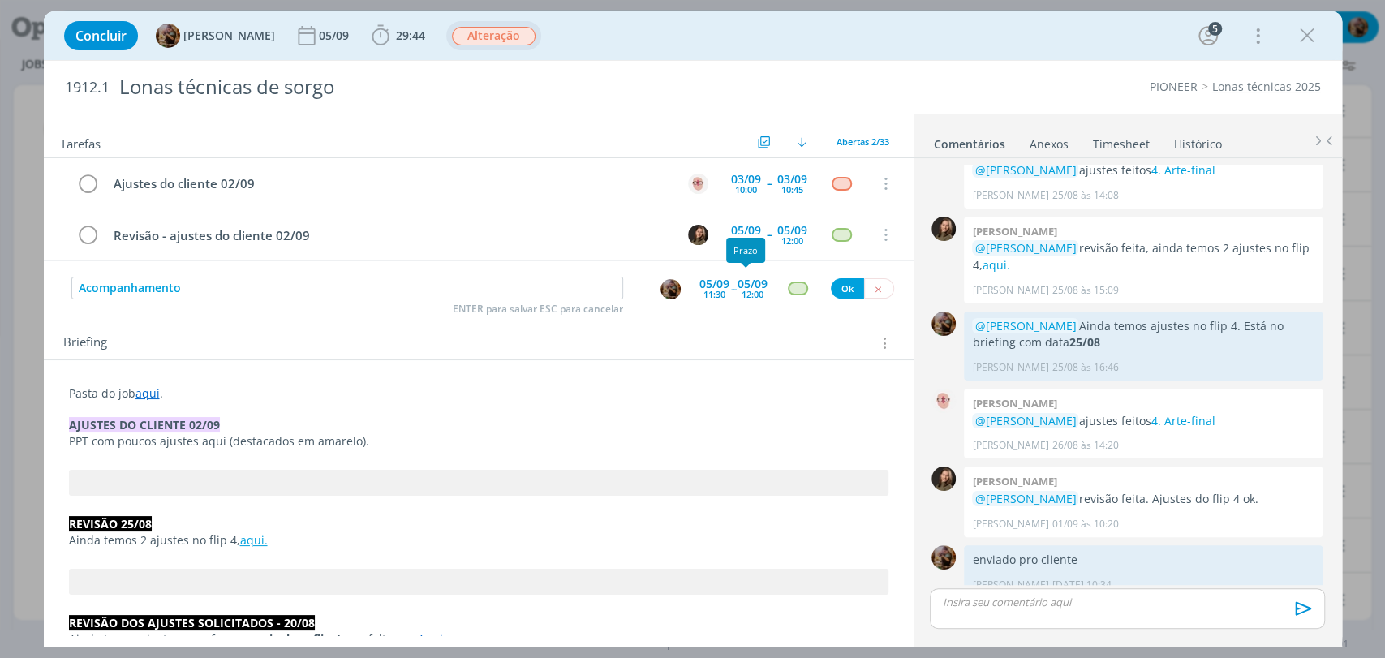
click at [742, 290] on div "12:00" at bounding box center [753, 294] width 22 height 9
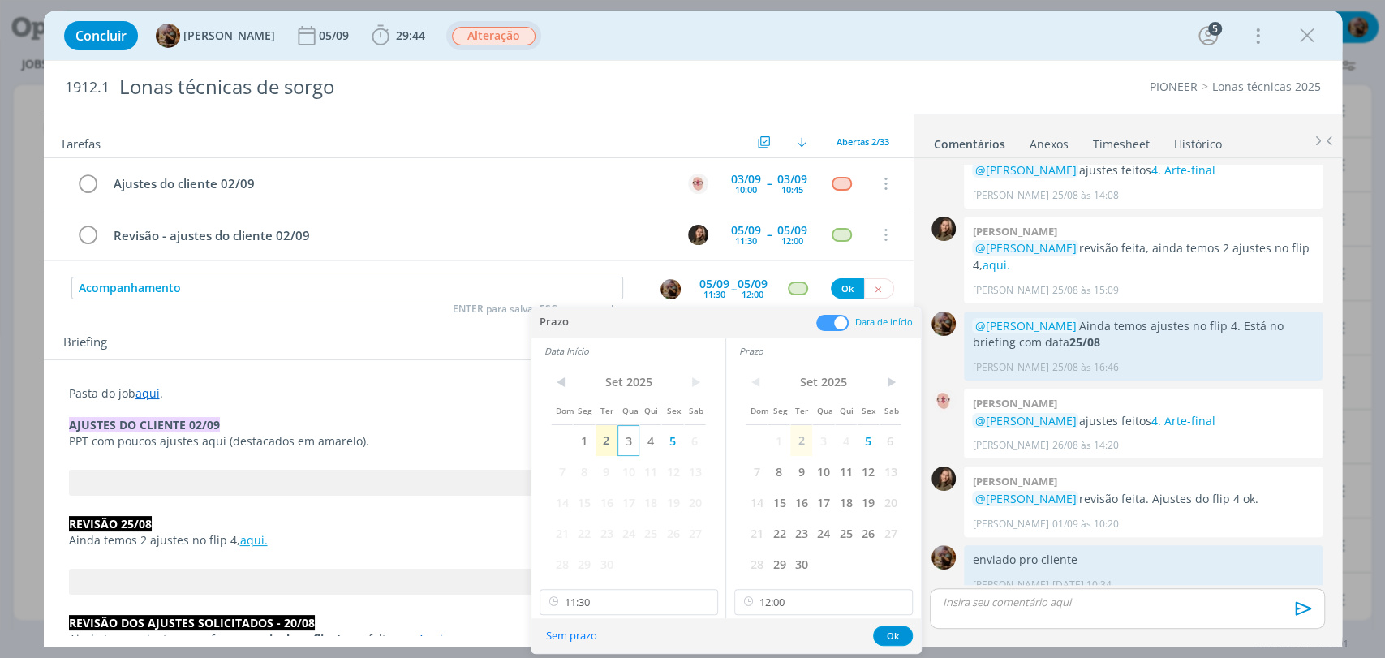
click at [632, 441] on span "3" at bounding box center [628, 440] width 22 height 31
click at [795, 602] on input "12:00" at bounding box center [823, 602] width 178 height 26
click at [703, 602] on icon at bounding box center [704, 602] width 20 height 26
click at [828, 325] on span at bounding box center [832, 323] width 32 height 16
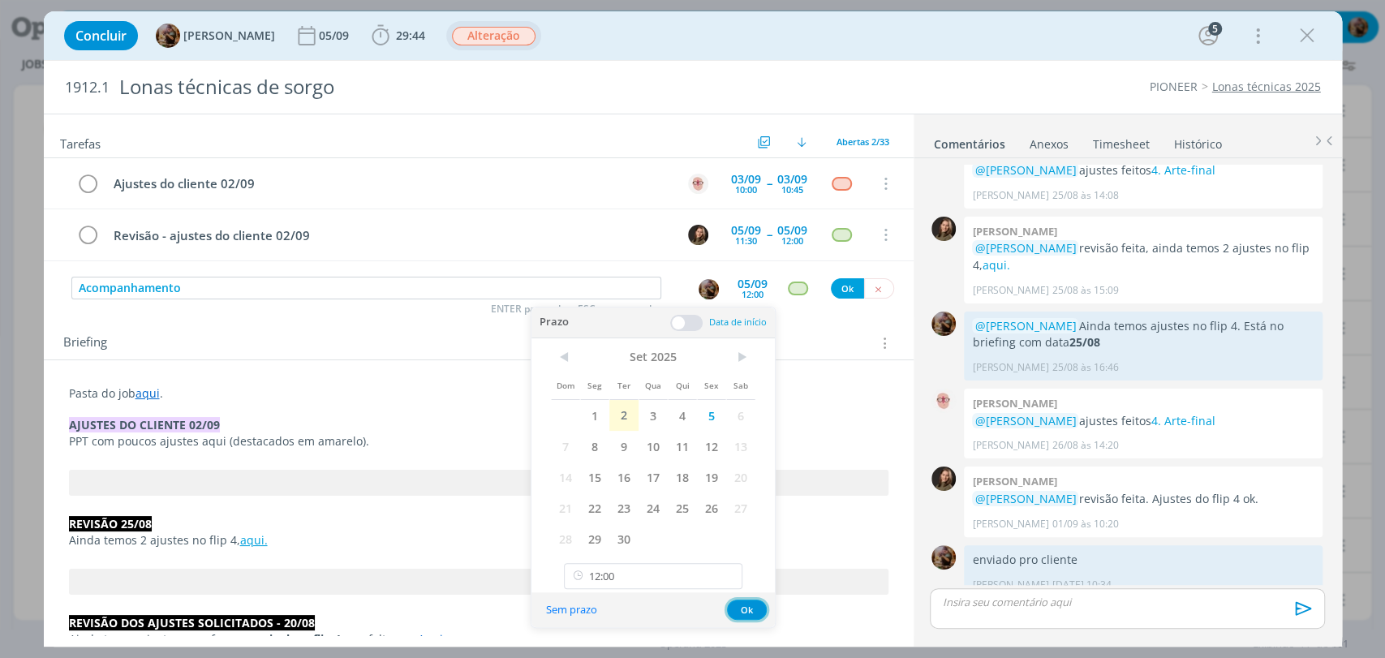
click at [750, 605] on button "Ok" at bounding box center [747, 610] width 40 height 20
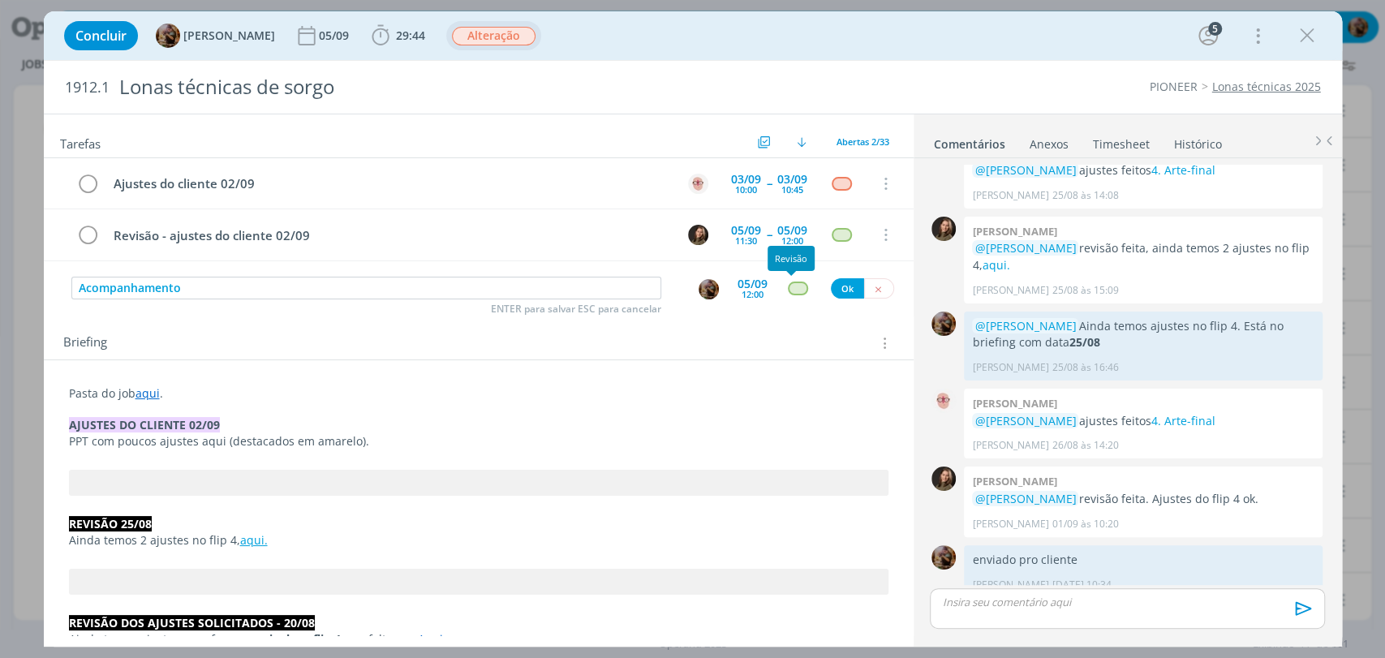
click at [792, 286] on div "dialog" at bounding box center [798, 289] width 20 height 14
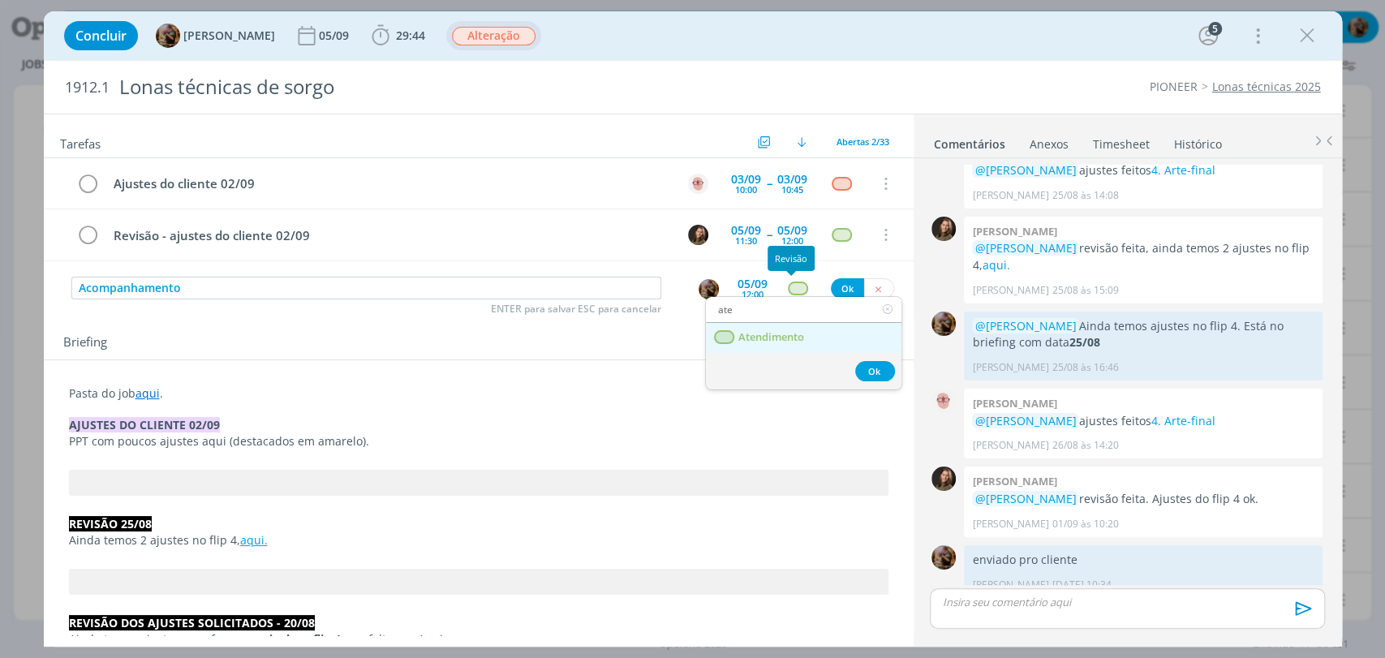
type input "ate"
click at [785, 337] on span "Atendimento" at bounding box center [771, 337] width 66 height 13
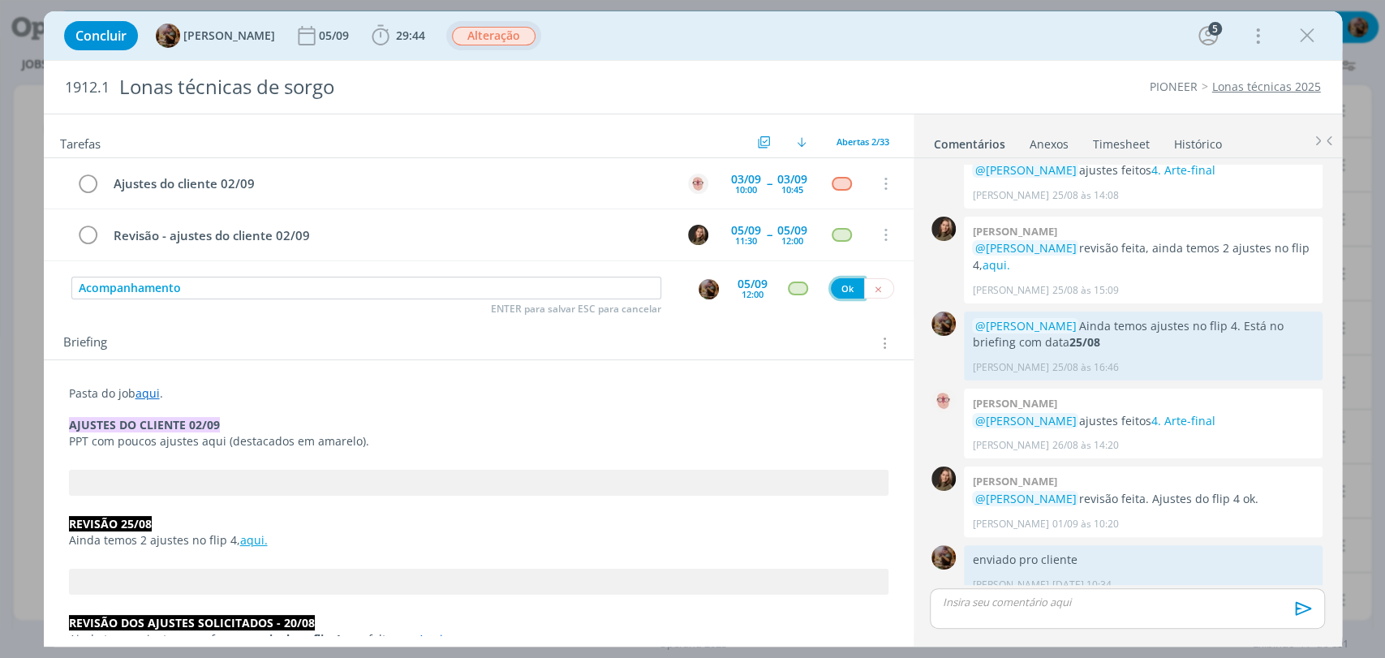
click at [841, 293] on button "Ok" at bounding box center [847, 288] width 33 height 20
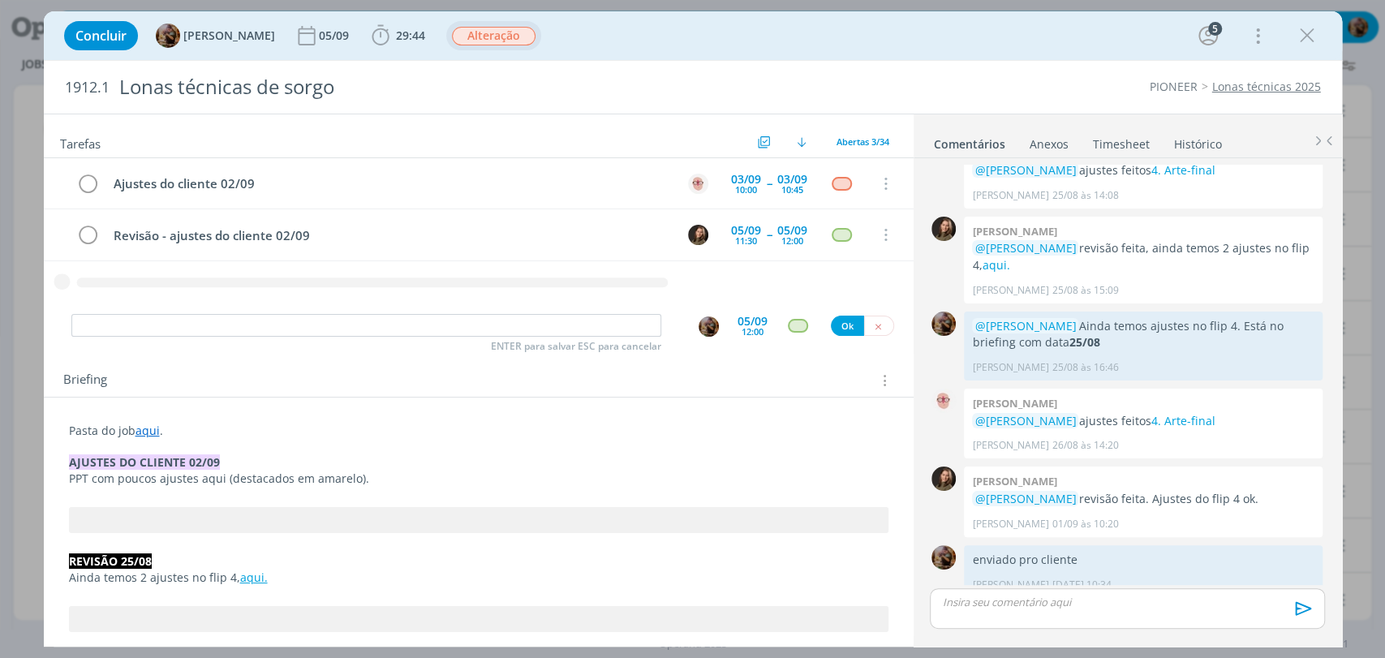
click at [1043, 612] on div "dialog" at bounding box center [1127, 608] width 394 height 41
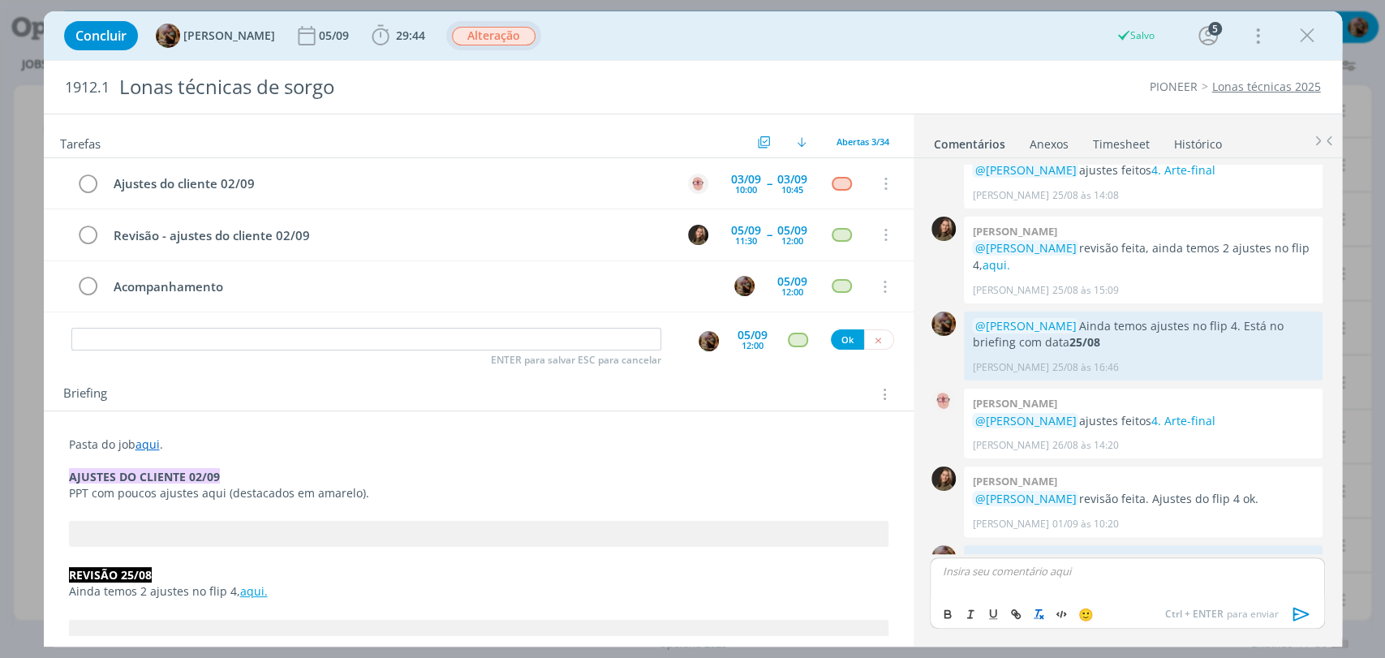
scroll to position [1185, 0]
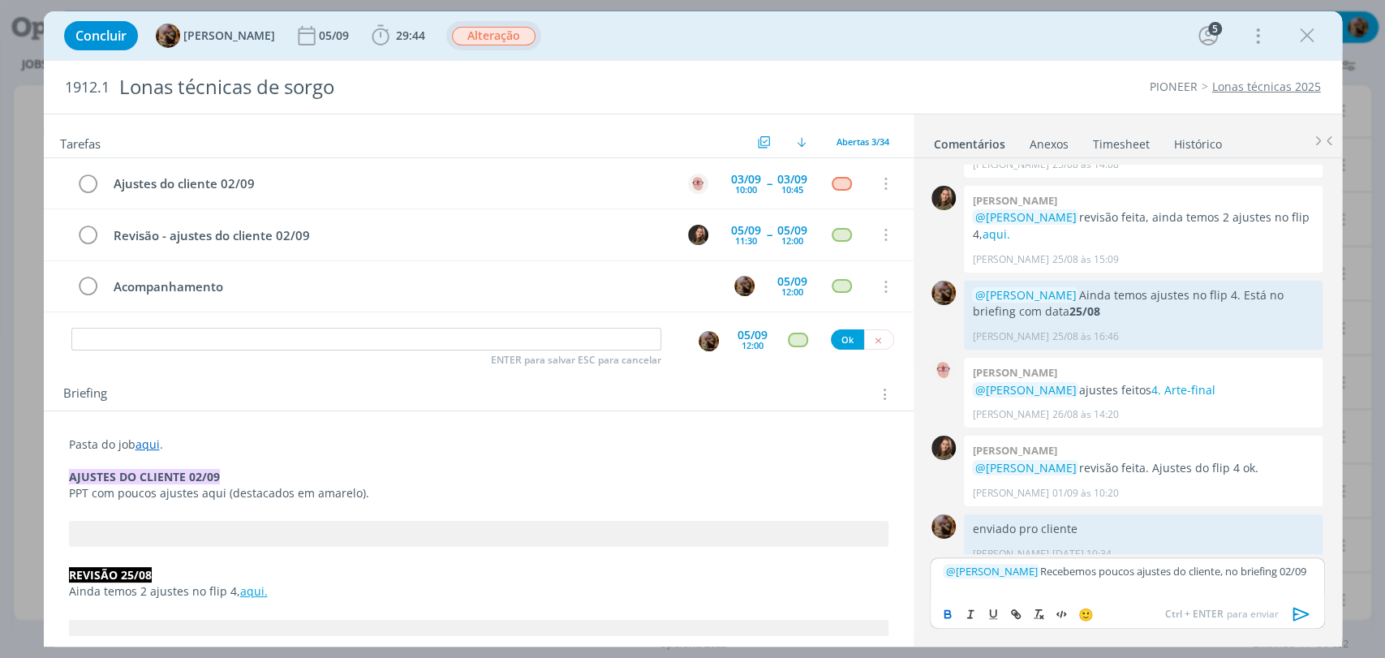
drag, startPoint x: 980, startPoint y: 584, endPoint x: 957, endPoint y: 612, distance: 36.3
click at [945, 578] on p "﻿ @ Alessandro Mença ﻿ Recebemos poucos ajustes do cliente, no briefing 02/09" at bounding box center [1127, 571] width 368 height 15
drag, startPoint x: 953, startPoint y: 616, endPoint x: 1069, endPoint y: 602, distance: 117.6
click at [953, 617] on icon "dialog" at bounding box center [947, 614] width 13 height 13
click at [1180, 569] on p "﻿ @ Alessandro Mença ﻿ Recebemos poucos ajustes do cliente, no briefing 02/09" at bounding box center [1127, 571] width 368 height 15
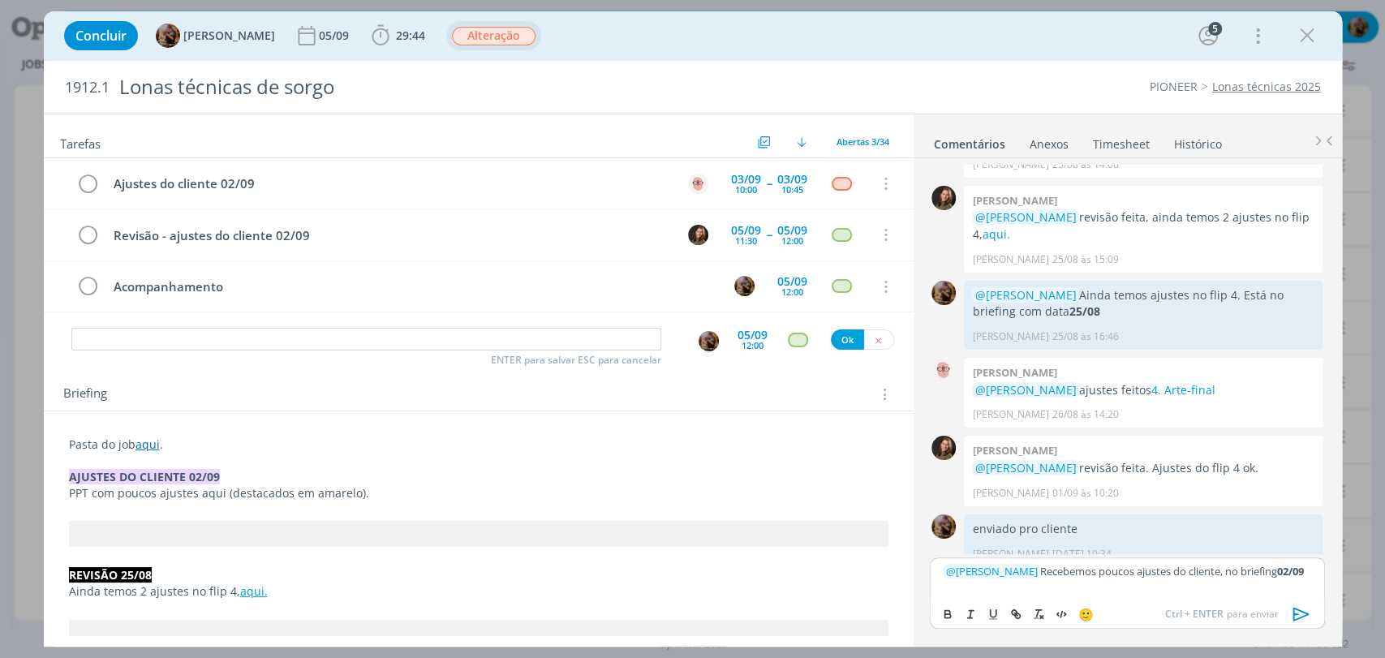
click at [1287, 610] on button "dialog" at bounding box center [1301, 613] width 32 height 19
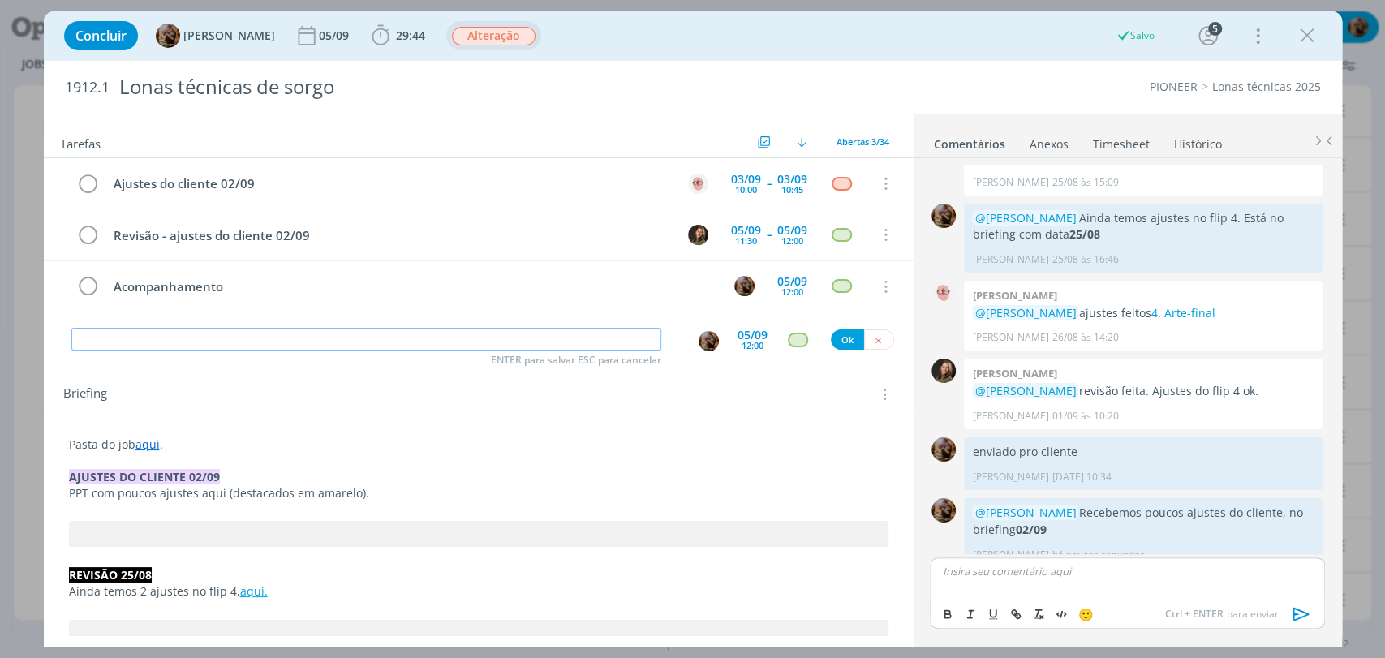
click at [487, 345] on input "dialog" at bounding box center [366, 339] width 590 height 23
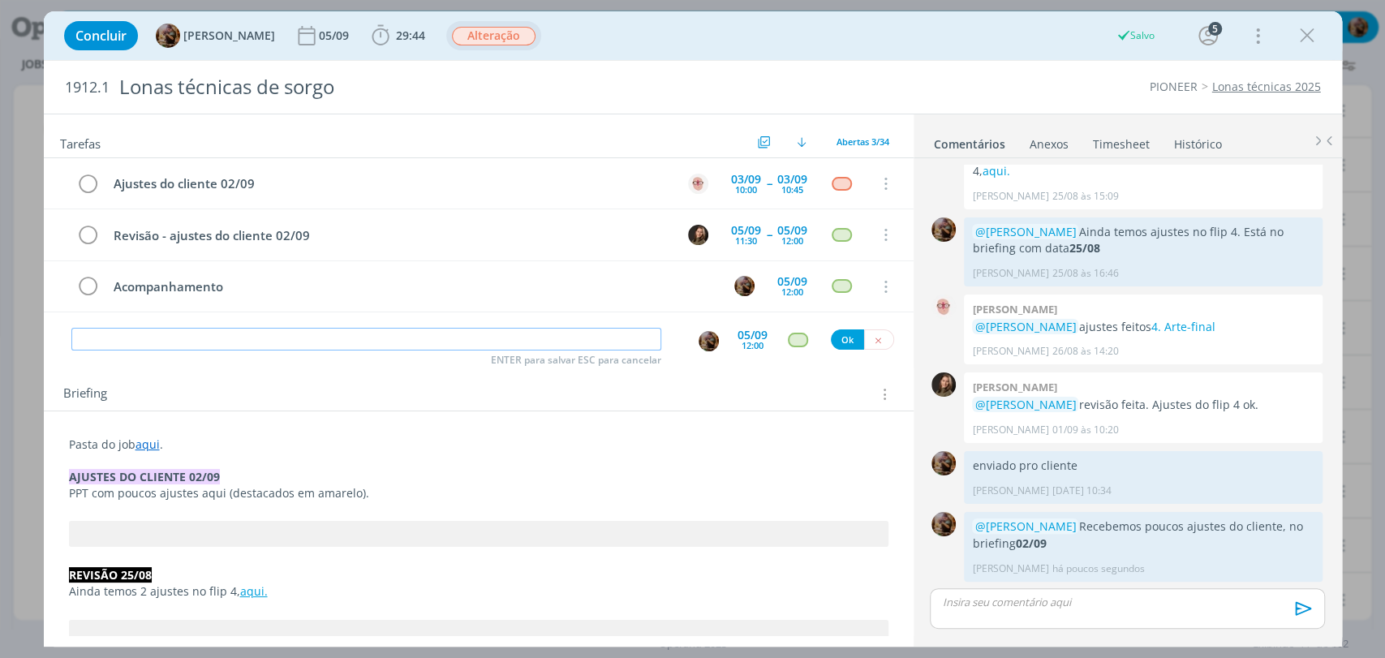
scroll to position [1231, 0]
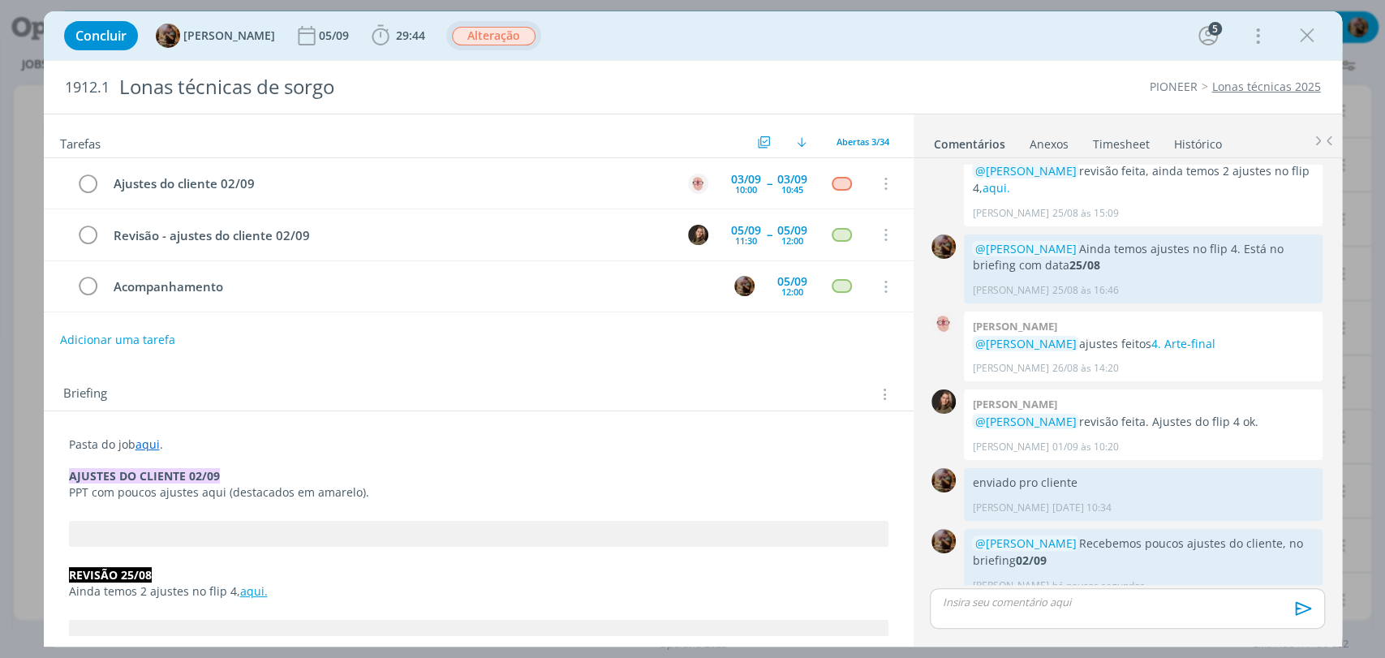
click at [147, 445] on link "aqui" at bounding box center [147, 444] width 24 height 15
click at [162, 469] on link "https://sobeae.sharepoint.com/:f:/s/SOBEAE/EuRguCg8ge5Ag-VRvA_mTOABOcN_HVRDY5Dy…" at bounding box center [175, 475] width 123 height 21
click at [169, 523] on pre "dialog" at bounding box center [479, 535] width 818 height 26
click at [215, 491] on p "PPT com poucos ajustes aqui (destacados em amarelo)." at bounding box center [479, 493] width 818 height 16
drag, startPoint x: 221, startPoint y: 494, endPoint x: 200, endPoint y: 496, distance: 21.2
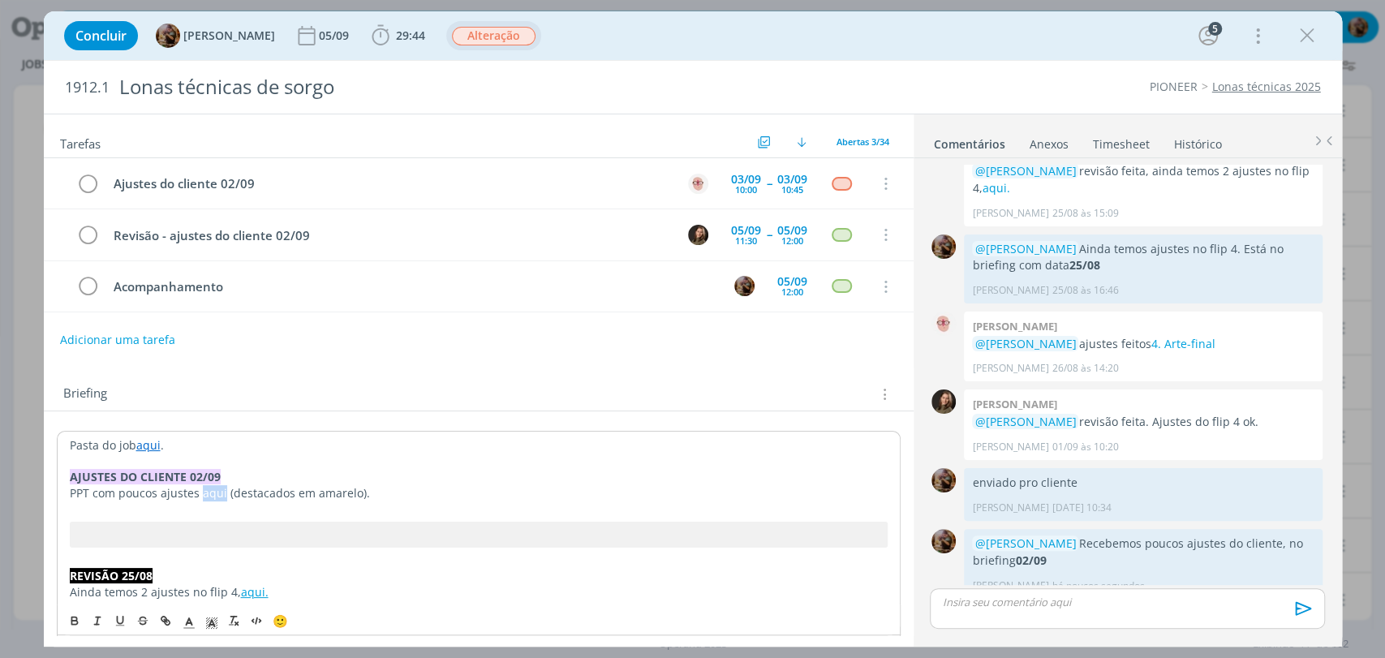
click at [200, 496] on p "PPT com poucos ajustes aqui (destacados em amarelo)." at bounding box center [479, 493] width 818 height 16
click at [165, 616] on icon "dialog" at bounding box center [165, 620] width 13 height 13
paste input "https://sobeae.sharepoint.com/:p:/s/SOBEAE/Ecth8faxcsJFiD48gcsCPRkBB4qa1VDvGoCL…"
type input "https://sobeae.sharepoint.com/:p:/s/SOBEAE/Ecth8faxcsJFiD48gcsCPRkBB4qa1VDvGoCL…"
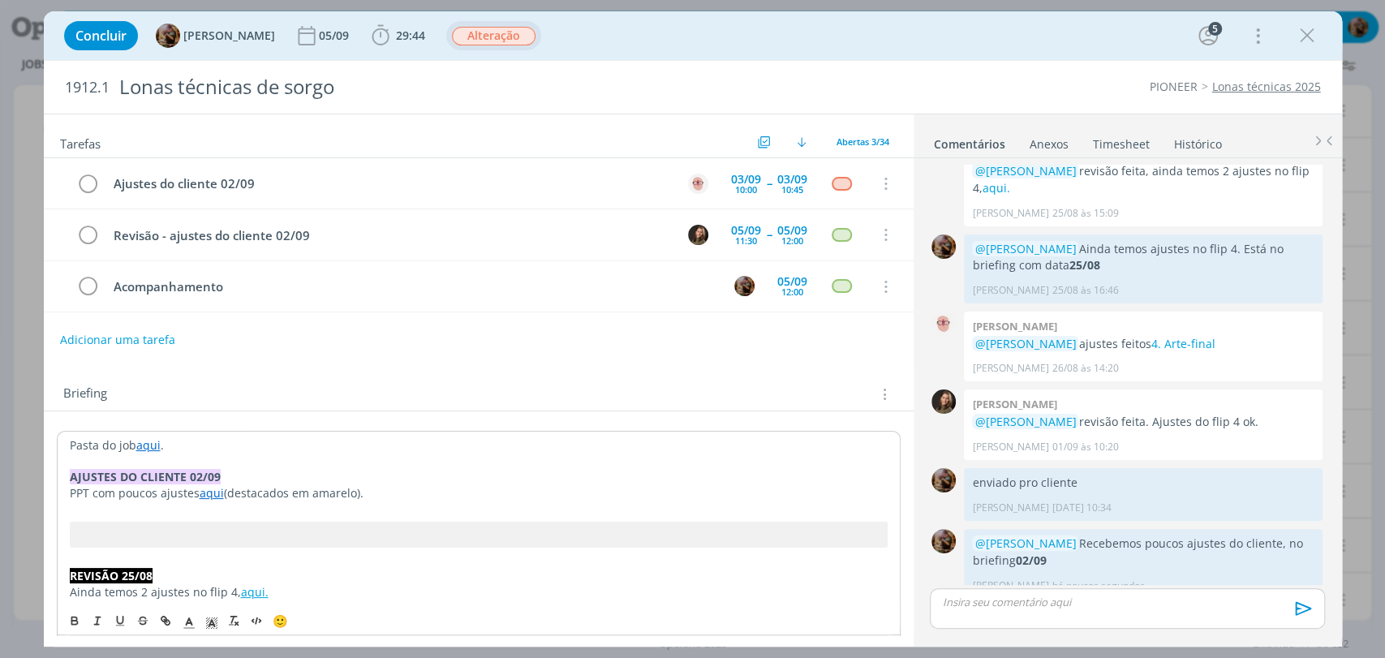
click at [262, 511] on p "dialog" at bounding box center [479, 509] width 818 height 16
click at [409, 389] on div "Briefing Briefings Predefinidos Versões do Briefing Ver Briefing do Projeto" at bounding box center [480, 394] width 835 height 21
click at [1314, 41] on icon "dialog" at bounding box center [1307, 36] width 24 height 24
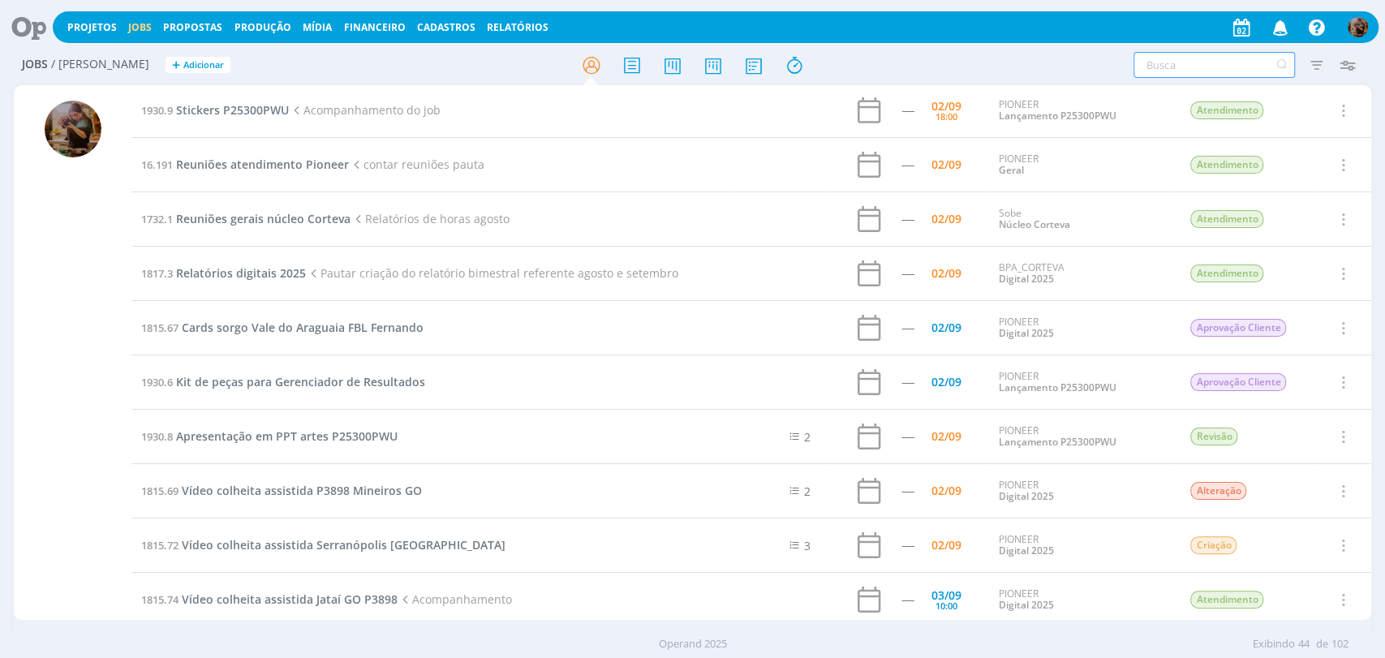
click at [1206, 68] on input "text" at bounding box center [1213, 65] width 161 height 26
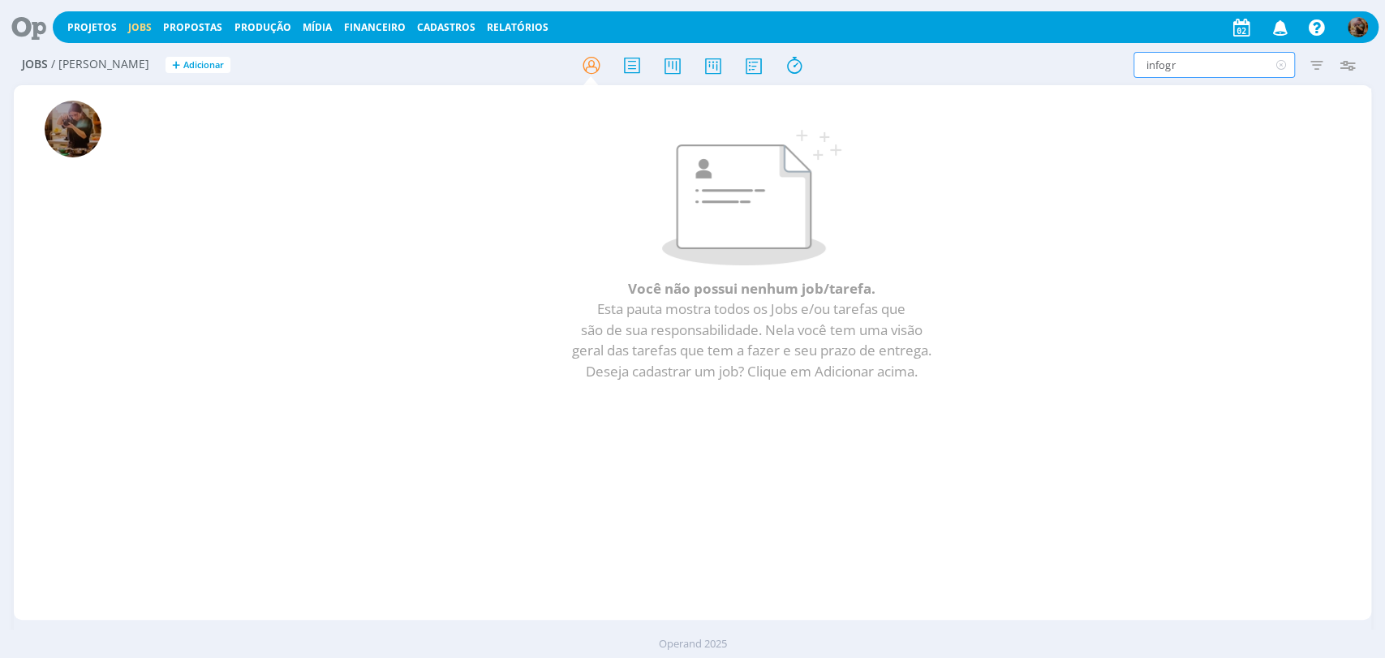
drag, startPoint x: 1189, startPoint y: 74, endPoint x: 1125, endPoint y: 65, distance: 63.9
click at [1125, 65] on div "infogr Filtros Filtrar Limpar infogr Tipo Jobs e Tarefas Data Personalizado a S…" at bounding box center [1145, 65] width 437 height 26
type input "q"
type input "q4"
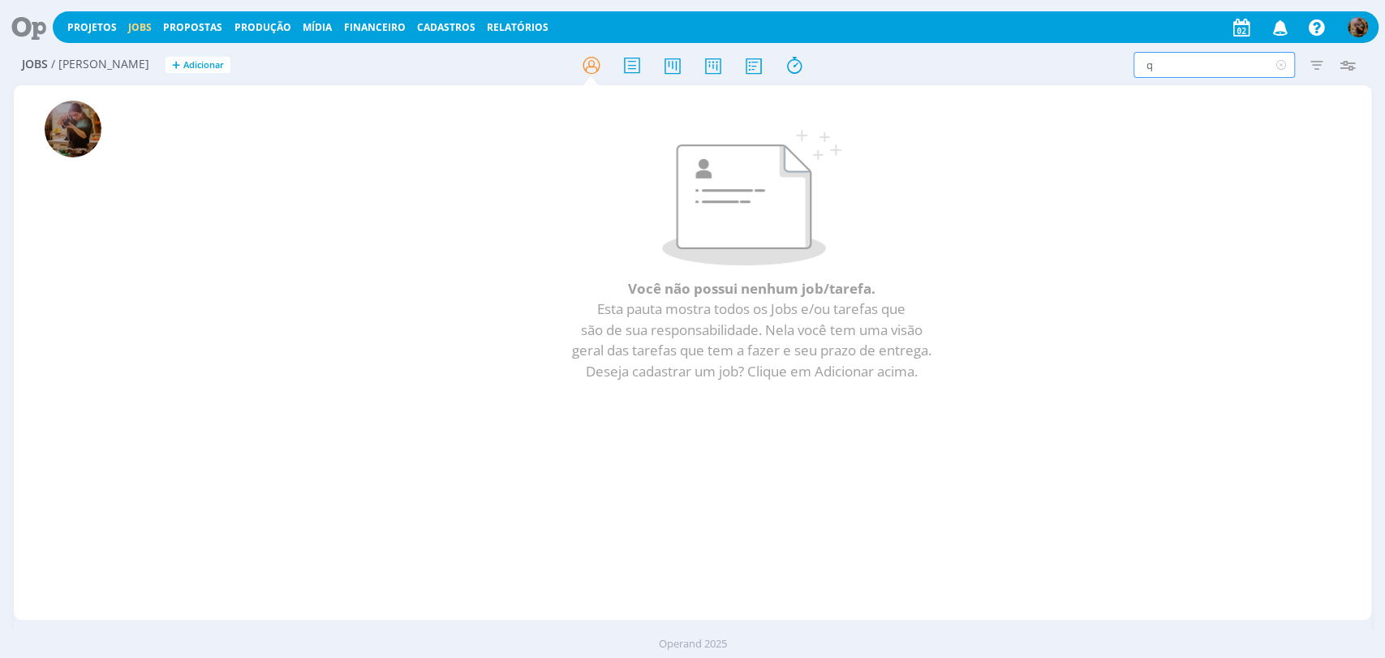
type input "q4"
type input "q4+"
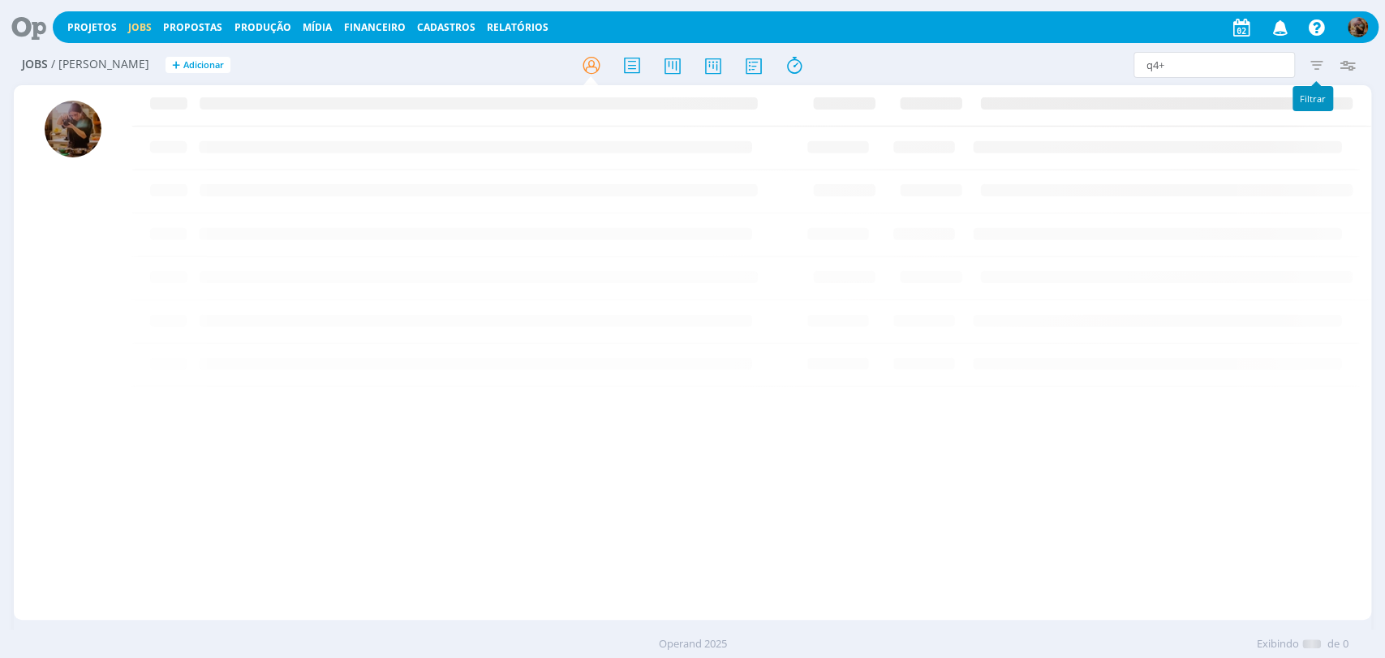
click at [1308, 58] on icon "button" at bounding box center [1315, 64] width 29 height 29
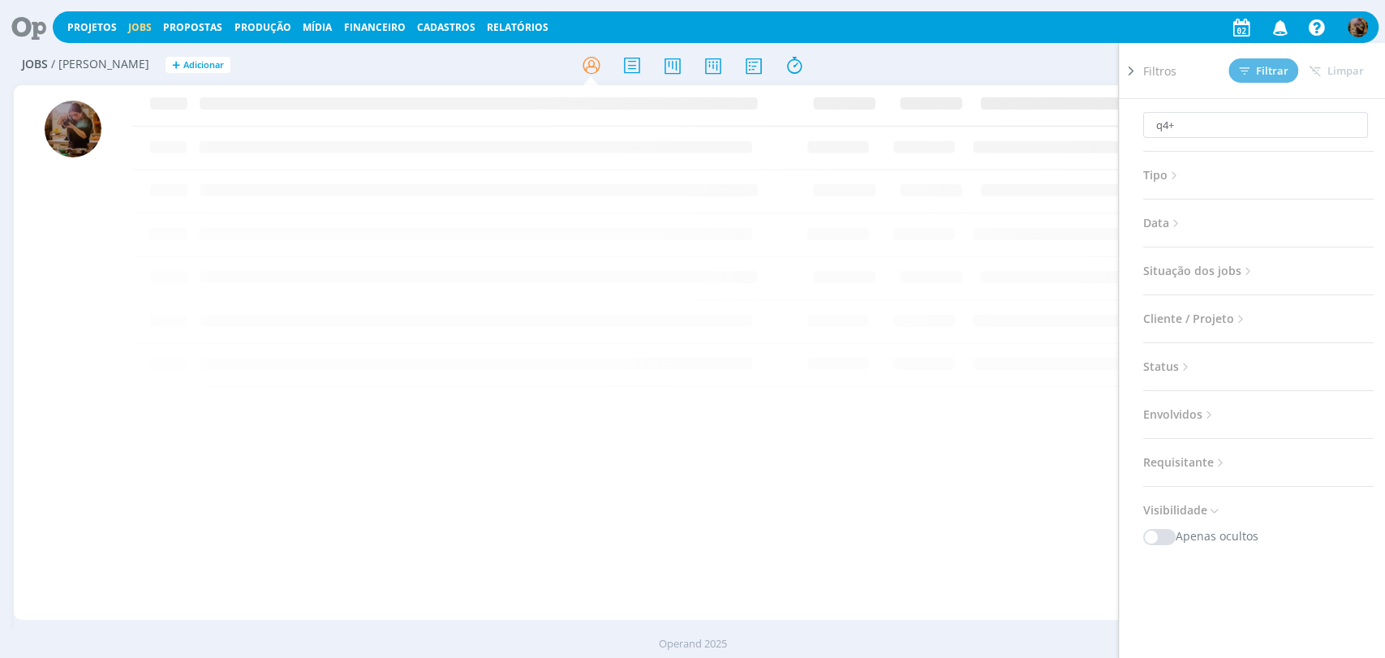
click at [1237, 275] on span "Situação dos jobs" at bounding box center [1199, 270] width 112 height 21
click at [1250, 307] on span at bounding box center [1248, 315] width 32 height 16
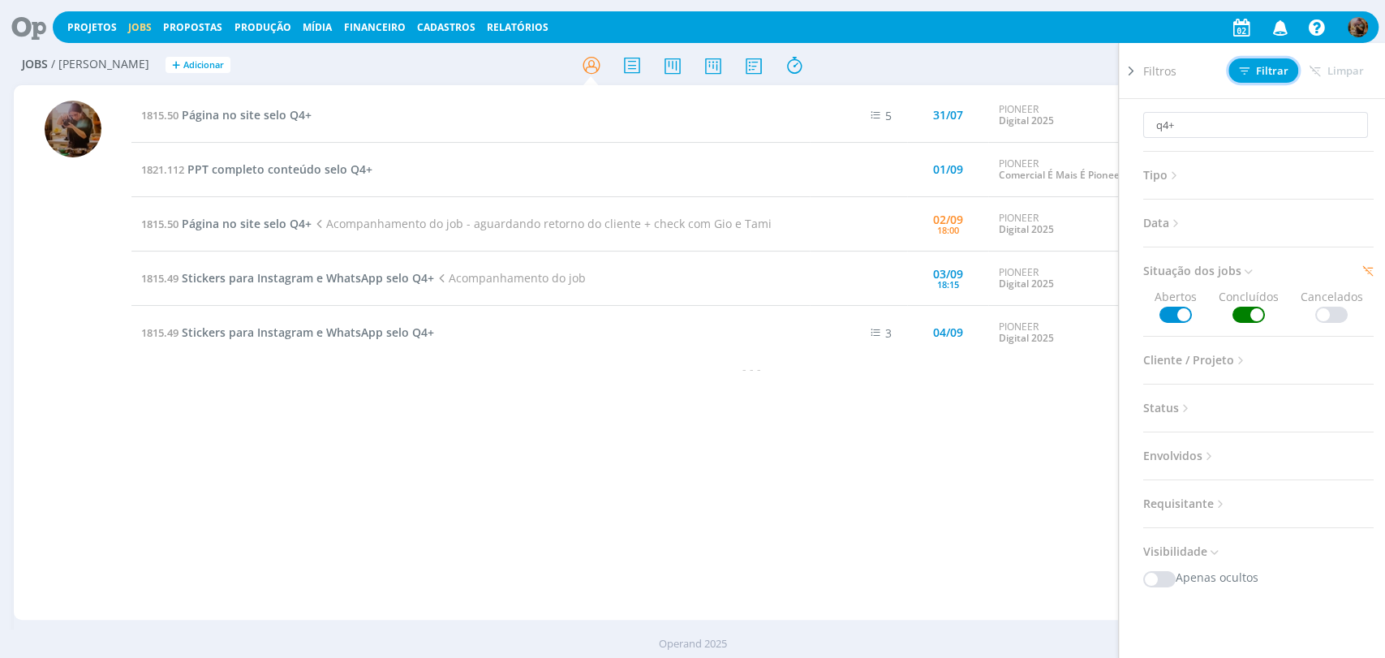
click at [1249, 60] on button "Filtrar" at bounding box center [1263, 70] width 70 height 24
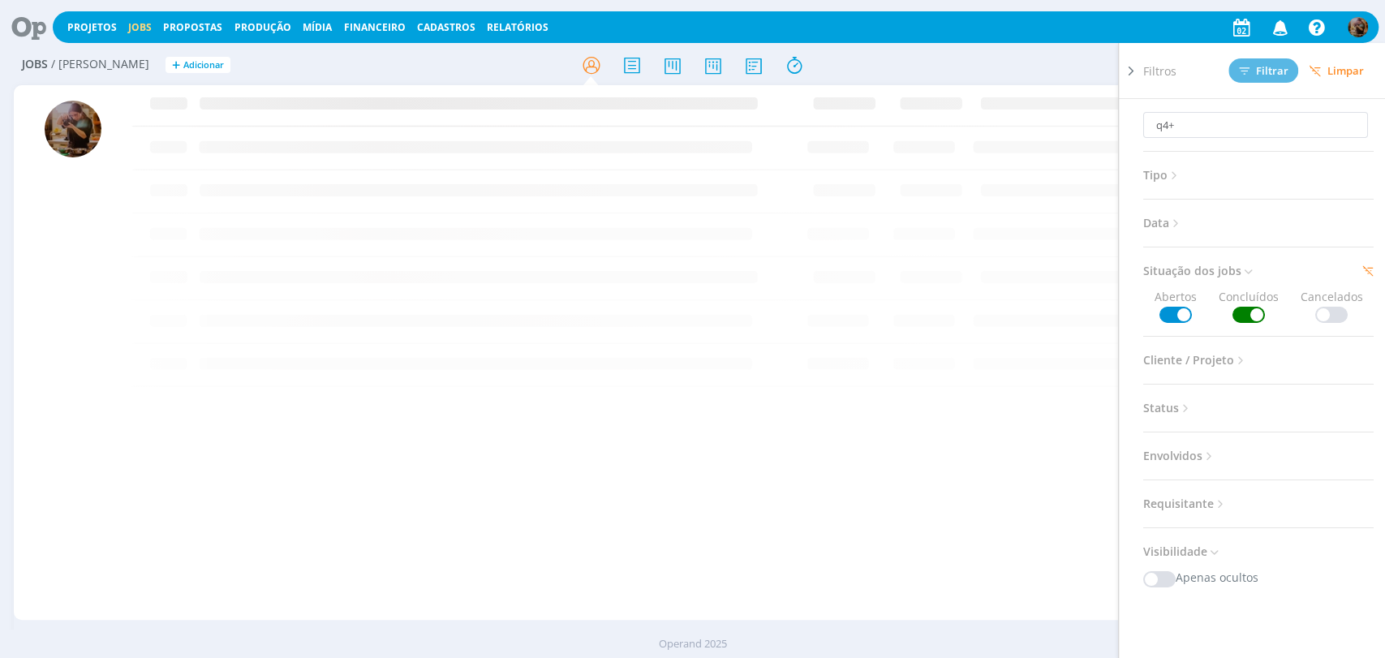
click at [1045, 61] on div "q4+ Filtros Filtrar Limpar q4+ Tipo Jobs e Tarefas Data Personalizado a Situaçã…" at bounding box center [1145, 65] width 437 height 26
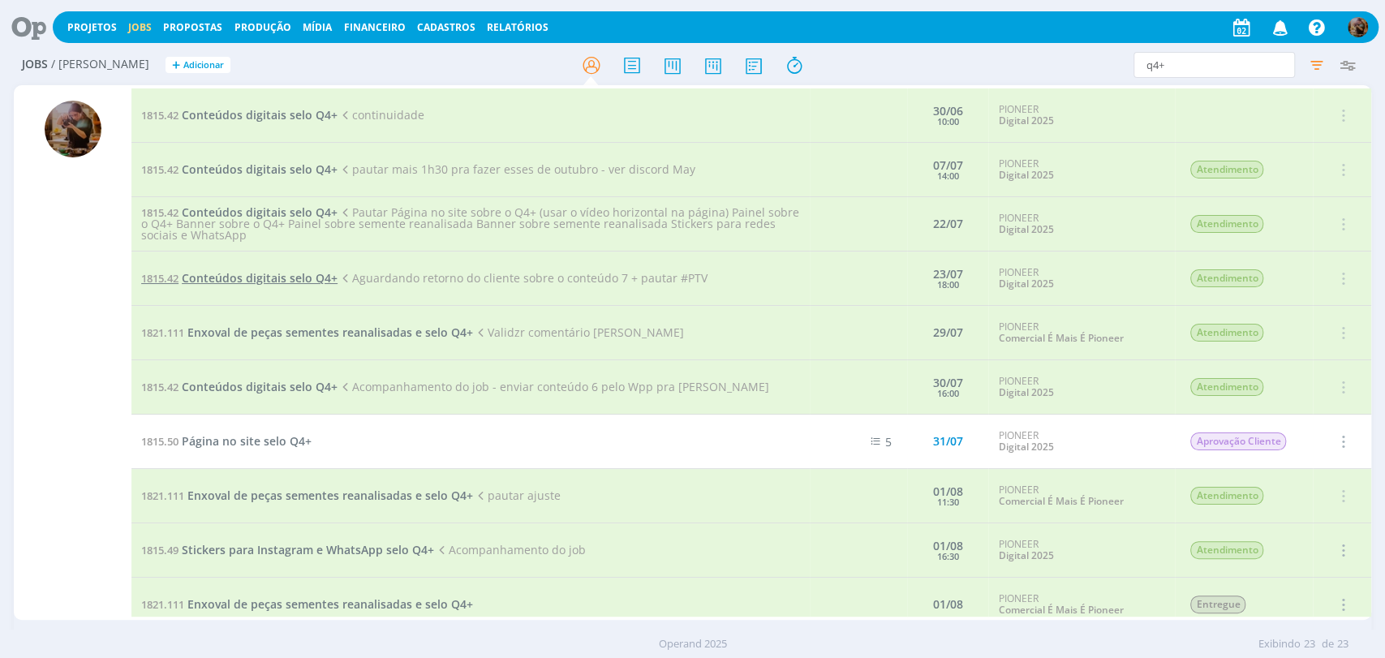
click at [327, 283] on span "Conteúdos digitais selo Q4+" at bounding box center [260, 277] width 156 height 15
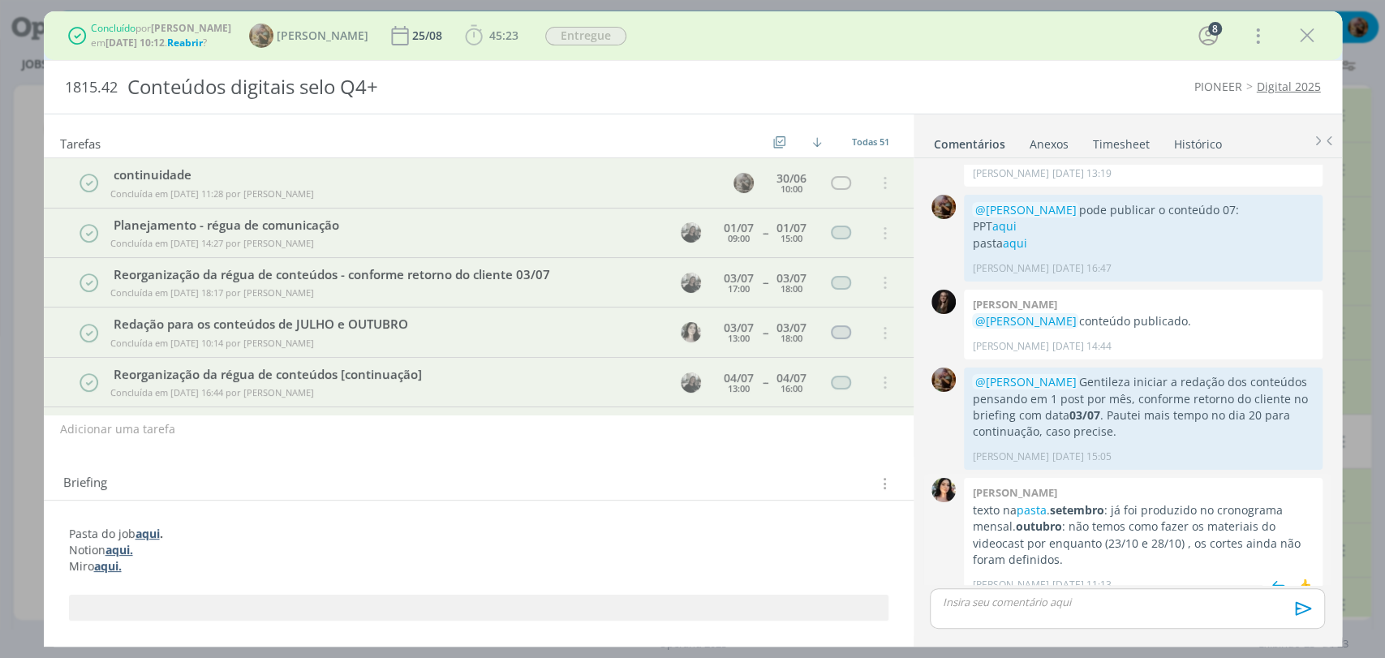
scroll to position [1428, 0]
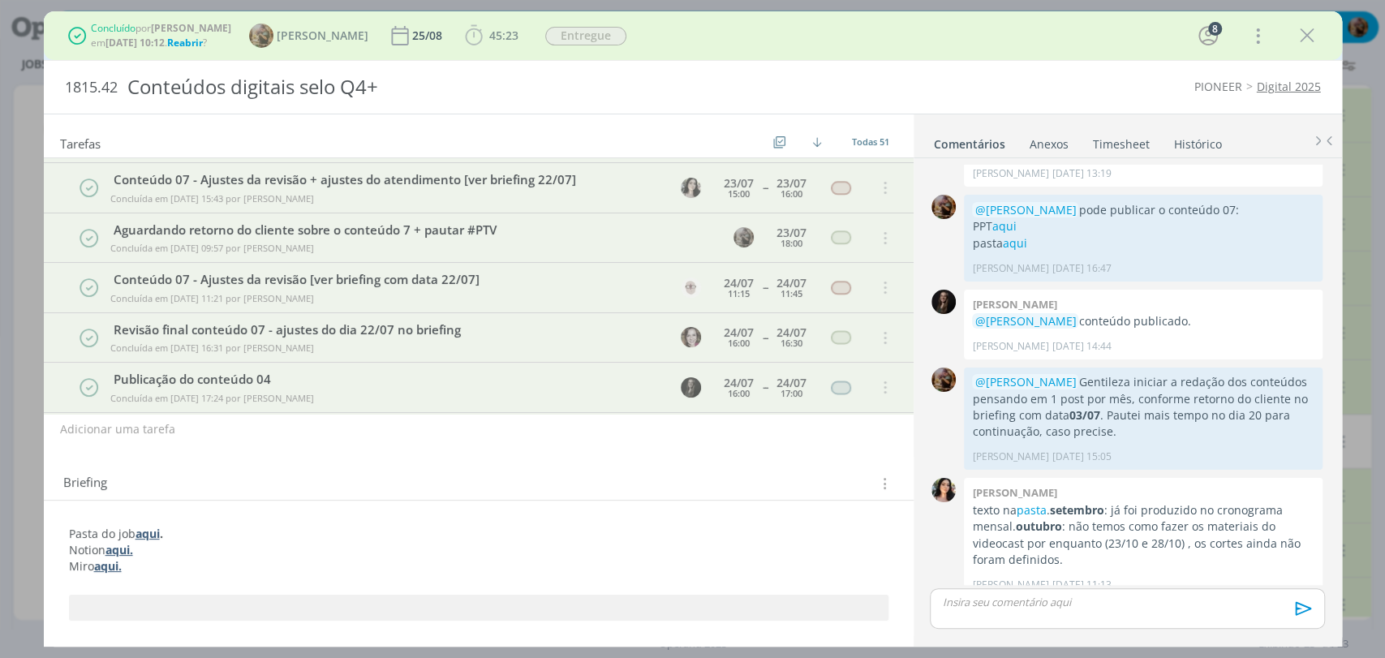
click at [153, 529] on strong "aqui" at bounding box center [147, 533] width 24 height 15
click at [1322, 39] on div "Concluído por Amanda Rodrigues em 27/08 às 10:12 . Reabrir ? Amanda Rodrigues 2…" at bounding box center [693, 35] width 1274 height 39
click at [1315, 39] on icon "dialog" at bounding box center [1307, 36] width 24 height 24
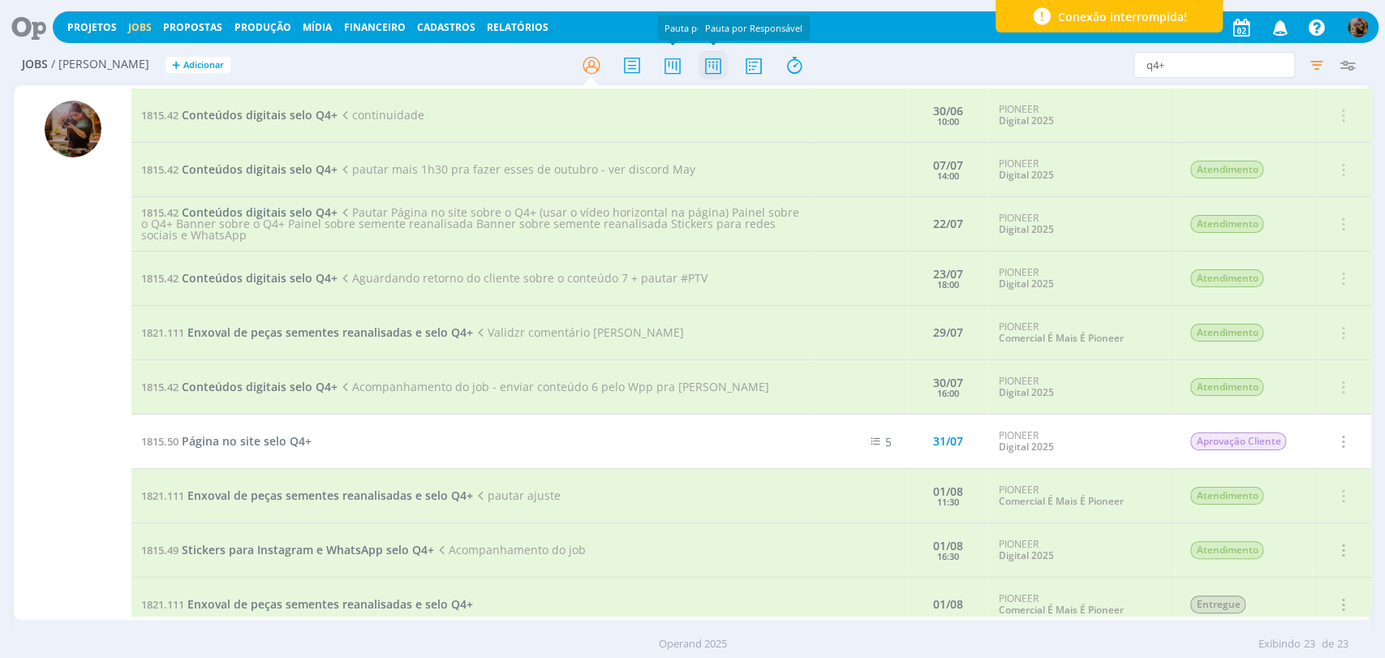
click at [707, 73] on icon at bounding box center [712, 65] width 29 height 32
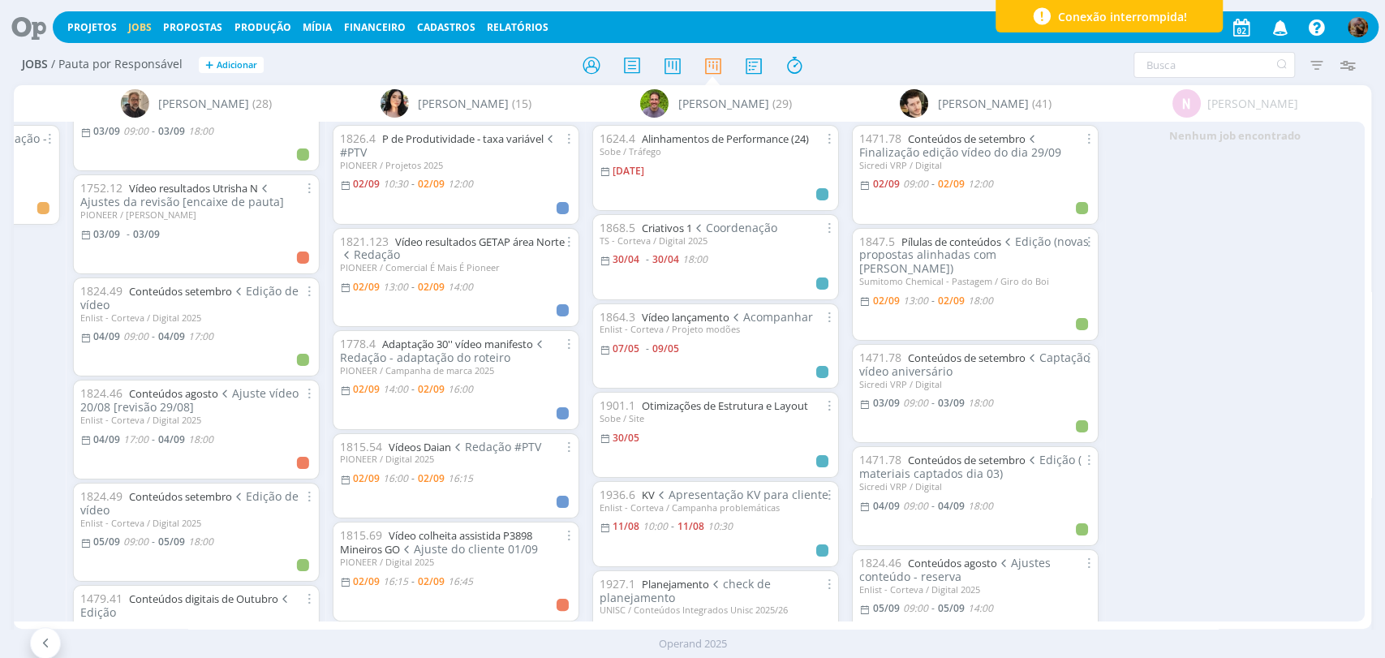
scroll to position [270, 0]
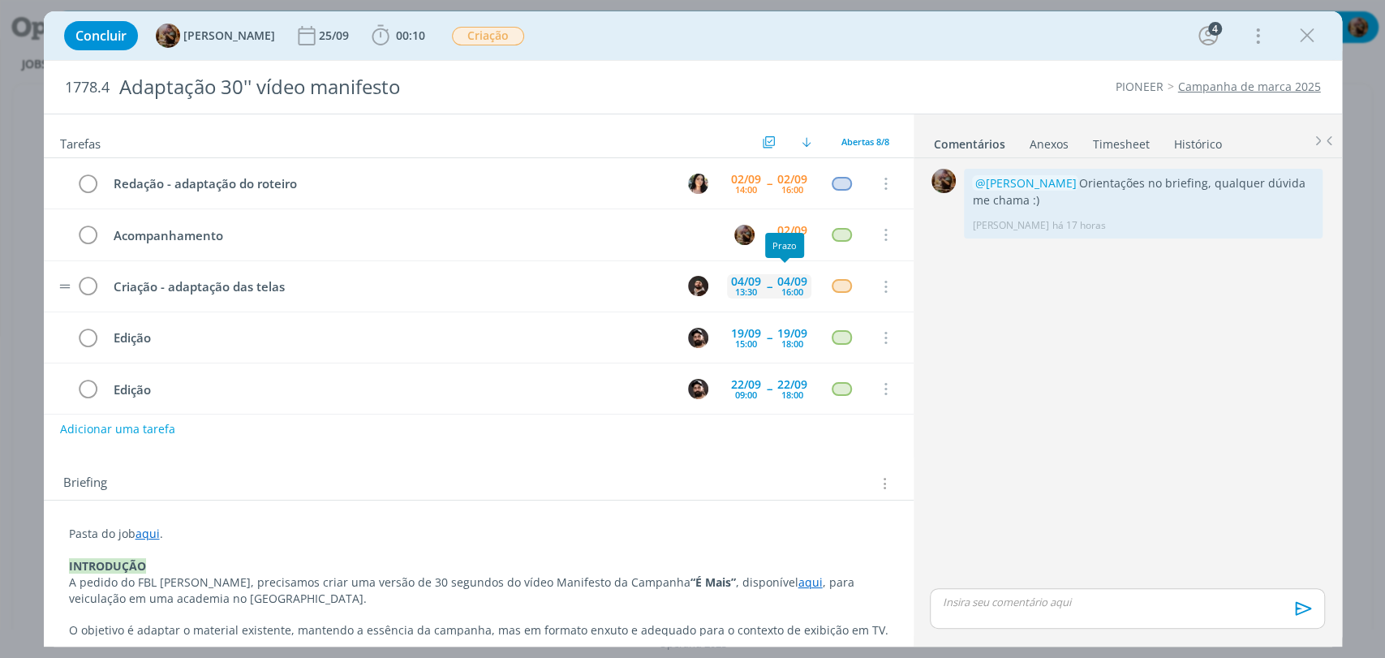
click at [798, 295] on div "[DATE] 16:00" at bounding box center [792, 286] width 38 height 35
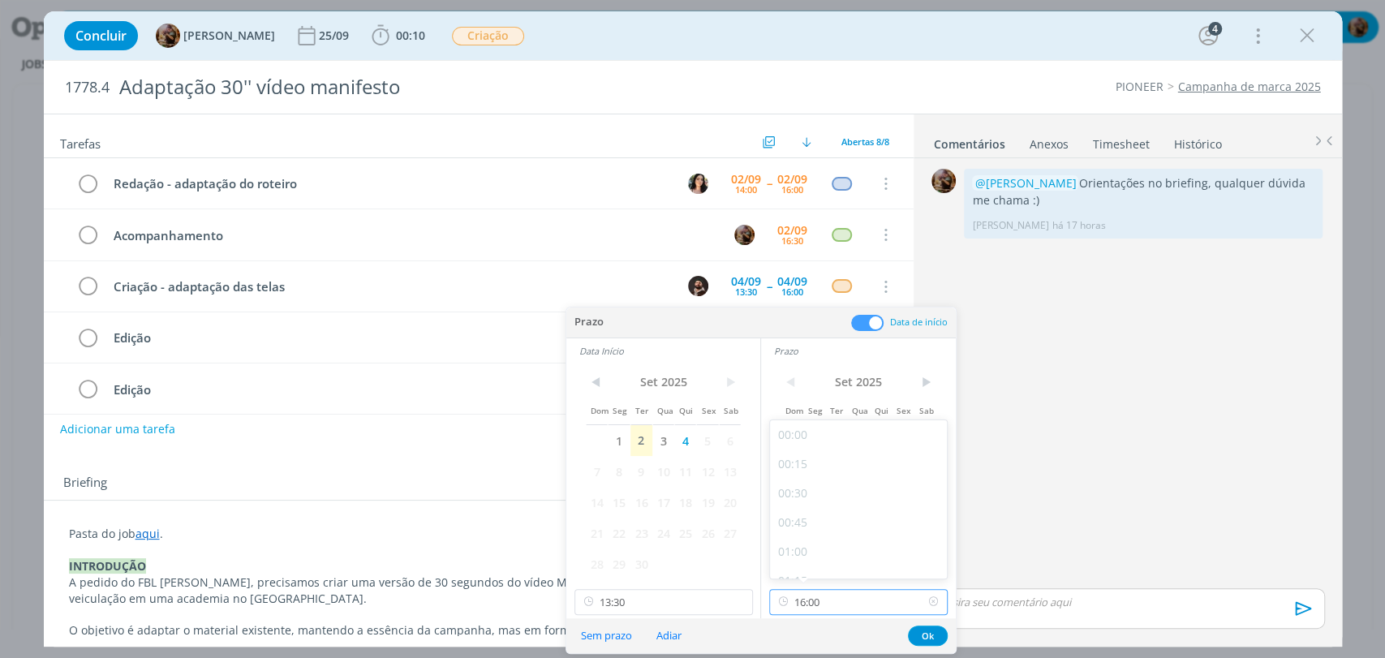
click at [864, 603] on input "16:00" at bounding box center [858, 602] width 178 height 26
click at [871, 495] on div "17:00" at bounding box center [860, 494] width 181 height 29
type input "17:00"
click at [924, 637] on button "Ok" at bounding box center [928, 636] width 40 height 20
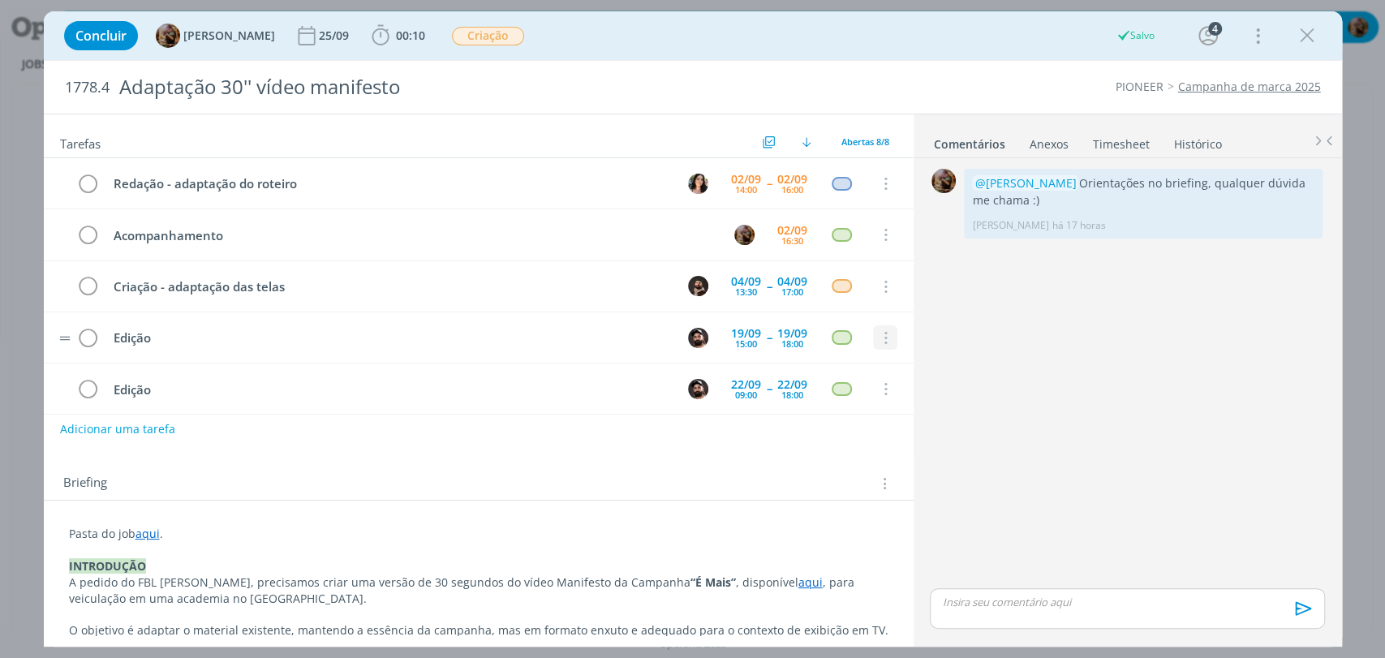
click at [883, 342] on icon "dialog" at bounding box center [884, 338] width 18 height 15
click at [836, 371] on link "Cancelar" at bounding box center [832, 366] width 128 height 26
click at [878, 338] on icon "dialog" at bounding box center [884, 338] width 18 height 15
click at [839, 358] on link "Cancelar" at bounding box center [832, 366] width 128 height 26
click at [875, 339] on icon "dialog" at bounding box center [884, 338] width 18 height 15
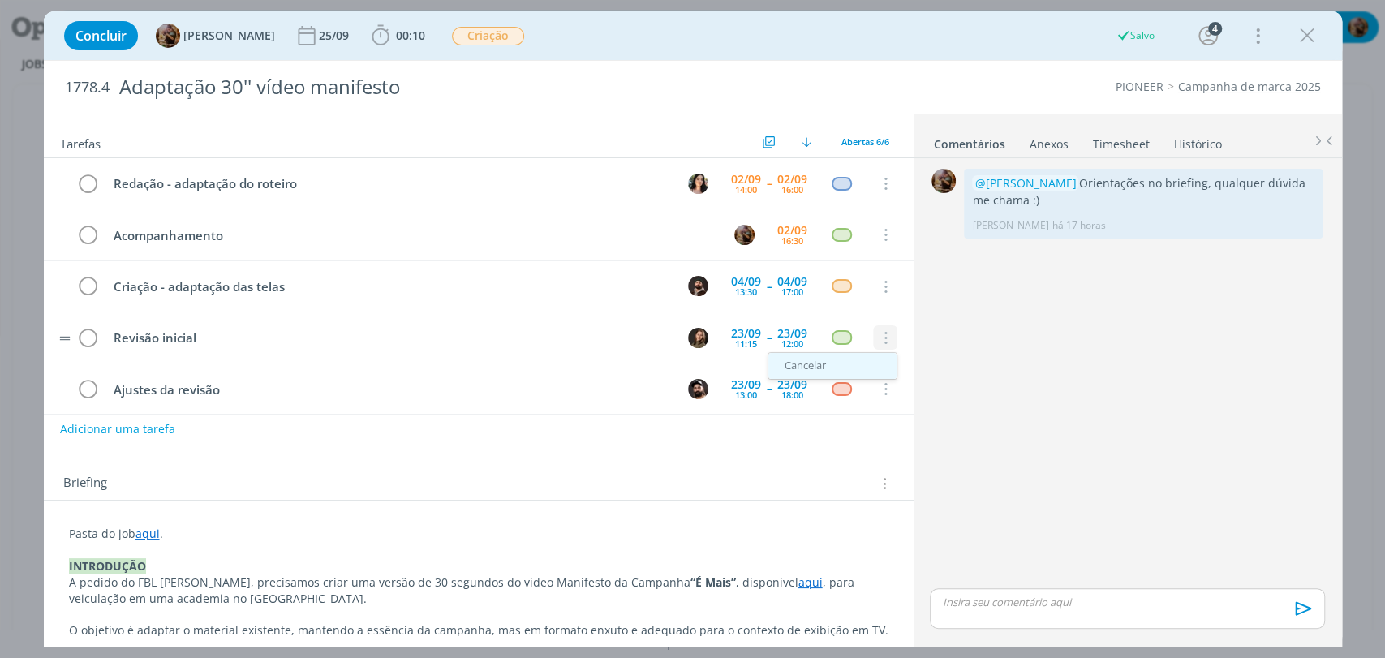
click at [809, 364] on link "Cancelar" at bounding box center [832, 366] width 128 height 26
click at [883, 339] on icon "dialog" at bounding box center [884, 338] width 18 height 15
click at [827, 372] on link "Cancelar" at bounding box center [832, 366] width 128 height 26
click at [880, 339] on icon "dialog" at bounding box center [884, 338] width 18 height 15
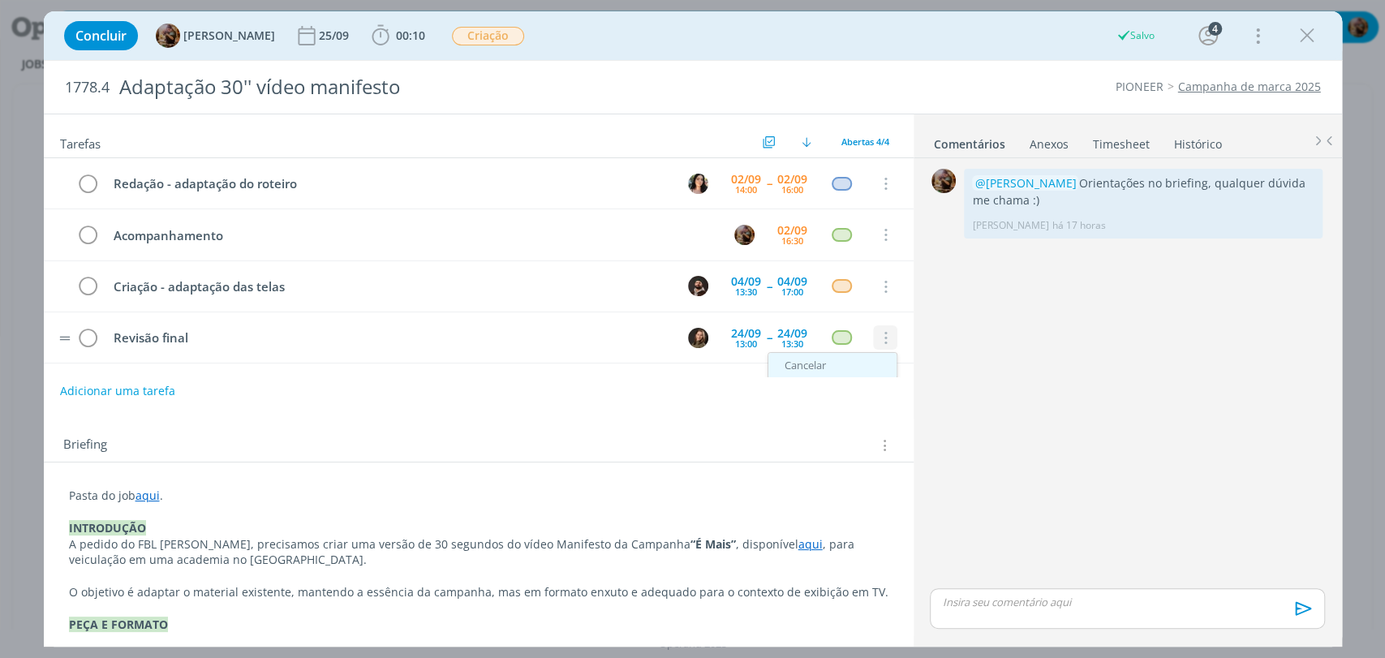
click at [821, 368] on link "Cancelar" at bounding box center [832, 366] width 128 height 26
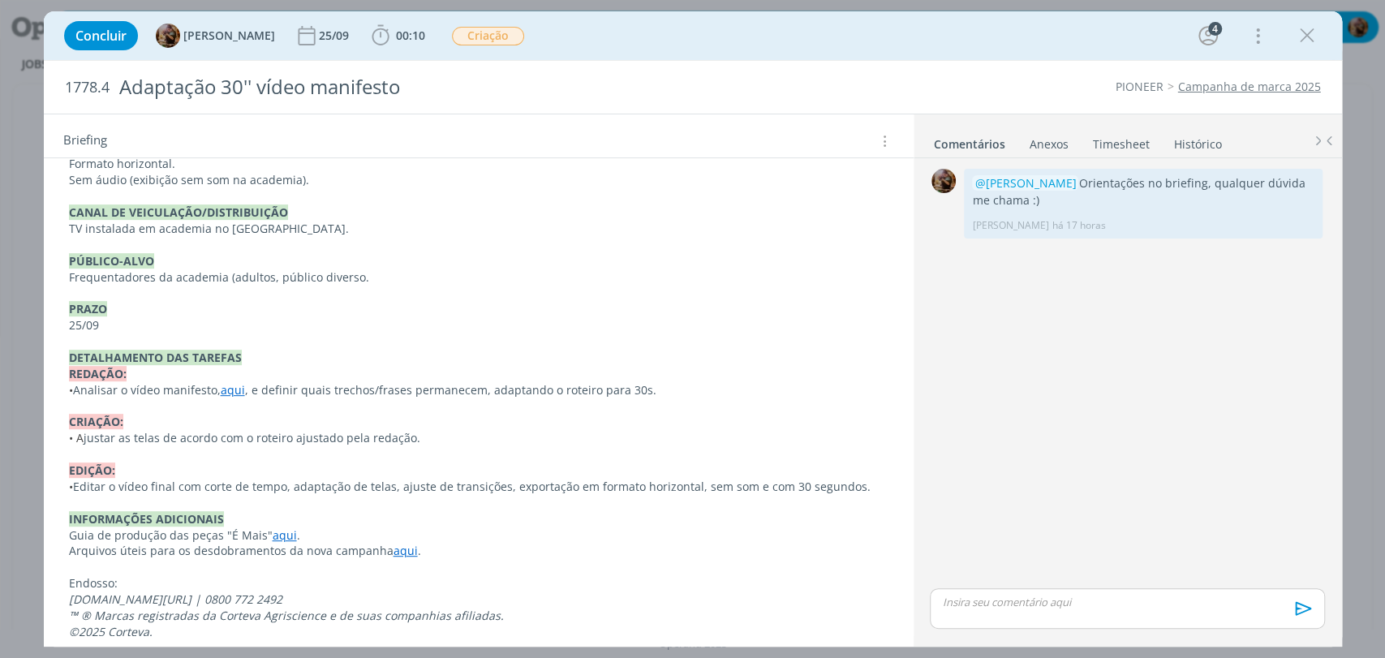
scroll to position [456, 0]
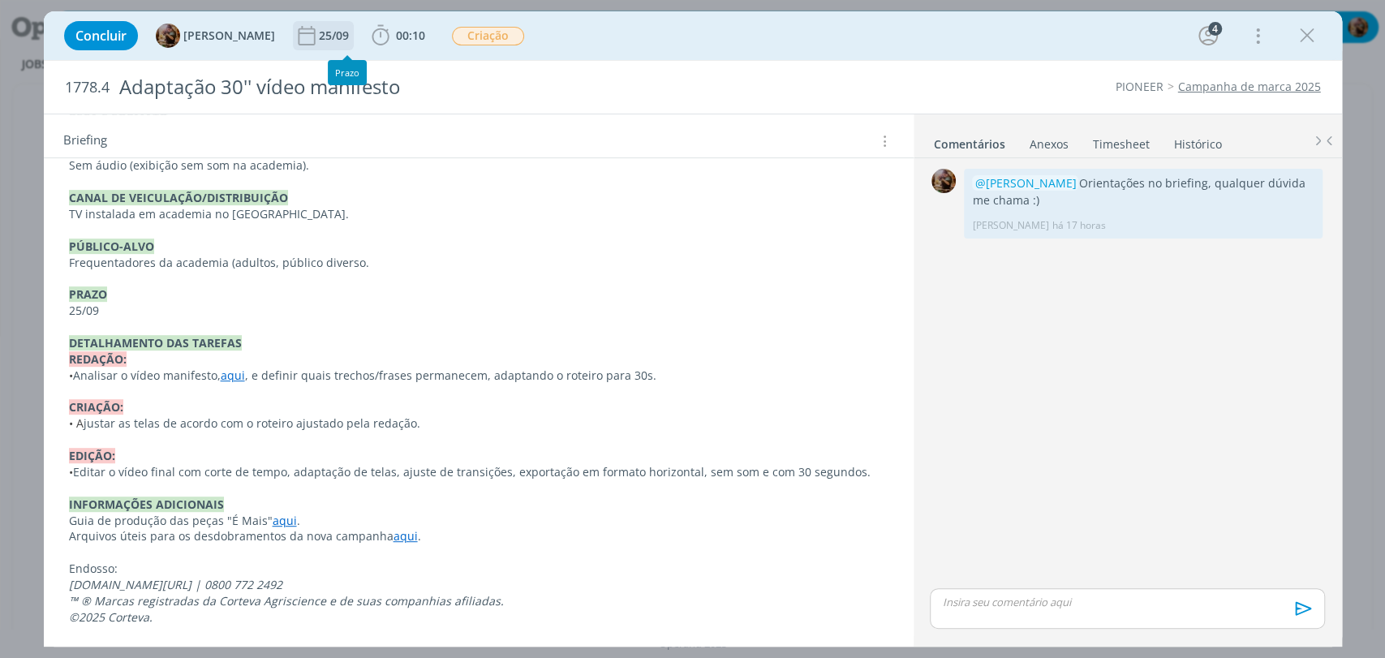
click at [342, 41] on div "25/09" at bounding box center [335, 35] width 33 height 11
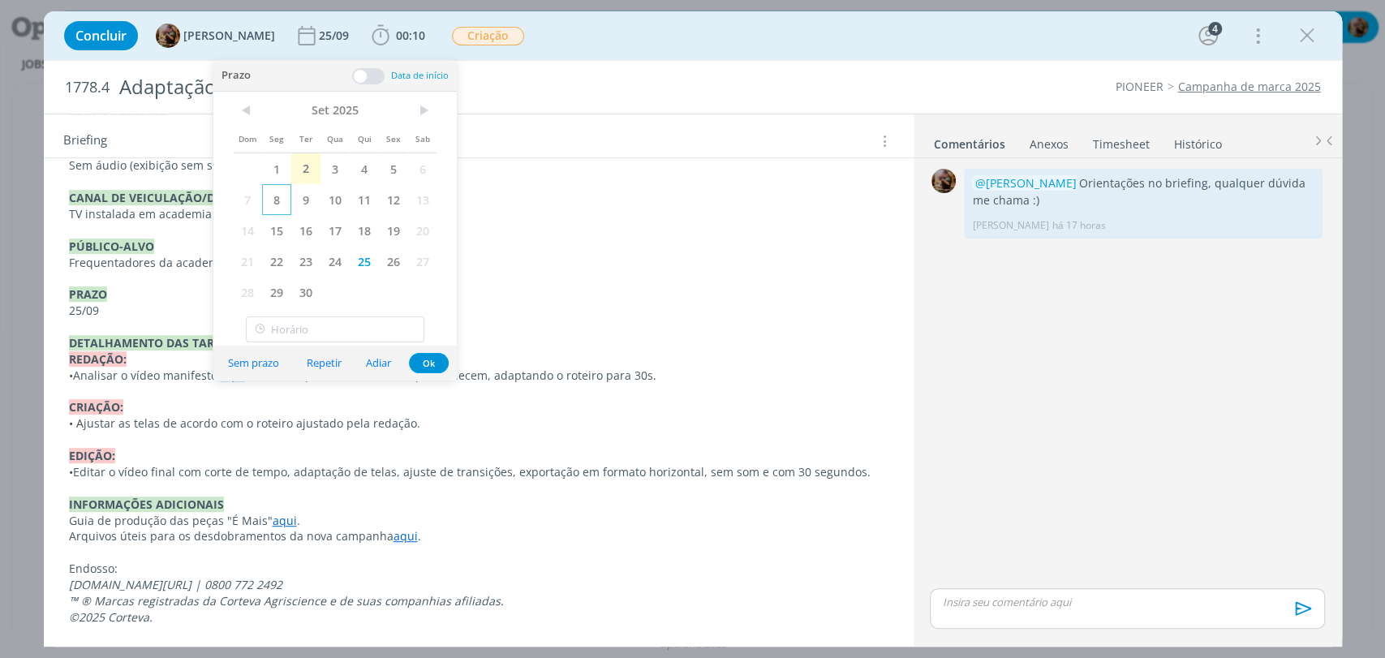
click at [279, 203] on span "8" at bounding box center [276, 199] width 29 height 31
click at [423, 364] on button "Ok" at bounding box center [429, 363] width 40 height 20
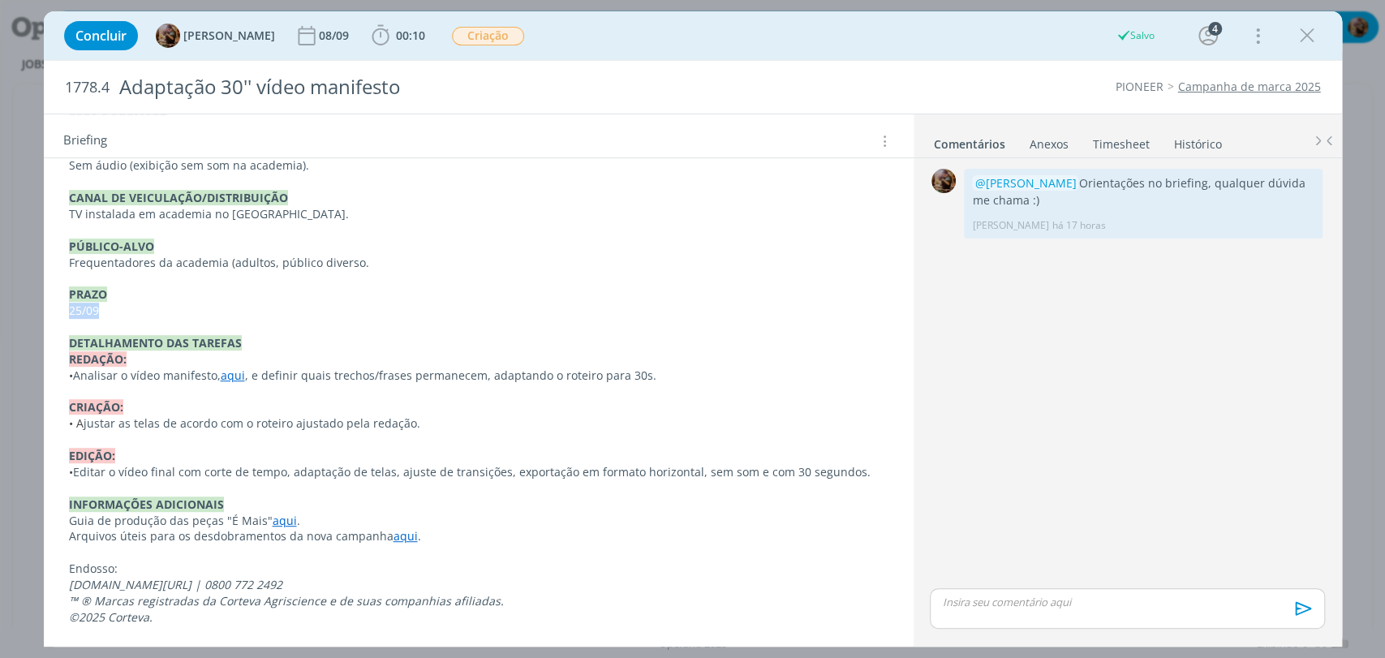
drag, startPoint x: 114, startPoint y: 307, endPoint x: 42, endPoint y: 316, distance: 72.9
click at [44, 316] on div "Pasta do job aqui . INTRODUÇÃO A pedido do FBL [PERSON_NAME], precisamos criar …" at bounding box center [479, 296] width 870 height 682
drag, startPoint x: 117, startPoint y: 307, endPoint x: 45, endPoint y: 314, distance: 71.8
click at [50, 312] on div "Pasta do job aqui . INTRODUÇÃO A pedido do FBL [PERSON_NAME], precisamos criar …" at bounding box center [479, 311] width 870 height 713
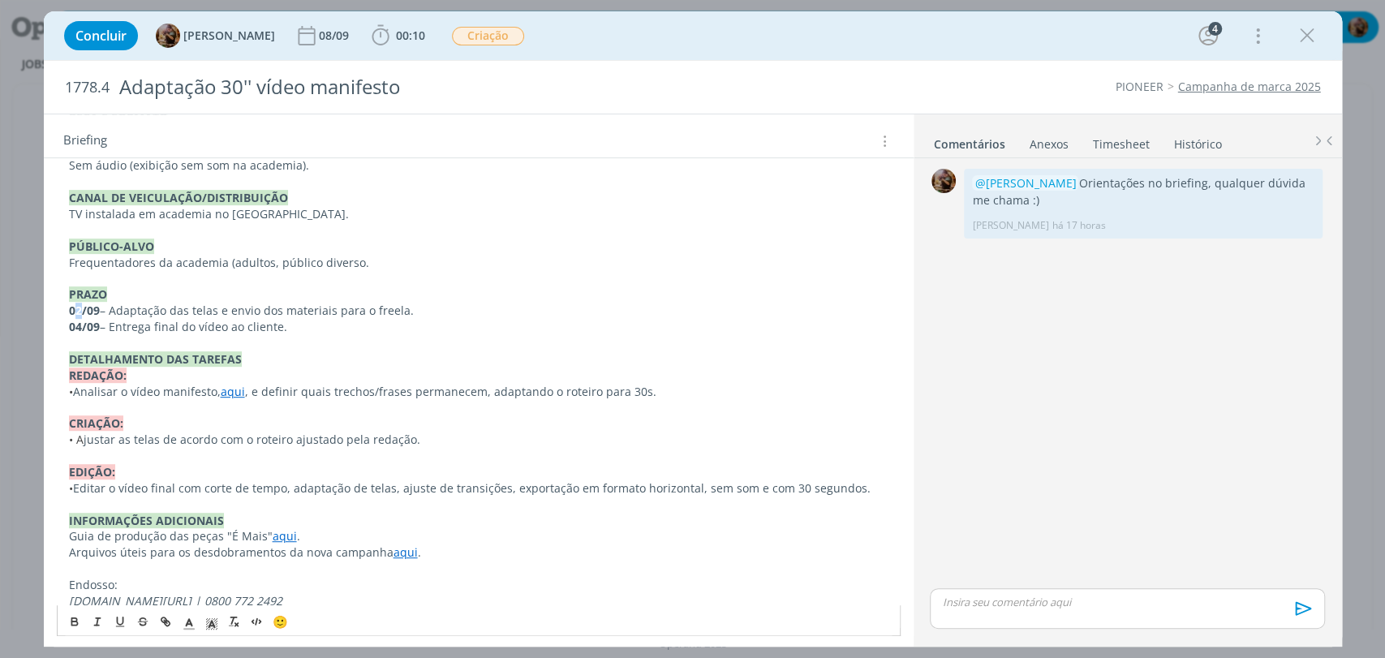
click at [76, 312] on strong "02/09" at bounding box center [84, 310] width 31 height 15
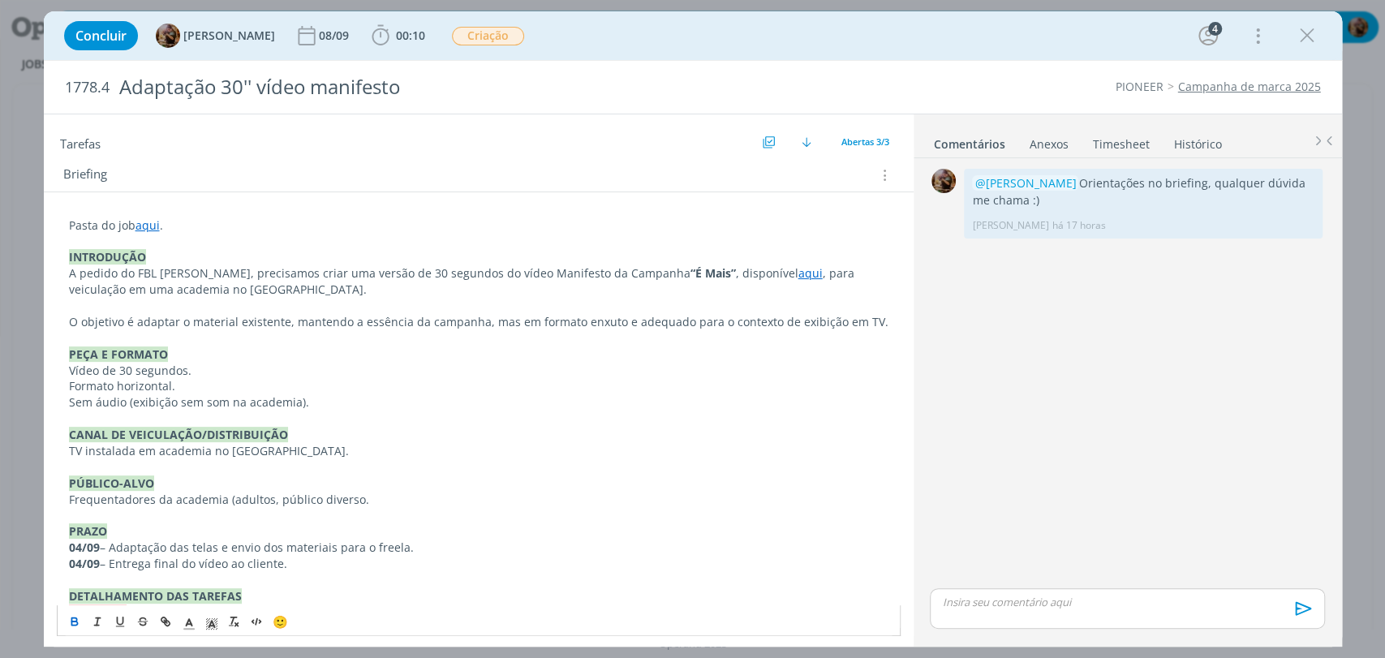
scroll to position [276, 0]
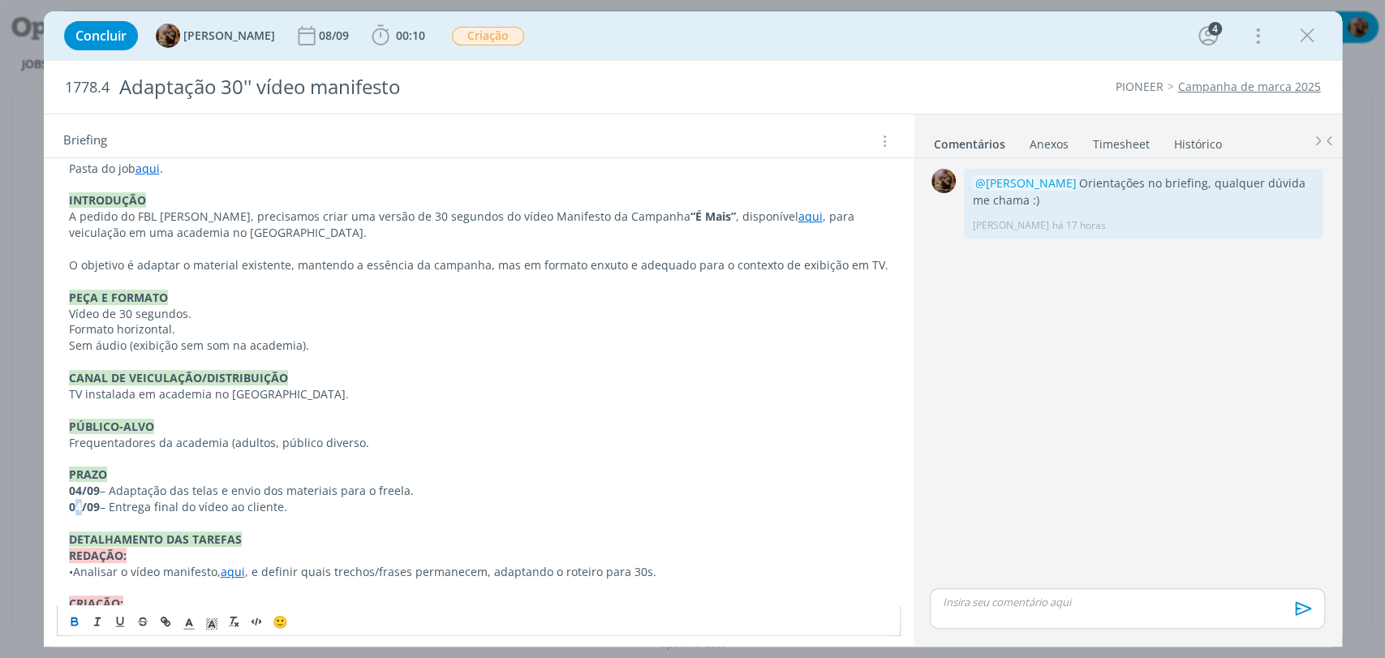
click at [78, 501] on strong "04/09" at bounding box center [84, 506] width 31 height 15
click at [320, 437] on p "Frequentadores da academia (adultos, público diverso." at bounding box center [478, 443] width 819 height 16
click at [354, 443] on p "Frequentadores da academia (adultos, público diverso." at bounding box center [478, 443] width 819 height 16
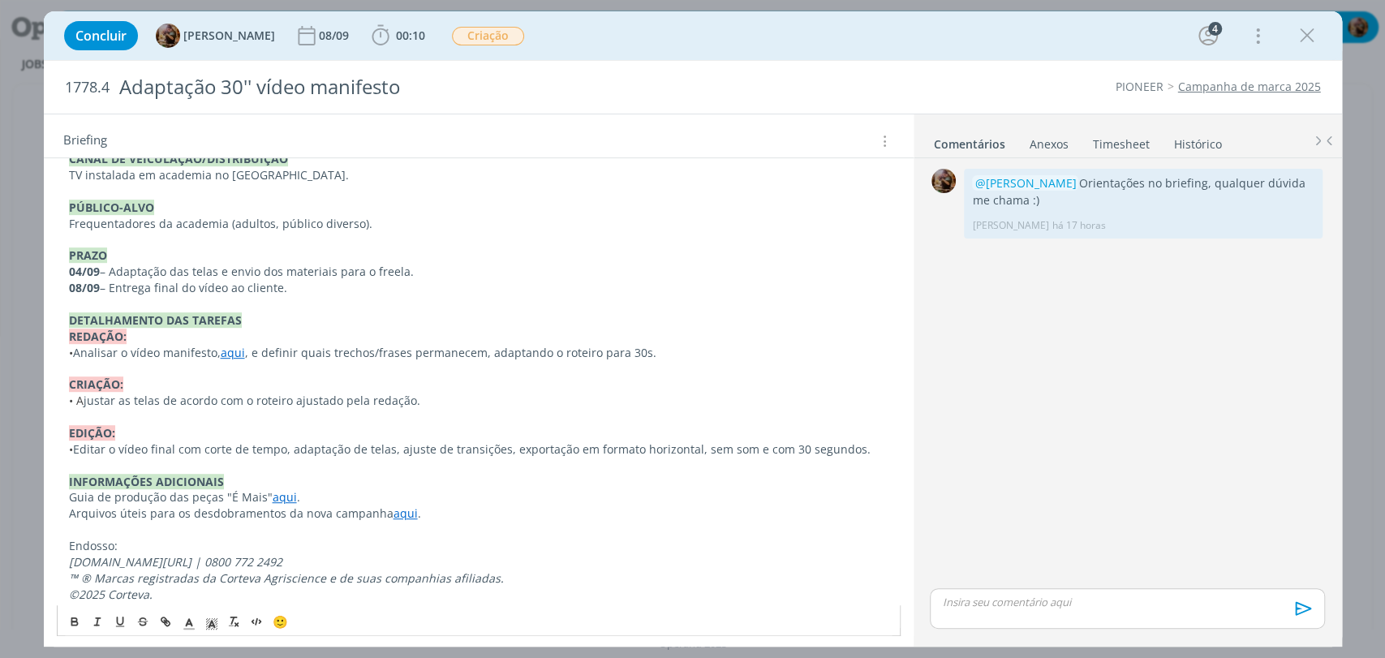
scroll to position [503, 0]
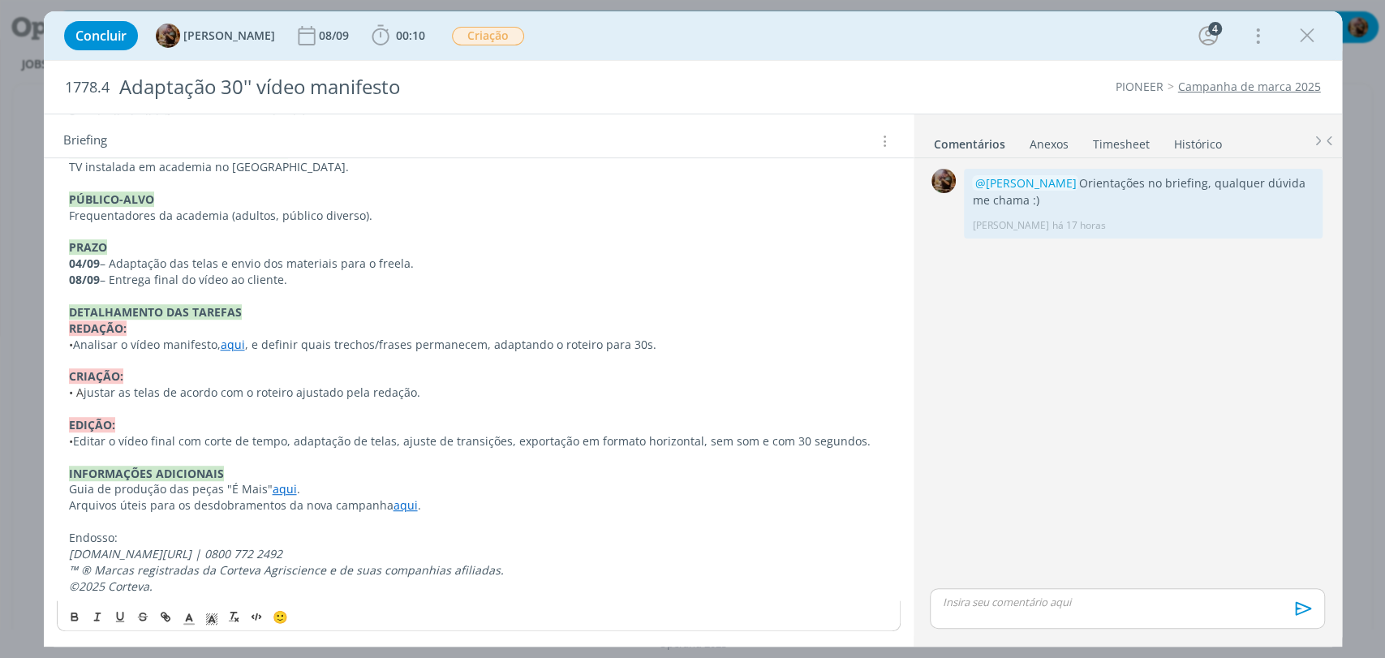
click at [231, 466] on p "INFORMAÇÕES ADICIONAIS" at bounding box center [478, 474] width 819 height 16
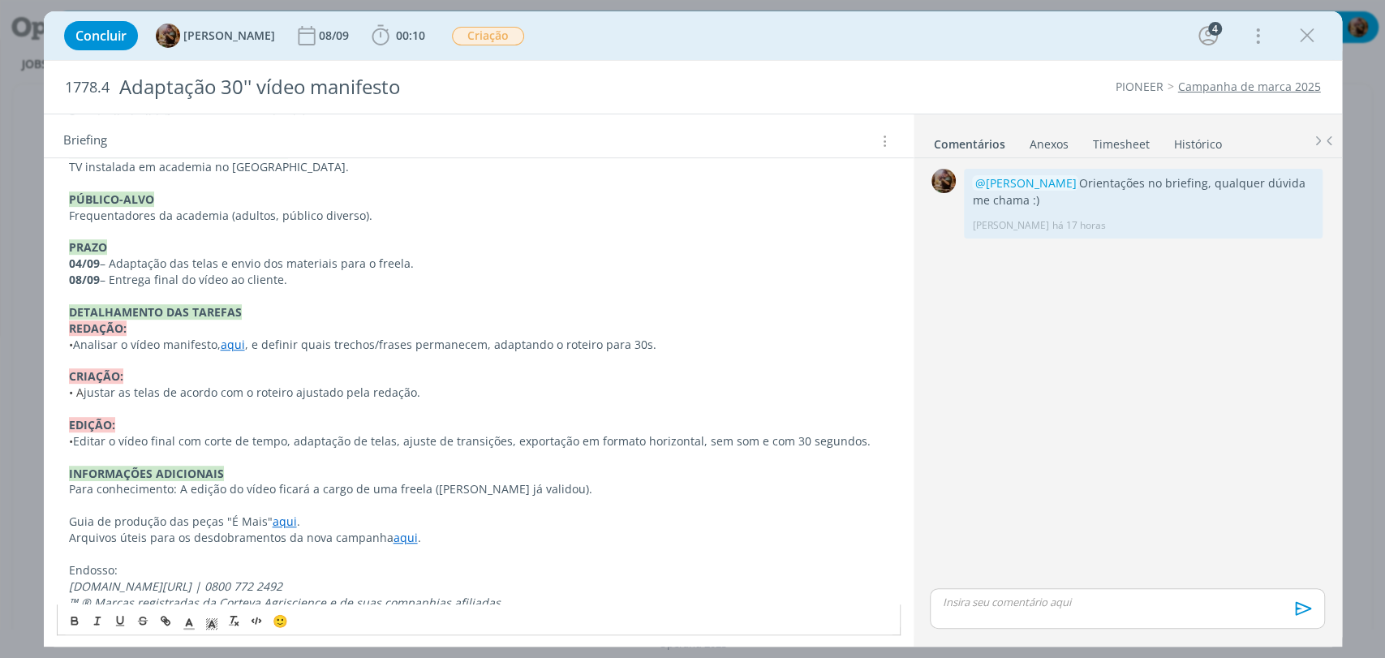
scroll to position [535, 0]
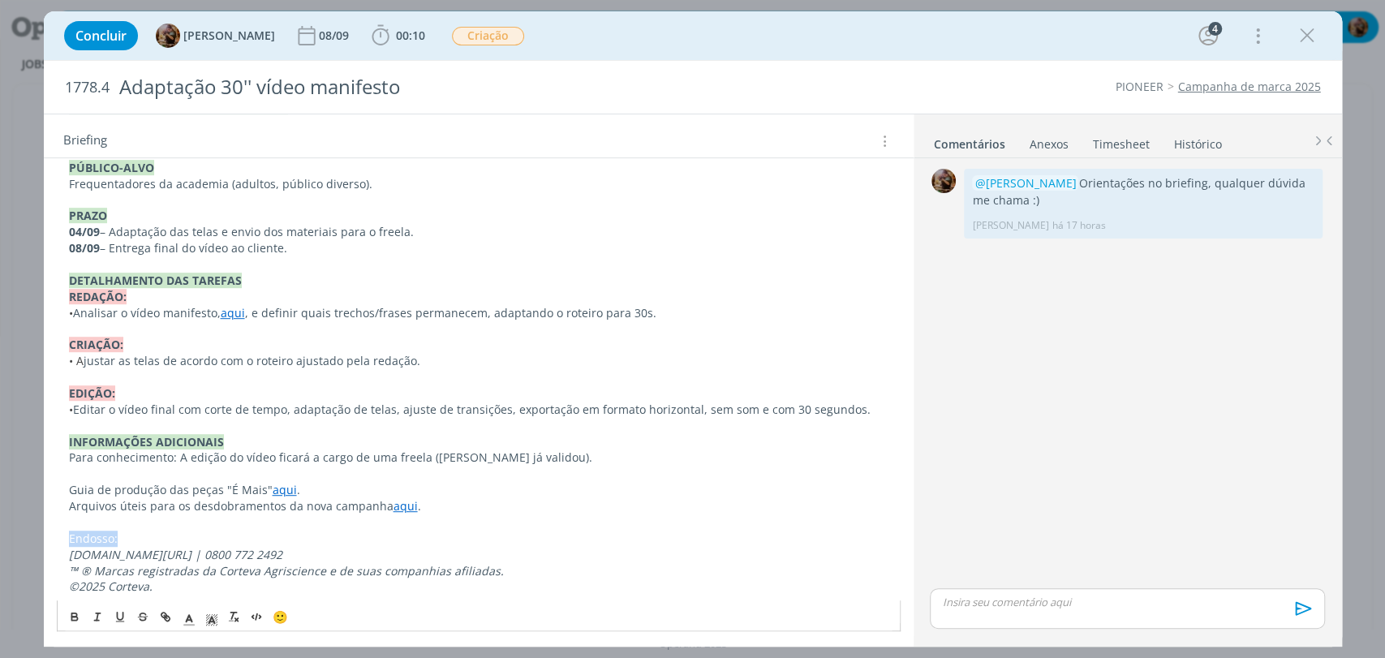
drag, startPoint x: 123, startPoint y: 536, endPoint x: 49, endPoint y: 540, distance: 73.9
click at [49, 540] on div "Pasta do job aqui . INTRODUÇÃO A pedido do FBL [PERSON_NAME], precisamos criar …" at bounding box center [479, 258] width 870 height 762
click at [80, 617] on button "dialog" at bounding box center [75, 616] width 23 height 19
click at [195, 514] on p "dialog" at bounding box center [478, 522] width 819 height 16
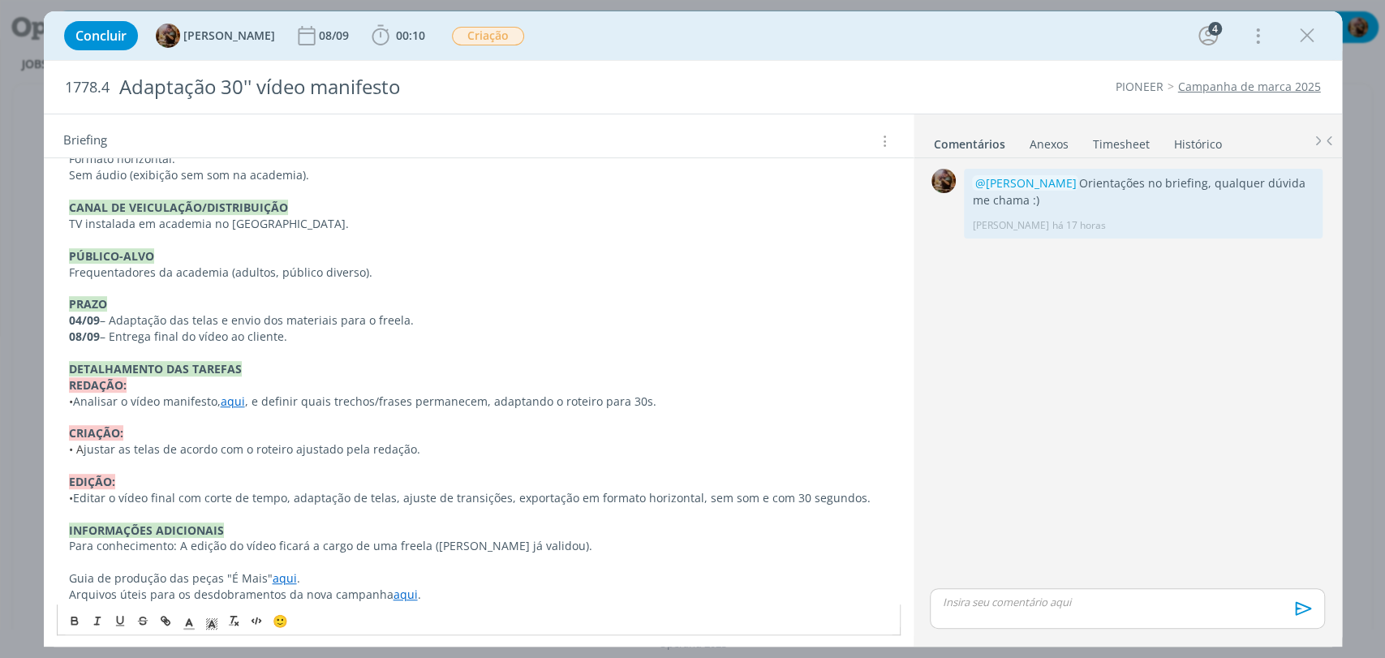
scroll to position [445, 0]
click at [871, 497] on p "• Editar o vídeo final com corte de tempo, adaptação de telas, ajuste de transi…" at bounding box center [478, 500] width 819 height 16
click at [808, 540] on p "Para conhecimento: A edição do vídeo ficará a cargo de uma freela ([PERSON_NAME…" at bounding box center [478, 548] width 819 height 16
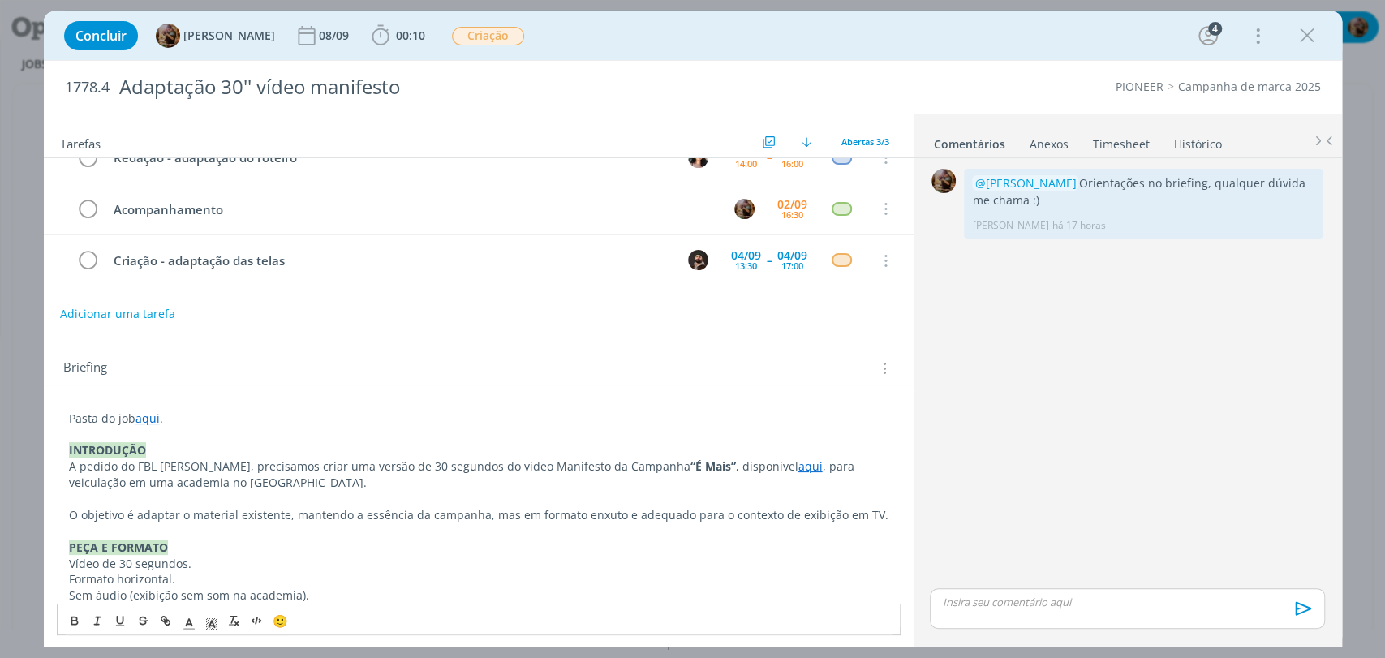
scroll to position [0, 0]
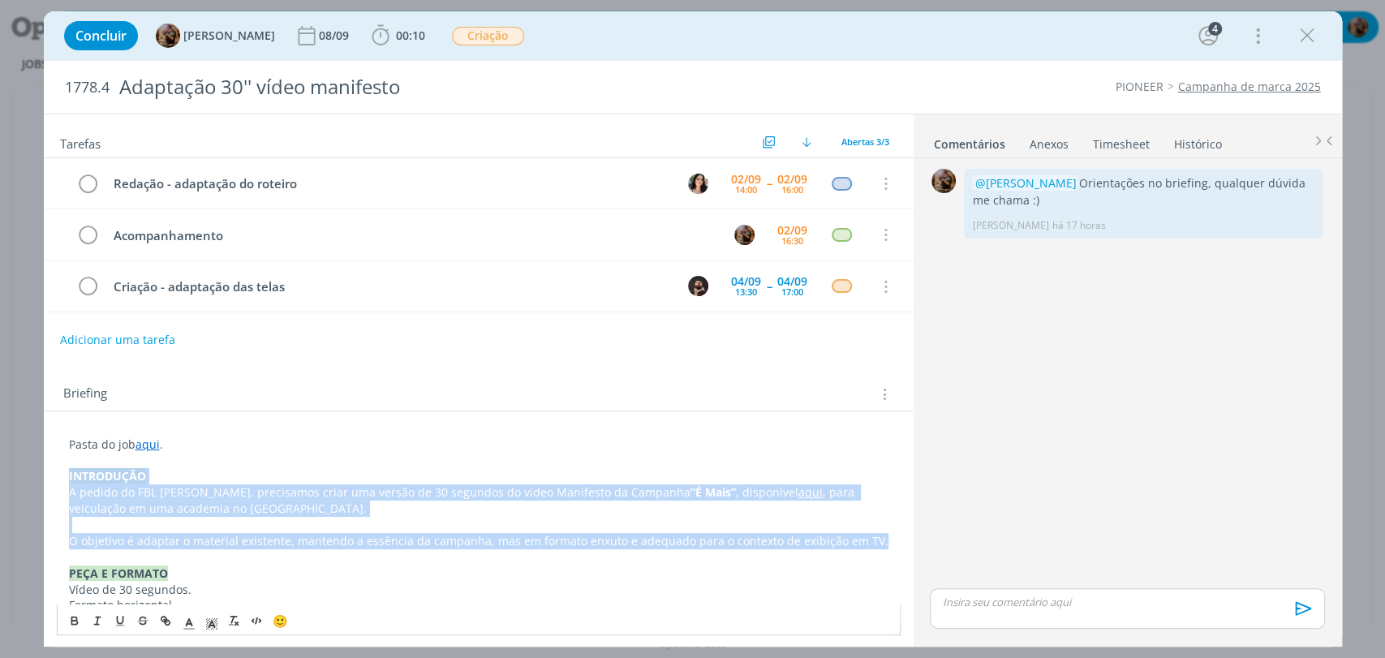
drag, startPoint x: 871, startPoint y: 540, endPoint x: 40, endPoint y: 482, distance: 833.7
click at [40, 482] on div "Concluir [PERSON_NAME] [DATE] 00:10 Iniciar Apontar Data * [DATE] Horas * 00:00…" at bounding box center [692, 329] width 1385 height 658
copy div "INTRODUÇÃO A pedido do FBL [PERSON_NAME], precisamos criar uma versão de 30 seg…"
click at [526, 514] on p "A pedido do FBL [PERSON_NAME], precisamos criar uma versão de 30 segundos do ví…" at bounding box center [478, 500] width 819 height 32
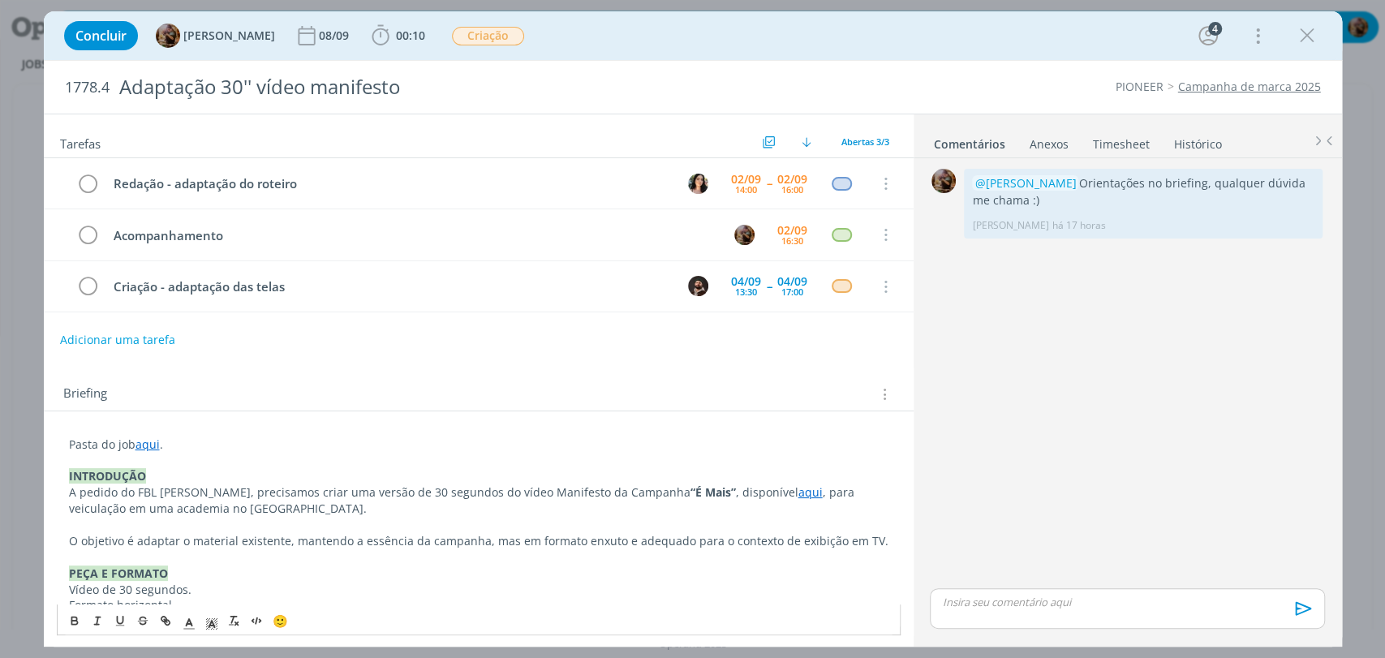
click at [371, 495] on p "A pedido do FBL [PERSON_NAME], precisamos criar uma versão de 30 segundos do ví…" at bounding box center [478, 500] width 819 height 32
click at [552, 495] on p "A pedido do FBL [PERSON_NAME], precisamos criar uma versão mais enxuta, com até…" at bounding box center [478, 500] width 819 height 32
click at [550, 493] on p "A pedido do FBL [PERSON_NAME], precisamos criar uma versão mais enxuta, com até…" at bounding box center [478, 500] width 819 height 32
drag, startPoint x: 557, startPoint y: 493, endPoint x: 398, endPoint y: 494, distance: 159.0
click at [398, 494] on p "A pedido do FBL [PERSON_NAME], precisamos criar uma versão mais enxuta, com até…" at bounding box center [478, 500] width 819 height 32
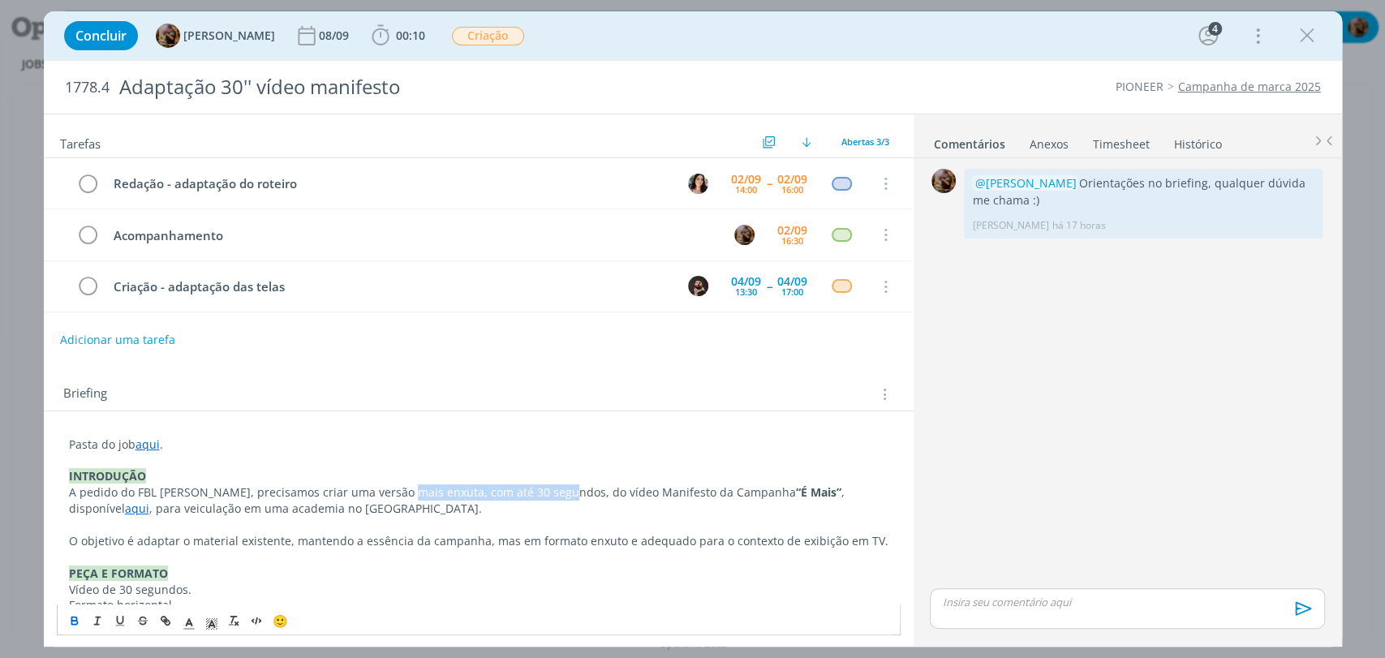
click at [71, 618] on icon "dialog" at bounding box center [74, 620] width 13 height 13
click at [320, 370] on div "Briefing Briefings Predefinidos Versões do Briefing Ver Briefing do Projeto" at bounding box center [479, 390] width 870 height 44
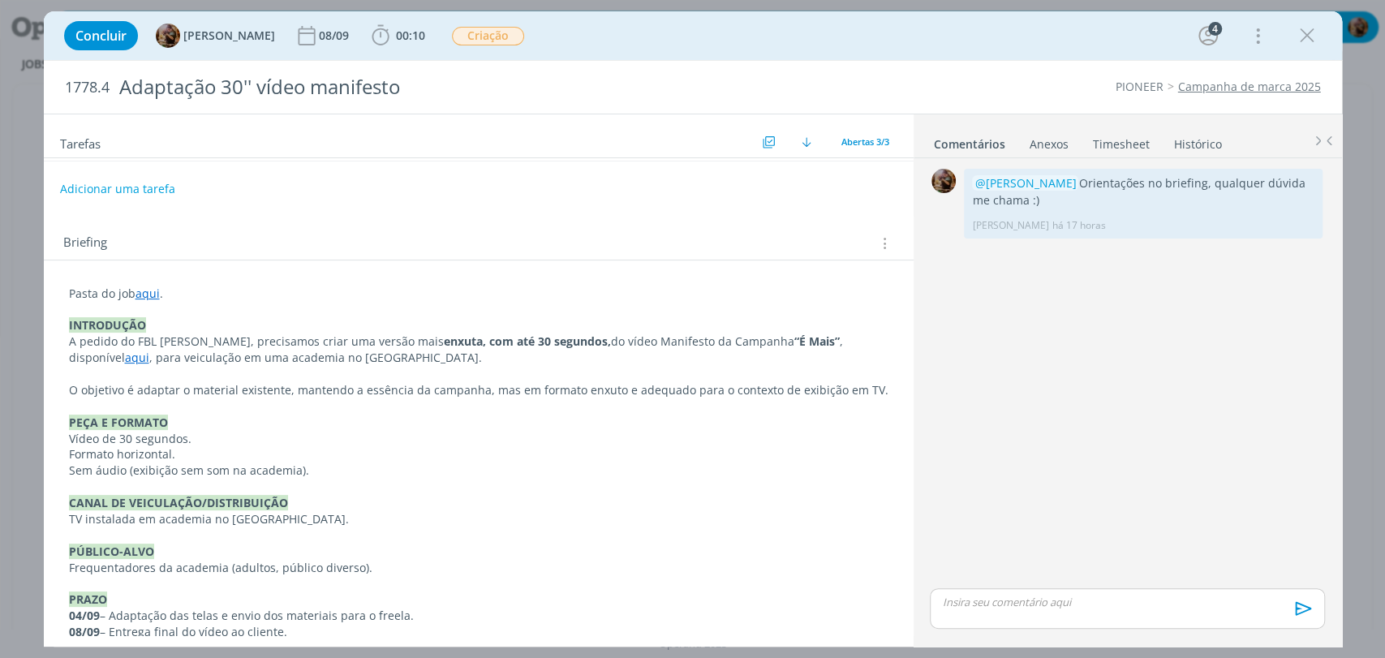
scroll to position [180, 0]
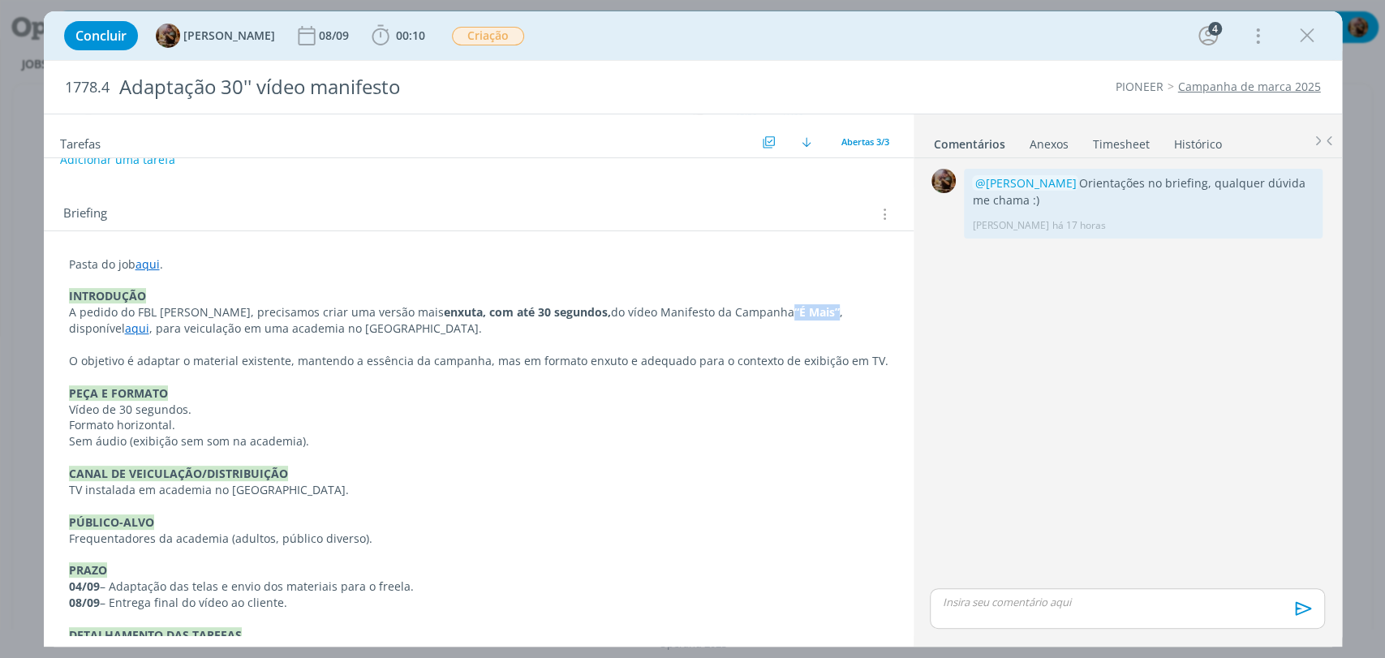
drag, startPoint x: 795, startPoint y: 313, endPoint x: 748, endPoint y: 308, distance: 47.4
click at [748, 308] on p "A pedido do FBL [PERSON_NAME], precisamos criar uma versão mais enxuta, com até…" at bounding box center [478, 320] width 819 height 32
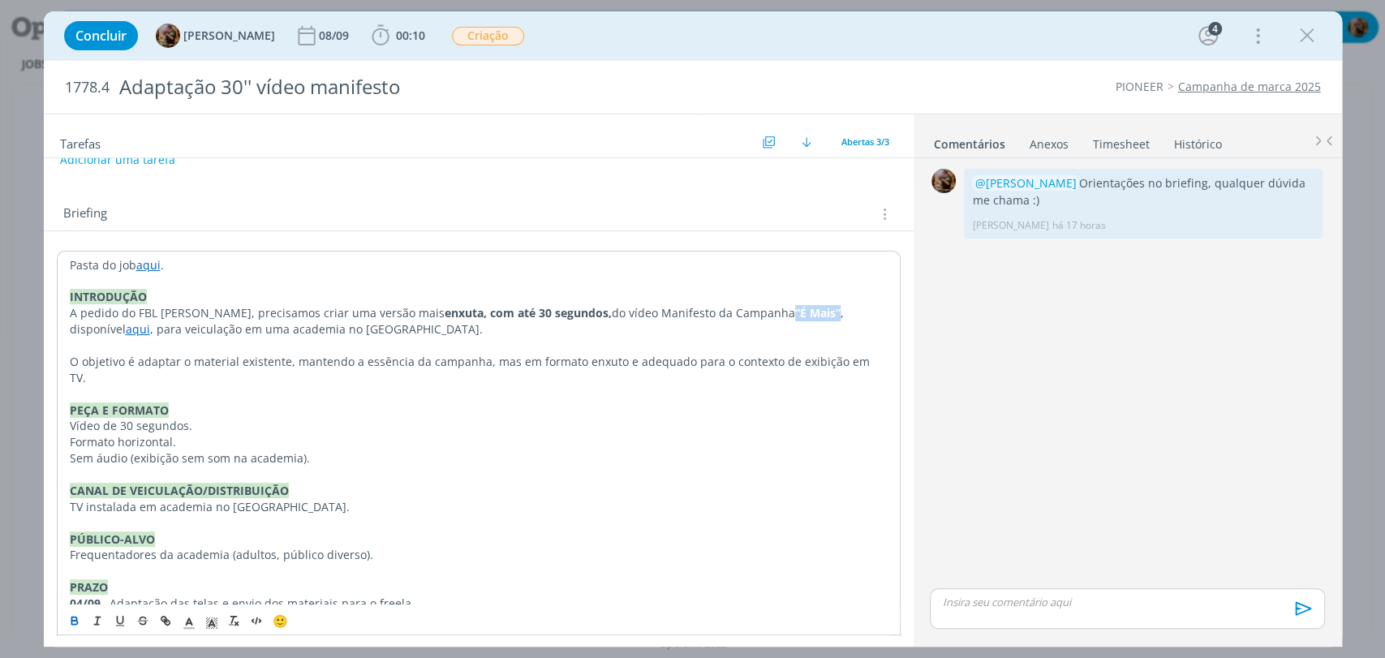
click at [65, 620] on button "dialog" at bounding box center [75, 620] width 23 height 19
click at [583, 418] on p "Vídeo de 30 segundos." at bounding box center [479, 426] width 818 height 16
click at [693, 314] on p "A pedido do FBL [PERSON_NAME], precisamos criar uma versão mais enxuta, com até…" at bounding box center [479, 321] width 818 height 32
click at [622, 316] on p "A pedido do FBL [PERSON_NAME], precisamos criar uma versão mais enxuta, com até…" at bounding box center [479, 321] width 818 height 32
click at [695, 222] on div "Briefing Briefings Predefinidos Versões do Briefing Ver Briefing do Projeto" at bounding box center [479, 209] width 870 height 44
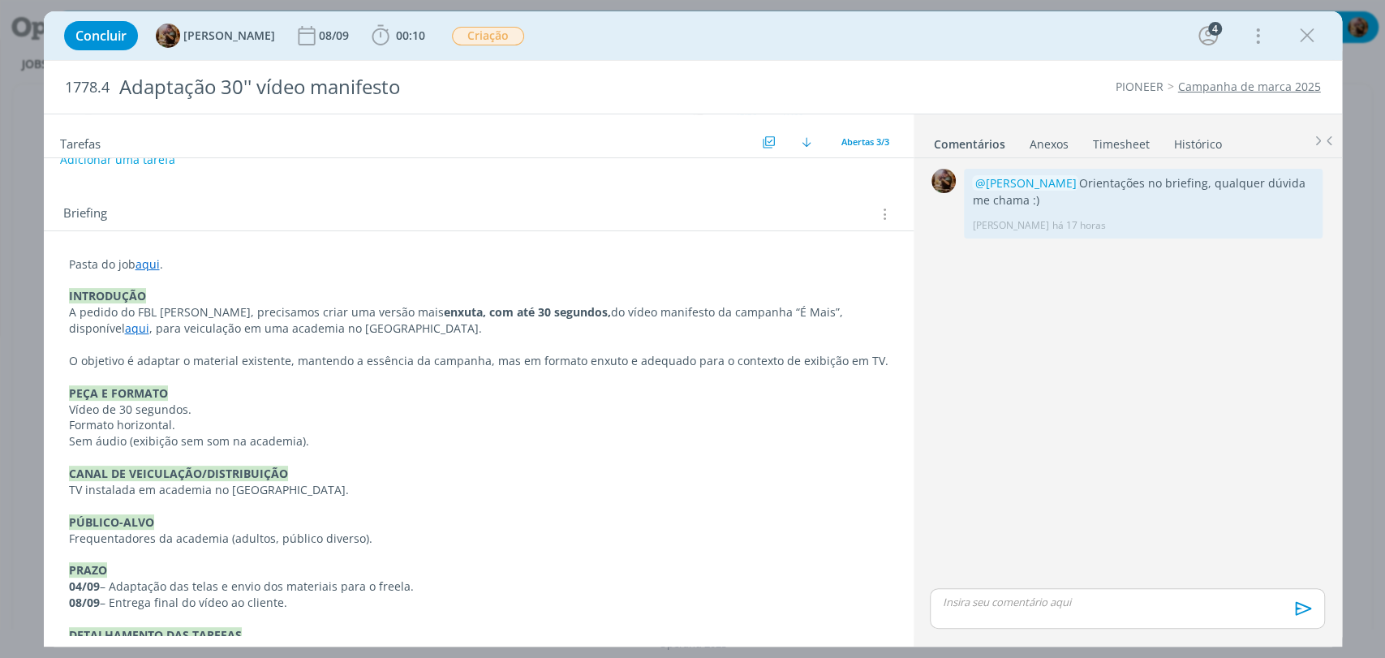
click at [305, 312] on p "A pedido do FBL [PERSON_NAME], precisamos criar uma versão mais enxuta, com até…" at bounding box center [478, 320] width 819 height 32
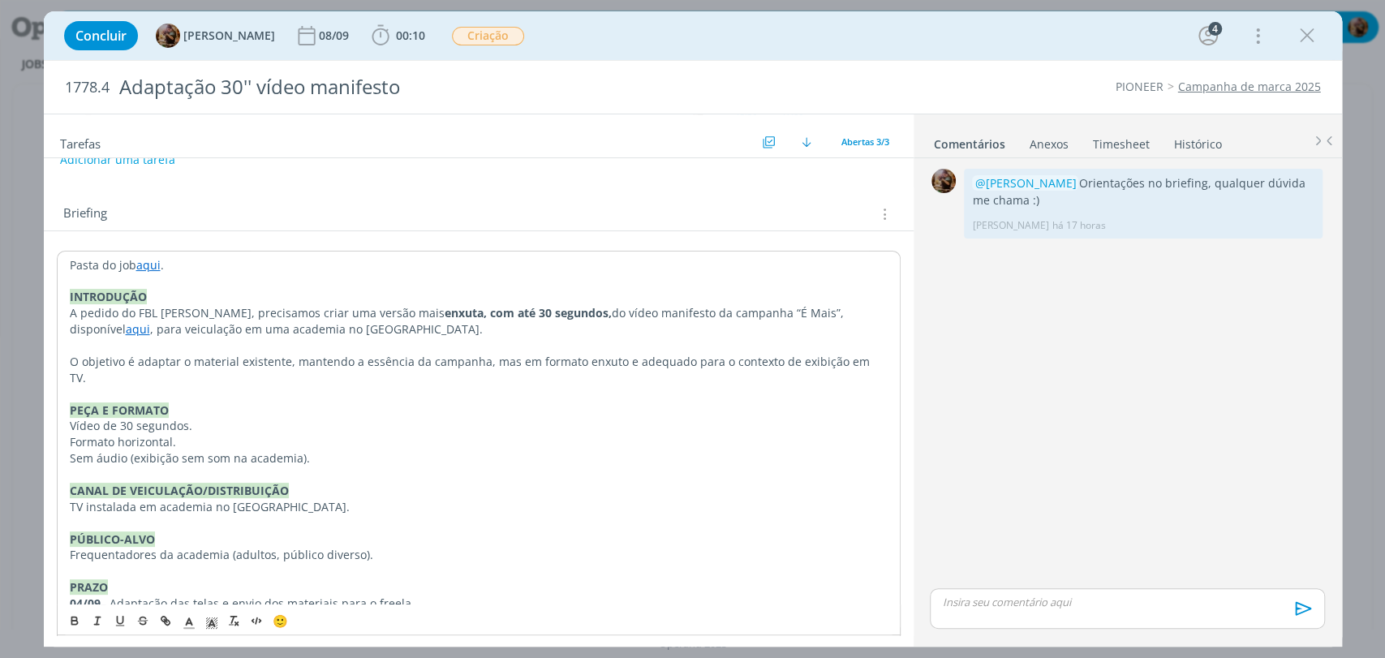
click at [665, 196] on div "Briefing Briefings Predefinidos Versões do Briefing Ver Briefing do Projeto" at bounding box center [479, 209] width 870 height 44
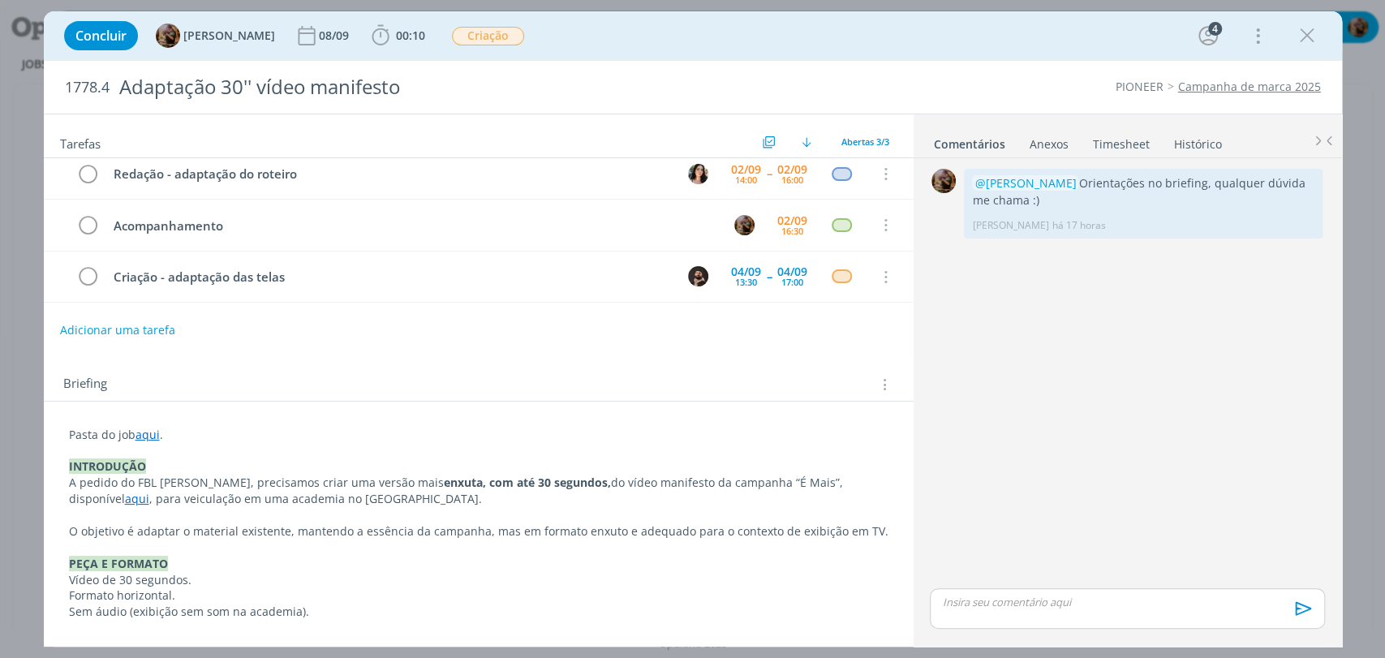
scroll to position [0, 0]
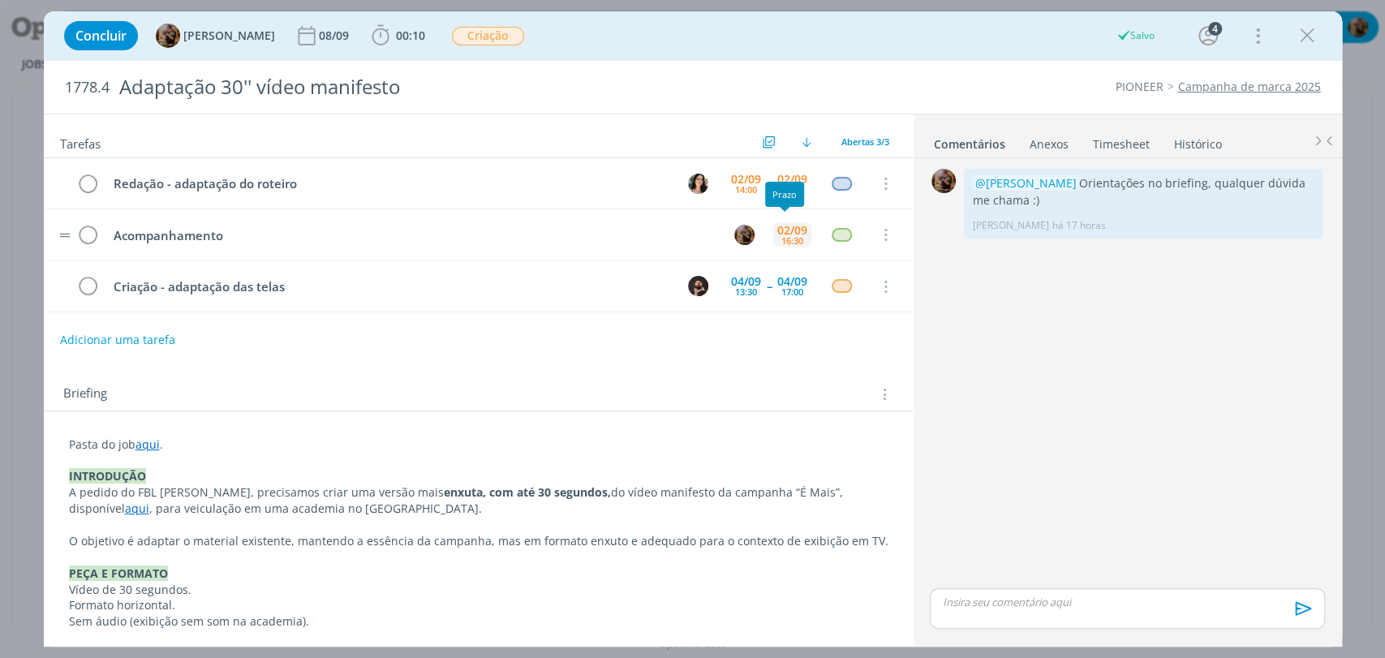
click at [780, 228] on div "02/09" at bounding box center [792, 230] width 30 height 11
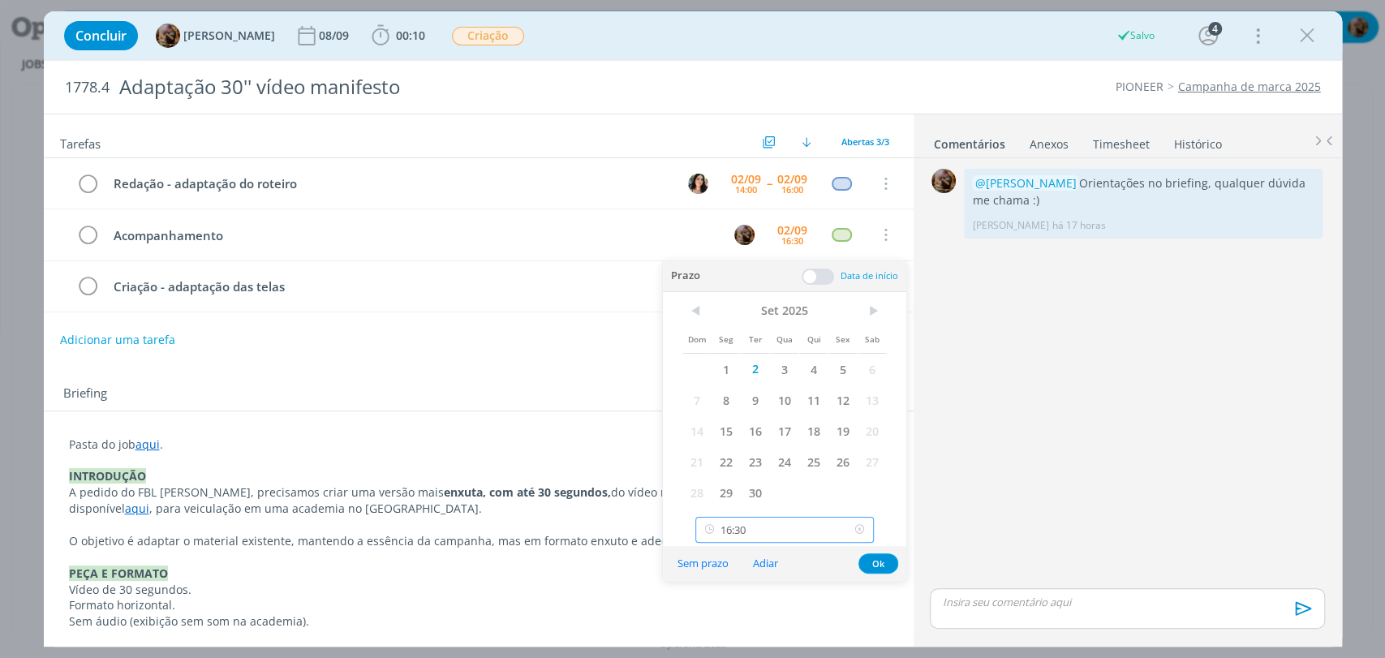
click at [772, 538] on input "16:30" at bounding box center [784, 530] width 178 height 26
click at [735, 452] on div "17:00" at bounding box center [786, 454] width 181 height 29
type input "17:00"
click at [871, 553] on button "Ok" at bounding box center [878, 563] width 40 height 20
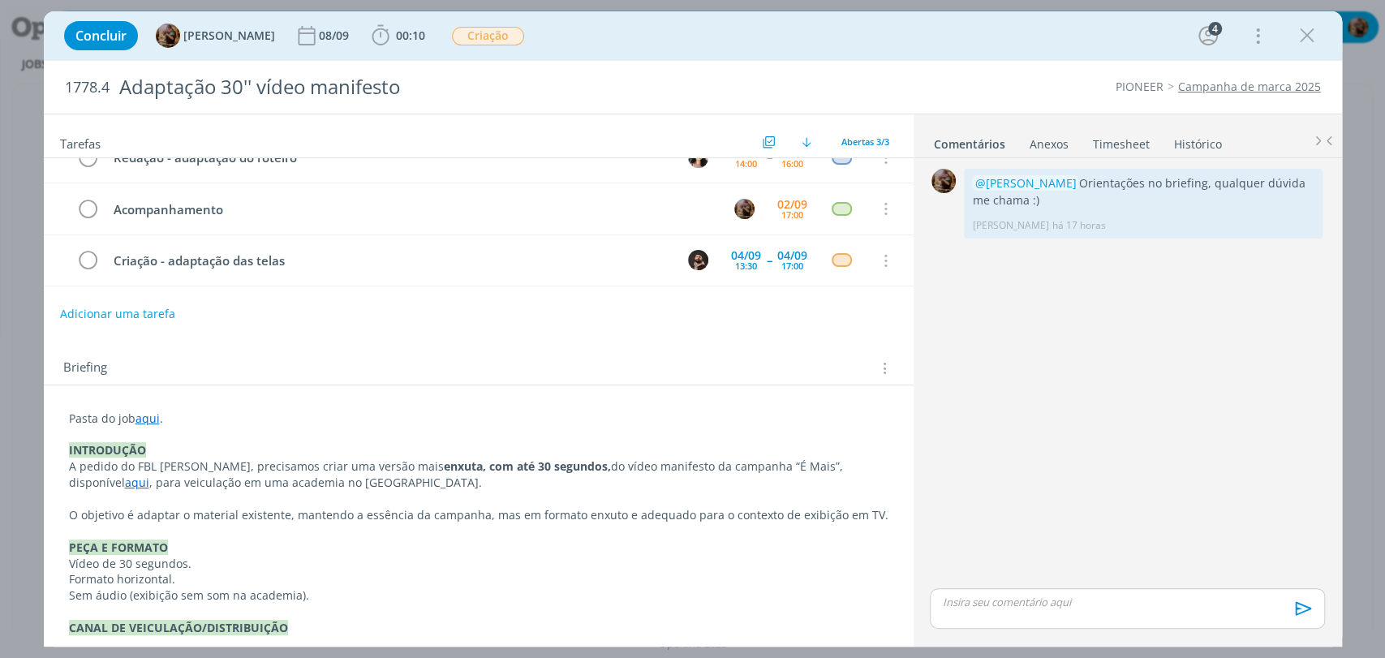
scroll to position [0, 0]
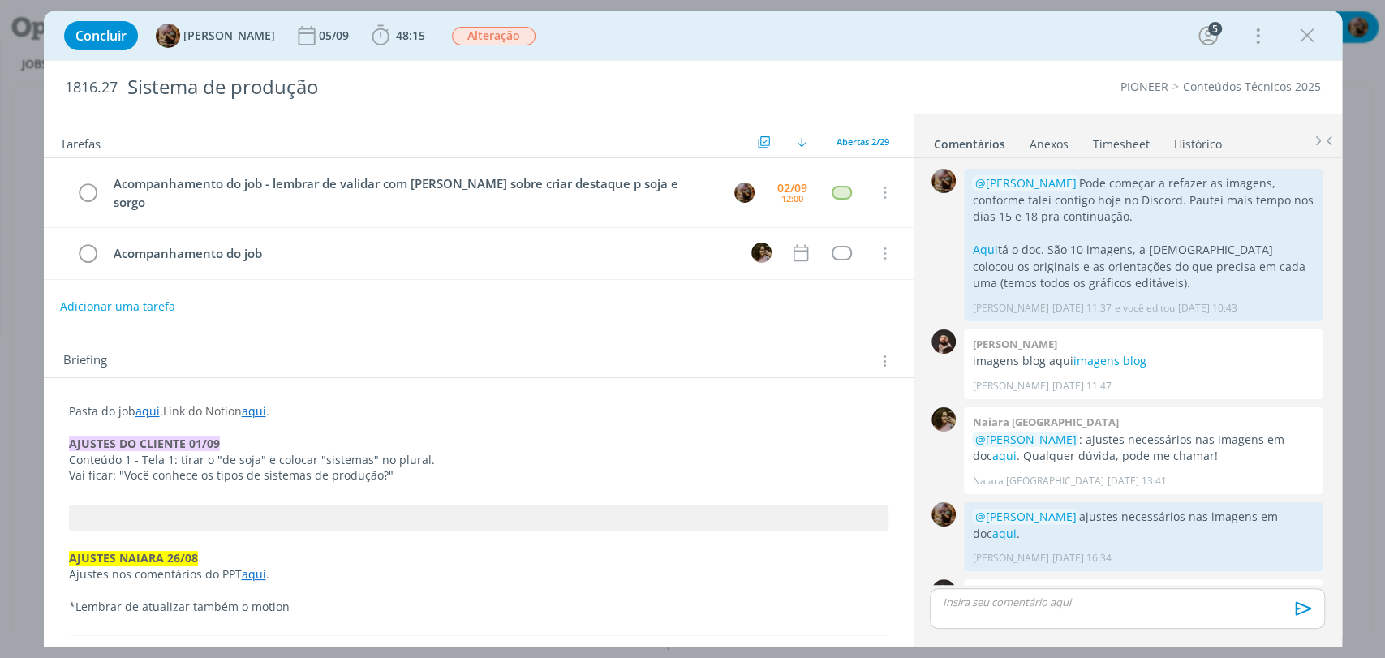
scroll to position [1516, 0]
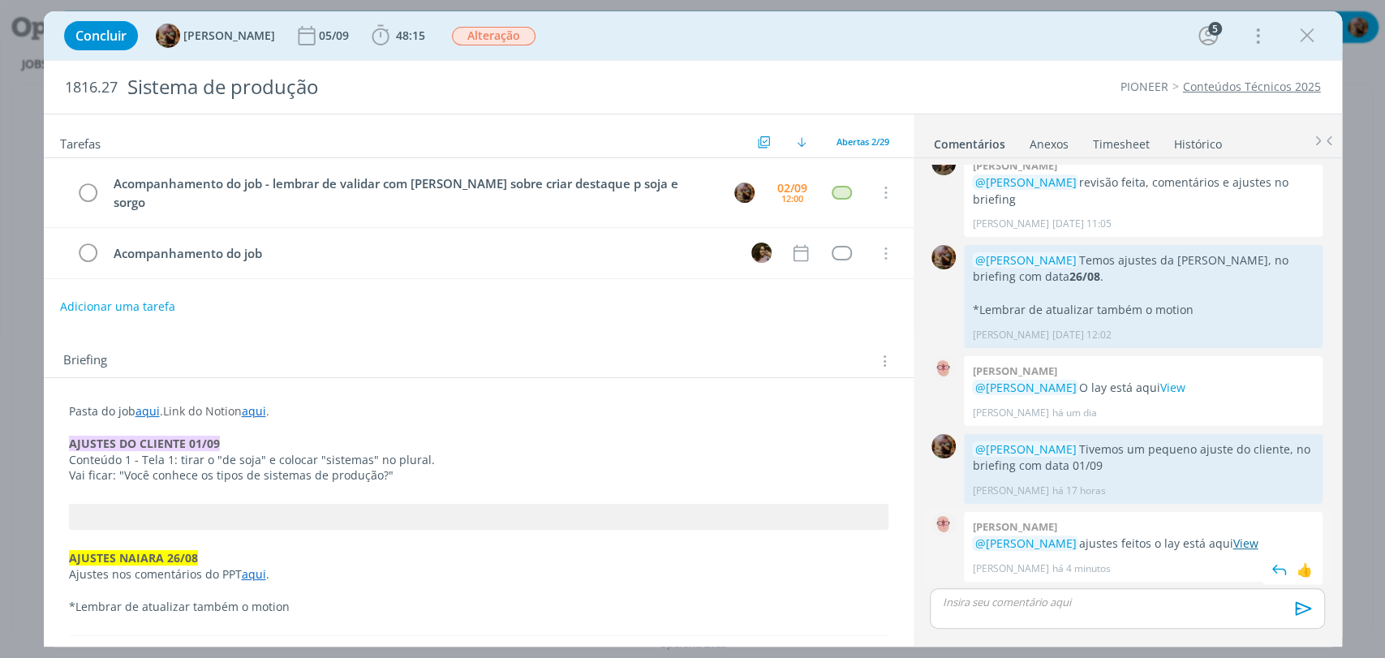
click at [1243, 544] on link "View" at bounding box center [1244, 542] width 25 height 15
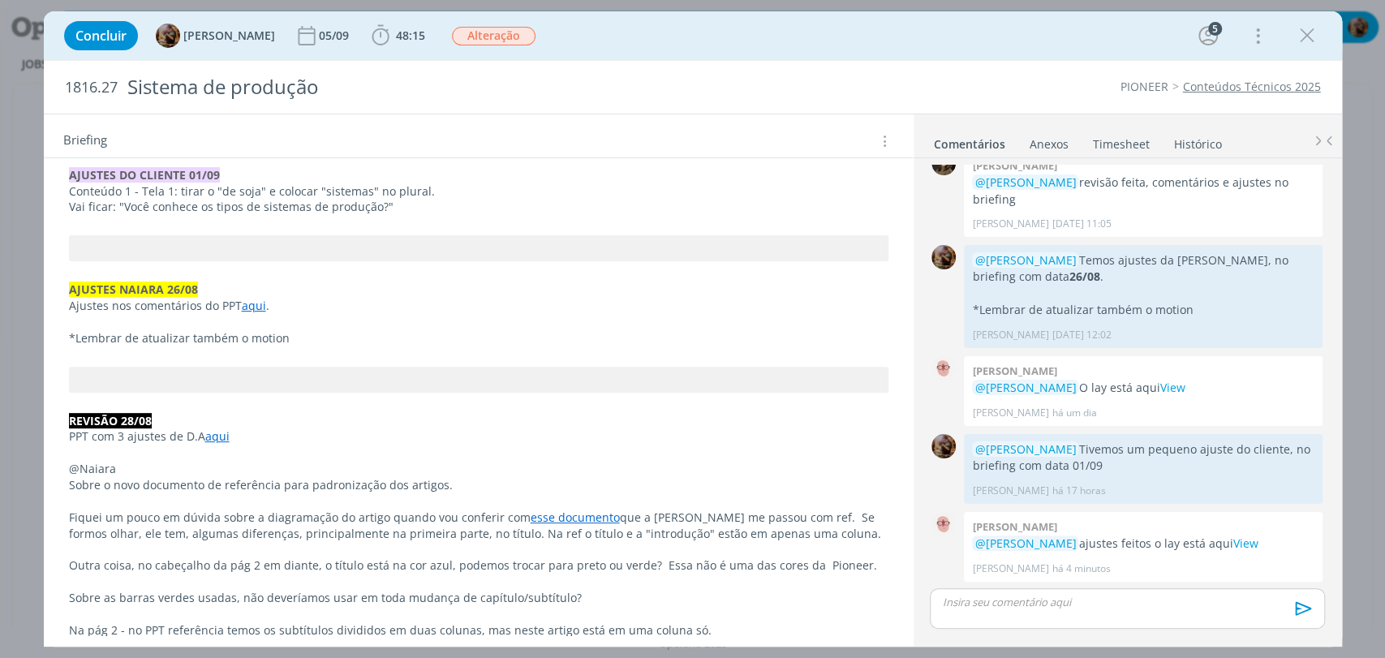
scroll to position [0, 0]
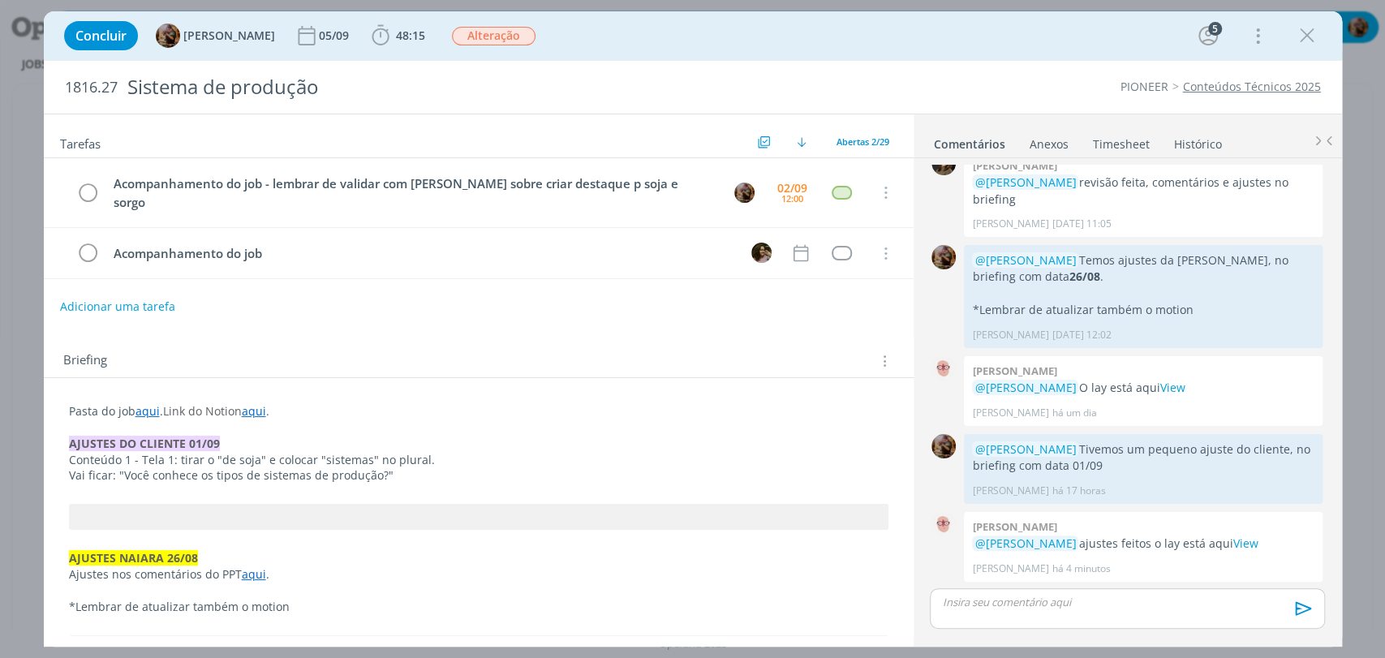
click at [1129, 146] on link "Timesheet" at bounding box center [1121, 141] width 58 height 24
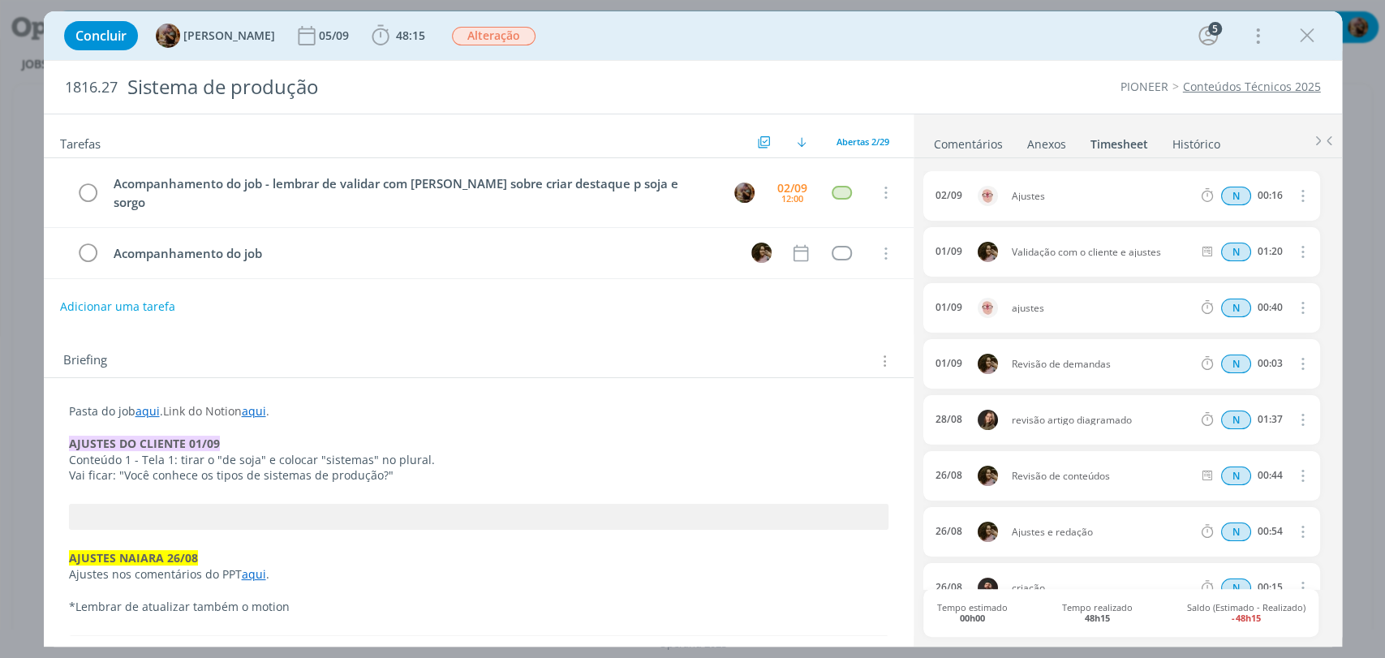
click at [987, 151] on link "Comentários" at bounding box center [968, 141] width 71 height 24
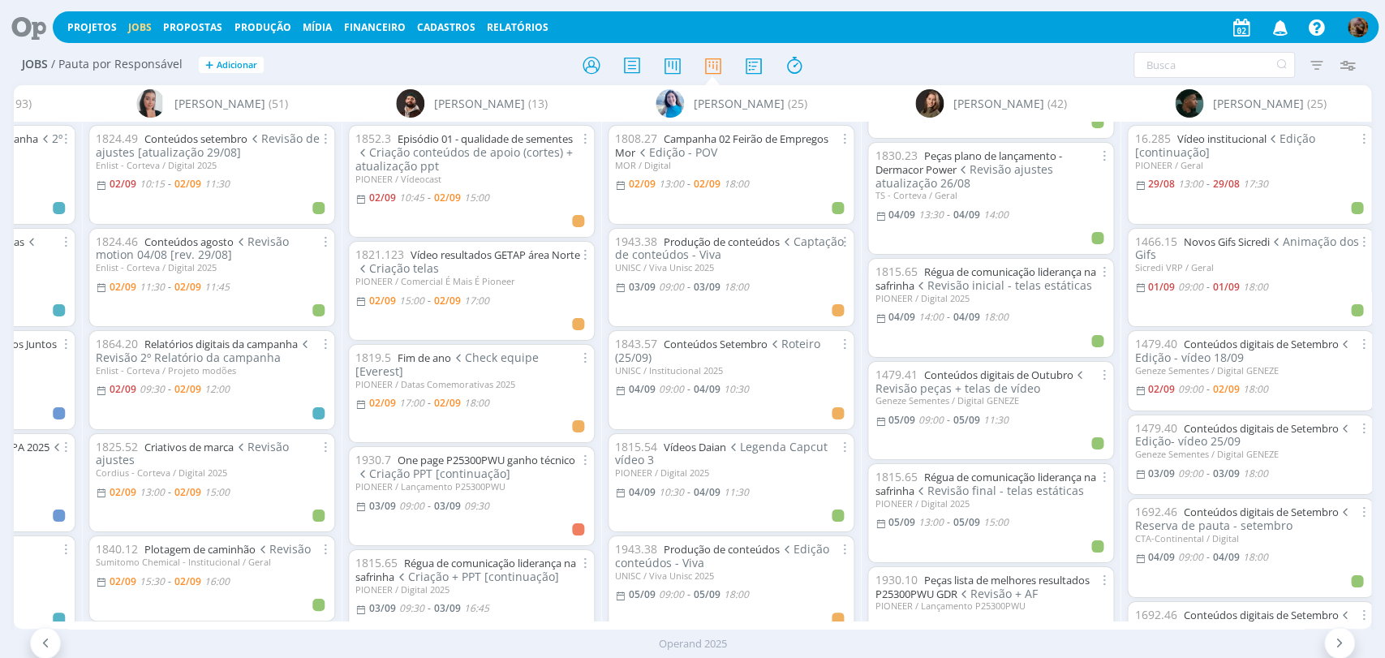
scroll to position [1623, 0]
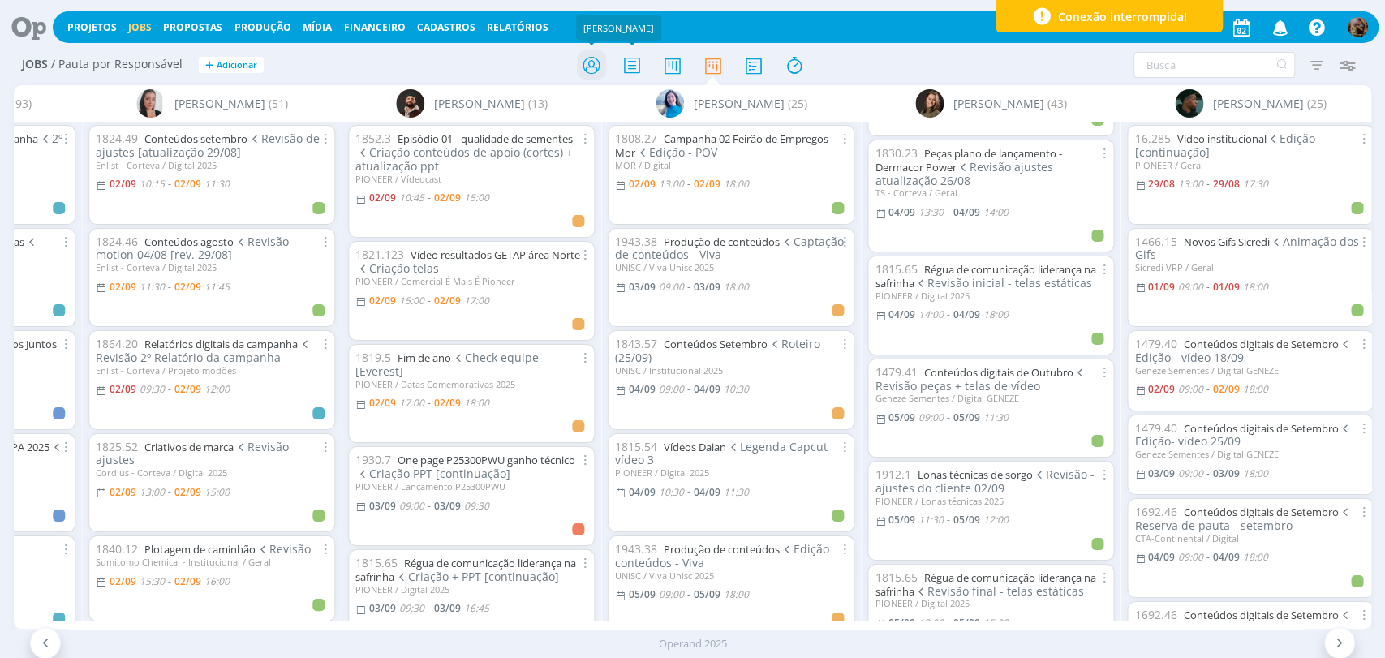
click at [592, 69] on icon at bounding box center [590, 65] width 29 height 32
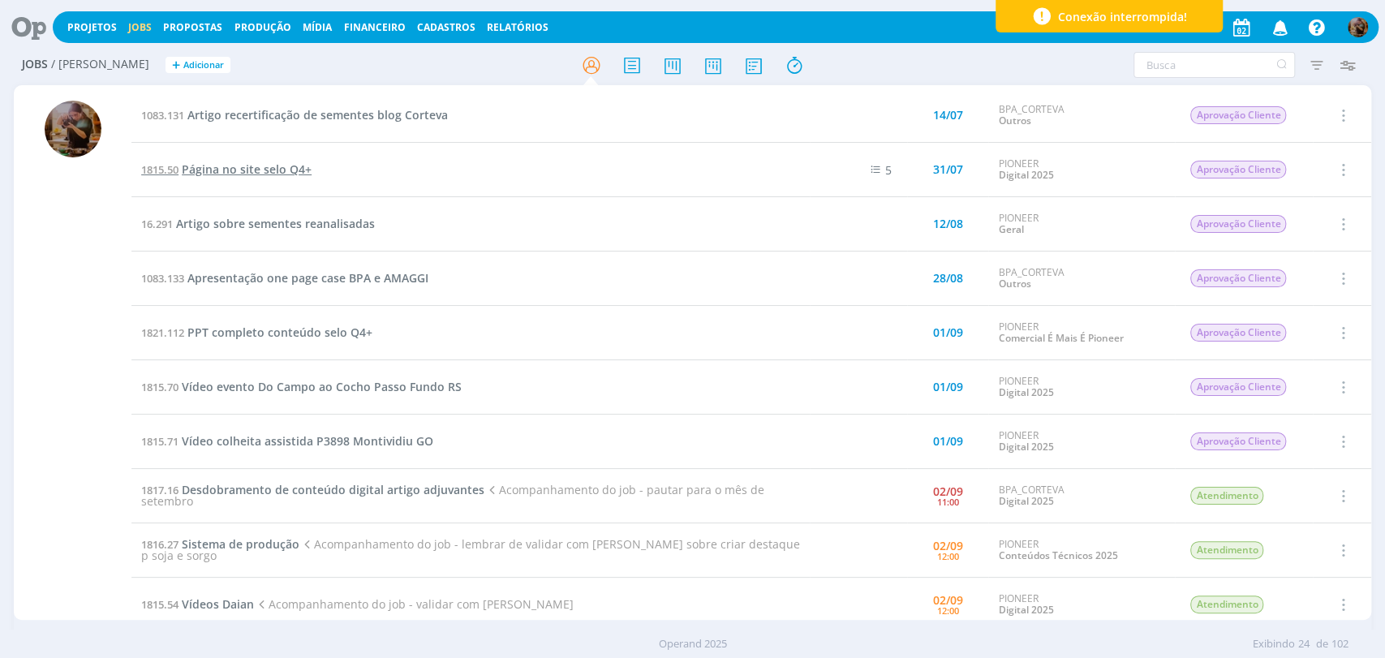
click at [282, 170] on span "Página no site selo Q4+" at bounding box center [247, 168] width 130 height 15
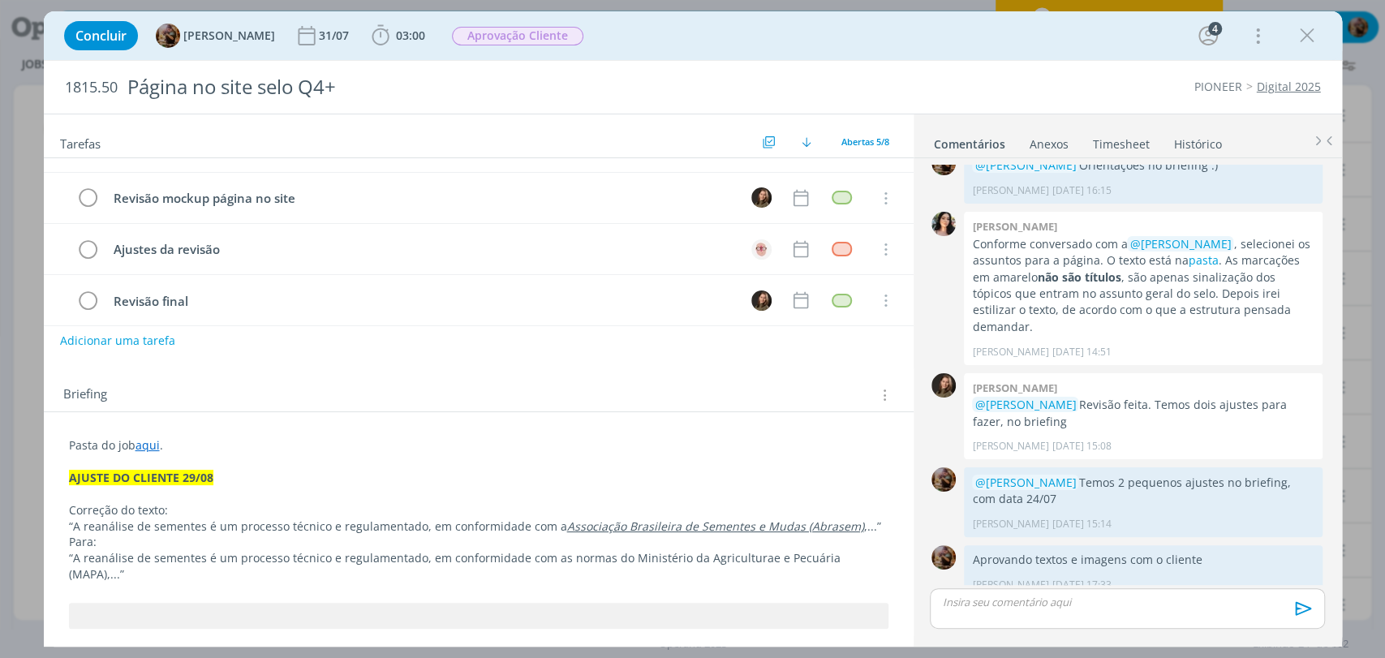
scroll to position [90, 0]
click at [277, 442] on p "Pasta do job aqui ." at bounding box center [478, 444] width 819 height 16
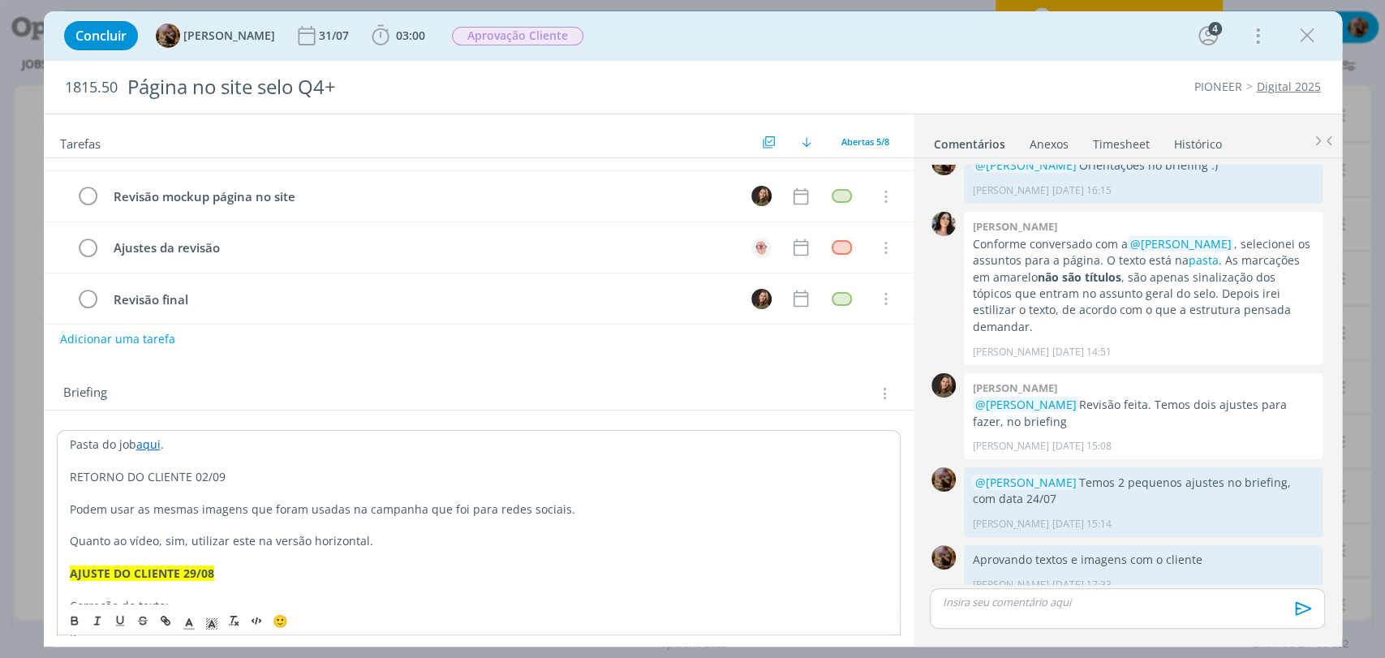
click at [104, 514] on span "Podem usar as mesmas imagens que foram usadas na campanha que foi para redes so…" at bounding box center [322, 508] width 505 height 15
drag, startPoint x: 231, startPoint y: 468, endPoint x: 68, endPoint y: 475, distance: 163.2
click at [70, 475] on p "RETORNO DO CLIENTE 02/09" at bounding box center [479, 477] width 818 height 16
click at [69, 617] on icon "dialog" at bounding box center [74, 620] width 13 height 13
click at [208, 624] on icon "dialog" at bounding box center [211, 624] width 15 height 15
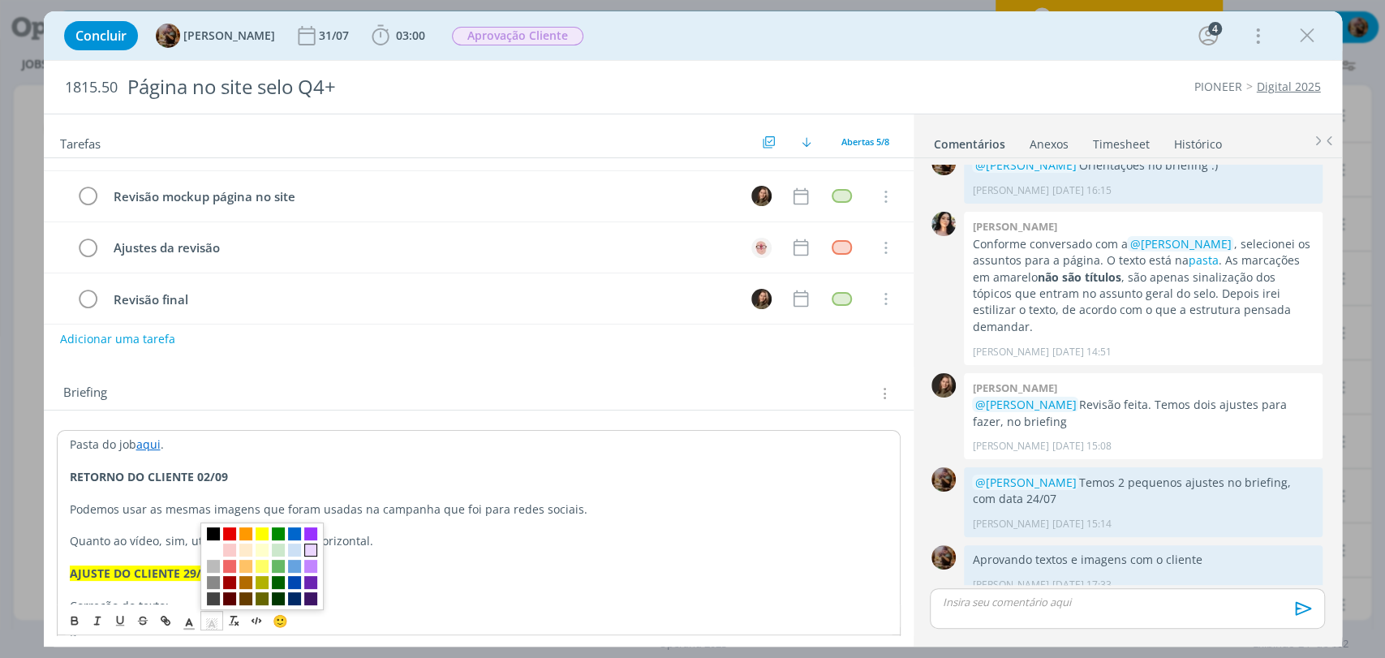
click at [312, 553] on span "dialog" at bounding box center [310, 550] width 13 height 13
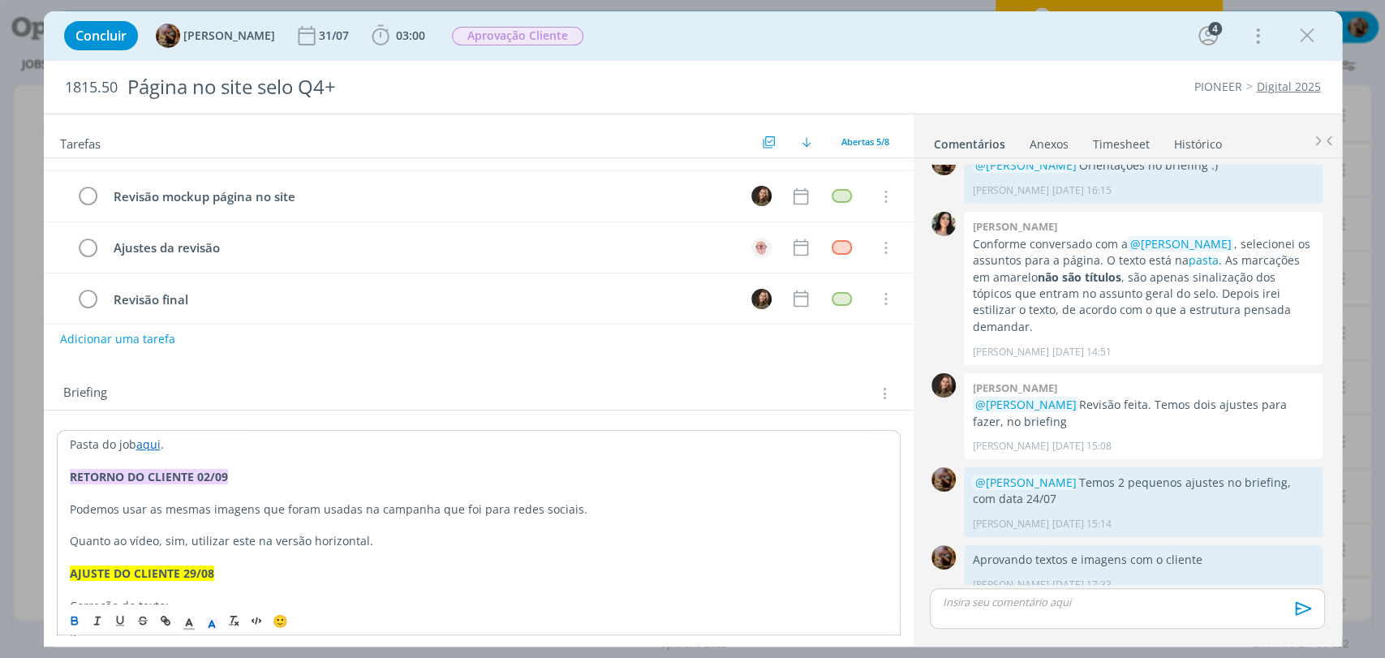
click at [208, 503] on span "Podemos usar as mesmas imagens que foram usadas na campanha que foi para redes …" at bounding box center [329, 508] width 518 height 15
click at [136, 531] on p "dialog" at bounding box center [479, 526] width 818 height 16
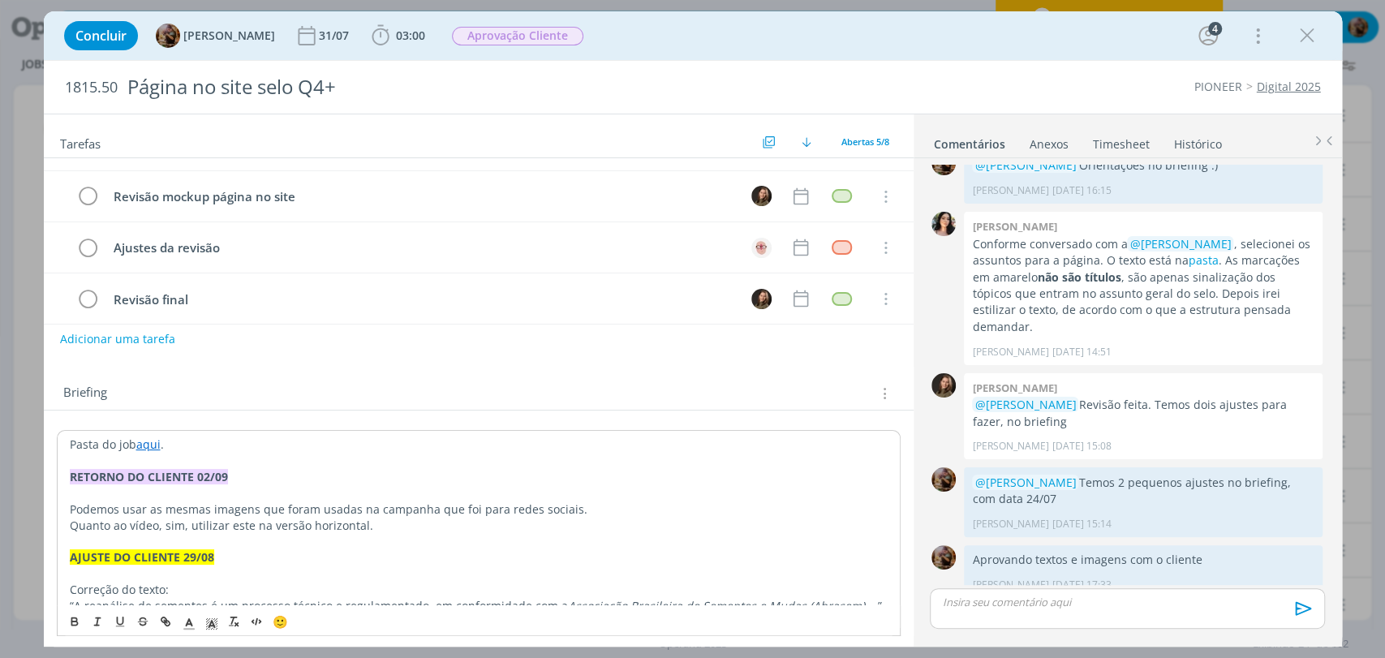
click at [434, 510] on span "Podemos usar as mesmas imagens que foram usadas na campanha que foi para redes …" at bounding box center [329, 508] width 518 height 15
click at [678, 505] on p "Podemos usar as mesmas imagens que foram usadas na campanha digital que foi par…" at bounding box center [479, 509] width 818 height 16
drag, startPoint x: 184, startPoint y: 527, endPoint x: 58, endPoint y: 527, distance: 125.8
click at [234, 527] on span "Podemos também utilizar este na versão horizontal." at bounding box center [211, 525] width 283 height 15
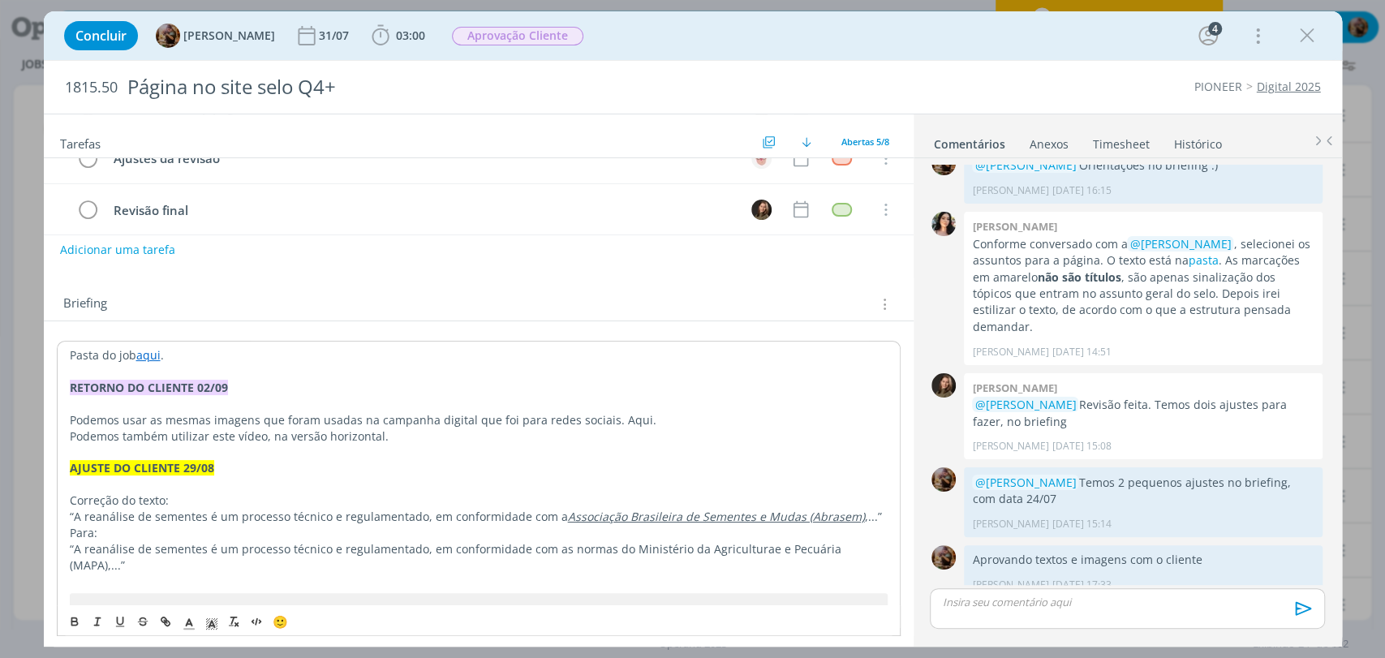
scroll to position [180, 0]
drag, startPoint x: 389, startPoint y: 424, endPoint x: 395, endPoint y: 444, distance: 21.1
click at [394, 443] on p "dialog" at bounding box center [479, 451] width 818 height 16
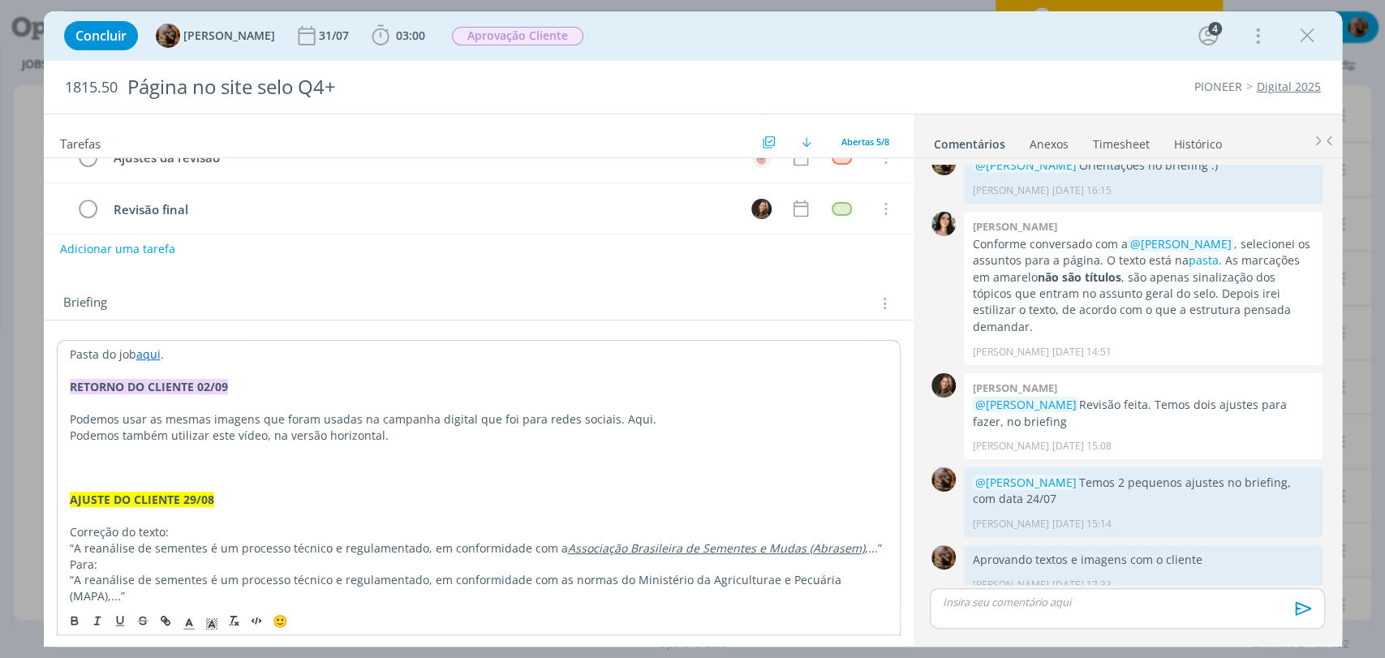
click at [358, 453] on p "dialog" at bounding box center [479, 451] width 818 height 16
click at [338, 469] on p "dialog" at bounding box center [479, 467] width 818 height 16
click at [253, 620] on polyline "dialog" at bounding box center [253, 621] width 2 height 3
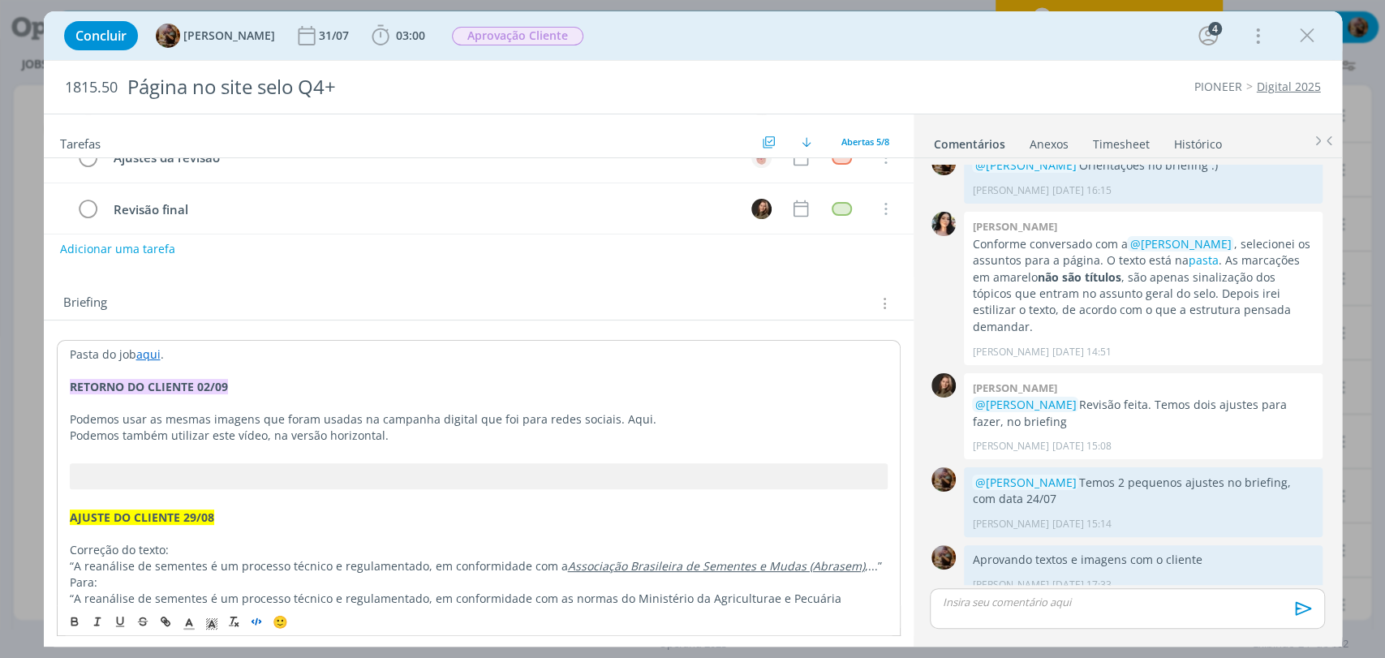
click at [656, 428] on p "Podemos também utilizar este vídeo, na versão horizontal." at bounding box center [479, 436] width 818 height 16
click at [677, 417] on p "Podemos usar as mesmas imagens que foram usadas na campanha digital que foi par…" at bounding box center [479, 419] width 818 height 16
click at [215, 397] on p "dialog" at bounding box center [478, 402] width 819 height 16
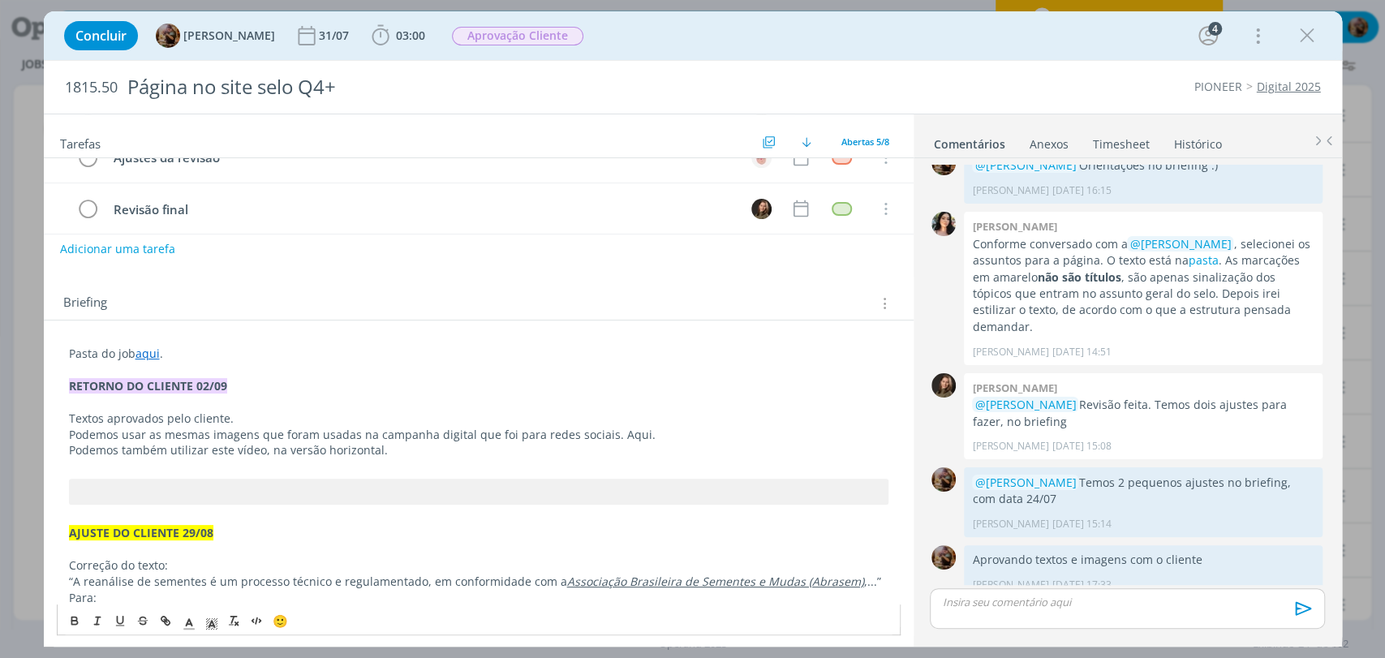
click at [527, 443] on p "Podemos também utilizar este vídeo, na versão horizontal." at bounding box center [478, 450] width 819 height 16
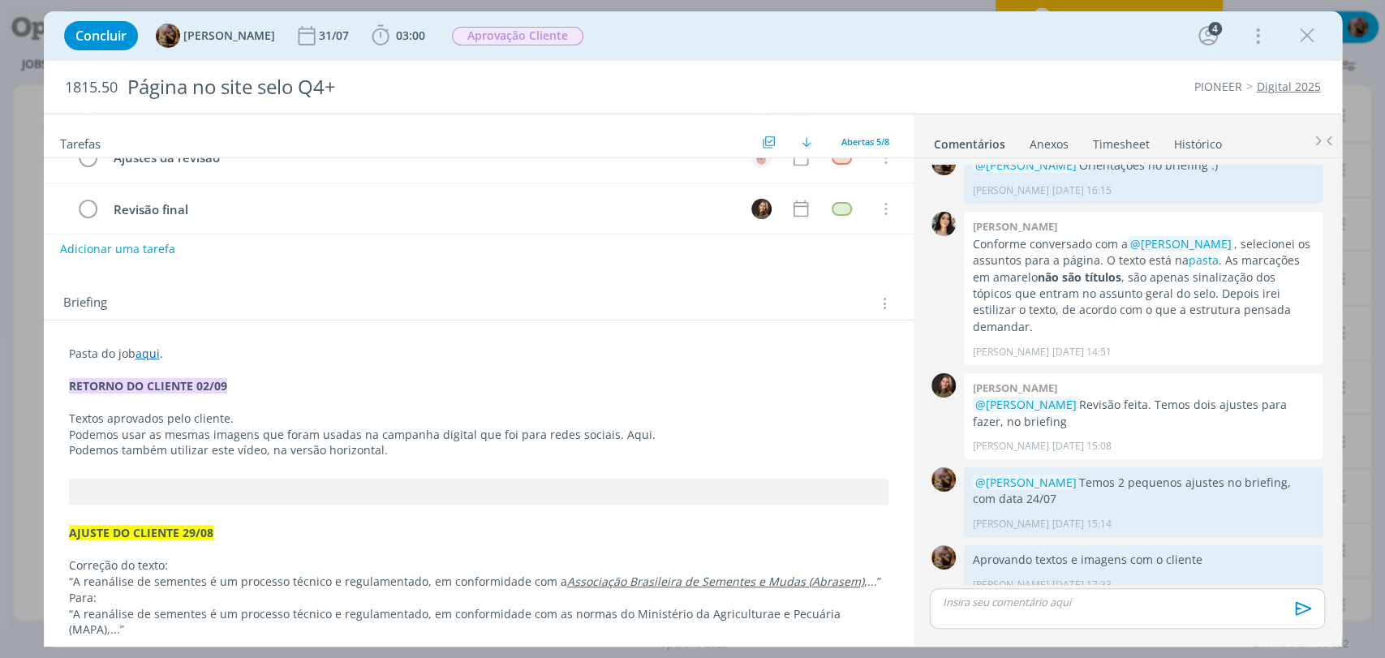
click at [247, 449] on span "Podemos também utilizar este vídeo, na versão horizontal." at bounding box center [228, 449] width 319 height 15
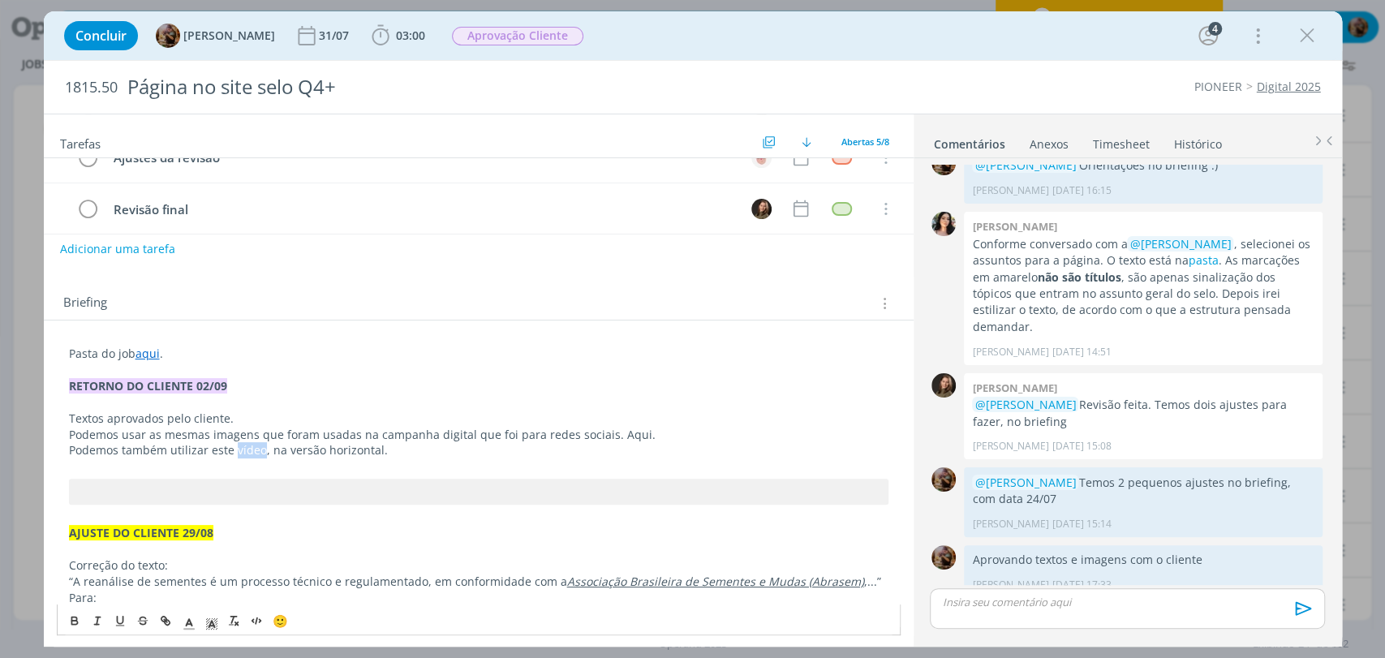
click at [247, 449] on span "Podemos também utilizar este vídeo, na versão horizontal." at bounding box center [228, 449] width 319 height 15
click at [165, 621] on icon "dialog" at bounding box center [167, 623] width 5 height 5
paste input "https://sobeae.sharepoint.com/:v:/s/SOBEAE/EX4xTWc8cV9Cg4MM6d0f4D8Bsj4ilDArdy3o…"
click at [357, 413] on p "Textos aprovados pelo cliente." at bounding box center [478, 419] width 819 height 16
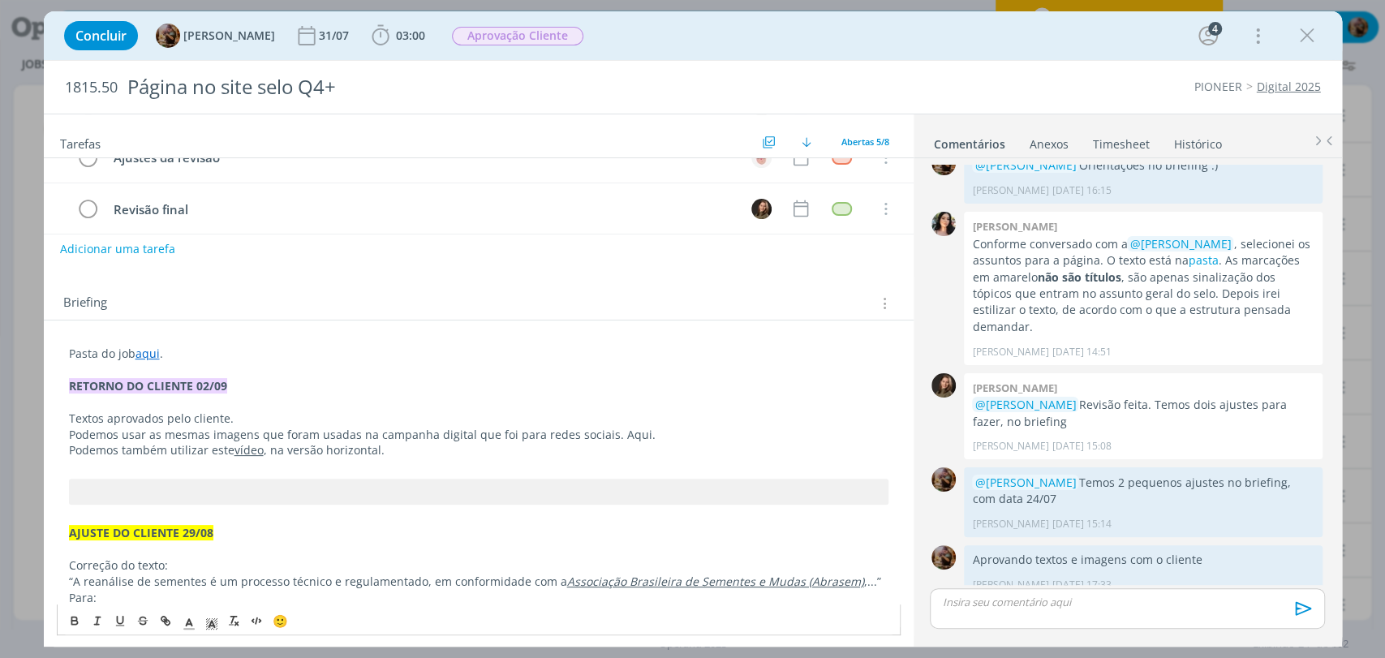
click at [248, 456] on link "vídeo" at bounding box center [248, 449] width 29 height 15
click at [189, 629] on line "dialog" at bounding box center [189, 629] width 10 height 0
click at [263, 538] on span "dialog" at bounding box center [239, 567] width 123 height 88
click at [273, 530] on span "dialog" at bounding box center [271, 533] width 13 height 13
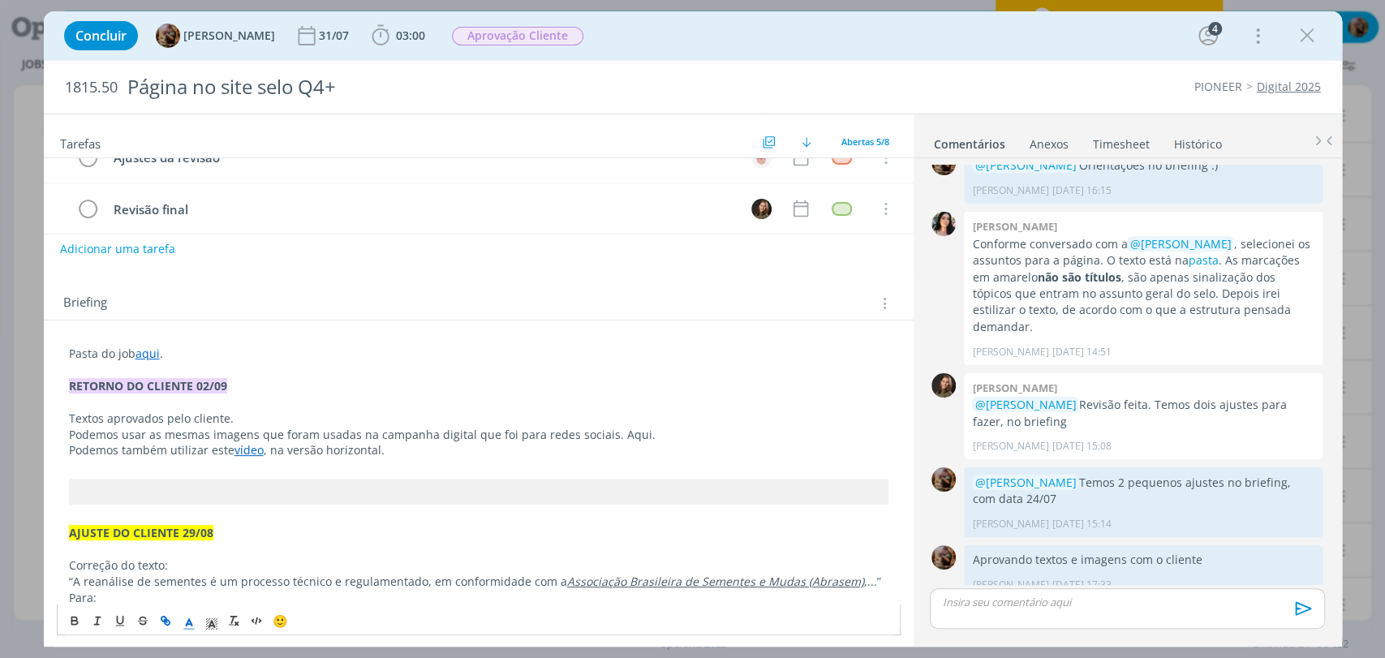
click at [317, 437] on span "Podemos usar as mesmas imagens que foram usadas na campanha digital que foi par…" at bounding box center [362, 434] width 587 height 15
click at [488, 454] on p "Podemos também utilizar este vídeo , na versão horizontal." at bounding box center [478, 450] width 819 height 16
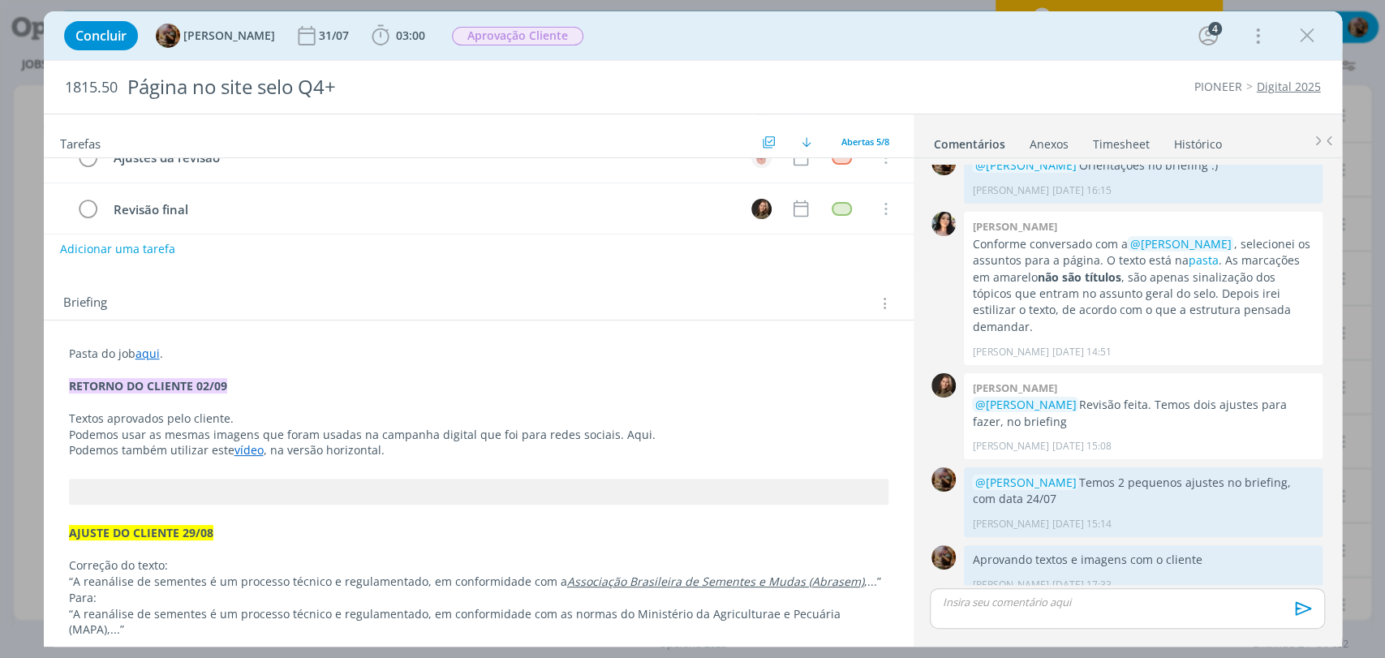
click at [621, 429] on span "Podemos usar as mesmas imagens que foram usadas na campanha digital que foi par…" at bounding box center [362, 434] width 587 height 15
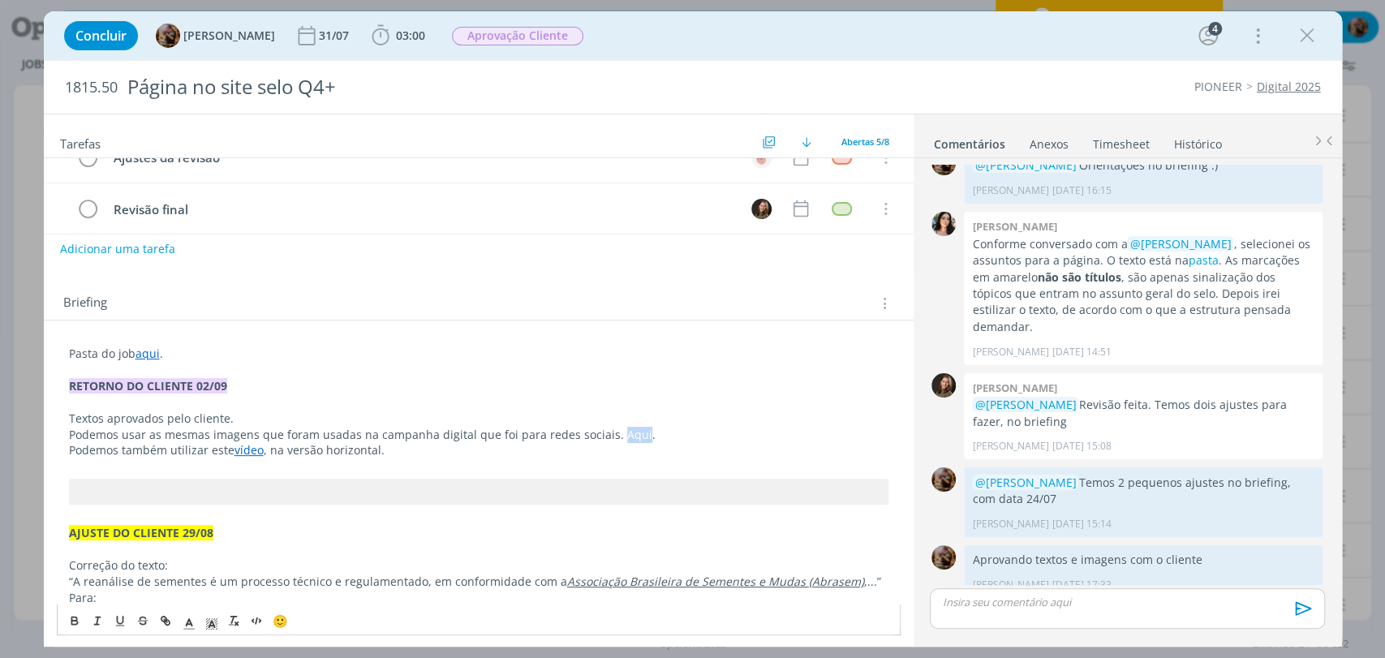
click at [621, 429] on span "Podemos usar as mesmas imagens que foram usadas na campanha digital que foi par…" at bounding box center [362, 434] width 587 height 15
click at [195, 613] on span "dialog" at bounding box center [189, 620] width 23 height 19
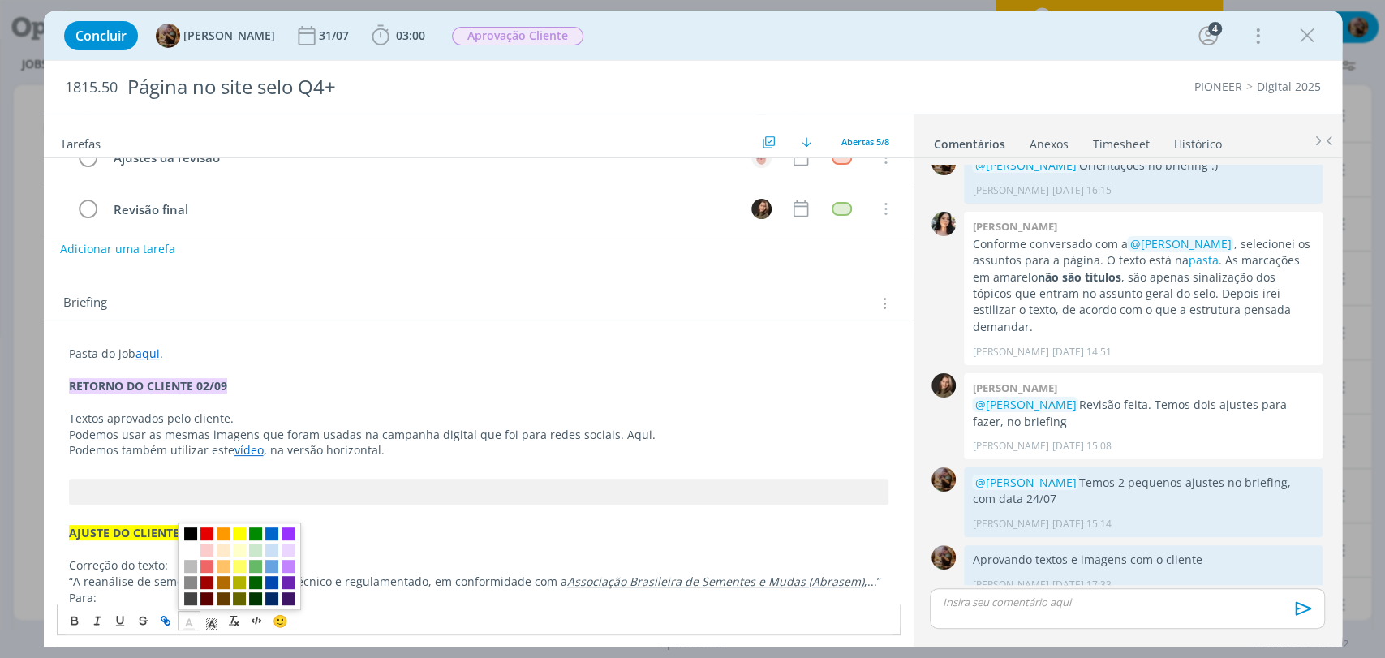
click at [168, 621] on icon "dialog" at bounding box center [167, 623] width 5 height 5
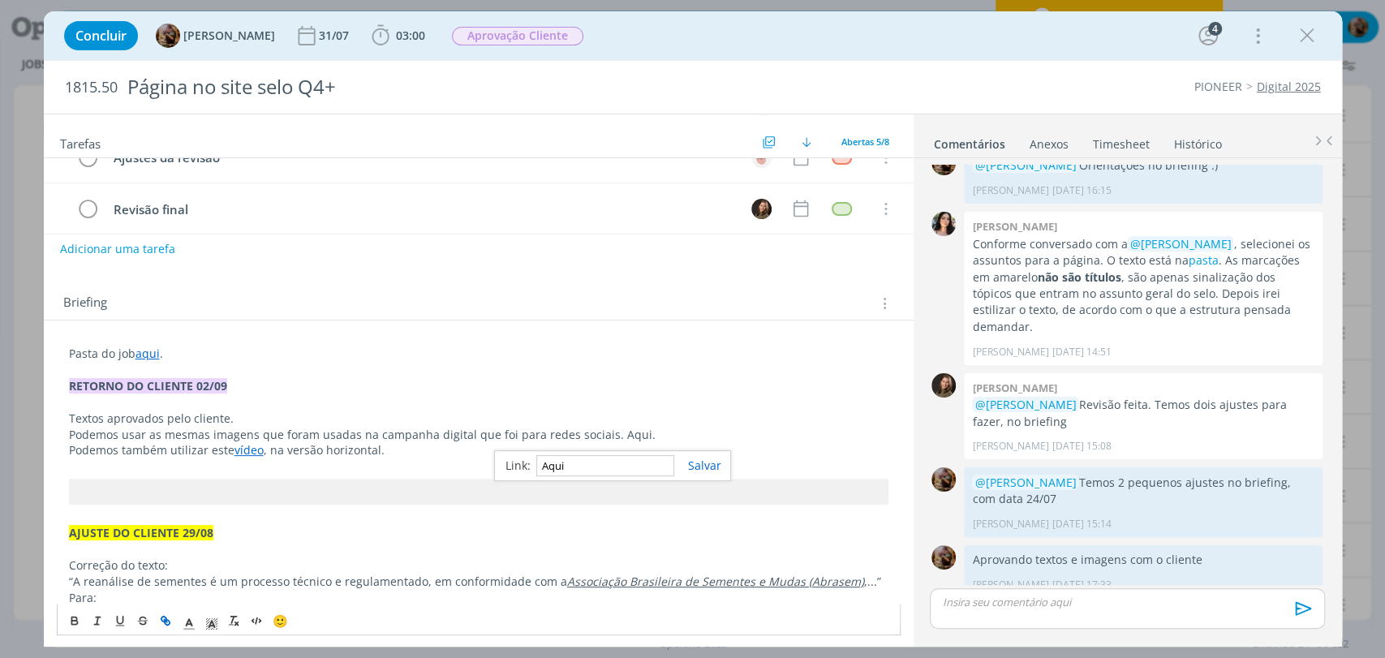
paste input "https://sobeae.sharepoint.com/:f:/s/SOBEAE/Eq-O8JdknRJOij3MguZ47kYBkzrwUFwL-2vp…"
type input "https://sobeae.sharepoint.com/:f:/s/SOBEAE/Eq-O8JdknRJOij3MguZ47kYBkzrwUFwL-2vp…"
click at [626, 449] on p "Podemos também utilizar este vídeo , na versão horizontal." at bounding box center [478, 450] width 819 height 16
click at [624, 434] on link "Aqui" at bounding box center [636, 434] width 25 height 15
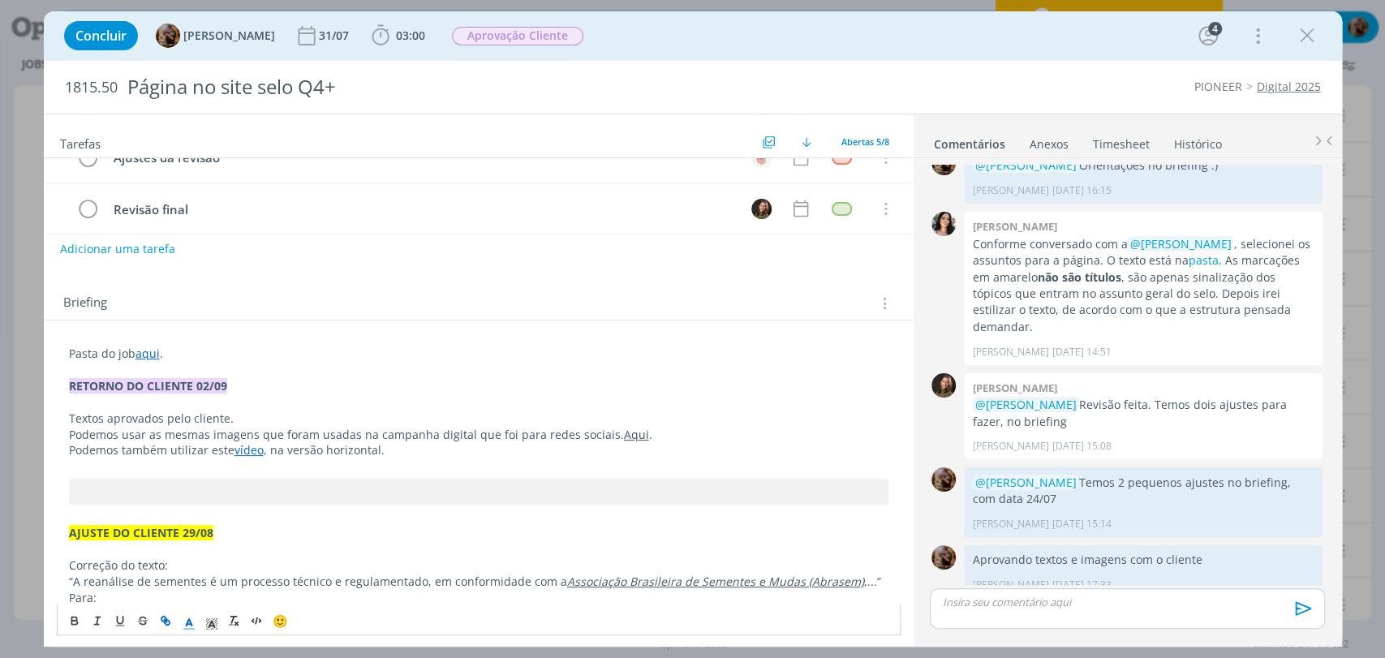
click at [191, 625] on icon "dialog" at bounding box center [189, 624] width 15 height 15
click at [270, 539] on span "dialog" at bounding box center [271, 533] width 13 height 13
click at [357, 406] on p "dialog" at bounding box center [478, 402] width 819 height 16
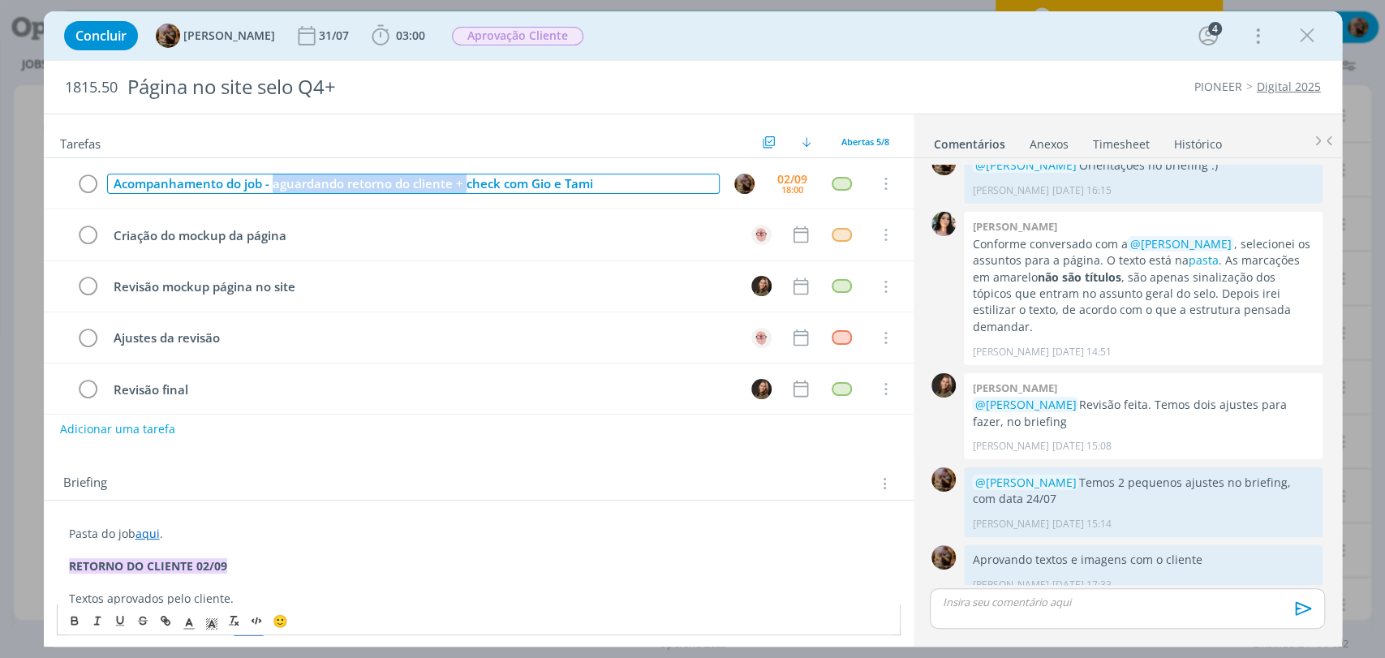
drag, startPoint x: 466, startPoint y: 187, endPoint x: 303, endPoint y: 154, distance: 166.4
click at [274, 187] on div "Acompanhamento do job - aguardando retorno do cliente + check com Gio e Tami" at bounding box center [413, 184] width 613 height 20
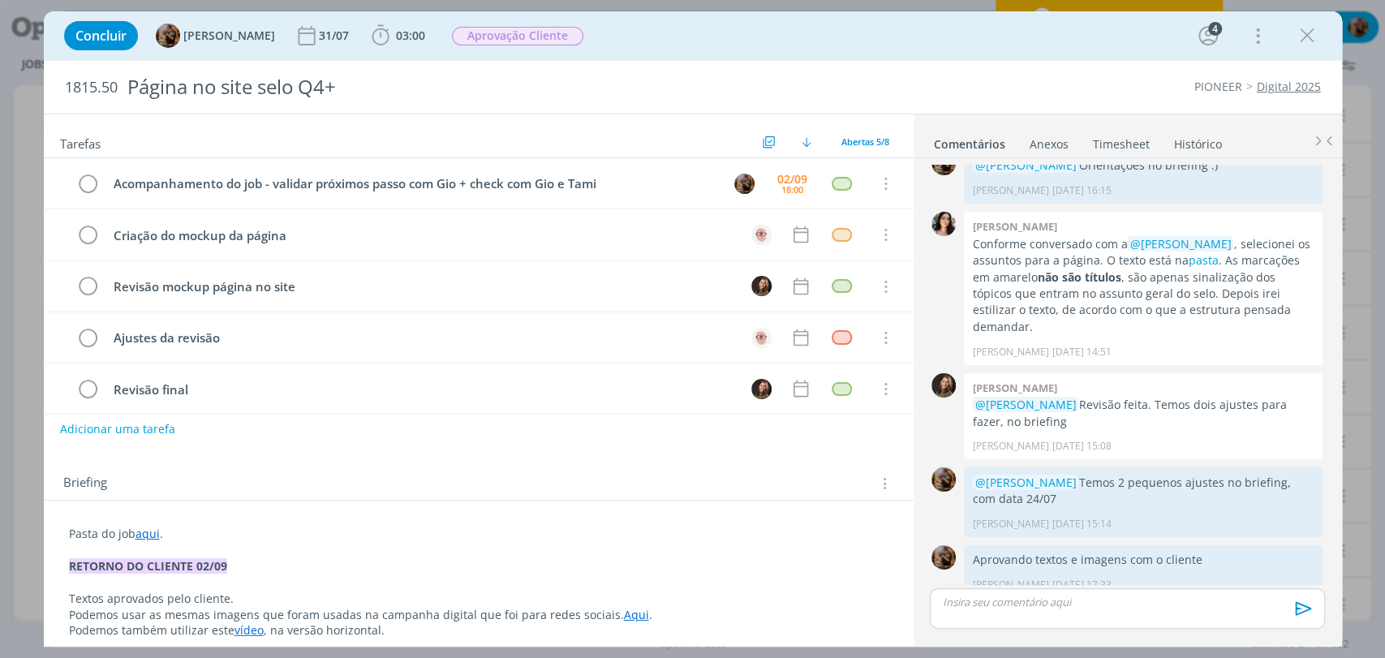
click at [740, 39] on div "Concluir Amanda Rodrigues 31/07 03:00 Iniciar Apontar Data * 02/09/2025 Horas *…" at bounding box center [693, 35] width 1274 height 39
click at [735, 22] on div "Concluir Amanda Rodrigues 31/07 03:00 Iniciar Apontar Data * 02/09/2025 Horas *…" at bounding box center [693, 35] width 1274 height 39
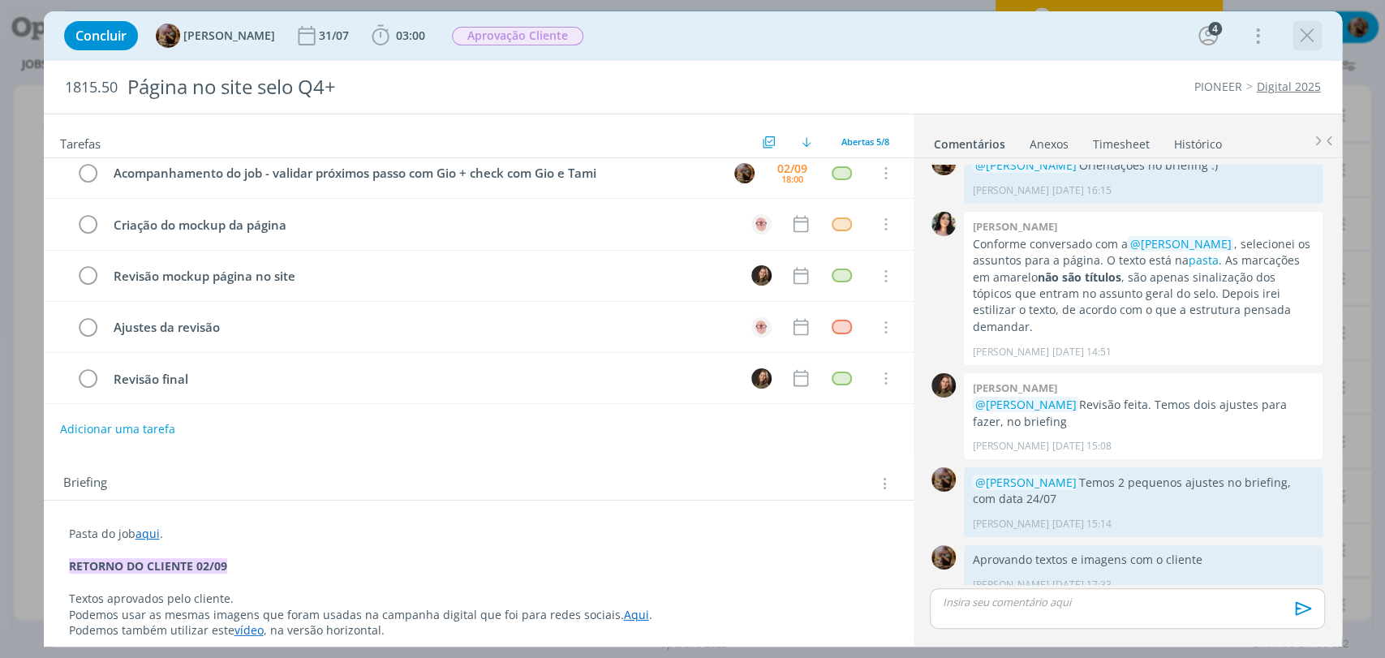
click at [1303, 34] on icon "dialog" at bounding box center [1307, 36] width 24 height 24
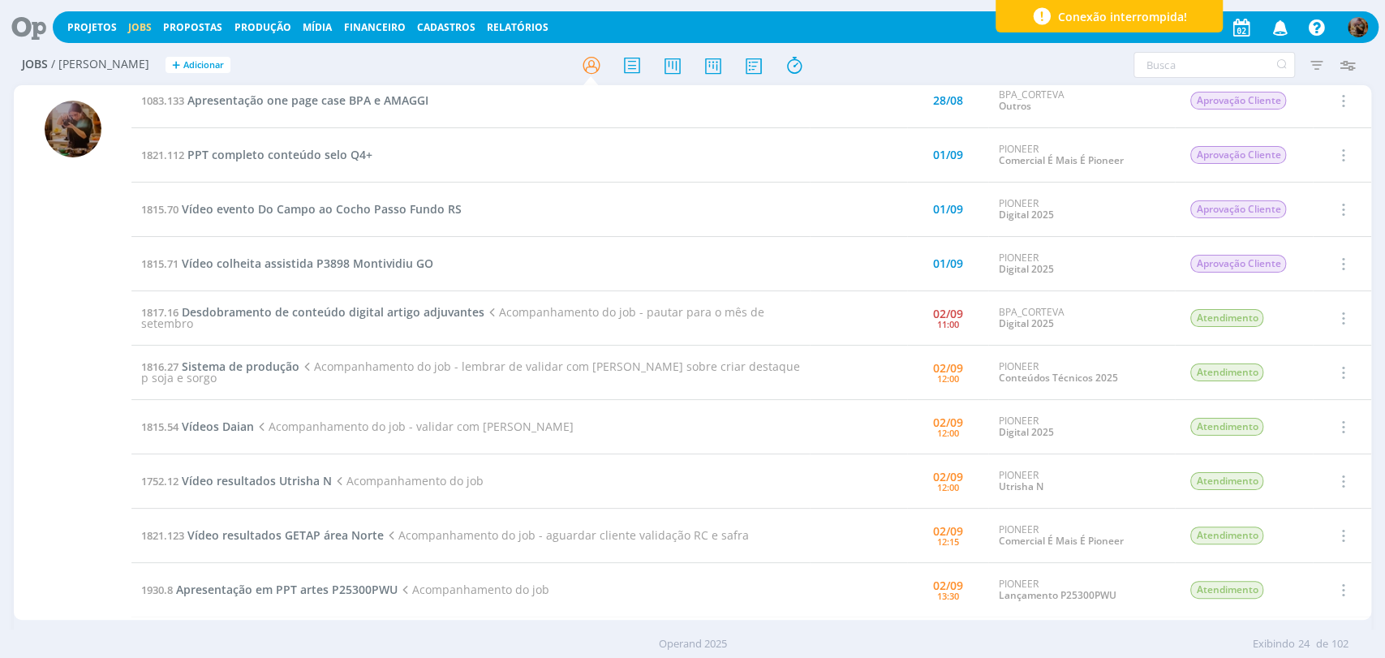
scroll to position [180, 0]
click at [385, 310] on span "Desdobramento de conteúdo digital artigo adjuvantes" at bounding box center [333, 309] width 303 height 15
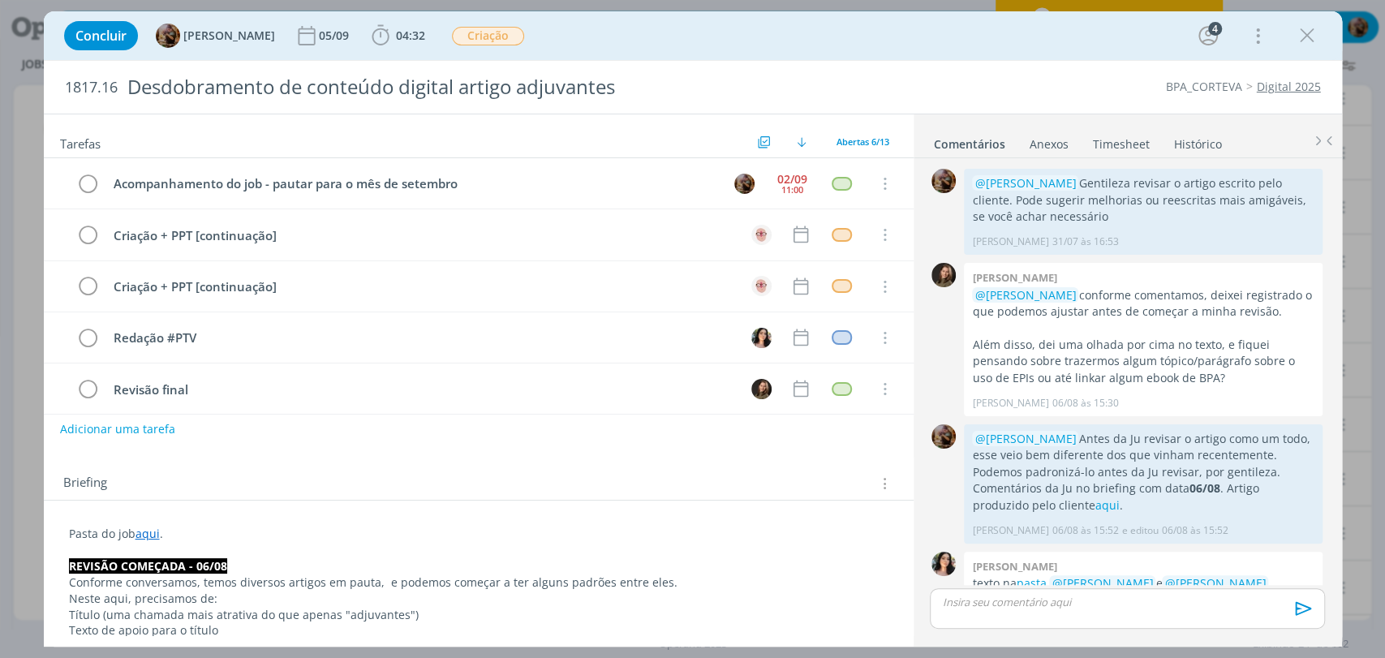
scroll to position [739, 0]
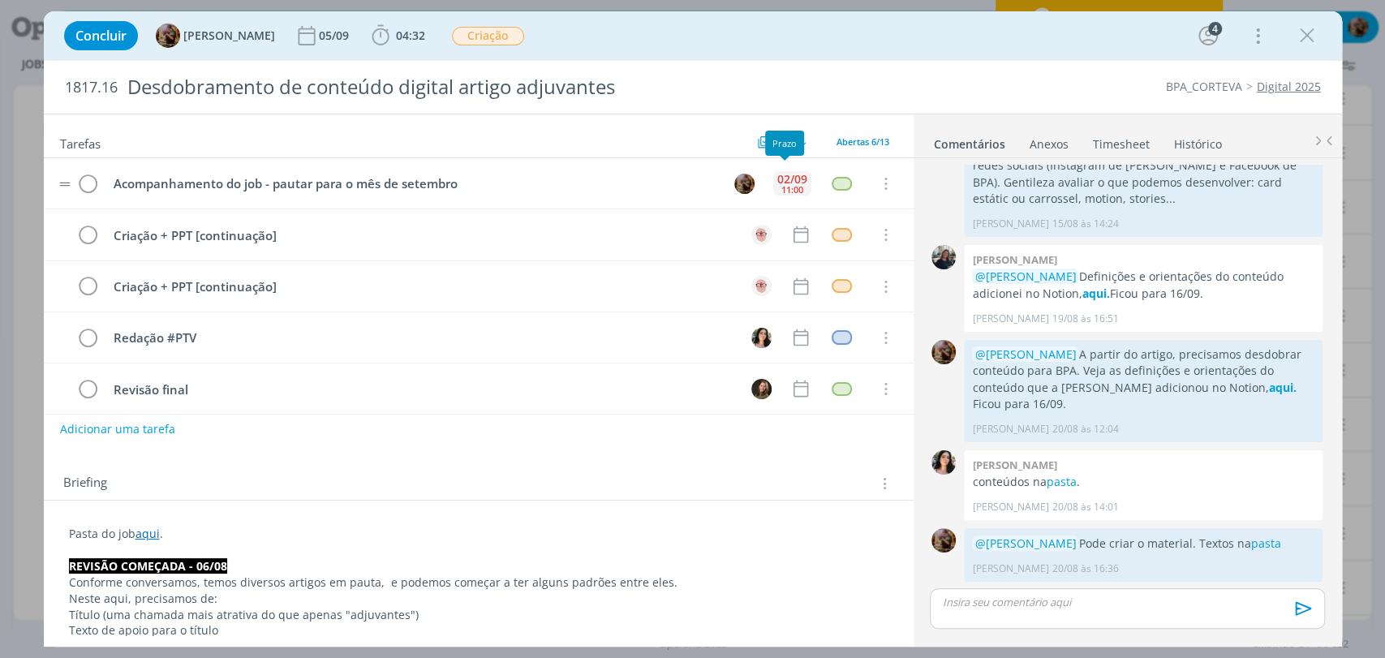
click at [798, 184] on div "02/09" at bounding box center [792, 179] width 30 height 11
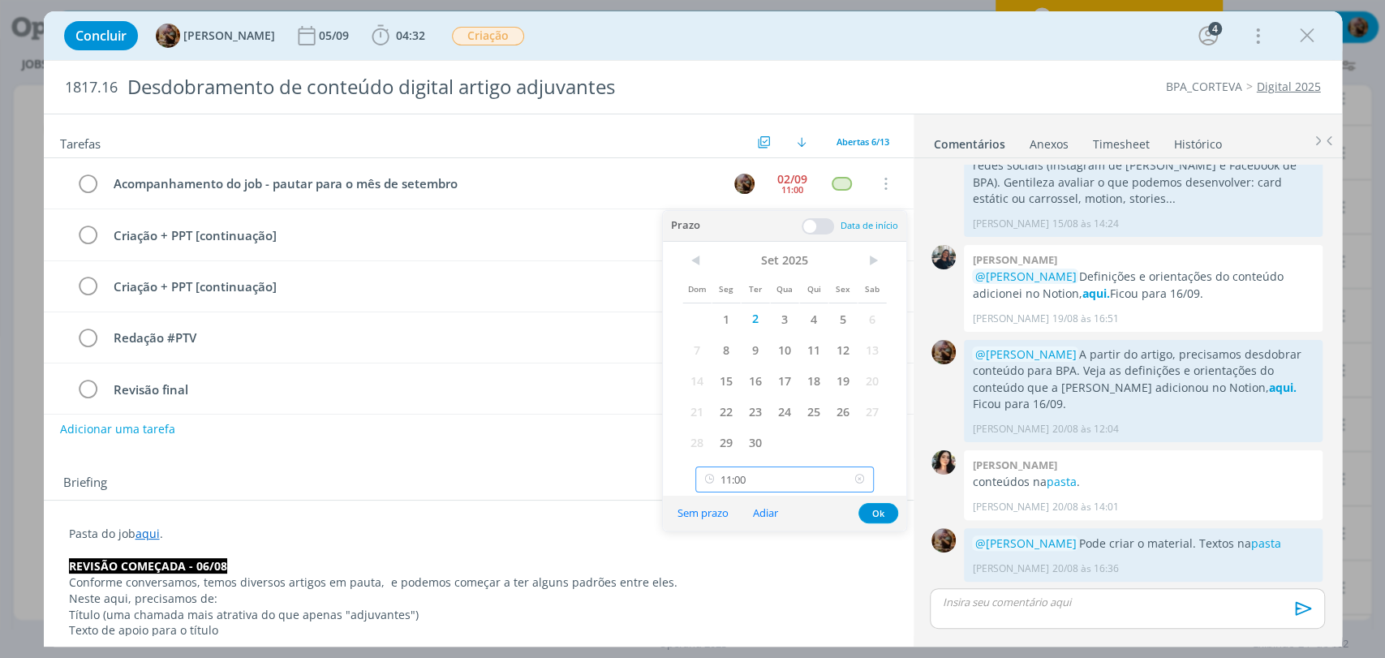
click at [812, 482] on input "11:00" at bounding box center [784, 480] width 178 height 26
click at [785, 363] on div "15:00" at bounding box center [786, 362] width 181 height 29
type input "15:00"
click at [884, 513] on button "Ok" at bounding box center [878, 513] width 40 height 20
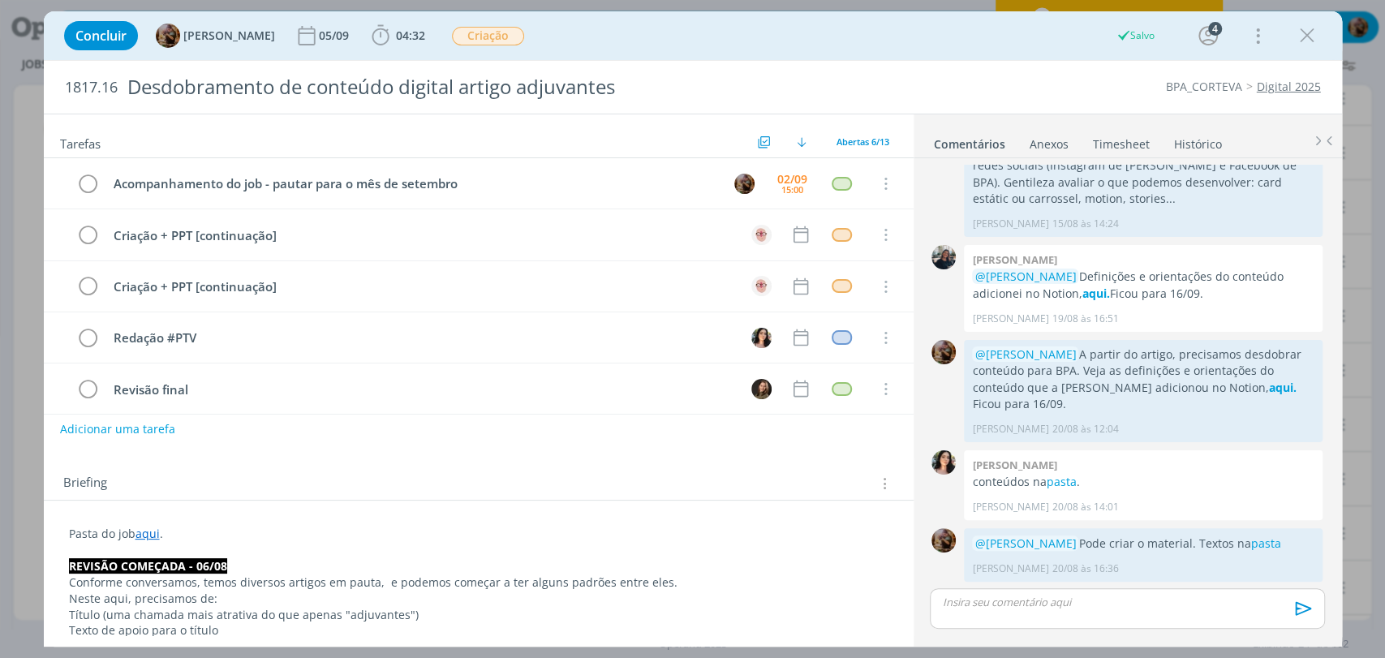
drag, startPoint x: 1310, startPoint y: 41, endPoint x: 1017, endPoint y: 8, distance: 293.9
click at [1310, 41] on icon "dialog" at bounding box center [1307, 36] width 24 height 24
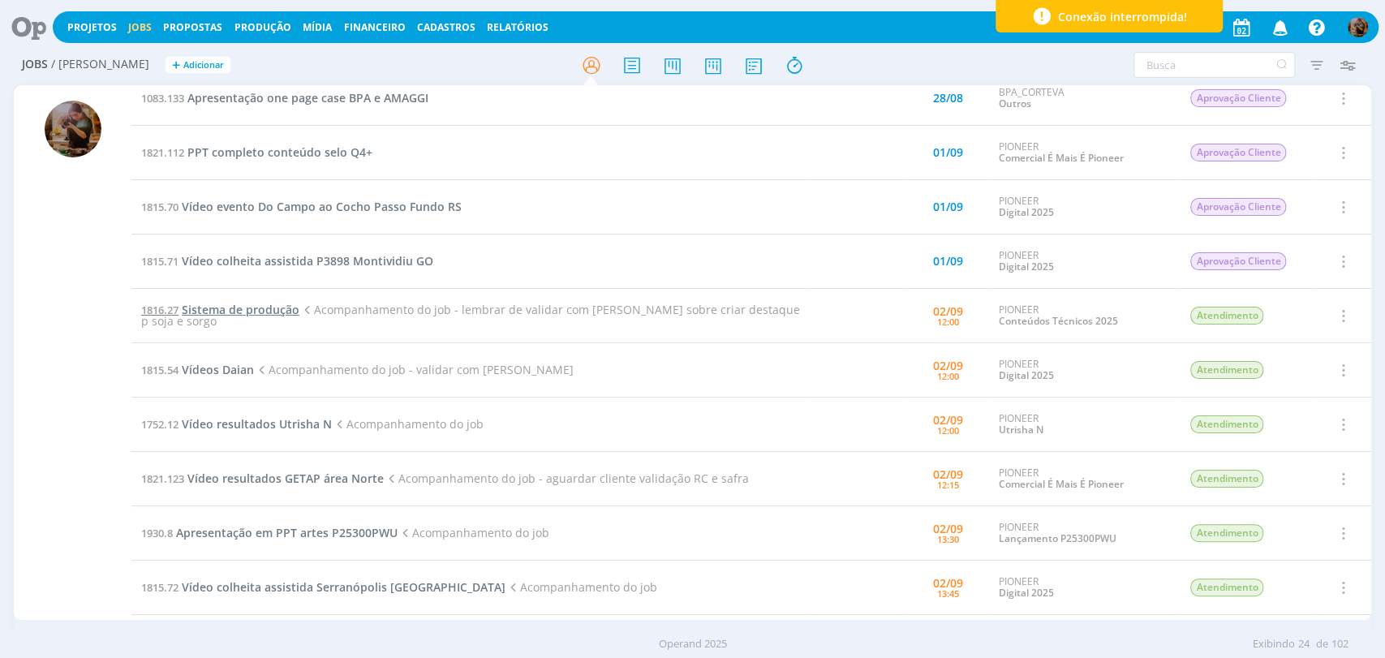
click at [281, 308] on span "Sistema de produção" at bounding box center [241, 309] width 118 height 15
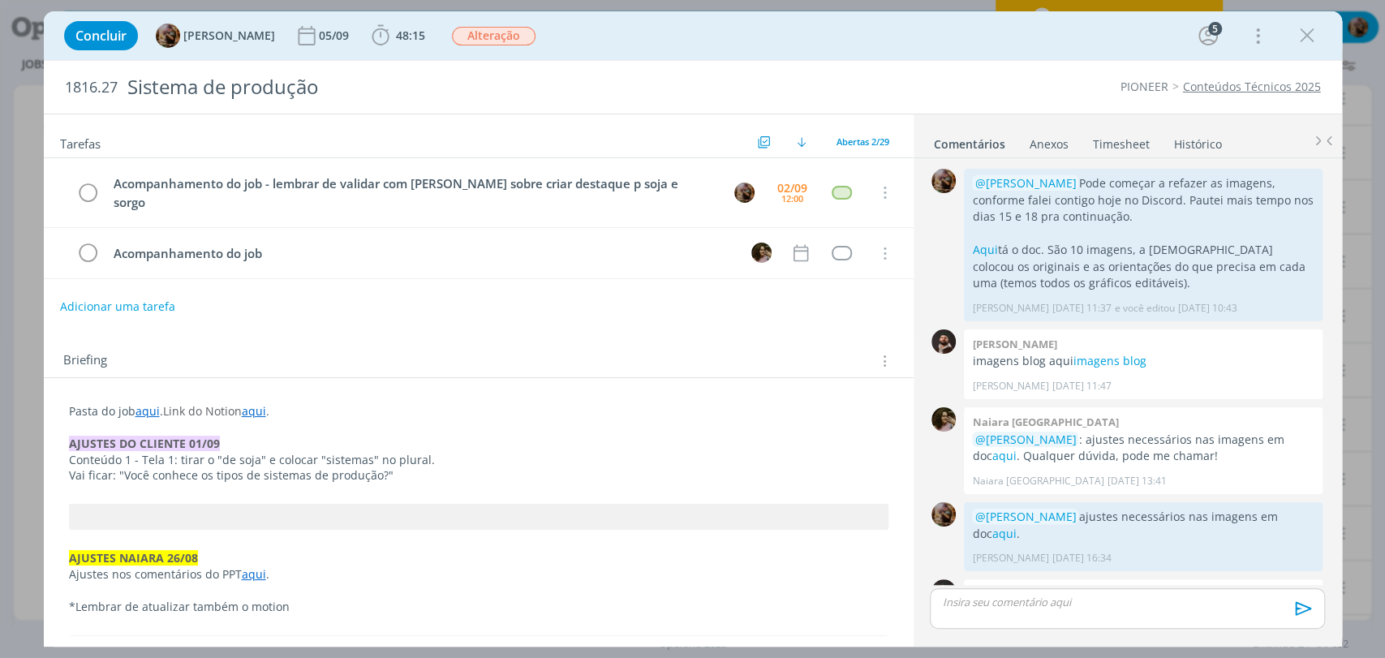
scroll to position [1516, 0]
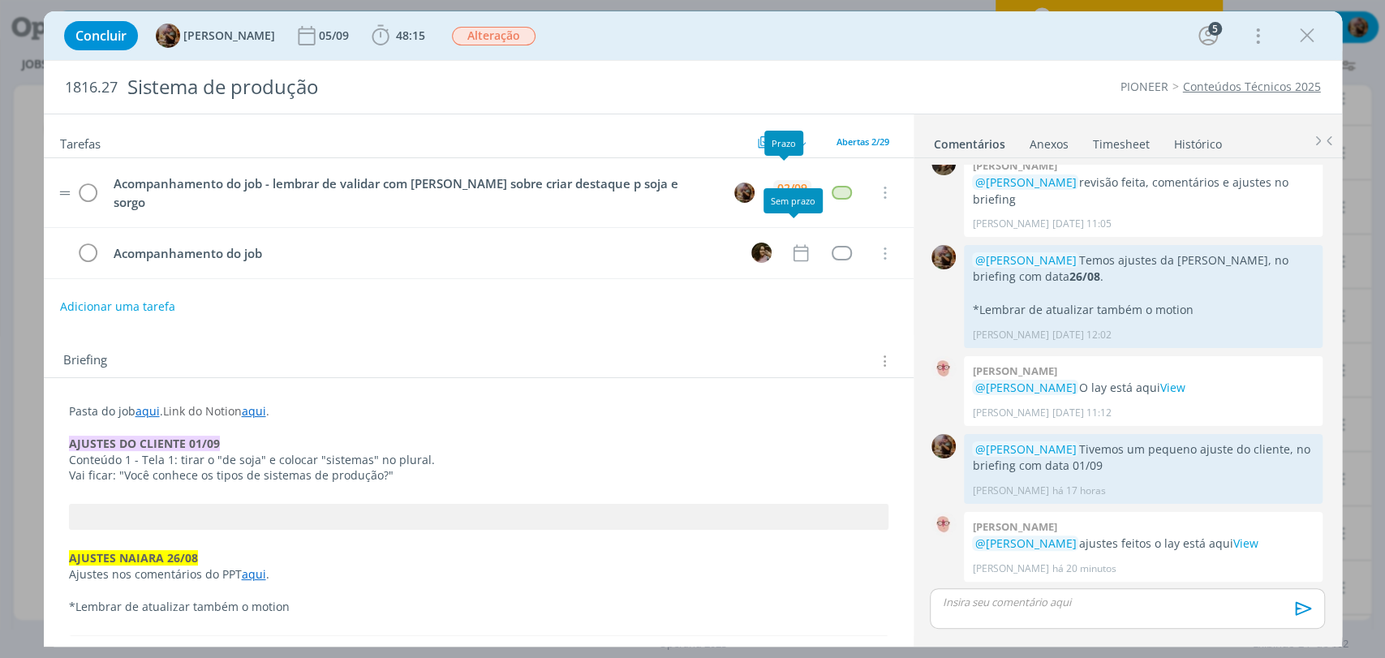
click at [779, 183] on div "02/09" at bounding box center [792, 188] width 30 height 11
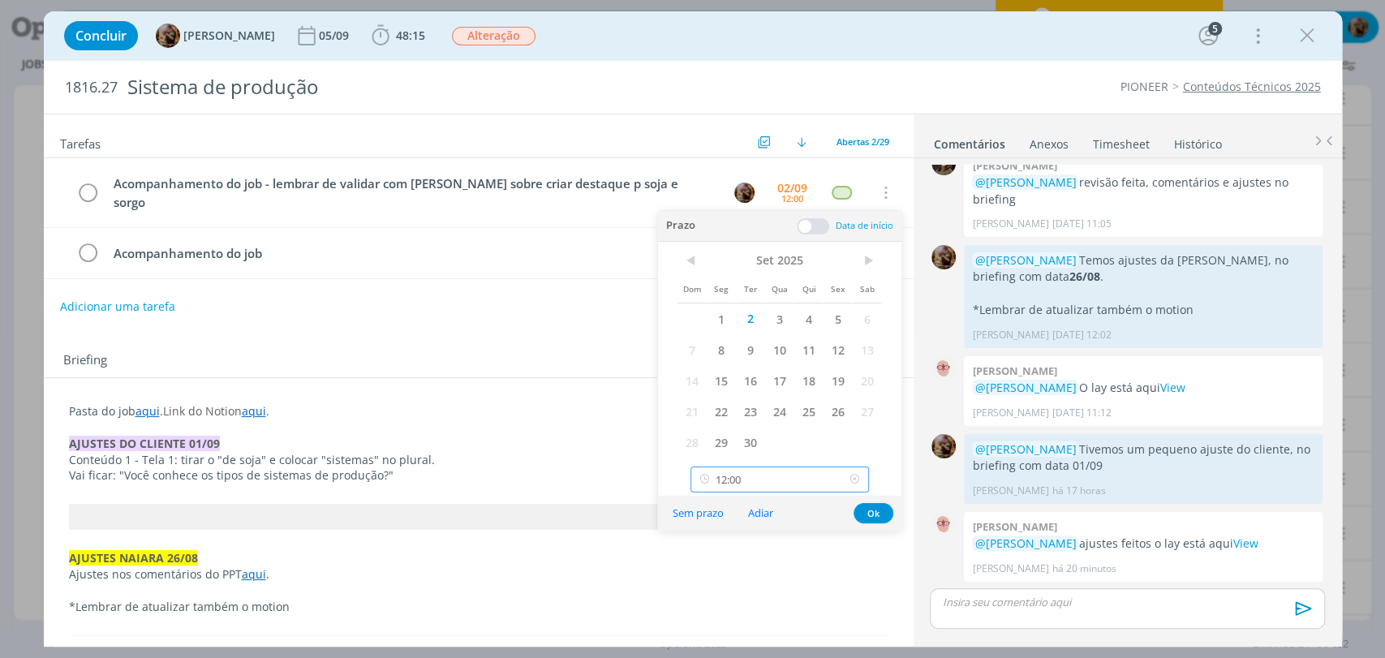
click at [815, 479] on input "12:00" at bounding box center [779, 480] width 178 height 26
click at [762, 376] on div "14:30" at bounding box center [781, 367] width 181 height 29
type input "14:30"
click at [867, 510] on button "Ok" at bounding box center [874, 513] width 40 height 20
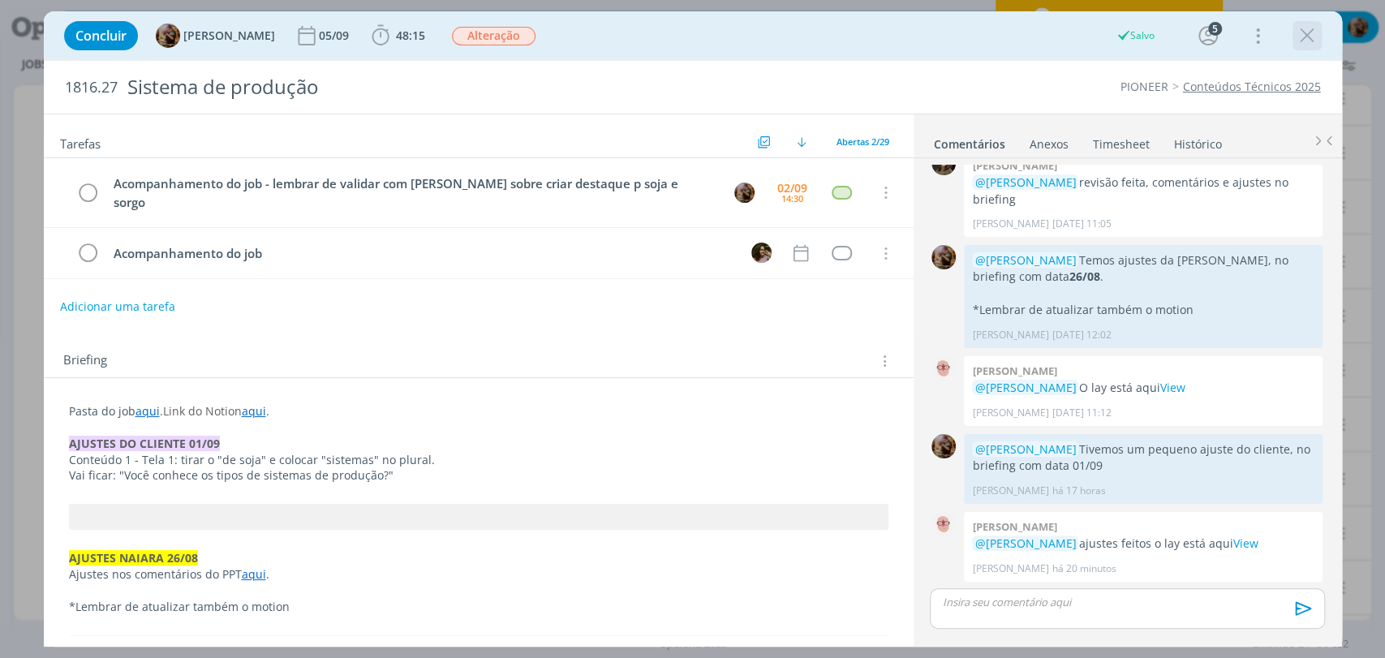
click at [1315, 37] on icon "dialog" at bounding box center [1307, 36] width 24 height 24
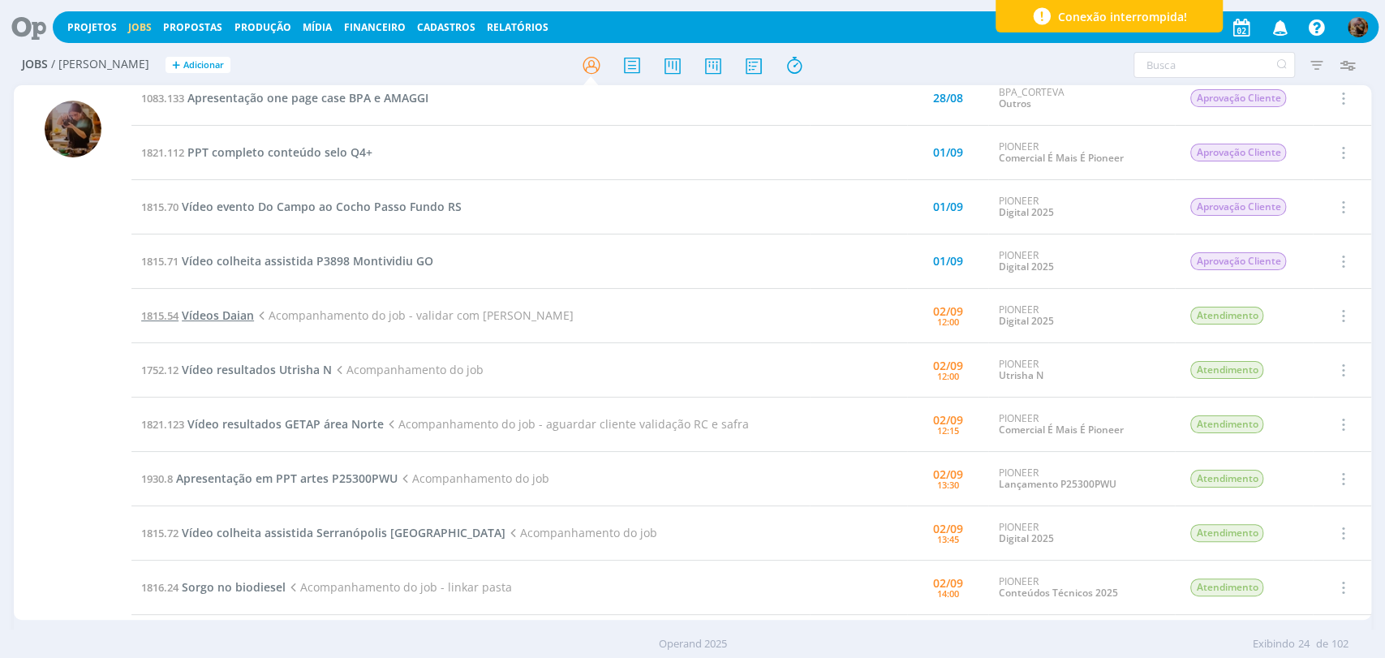
click at [230, 316] on span "Vídeos Daian" at bounding box center [218, 315] width 72 height 15
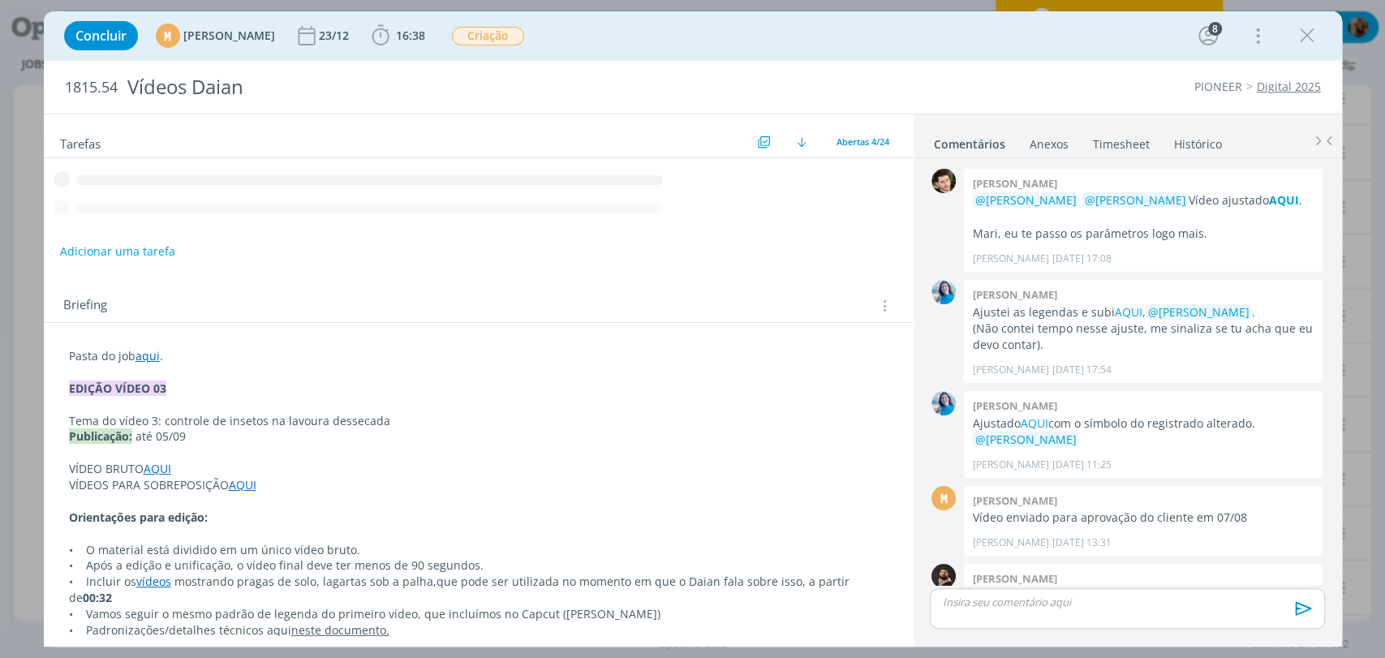
scroll to position [1421, 0]
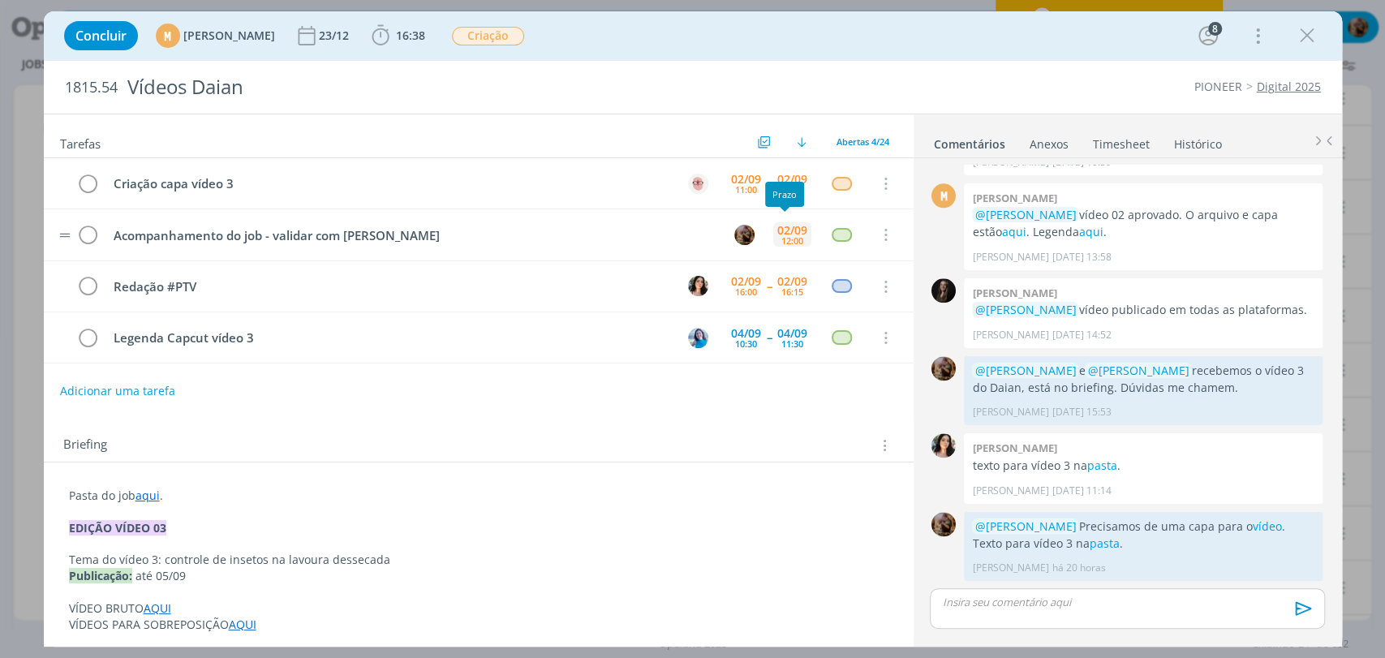
click at [792, 228] on div "02/09" at bounding box center [792, 230] width 30 height 11
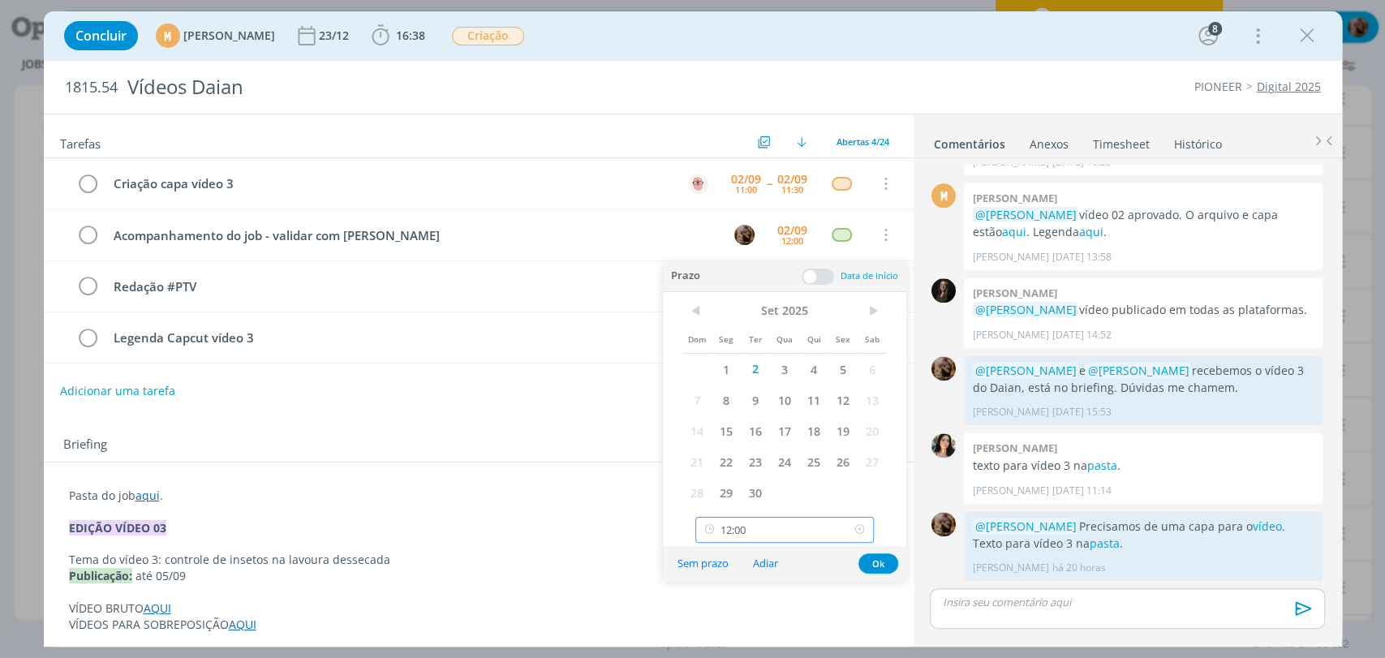
click at [789, 523] on input "12:00" at bounding box center [784, 530] width 178 height 26
click at [776, 442] on div "14:00" at bounding box center [786, 449] width 181 height 29
type input "14:00"
click at [875, 565] on button "Ok" at bounding box center [878, 563] width 40 height 20
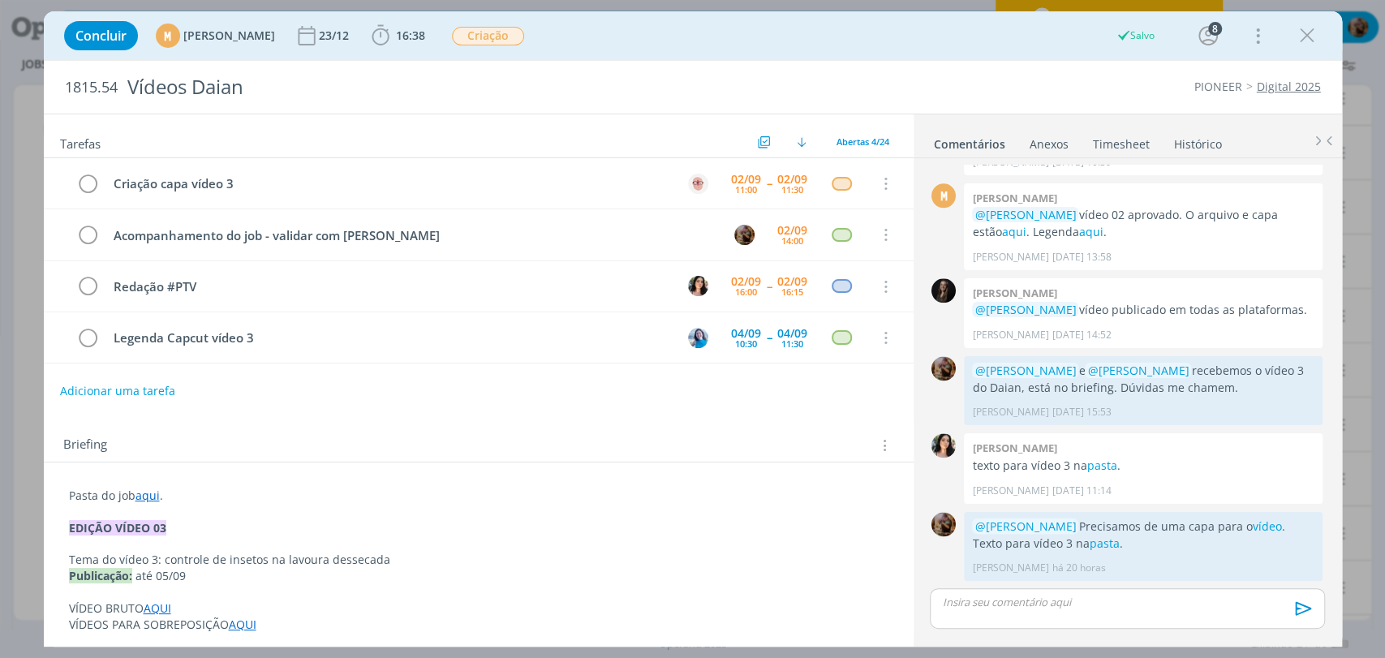
click at [1305, 37] on icon "dialog" at bounding box center [1307, 36] width 24 height 24
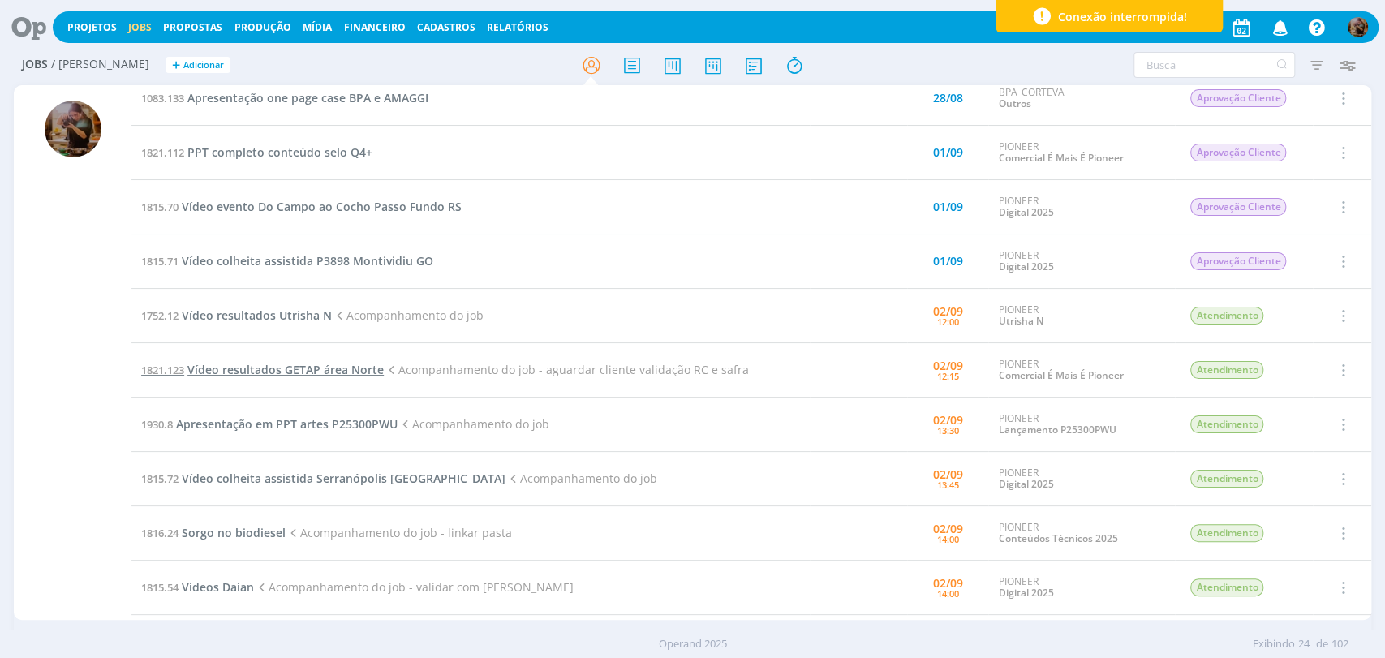
click at [360, 367] on span "Vídeo resultados GETAP área Norte" at bounding box center [285, 369] width 196 height 15
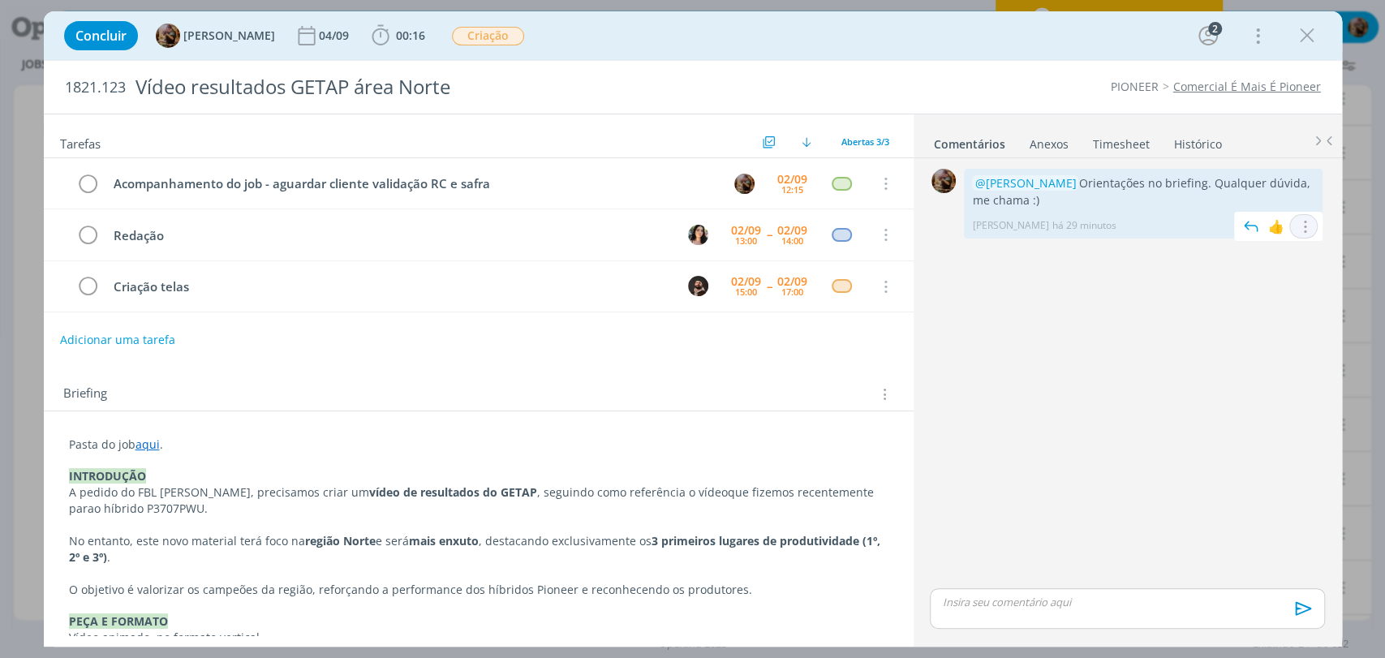
click at [1295, 225] on icon "dialog" at bounding box center [1304, 226] width 18 height 15
click at [1269, 246] on link "Editar" at bounding box center [1249, 250] width 128 height 26
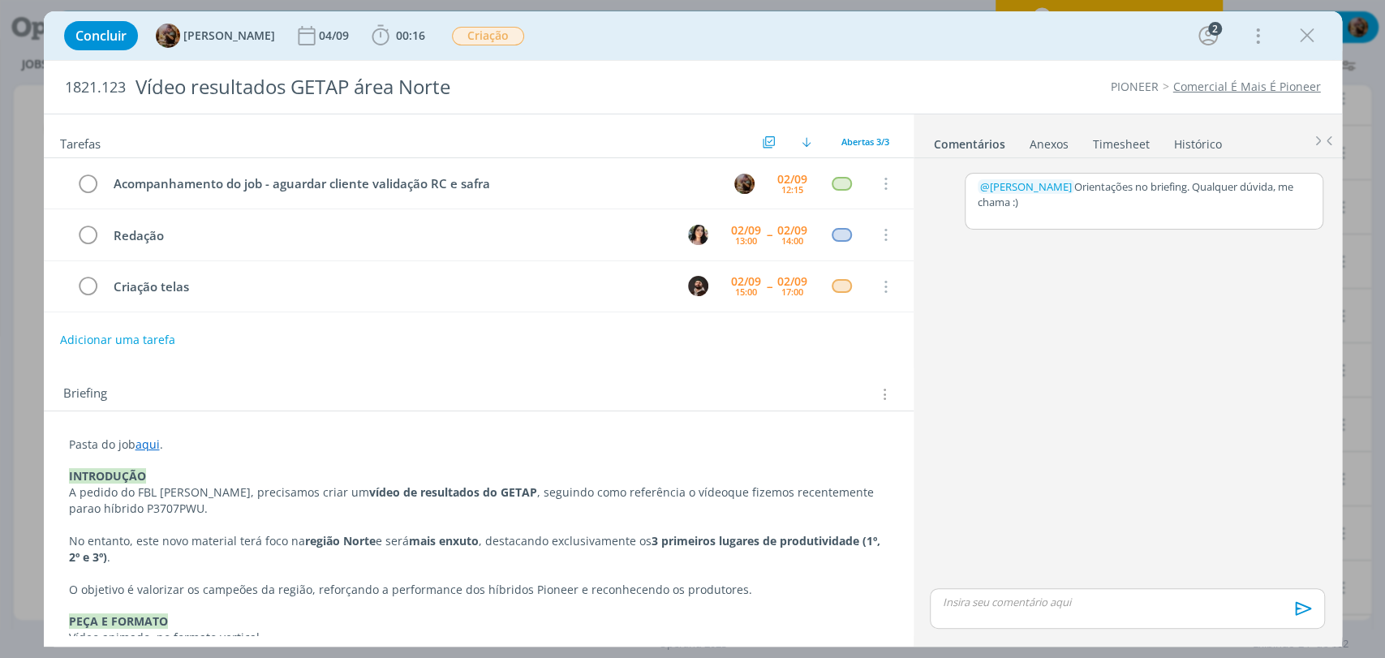
click at [1098, 204] on p "﻿ @ Tamiris Soares ﻿ Orientações no briefing. Qualquer dúvida, me chama :)" at bounding box center [1144, 194] width 333 height 30
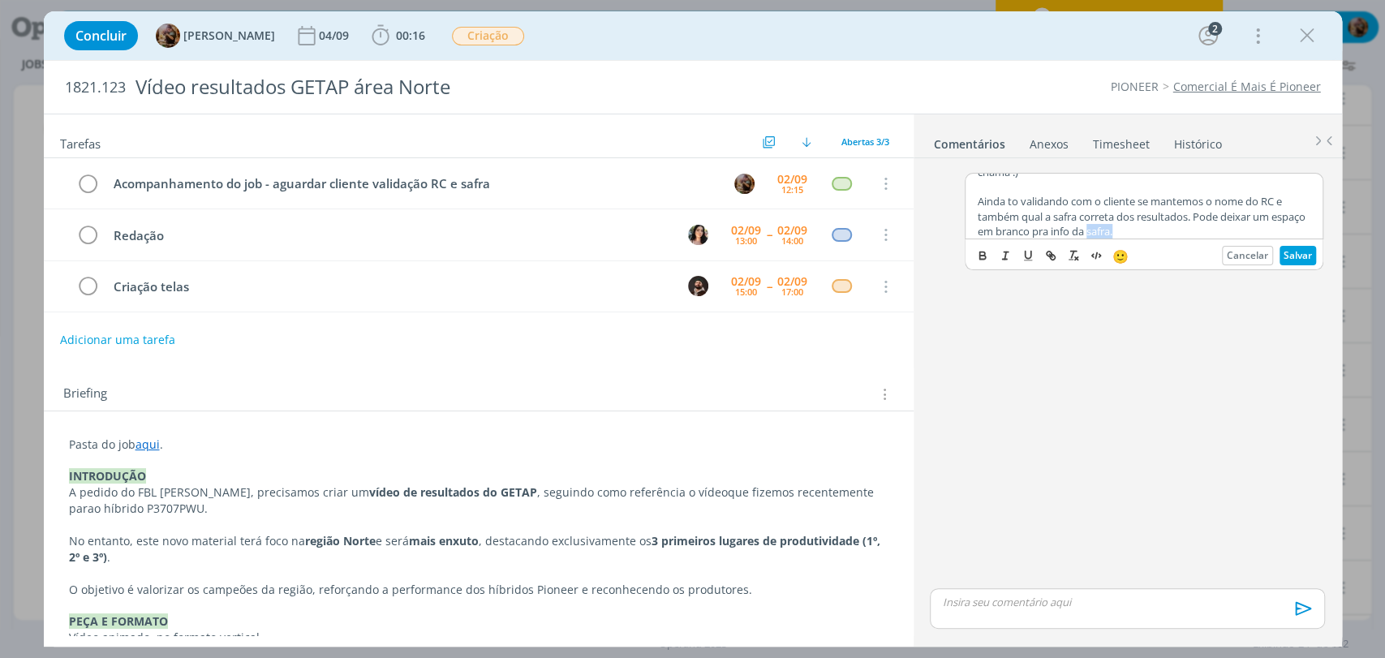
scroll to position [36, 0]
drag, startPoint x: 1172, startPoint y: 234, endPoint x: 1077, endPoint y: 234, distance: 95.7
click at [1077, 234] on div "﻿ @ Tamiris Soares ﻿ Orientações no briefing. Qualquer dúvida, me chama :) Aind…" at bounding box center [1144, 206] width 357 height 65
drag, startPoint x: 1129, startPoint y: 231, endPoint x: 1061, endPoint y: 232, distance: 68.2
click at [1061, 232] on p "Ainda to validando com o cliente se mantemos o nome do RC e também qual a safra…" at bounding box center [1144, 210] width 333 height 45
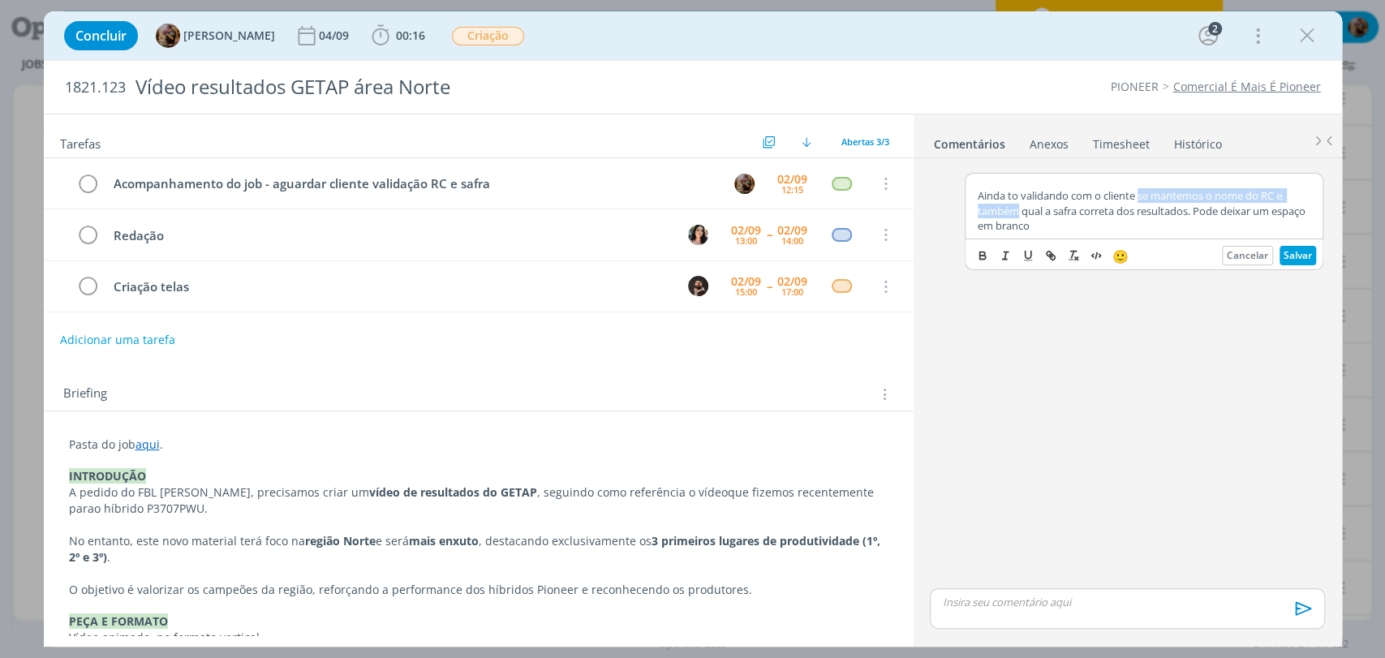
drag, startPoint x: 1019, startPoint y: 214, endPoint x: 1139, endPoint y: 196, distance: 121.5
click at [1139, 196] on p "Ainda to validando com o cliente se mantemos o nome do RC e também qual a safra…" at bounding box center [1144, 210] width 333 height 45
click at [1181, 227] on p "Ainda to validando com o cliente qual a safra correta dos resultados. Pode deix…" at bounding box center [1144, 218] width 333 height 30
click at [1286, 259] on button "Salvar" at bounding box center [1298, 255] width 37 height 19
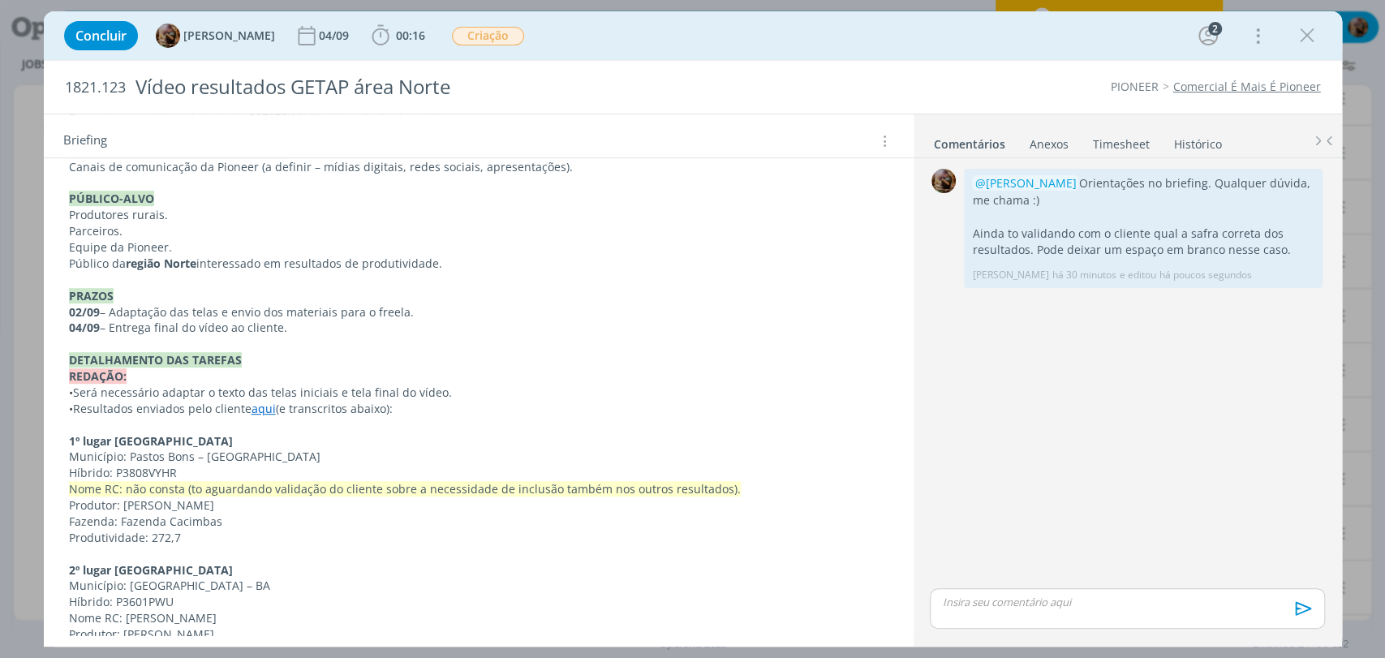
scroll to position [540, 0]
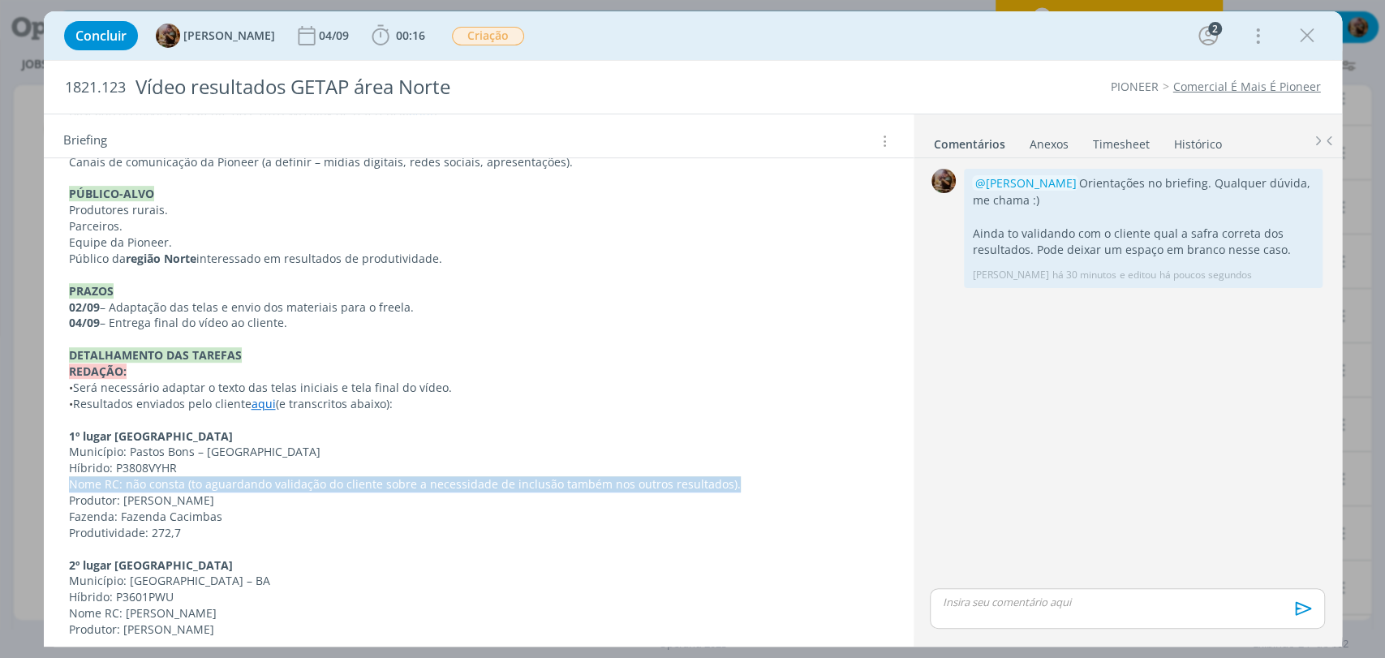
drag, startPoint x: 741, startPoint y: 482, endPoint x: 65, endPoint y: 478, distance: 675.9
click at [65, 478] on div "Pasta do job aqui . INTRODUÇÃO A pedido do FBL Geliandro Rigo, precisamos criar…" at bounding box center [479, 524] width 844 height 1269
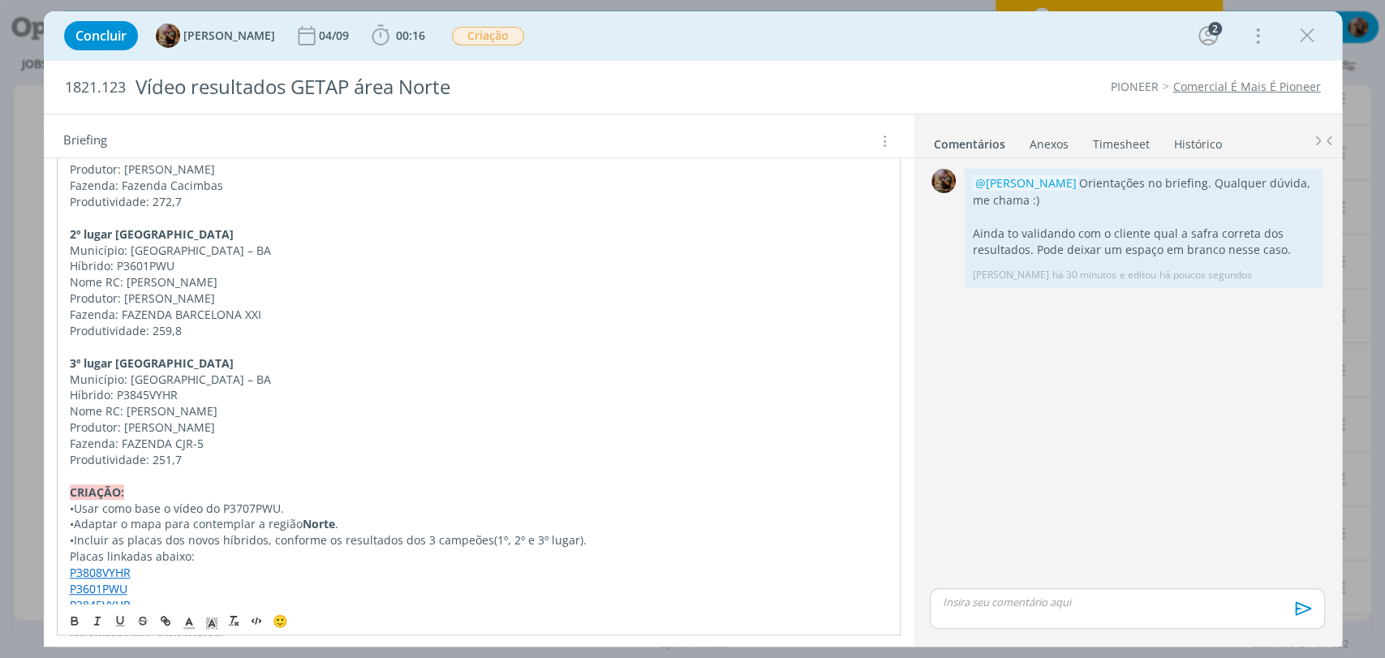
scroll to position [901, 0]
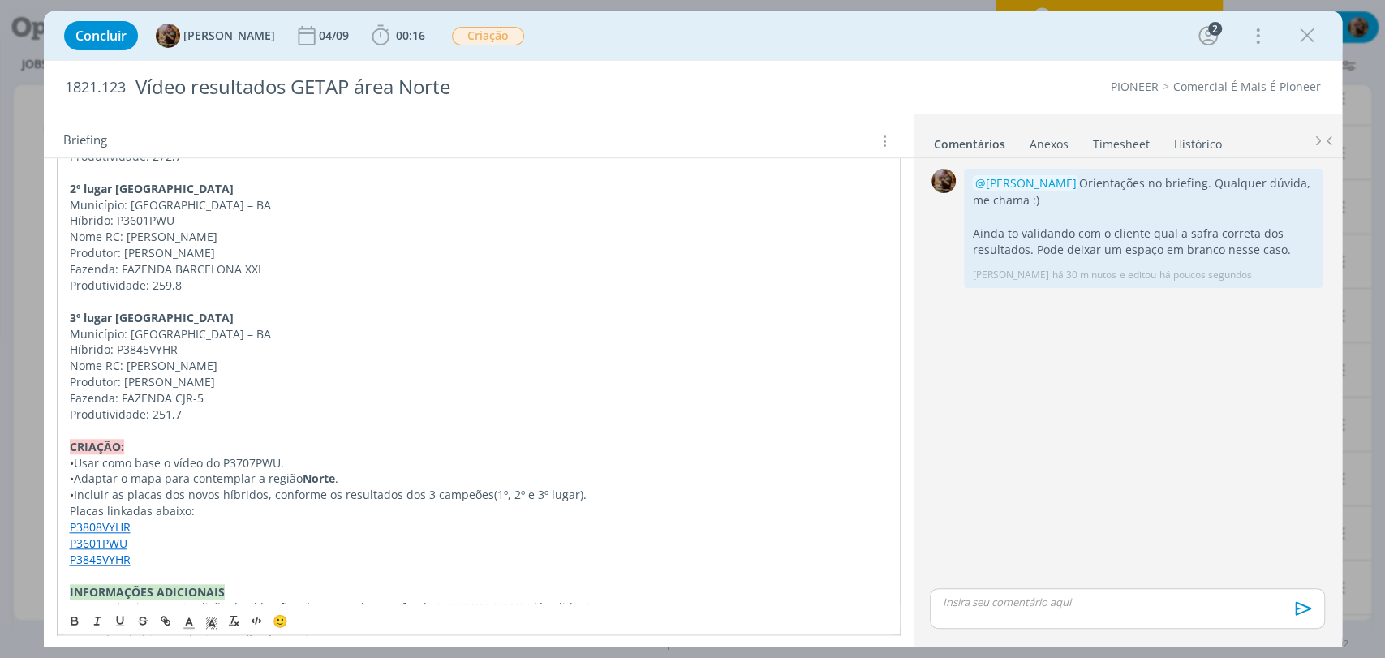
drag, startPoint x: 266, startPoint y: 359, endPoint x: 31, endPoint y: 359, distance: 235.3
click at [31, 359] on div "Concluir Amanda Rodrigues 04/09 00:16 Iniciar Apontar Data * 02/09/2025 Horas *…" at bounding box center [692, 329] width 1385 height 658
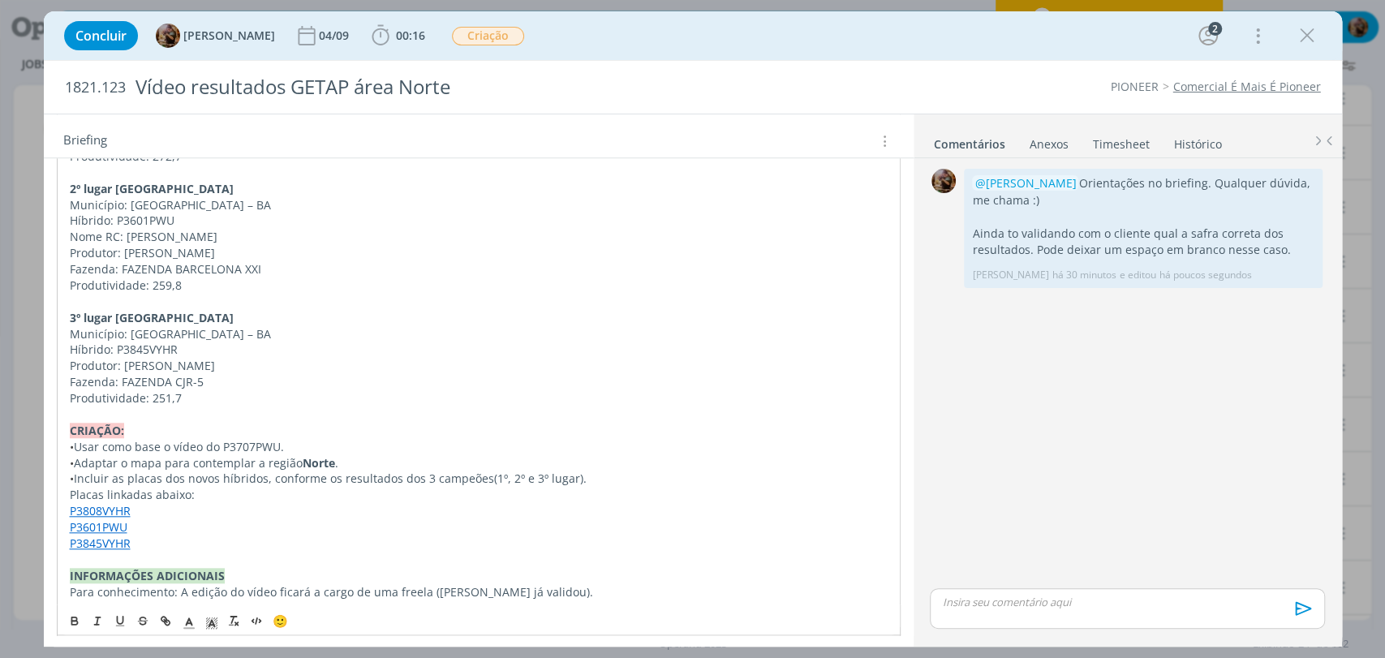
drag, startPoint x: 265, startPoint y: 236, endPoint x: 59, endPoint y: 230, distance: 205.4
click at [59, 230] on div "Pasta do job aqui . INTRODUÇÃO A pedido do FBL Geliandro Rigo, precisamos criar…" at bounding box center [479, 148] width 844 height 1238
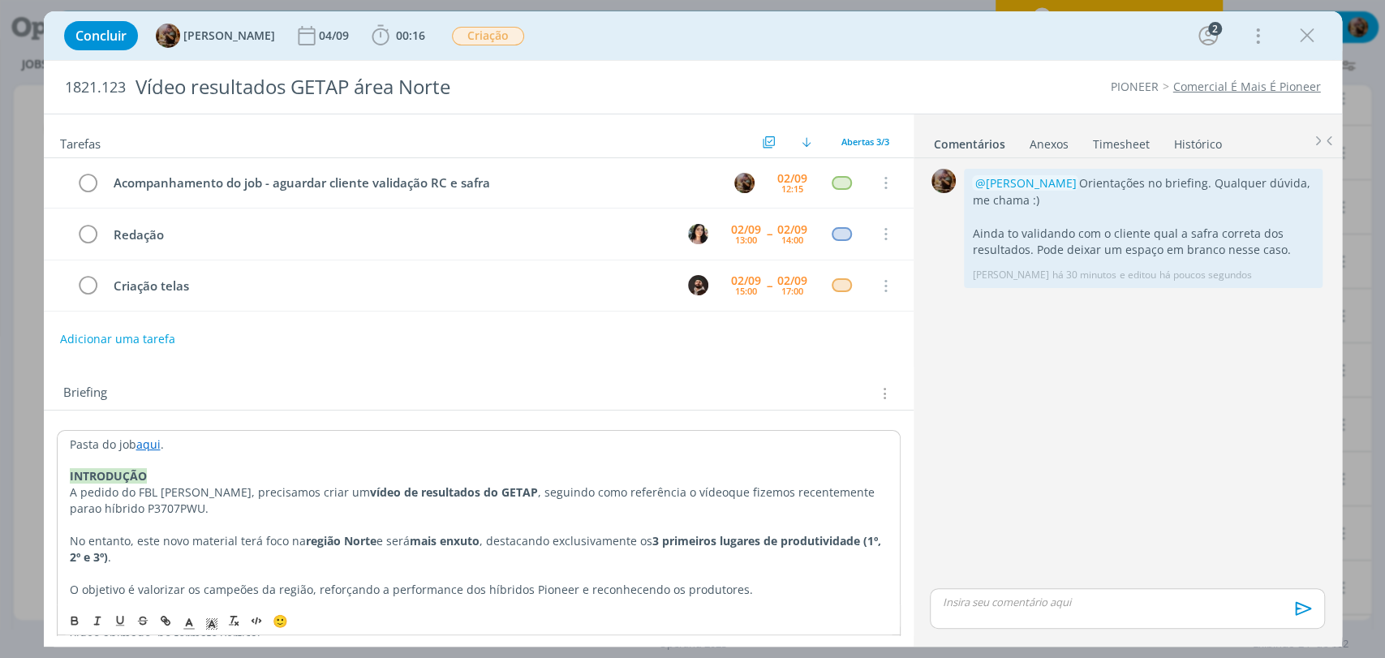
scroll to position [0, 0]
click at [1305, 281] on icon "dialog" at bounding box center [1304, 276] width 18 height 15
click at [1266, 293] on link "Editar" at bounding box center [1249, 299] width 128 height 26
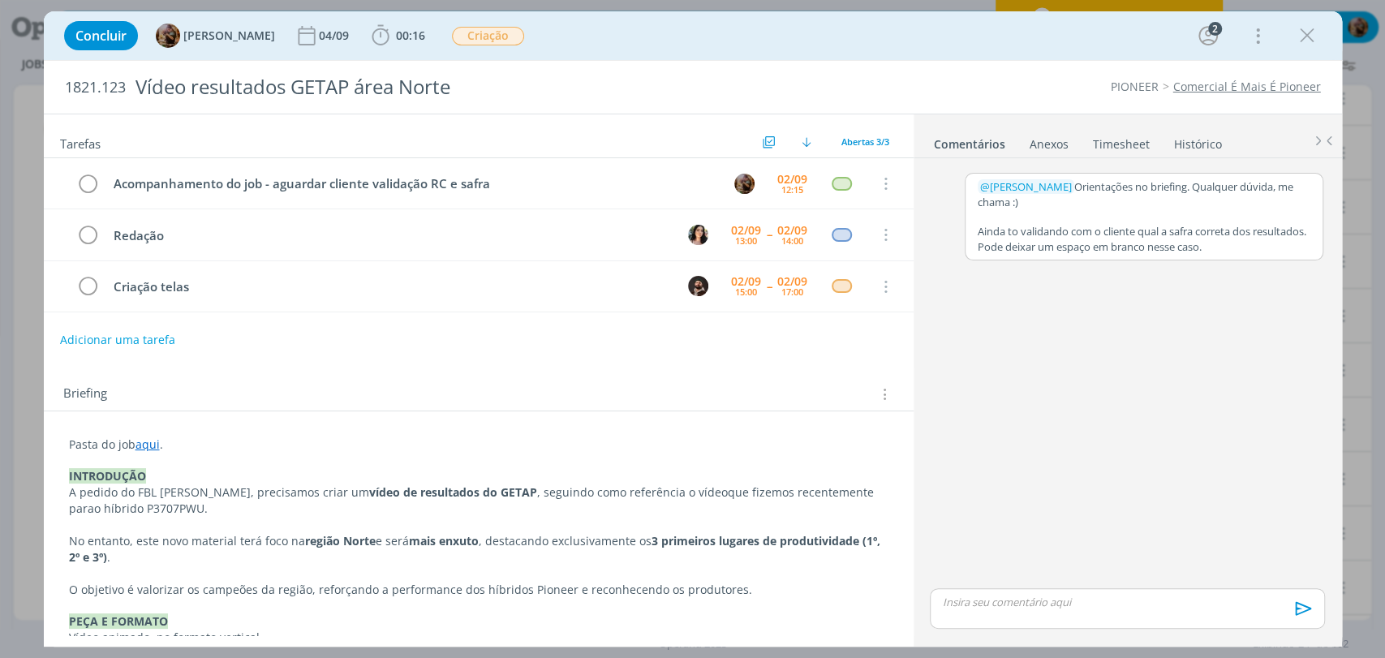
click at [1209, 214] on p "dialog" at bounding box center [1144, 216] width 333 height 15
click at [1299, 259] on button "Salvar" at bounding box center [1298, 255] width 37 height 19
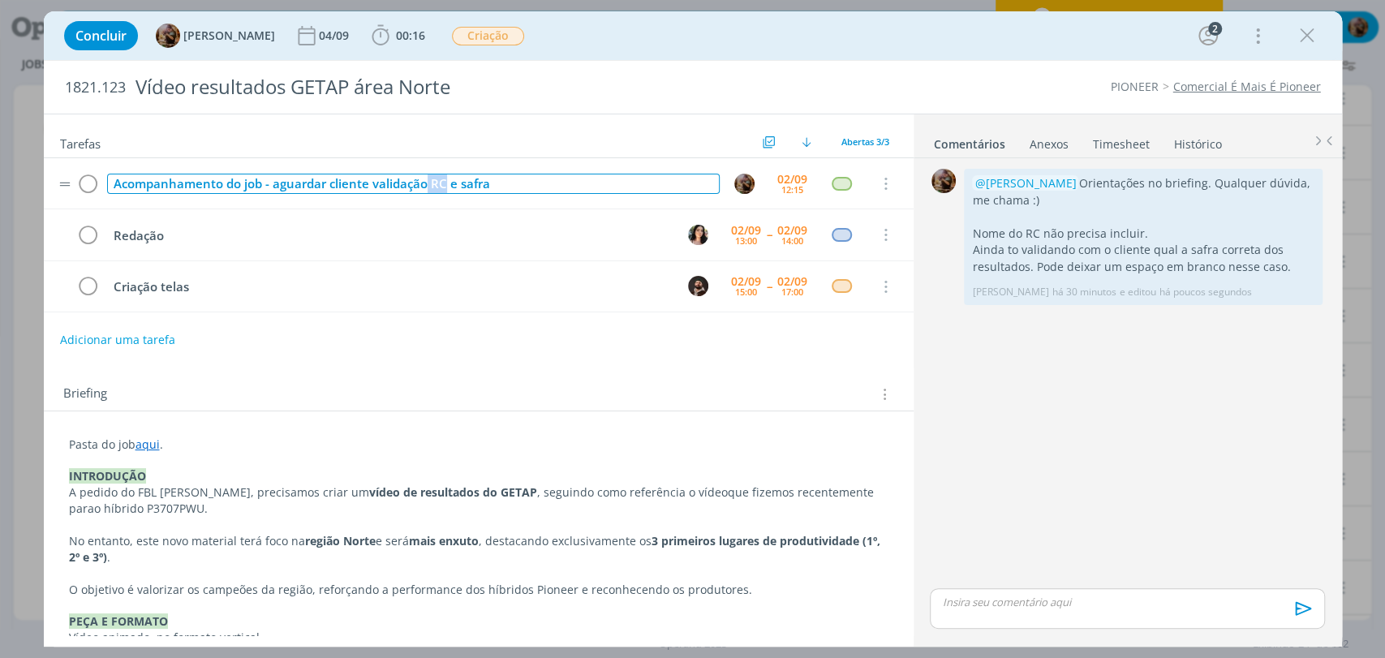
drag, startPoint x: 448, startPoint y: 186, endPoint x: 427, endPoint y: 187, distance: 21.1
click at [427, 187] on div "Acompanhamento do job - aguardar cliente validação RC e safra" at bounding box center [413, 184] width 613 height 20
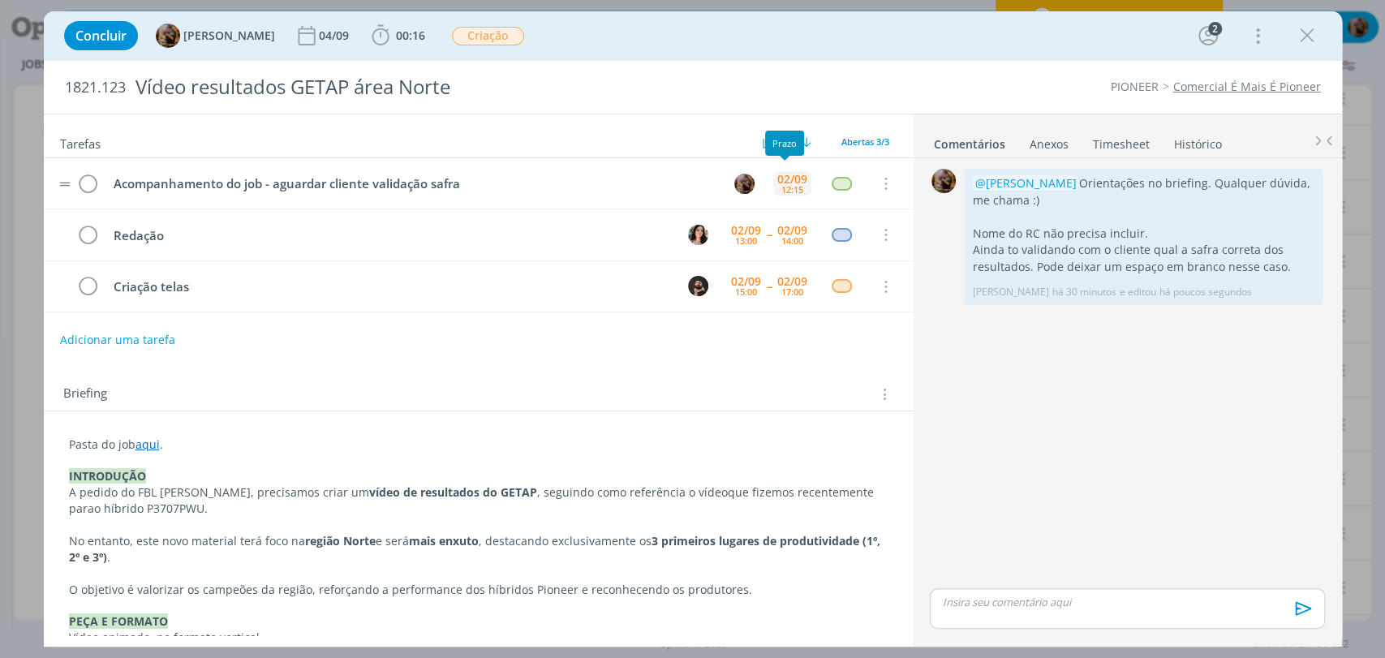
click at [785, 176] on div "02/09" at bounding box center [792, 179] width 30 height 11
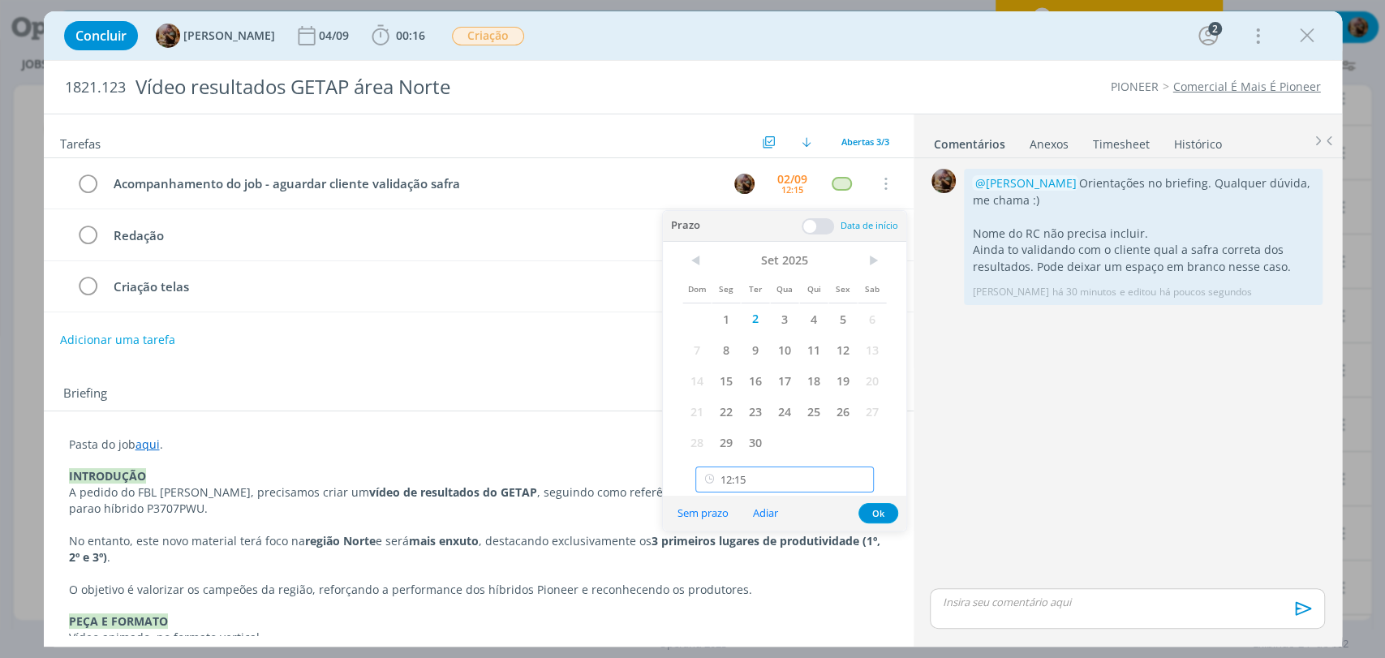
click at [798, 467] on input "12:15" at bounding box center [784, 480] width 178 height 26
click at [765, 338] on div "13:45" at bounding box center [786, 340] width 181 height 29
type input "13:45"
click at [886, 508] on button "Ok" at bounding box center [878, 513] width 40 height 20
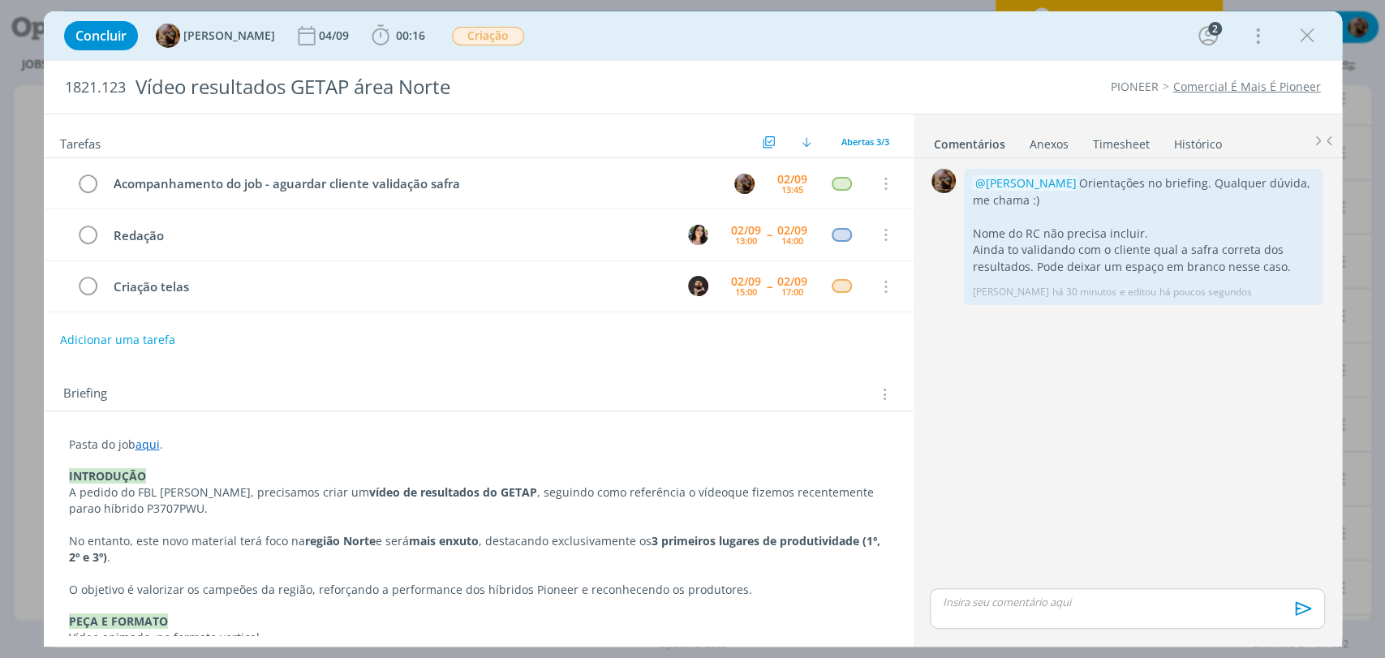
click at [1305, 45] on icon "dialog" at bounding box center [1307, 36] width 24 height 24
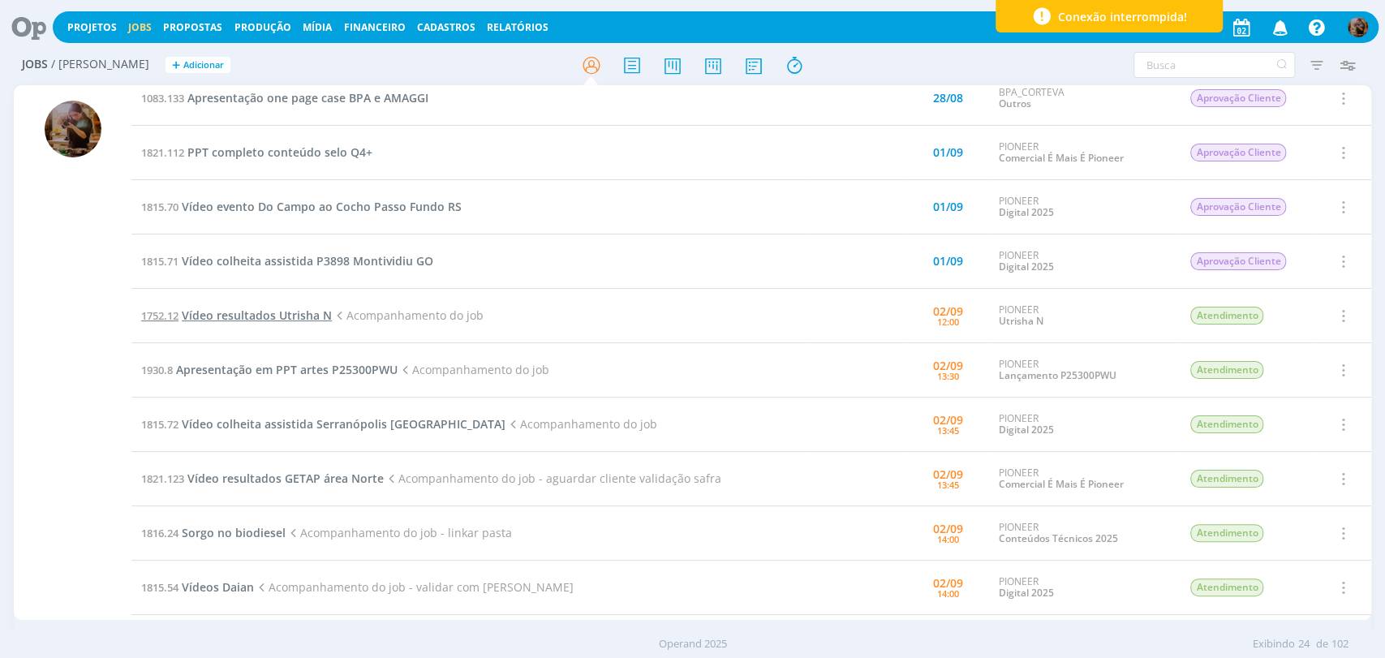
click at [273, 316] on span "Vídeo resultados Utrisha N" at bounding box center [257, 315] width 150 height 15
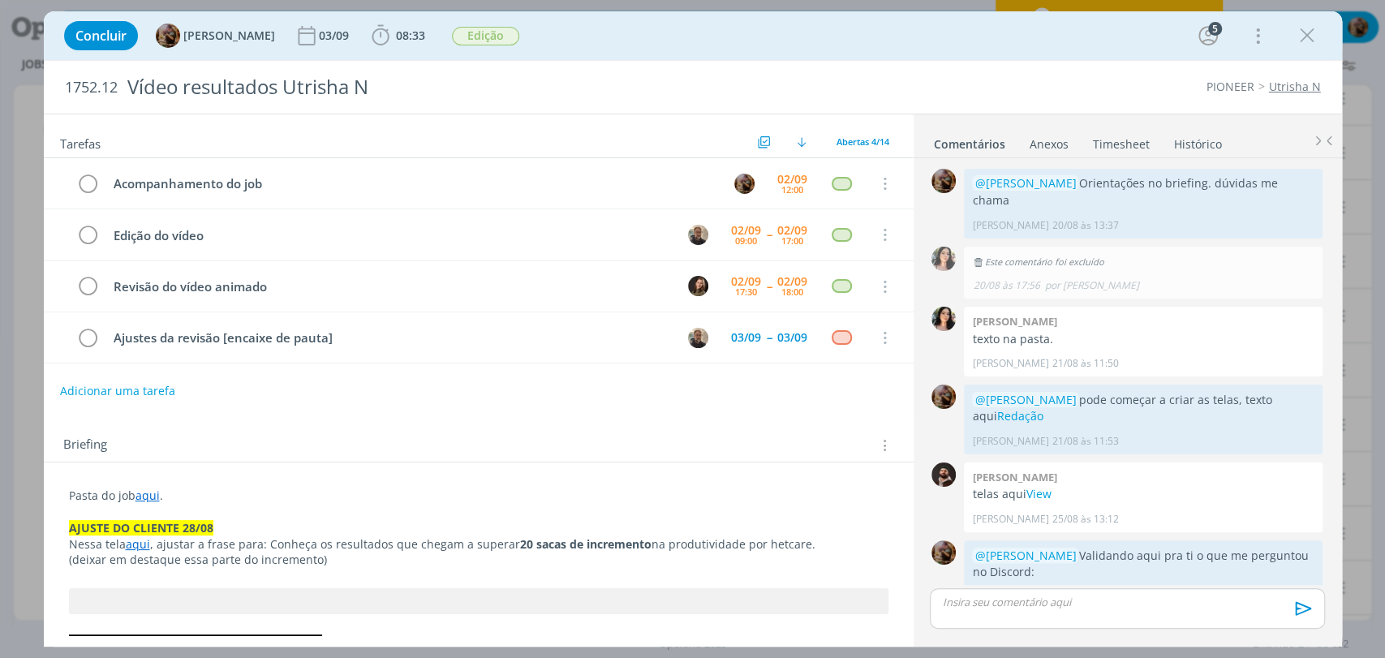
scroll to position [1183, 0]
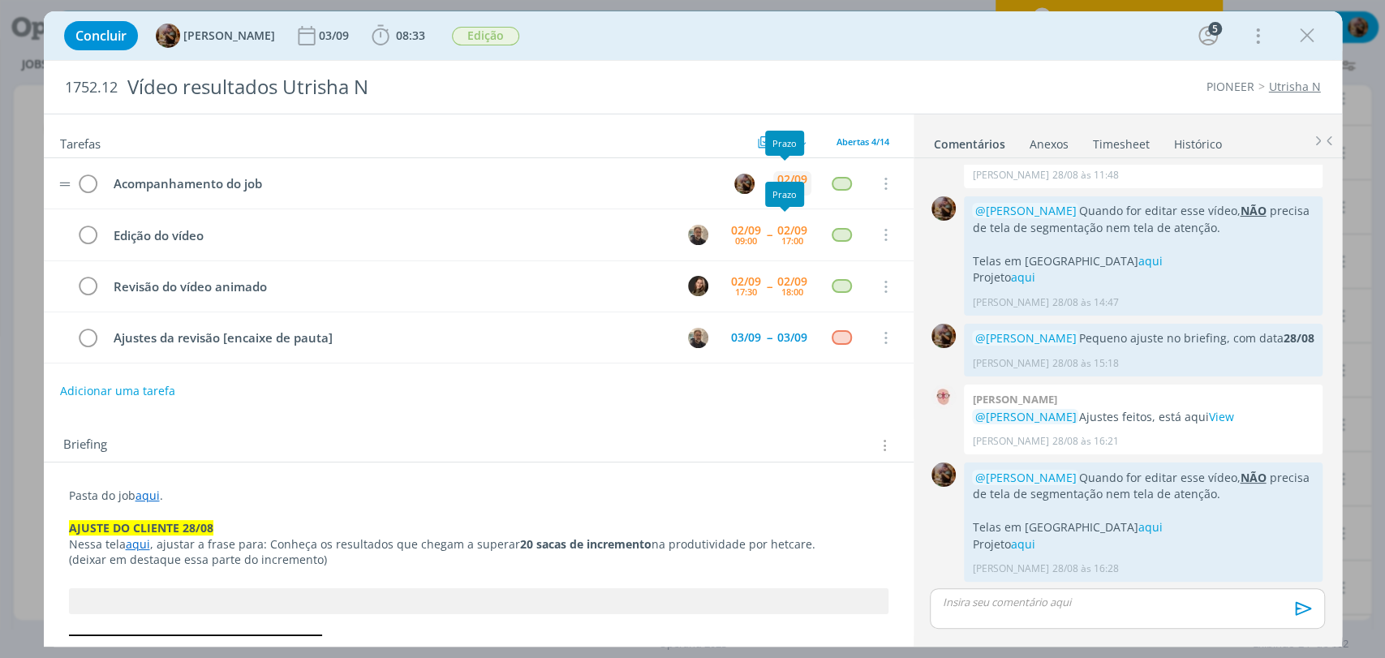
click at [785, 177] on div "02/09" at bounding box center [792, 179] width 30 height 11
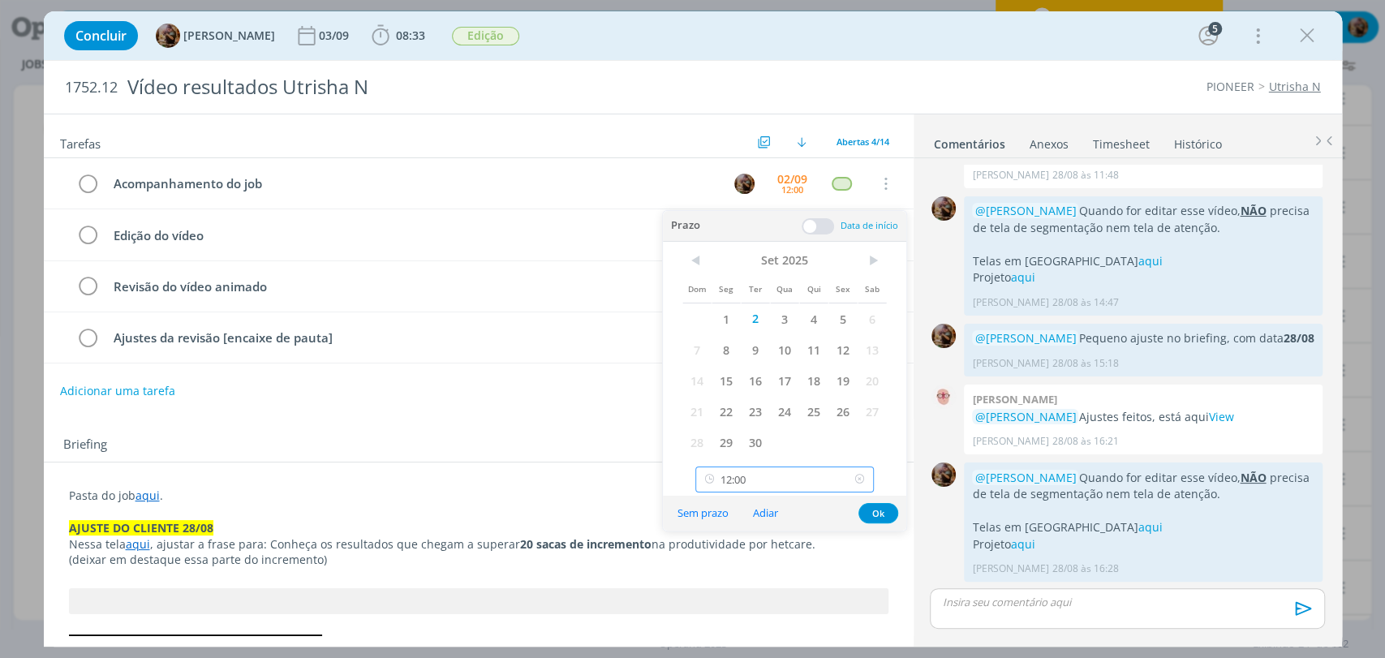
click at [798, 482] on input "12:00" at bounding box center [784, 480] width 178 height 26
click at [757, 343] on div "13:30" at bounding box center [786, 340] width 181 height 29
type input "13:30"
click at [880, 518] on button "Ok" at bounding box center [878, 513] width 40 height 20
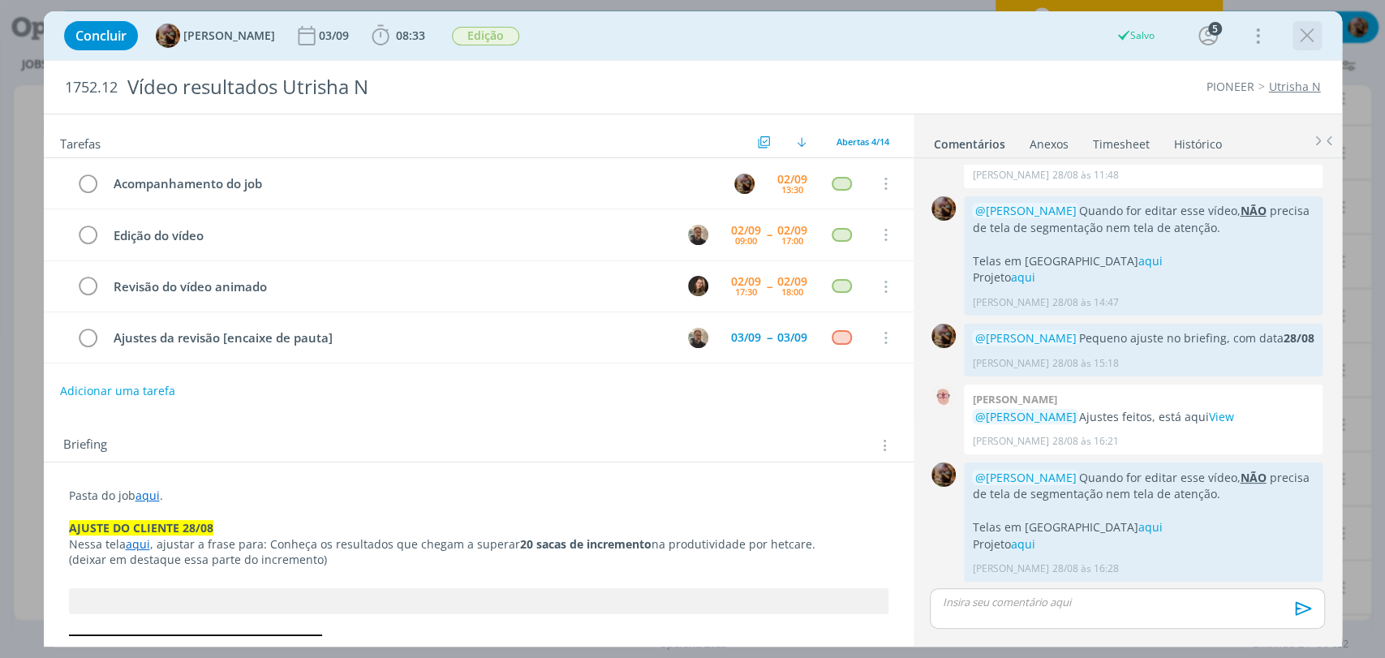
click at [1307, 32] on icon "dialog" at bounding box center [1307, 36] width 24 height 24
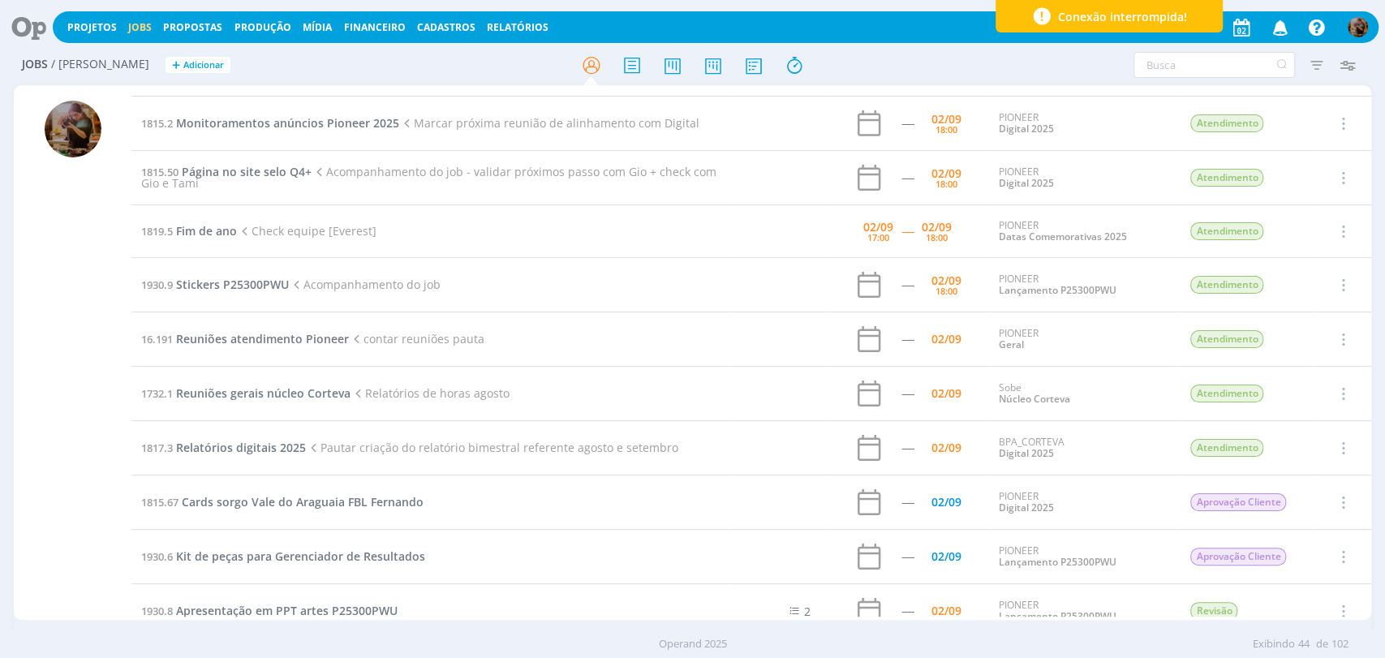
scroll to position [1315, 0]
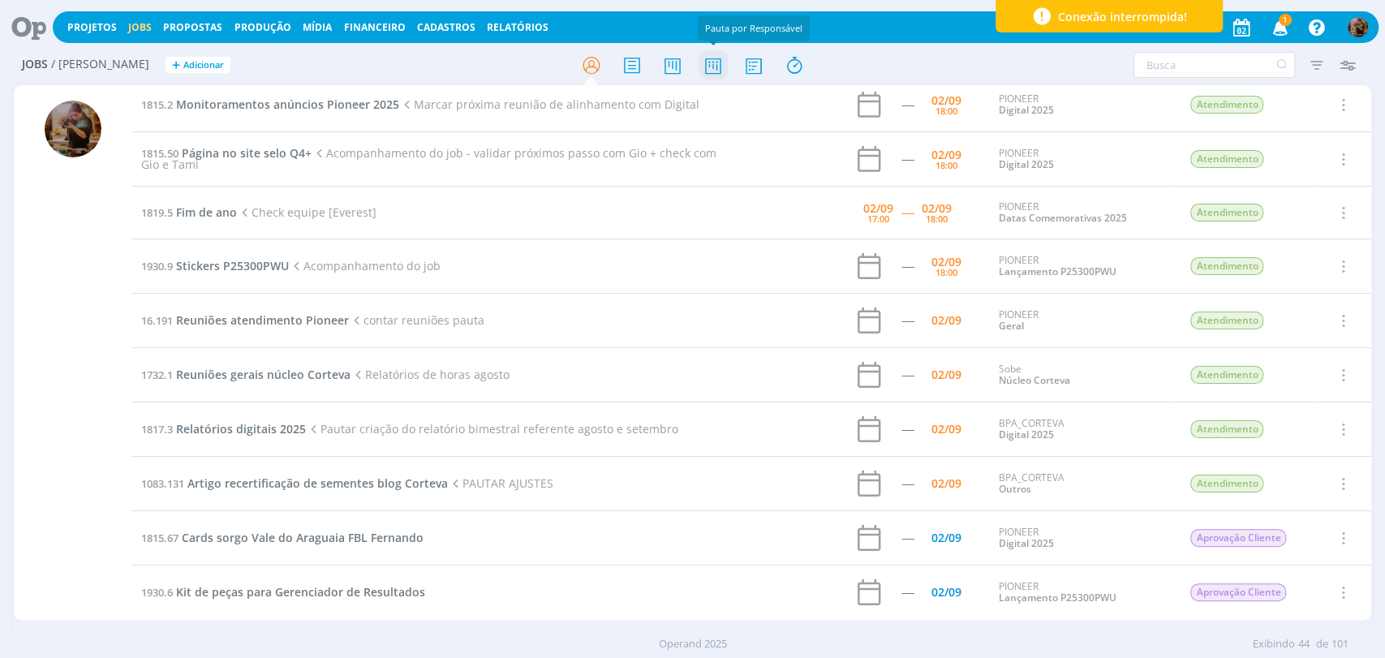
click at [716, 57] on icon at bounding box center [712, 65] width 29 height 32
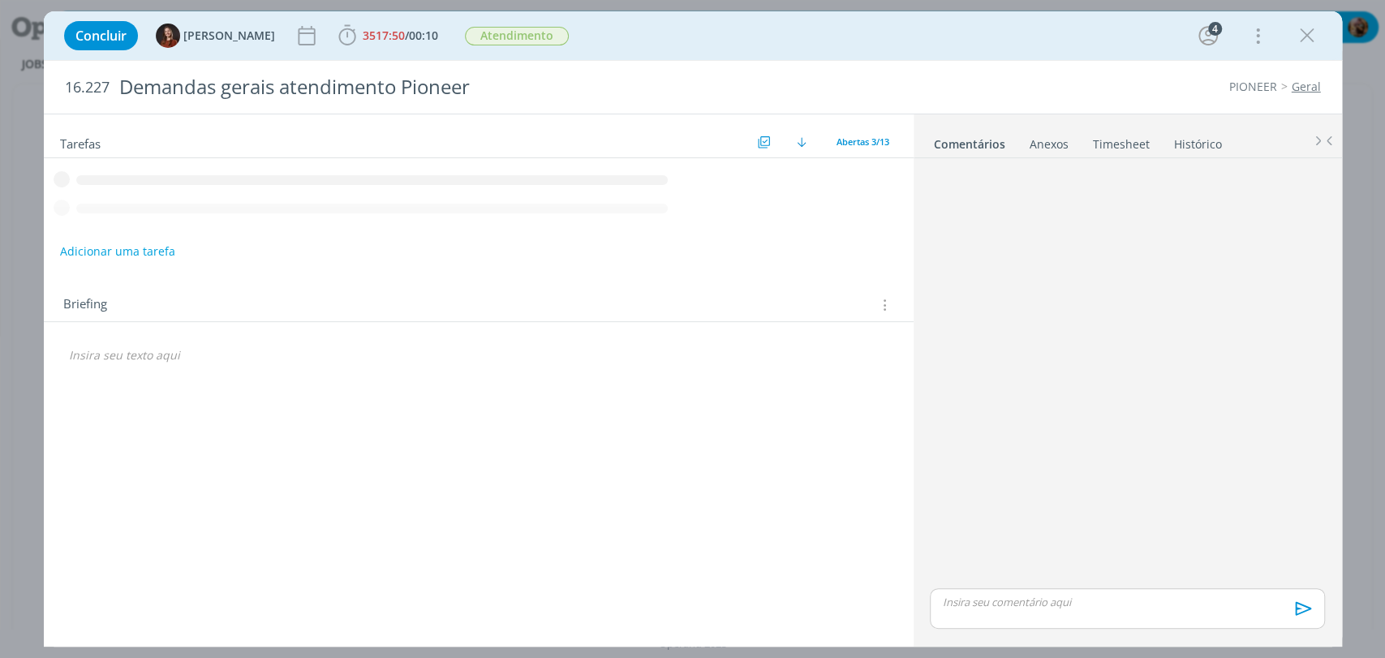
scroll to position [172, 0]
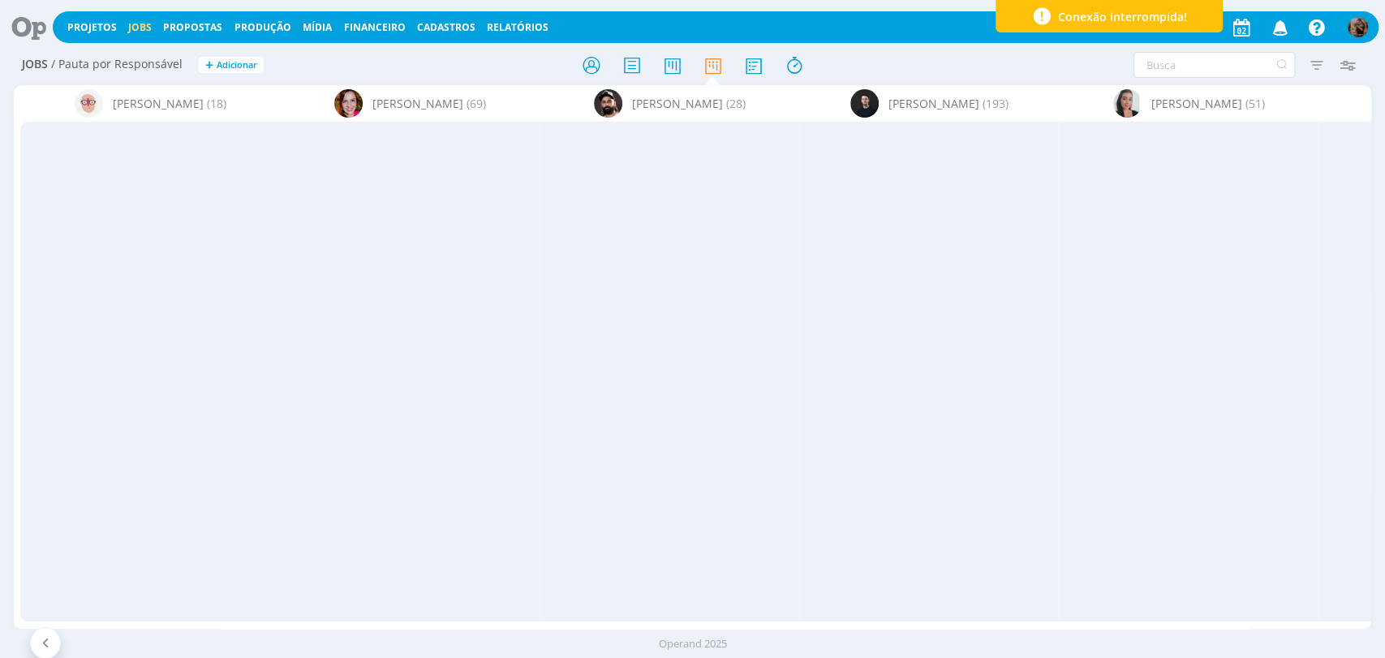
scroll to position [270, 0]
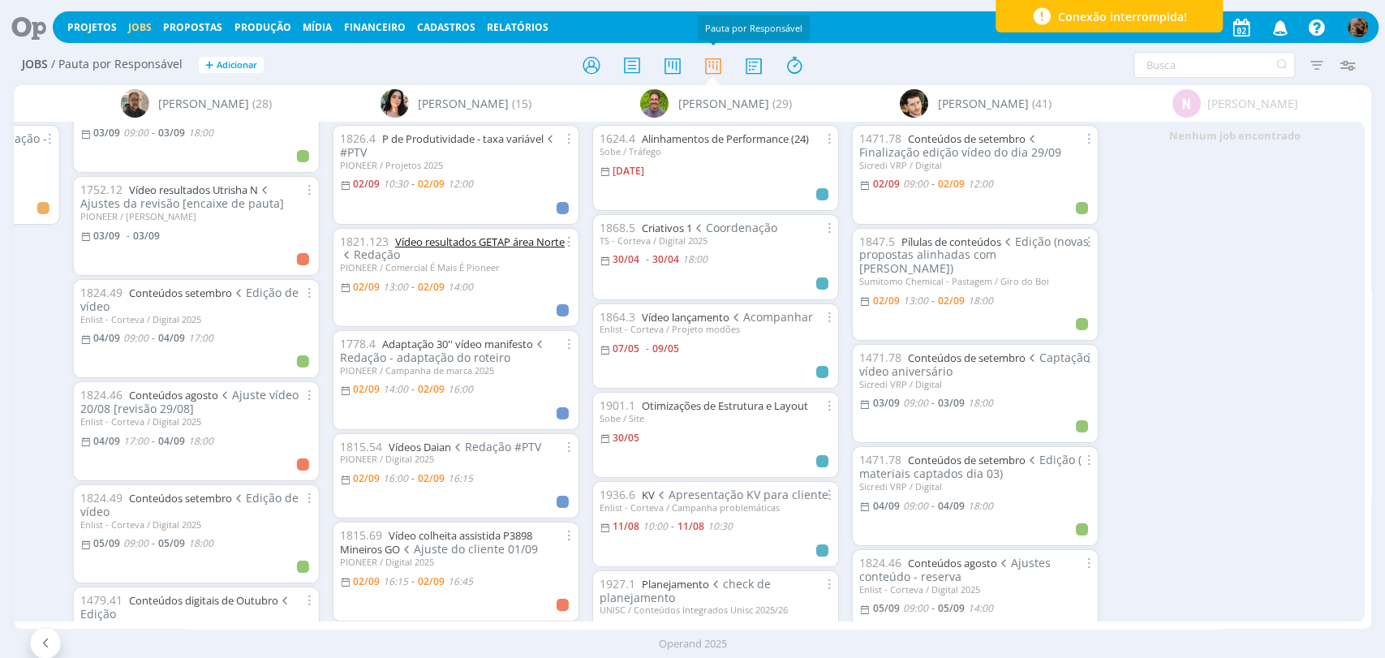
click at [467, 242] on link "Vídeo resultados GETAP área Norte" at bounding box center [480, 241] width 170 height 15
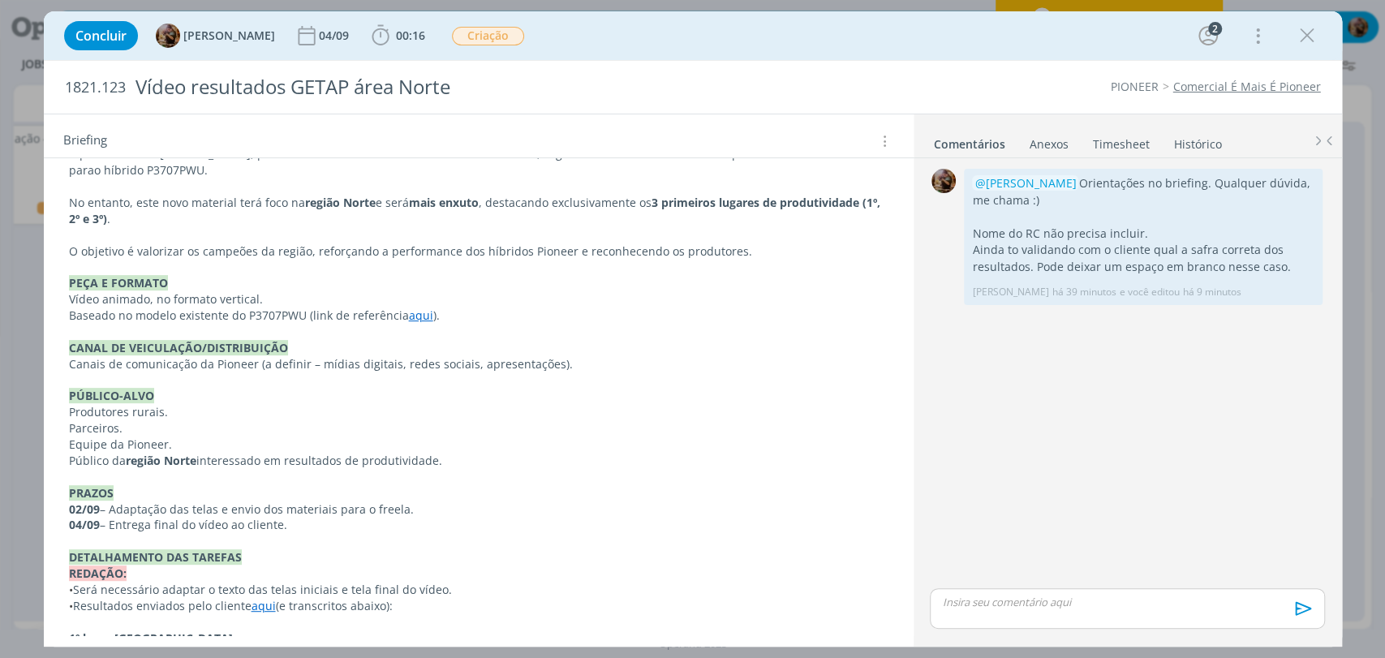
scroll to position [540, 0]
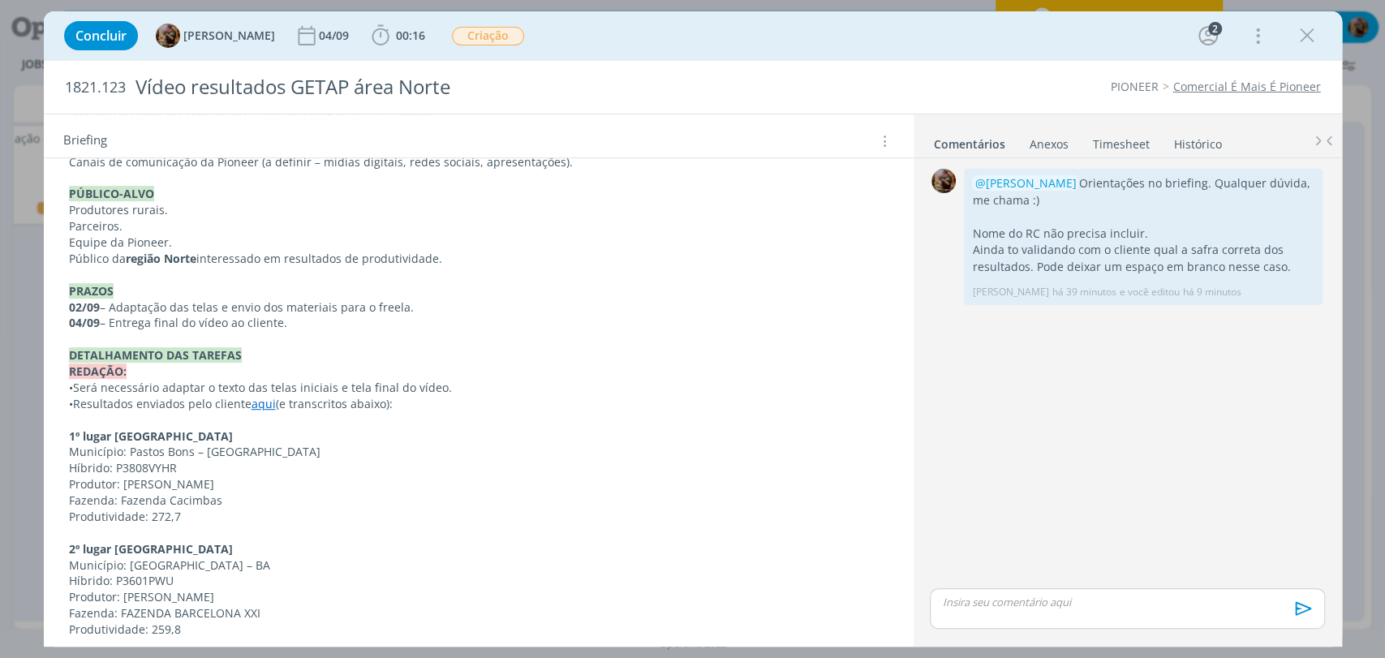
click at [278, 417] on p "dialog" at bounding box center [478, 420] width 819 height 16
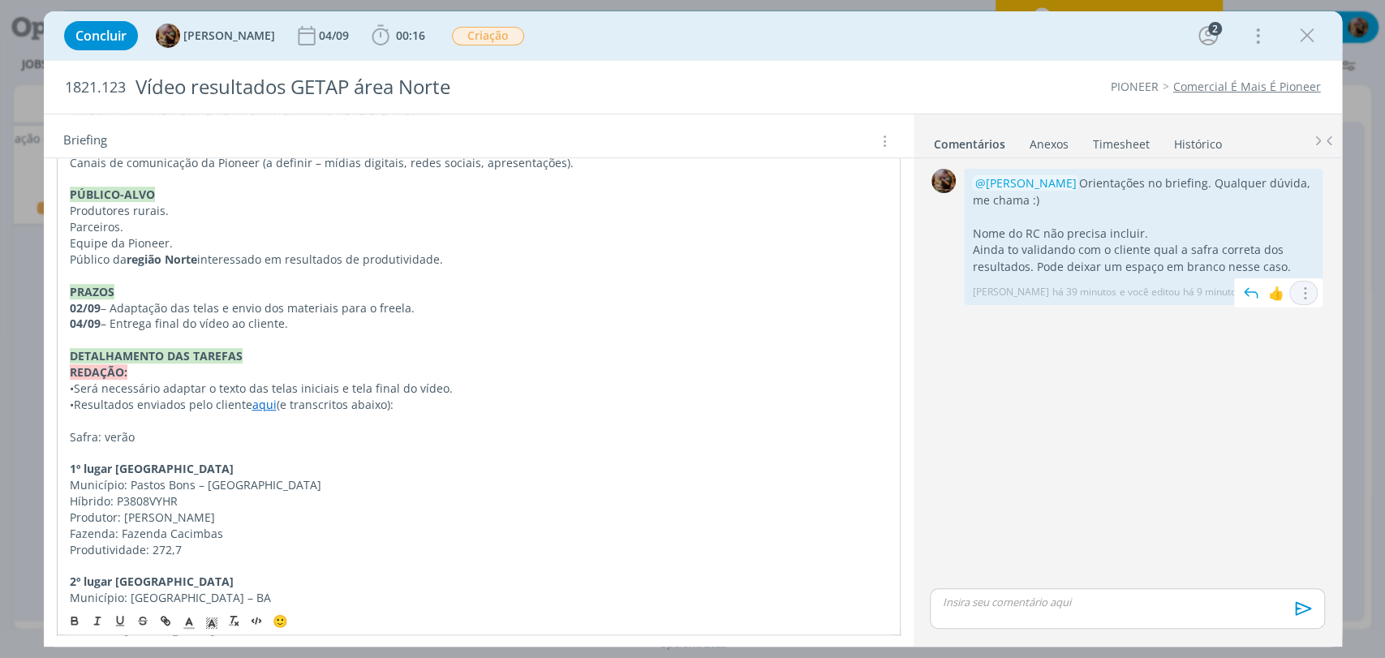
click at [1306, 299] on button "dialog" at bounding box center [1303, 293] width 19 height 17
click at [1253, 312] on link "Editar" at bounding box center [1249, 316] width 128 height 26
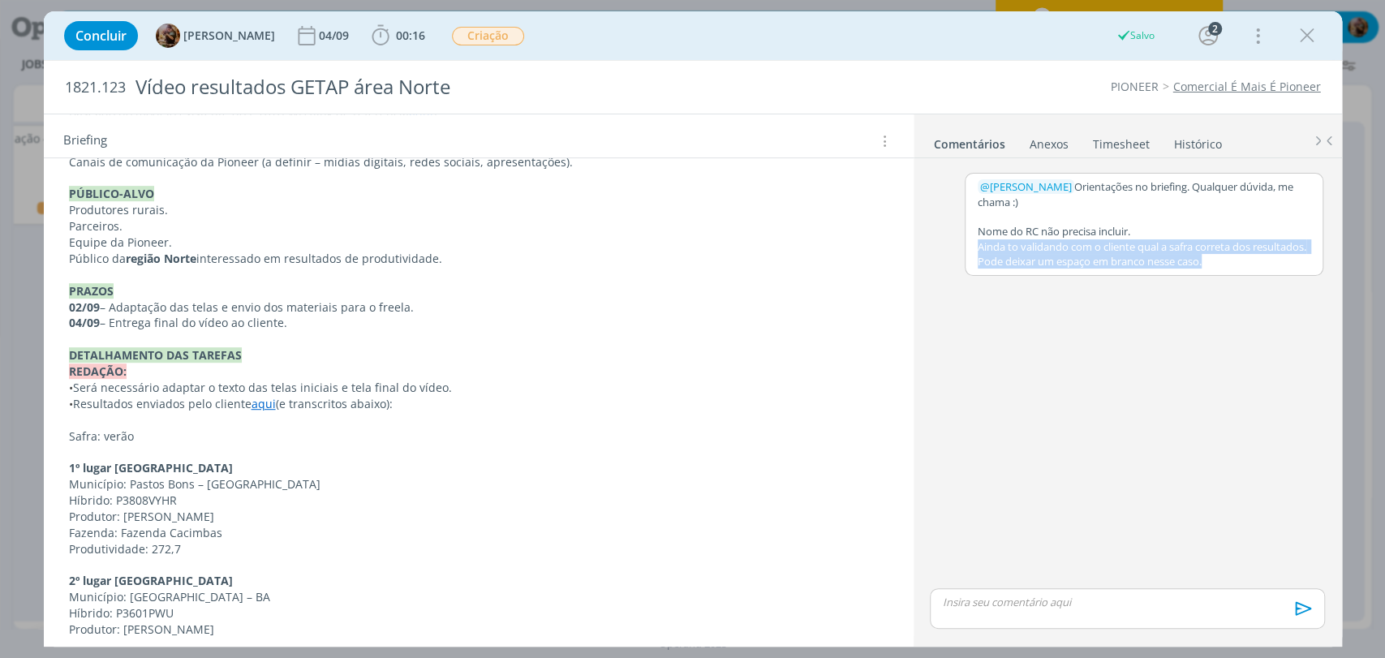
drag, startPoint x: 1239, startPoint y: 265, endPoint x: 970, endPoint y: 252, distance: 269.7
click at [970, 252] on div "﻿ @ [PERSON_NAME] ﻿ Orientações no briefing. Qualquer dúvida, me chama :) Nome …" at bounding box center [1144, 224] width 357 height 101
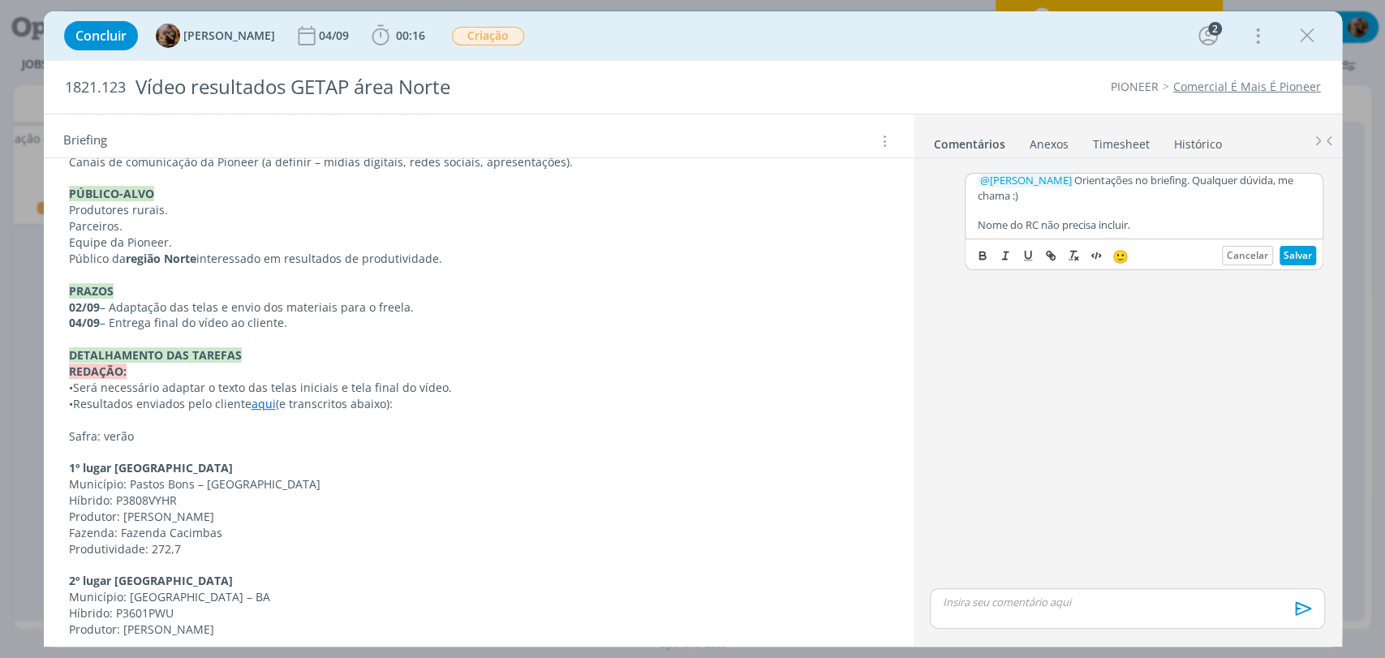
scroll to position [6, 0]
click at [1284, 255] on button "Salvar" at bounding box center [1298, 255] width 37 height 19
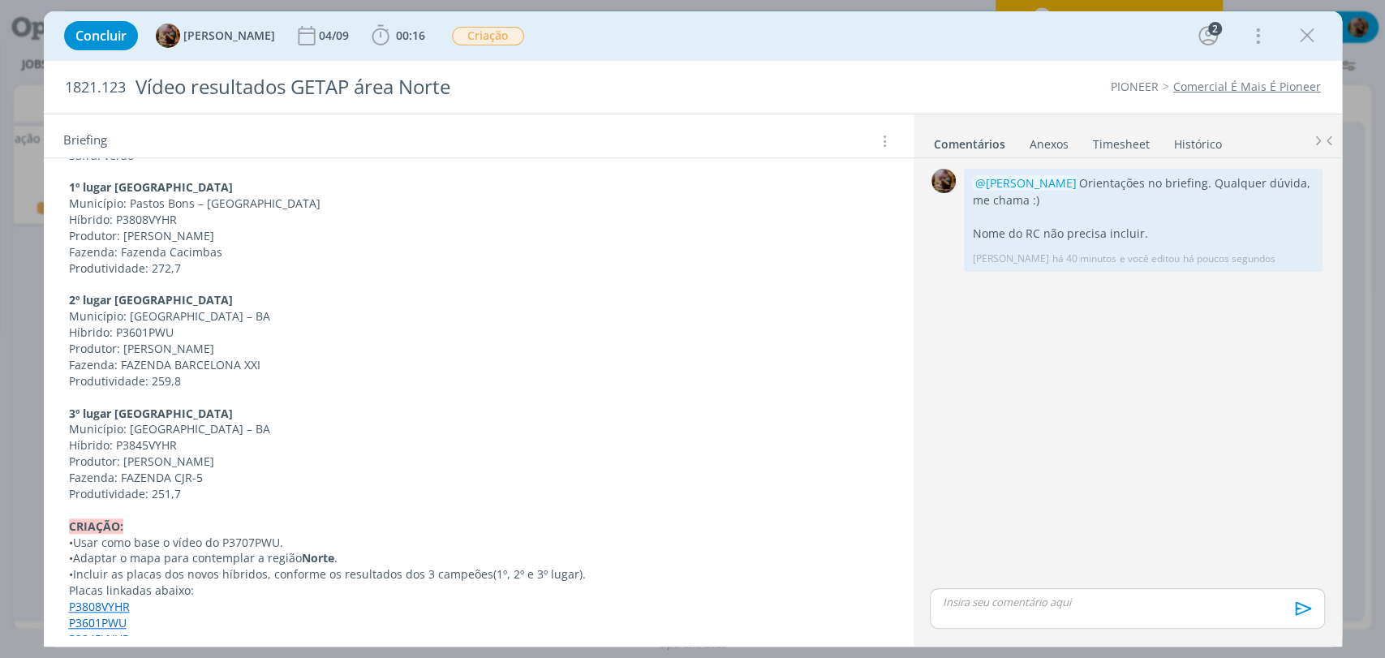
scroll to position [692, 0]
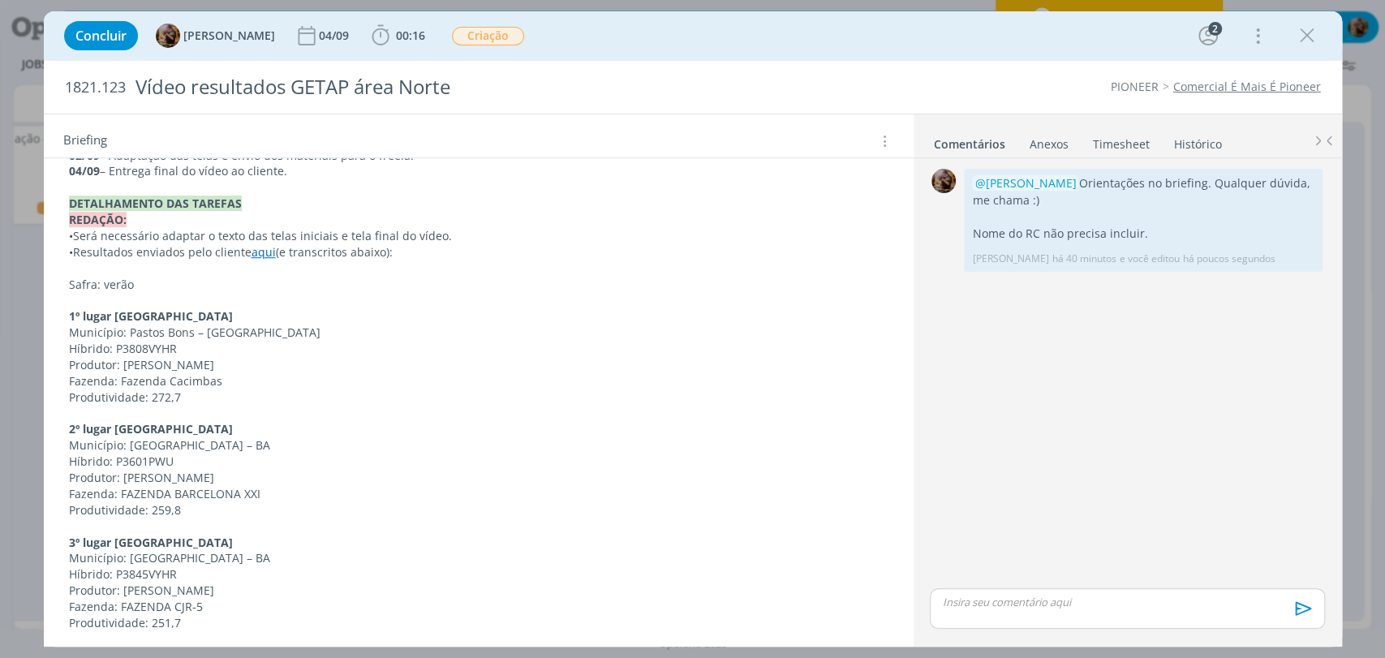
click at [185, 287] on p "Safra: verão" at bounding box center [478, 285] width 819 height 16
click at [808, 23] on div "Concluir [PERSON_NAME] [DATE] 00:16 Iniciar Apontar Data * [DATE] Horas * 00:00…" at bounding box center [693, 35] width 1274 height 39
drag, startPoint x: 158, startPoint y: 286, endPoint x: 136, endPoint y: 286, distance: 21.9
click at [136, 286] on p "Safra: verão 2025" at bounding box center [478, 285] width 819 height 16
click at [166, 286] on p "Safra: verão 2025" at bounding box center [479, 285] width 818 height 16
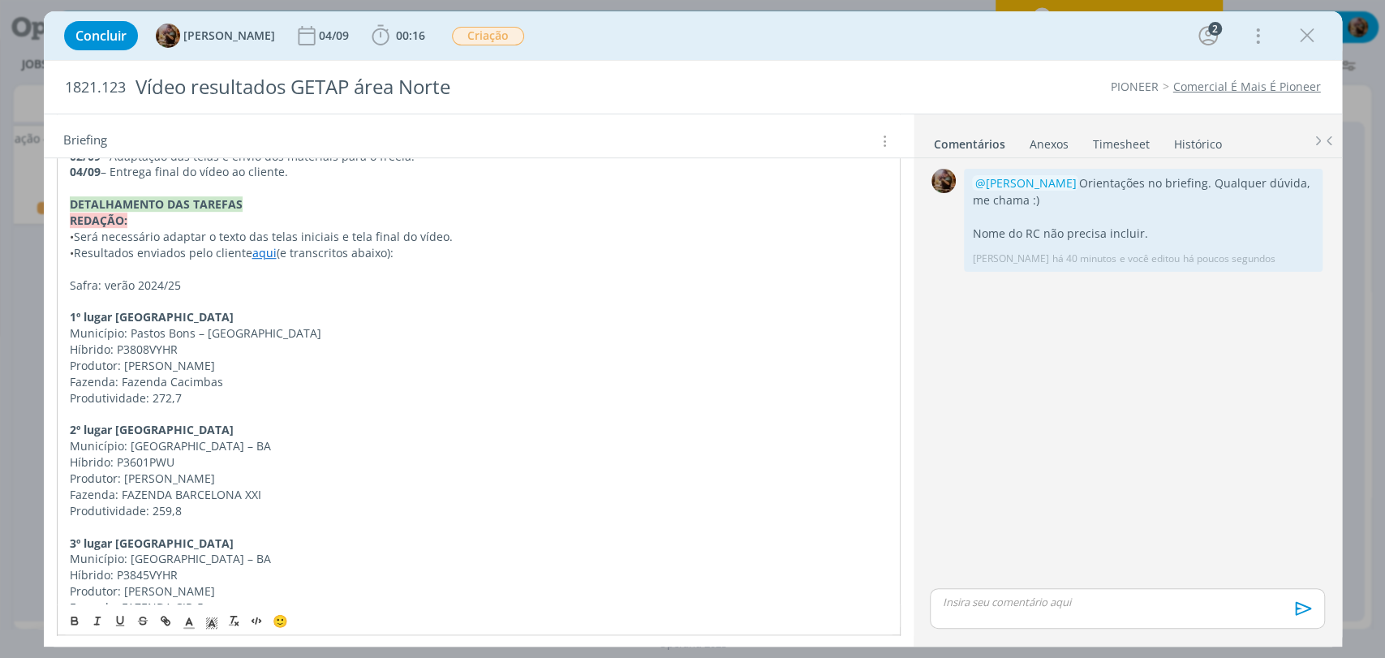
click at [167, 278] on p "Safra: verão 2024/25" at bounding box center [479, 285] width 818 height 16
click at [269, 336] on p "Município: Pastos Bons – [GEOGRAPHIC_DATA]" at bounding box center [479, 333] width 818 height 16
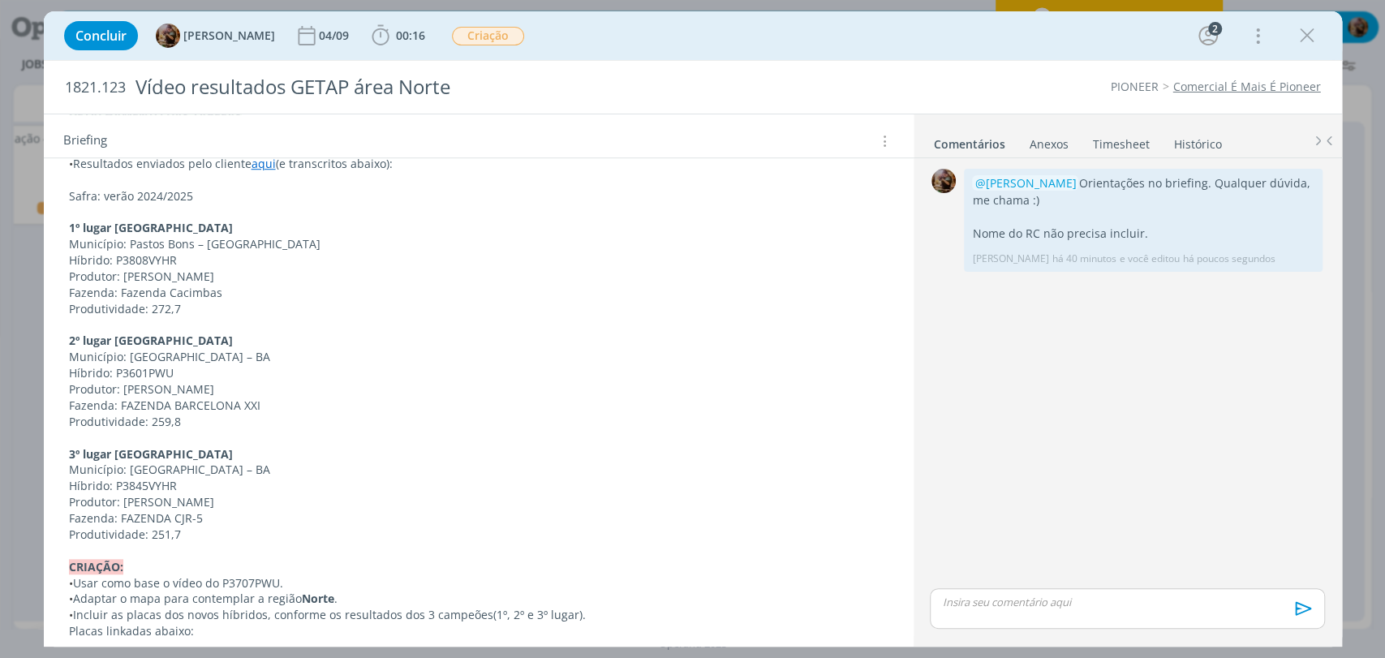
scroll to position [782, 0]
click at [213, 531] on p "Produtividade: 251,7" at bounding box center [478, 533] width 819 height 16
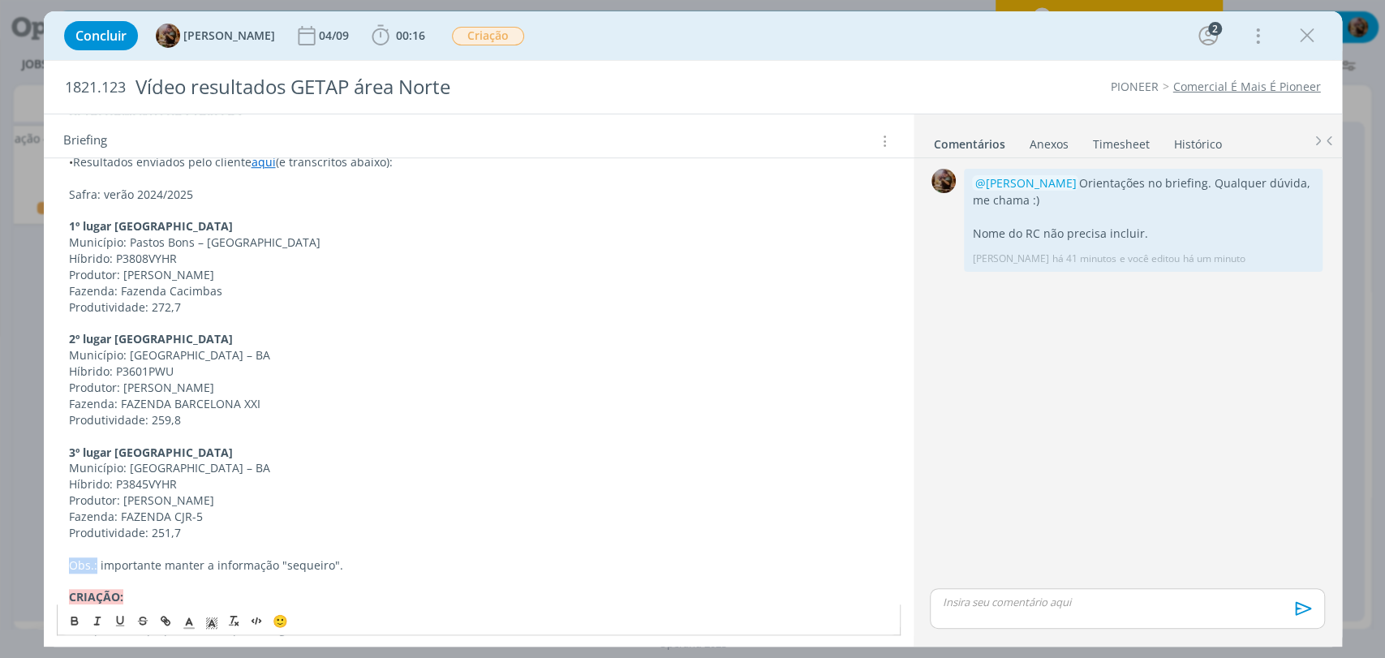
drag, startPoint x: 97, startPoint y: 562, endPoint x: 70, endPoint y: 587, distance: 36.7
click at [59, 561] on div "Pasta do job aqui . INTRODUÇÃO A pedido do FBL [PERSON_NAME], precisamos criar …" at bounding box center [479, 291] width 844 height 1285
drag, startPoint x: 70, startPoint y: 618, endPoint x: 196, endPoint y: 561, distance: 138.3
click at [72, 618] on icon "dialog" at bounding box center [74, 620] width 13 height 13
click at [228, 544] on p "dialog" at bounding box center [478, 549] width 819 height 16
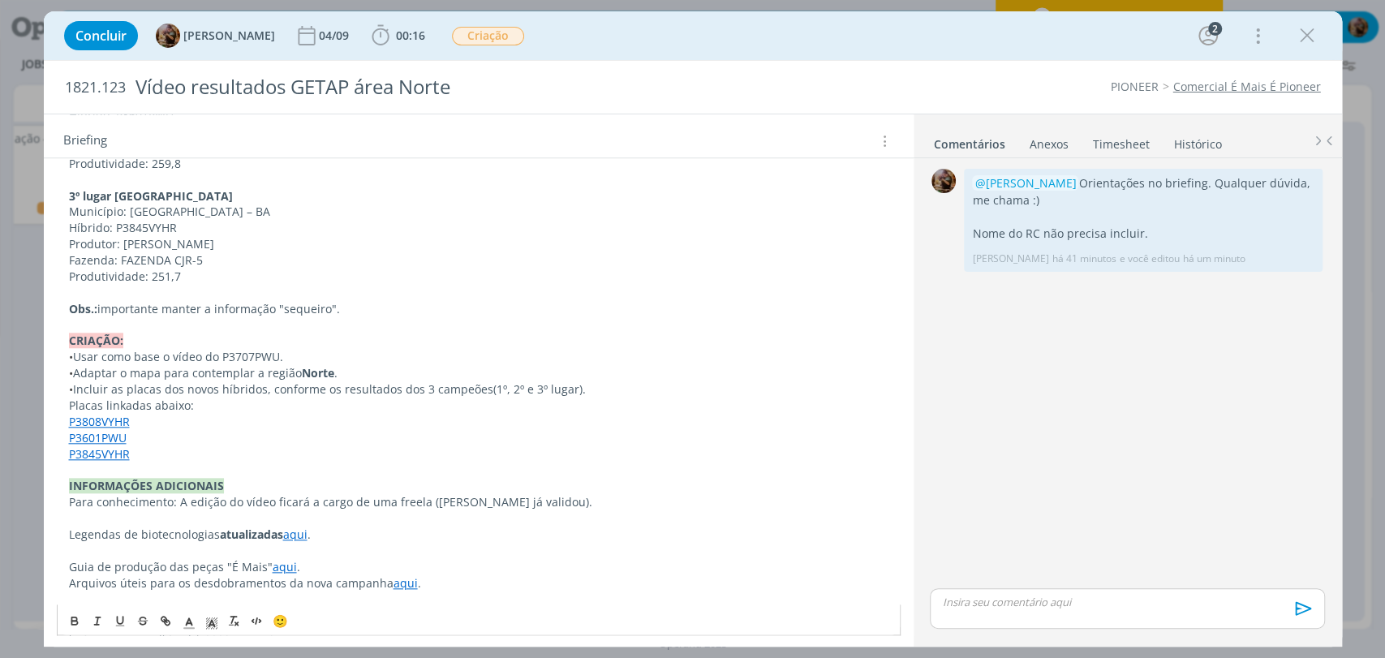
scroll to position [1052, 0]
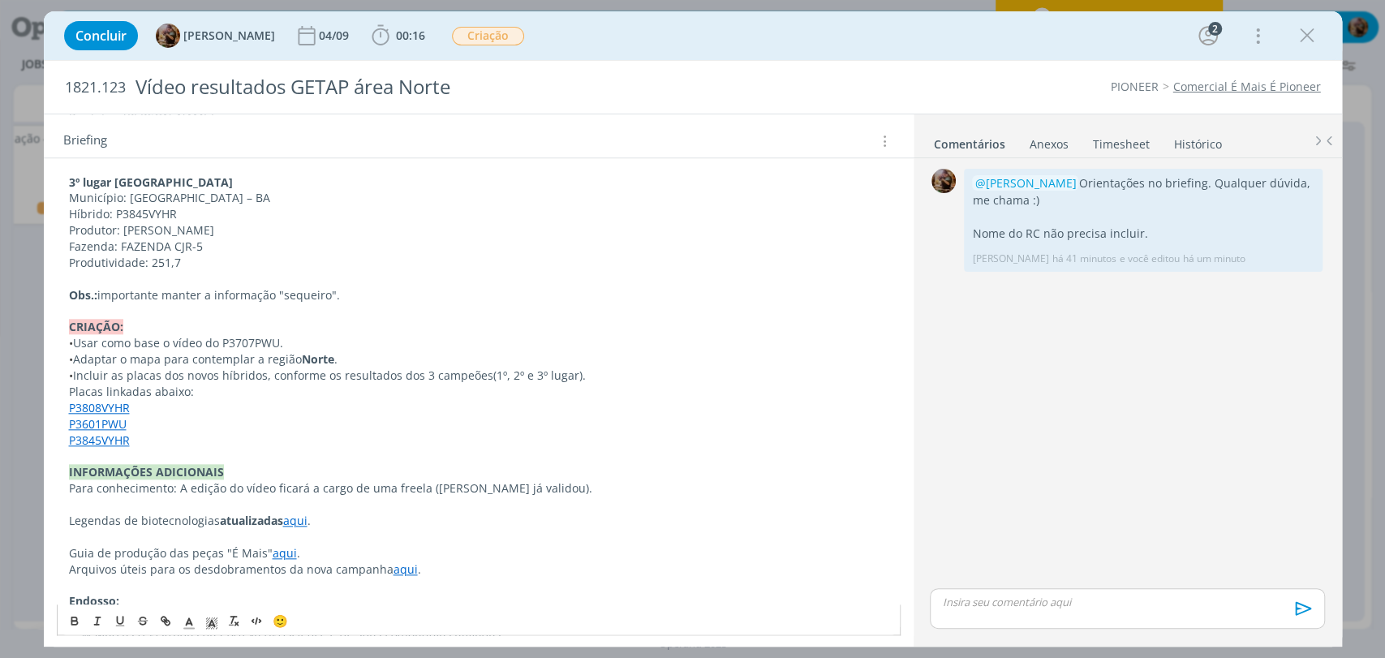
click at [396, 353] on p "• Adaptar o mapa para contemplar a região Norte ." at bounding box center [478, 359] width 819 height 16
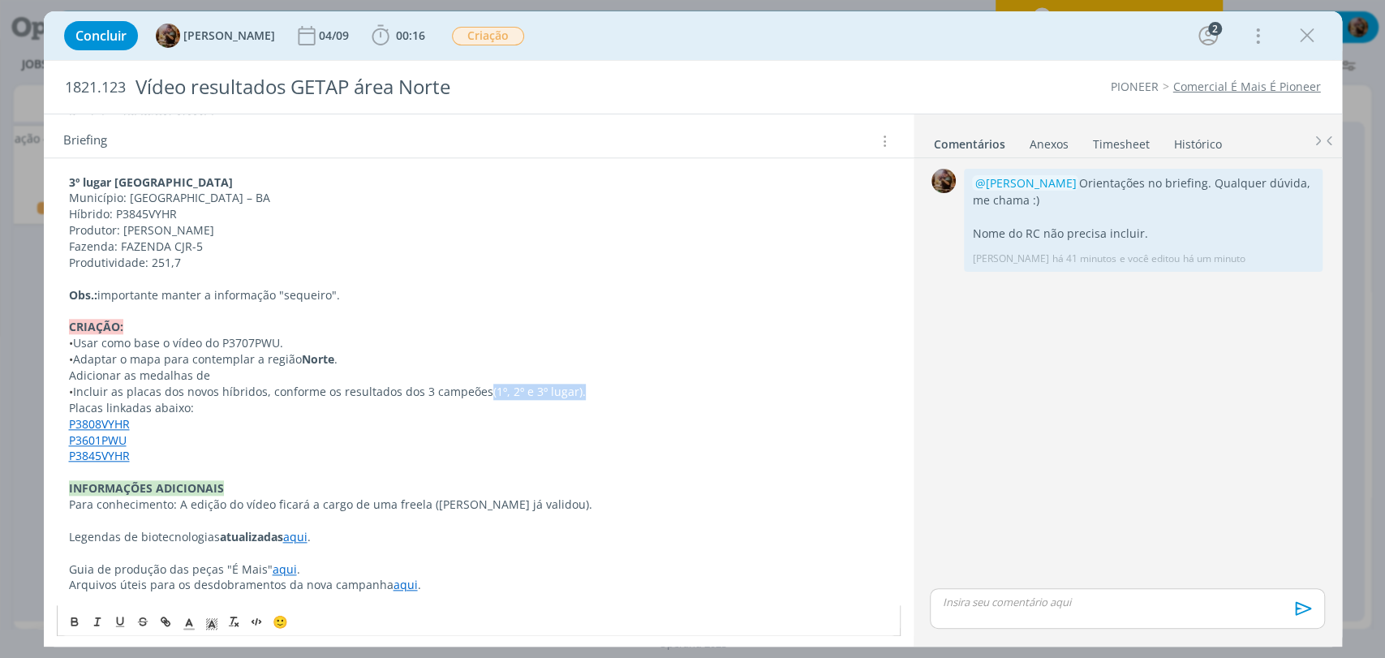
drag, startPoint x: 581, startPoint y: 393, endPoint x: 487, endPoint y: 393, distance: 94.1
click at [487, 393] on p "• Incluir as placas dos novos híbridos, conforme os resultados dos 3 campeões (…" at bounding box center [478, 392] width 819 height 16
copy p "(1º, 2º e 3º lugar) ."
click at [394, 374] on p "Adicionar as medalhas de" at bounding box center [478, 376] width 819 height 16
click at [204, 370] on p "Adicionar as medalhas de (1º, 2º e 3º lugar)." at bounding box center [478, 376] width 819 height 16
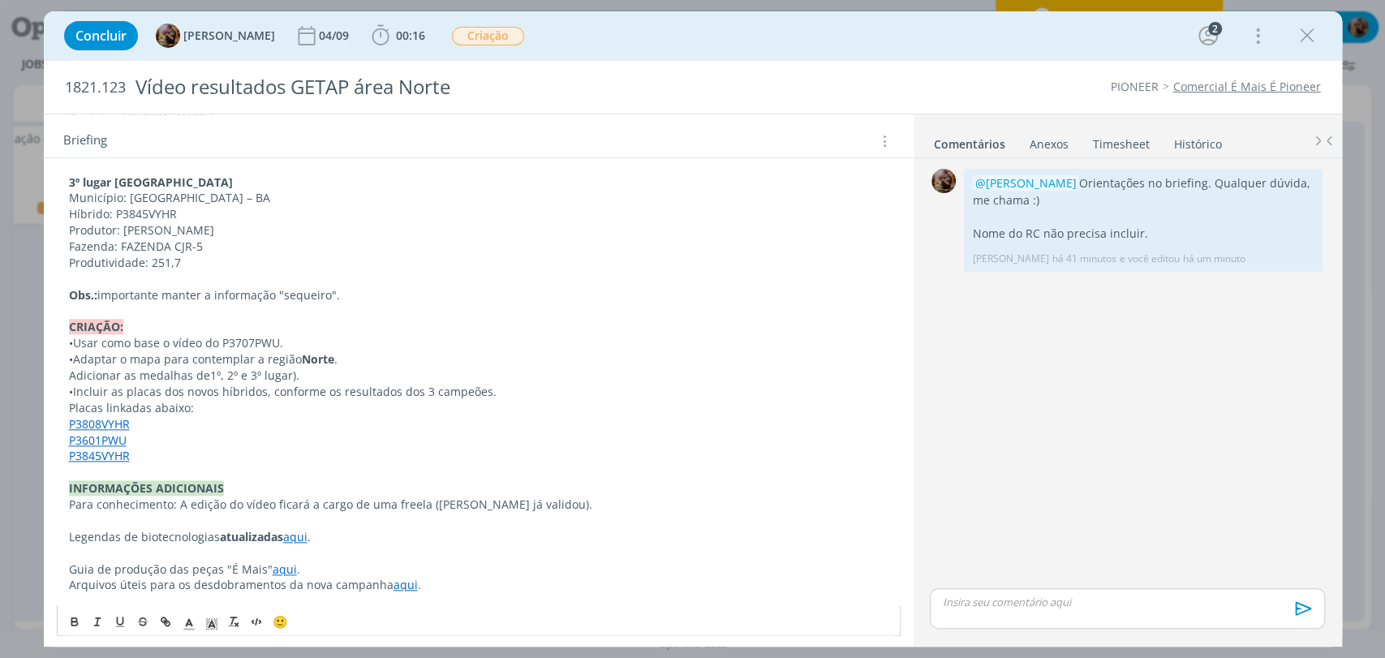
click at [316, 375] on p "Adicionar as medalhas de 1º, 2º e 3º lugar)." at bounding box center [478, 376] width 819 height 16
drag, startPoint x: 75, startPoint y: 358, endPoint x: 49, endPoint y: 359, distance: 26.0
click at [49, 359] on div "Pasta do job aqui . INTRODUÇÃO A pedido do FBL Geliandro Rigo, precisamos criar…" at bounding box center [479, 38] width 870 height 1358
copy span "•"
click at [60, 372] on div "Pasta do job aqui . INTRODUÇÃO A pedido do FBL Geliandro Rigo, precisamos criar…" at bounding box center [479, 29] width 844 height 1301
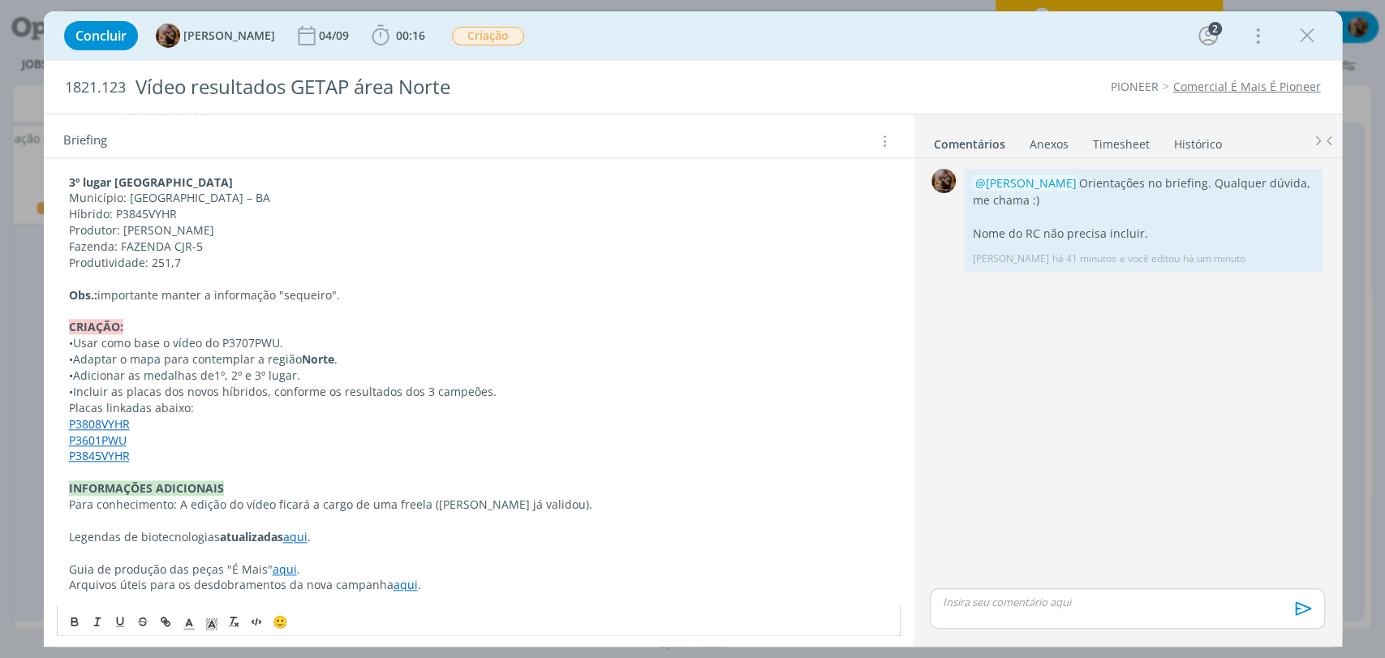
click at [153, 374] on p "• Adicionar as medalhas de 1º, 2º e 3º lugar." at bounding box center [478, 376] width 819 height 16
click at [75, 615] on icon "dialog" at bounding box center [74, 620] width 13 height 13
click at [410, 360] on p "• Adaptar o mapa para contemplar a região Norte ." at bounding box center [478, 359] width 819 height 16
drag, startPoint x: 1306, startPoint y: 260, endPoint x: 1288, endPoint y: 265, distance: 18.5
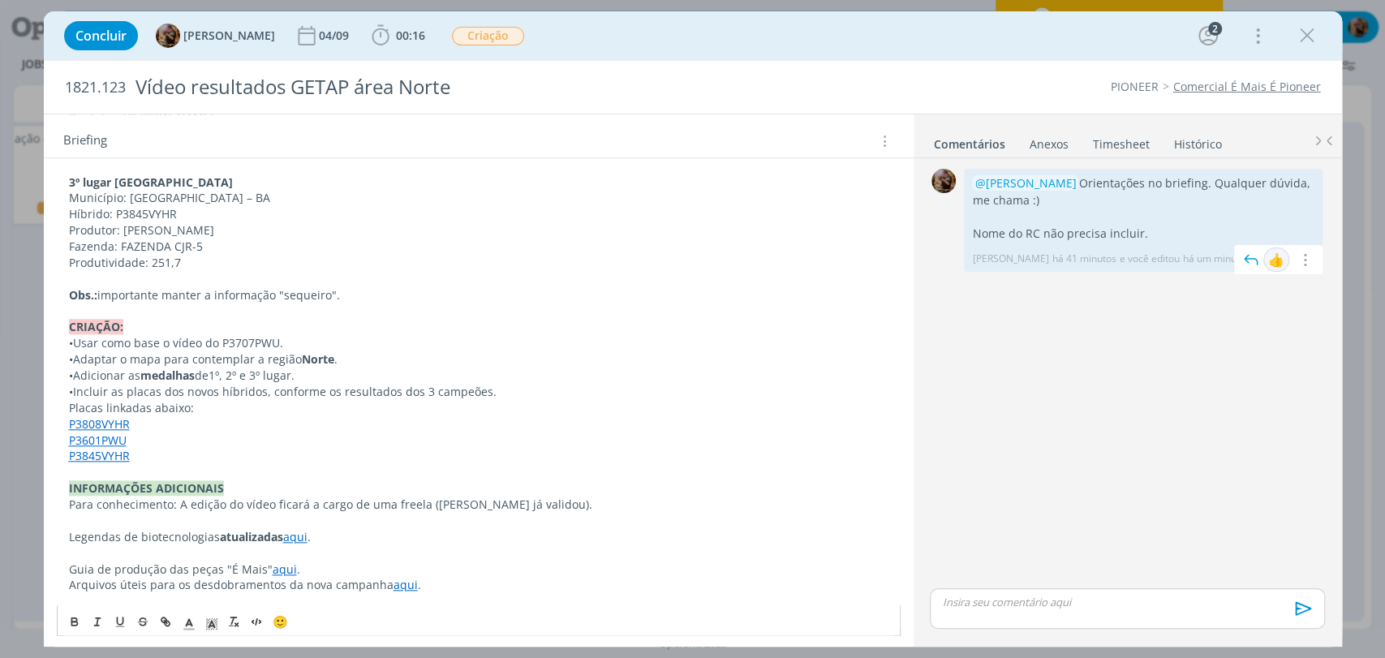
click at [1307, 260] on icon "dialog" at bounding box center [1304, 259] width 18 height 15
click at [1259, 276] on link "Editar" at bounding box center [1249, 283] width 128 height 26
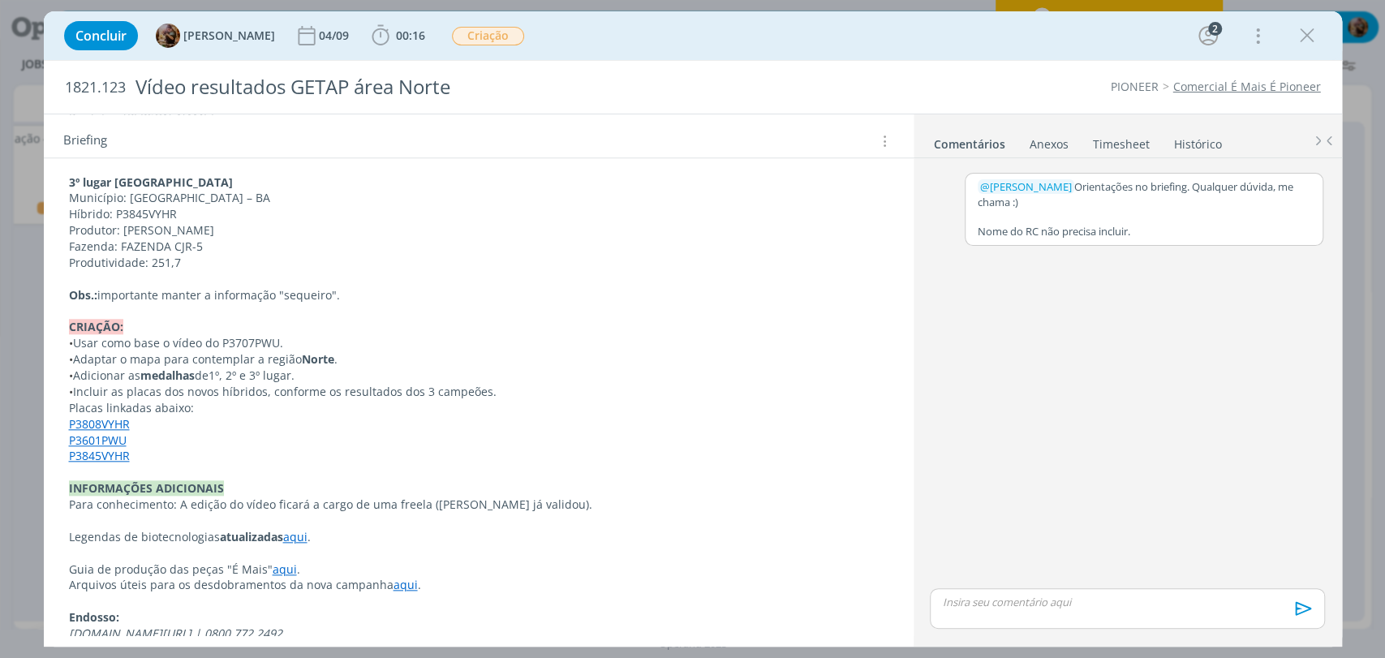
click at [1150, 232] on p "Nome do RC não precisa incluir." at bounding box center [1144, 231] width 333 height 15
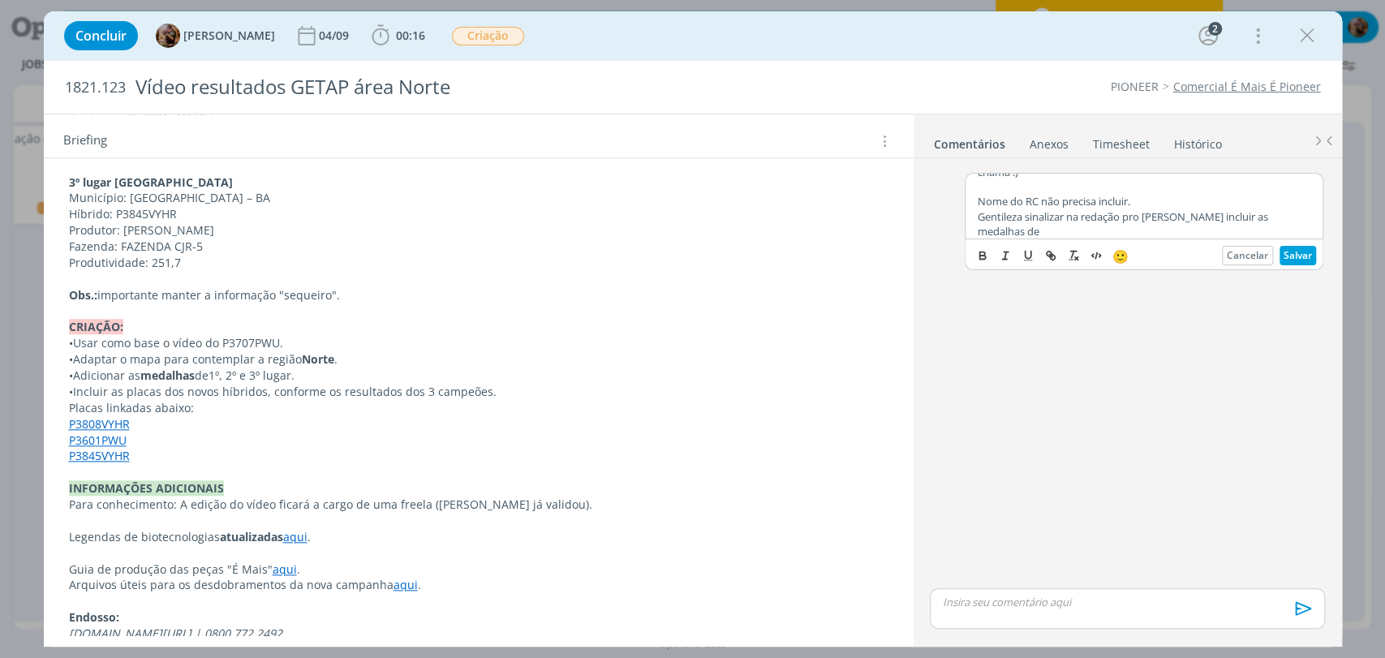
scroll to position [21, 0]
drag, startPoint x: 296, startPoint y: 372, endPoint x: 273, endPoint y: 382, distance: 25.8
click at [260, 379] on span "1º, 2º e 3º lugar." at bounding box center [252, 375] width 86 height 15
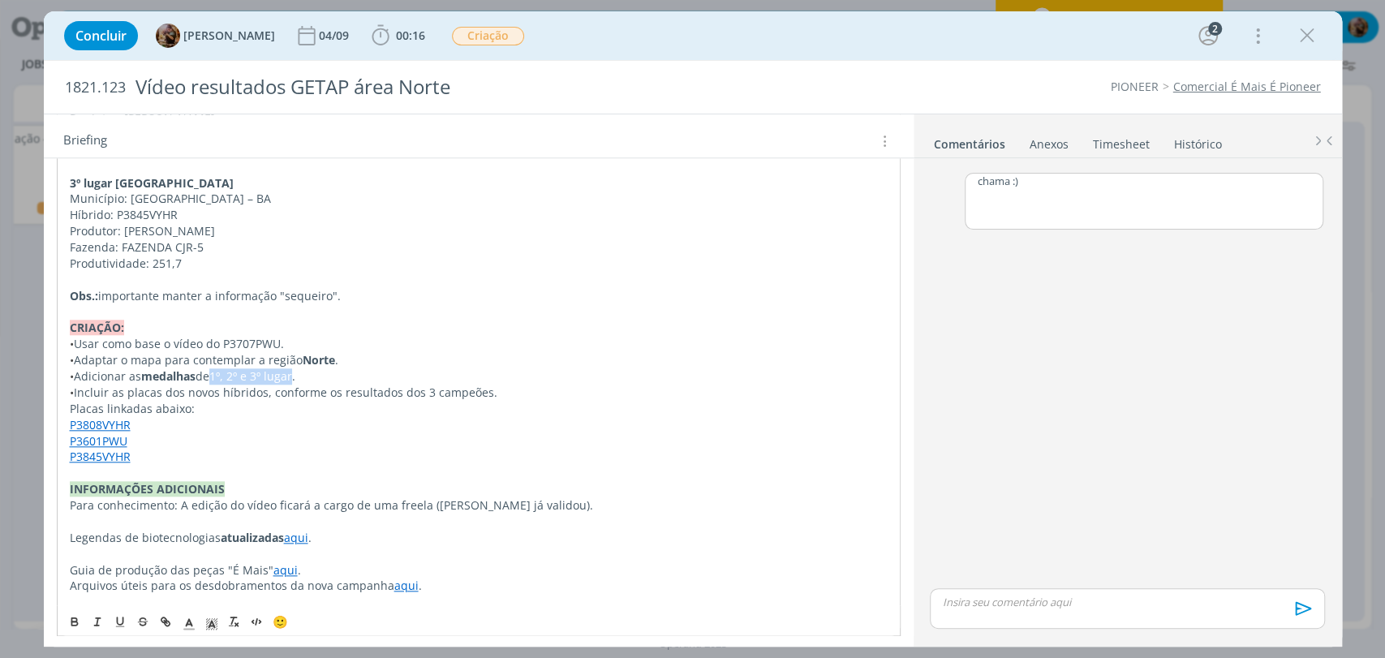
drag, startPoint x: 298, startPoint y: 379, endPoint x: 216, endPoint y: 377, distance: 82.0
click at [213, 377] on p "• Adicionar as medalhas de 1º, 2º e 3º lugar." at bounding box center [479, 376] width 818 height 16
copy p "1º, 2º e 3º lugar"
click at [1079, 203] on div "﻿ @ Tamiris Soares ﻿ Orientações no briefing. Qualquer dúvida, me chama :) Nome…" at bounding box center [1144, 201] width 359 height 57
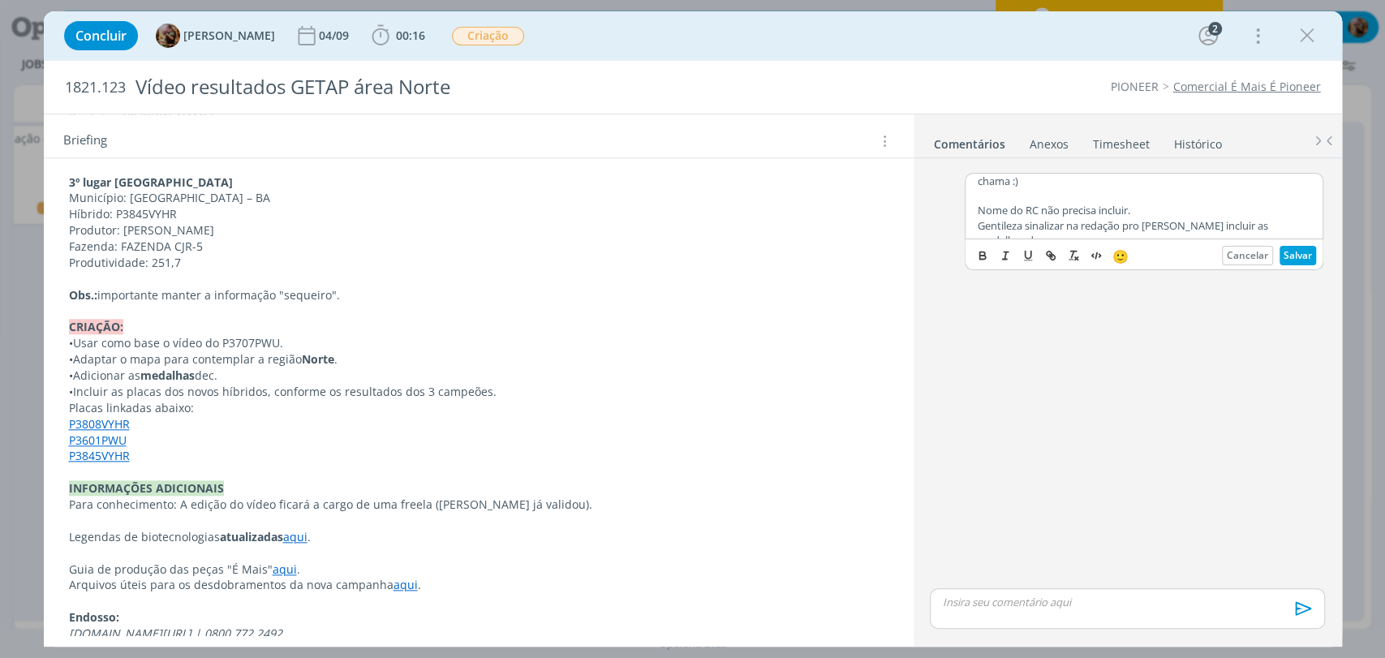
click at [1306, 230] on div "﻿ @ Tamiris Soares ﻿ Orientações no briefing. Qualquer dúvida, me chama :) Nome…" at bounding box center [1144, 206] width 357 height 65
click at [1224, 217] on p "Gentileza sinalizar na redação pro Douglas incluir as medalhas de 1º, 2º e 3º l…" at bounding box center [1144, 224] width 333 height 30
click at [1301, 247] on button "Salvar" at bounding box center [1298, 255] width 37 height 19
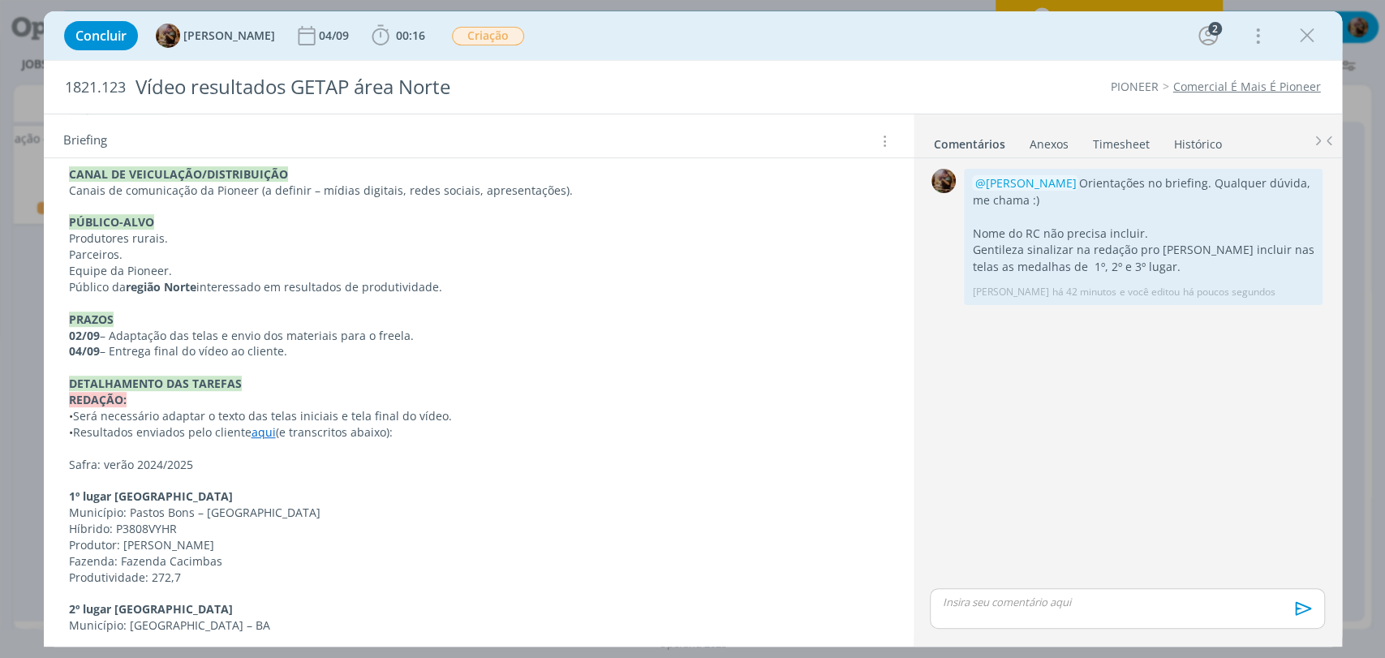
scroll to position [0, 0]
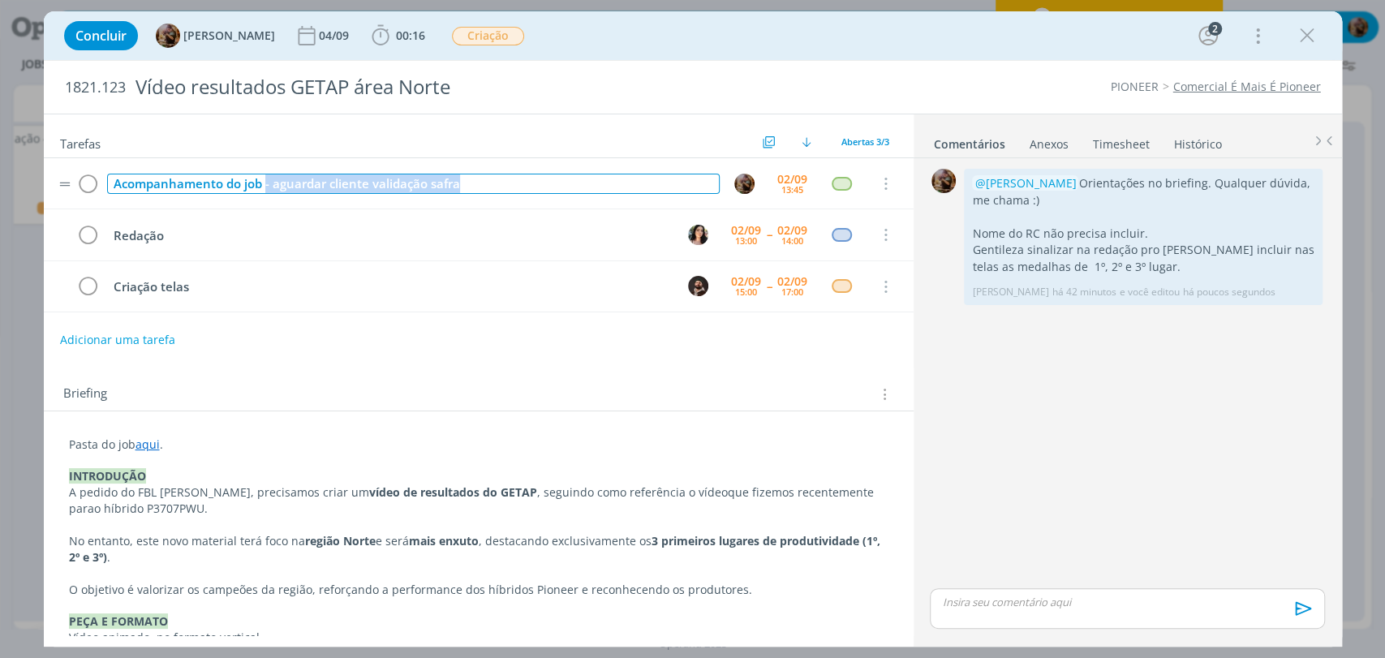
drag, startPoint x: 467, startPoint y: 188, endPoint x: 266, endPoint y: 190, distance: 201.2
click at [266, 190] on div "Acompanhamento do job - aguardar cliente validação safra" at bounding box center [413, 184] width 613 height 20
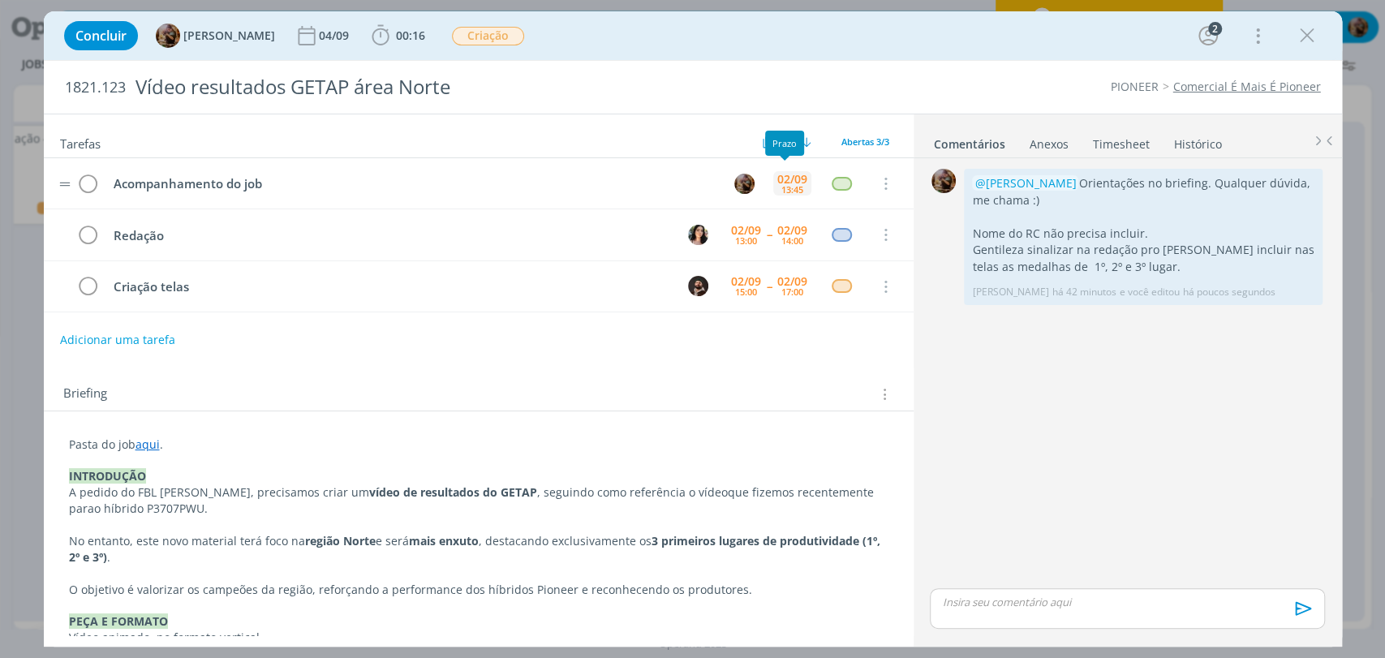
click at [798, 191] on div "02/09 13:45" at bounding box center [792, 183] width 38 height 35
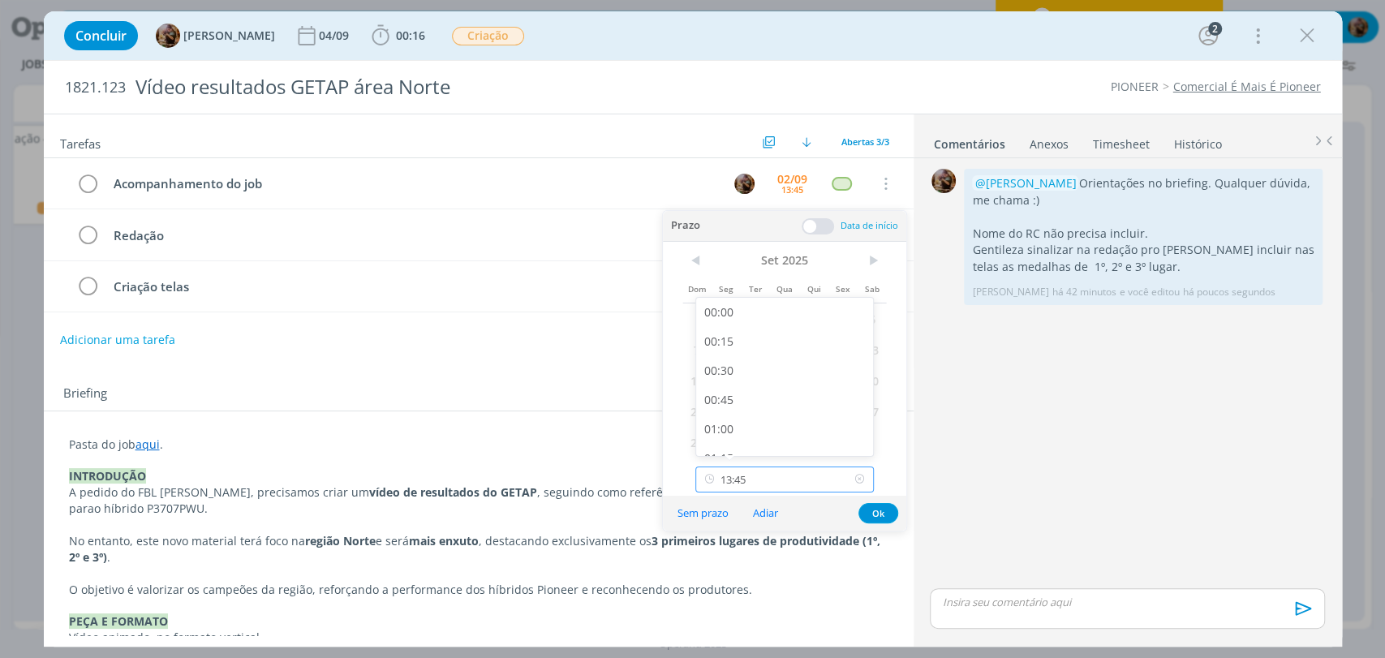
click at [820, 473] on input "13:45" at bounding box center [784, 480] width 178 height 26
click at [753, 370] on div "14:45" at bounding box center [786, 372] width 181 height 29
type input "14:45"
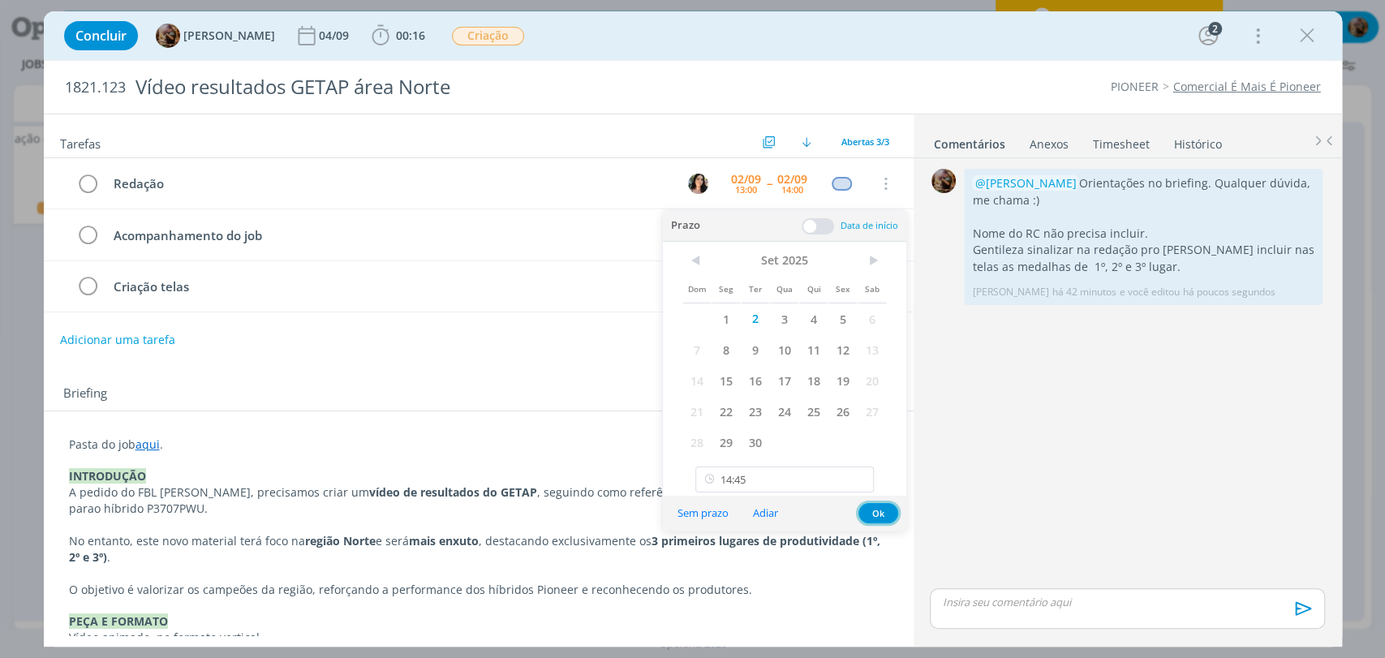
click at [869, 508] on button "Ok" at bounding box center [878, 513] width 40 height 20
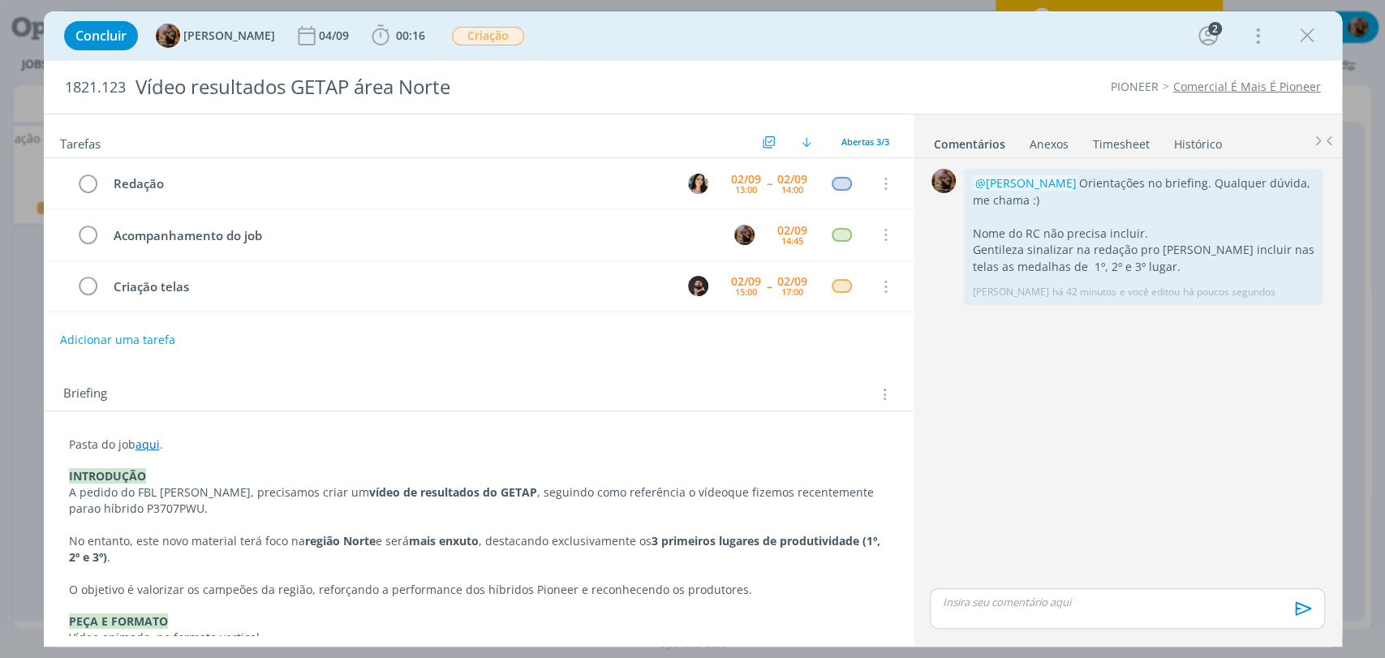
click at [819, 320] on div "Redação 02/09 13:00 -- 02/09 14:00 Cancelar Acompanhamento do job 02/09 14:45 C…" at bounding box center [479, 241] width 870 height 167
click at [1298, 41] on icon "dialog" at bounding box center [1307, 36] width 24 height 24
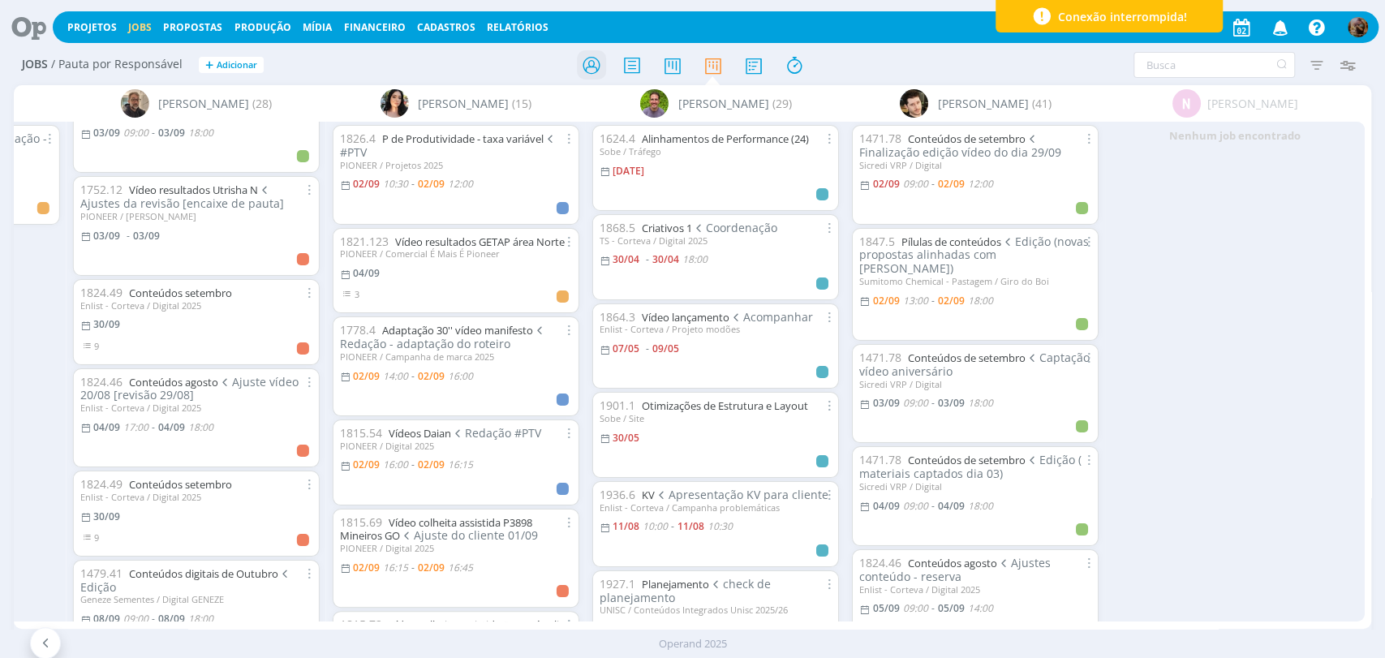
drag, startPoint x: 606, startPoint y: 71, endPoint x: 592, endPoint y: 64, distance: 15.2
click at [603, 71] on div at bounding box center [693, 64] width 453 height 29
click at [591, 64] on icon at bounding box center [590, 65] width 29 height 32
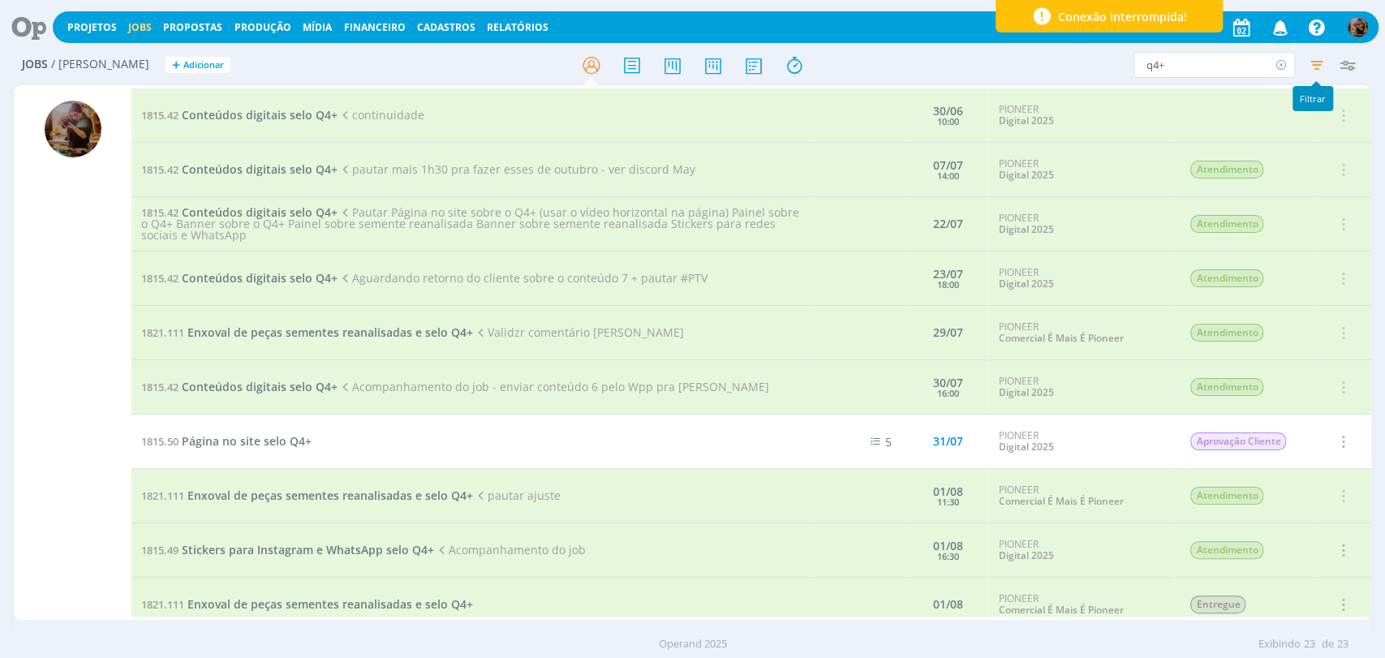
click at [1285, 65] on icon at bounding box center [1281, 65] width 20 height 26
click at [1315, 70] on icon "button" at bounding box center [1315, 64] width 29 height 29
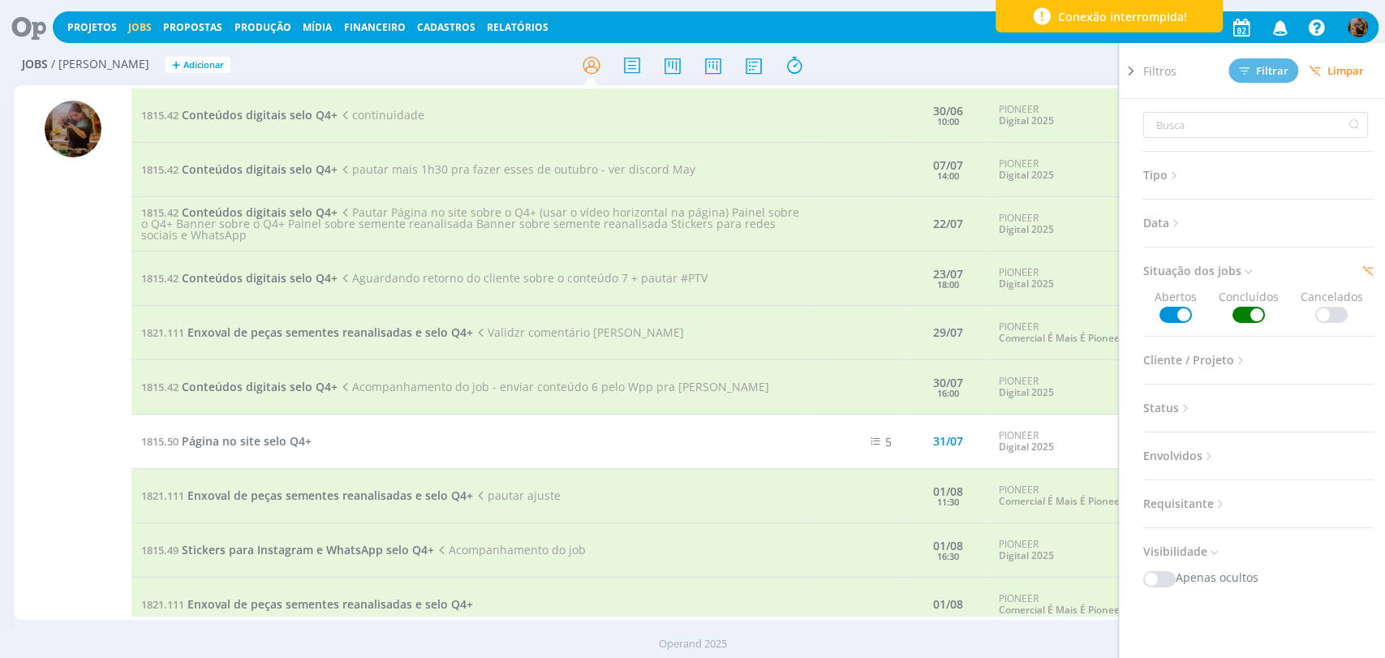
click at [1331, 73] on span "Limpar" at bounding box center [1336, 71] width 55 height 12
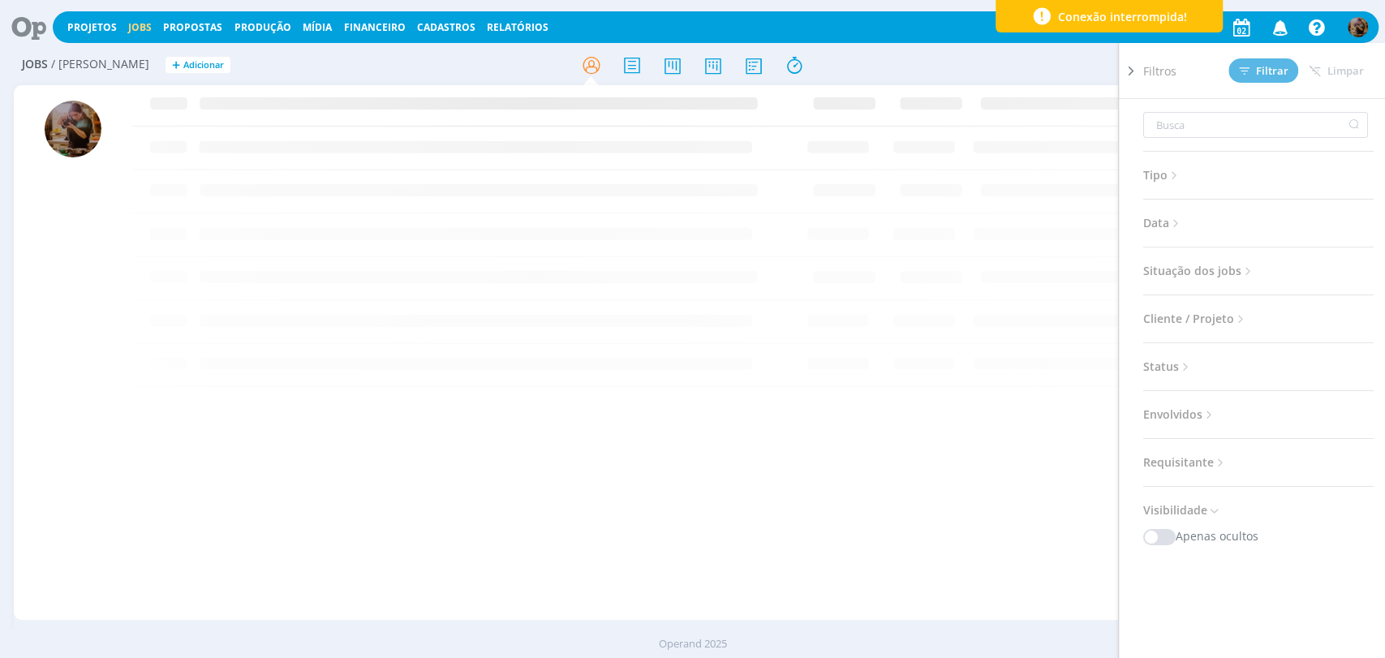
click at [1103, 70] on div "Filtros Filtrar Limpar Tipo Jobs e Tarefas Data Personalizado a Situação dos jo…" at bounding box center [1145, 65] width 437 height 26
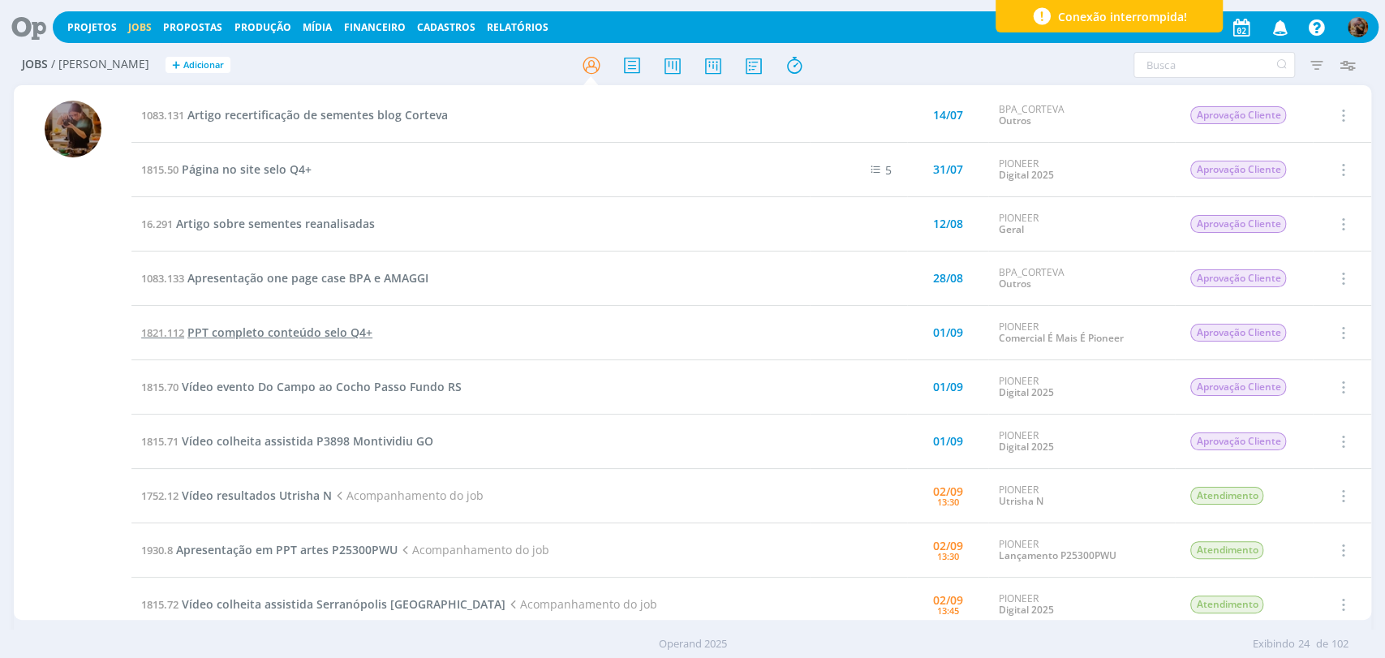
click at [287, 329] on span "PPT completo conteúdo selo Q4+" at bounding box center [279, 332] width 185 height 15
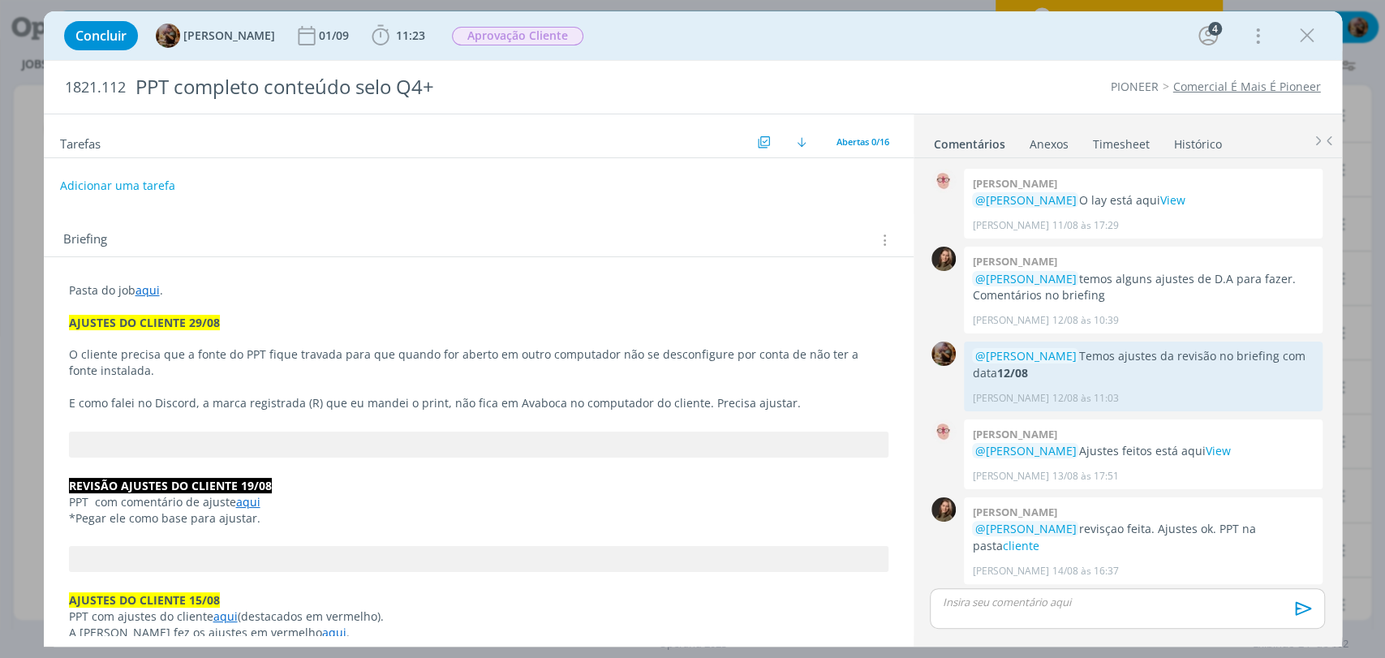
scroll to position [1367, 0]
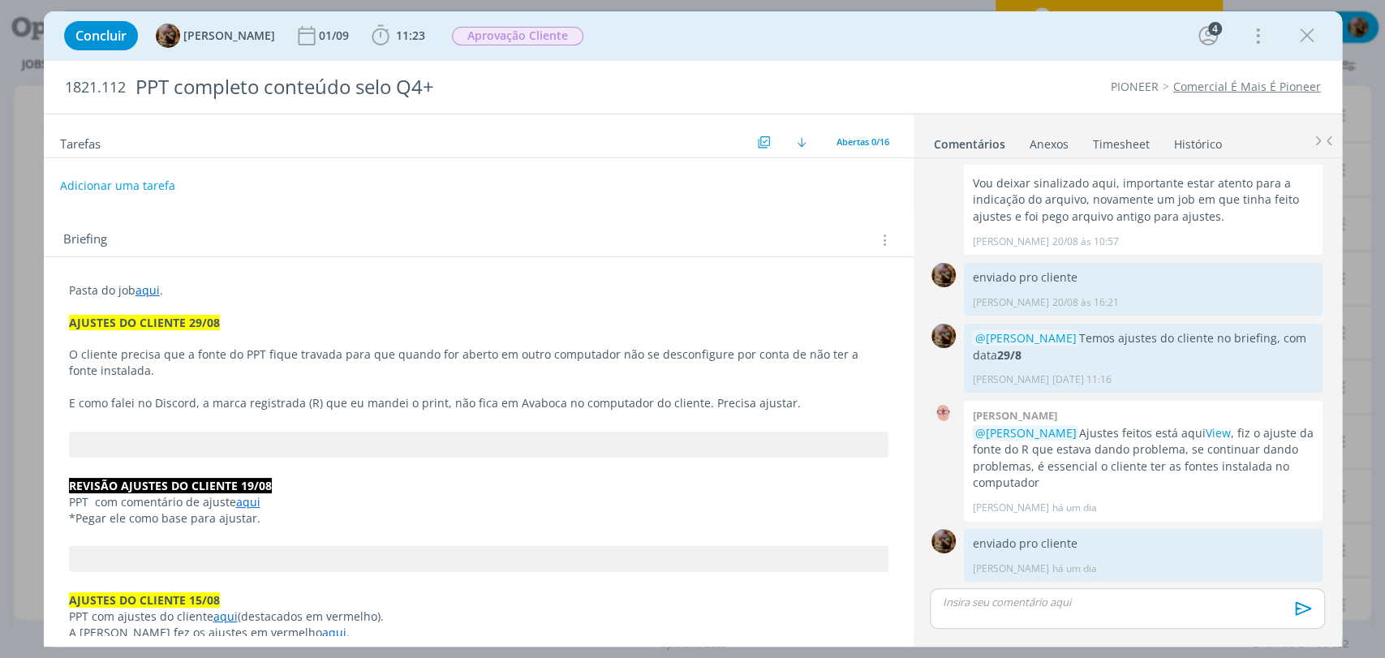
click at [1060, 596] on p "dialog" at bounding box center [1127, 602] width 368 height 15
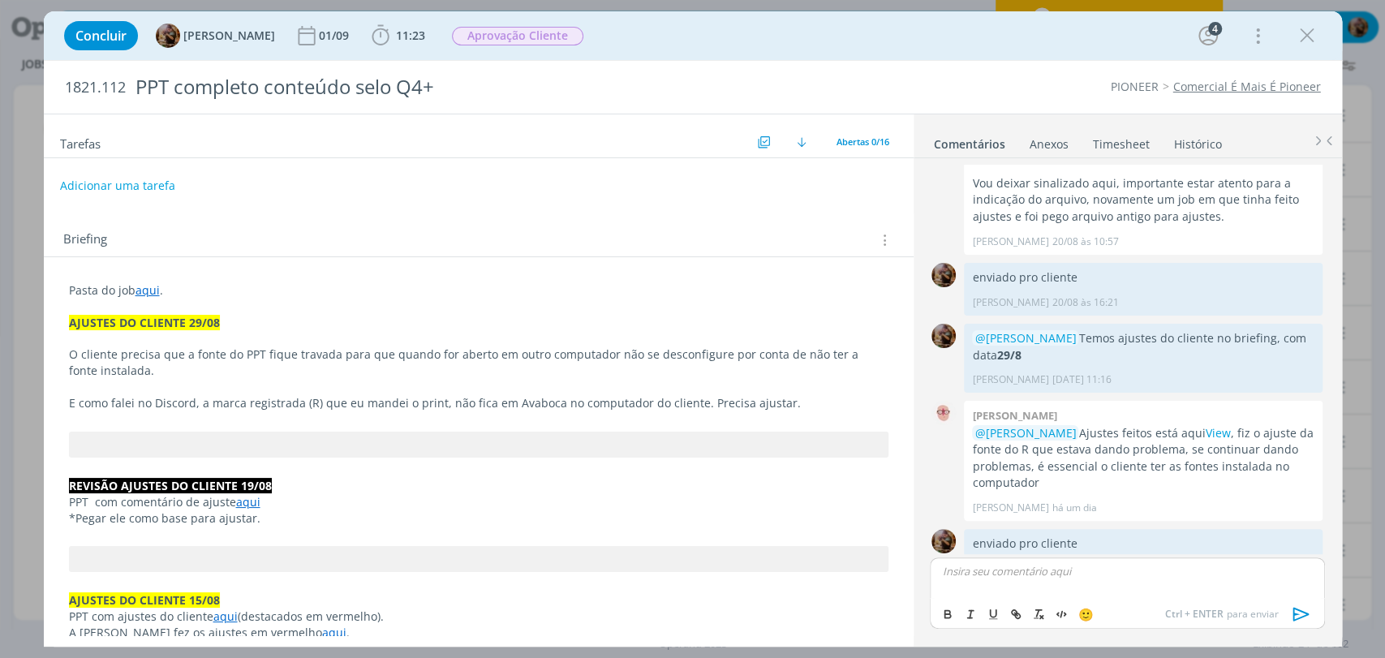
scroll to position [1398, 0]
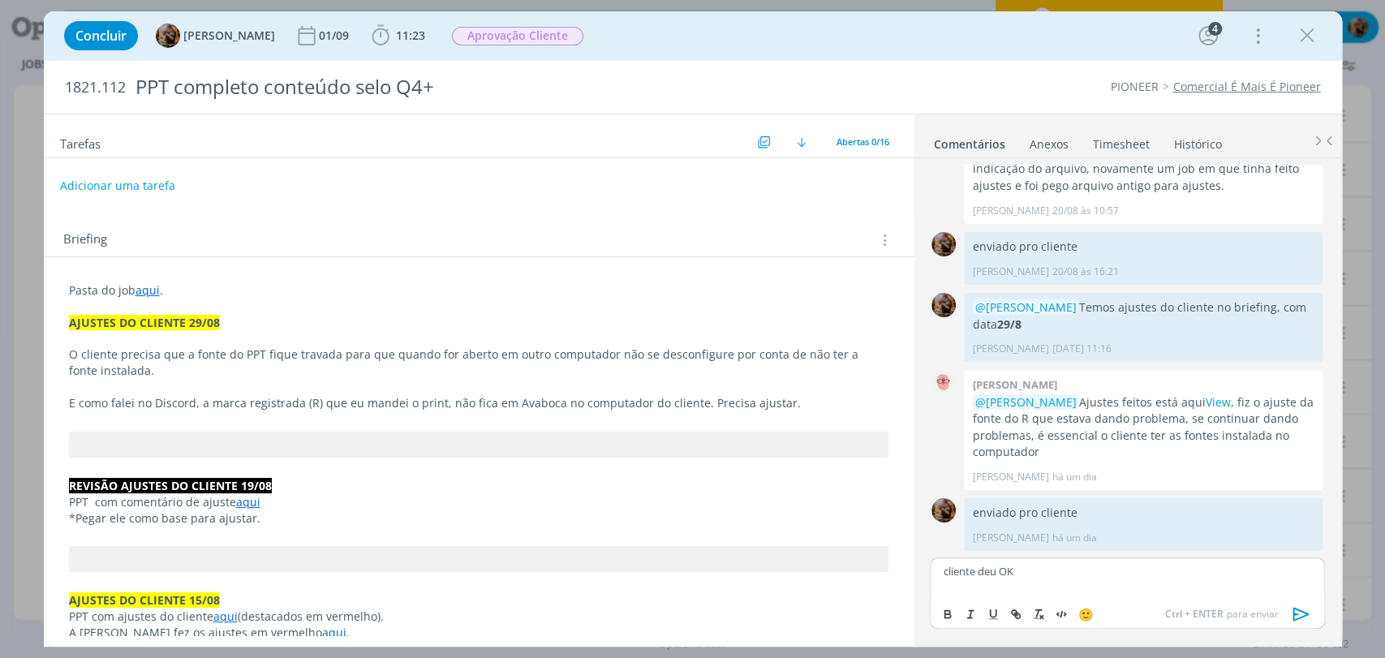
click at [1300, 615] on icon "dialog" at bounding box center [1301, 614] width 24 height 24
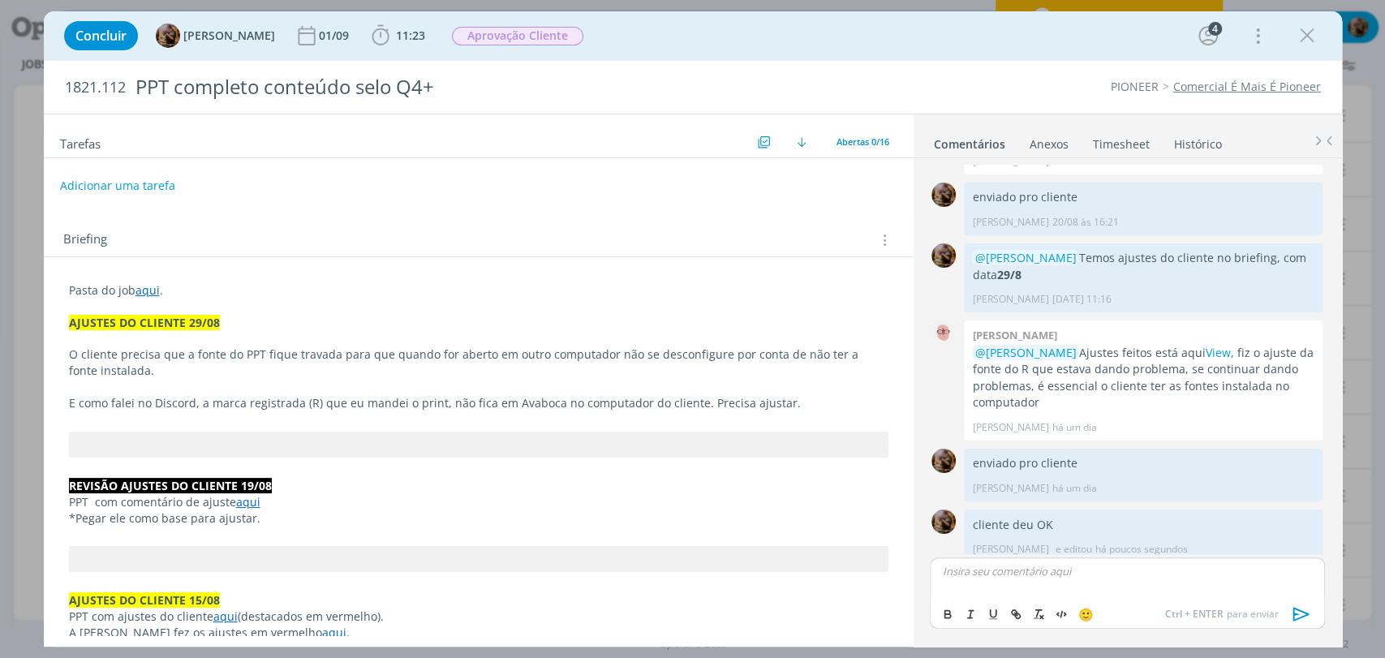
scroll to position [1460, 0]
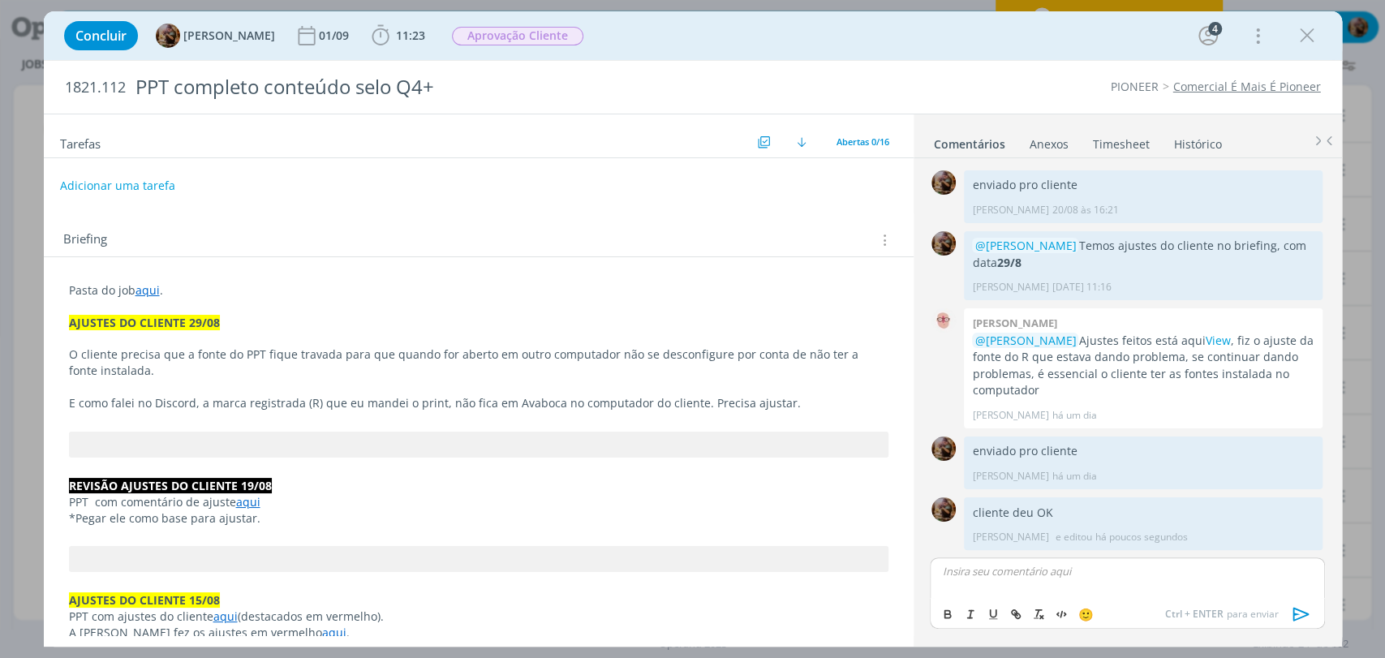
click at [1134, 141] on link "Timesheet" at bounding box center [1121, 141] width 58 height 24
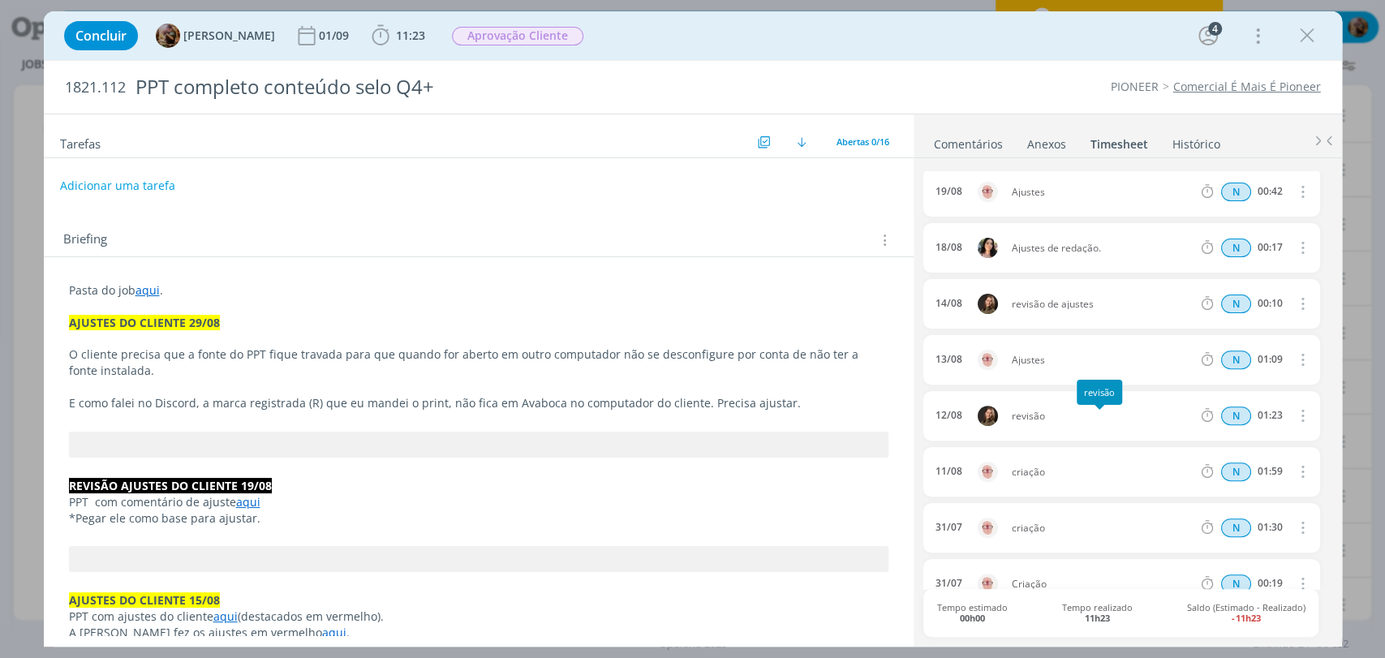
scroll to position [0, 0]
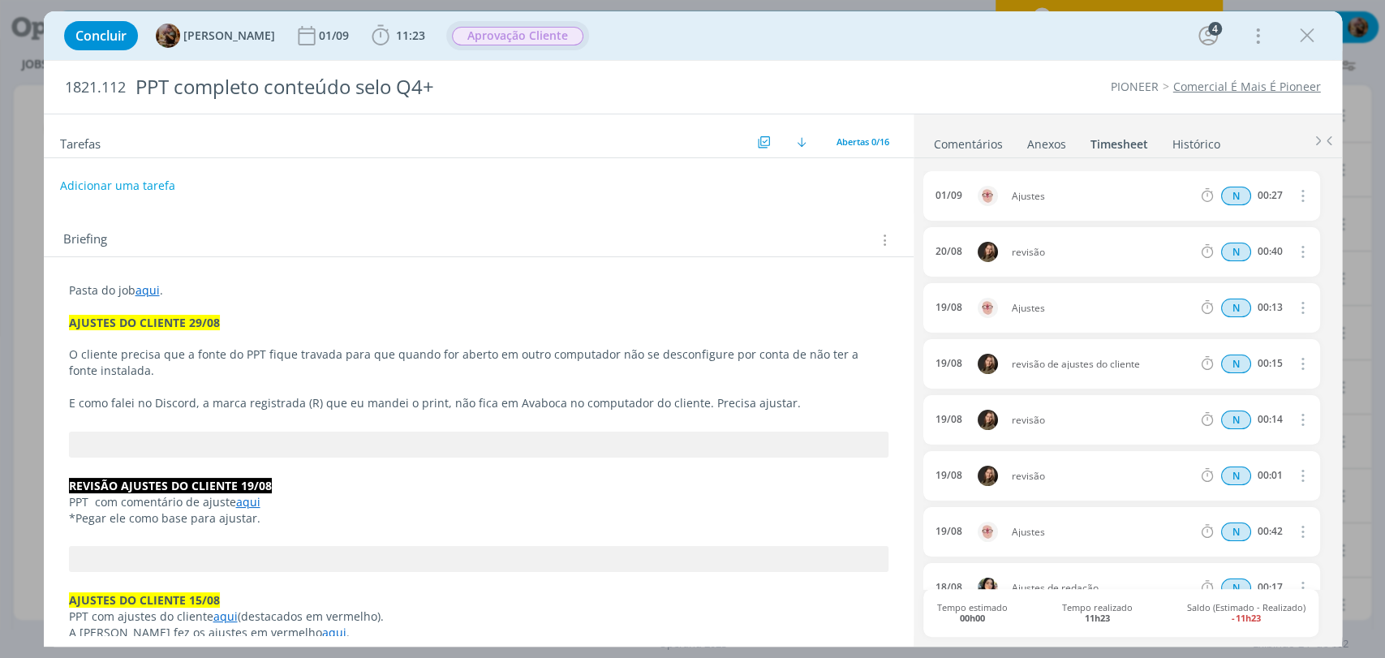
click at [578, 34] on span "Aprovação Cliente" at bounding box center [517, 36] width 131 height 19
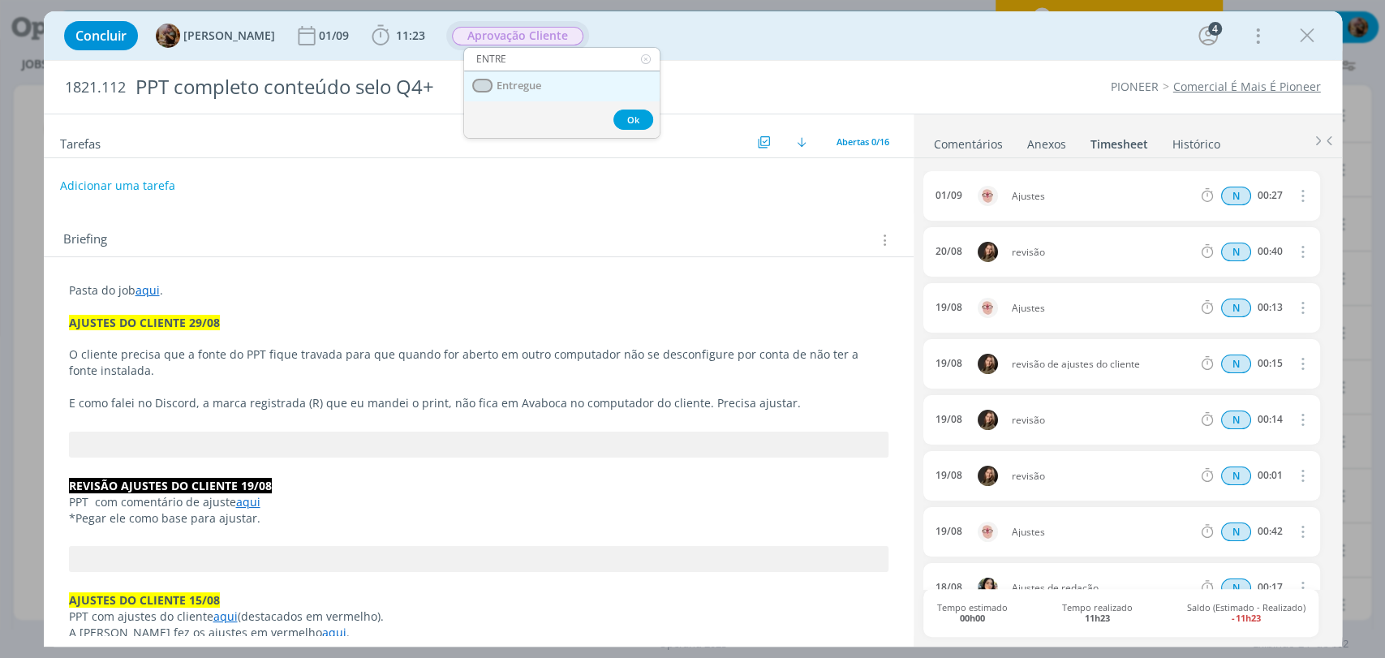
type input "ENTRE"
click at [558, 73] on link "Entregue" at bounding box center [562, 86] width 196 height 30
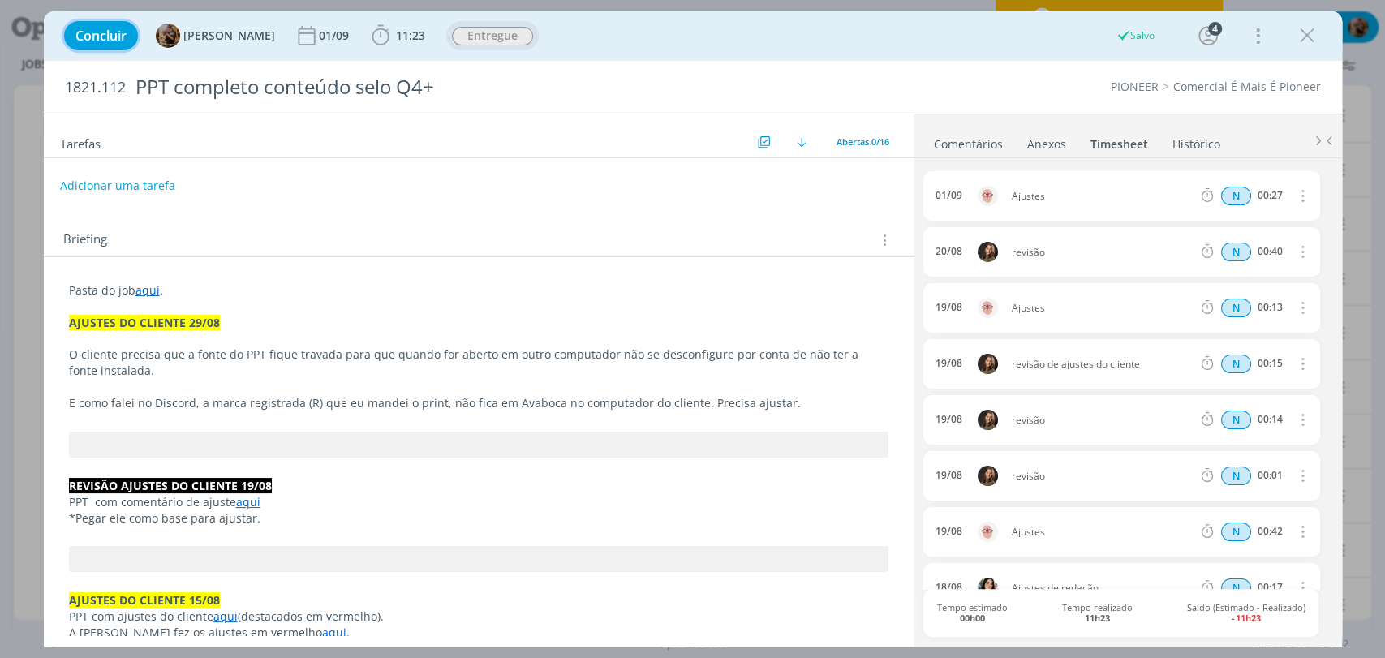
click at [107, 42] on span "Concluir" at bounding box center [100, 35] width 51 height 13
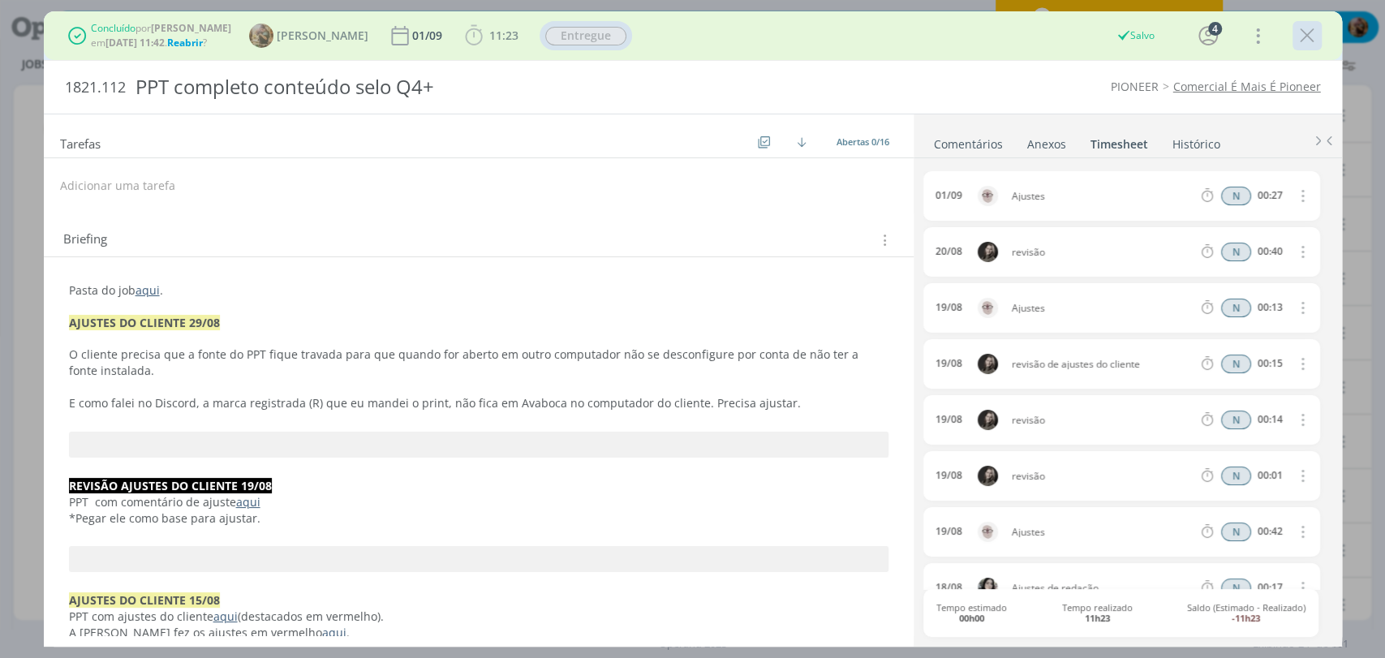
click at [1305, 44] on icon "dialog" at bounding box center [1307, 36] width 24 height 24
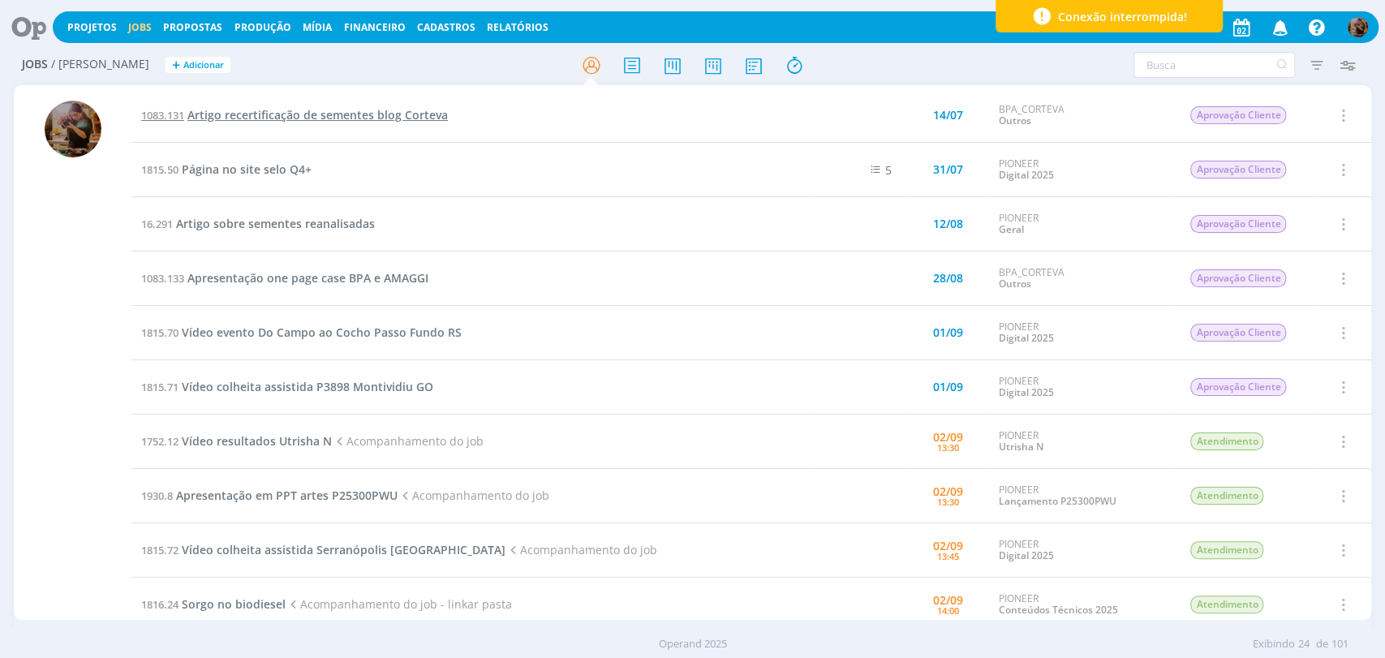
click at [325, 107] on span "Artigo recertificação de sementes blog Corteva" at bounding box center [317, 114] width 260 height 15
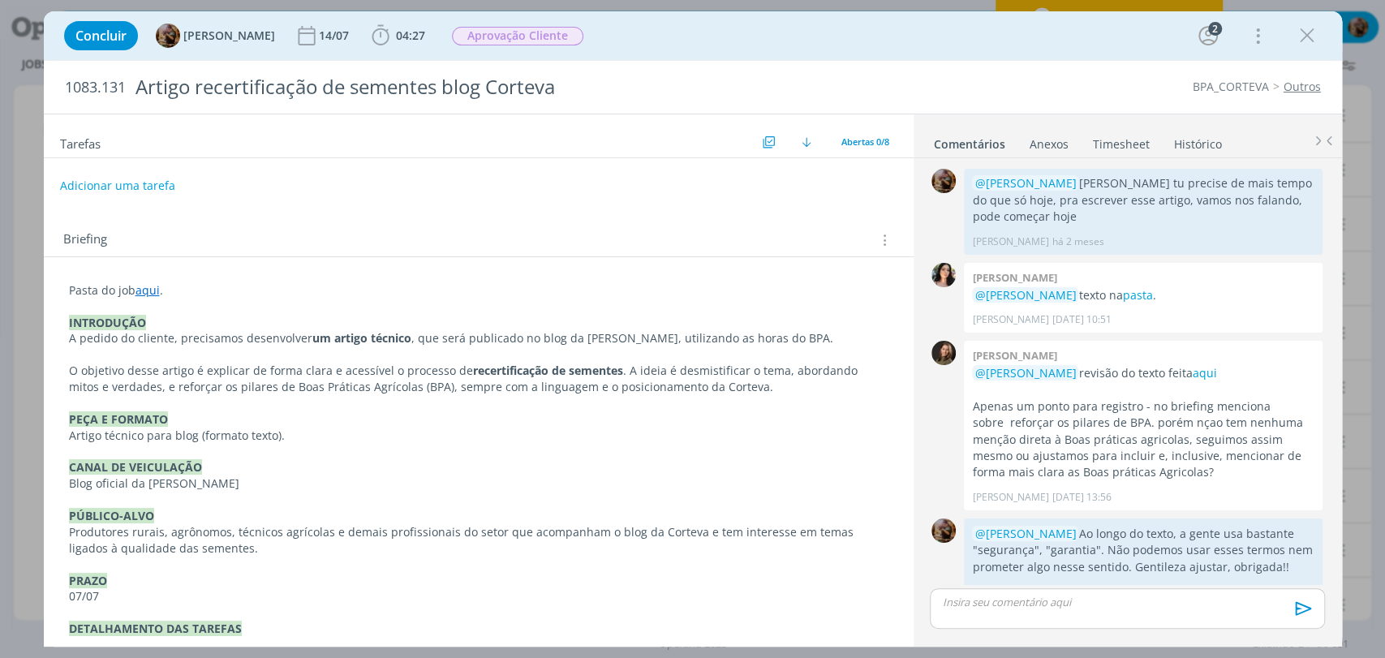
scroll to position [162, 0]
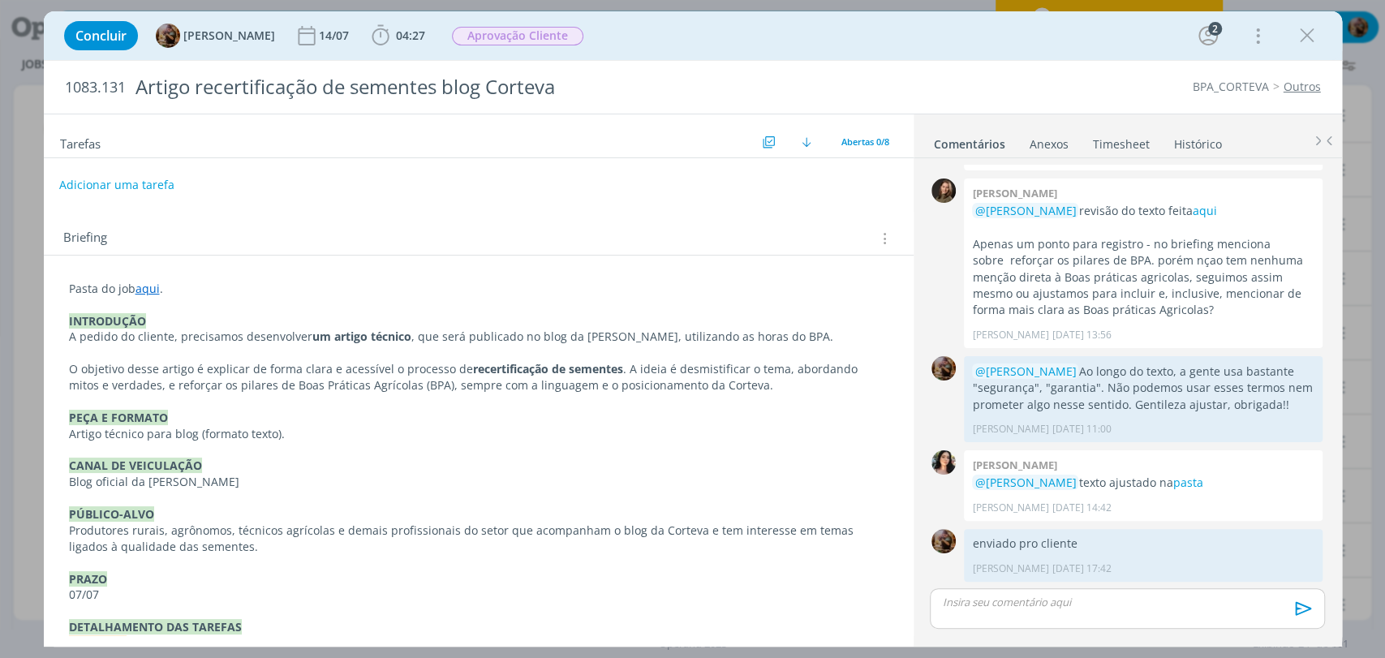
click at [127, 190] on button "Adicionar uma tarefa" at bounding box center [116, 185] width 115 height 28
click at [705, 182] on icon "dialog" at bounding box center [717, 184] width 25 height 25
type input "PAUTAR AJUSTES"
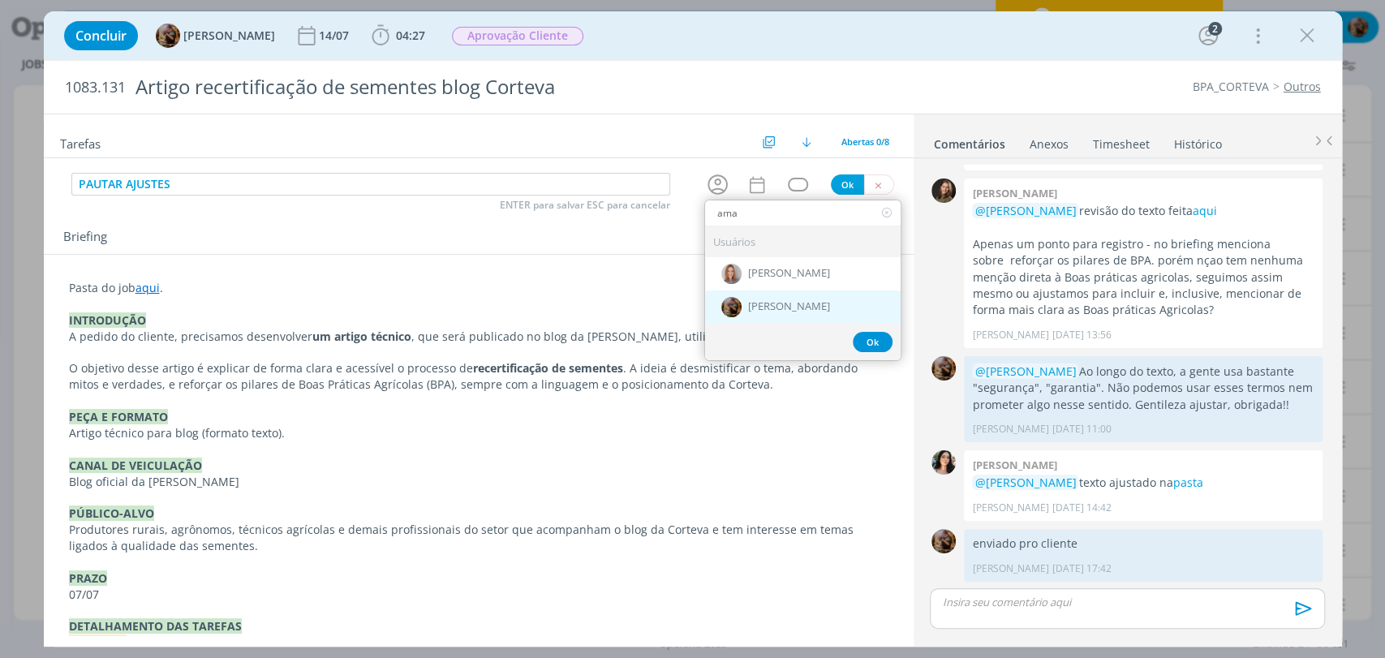
type input "ama"
click at [773, 295] on div "[PERSON_NAME]" at bounding box center [803, 306] width 196 height 33
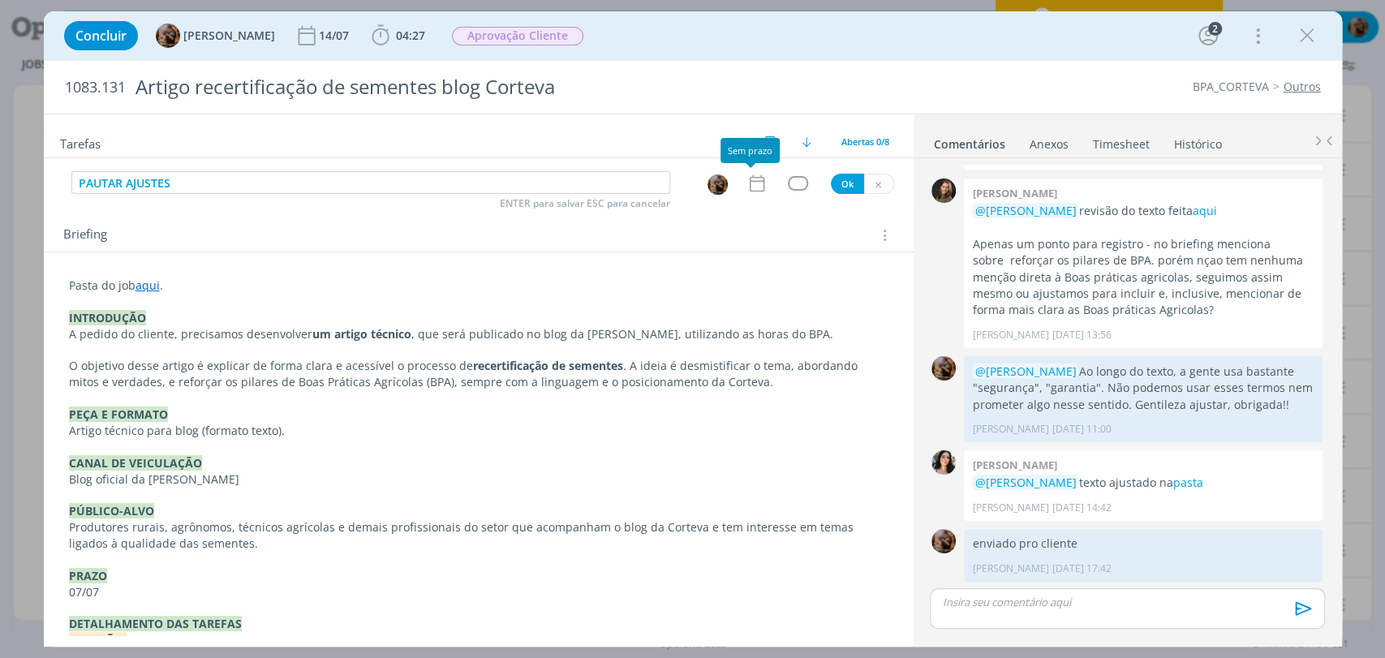
click at [753, 186] on icon "dialog" at bounding box center [756, 183] width 21 height 21
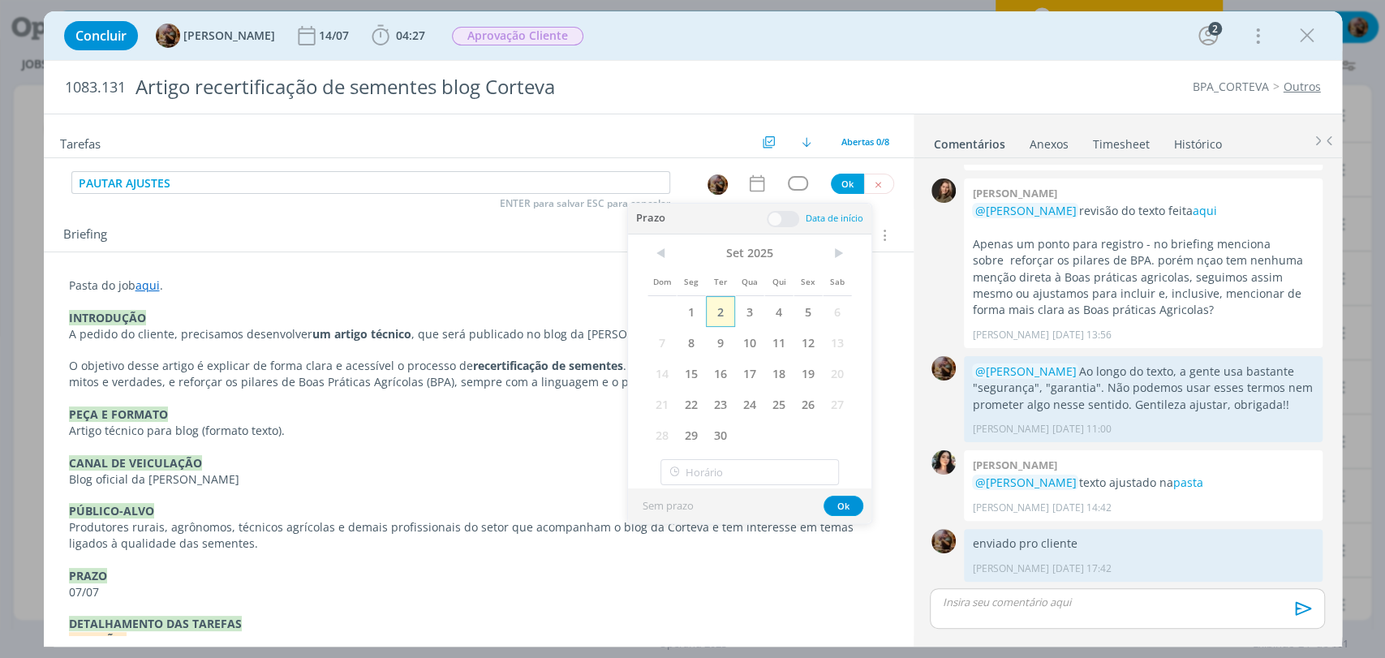
click at [724, 319] on span "2" at bounding box center [720, 311] width 29 height 31
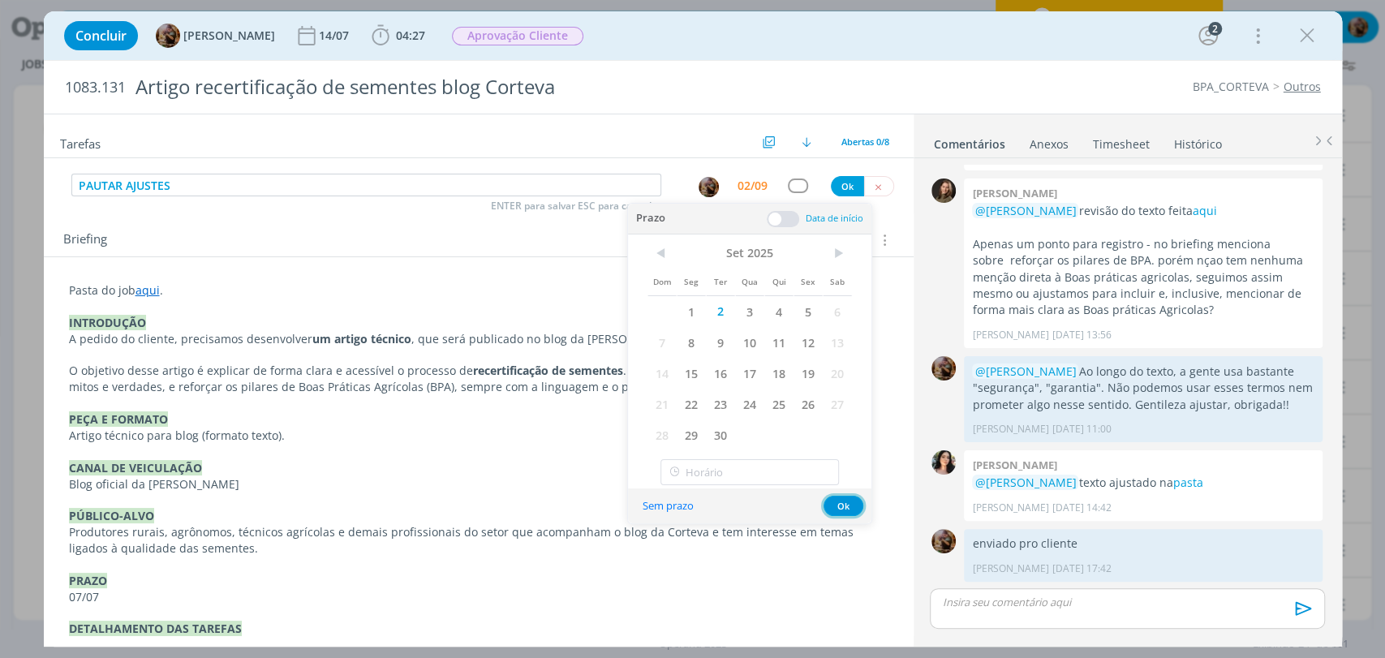
click at [848, 506] on button "Ok" at bounding box center [844, 506] width 40 height 20
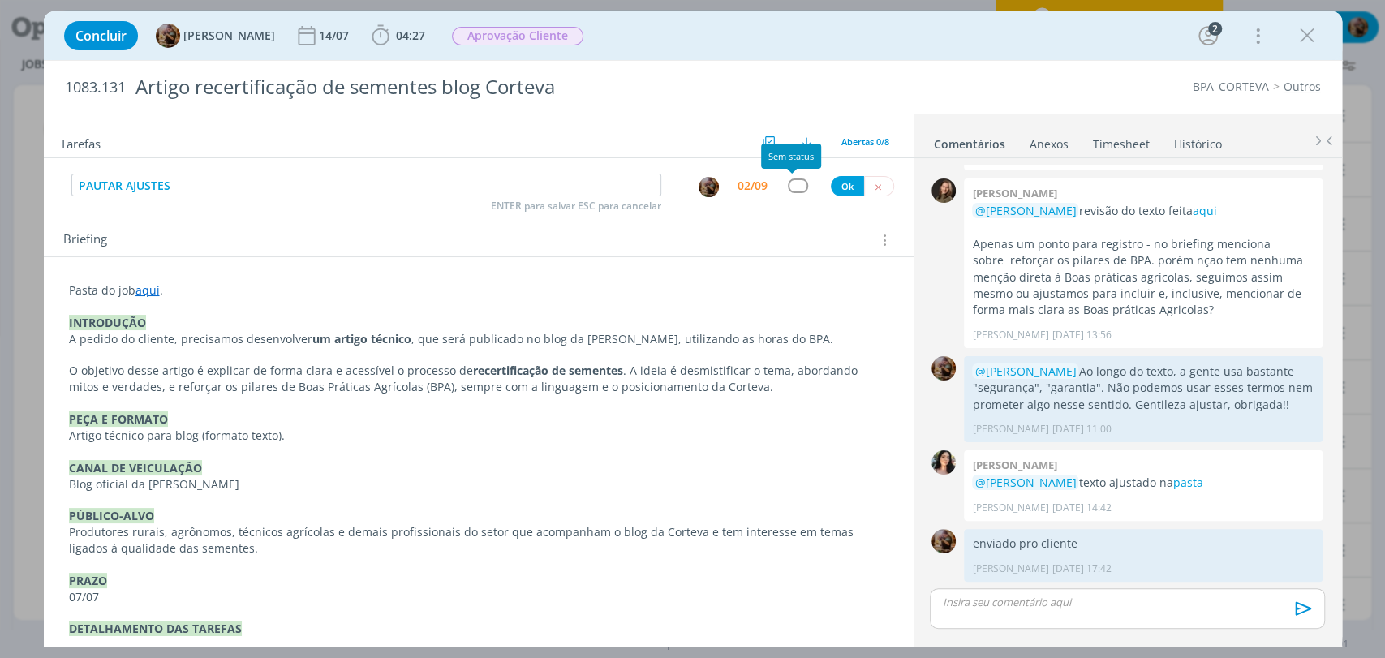
click at [798, 187] on div "dialog" at bounding box center [798, 185] width 20 height 14
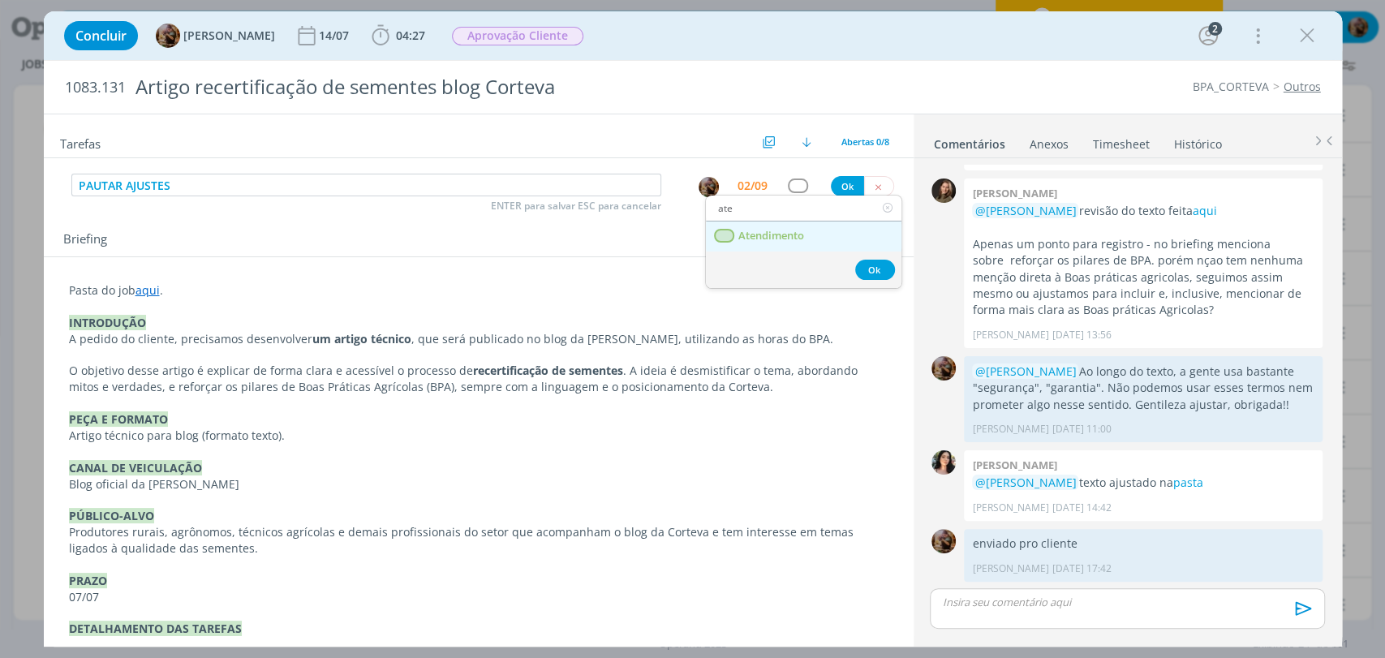
type input "ate"
click at [791, 237] on span "Atendimento" at bounding box center [771, 236] width 66 height 13
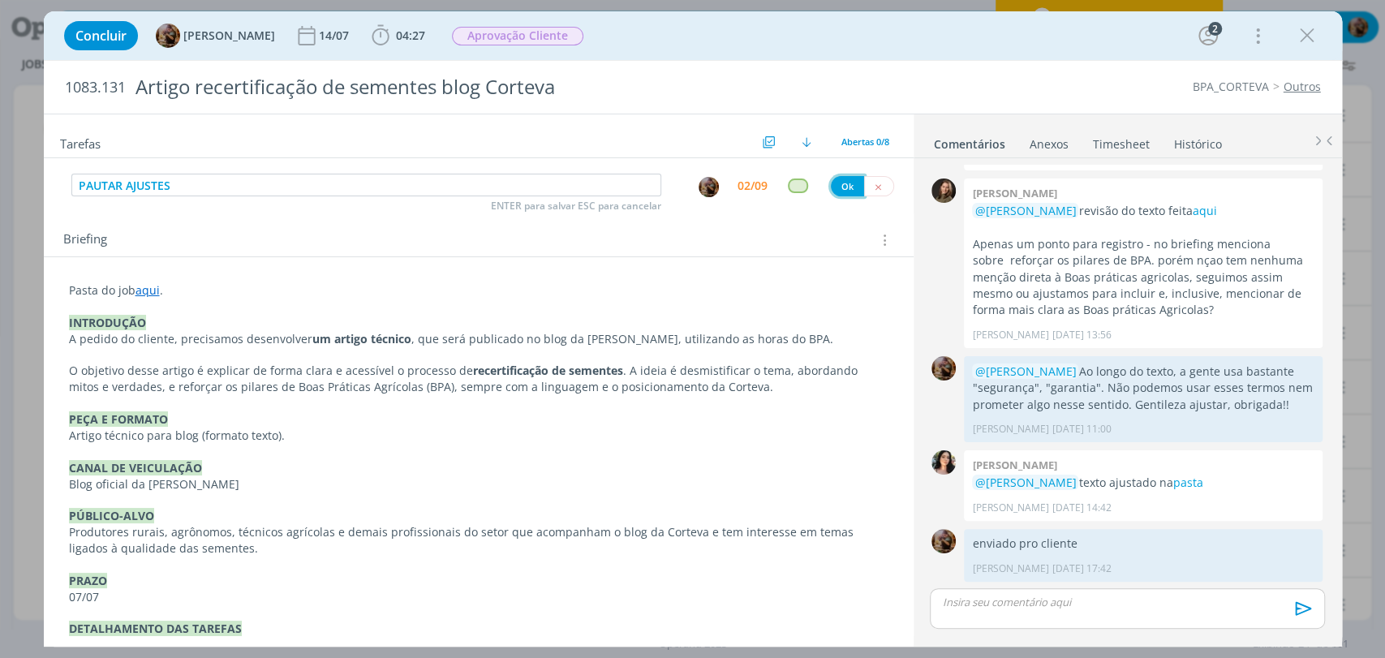
click at [842, 187] on button "Ok" at bounding box center [847, 186] width 33 height 20
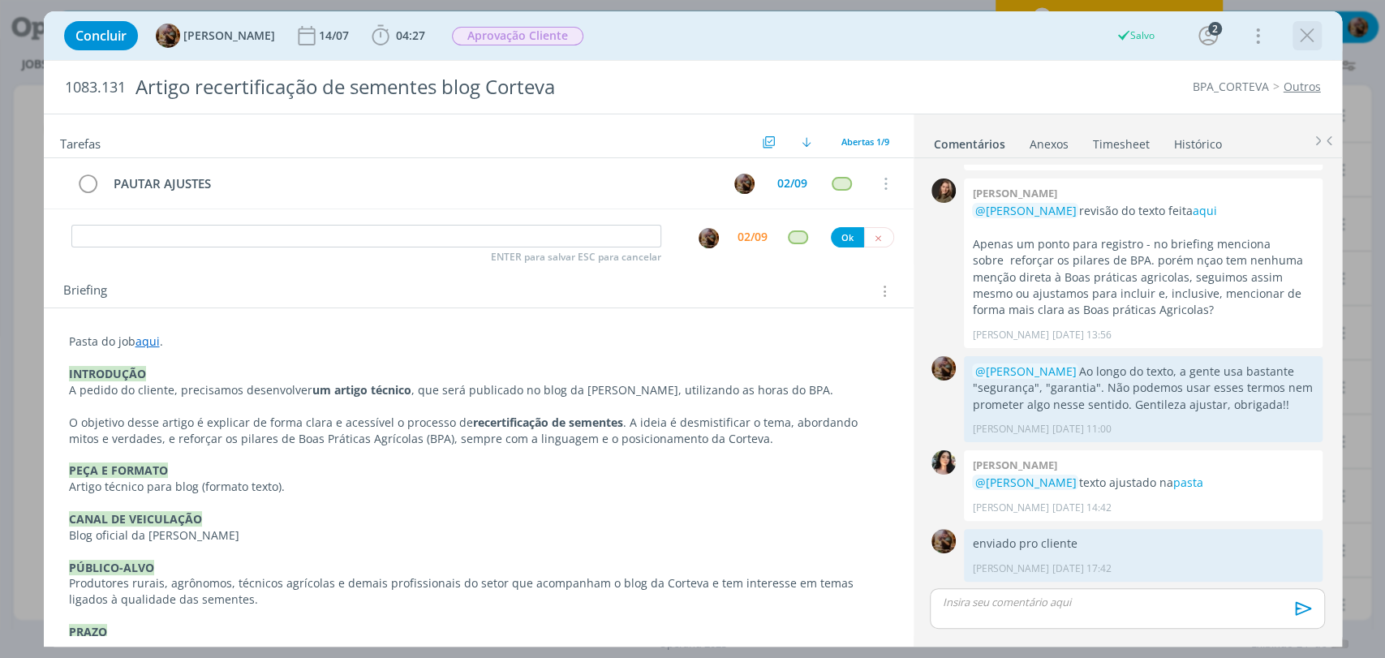
click at [1306, 38] on icon "dialog" at bounding box center [1307, 36] width 24 height 24
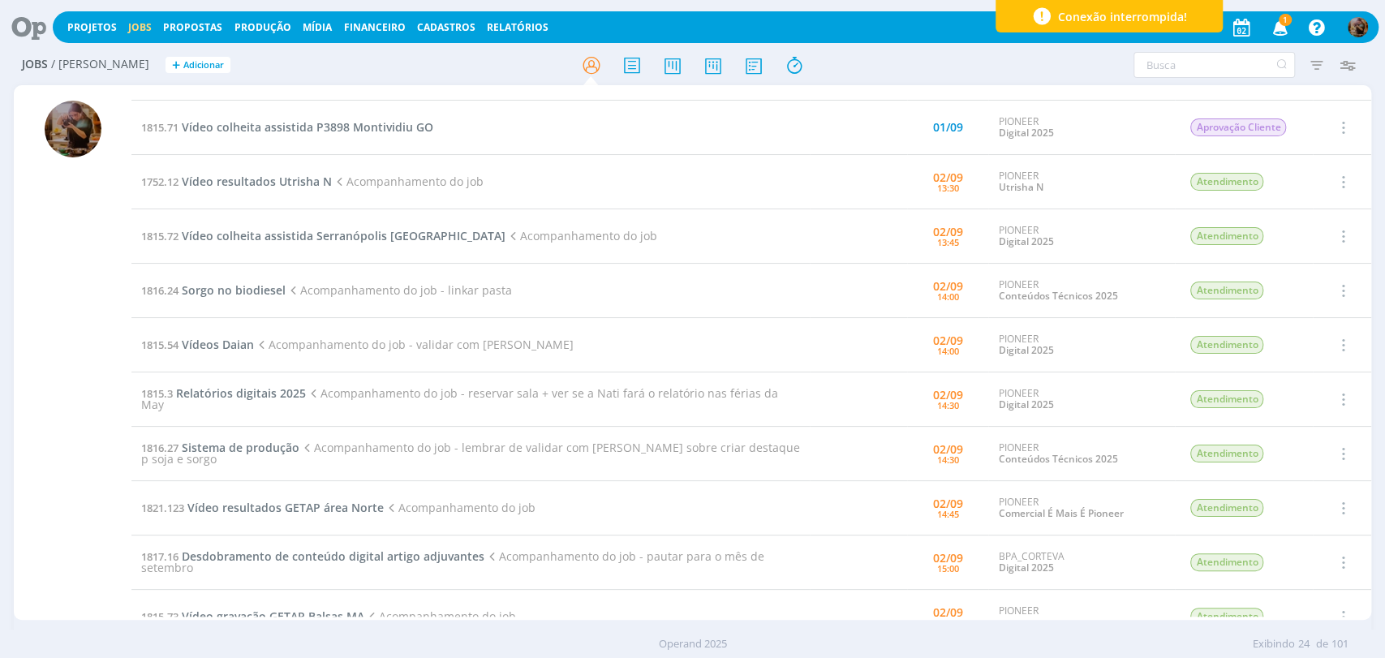
scroll to position [270, 0]
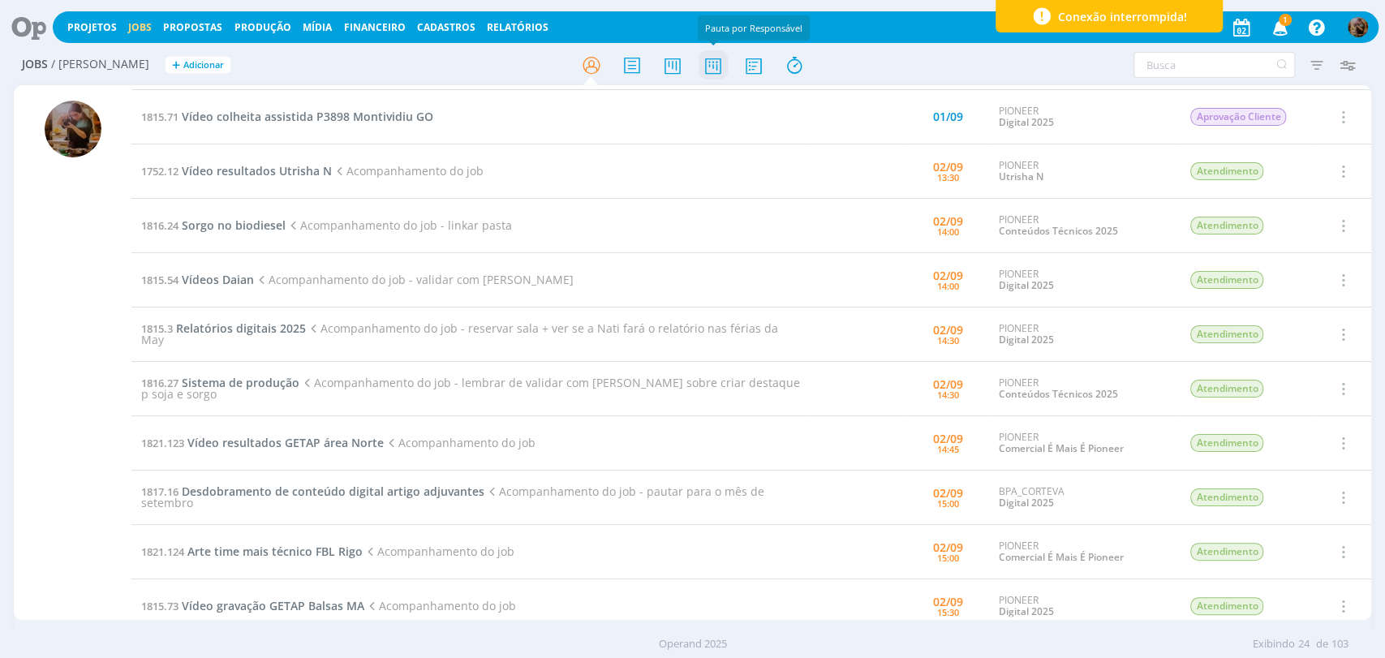
click at [699, 62] on icon at bounding box center [712, 65] width 29 height 32
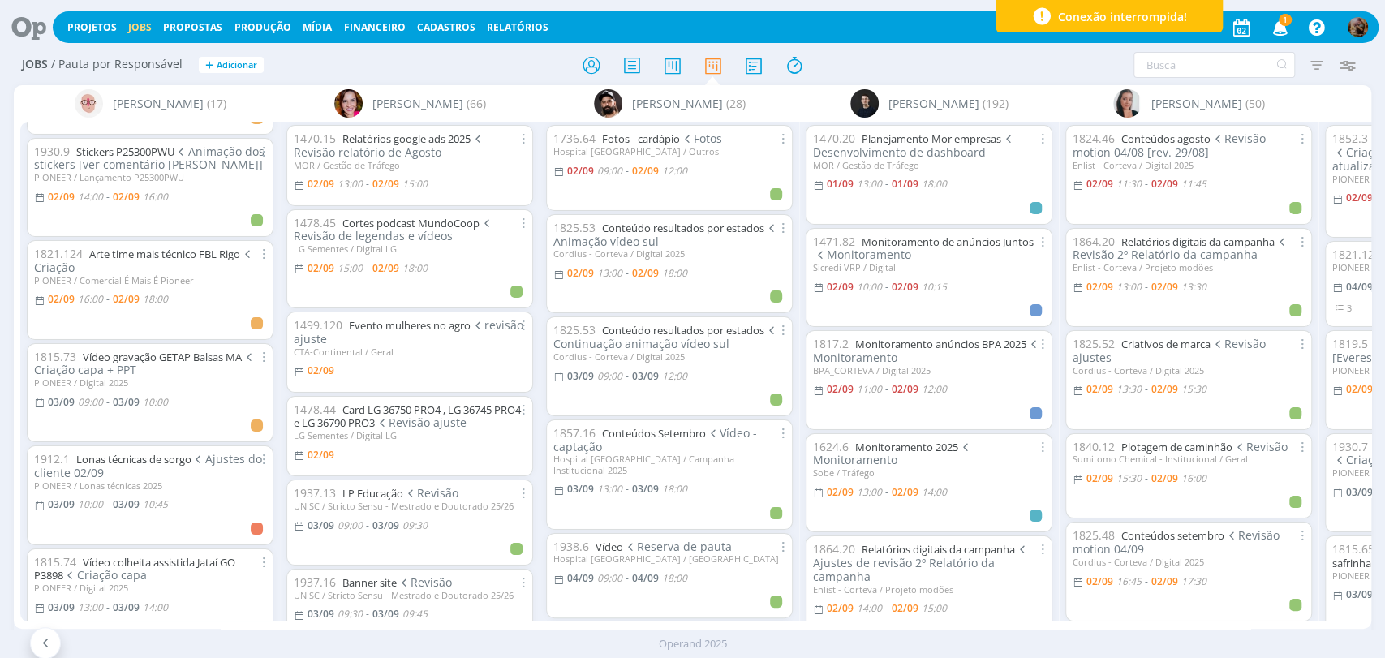
scroll to position [180, 0]
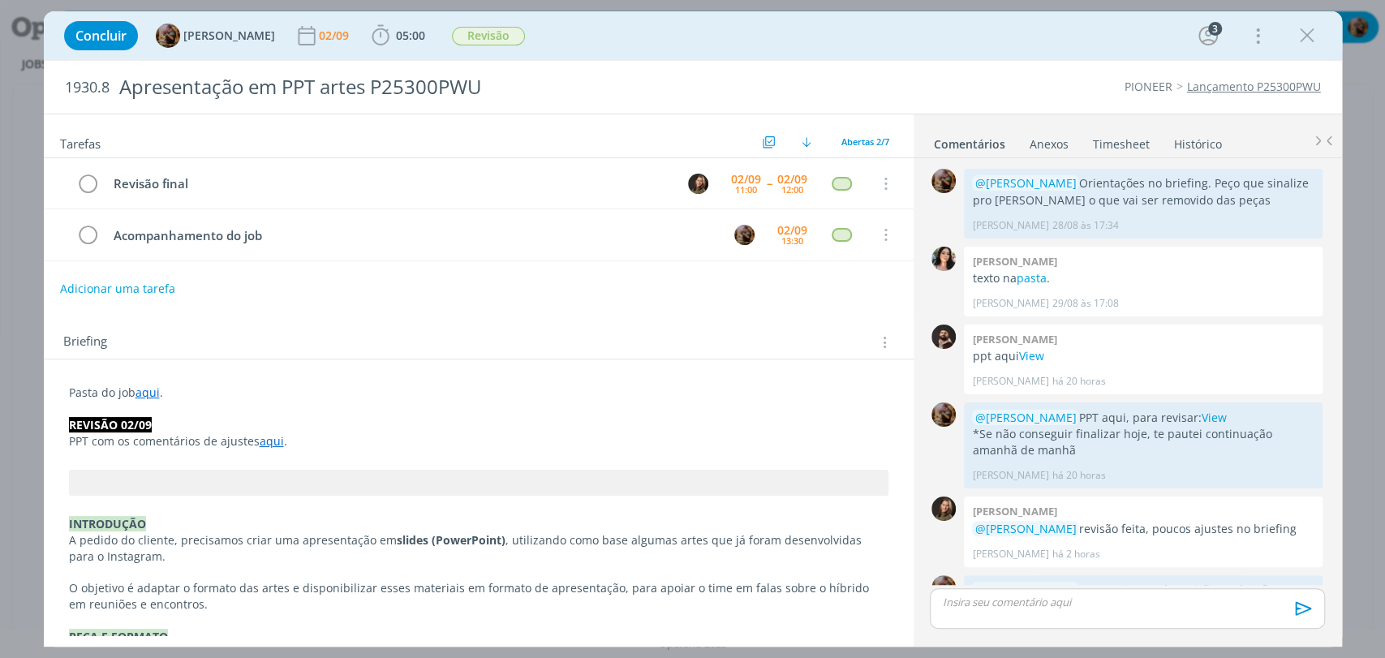
scroll to position [219, 0]
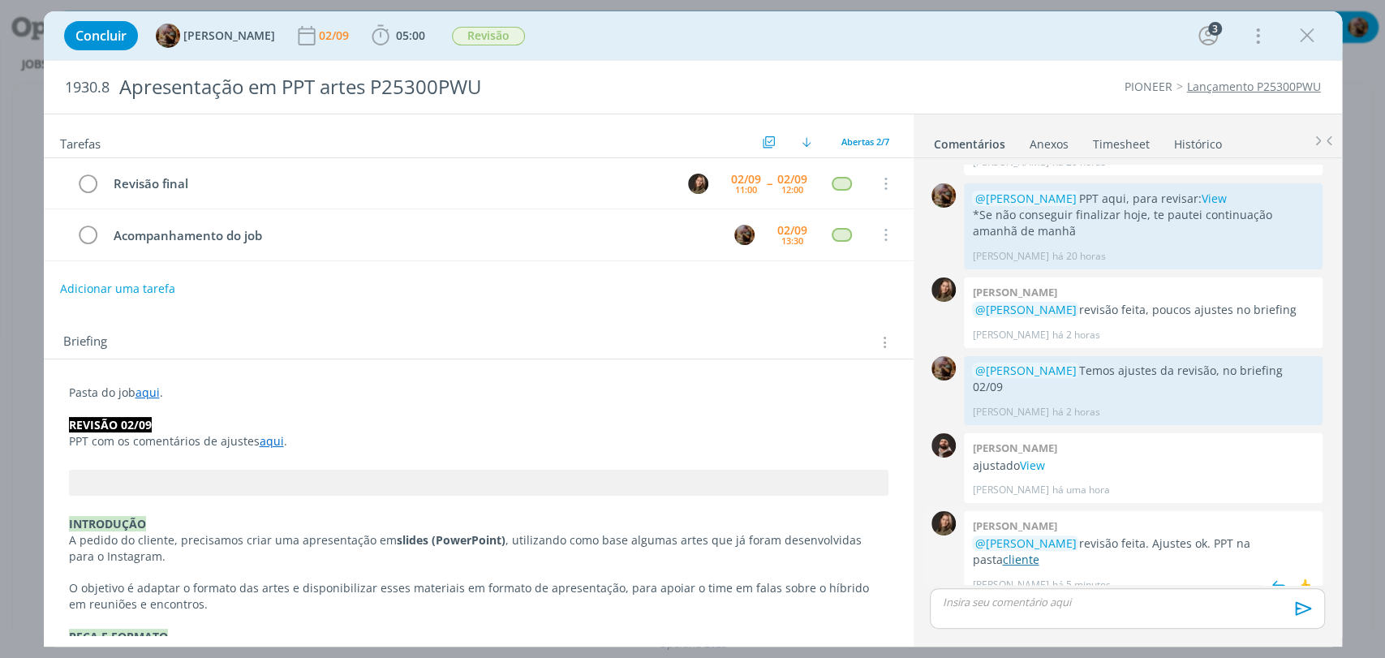
click at [1002, 552] on link "cliente" at bounding box center [1020, 559] width 37 height 15
click at [94, 237] on icon "dialog" at bounding box center [88, 235] width 23 height 24
click at [497, 30] on span "Revisão" at bounding box center [488, 36] width 73 height 19
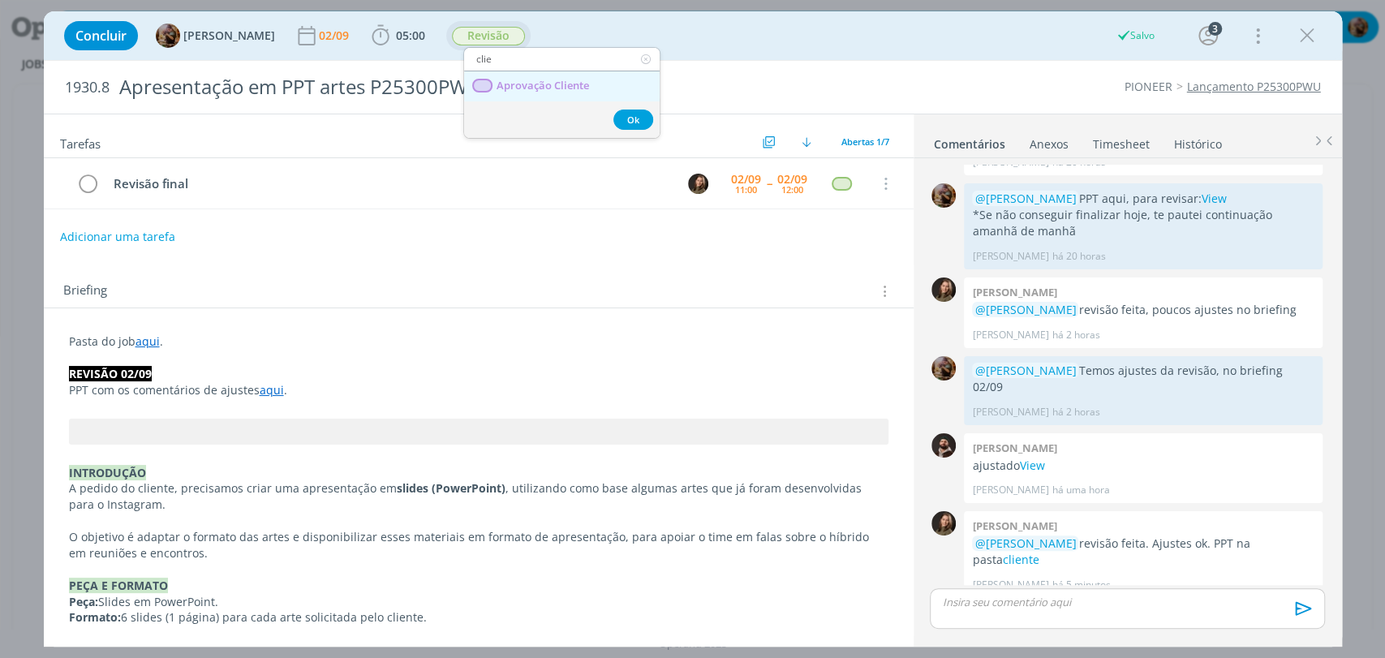
type input "clie"
click at [527, 84] on span "Aprovação Cliente" at bounding box center [542, 86] width 92 height 13
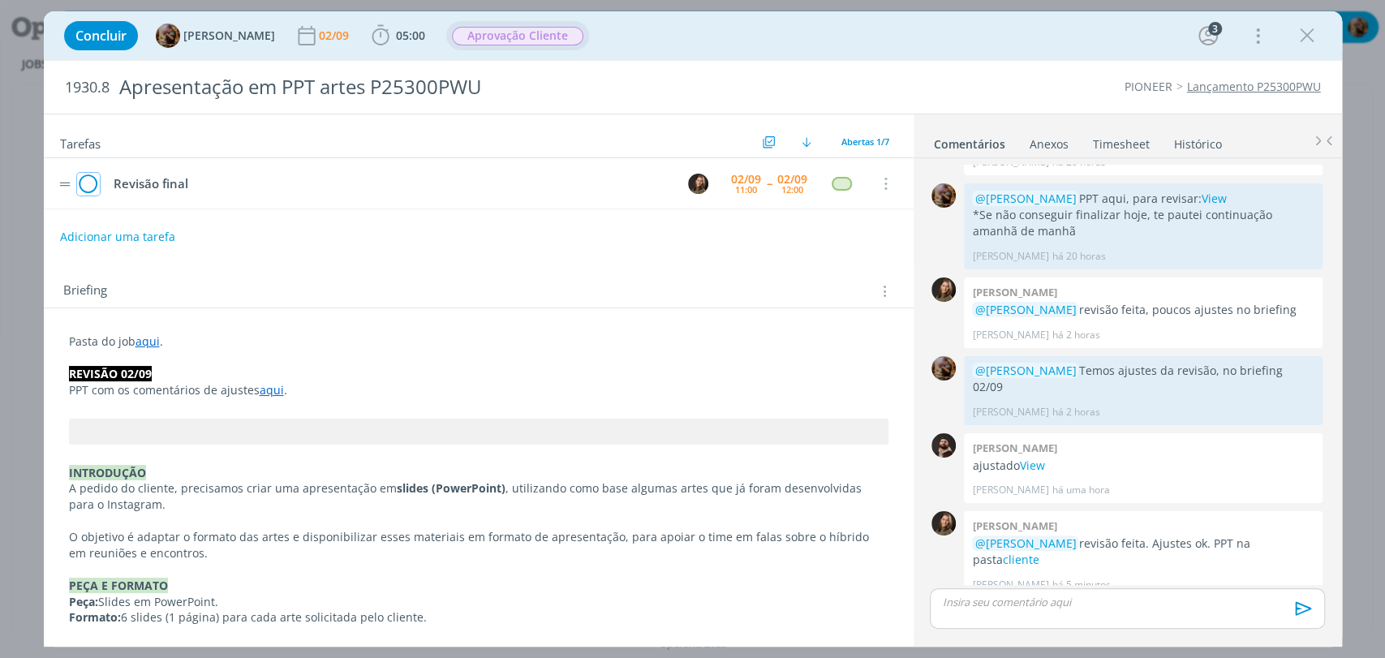
click at [84, 178] on icon "dialog" at bounding box center [88, 184] width 23 height 24
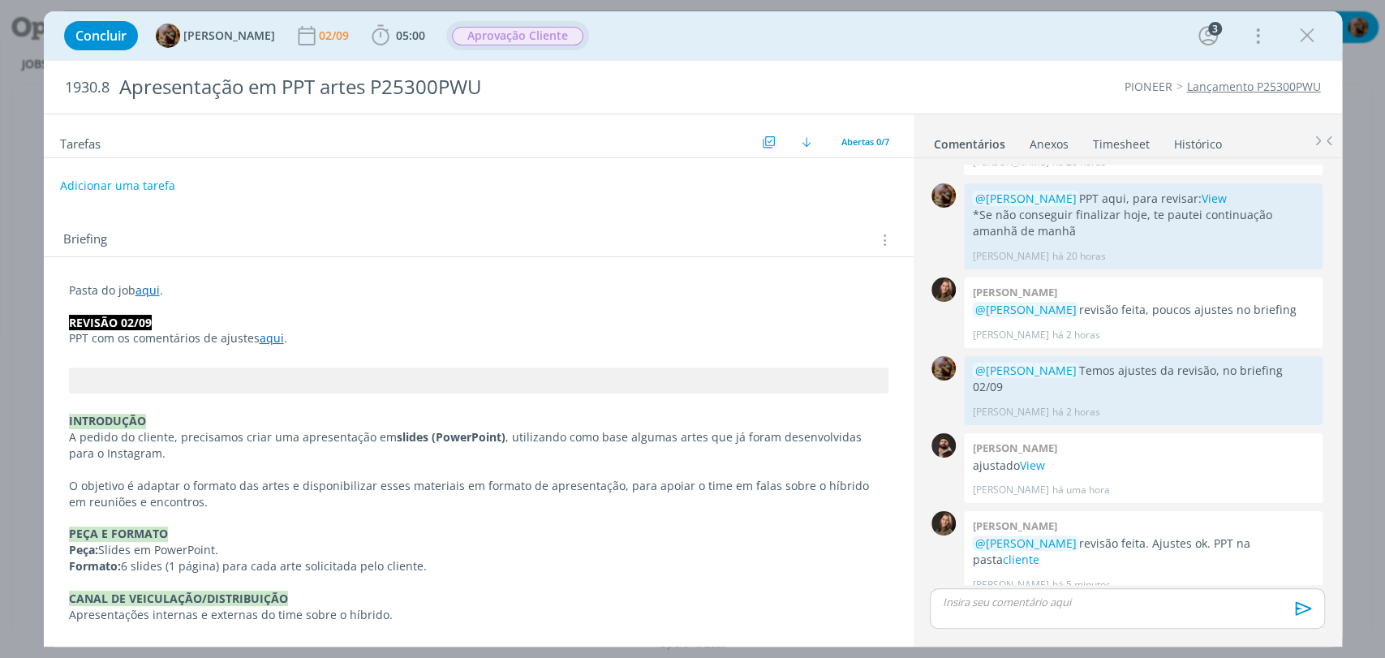
click at [1105, 135] on link "Timesheet" at bounding box center [1121, 141] width 58 height 24
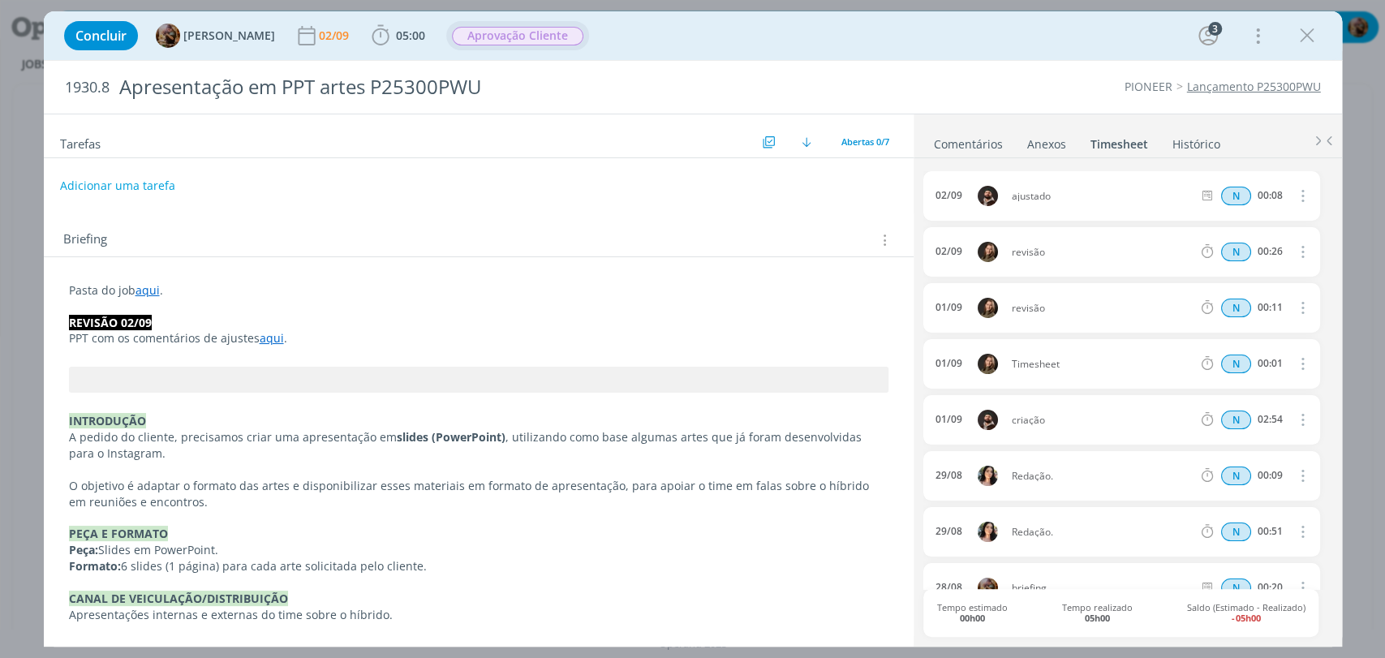
drag, startPoint x: 1298, startPoint y: 363, endPoint x: 1270, endPoint y: 376, distance: 31.2
click at [1297, 362] on icon "dialog" at bounding box center [1301, 363] width 18 height 19
click at [1231, 411] on link "Editar" at bounding box center [1256, 418] width 128 height 26
drag, startPoint x: 1077, startPoint y: 351, endPoint x: 1039, endPoint y: 362, distance: 39.6
click at [1027, 358] on div "[DATE] 17:25 Timesheet Selecione a tarefa N 00:01" at bounding box center [1121, 363] width 396 height 49
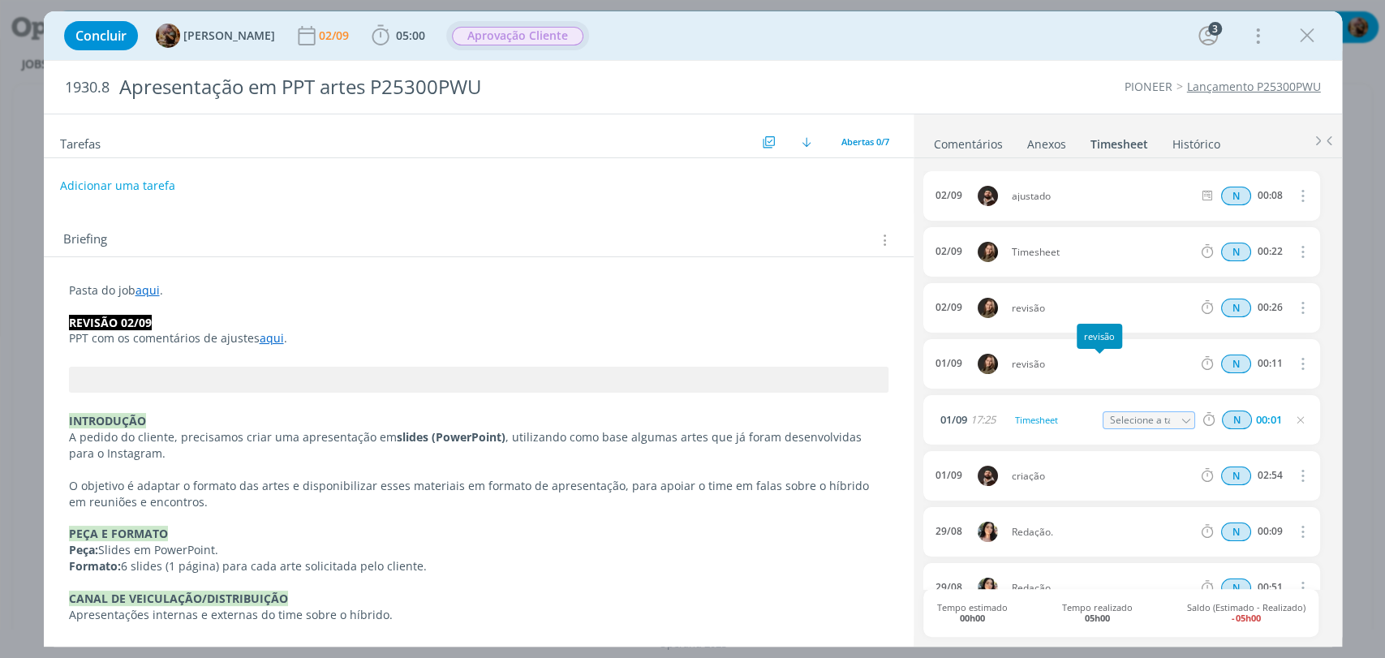
click at [1077, 363] on span "revisão" at bounding box center [1102, 364] width 194 height 10
click at [1072, 415] on div "Timesheet" at bounding box center [1056, 420] width 88 height 18
drag, startPoint x: 1080, startPoint y: 417, endPoint x: 1018, endPoint y: 426, distance: 62.3
click at [1019, 426] on div "Timesheet" at bounding box center [1056, 420] width 88 height 18
click at [1267, 432] on div "01/09 17:25 revisão Selecione a tarefa N 00:01" at bounding box center [1121, 419] width 396 height 49
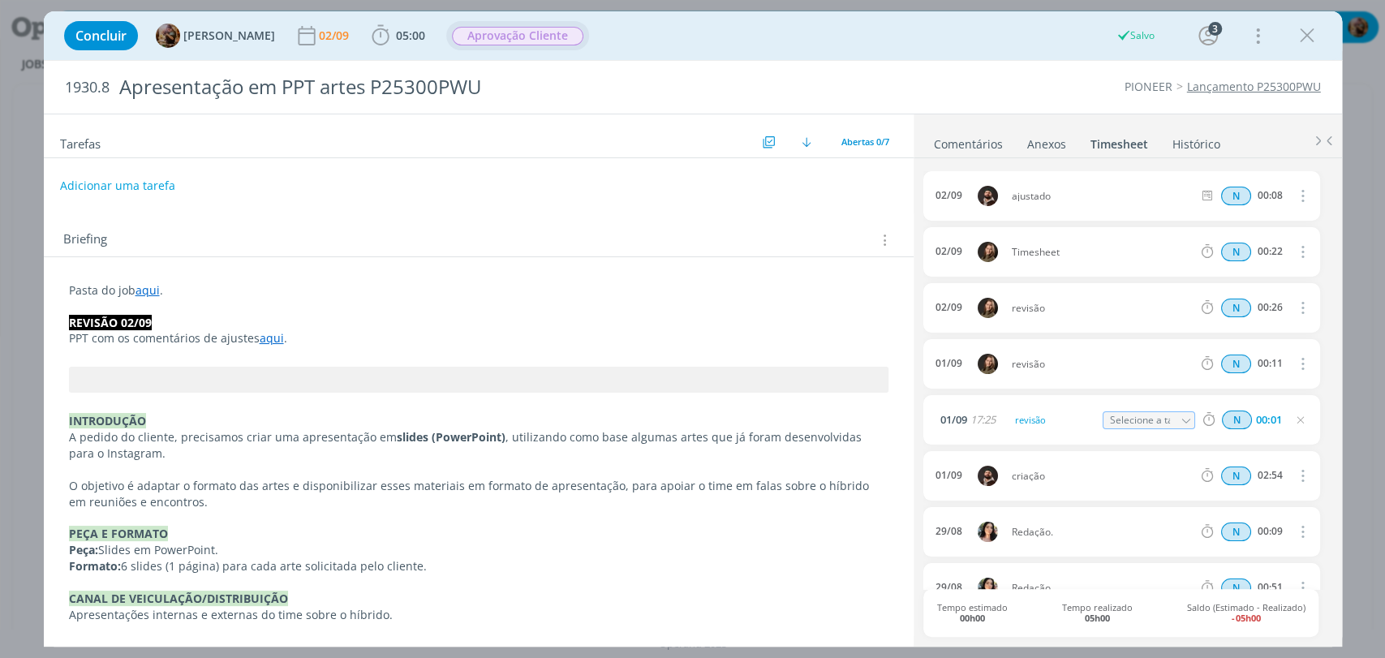
click at [1294, 424] on icon "dialog" at bounding box center [1300, 420] width 13 height 13
click at [1301, 249] on icon "dialog" at bounding box center [1301, 251] width 18 height 19
click at [1224, 303] on link "Editar" at bounding box center [1256, 306] width 128 height 26
drag, startPoint x: 1071, startPoint y: 256, endPoint x: 995, endPoint y: 252, distance: 76.4
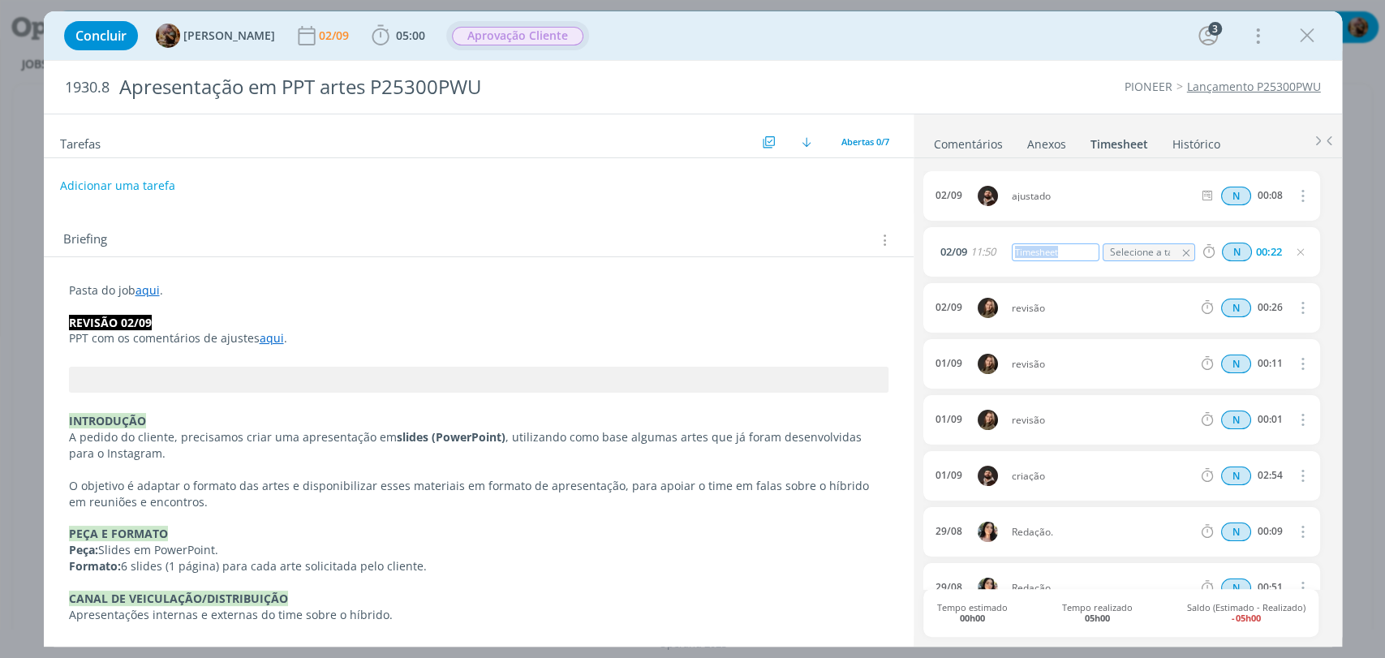
click at [998, 252] on div "02/09 11:50 Timesheet Selecione a tarefa N 00:22" at bounding box center [1121, 251] width 396 height 49
click at [1165, 273] on div "02/09 11:50 revisão ajustes Selecione a tarefa N 00:22" at bounding box center [1121, 251] width 396 height 49
click at [1297, 253] on icon "dialog" at bounding box center [1300, 252] width 13 height 13
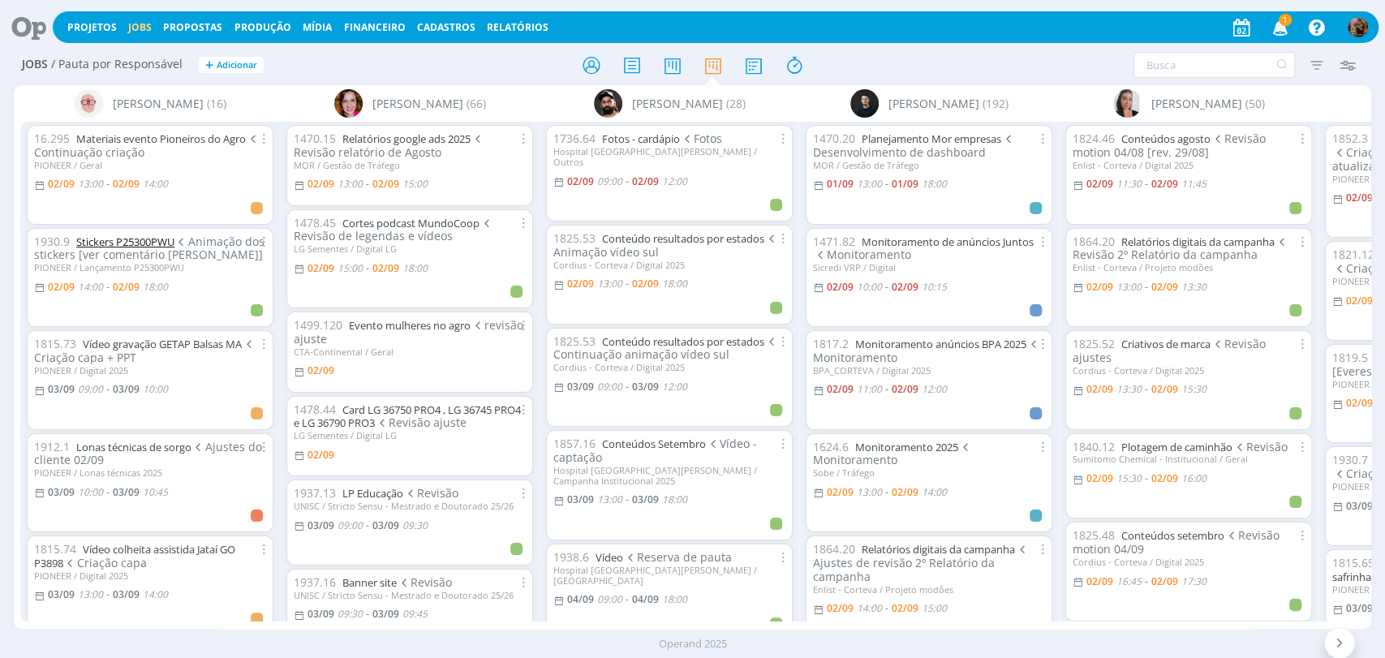
click at [170, 241] on link "Stickers P25300PWU" at bounding box center [125, 241] width 98 height 15
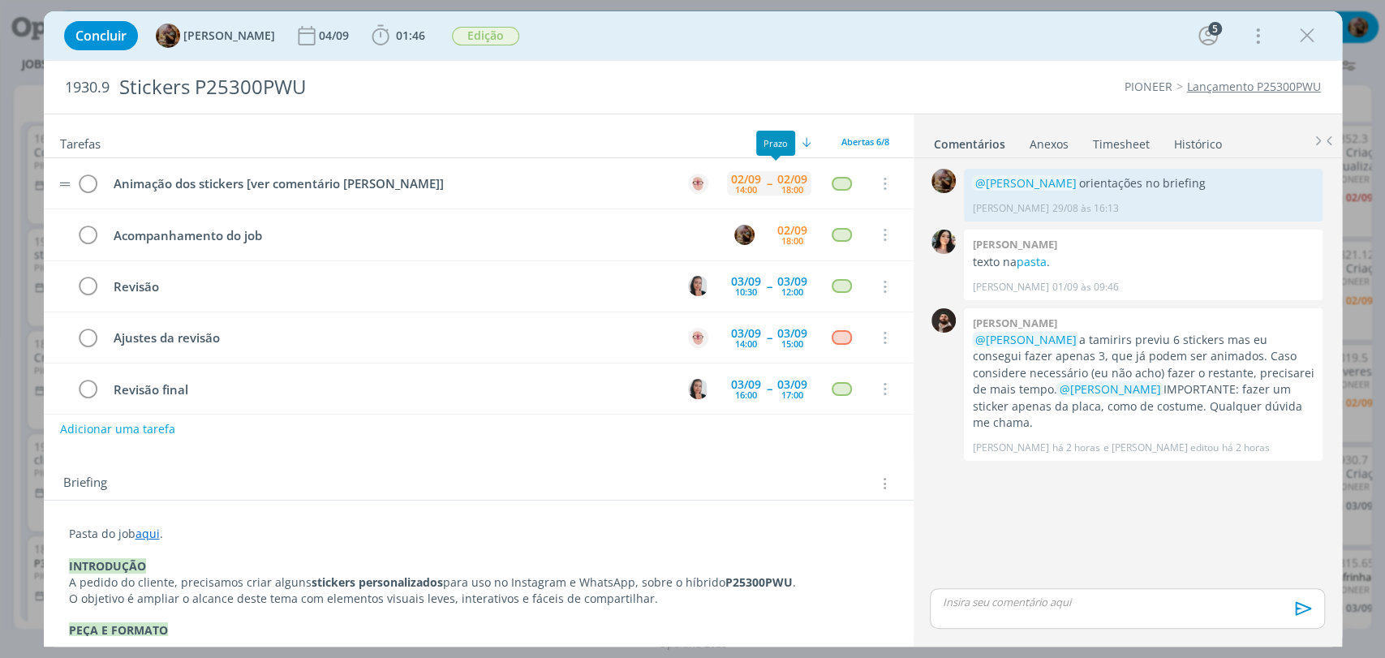
click at [792, 177] on div "02/09" at bounding box center [792, 179] width 30 height 11
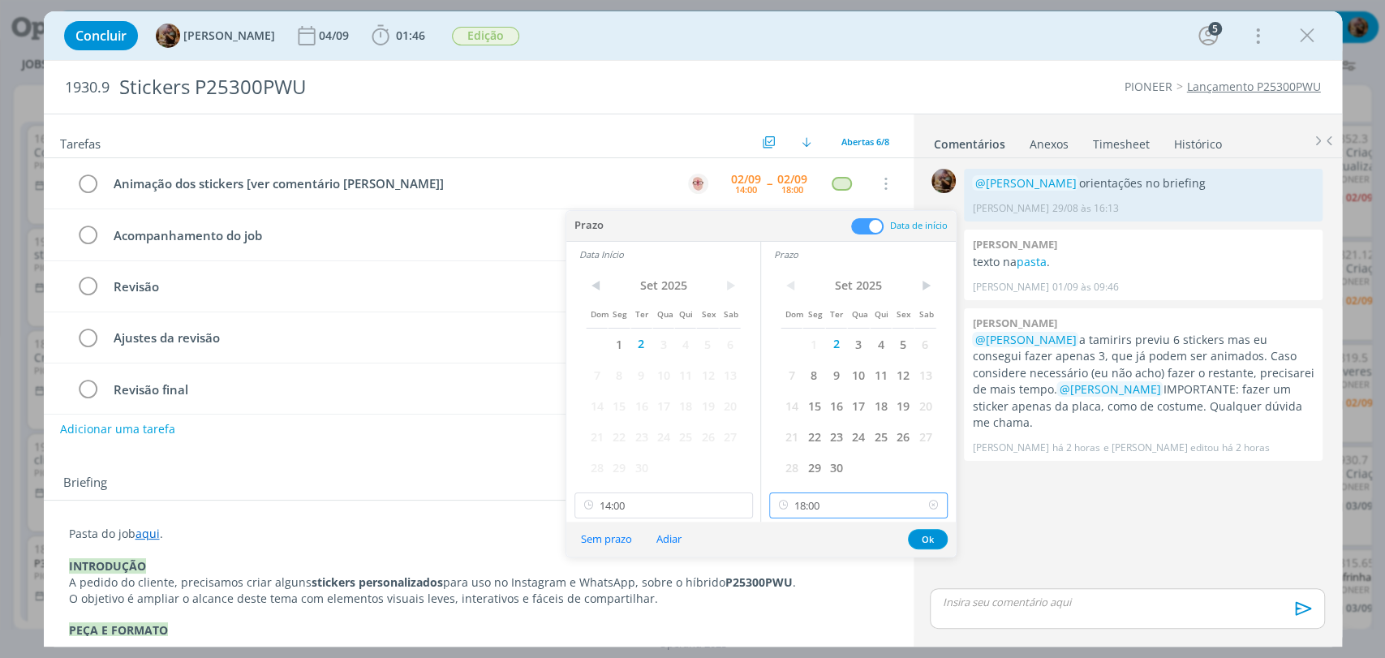
click at [814, 501] on input "18:00" at bounding box center [858, 505] width 178 height 26
click at [806, 407] on div "16:00" at bounding box center [860, 408] width 181 height 29
type input "16:00"
click at [909, 538] on button "Ok" at bounding box center [928, 539] width 40 height 20
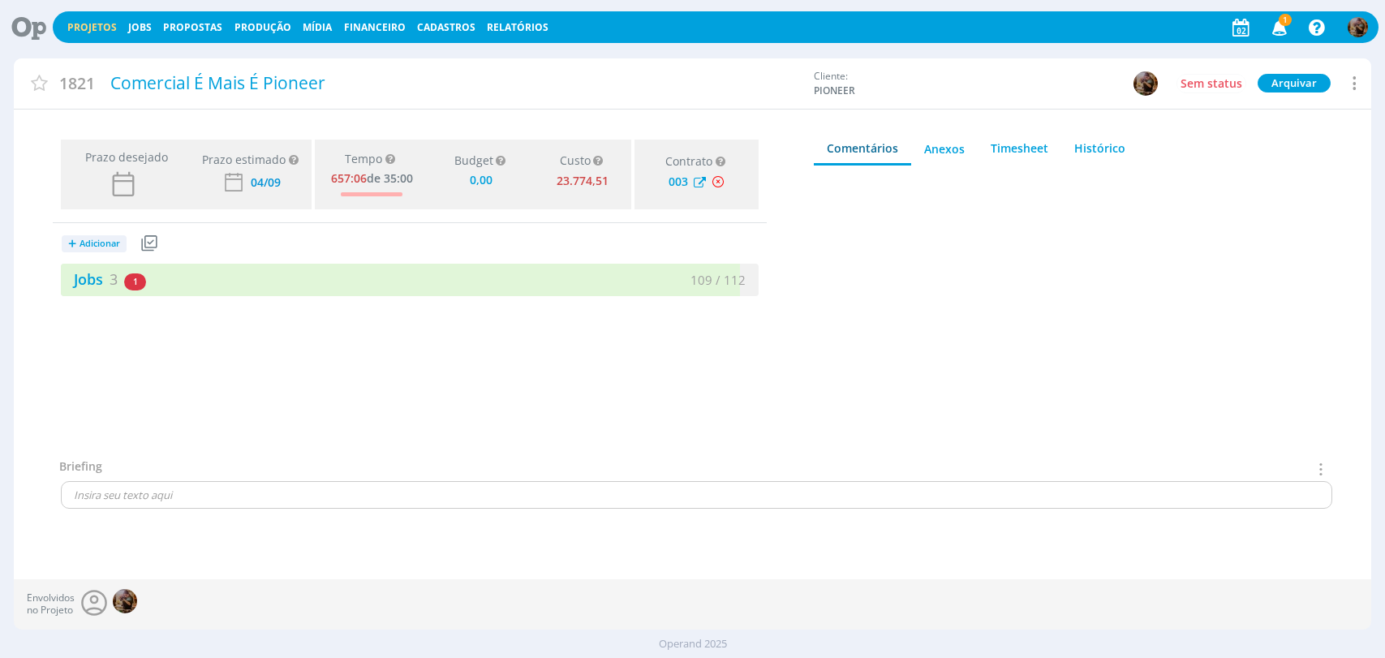
type input "0,00"
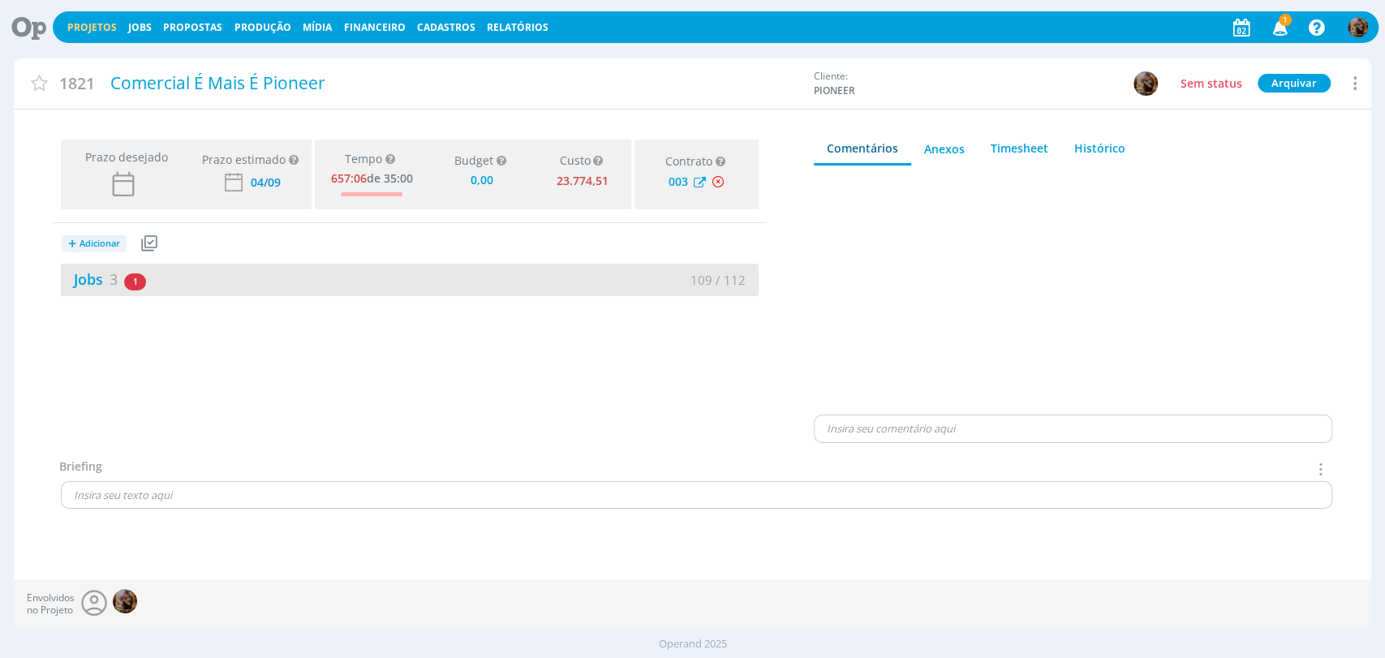
click at [401, 287] on div "Jobs 3 1 atrasado" at bounding box center [235, 280] width 349 height 22
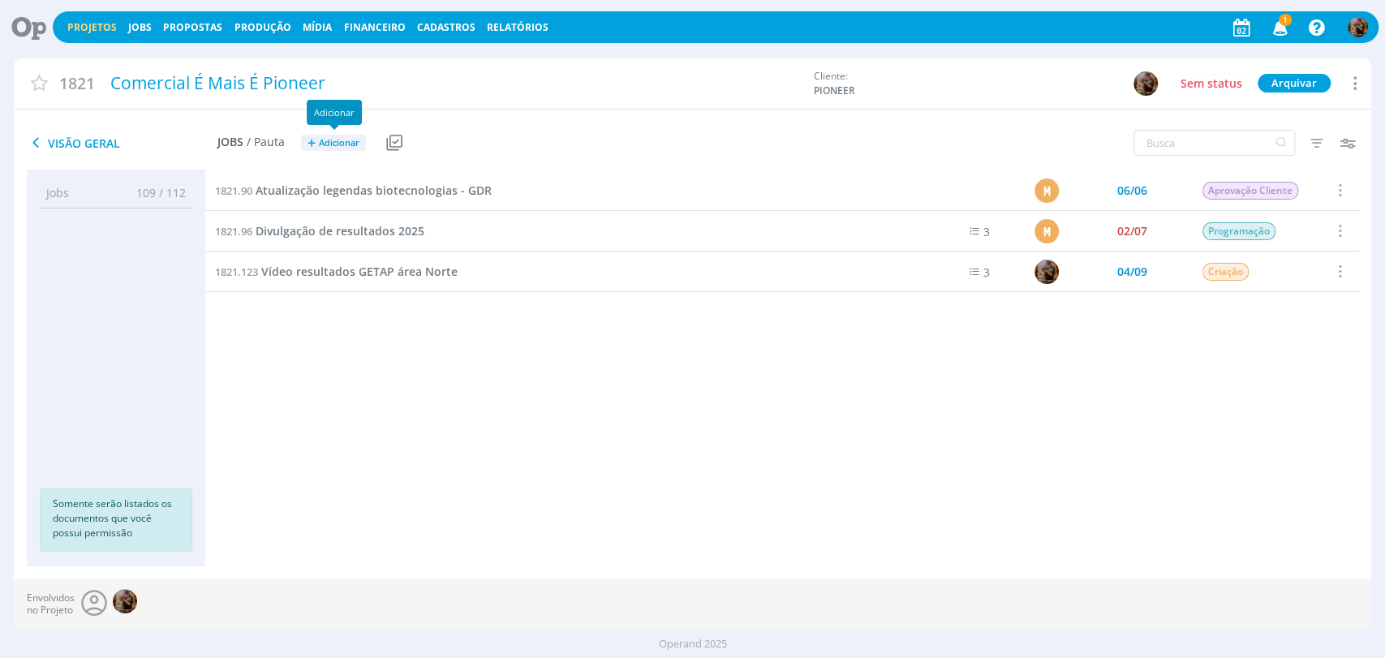
click at [348, 140] on span "Adicionar" at bounding box center [339, 143] width 41 height 11
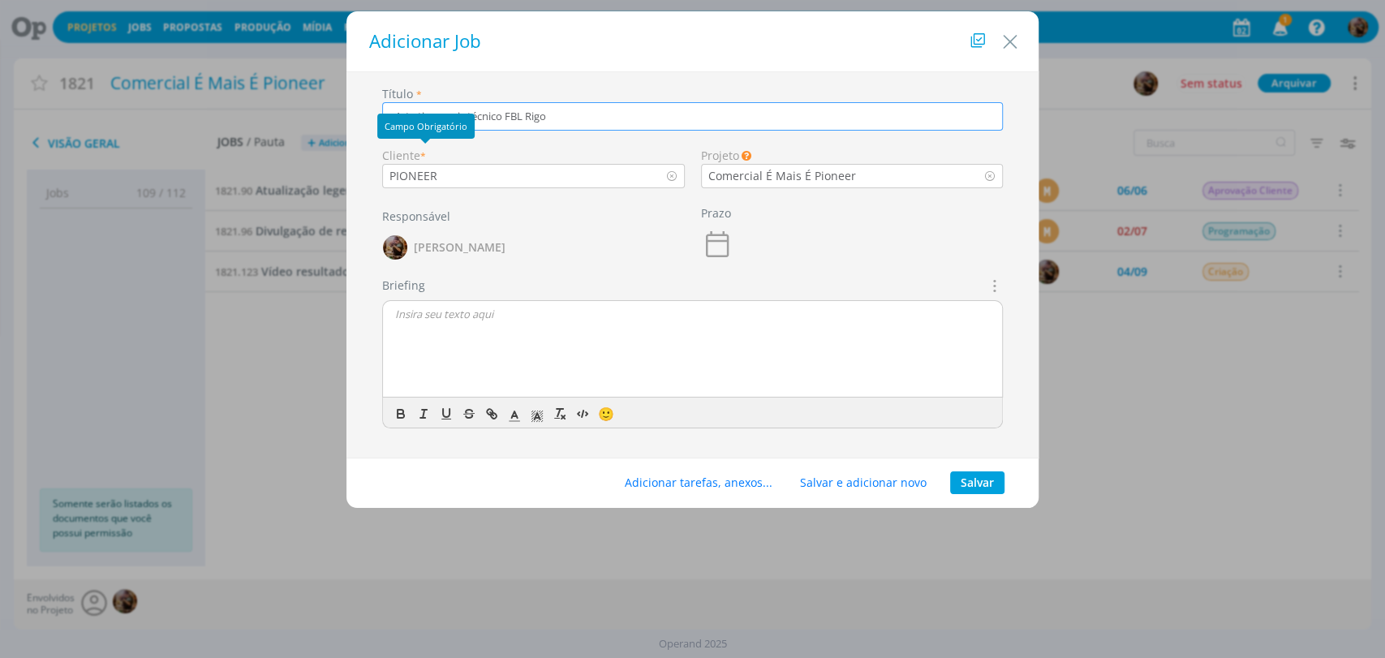
click at [417, 111] on input "Arte time mais técnico FBL Rigo" at bounding box center [692, 116] width 621 height 28
type input "Arte time mais técnico FBL Rigo"
click at [971, 487] on button "Salvar" at bounding box center [977, 482] width 54 height 23
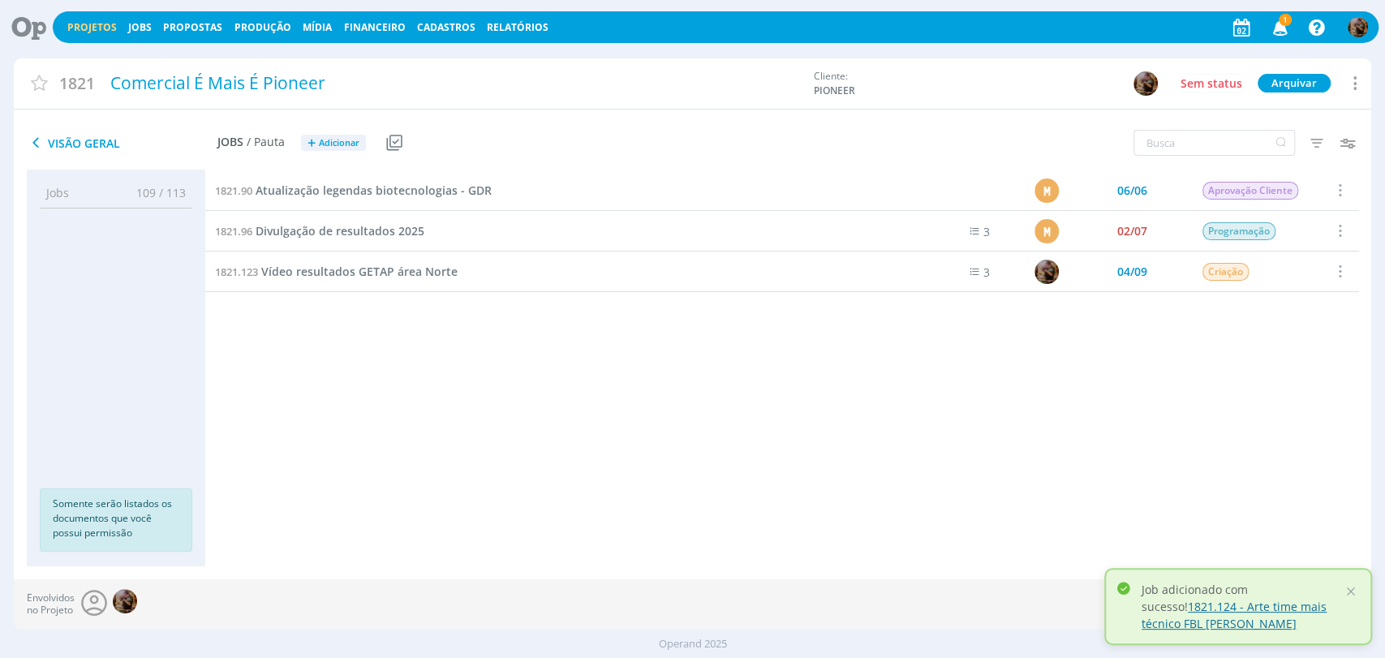
click at [1150, 600] on link "1821.124 - Arte time mais técnico FBL [PERSON_NAME]" at bounding box center [1234, 615] width 185 height 32
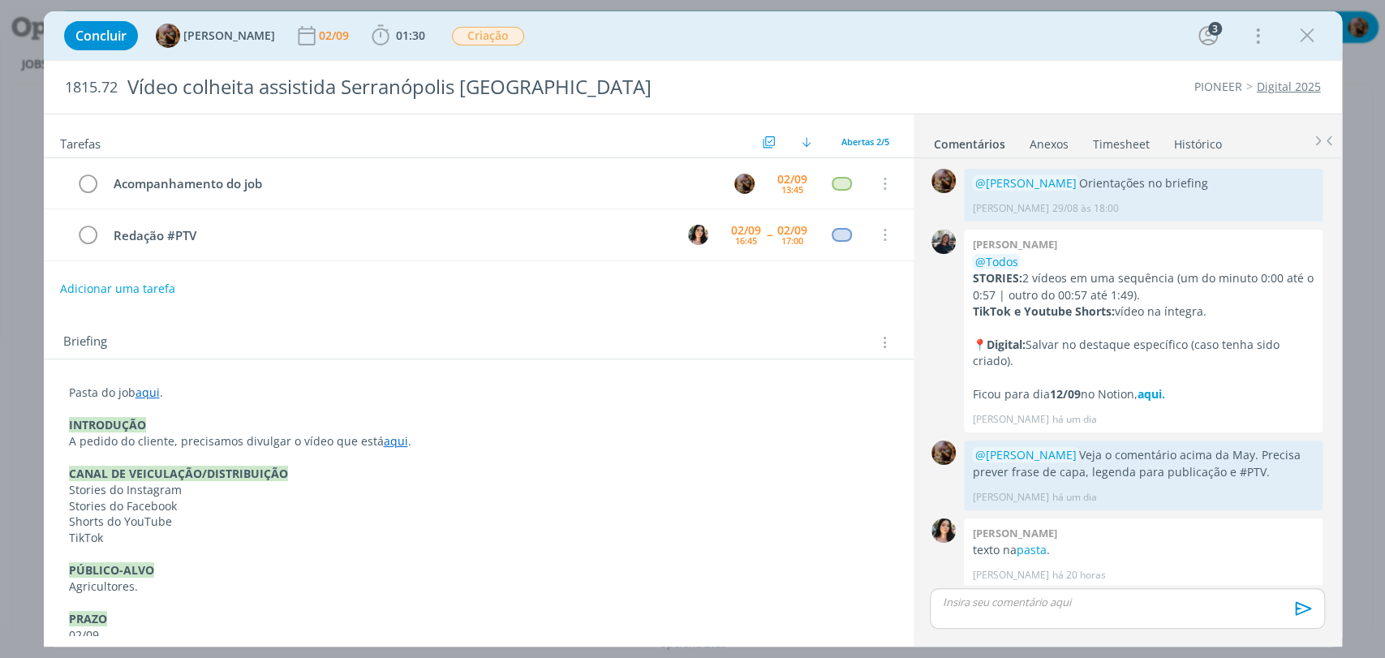
scroll to position [178, 0]
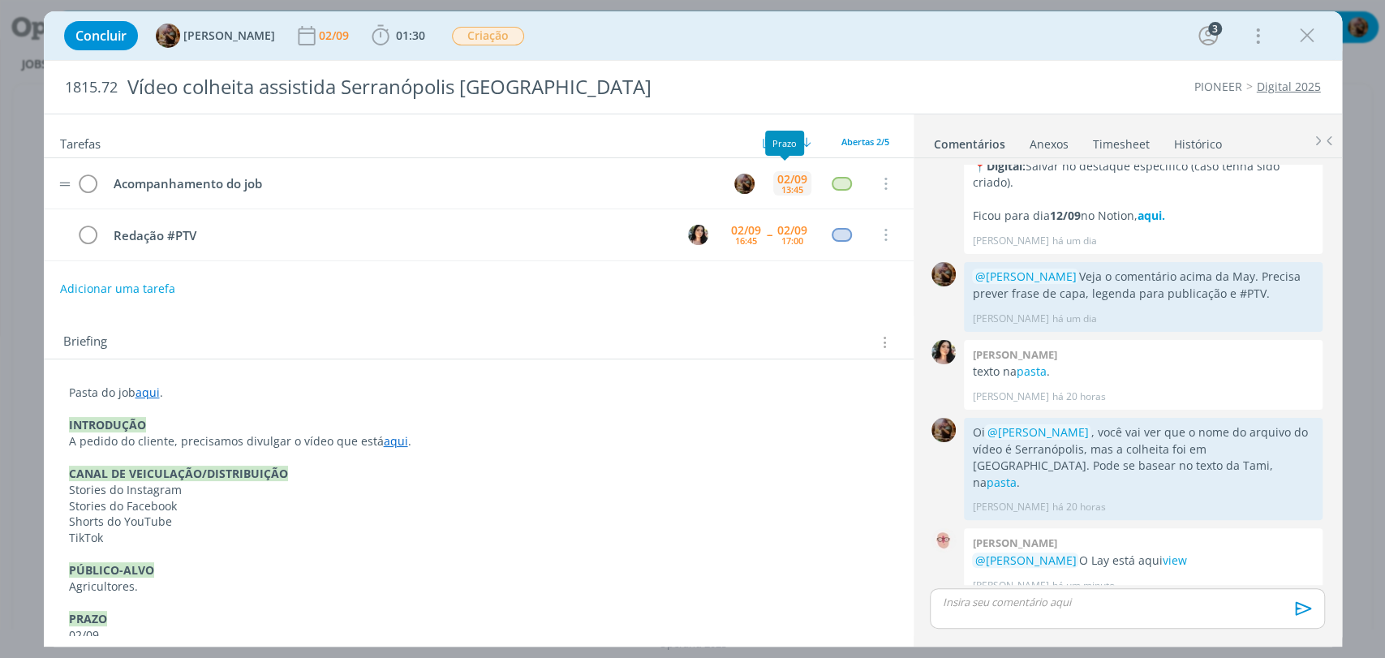
click at [797, 183] on div "02/09" at bounding box center [792, 179] width 30 height 11
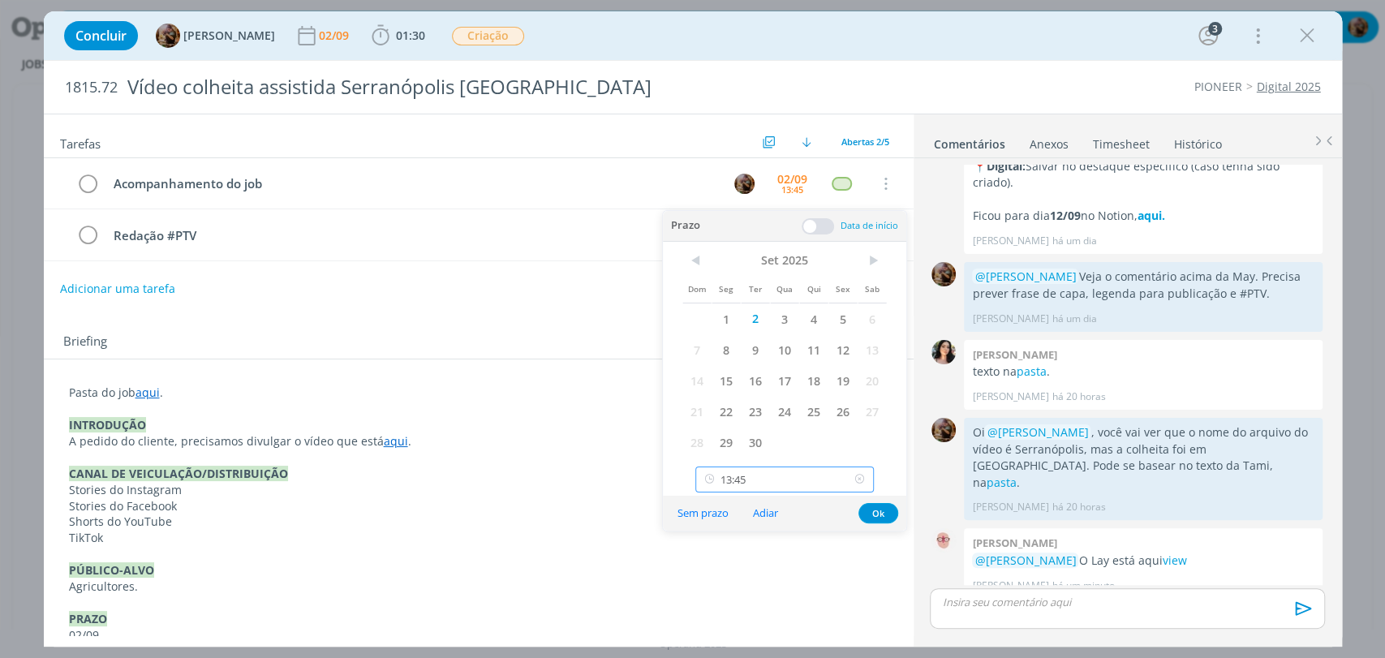
click at [797, 473] on input "13:45" at bounding box center [784, 480] width 178 height 26
click at [792, 424] on div "17:30" at bounding box center [786, 422] width 181 height 29
type input "17:30"
click at [865, 508] on button "Ok" at bounding box center [878, 513] width 40 height 20
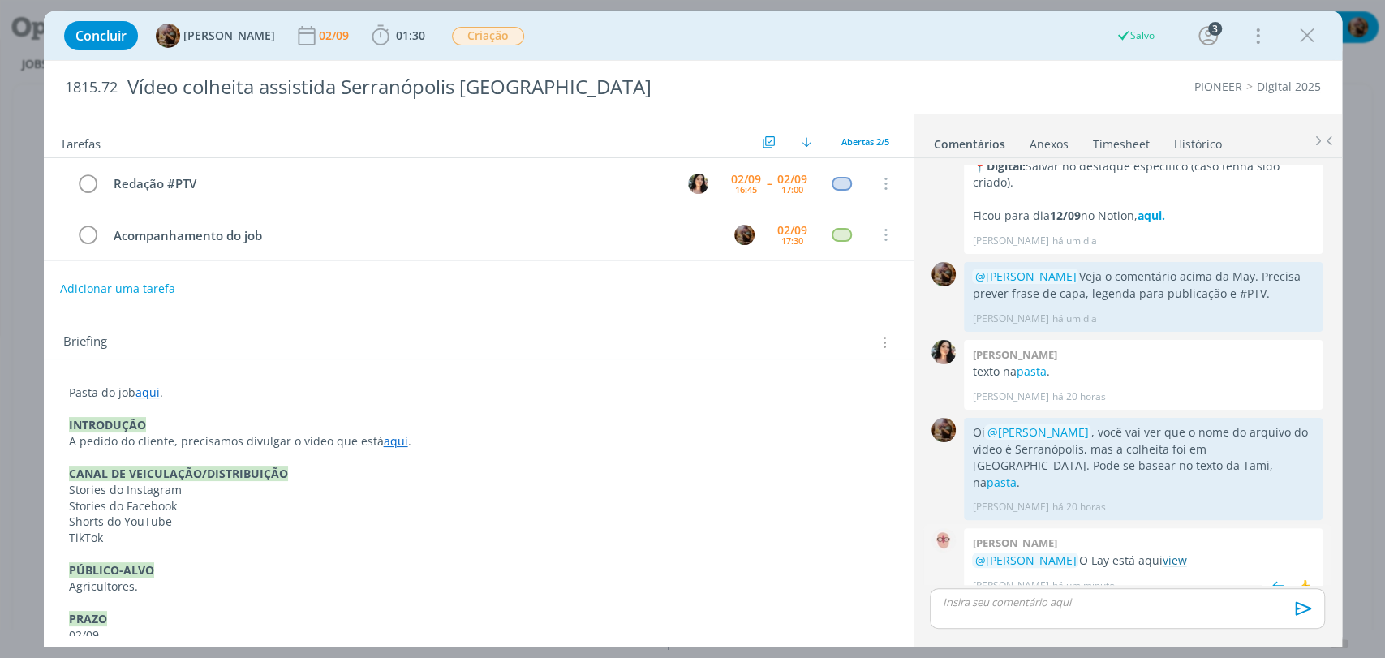
click at [1181, 553] on link "view" at bounding box center [1174, 560] width 24 height 15
click at [1133, 148] on link "Timesheet" at bounding box center [1121, 141] width 58 height 24
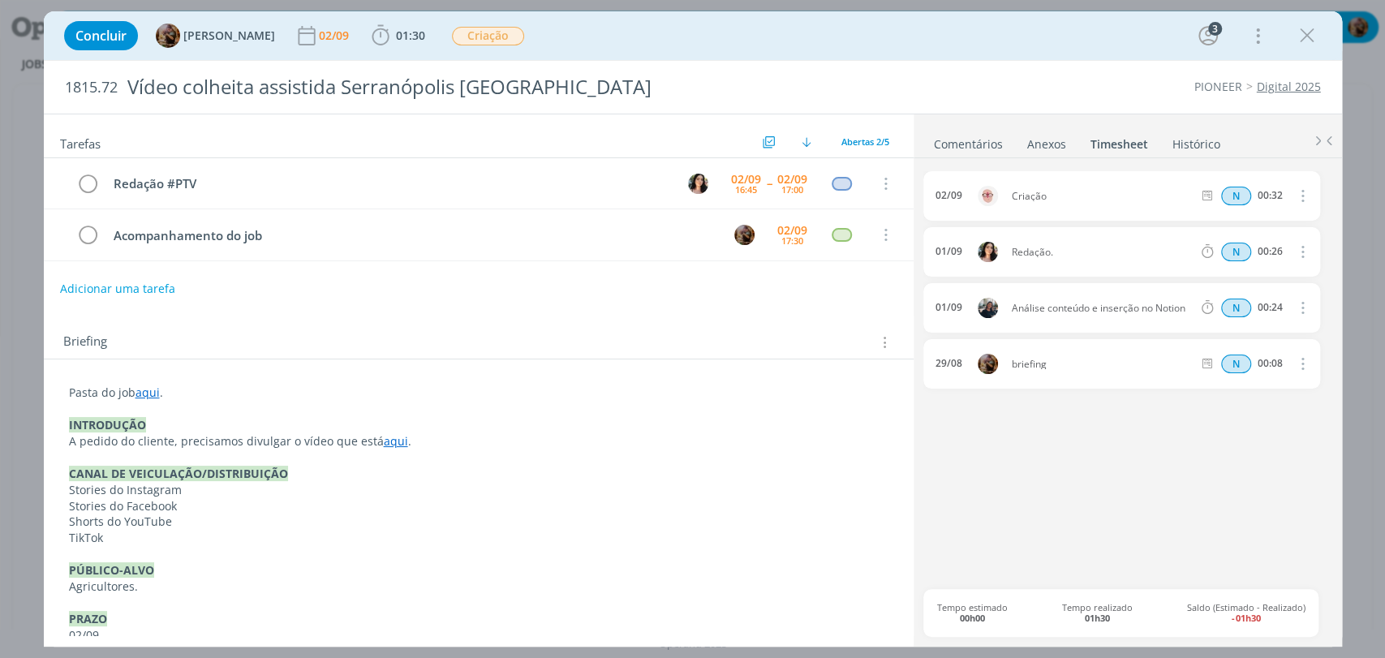
click at [991, 142] on link "Comentários" at bounding box center [968, 141] width 71 height 24
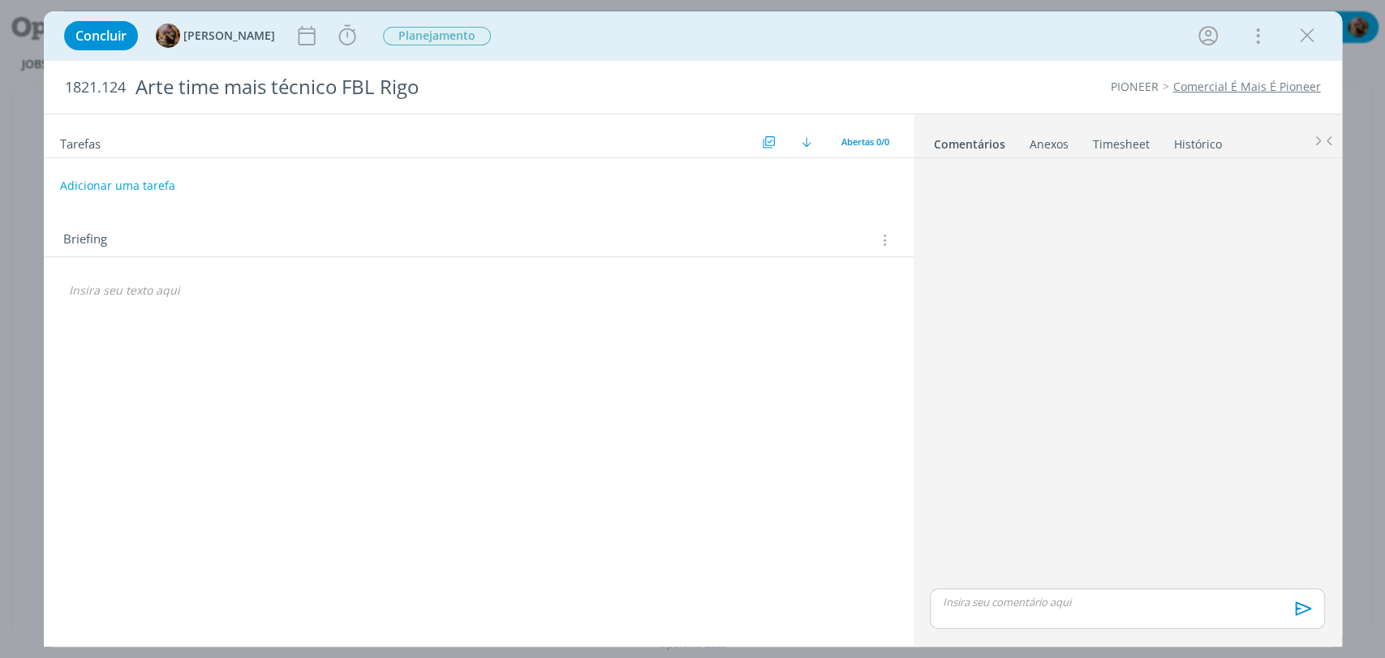
click at [435, 312] on div "Tarefas Usar Job de template Criar template a partir deste job Visualizar Templ…" at bounding box center [479, 374] width 870 height 521
click at [634, 294] on p "dialog" at bounding box center [478, 290] width 819 height 16
click at [888, 247] on icon "dialog" at bounding box center [882, 240] width 15 height 18
click at [847, 274] on div "Briefings Predefinidos" at bounding box center [785, 272] width 209 height 28
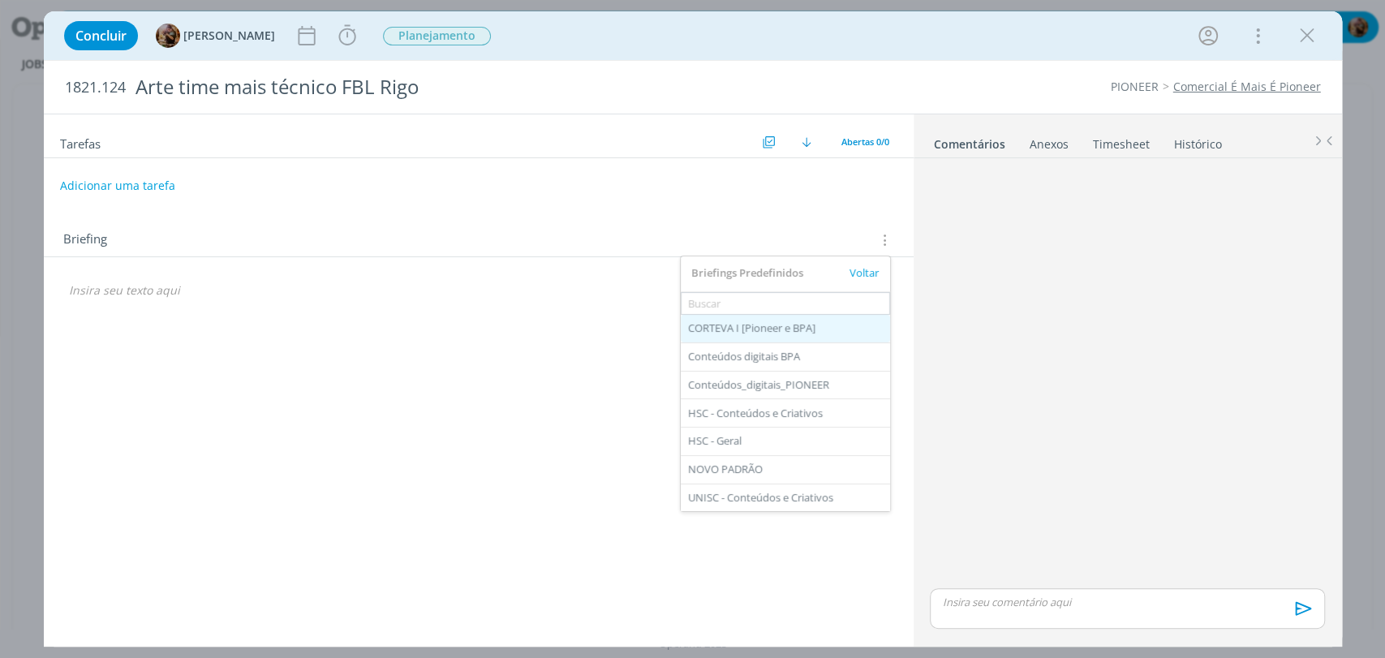
click at [800, 327] on div "CORTEVA I [Pioneer e BPA]" at bounding box center [785, 329] width 209 height 28
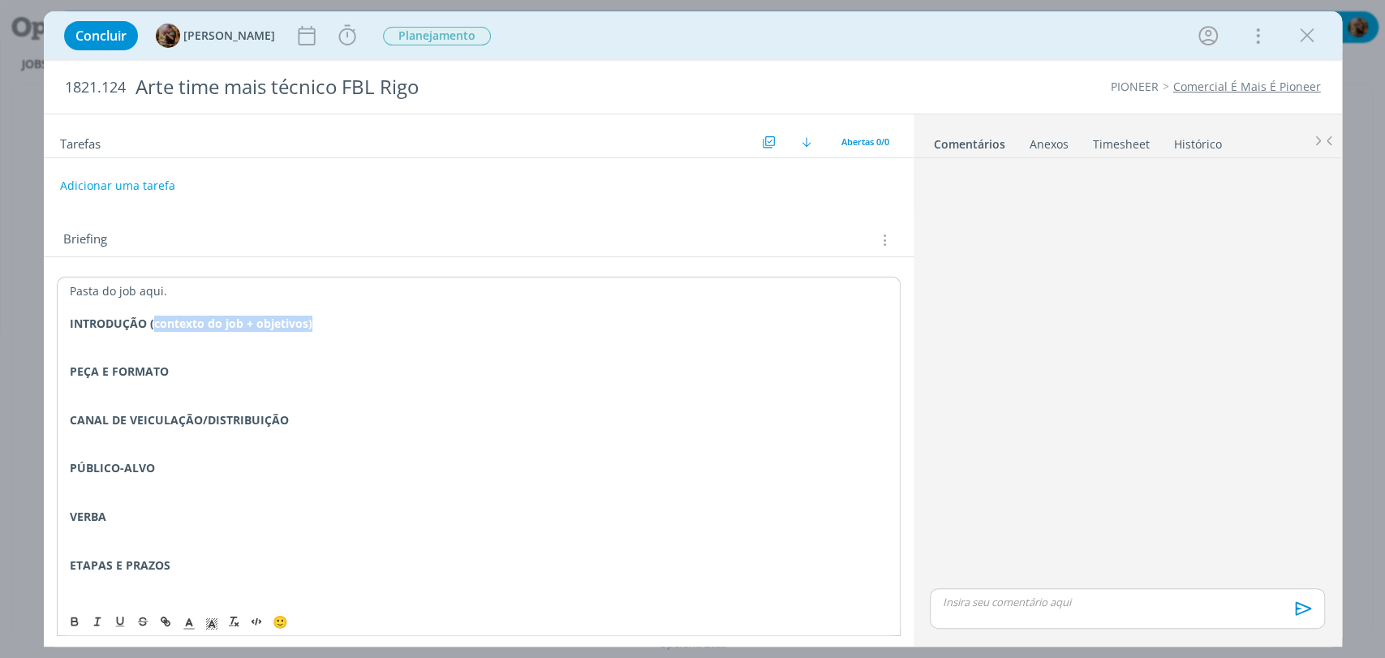
drag, startPoint x: 312, startPoint y: 326, endPoint x: 153, endPoint y: 330, distance: 159.9
click at [153, 330] on p "INTRODUÇÃO (contexto do job + objetivos)" at bounding box center [479, 324] width 818 height 16
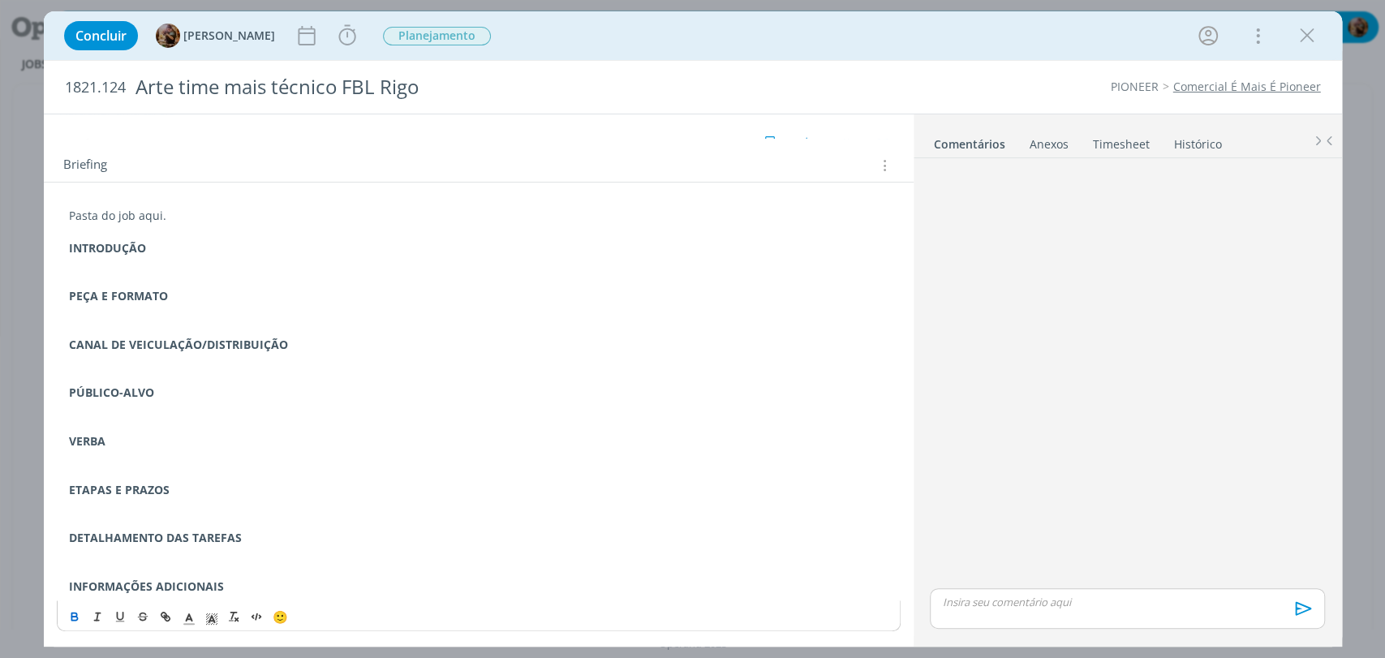
scroll to position [76, 0]
drag, startPoint x: 154, startPoint y: 439, endPoint x: 45, endPoint y: 428, distance: 109.3
click at [45, 434] on div "Pasta do job aqui. INTRODUÇÃO PEÇA E FORMATO CANAL DE VEICULAÇÃO/DISTRIBUIÇÃO P…" at bounding box center [479, 408] width 870 height 455
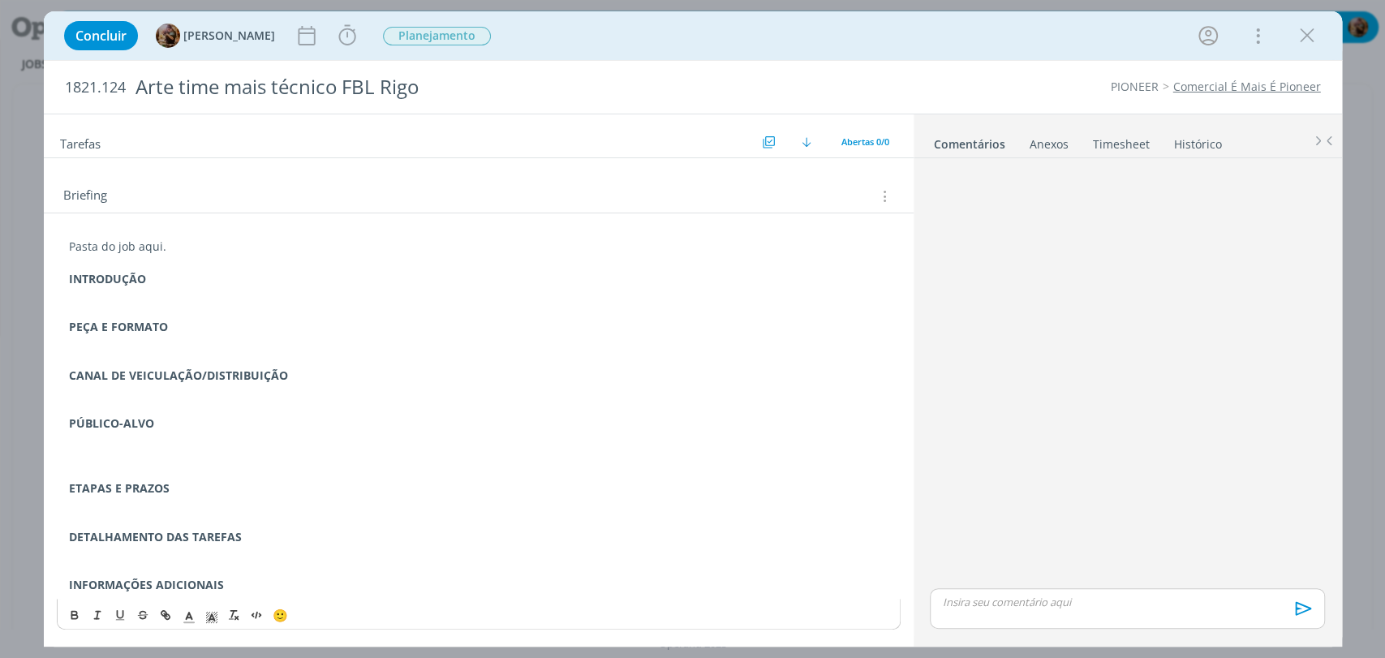
scroll to position [27, 0]
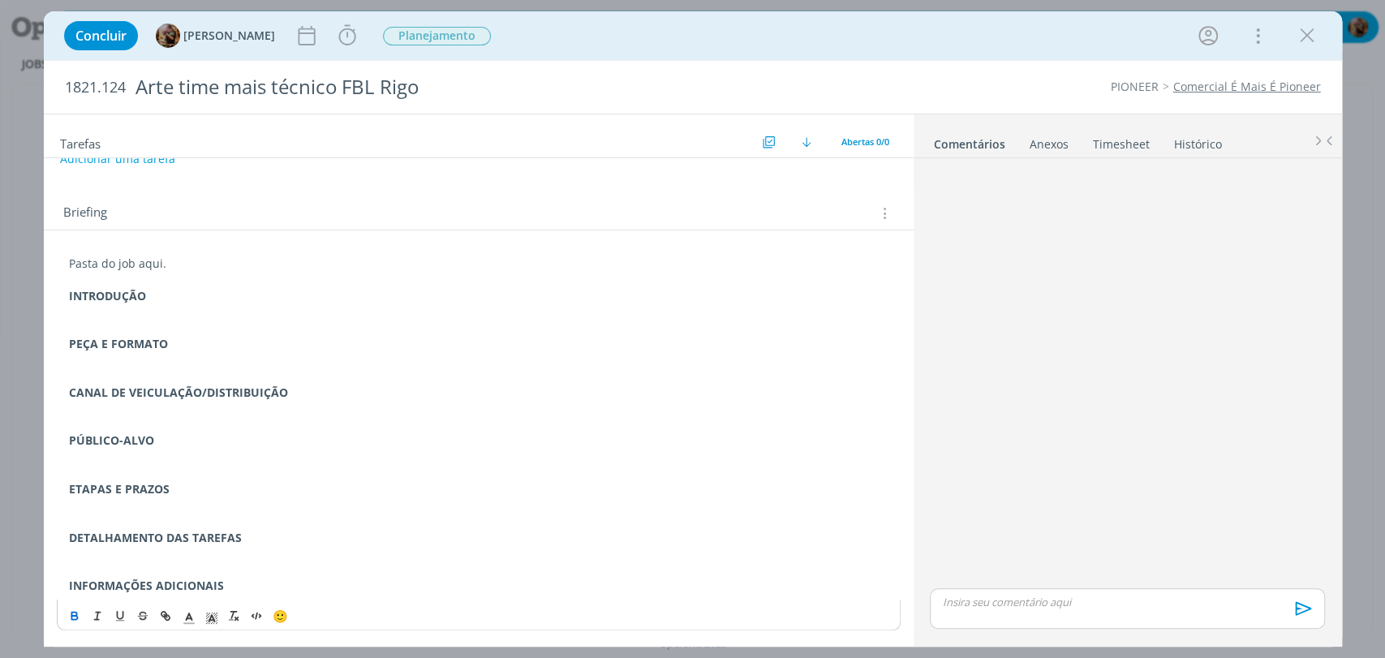
click at [197, 488] on p "ETAPAS E PRAZOS" at bounding box center [478, 489] width 819 height 16
drag, startPoint x: 124, startPoint y: 490, endPoint x: 60, endPoint y: 494, distance: 64.2
click at [61, 494] on div "Pasta do job aqui. INTRODUÇÃO PEÇA E FORMATO CANAL DE VEICULAÇÃO/DISTRIBUIÇÃO P…" at bounding box center [479, 425] width 844 height 350
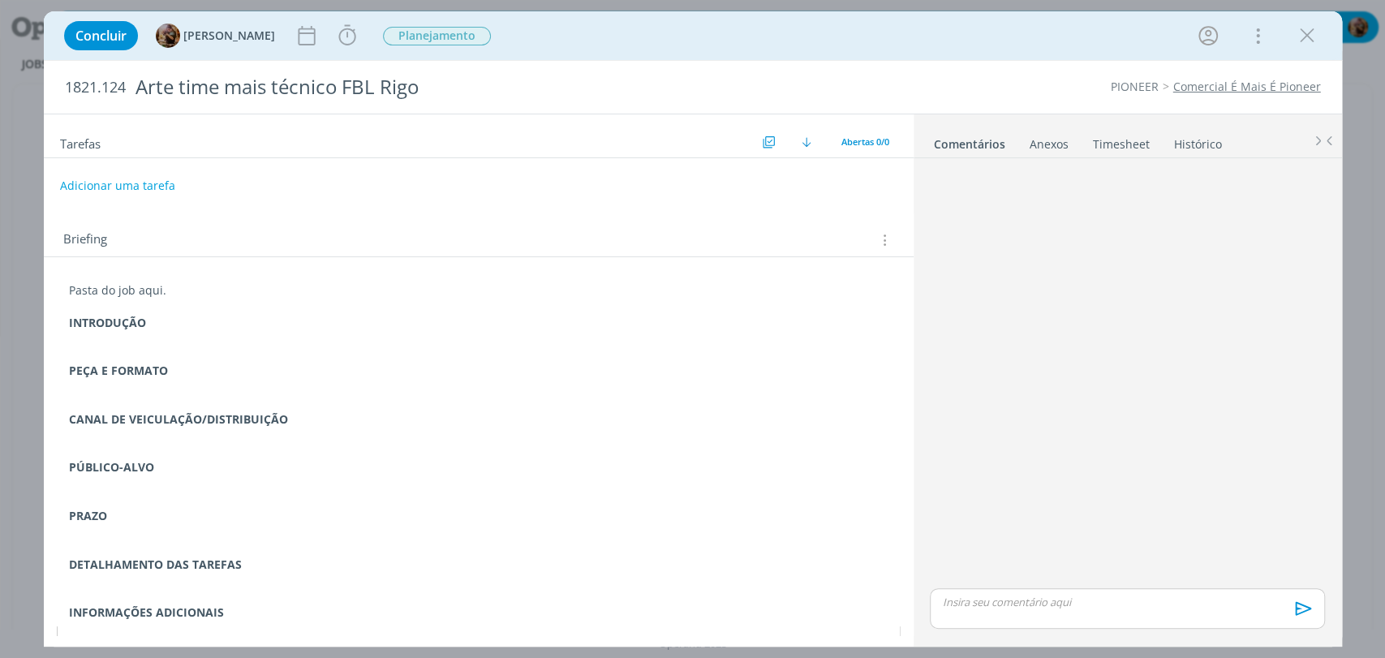
scroll to position [0, 0]
click at [151, 180] on button "Adicionar uma tarefa" at bounding box center [116, 185] width 115 height 28
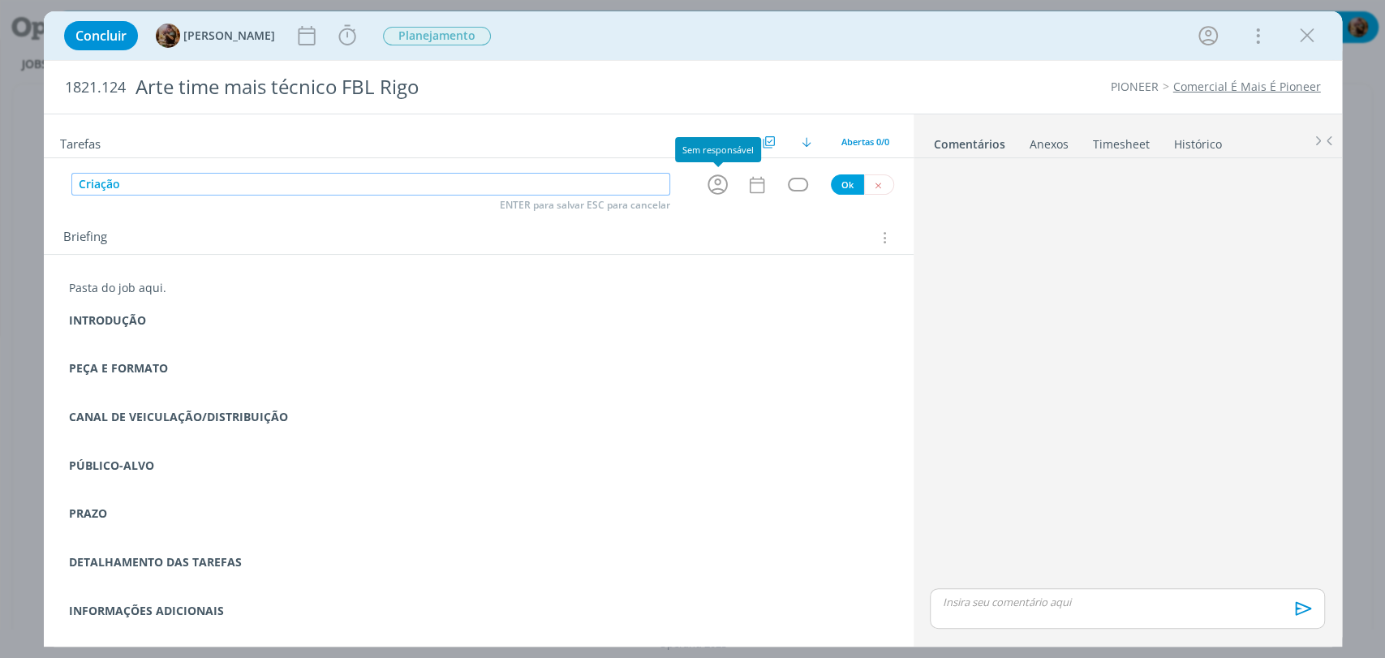
click at [729, 186] on icon "dialog" at bounding box center [717, 184] width 25 height 25
type input "Criação"
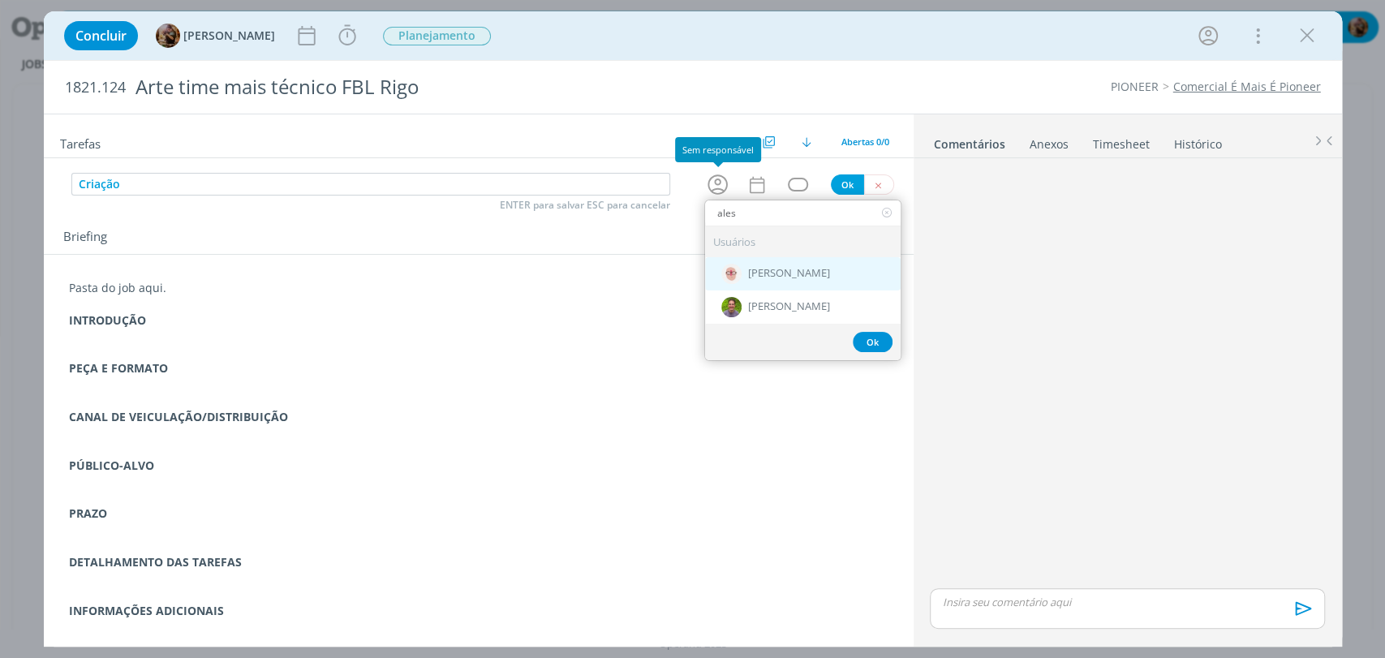
type input "ales"
click at [792, 279] on div "[PERSON_NAME]" at bounding box center [803, 273] width 196 height 33
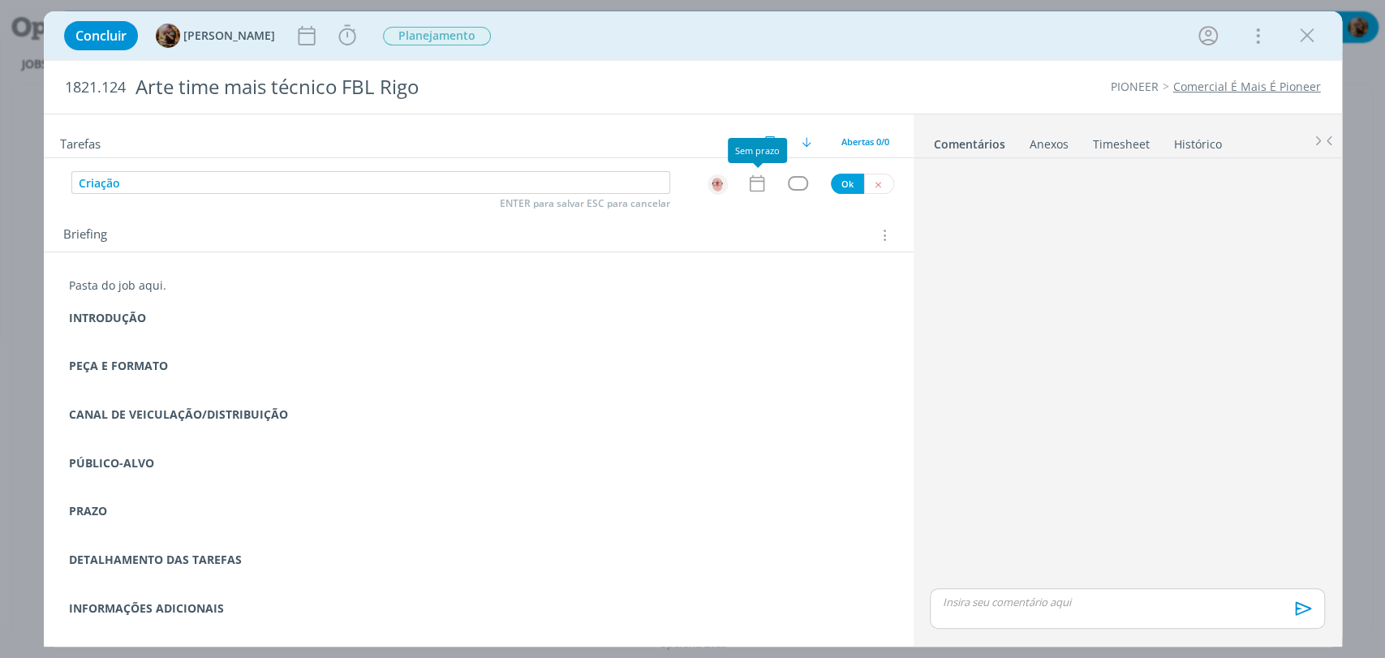
click at [764, 187] on icon "dialog" at bounding box center [756, 183] width 21 height 21
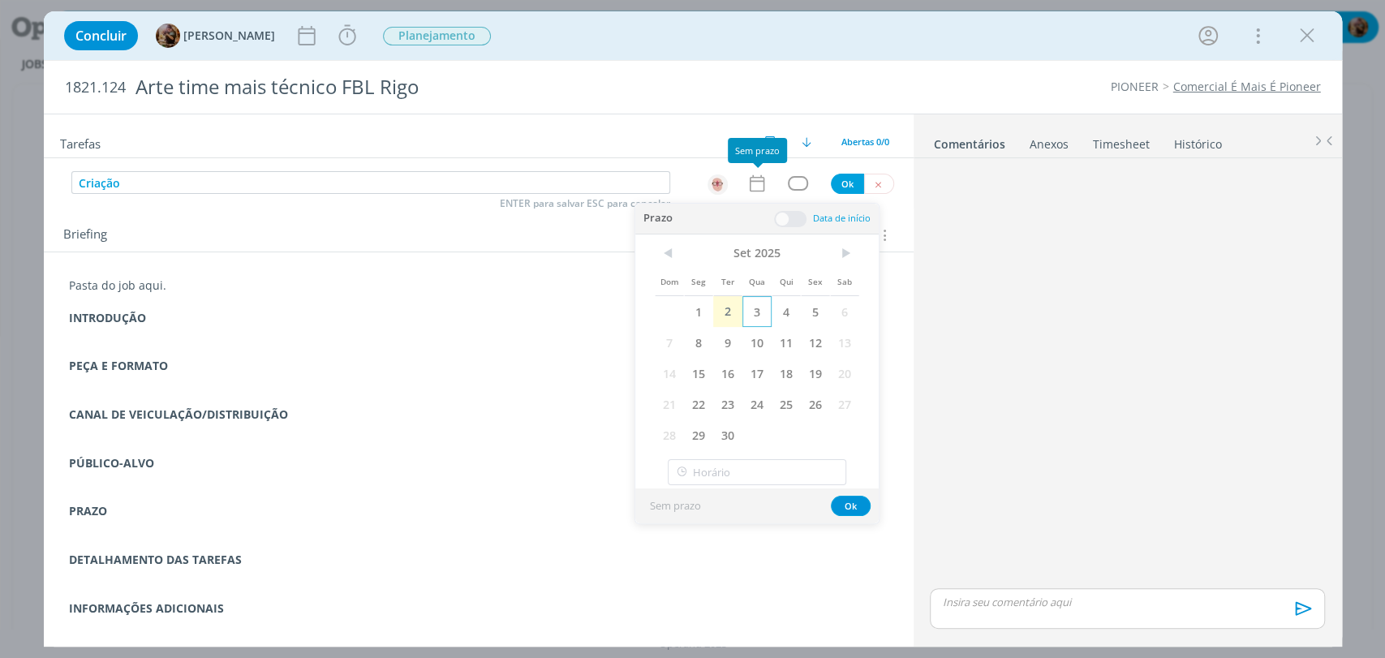
click at [742, 315] on span "3" at bounding box center [756, 311] width 29 height 31
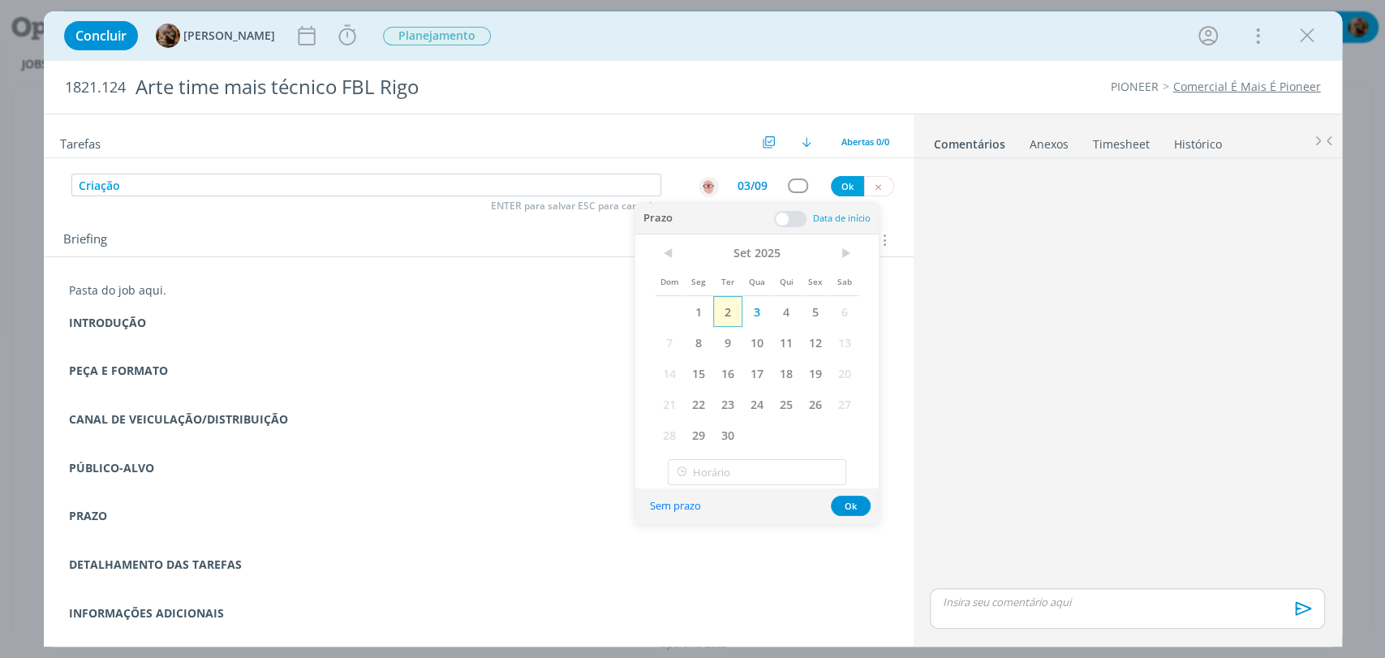
click at [735, 312] on span "2" at bounding box center [727, 311] width 29 height 31
drag, startPoint x: 781, startPoint y: 213, endPoint x: 733, endPoint y: 287, distance: 88.7
click at [781, 213] on span at bounding box center [790, 219] width 32 height 16
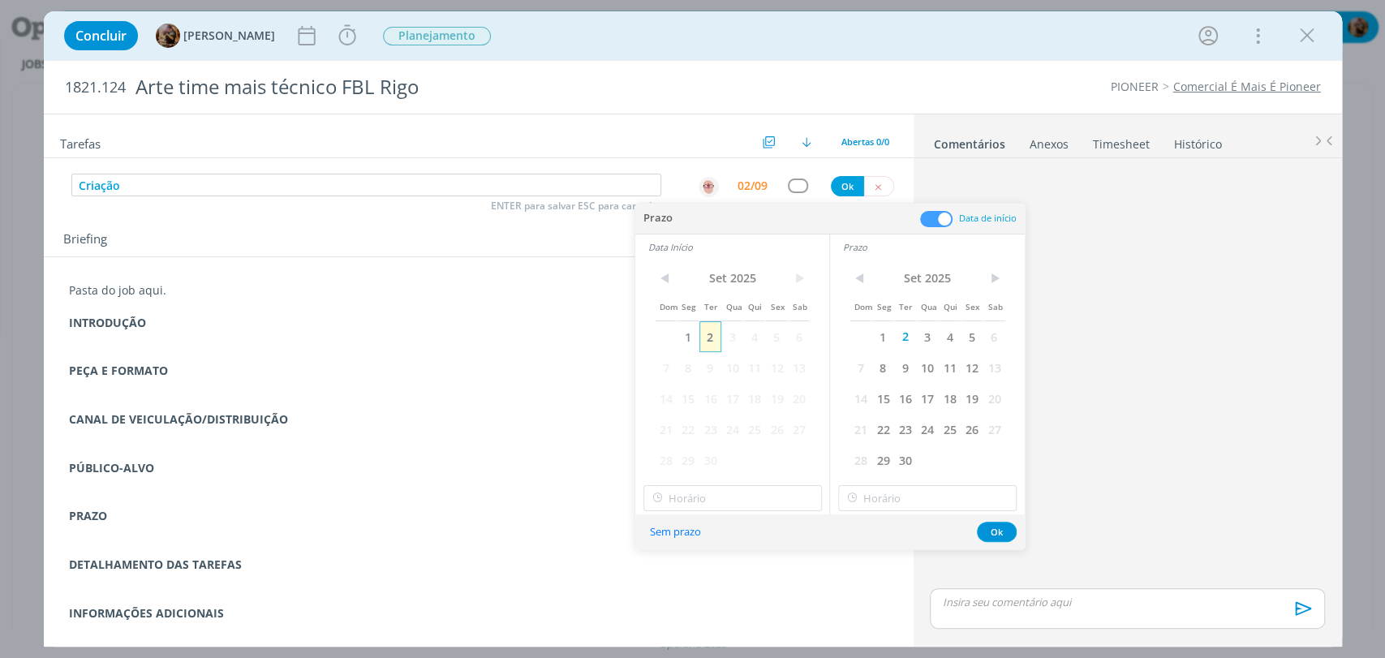
click at [705, 339] on span "2" at bounding box center [710, 336] width 22 height 31
drag, startPoint x: 746, startPoint y: 498, endPoint x: 747, endPoint y: 475, distance: 23.6
click at [746, 499] on input "13:00" at bounding box center [732, 498] width 178 height 26
click at [739, 441] on div "16:00" at bounding box center [733, 444] width 181 height 29
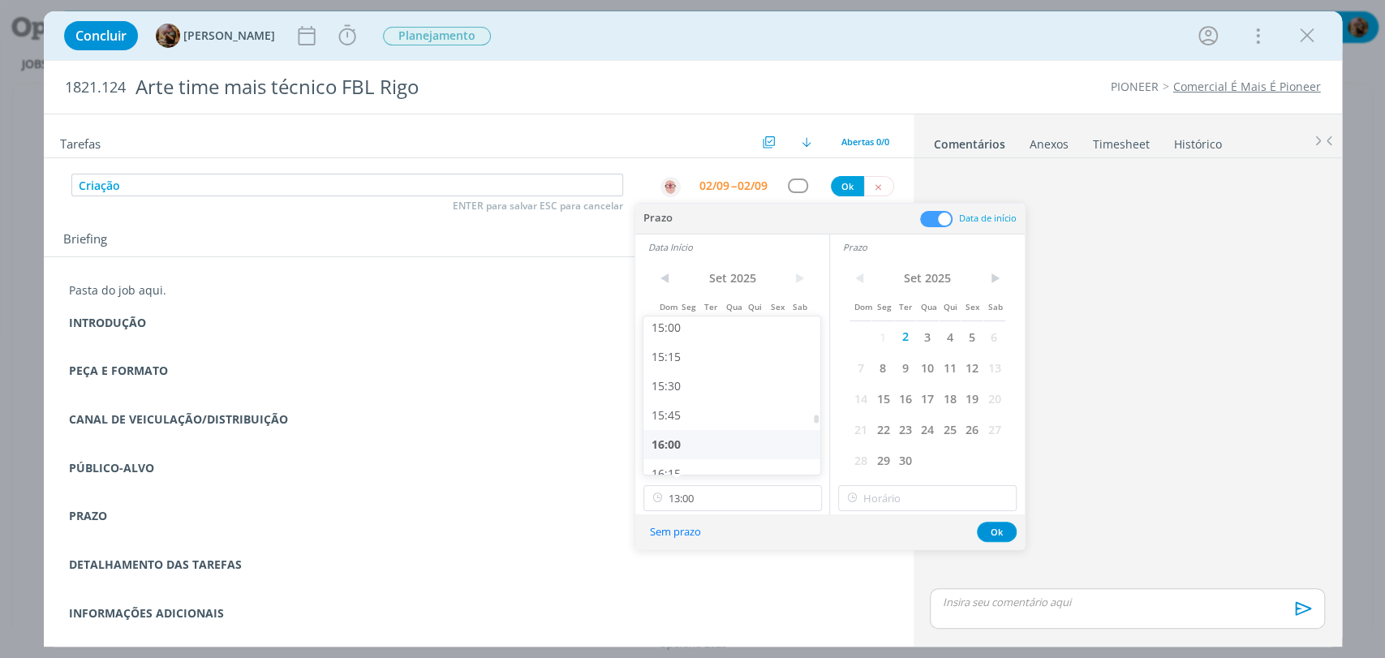
type input "16:00"
click at [923, 508] on input "16:00" at bounding box center [927, 498] width 178 height 26
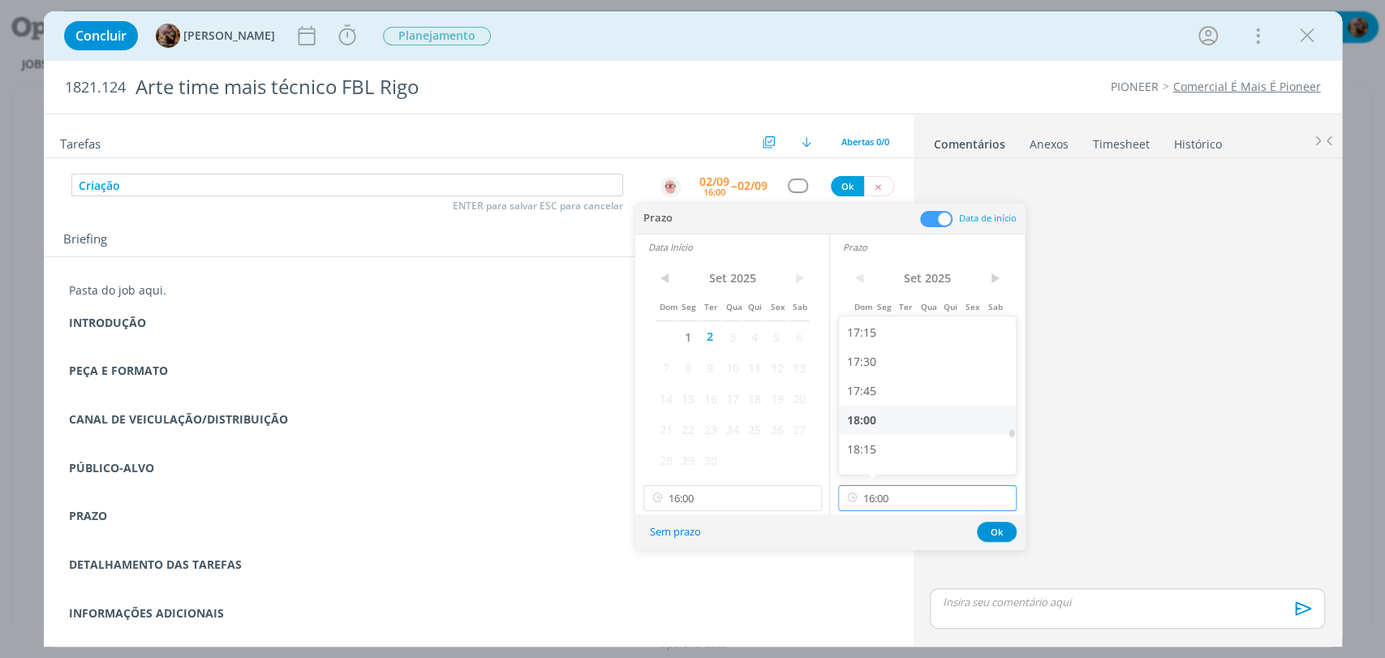
scroll to position [2016, 0]
click at [902, 415] on div "18:00" at bounding box center [929, 417] width 181 height 29
type input "18:00"
click at [980, 531] on button "Ok" at bounding box center [997, 532] width 40 height 20
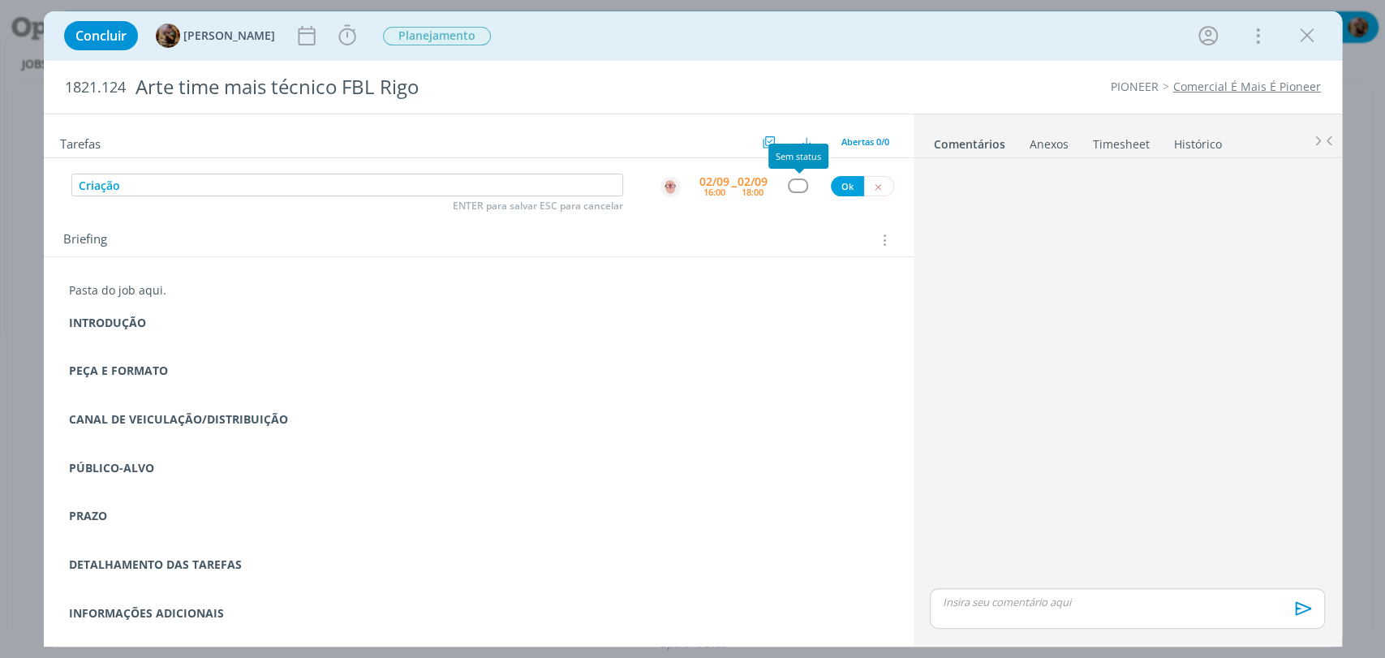
click at [802, 185] on div "dialog" at bounding box center [798, 185] width 20 height 14
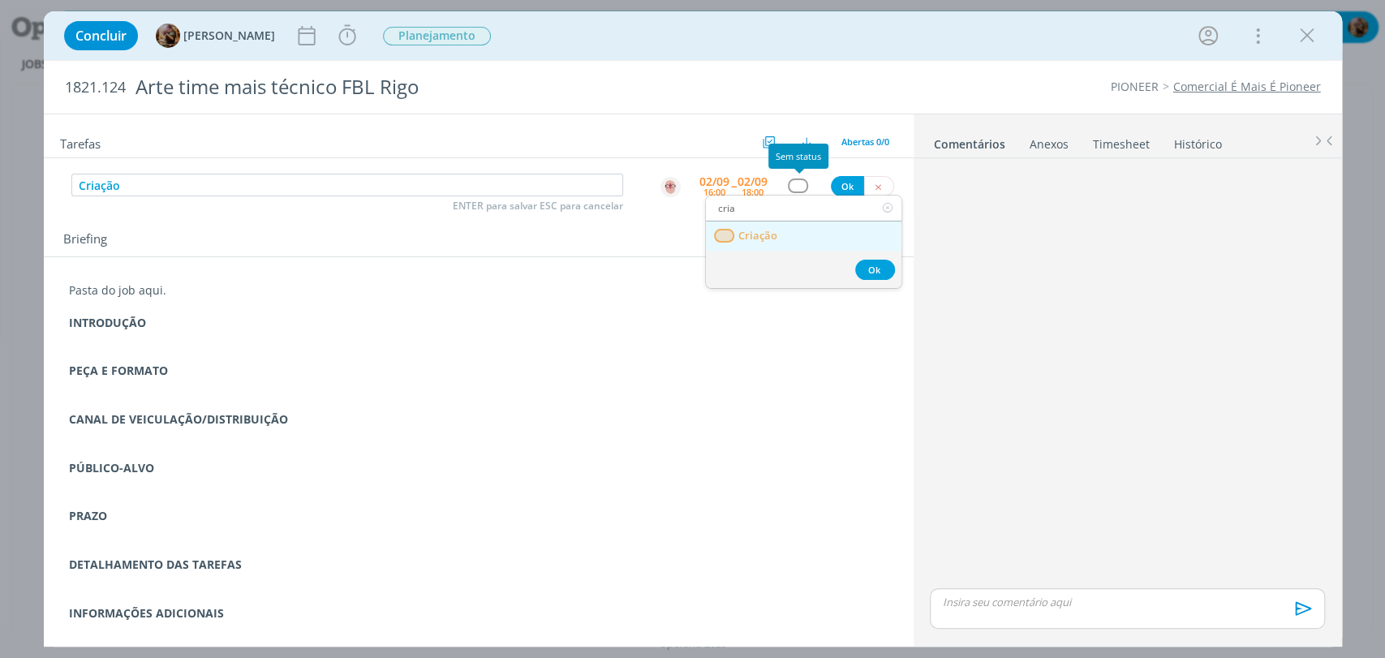
type input "cria"
click at [785, 235] on link "Criação" at bounding box center [804, 236] width 196 height 30
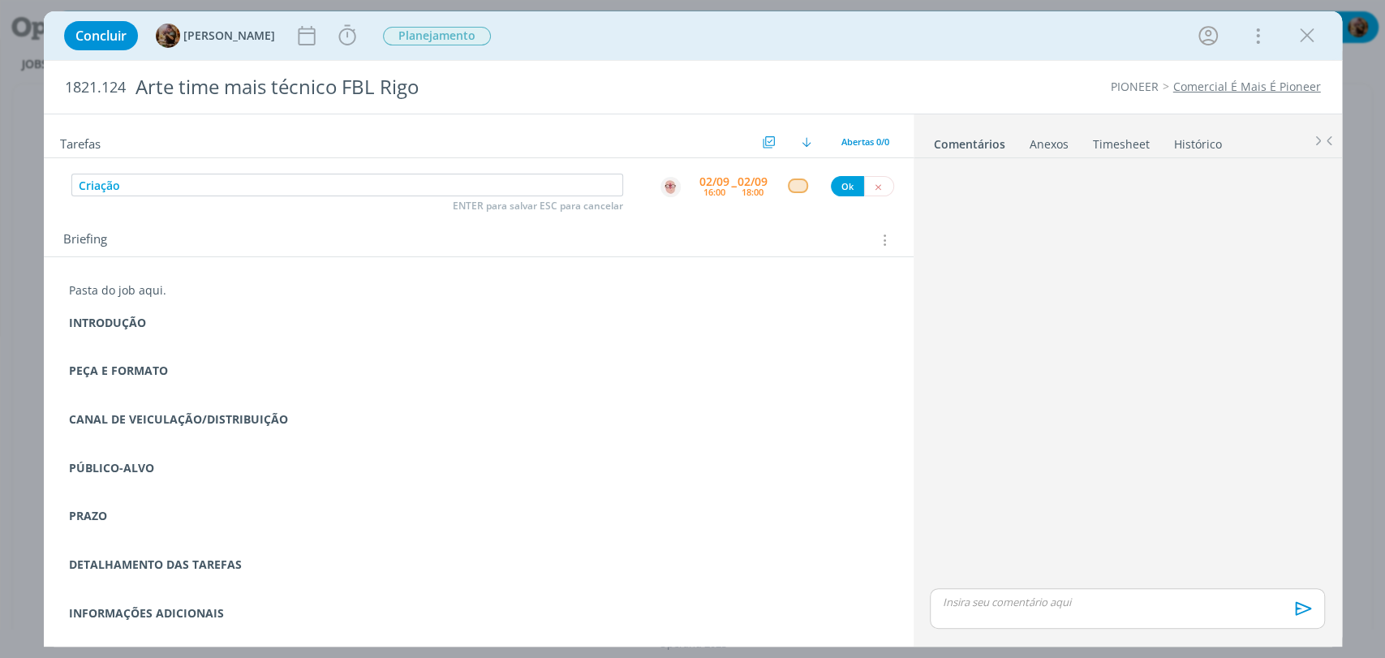
click at [721, 187] on div "16:00" at bounding box center [714, 191] width 22 height 9
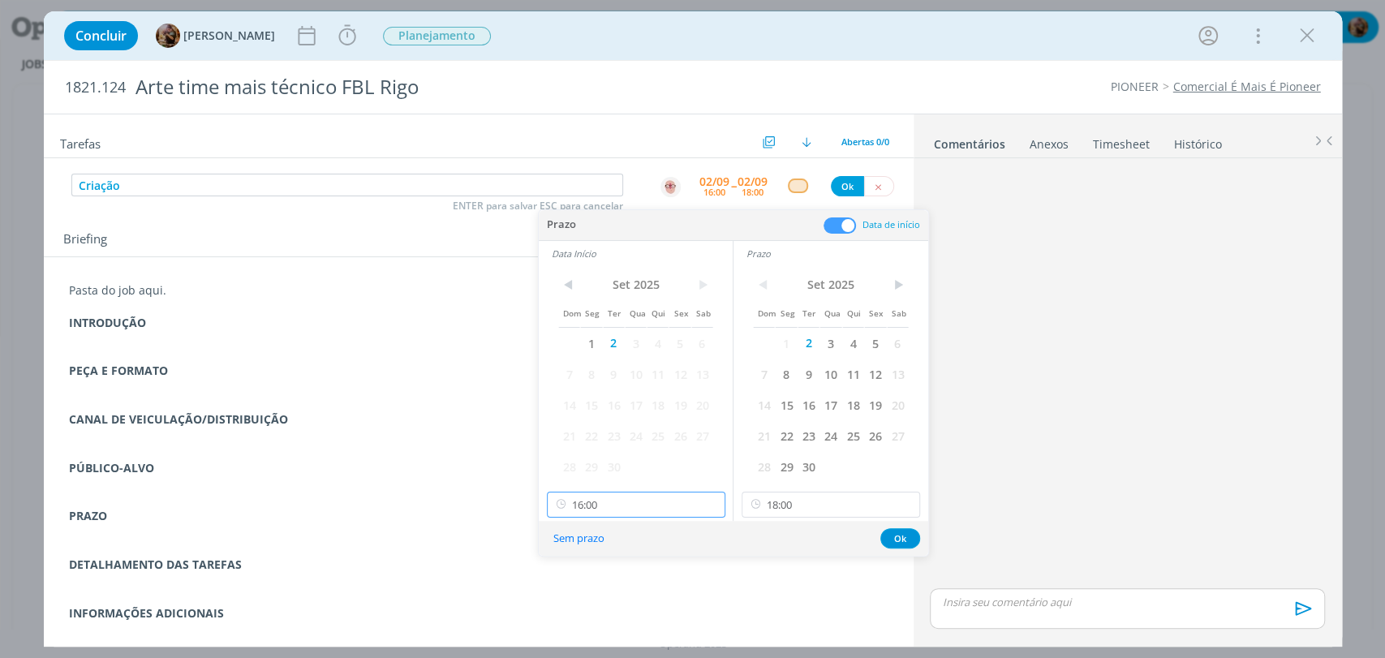
click at [695, 501] on input "16:00" at bounding box center [636, 505] width 178 height 26
click at [905, 531] on button "Ok" at bounding box center [900, 538] width 40 height 20
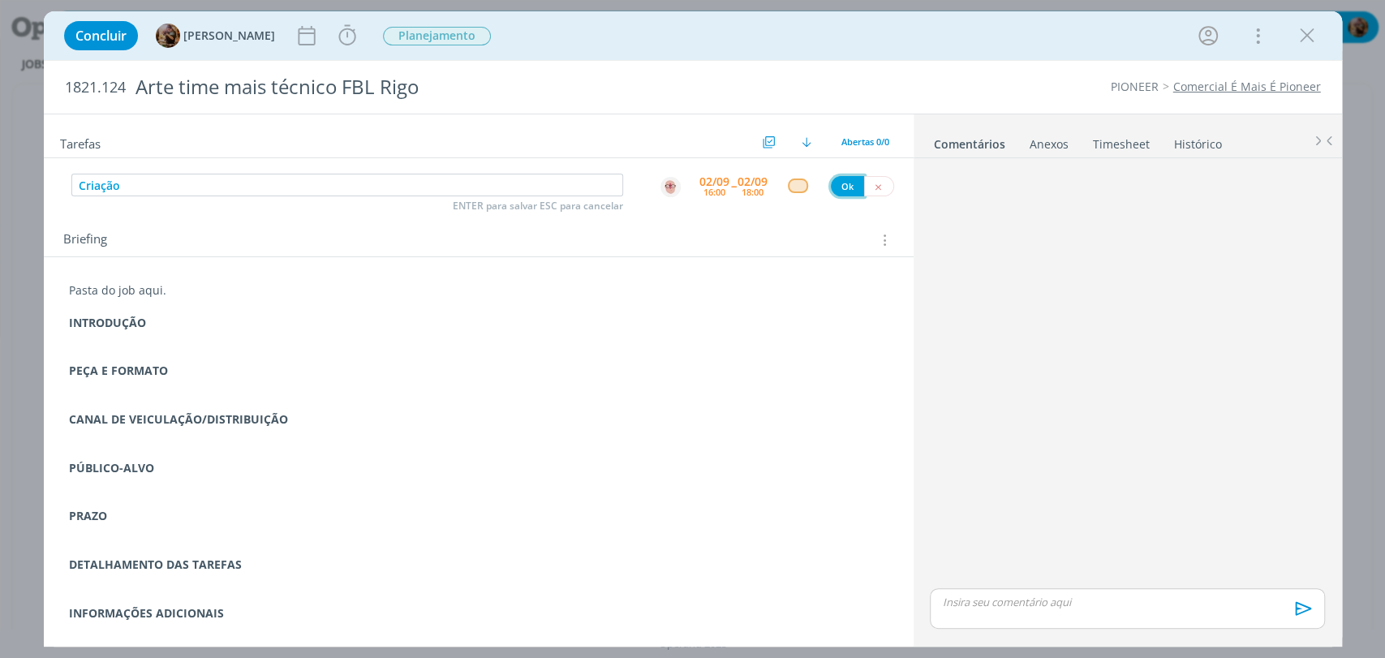
click at [850, 192] on button "Ok" at bounding box center [847, 186] width 33 height 20
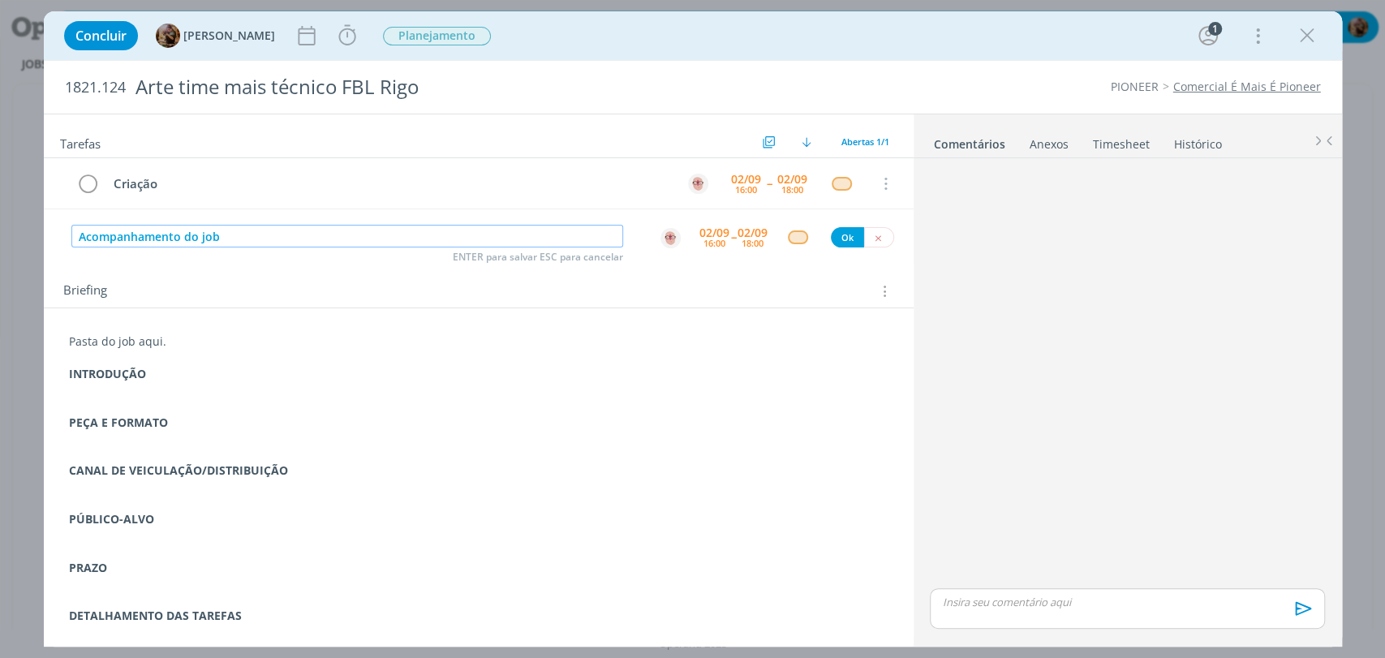
click at [669, 235] on img "dialog" at bounding box center [670, 238] width 20 height 20
type input "Acompanhamento do job"
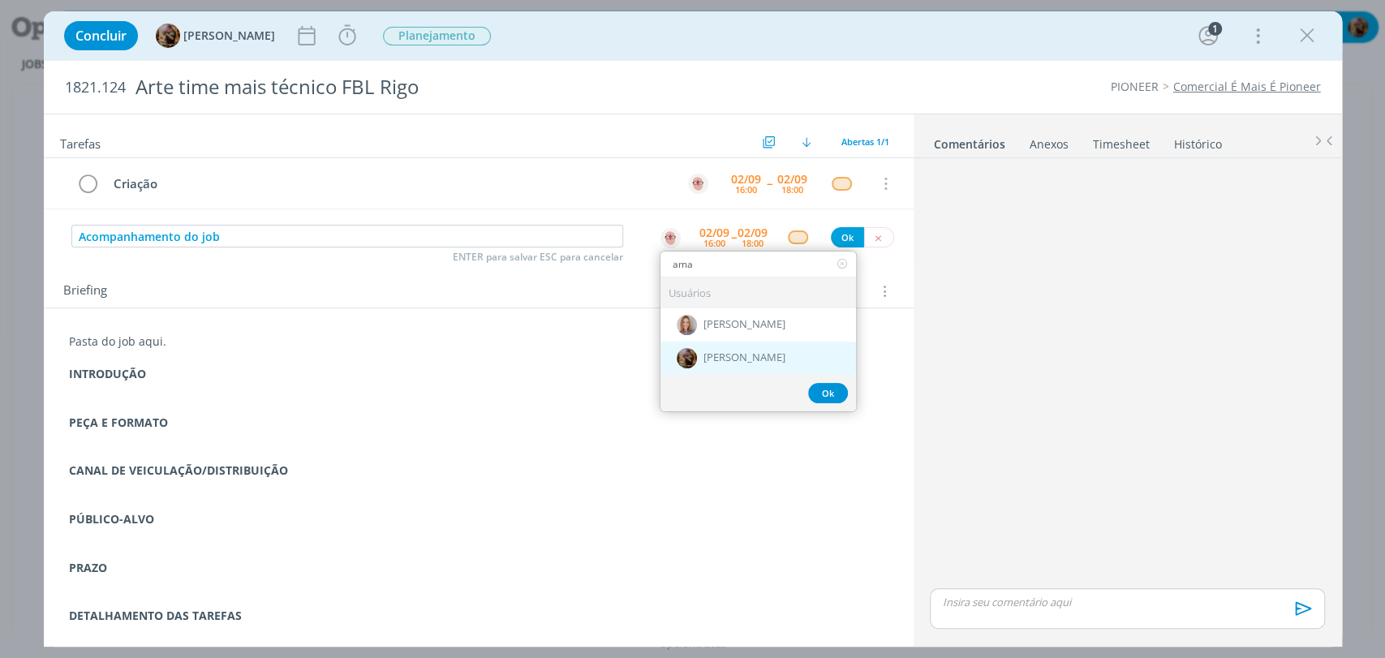
type input "ama"
click at [716, 355] on span "[PERSON_NAME]" at bounding box center [744, 358] width 82 height 13
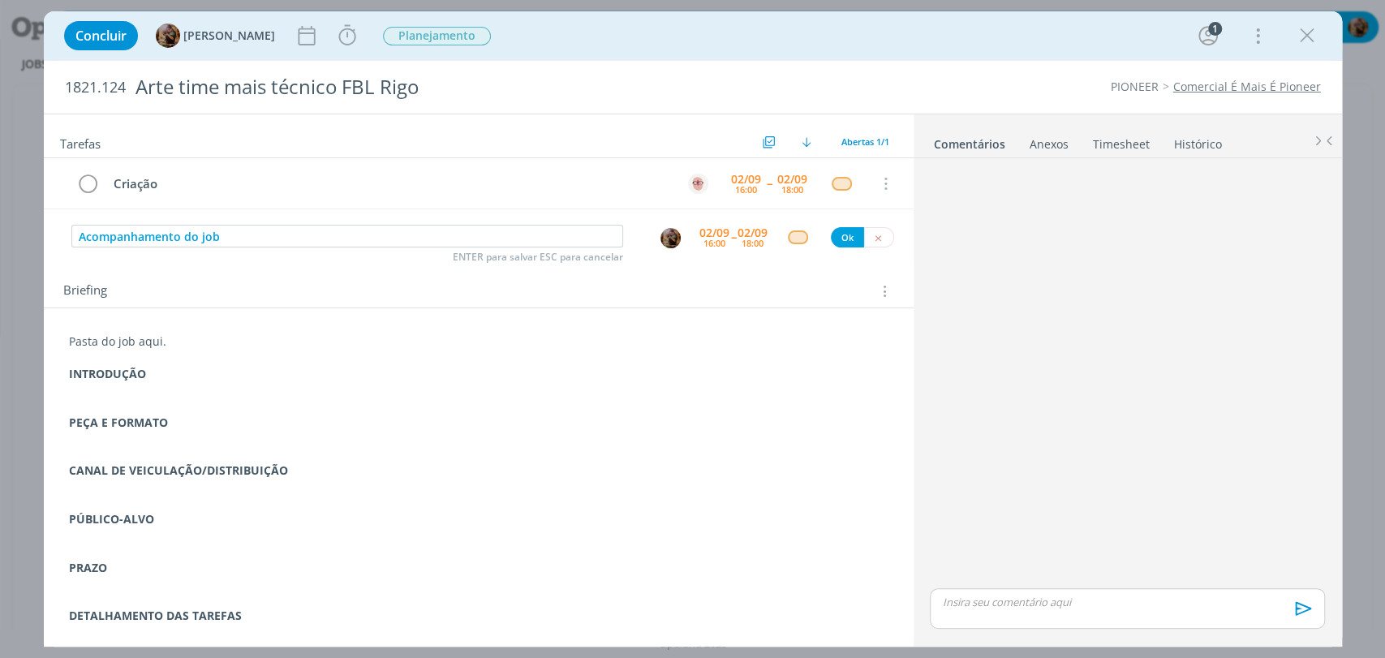
click at [704, 248] on div "02/09 16:00" at bounding box center [714, 236] width 30 height 29
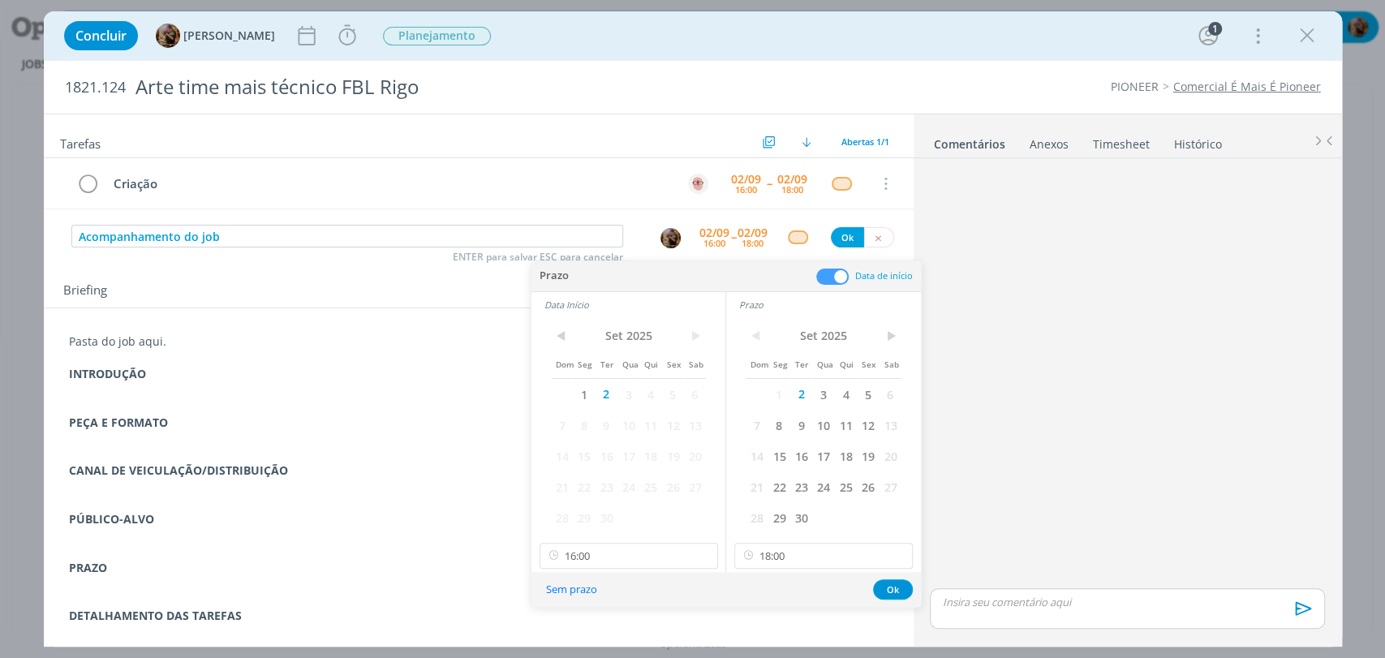
click at [831, 279] on span at bounding box center [832, 277] width 32 height 16
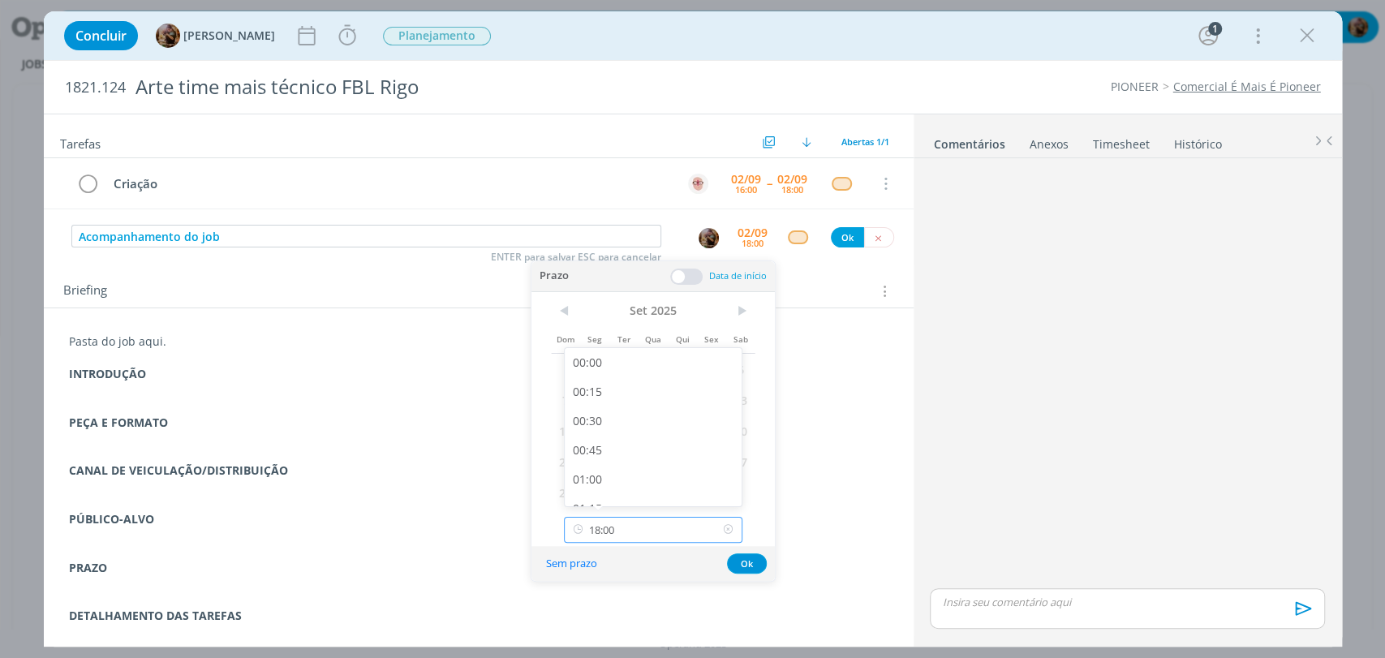
click at [668, 520] on input "18:00" at bounding box center [653, 530] width 178 height 26
click at [623, 410] on div "15:00" at bounding box center [655, 406] width 181 height 29
type input "15:00"
click at [751, 556] on button "Ok" at bounding box center [747, 563] width 40 height 20
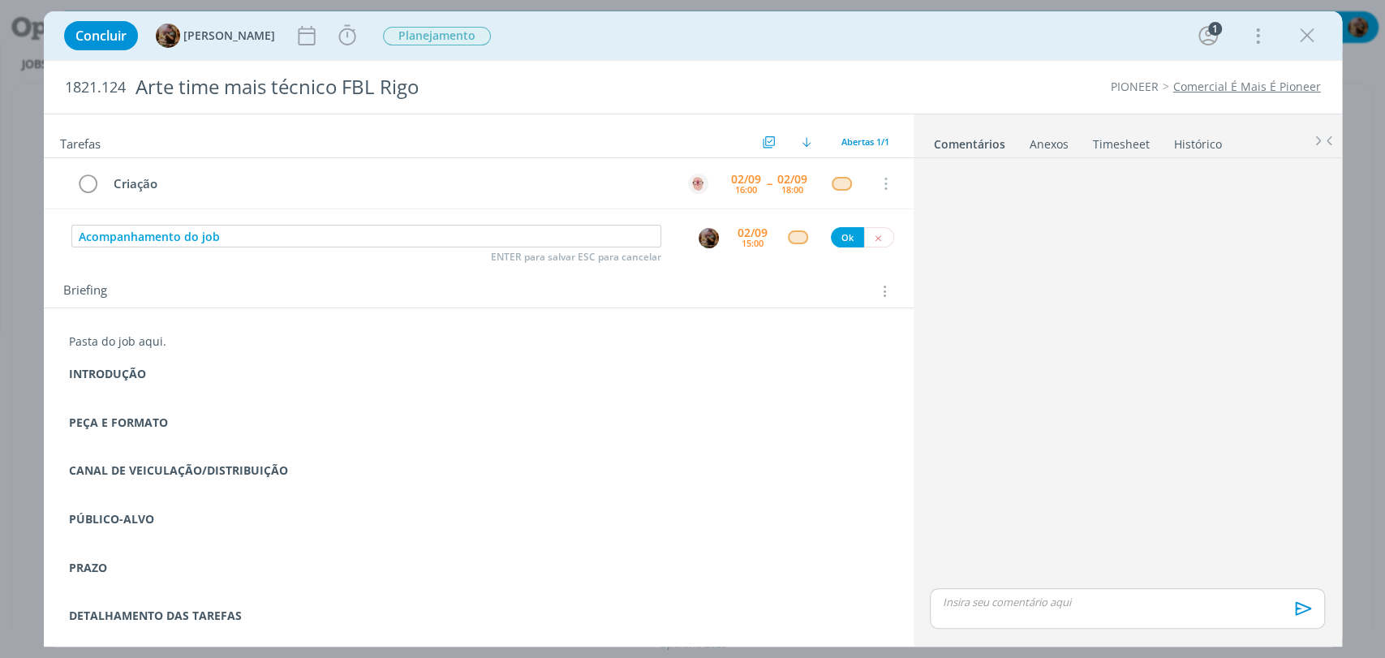
drag, startPoint x: 797, startPoint y: 225, endPoint x: 792, endPoint y: 232, distance: 8.8
click at [795, 228] on div "Acompanhamento do job ENTER para salvar ESC para cancelar 02/09 15:00 Ok" at bounding box center [479, 236] width 870 height 29
click at [792, 232] on div "dialog" at bounding box center [798, 237] width 20 height 14
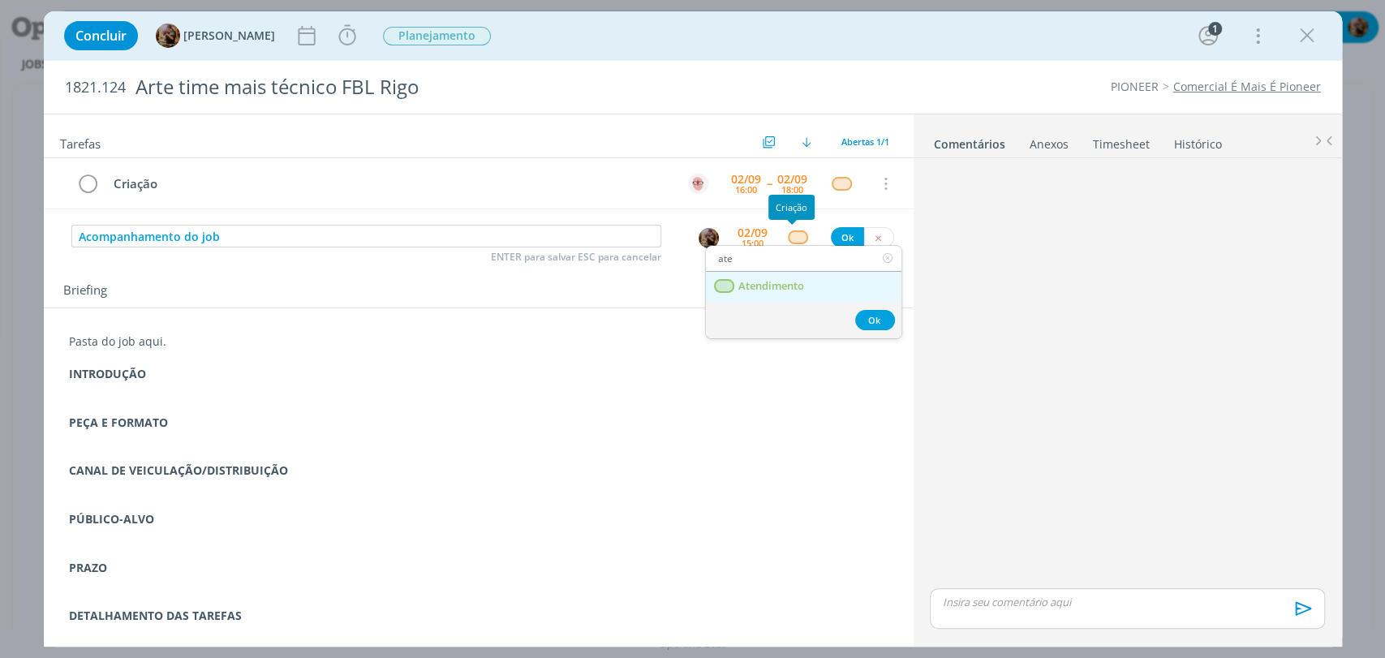
type input "ate"
click at [778, 287] on span "Atendimento" at bounding box center [771, 286] width 66 height 13
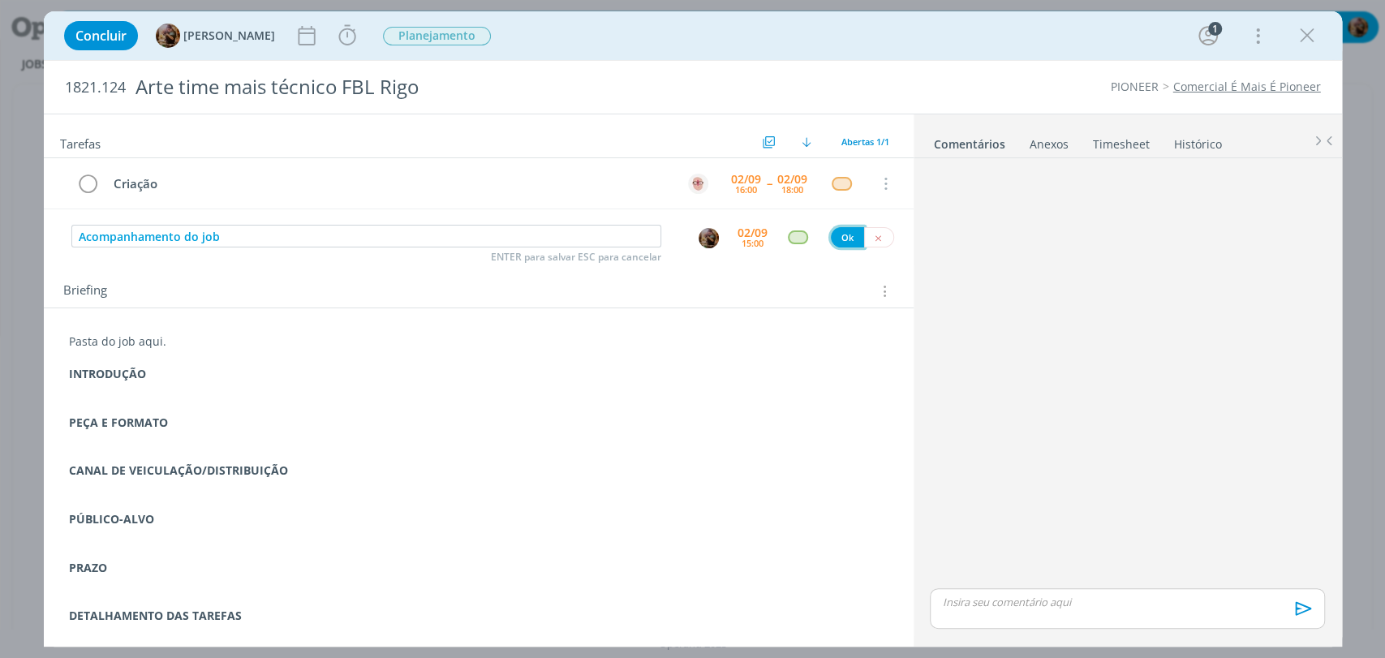
click at [842, 243] on button "Ok" at bounding box center [847, 237] width 33 height 20
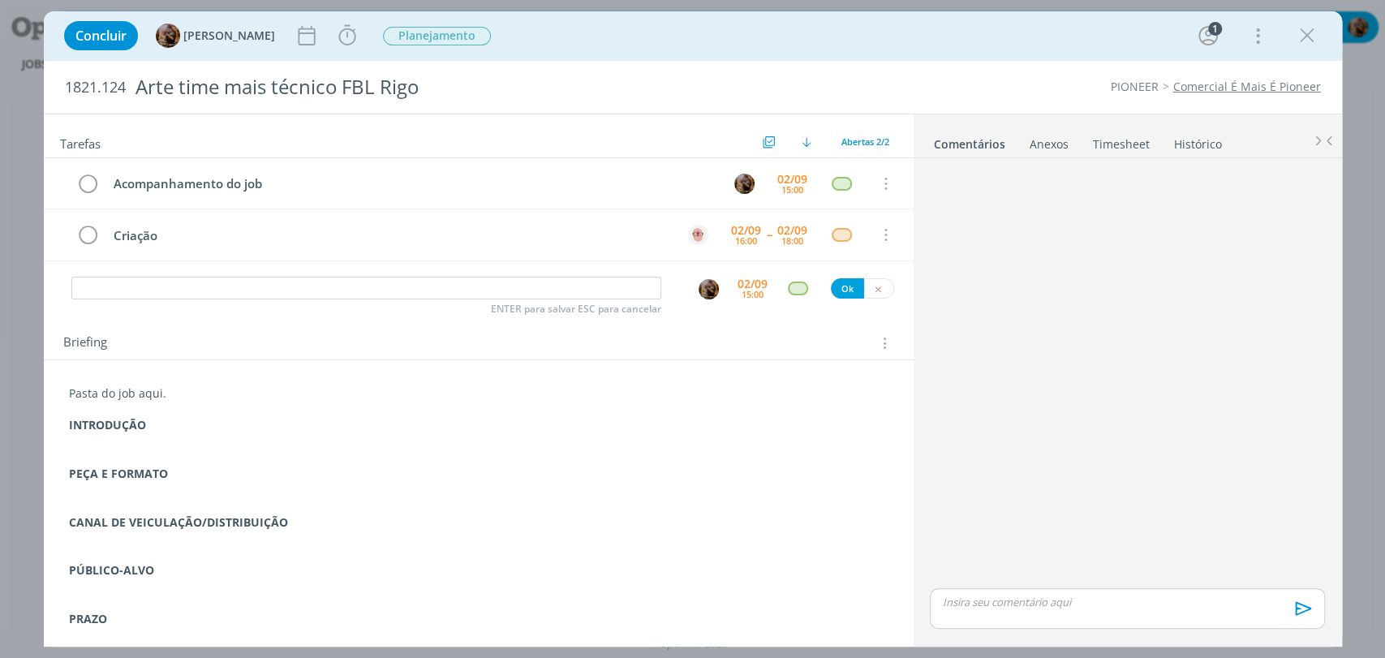
click at [451, 466] on p "PEÇA E FORMATO" at bounding box center [478, 474] width 819 height 16
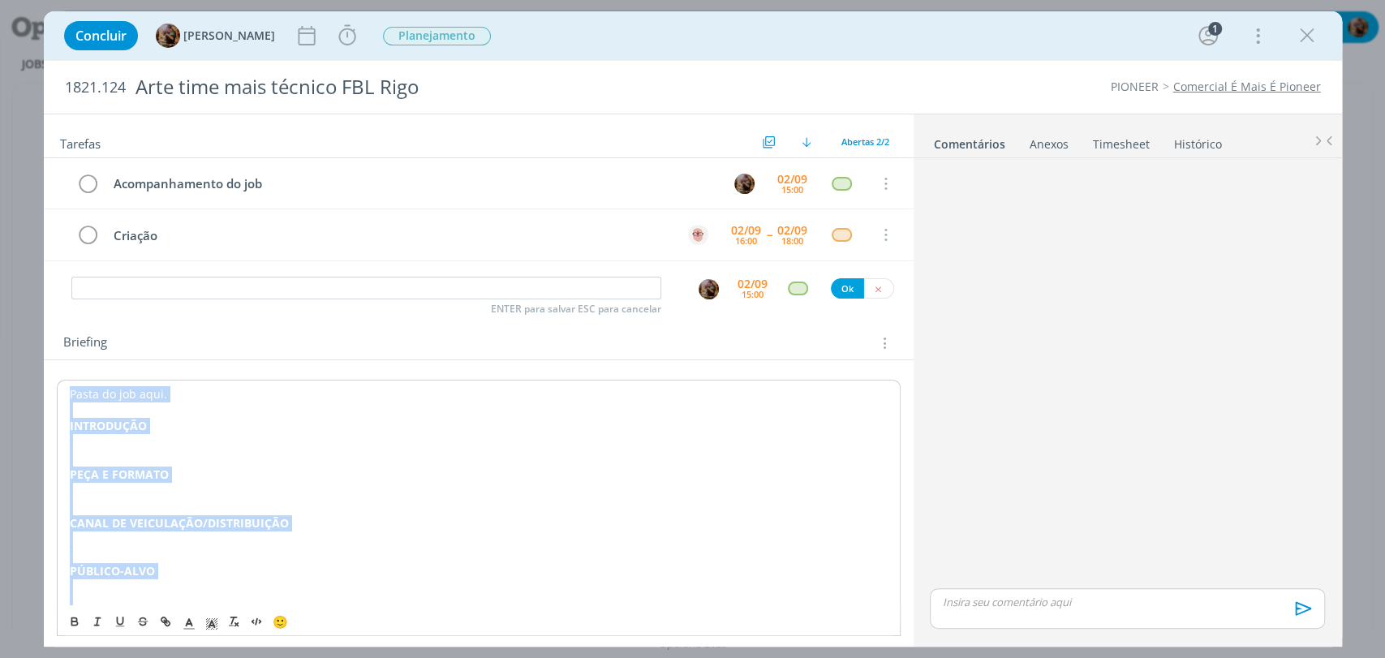
copy div "Pasta do job aqui. INTRODUÇÃO PEÇA E FORMATO CANAL DE VEICULAÇÃO/DISTRIBUIÇÃO P…"
click at [272, 455] on p "dialog" at bounding box center [478, 457] width 819 height 16
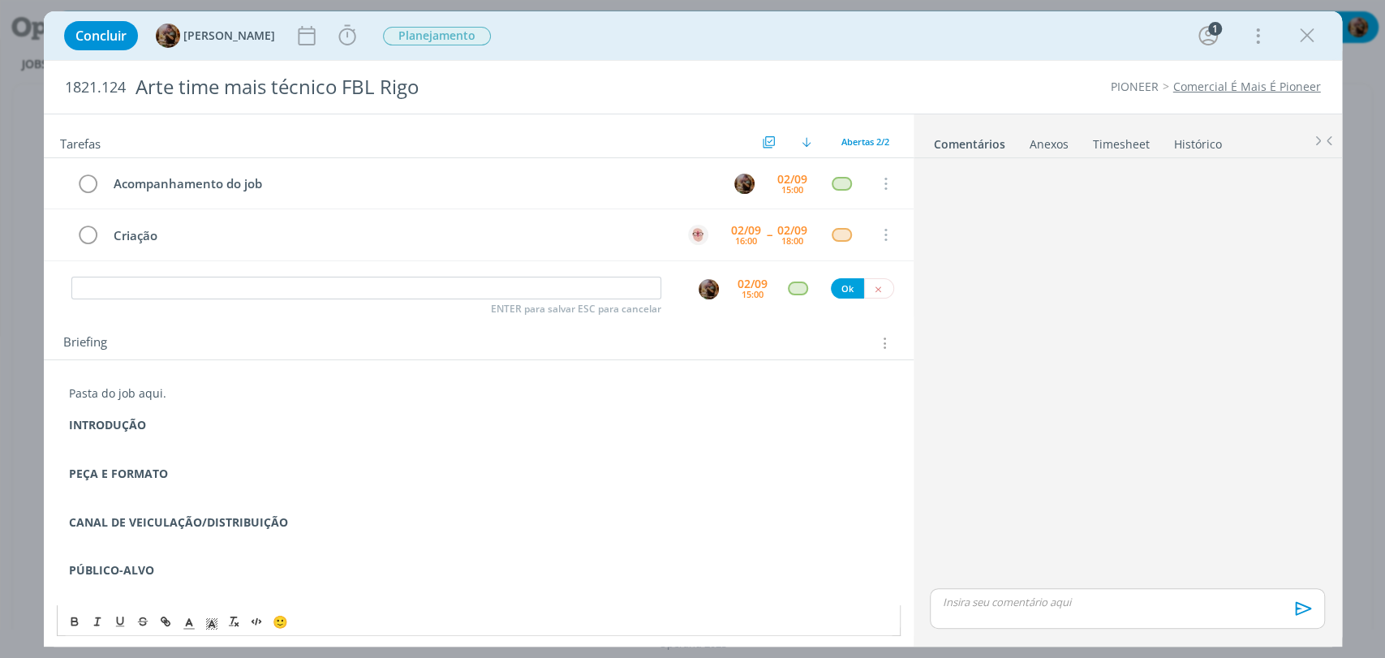
click at [226, 436] on p "dialog" at bounding box center [478, 441] width 819 height 16
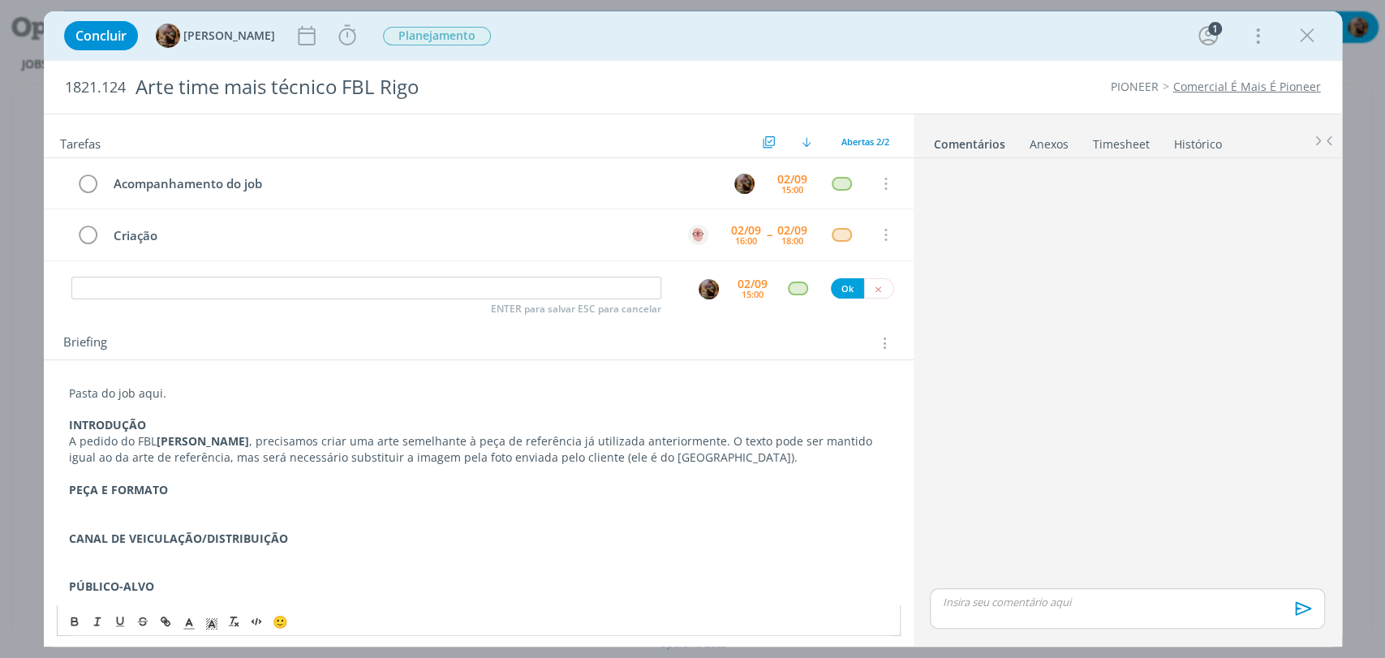
drag, startPoint x: 238, startPoint y: 440, endPoint x: 157, endPoint y: 441, distance: 81.1
click at [157, 441] on strong "Geliandro Rigo" at bounding box center [203, 440] width 92 height 15
click at [74, 617] on icon "dialog" at bounding box center [73, 618] width 5 height 3
click at [274, 498] on p "dialog" at bounding box center [478, 506] width 819 height 16
drag, startPoint x: 695, startPoint y: 443, endPoint x: 558, endPoint y: 443, distance: 136.3
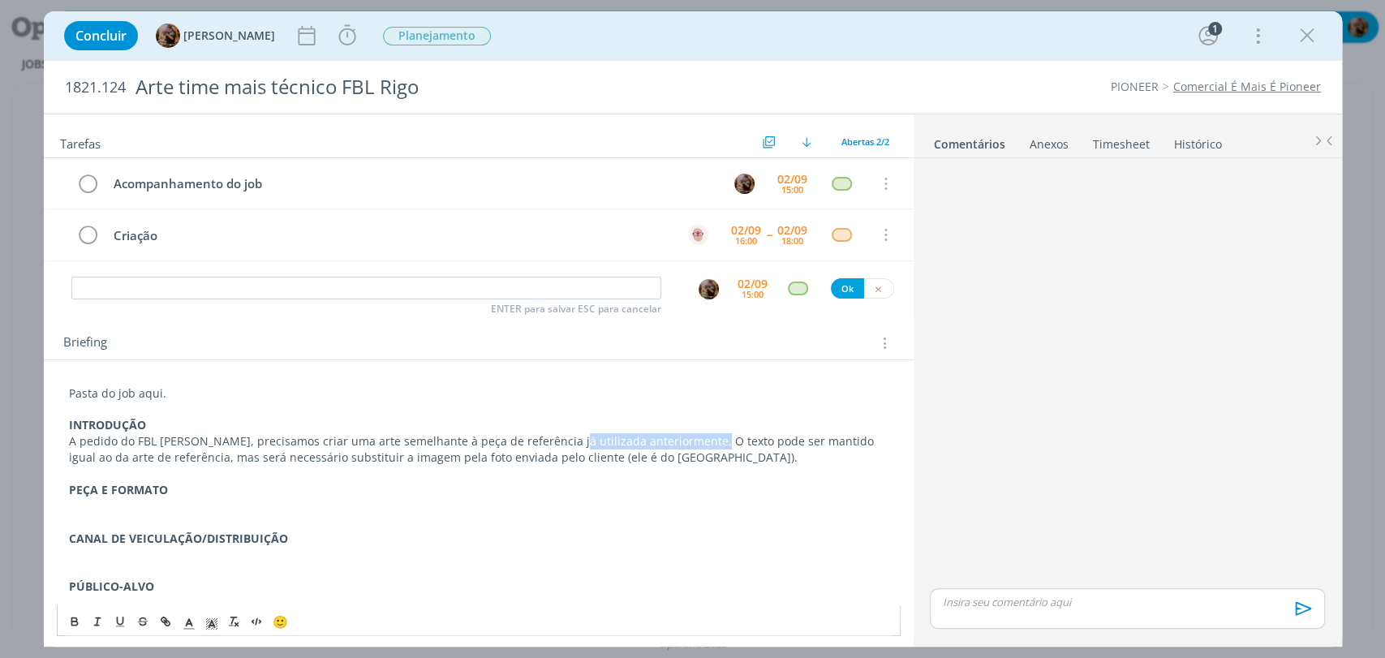
click at [558, 443] on p "A pedido do FBL Geliandro Rigo, precisamos criar uma arte semelhante à peça de …" at bounding box center [478, 449] width 819 height 32
click at [588, 442] on p "A pedido do FBL Geliandro Rigo, precisamos criar uma arte semelhante à peça de …" at bounding box center [478, 449] width 819 height 32
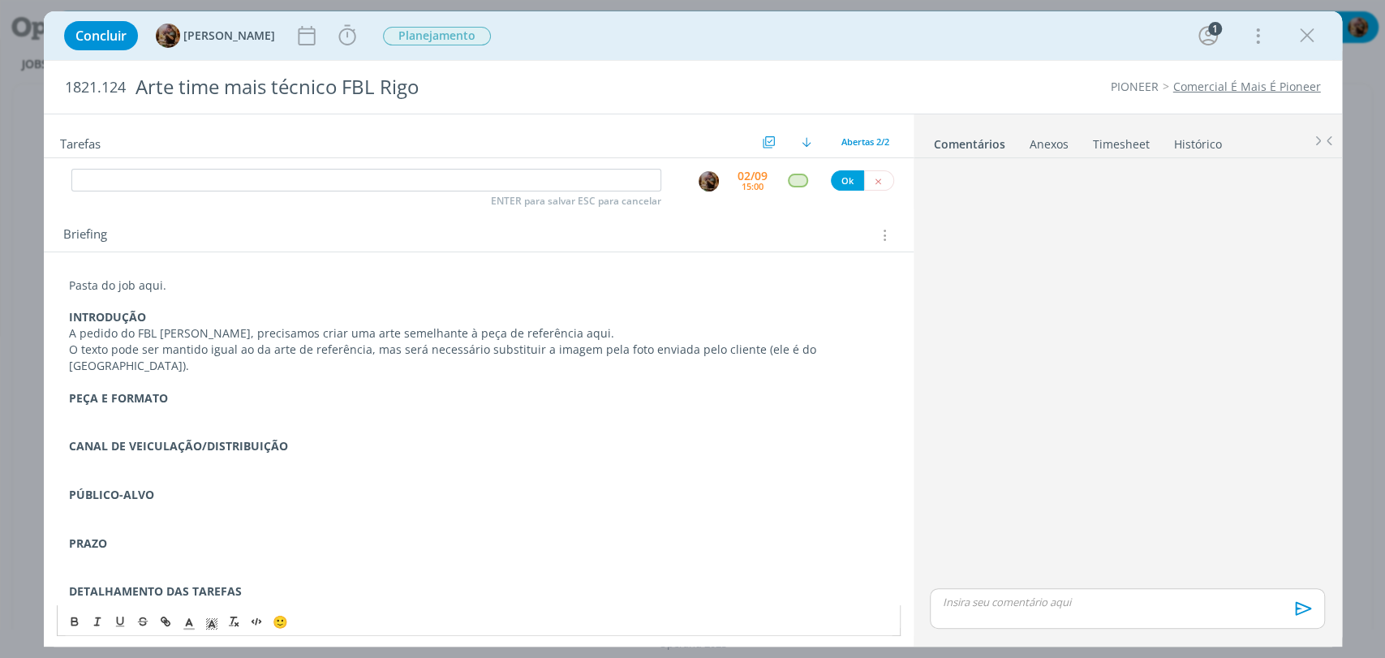
scroll to position [146, 0]
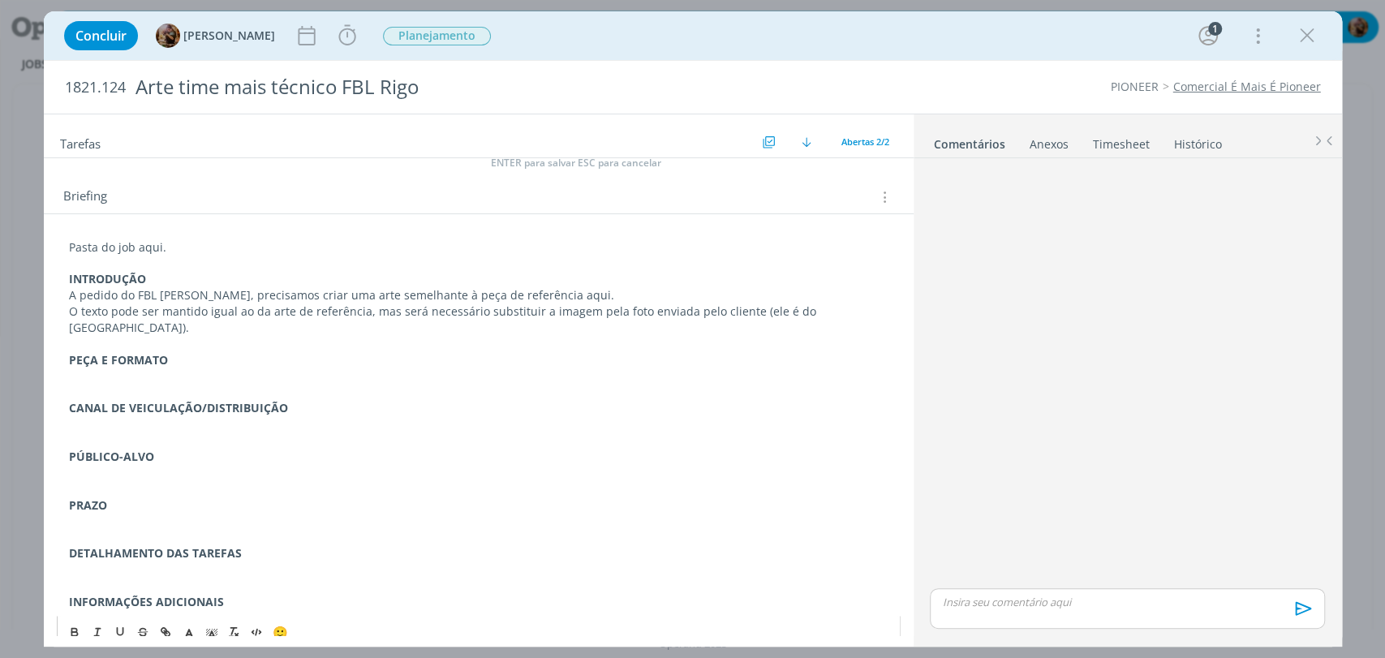
click at [162, 368] on p "dialog" at bounding box center [478, 376] width 819 height 16
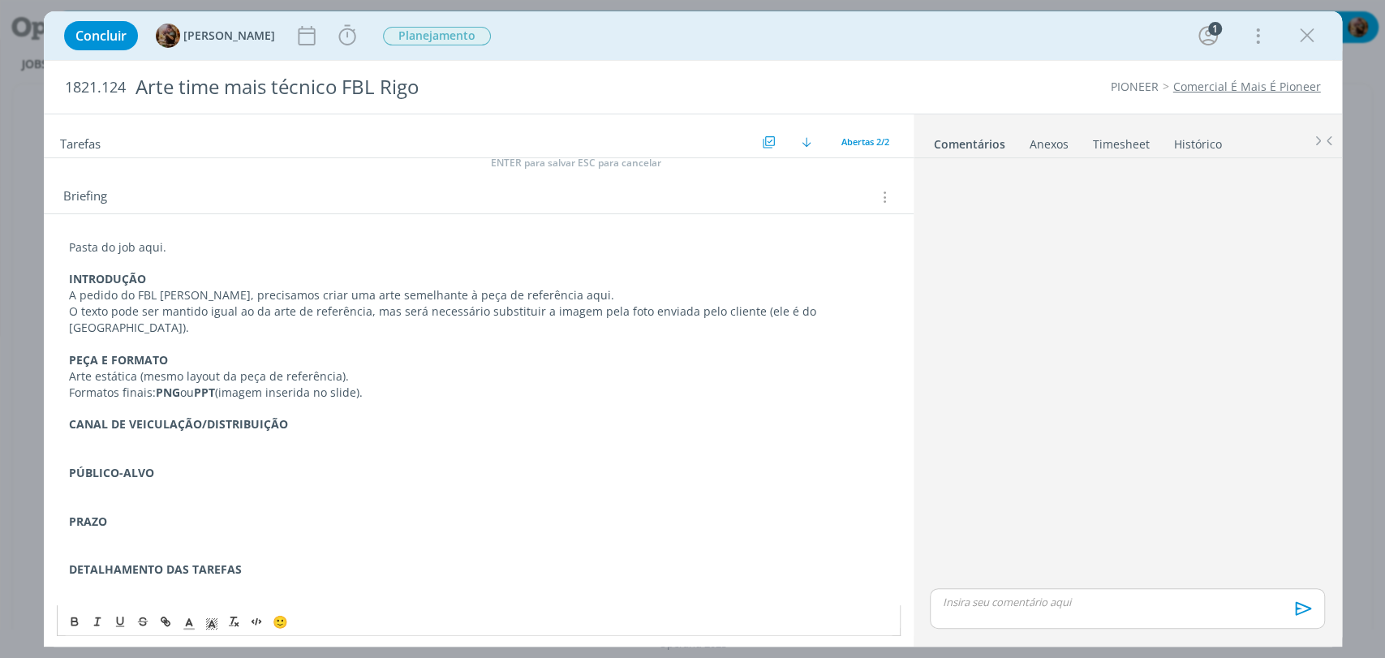
drag, startPoint x: 378, startPoint y: 374, endPoint x: 185, endPoint y: 383, distance: 193.3
click at [185, 385] on p "Formatos finais: PNG ou PPT (imagem inserida no slide)." at bounding box center [478, 393] width 819 height 16
click at [183, 385] on strong "PNG." at bounding box center [170, 392] width 28 height 15
drag, startPoint x: 183, startPoint y: 375, endPoint x: 157, endPoint y: 376, distance: 25.2
click at [157, 385] on p "Formatos finais: PNG." at bounding box center [478, 393] width 819 height 16
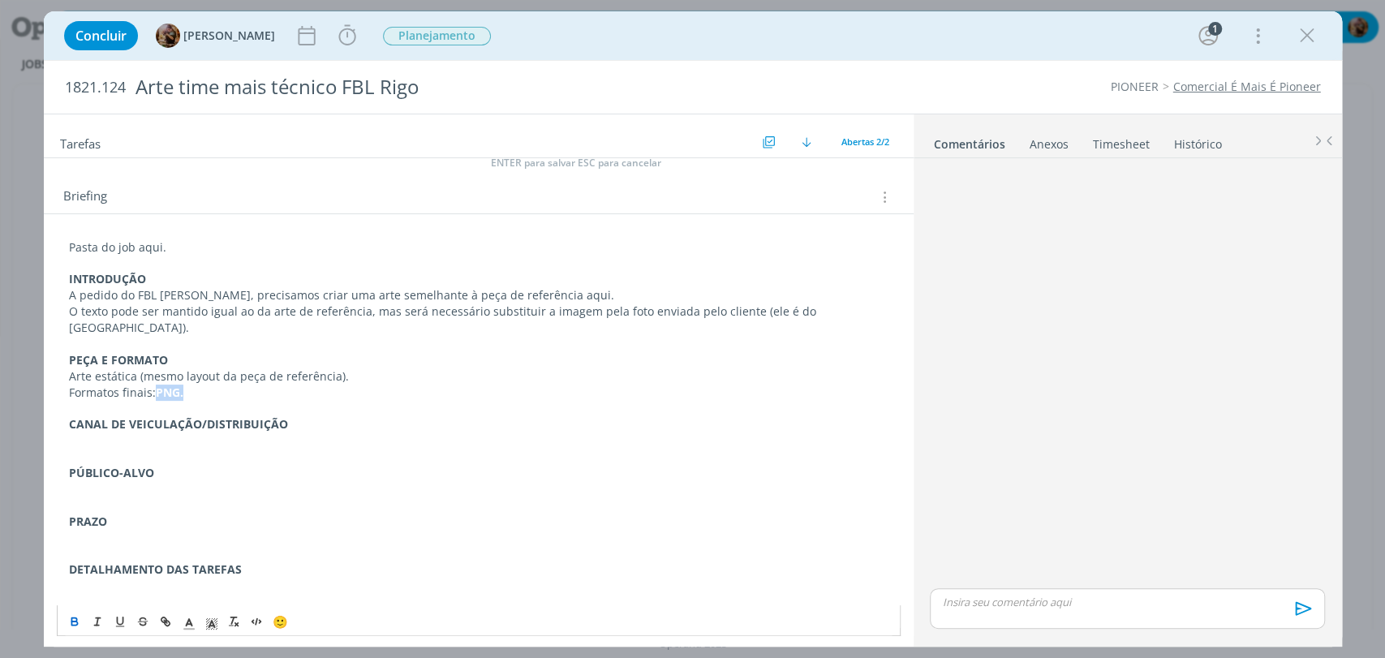
click at [69, 629] on button "dialog" at bounding box center [75, 620] width 23 height 19
click at [253, 432] on p "dialog" at bounding box center [478, 440] width 819 height 16
drag, startPoint x: 167, startPoint y: 345, endPoint x: 62, endPoint y: 358, distance: 106.3
click at [55, 346] on div "Pasta do job aqui. INTRODUÇÃO A pedido do FBL Geliandro Rigo, precisamos criar …" at bounding box center [479, 441] width 870 height 455
click at [213, 617] on icon "dialog" at bounding box center [211, 624] width 15 height 15
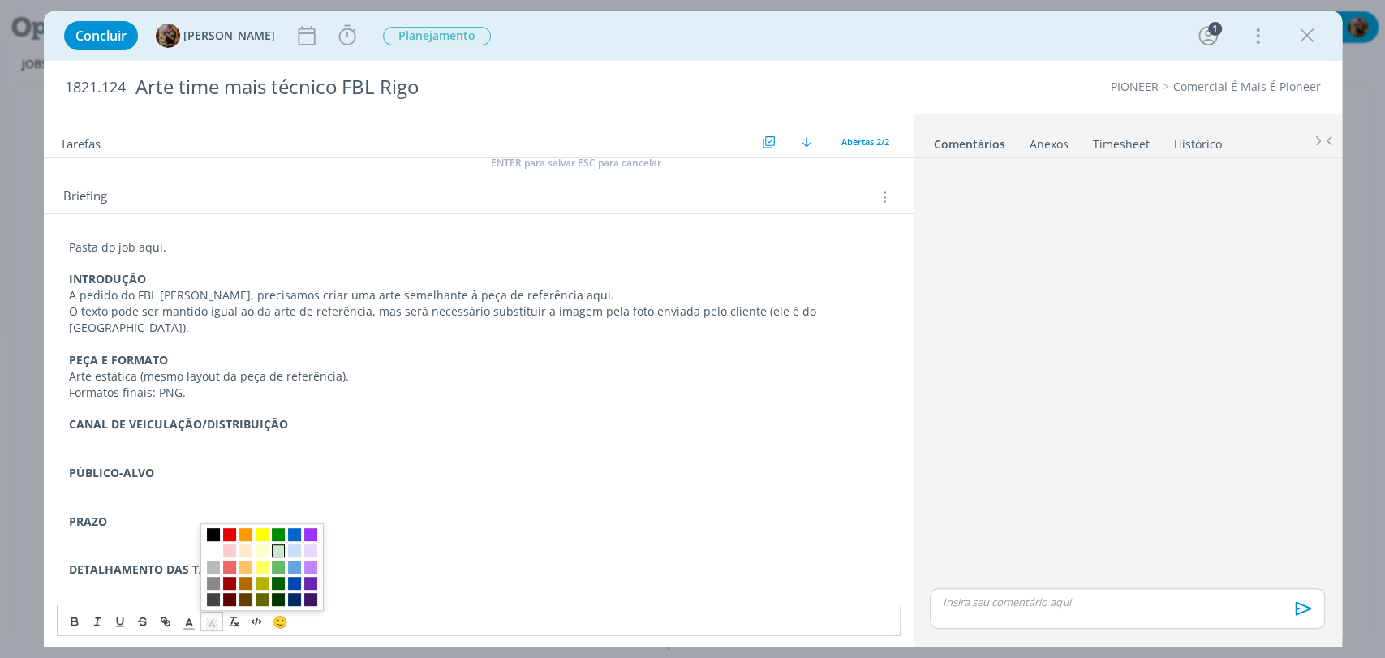
click at [279, 553] on span "dialog" at bounding box center [278, 550] width 13 height 13
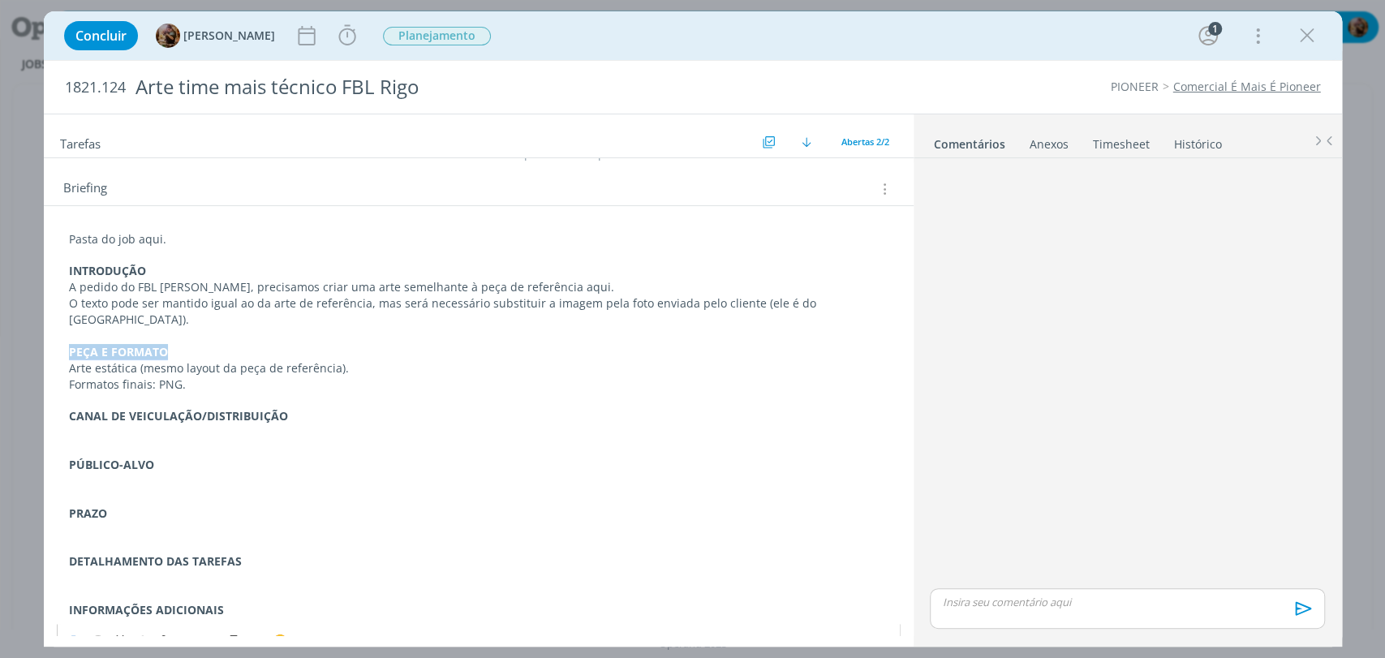
scroll to position [162, 0]
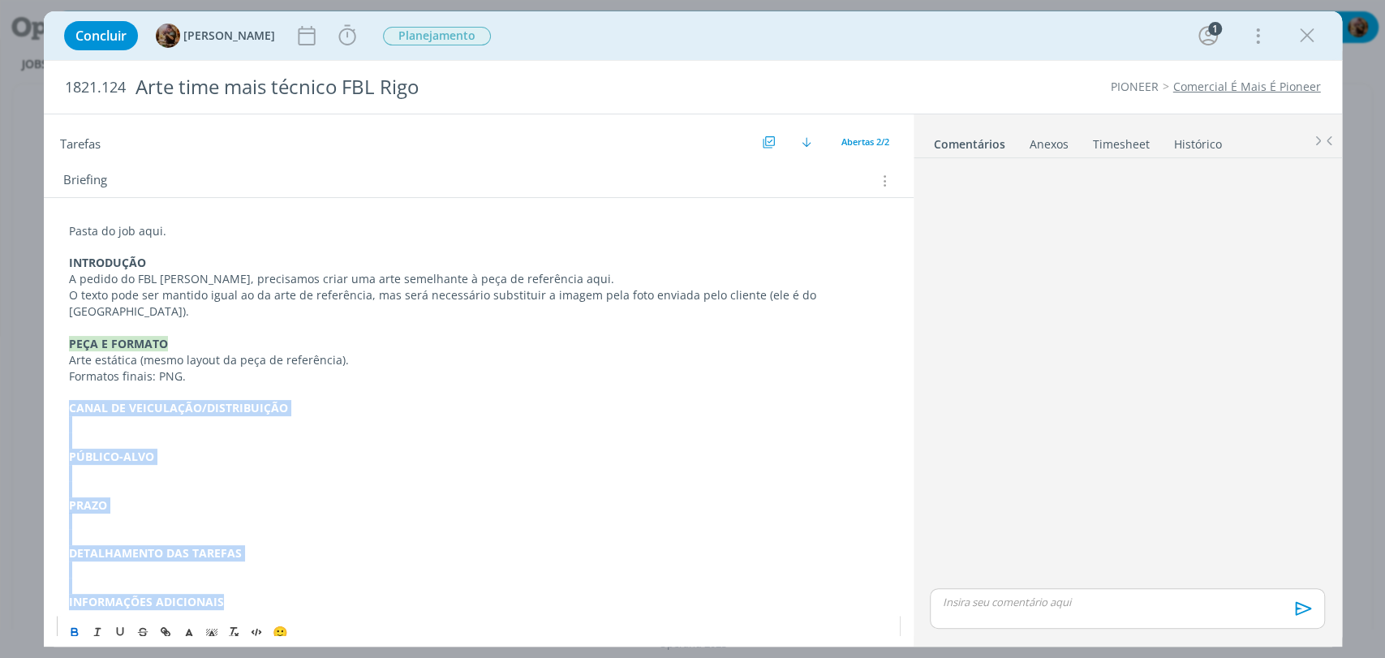
drag, startPoint x: 261, startPoint y: 586, endPoint x: 44, endPoint y: 391, distance: 291.9
click at [44, 391] on div "Pasta do job aqui. INTRODUÇÃO A pedido do FBL Geliandro Rigo, precisamos criar …" at bounding box center [479, 425] width 870 height 455
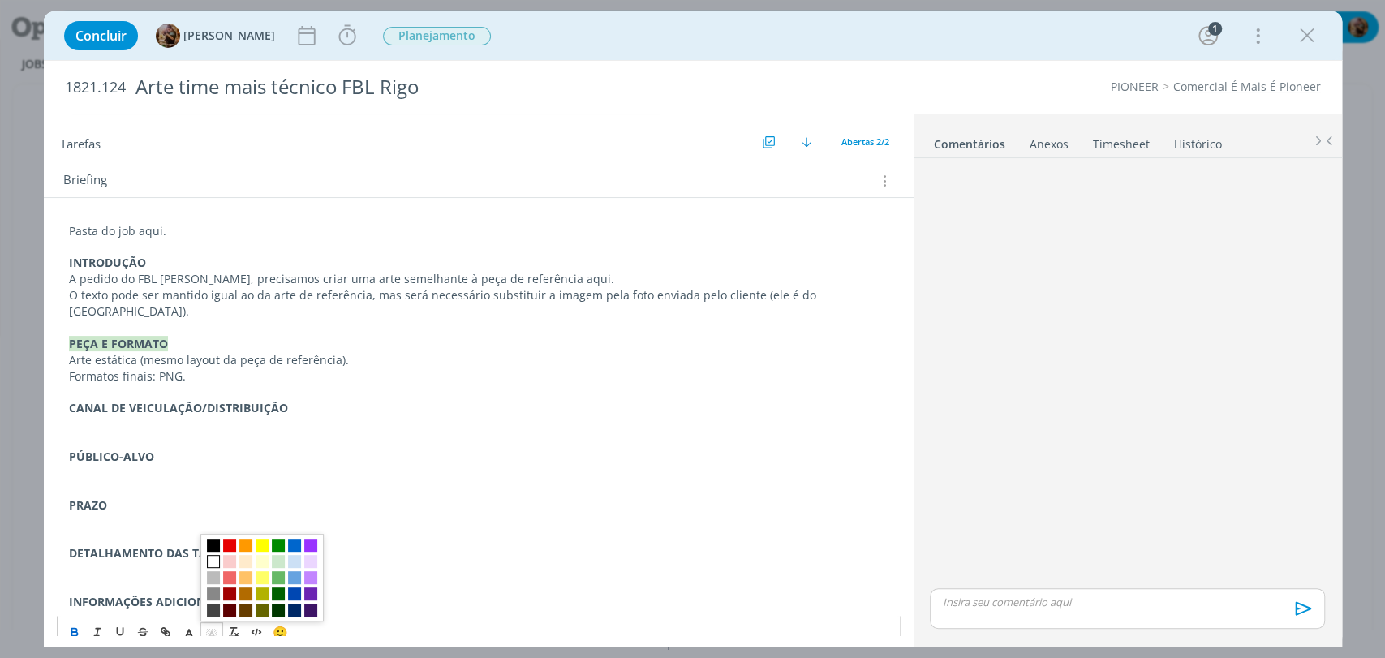
click at [209, 636] on line "dialog" at bounding box center [211, 636] width 4 height 0
click at [276, 555] on span "dialog" at bounding box center [278, 561] width 13 height 13
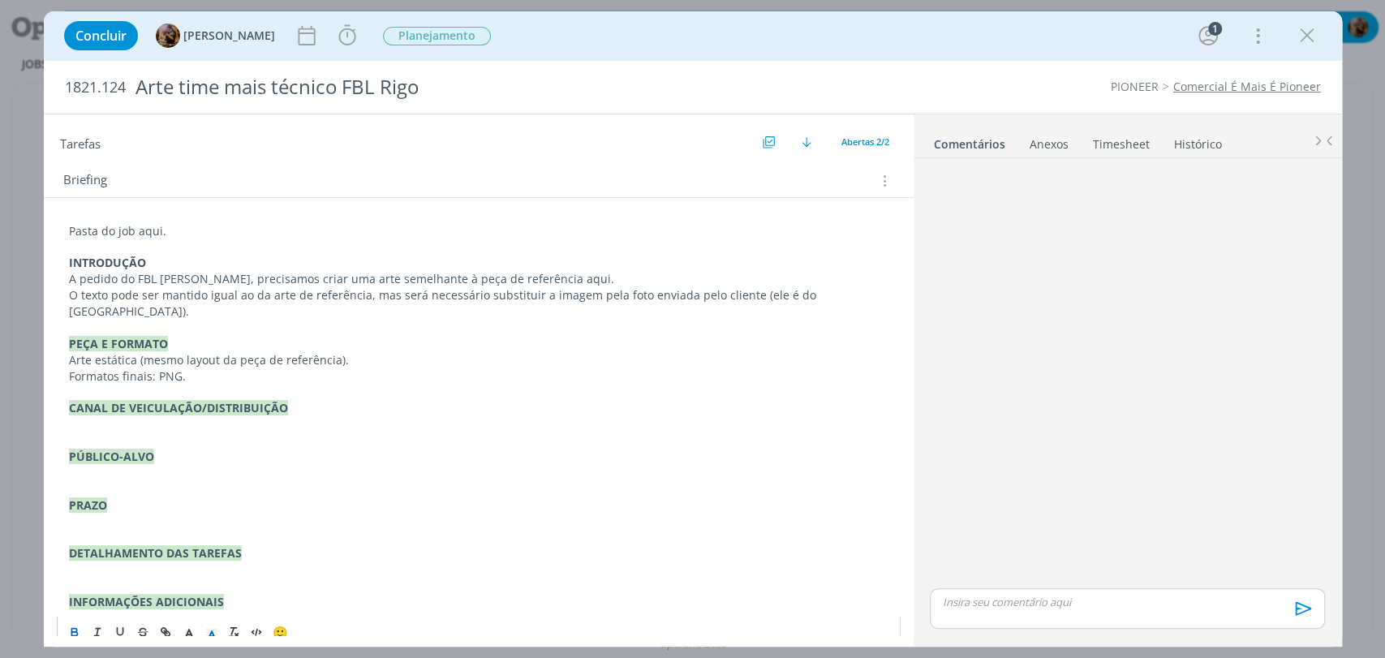
drag, startPoint x: 168, startPoint y: 249, endPoint x: 154, endPoint y: 252, distance: 14.2
click at [154, 252] on p "dialog" at bounding box center [478, 247] width 819 height 16
drag, startPoint x: 157, startPoint y: 256, endPoint x: 83, endPoint y: 320, distance: 98.4
click at [61, 269] on div "Pasta do job aqui. INTRODUÇÃO A pedido do FBL Geliandro Rigo, precisamos criar …" at bounding box center [479, 416] width 844 height 398
click at [209, 627] on icon "dialog" at bounding box center [211, 634] width 15 height 15
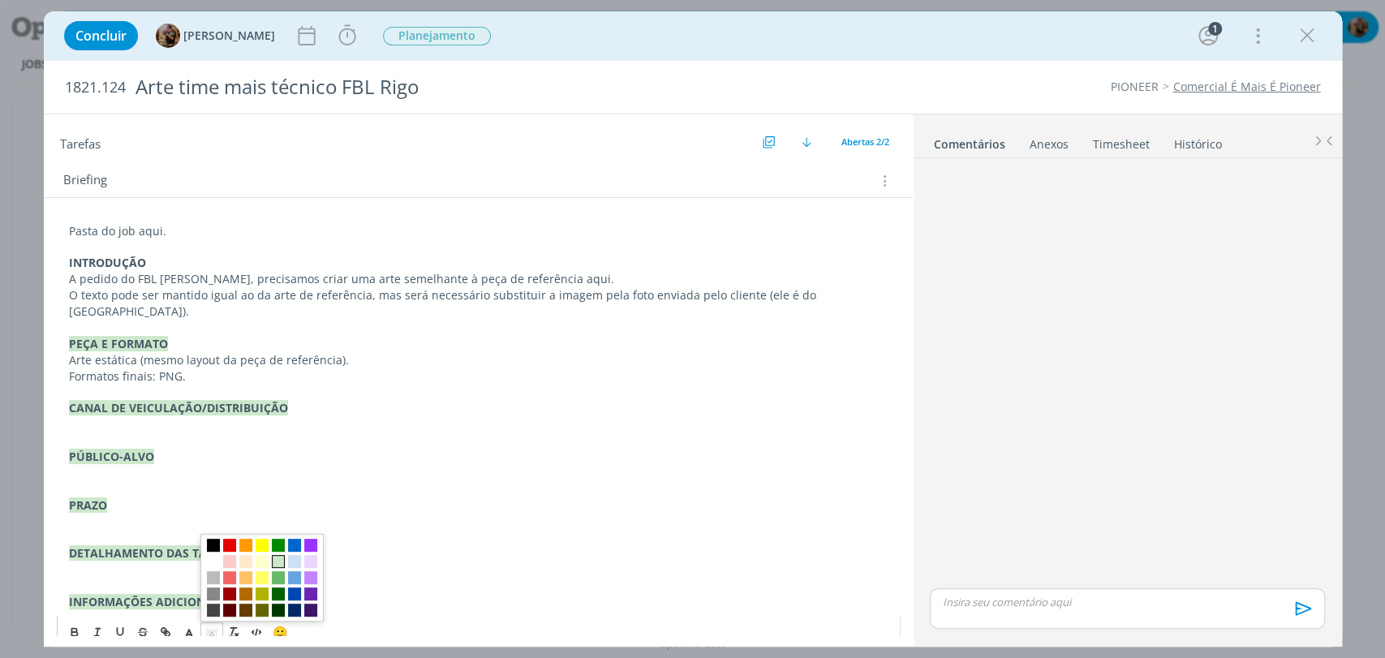
click at [281, 555] on span "dialog" at bounding box center [278, 561] width 13 height 13
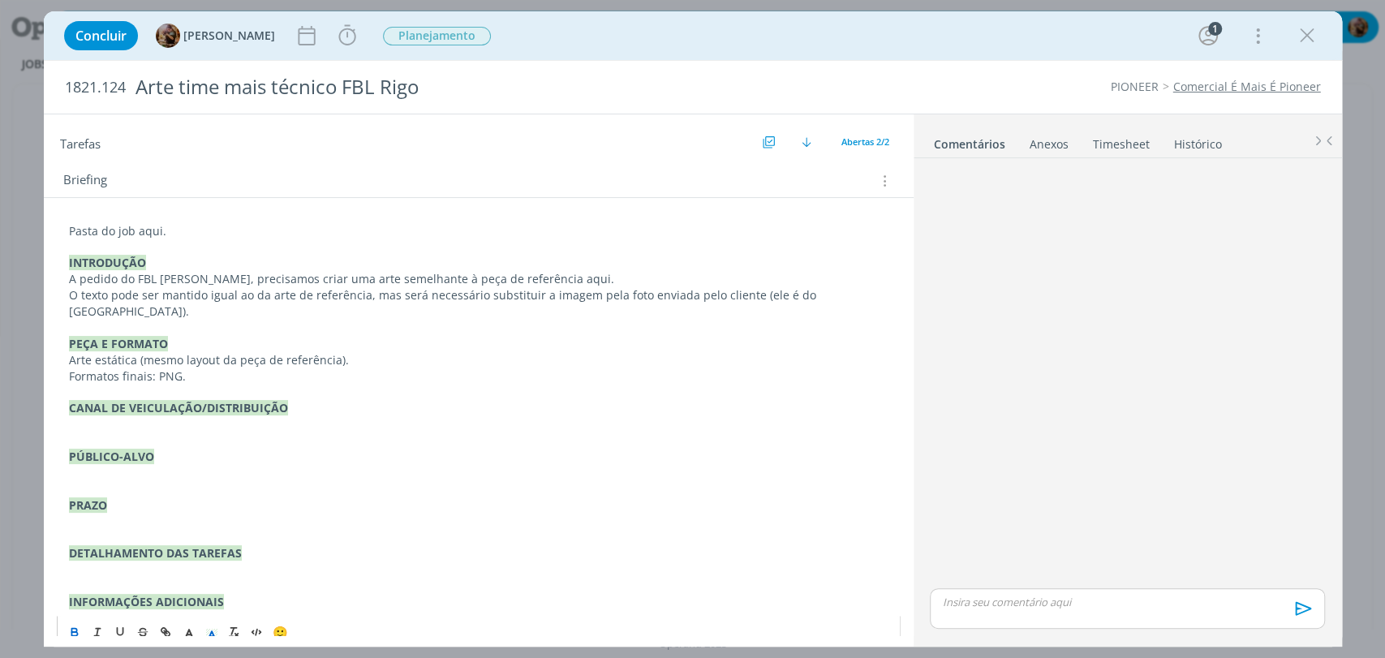
click at [238, 481] on p "dialog" at bounding box center [478, 489] width 819 height 16
click at [162, 416] on p "dialog" at bounding box center [478, 424] width 819 height 16
drag, startPoint x: 283, startPoint y: 407, endPoint x: 165, endPoint y: 408, distance: 118.5
click at [165, 416] on strong "apresentação interna" at bounding box center [221, 423] width 119 height 15
click at [72, 626] on icon "dialog" at bounding box center [74, 632] width 13 height 13
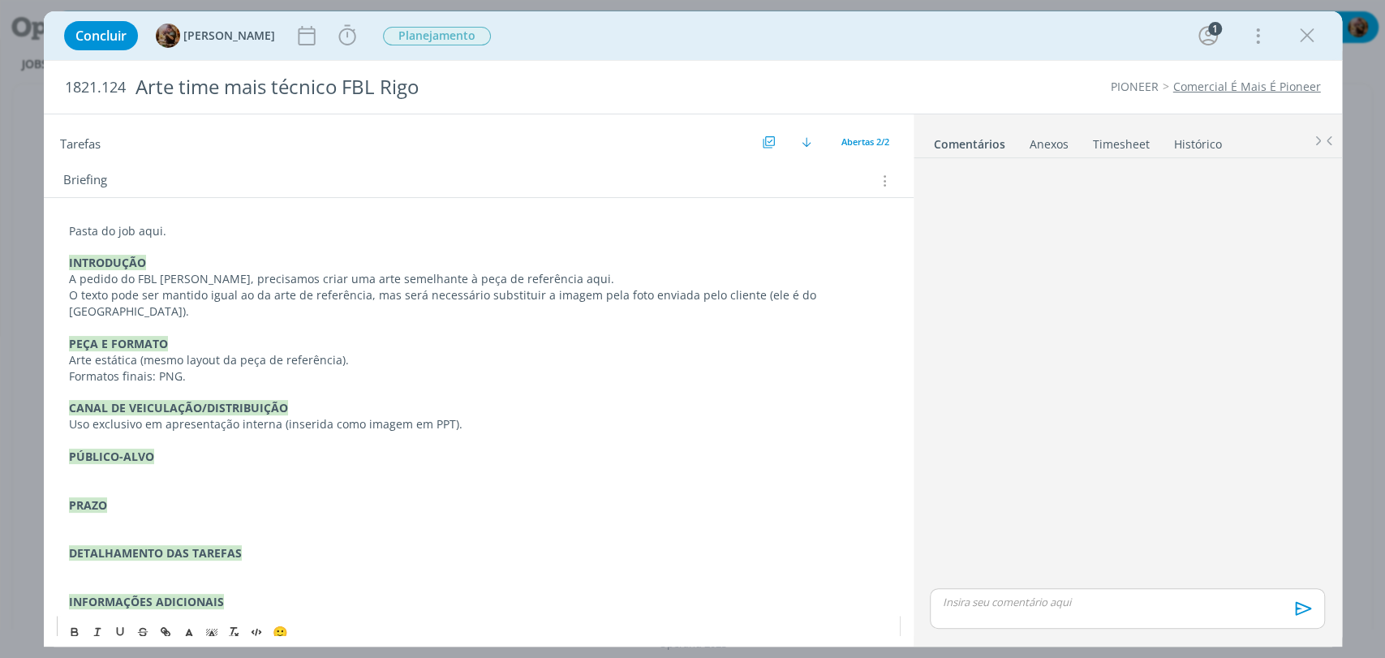
click at [335, 481] on p "dialog" at bounding box center [478, 489] width 819 height 16
click at [281, 416] on p "Uso exclusivo em apresentação interna (inserida como imagem em PPT)." at bounding box center [478, 424] width 819 height 16
click at [348, 432] on p "dialog" at bounding box center [478, 440] width 819 height 16
click at [345, 416] on p "Uso exclusivo em apresentação interna (será inserida como imagem em PPT)." at bounding box center [478, 424] width 819 height 16
drag, startPoint x: 473, startPoint y: 411, endPoint x: 278, endPoint y: 415, distance: 194.8
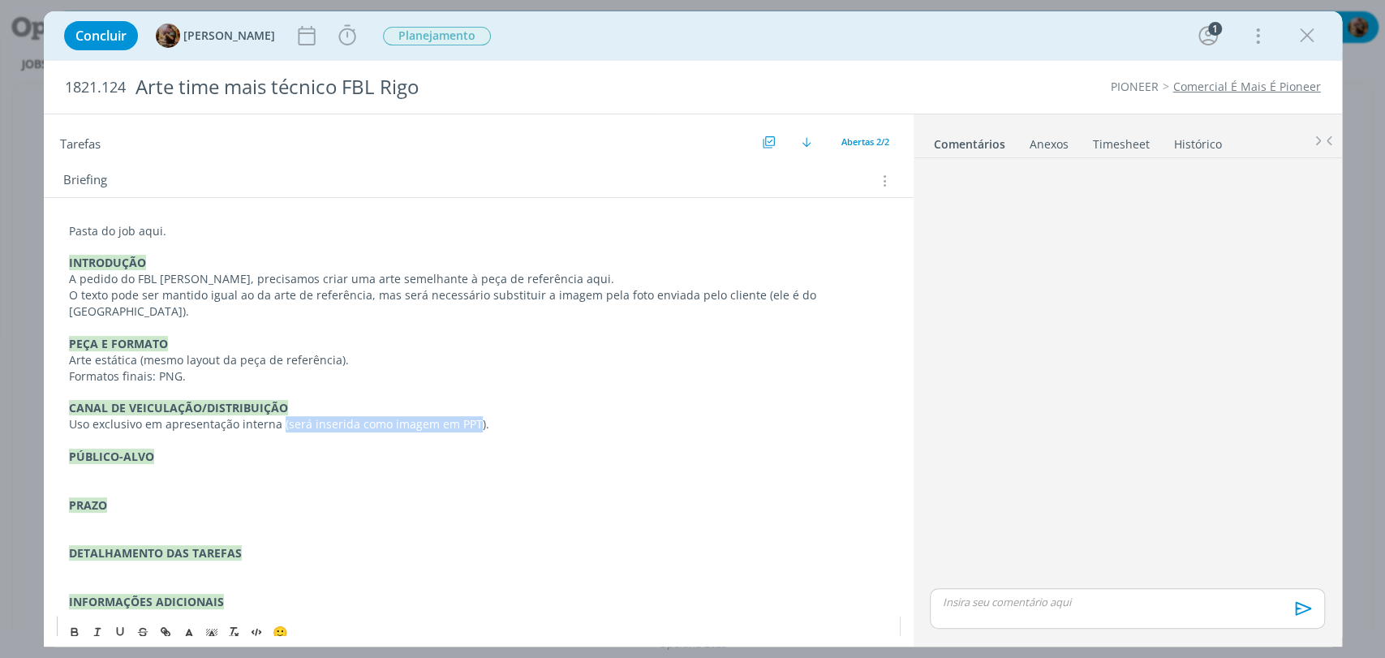
click at [278, 416] on p "Uso exclusivo em apresentação interna (será inserida como imagem em PPT)." at bounding box center [478, 424] width 819 height 16
click at [129, 465] on p "dialog" at bounding box center [478, 473] width 819 height 16
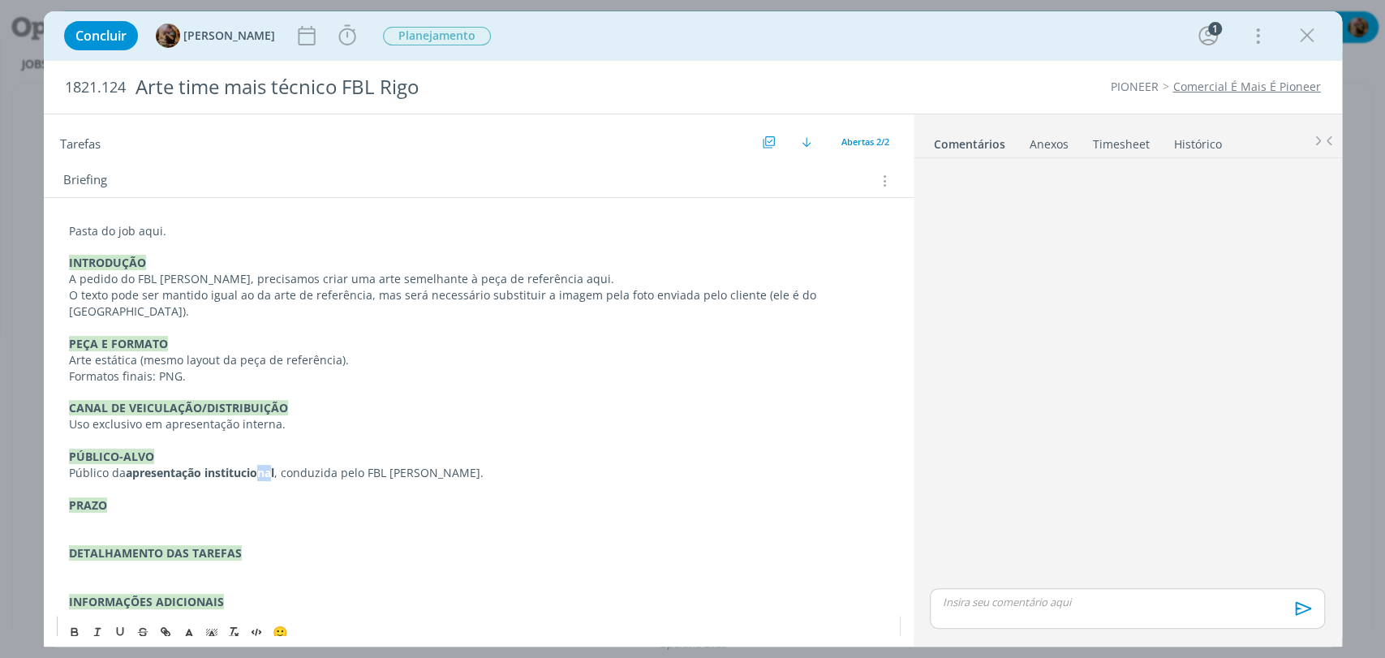
drag, startPoint x: 276, startPoint y: 457, endPoint x: 260, endPoint y: 458, distance: 16.2
click at [260, 465] on strong "apresentação institucional" at bounding box center [200, 472] width 148 height 15
drag, startPoint x: 277, startPoint y: 456, endPoint x: 128, endPoint y: 458, distance: 148.5
click at [128, 465] on strong "apresentação institucional" at bounding box center [200, 472] width 148 height 15
click at [73, 626] on icon "dialog" at bounding box center [74, 632] width 13 height 13
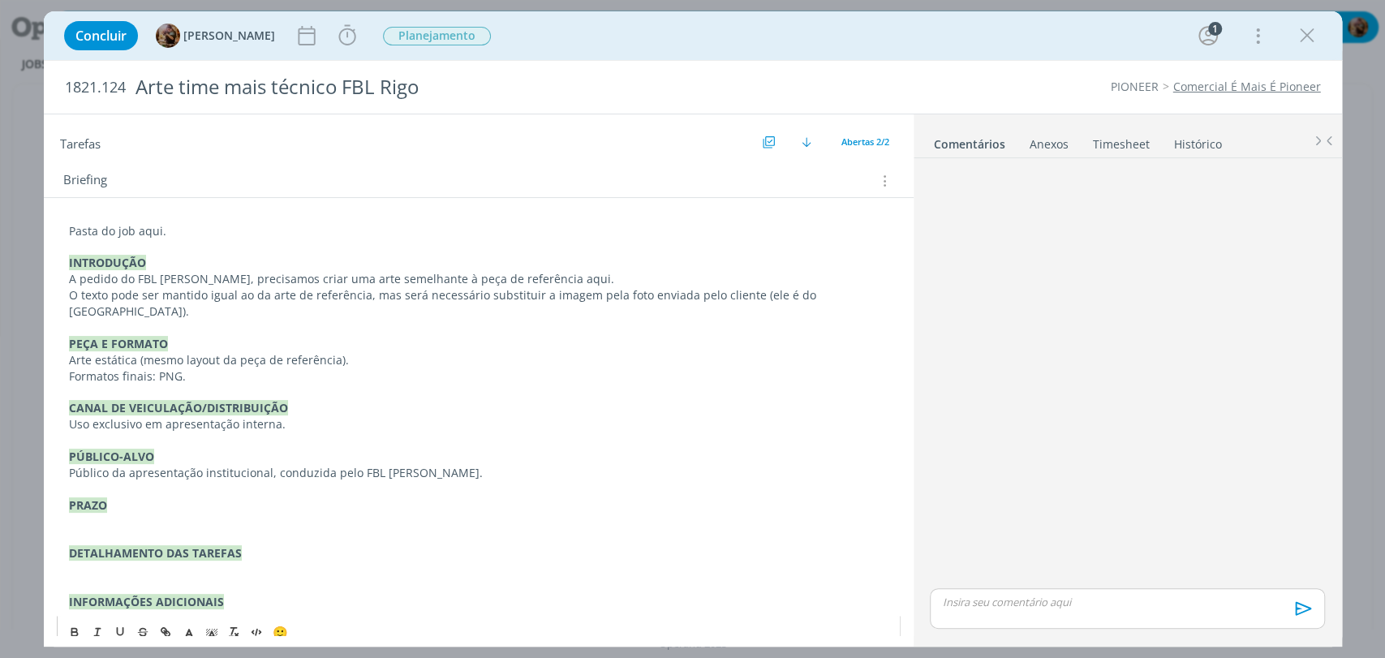
click at [221, 545] on strong "DETALHAMENTO DAS TAREFAS" at bounding box center [155, 552] width 173 height 15
click at [127, 513] on p "dialog" at bounding box center [478, 521] width 819 height 16
drag, startPoint x: 209, startPoint y: 506, endPoint x: 49, endPoint y: 501, distance: 159.1
click at [49, 501] on div "Pasta do job aqui. INTRODUÇÃO A pedido do FBL Geliandro Rigo, precisamos criar …" at bounding box center [479, 425] width 870 height 455
click at [78, 626] on icon "dialog" at bounding box center [74, 632] width 13 height 13
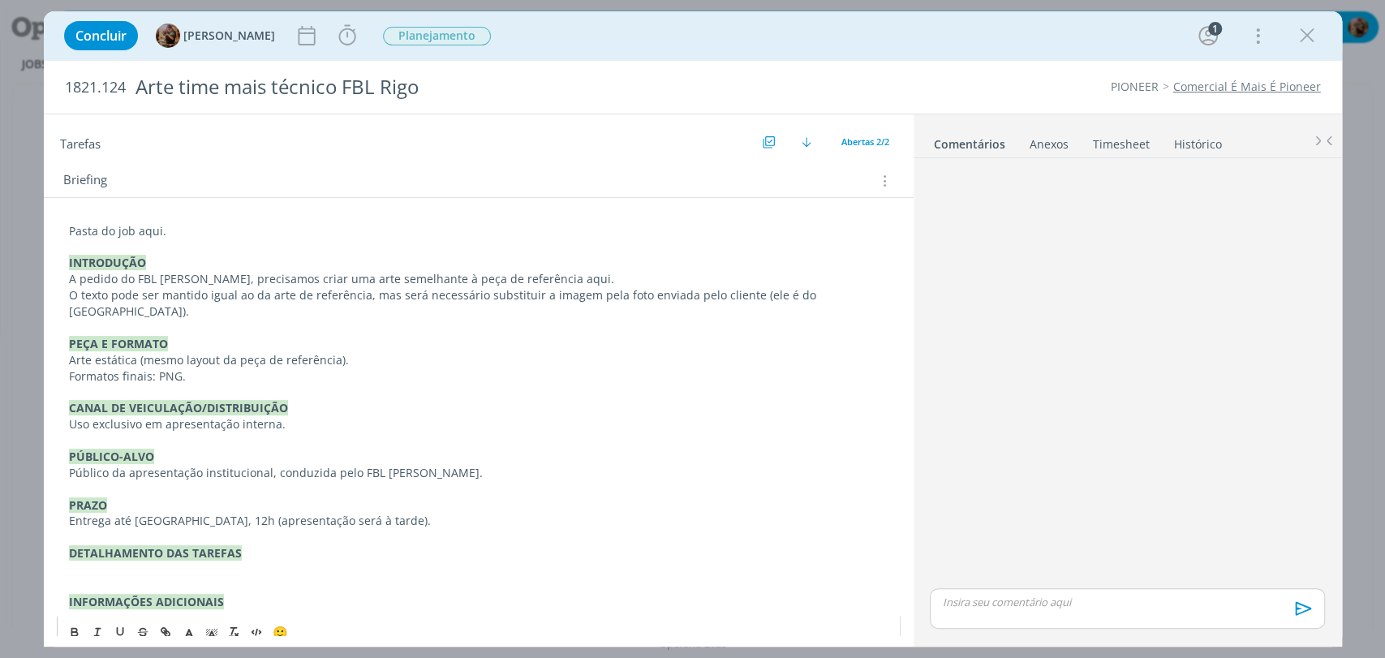
click at [101, 561] on p "dialog" at bounding box center [478, 569] width 819 height 16
drag, startPoint x: 174, startPoint y: 506, endPoint x: 132, endPoint y: 504, distance: 42.3
click at [132, 513] on p "Entrega até amanhã, 12h (apresentação será à tarde)." at bounding box center [478, 521] width 819 height 16
click at [238, 561] on p "dialog" at bounding box center [478, 569] width 819 height 16
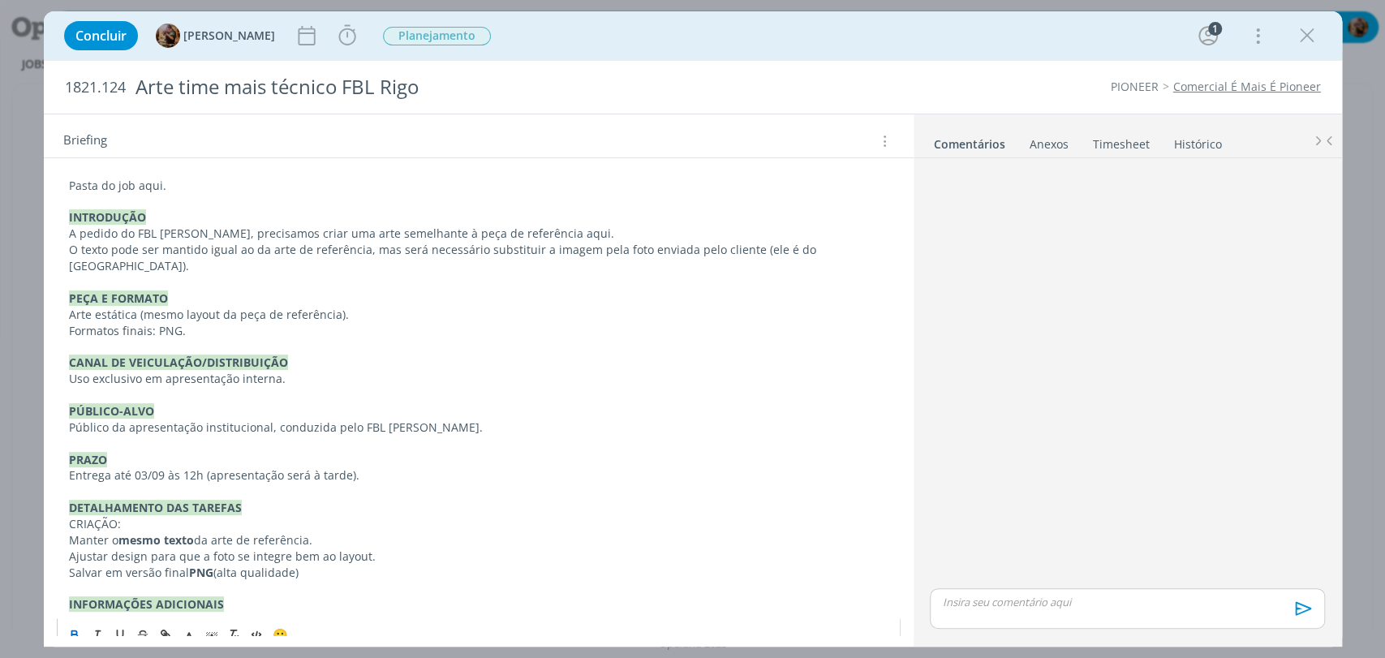
scroll to position [210, 0]
click at [314, 514] on p "CRIAÇÃO:" at bounding box center [478, 522] width 819 height 16
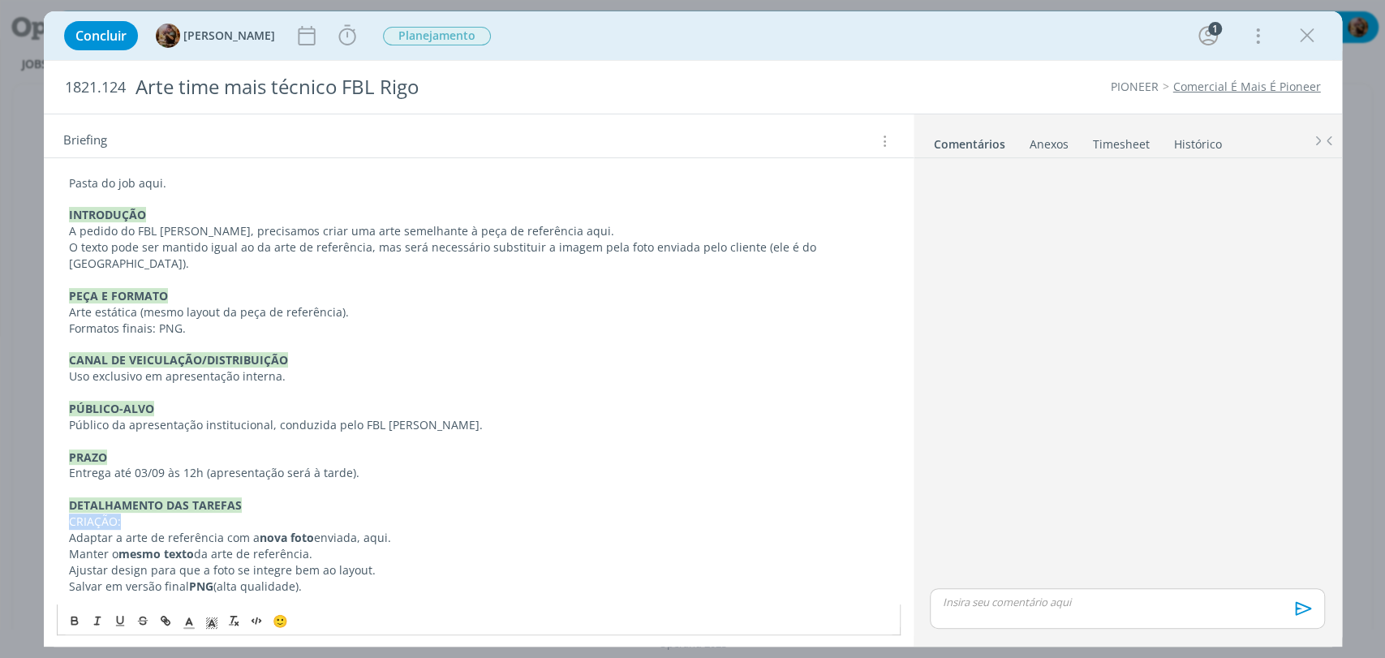
drag, startPoint x: 143, startPoint y: 505, endPoint x: 62, endPoint y: 511, distance: 80.5
click at [62, 510] on div "Pasta do job aqui. INTRODUÇÃO A pedido do FBL Geliandro Rigo, precisamos criar …" at bounding box center [479, 401] width 844 height 463
click at [70, 616] on icon "dialog" at bounding box center [74, 620] width 13 height 13
click at [212, 612] on span "dialog" at bounding box center [211, 620] width 23 height 19
click at [228, 548] on span "dialog" at bounding box center [229, 550] width 13 height 13
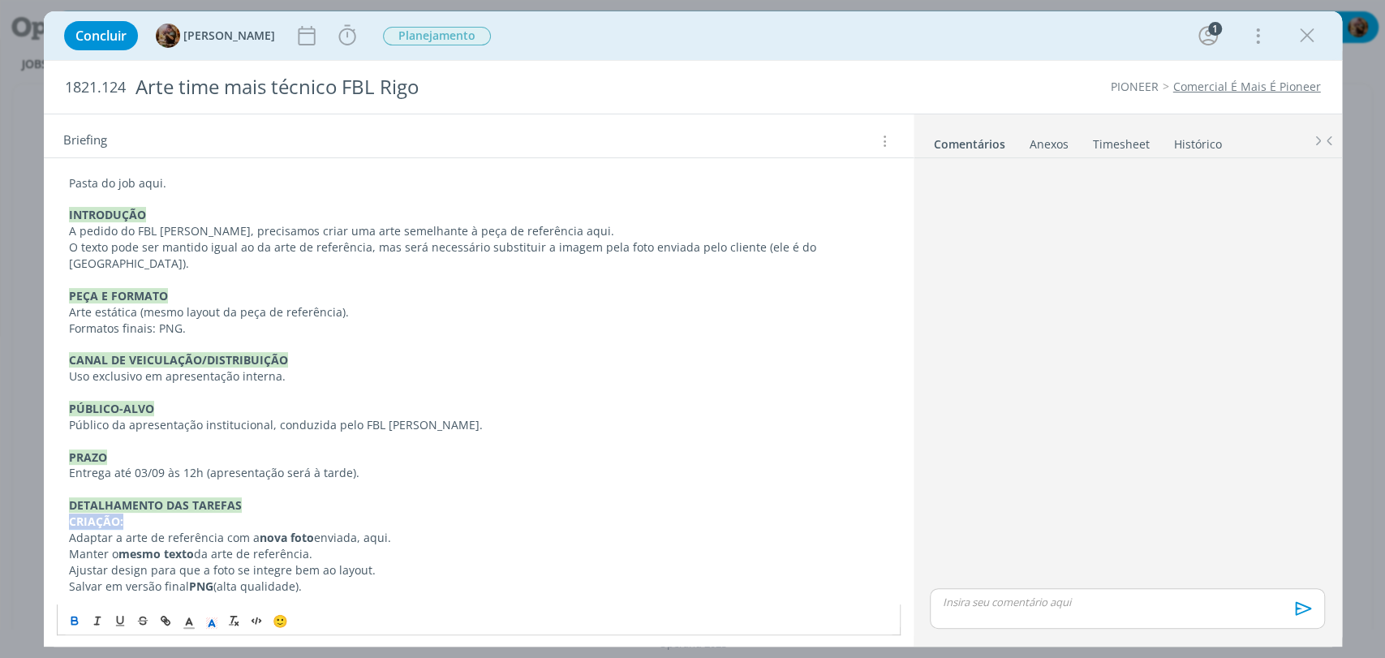
click at [239, 514] on p "CRIAÇÃO:" at bounding box center [478, 522] width 819 height 16
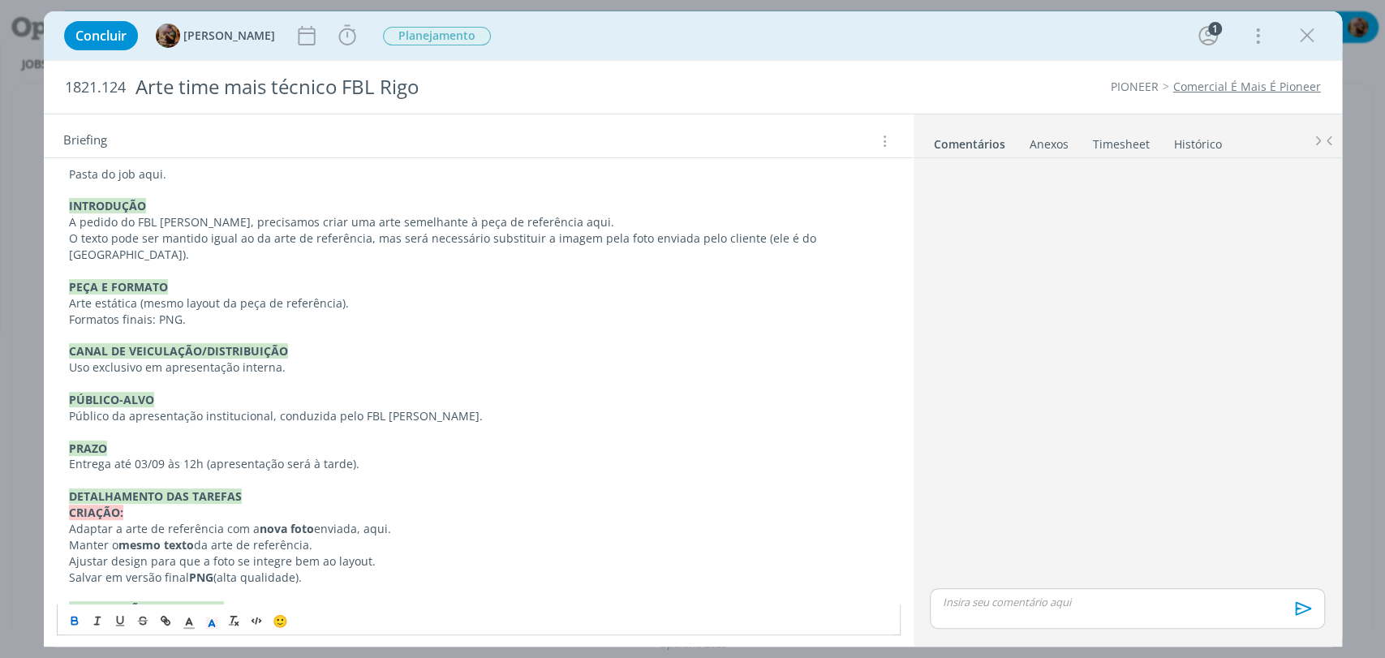
scroll to position [226, 0]
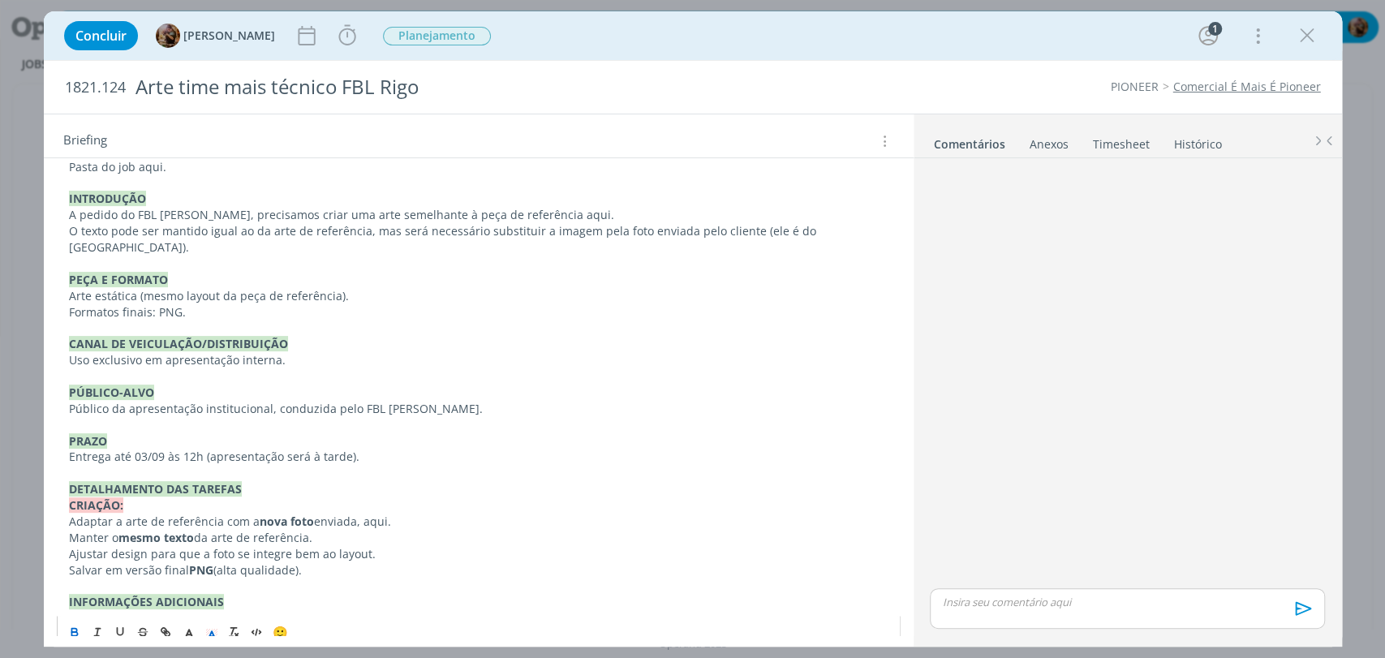
click at [266, 594] on p "INFORMAÇÕES ADICIONAIS" at bounding box center [478, 602] width 819 height 16
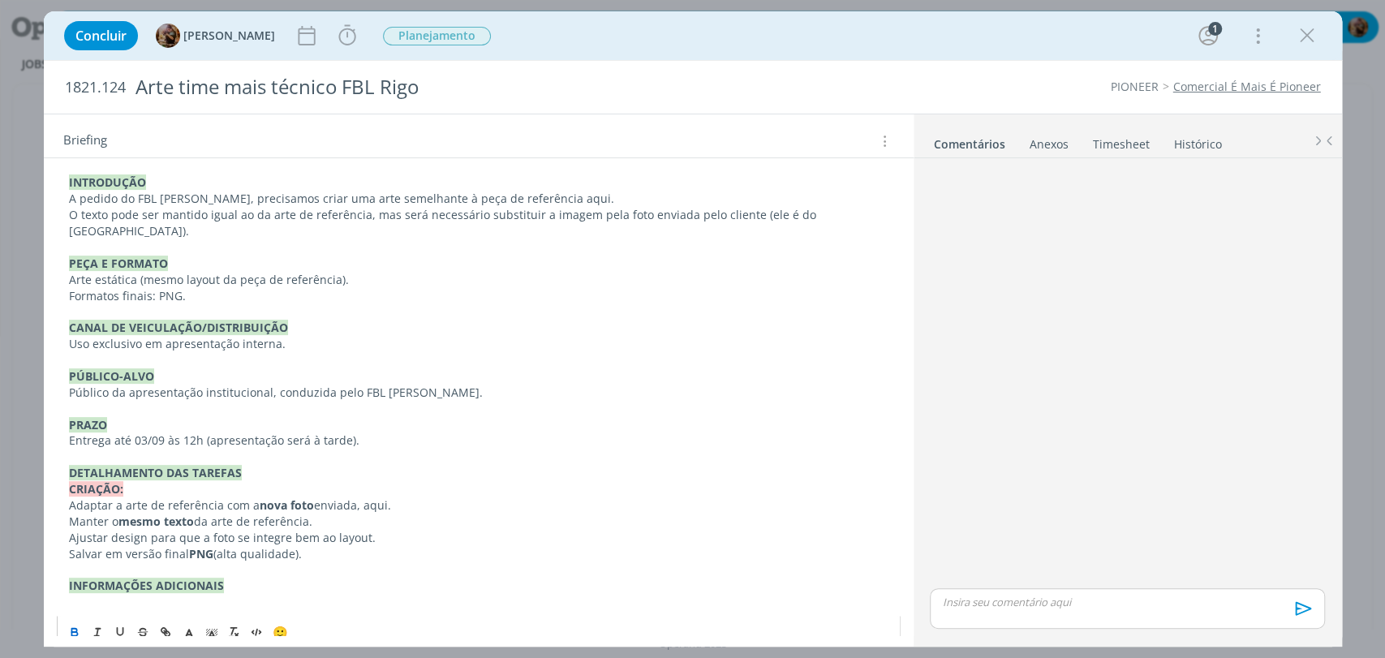
click at [209, 594] on p "﻿" at bounding box center [478, 602] width 819 height 16
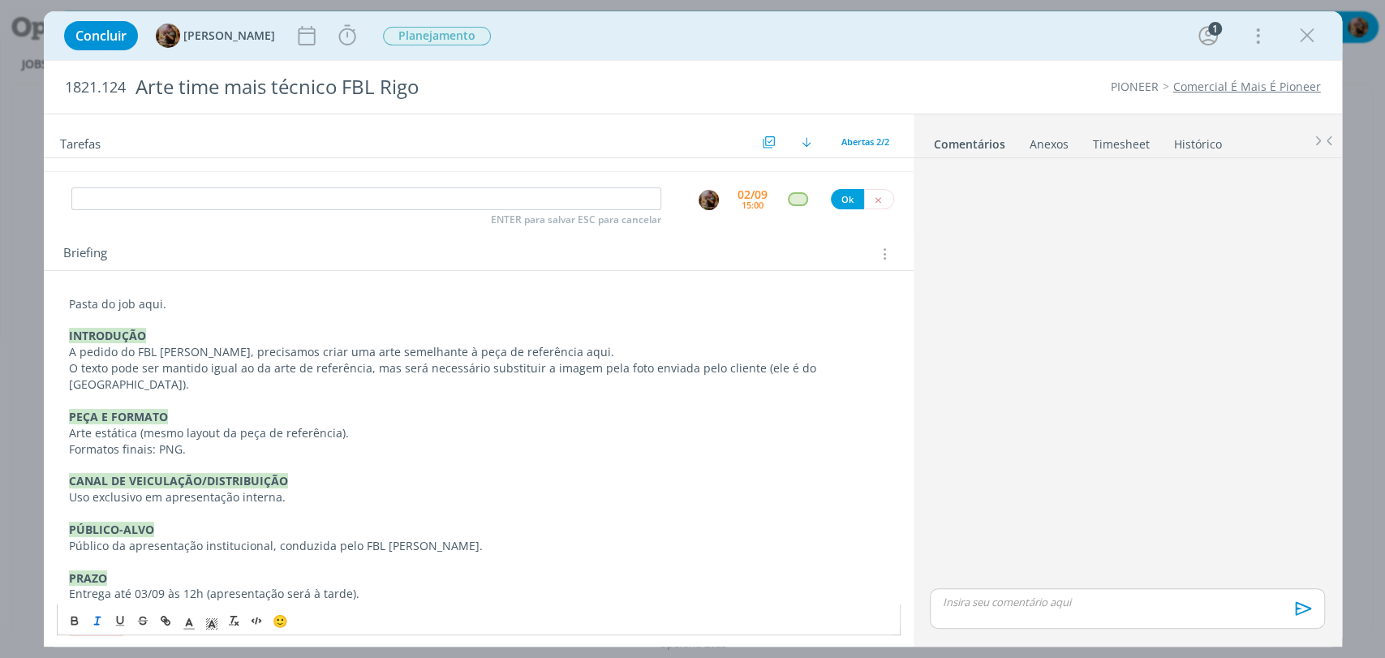
scroll to position [90, 0]
click at [554, 353] on p "A pedido do FBL Geliandro Rigo, precisamos criar uma arte semelhante à peça de …" at bounding box center [478, 351] width 819 height 16
click at [384, 348] on p "A pedido do FBL Geliandro Rigo, precisamos criar uma arte semelhante à peça de …" at bounding box center [478, 351] width 819 height 16
click at [601, 351] on p "A pedido do FBL Geliandro Rigo, precisamos criar uma arte digital semelhante à …" at bounding box center [478, 351] width 819 height 16
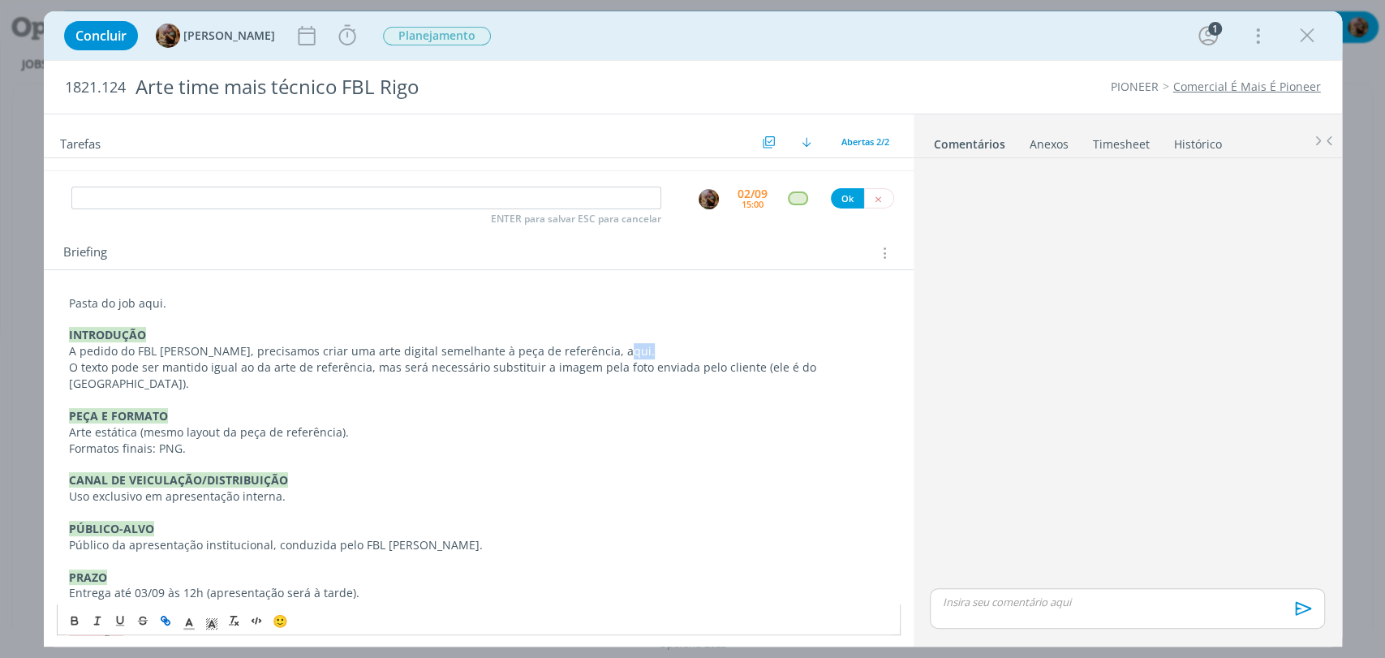
click at [169, 618] on icon "dialog" at bounding box center [165, 620] width 13 height 13
paste input "https://sobeae.sharepoint.com/:b:/s/SOBEAE/EeG_WxvZrm5DkJYgHbrKBb8Bf1V0-W6ux6_N…"
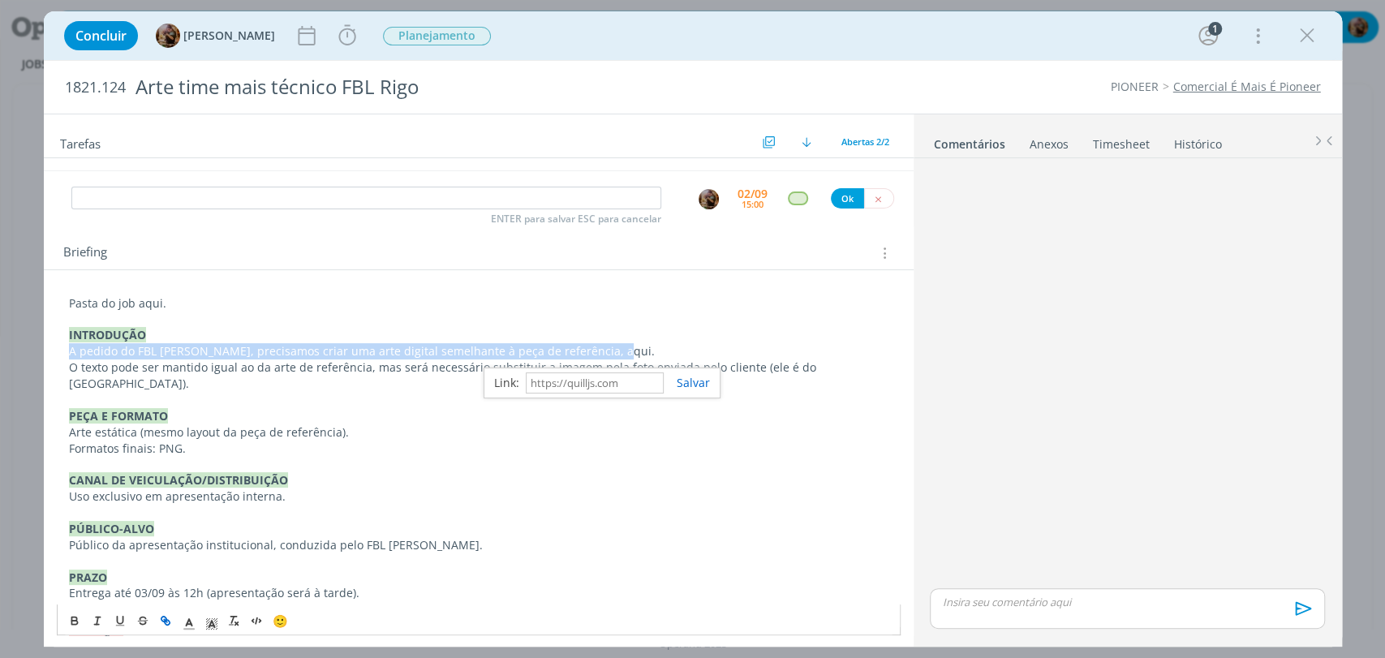
scroll to position [0, 0]
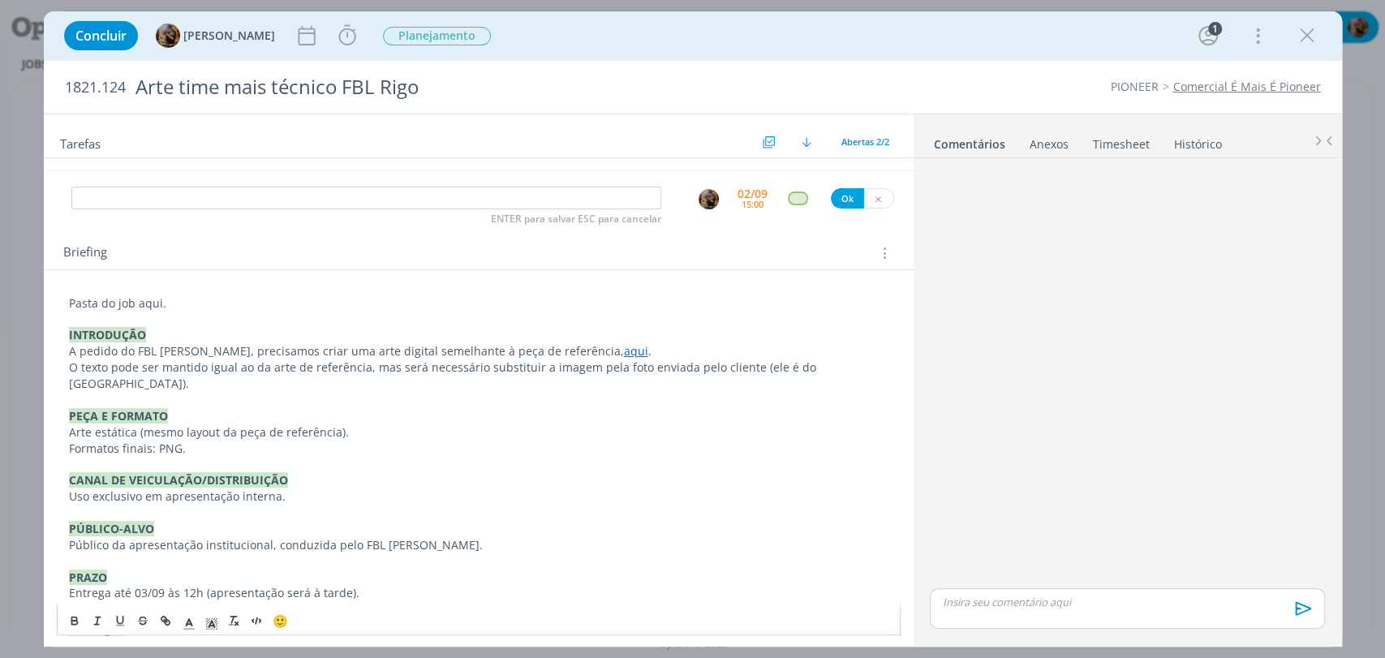
click at [413, 424] on p "Arte estática (mesmo layout da peça de referência)." at bounding box center [478, 432] width 819 height 16
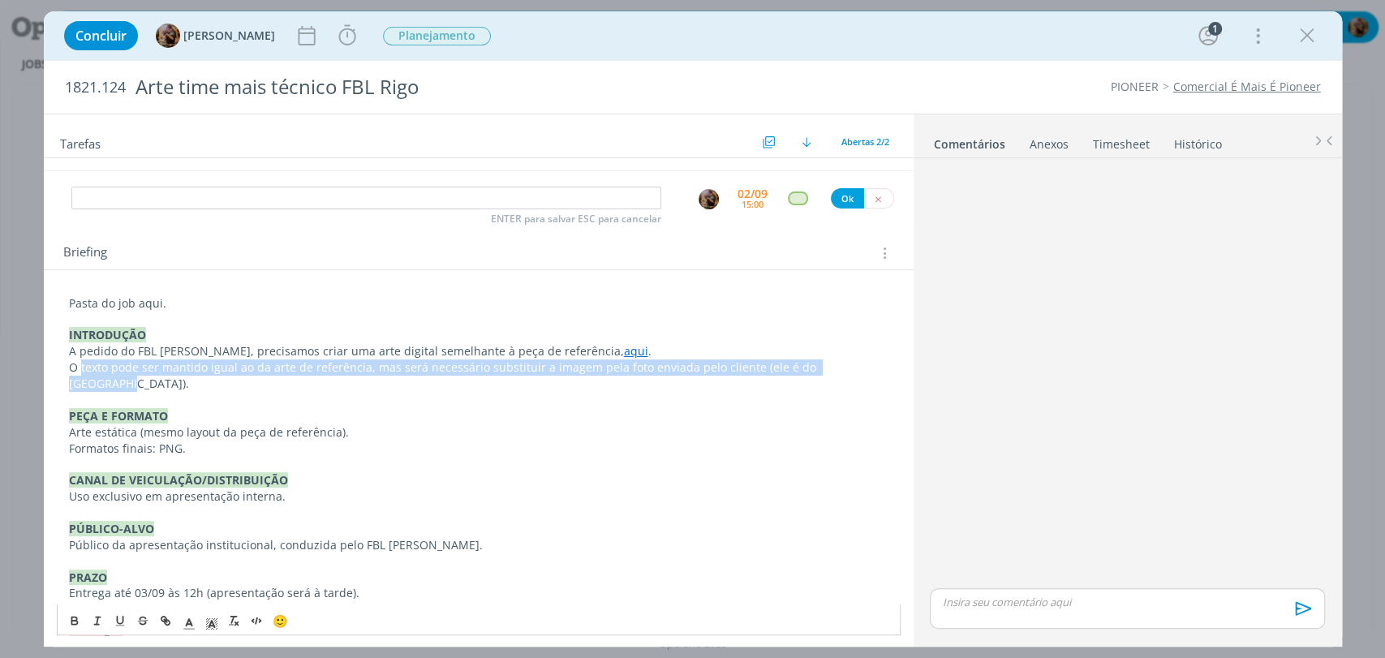
drag, startPoint x: 860, startPoint y: 368, endPoint x: 80, endPoint y: 372, distance: 780.5
click at [80, 372] on p "O texto pode ser mantido igual ao da arte de referência, mas será necessário su…" at bounding box center [478, 375] width 819 height 32
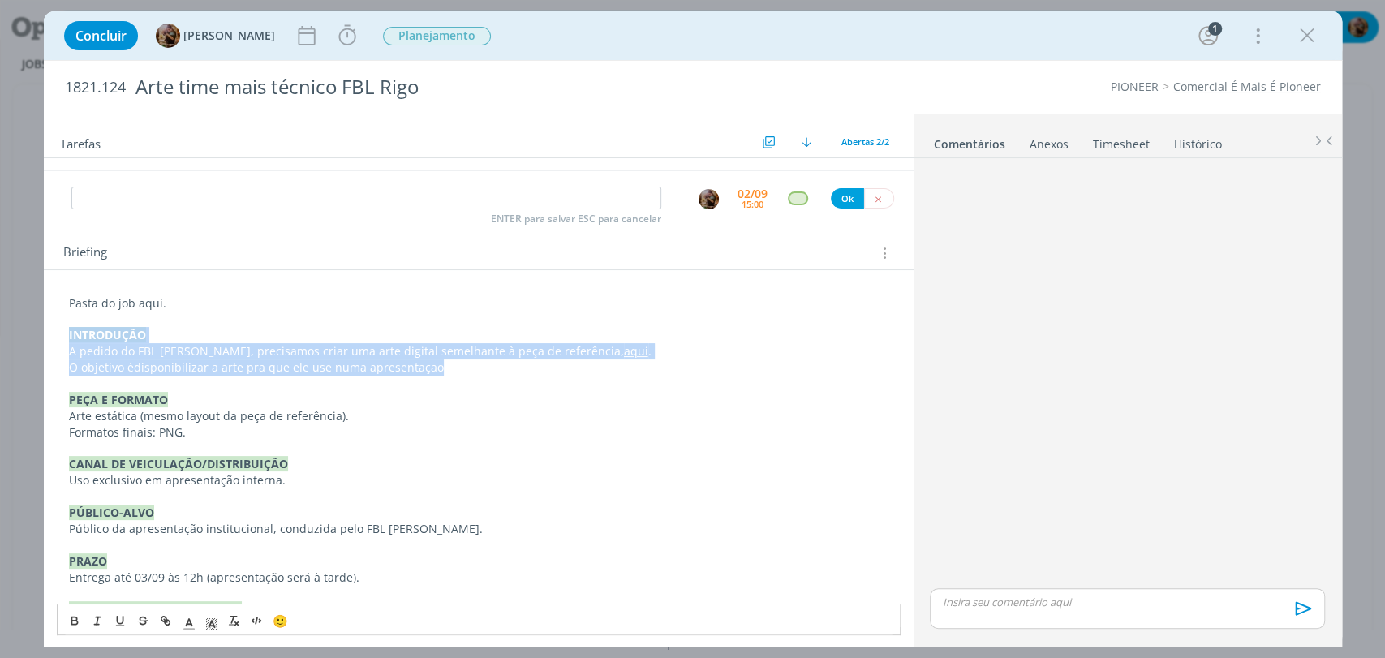
drag, startPoint x: 453, startPoint y: 365, endPoint x: 52, endPoint y: 339, distance: 401.6
click at [52, 339] on div "Pasta do job aqui. INTRODUÇÃO A pedido do FBL Geliandro Rigo, precisamos criar …" at bounding box center [479, 578] width 870 height 617
copy div "INTRODUÇÃO A pedido do FBL Geliandro Rigo, precisamos criar uma arte digital se…"
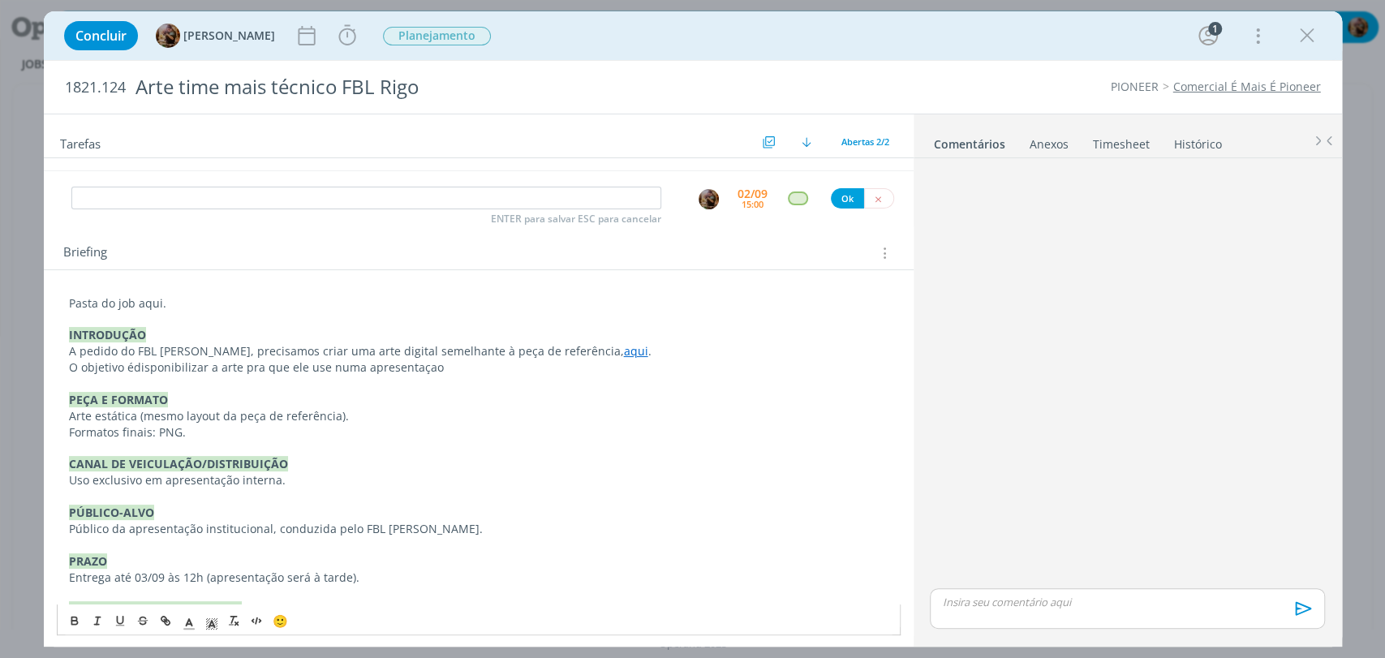
click at [319, 395] on p "PEÇA E FORMATO" at bounding box center [478, 400] width 819 height 16
drag, startPoint x: 448, startPoint y: 370, endPoint x: 41, endPoint y: 359, distance: 406.6
click at [48, 363] on div "Pasta do job aqui. INTRODUÇÃO A pedido do FBL Geliandro Rigo, precisamos criar …" at bounding box center [479, 578] width 870 height 617
click at [593, 346] on p "A pedido do FBL Geliandro Rigo, precisamos criar uma arte digital semelhante à …" at bounding box center [478, 351] width 819 height 16
click at [714, 351] on p "A pedido do FBL Geliandro Rigo, precisamos criar uma arte digital semelhante à …" at bounding box center [478, 351] width 819 height 16
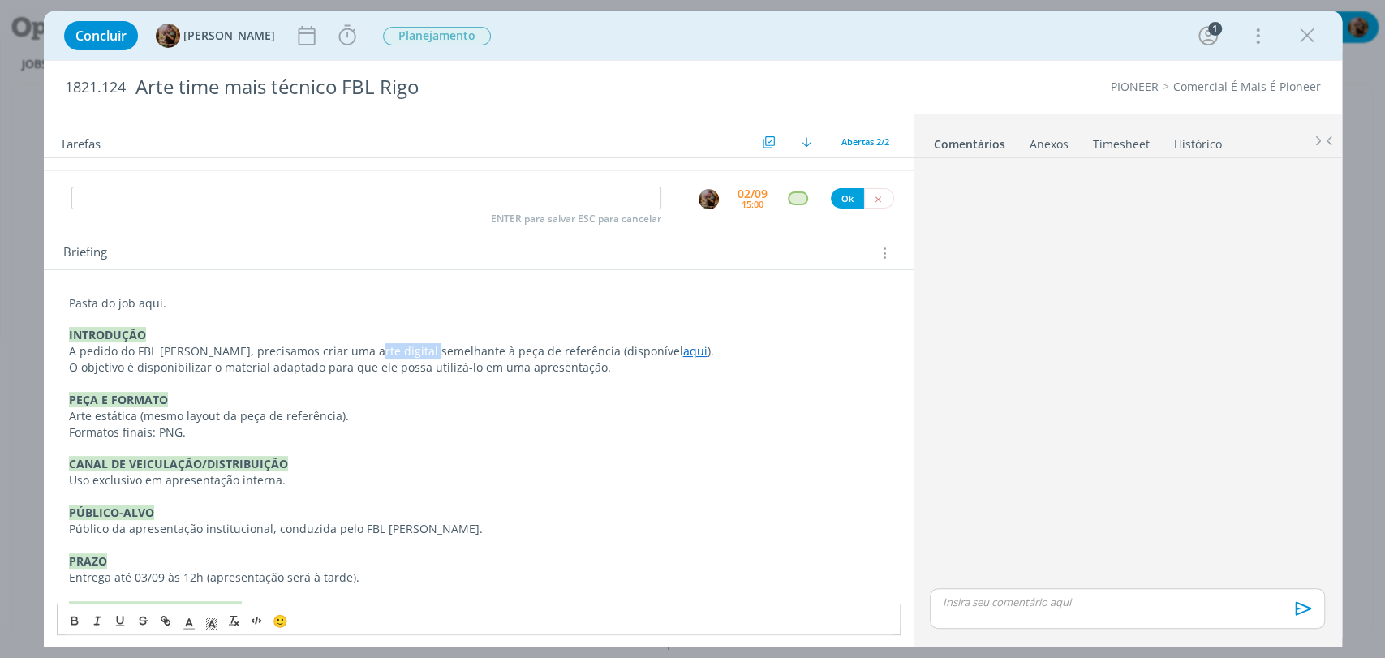
drag, startPoint x: 357, startPoint y: 350, endPoint x: 415, endPoint y: 357, distance: 58.9
click at [415, 357] on p "A pedido do FBL Geliandro Rigo, precisamos criar uma arte digital semelhante à …" at bounding box center [478, 351] width 819 height 16
click at [79, 618] on icon "dialog" at bounding box center [74, 620] width 13 height 13
click at [322, 470] on p "CANAL DE VEICULAÇÃO/DISTRIBUIÇÃO" at bounding box center [478, 464] width 819 height 16
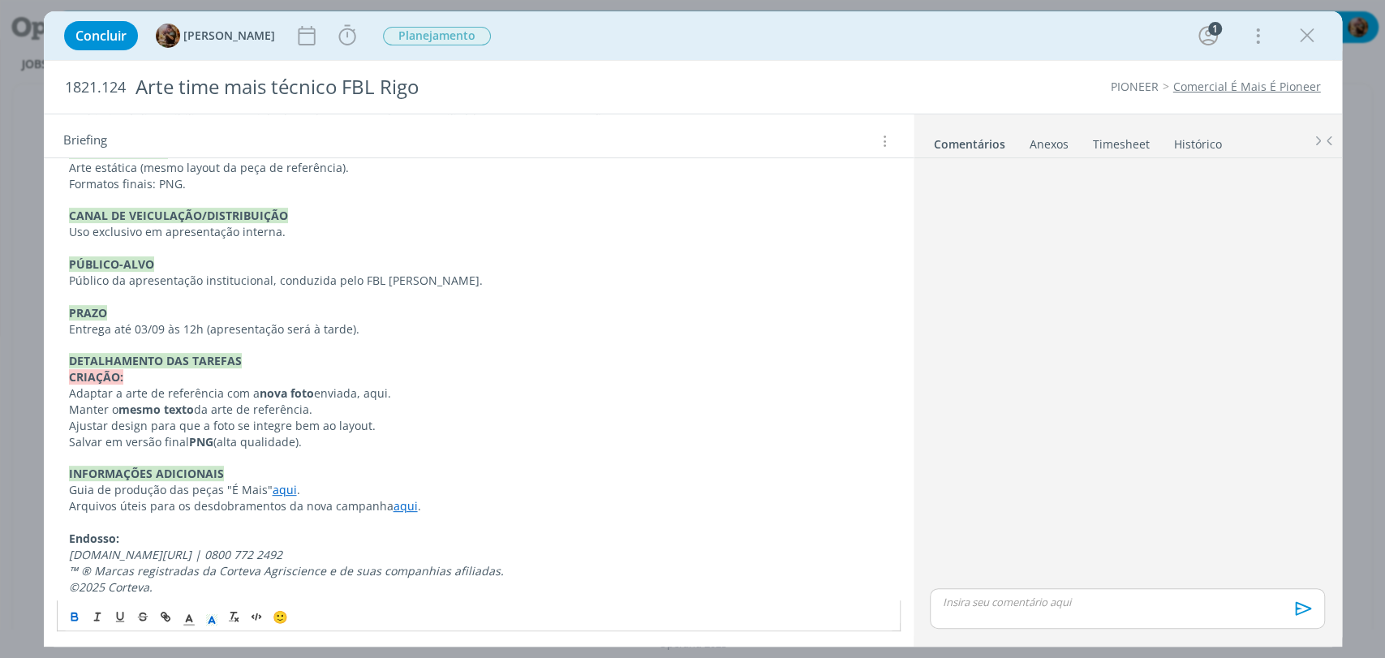
scroll to position [339, 0]
click at [61, 385] on div "Pasta do job aqui. INTRODUÇÃO A pedido do FBL Geliandro Rigo, precisamos criar …" at bounding box center [479, 321] width 844 height 560
click at [62, 406] on div "Pasta do job aqui. INTRODUÇÃO A pedido do FBL Geliandro Rigo, precisamos criar …" at bounding box center [479, 321] width 844 height 560
click at [66, 425] on div "Pasta do job aqui. INTRODUÇÃO A pedido do FBL Geliandro Rigo, precisamos criar …" at bounding box center [479, 321] width 844 height 560
click at [63, 436] on div "Pasta do job aqui. INTRODUÇÃO A pedido do FBL Geliandro Rigo, precisamos criar …" at bounding box center [479, 321] width 844 height 560
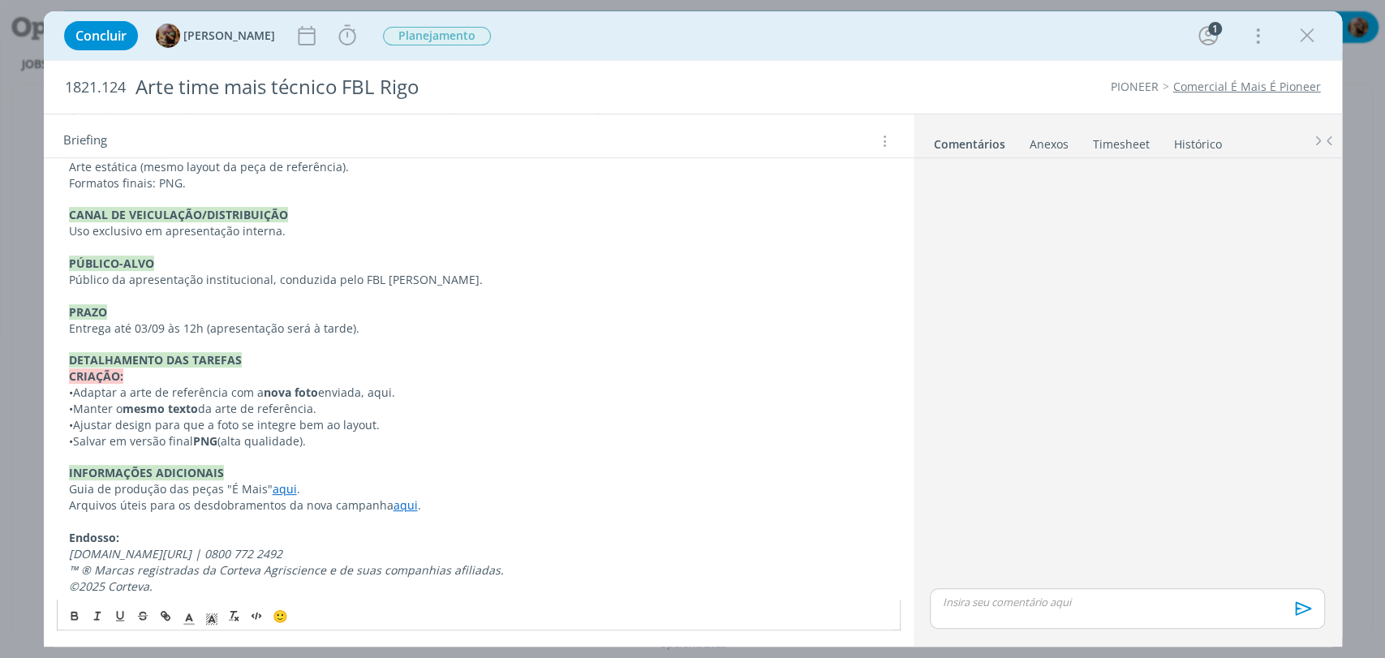
click at [359, 394] on p "• Adaptar a arte de referência com a nova foto enviada, aqui." at bounding box center [478, 393] width 819 height 16
click at [336, 406] on p "• Manter o mesmo texto da arte de referência." at bounding box center [478, 409] width 819 height 16
click at [114, 424] on p "• Ajustar design para que a foto se integre bem ao layout." at bounding box center [478, 425] width 819 height 16
click at [347, 441] on p "• Salvar em versão final PNG (alta qualidade)." at bounding box center [478, 441] width 819 height 16
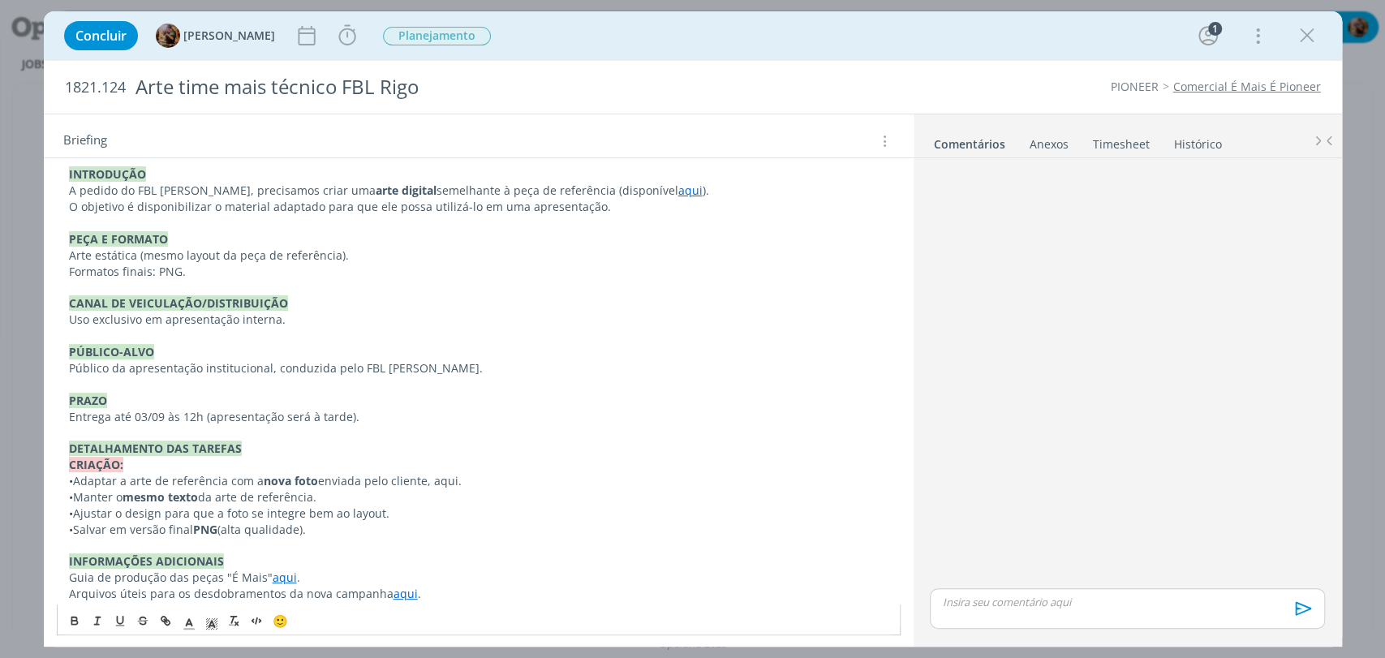
scroll to position [249, 0]
click at [188, 526] on p "• Salvar em versão final PNG (alta qualidade)." at bounding box center [478, 531] width 819 height 16
click at [534, 481] on p "• Adaptar a arte de referência com a nova foto enviada pelo cliente, aqui." at bounding box center [478, 483] width 819 height 16
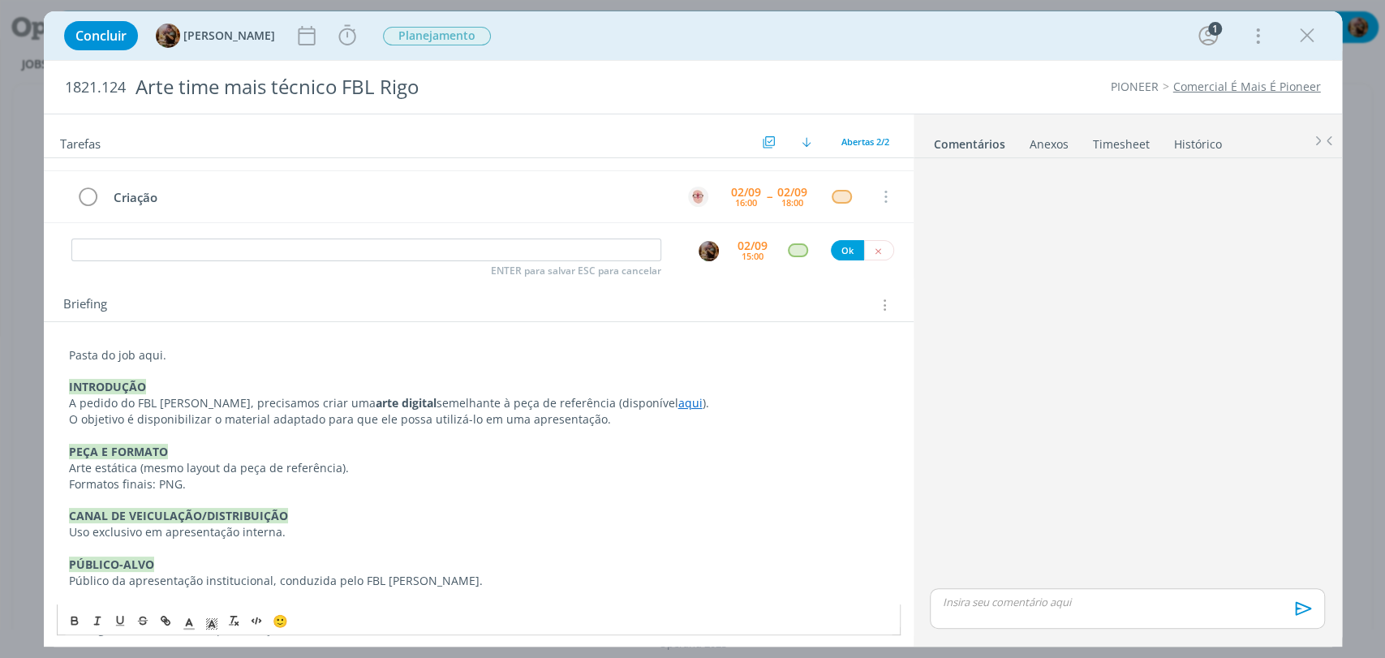
scroll to position [0, 0]
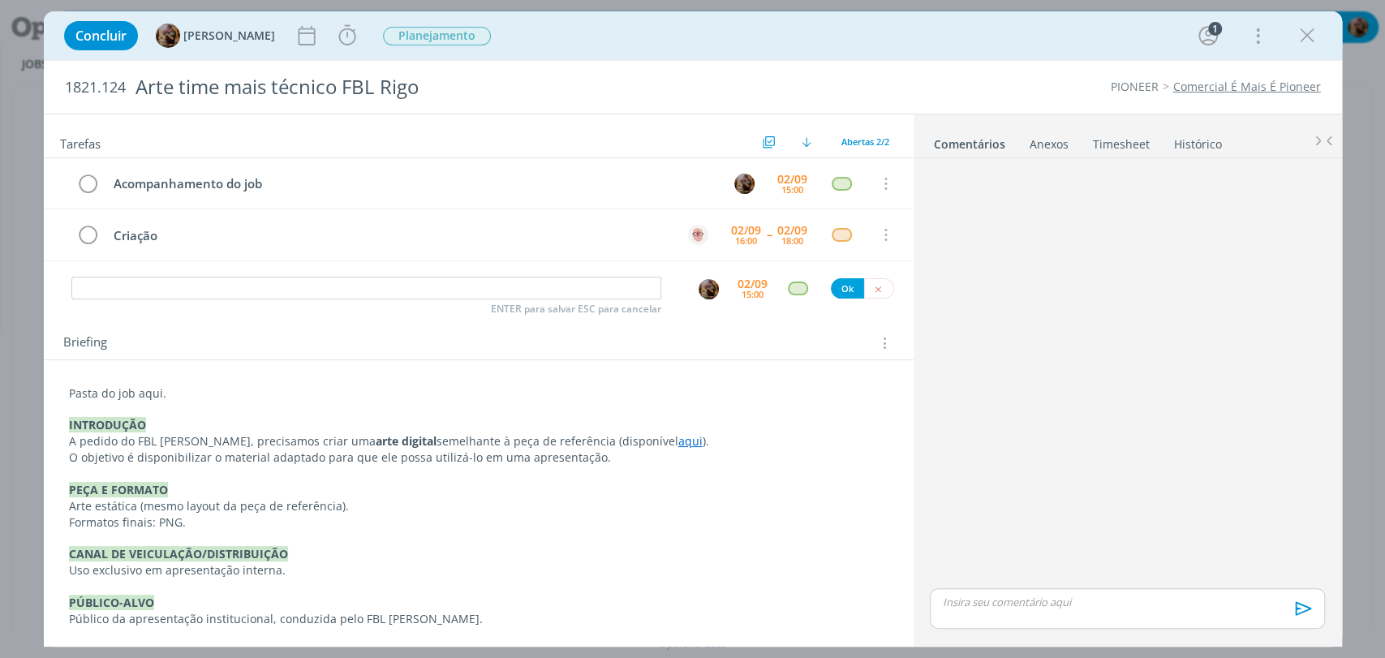
click at [103, 85] on span "1821.124" at bounding box center [95, 88] width 61 height 18
copy span "1821.124"
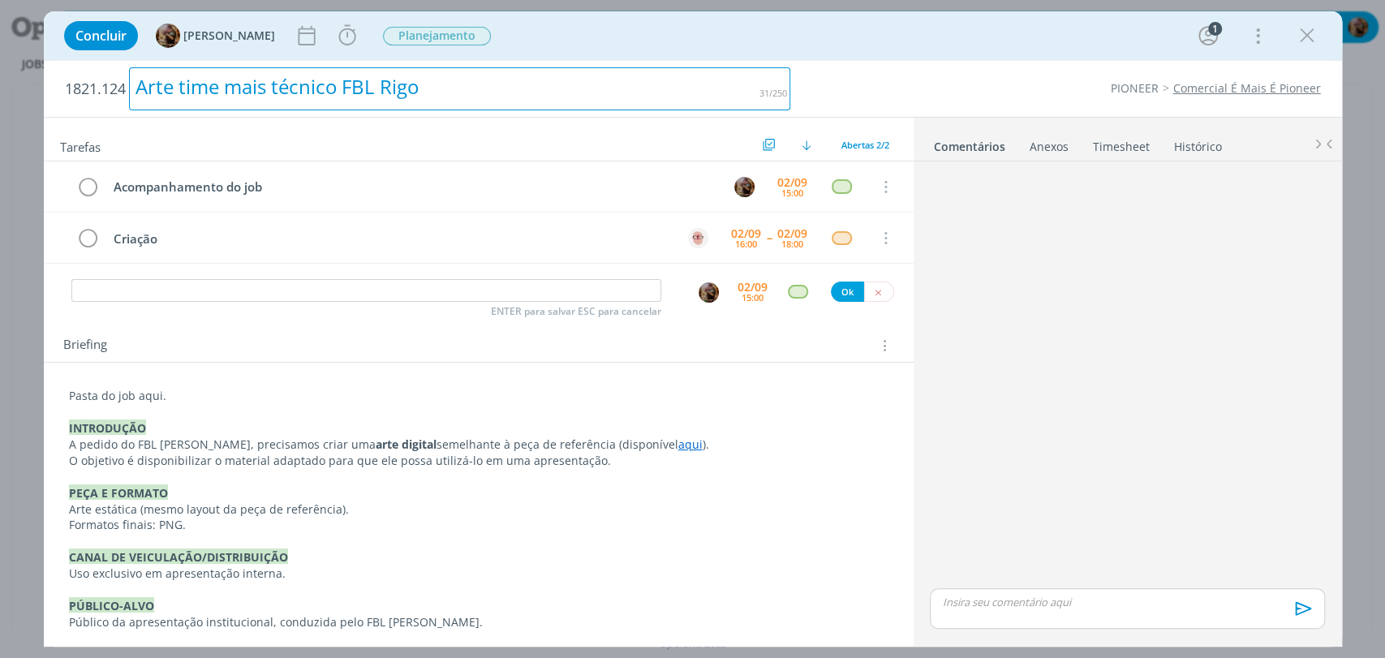
click at [325, 95] on div "Arte time mais técnico FBL Rigo" at bounding box center [460, 88] width 662 height 43
copy div "Arte time mais técnico FBL Rigo"
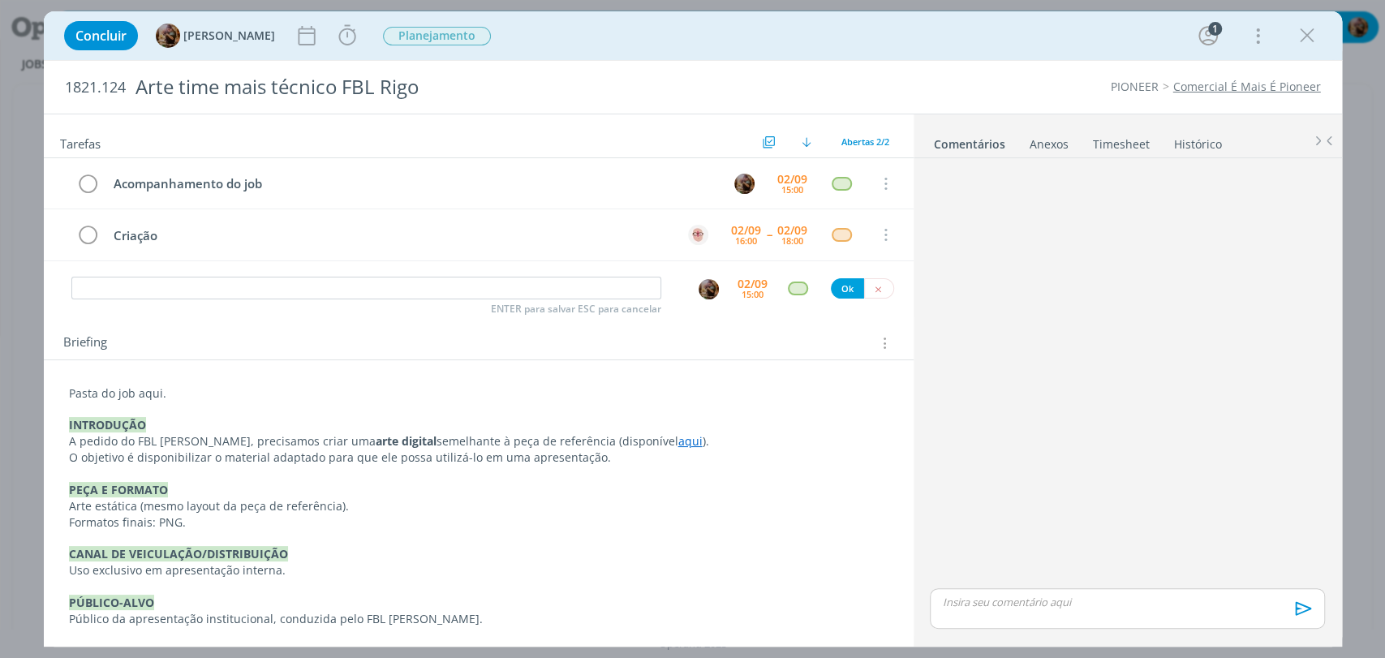
click at [143, 398] on p "Pasta do job aqui." at bounding box center [478, 393] width 819 height 16
click at [157, 625] on button "dialog" at bounding box center [166, 620] width 23 height 19
paste input "https://sobeae.sharepoint.com/:f:/s/SOBEAE/Ejs8GtkLHFZHvBOyTJp-st8BvmZoEit8K35J…"
click at [614, 411] on p "dialog" at bounding box center [479, 410] width 818 height 16
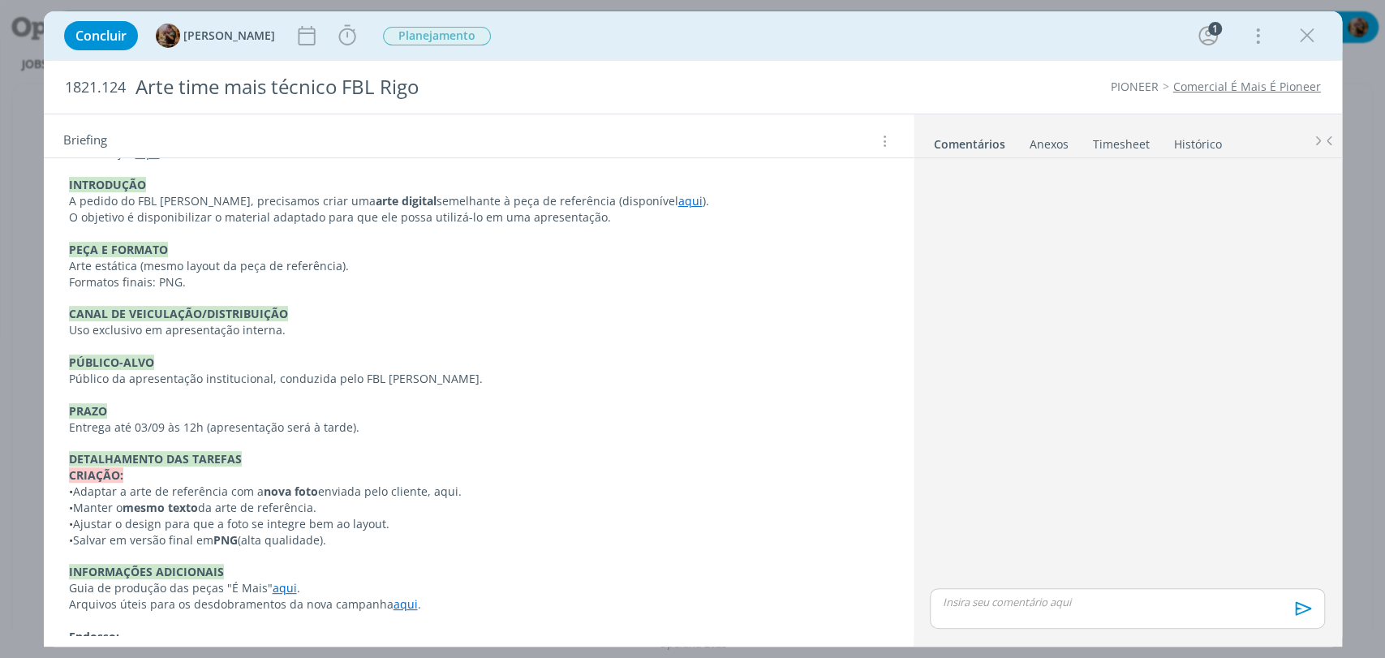
scroll to position [339, 0]
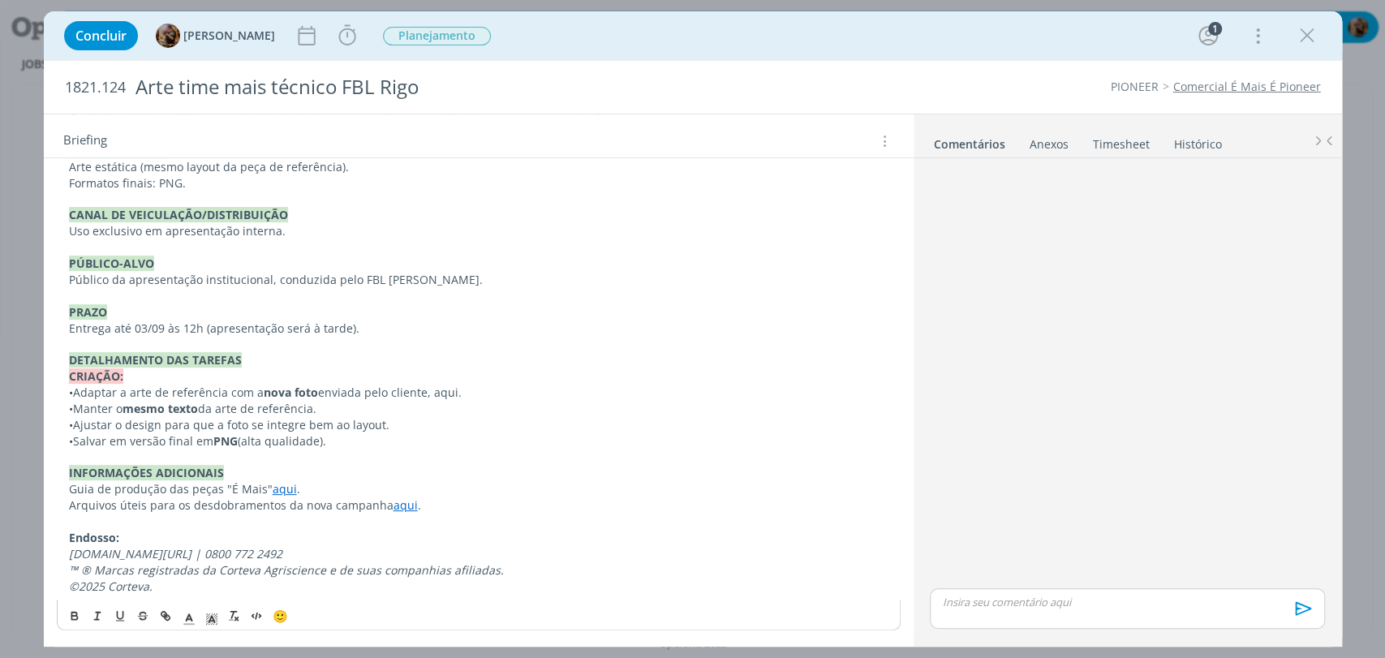
click at [447, 391] on p "• Adaptar a arte de referência com a nova foto enviada pelo cliente, aqui." at bounding box center [478, 393] width 819 height 16
click at [169, 614] on icon "dialog" at bounding box center [165, 615] width 13 height 13
paste input "https://sobeae.sharepoint.com/:f:/s/SOBEAE/Eh8dj-X8EiFMrgiTVn1iP5ABLLhGGtS5pbNh…"
type input "https://sobeae.sharepoint.com/:f:/s/SOBEAE/Eh8dj-X8EiFMrgiTVn1iP5ABLLhGGtS5pbNh…"
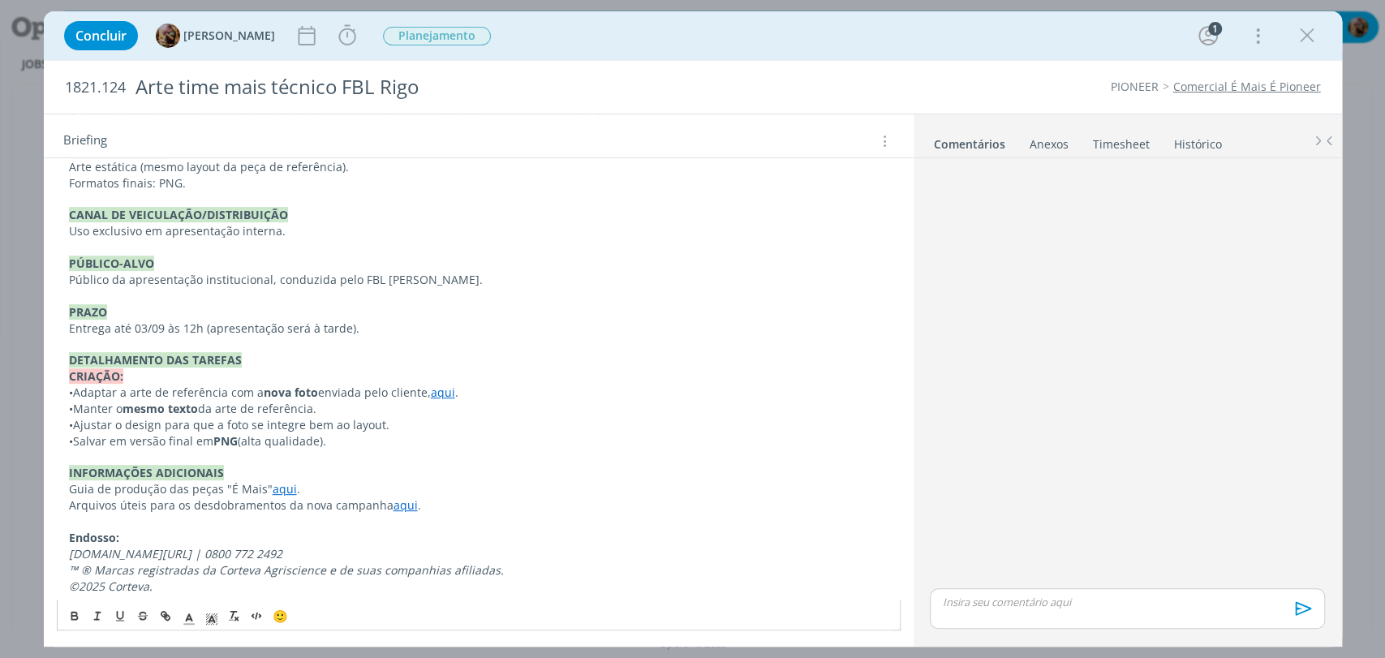
click at [506, 442] on p "• Salvar em versão final em PNG (alta qualidade)." at bounding box center [478, 441] width 819 height 16
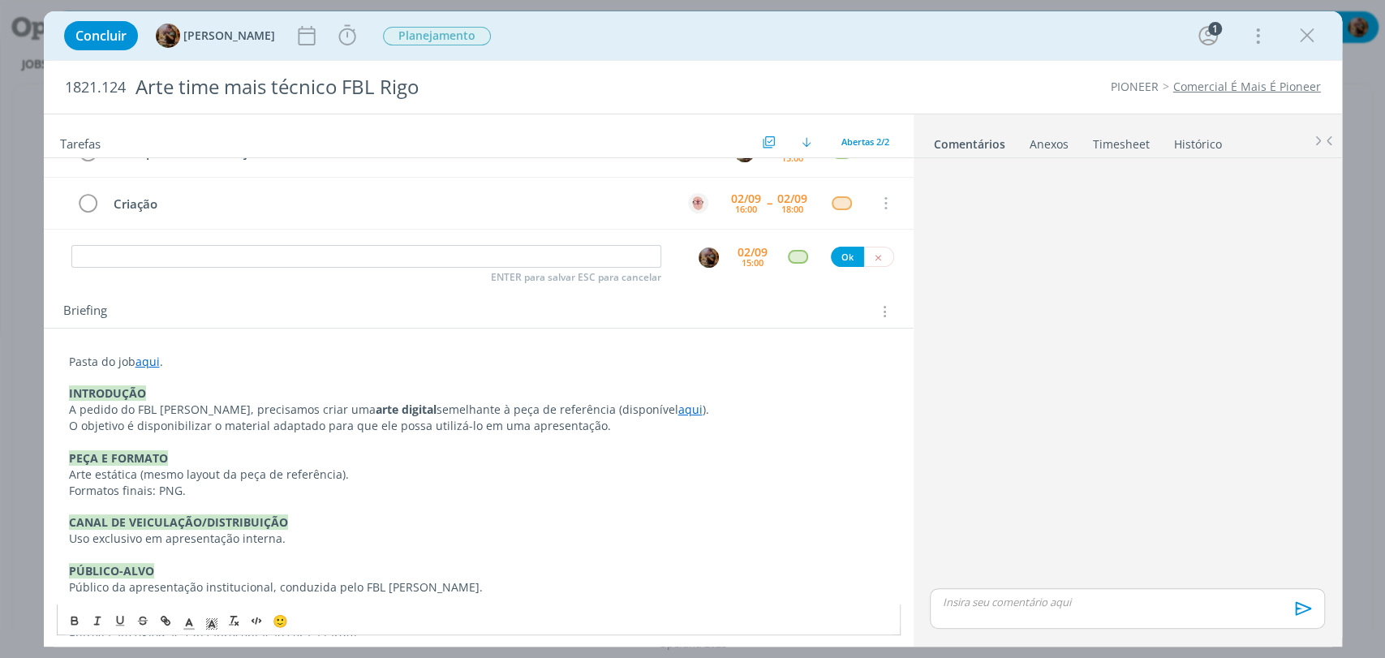
scroll to position [0, 0]
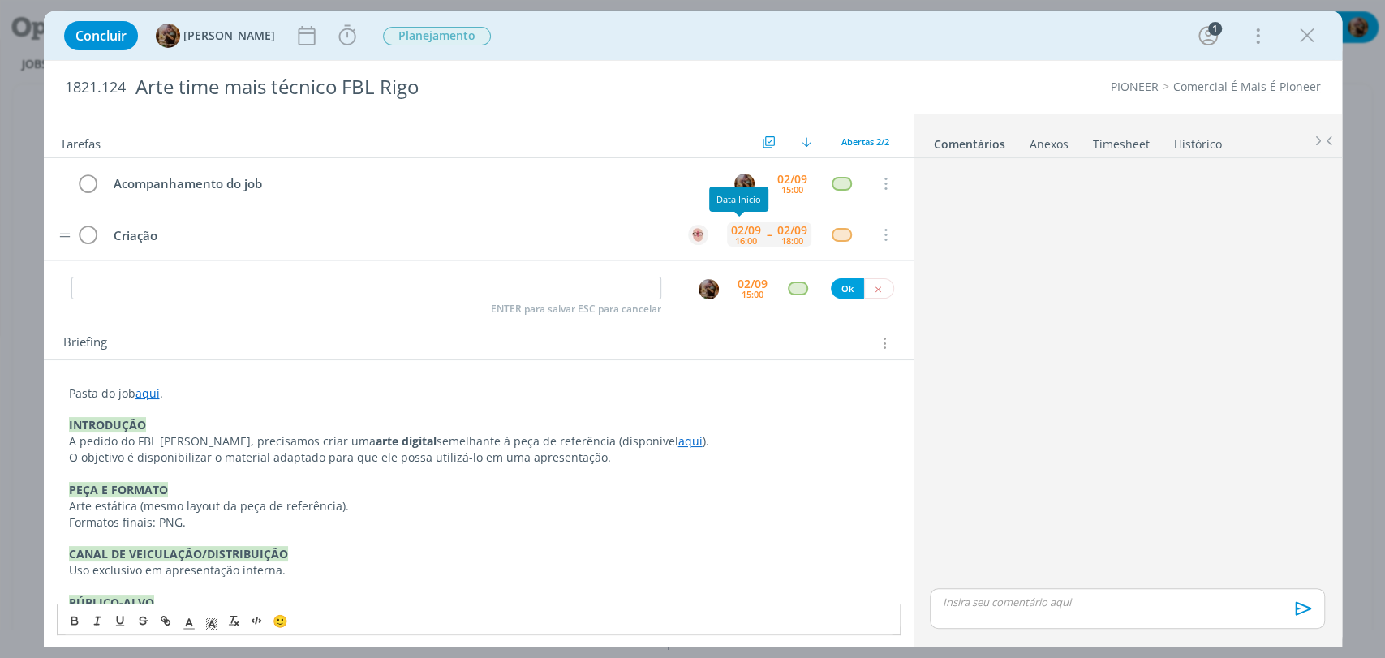
click at [735, 243] on div "16:00" at bounding box center [746, 240] width 22 height 9
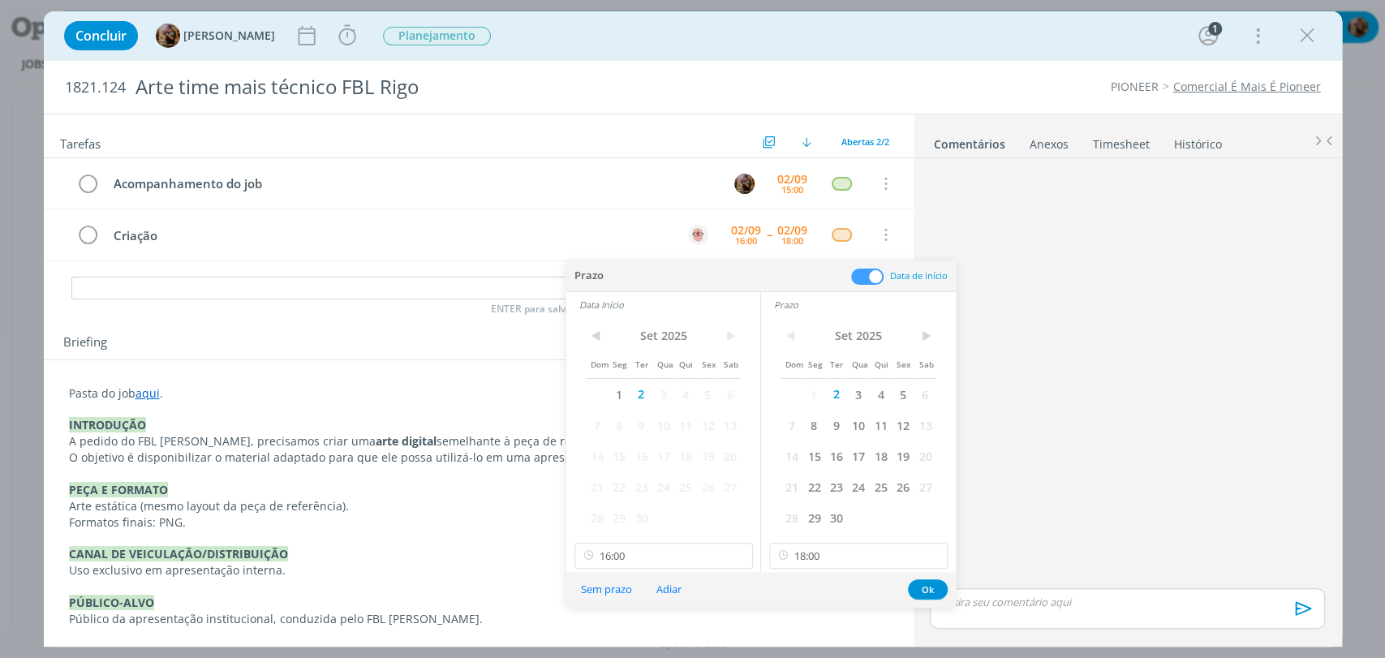
click at [669, 573] on div "Sem prazo Adiar Ok" at bounding box center [760, 589] width 389 height 35
click at [662, 559] on input "16:00" at bounding box center [663, 556] width 178 height 26
click at [639, 459] on div "14:00" at bounding box center [664, 459] width 181 height 29
type input "14:00"
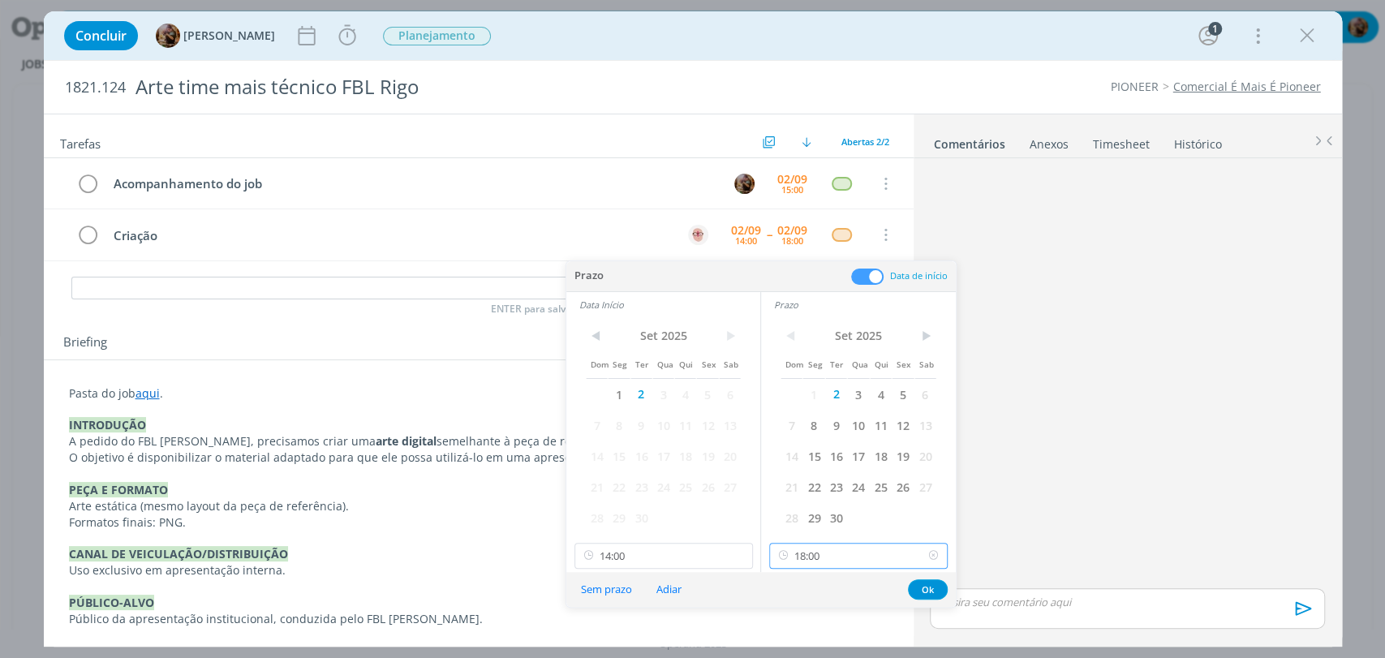
click at [840, 566] on input "18:00" at bounding box center [858, 556] width 178 height 26
click at [816, 456] on div "16:00" at bounding box center [860, 459] width 181 height 29
type input "16:00"
click at [932, 582] on button "Ok" at bounding box center [928, 589] width 40 height 20
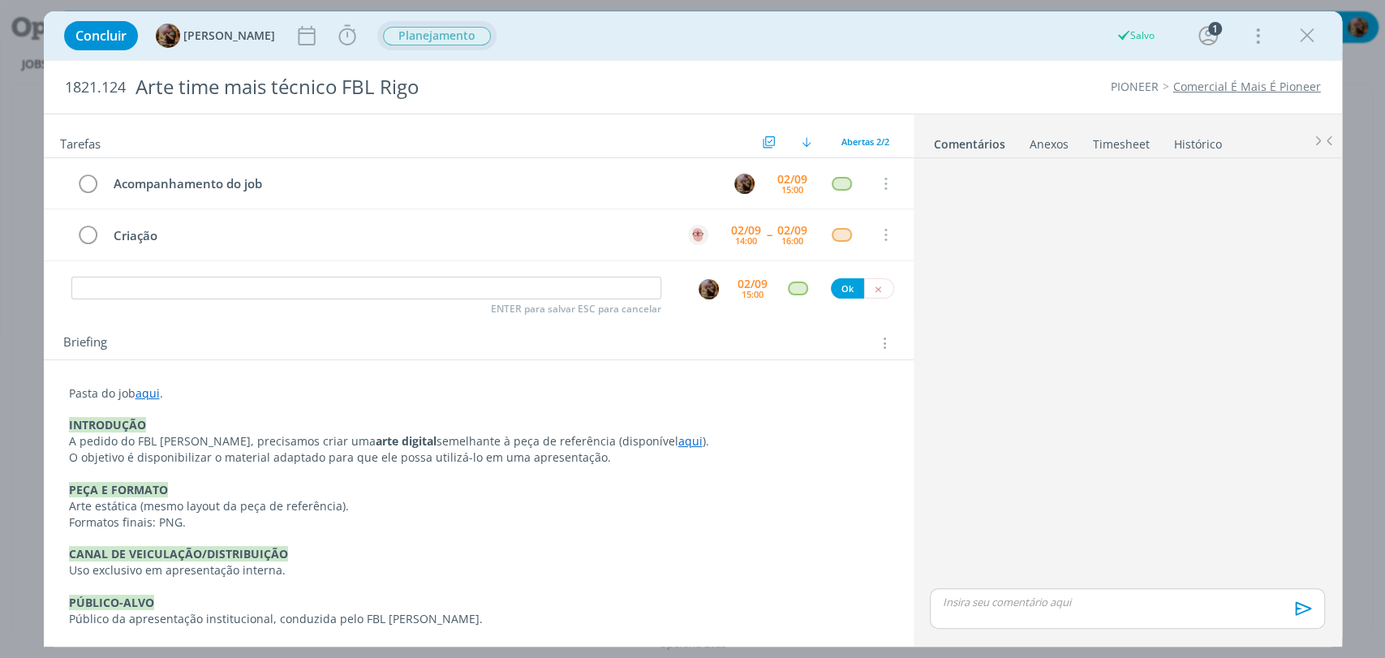
click at [462, 28] on span "Planejamento" at bounding box center [437, 36] width 108 height 19
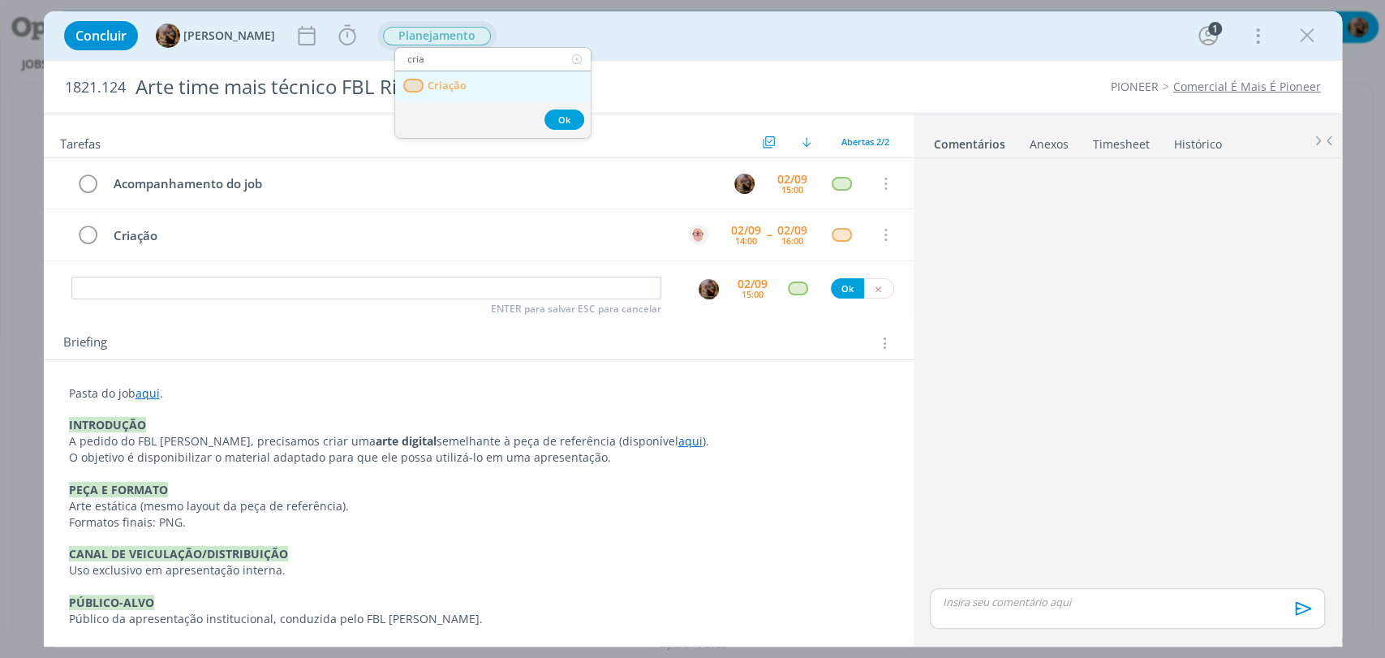
type input "cria"
click at [472, 88] on link "Criação" at bounding box center [493, 86] width 196 height 30
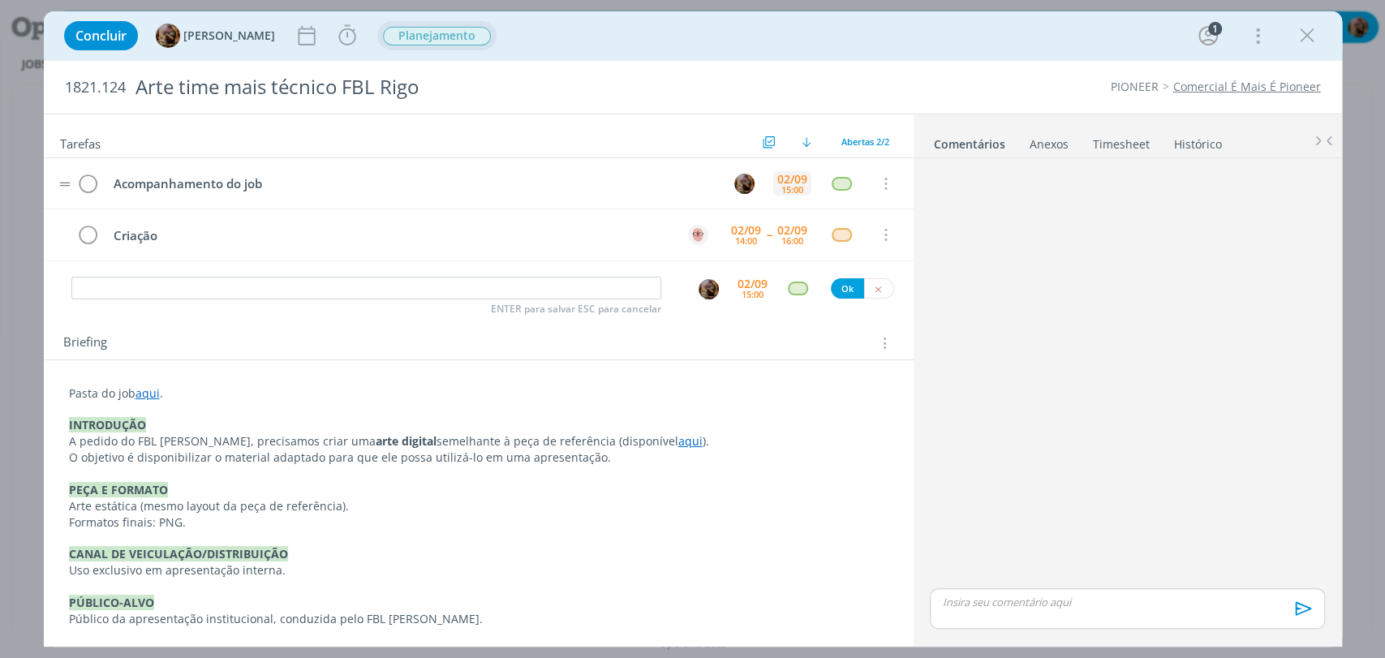
click at [792, 185] on div "15:00" at bounding box center [792, 189] width 22 height 9
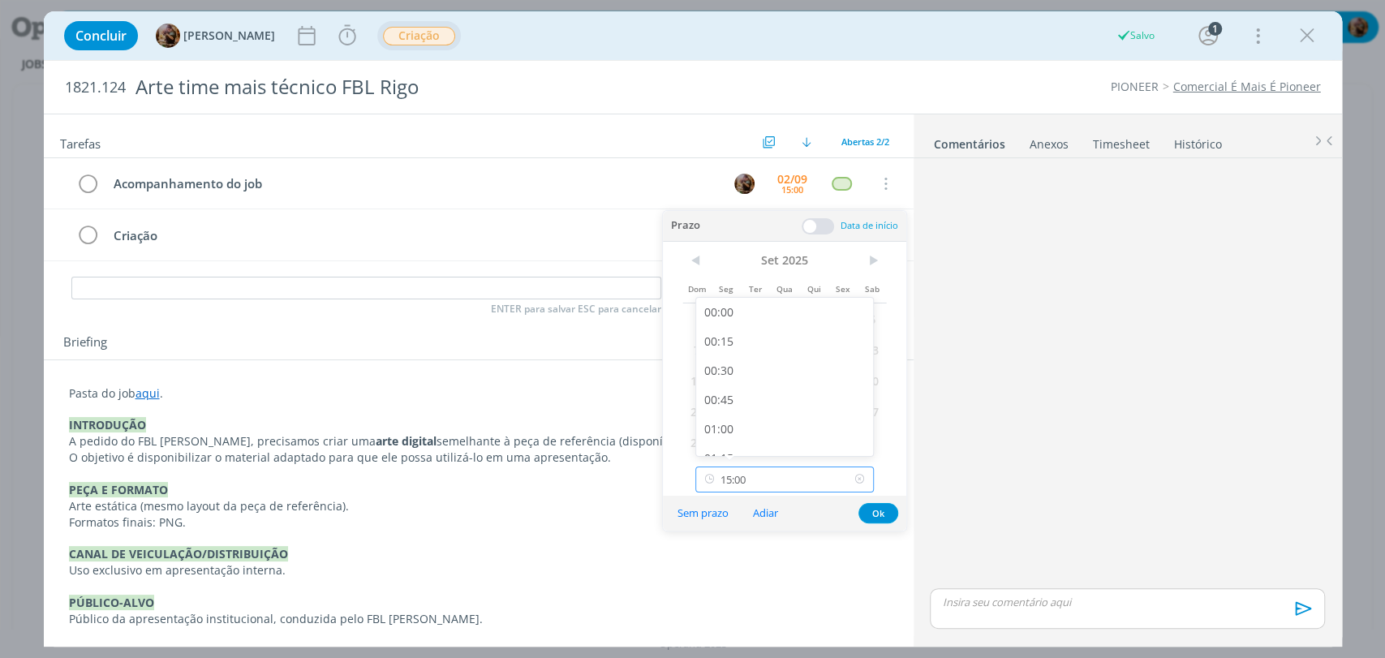
click at [839, 478] on input "15:00" at bounding box center [784, 480] width 178 height 26
click at [753, 333] on div "16:30" at bounding box center [786, 340] width 181 height 29
type input "16:30"
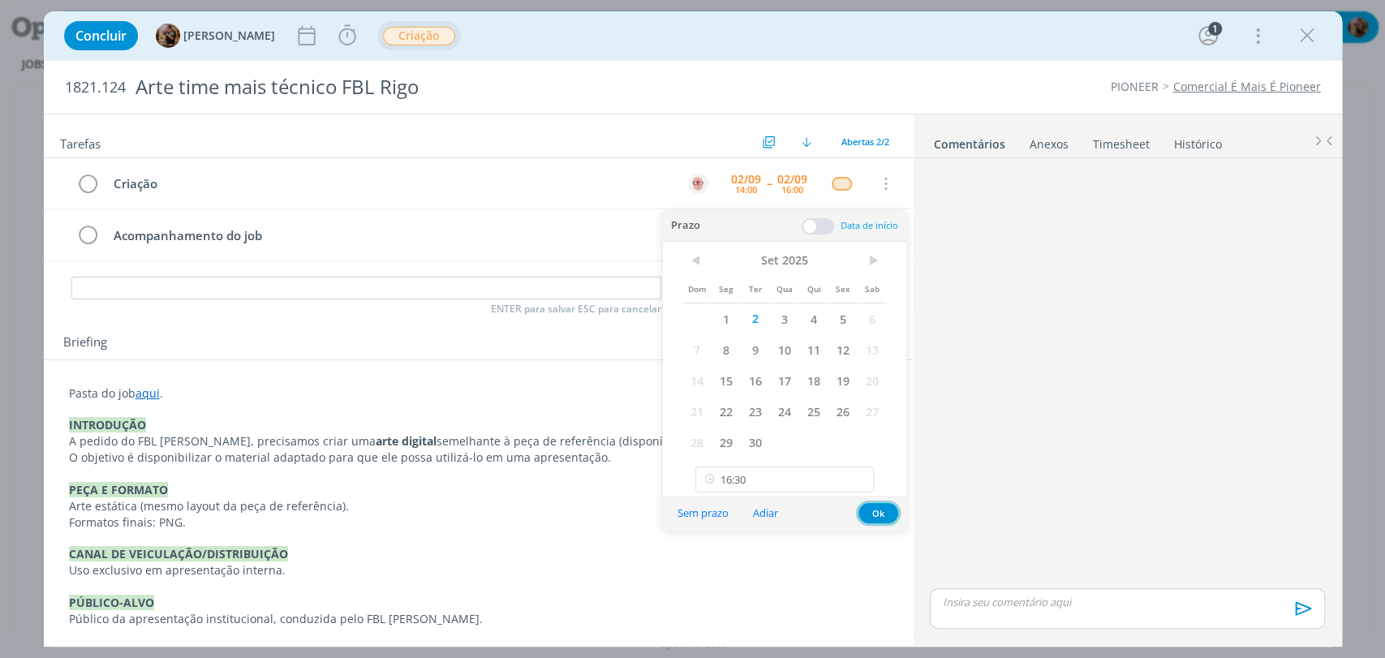
click at [884, 507] on button "Ok" at bounding box center [878, 513] width 40 height 20
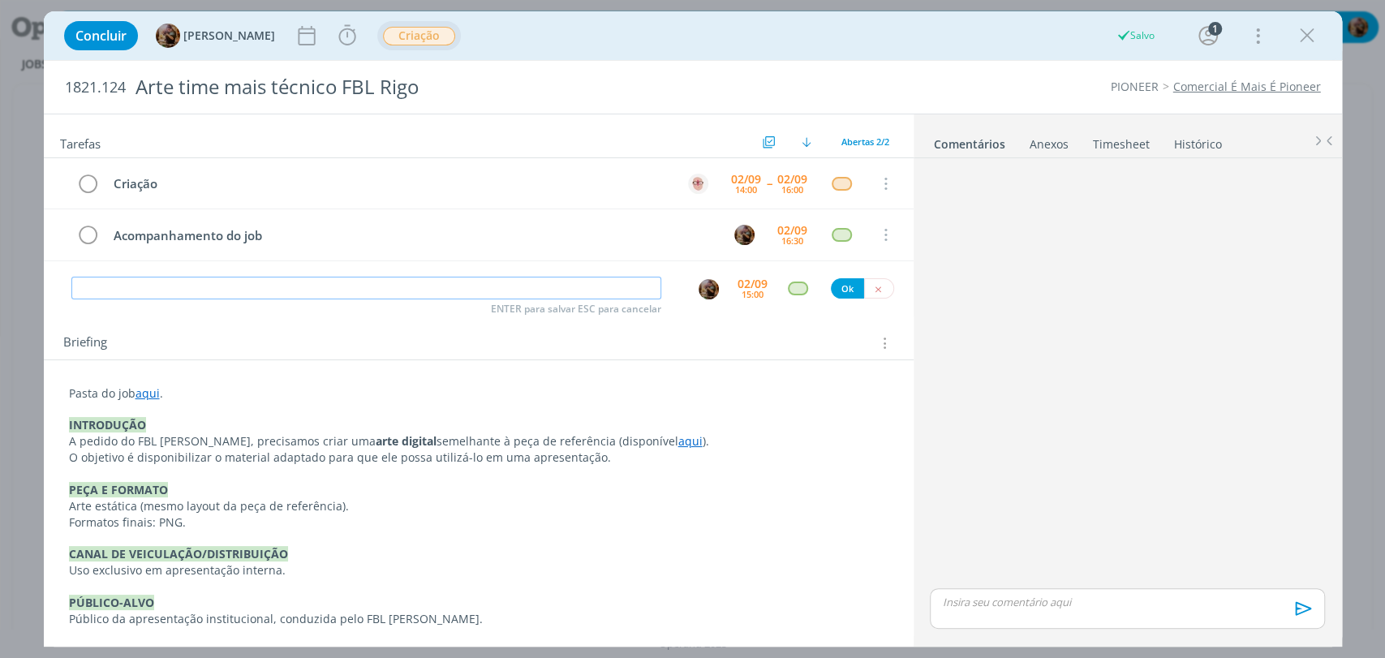
click at [611, 291] on input "dialog" at bounding box center [366, 288] width 590 height 23
click at [1072, 603] on p "dialog" at bounding box center [1127, 602] width 368 height 15
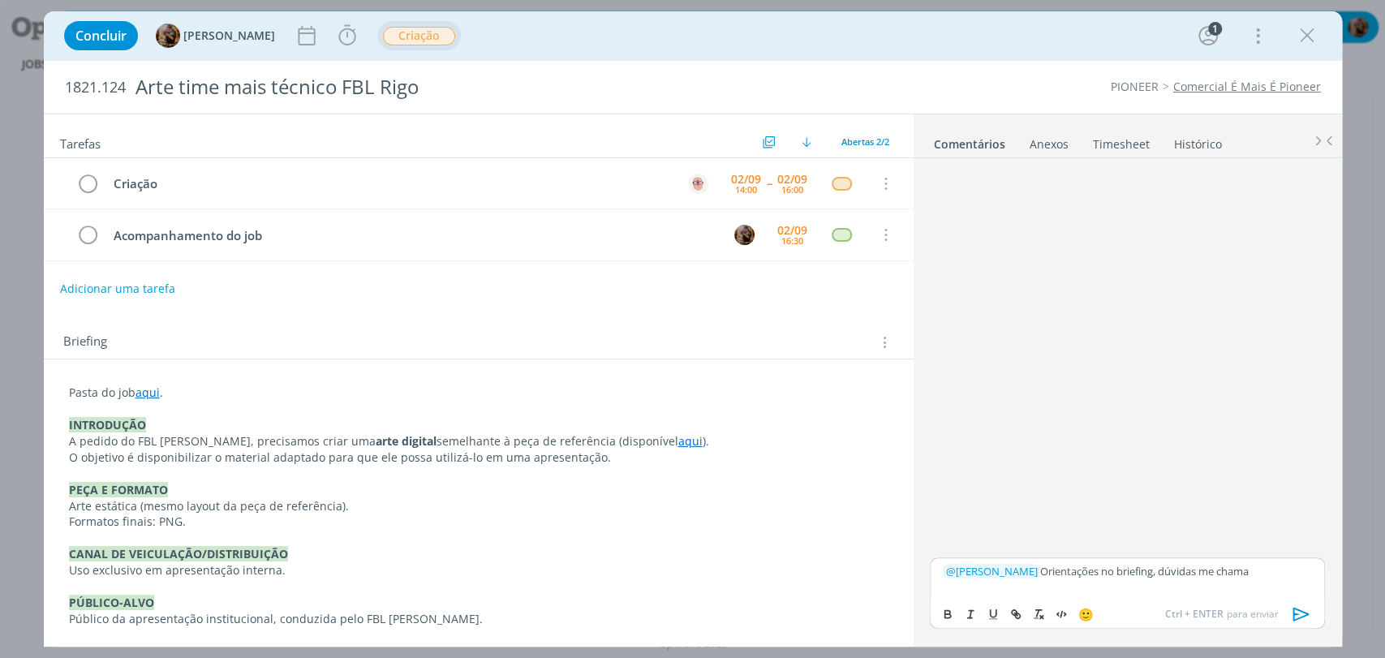
click at [1292, 617] on icon "dialog" at bounding box center [1301, 614] width 24 height 24
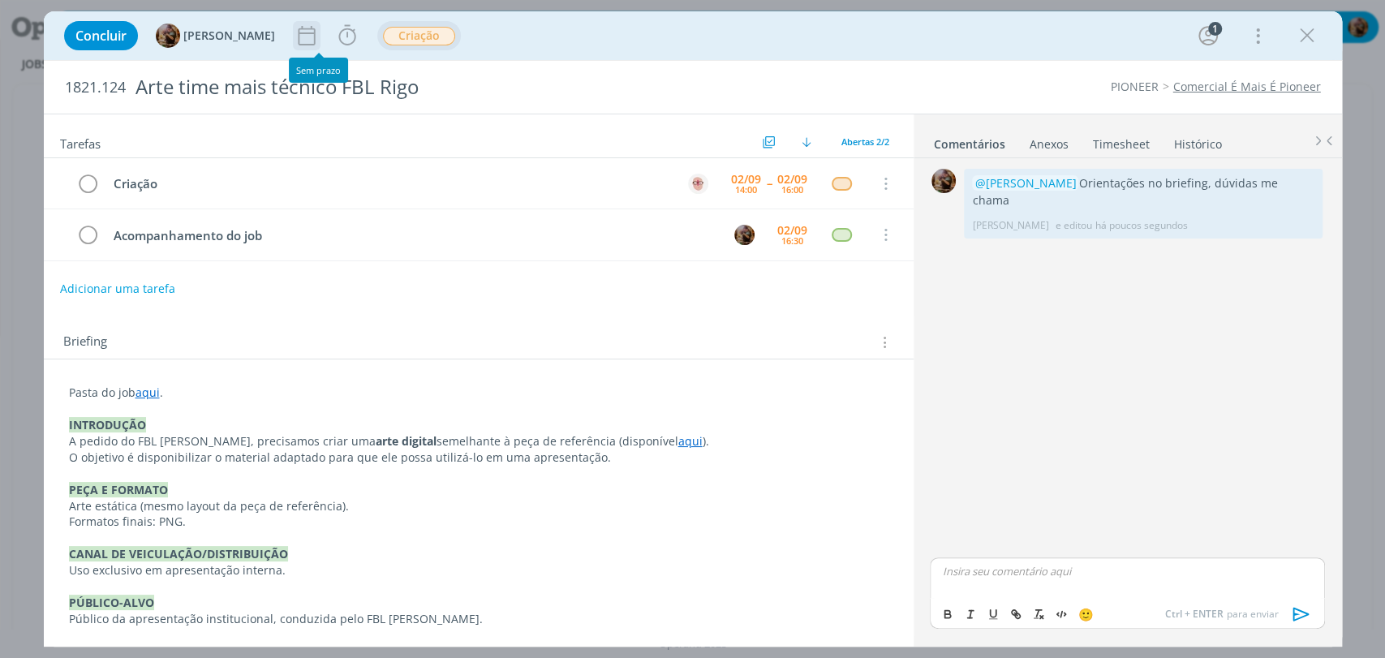
click at [319, 41] on icon "dialog" at bounding box center [307, 36] width 24 height 24
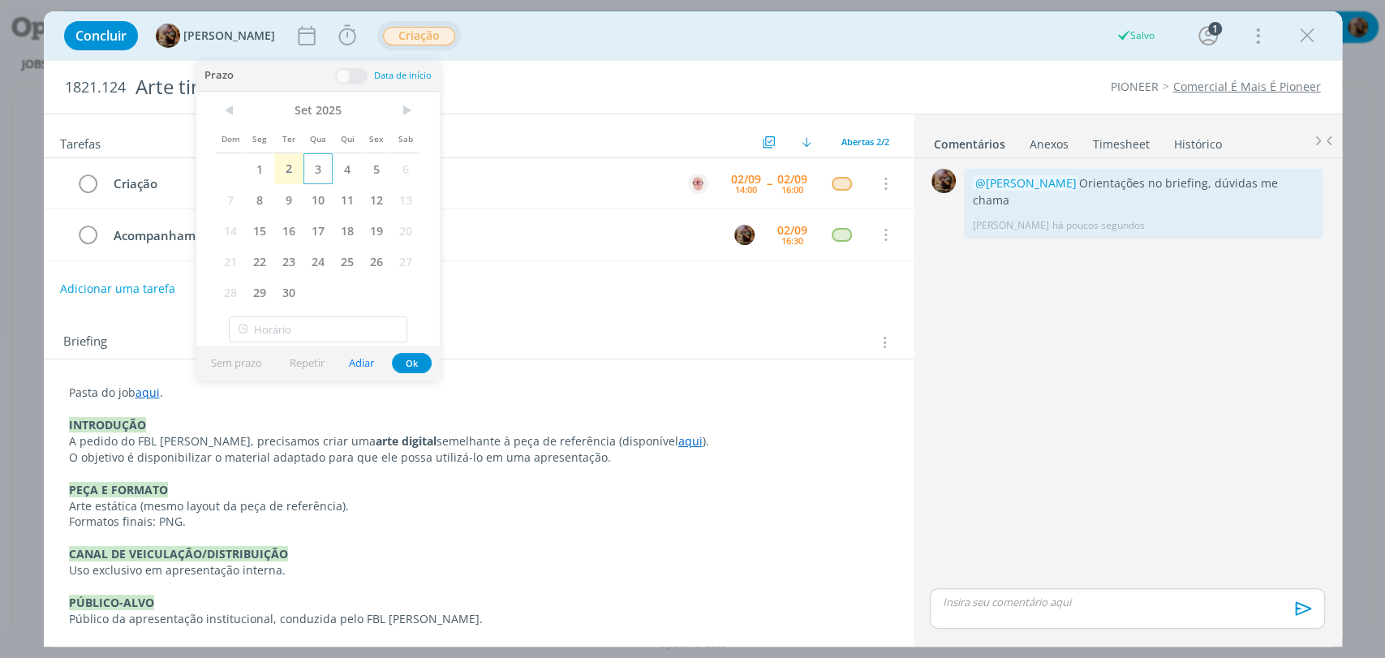
click at [314, 165] on span "3" at bounding box center [317, 168] width 29 height 31
click at [318, 316] on input "13:00" at bounding box center [318, 329] width 178 height 26
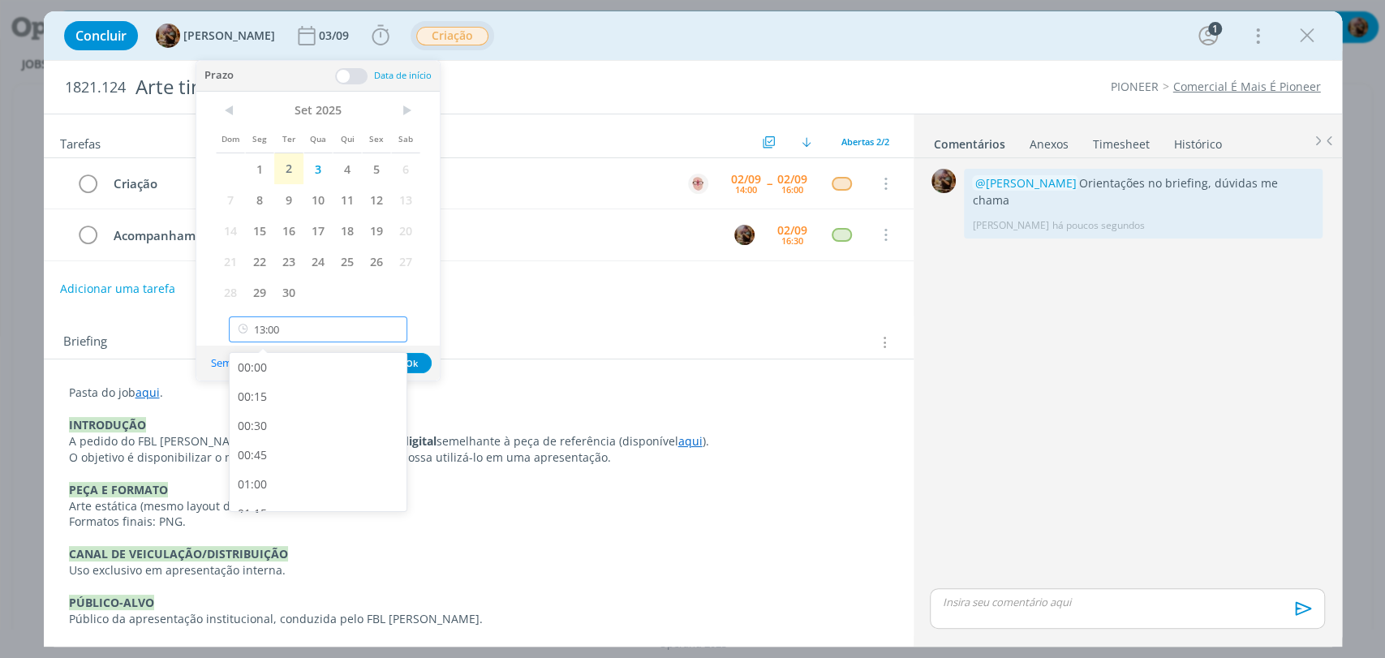
scroll to position [1396, 0]
click at [325, 385] on div "12:00" at bounding box center [320, 373] width 181 height 29
type input "12:00"
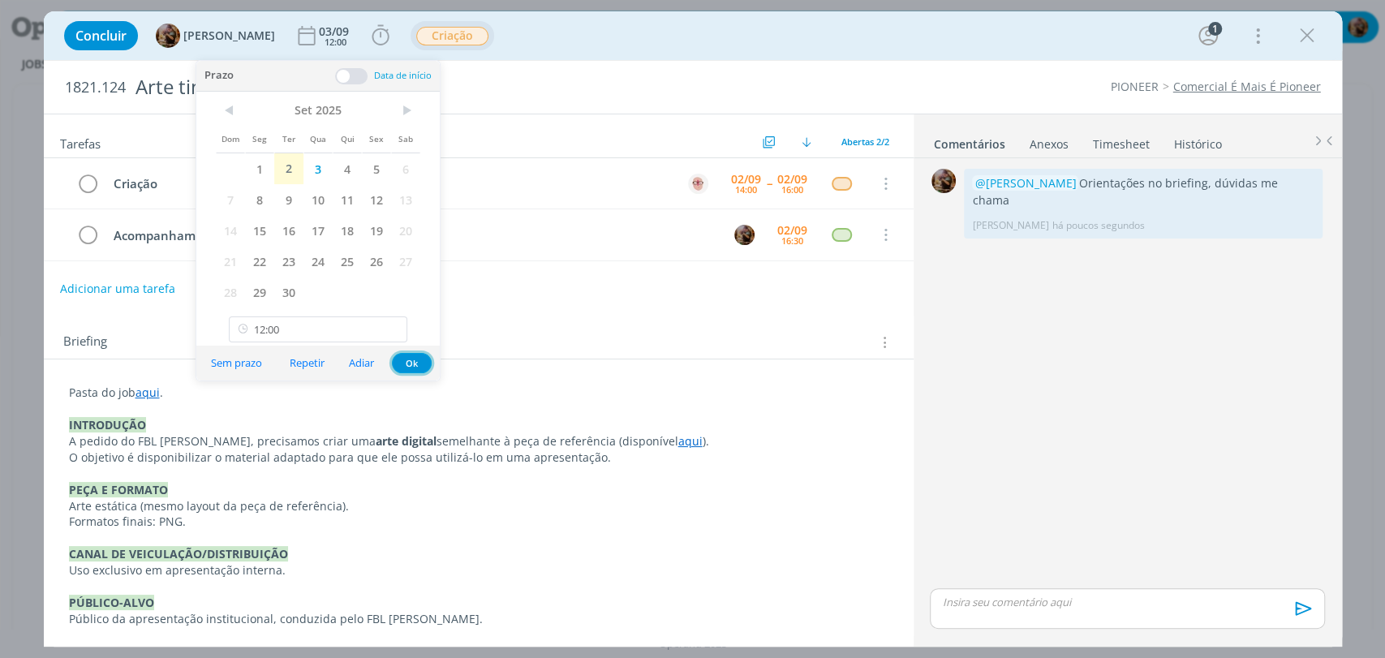
click at [402, 366] on button "Ok" at bounding box center [412, 363] width 40 height 20
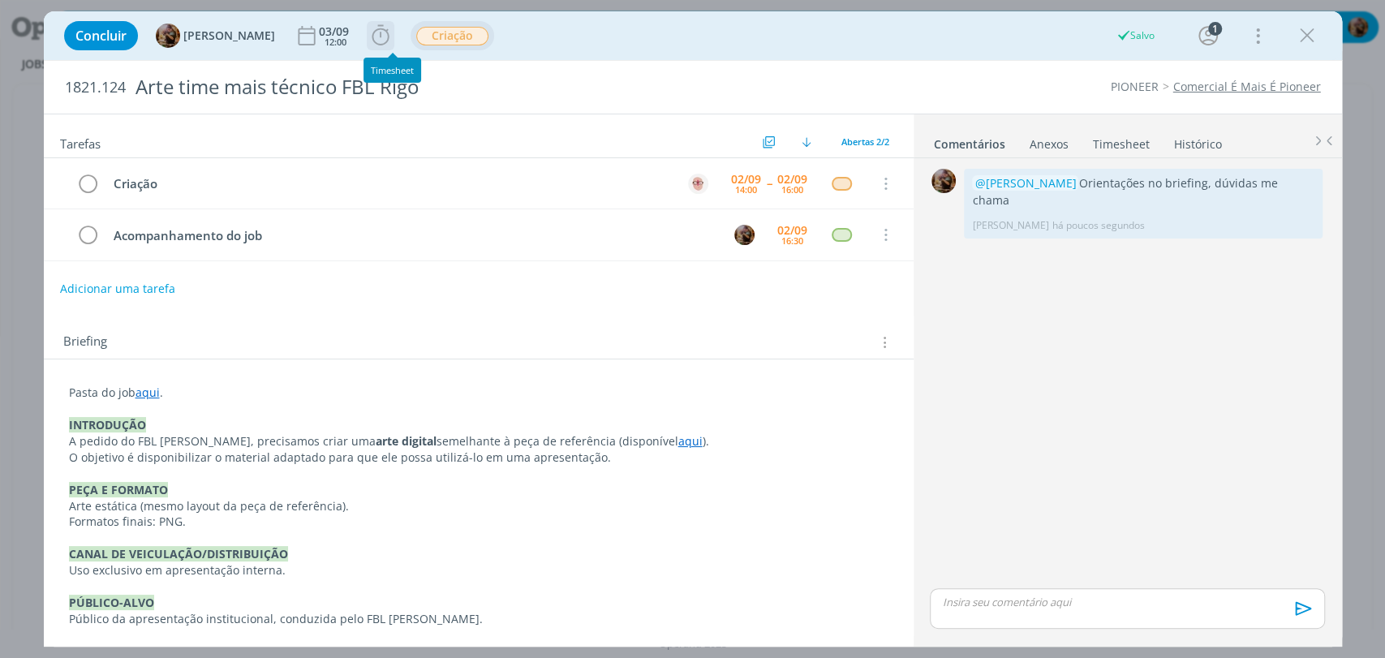
click at [389, 31] on icon "dialog" at bounding box center [380, 35] width 17 height 20
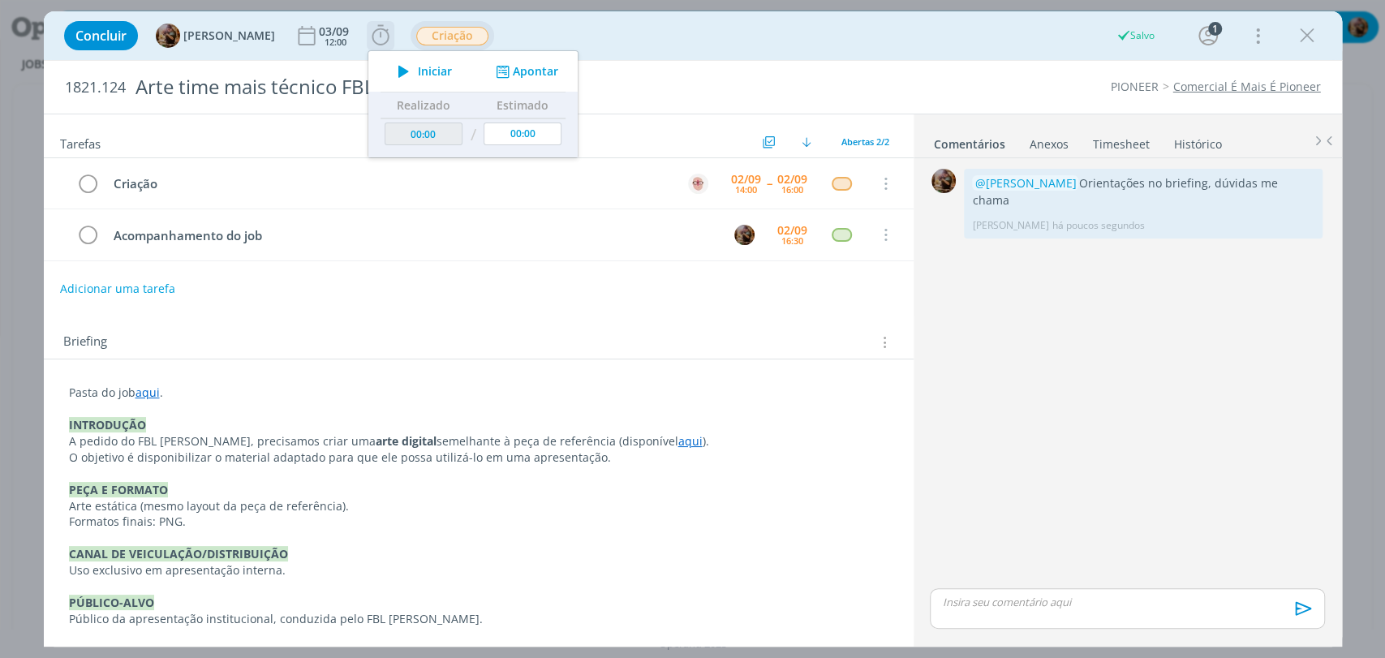
click at [540, 76] on button "Apontar" at bounding box center [524, 71] width 67 height 17
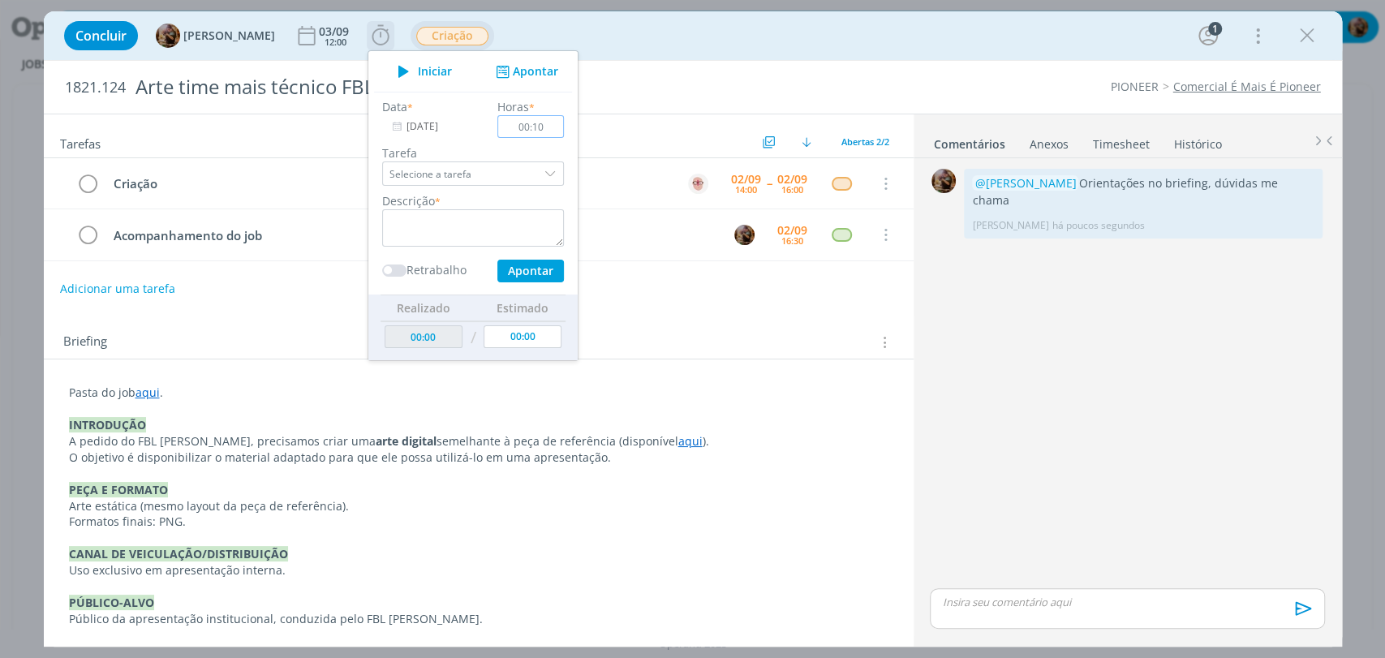
type input "00:10"
click at [534, 216] on textarea "dialog" at bounding box center [473, 227] width 182 height 37
click at [454, 218] on textarea "briefing + vlaidação de infos" at bounding box center [473, 227] width 182 height 37
type textarea "briefing + validação de infos"
click at [552, 269] on button "Apontar" at bounding box center [530, 271] width 67 height 23
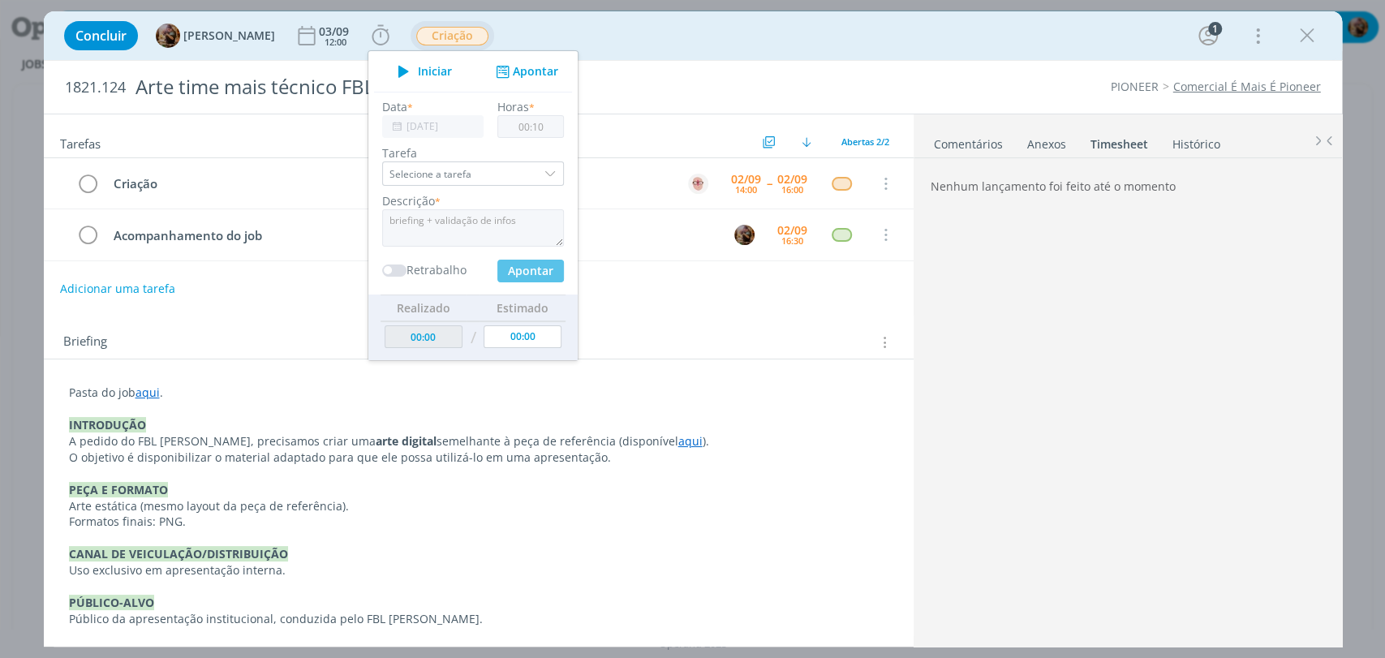
type input "00:10"
type input "00:00"
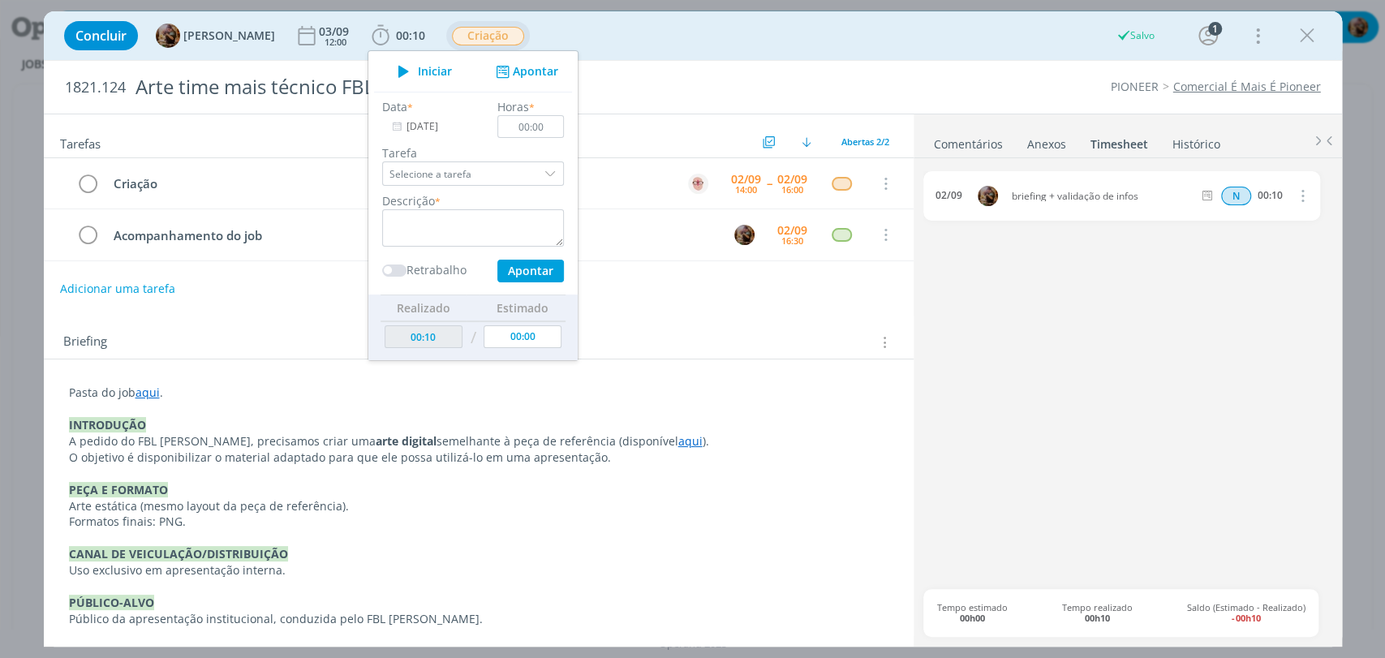
click at [662, 300] on div "Adicionar uma tarefa" at bounding box center [479, 288] width 870 height 29
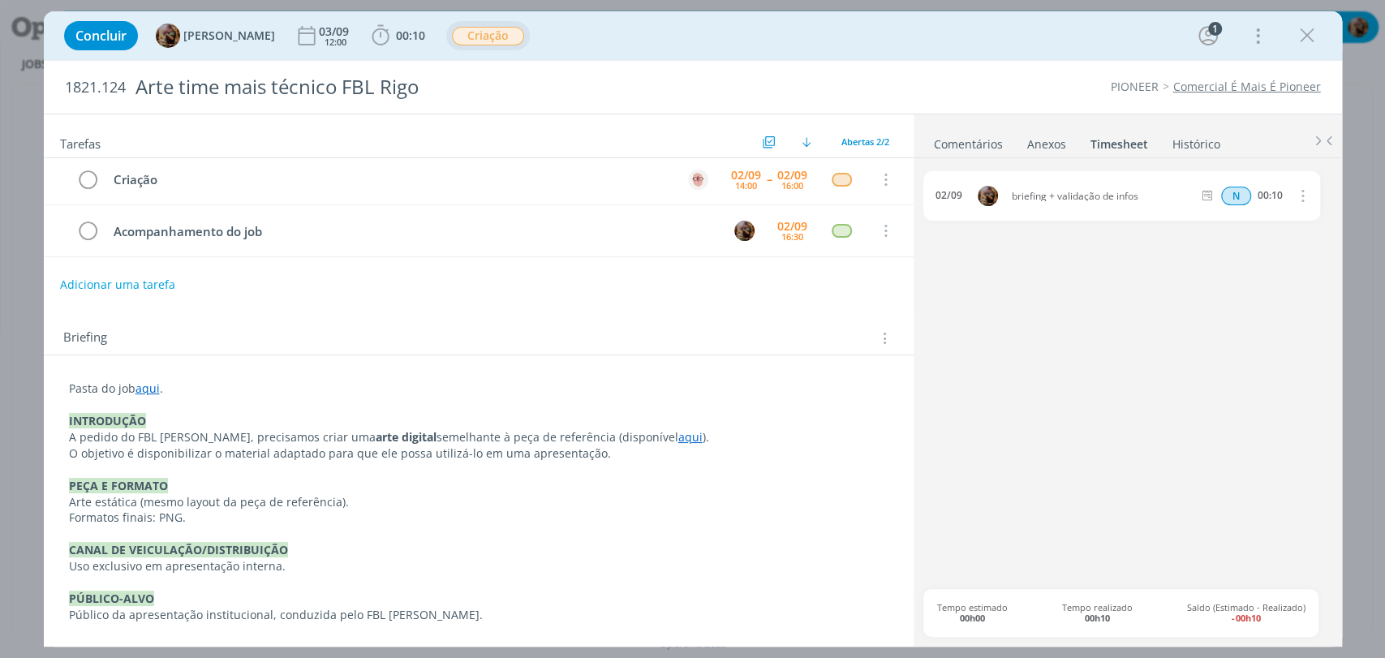
scroll to position [0, 0]
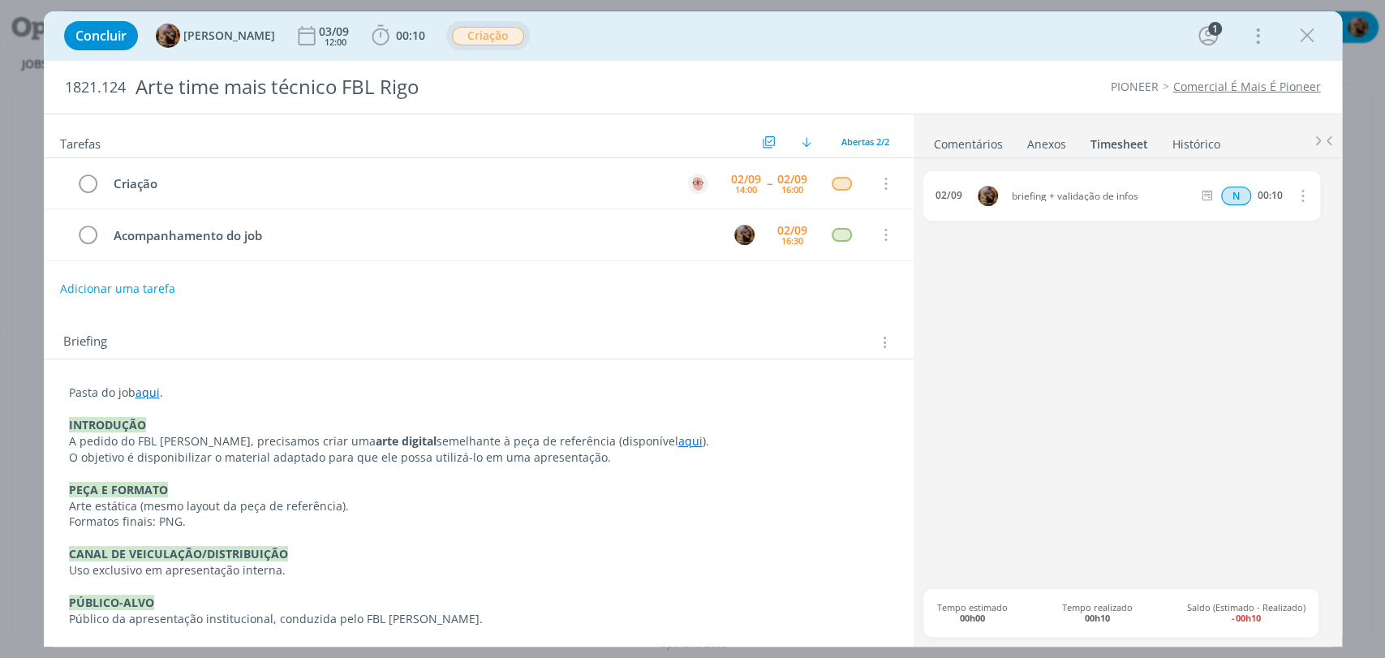
click at [970, 148] on link "Comentários" at bounding box center [968, 141] width 71 height 24
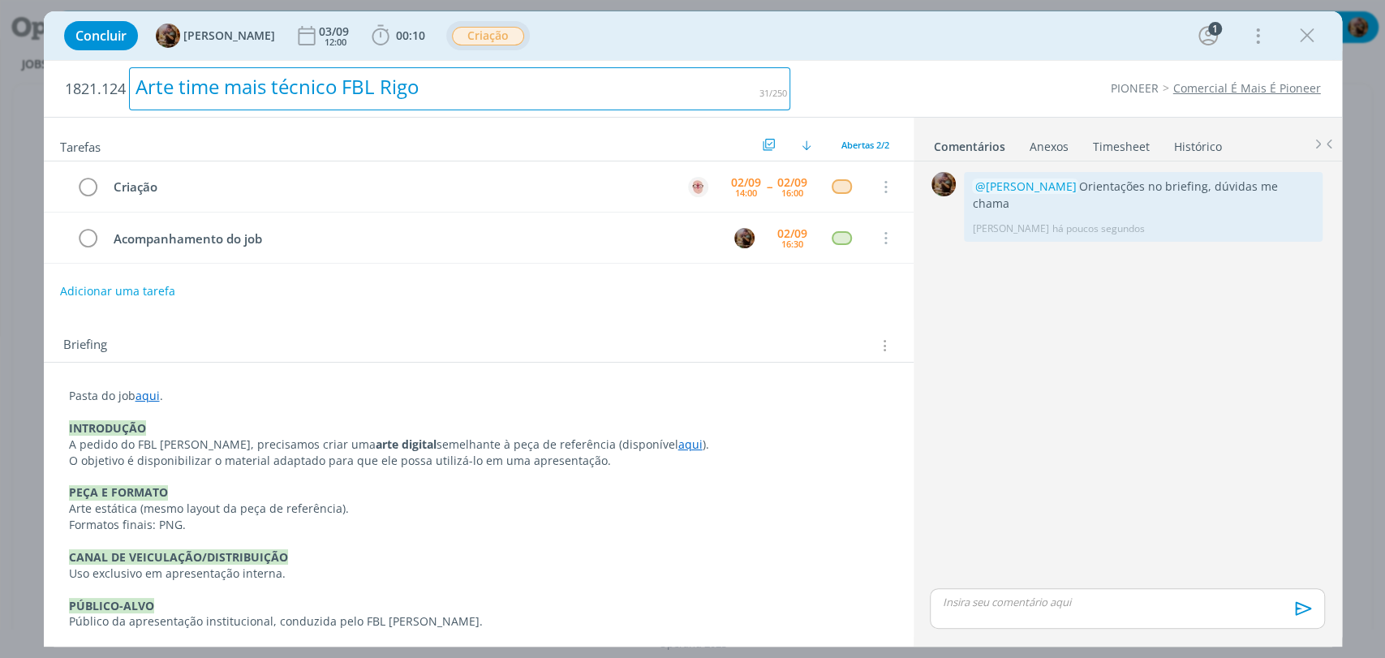
click at [200, 75] on div "Arte time mais técnico FBL Rigo" at bounding box center [460, 88] width 662 height 43
copy div "Arte time mais técnico FBL Rigo"
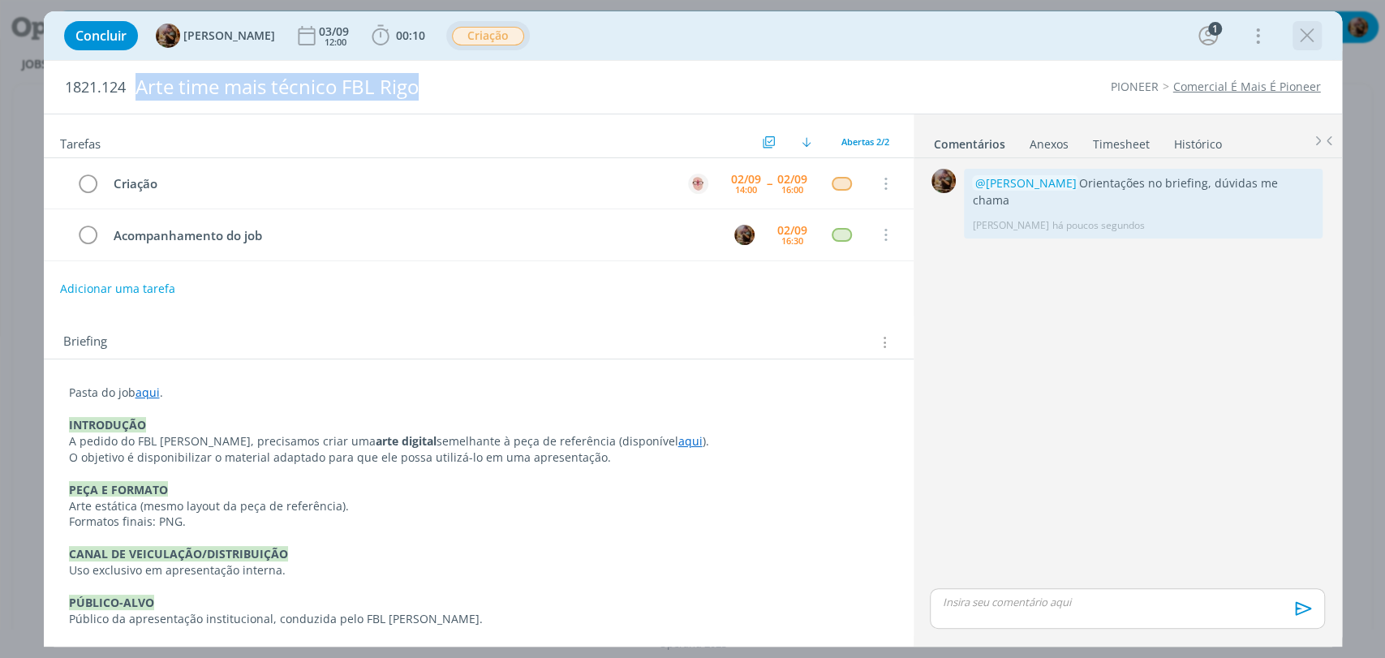
click at [1296, 46] on icon "dialog" at bounding box center [1307, 36] width 24 height 24
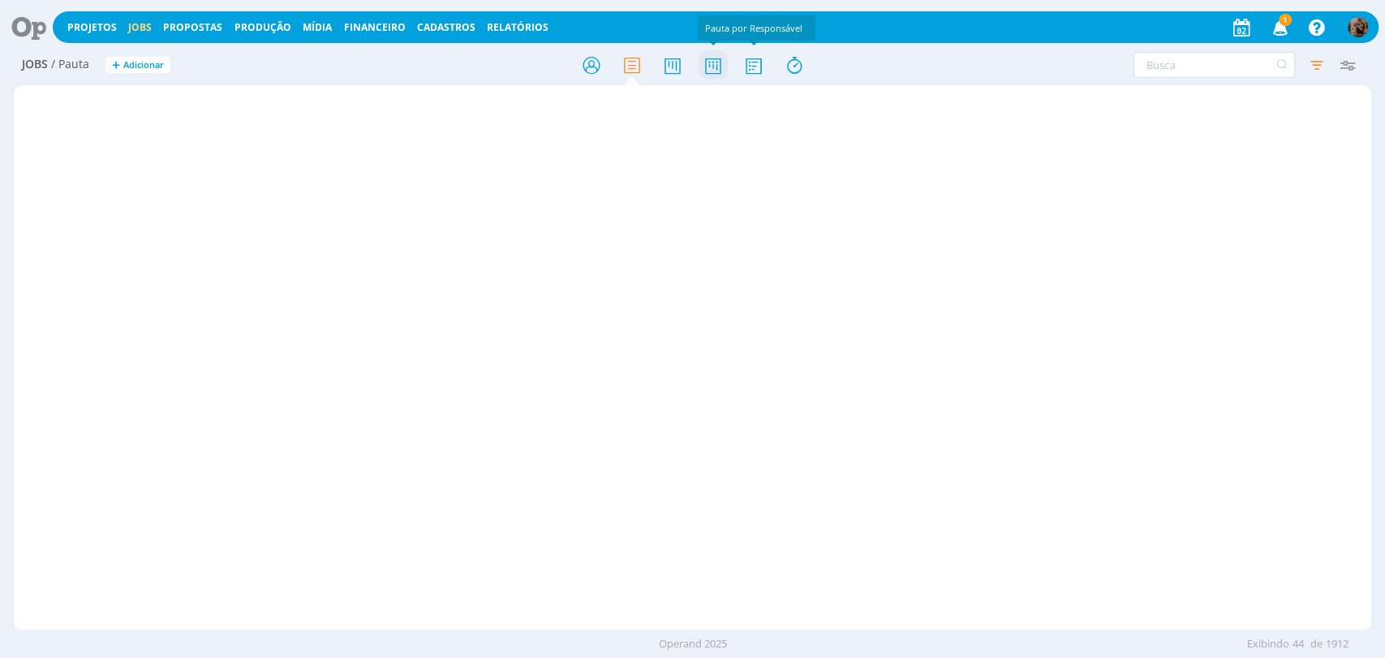
click at [720, 51] on icon at bounding box center [712, 65] width 29 height 32
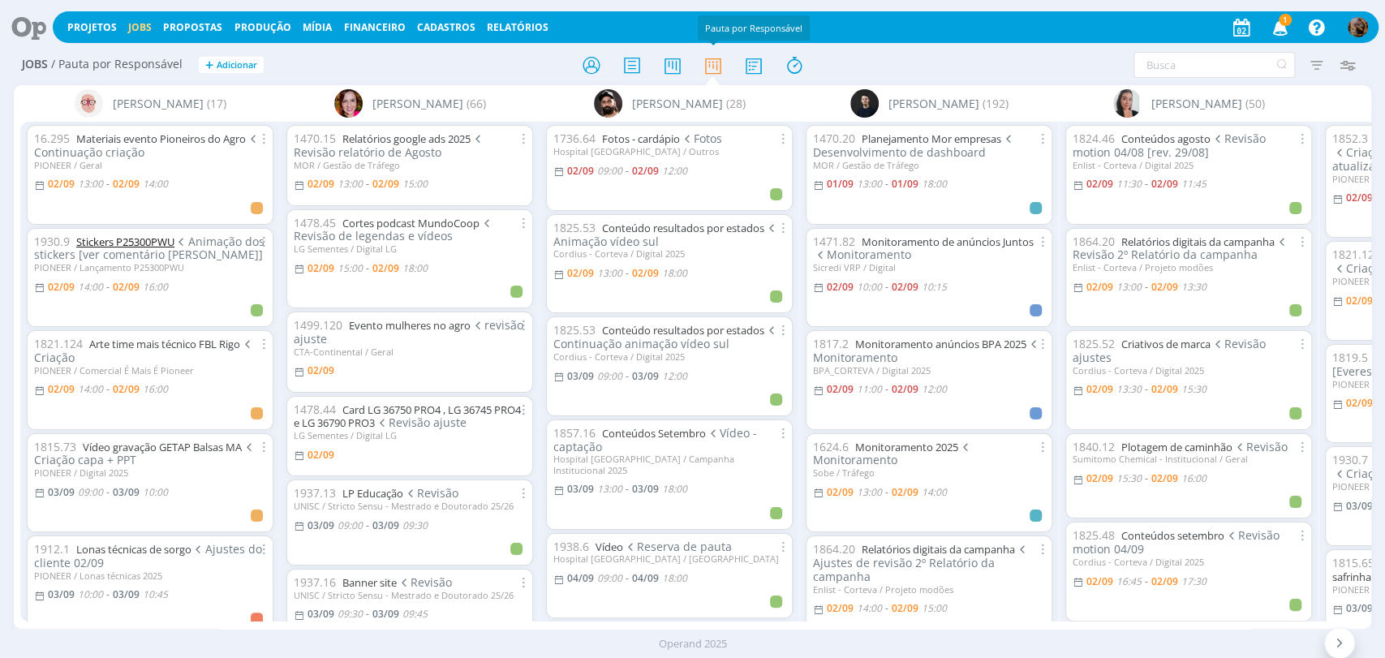
click at [165, 243] on link "Stickers P25300PWU" at bounding box center [125, 241] width 98 height 15
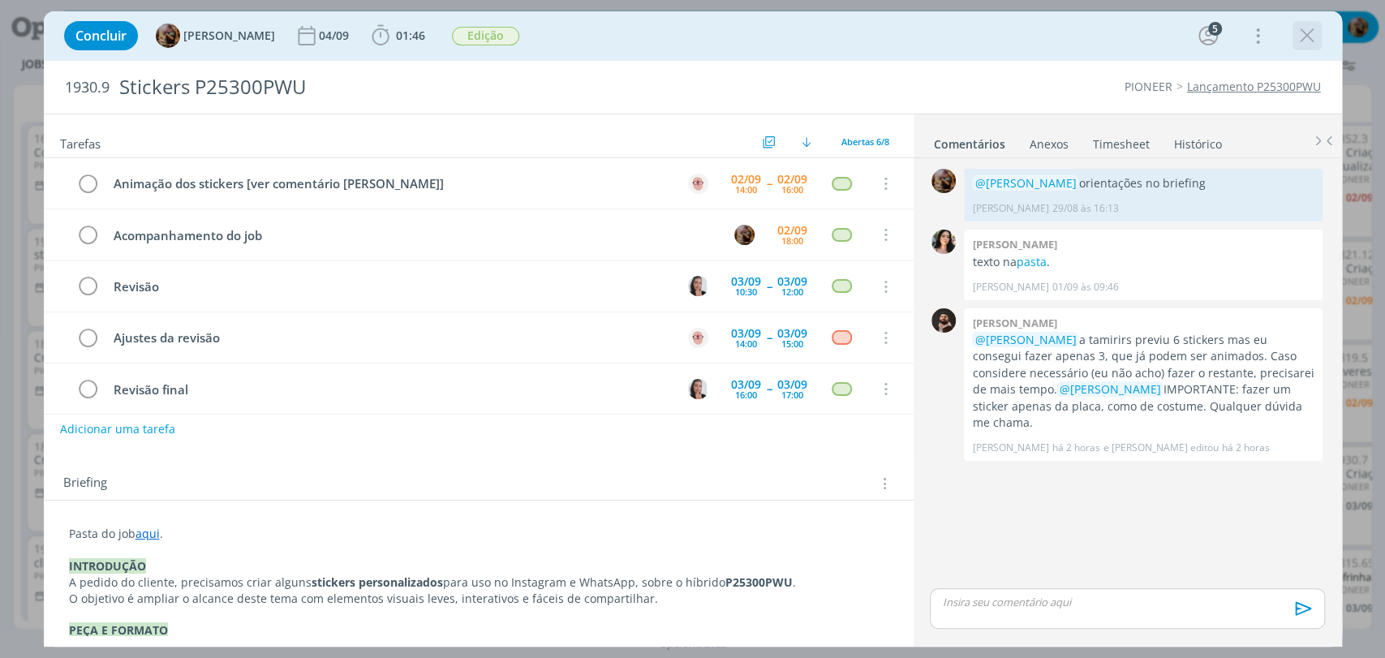
click at [1301, 41] on icon "dialog" at bounding box center [1307, 36] width 24 height 24
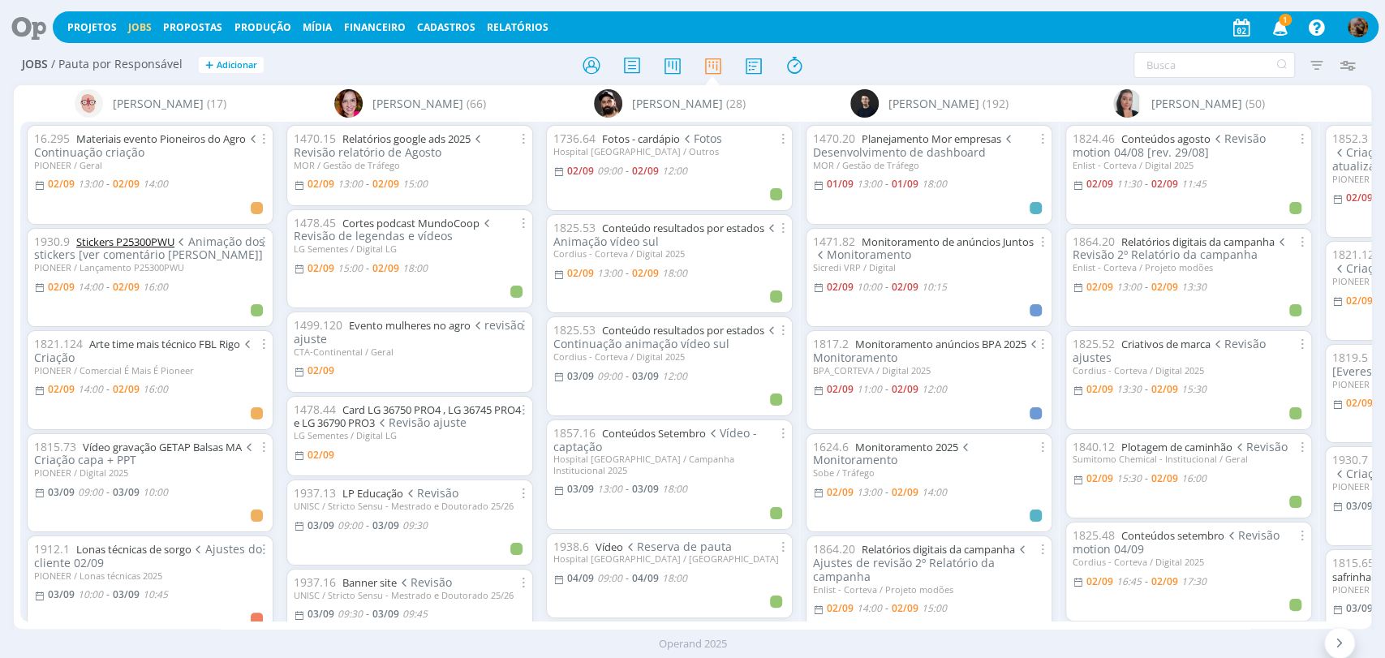
click at [161, 243] on link "Stickers P25300PWU" at bounding box center [125, 241] width 98 height 15
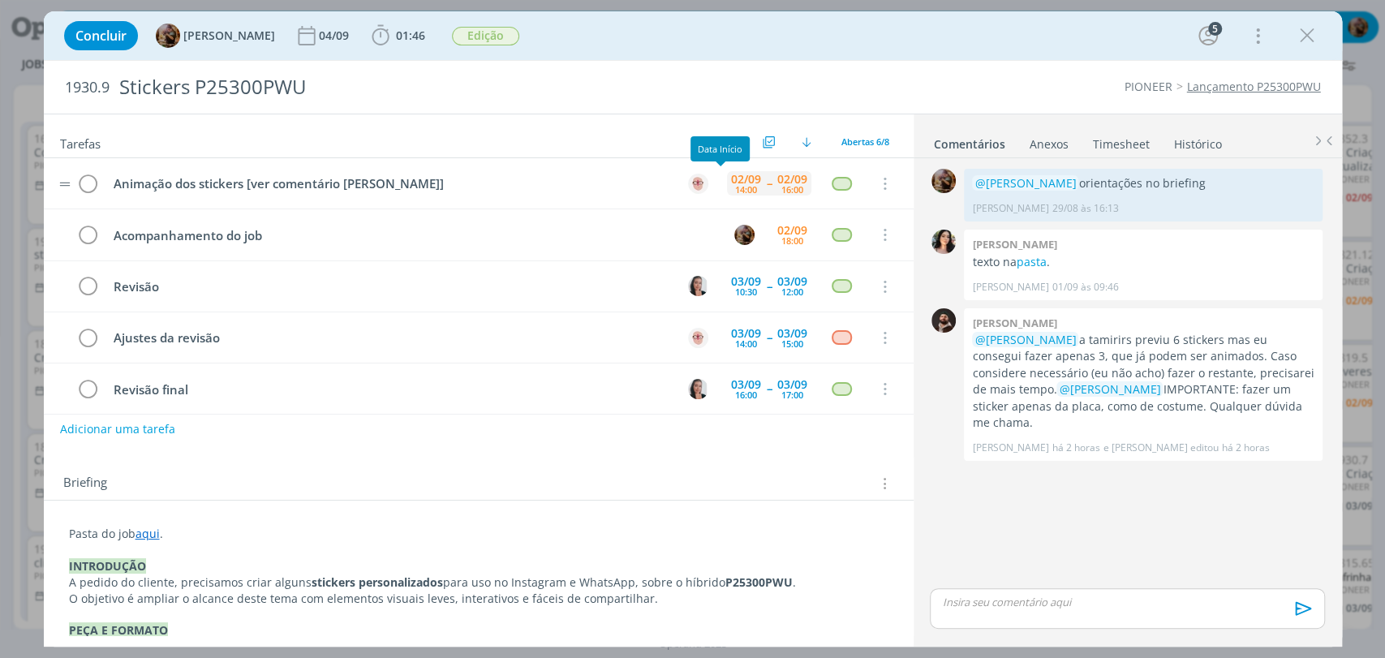
click at [735, 190] on div "14:00" at bounding box center [746, 189] width 22 height 9
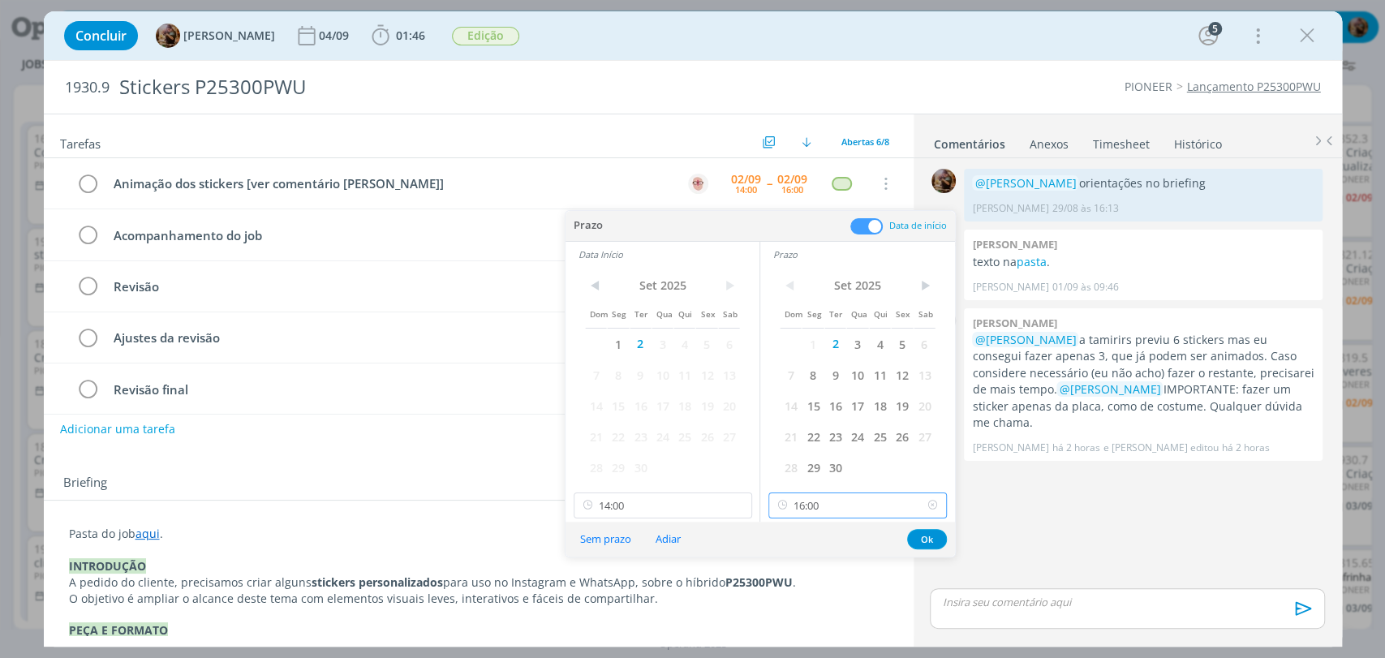
click at [836, 510] on input "16:00" at bounding box center [857, 505] width 178 height 26
click at [808, 427] on div "18:00" at bounding box center [859, 425] width 181 height 29
type input "18:00"
click at [713, 500] on input "14:00" at bounding box center [663, 505] width 178 height 26
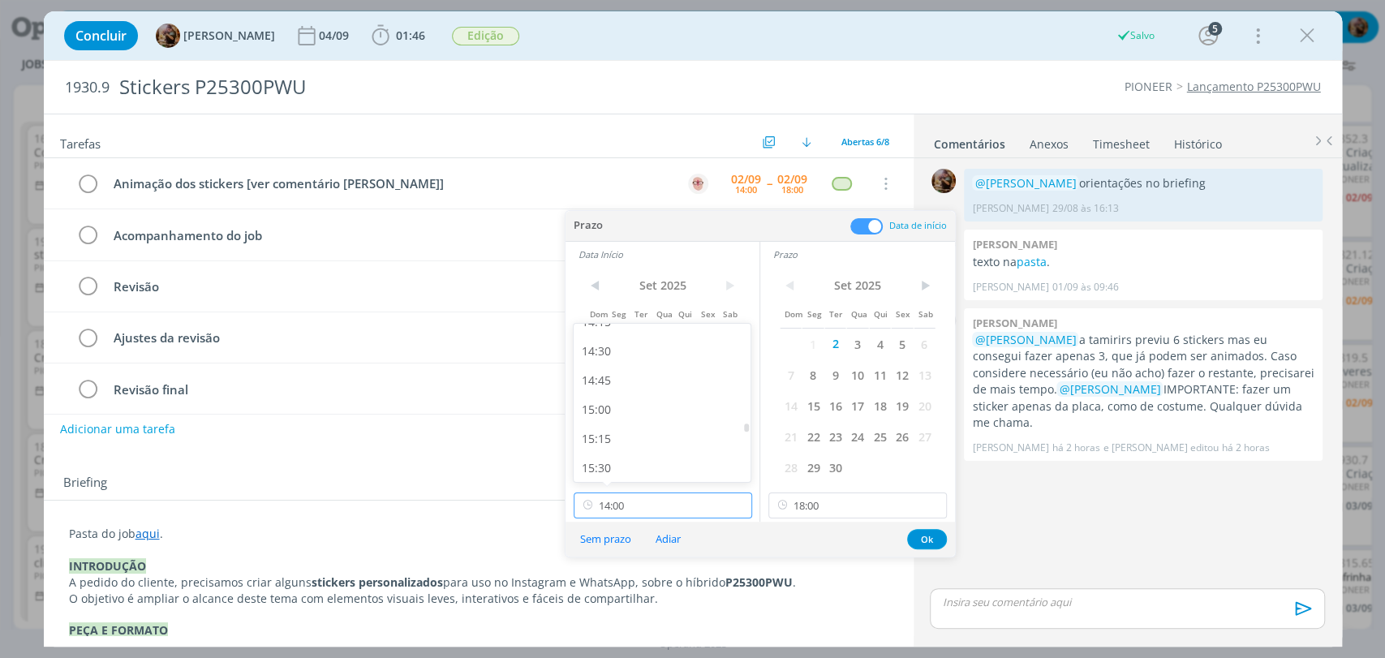
scroll to position [1783, 0]
click at [603, 424] on div "16:00" at bounding box center [664, 425] width 181 height 29
type input "16:00"
click at [929, 540] on button "Ok" at bounding box center [927, 539] width 40 height 20
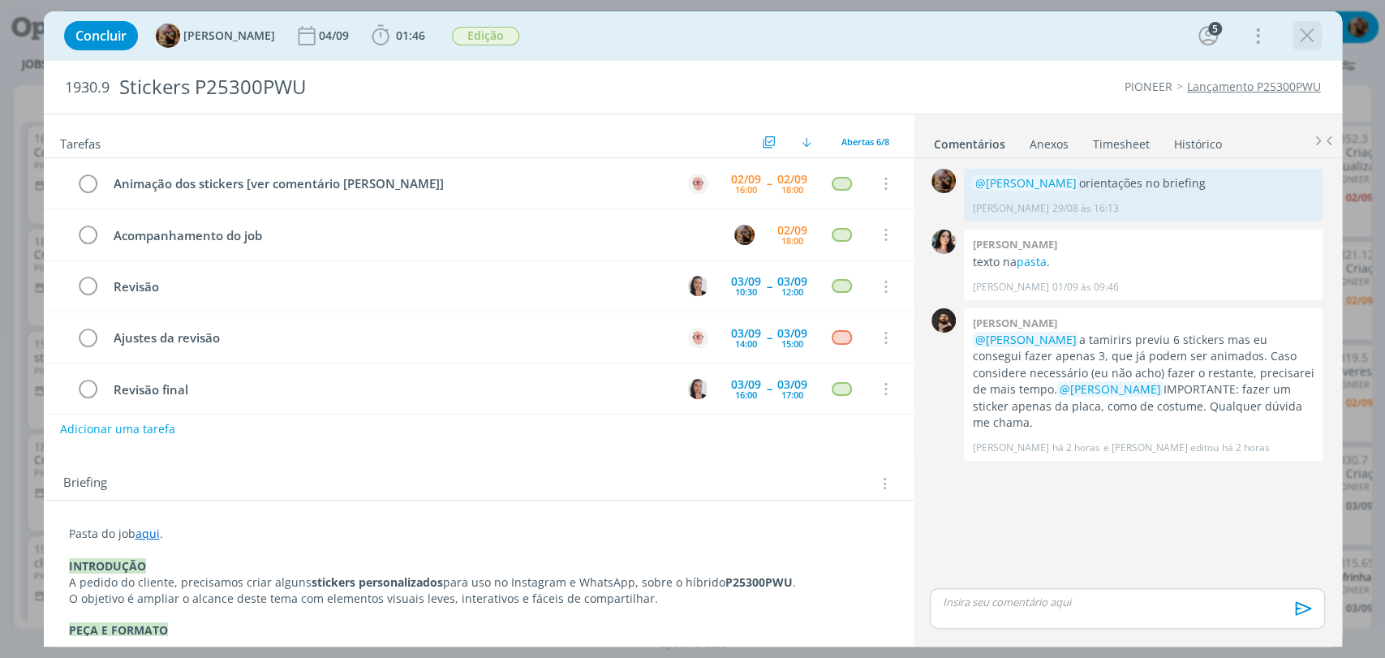
click at [1305, 36] on icon "dialog" at bounding box center [1307, 36] width 24 height 24
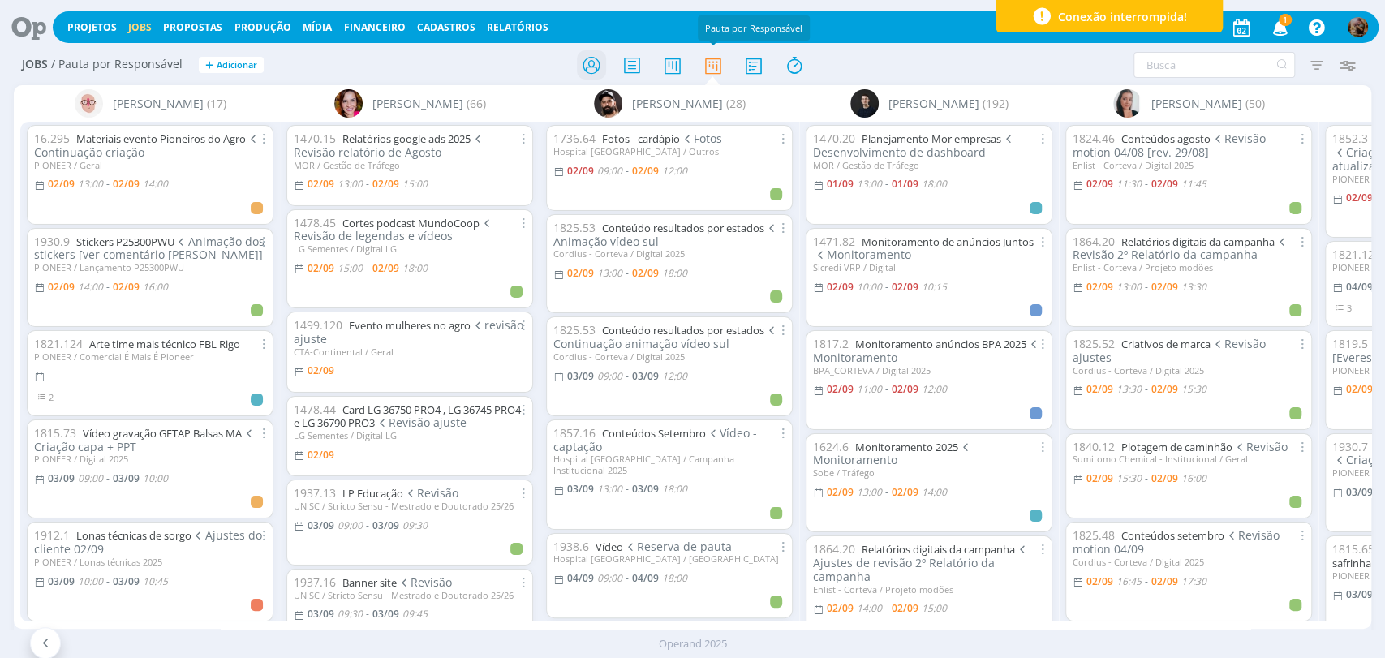
scroll to position [180, 0]
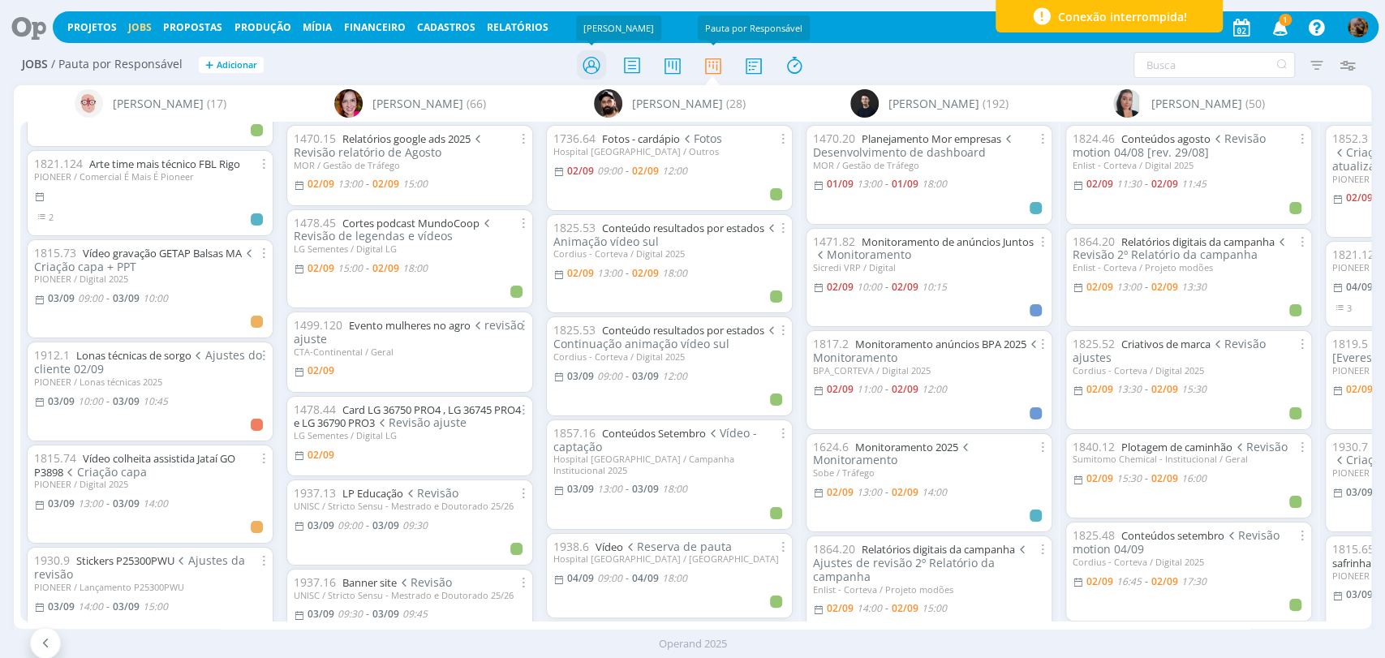
click at [580, 67] on icon at bounding box center [590, 65] width 29 height 32
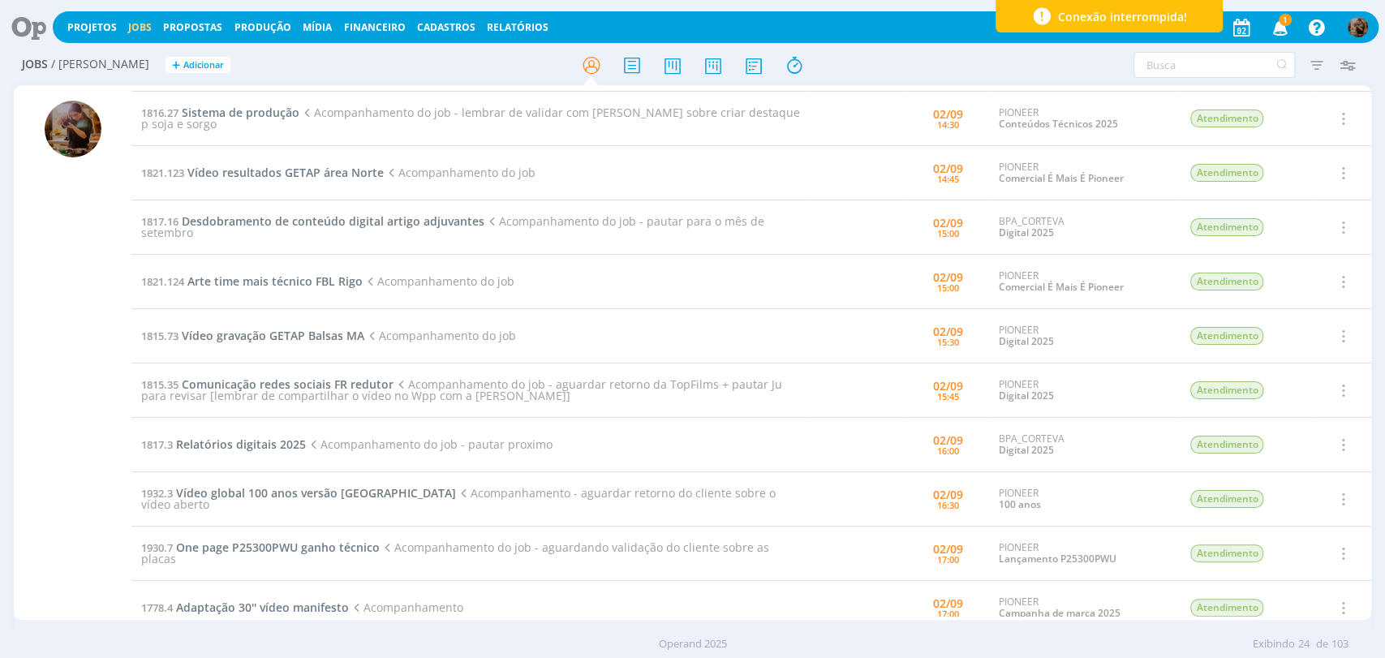
scroll to position [630, 0]
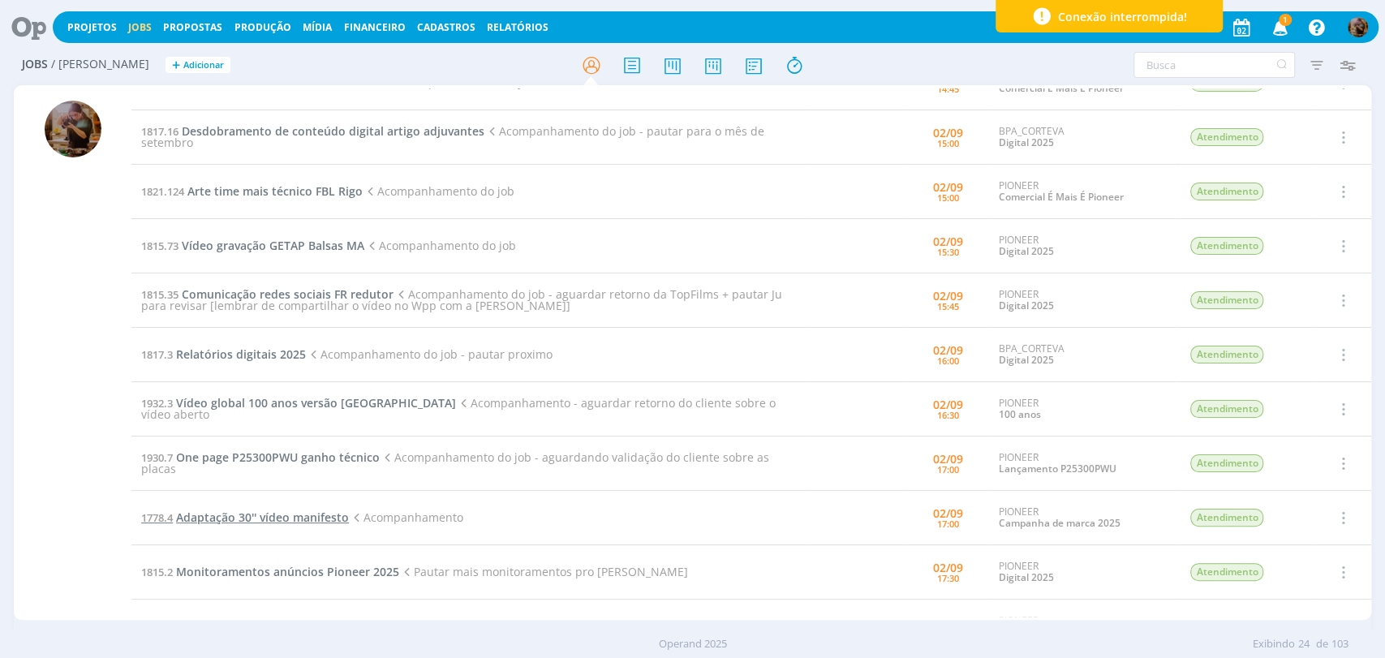
click at [299, 514] on span "Adaptação 30'' vídeo manifesto" at bounding box center [262, 517] width 173 height 15
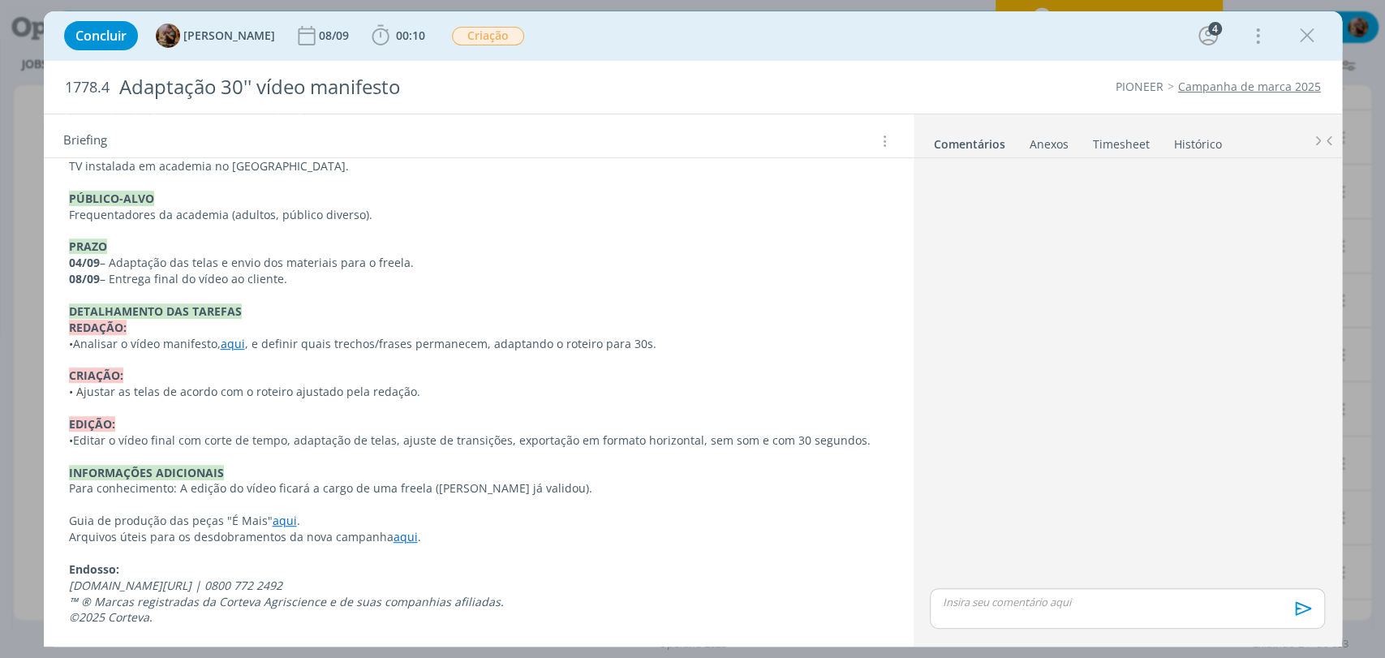
scroll to position [505, 0]
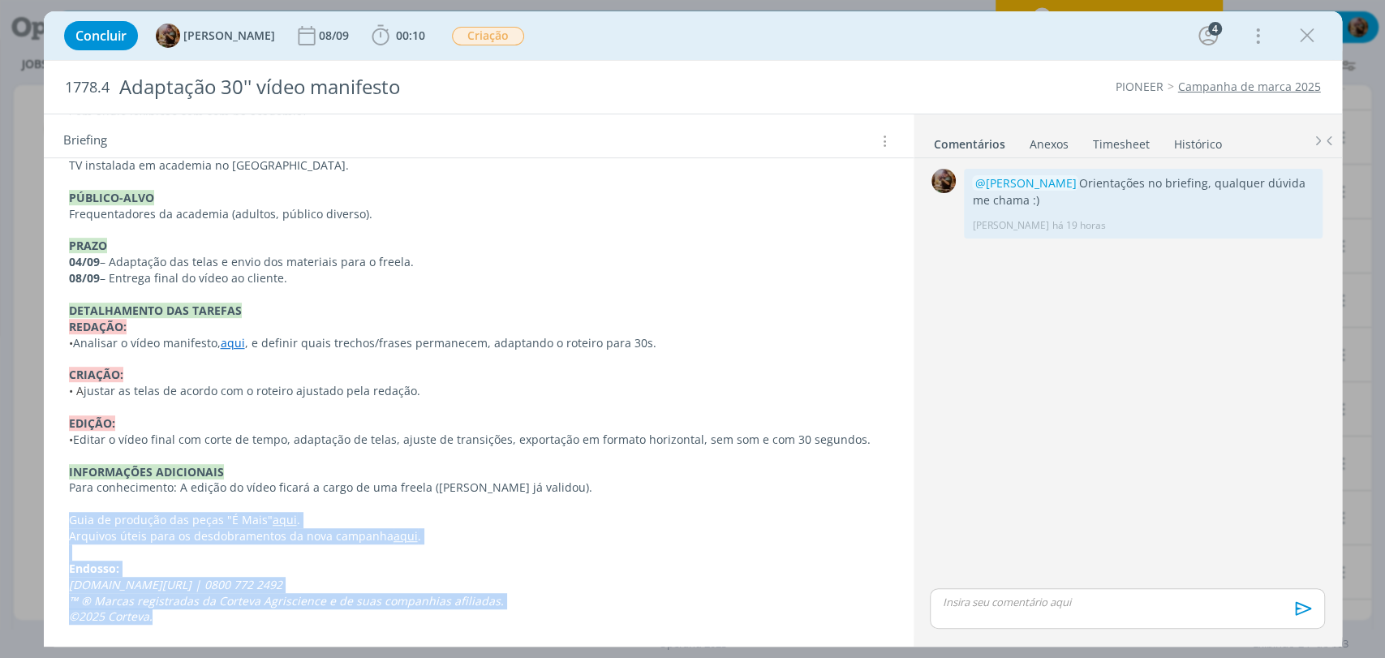
drag, startPoint x: 194, startPoint y: 617, endPoint x: 58, endPoint y: 526, distance: 163.8
click at [58, 526] on div "Pasta do job aqui . INTRODUÇÃO A pedido do FBL [PERSON_NAME], precisamos criar …" at bounding box center [479, 278] width 844 height 705
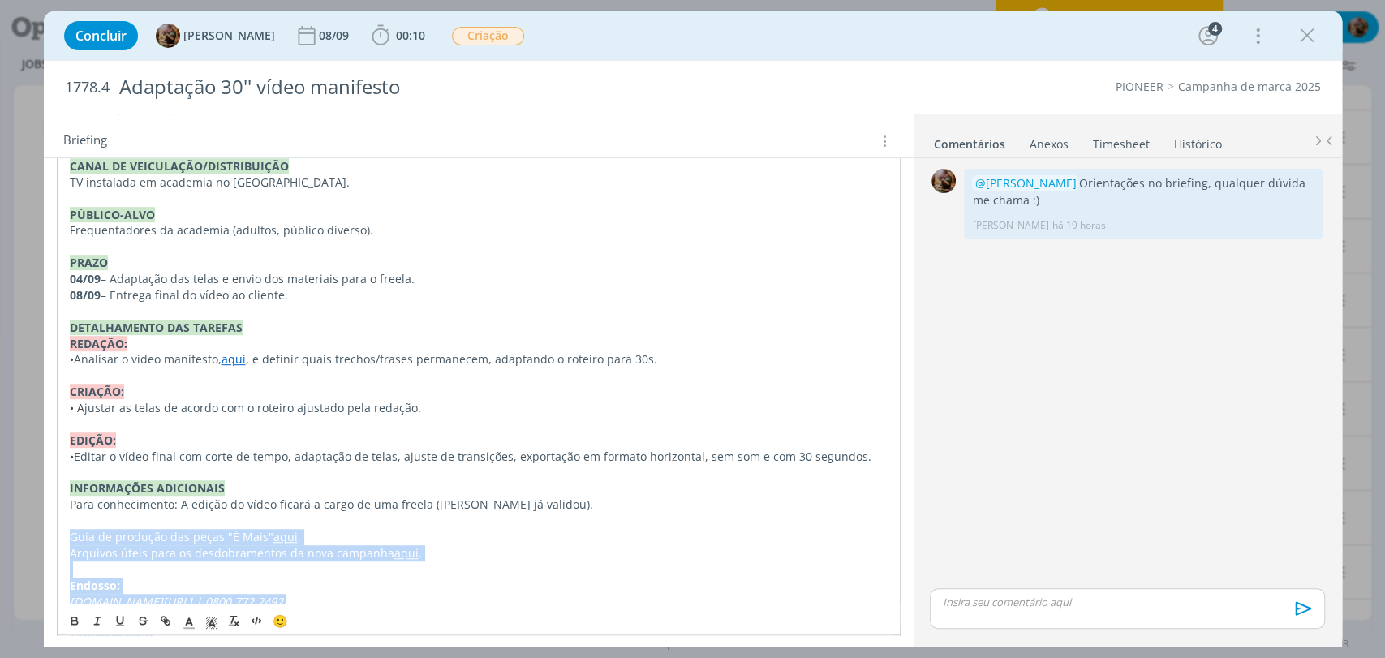
copy div "Guia de produção das peças "É Mais" aqui . Arquivos úteis para os desdobramento…"
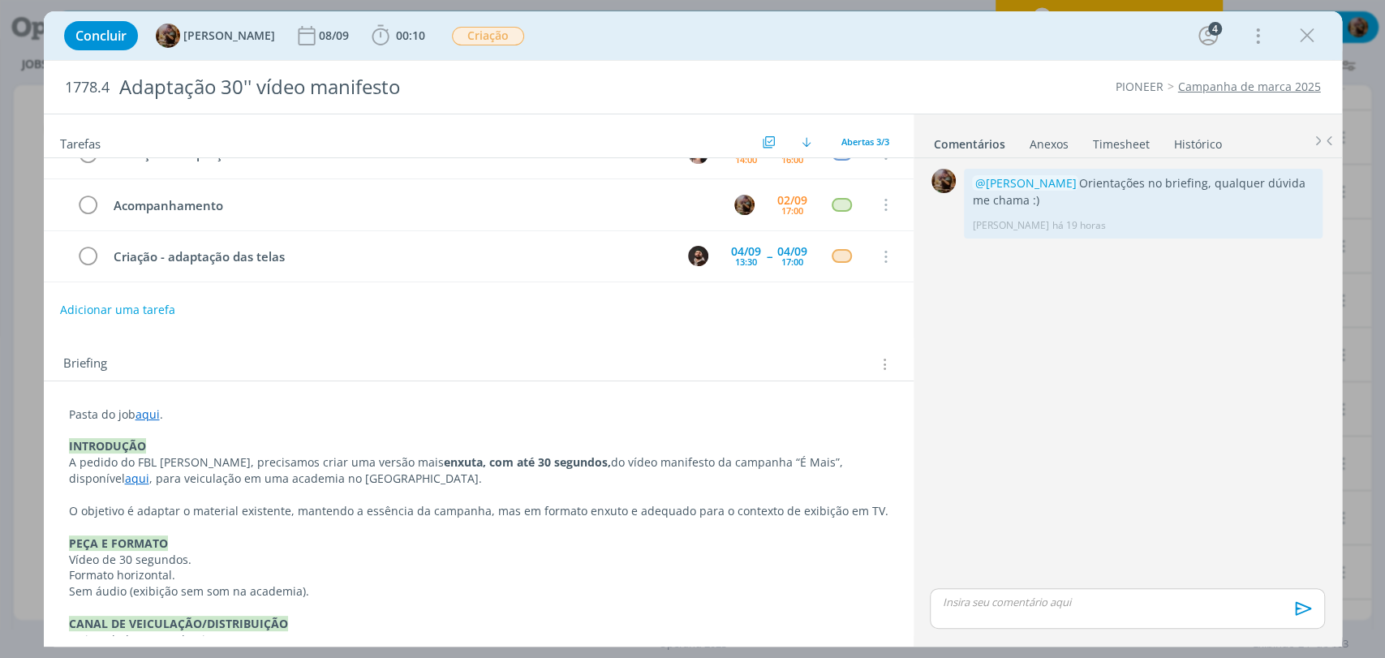
scroll to position [0, 0]
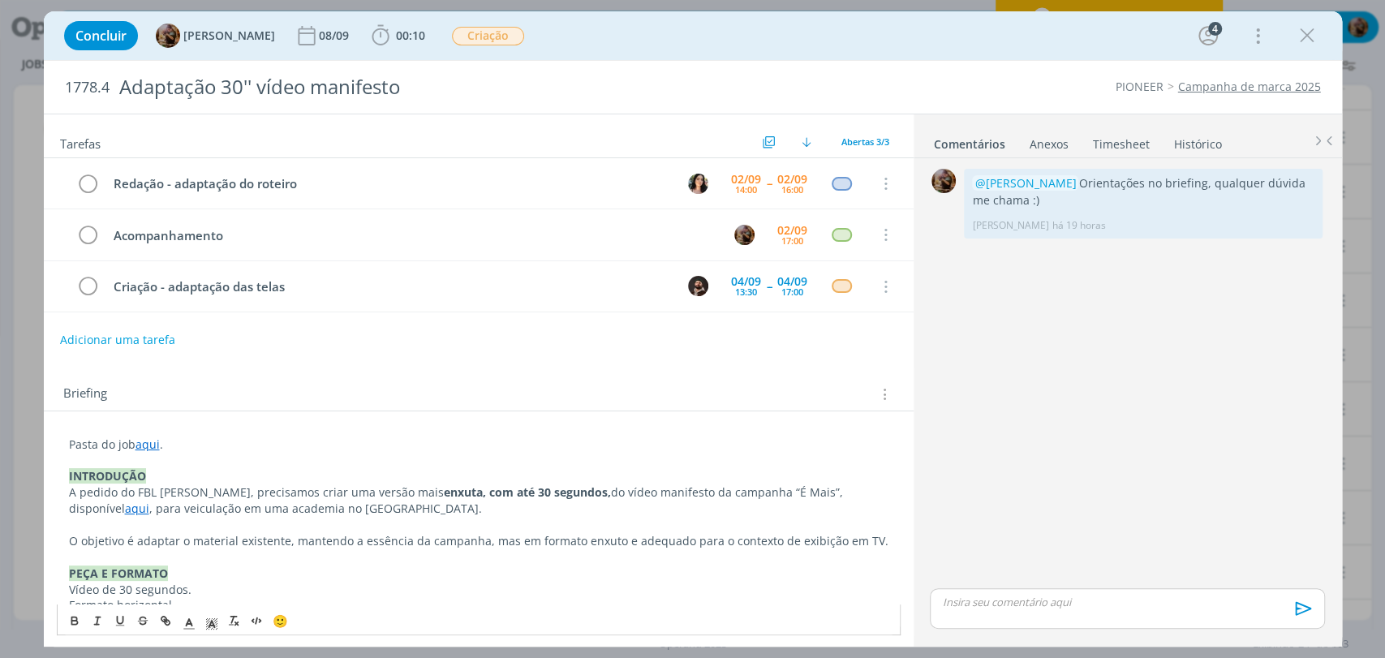
click at [149, 437] on link "aqui" at bounding box center [147, 444] width 24 height 15
click at [167, 475] on link "[URL][DOMAIN_NAME]" at bounding box center [175, 475] width 123 height 21
click at [1308, 37] on icon "dialog" at bounding box center [1307, 36] width 24 height 24
